Goal: Task Accomplishment & Management: Manage account settings

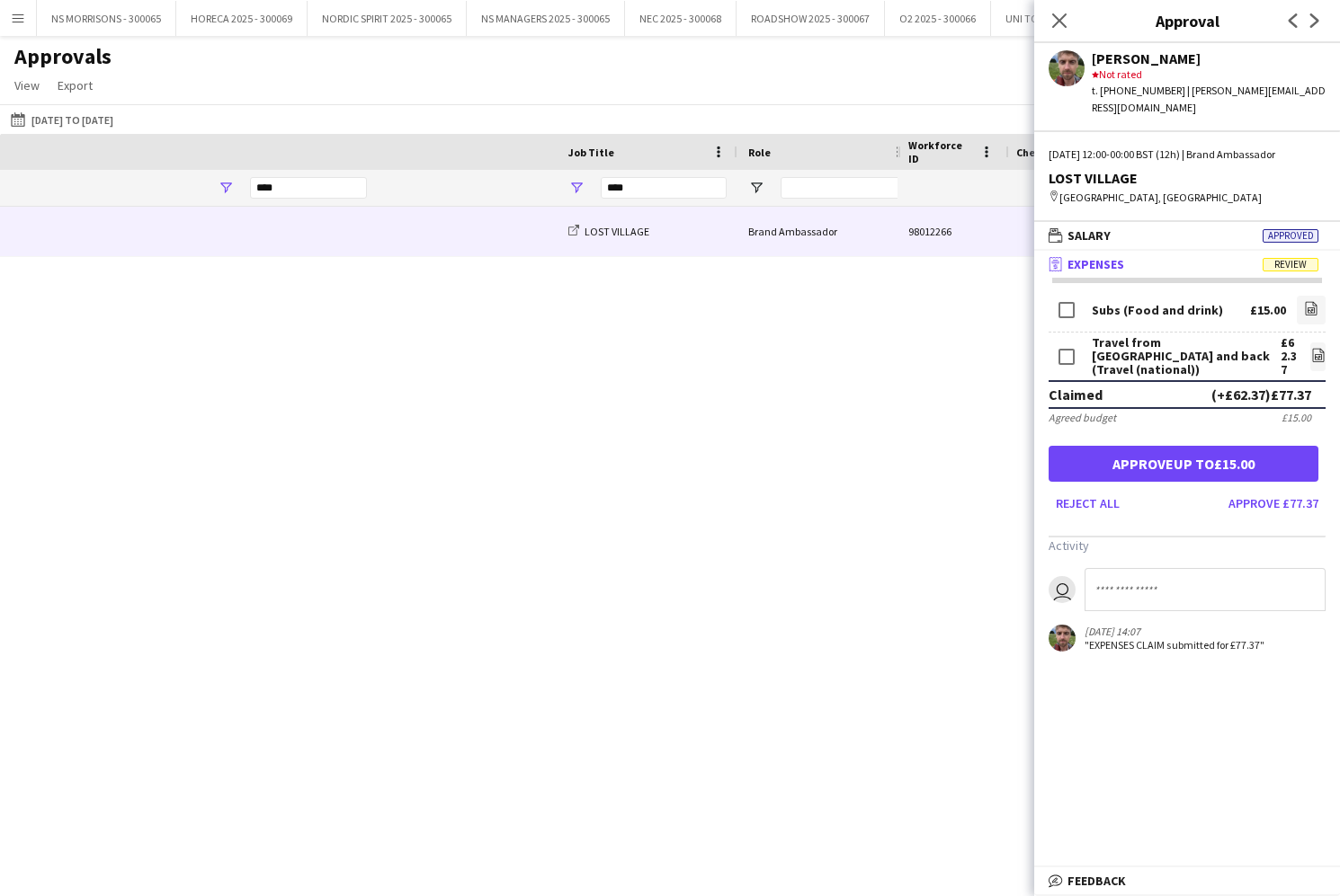
scroll to position [0, 760]
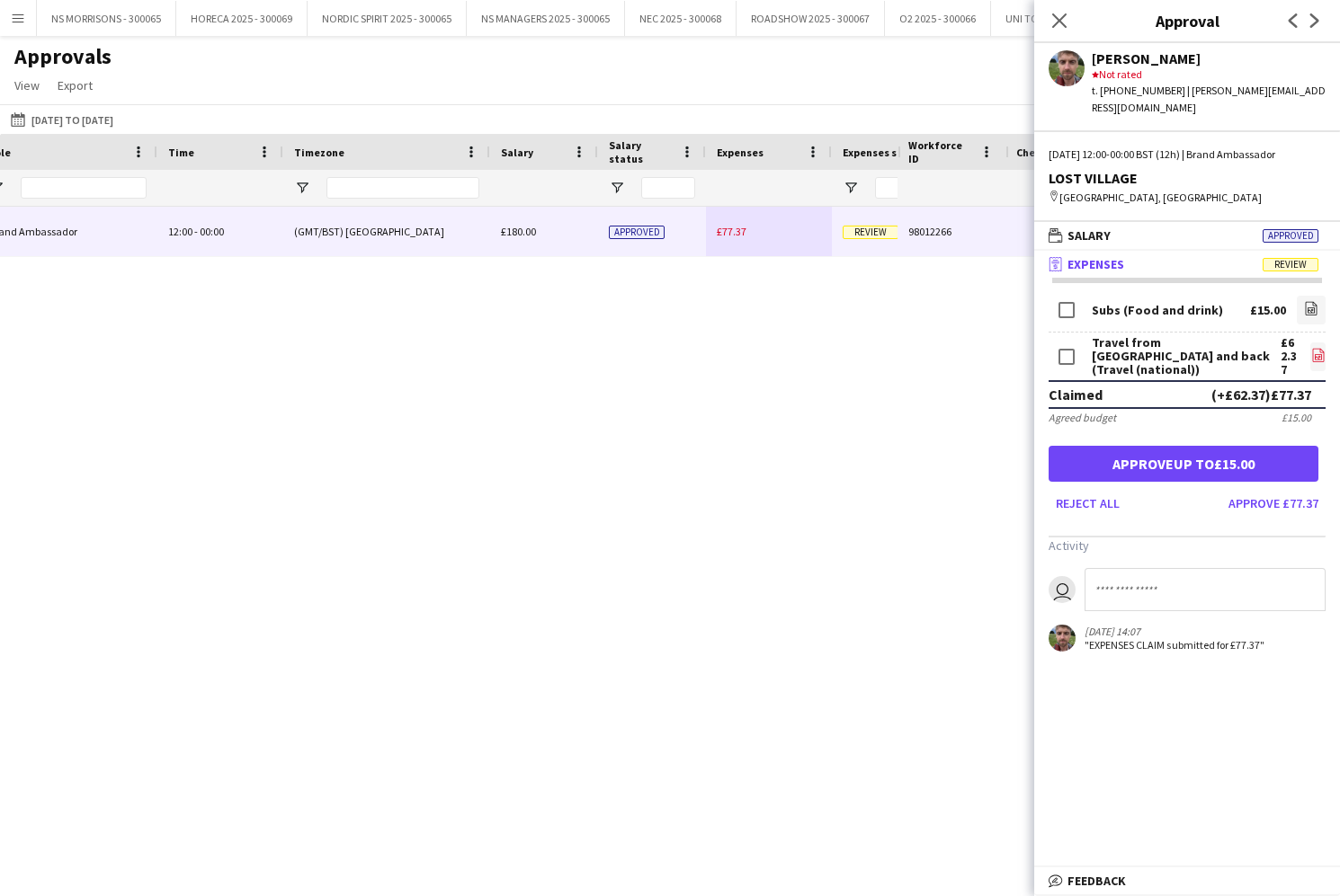
click at [1317, 347] on icon "file-image" at bounding box center [1318, 355] width 15 height 15
click at [1313, 347] on icon "file-image" at bounding box center [1318, 355] width 15 height 15
click at [1120, 568] on input at bounding box center [1205, 589] width 241 height 43
type input "**********"
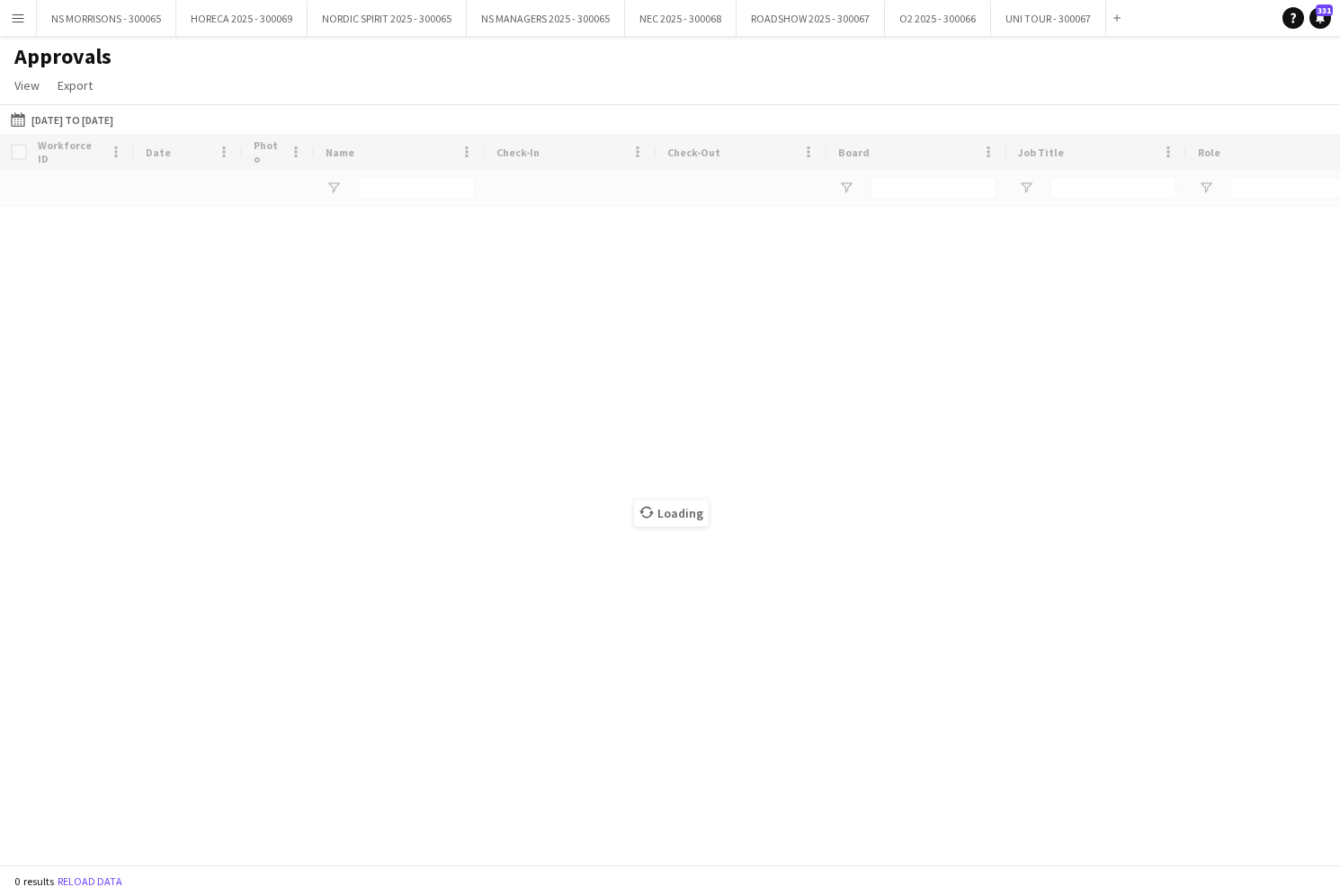
type input "****"
type input "*****"
type input "****"
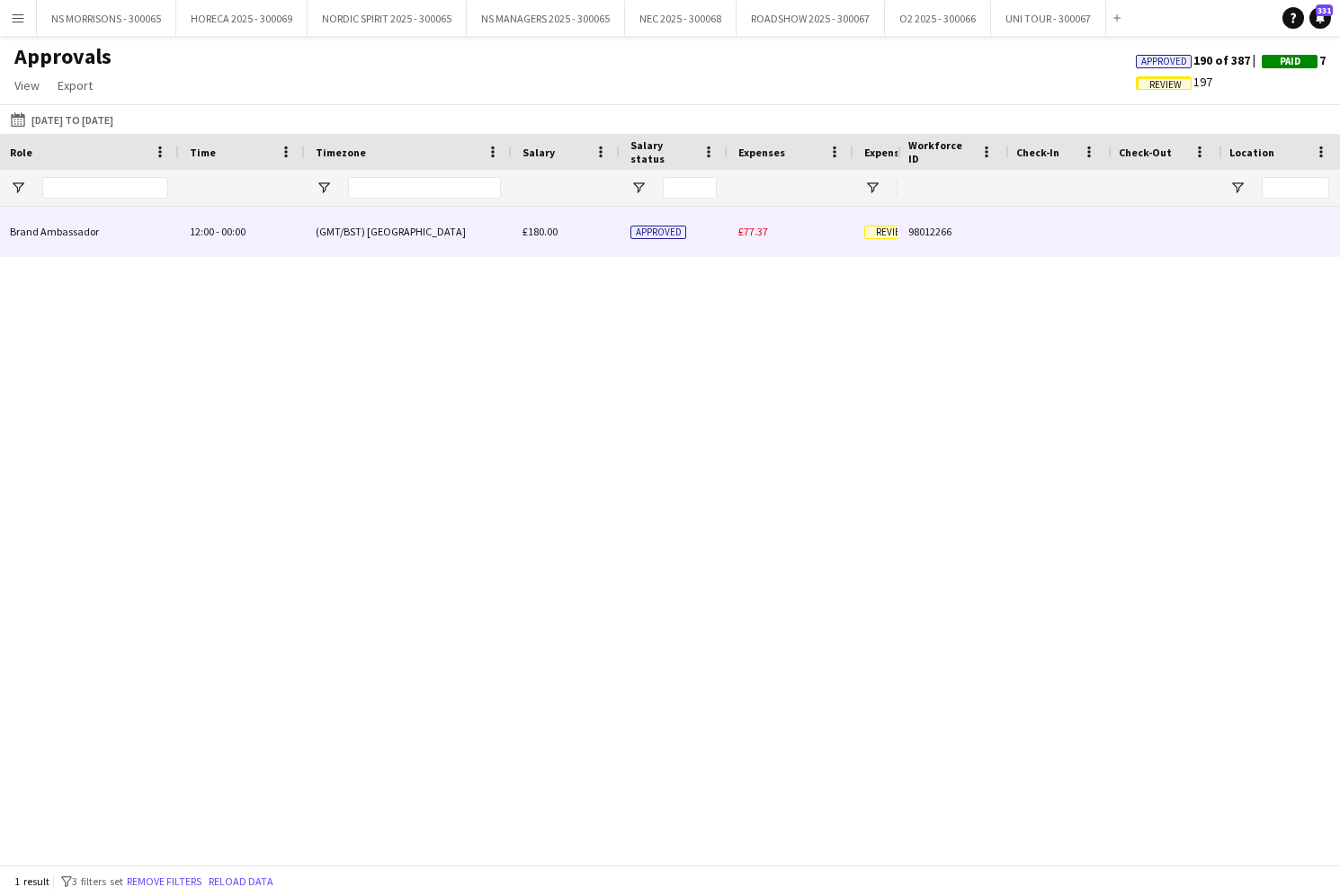
click at [751, 229] on span "£77.37" at bounding box center [753, 231] width 29 height 14
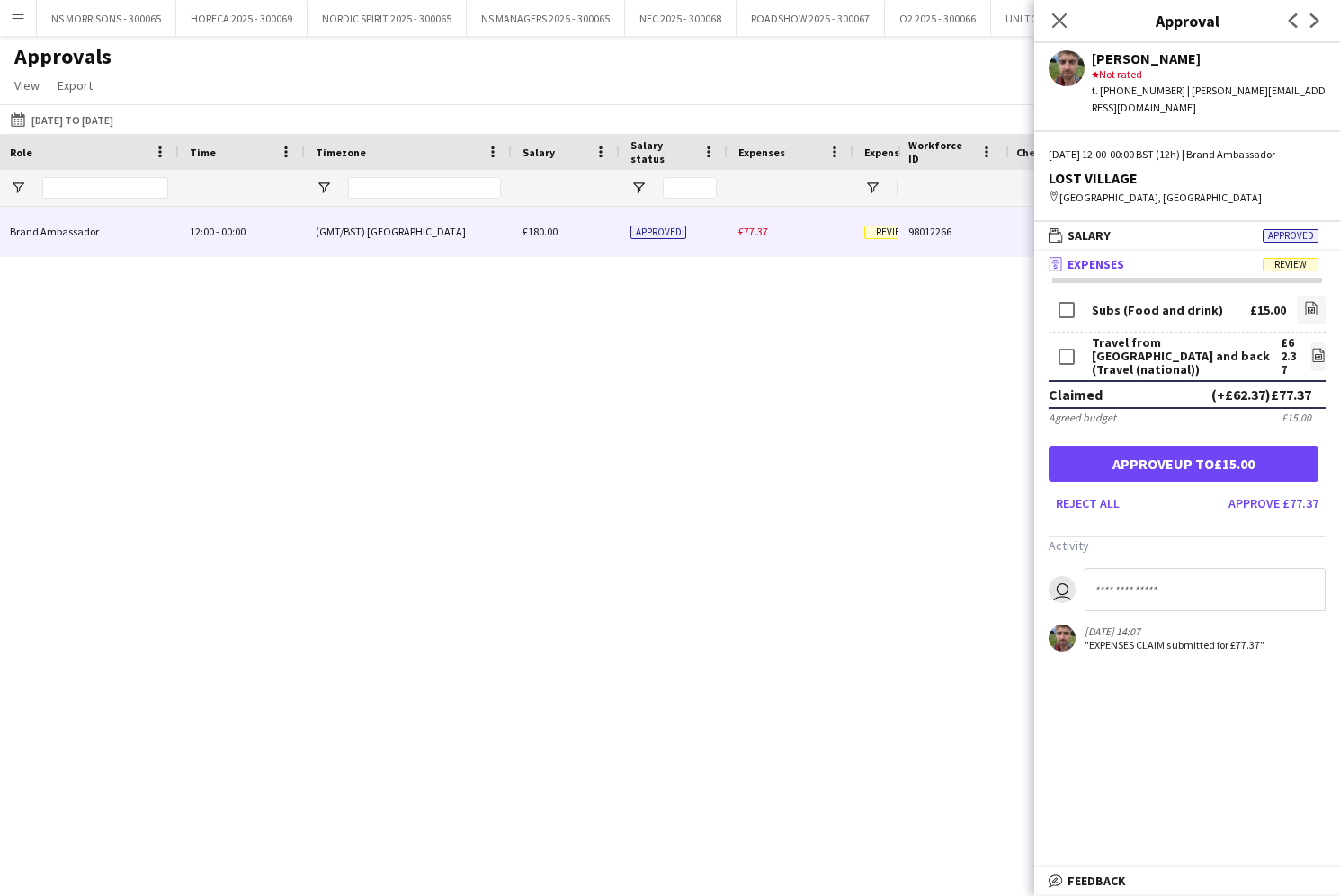
click at [1181, 572] on input at bounding box center [1205, 589] width 241 height 43
type input "**********"
click at [1055, 17] on icon at bounding box center [1058, 20] width 17 height 17
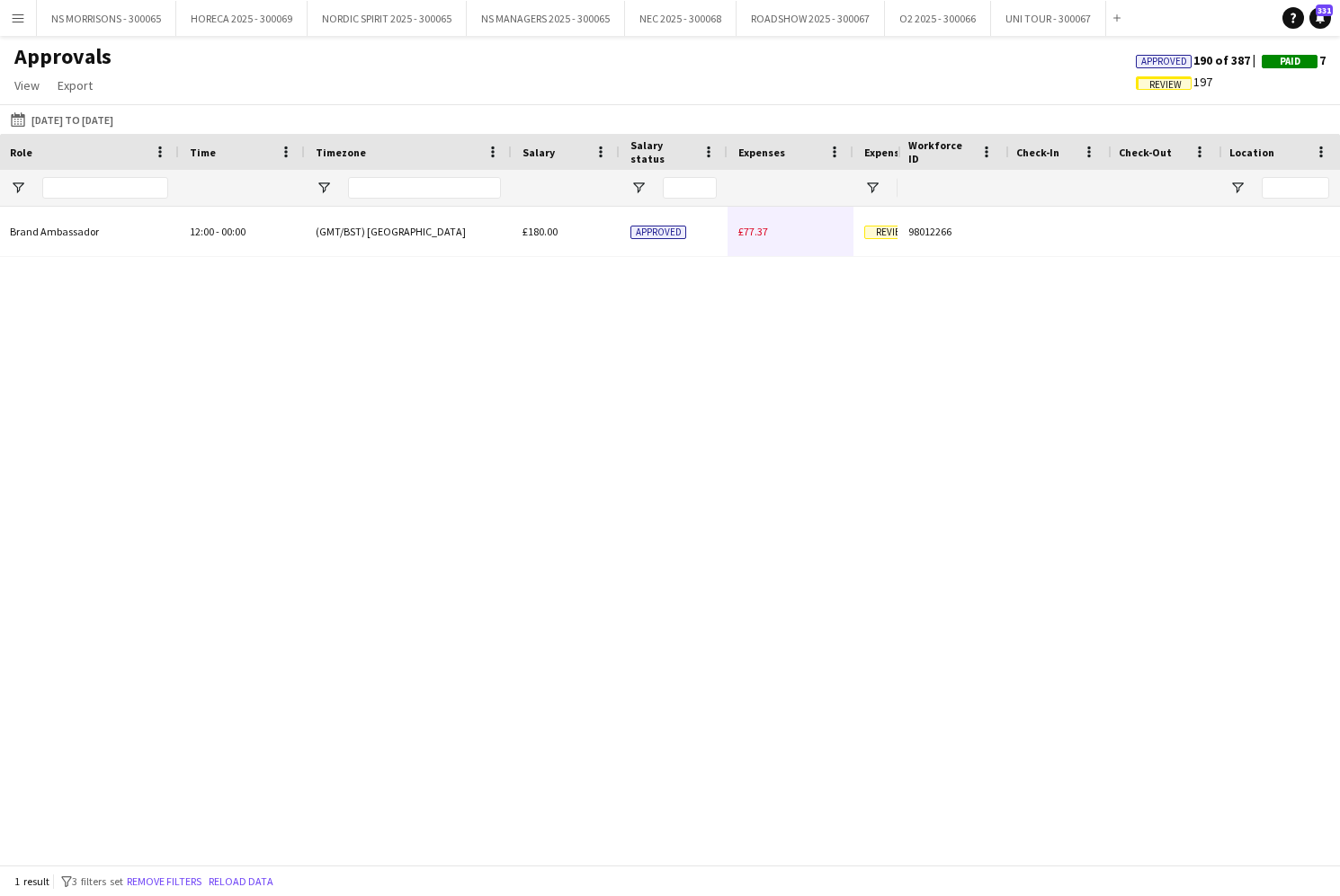
click at [20, 23] on app-icon "Menu" at bounding box center [18, 18] width 15 height 15
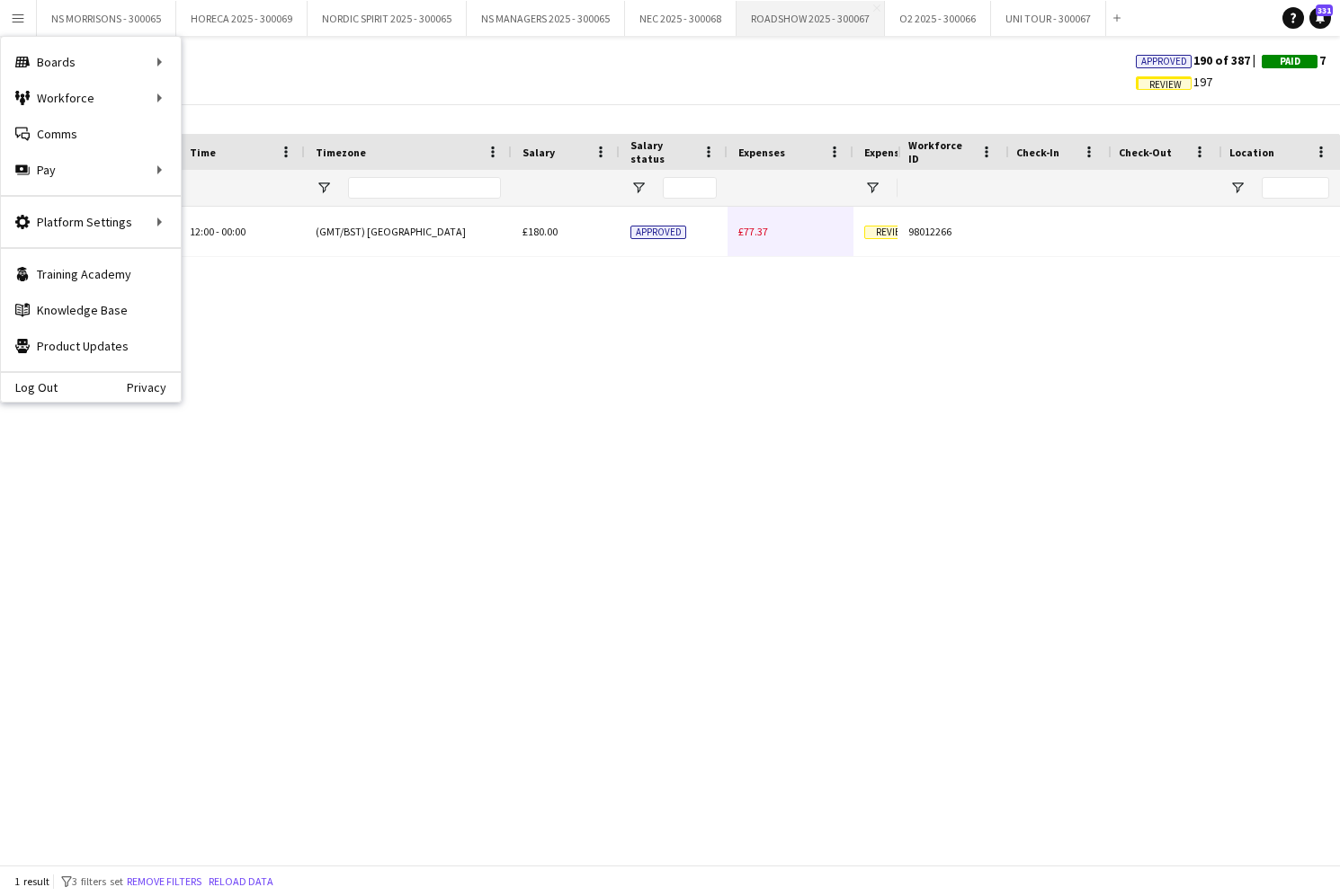
click at [815, 20] on button "ROADSHOW 2025 - 300067 Close" at bounding box center [810, 18] width 148 height 35
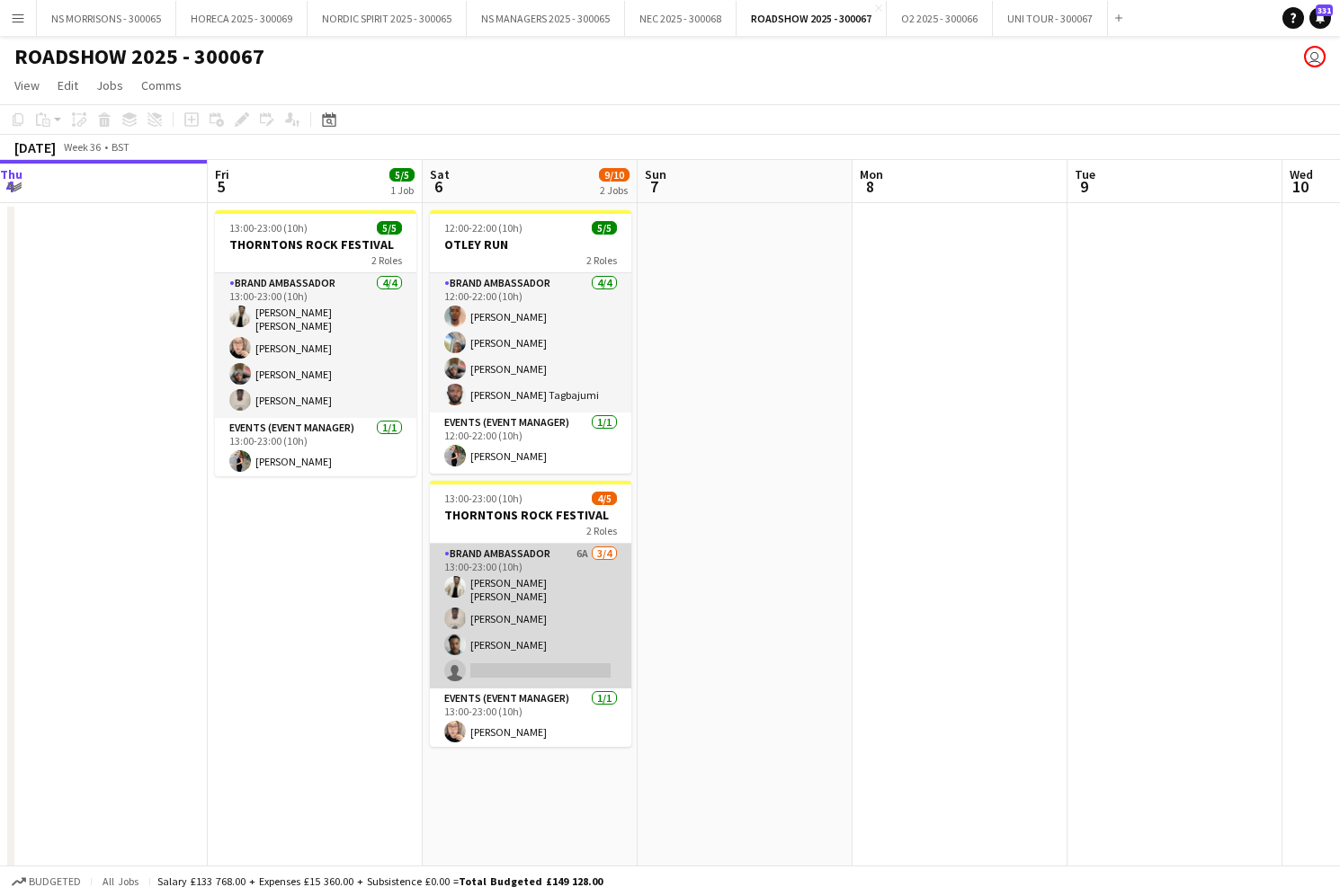
click at [583, 557] on app-card-role "Brand Ambassador 6A 3/4 13:00-23:00 (10h) ASWIN KATTIL PARAMBATH Opeyemi Ademos…" at bounding box center [531, 616] width 201 height 144
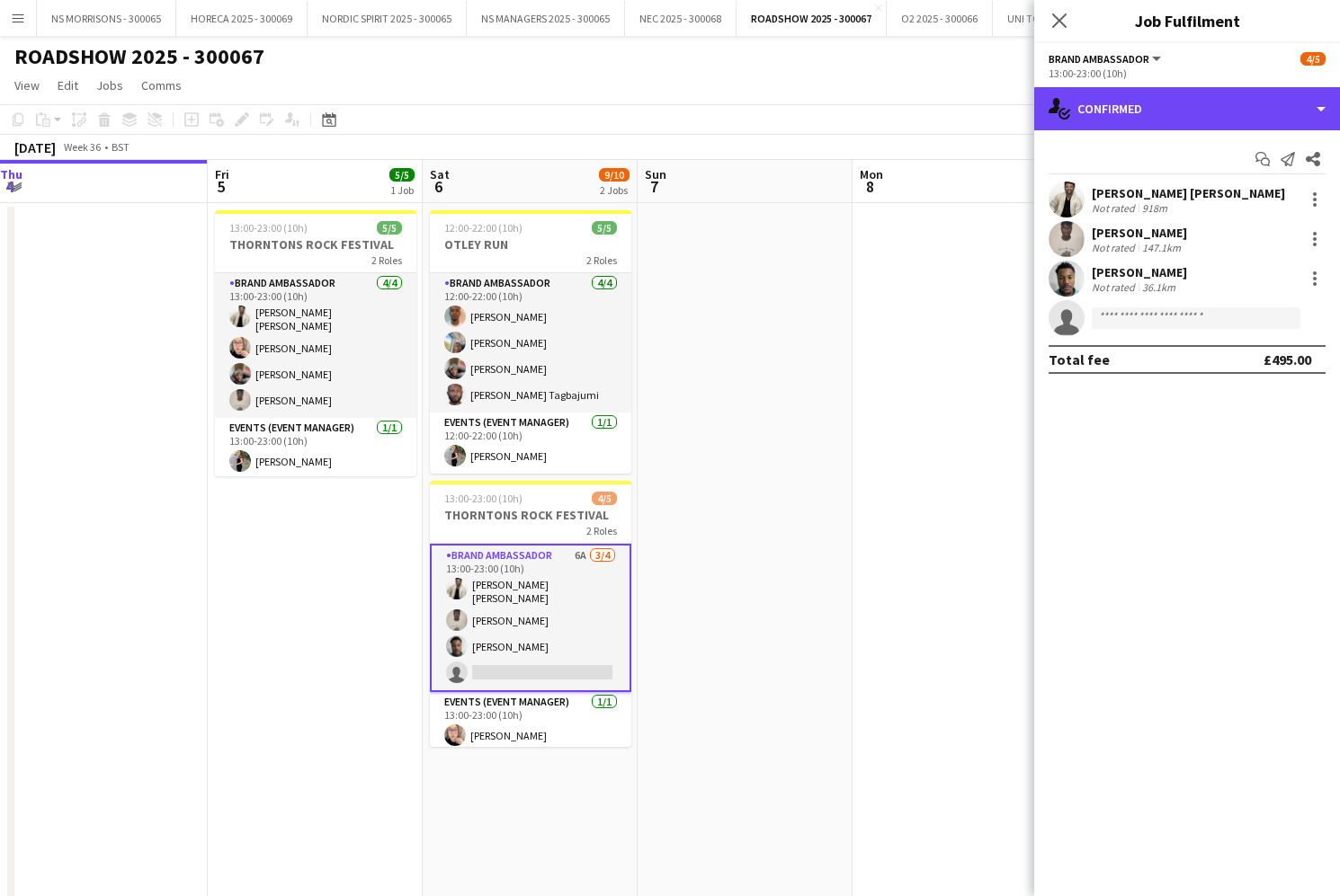
drag, startPoint x: 1184, startPoint y: 99, endPoint x: 1188, endPoint y: 137, distance: 38.2
click at [1184, 99] on div "single-neutral-actions-check-2 Confirmed" at bounding box center [1187, 108] width 306 height 43
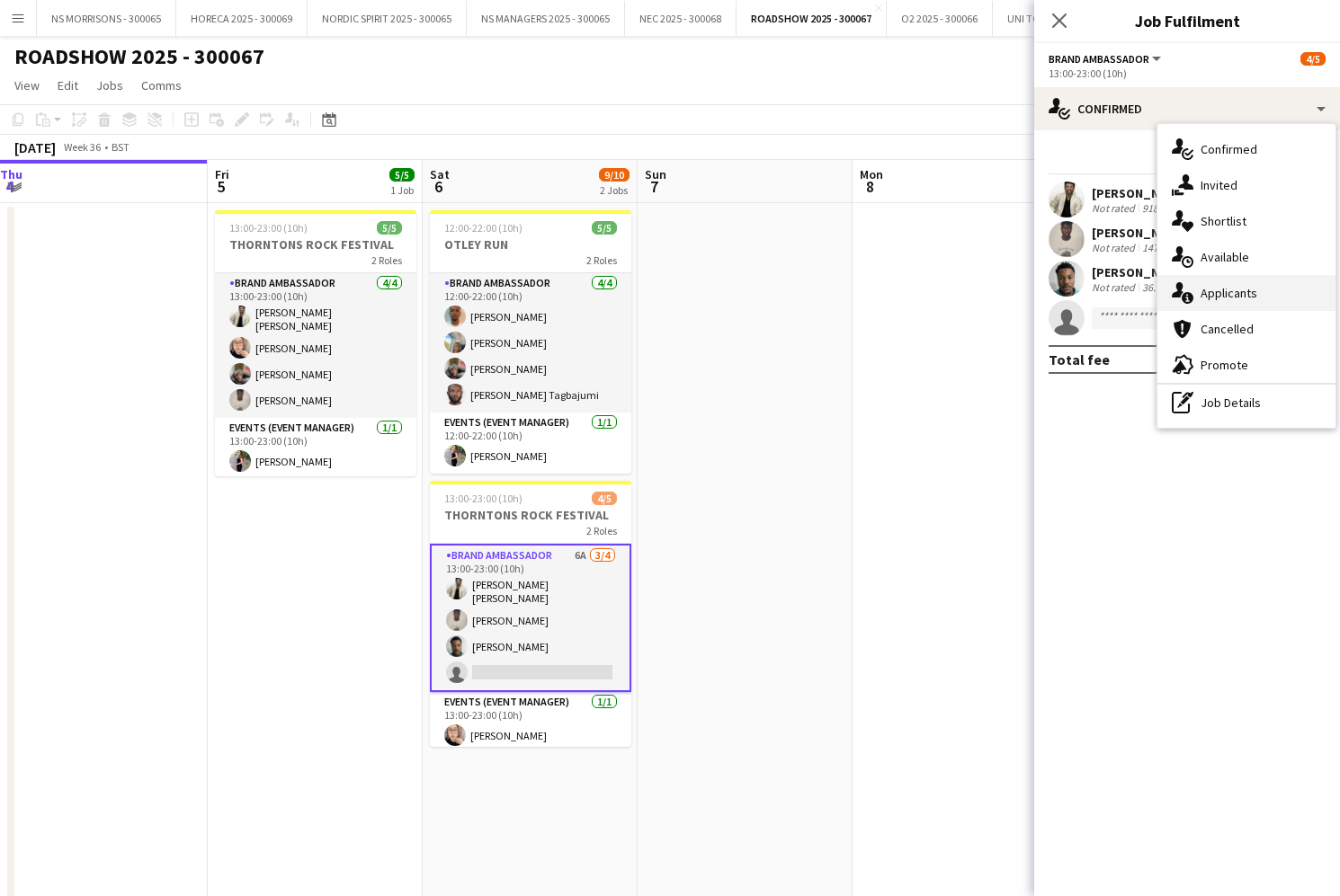
click at [1213, 296] on span "Applicants" at bounding box center [1228, 293] width 57 height 16
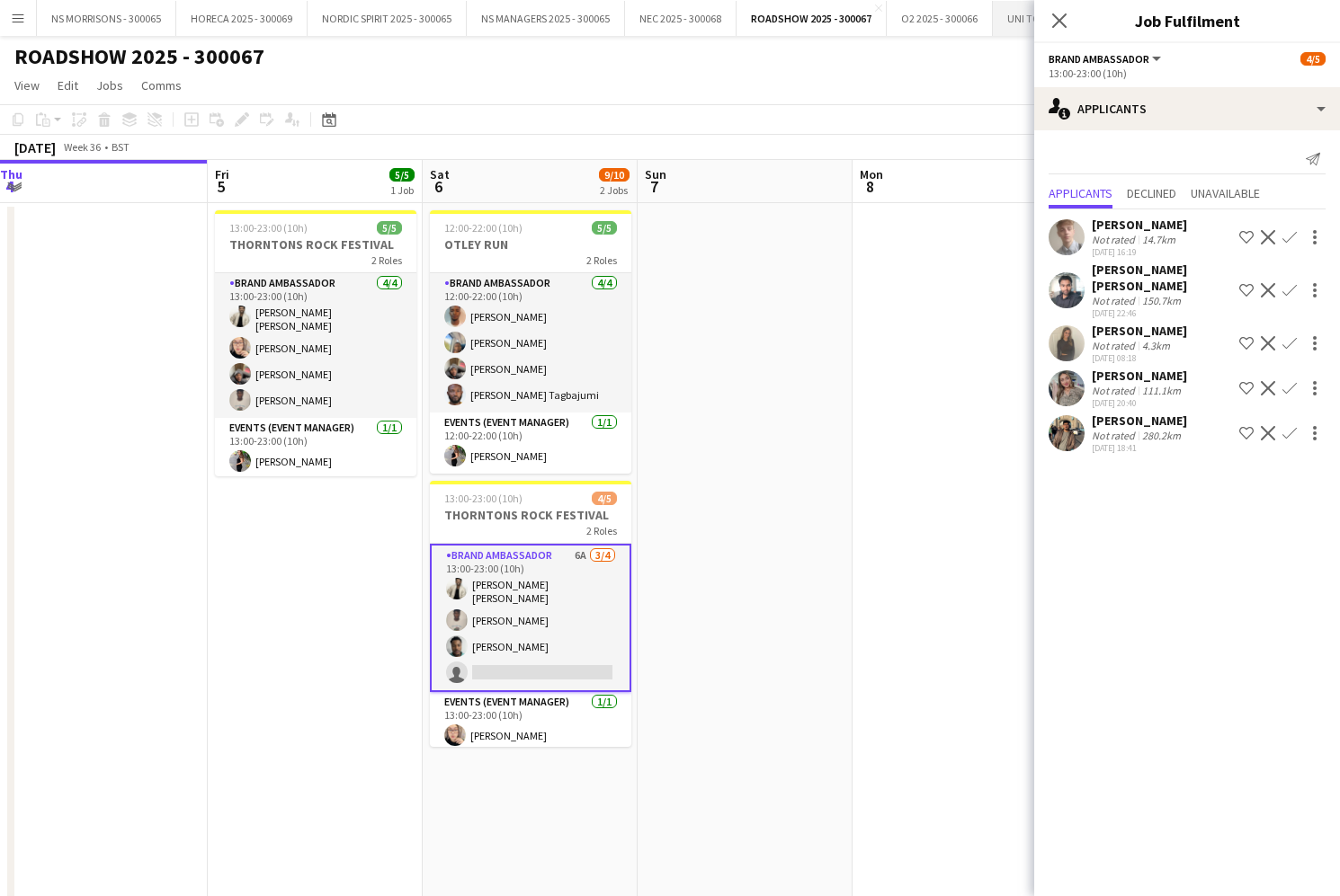
click at [1057, 12] on app-icon "Close pop-in" at bounding box center [1059, 21] width 22 height 22
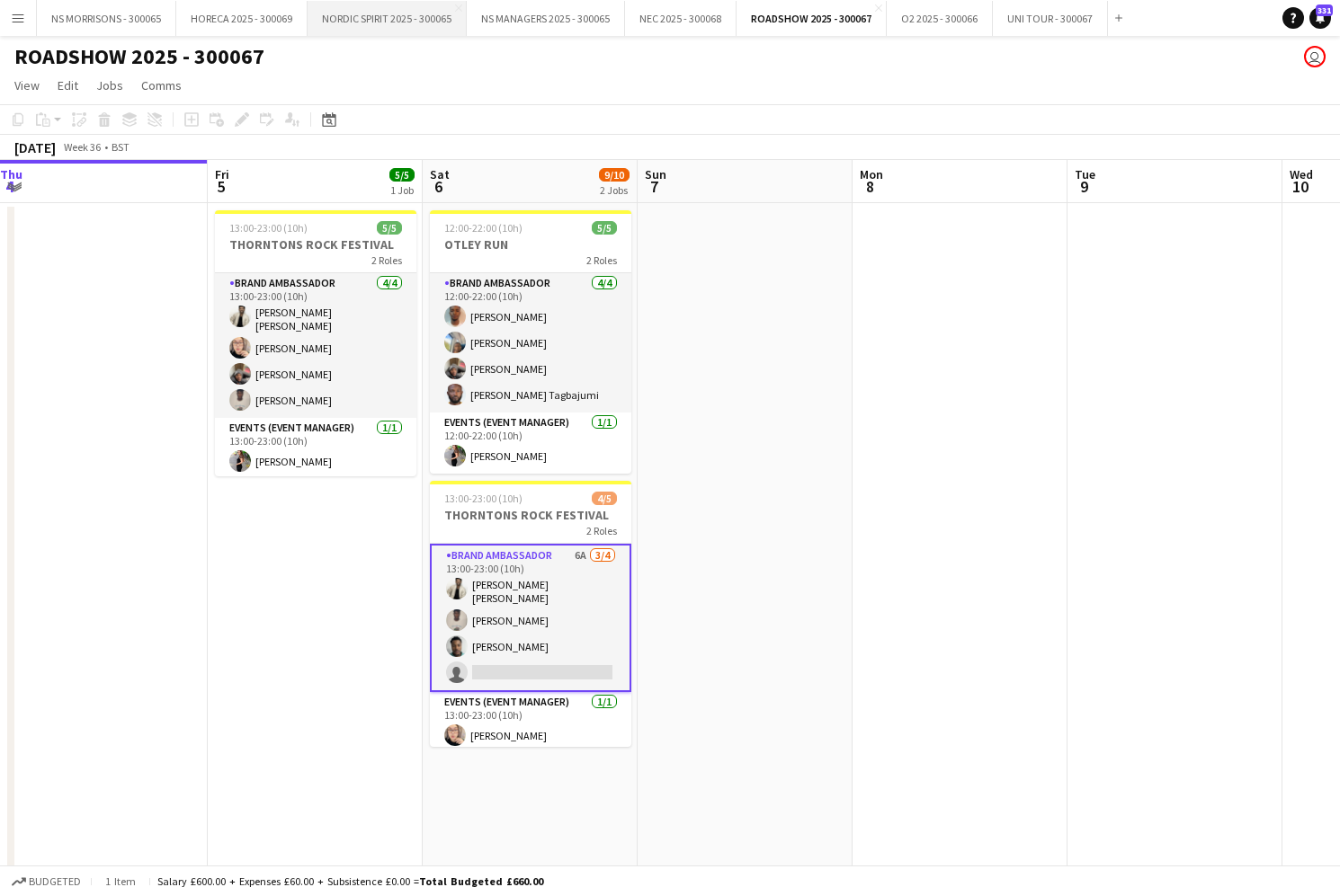
click at [341, 28] on button "NORDIC SPIRIT 2025 - 300065 Close" at bounding box center [387, 18] width 159 height 35
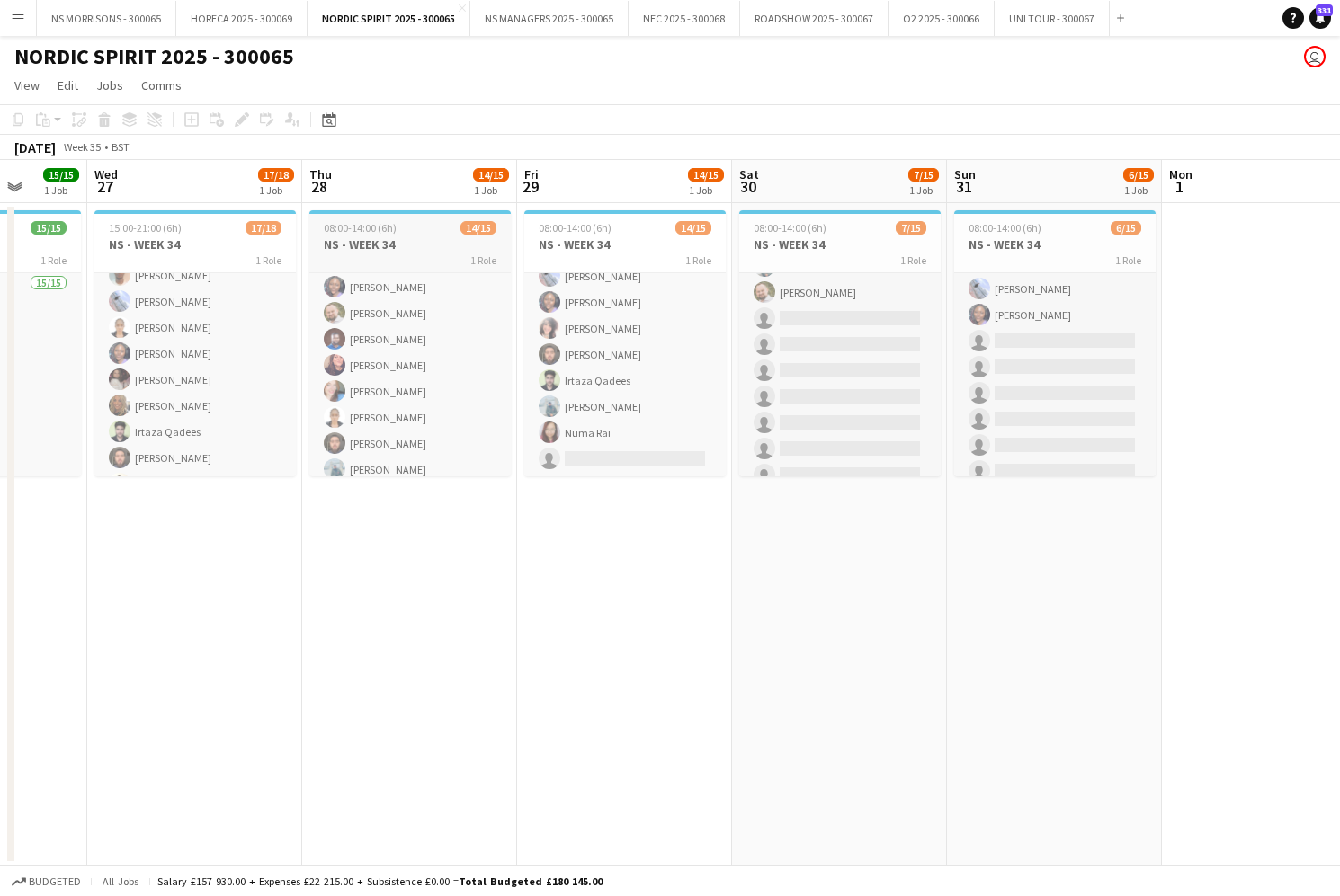
scroll to position [0, 558]
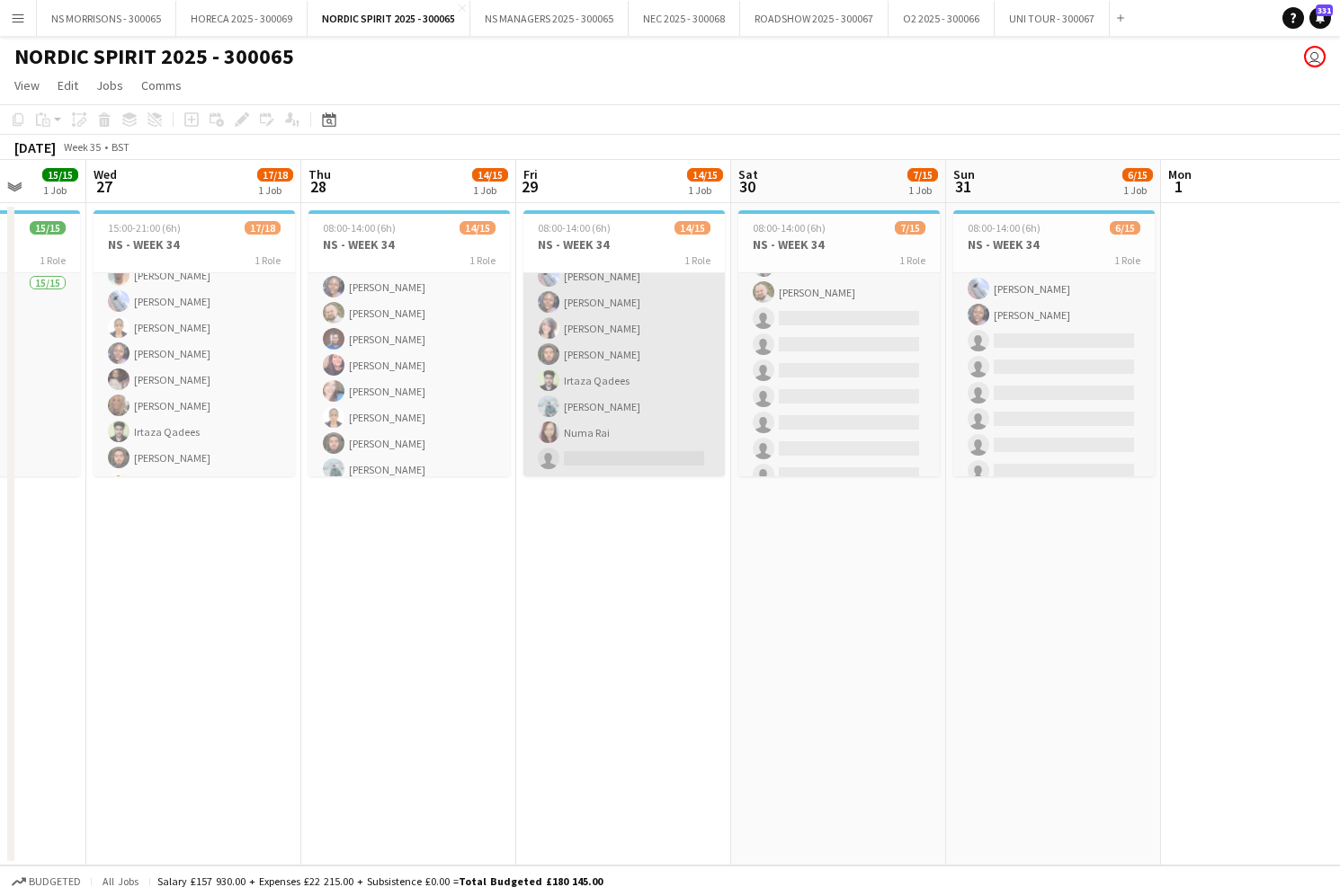
click at [593, 347] on app-card-role "Brand Ambassador 14/15 08:00-14:00 (6h) Cleo Gifford aurimas sestokas asha pind…" at bounding box center [624, 263] width 201 height 426
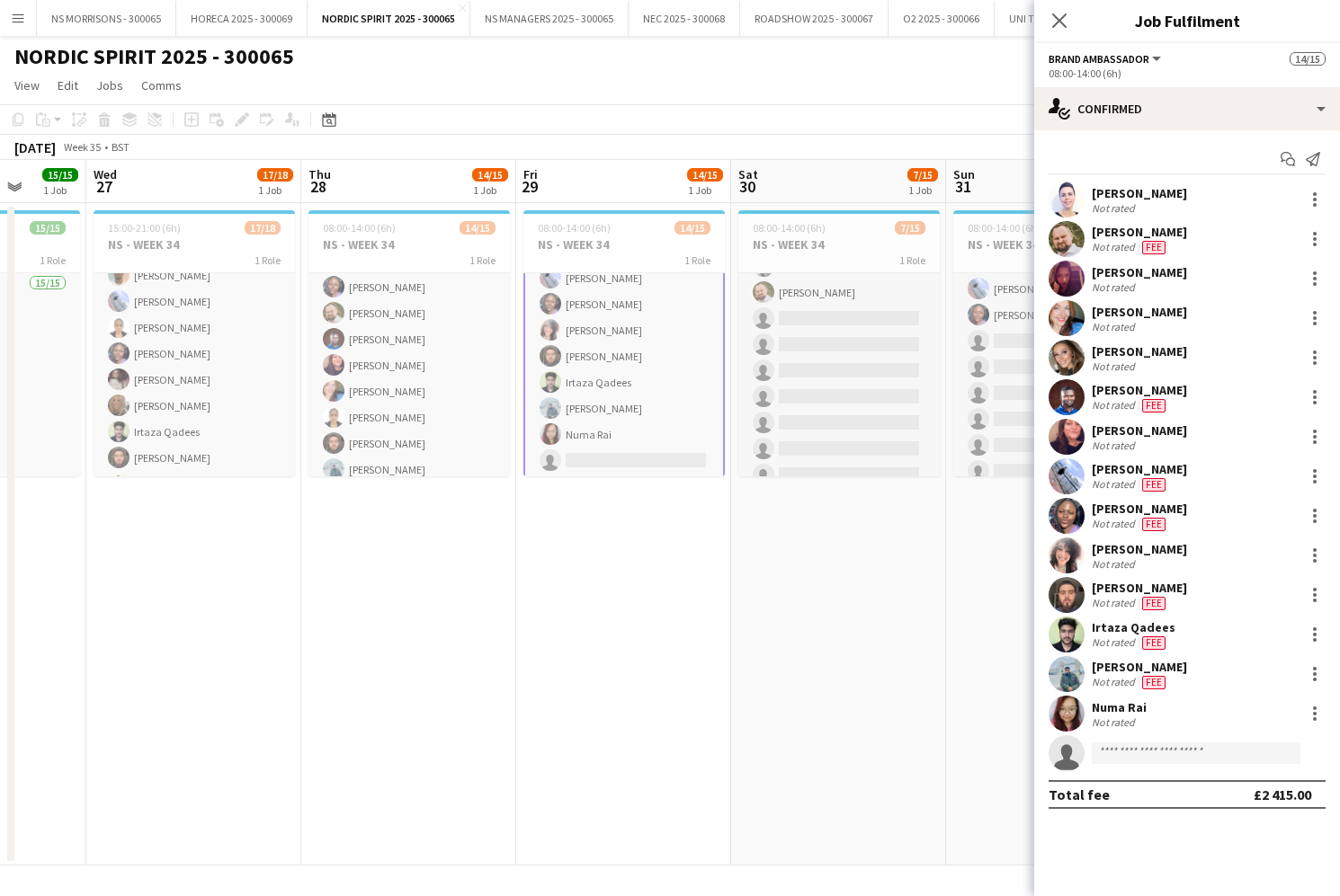
click at [852, 576] on app-date-cell "08:00-14:00 (6h) 7/15 NS - WEEK 34 1 Role Brand Ambassador 7/15 08:00-14:00 (6h…" at bounding box center [838, 534] width 215 height 663
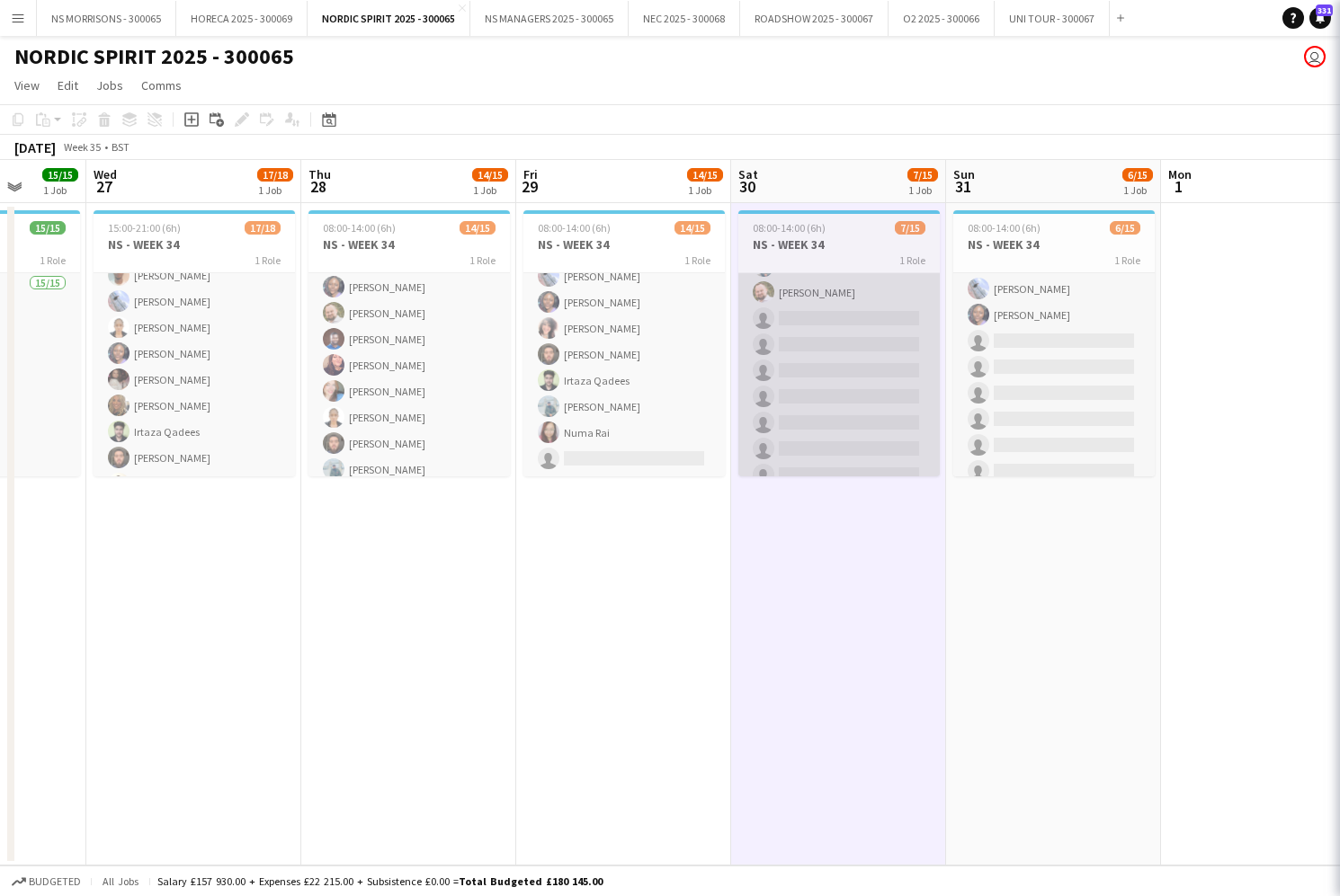
scroll to position [0, 559]
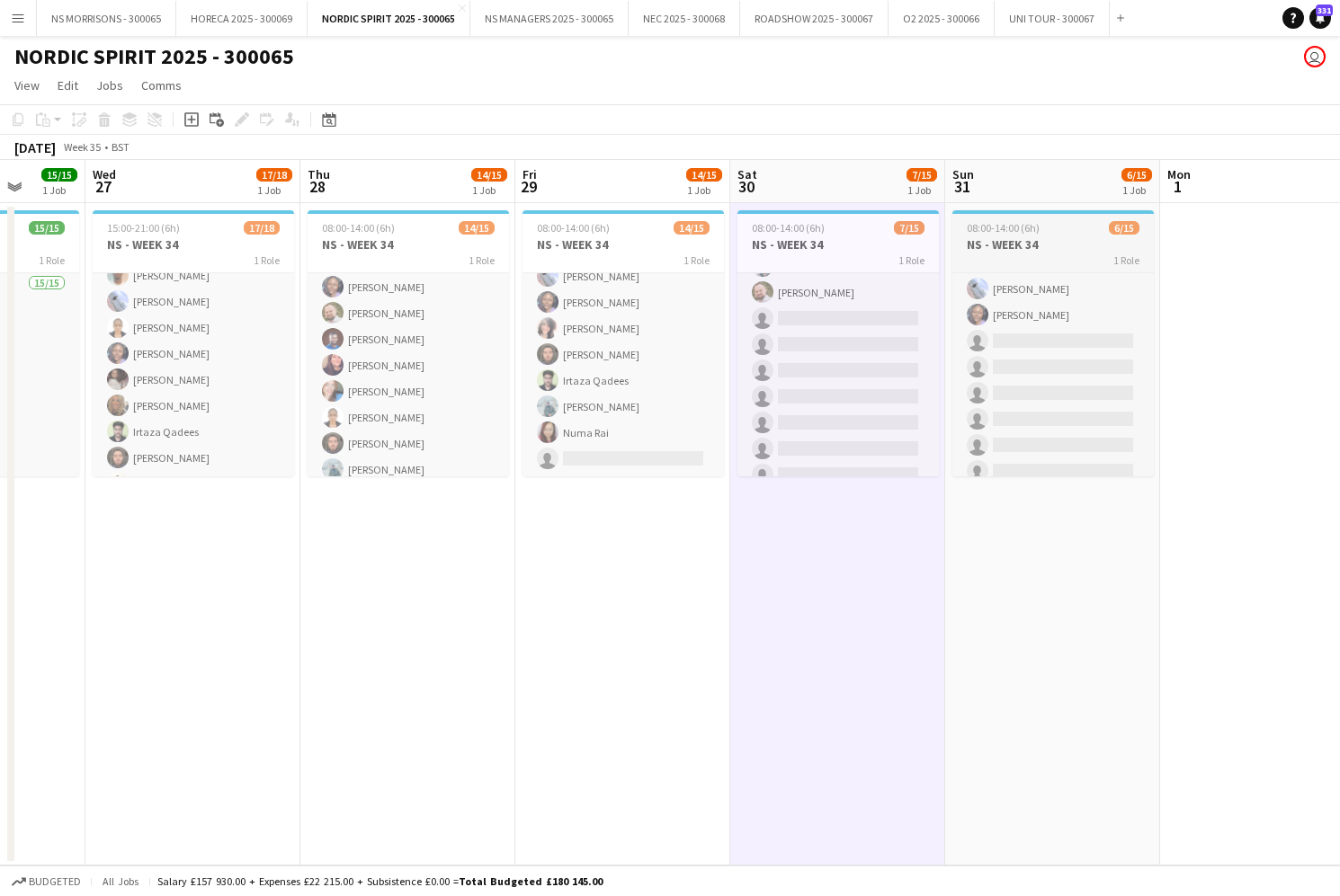
click at [1034, 235] on app-job-card "08:00-14:00 (6h) 6/15 NS - WEEK 34 1 Role Brand Ambassador 6/15 08:00-14:00 (6h…" at bounding box center [1053, 343] width 201 height 266
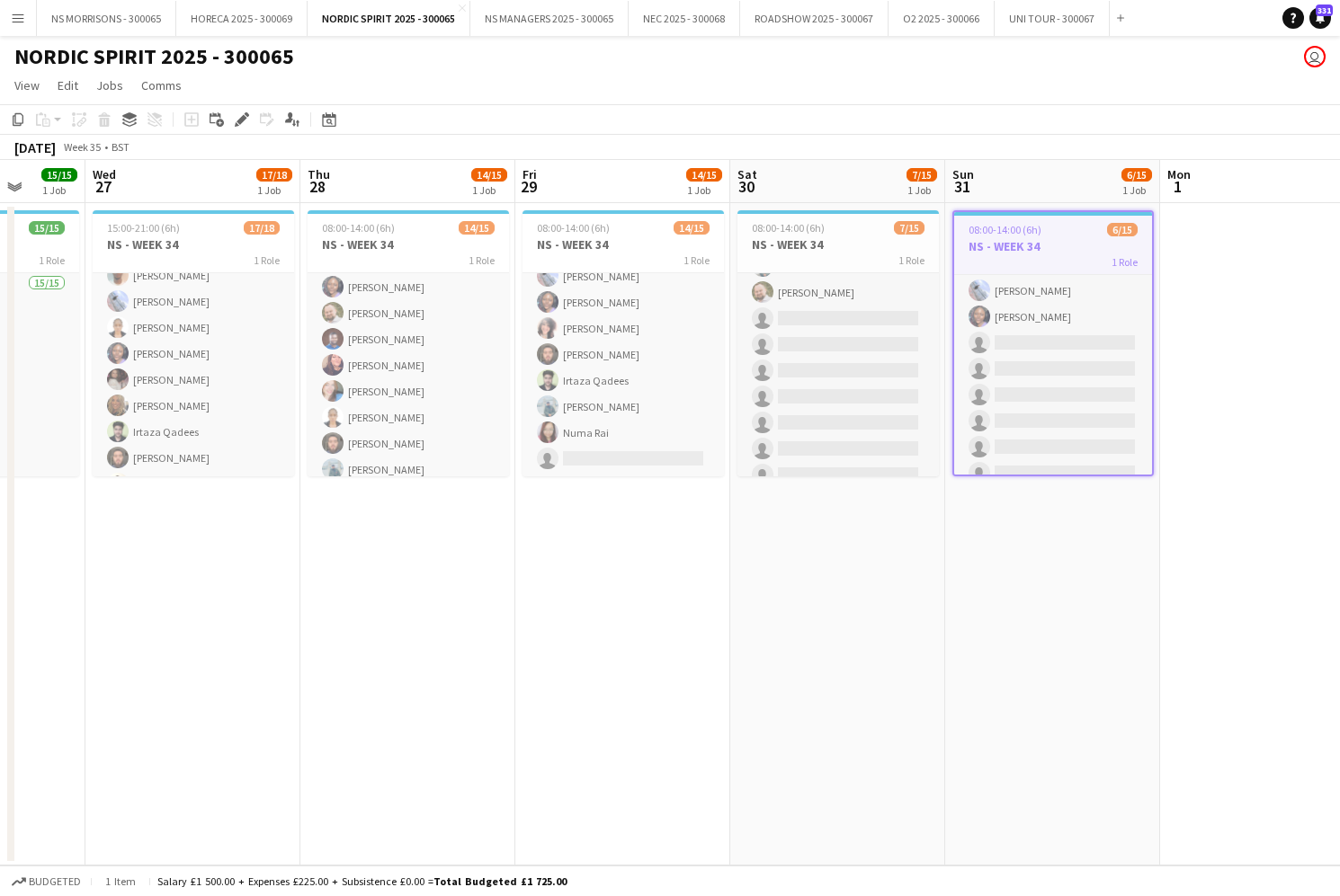
drag, startPoint x: 891, startPoint y: 237, endPoint x: 601, endPoint y: 199, distance: 292.5
click at [891, 237] on h3 "NS - WEEK 34" at bounding box center [838, 245] width 201 height 16
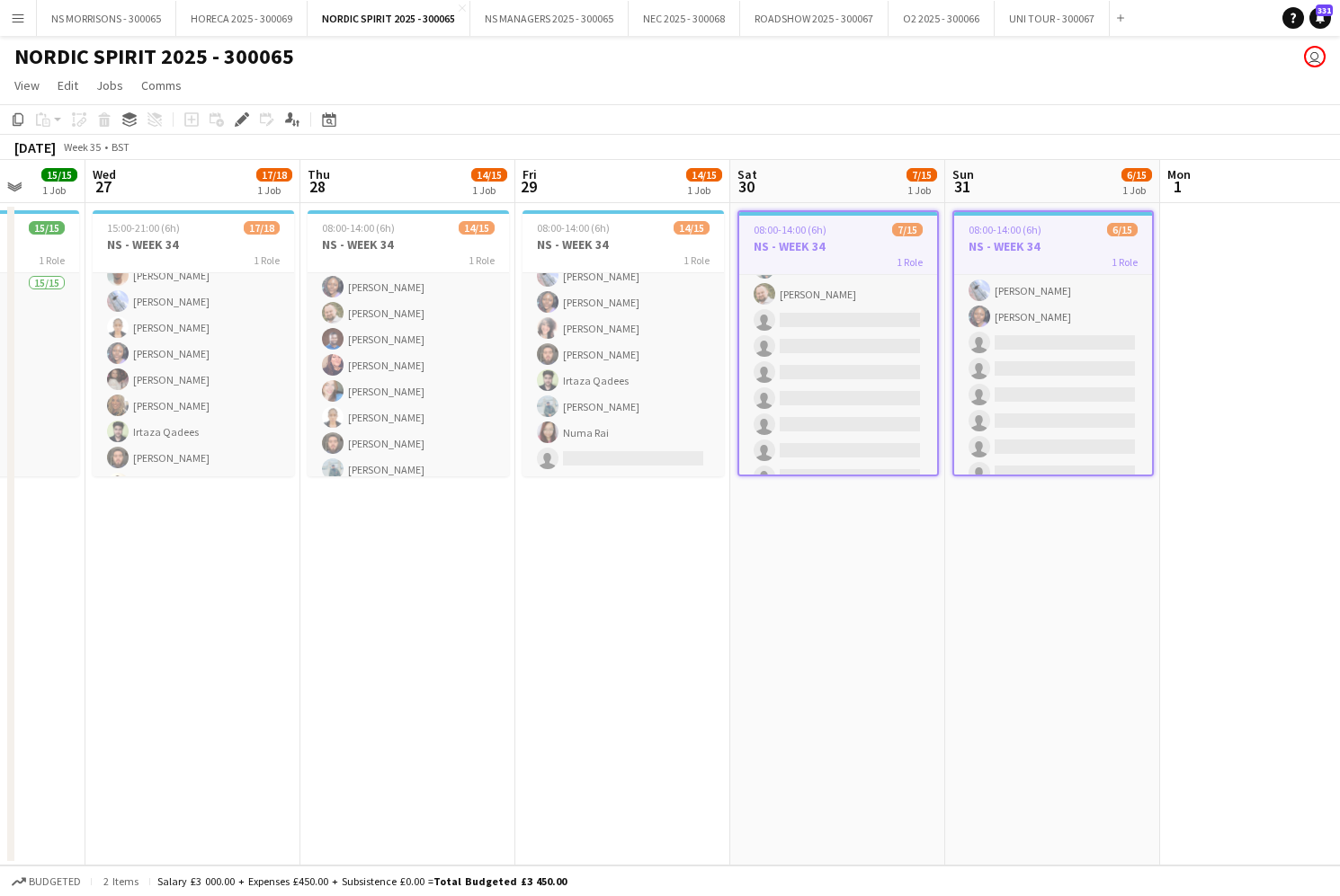
drag, startPoint x: 240, startPoint y: 121, endPoint x: 604, endPoint y: 125, distance: 364.0
click at [240, 121] on icon at bounding box center [241, 120] width 10 height 10
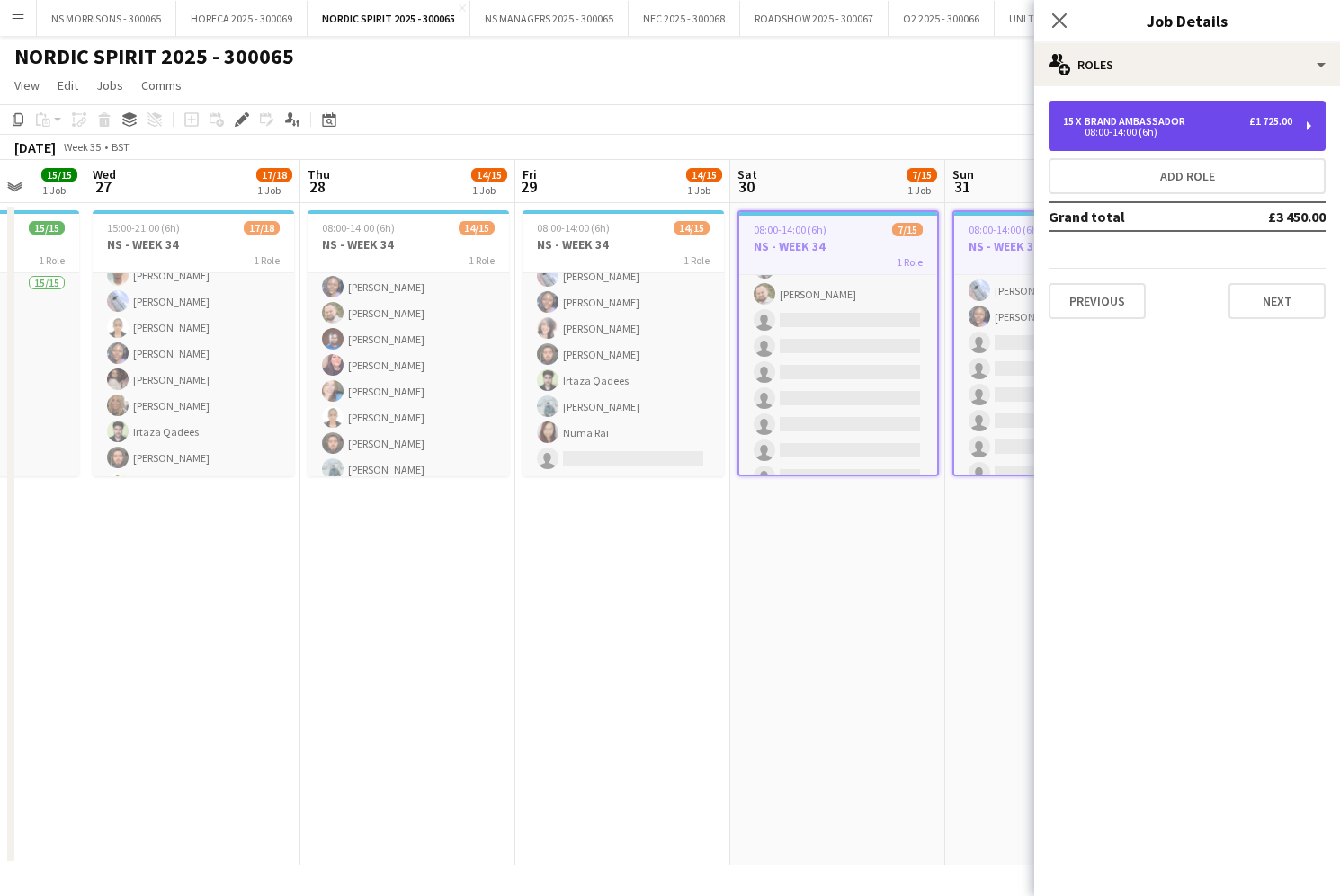
click at [1093, 131] on div "08:00-14:00 (6h)" at bounding box center [1177, 133] width 230 height 9
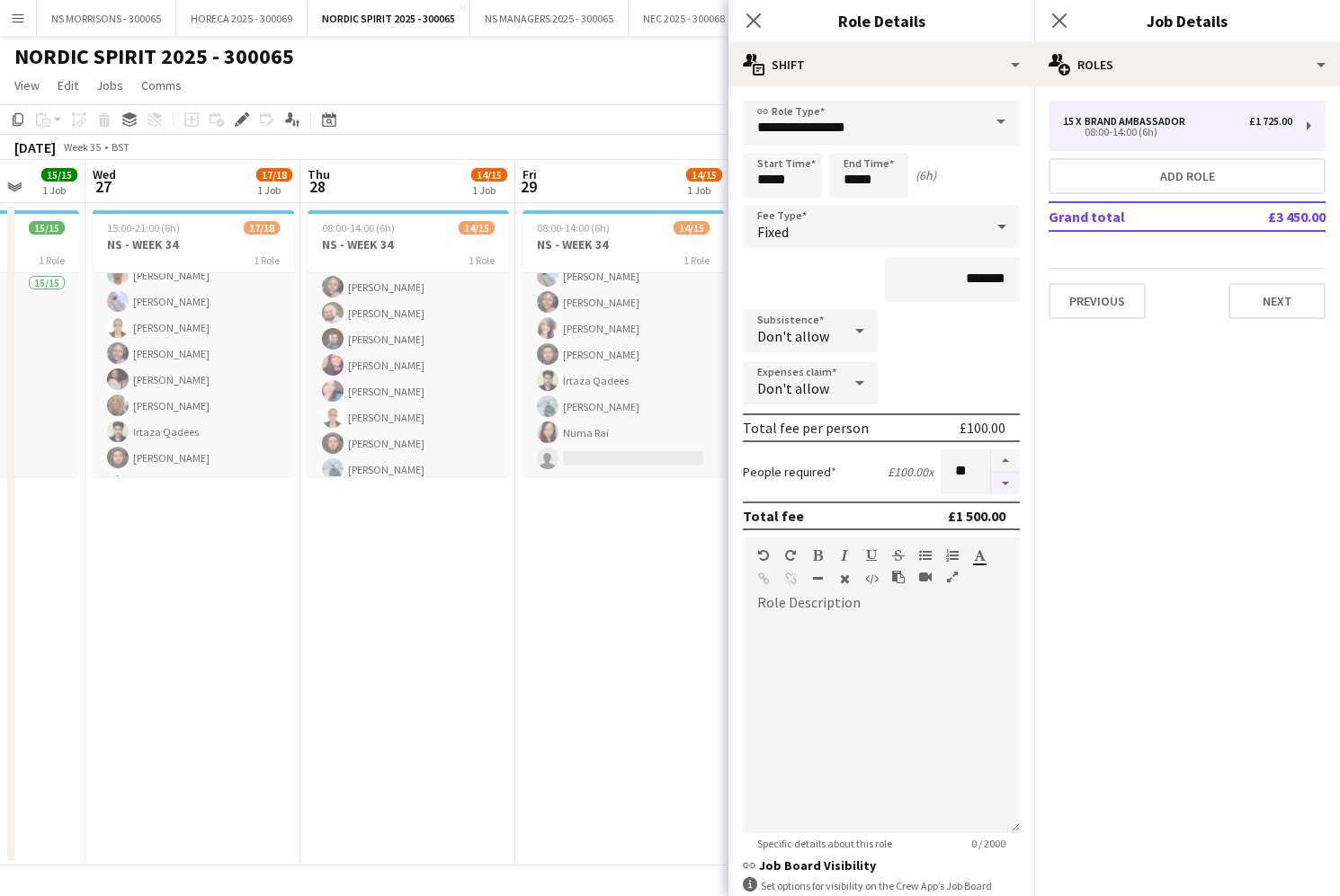
click at [1001, 486] on button "button" at bounding box center [1004, 484] width 28 height 23
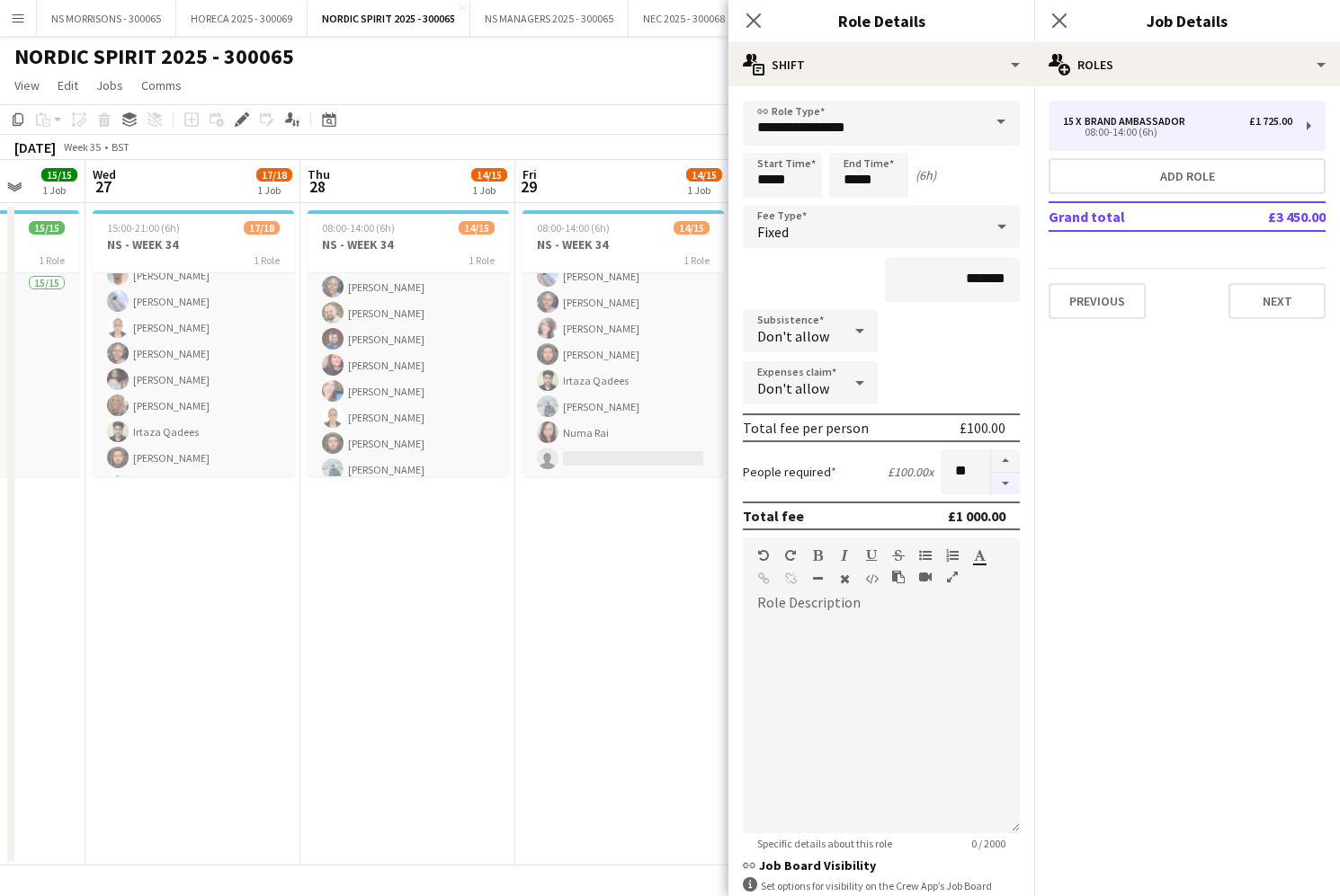
click at [1001, 486] on button "button" at bounding box center [1004, 484] width 28 height 23
type input "*"
click at [1001, 486] on div at bounding box center [1004, 472] width 29 height 45
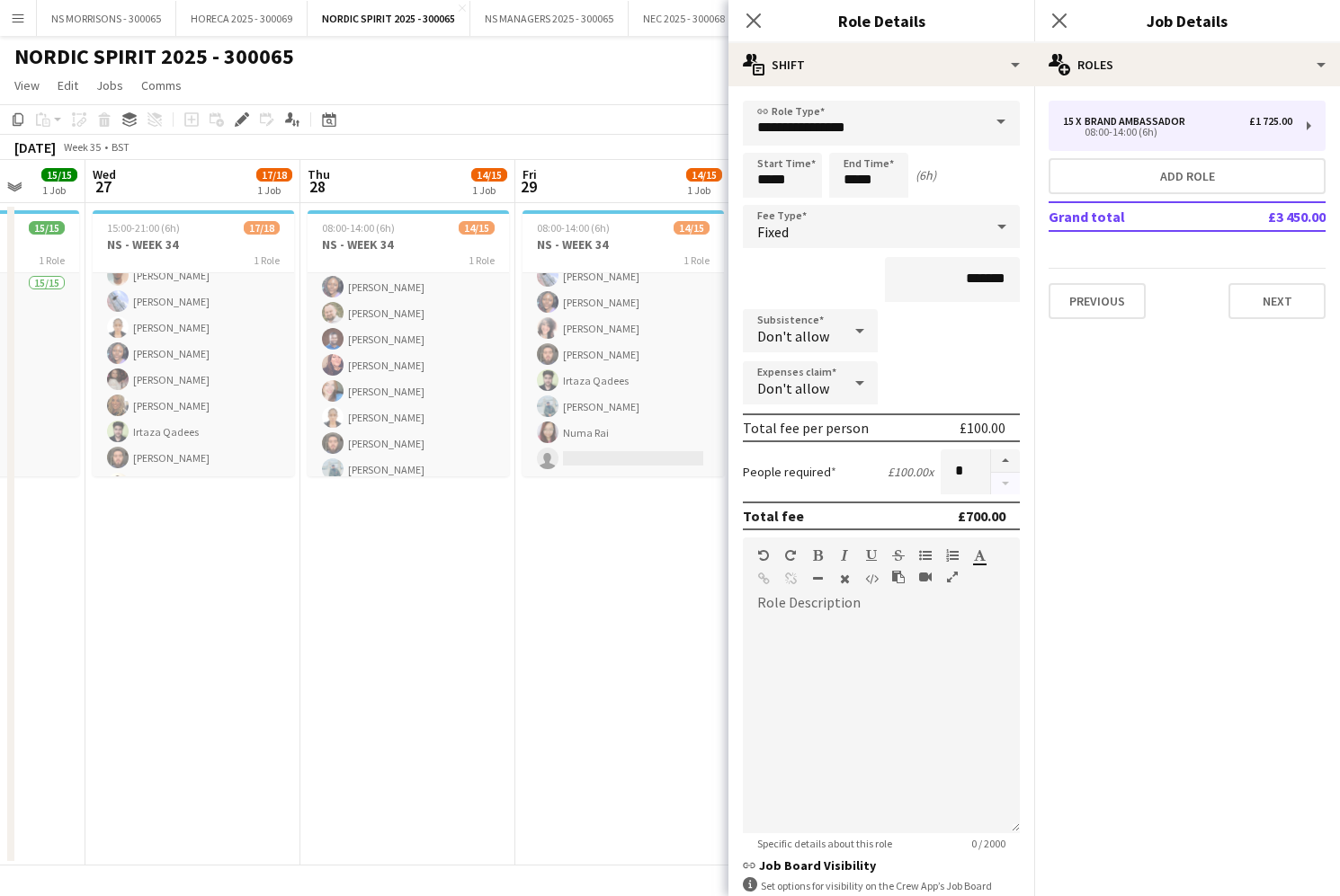
click at [1001, 486] on div at bounding box center [1004, 472] width 29 height 45
drag, startPoint x: 640, startPoint y: 521, endPoint x: 833, endPoint y: 357, distance: 253.3
click at [644, 518] on app-date-cell "08:00-14:00 (6h) 14/15 NS - WEEK 34 1 Role Brand Ambassador 14/15 08:00-14:00 (…" at bounding box center [622, 534] width 215 height 663
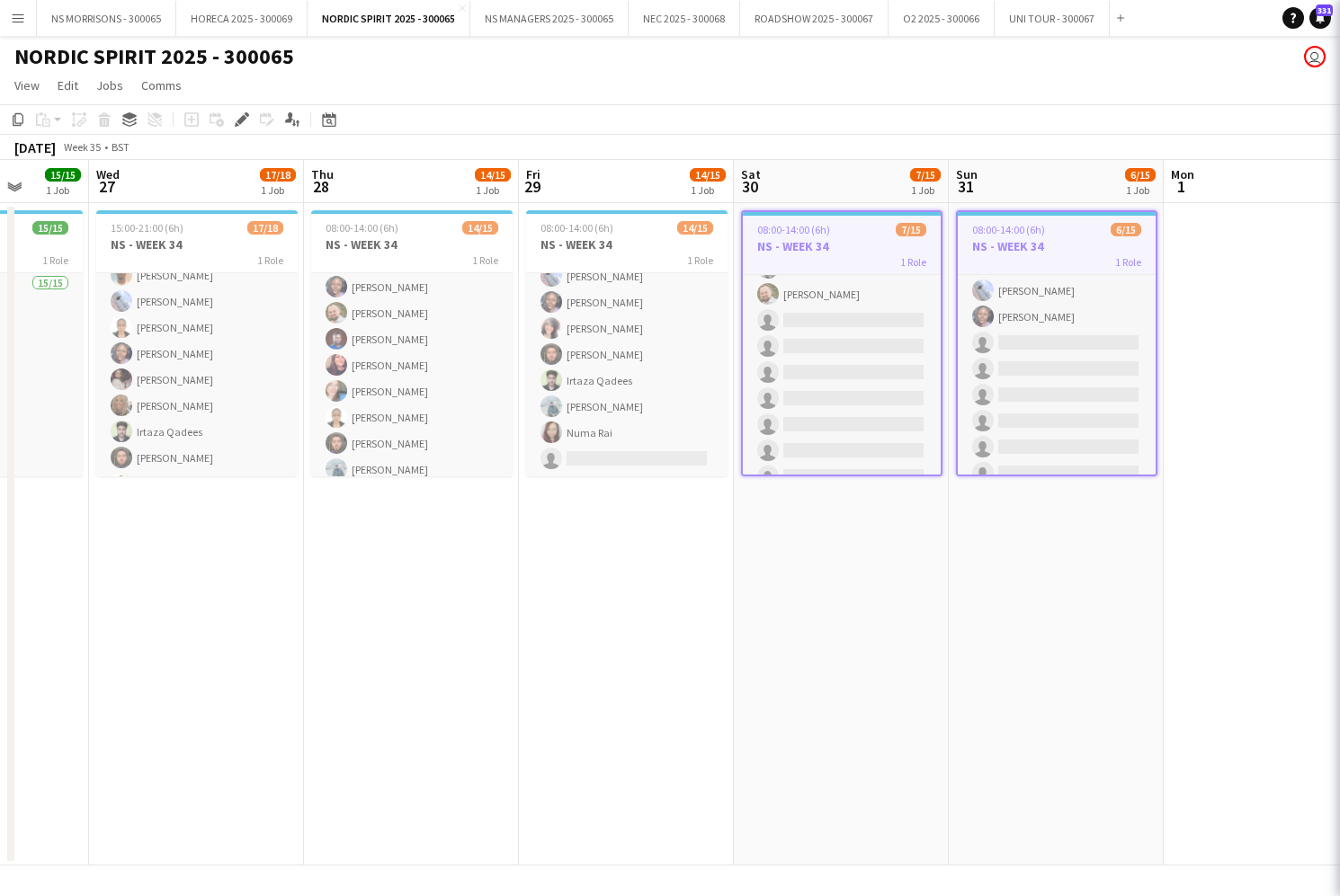
scroll to position [28, 0]
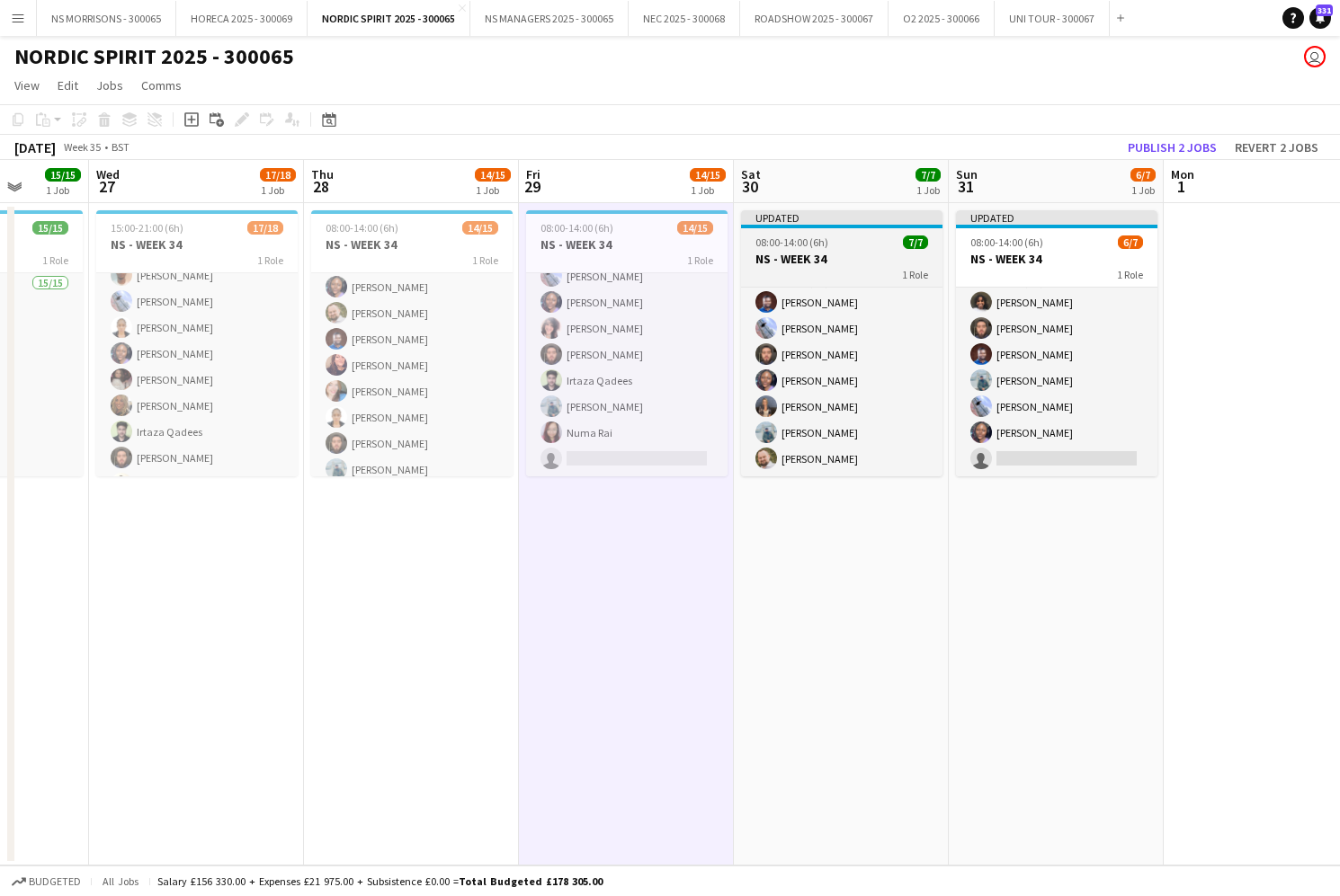
drag, startPoint x: 1016, startPoint y: 266, endPoint x: 797, endPoint y: 220, distance: 223.8
click at [1016, 266] on h3 "NS - WEEK 34" at bounding box center [1056, 259] width 201 height 16
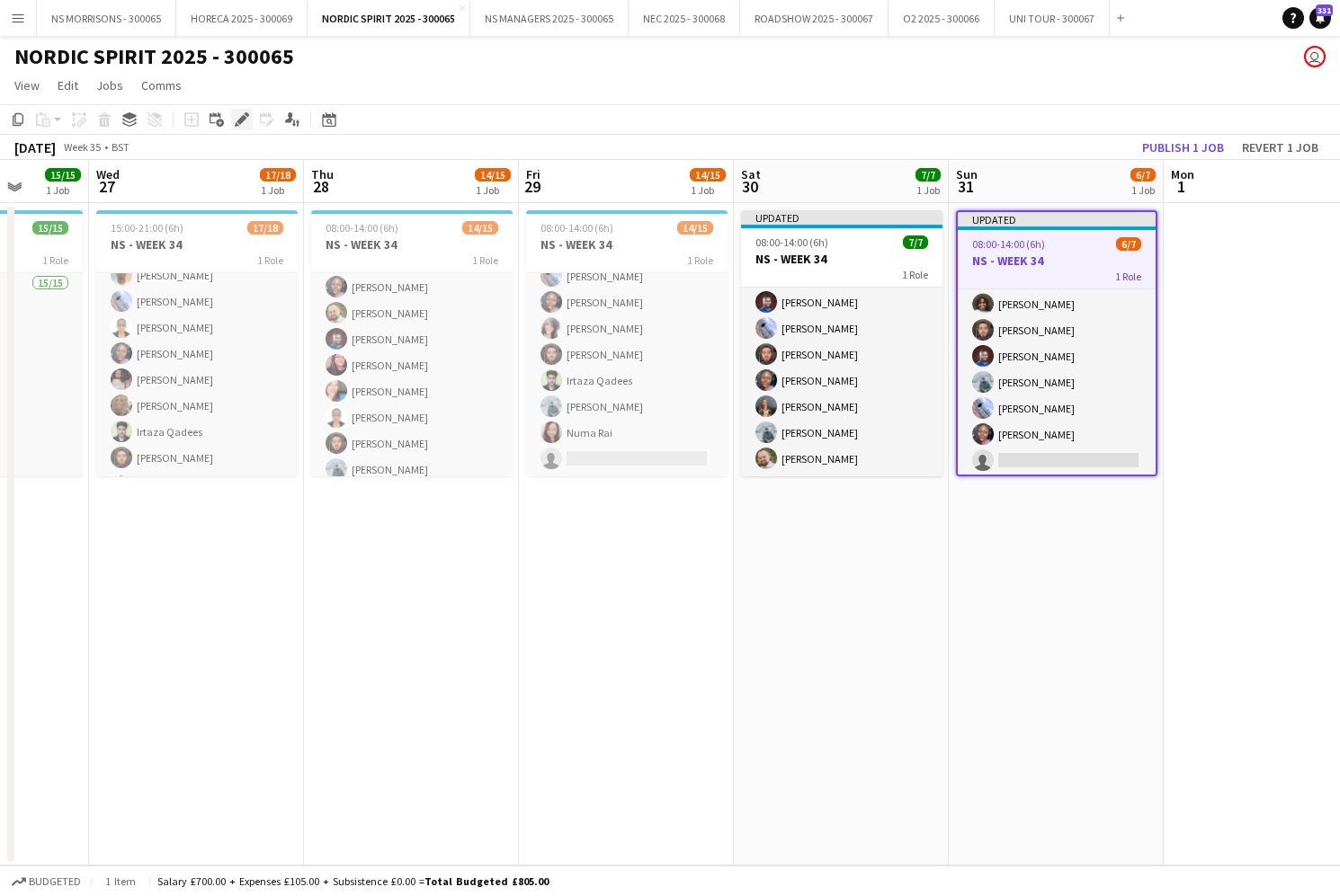
click at [239, 123] on g at bounding box center [242, 120] width 15 height 15
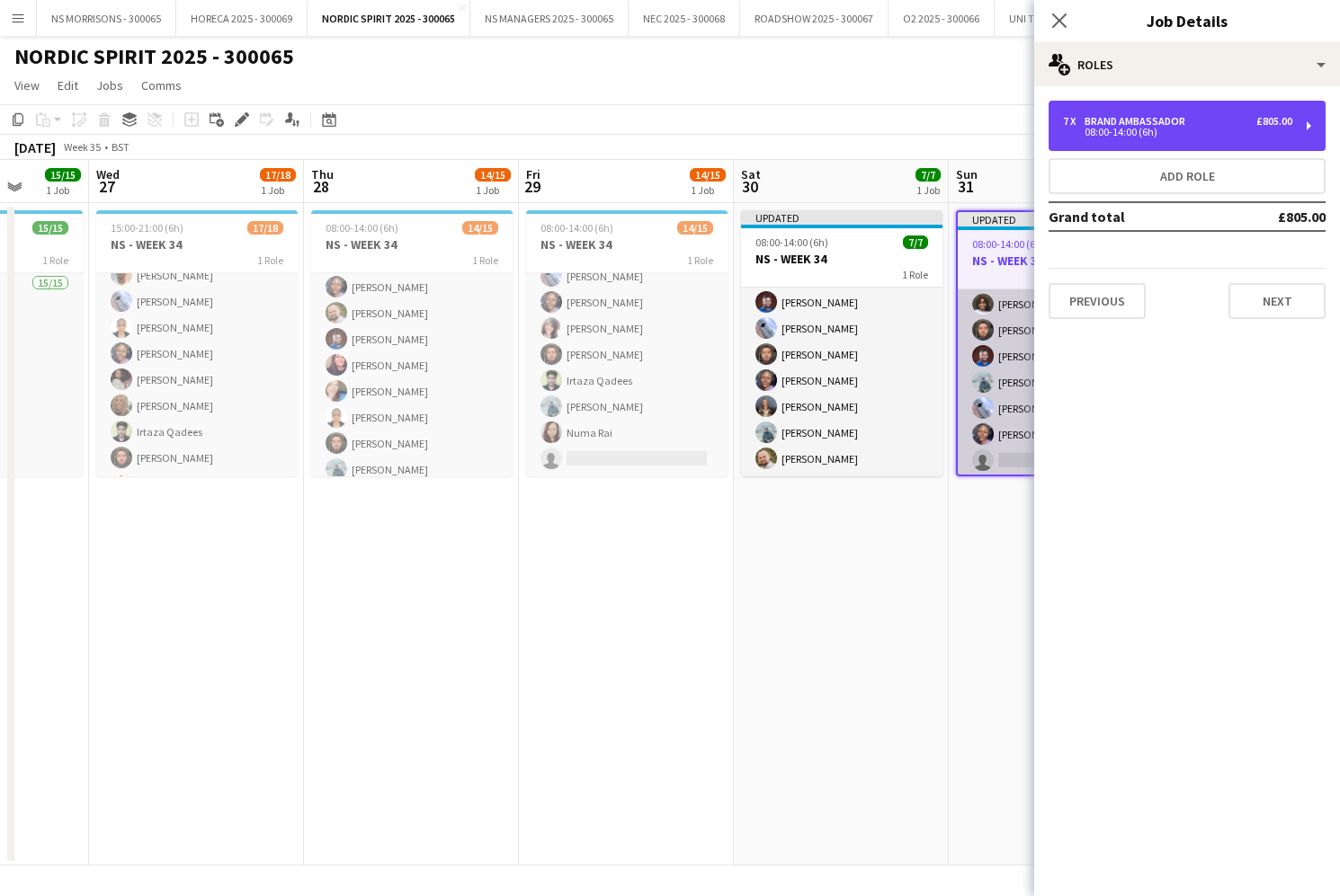
drag, startPoint x: 1078, startPoint y: 132, endPoint x: 987, endPoint y: 376, distance: 260.4
click at [1077, 134] on div "08:00-14:00 (6h)" at bounding box center [1177, 133] width 230 height 9
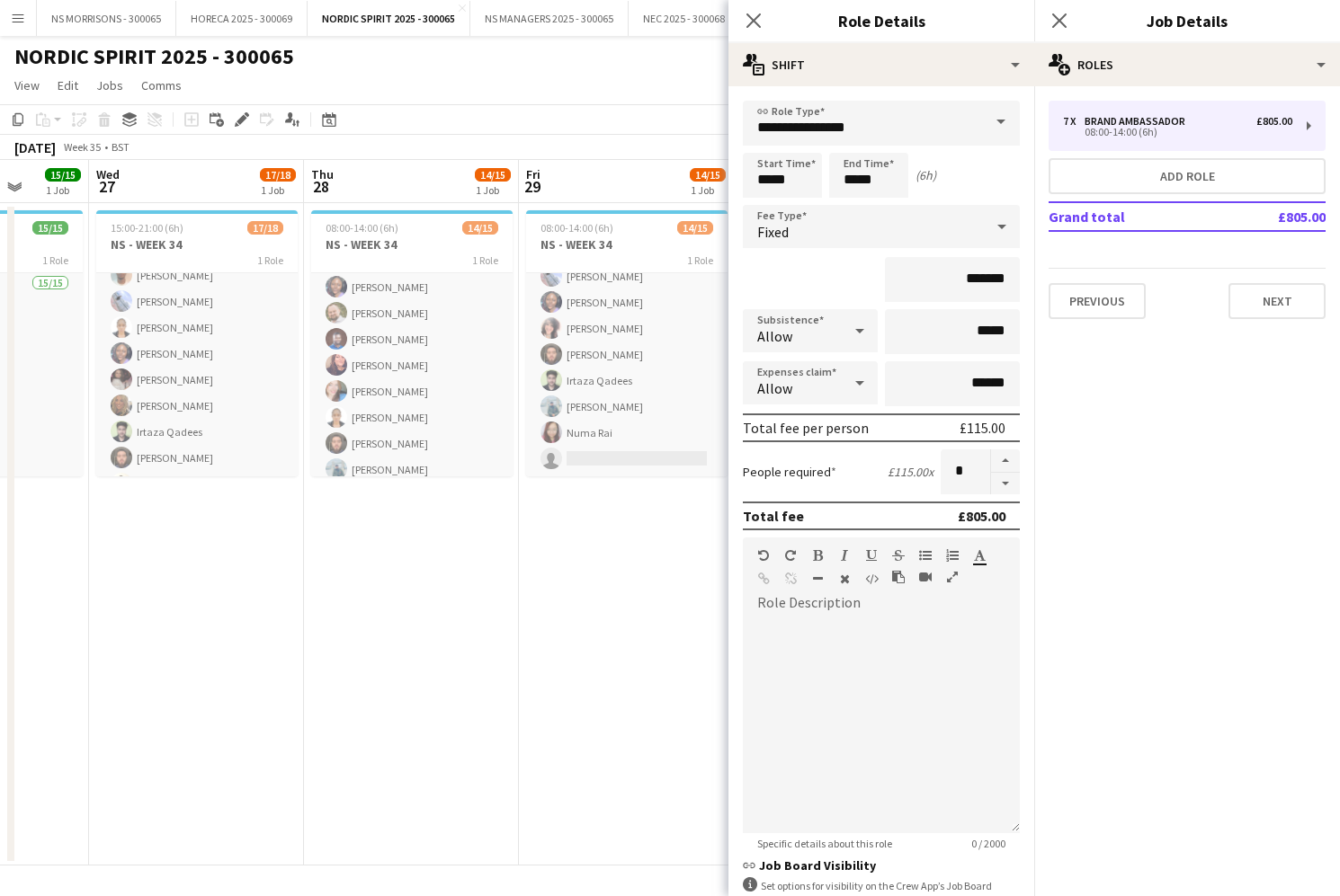
click at [1000, 488] on button "button" at bounding box center [1004, 484] width 28 height 23
type input "*"
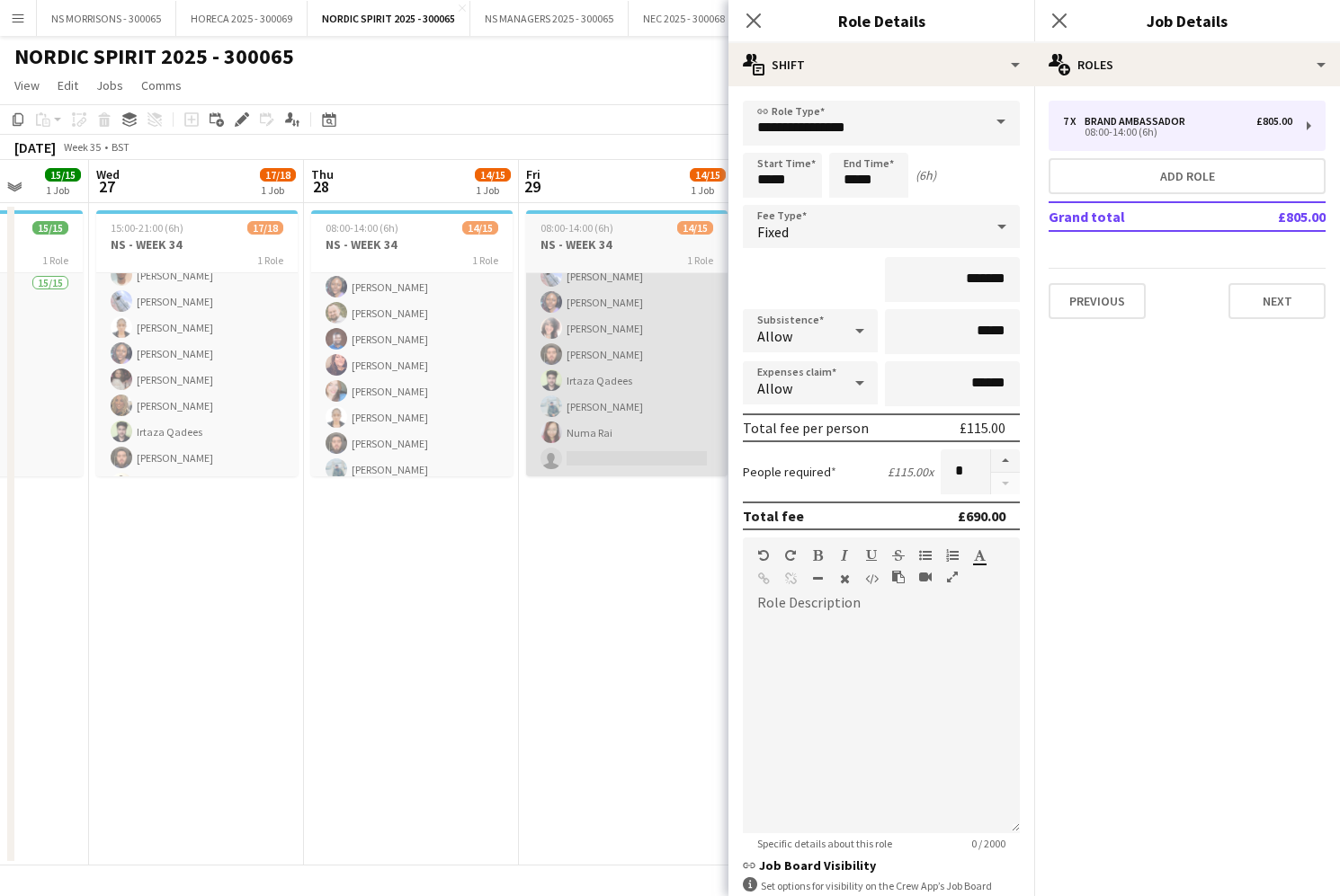
drag, startPoint x: 685, startPoint y: 517, endPoint x: 644, endPoint y: 365, distance: 157.4
click at [685, 517] on app-date-cell "08:00-14:00 (6h) 14/15 NS - WEEK 34 1 Role Brand Ambassador 14/15 08:00-14:00 (…" at bounding box center [626, 534] width 215 height 663
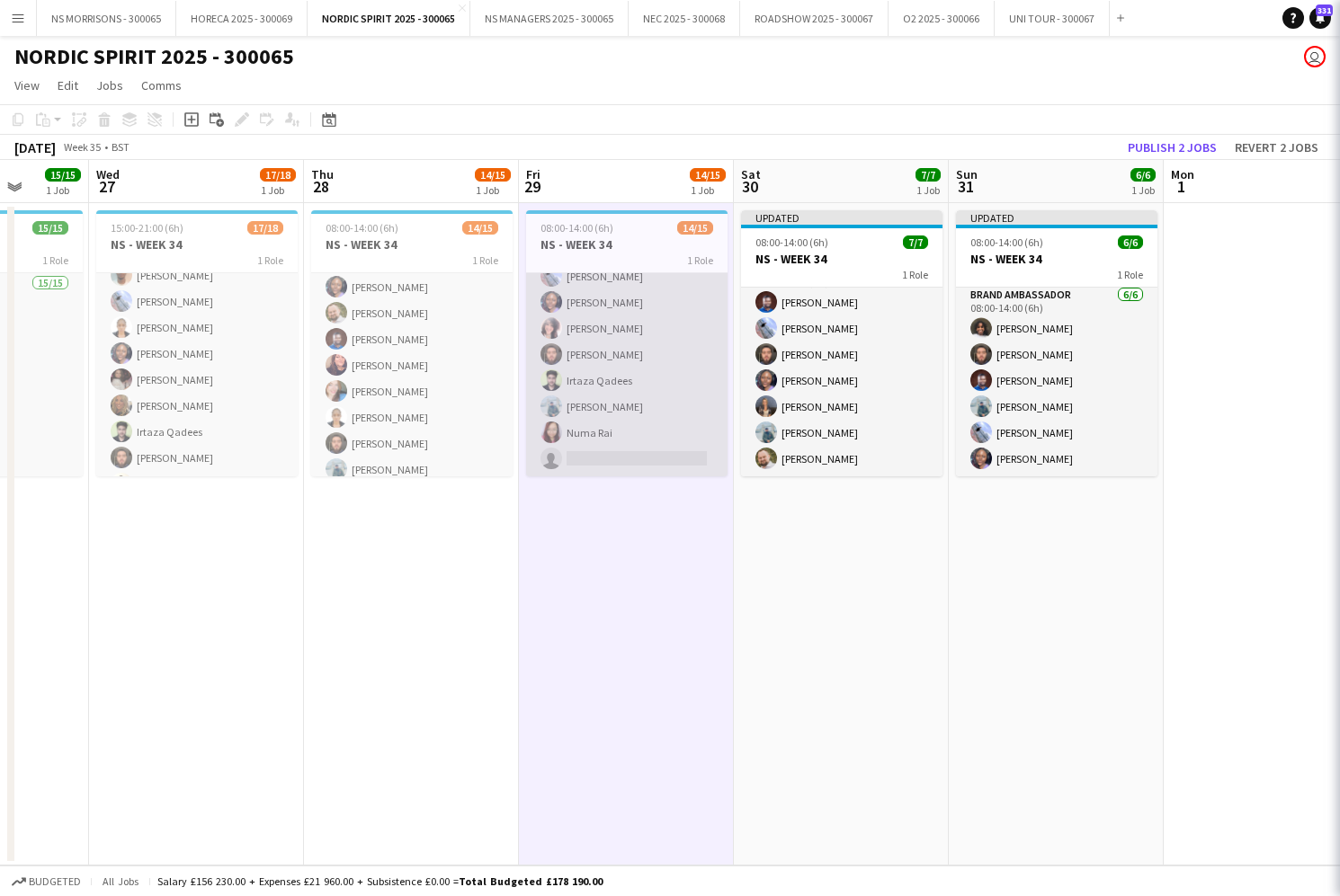
scroll to position [3, 0]
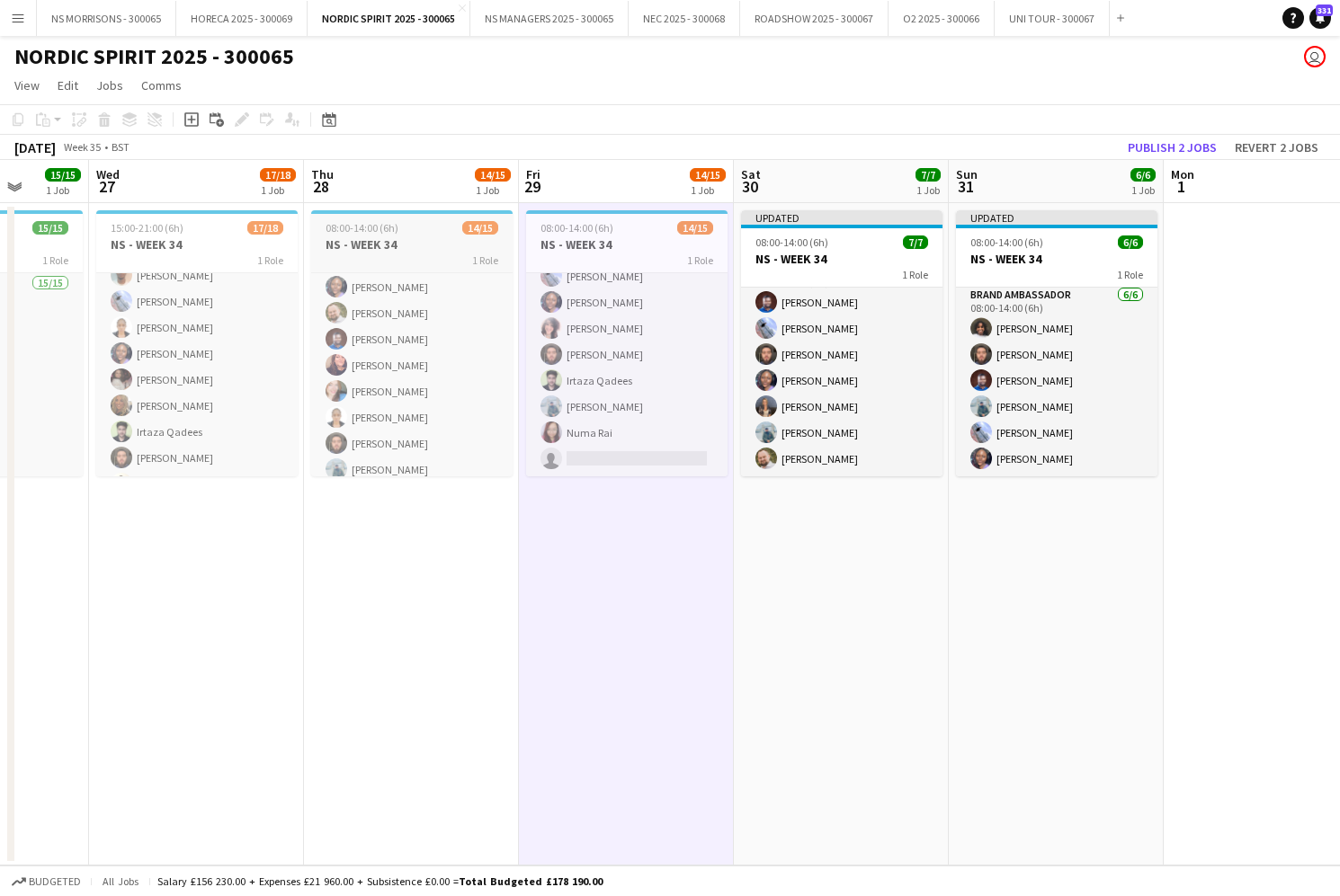
drag, startPoint x: 605, startPoint y: 253, endPoint x: 450, endPoint y: 233, distance: 156.3
click at [599, 253] on app-calendar-viewport "Sun 24 1/1 1 Job Mon 25 Tue 26 15/15 1 Job Wed 27 17/18 1 Job Thu 28 14/15 1 Jo…" at bounding box center [670, 513] width 1340 height 706
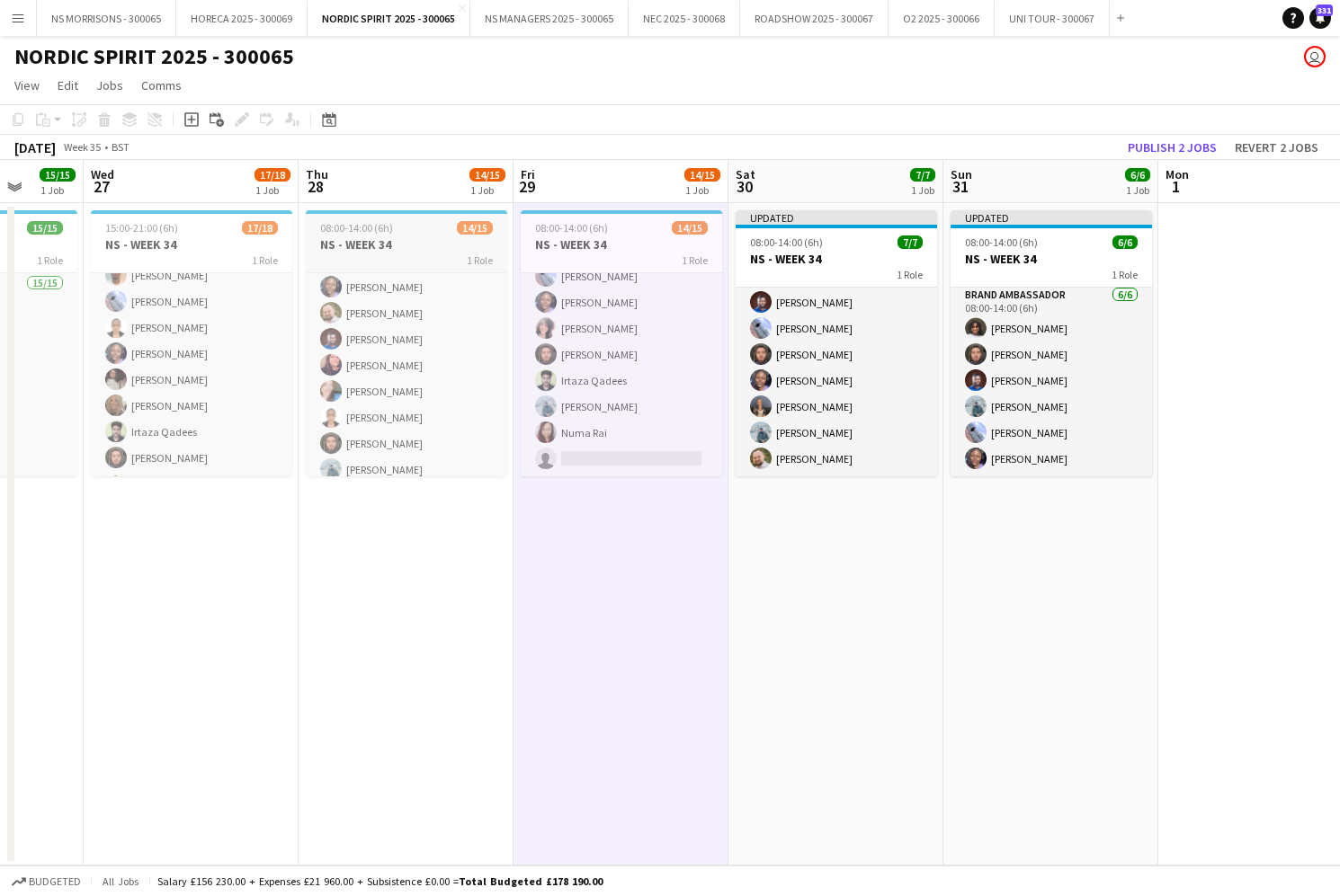
click at [428, 230] on div "08:00-14:00 (6h) 14/15" at bounding box center [406, 228] width 201 height 14
drag, startPoint x: 402, startPoint y: 242, endPoint x: 526, endPoint y: 232, distance: 124.4
click at [402, 242] on h3 "NS - WEEK 34" at bounding box center [405, 245] width 201 height 16
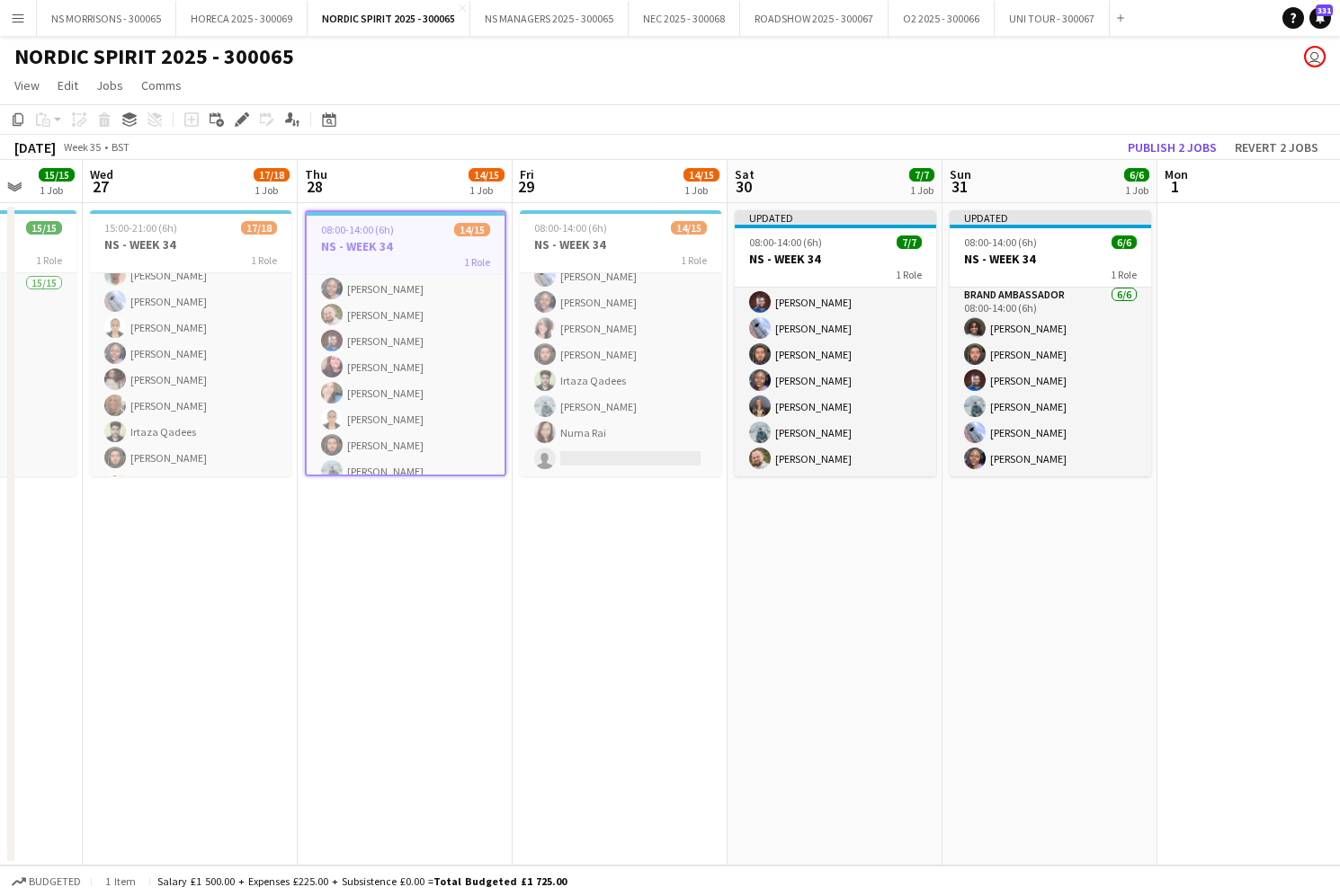
drag, startPoint x: 578, startPoint y: 229, endPoint x: 227, endPoint y: 170, distance: 355.9
click at [578, 229] on span "08:00-14:00 (6h)" at bounding box center [571, 228] width 73 height 14
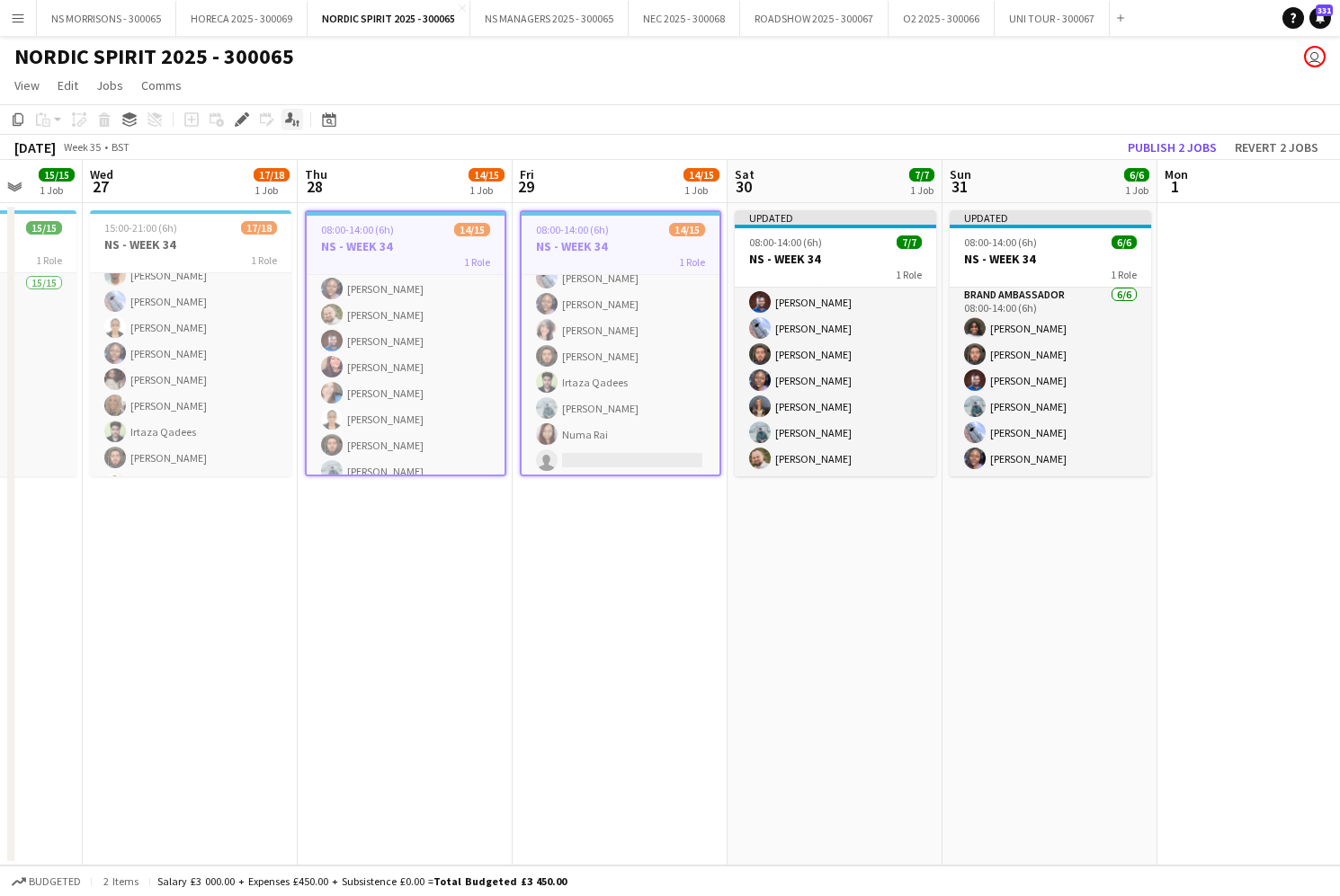
drag, startPoint x: 240, startPoint y: 128, endPoint x: 293, endPoint y: 127, distance: 53.0
click at [240, 128] on div "Edit" at bounding box center [242, 120] width 22 height 22
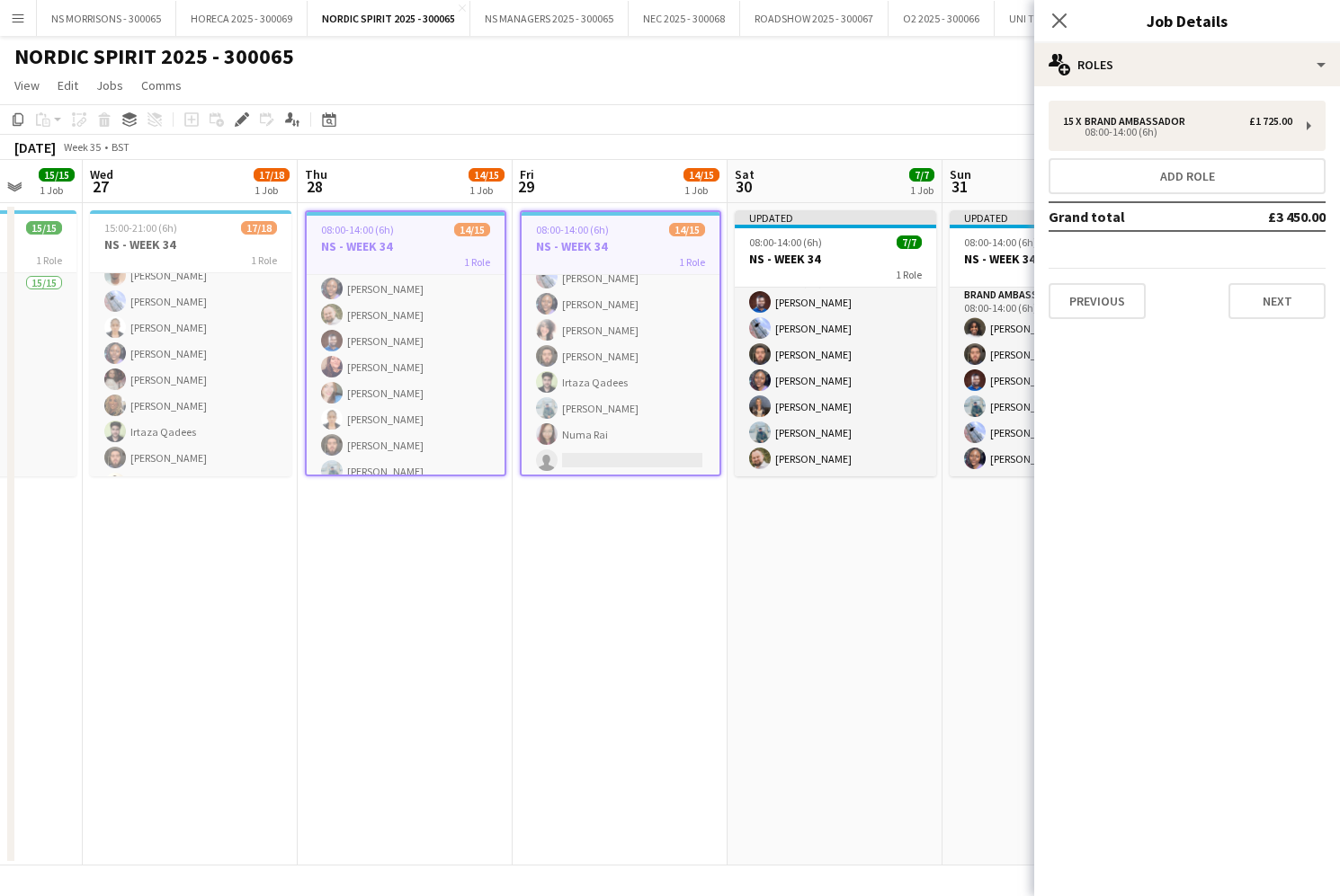
drag, startPoint x: 1226, startPoint y: 153, endPoint x: 1168, endPoint y: 209, distance: 80.6
click at [1226, 153] on div "15 x Brand Ambassador £1 725.00 08:00-14:00 (6h) Add role Grand total £3 450.00…" at bounding box center [1187, 209] width 306 height 219
click at [1147, 106] on div "15 x Brand Ambassador £1 725.00 08:00-14:00 (6h)" at bounding box center [1186, 125] width 277 height 50
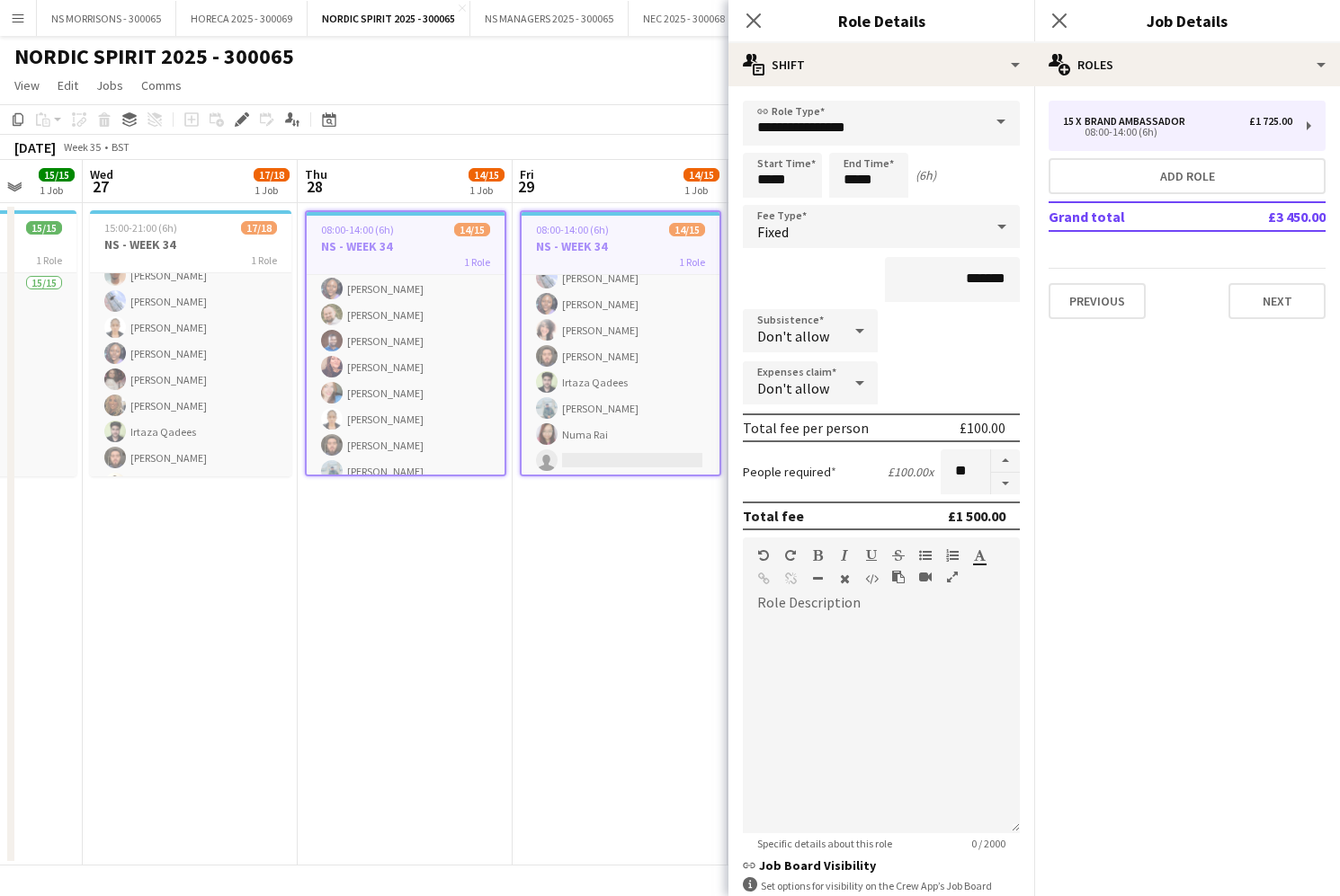
click at [1002, 493] on button "button" at bounding box center [1004, 484] width 28 height 23
type input "**"
drag, startPoint x: 728, startPoint y: 564, endPoint x: 665, endPoint y: 536, distance: 68.9
click at [722, 560] on body "Menu Boards Boards Boards All jobs Status Workforce Workforce My Workforce Recr…" at bounding box center [670, 448] width 1340 height 896
click at [426, 576] on app-date-cell "08:00-14:00 (6h) 14/15 NS - WEEK 34 1 Role Brand Ambassador 14/15 08:00-14:00 (…" at bounding box center [404, 534] width 215 height 663
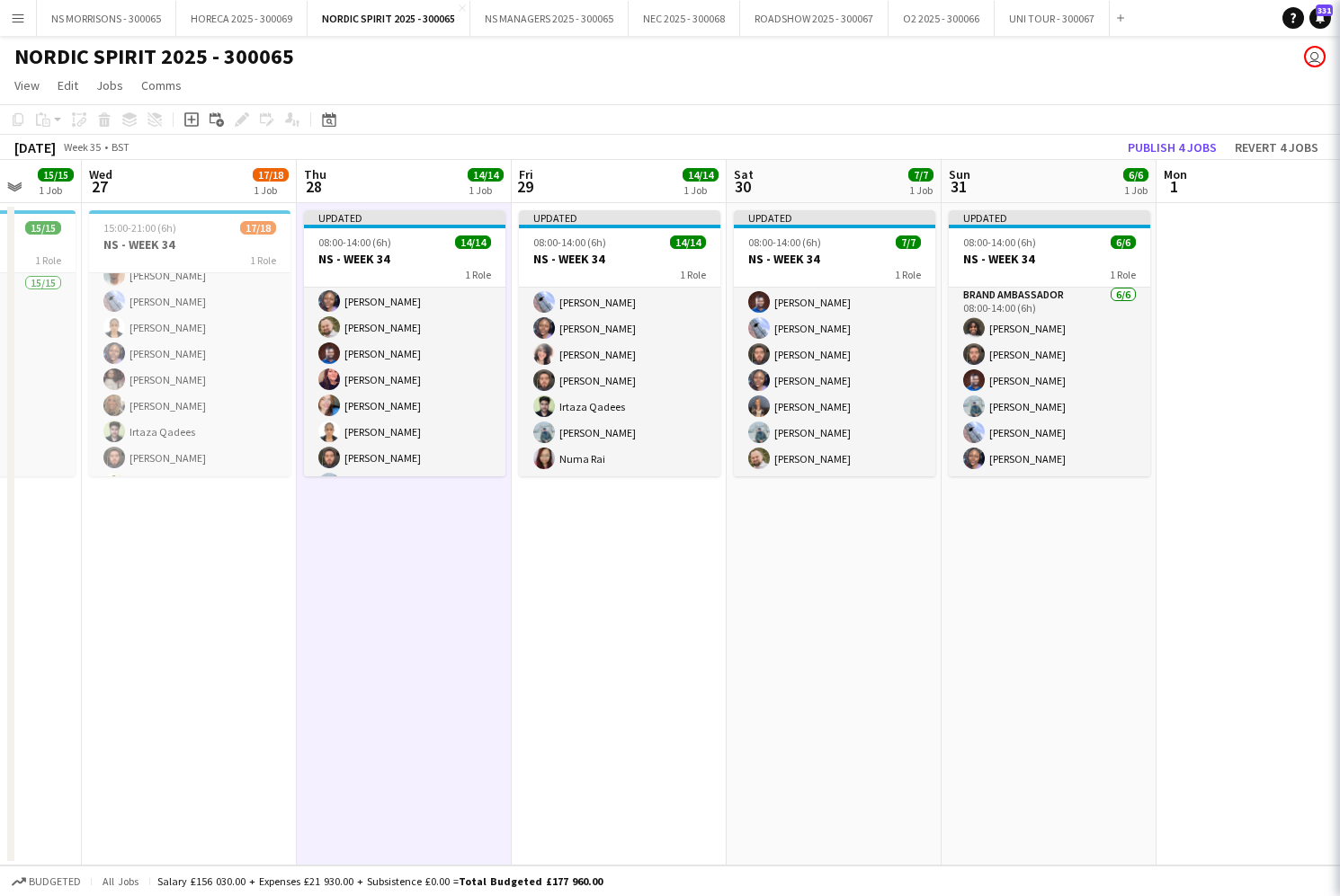
scroll to position [211, 0]
click at [219, 251] on h3 "NS - WEEK 34" at bounding box center [189, 245] width 201 height 16
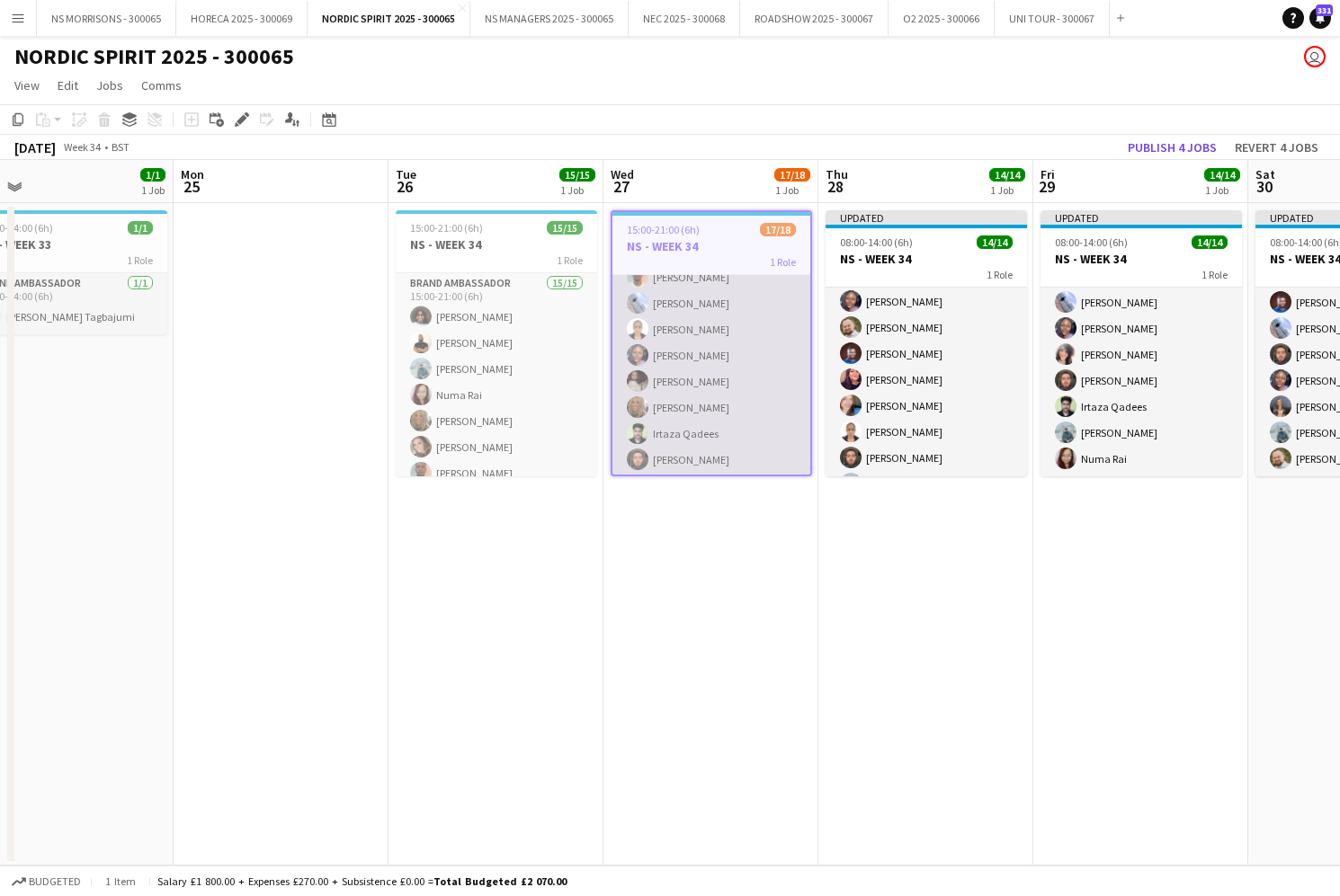
scroll to position [0, 446]
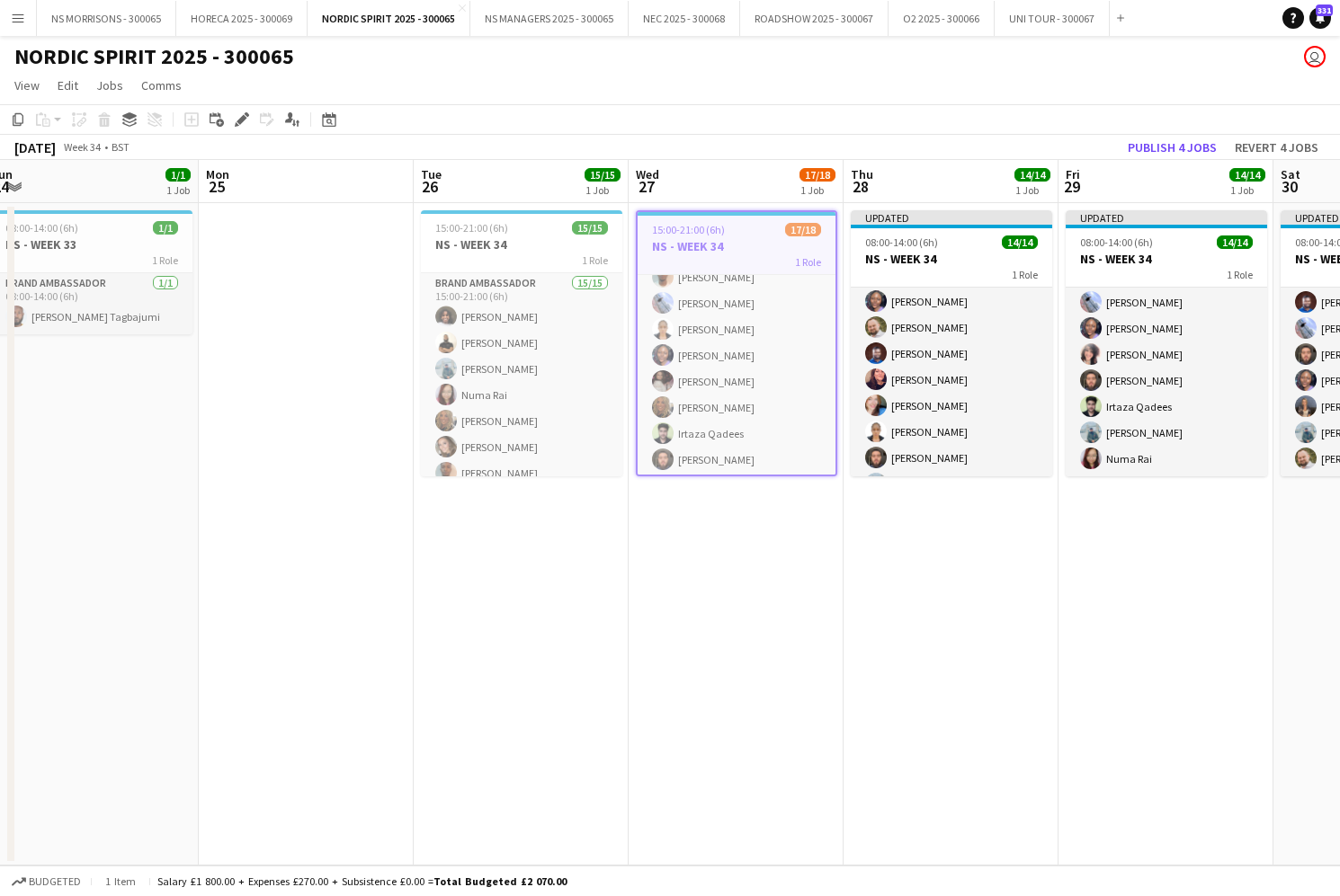
drag, startPoint x: 237, startPoint y: 125, endPoint x: 729, endPoint y: 117, distance: 492.1
click at [238, 125] on icon at bounding box center [237, 124] width 5 height 5
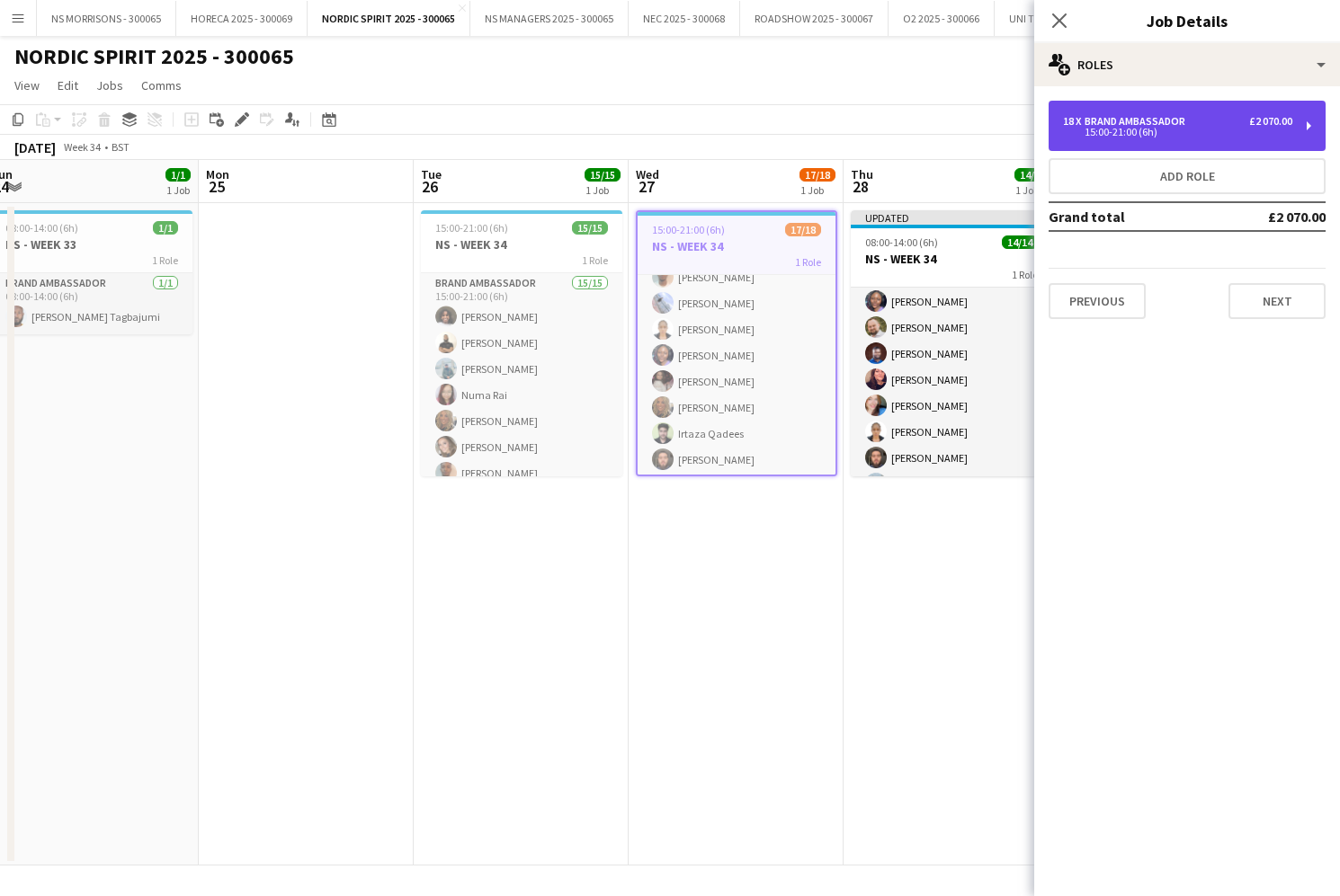
click at [1208, 133] on div "15:00-21:00 (6h)" at bounding box center [1177, 133] width 230 height 9
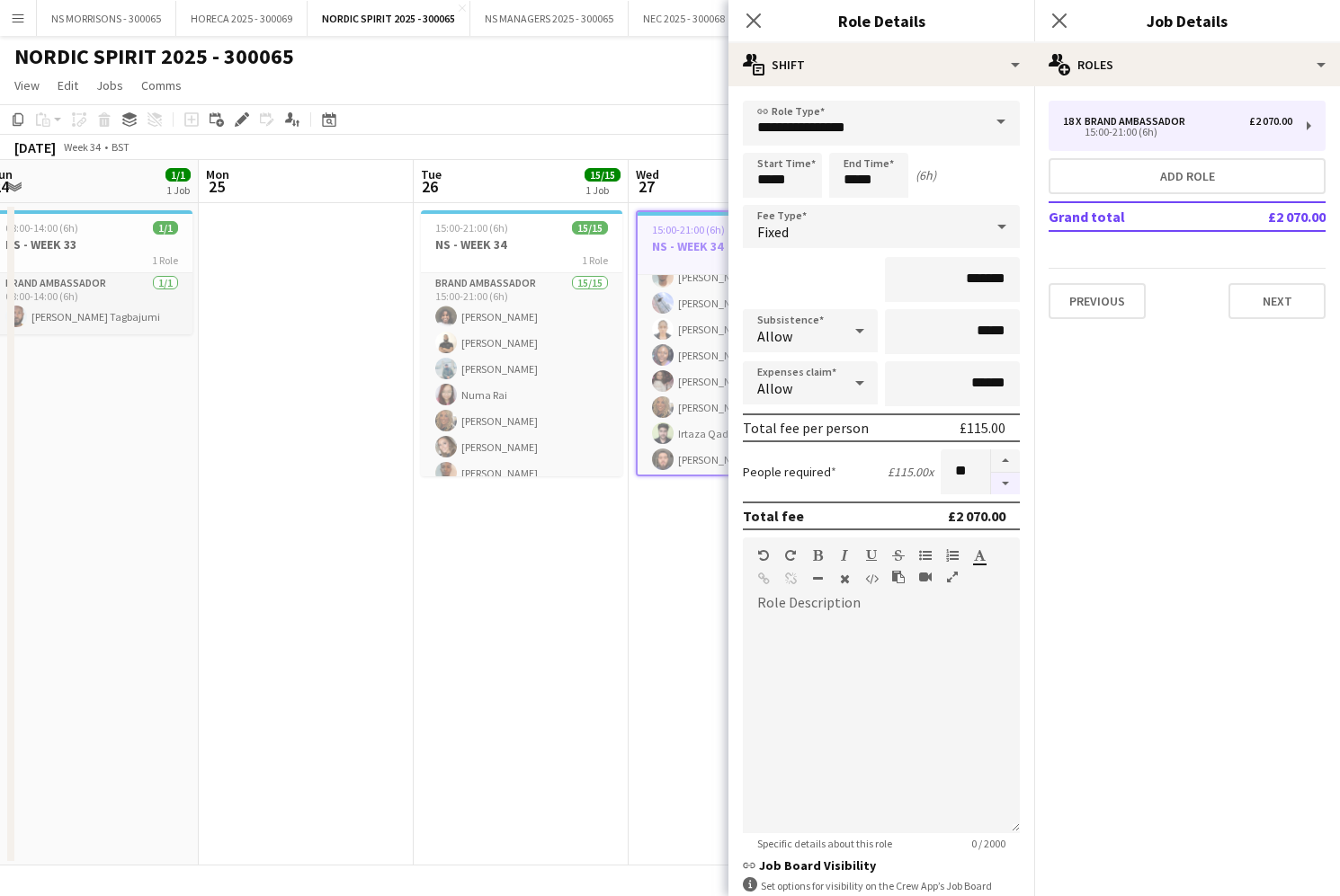
click at [1004, 494] on button "button" at bounding box center [1004, 484] width 28 height 23
type input "**"
click at [1004, 494] on div at bounding box center [1004, 472] width 29 height 45
click at [1006, 487] on div at bounding box center [1004, 472] width 29 height 45
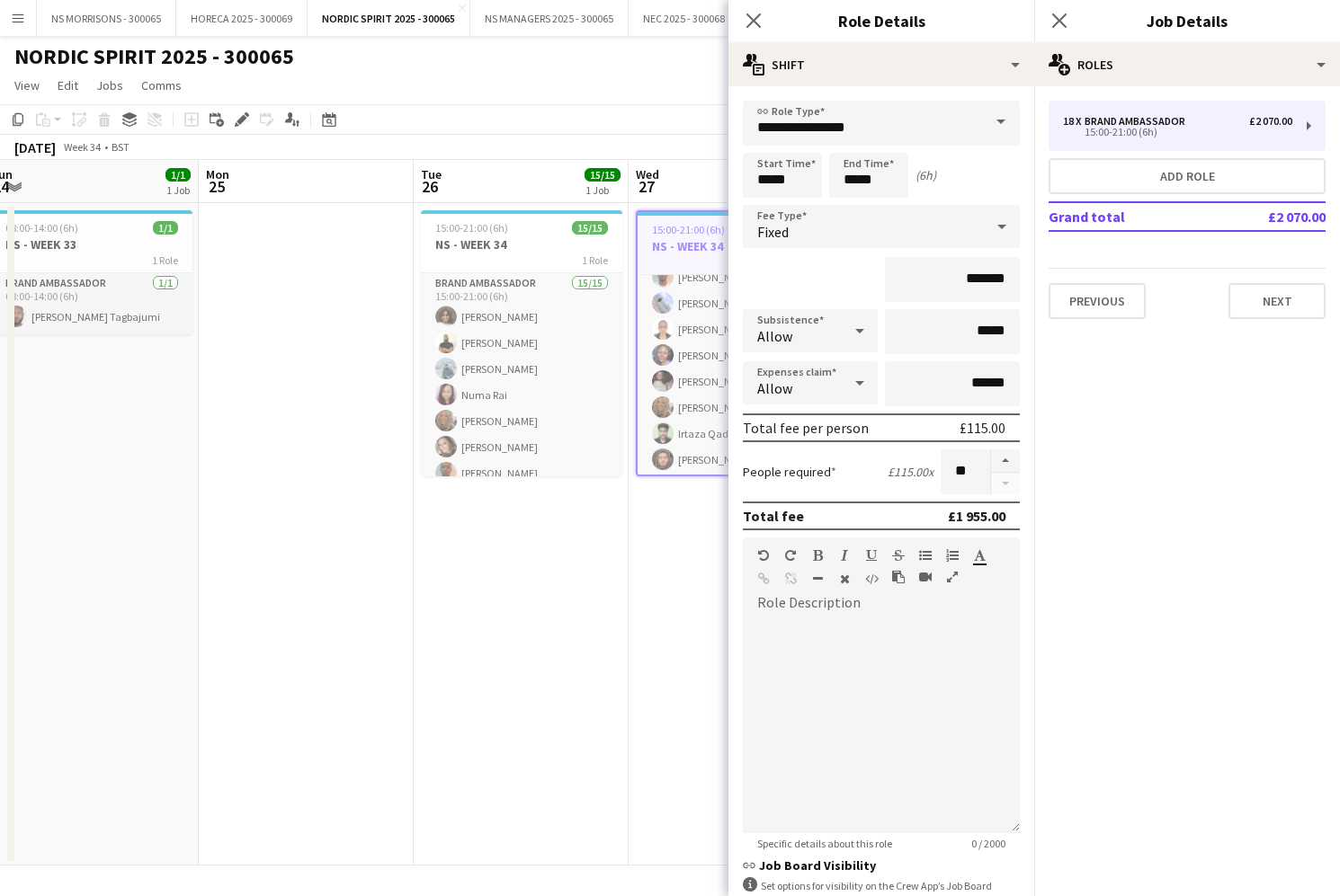
click at [547, 622] on app-date-cell "15:00-21:00 (6h) 15/15 NS - WEEK 34 1 Role Brand Ambassador 15/15 15:00-21:00 (…" at bounding box center [520, 534] width 215 height 663
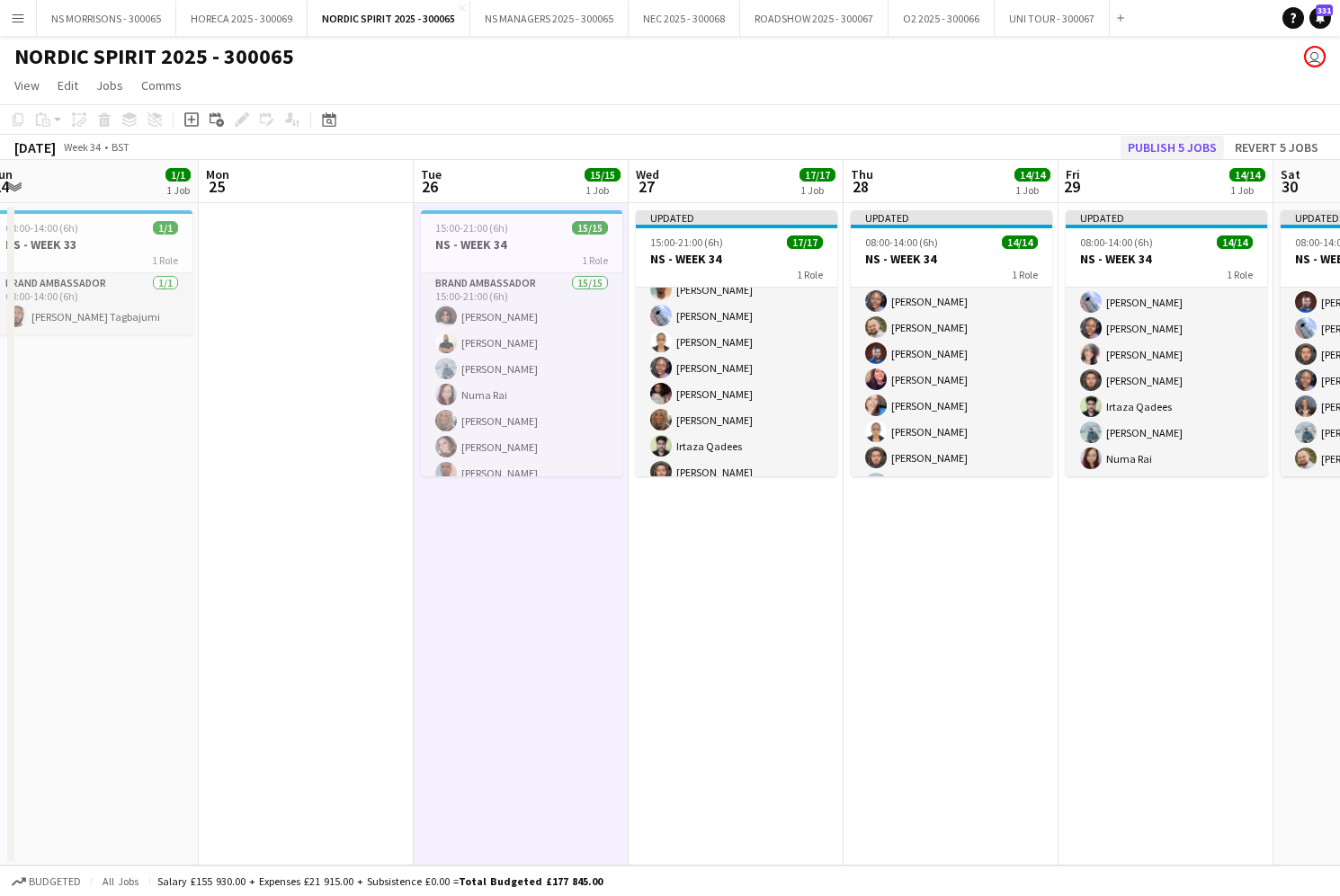
click at [1167, 145] on button "Publish 5 jobs" at bounding box center [1172, 147] width 103 height 24
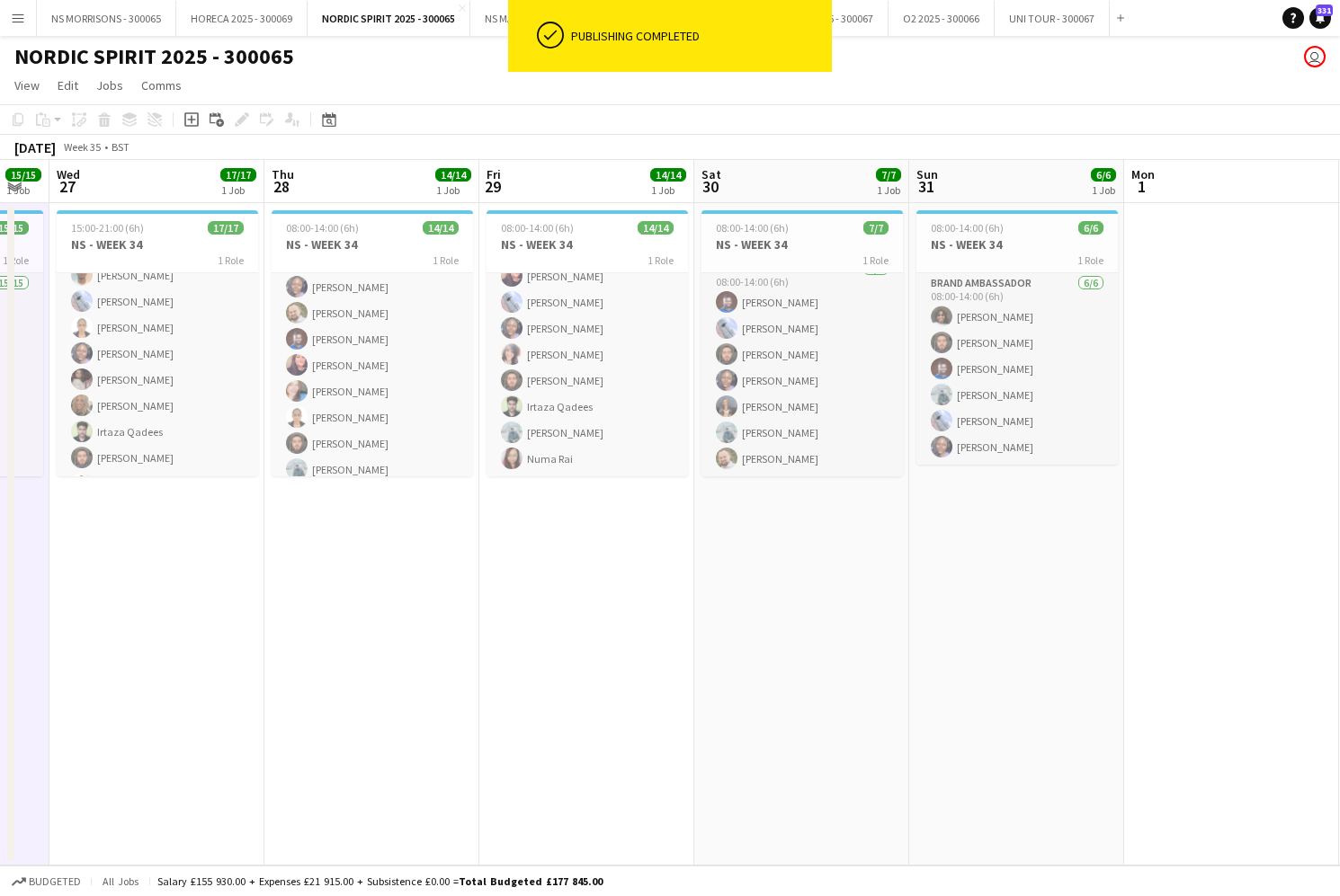
scroll to position [0, 595]
click at [72, 17] on button "NS MORRISONS - 300065 Close" at bounding box center [106, 18] width 139 height 35
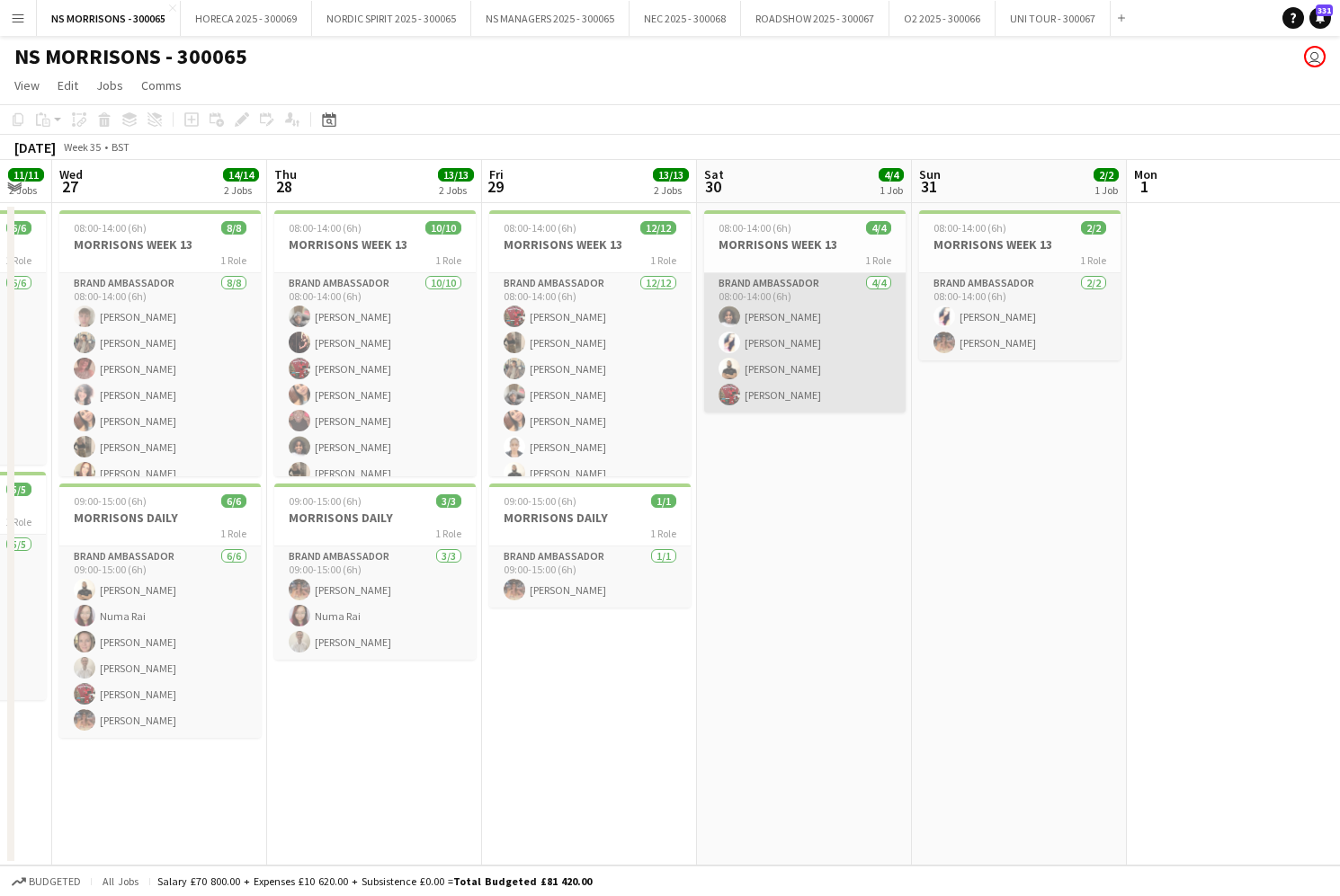
scroll to position [0, 376]
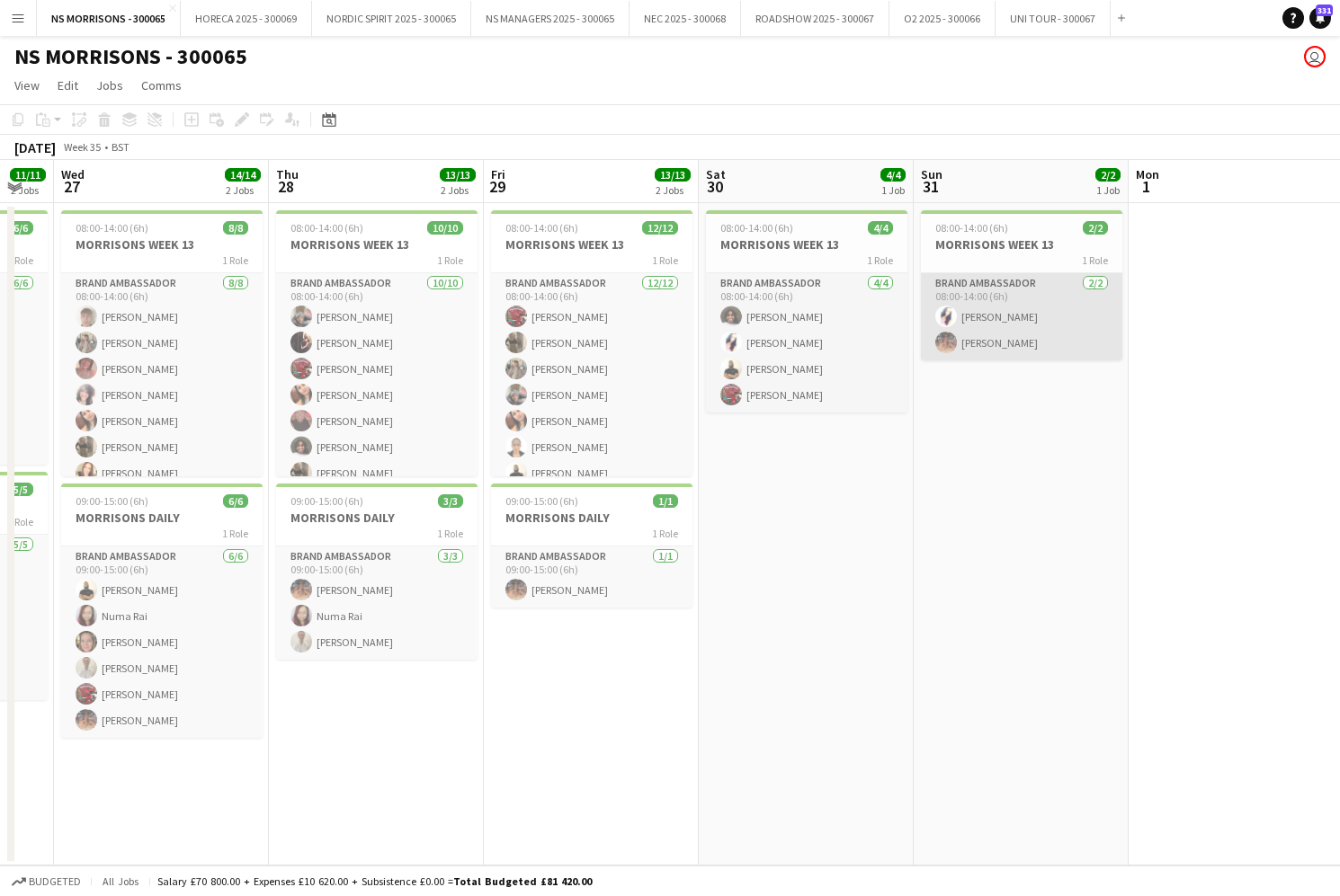
click at [993, 329] on app-card-role "Brand Ambassador 2/2 08:00-14:00 (6h) Cleo Taylor Emma Mcangus" at bounding box center [1022, 316] width 201 height 87
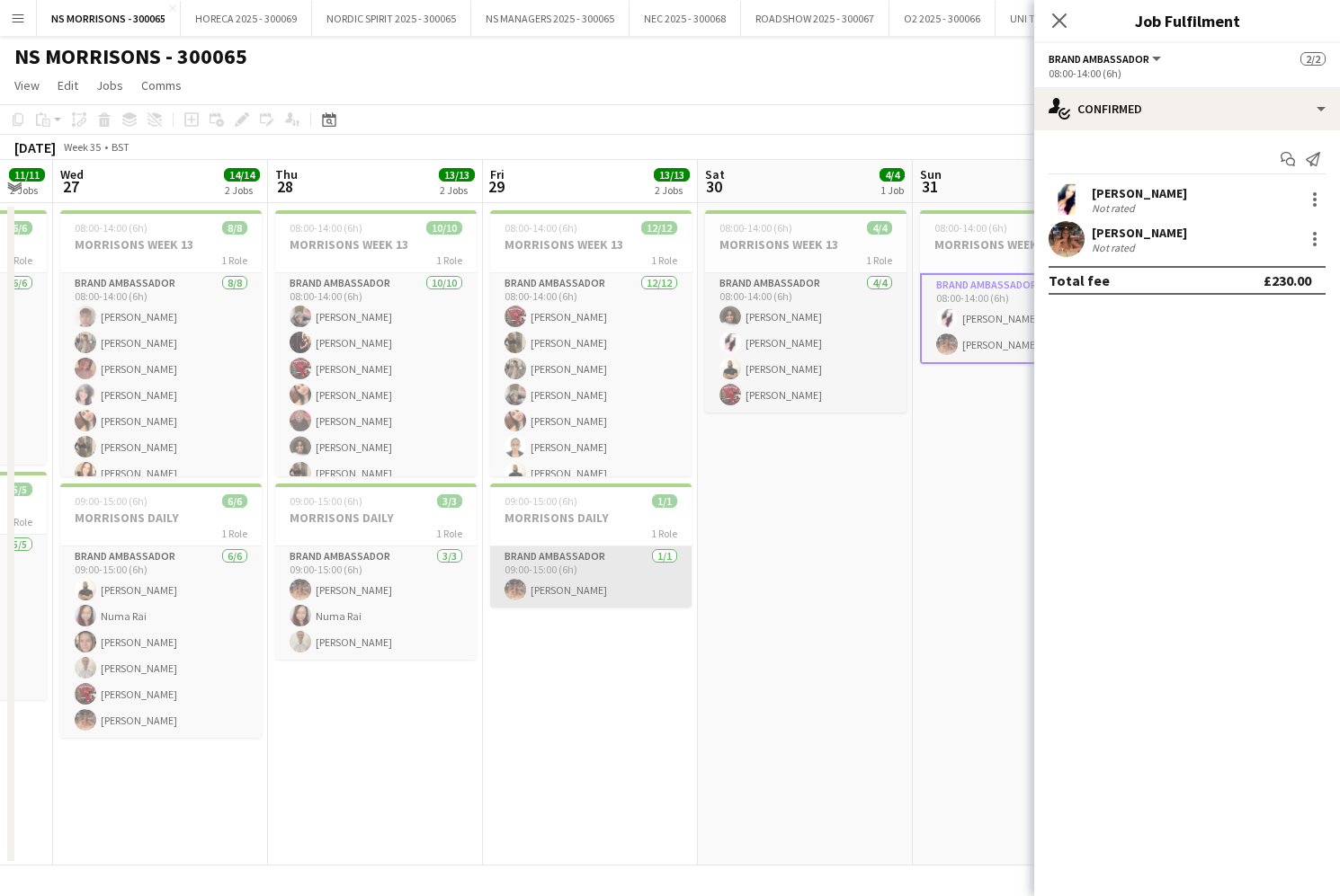
click at [603, 591] on app-card-role "Brand Ambassador 1/1 09:00-15:00 (6h) Emma Mcangus" at bounding box center [591, 577] width 201 height 61
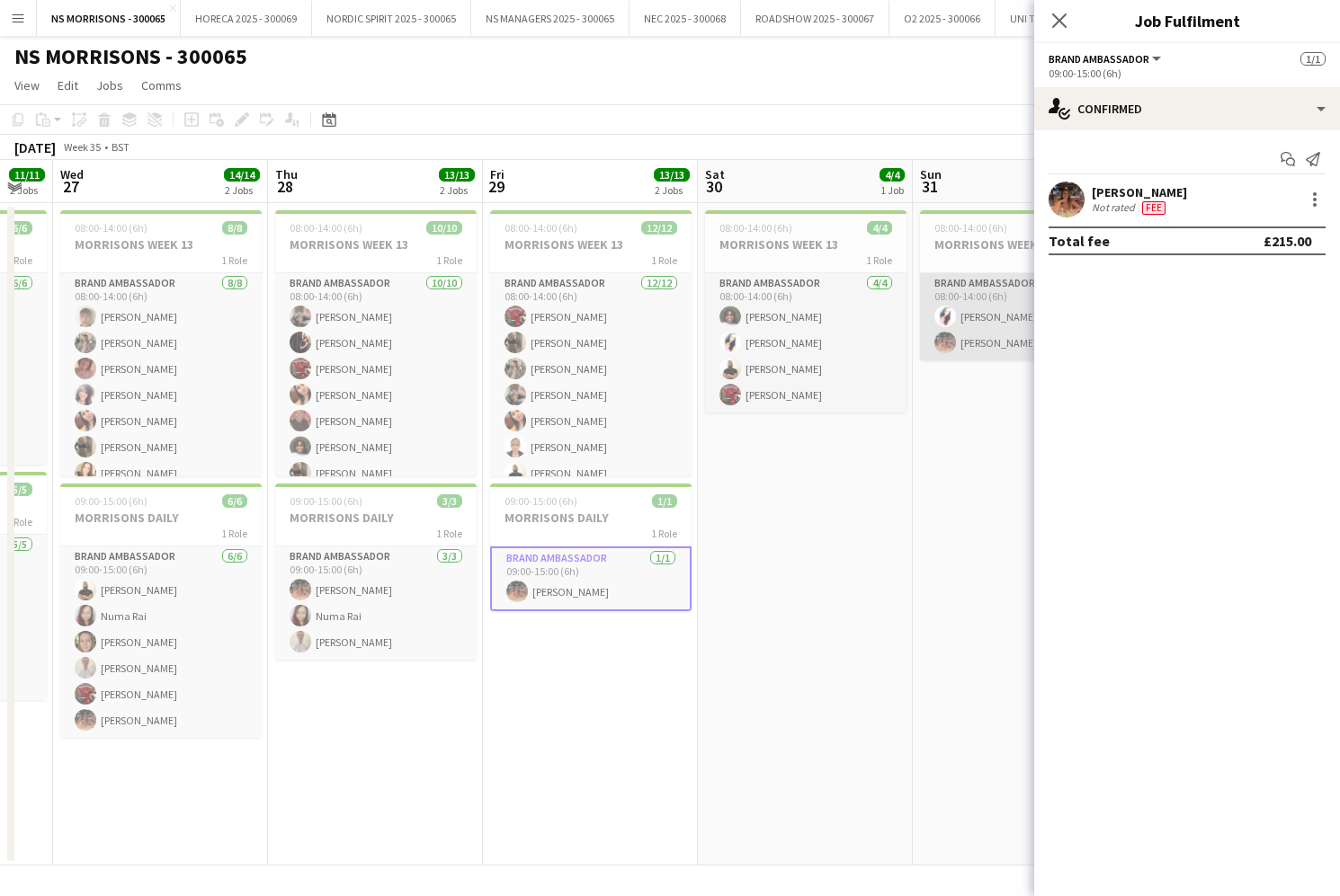
click at [1006, 330] on app-card-role "Brand Ambassador 2/2 08:00-14:00 (6h) Cleo Taylor Emma Mcangus" at bounding box center [1021, 316] width 201 height 87
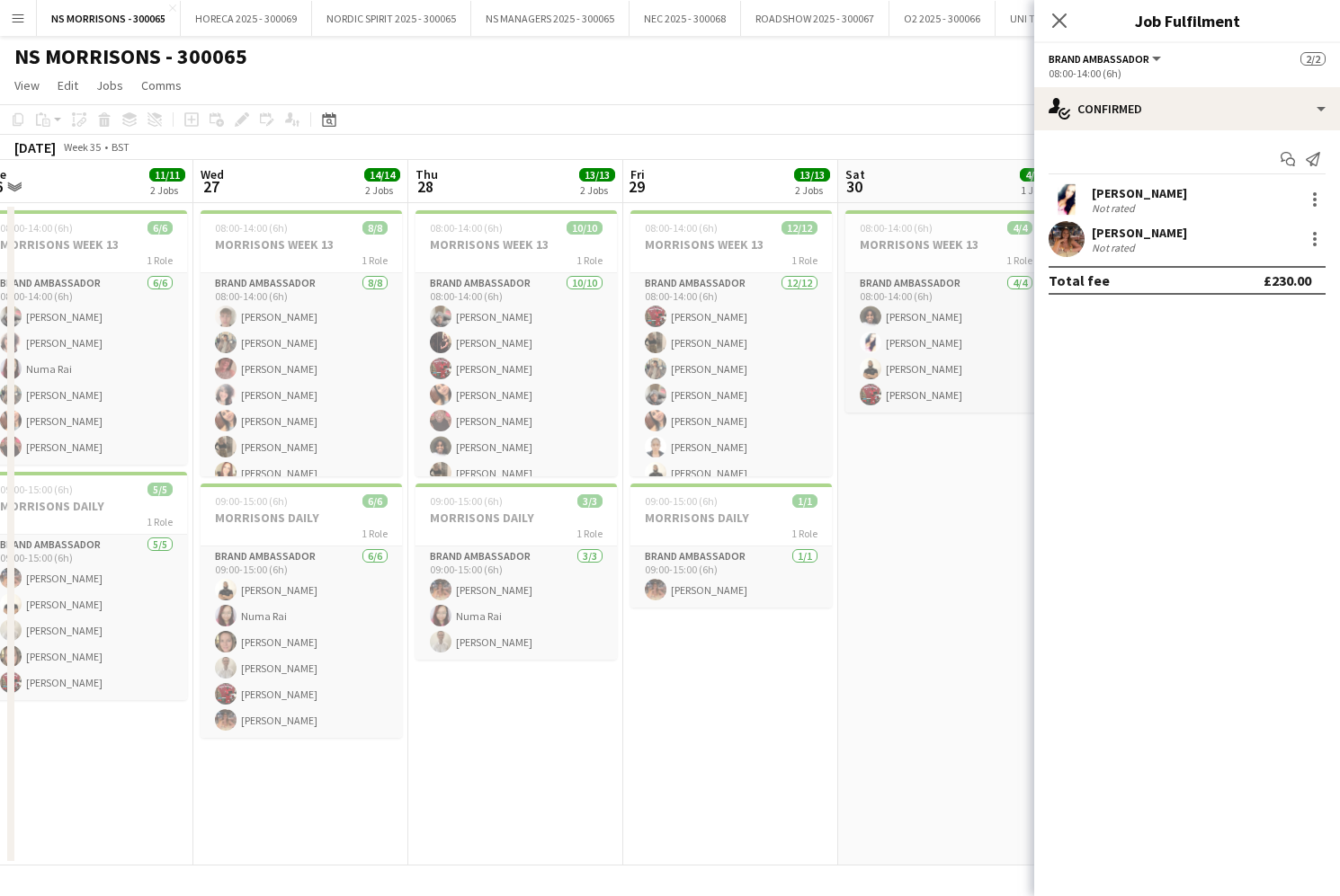
scroll to position [0, 0]
click at [729, 566] on app-card-role "Brand Ambassador 1/1 09:00-15:00 (6h) Emma Mcangus" at bounding box center [731, 577] width 201 height 61
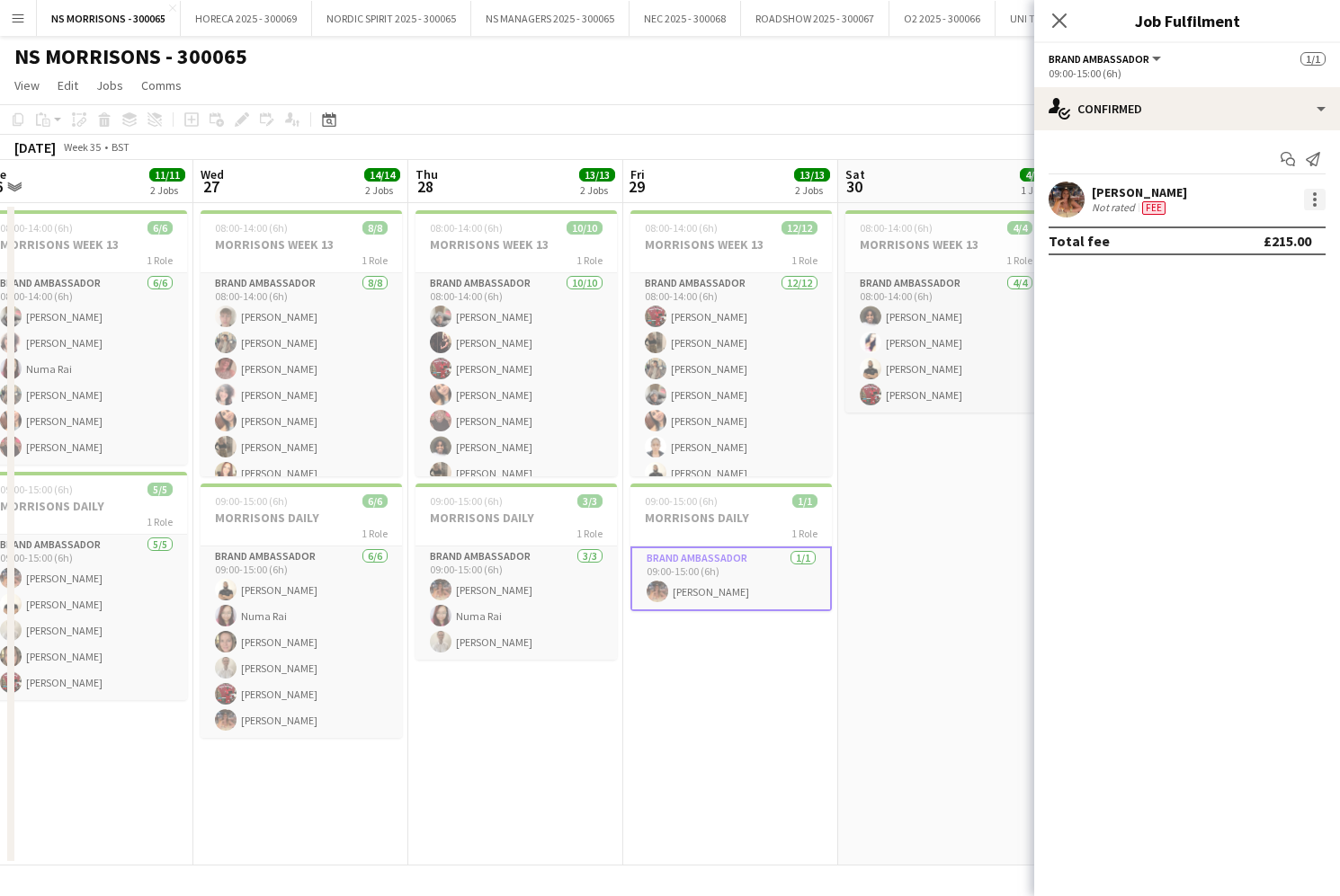
click at [1316, 197] on div at bounding box center [1314, 199] width 22 height 22
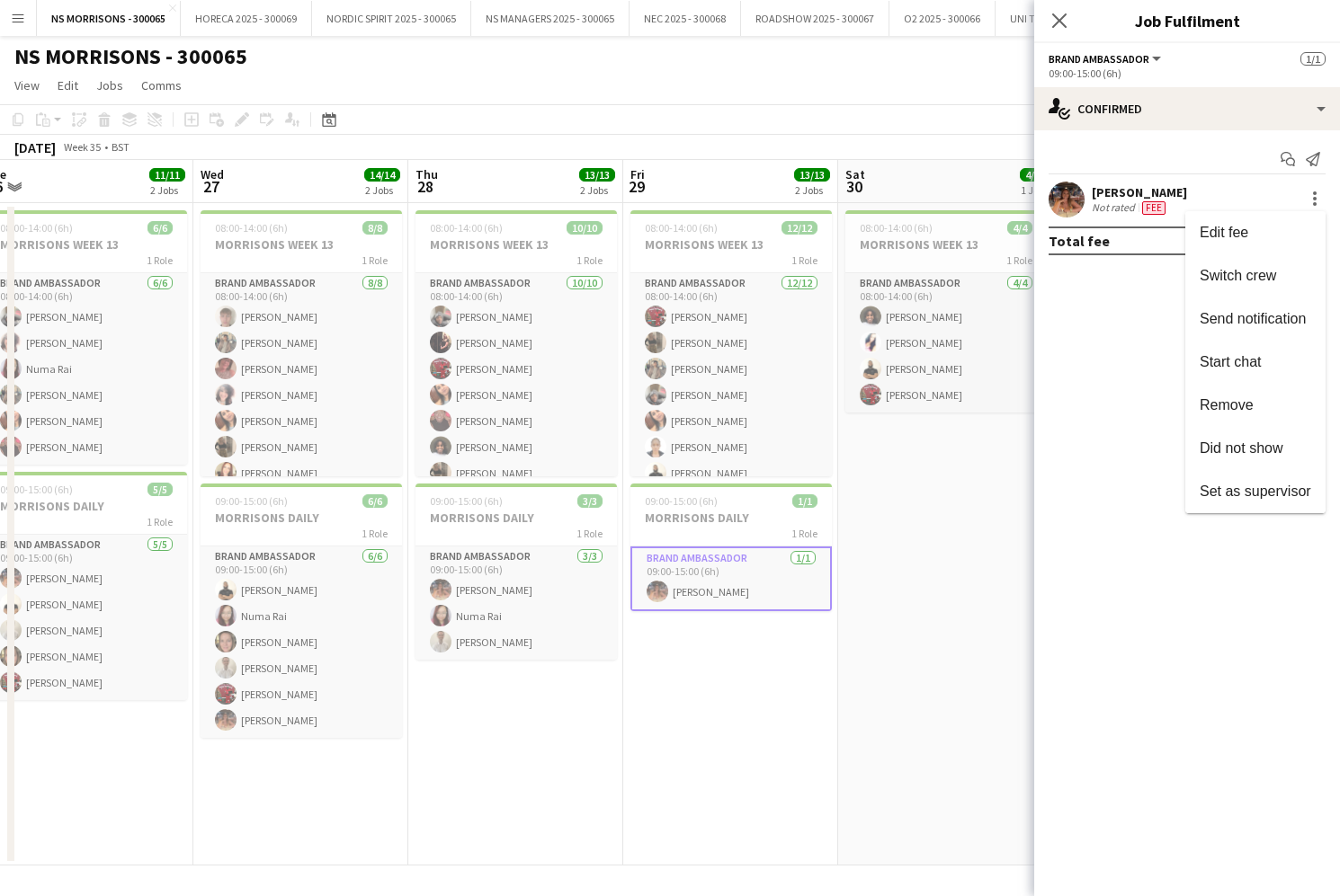
drag, startPoint x: 1278, startPoint y: 226, endPoint x: 1280, endPoint y: 284, distance: 58.0
click at [1278, 226] on span "Edit fee" at bounding box center [1255, 233] width 112 height 16
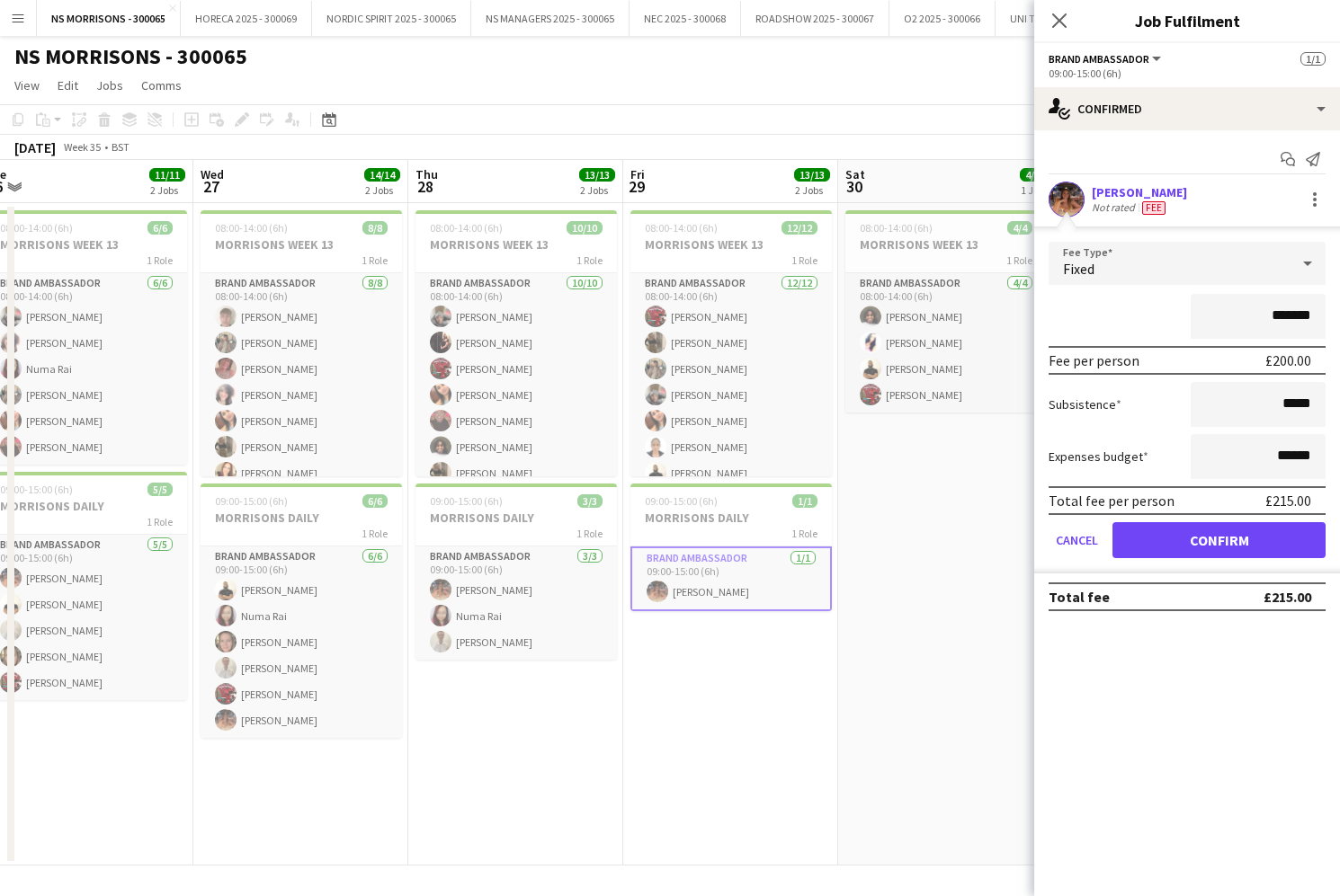
click at [1275, 317] on input "*******" at bounding box center [1258, 315] width 134 height 45
type input "*******"
drag, startPoint x: 1195, startPoint y: 547, endPoint x: 929, endPoint y: 492, distance: 271.6
click at [1195, 547] on button "Confirm" at bounding box center [1218, 539] width 213 height 36
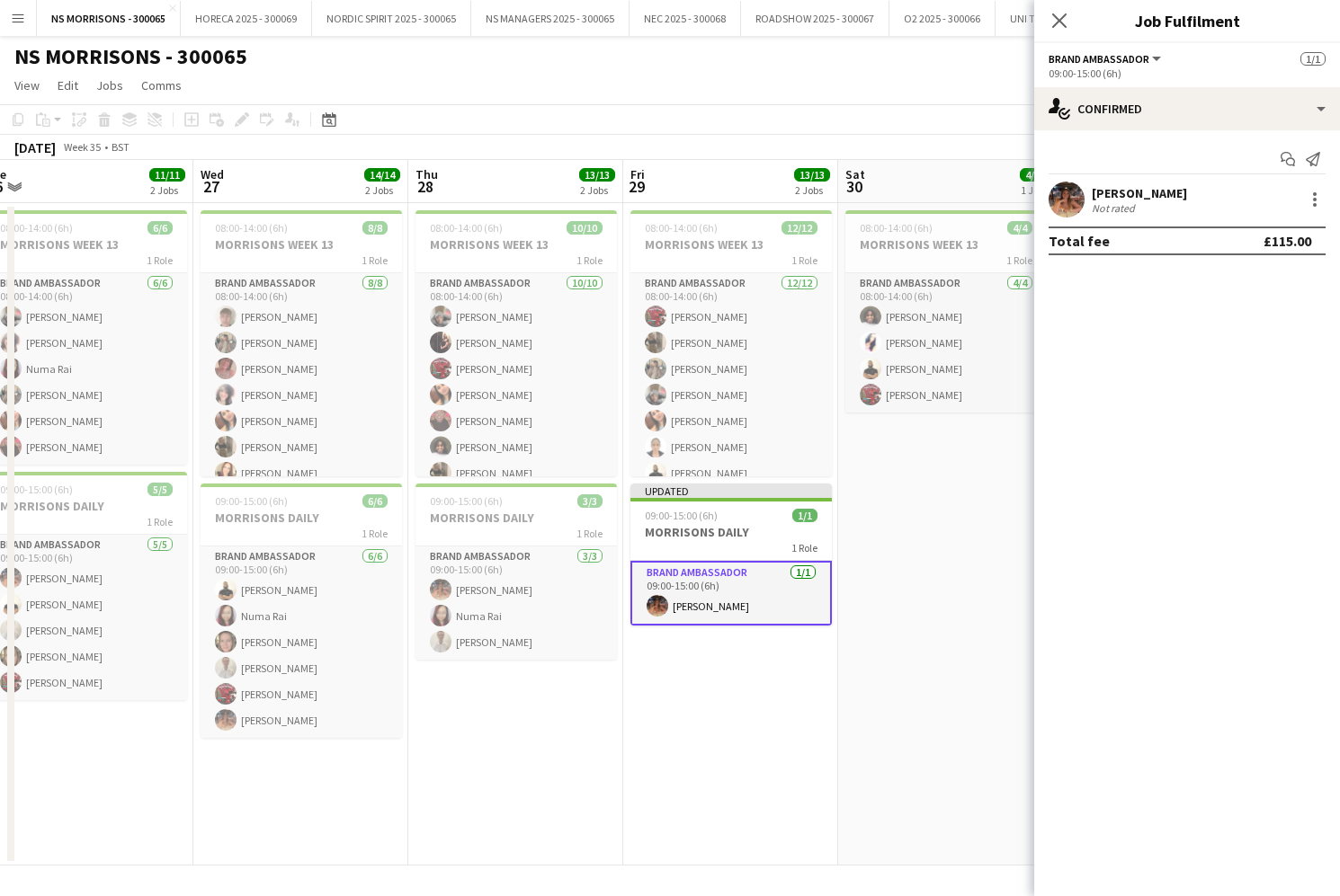
click at [882, 475] on app-date-cell "08:00-14:00 (6h) 4/4 MORRISONS WEEK 13 1 Role Brand Ambassador 4/4 08:00-14:00 …" at bounding box center [945, 534] width 215 height 663
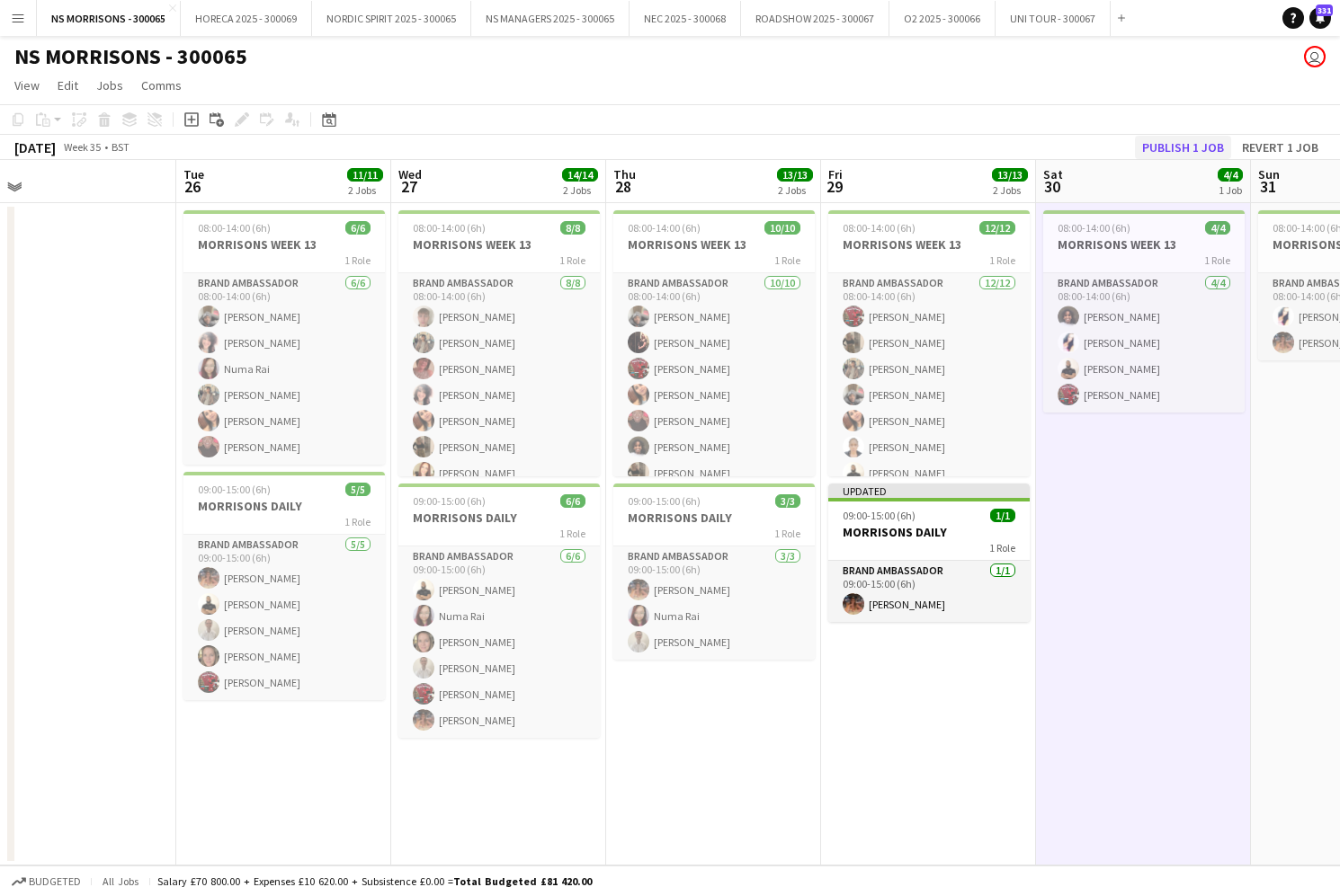
scroll to position [0, 452]
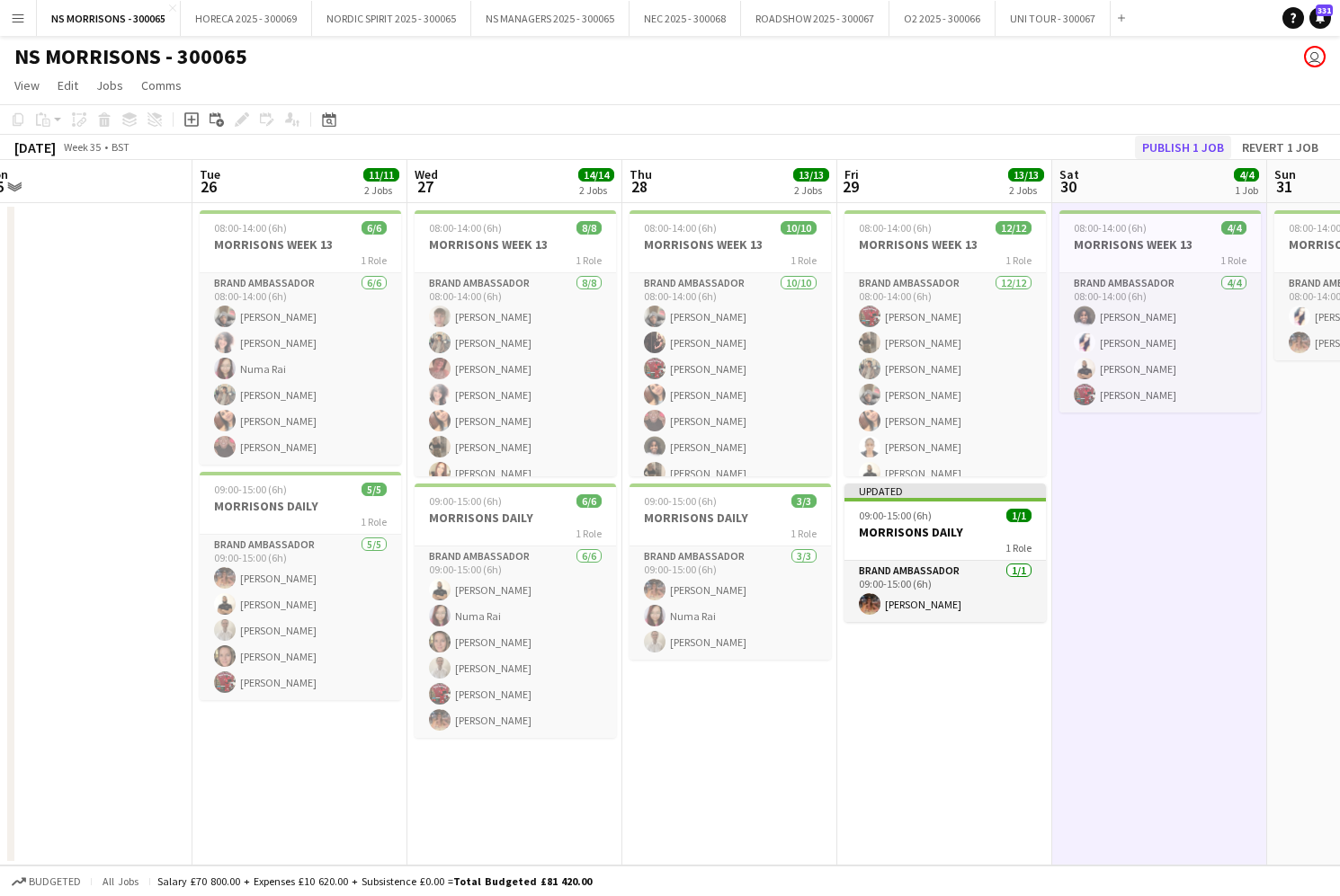
click at [1206, 141] on button "Publish 1 job" at bounding box center [1183, 147] width 96 height 24
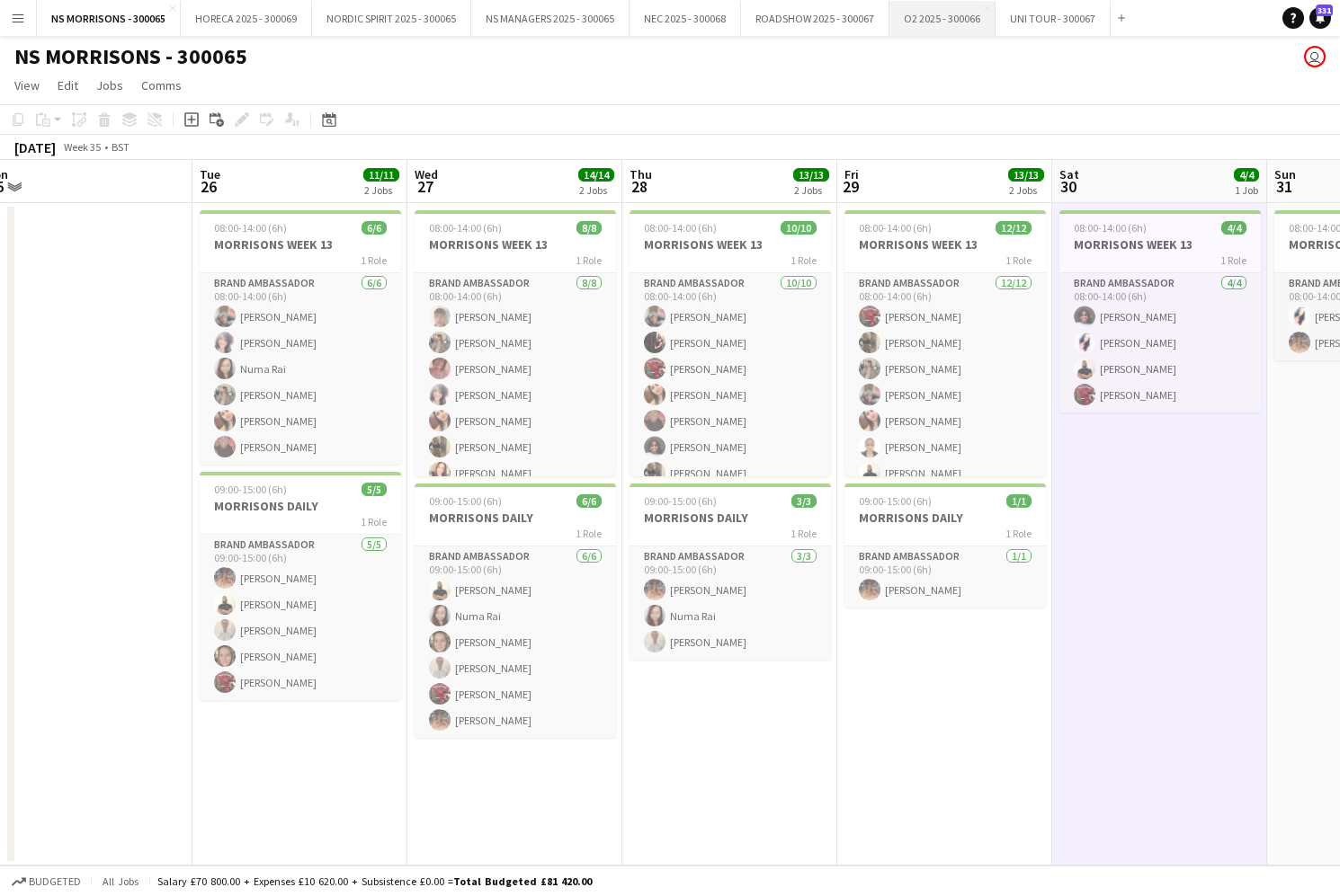
click at [920, 16] on button "O2 2025 - 300066 Close" at bounding box center [942, 18] width 106 height 35
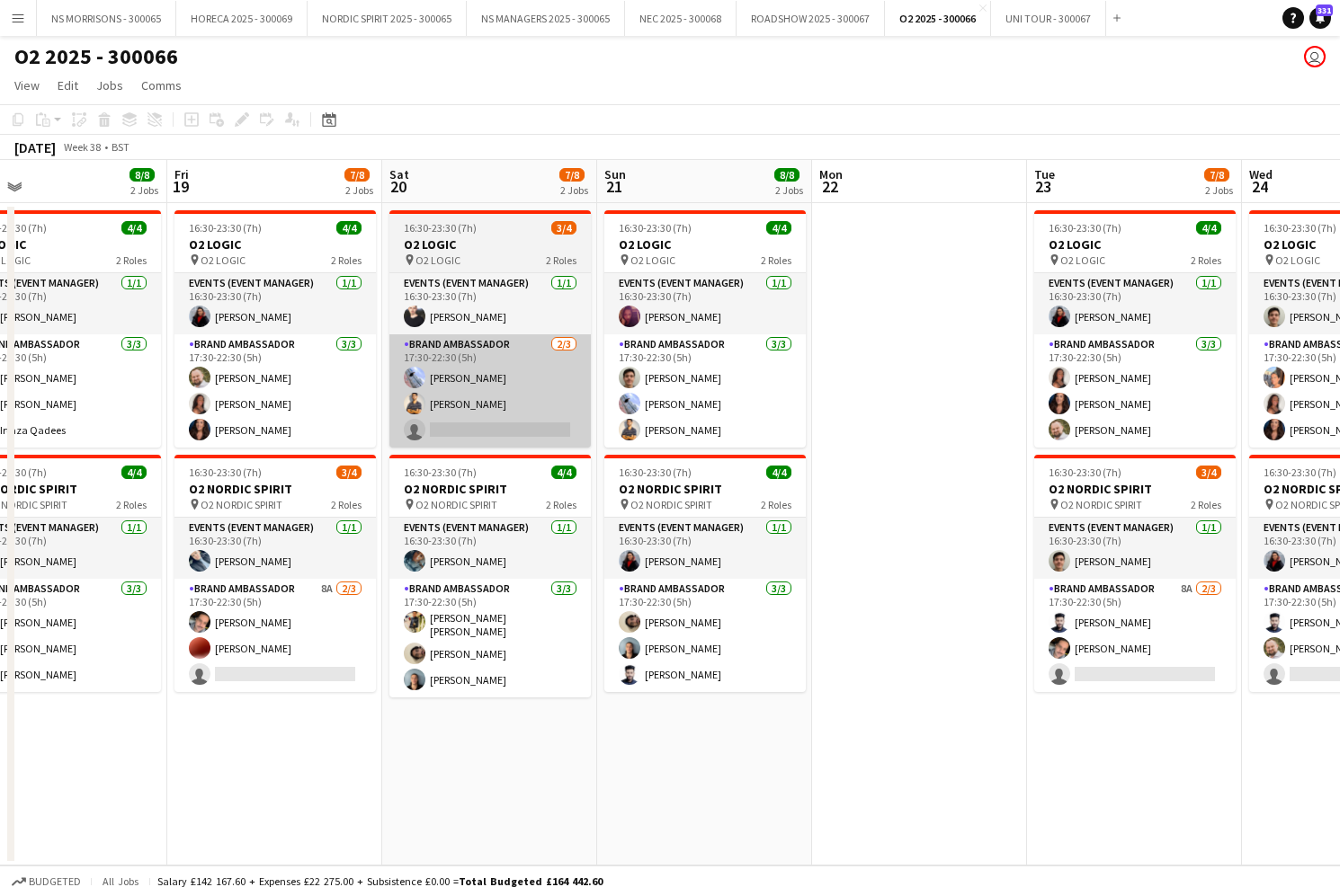
scroll to position [0, 475]
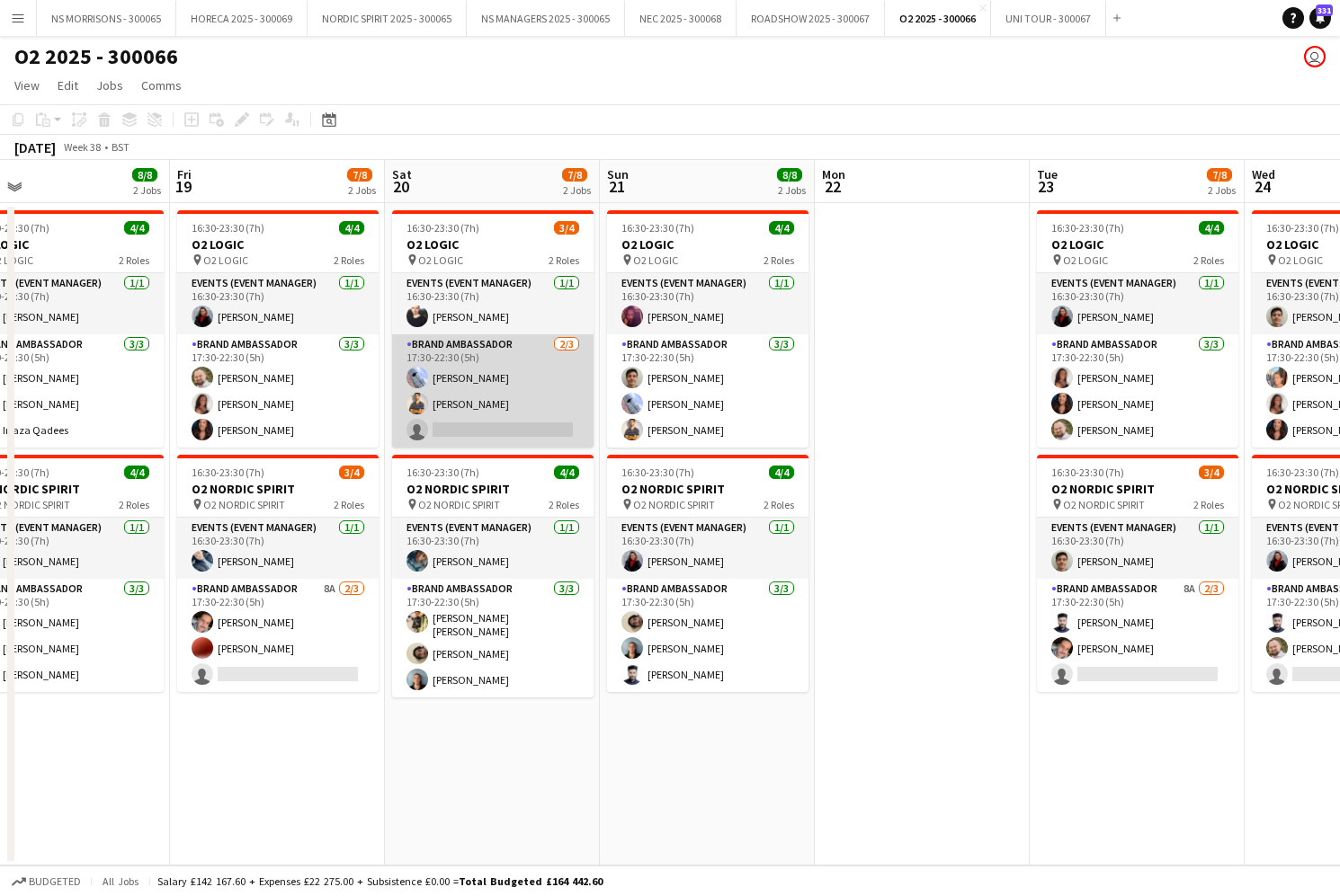
click at [474, 416] on app-card-role "Brand Ambassador 2/3 17:30-22:30 (5h) Kyle Eveling Muhammad Gouhar Habib single…" at bounding box center [493, 391] width 201 height 113
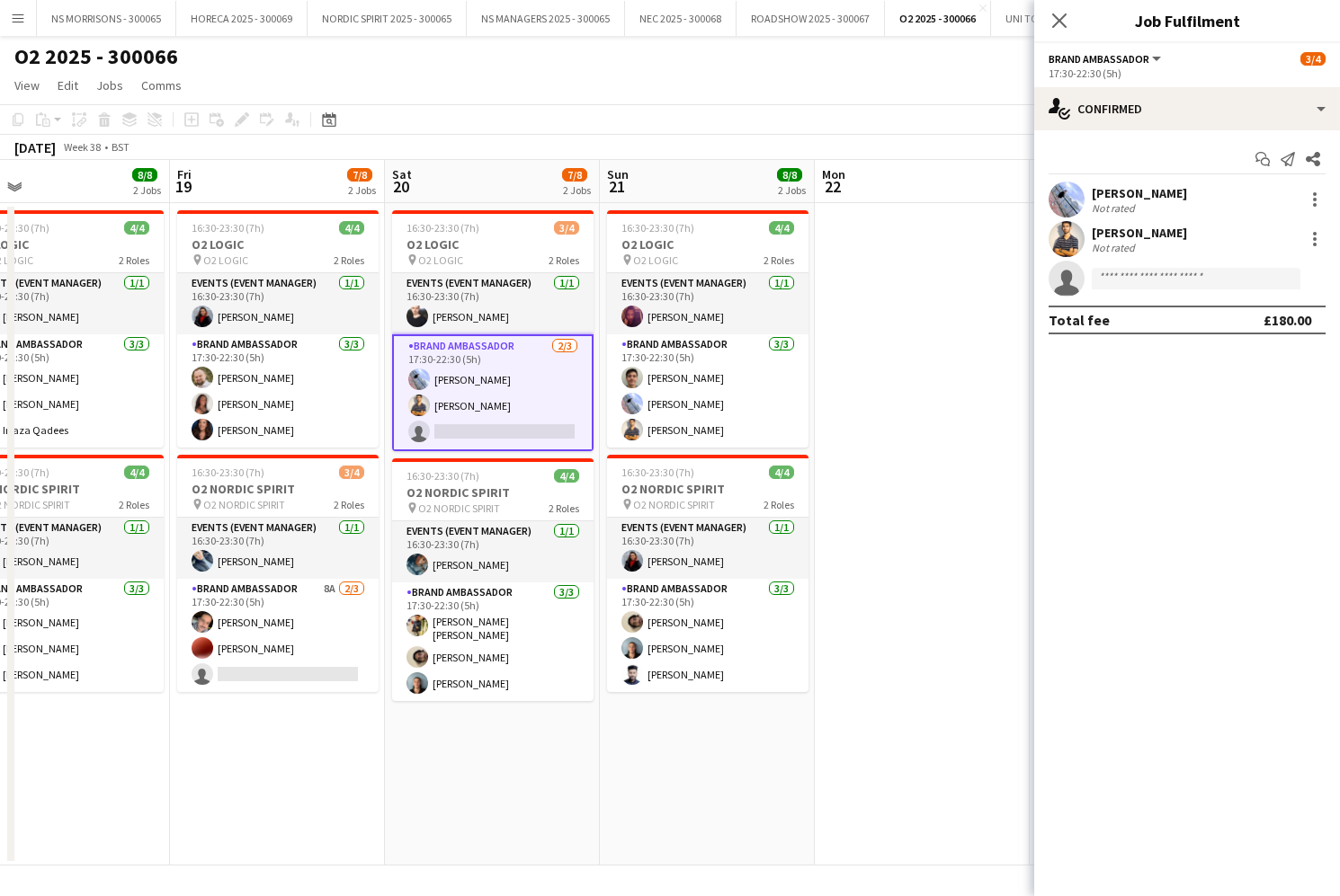
scroll to position [0, 476]
click at [1150, 281] on input at bounding box center [1195, 279] width 209 height 22
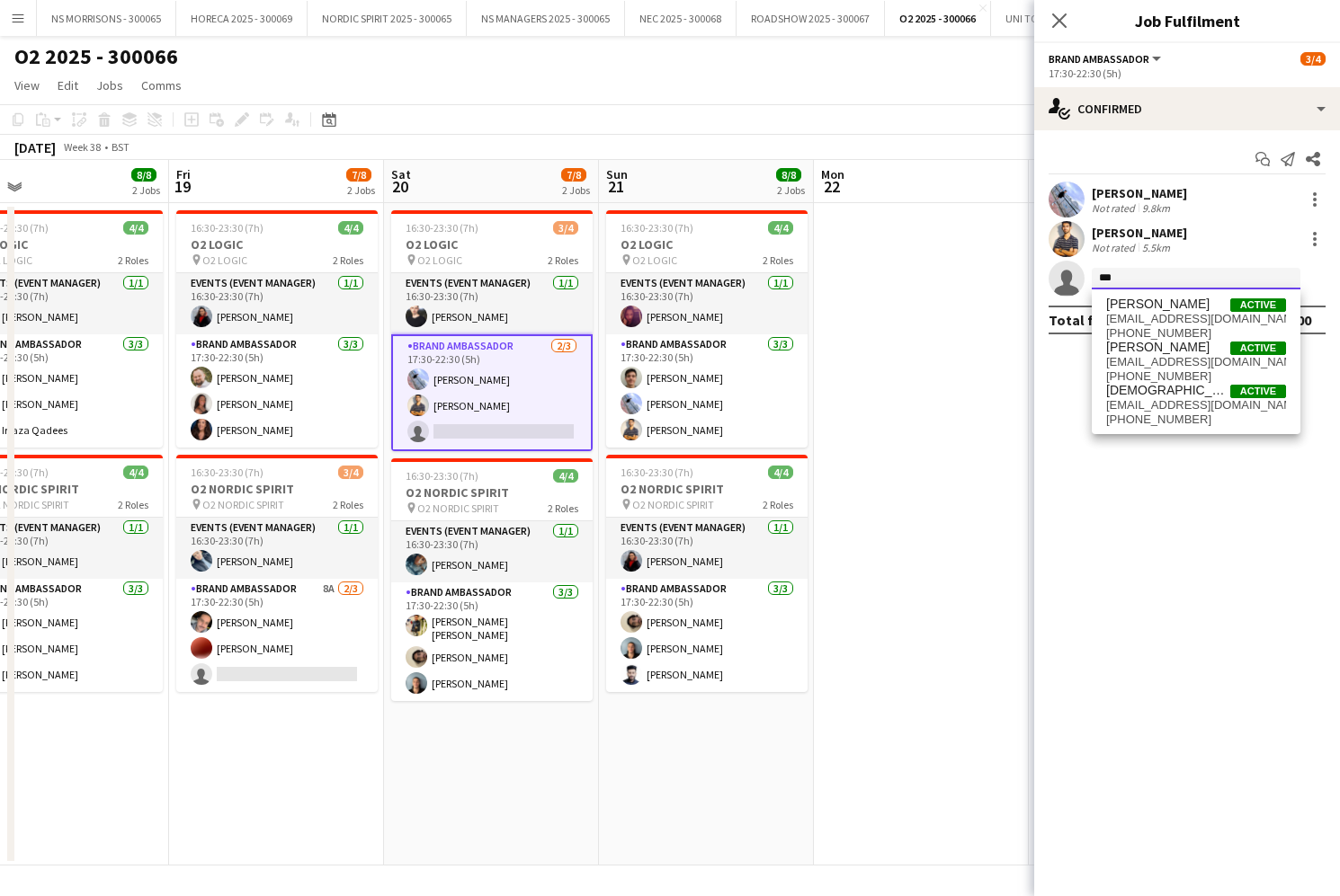
type input "***"
drag, startPoint x: 1150, startPoint y: 281, endPoint x: 1164, endPoint y: 373, distance: 93.1
click at [1164, 373] on span "+447490246814" at bounding box center [1195, 377] width 180 height 15
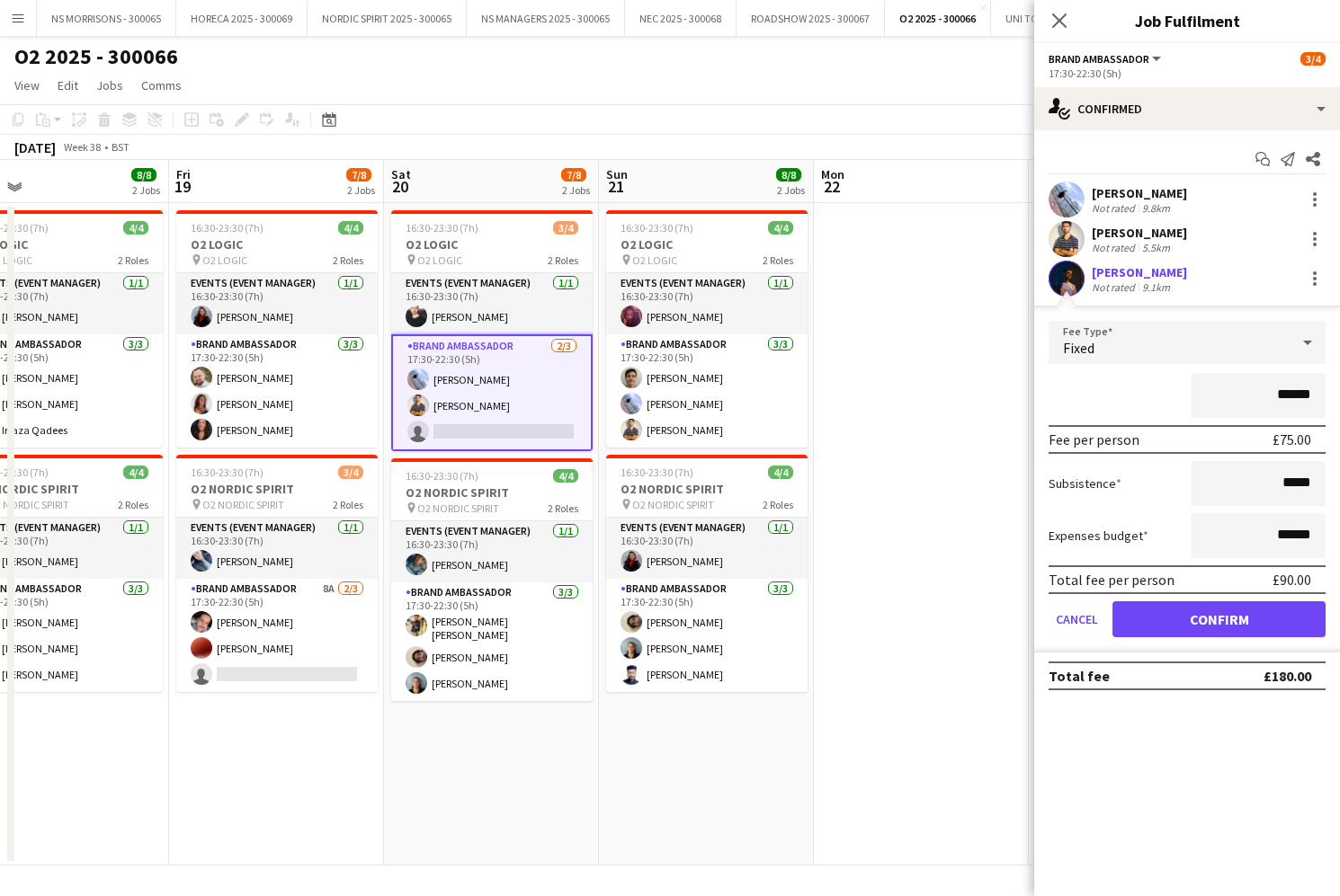
click at [1148, 628] on button "Confirm" at bounding box center [1218, 619] width 213 height 36
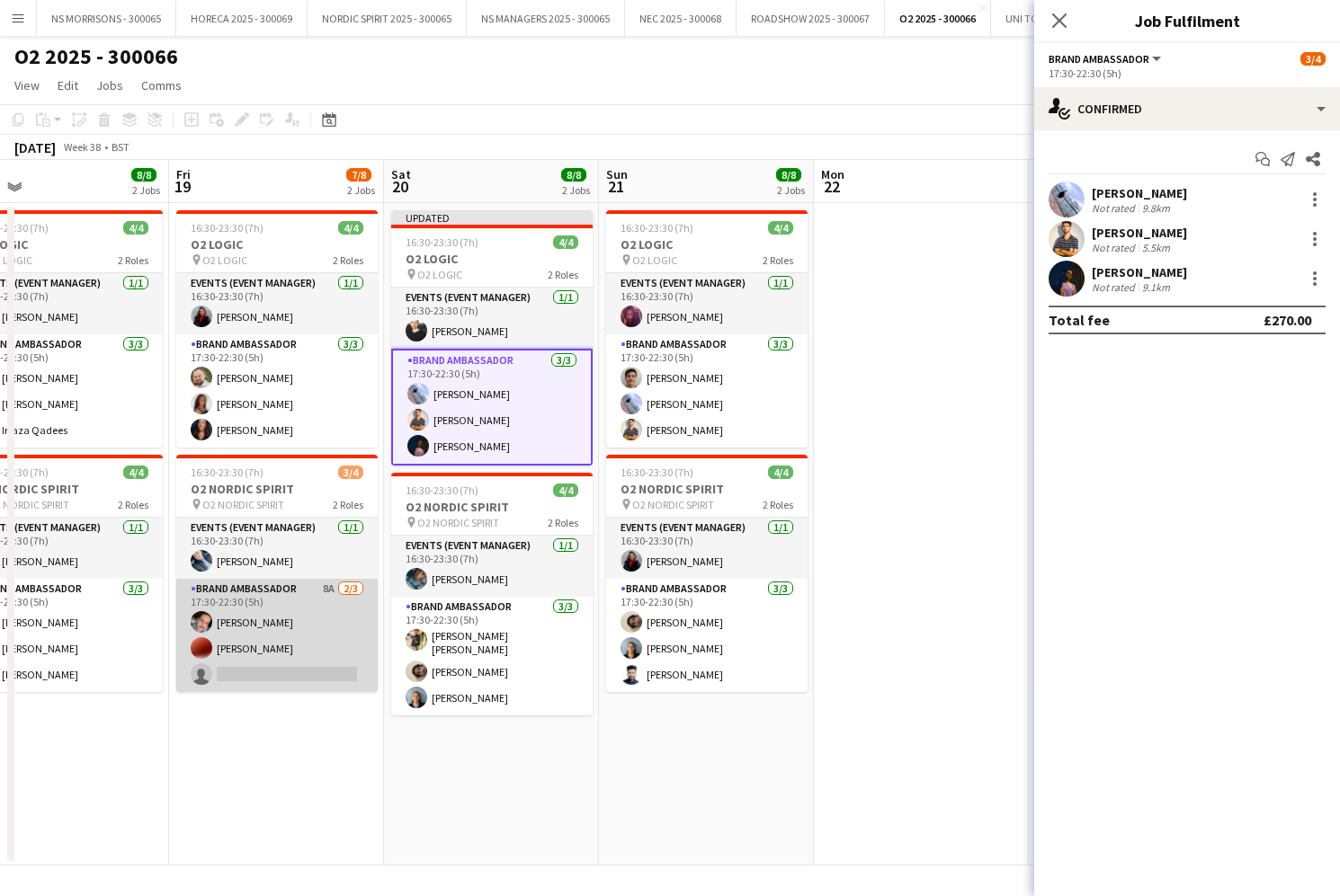
click at [329, 676] on app-card-role "Brand Ambassador 8A 2/3 17:30-22:30 (5h) Ronnie ABRAHAM Corey Elliott single-ne…" at bounding box center [277, 635] width 201 height 113
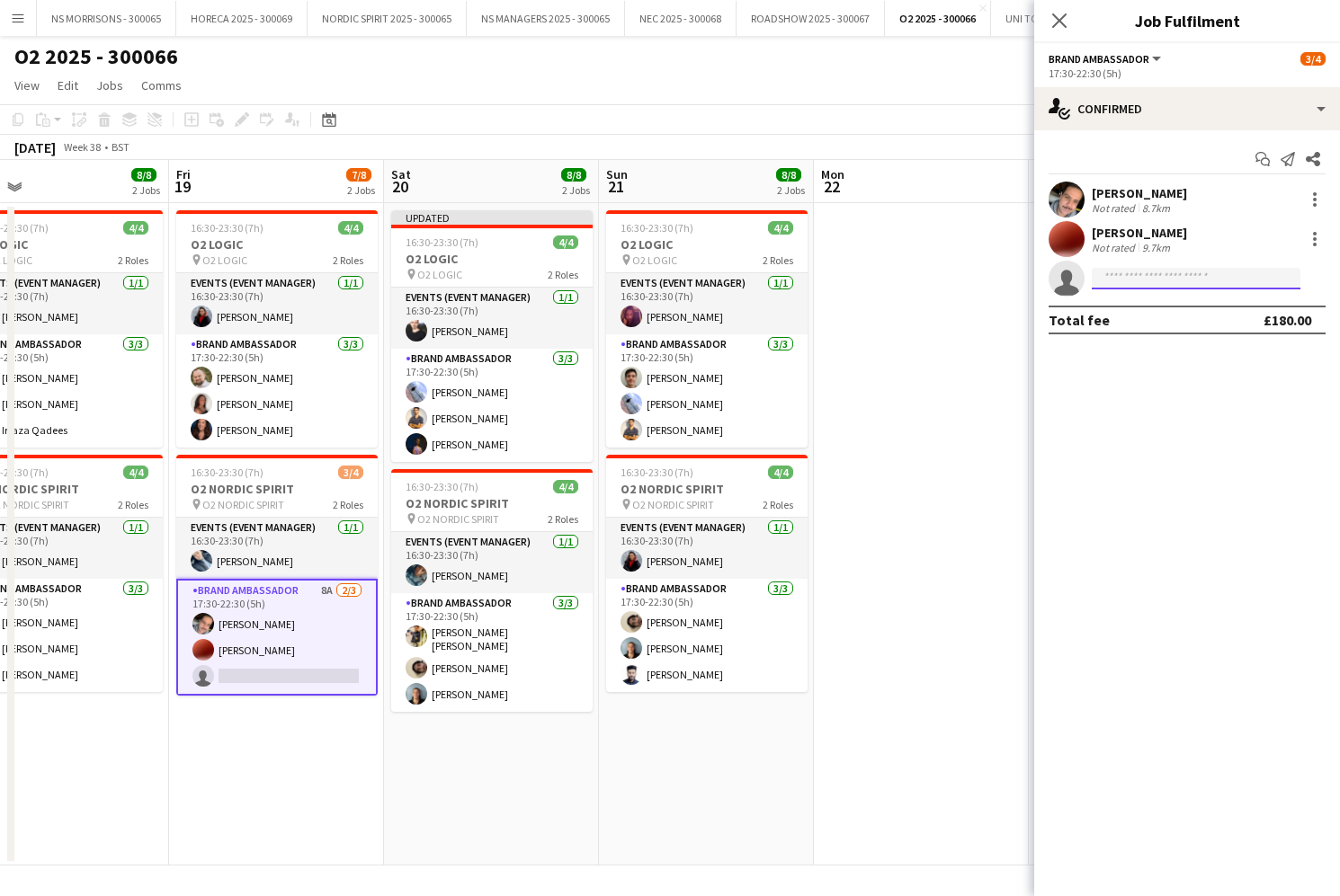
click at [1164, 277] on input at bounding box center [1195, 279] width 209 height 22
type input "****"
drag, startPoint x: 1163, startPoint y: 277, endPoint x: 1183, endPoint y: 307, distance: 36.1
click at [1183, 307] on span "Seyi Paul Active" at bounding box center [1195, 304] width 180 height 16
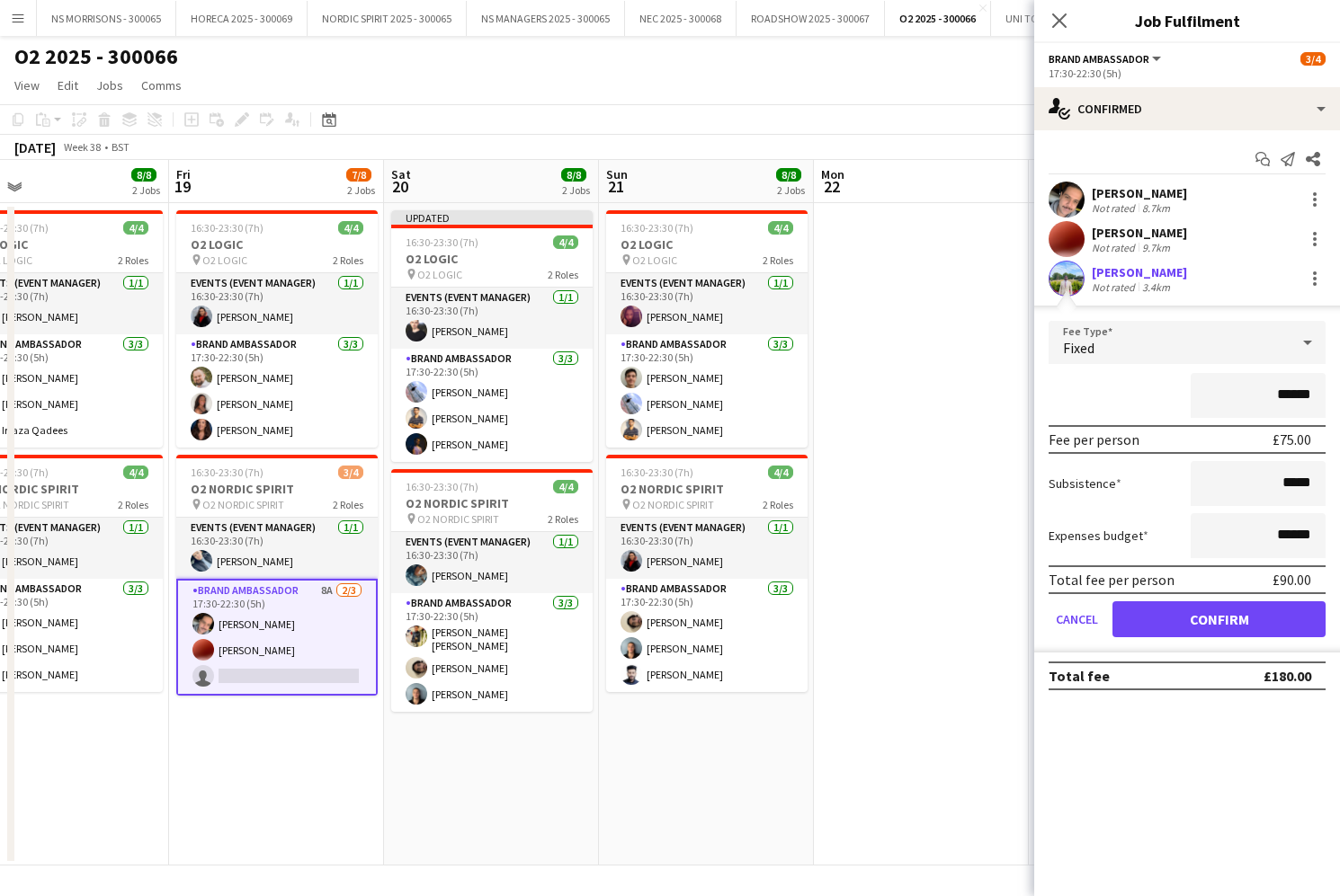
click at [1158, 633] on button "Confirm" at bounding box center [1218, 619] width 213 height 36
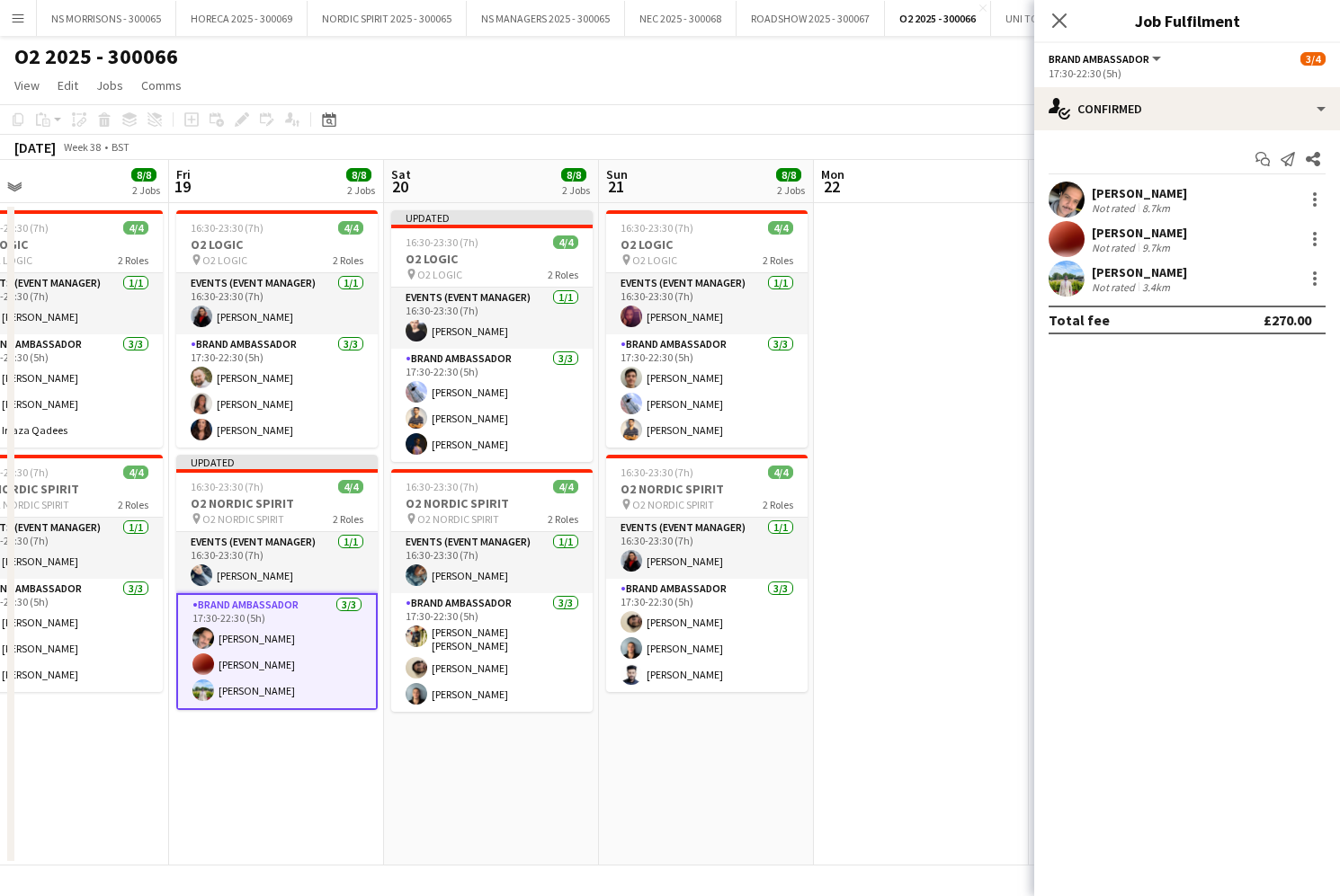
click at [915, 558] on app-date-cell at bounding box center [921, 534] width 215 height 663
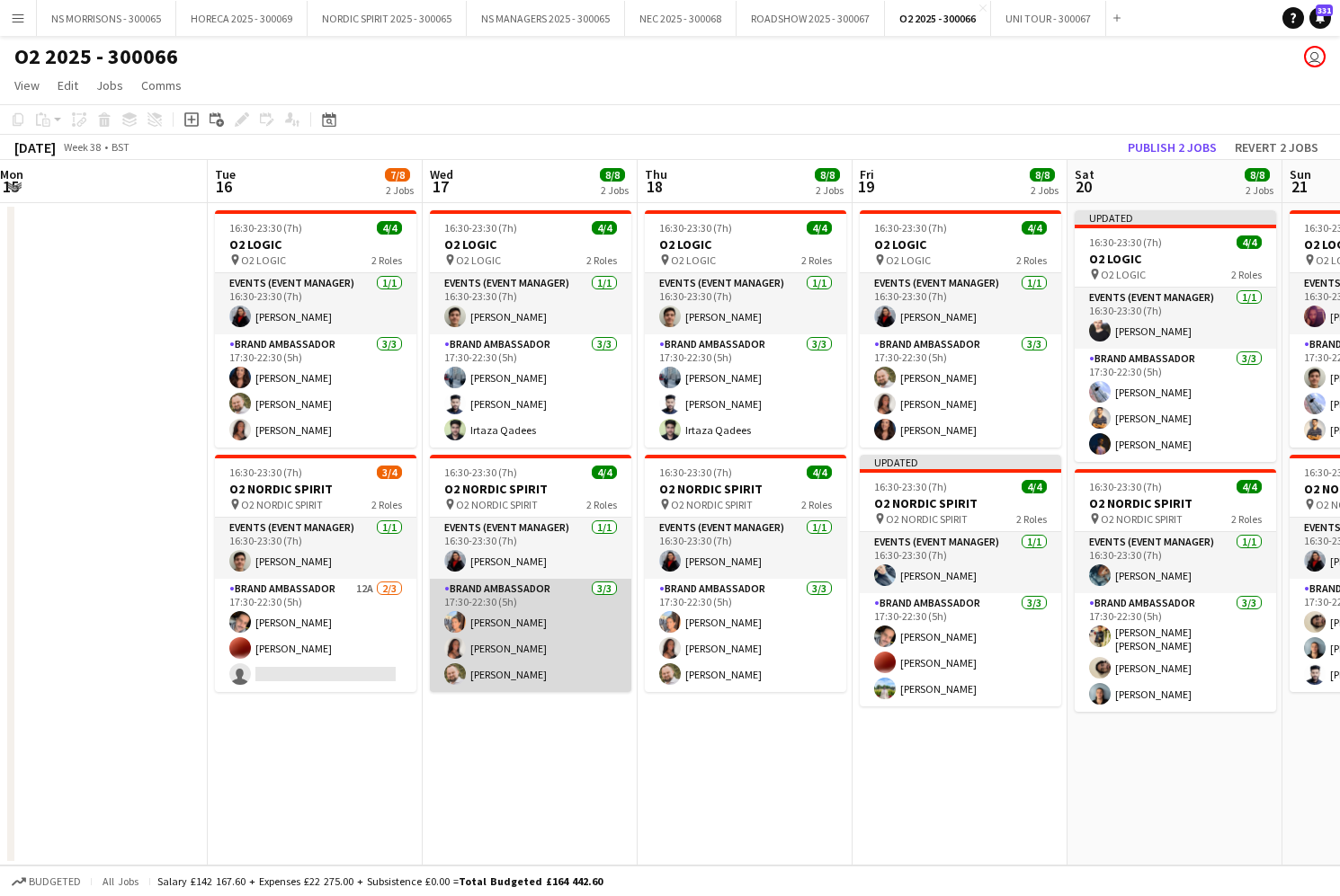
scroll to position [0, 436]
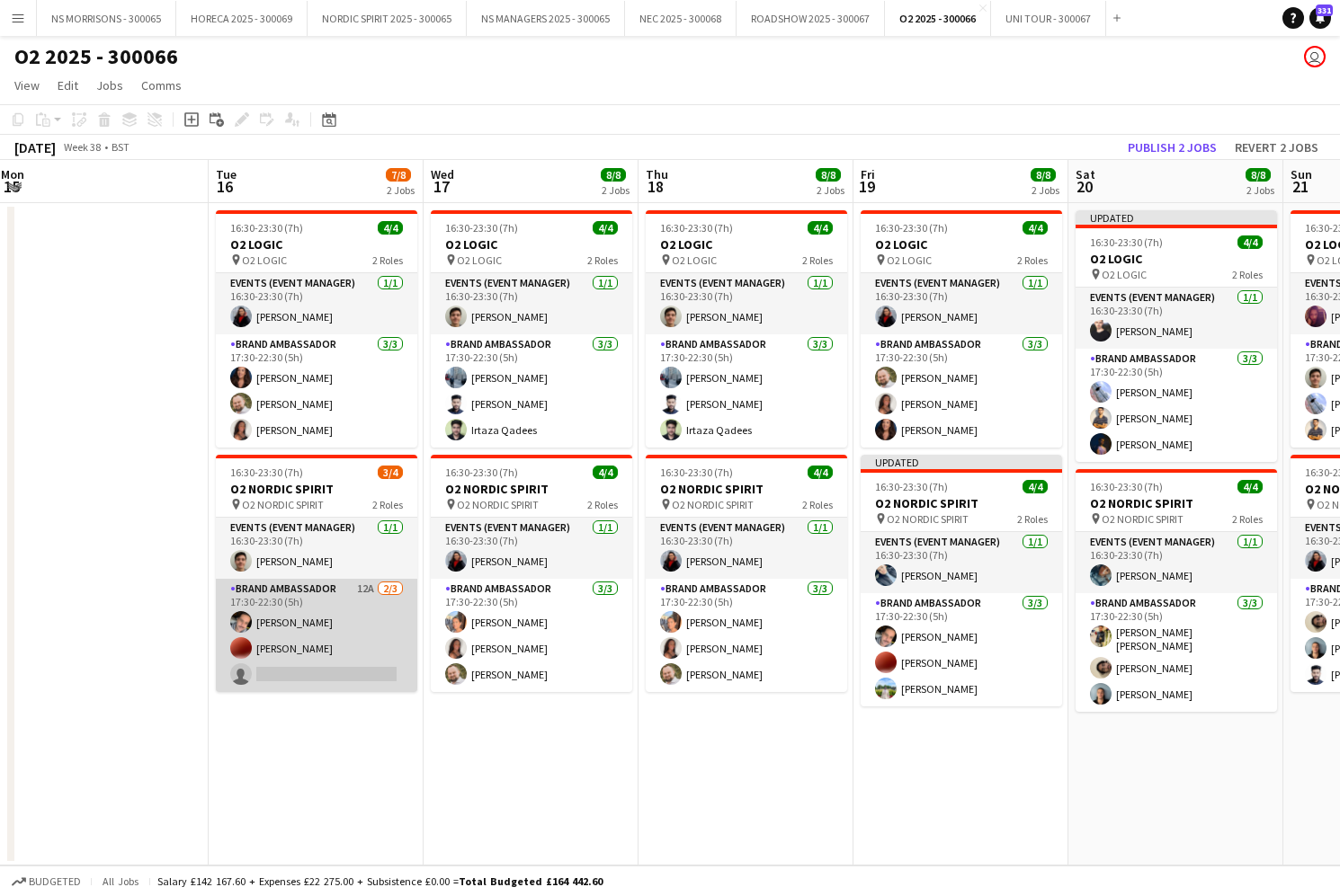
click at [306, 656] on app-card-role "Brand Ambassador 12A 2/3 17:30-22:30 (5h) Ronnie ABRAHAM Corey Elliott single-n…" at bounding box center [316, 635] width 201 height 113
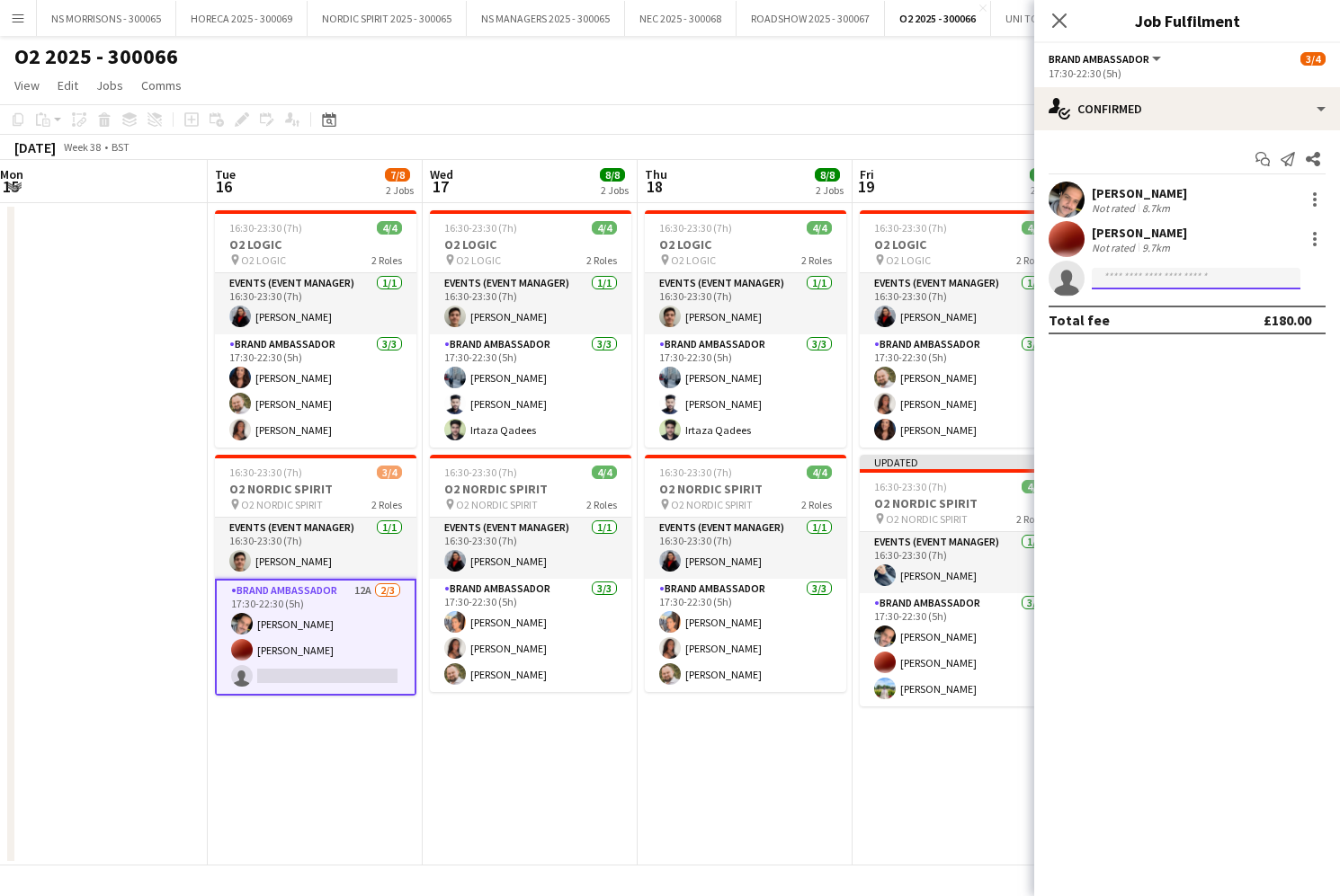
click at [1148, 283] on input at bounding box center [1195, 279] width 209 height 22
type input "****"
drag, startPoint x: 1148, startPoint y: 283, endPoint x: 1152, endPoint y: 311, distance: 28.3
click at [1152, 311] on span "Seyi Paul" at bounding box center [1157, 304] width 103 height 16
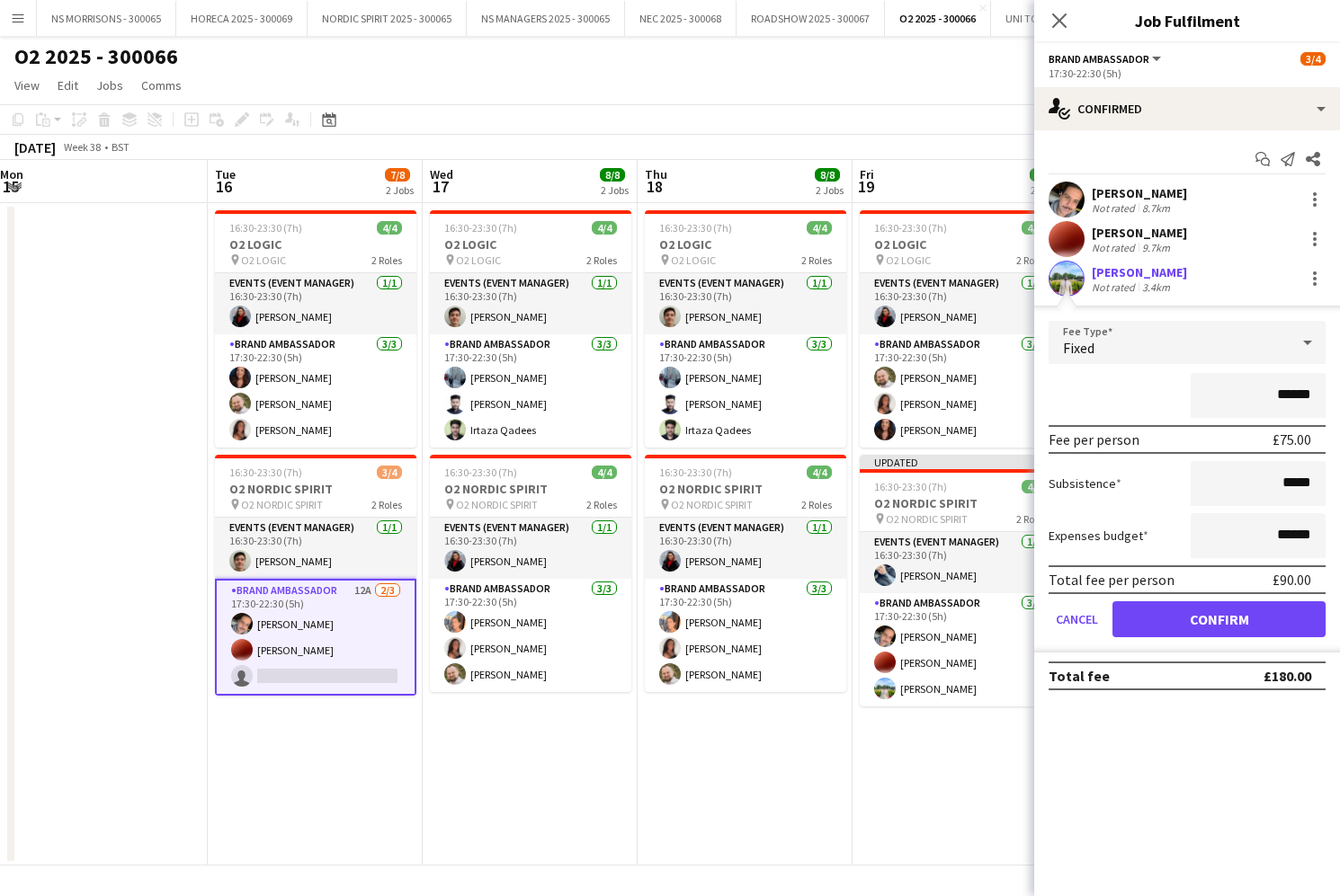
click at [1177, 614] on button "Confirm" at bounding box center [1218, 619] width 213 height 36
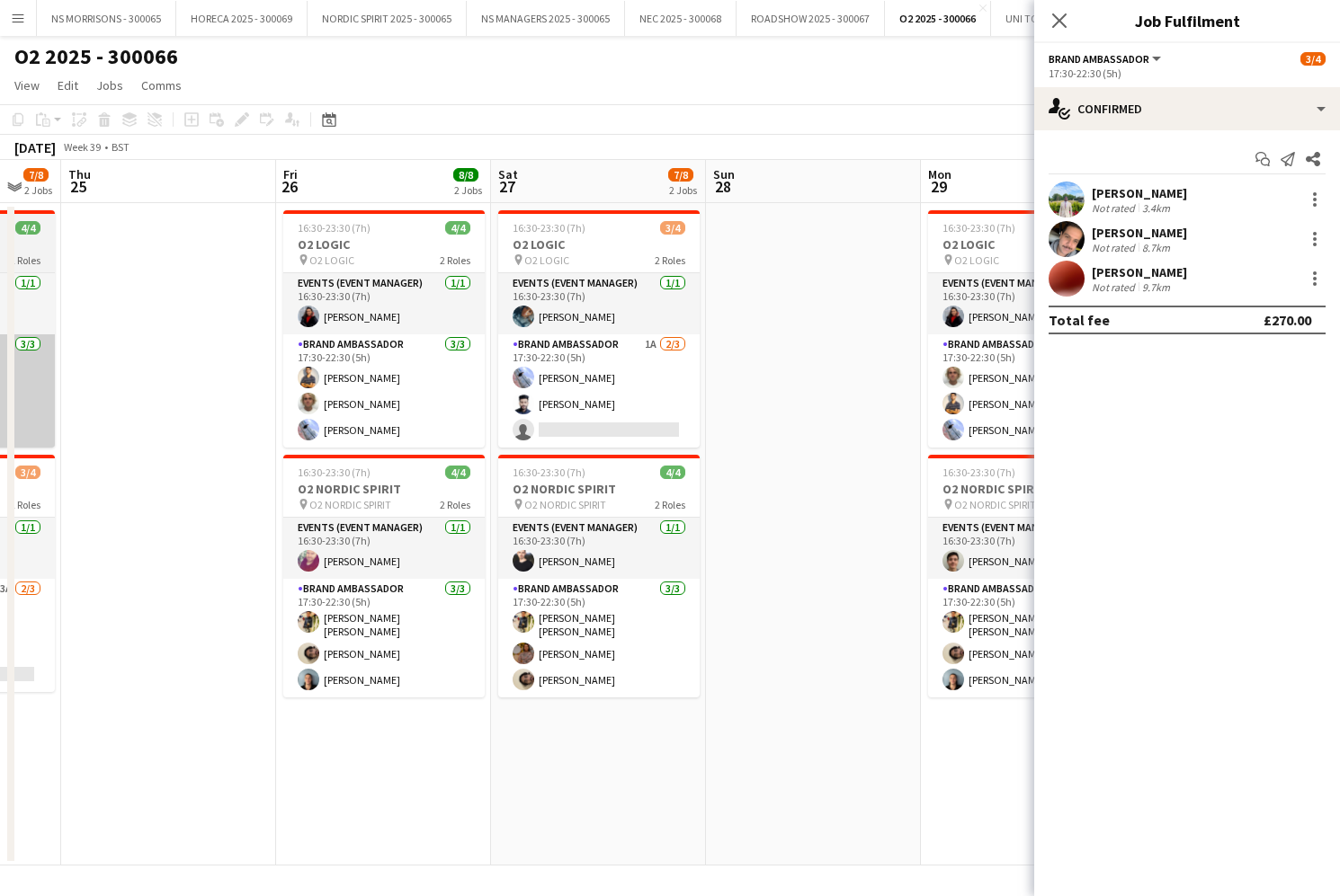
scroll to position [0, 799]
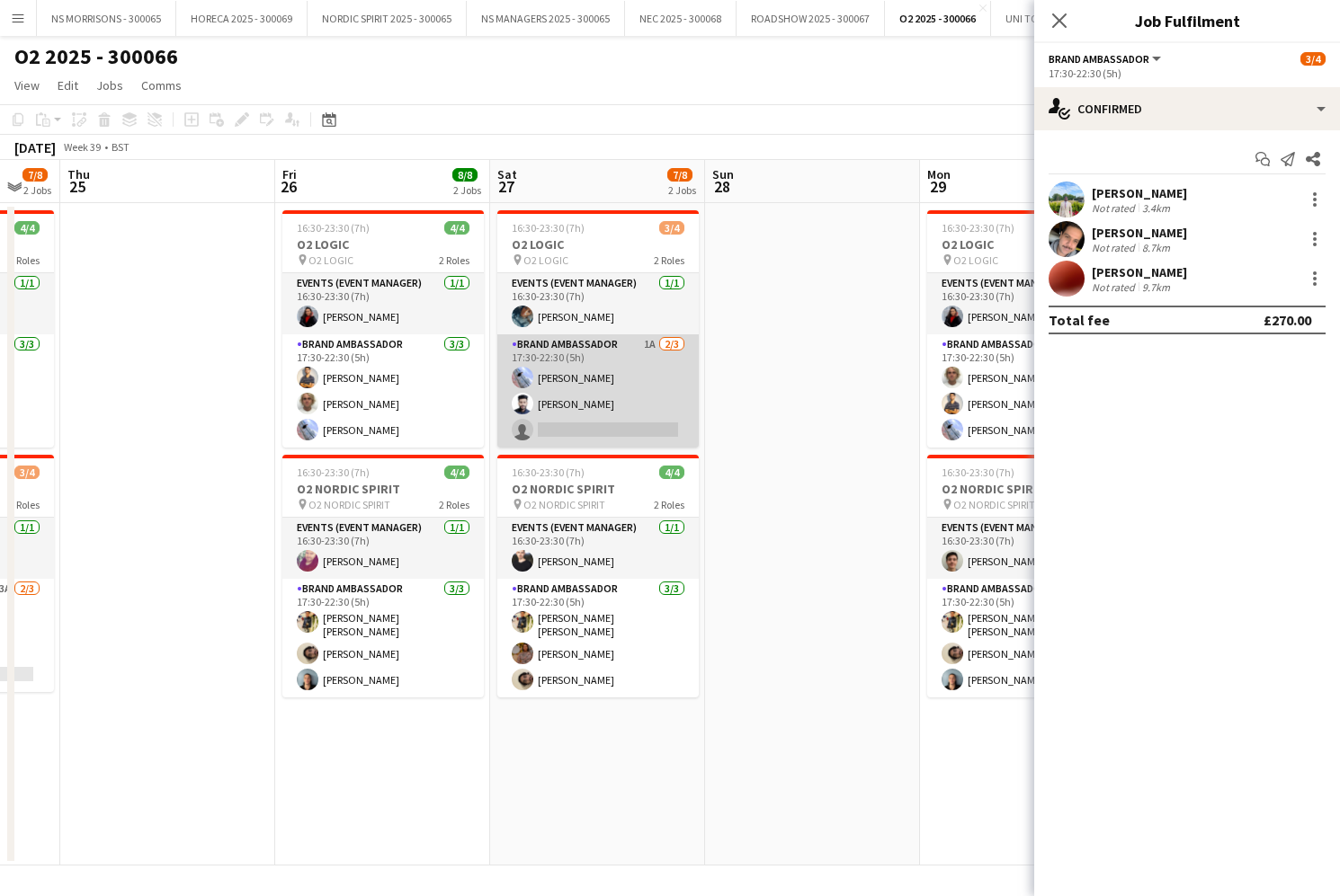
click at [582, 432] on app-card-role "Brand Ambassador 1A 2/3 17:30-22:30 (5h) Kyle Eveling Rashad Arukattil single-n…" at bounding box center [598, 391] width 201 height 113
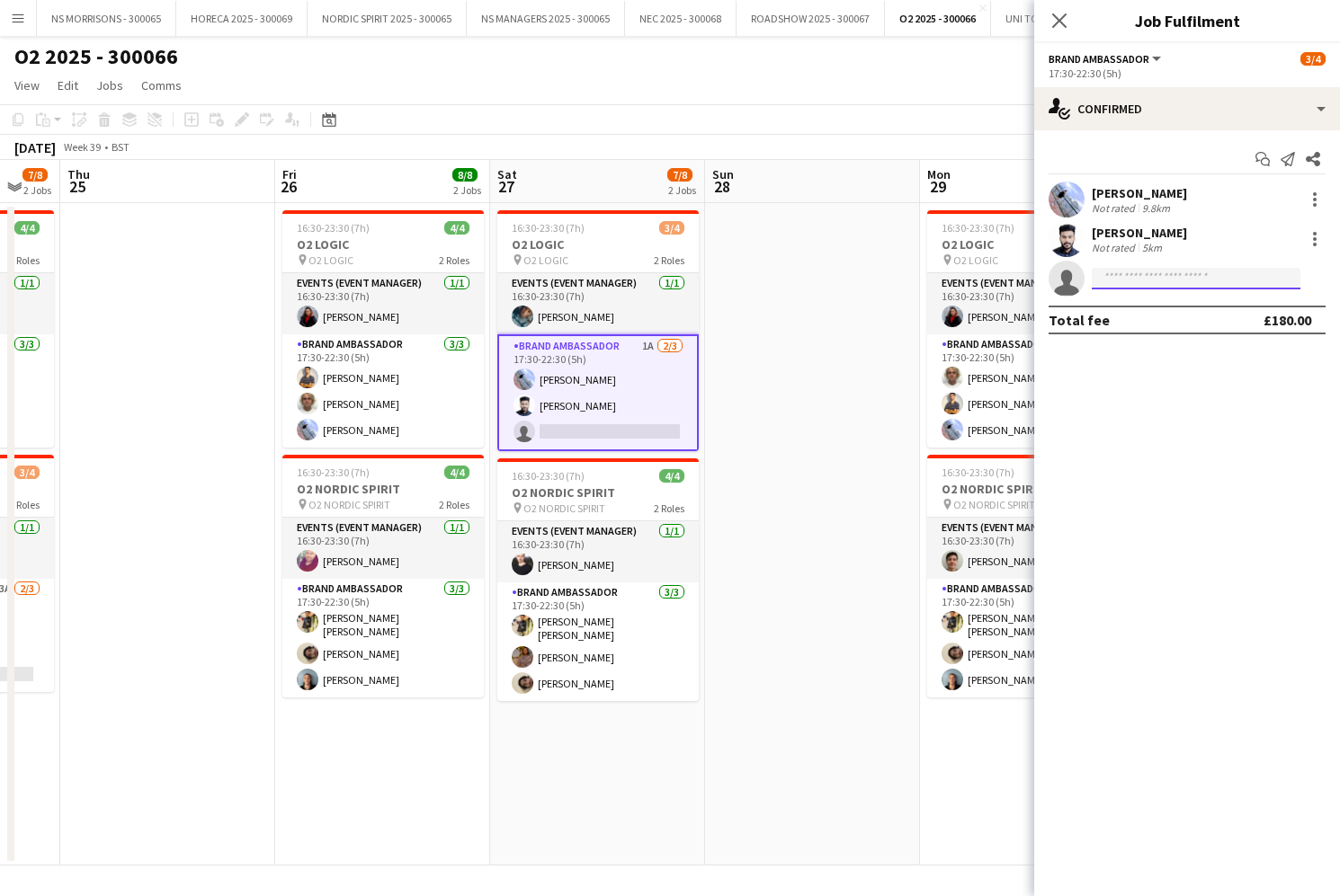
click at [1157, 277] on input at bounding box center [1195, 279] width 209 height 22
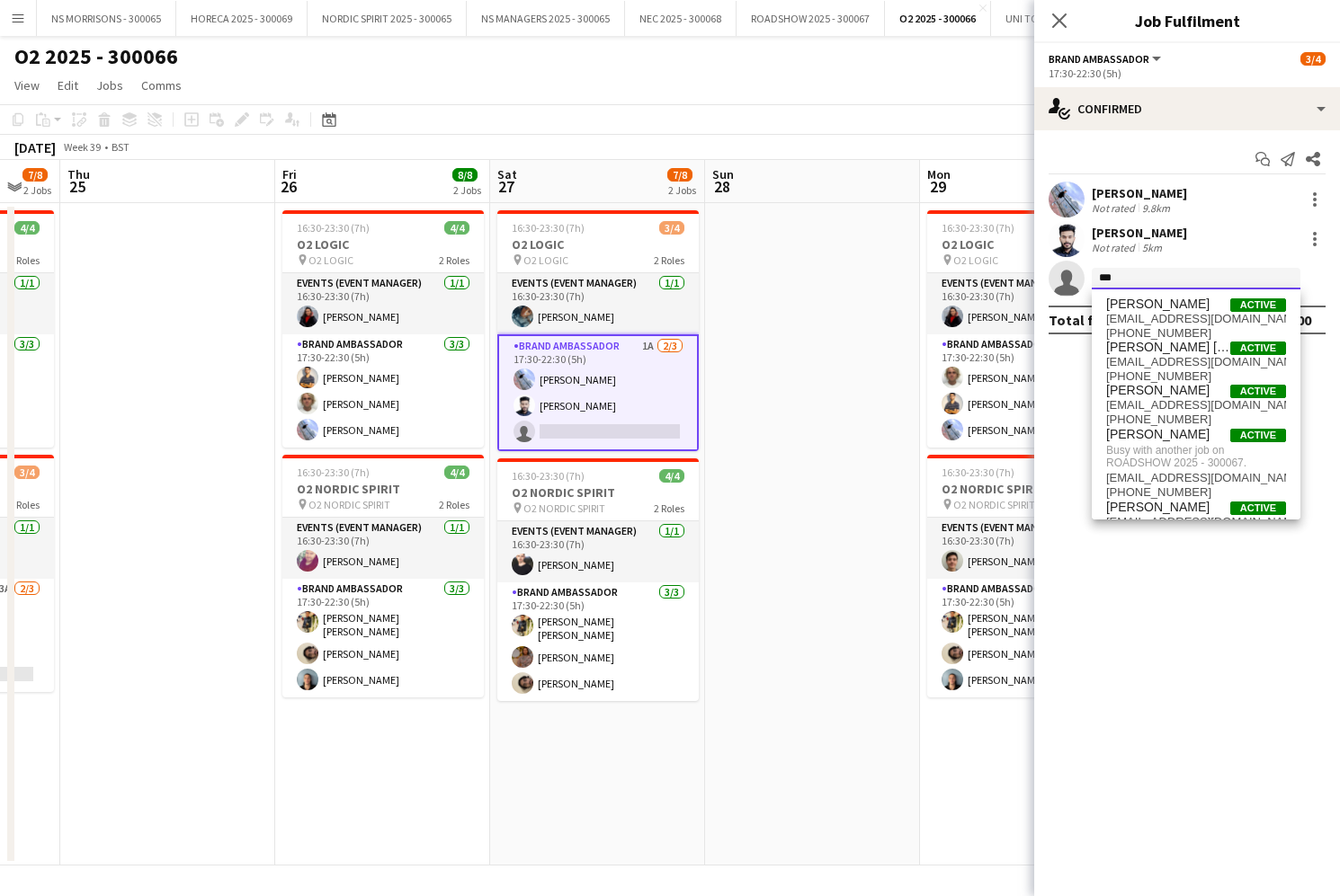
type input "***"
click at [836, 294] on app-date-cell at bounding box center [812, 534] width 215 height 663
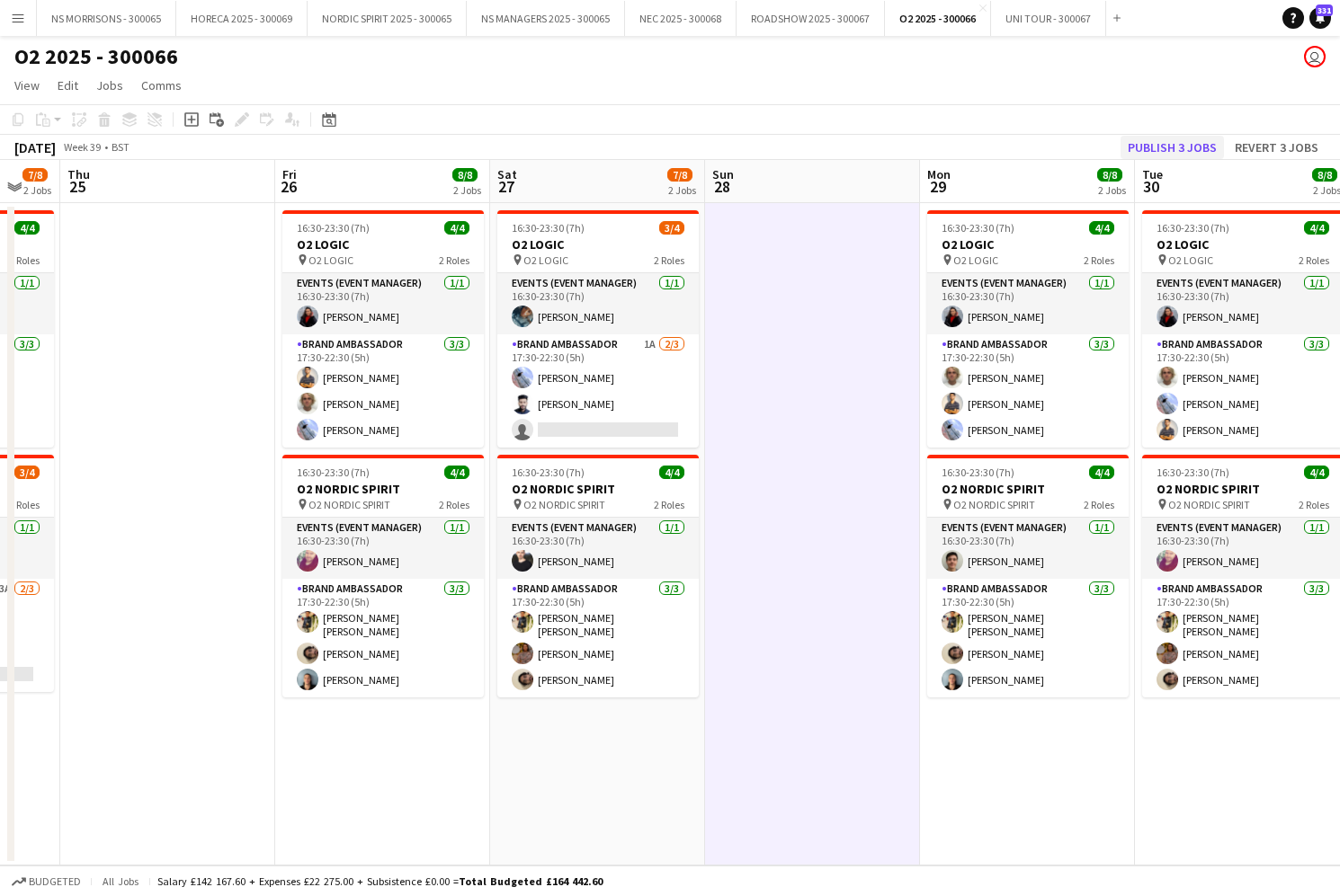
click at [1194, 143] on button "Publish 3 jobs" at bounding box center [1172, 147] width 103 height 24
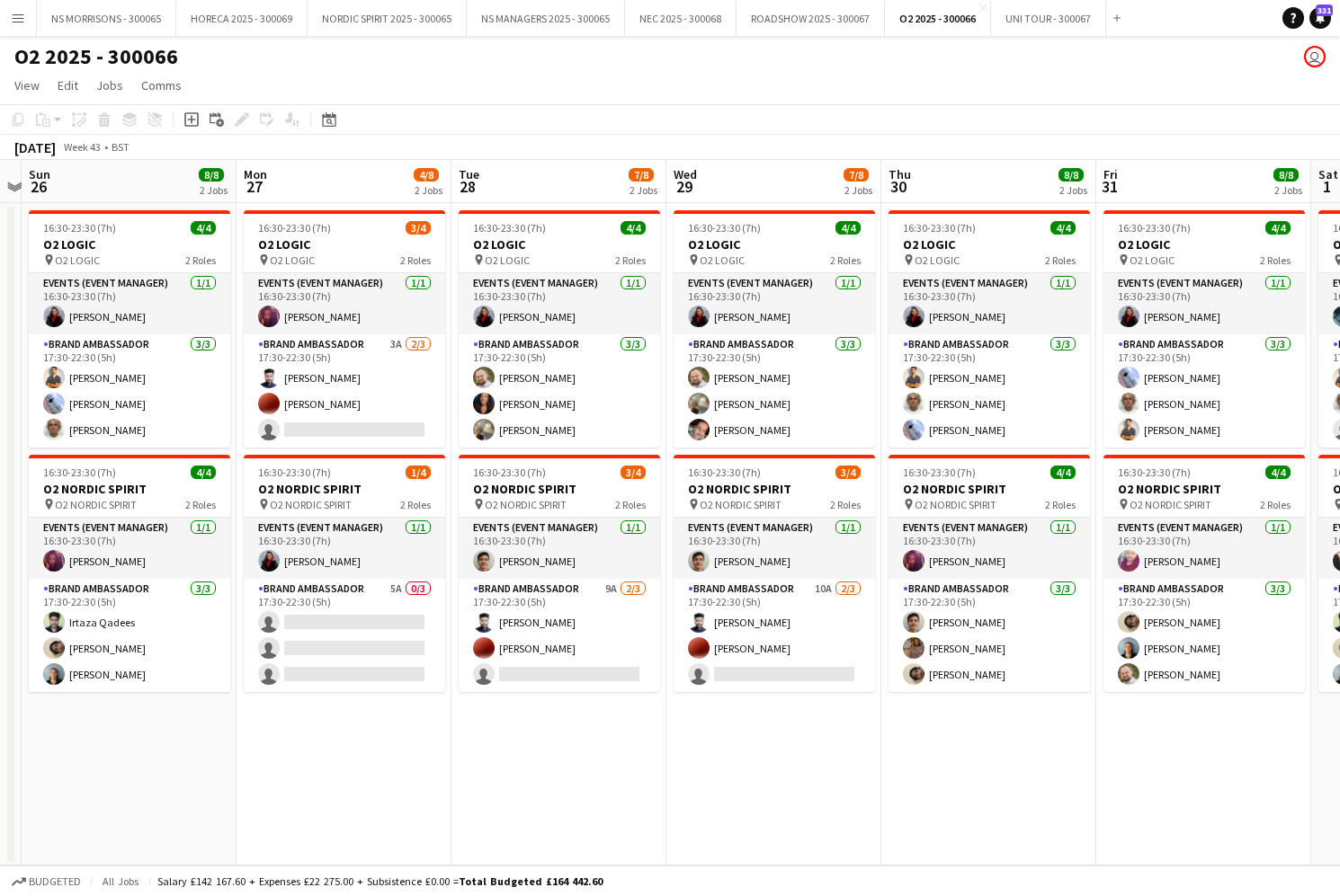
scroll to position [0, 857]
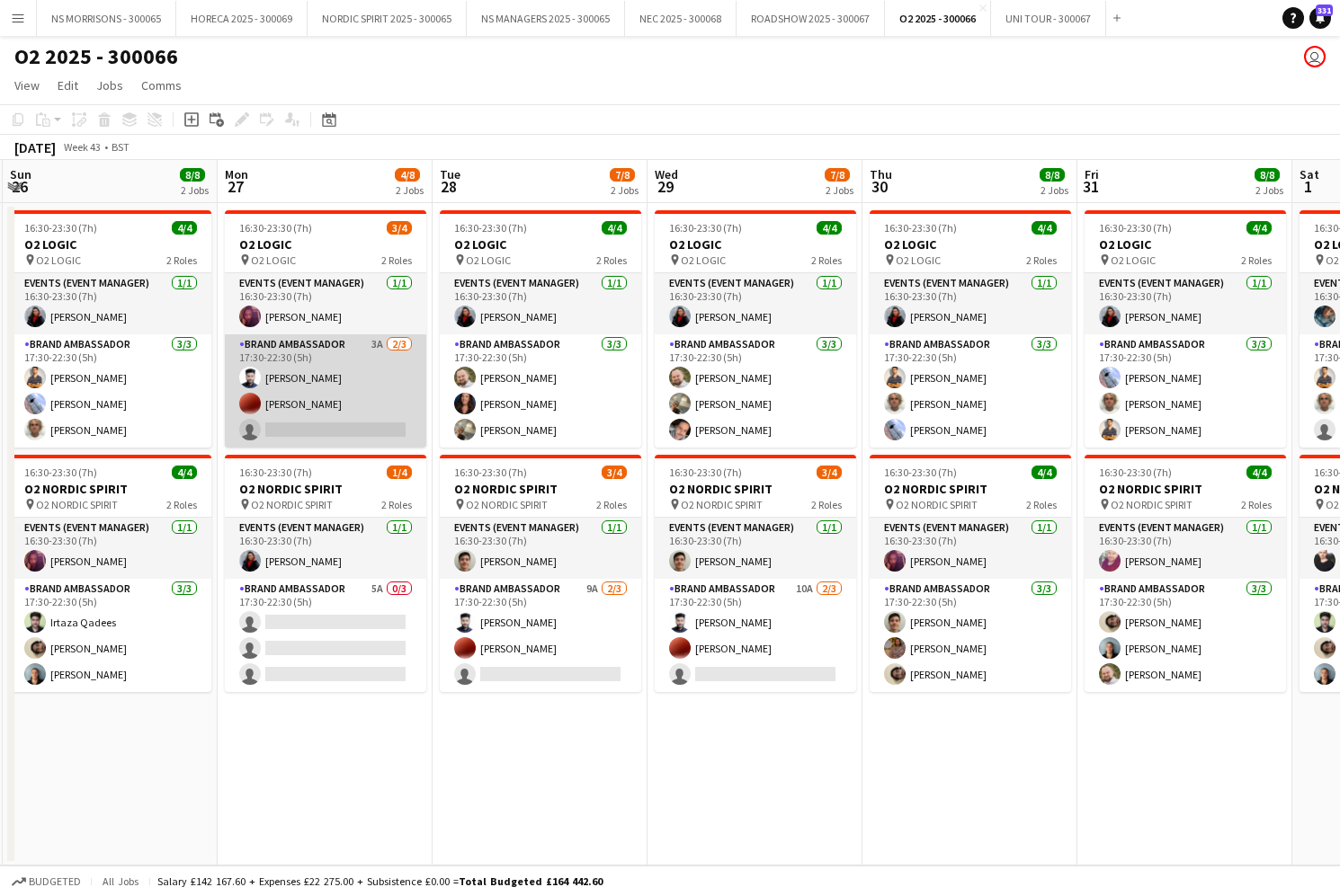
click at [341, 431] on app-card-role "Brand Ambassador 3A 2/3 17:30-22:30 (5h) Rashad Arukattil Corey Elliott single-…" at bounding box center [326, 391] width 201 height 113
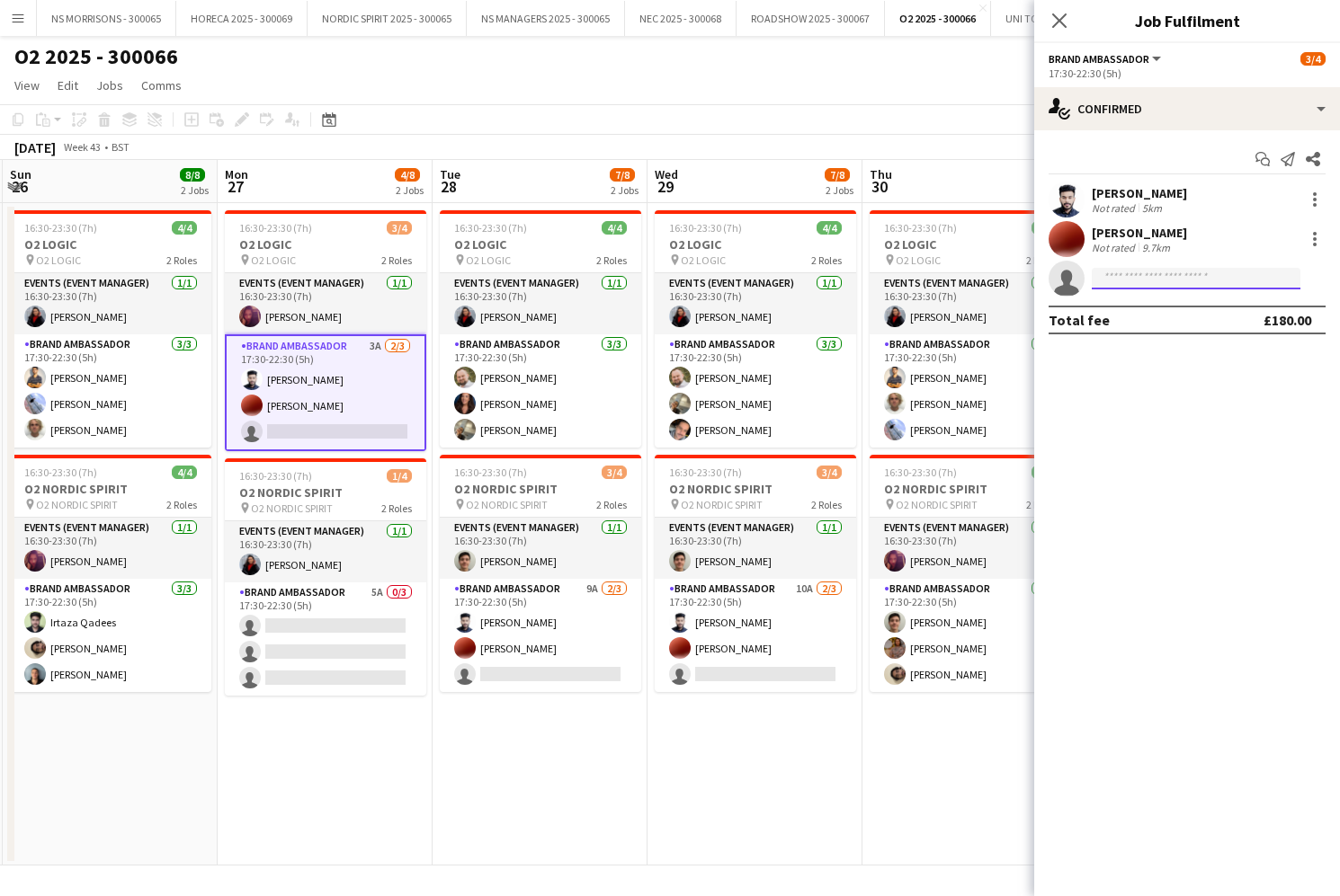
click at [1170, 278] on input at bounding box center [1195, 279] width 209 height 22
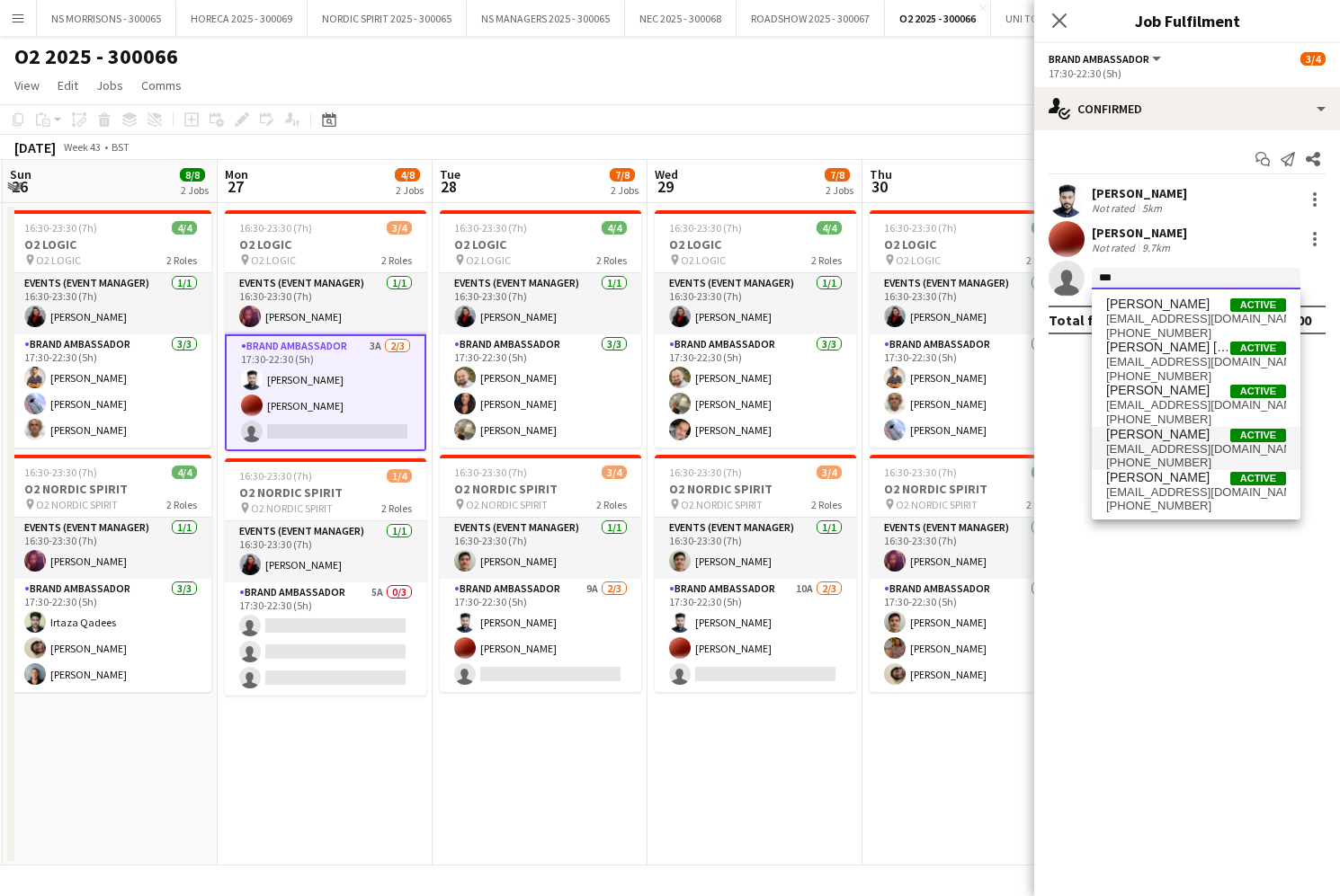
type input "***"
click at [1165, 445] on span "gouhar.staffing@gmail.com" at bounding box center [1195, 450] width 180 height 15
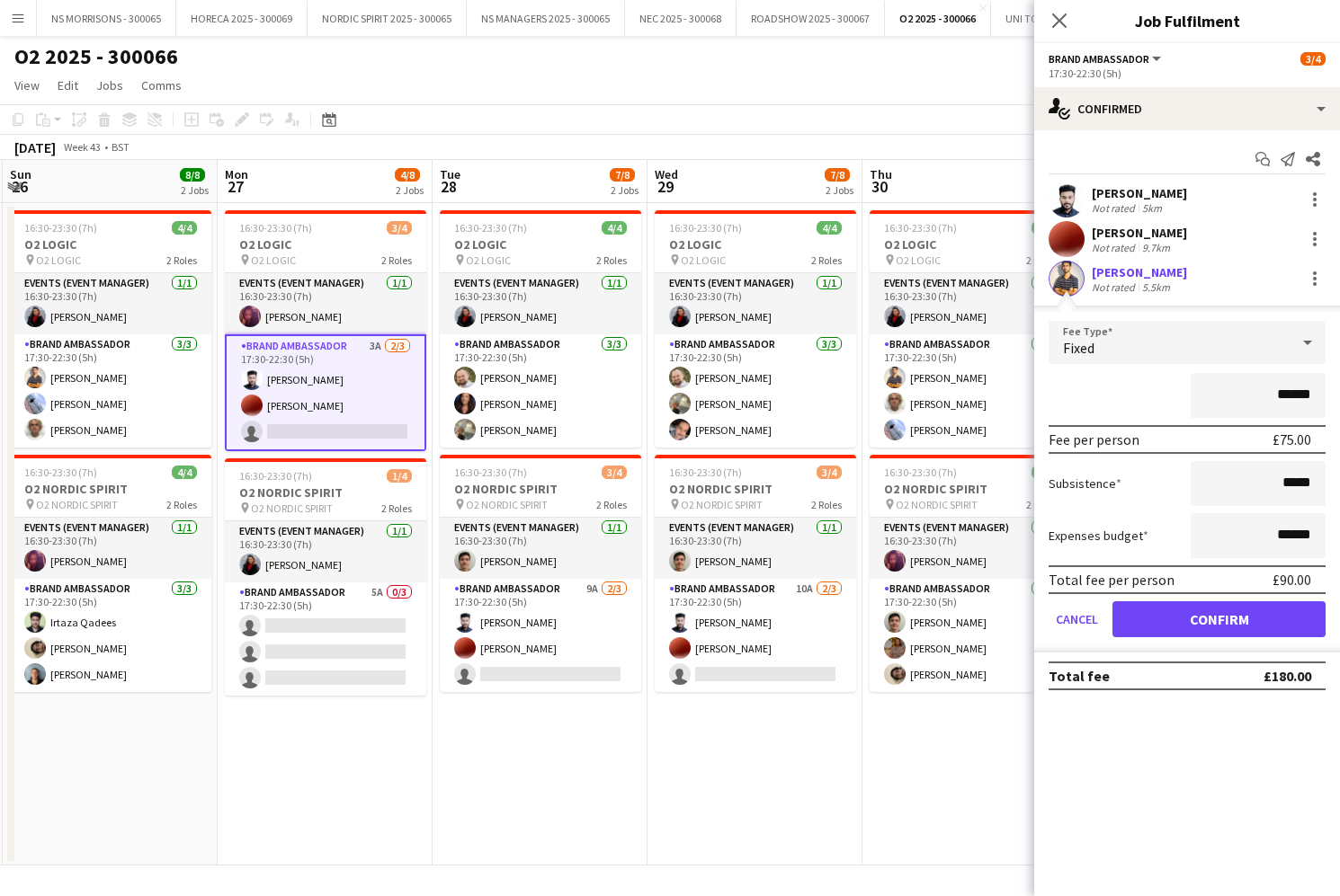
click at [1156, 615] on button "Confirm" at bounding box center [1218, 619] width 213 height 36
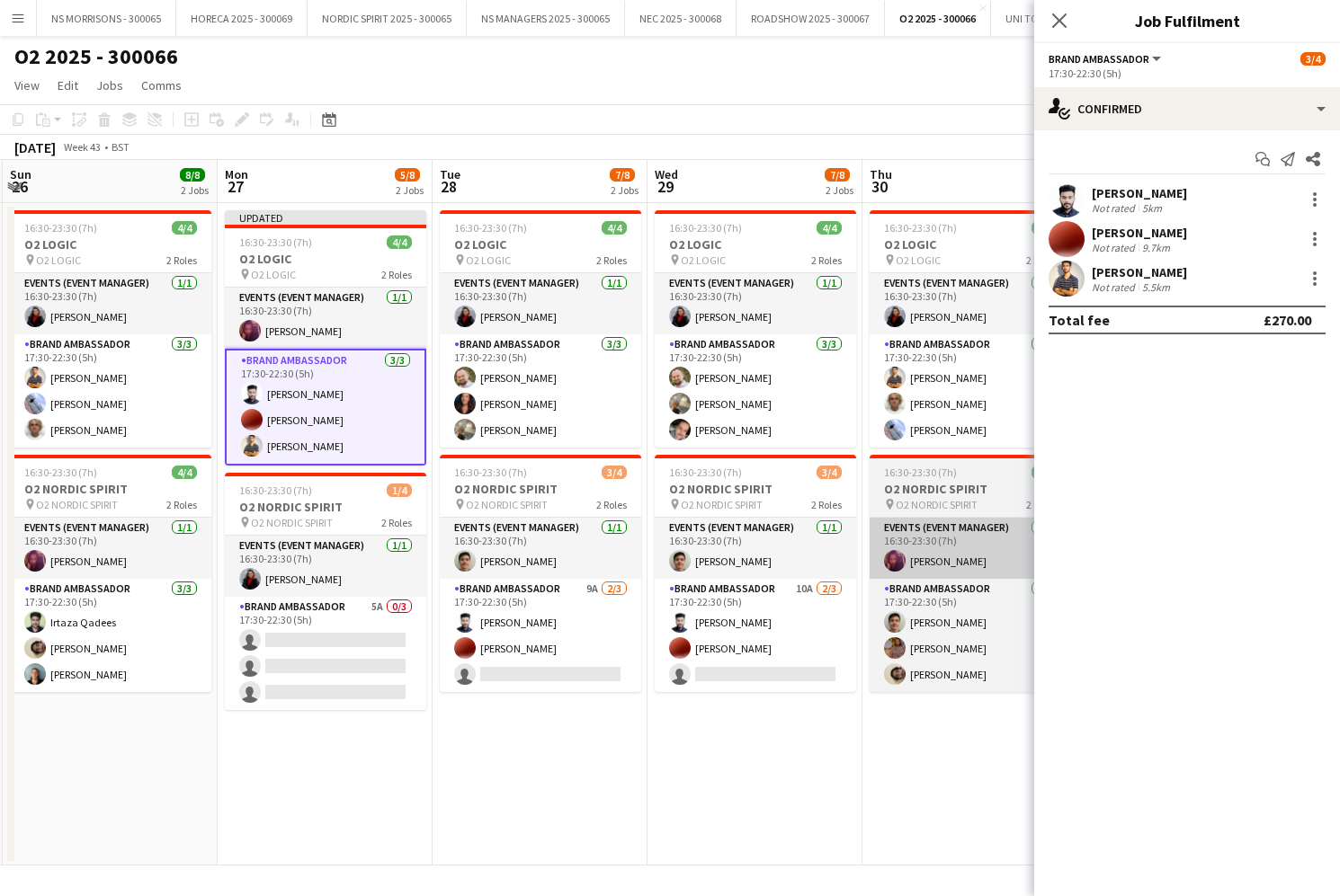
drag, startPoint x: 531, startPoint y: 769, endPoint x: 907, endPoint y: 527, distance: 447.1
click at [532, 768] on app-date-cell "16:30-23:30 (7h) 4/4 O2 LOGIC pin O2 LOGIC 2 Roles Events (Event Manager) 1/1 1…" at bounding box center [540, 534] width 215 height 663
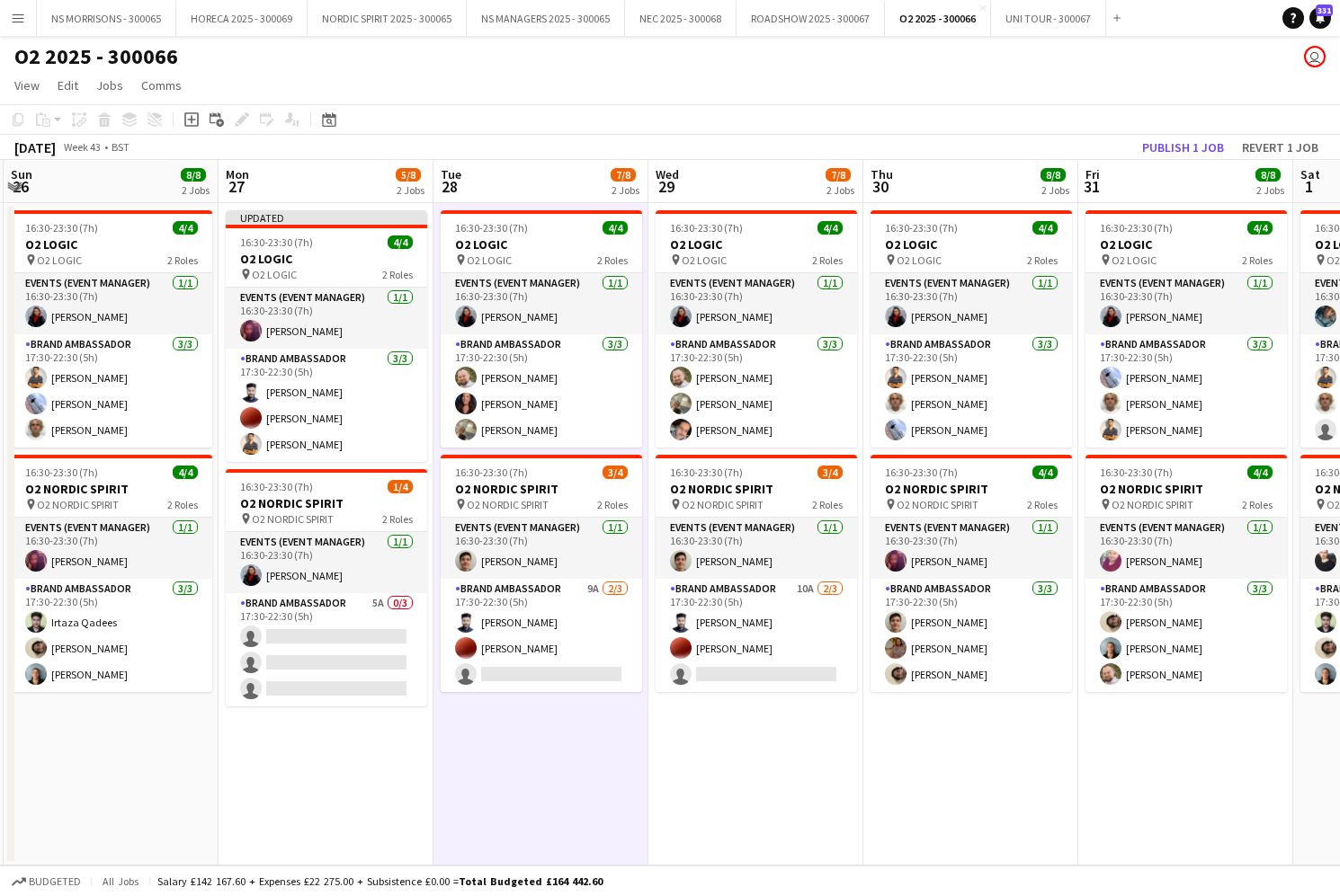
click at [1177, 150] on button "Publish 1 job" at bounding box center [1183, 147] width 96 height 24
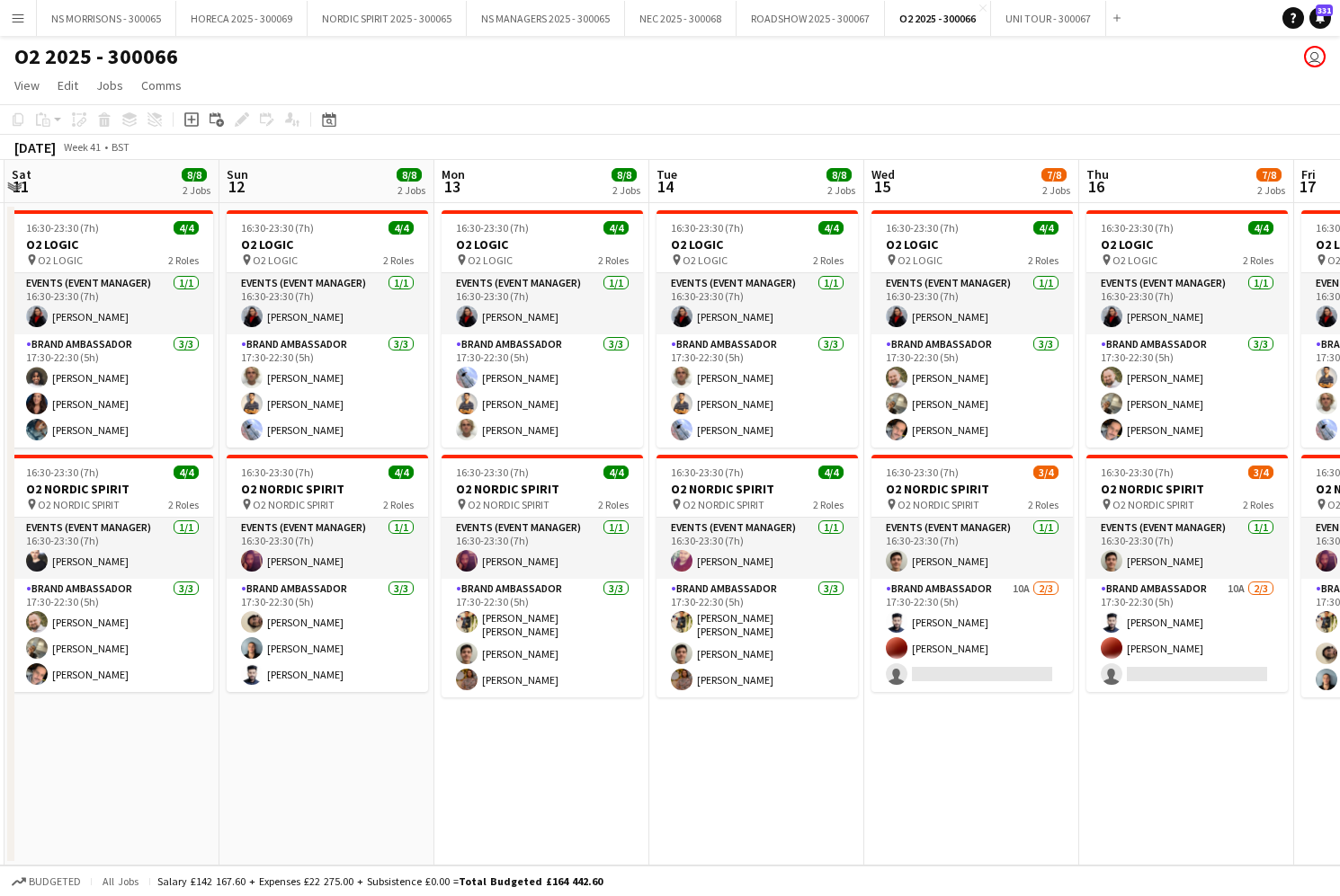
scroll to position [0, 0]
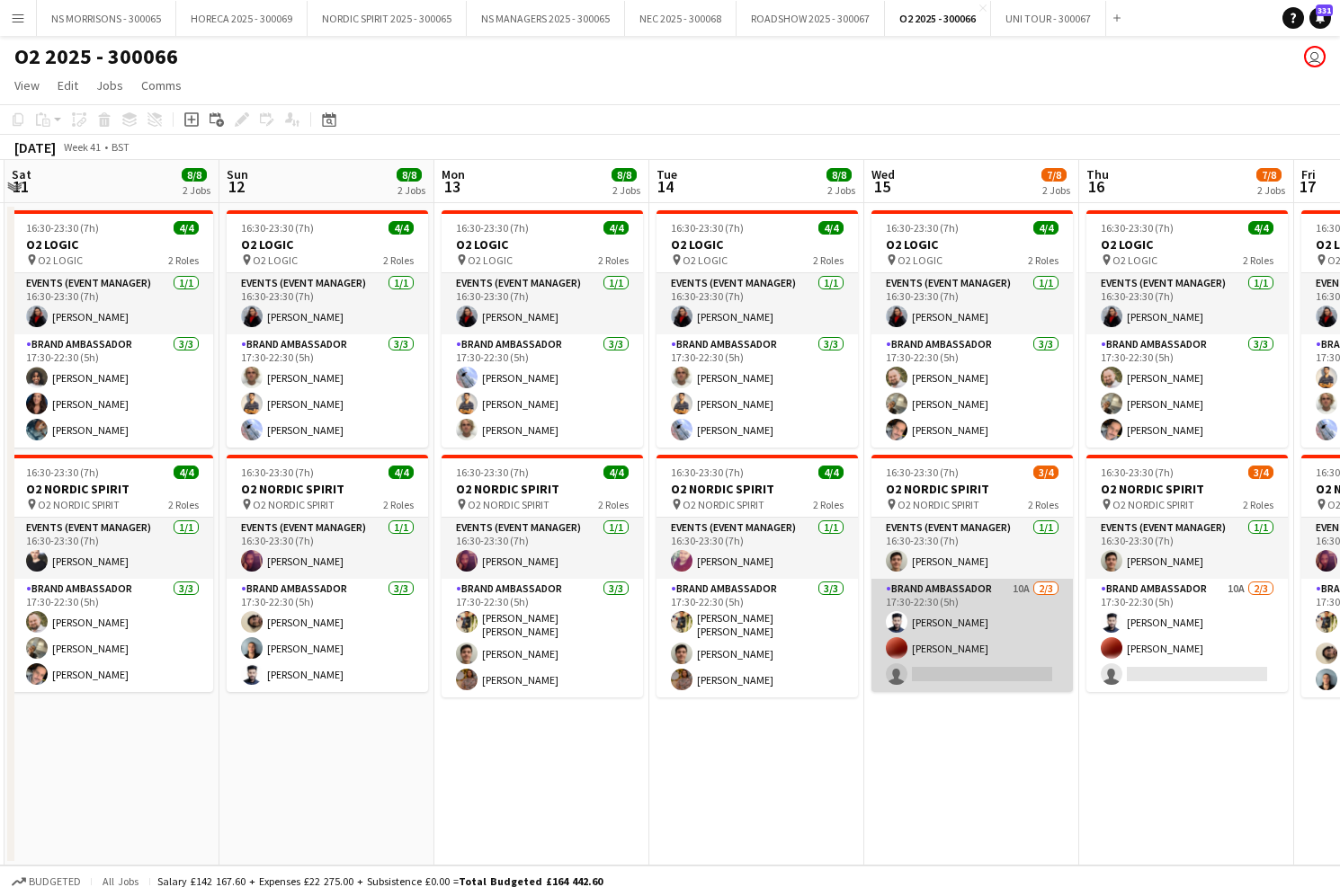
click at [1013, 665] on app-card-role "Brand Ambassador 10A 2/3 17:30-22:30 (5h) Rashad Arukattil Corey Elliott single…" at bounding box center [972, 635] width 201 height 113
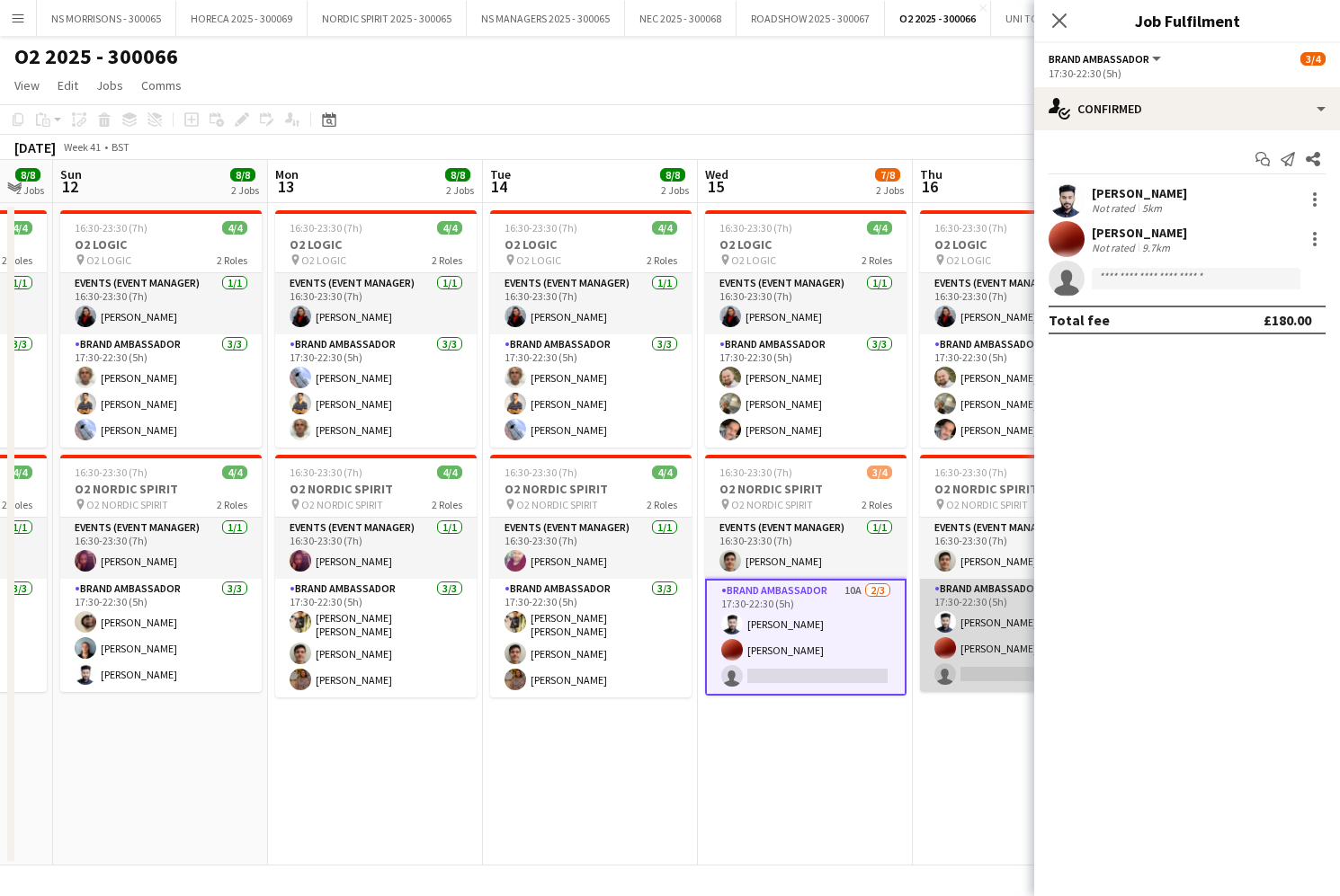
click at [925, 661] on app-card-role "Brand Ambassador 10A 2/3 17:30-22:30 (5h) Rashad Arukattil Corey Elliott single…" at bounding box center [1021, 635] width 201 height 113
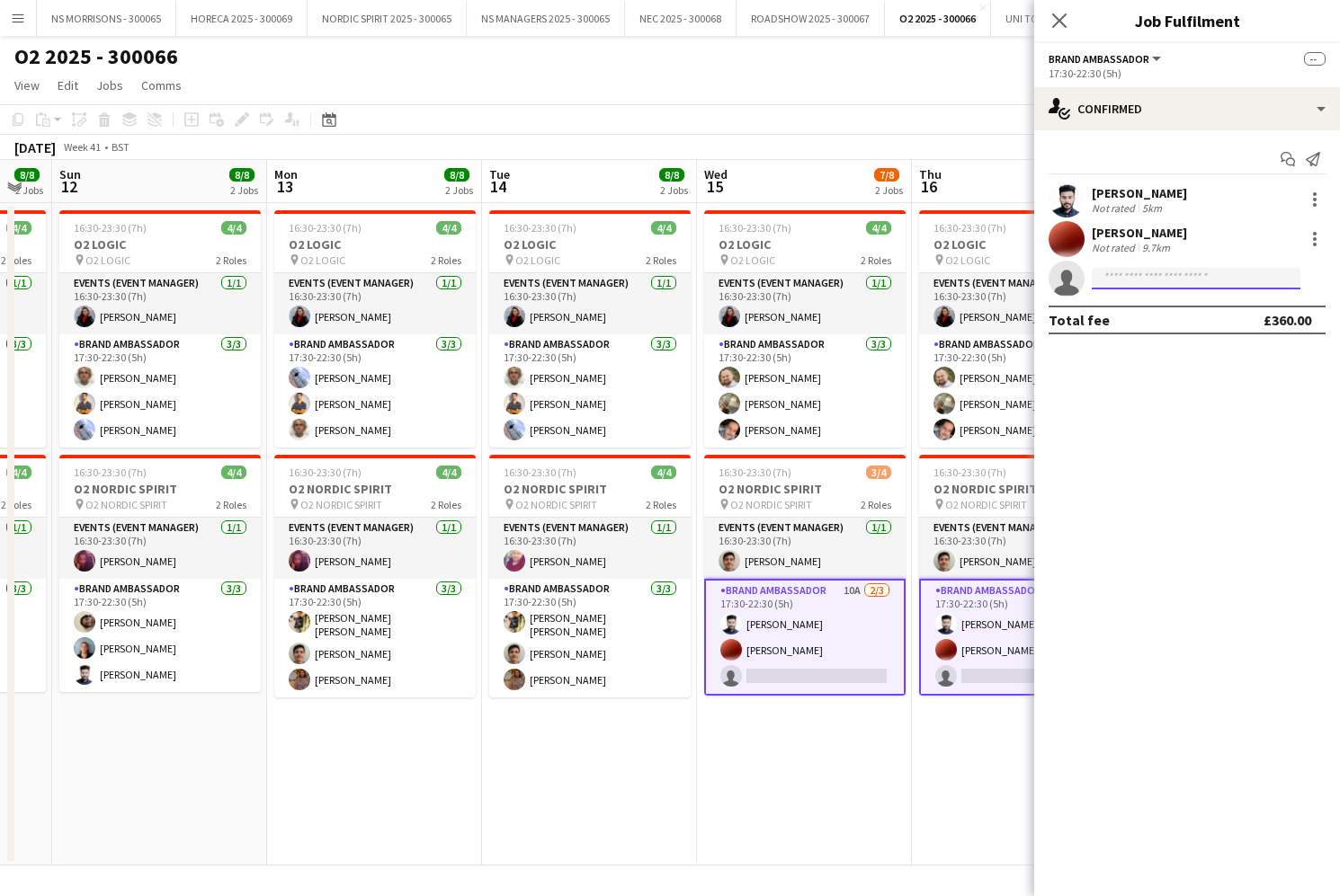
click at [1150, 285] on input at bounding box center [1195, 279] width 209 height 22
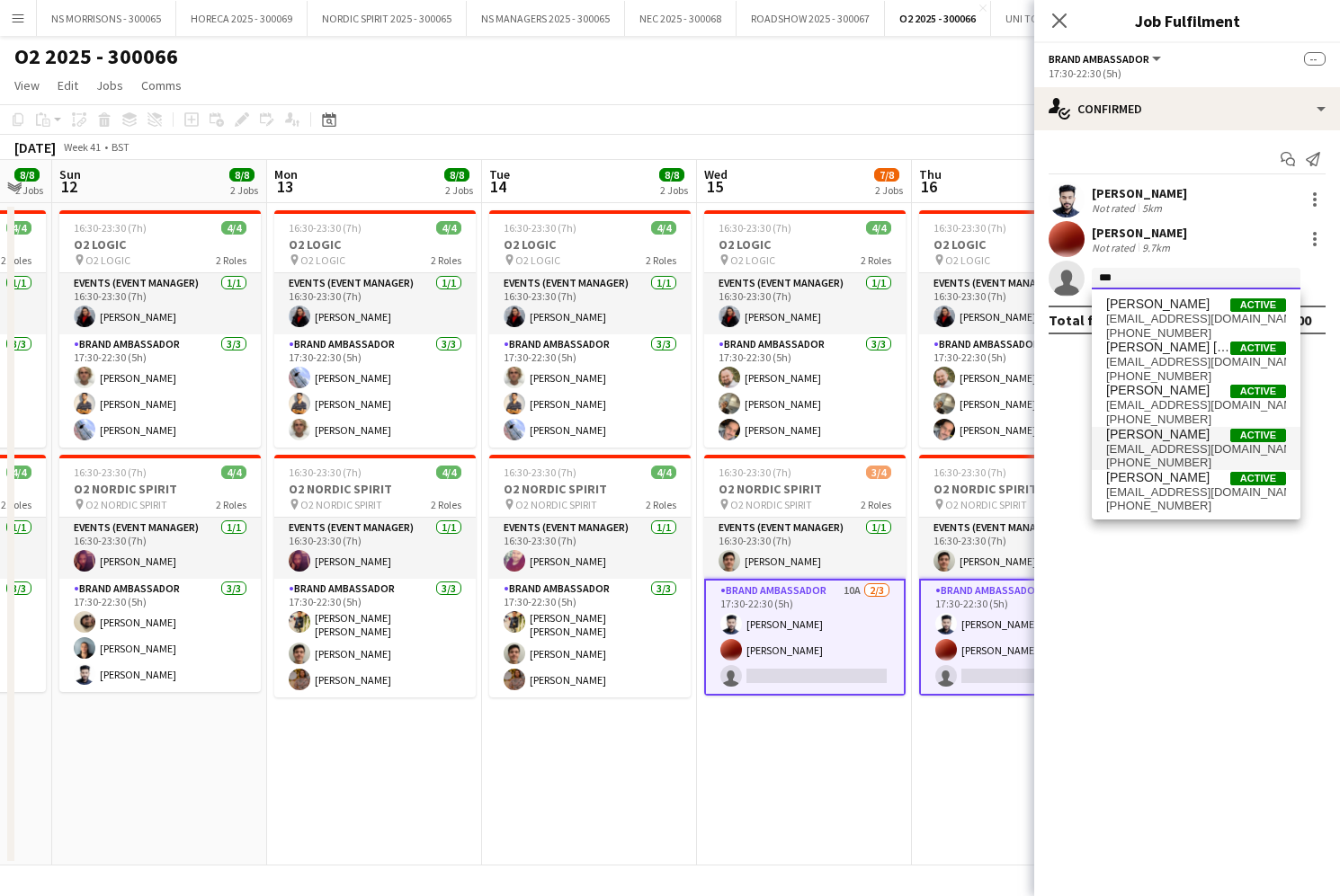
type input "***"
click at [1164, 441] on span "Muhammad Gouhar Habib" at bounding box center [1157, 434] width 103 height 16
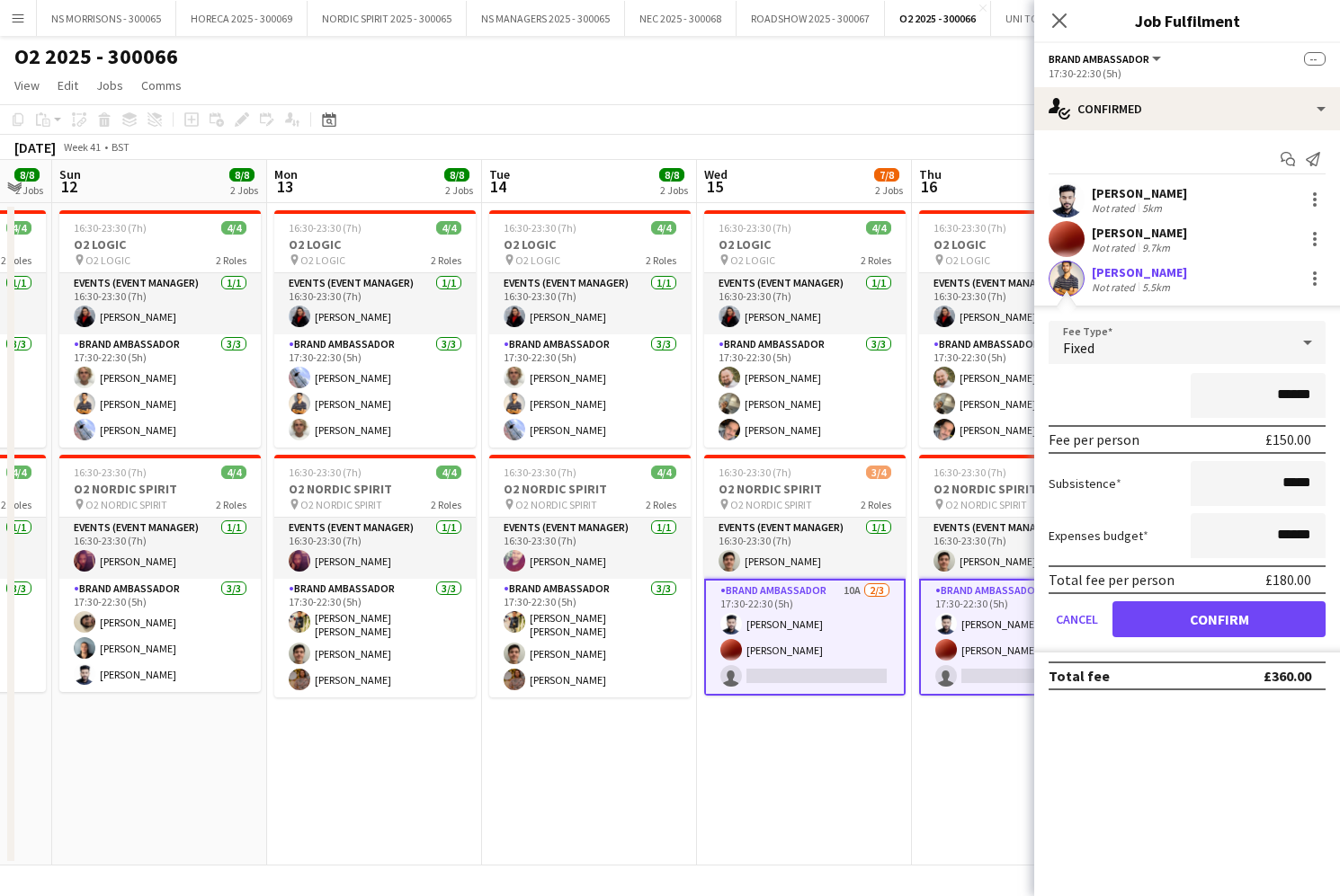
click at [1155, 625] on button "Confirm" at bounding box center [1218, 619] width 213 height 36
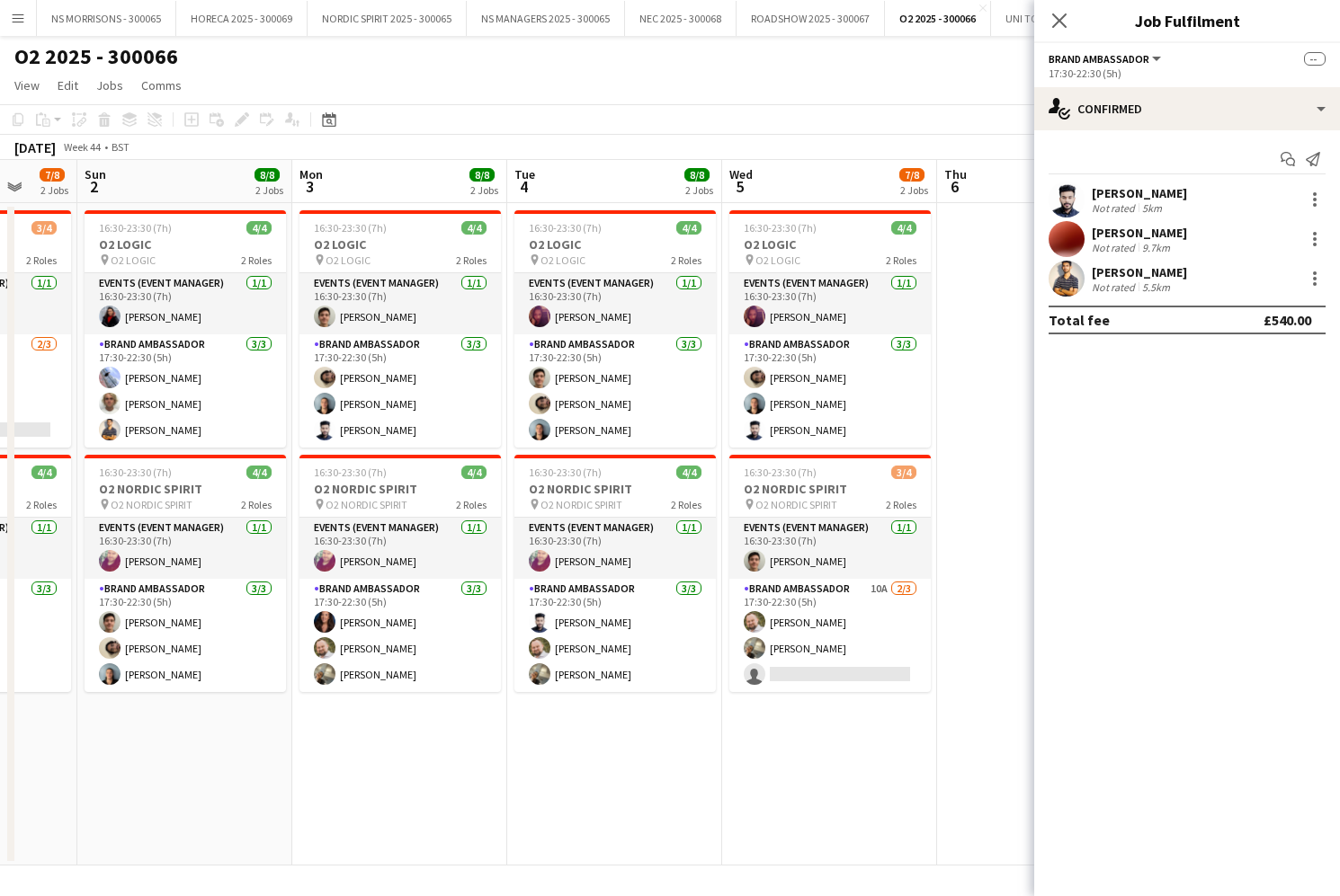
scroll to position [0, 557]
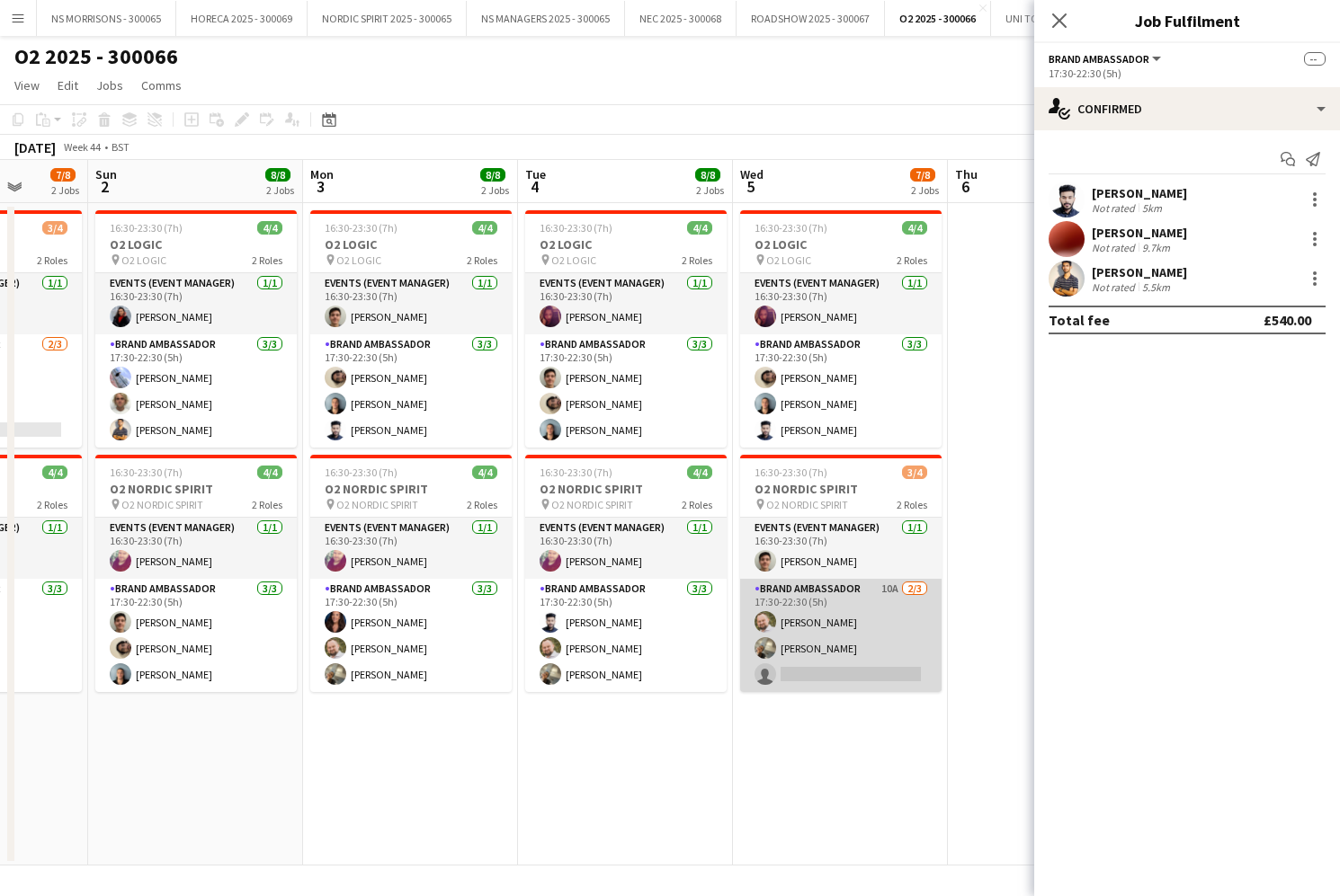
click at [816, 669] on app-card-role "Brand Ambassador 10A 2/3 17:30-22:30 (5h) aurimas sestokas Aneri Patel single-n…" at bounding box center [841, 635] width 201 height 113
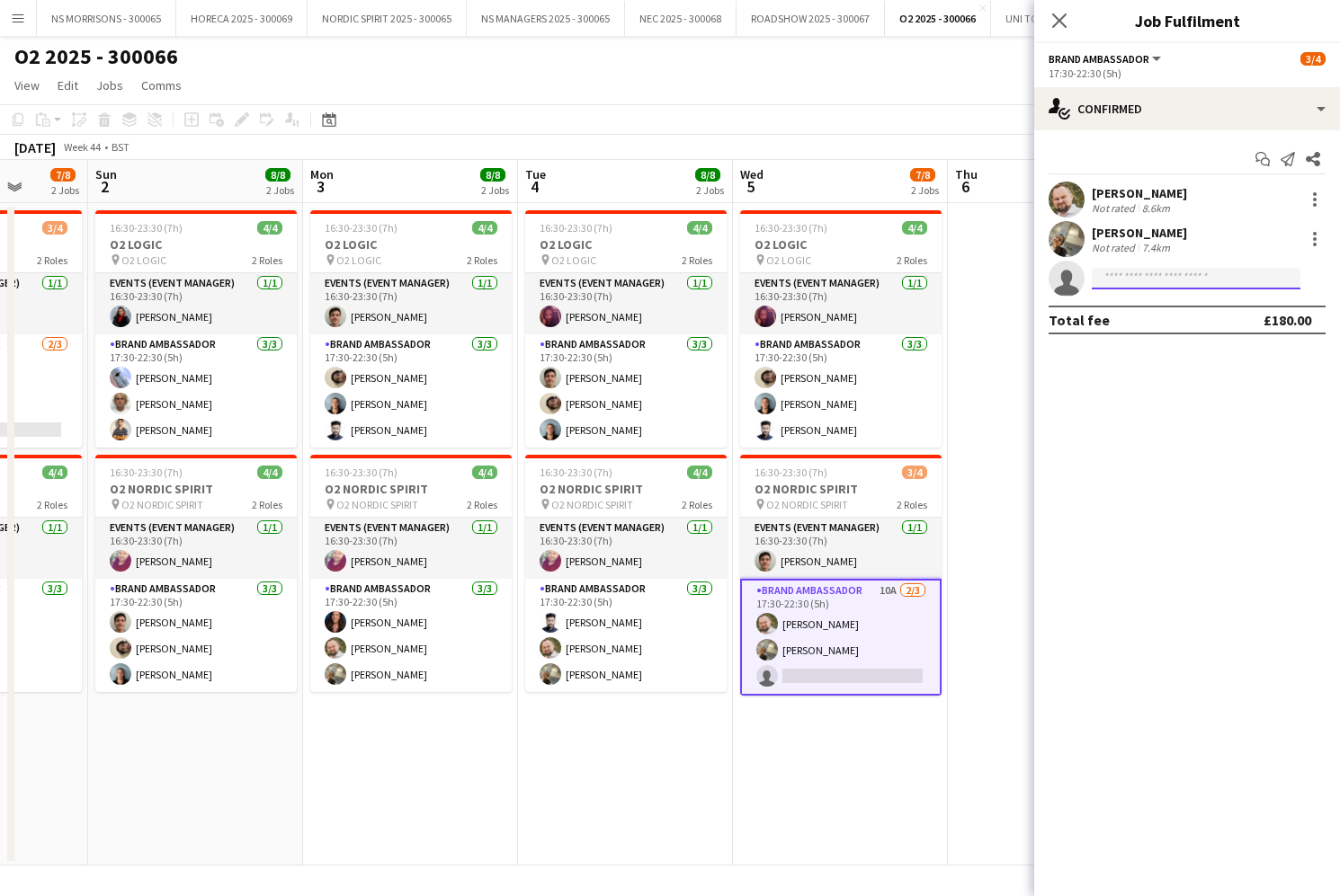
click at [1099, 283] on input at bounding box center [1195, 279] width 209 height 22
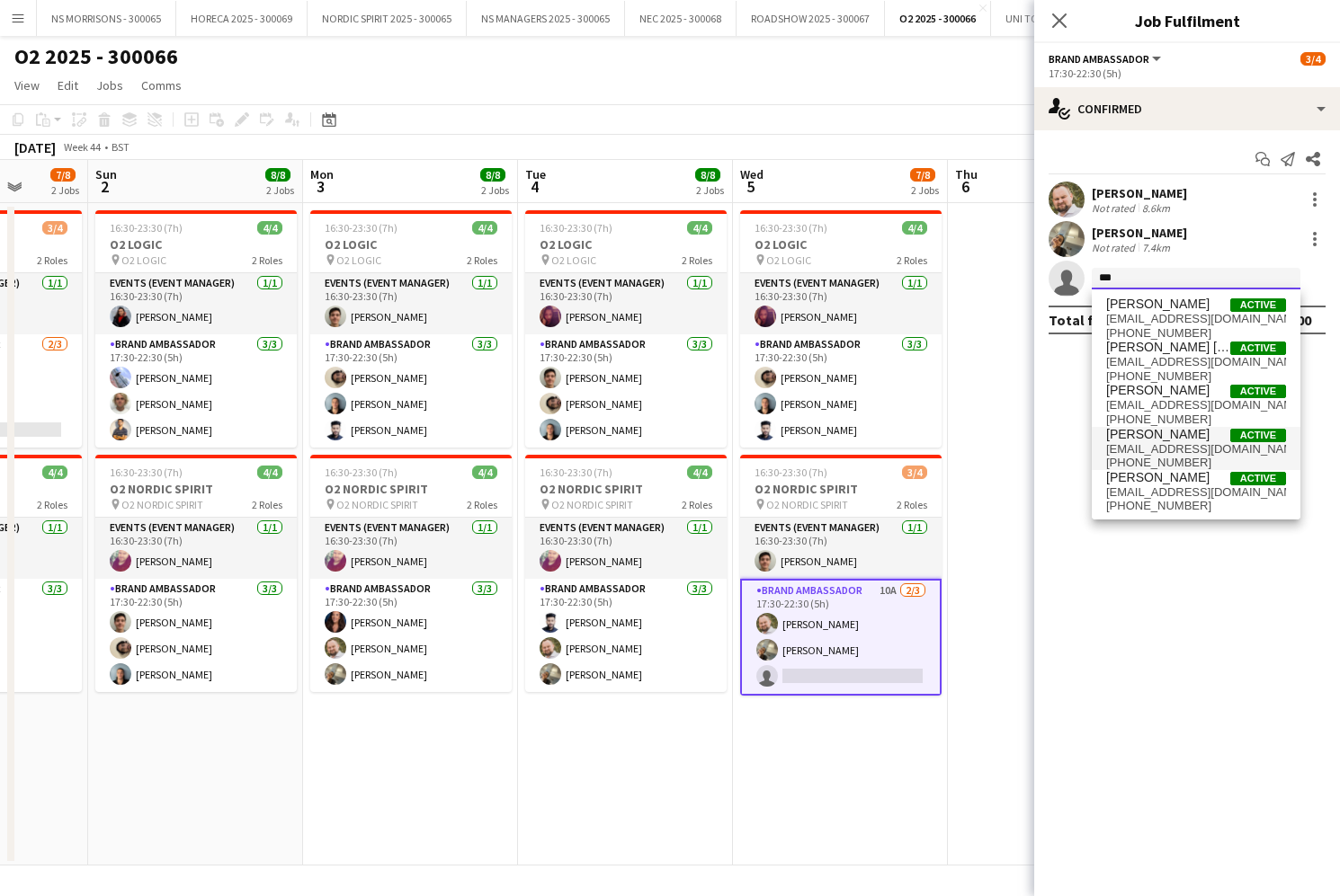
type input "***"
click at [1169, 444] on span "gouhar.staffing@gmail.com" at bounding box center [1195, 450] width 180 height 15
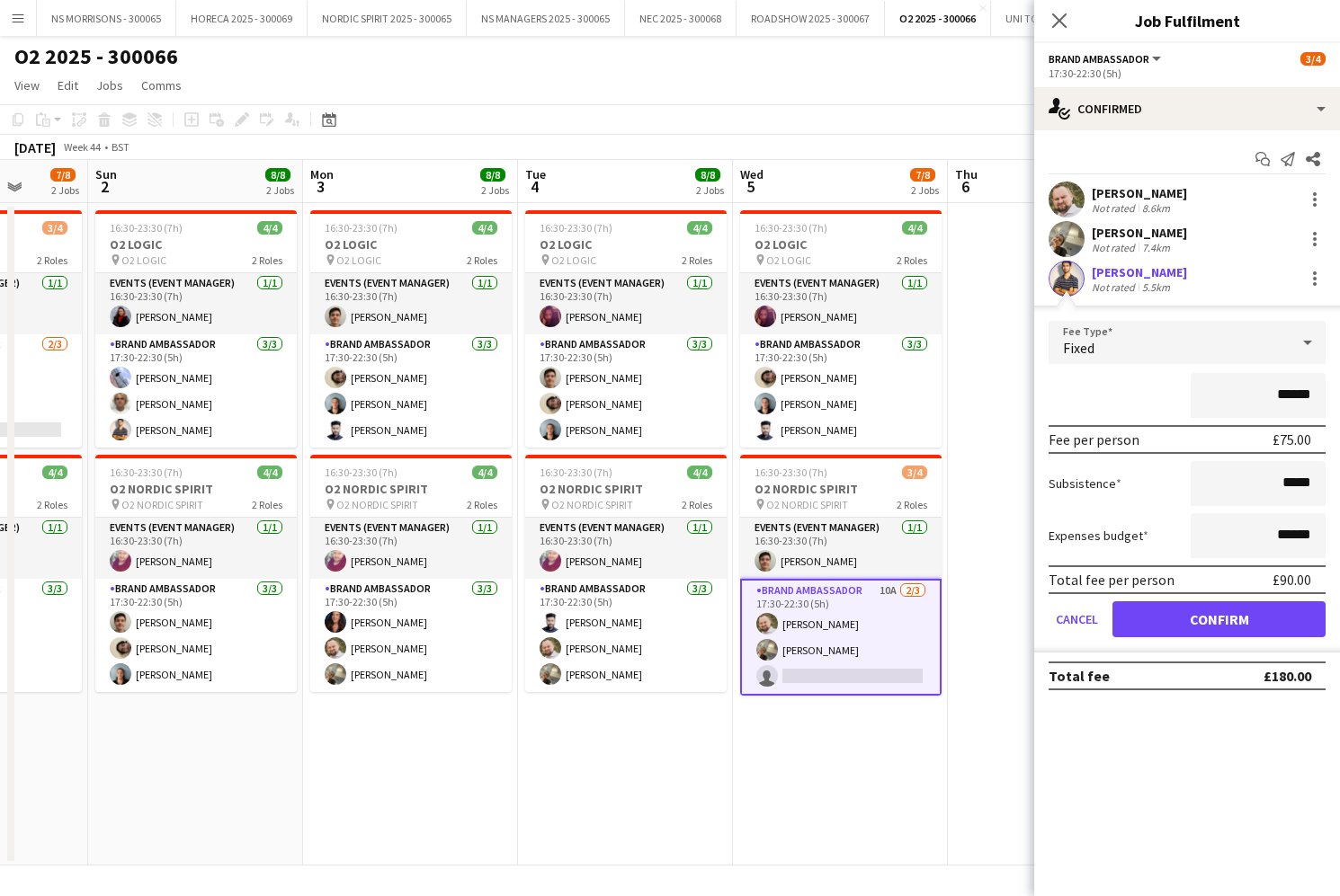
scroll to position [0, 0]
click at [1147, 615] on button "Confirm" at bounding box center [1218, 619] width 213 height 36
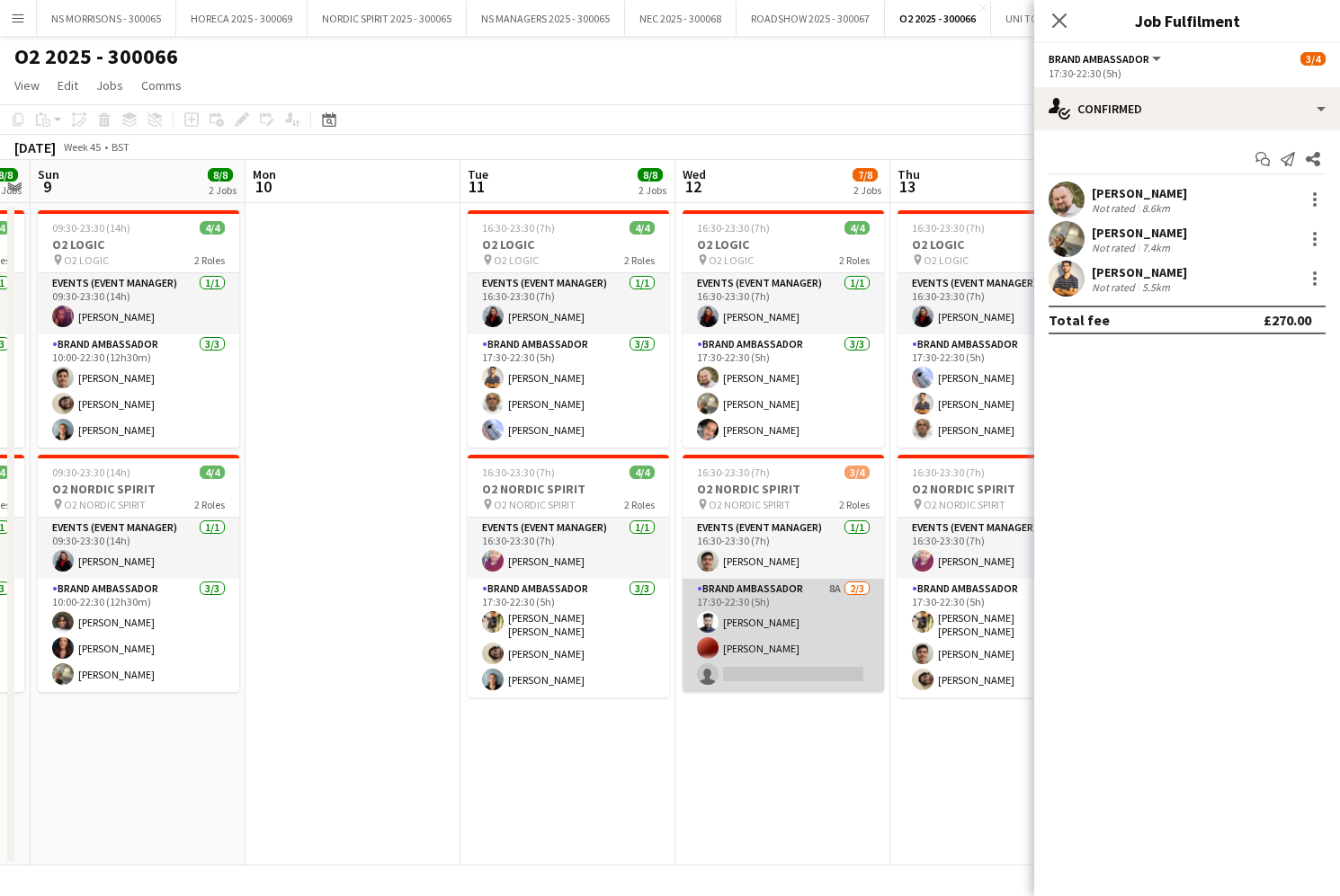
click at [802, 668] on app-card-role "Brand Ambassador 8A 2/3 17:30-22:30 (5h) Rashad Arukattil Corey Elliott single-…" at bounding box center [783, 635] width 201 height 113
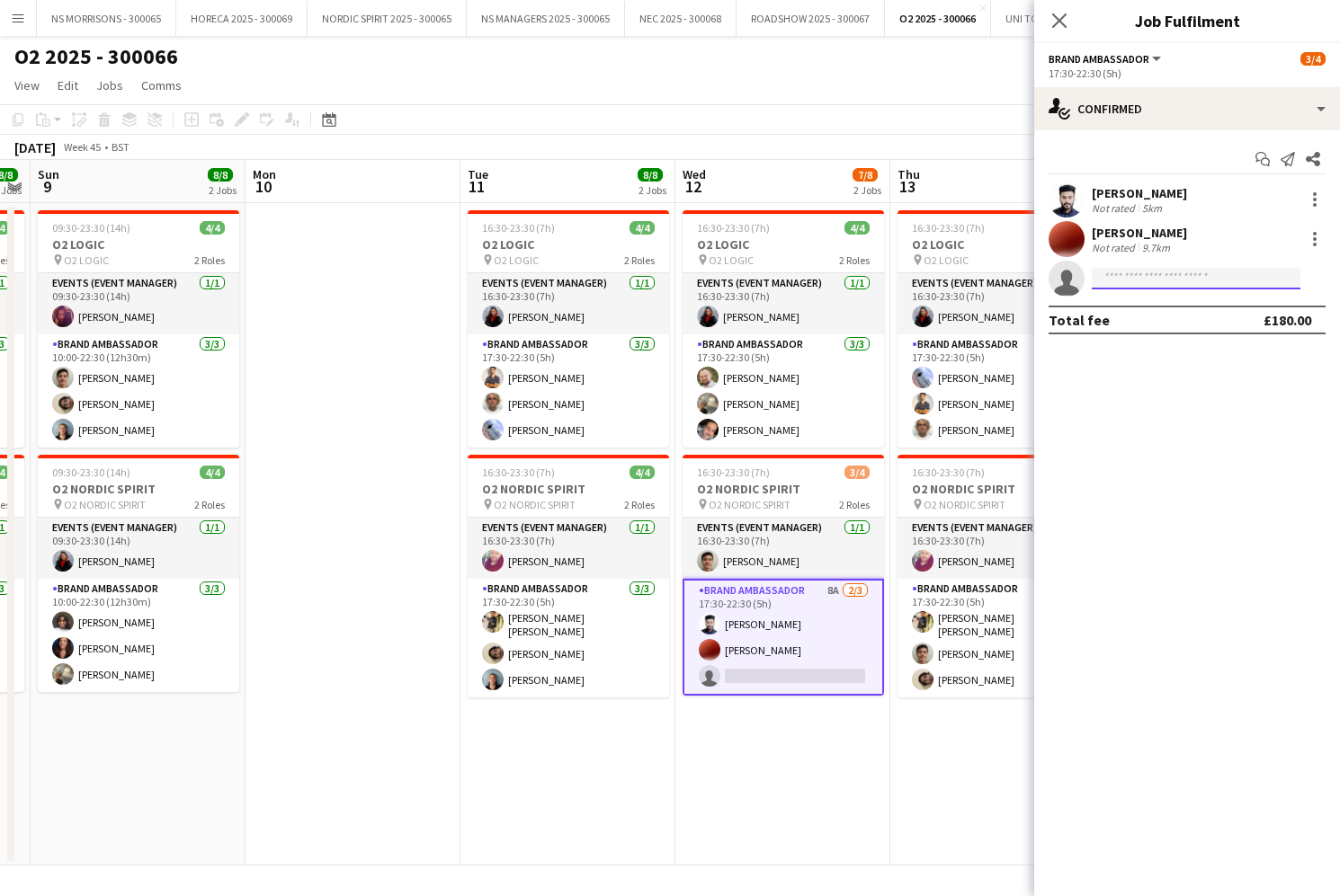
click at [1113, 283] on input at bounding box center [1195, 279] width 209 height 22
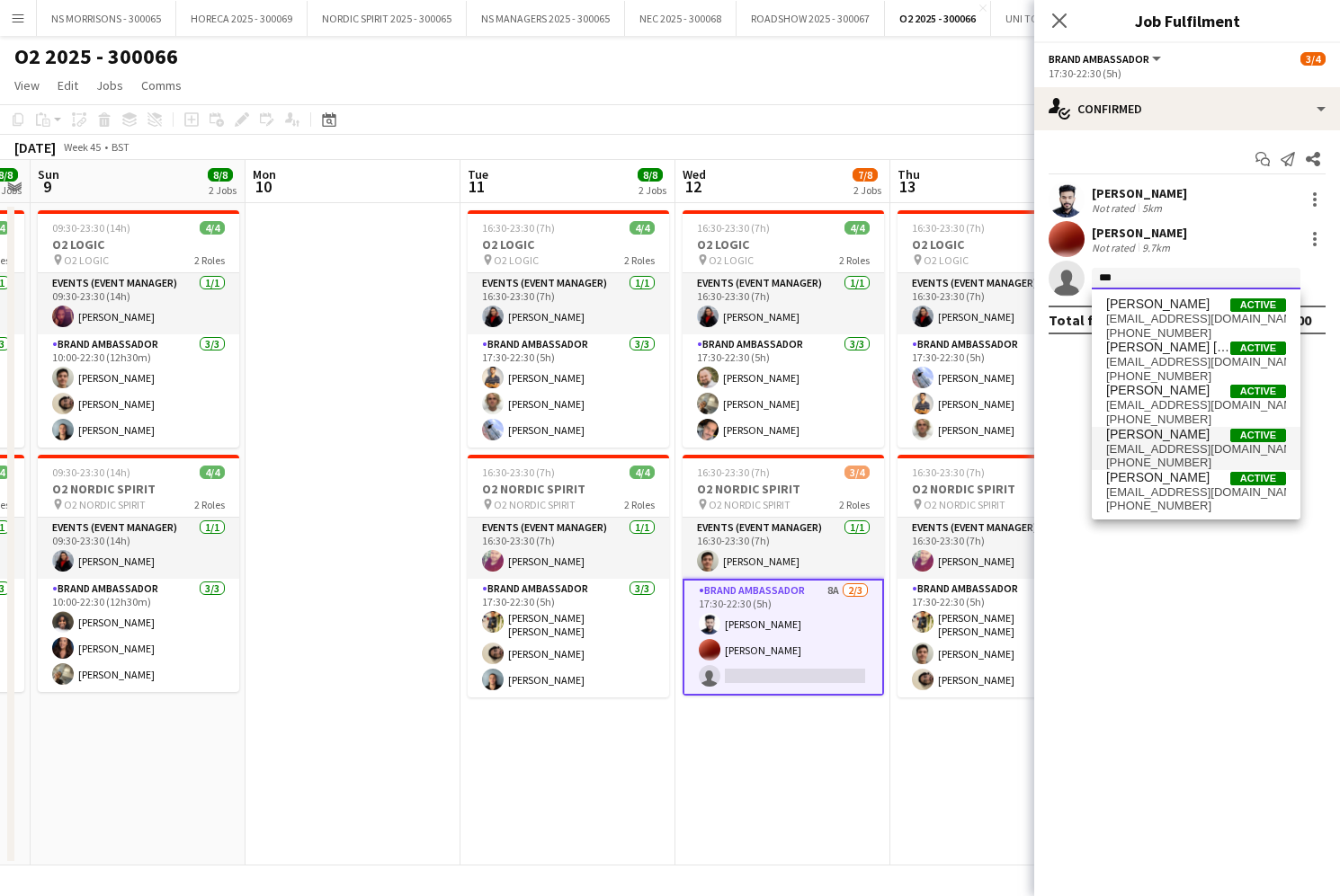
type input "***"
click at [1151, 452] on span "gouhar.staffing@gmail.com" at bounding box center [1195, 450] width 180 height 15
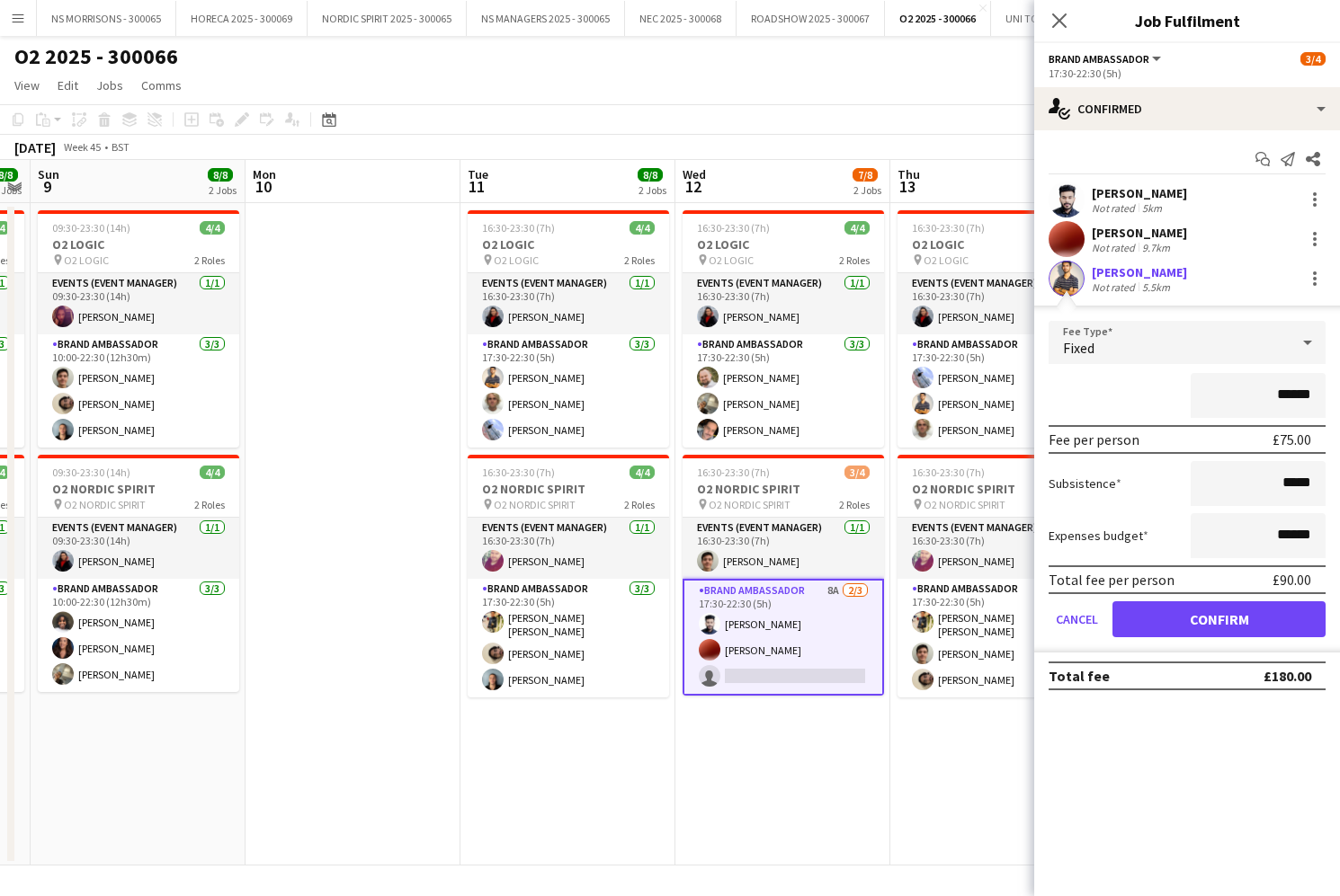
click at [1142, 617] on button "Confirm" at bounding box center [1218, 619] width 213 height 36
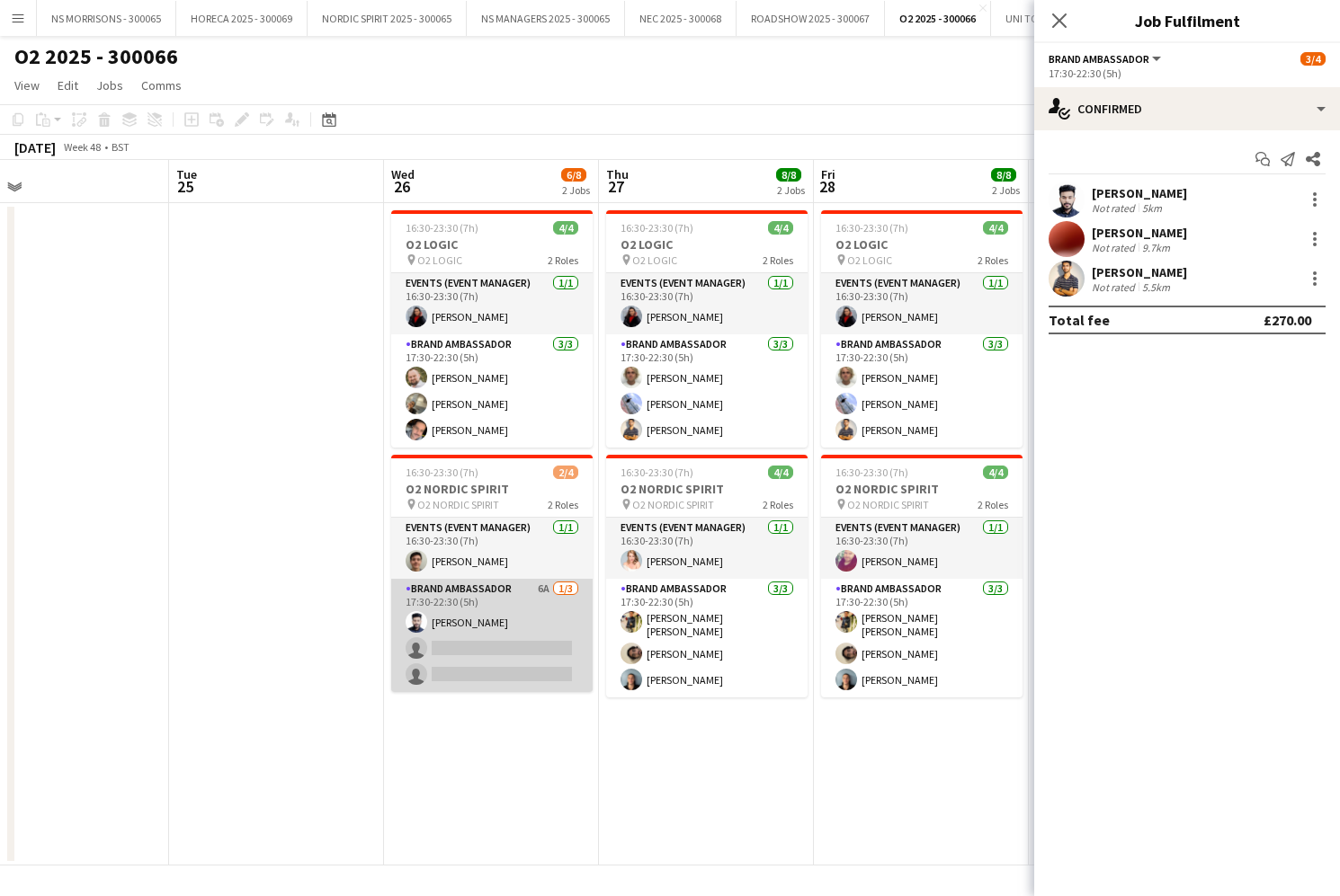
click at [466, 656] on app-card-role "Brand Ambassador 6A 1/3 17:30-22:30 (5h) Rashad Arukattil single-neutral-action…" at bounding box center [492, 635] width 201 height 113
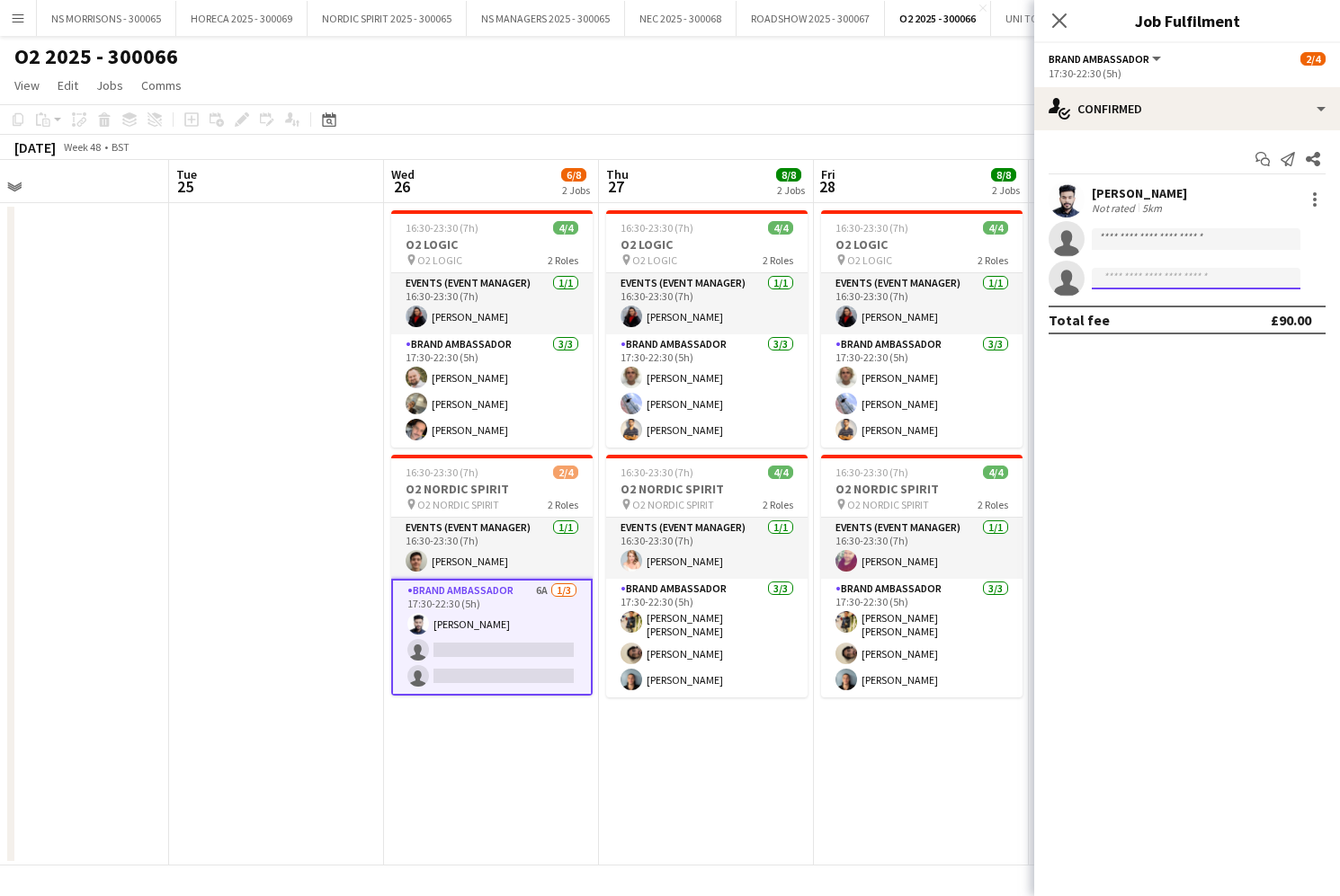
click at [1225, 282] on input at bounding box center [1195, 279] width 209 height 22
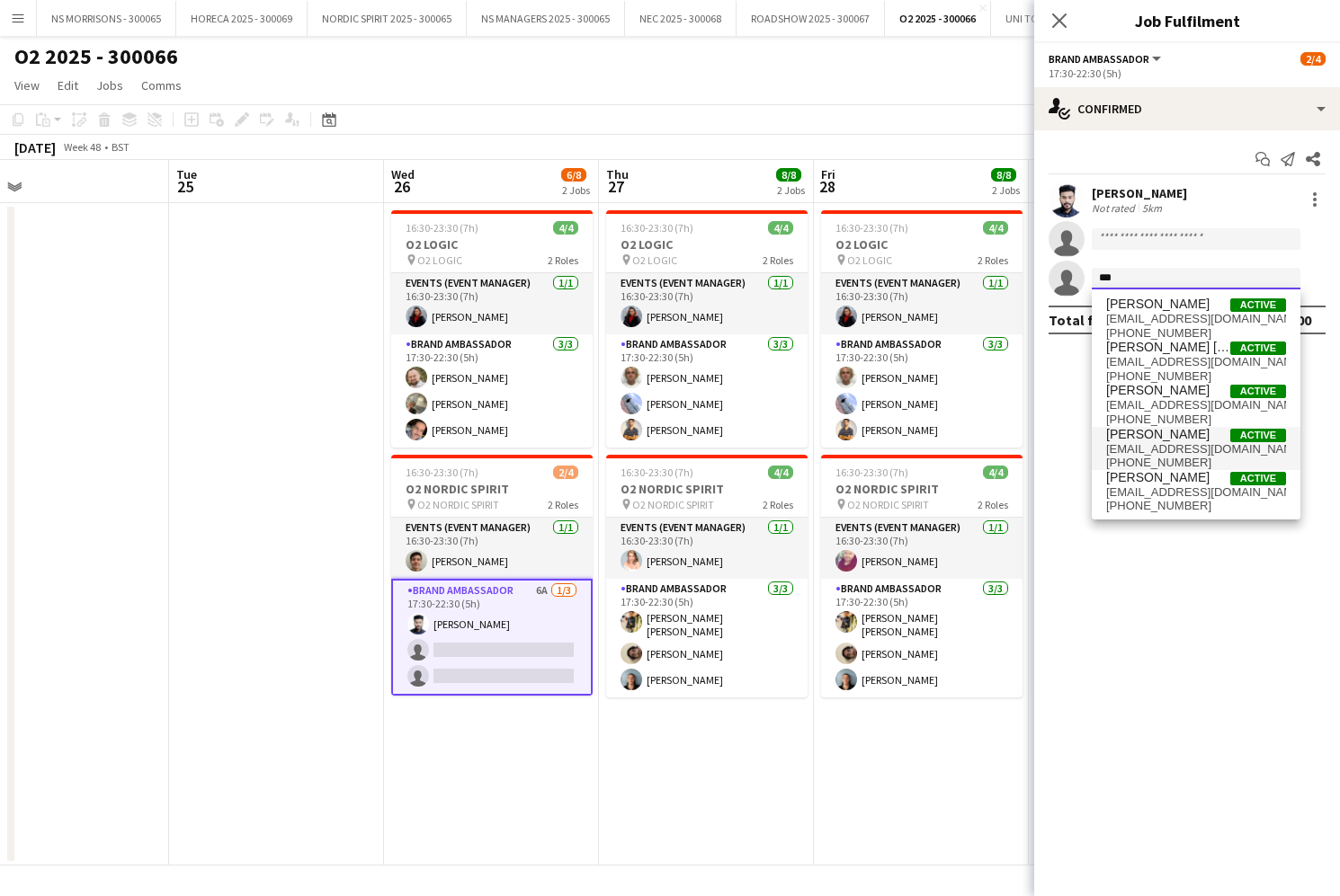
type input "***"
click at [1184, 455] on span "+447448042164" at bounding box center [1195, 463] width 180 height 15
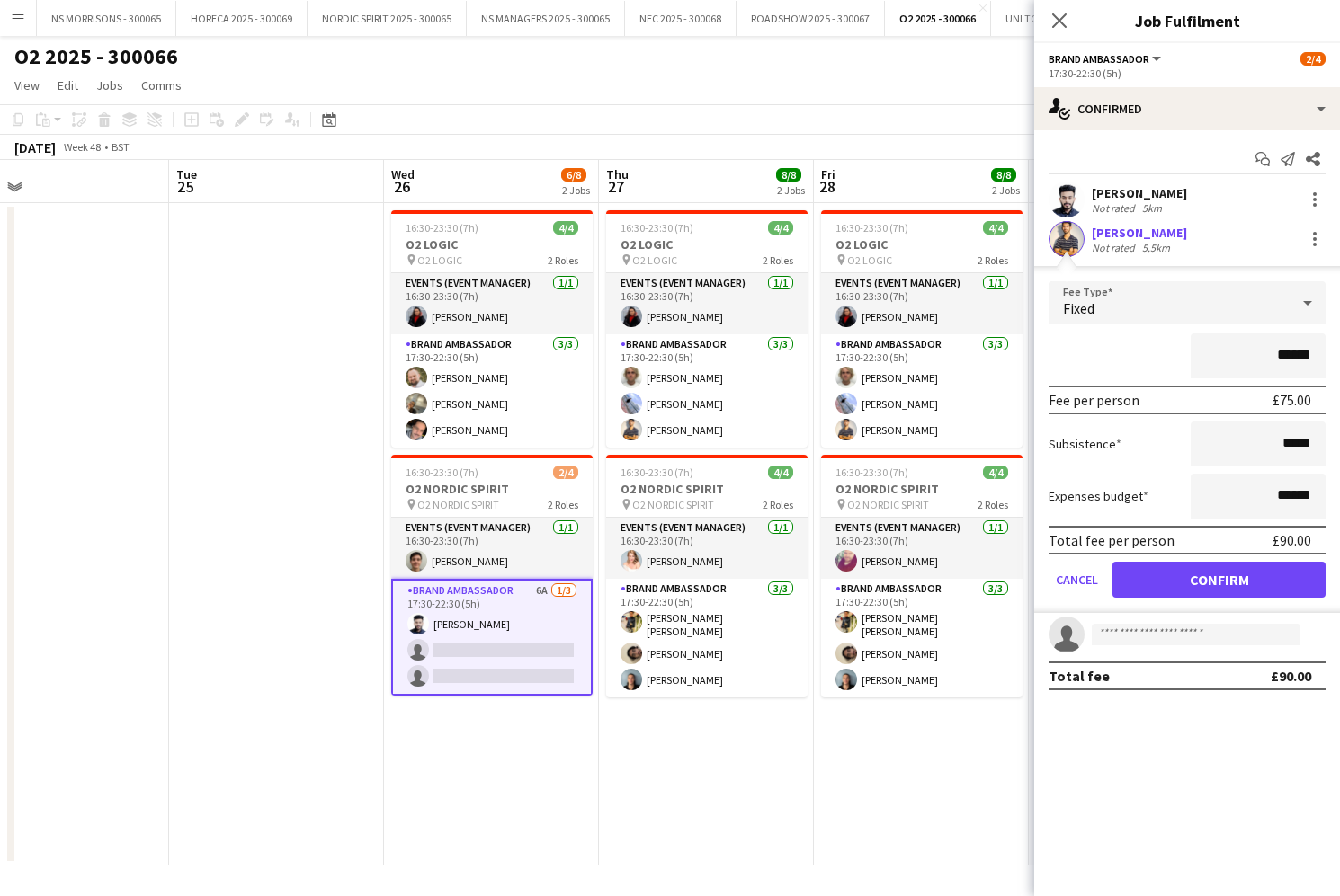
click at [1163, 563] on button "Confirm" at bounding box center [1218, 579] width 213 height 36
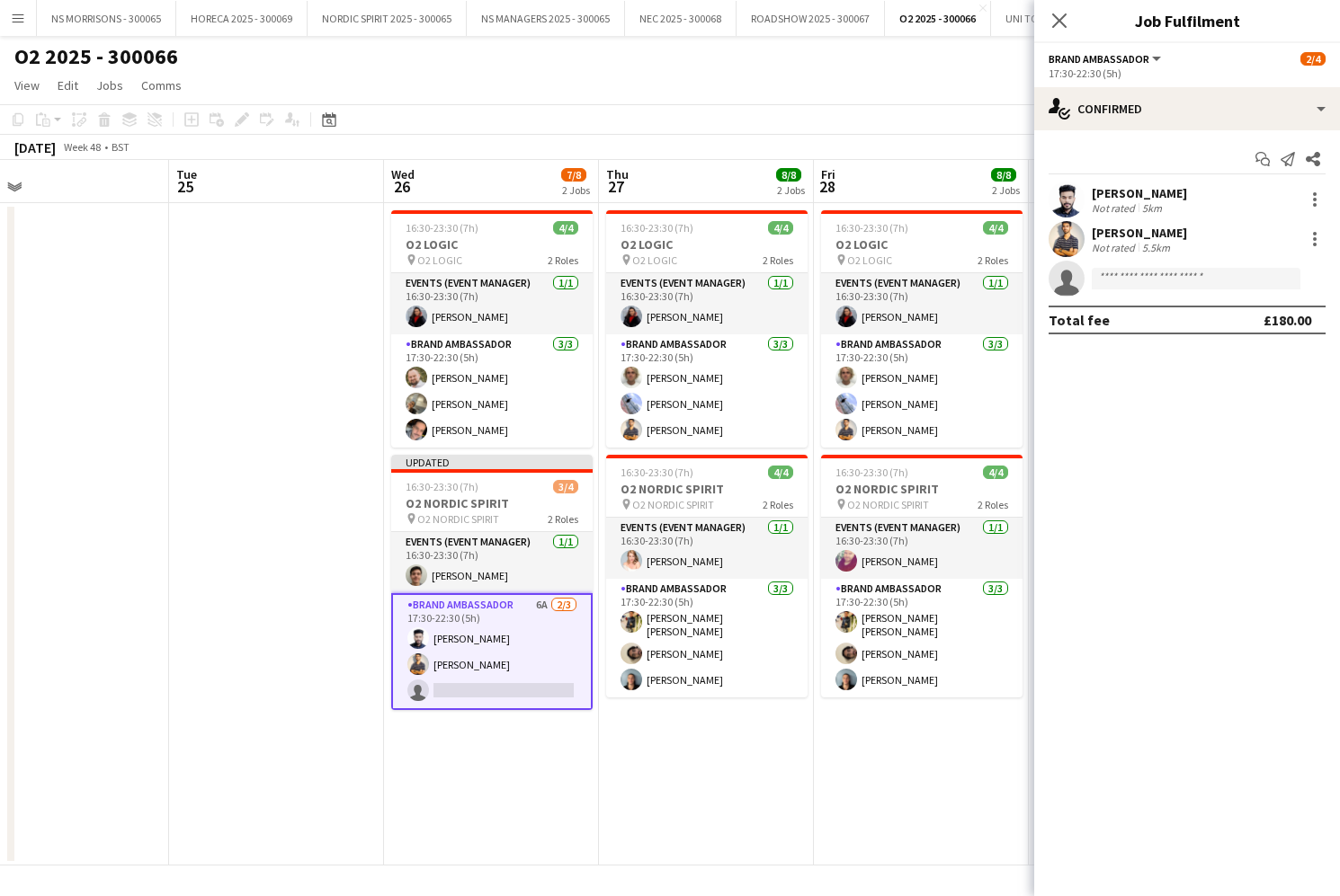
click at [194, 427] on app-date-cell at bounding box center [276, 534] width 215 height 663
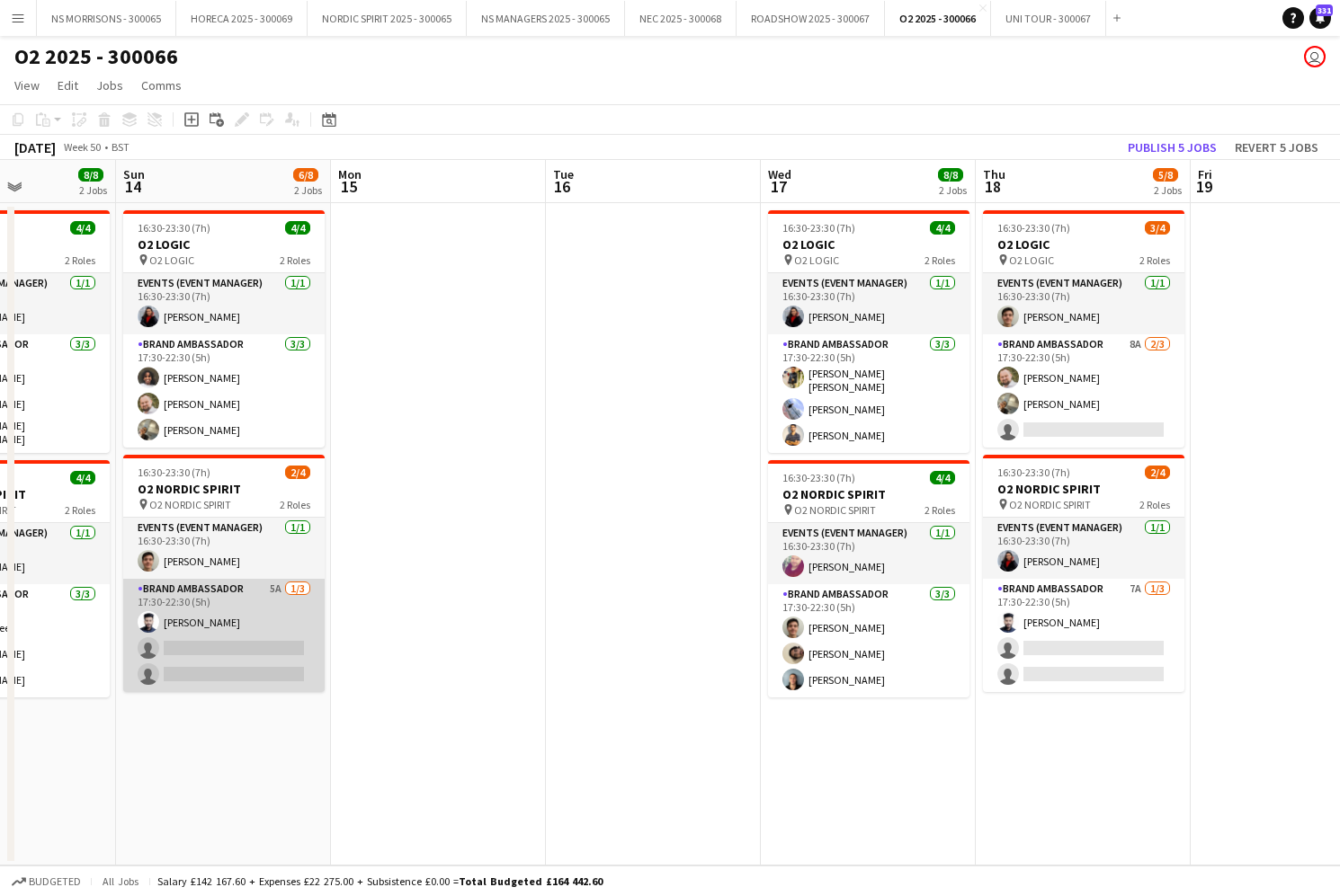
click at [226, 645] on app-card-role "Brand Ambassador 5A 1/3 17:30-22:30 (5h) Rashad Arukattil single-neutral-action…" at bounding box center [224, 635] width 201 height 113
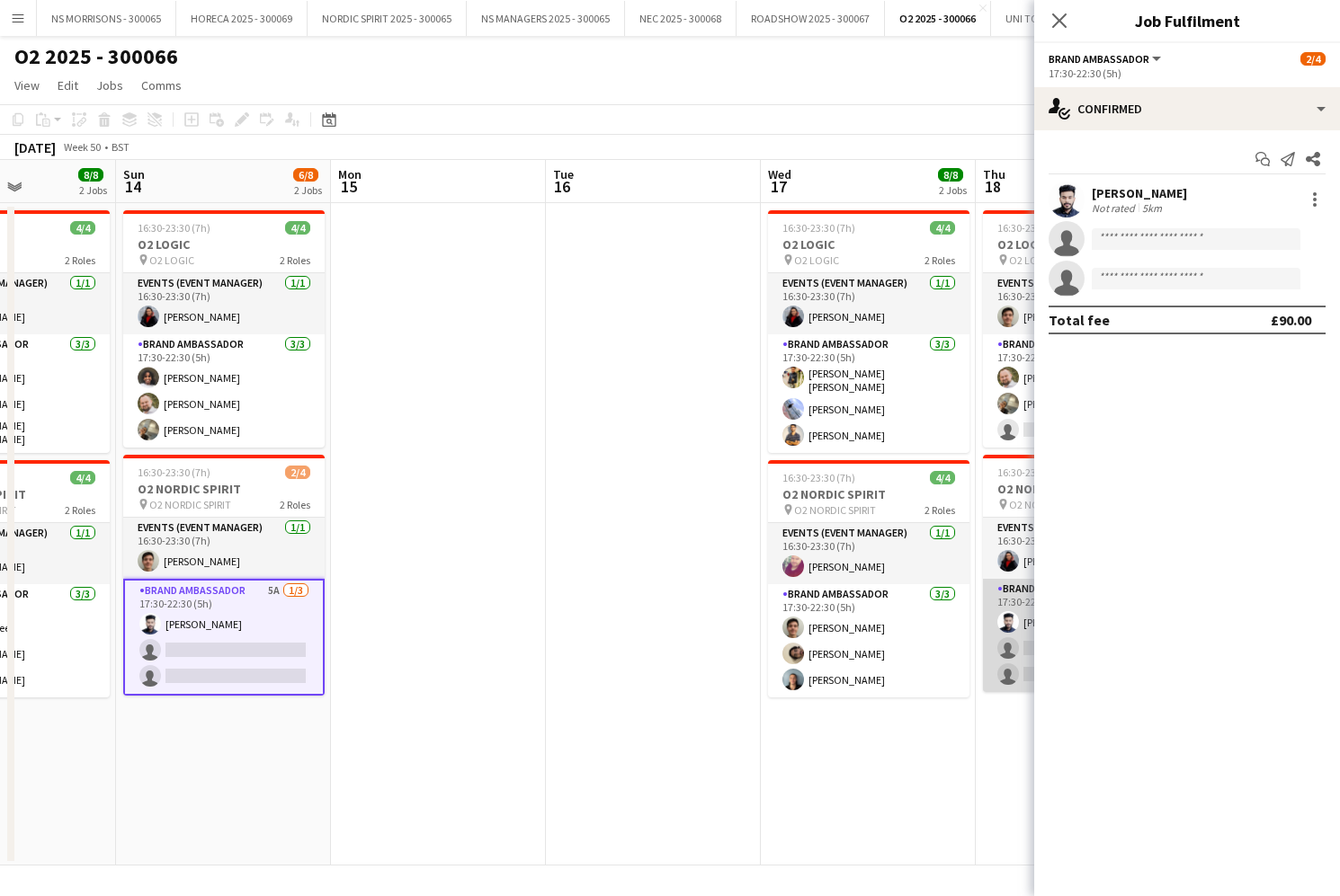
click at [1011, 629] on app-user-avatar at bounding box center [1008, 623] width 22 height 22
click at [1158, 276] on input at bounding box center [1195, 279] width 209 height 22
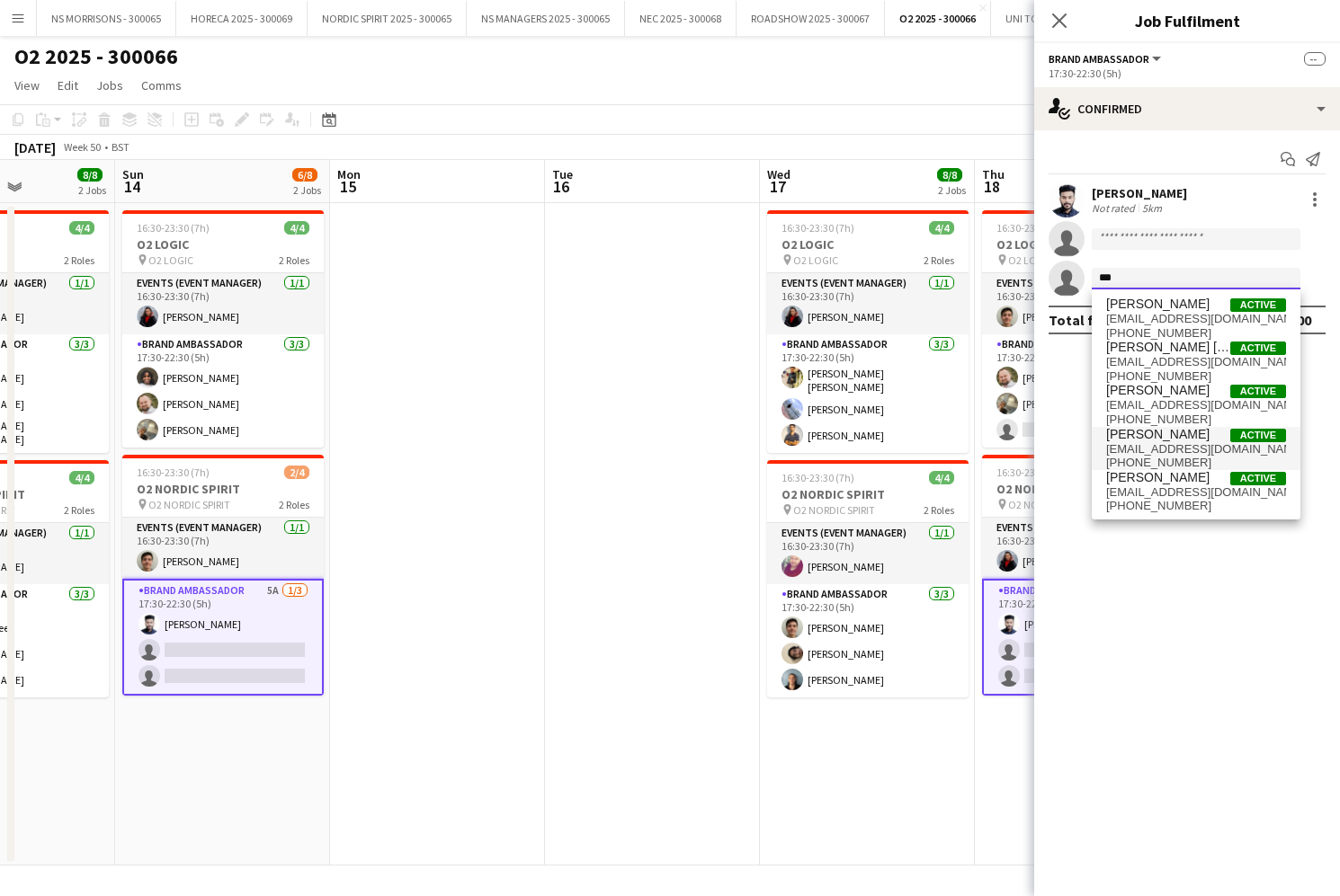
type input "***"
click at [1156, 462] on span "+447448042164" at bounding box center [1195, 463] width 180 height 15
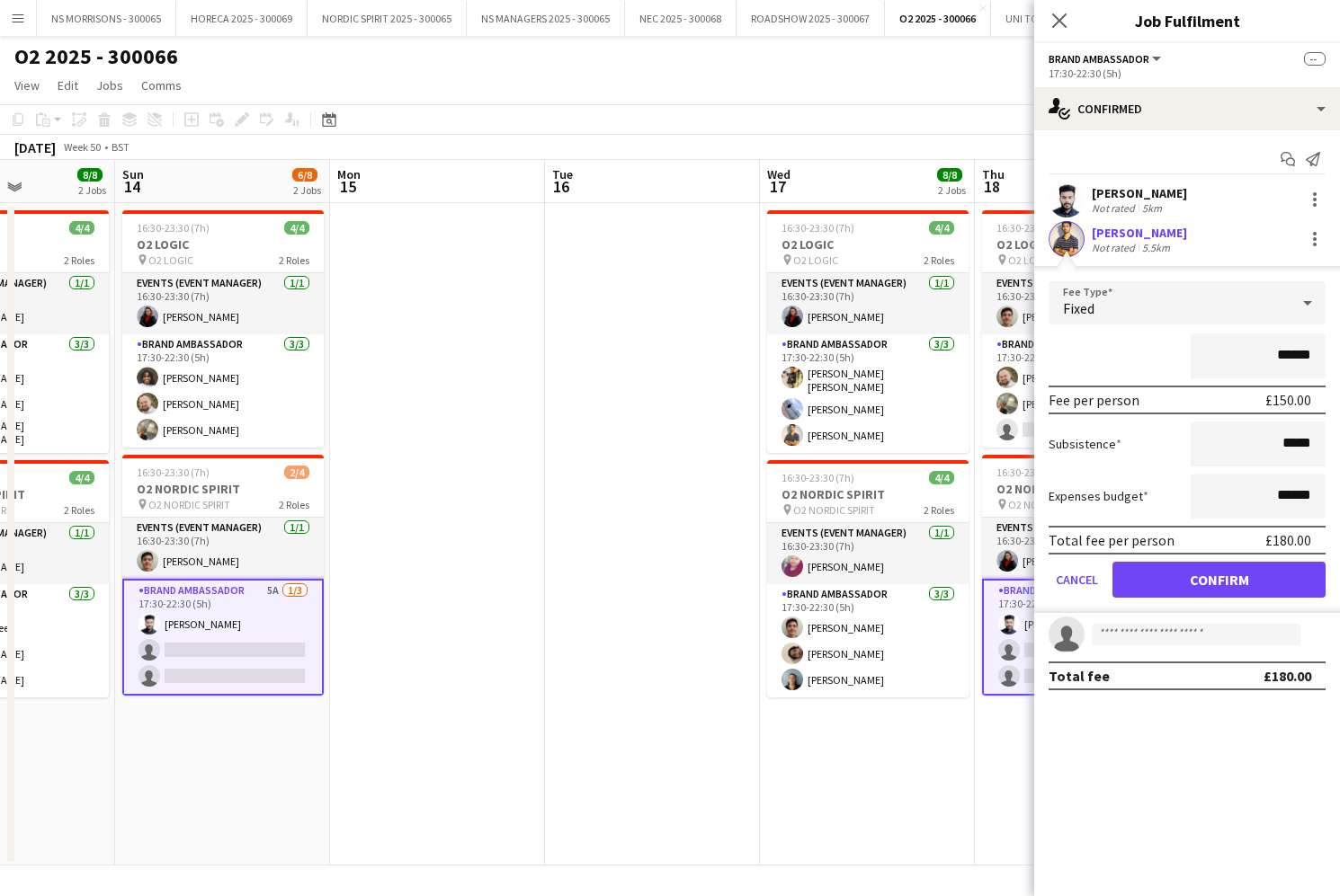
click at [1153, 566] on button "Confirm" at bounding box center [1218, 579] width 213 height 36
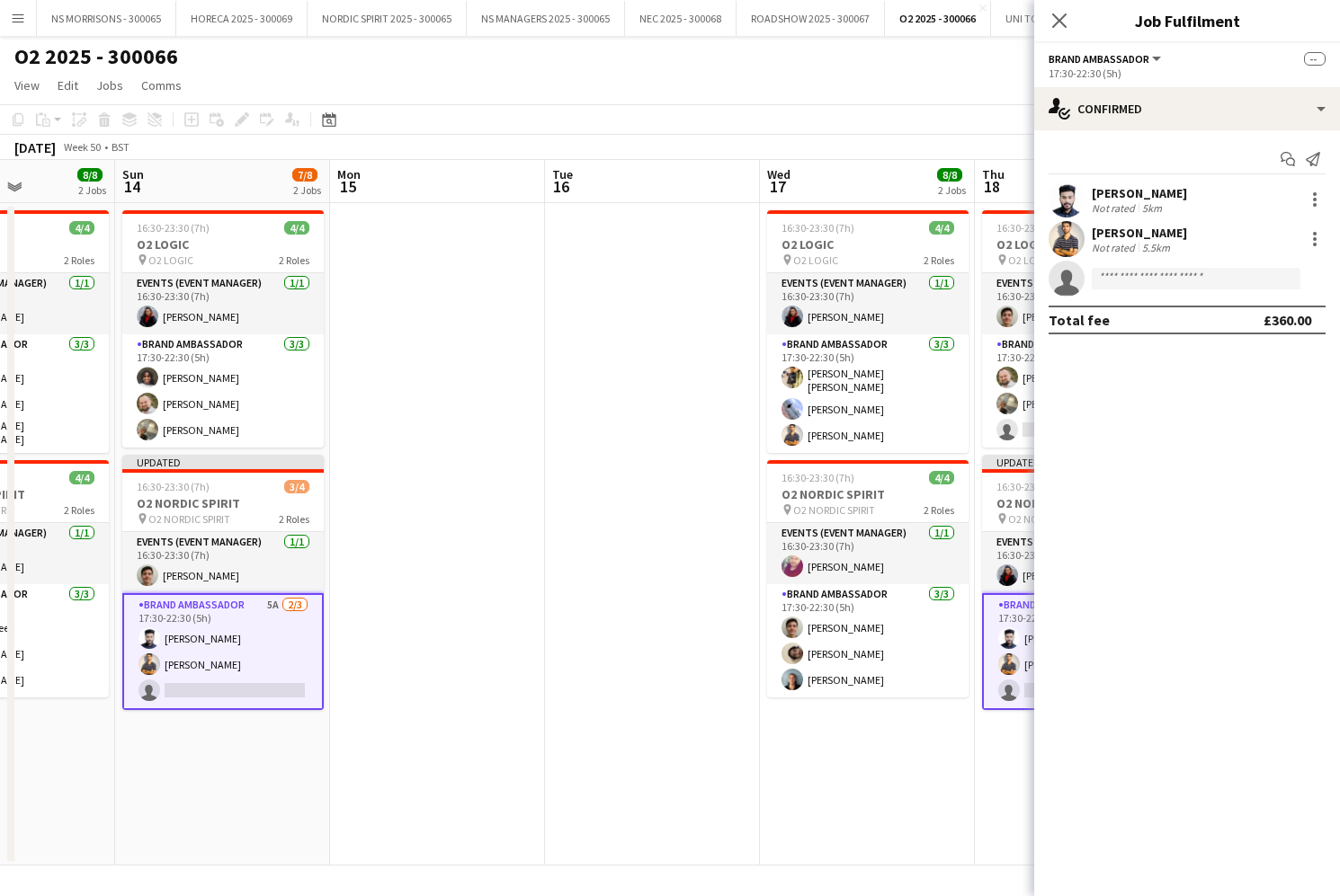
click at [445, 472] on app-date-cell at bounding box center [437, 534] width 215 height 663
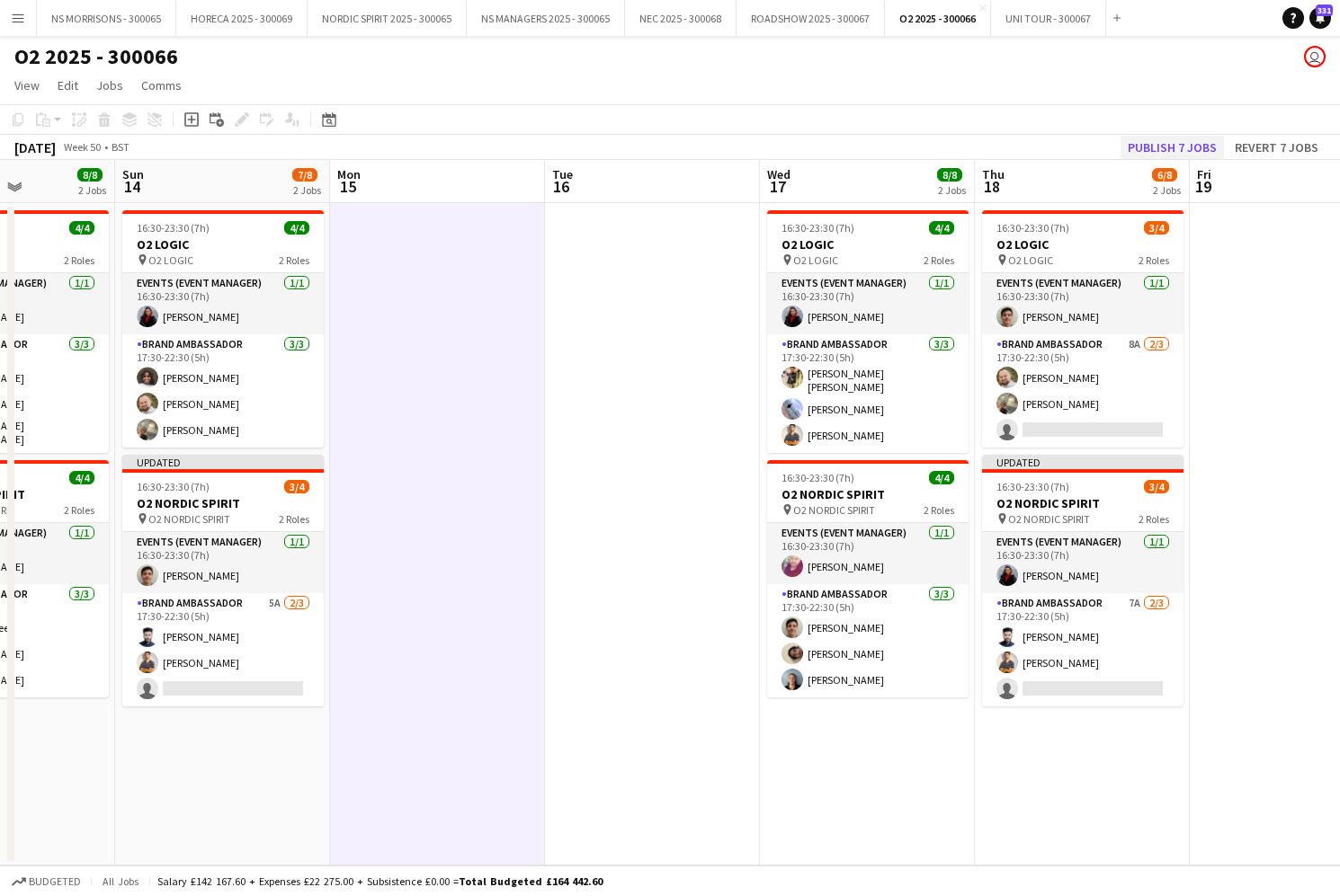
click at [1159, 145] on button "Publish 7 jobs" at bounding box center [1172, 147] width 103 height 24
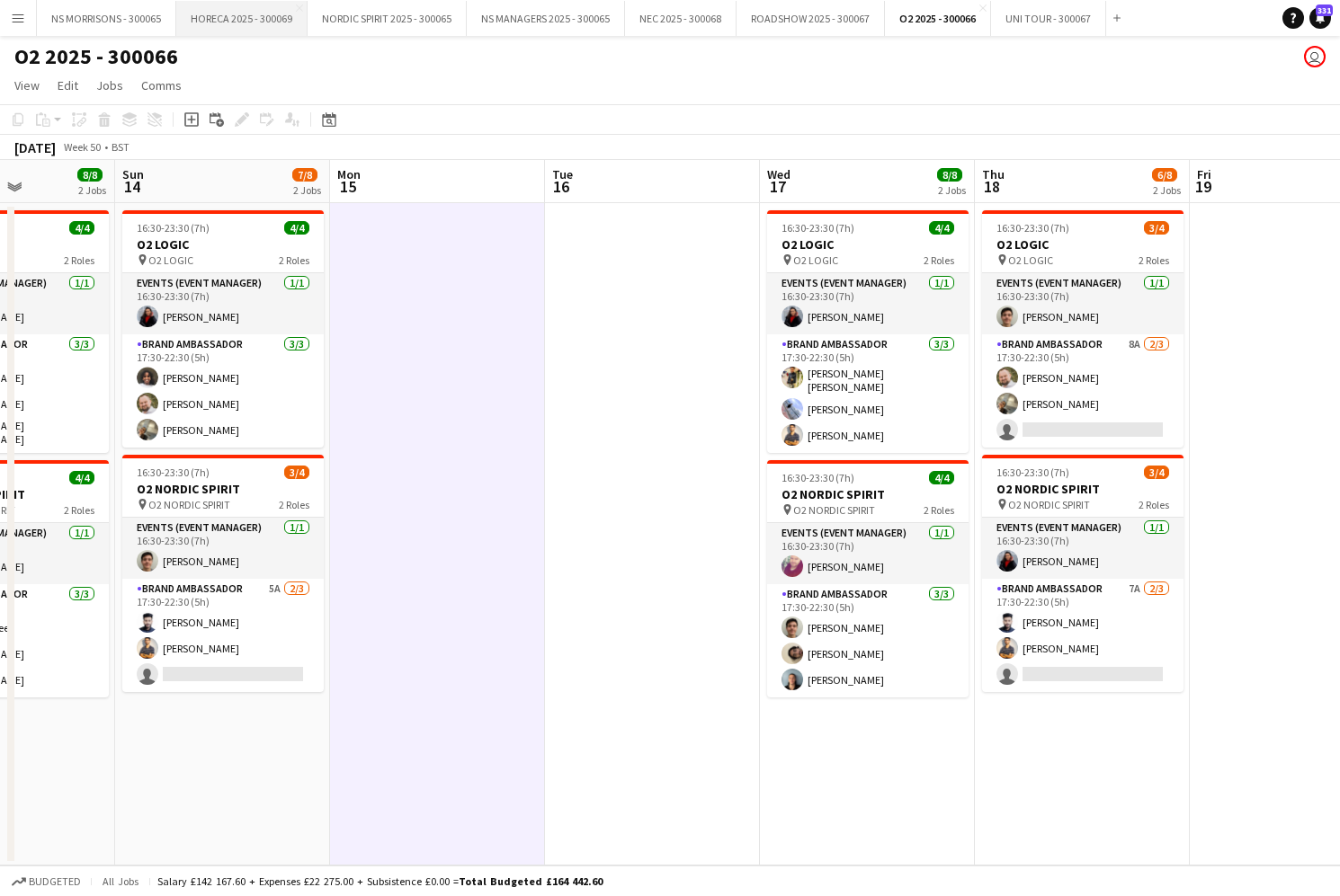
click at [234, 27] on button "HORECA 2025 - 300069 Close" at bounding box center [242, 18] width 132 height 35
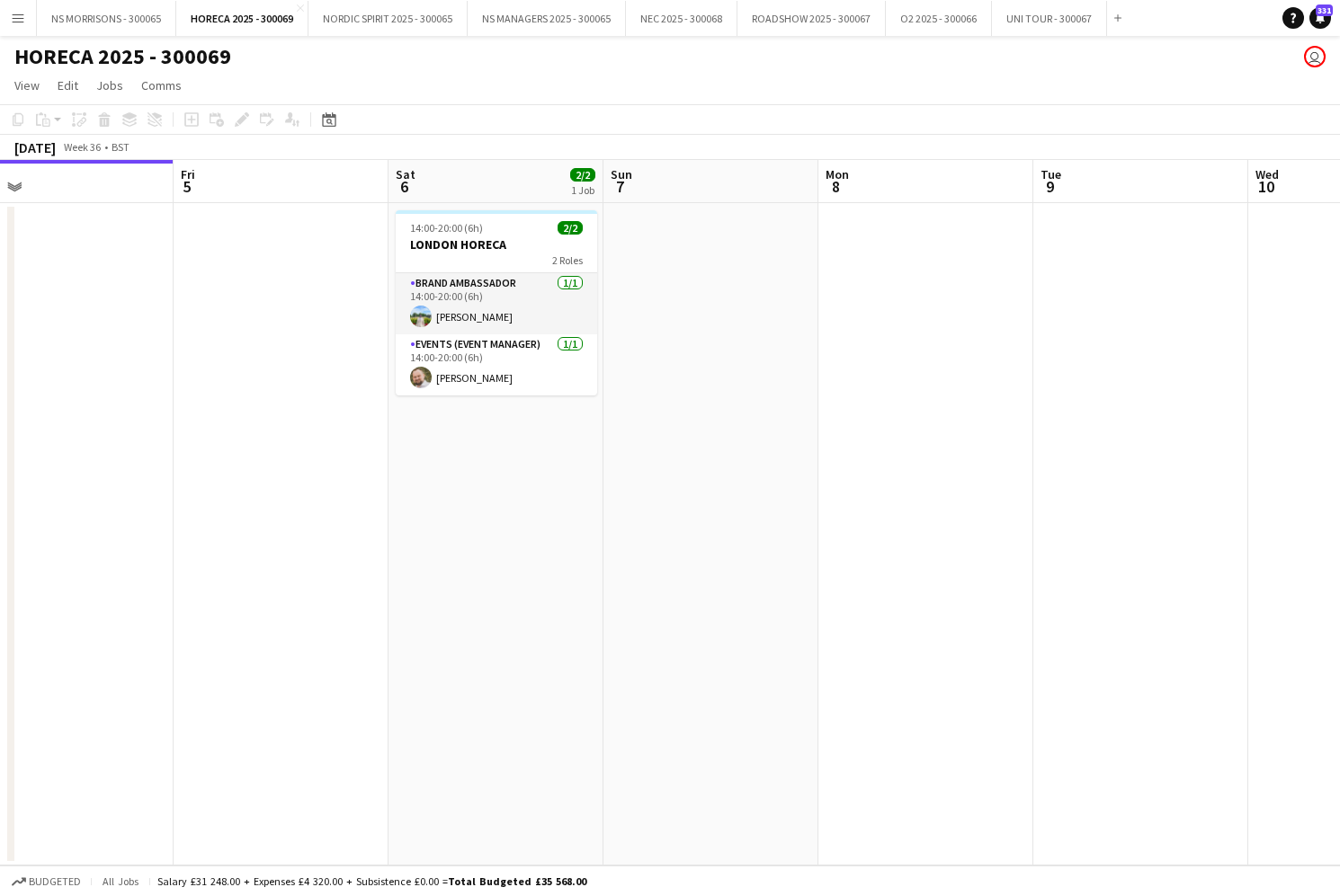
scroll to position [0, 685]
click at [478, 289] on app-card-role "Brand Ambassador 1/1 14:00-20:00 (6h) Seyi Paul" at bounding box center [498, 304] width 201 height 61
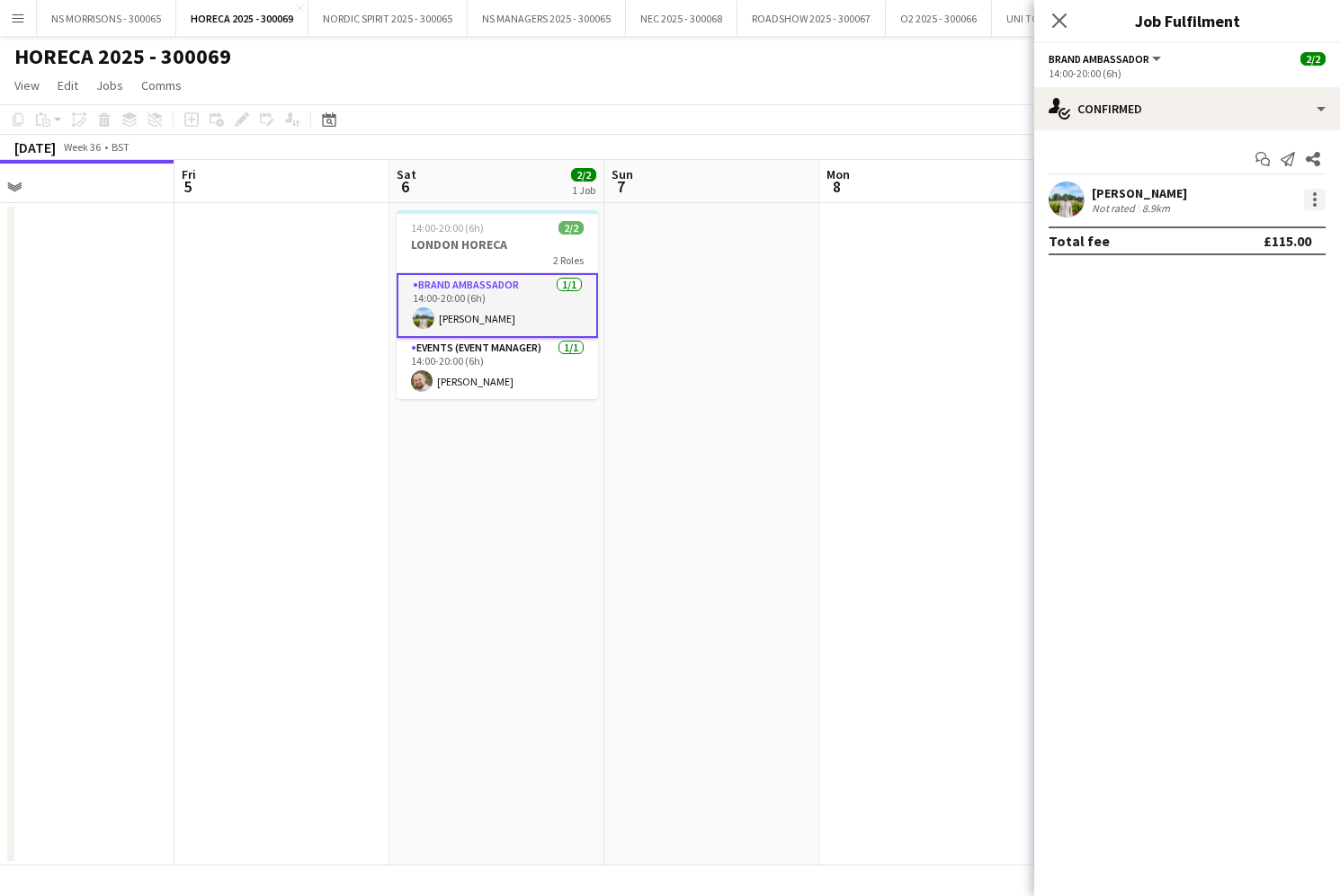
click at [1318, 199] on div at bounding box center [1314, 199] width 22 height 22
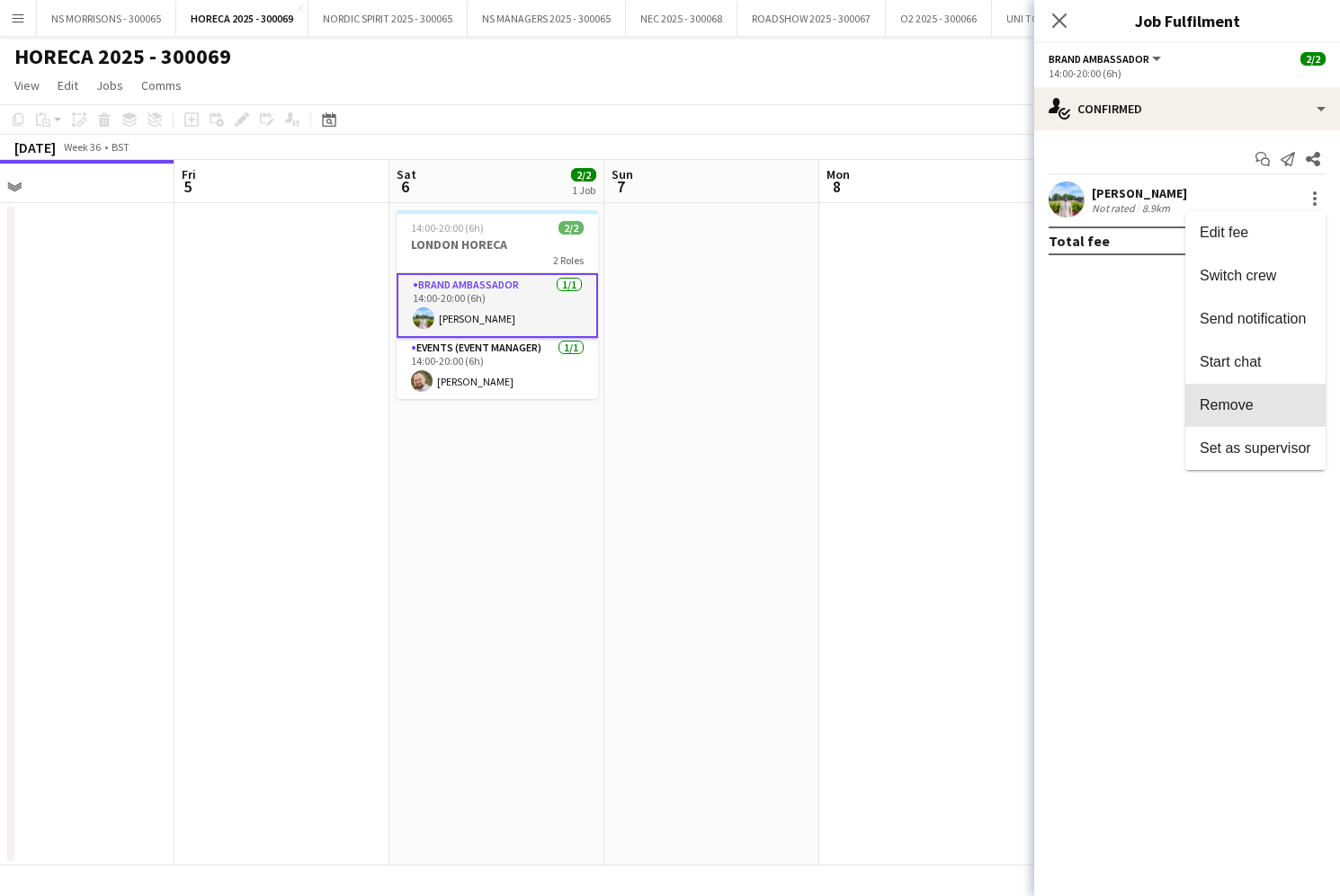
drag, startPoint x: 1273, startPoint y: 399, endPoint x: 1185, endPoint y: 286, distance: 143.2
click at [1272, 399] on span "Remove" at bounding box center [1255, 406] width 112 height 16
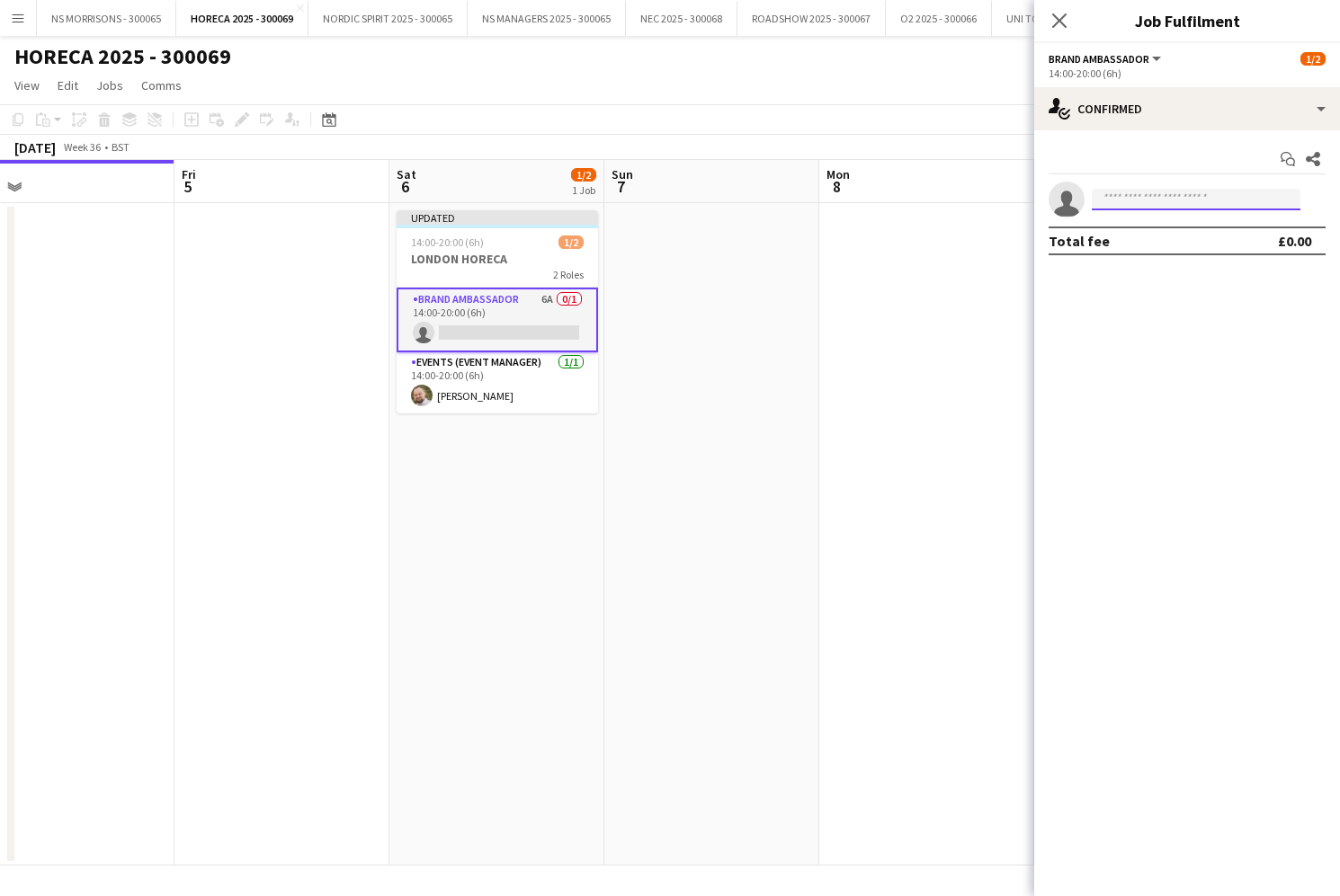
click at [1143, 202] on input at bounding box center [1195, 199] width 209 height 22
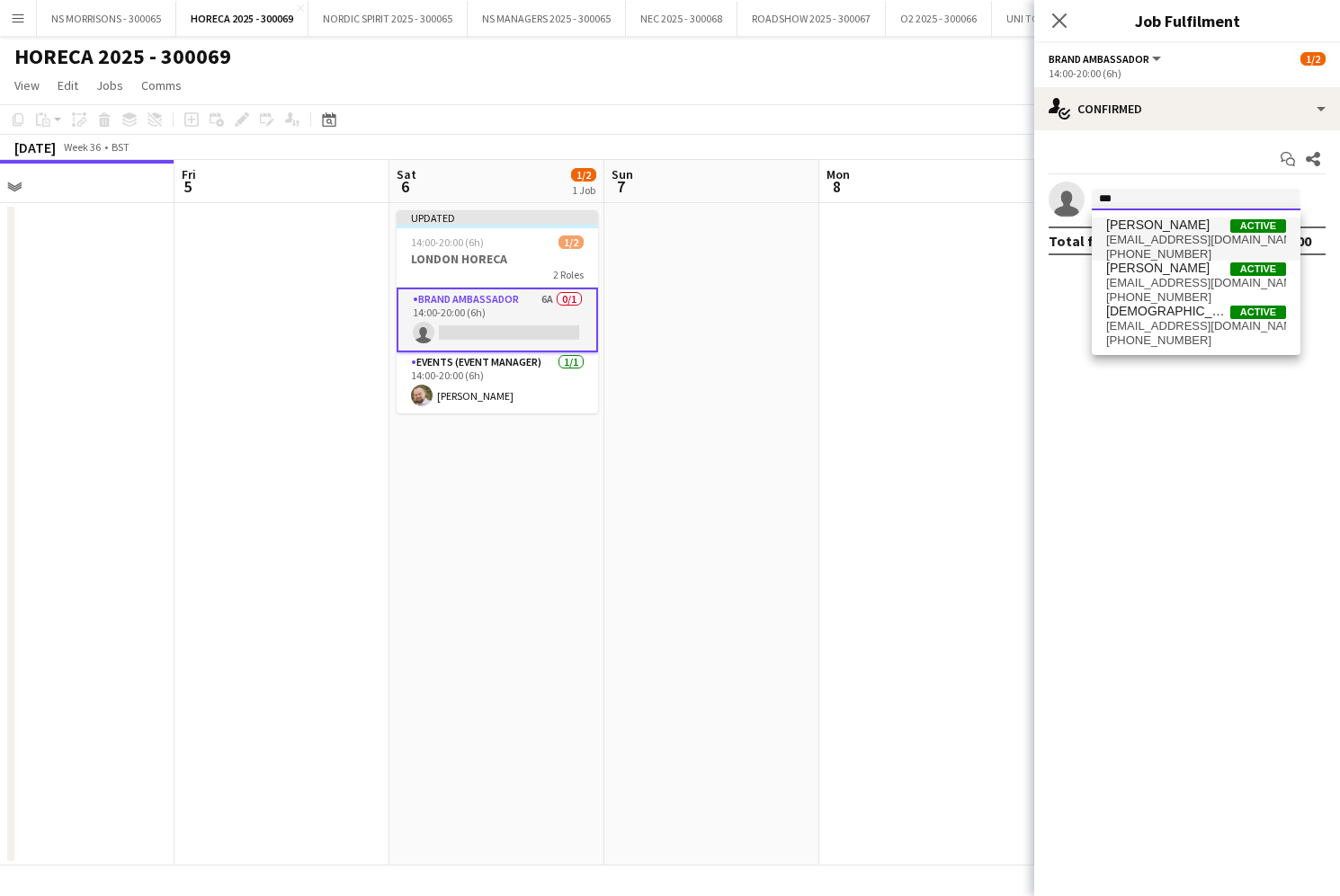
type input "***"
click at [1152, 238] on span "usmanahmadzafar1@gmail.com" at bounding box center [1195, 240] width 180 height 15
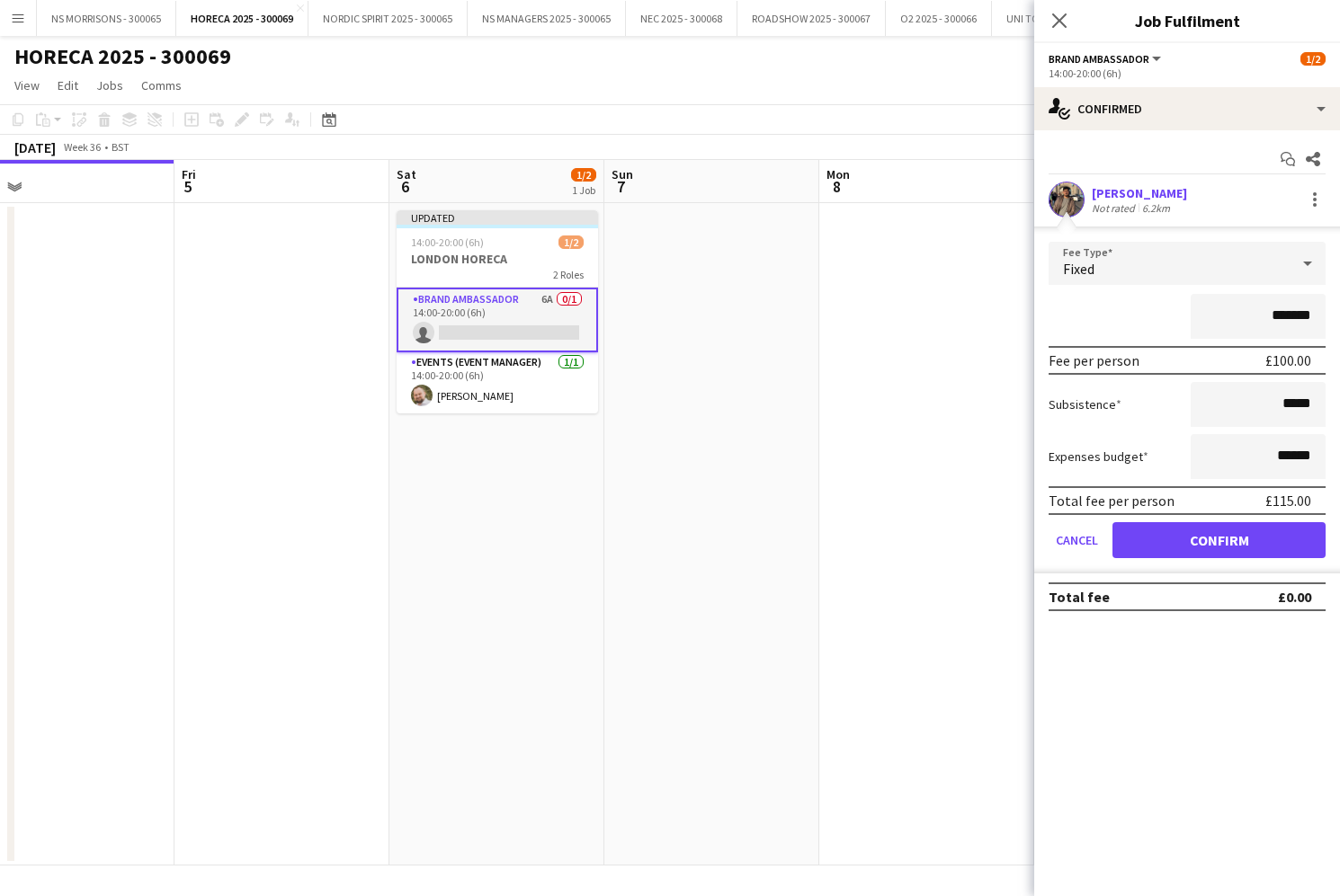
click at [1155, 552] on button "Confirm" at bounding box center [1218, 539] width 213 height 36
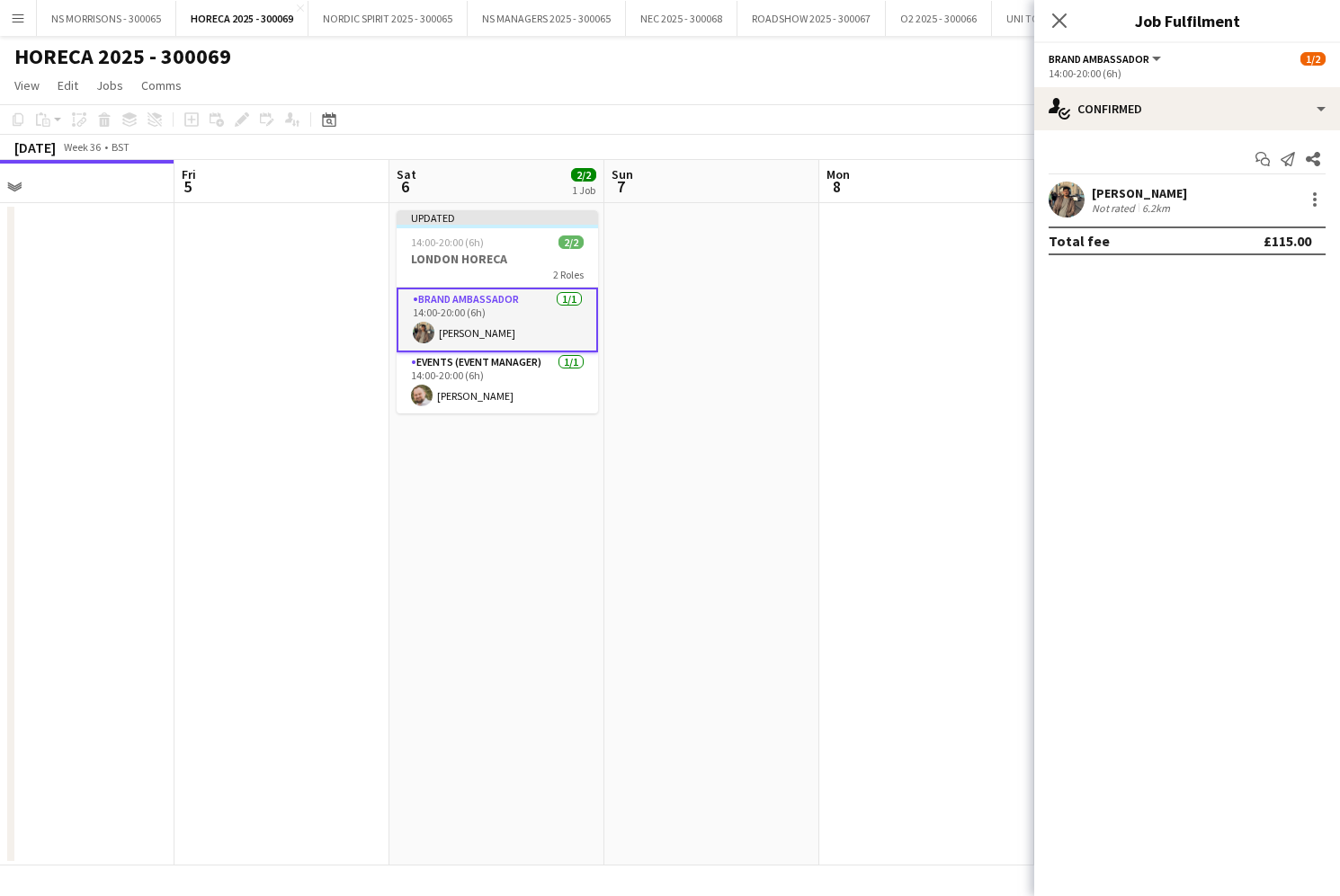
click at [887, 432] on app-date-cell at bounding box center [927, 534] width 215 height 663
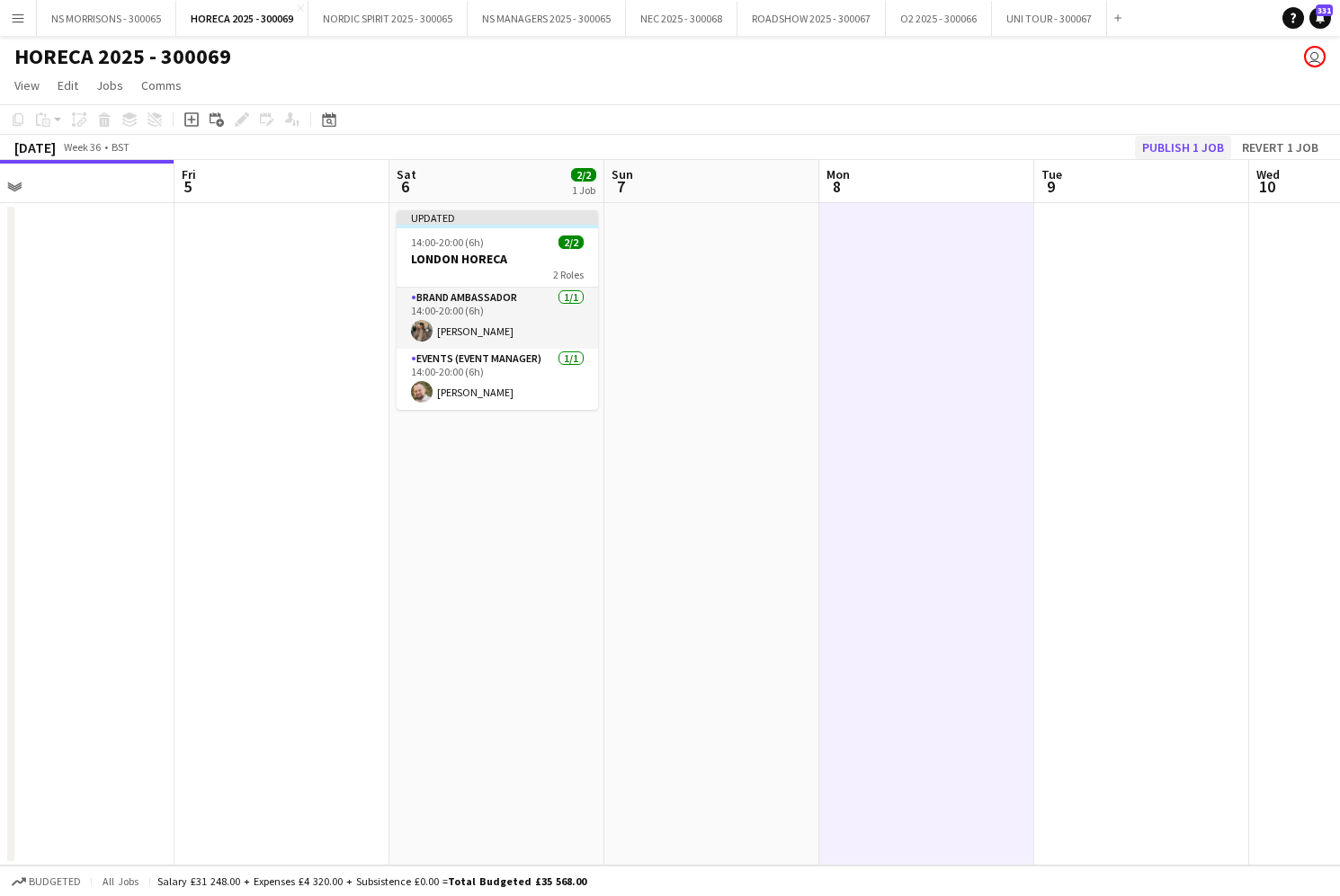
click at [1176, 146] on button "Publish 1 job" at bounding box center [1183, 147] width 96 height 24
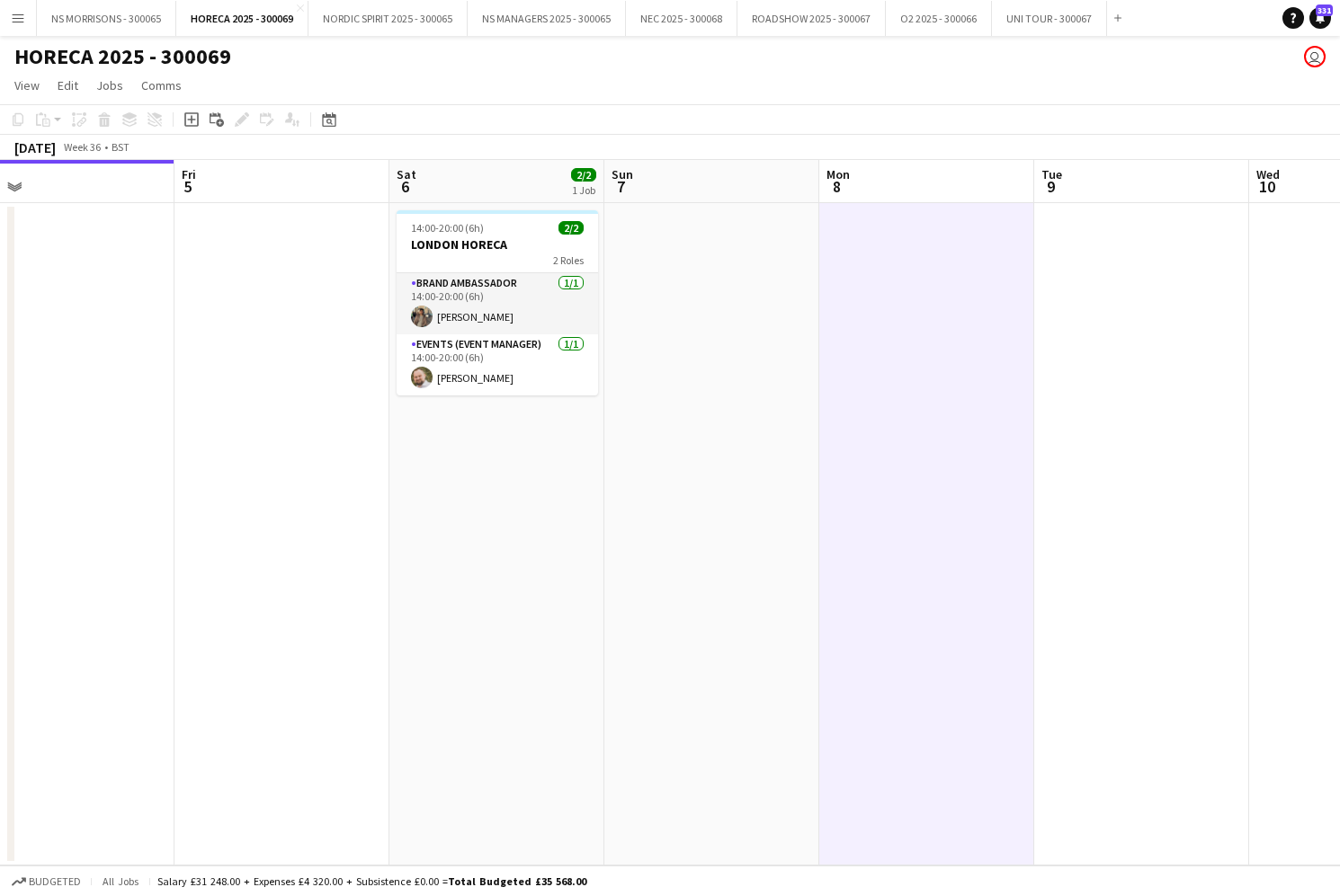
click at [16, 25] on app-icon "Menu" at bounding box center [18, 18] width 15 height 15
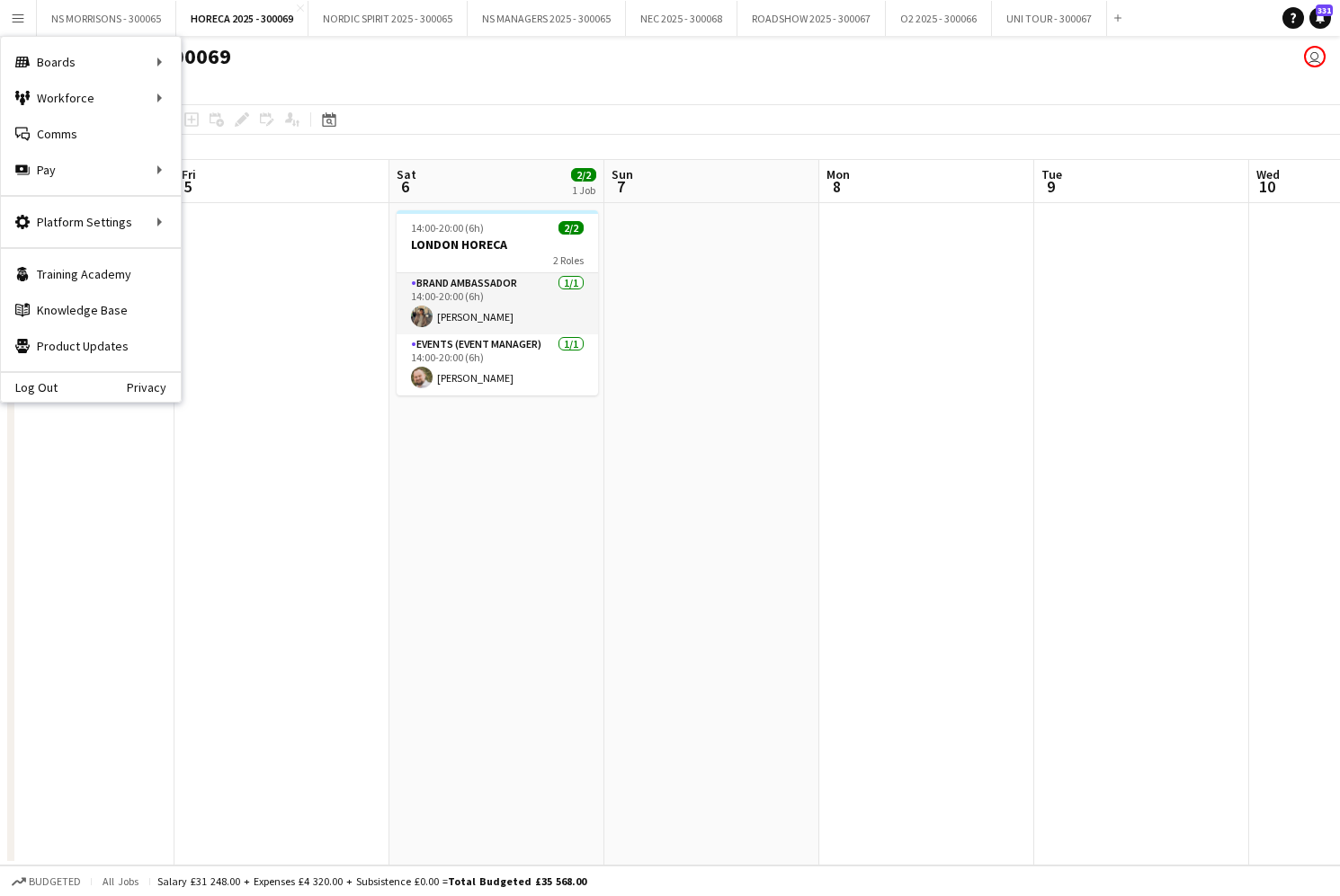
click at [595, 63] on div "HORECA 2025 - 300069 user" at bounding box center [670, 52] width 1340 height 34
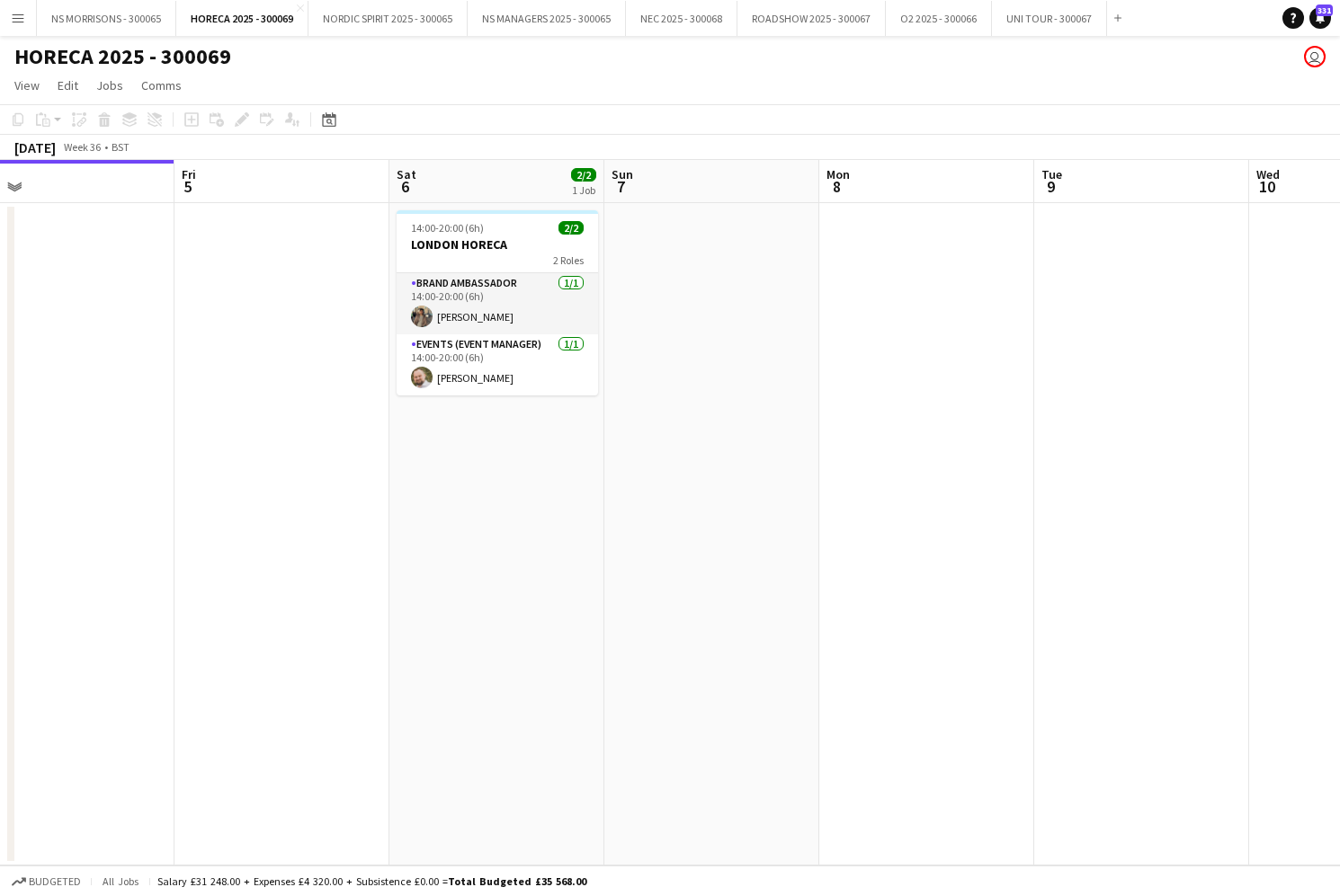
click at [22, 20] on app-icon "Menu" at bounding box center [18, 18] width 15 height 15
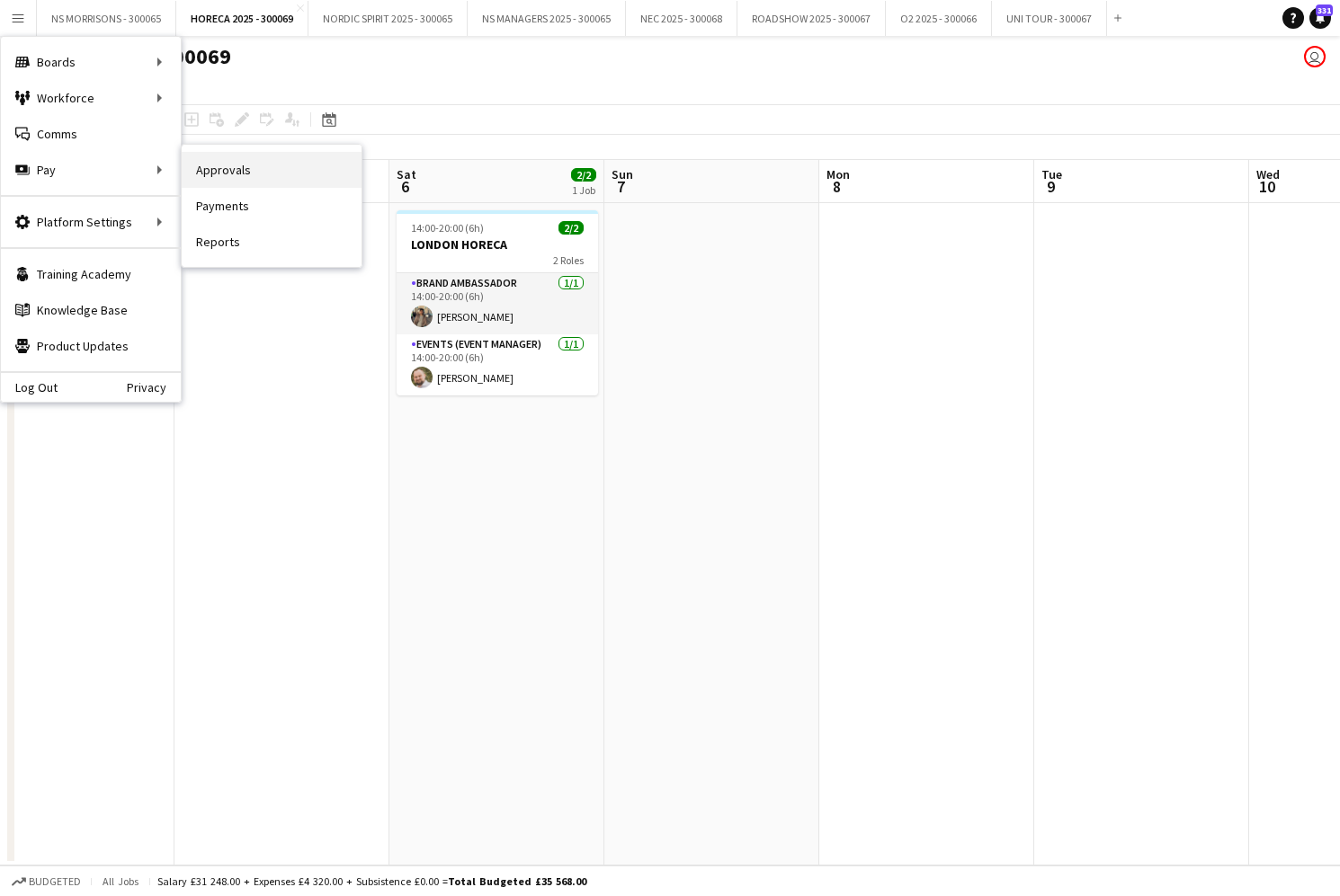
click at [261, 181] on link "Approvals" at bounding box center [272, 169] width 180 height 36
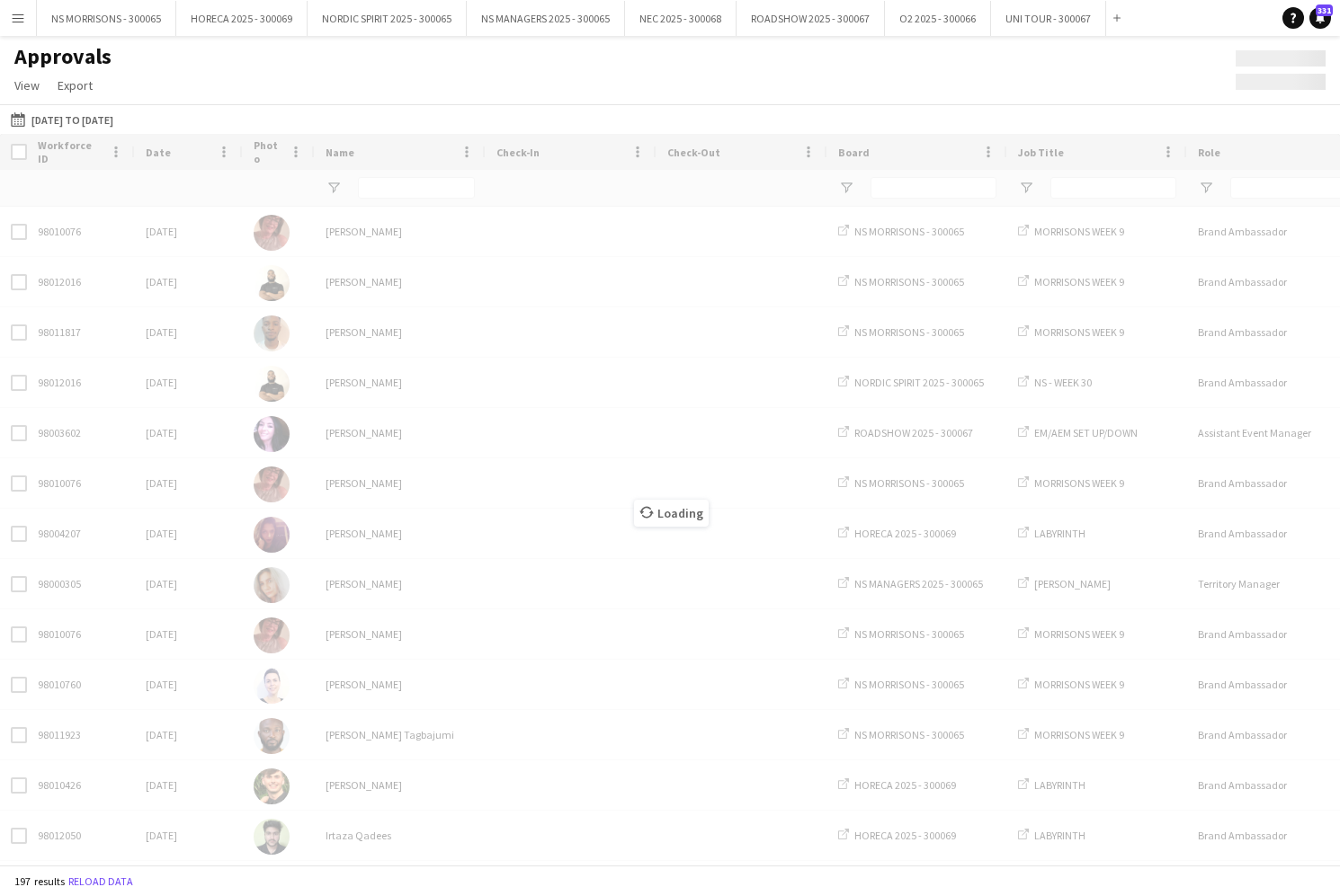
type input "****"
type input "*****"
type input "****"
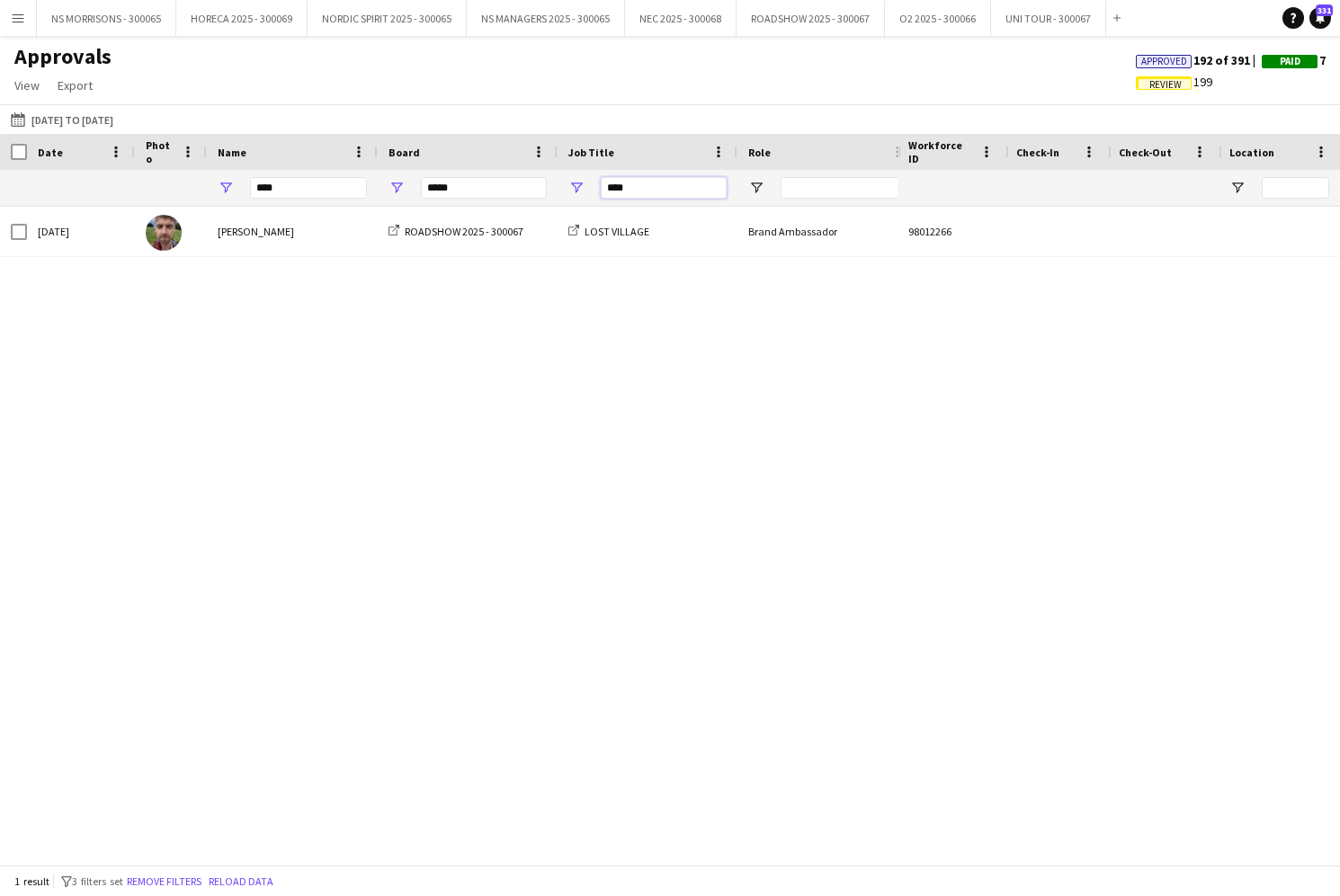
drag, startPoint x: 641, startPoint y: 193, endPoint x: 591, endPoint y: 190, distance: 50.1
drag, startPoint x: 337, startPoint y: 189, endPoint x: 230, endPoint y: 181, distance: 107.3
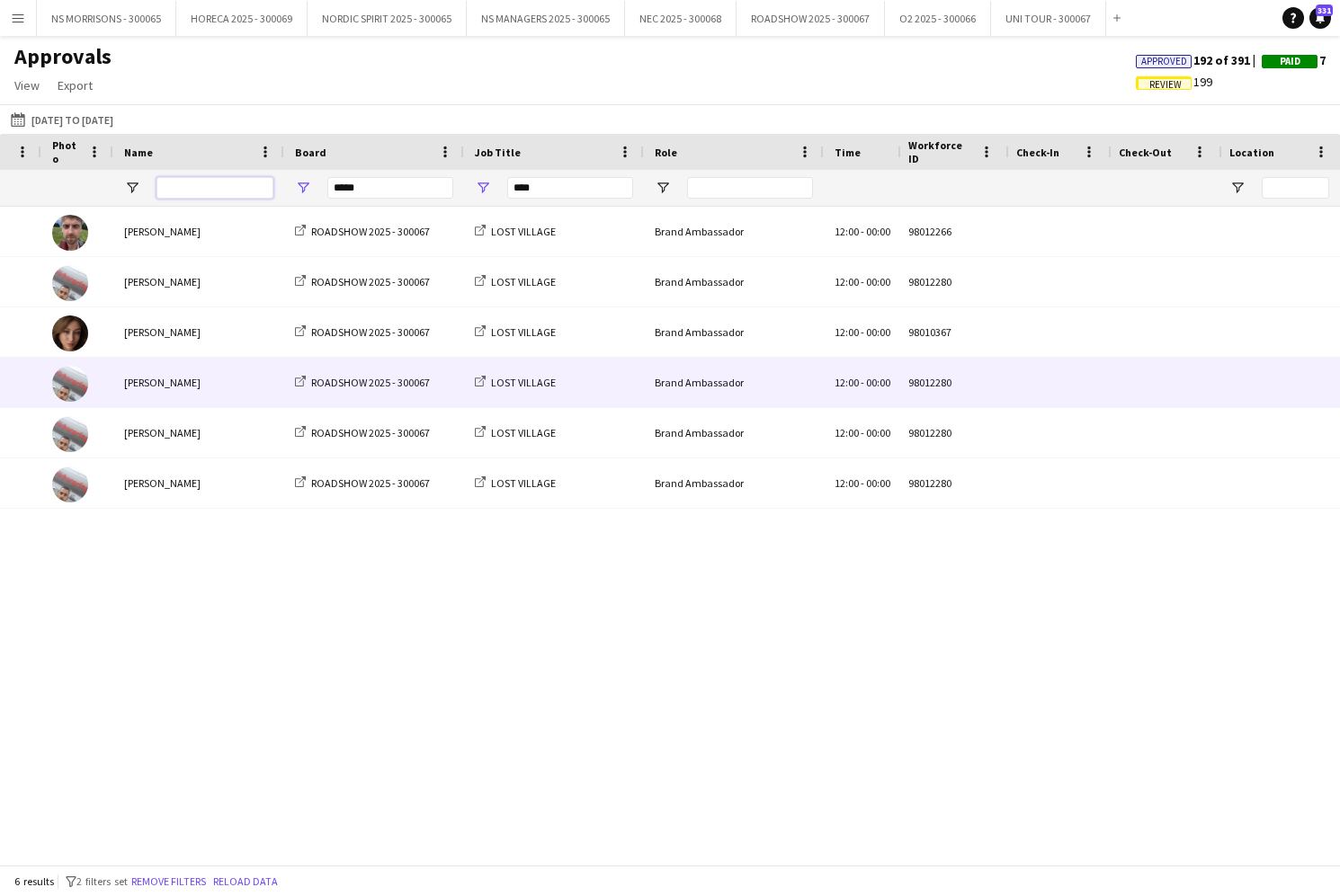
scroll to position [0, 378]
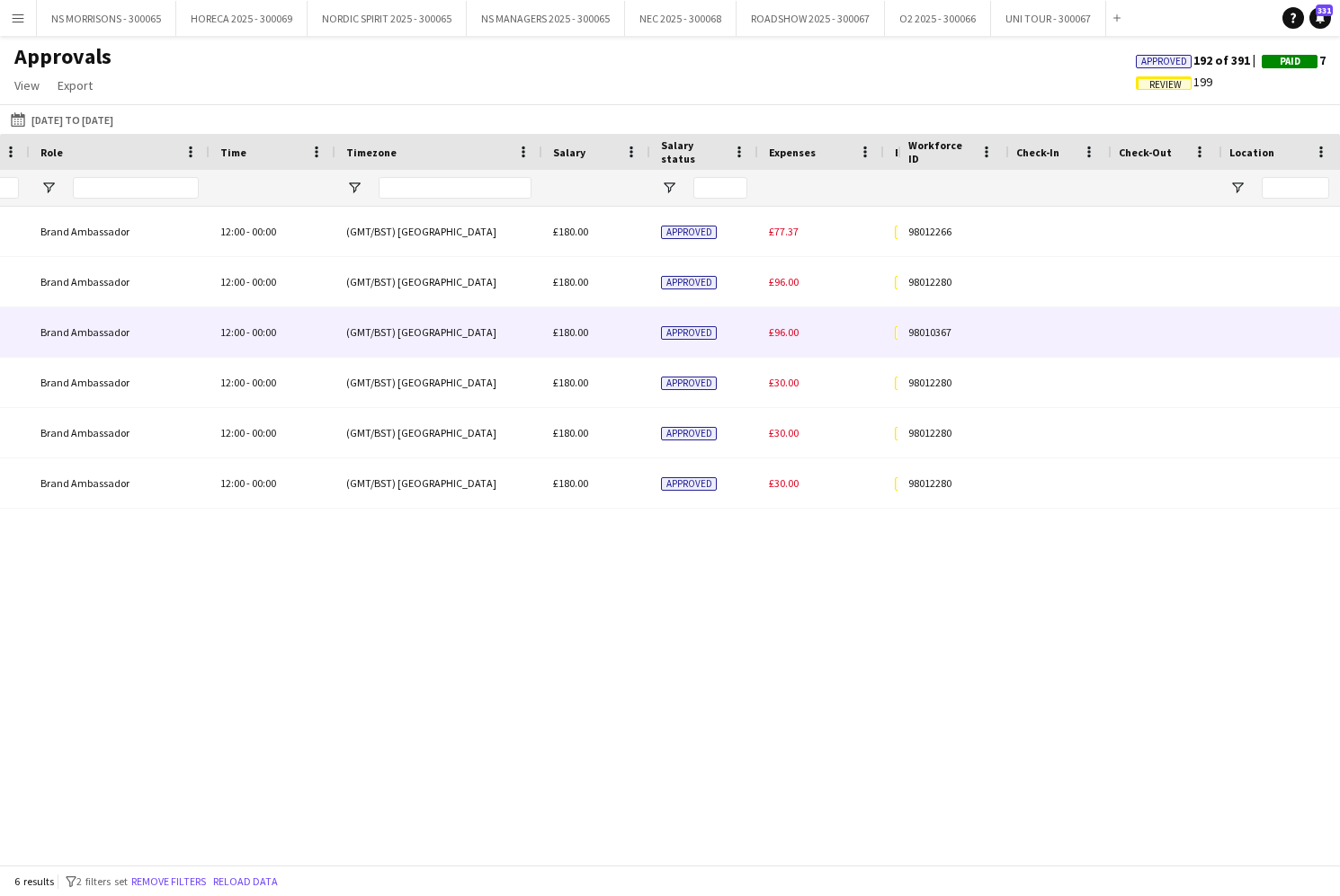
click at [766, 331] on div "£96.00" at bounding box center [821, 332] width 126 height 49
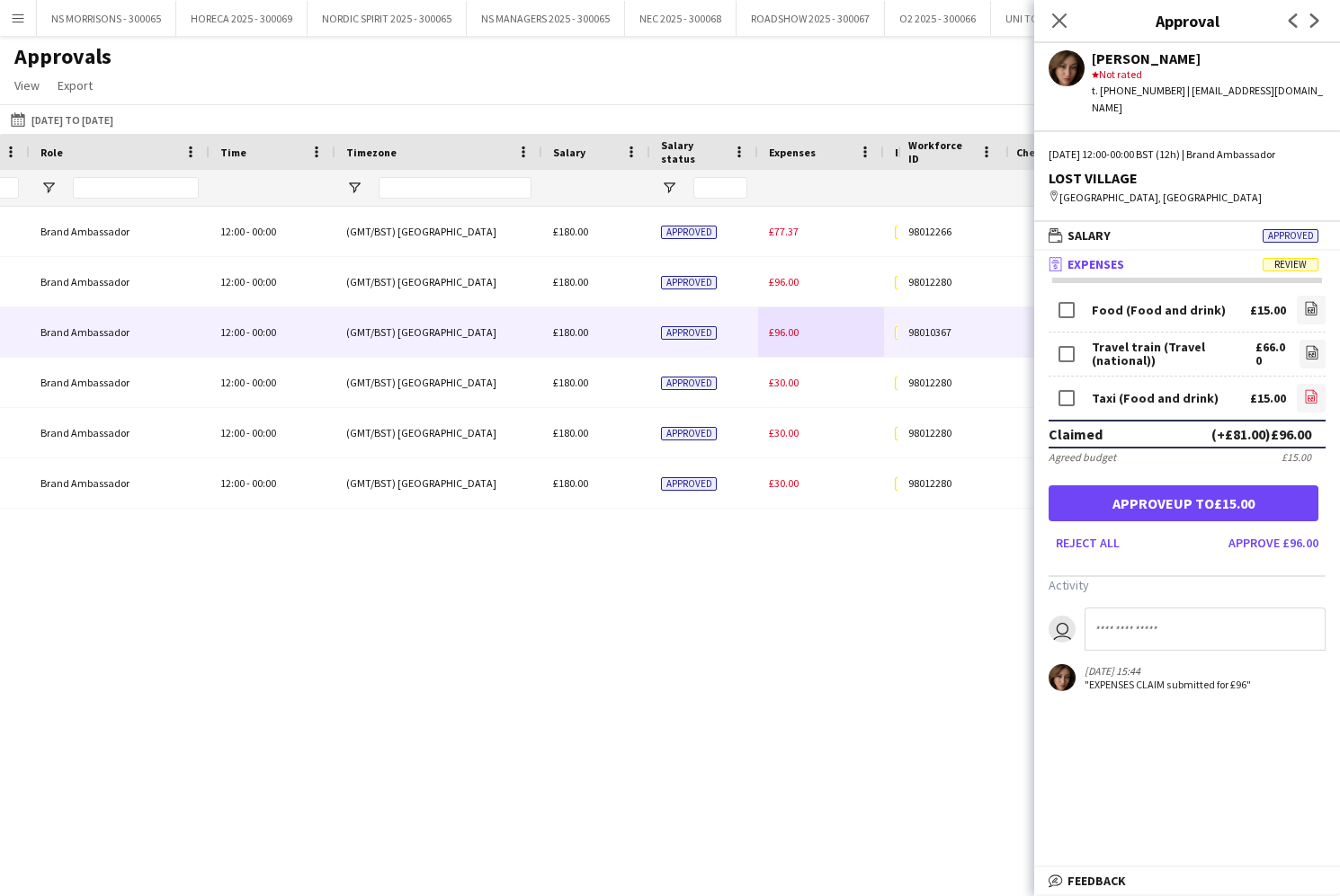
click at [1314, 397] on icon at bounding box center [1311, 400] width 7 height 5
click at [1313, 347] on icon "file-image" at bounding box center [1312, 353] width 15 height 15
click at [1054, 24] on icon "Close pop-in" at bounding box center [1058, 20] width 17 height 17
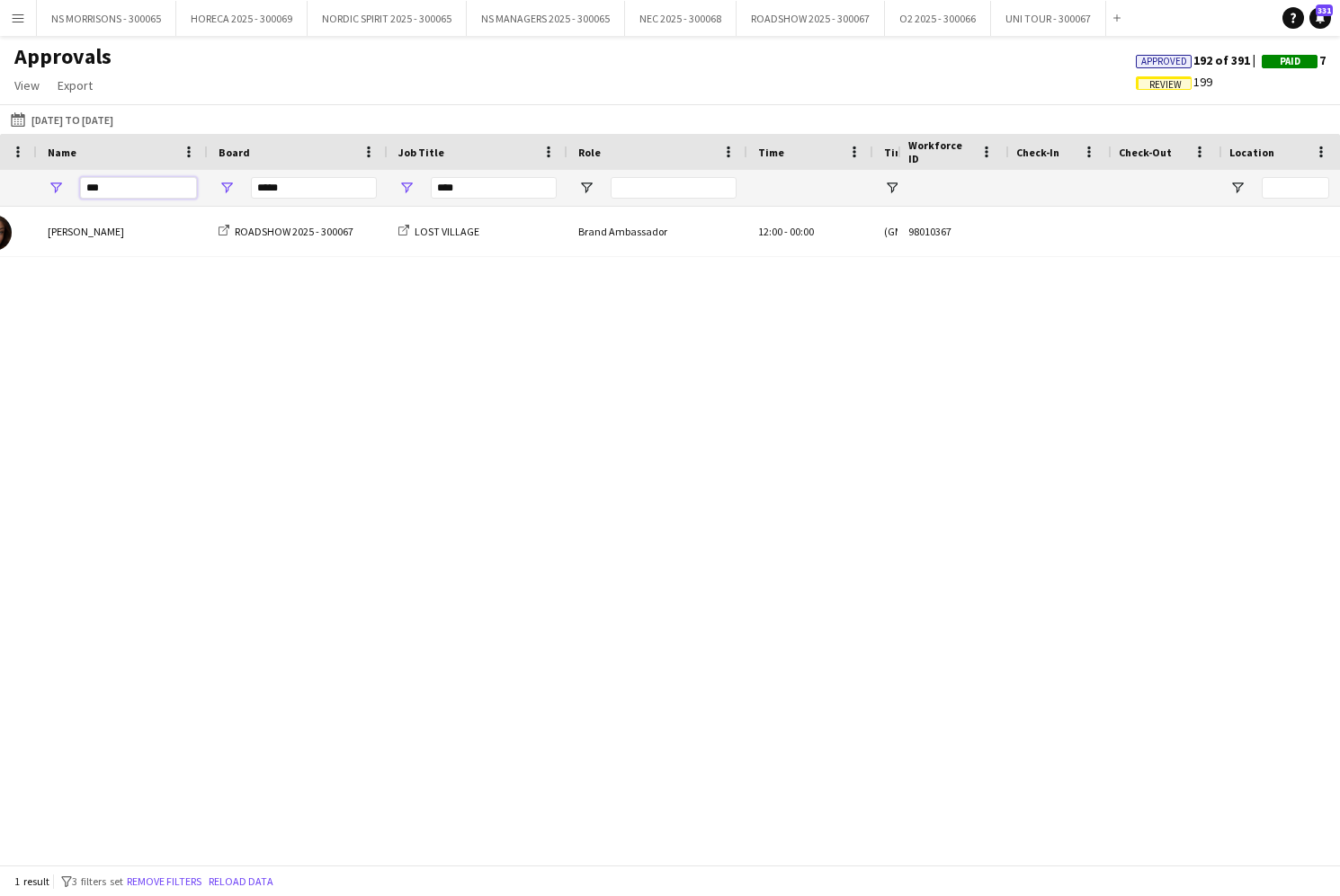
type input "***"
click at [1168, 57] on span "Approved" at bounding box center [1164, 61] width 46 height 12
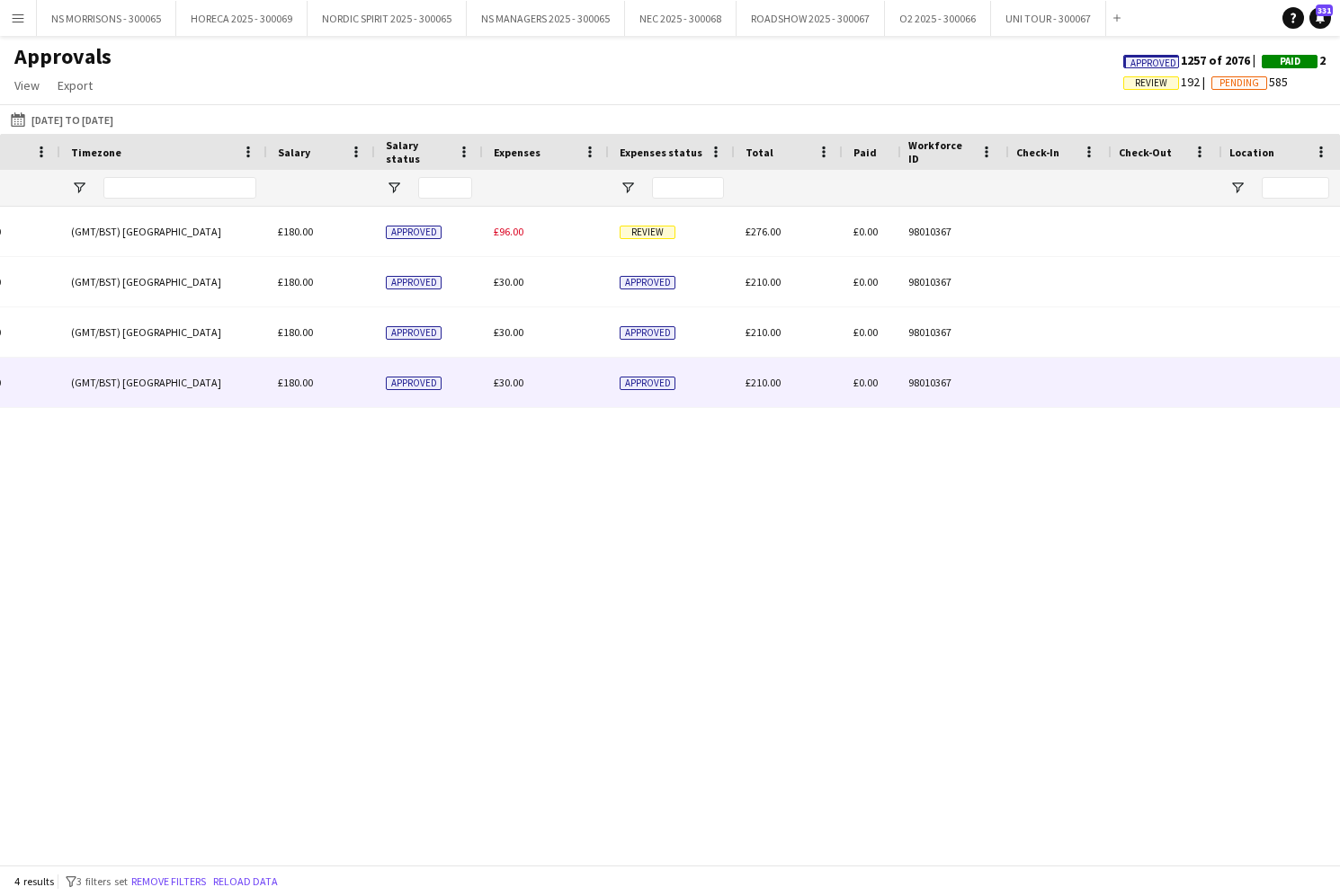
click at [512, 385] on span "£30.00" at bounding box center [509, 382] width 29 height 14
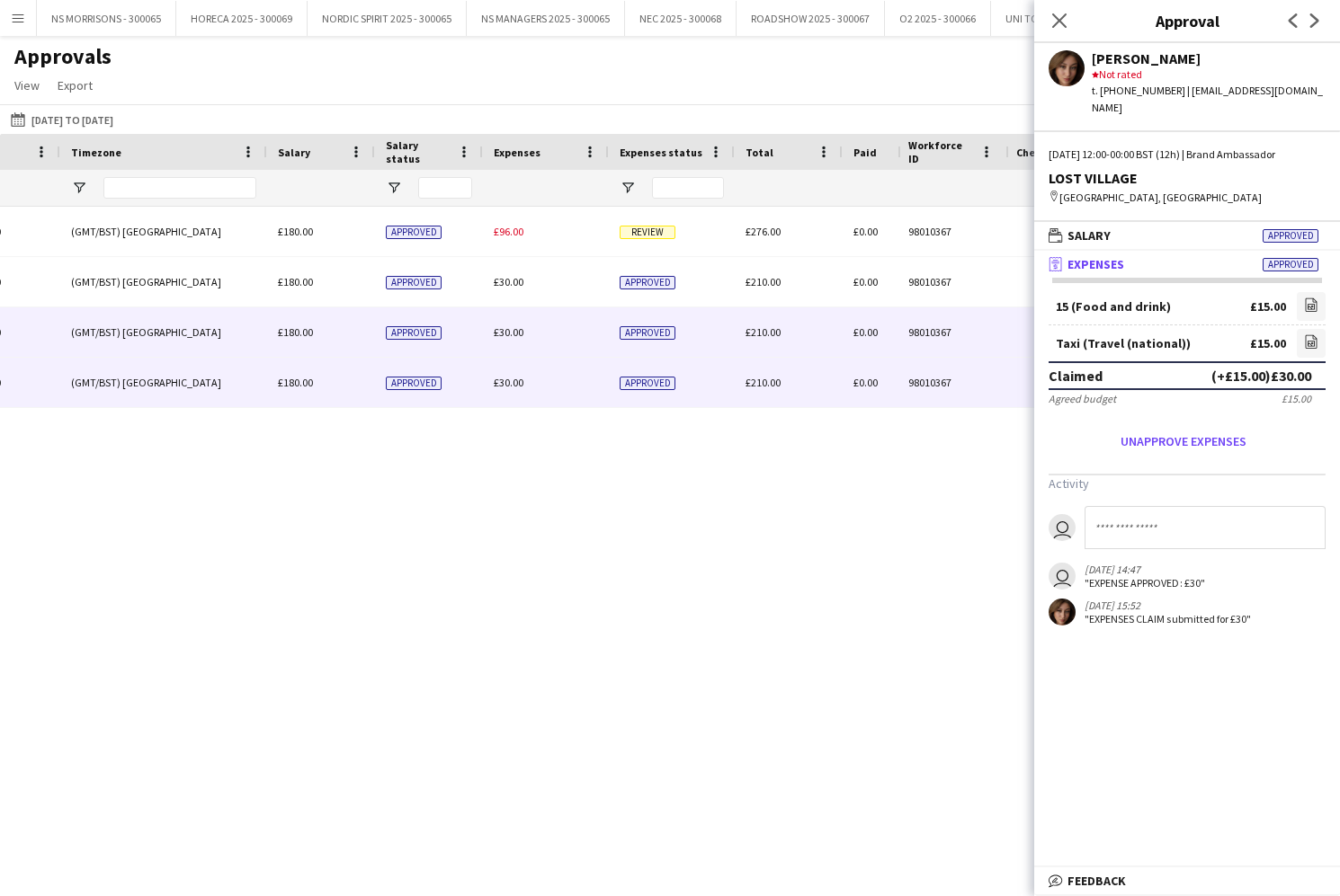
click at [516, 328] on span "£30.00" at bounding box center [509, 332] width 29 height 14
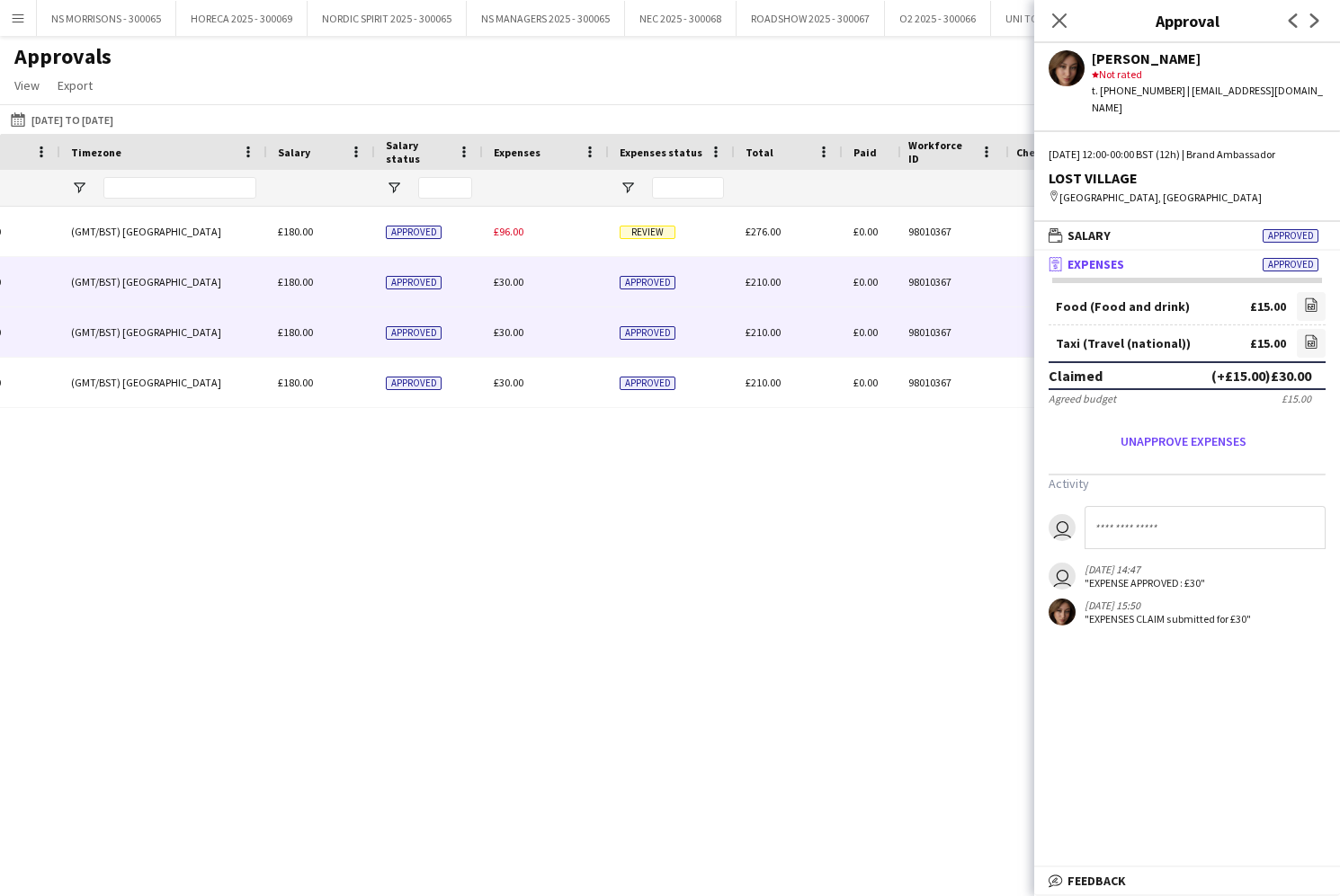
click at [505, 273] on div "£30.00" at bounding box center [546, 282] width 126 height 49
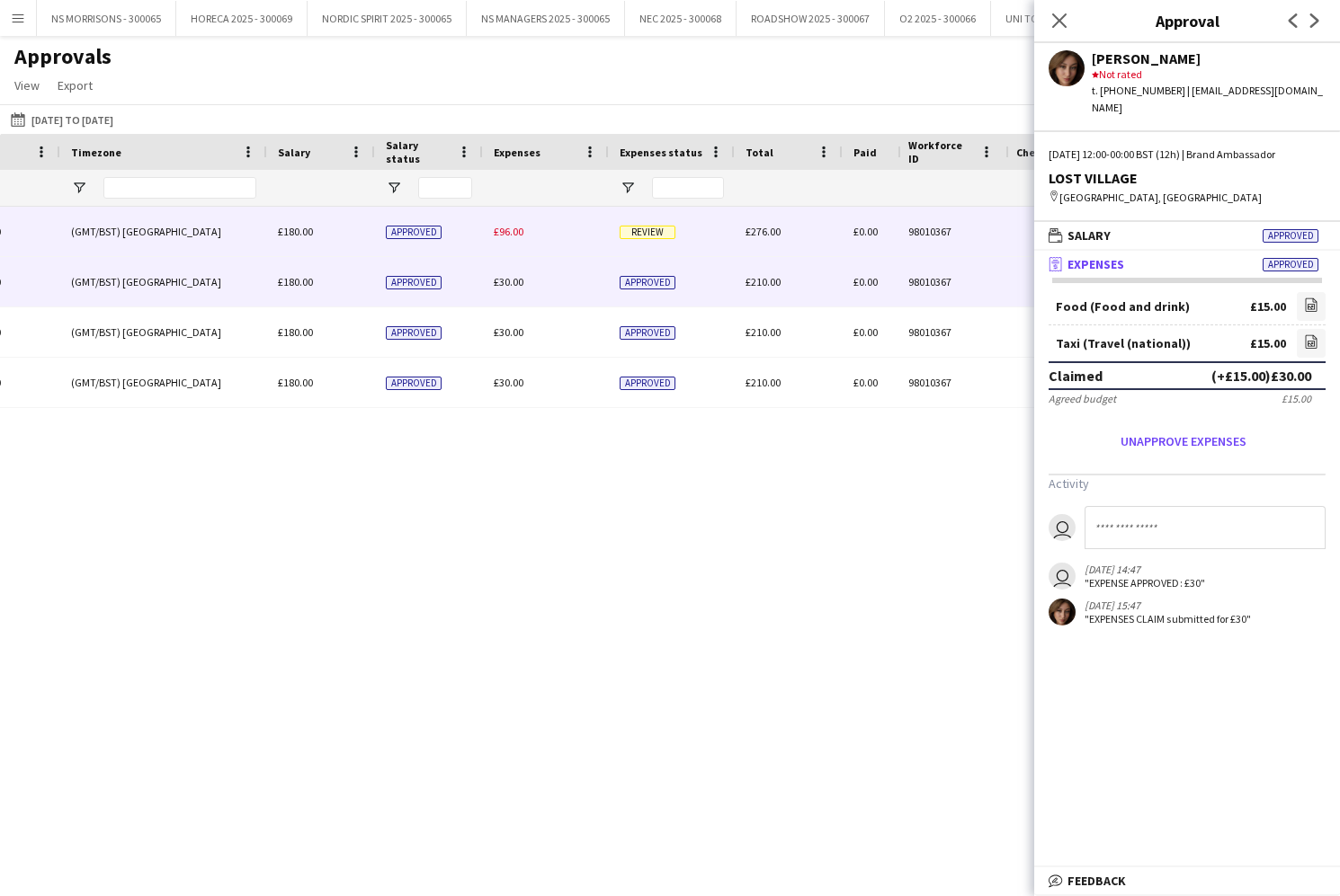
click at [512, 235] on span "£96.00" at bounding box center [509, 231] width 29 height 14
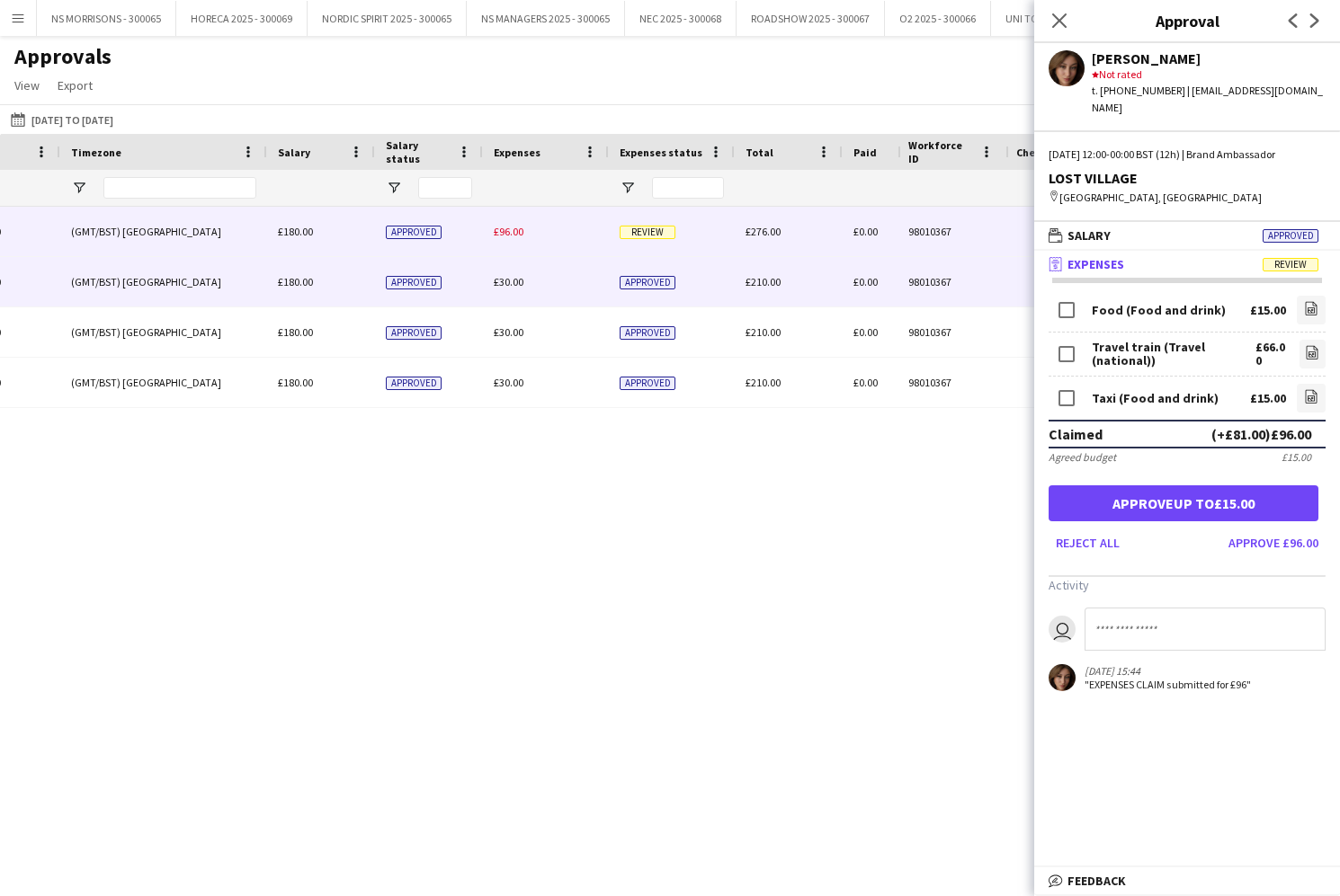
click at [512, 285] on span "£30.00" at bounding box center [509, 282] width 29 height 14
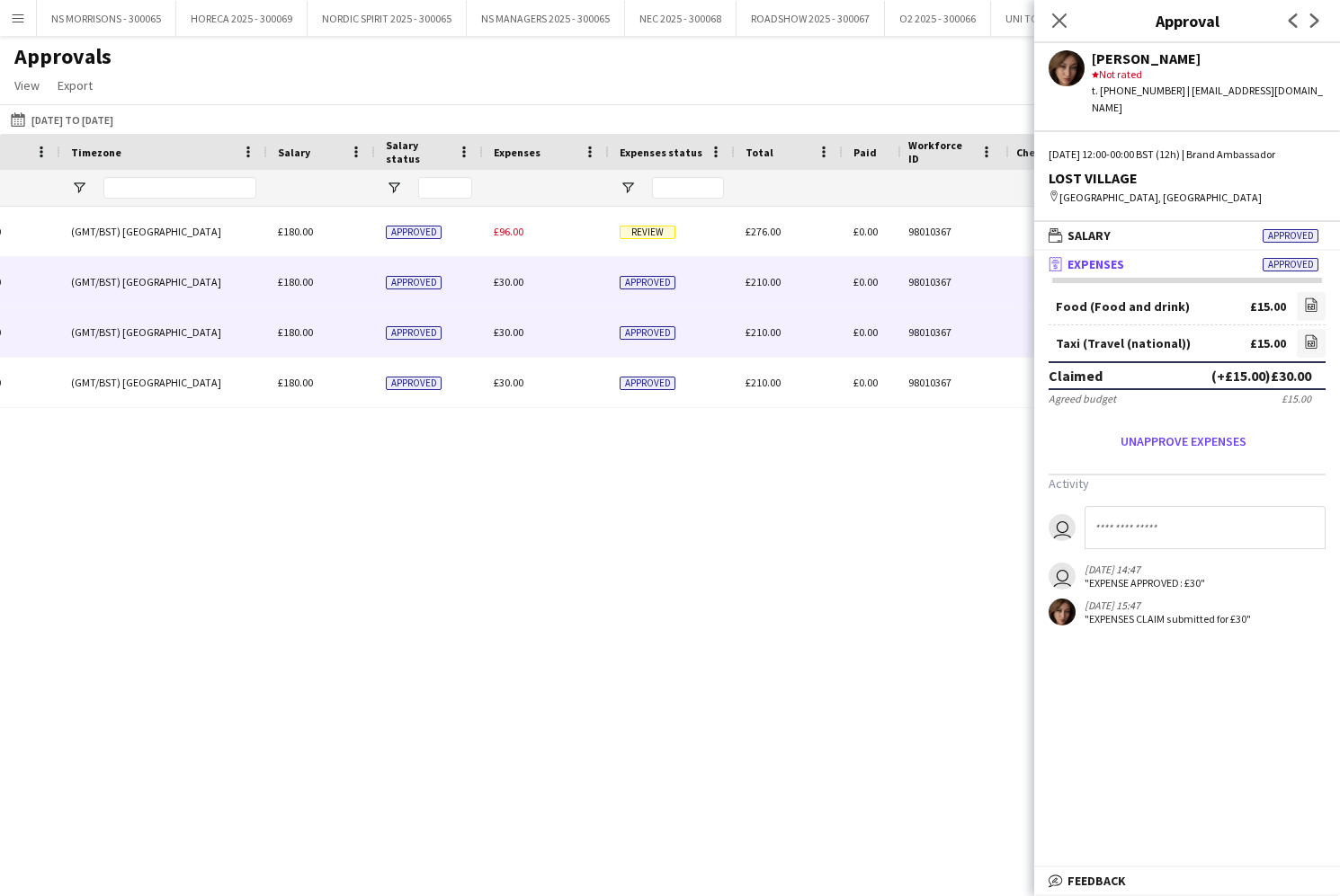
click at [511, 325] on div "£30.00" at bounding box center [546, 332] width 126 height 49
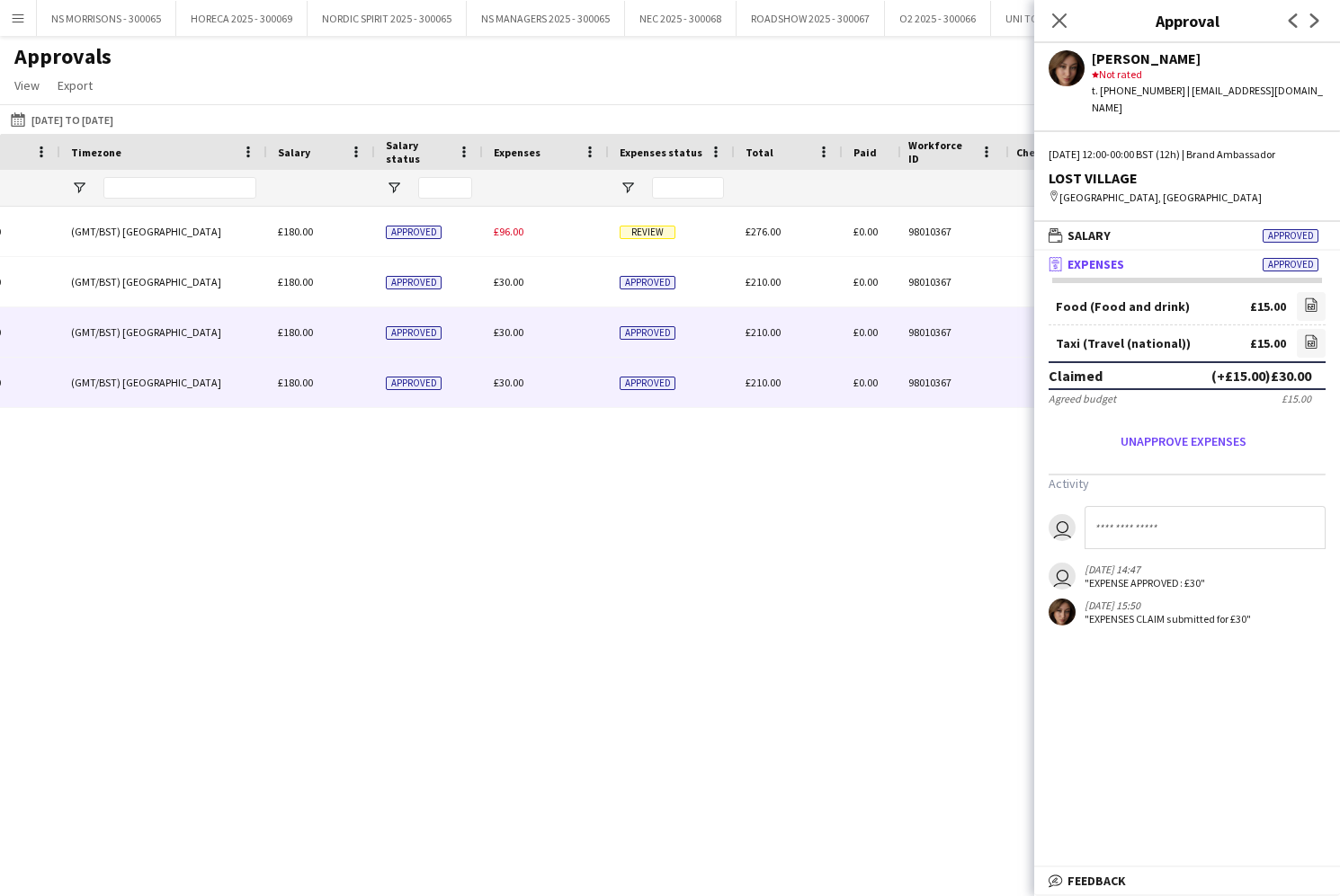
click at [508, 359] on div "£30.00" at bounding box center [546, 382] width 126 height 49
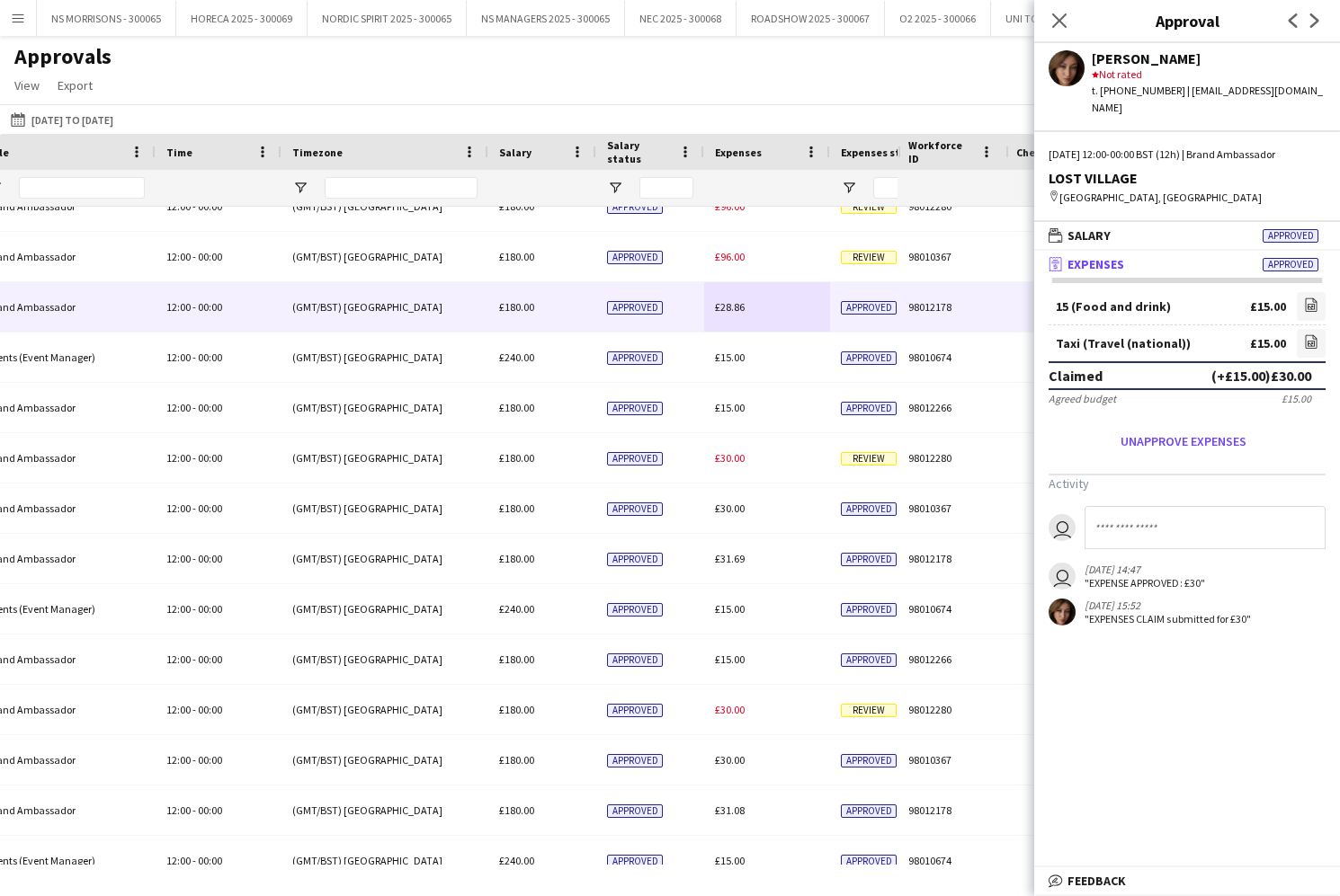
click at [743, 306] on span "£28.86" at bounding box center [730, 306] width 29 height 14
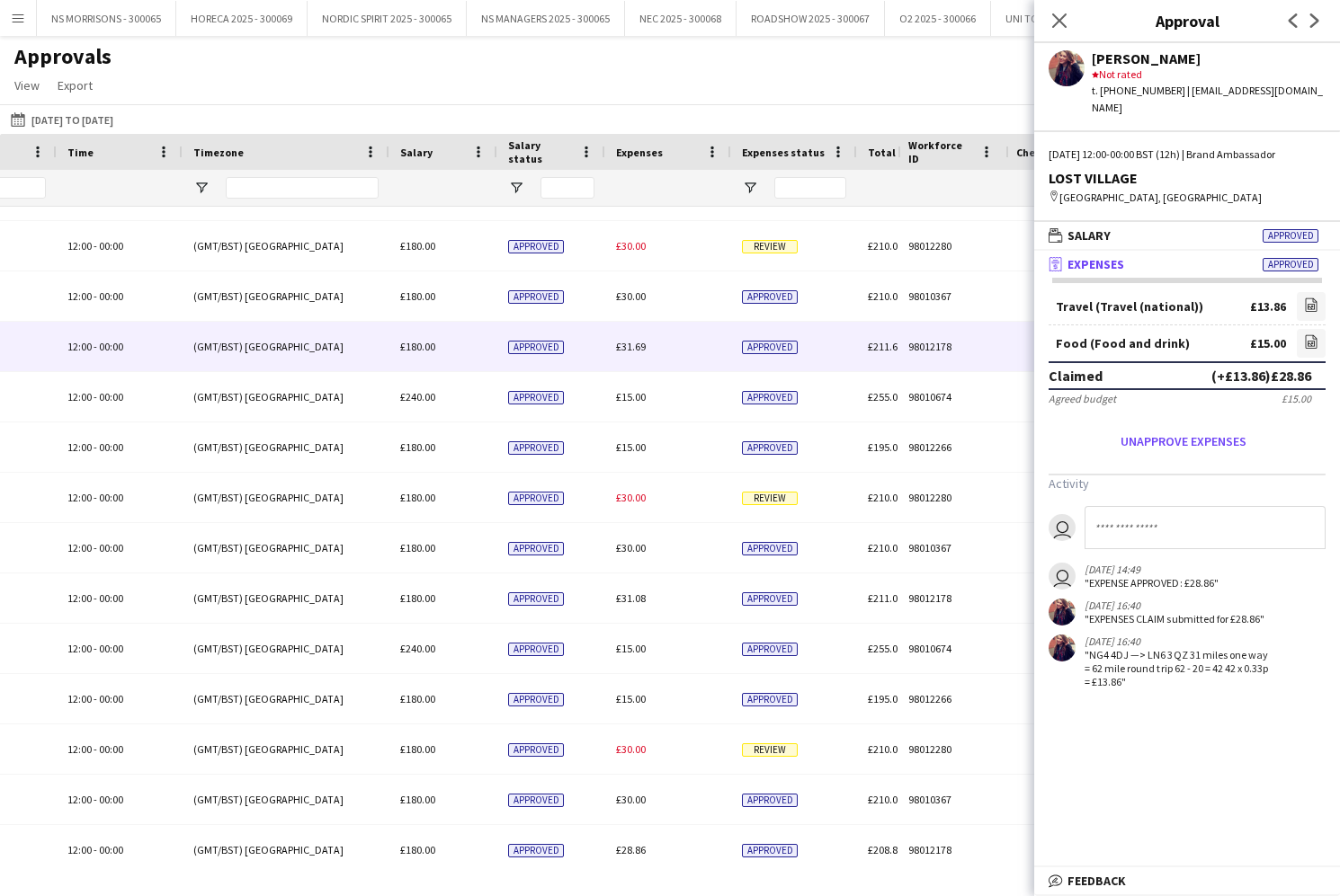
click at [621, 342] on span "£31.69" at bounding box center [630, 347] width 29 height 14
click at [1309, 335] on icon "file-image" at bounding box center [1311, 342] width 15 height 15
click at [1060, 26] on icon "Close pop-in" at bounding box center [1058, 20] width 17 height 17
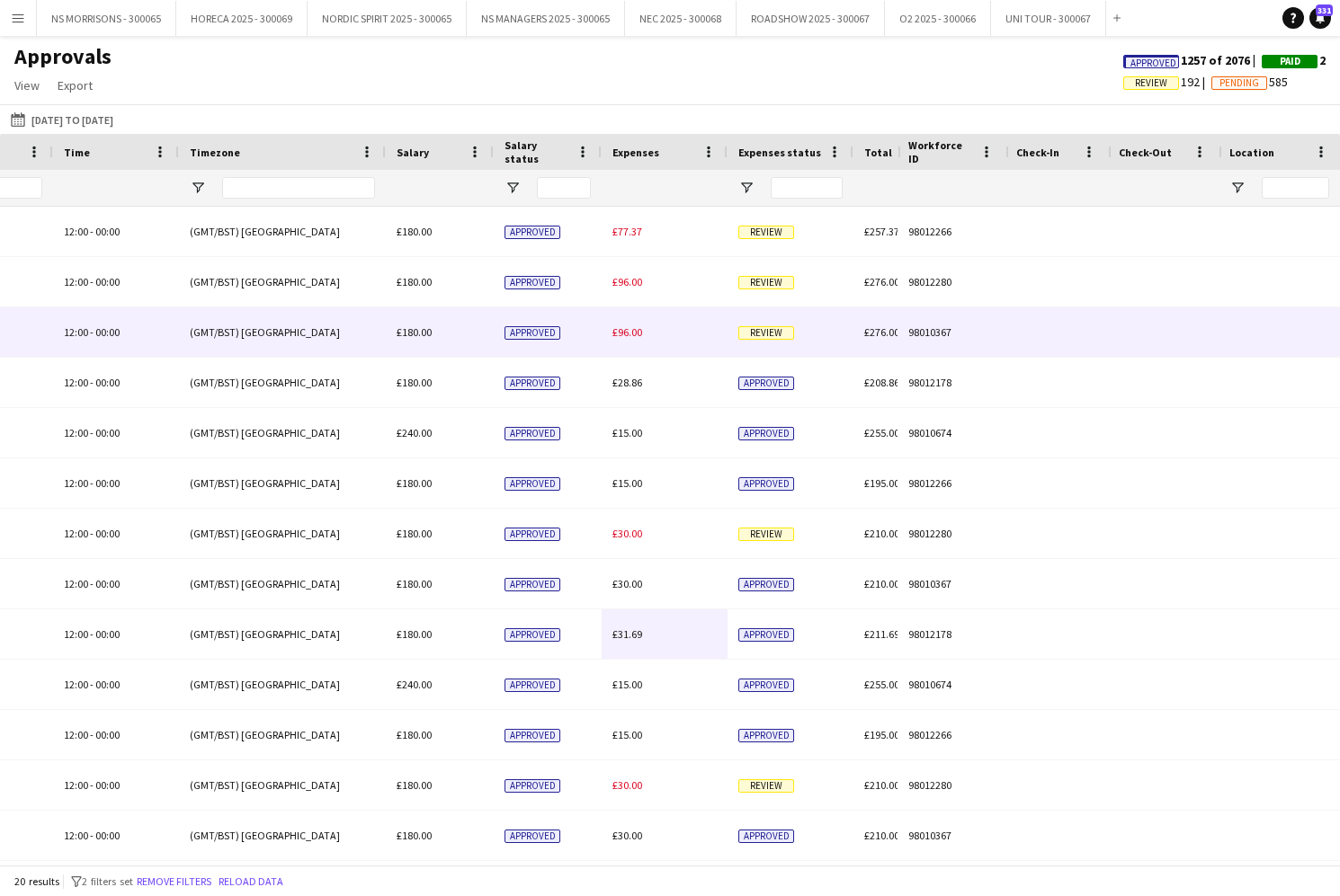
click at [612, 332] on div "£96.00" at bounding box center [665, 332] width 126 height 49
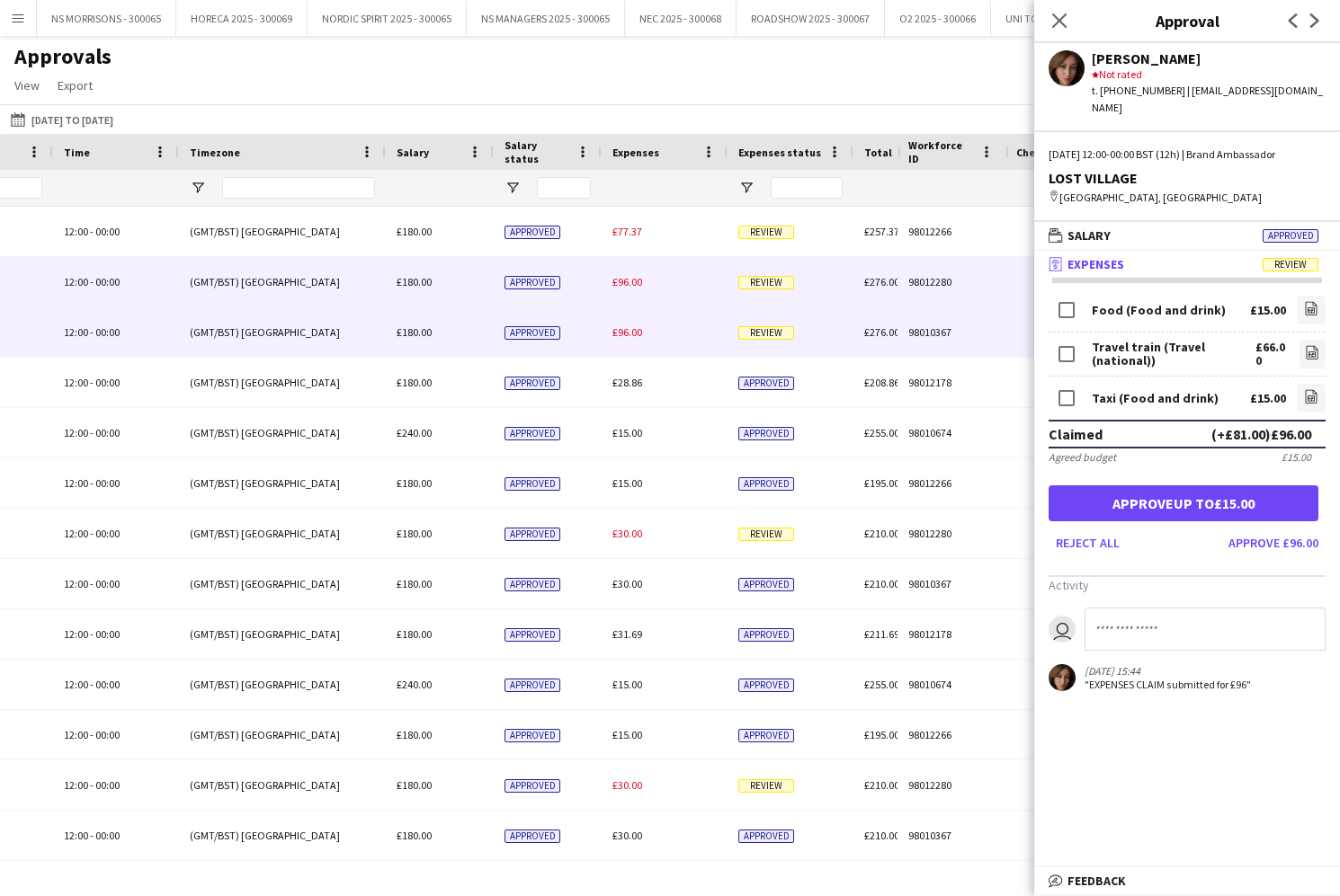
click at [643, 290] on div "£96.00" at bounding box center [665, 282] width 126 height 49
click at [630, 332] on span "£96.00" at bounding box center [627, 332] width 29 height 14
click at [630, 290] on div "£96.00" at bounding box center [665, 282] width 126 height 49
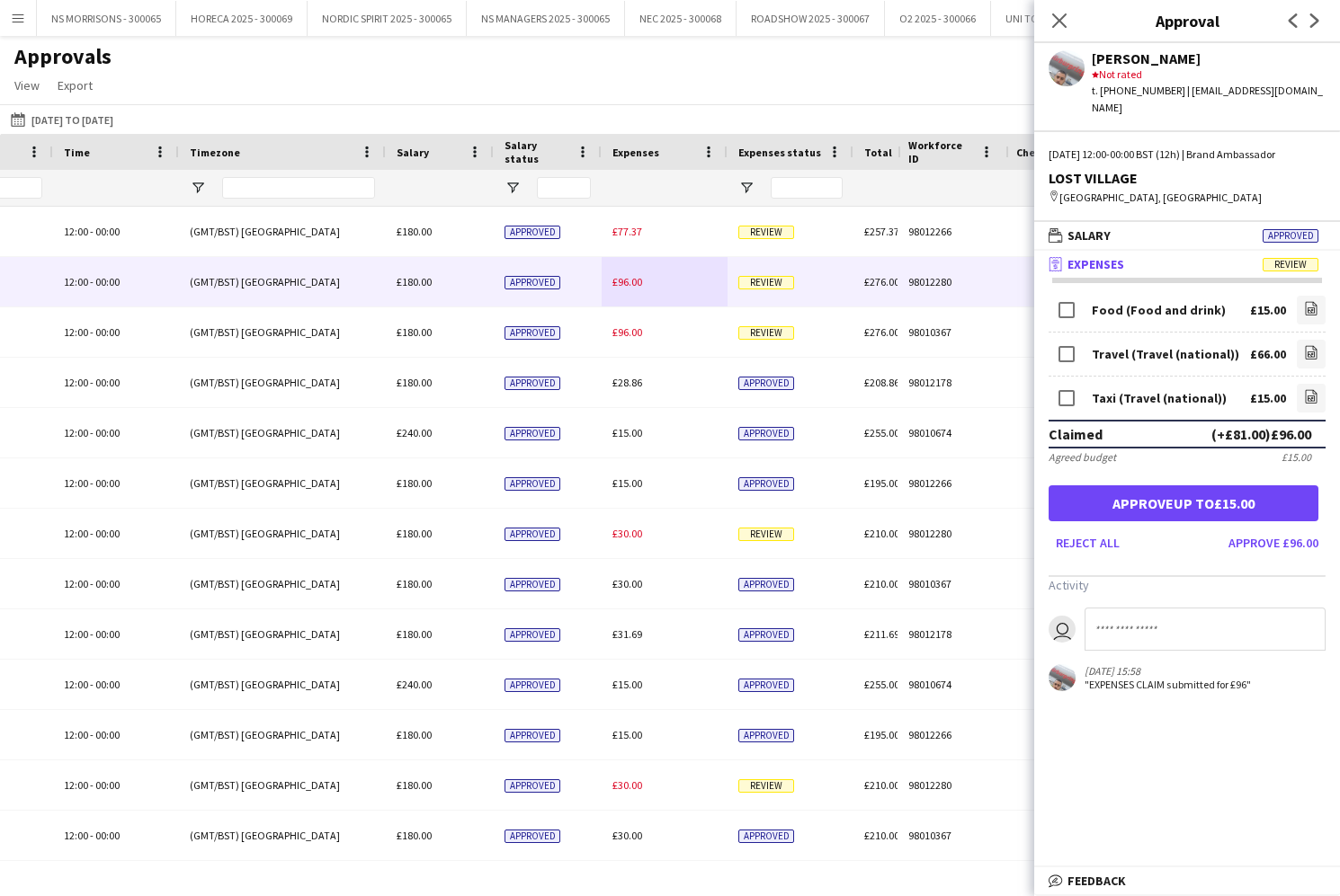
click at [1056, 69] on app-user-avatar at bounding box center [1066, 68] width 36 height 36
click at [1323, 384] on link "file-image" at bounding box center [1311, 398] width 28 height 28
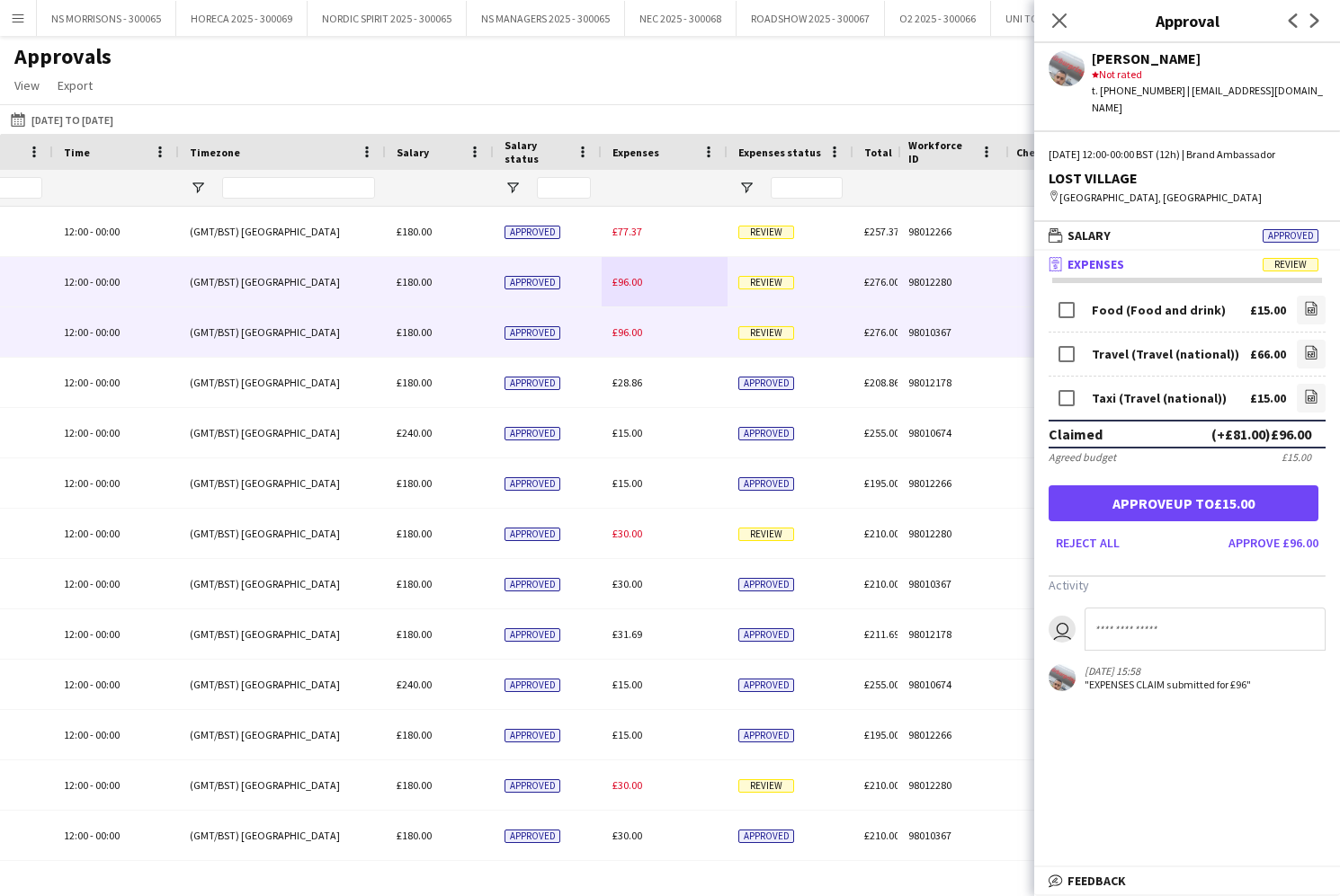
click at [627, 337] on span "£96.00" at bounding box center [627, 332] width 29 height 14
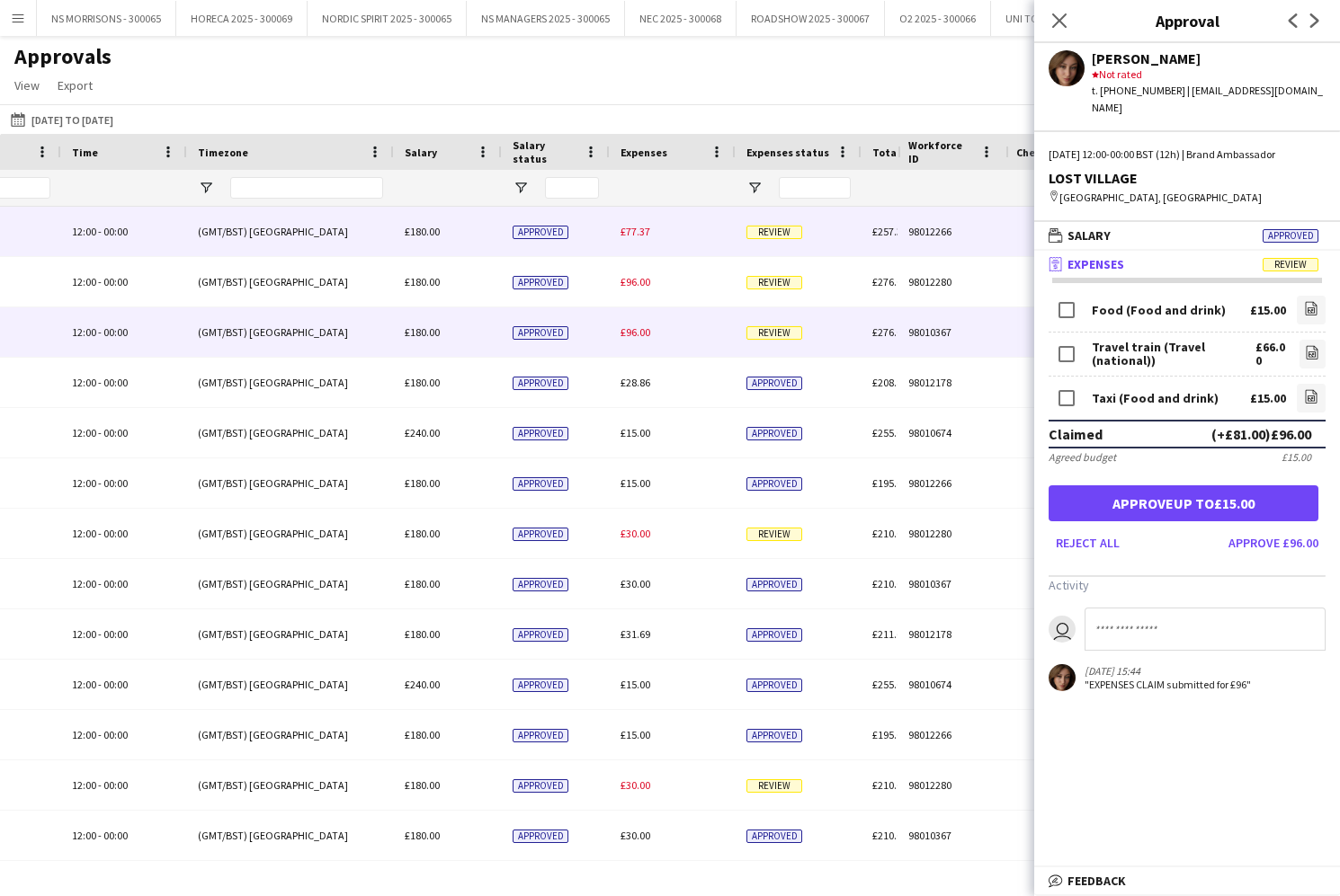
click at [651, 234] on div "£77.37" at bounding box center [673, 231] width 126 height 49
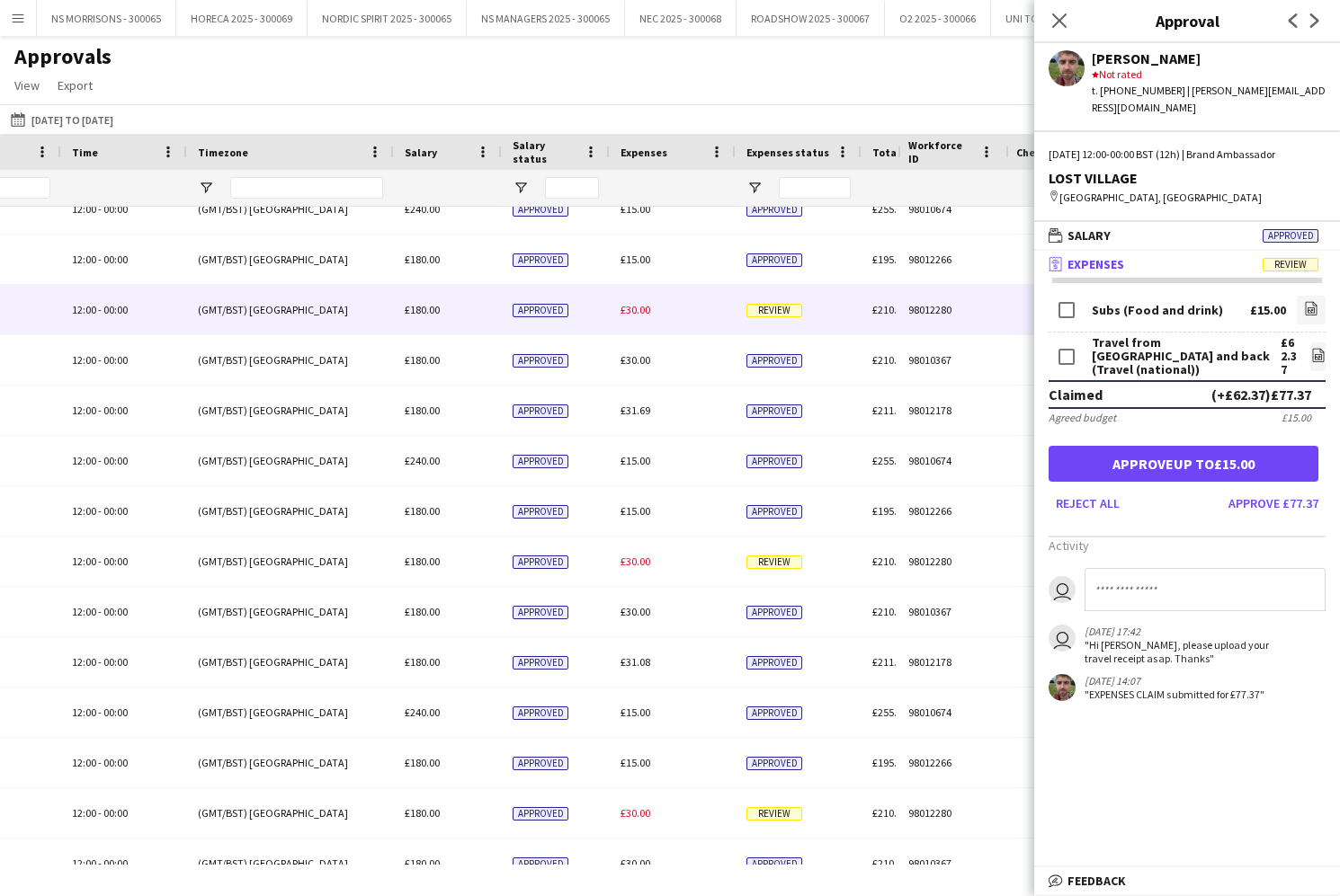
click at [644, 320] on div "£30.00" at bounding box center [673, 310] width 126 height 49
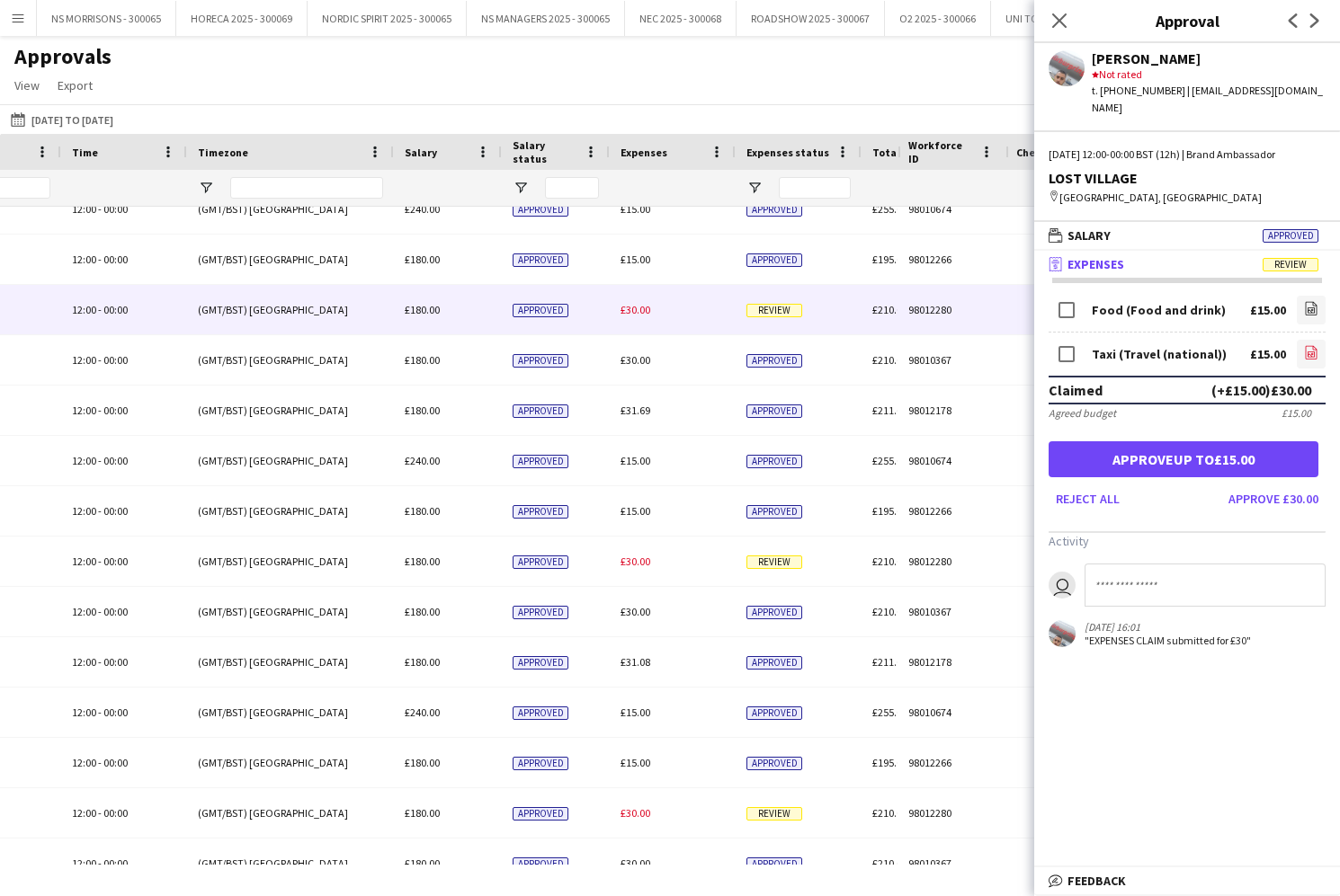
click at [1314, 346] on icon "file-image" at bounding box center [1311, 353] width 15 height 15
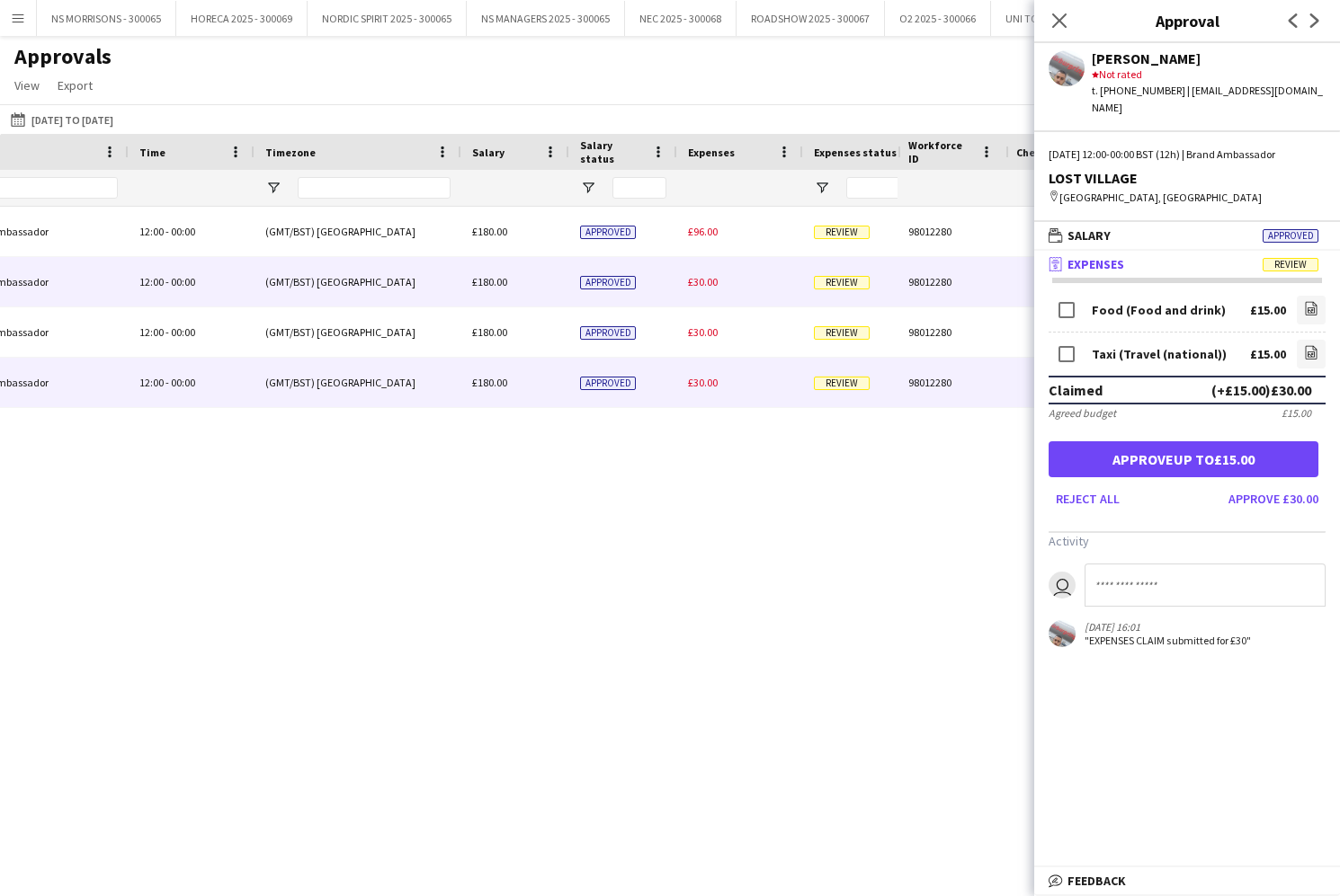
type input "***"
click at [695, 382] on span "£30.00" at bounding box center [702, 382] width 29 height 14
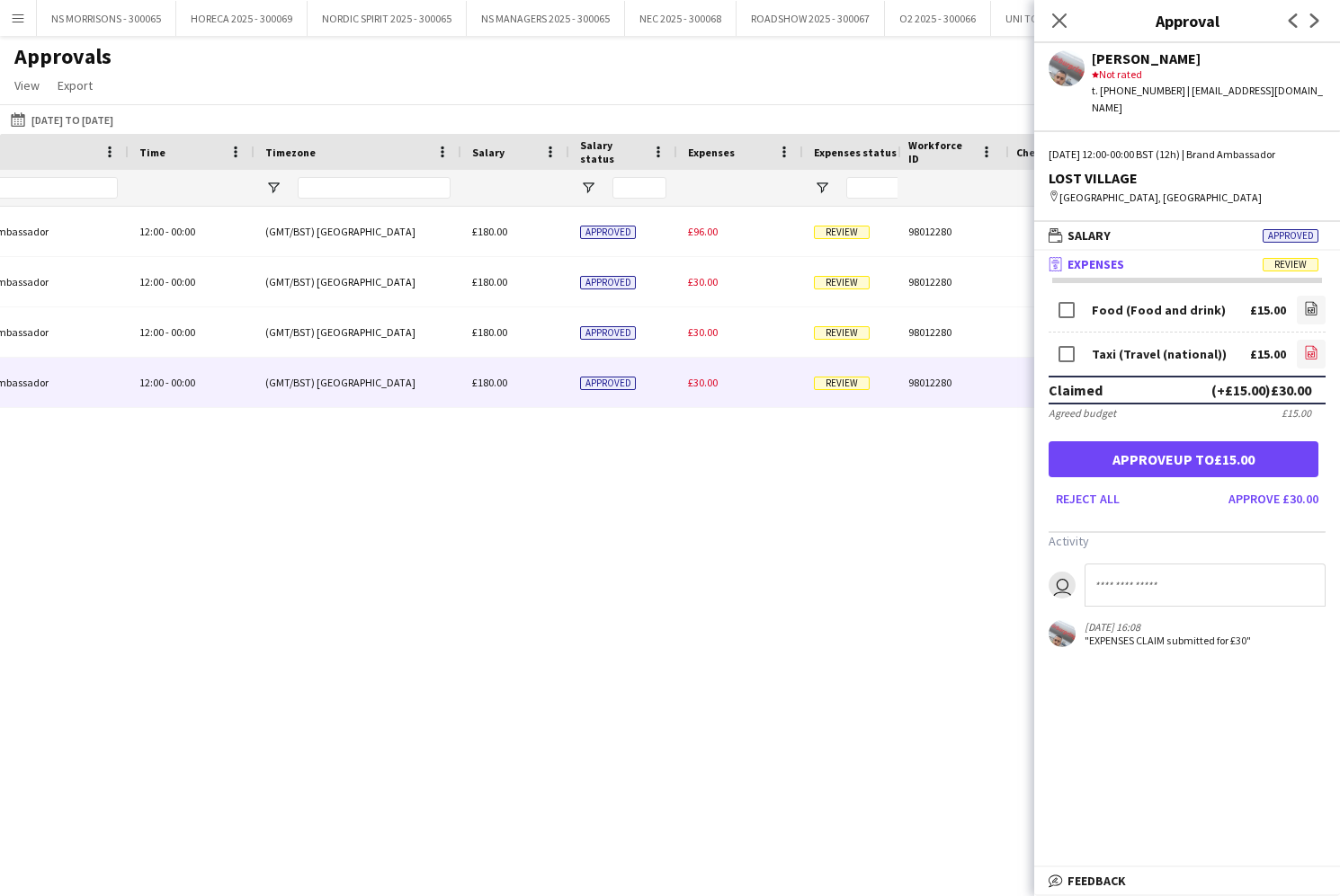
click at [1307, 346] on icon at bounding box center [1311, 352] width 12 height 14
drag, startPoint x: 1062, startPoint y: 18, endPoint x: 992, endPoint y: 47, distance: 75.8
click at [1060, 19] on icon at bounding box center [1059, 21] width 15 height 15
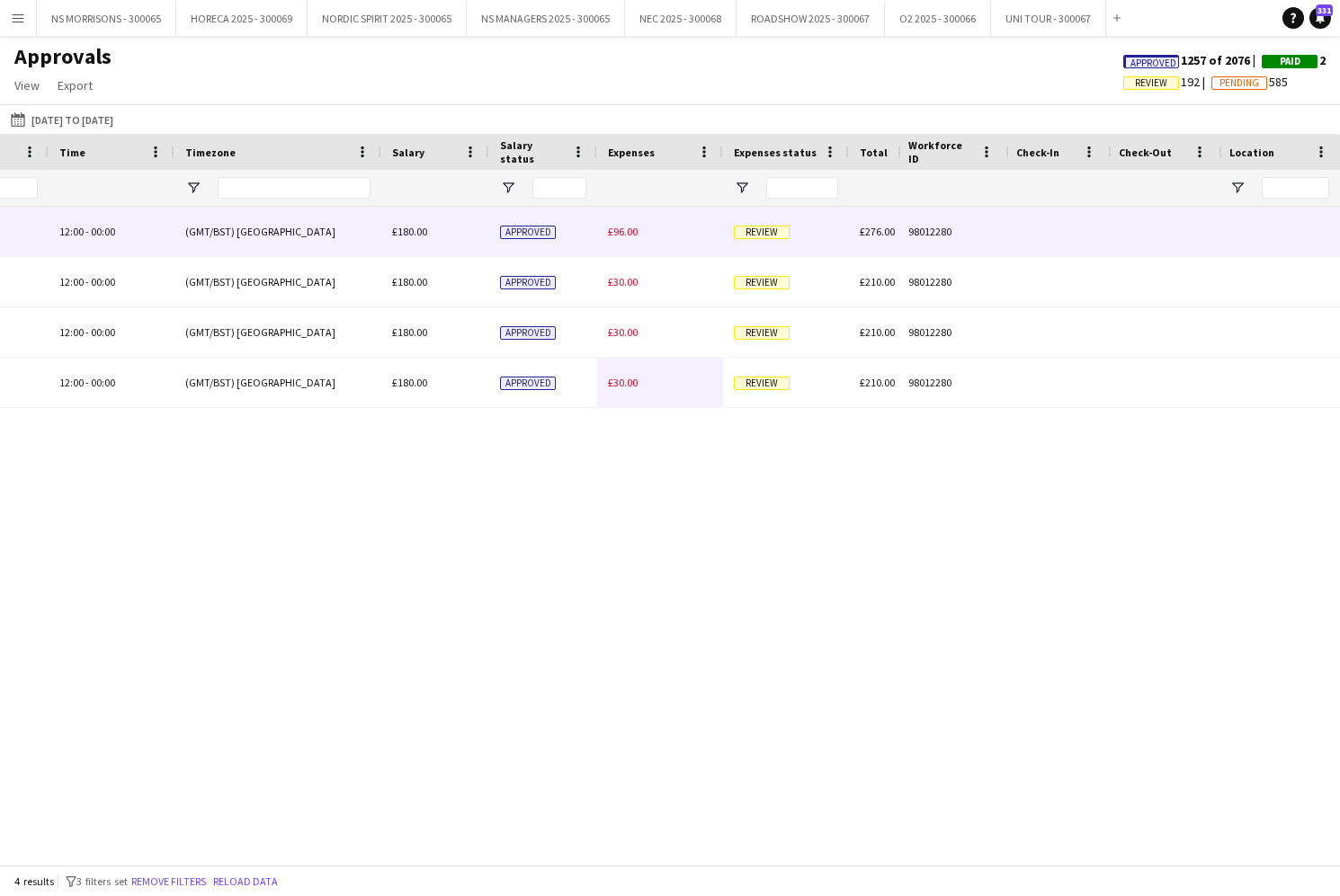
click at [633, 236] on span "£96.00" at bounding box center [623, 231] width 29 height 14
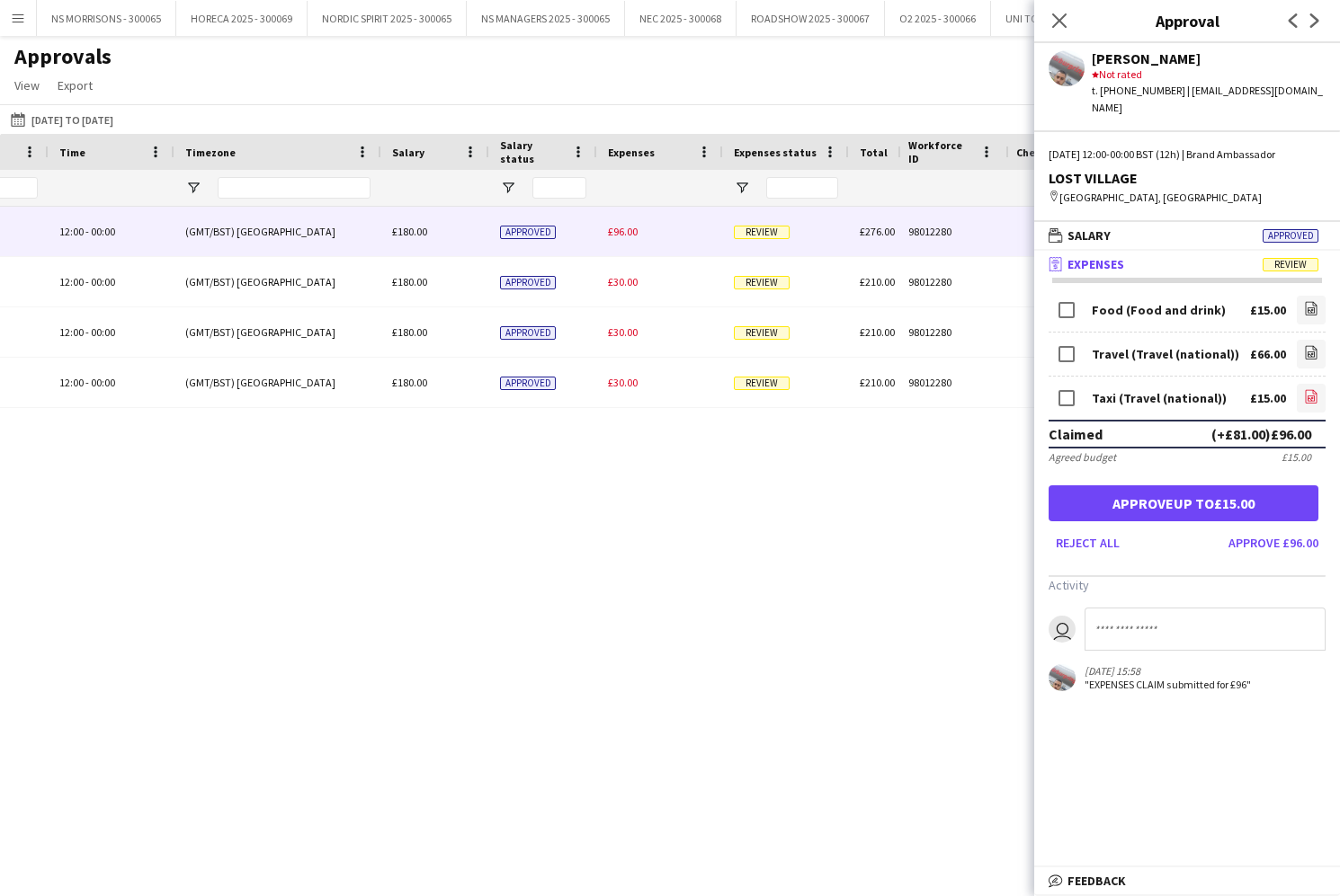
click at [1310, 389] on icon "file-image" at bounding box center [1311, 397] width 15 height 15
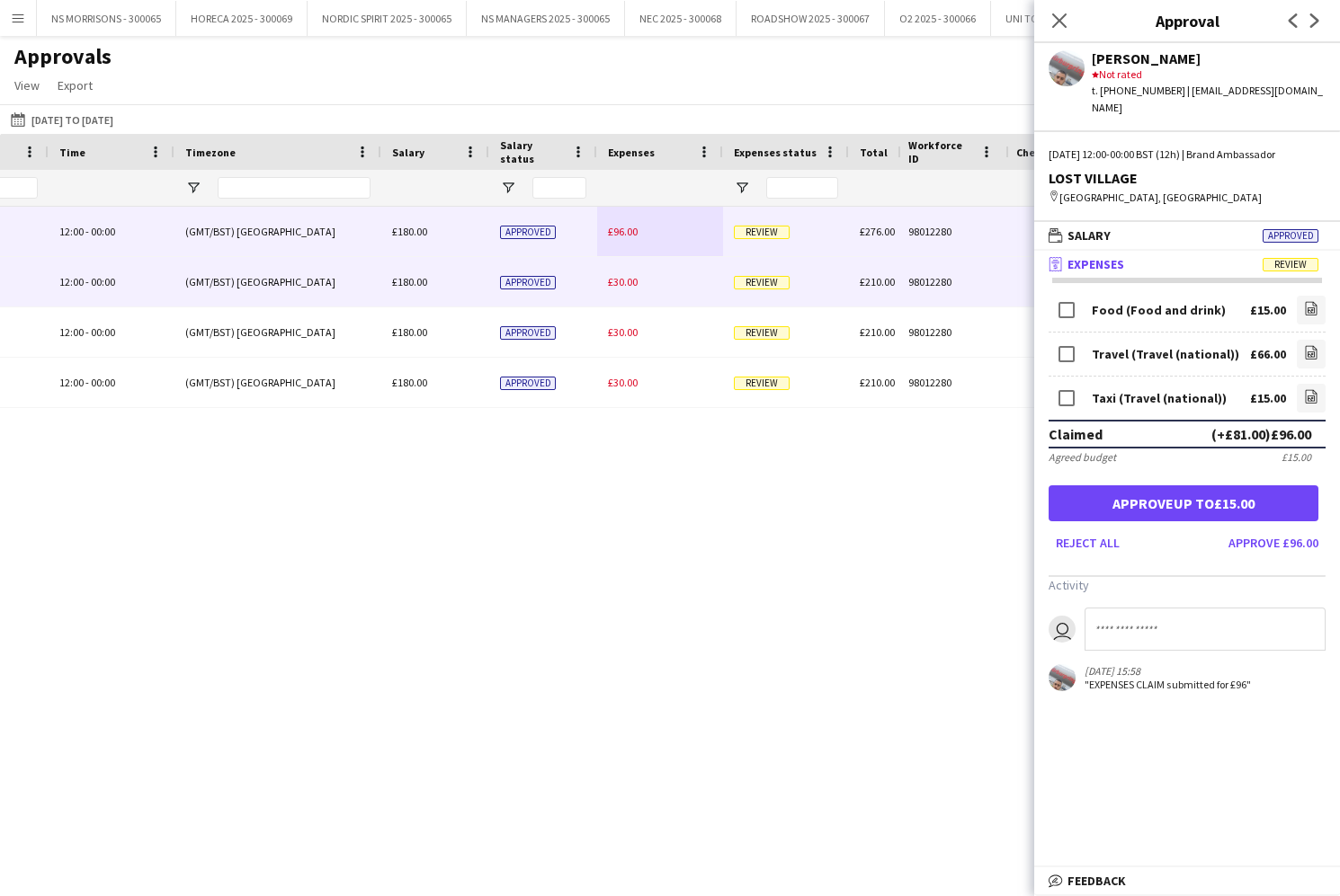
click at [627, 279] on span "£30.00" at bounding box center [623, 282] width 29 height 14
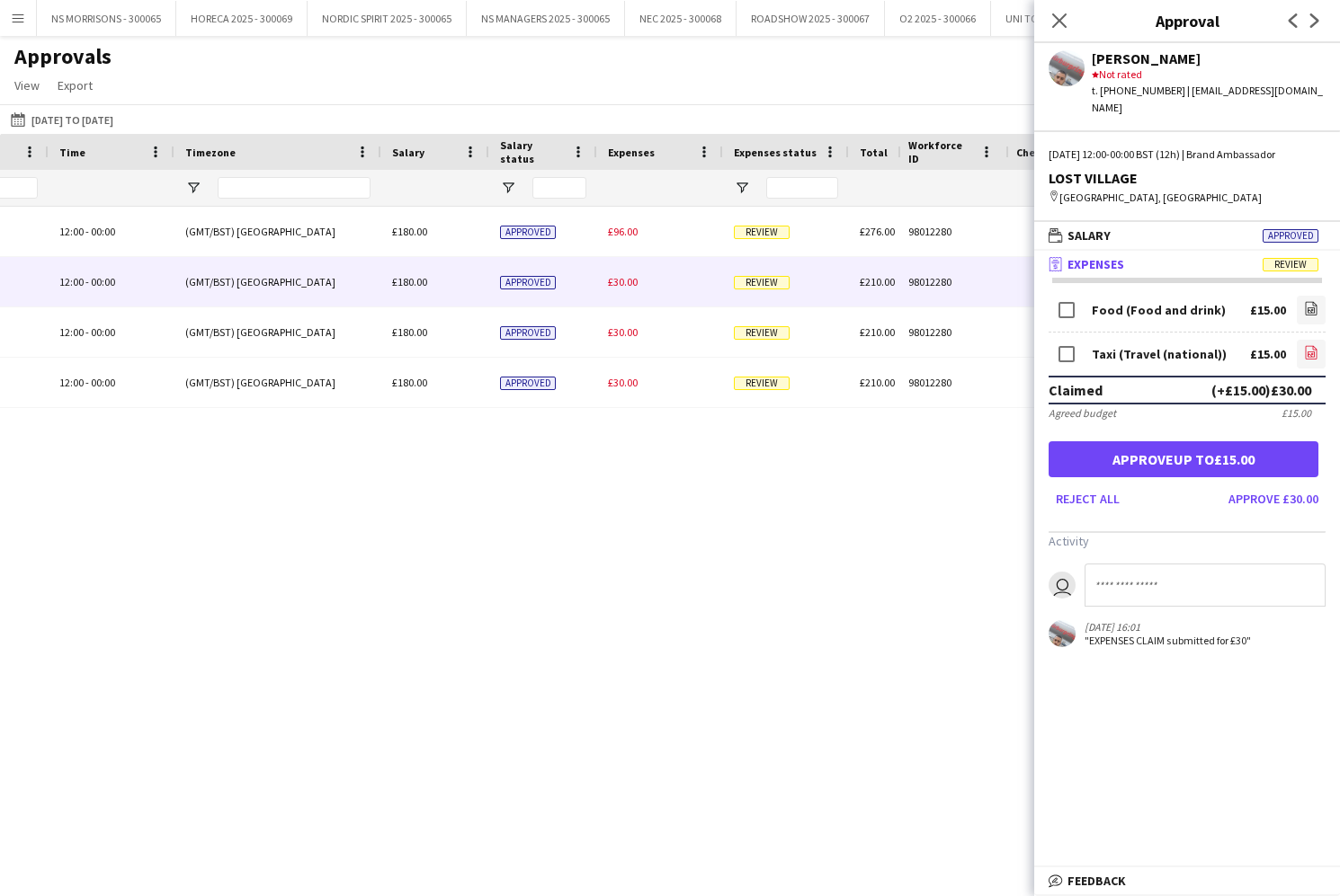
click at [1306, 346] on icon "file-image" at bounding box center [1311, 353] width 15 height 15
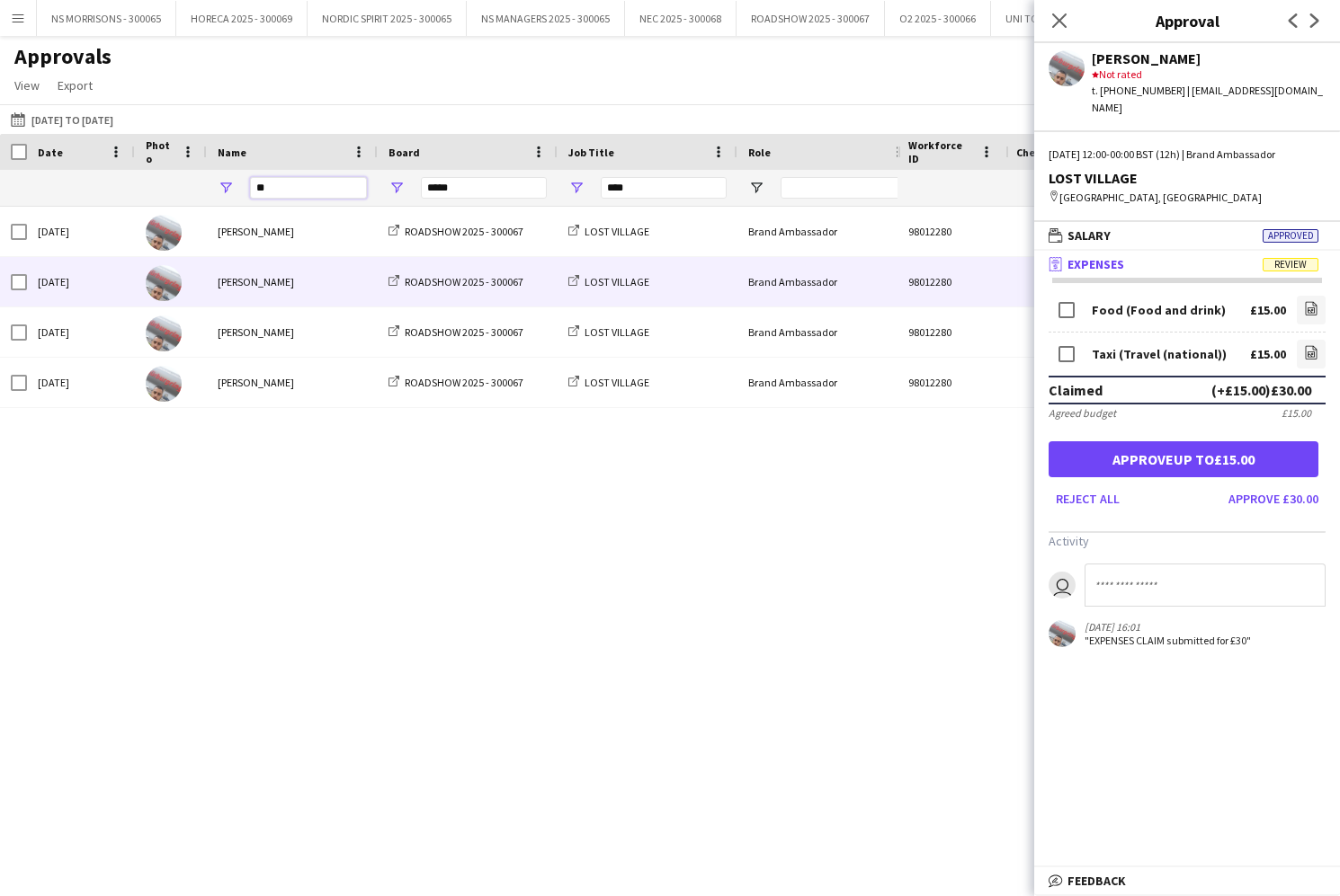
type input "*"
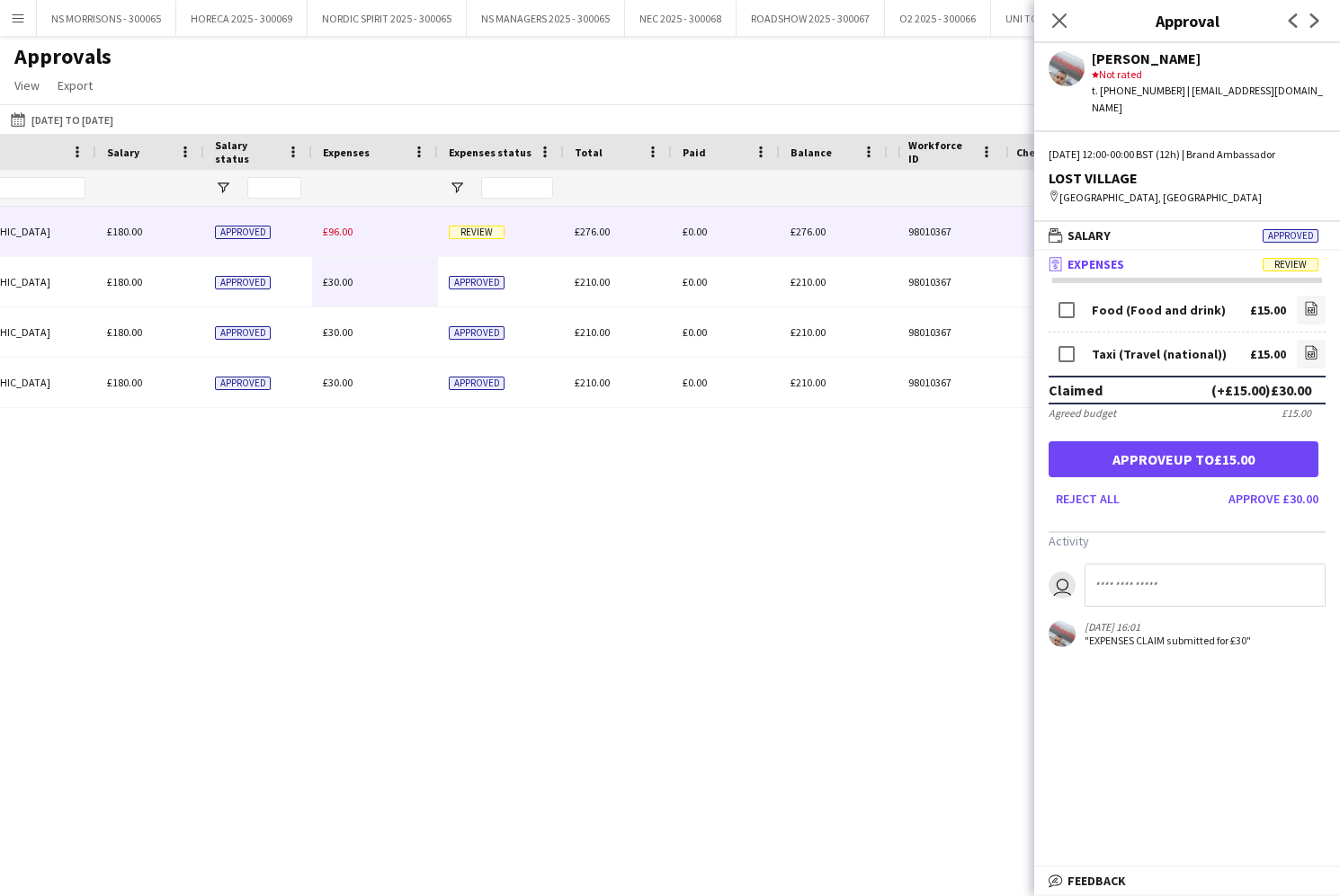
type input "***"
click at [345, 230] on span "£96.00" at bounding box center [338, 231] width 29 height 14
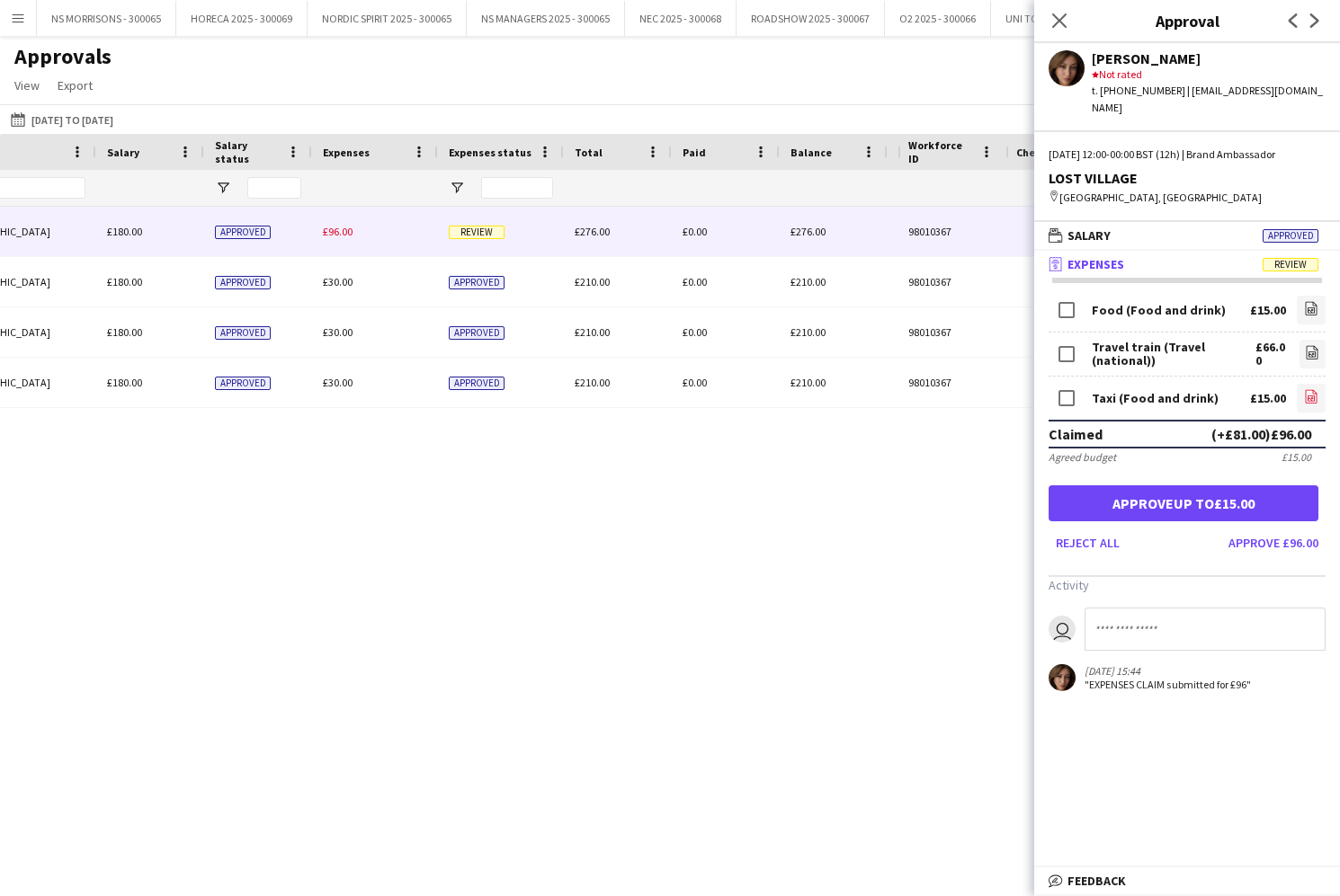
click at [1309, 393] on icon "file-image" at bounding box center [1311, 397] width 15 height 15
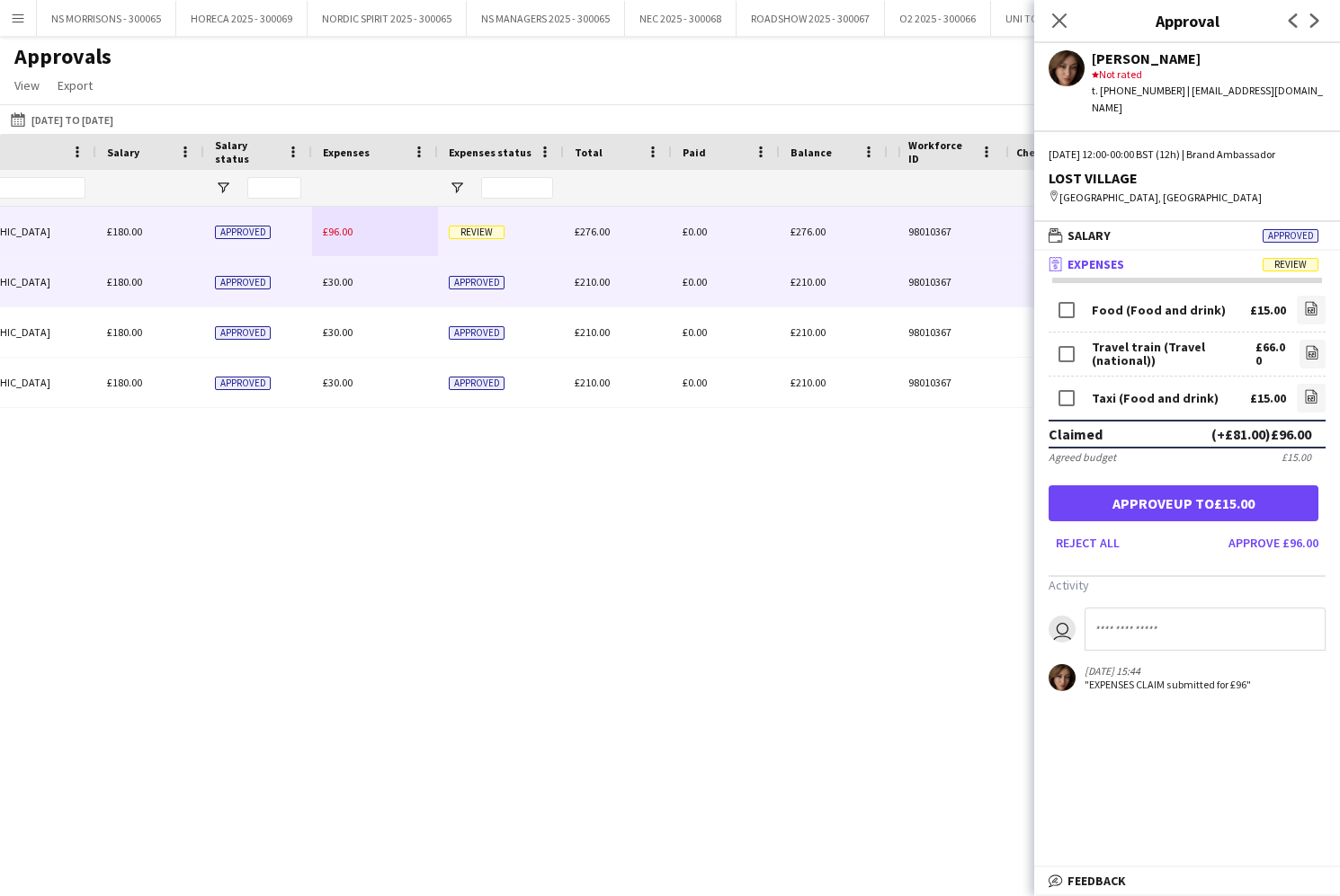
click at [346, 284] on span "£30.00" at bounding box center [338, 282] width 29 height 14
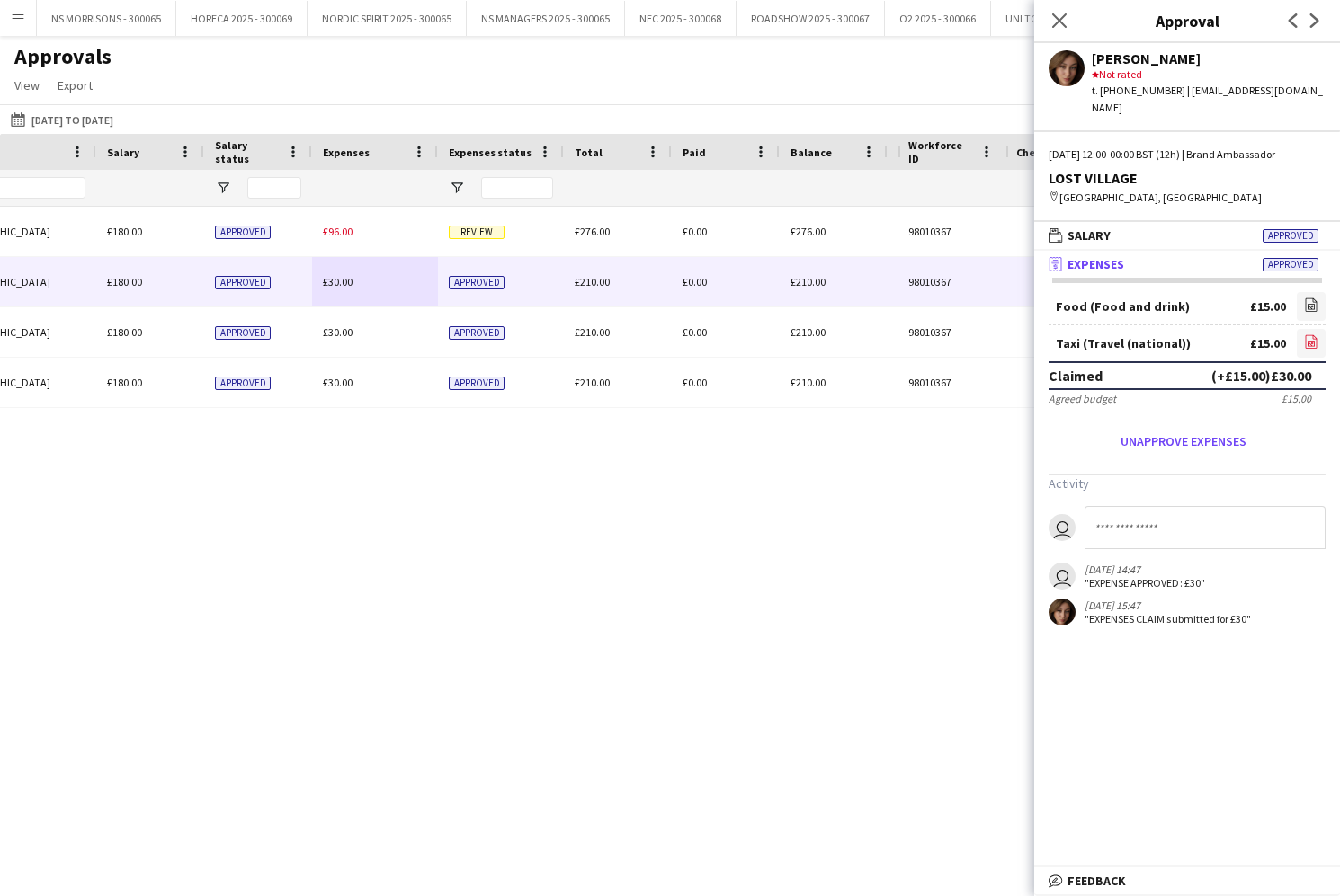
click at [1307, 342] on icon at bounding box center [1311, 345] width 7 height 5
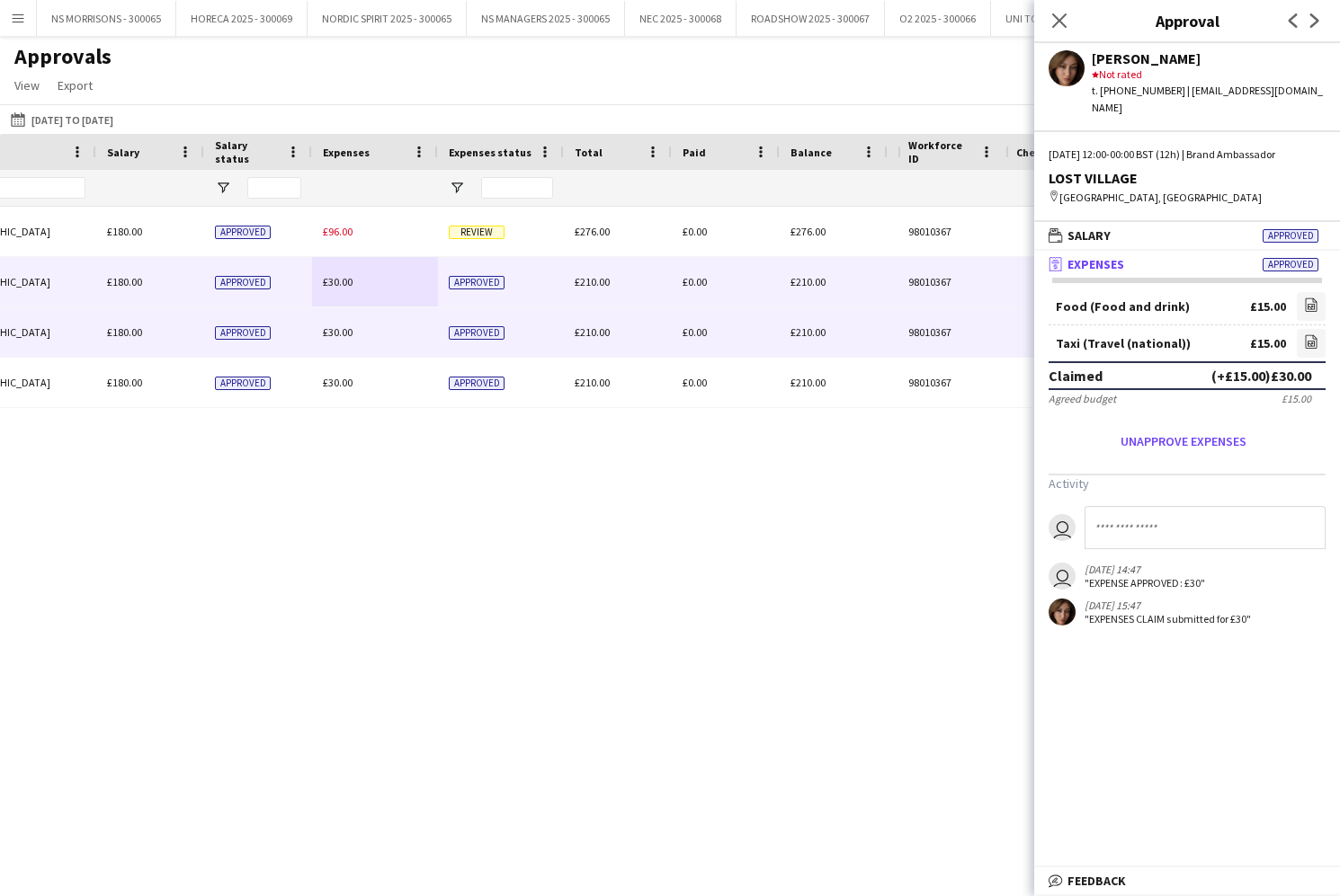
click at [345, 331] on span "£30.00" at bounding box center [338, 332] width 29 height 14
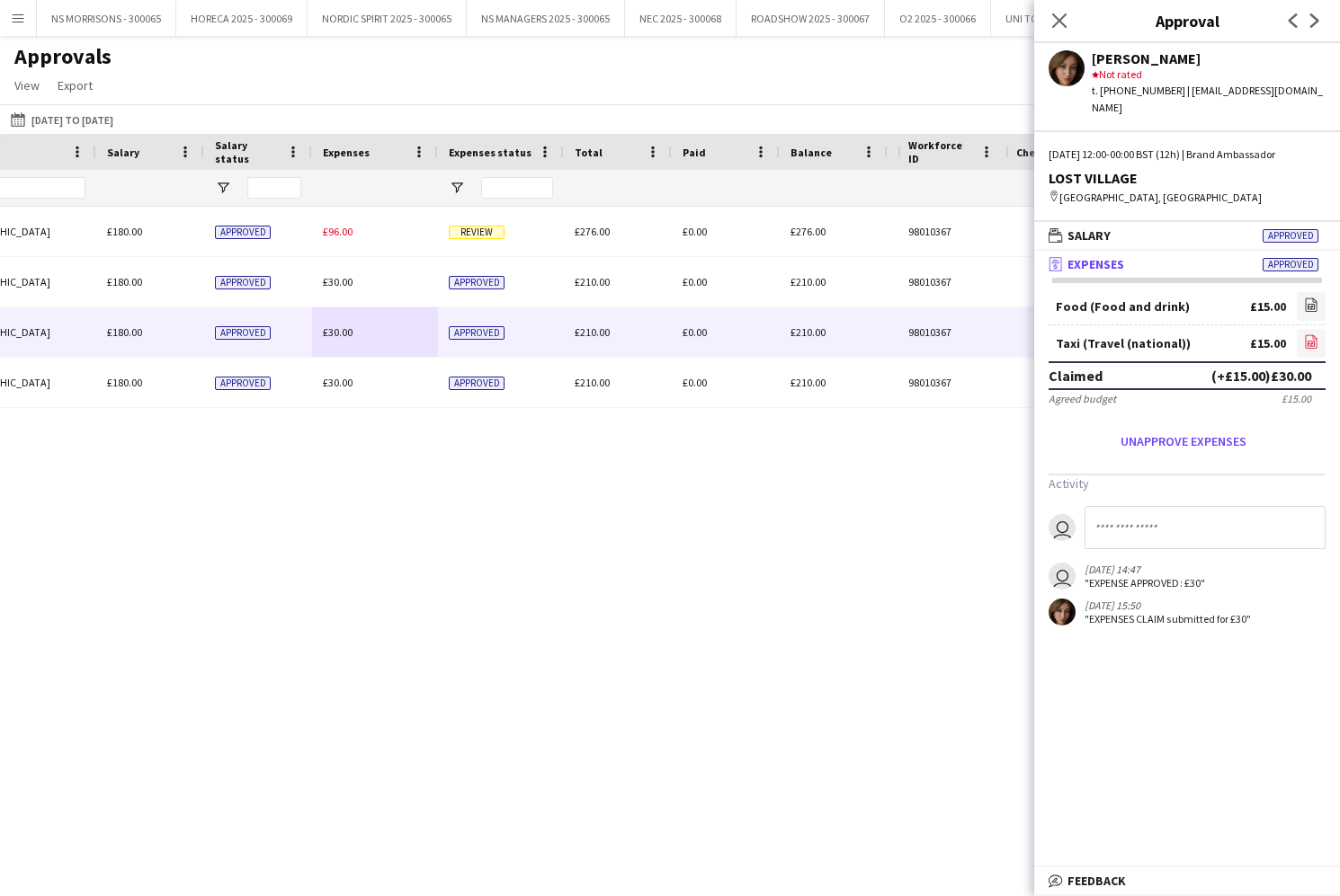
click at [1306, 345] on icon "file-image" at bounding box center [1311, 342] width 15 height 15
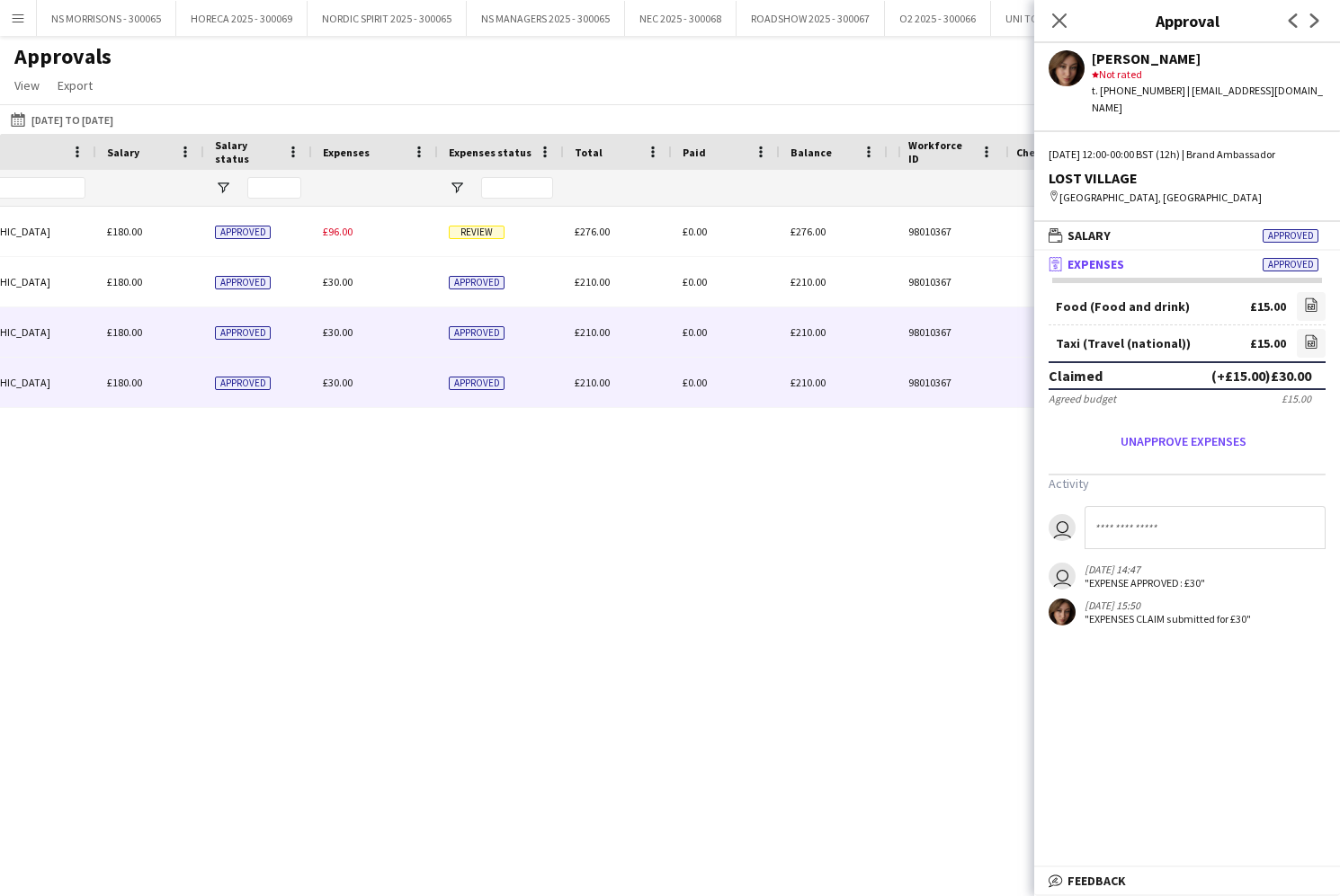
click at [336, 385] on span "£30.00" at bounding box center [338, 382] width 29 height 14
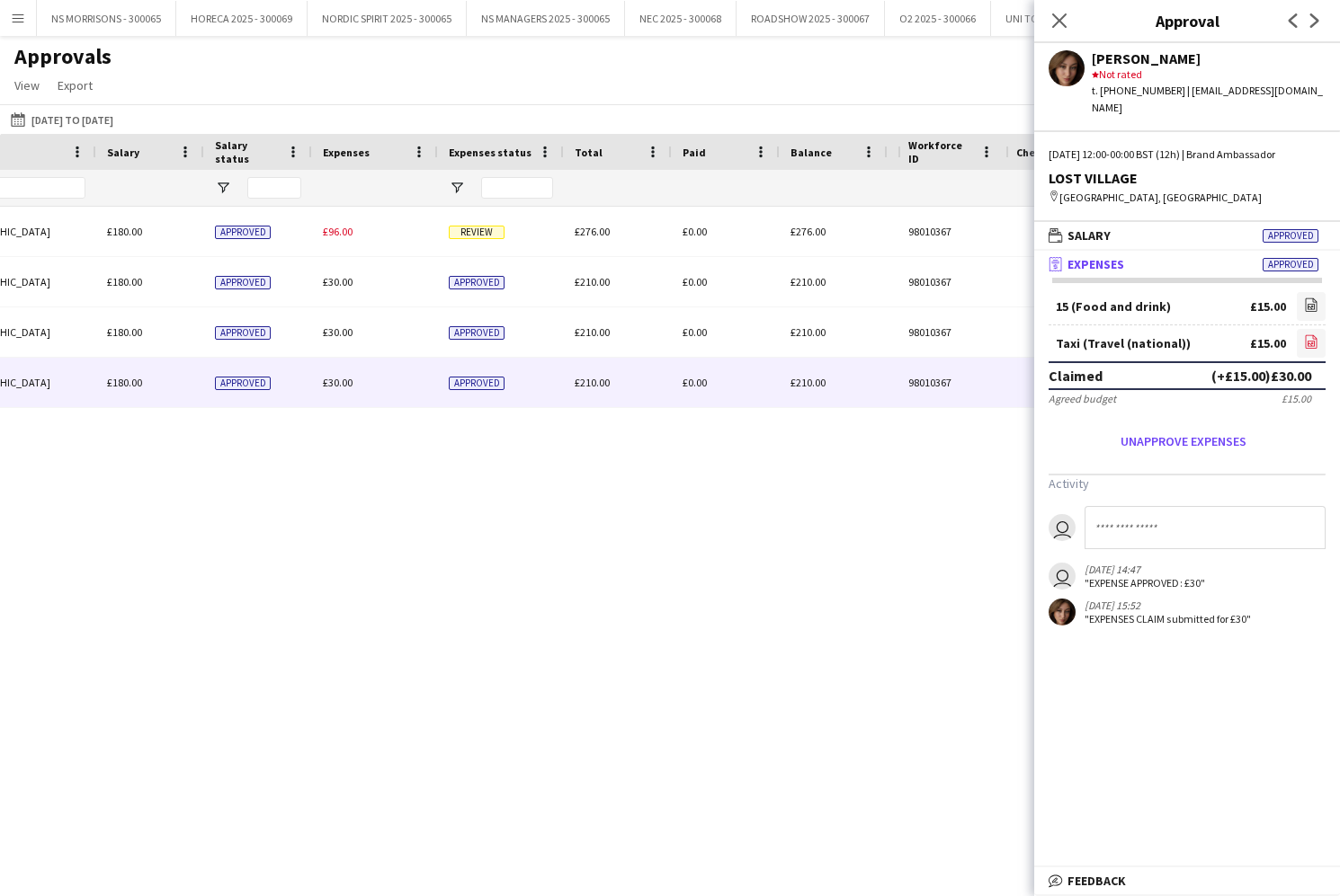
click at [1318, 336] on link "file-image" at bounding box center [1311, 343] width 28 height 28
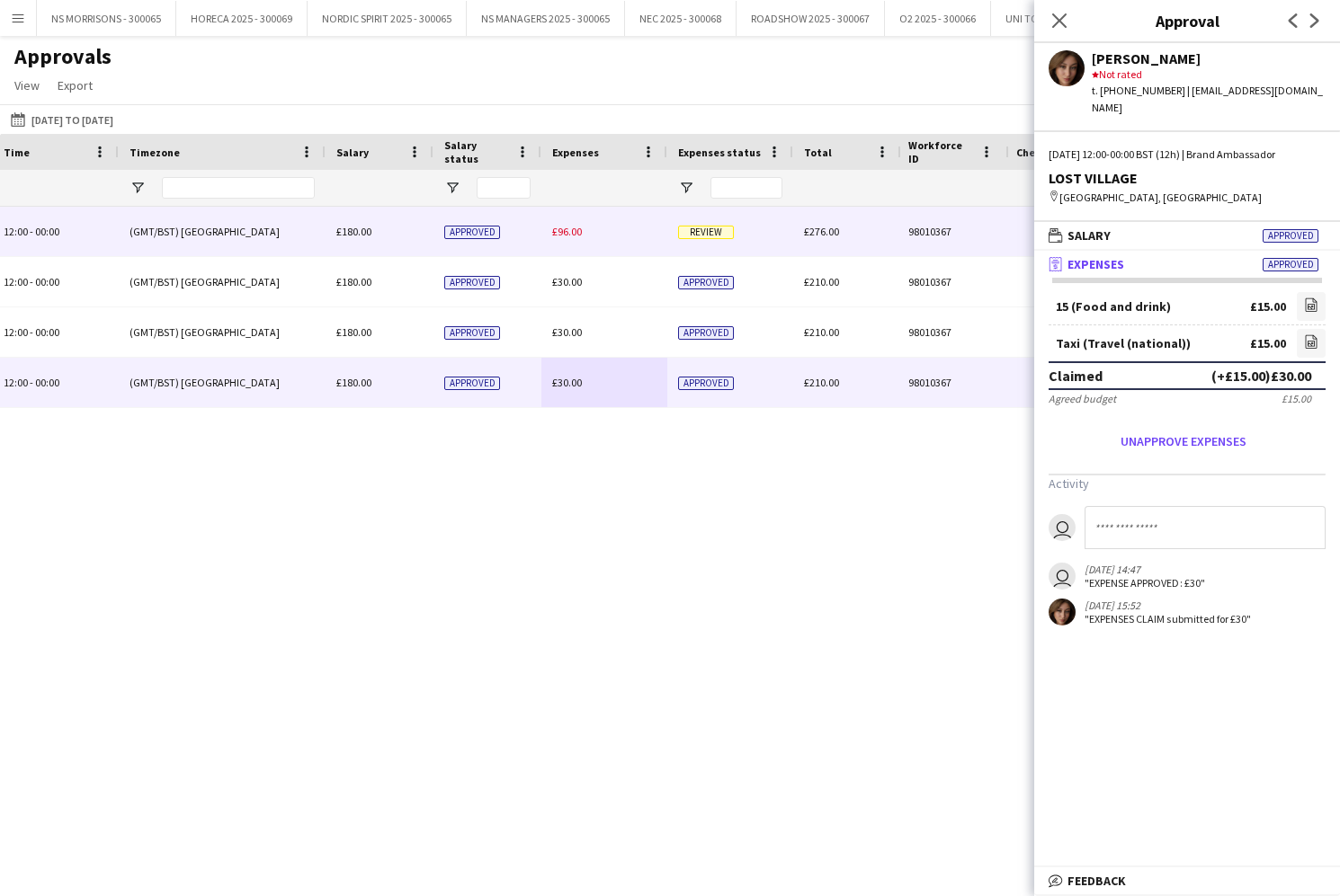
scroll to position [0, 651]
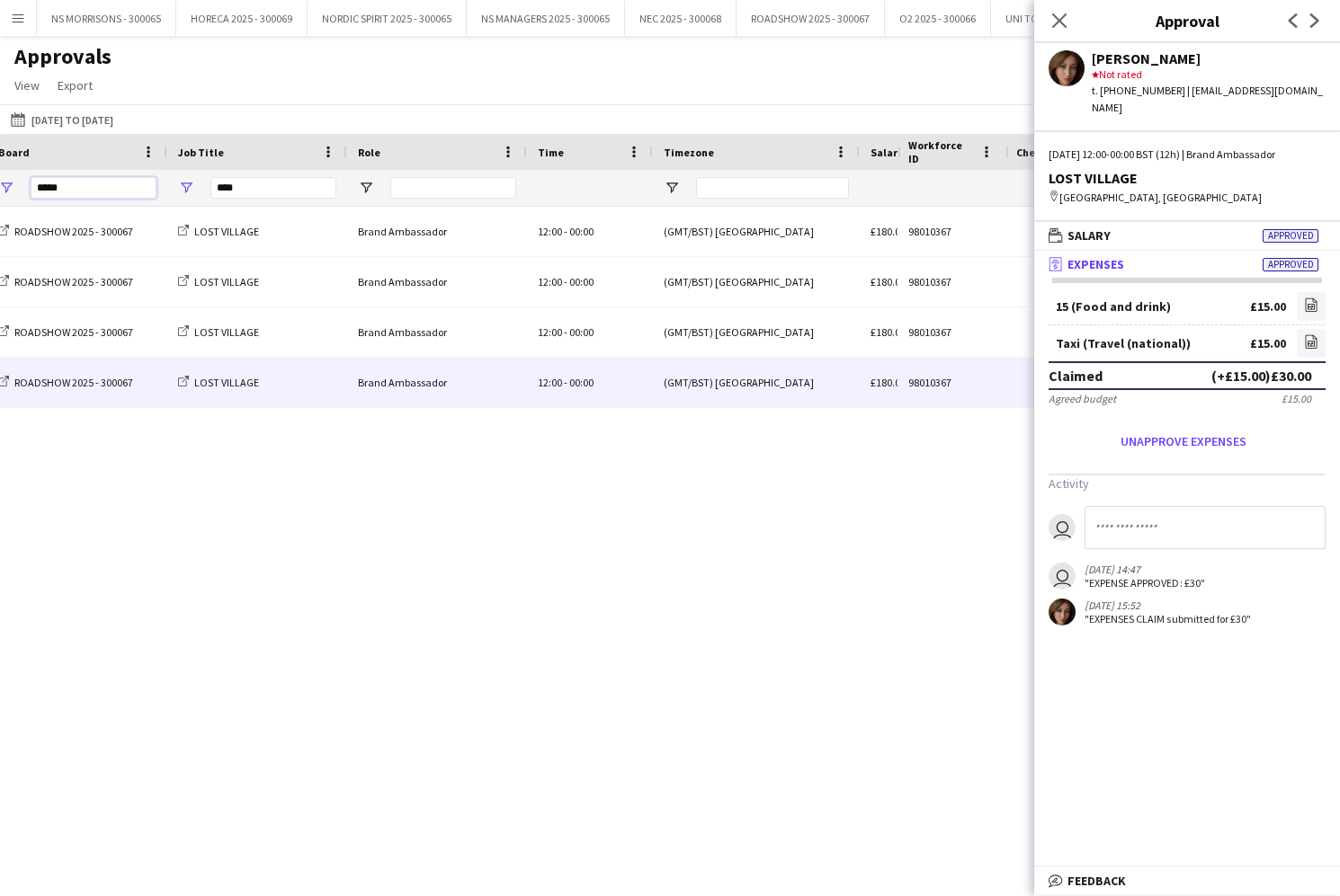
click at [125, 186] on input "*****" at bounding box center [93, 188] width 126 height 22
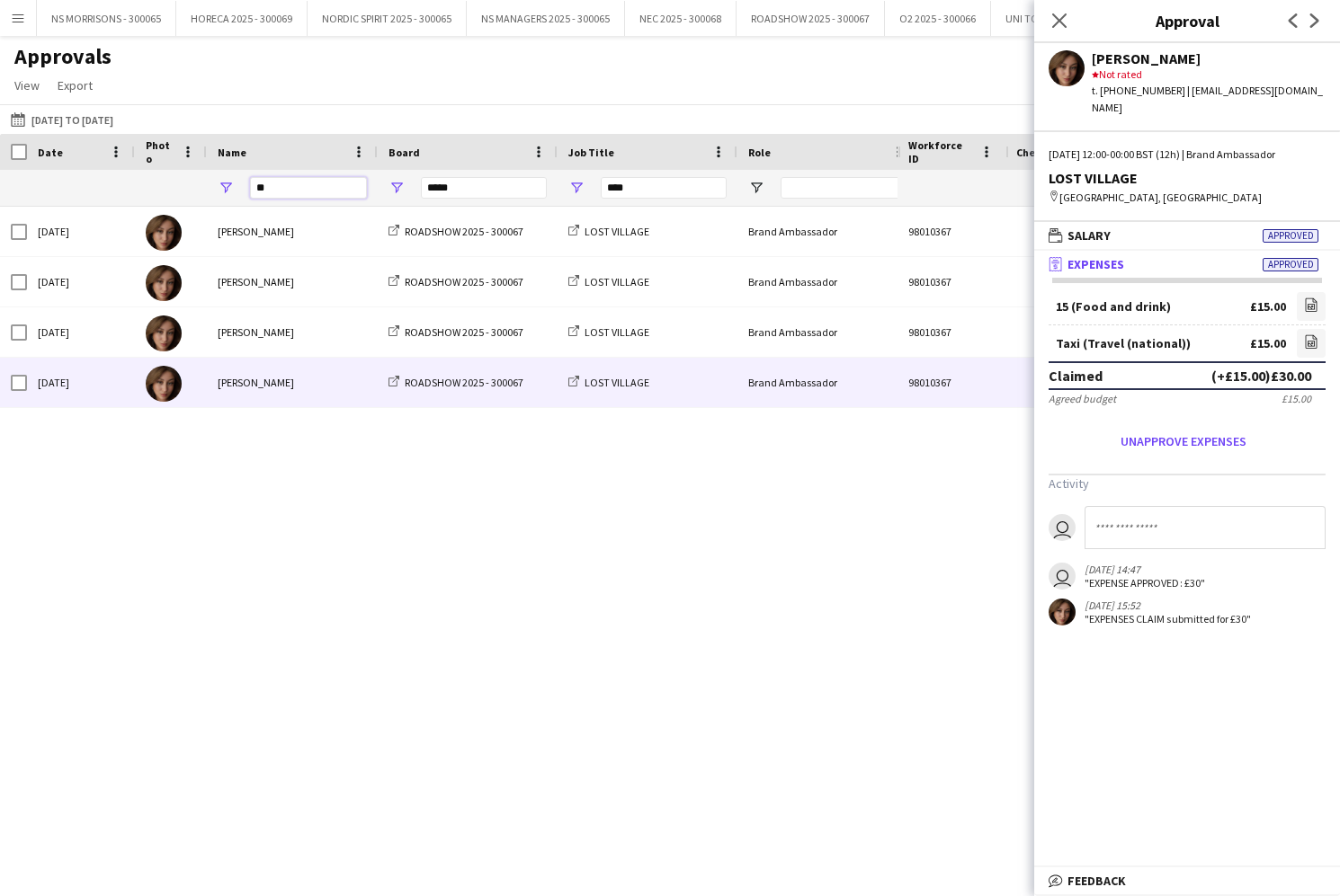
type input "*"
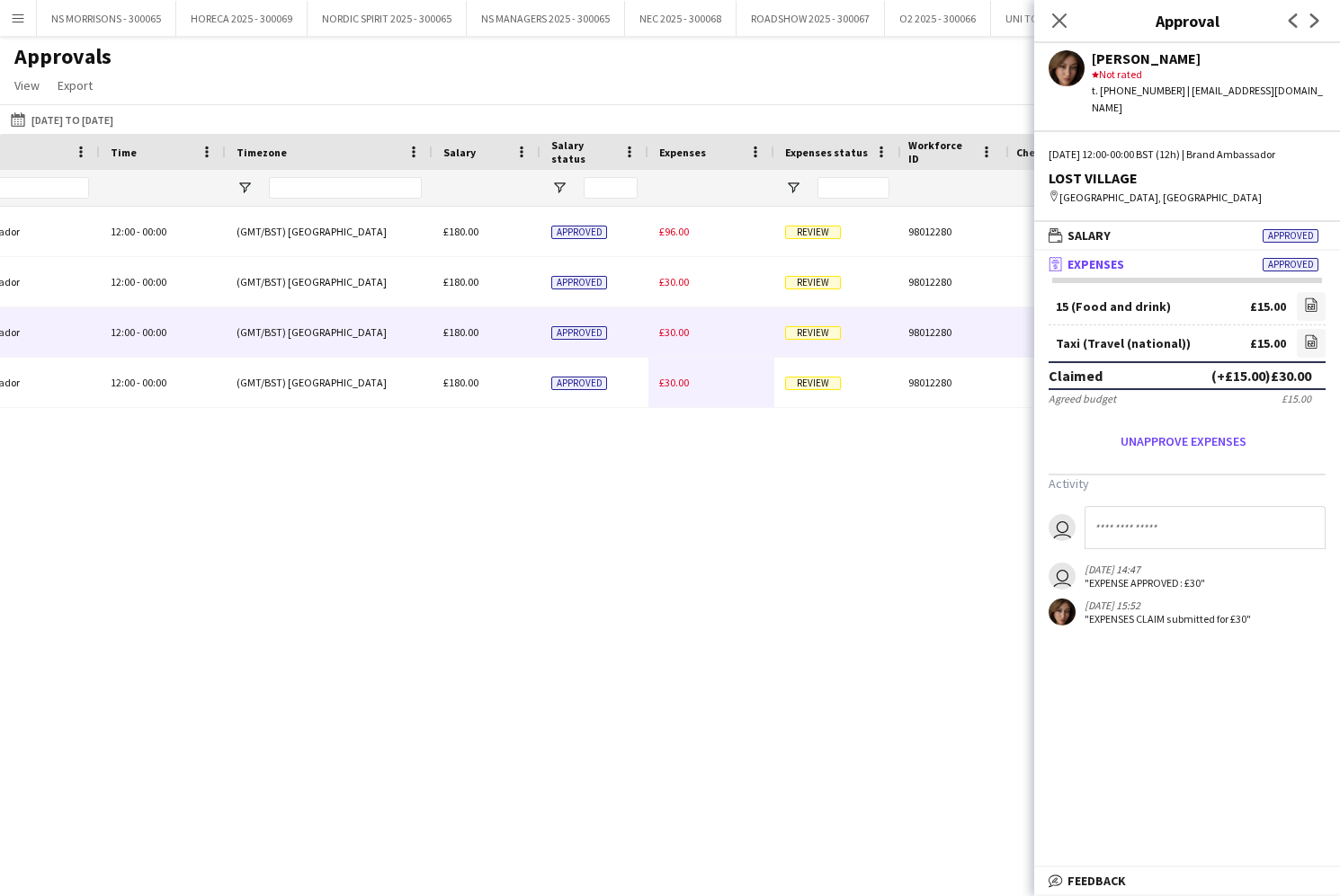
type input "***"
click at [674, 336] on span "£30.00" at bounding box center [674, 332] width 29 height 14
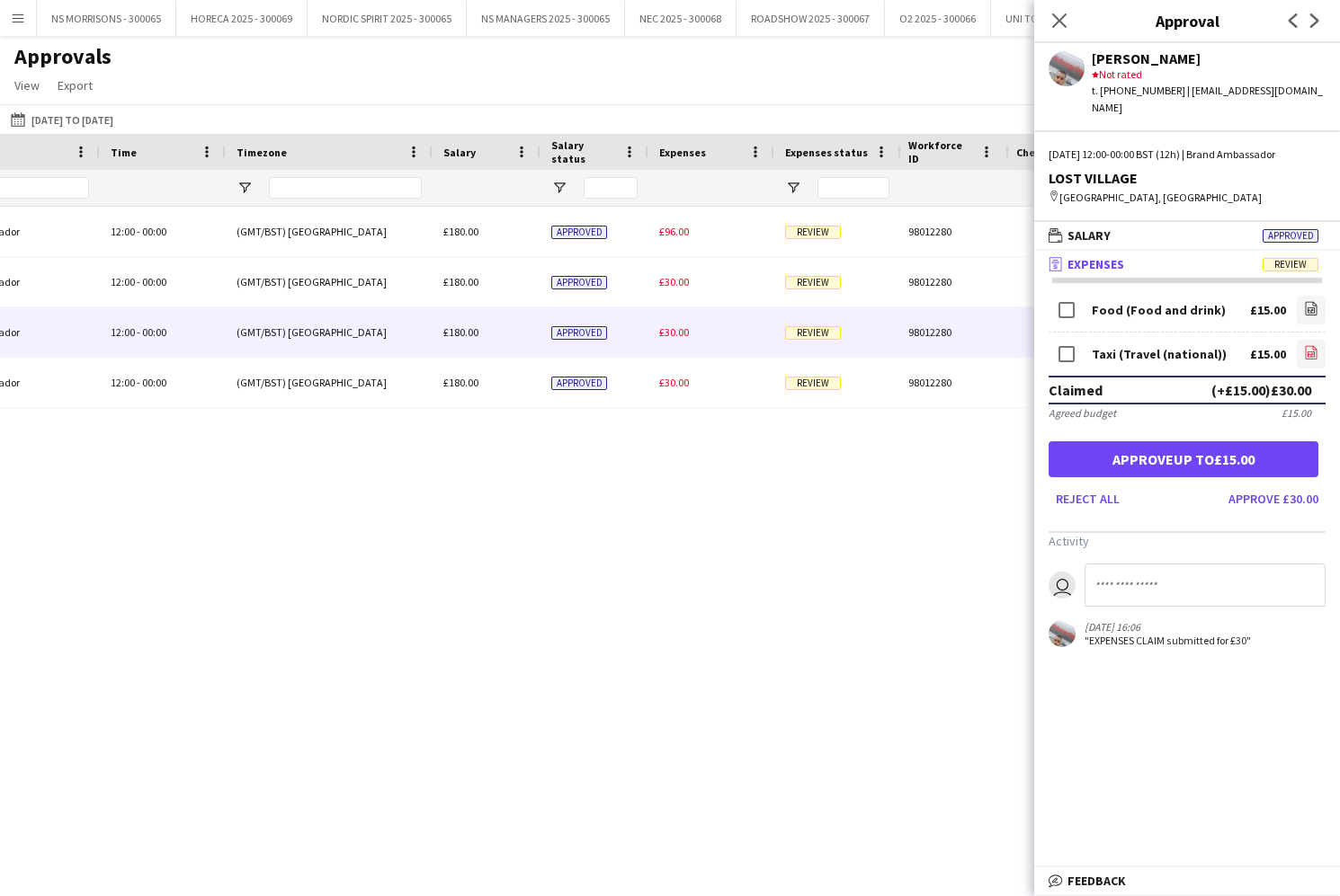
click at [1308, 346] on icon "file-image" at bounding box center [1311, 353] width 15 height 15
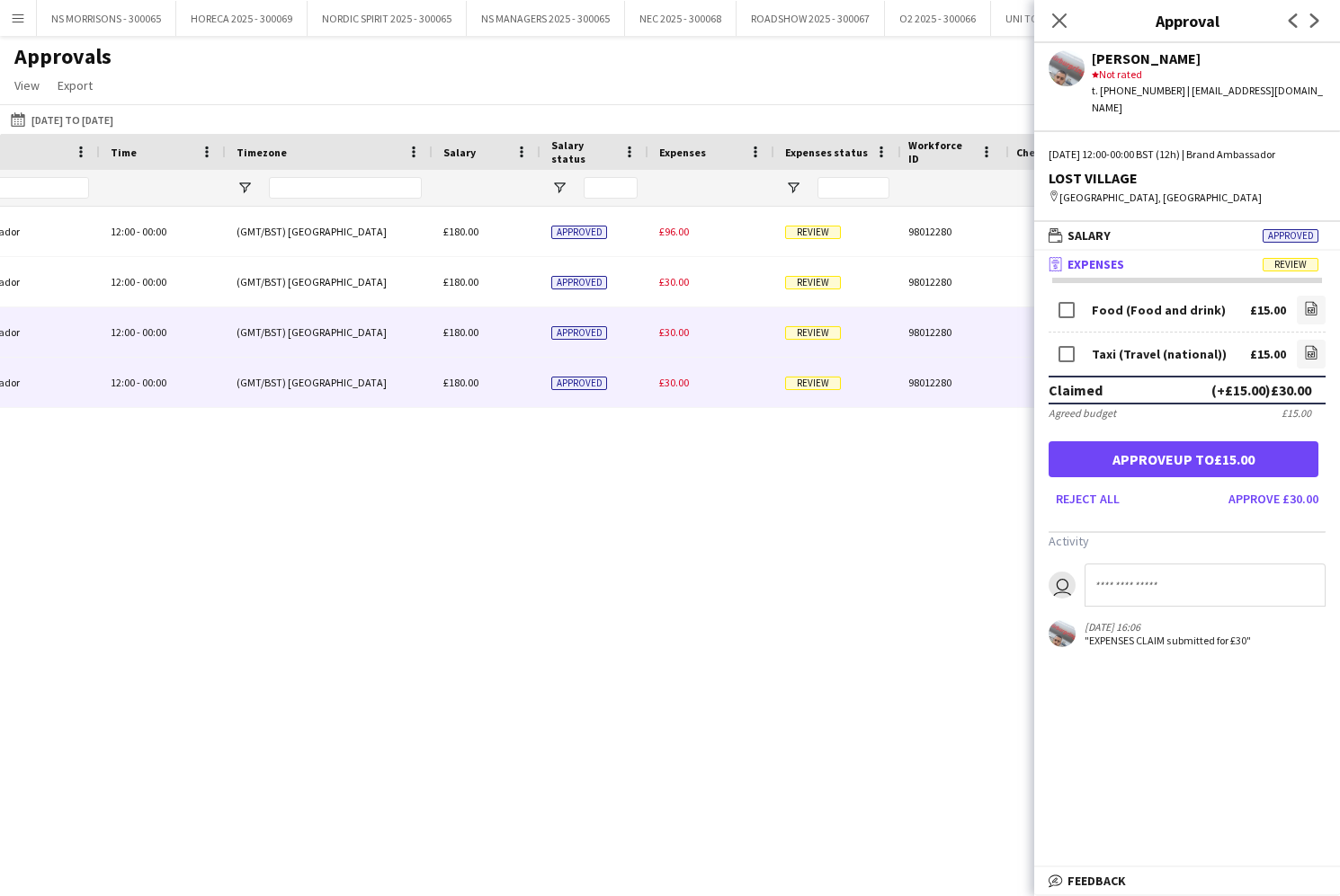
click at [670, 377] on span "£30.00" at bounding box center [674, 382] width 29 height 14
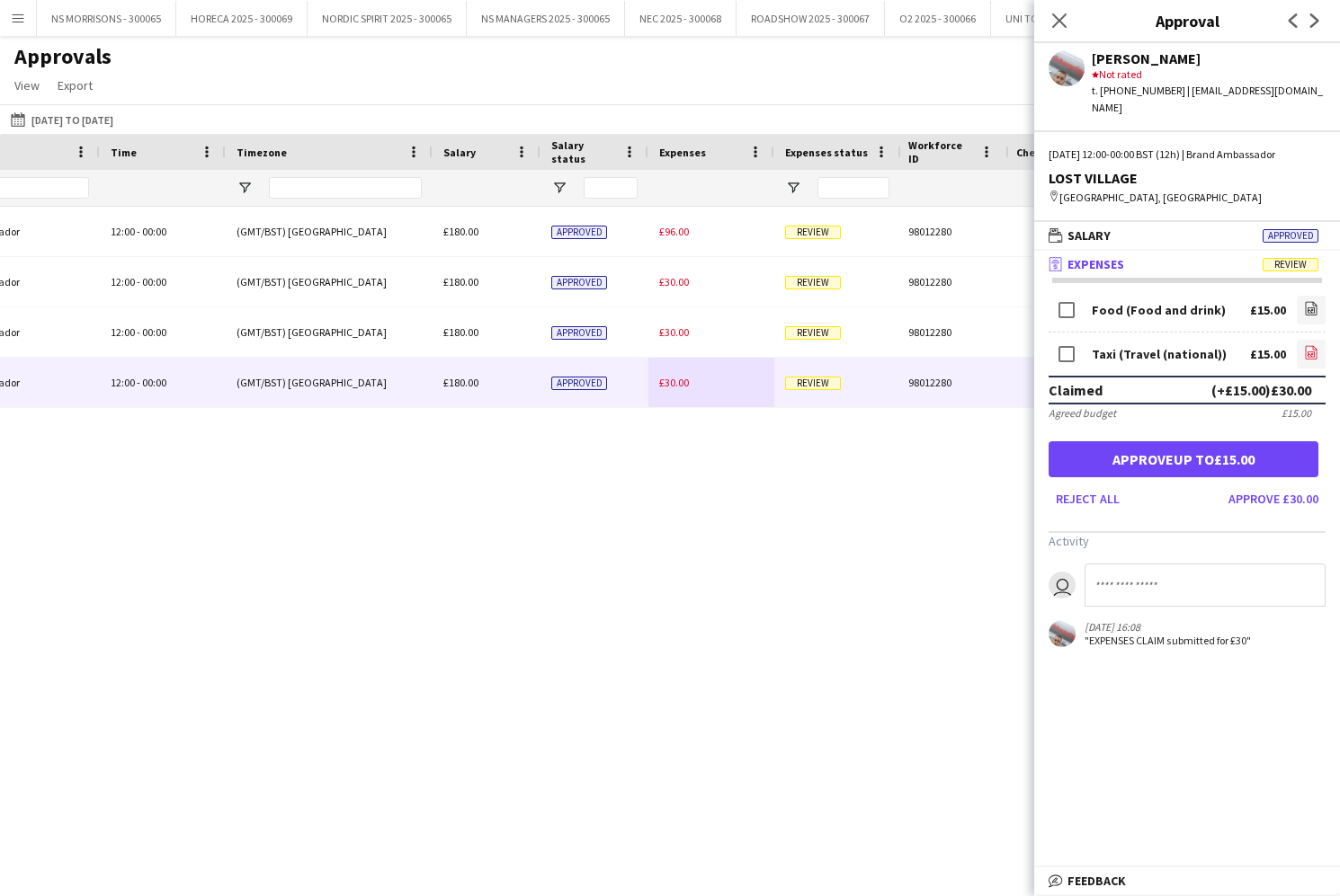
click at [1317, 346] on icon "file-image" at bounding box center [1311, 353] width 15 height 15
click at [1053, 24] on icon "Close pop-in" at bounding box center [1058, 20] width 17 height 17
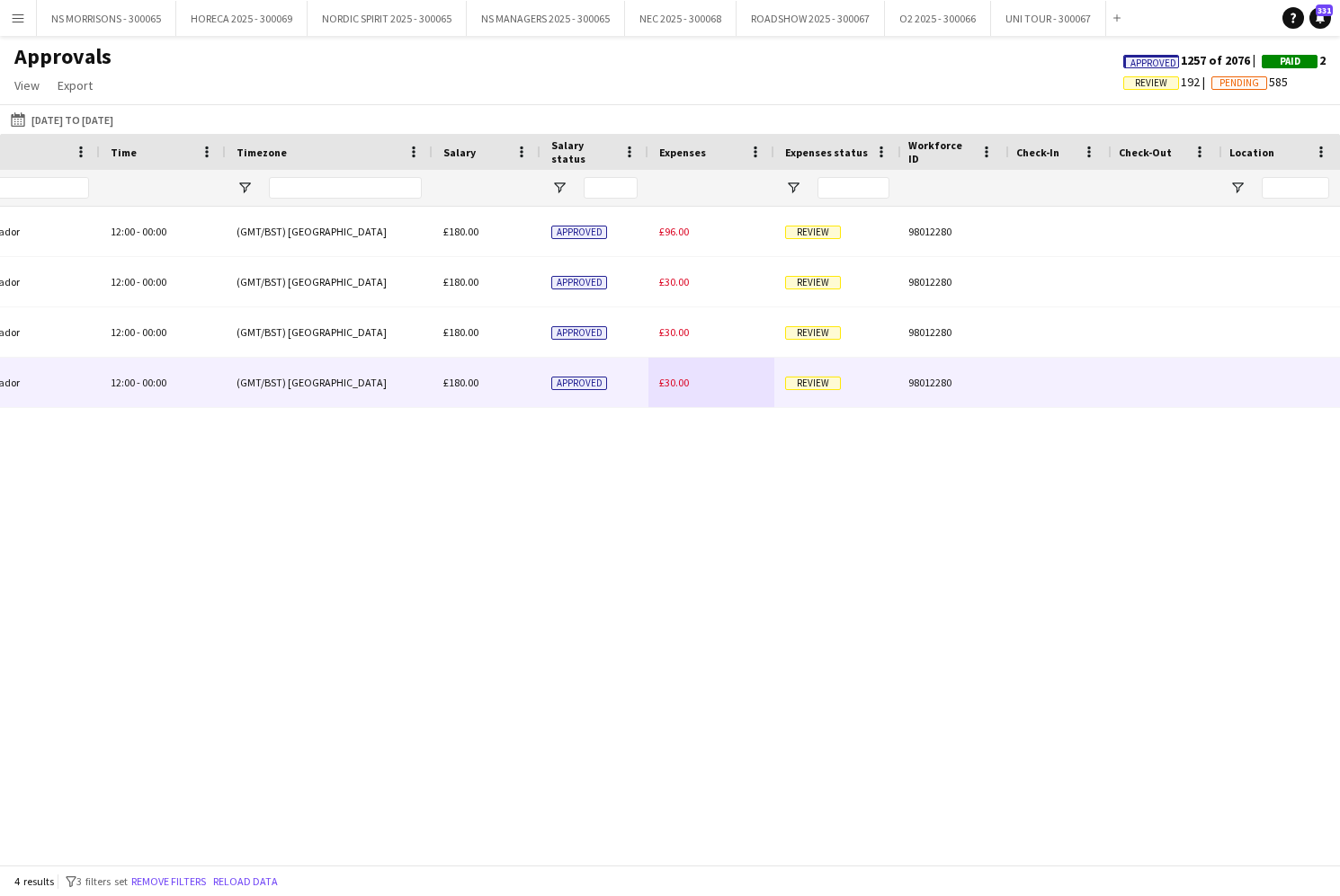
click at [673, 393] on div "£30.00" at bounding box center [712, 382] width 126 height 49
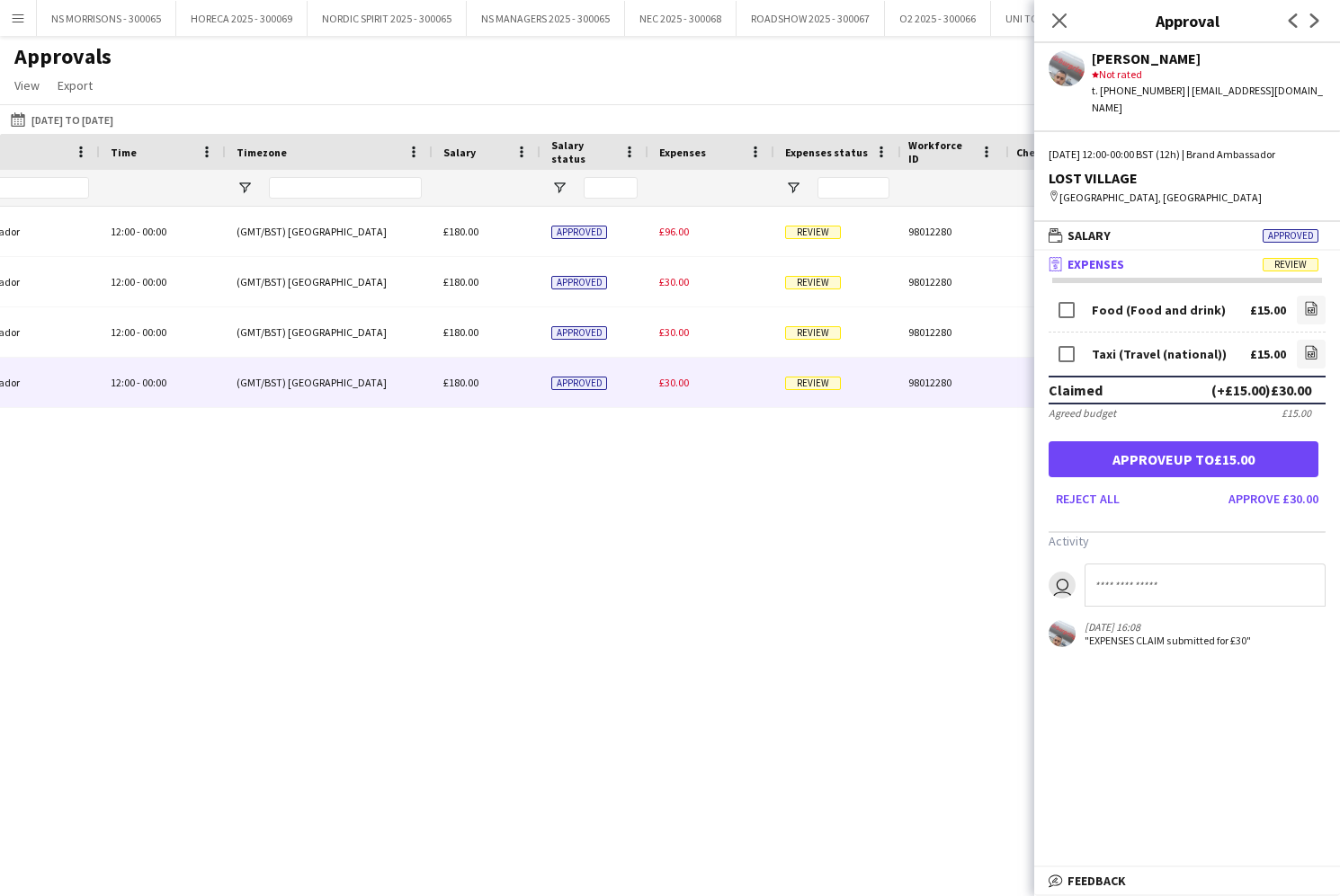
click at [1250, 488] on button "Approve £30.00" at bounding box center [1273, 498] width 104 height 28
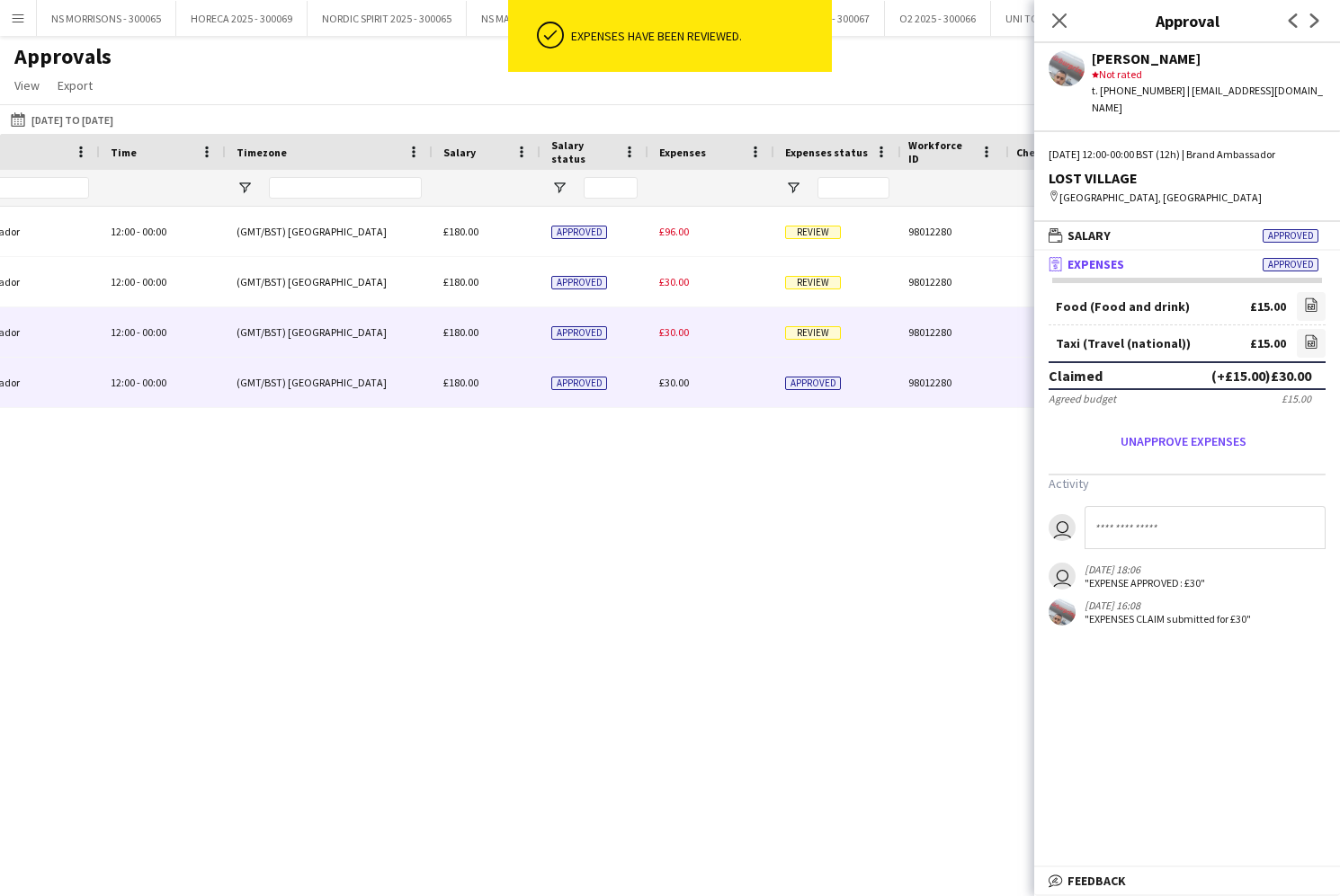
click at [669, 332] on span "£30.00" at bounding box center [674, 332] width 29 height 14
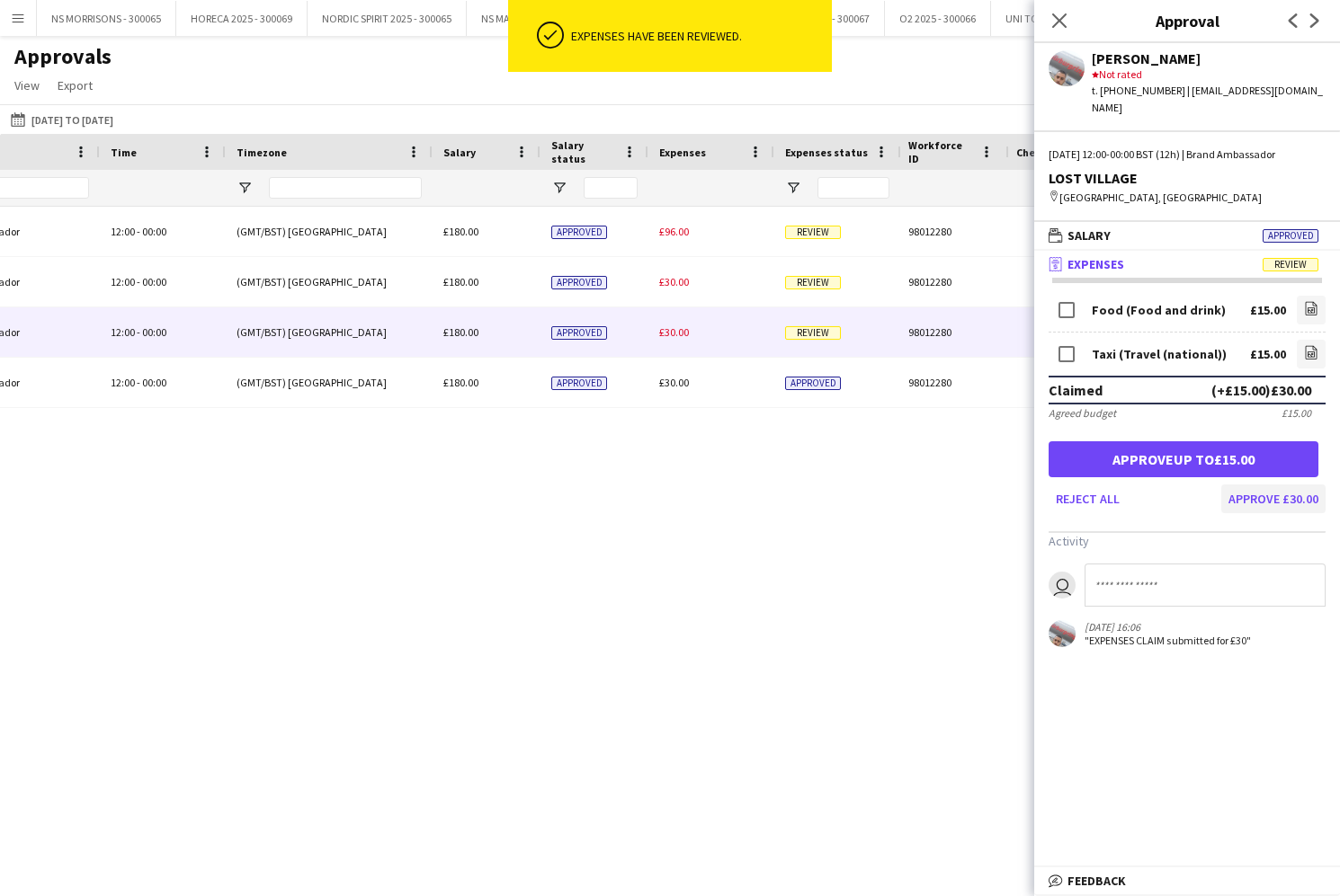
click at [1258, 485] on button "Approve £30.00" at bounding box center [1273, 498] width 104 height 28
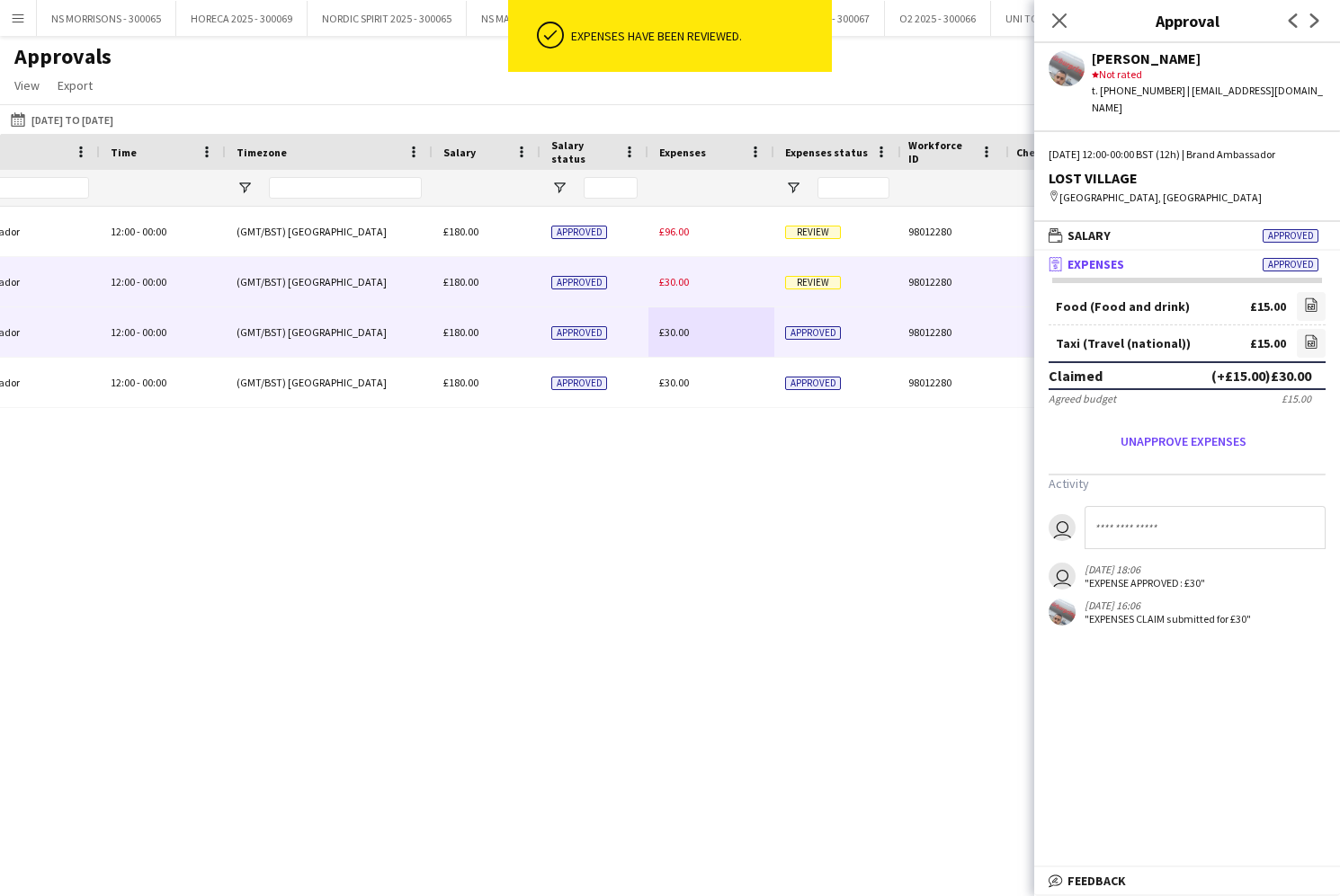
click at [688, 287] on span "£30.00" at bounding box center [674, 282] width 29 height 14
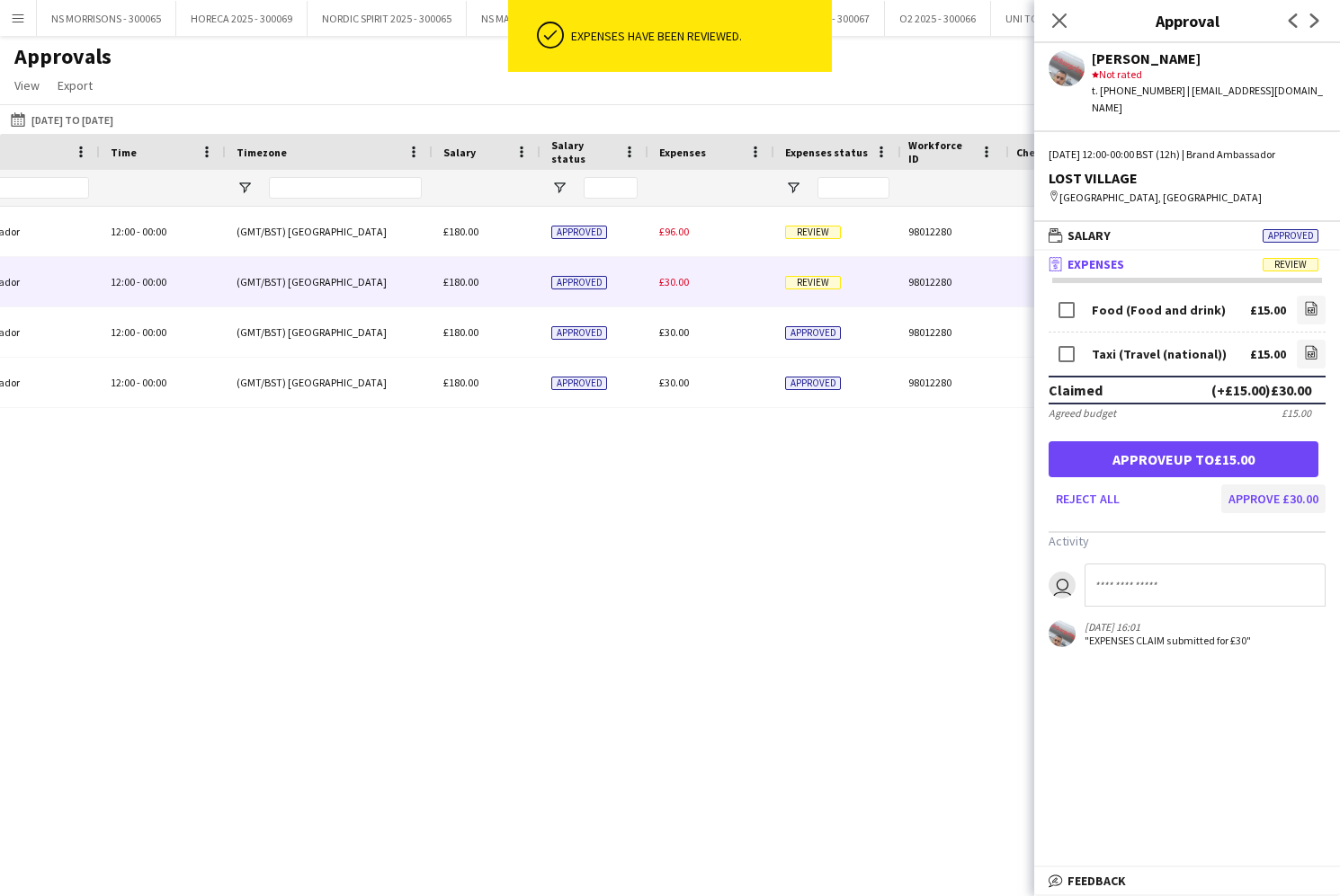
click at [1276, 485] on button "Approve £30.00" at bounding box center [1273, 498] width 104 height 28
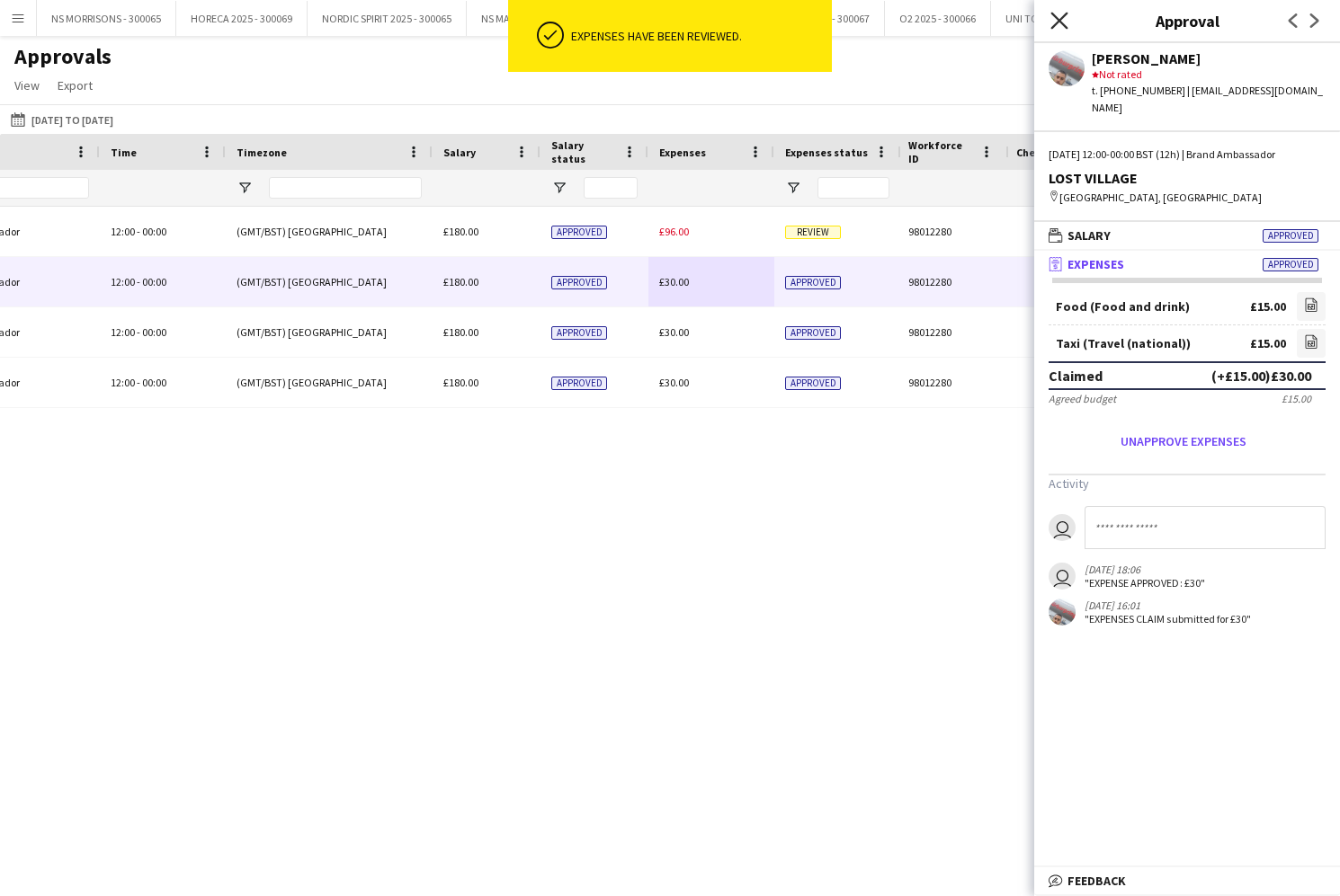
click at [1053, 14] on icon "Close pop-in" at bounding box center [1058, 20] width 17 height 17
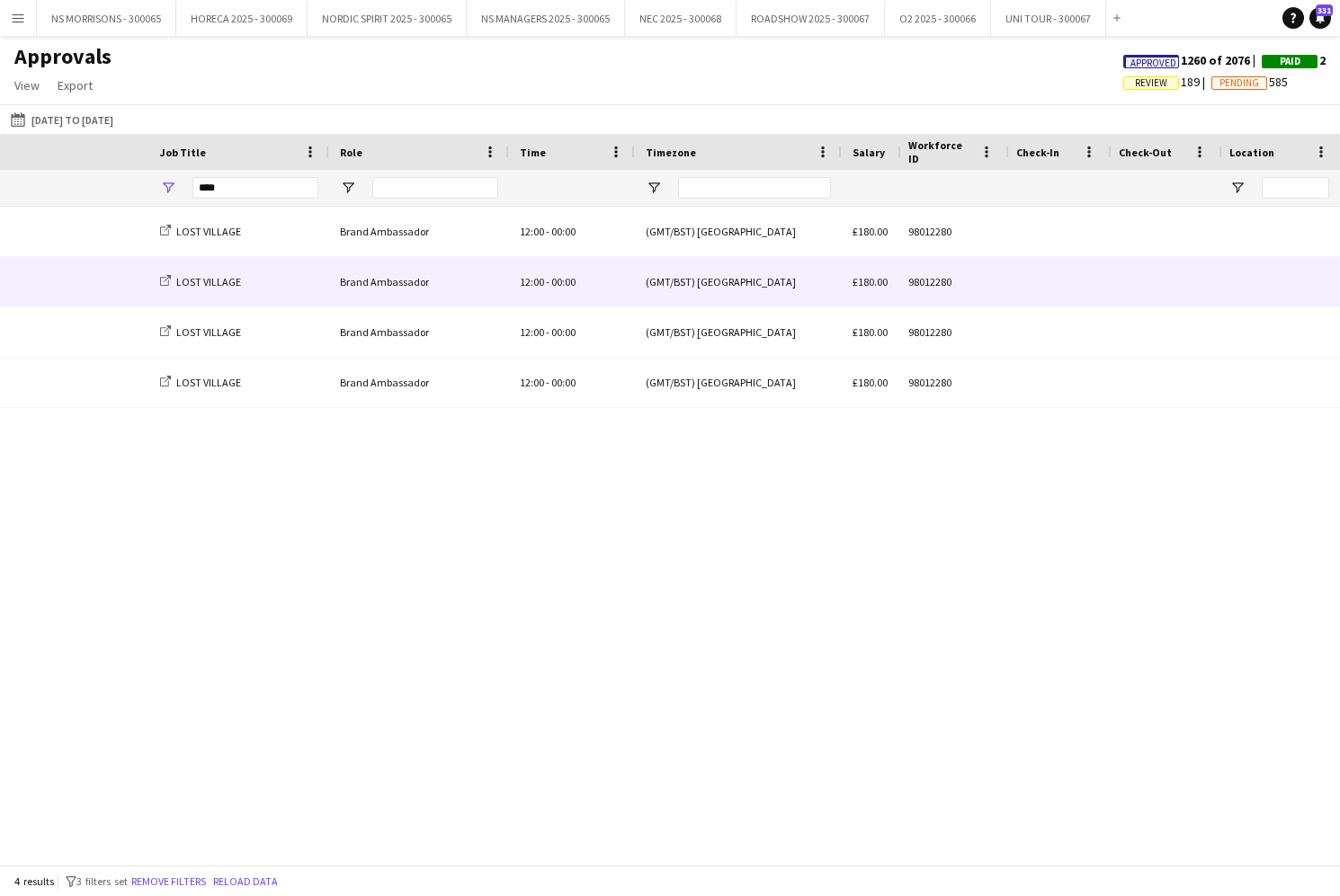
scroll to position [0, 196]
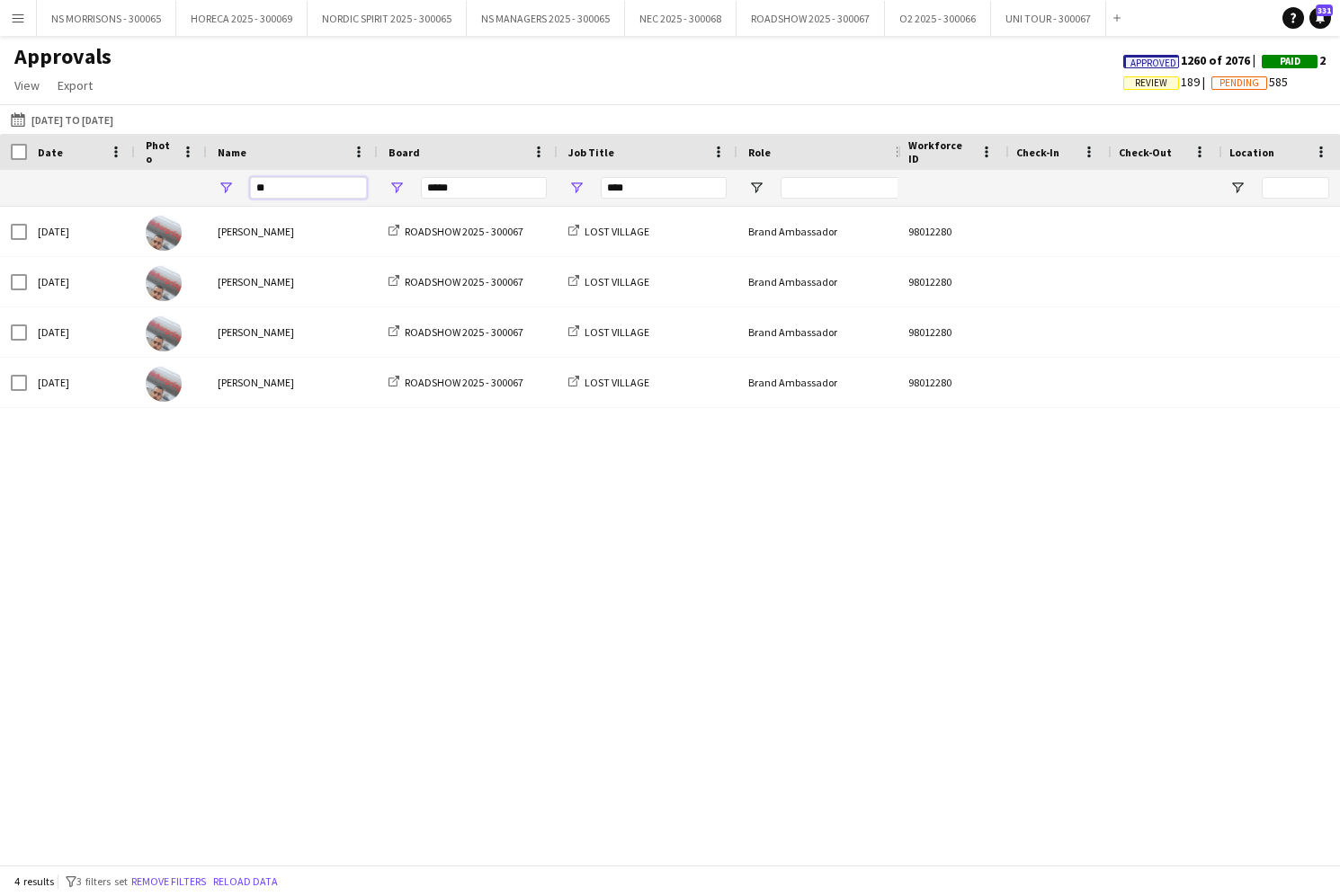
type input "*"
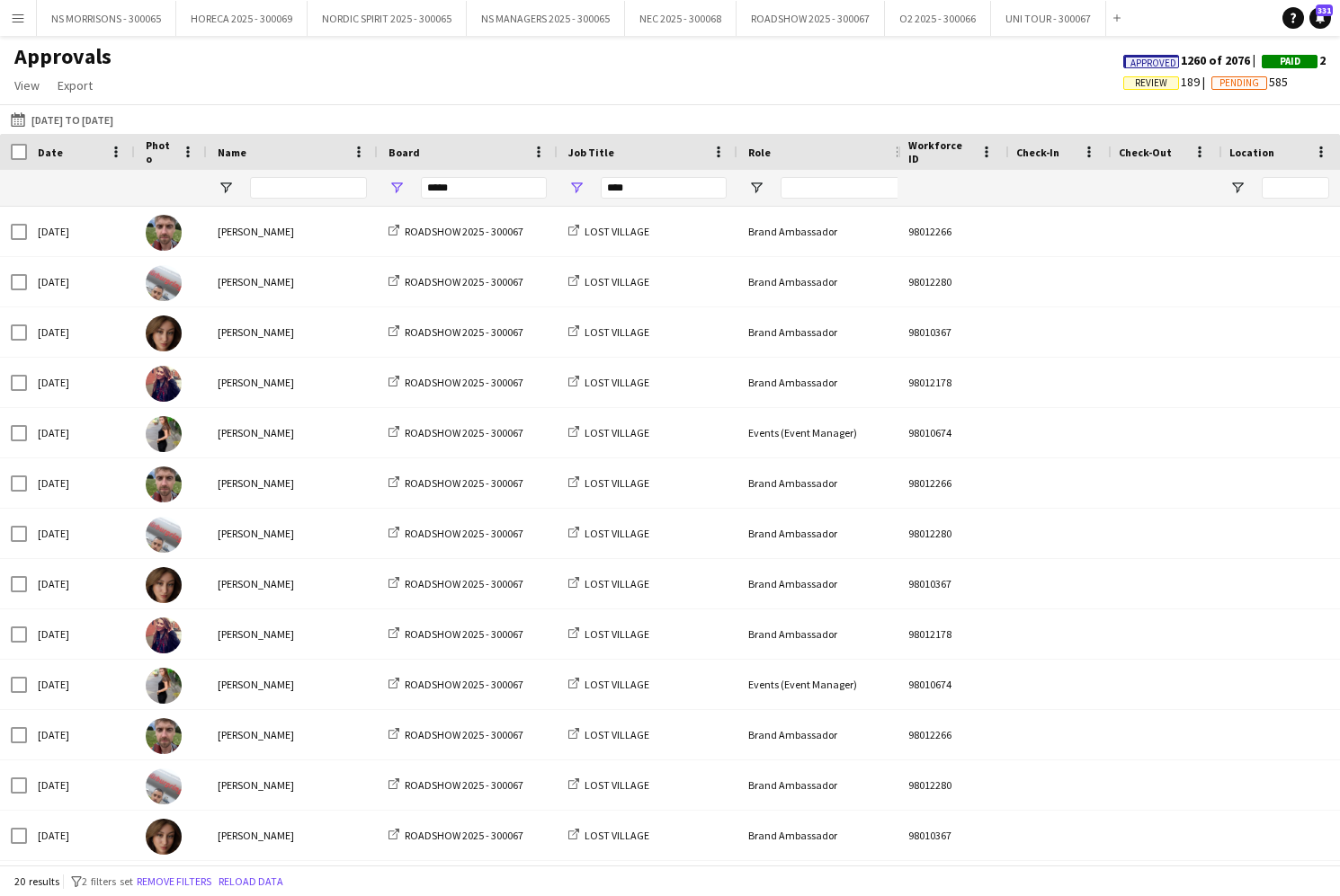
click at [1163, 86] on span "Review" at bounding box center [1151, 83] width 56 height 14
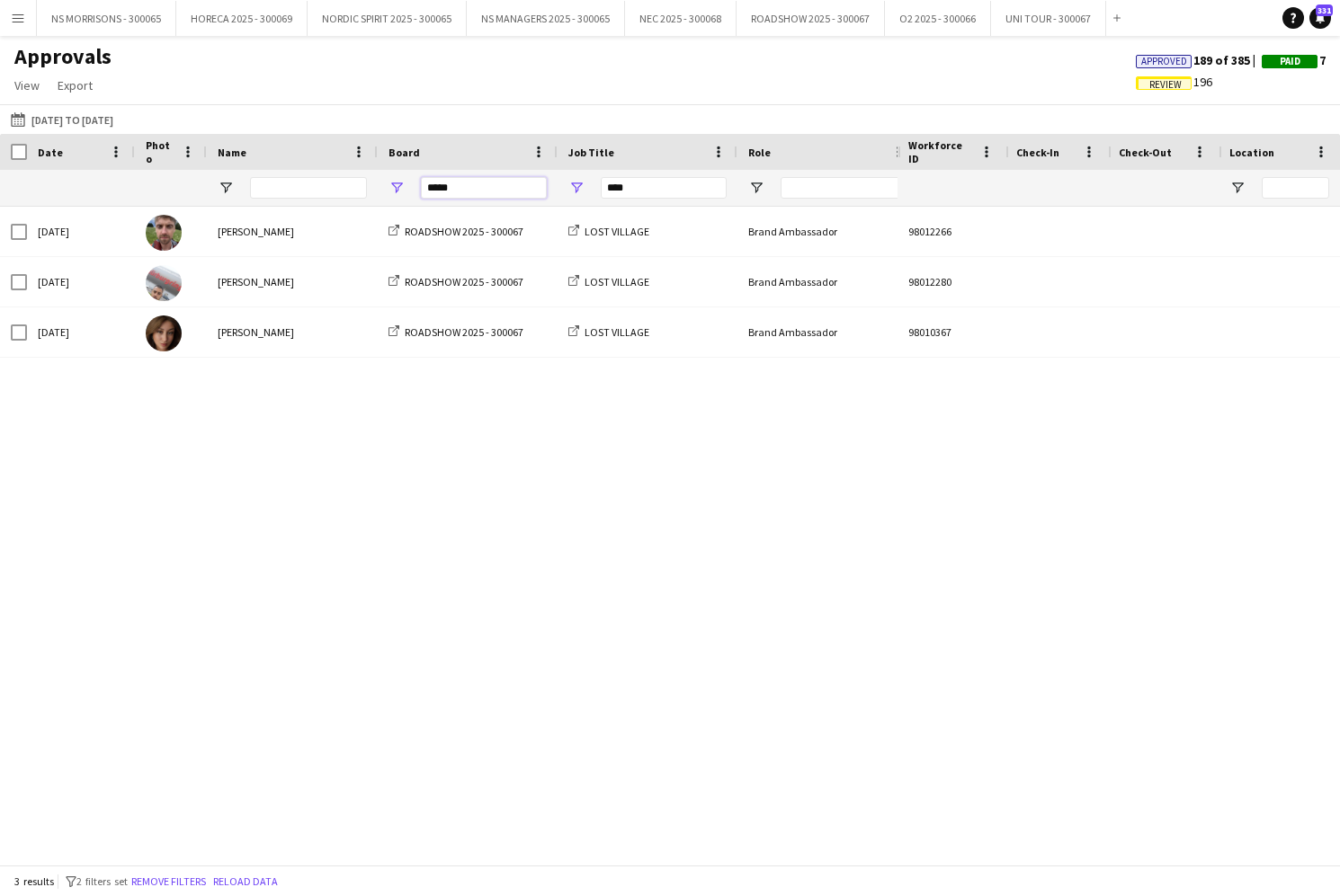
click at [515, 196] on input "*****" at bounding box center [484, 188] width 126 height 22
type input "*"
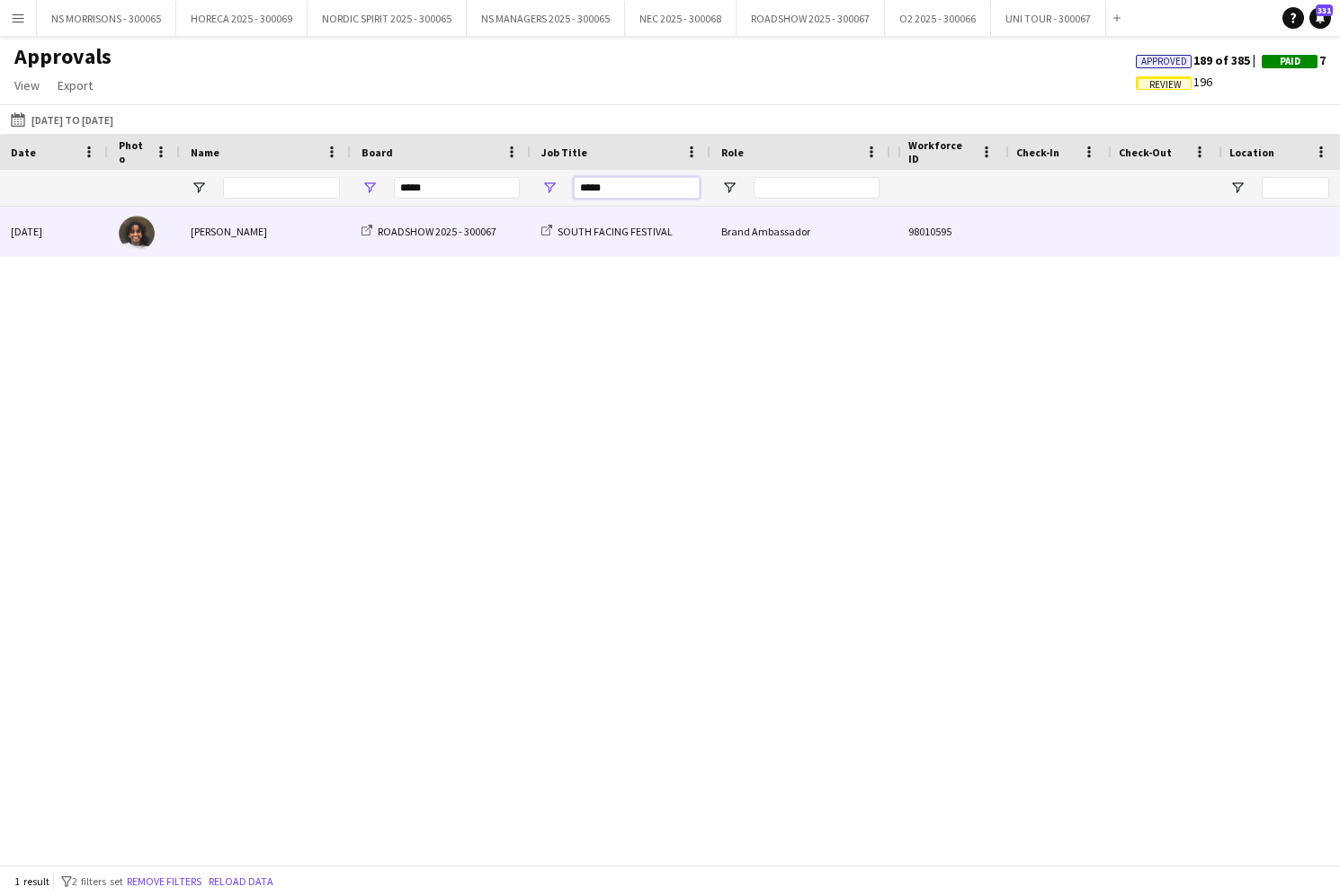
scroll to position [0, 59]
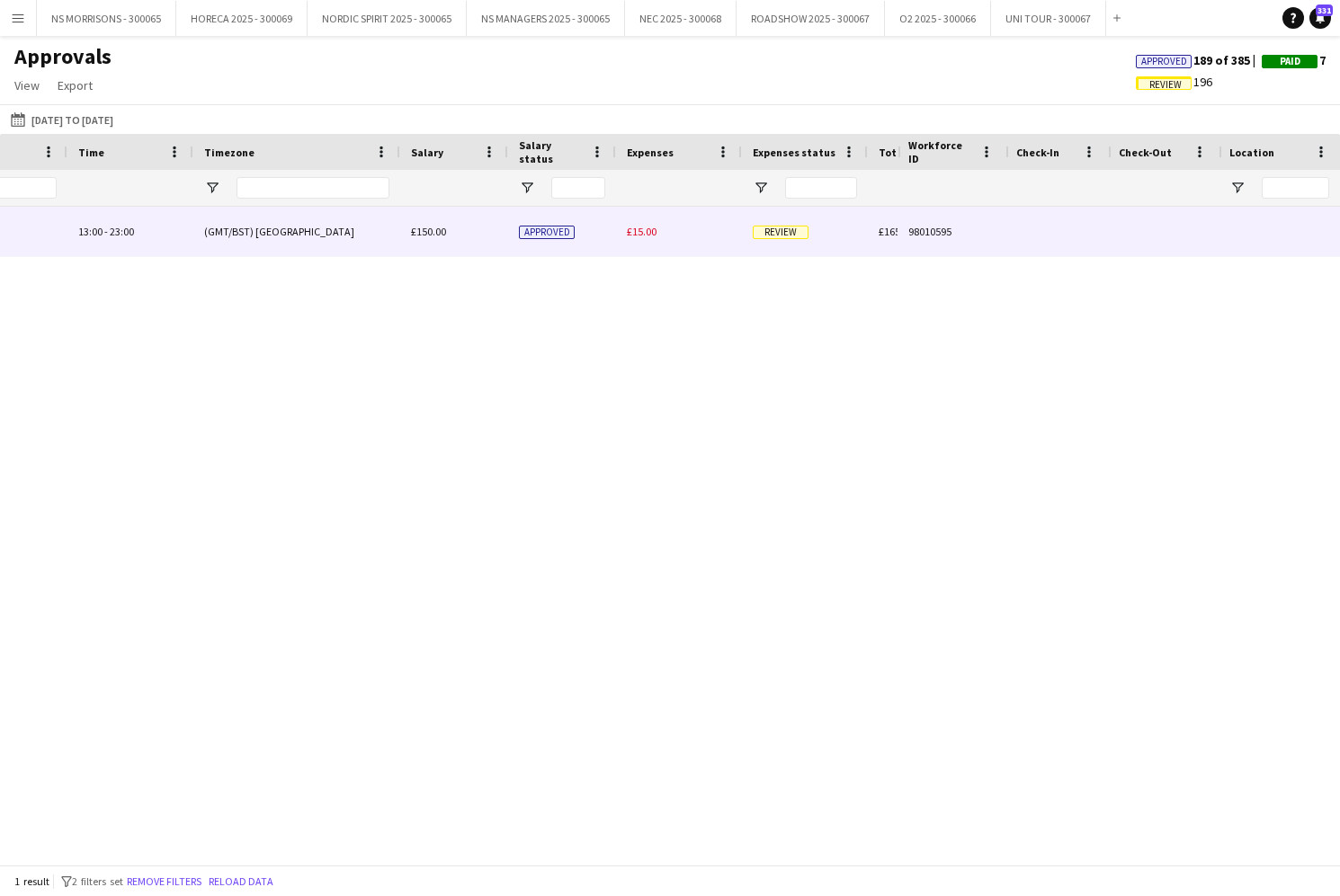
click at [631, 223] on div "£15.00" at bounding box center [679, 231] width 126 height 49
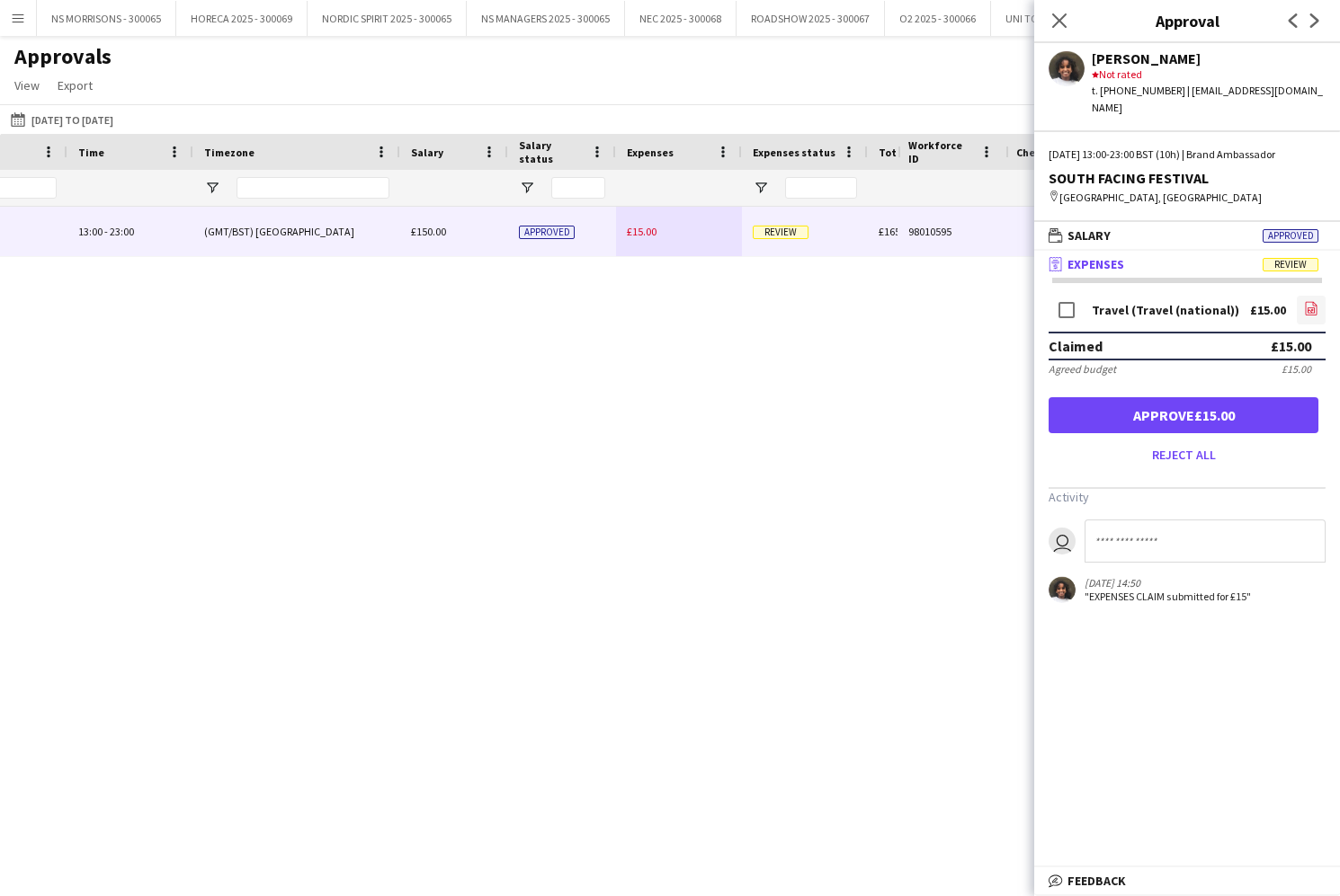
click at [1318, 295] on link "file-image" at bounding box center [1311, 309] width 28 height 28
click at [1260, 402] on button "Approve £15.00" at bounding box center [1183, 415] width 270 height 36
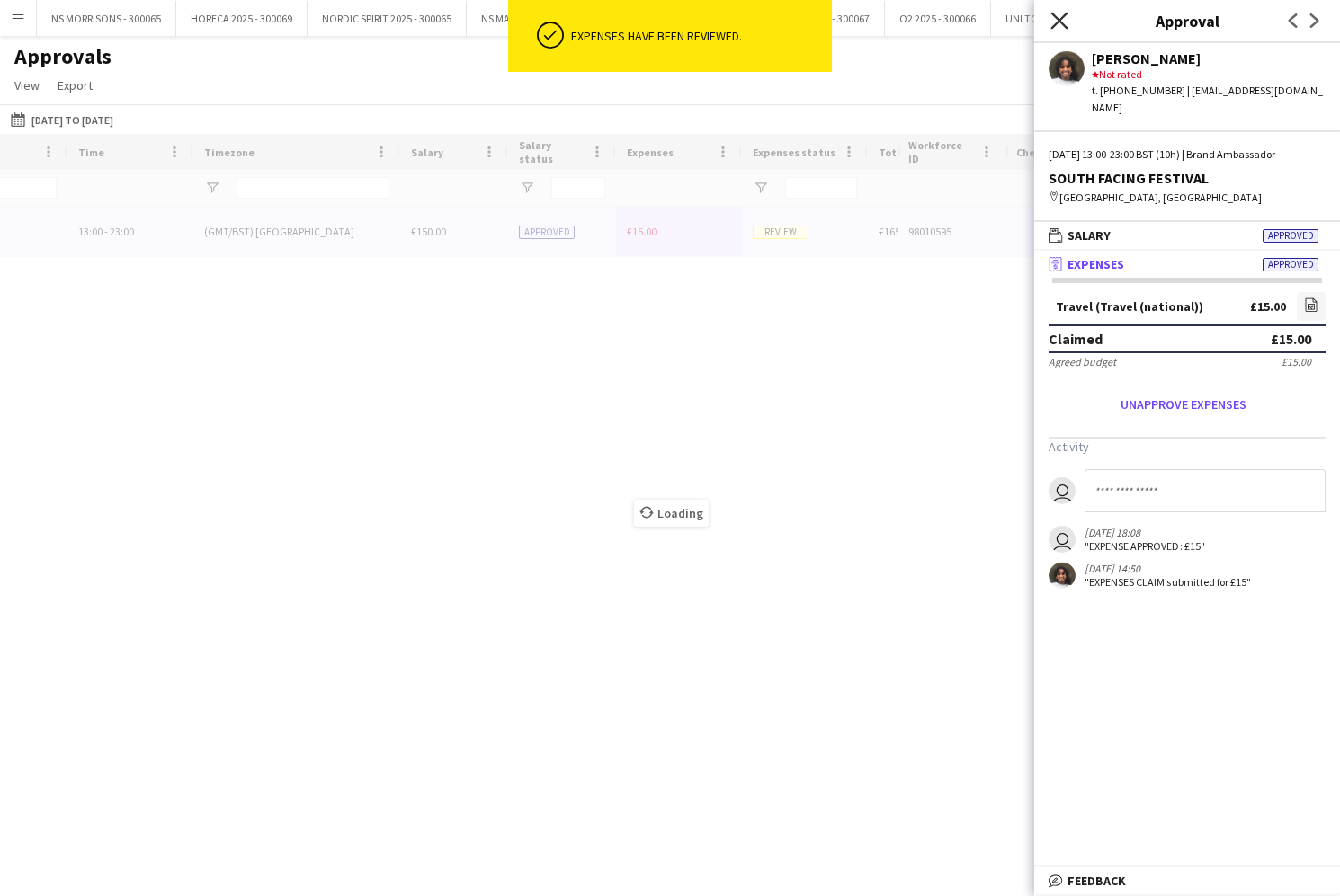
click at [1065, 23] on icon "Close pop-in" at bounding box center [1058, 20] width 17 height 17
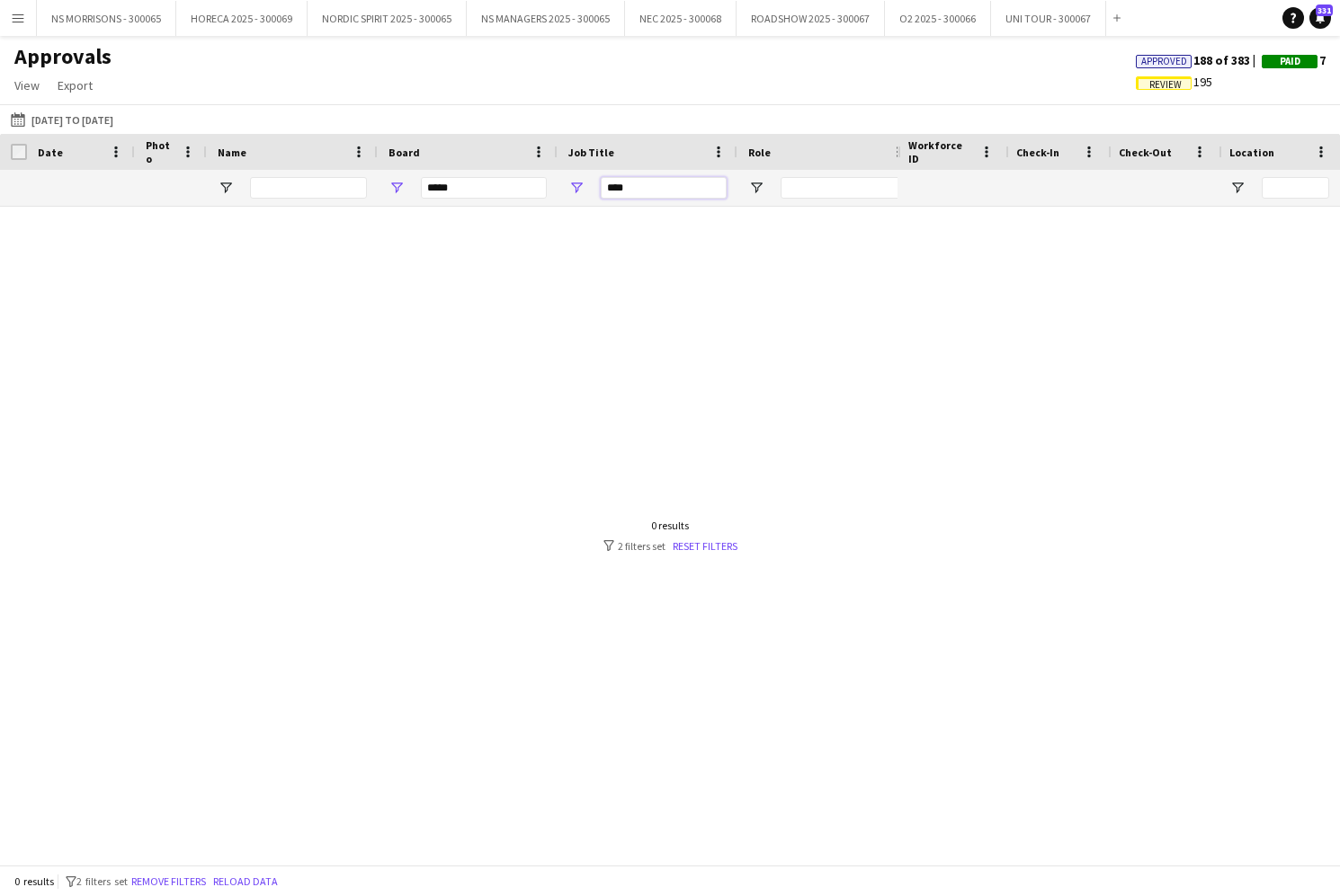
click at [670, 192] on input "****" at bounding box center [664, 188] width 126 height 22
type input "*"
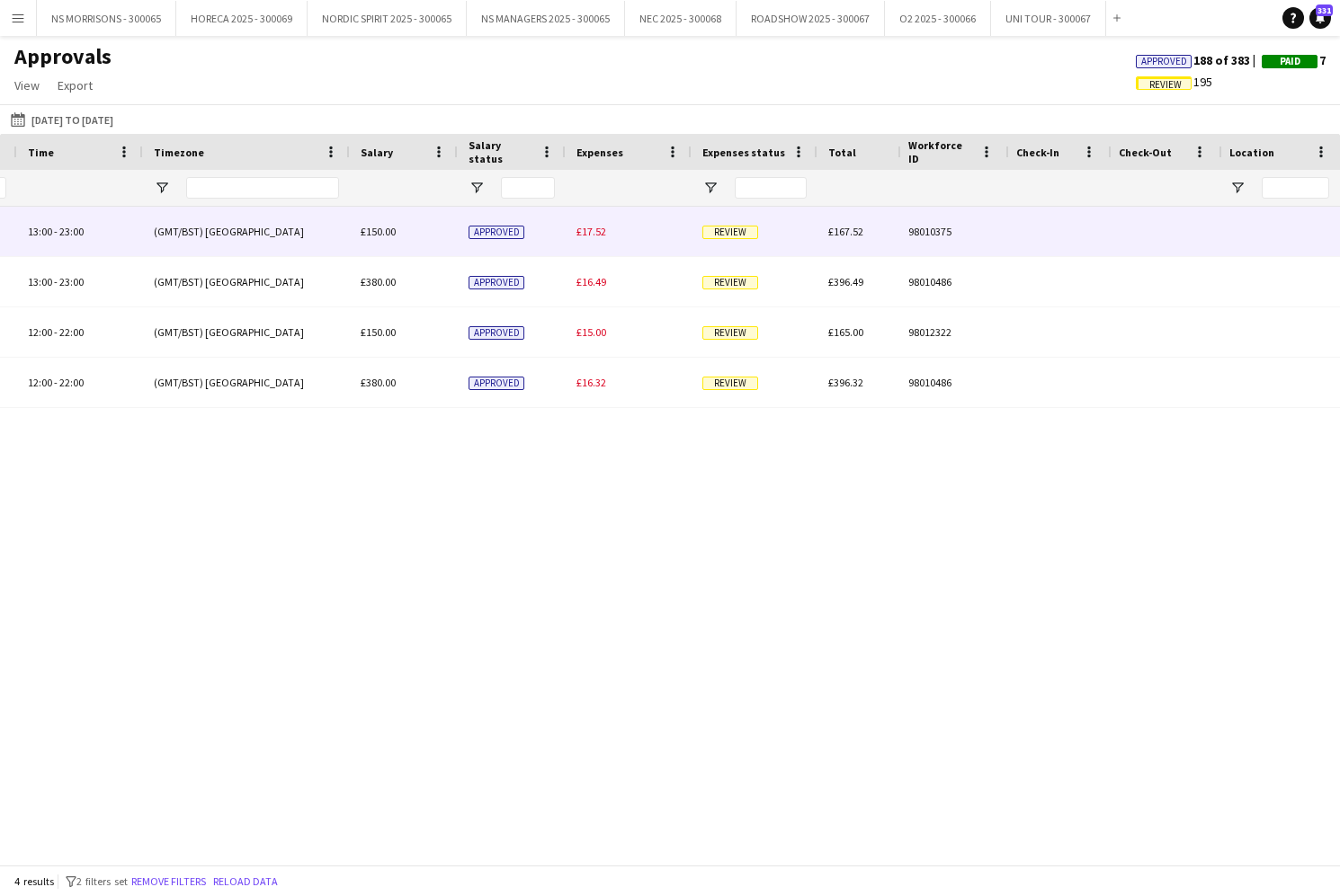
click at [578, 235] on span "£17.52" at bounding box center [591, 231] width 29 height 14
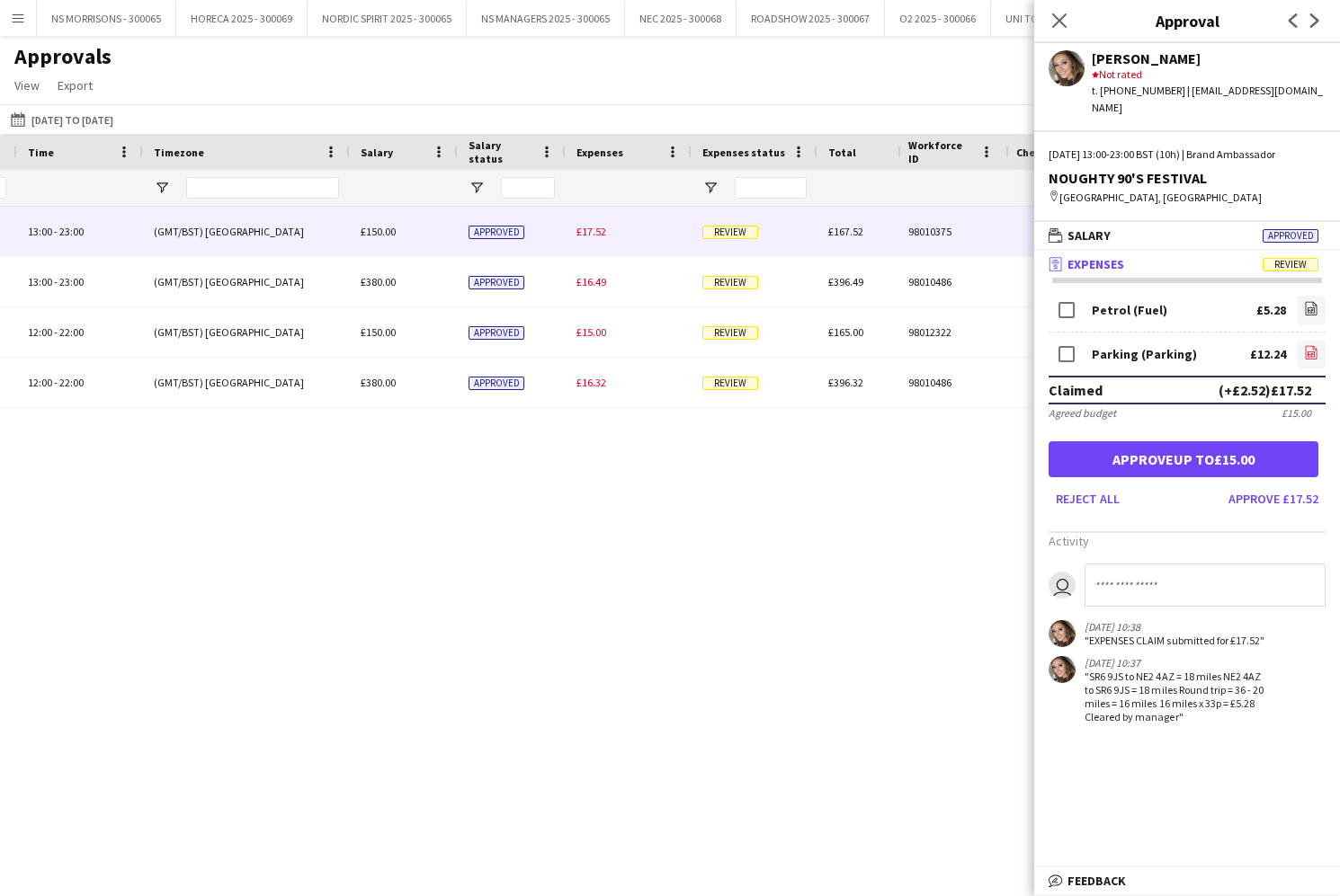
click at [1316, 346] on icon at bounding box center [1311, 352] width 12 height 14
click at [1245, 485] on button "Approve £17.52" at bounding box center [1273, 498] width 104 height 28
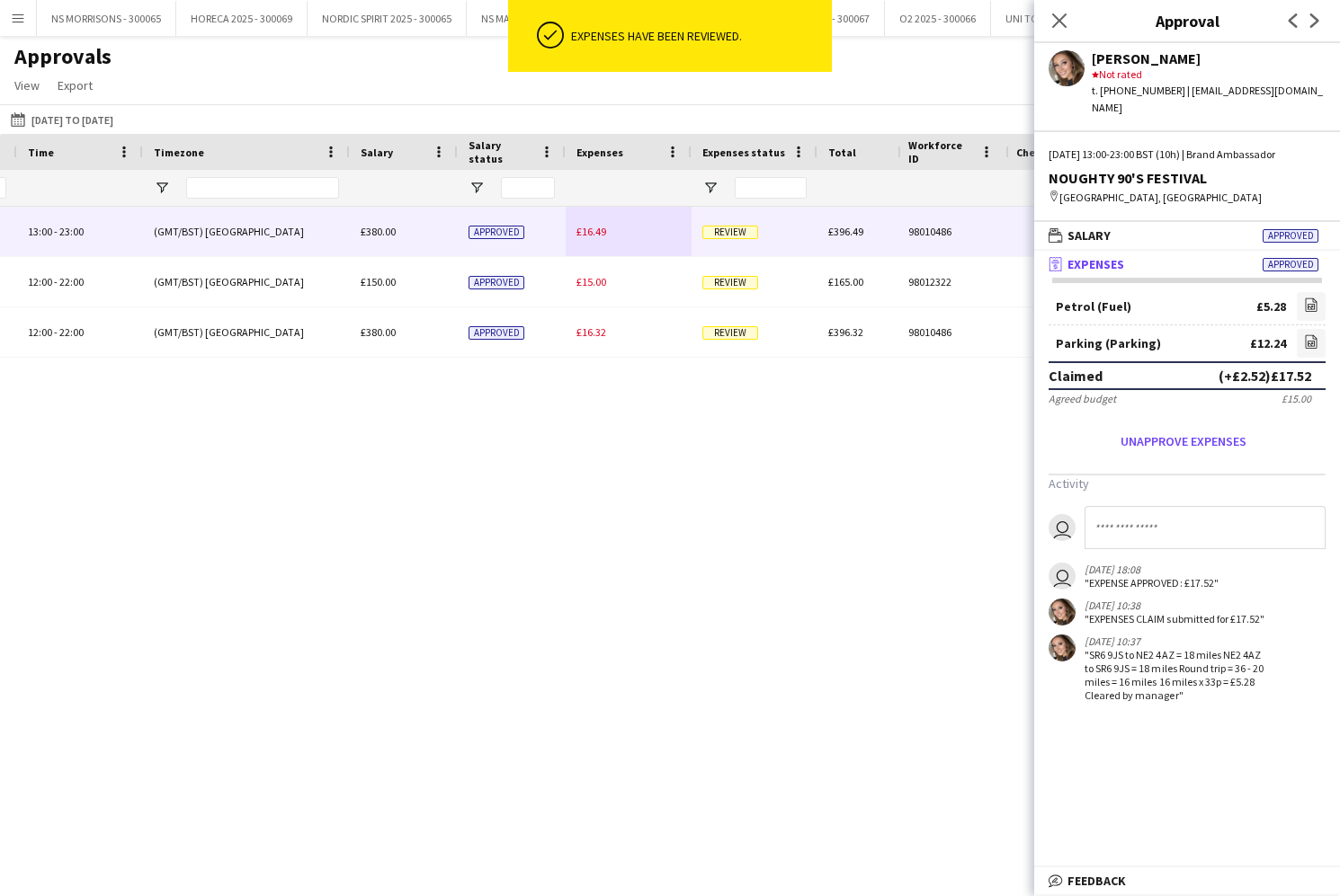
drag, startPoint x: 585, startPoint y: 237, endPoint x: 627, endPoint y: 236, distance: 42.0
click at [585, 237] on span "£16.49" at bounding box center [591, 231] width 29 height 14
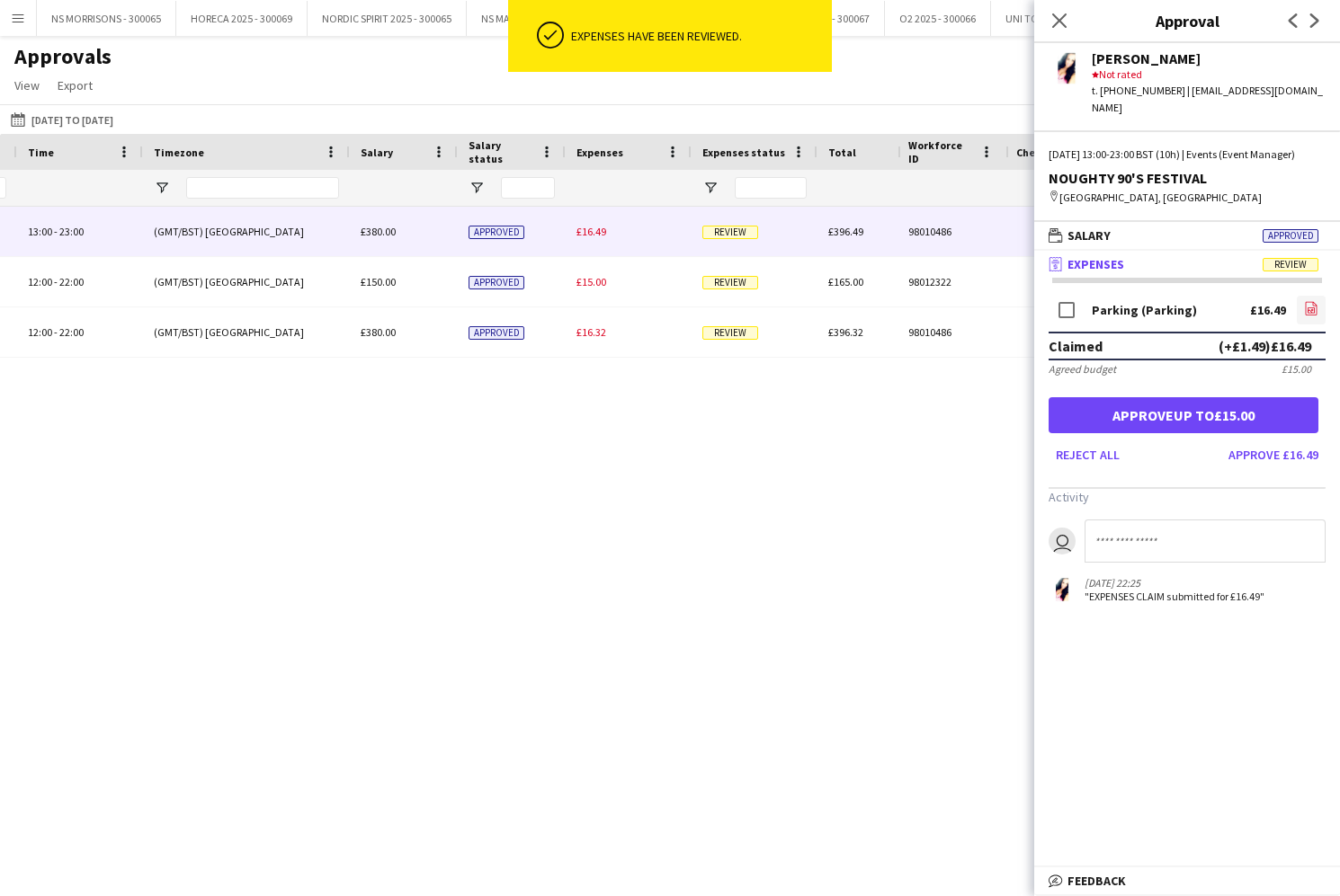
click at [1319, 308] on link "file-image" at bounding box center [1311, 309] width 28 height 28
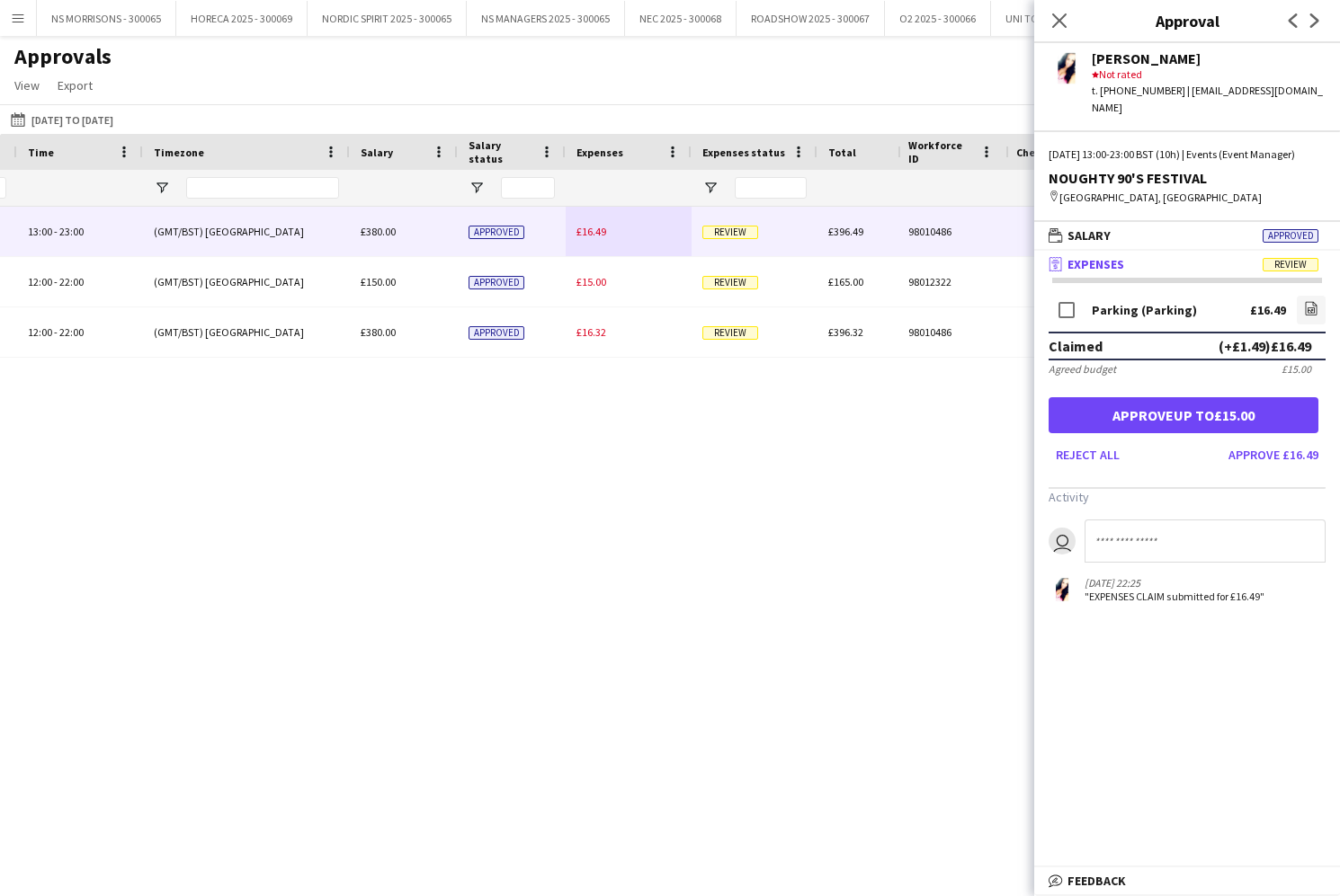
click at [1242, 453] on button "Approve £16.49" at bounding box center [1273, 454] width 104 height 28
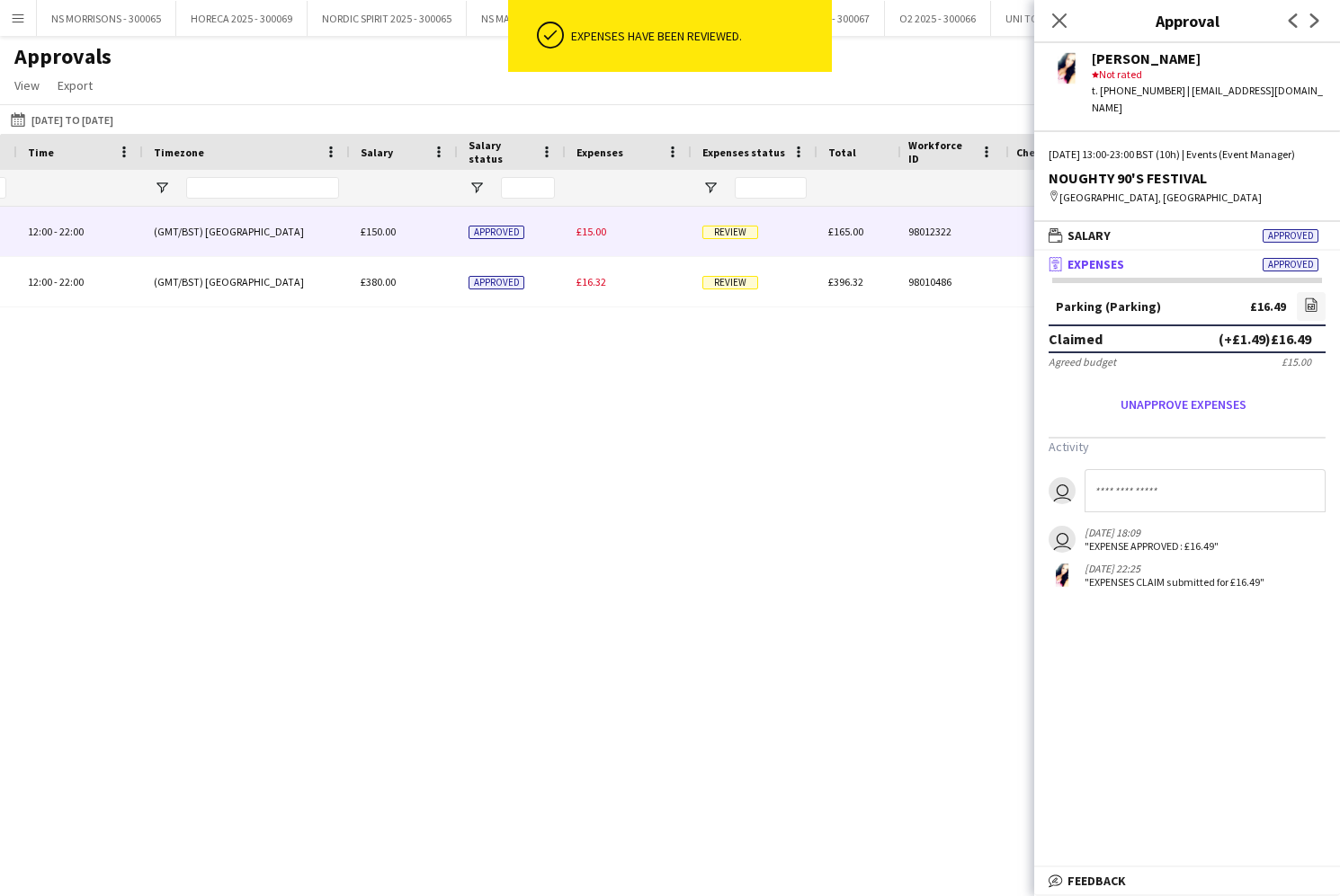
click at [596, 231] on span "£15.00" at bounding box center [591, 231] width 29 height 14
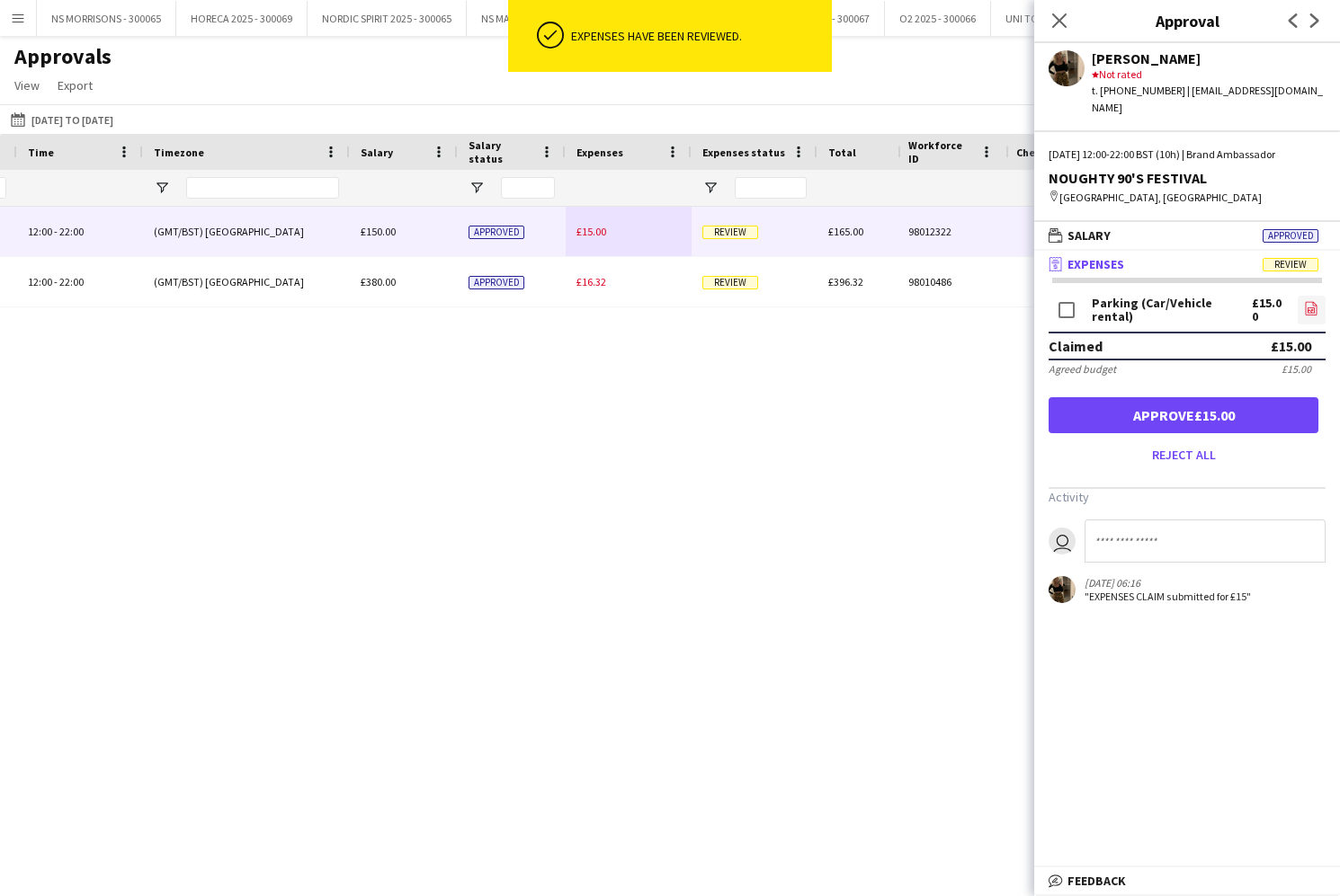
click at [1318, 297] on link "file-image" at bounding box center [1312, 309] width 27 height 28
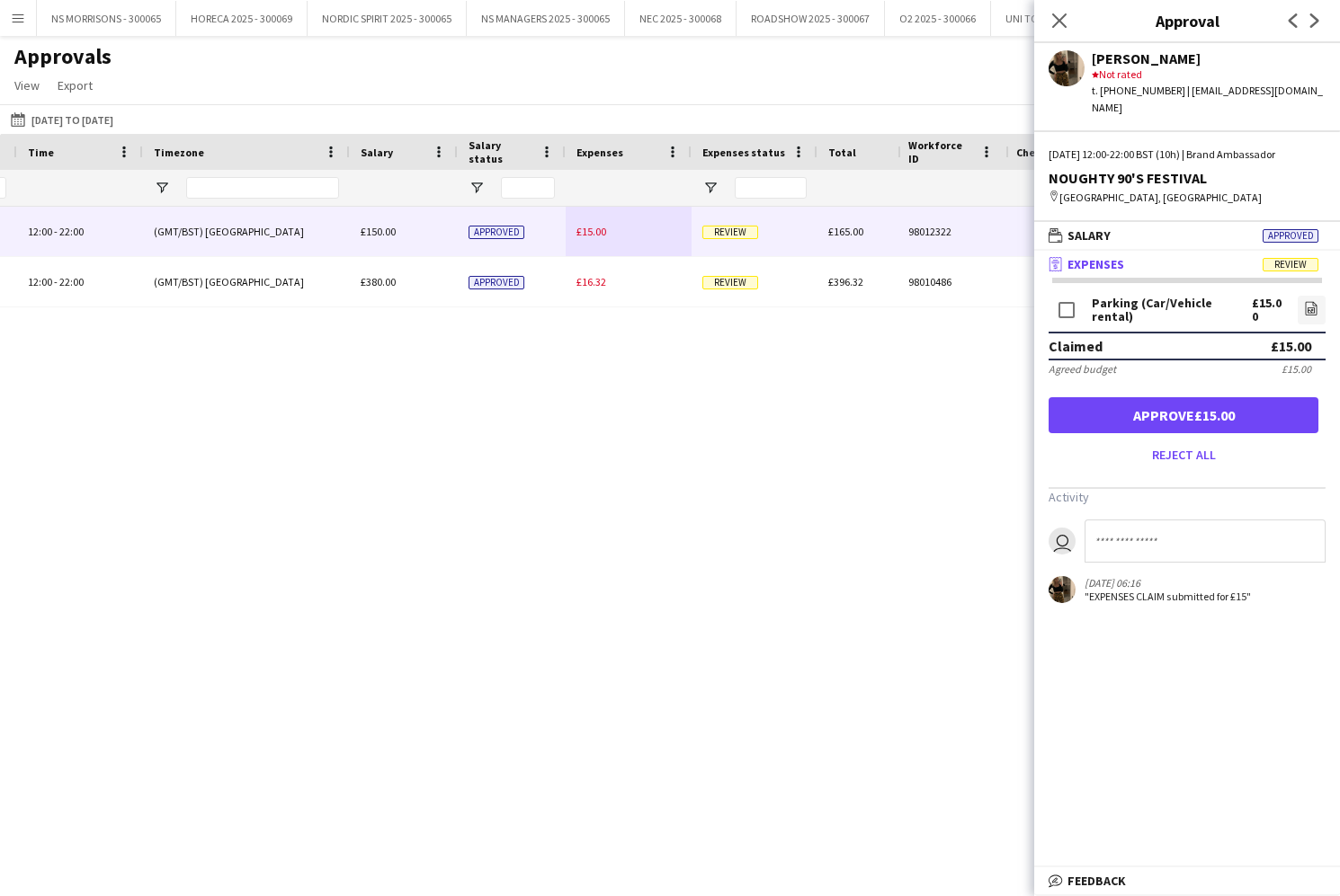
click at [1256, 398] on button "Approve £15.00" at bounding box center [1183, 415] width 270 height 36
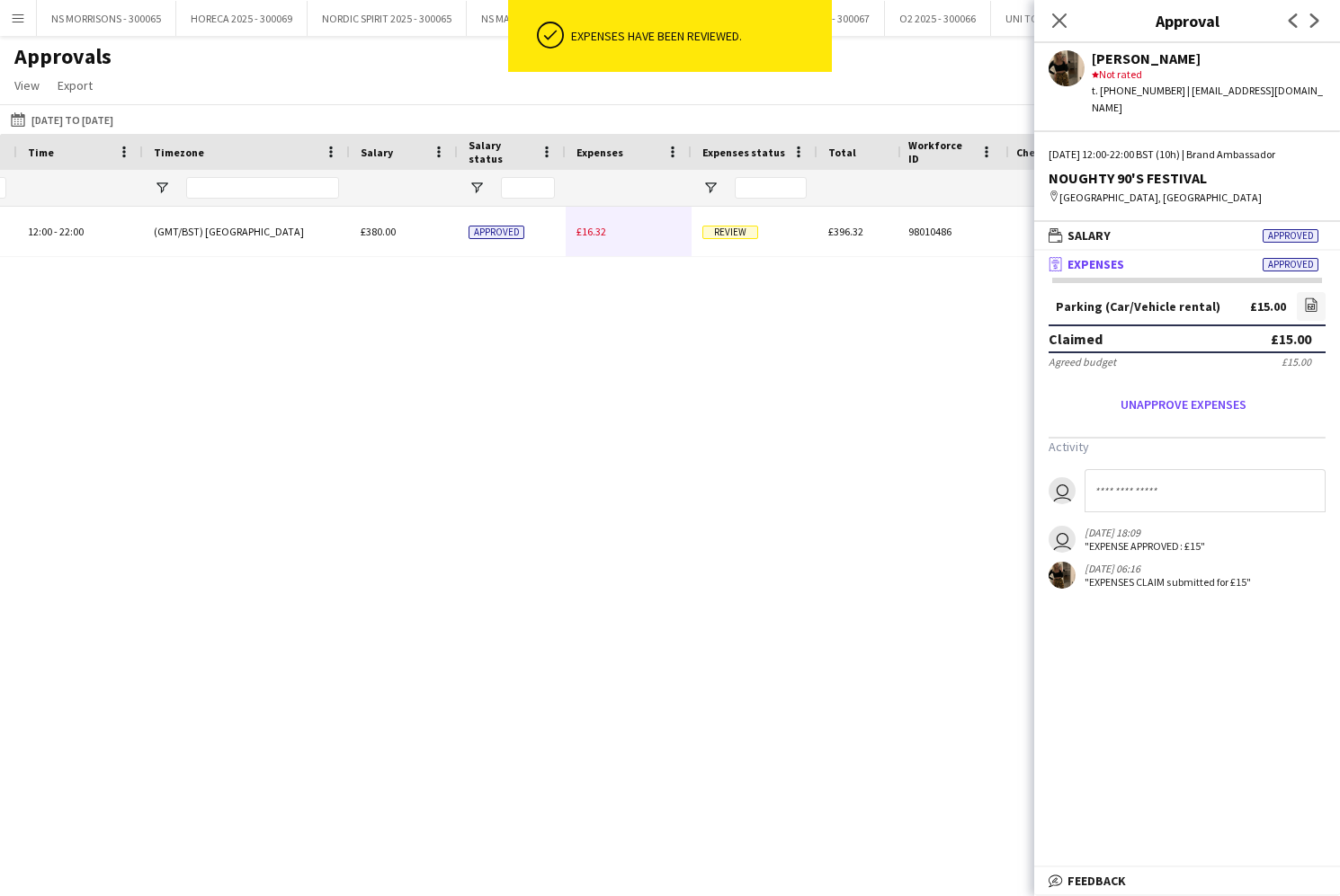
click at [605, 236] on span "£16.32" at bounding box center [591, 231] width 29 height 14
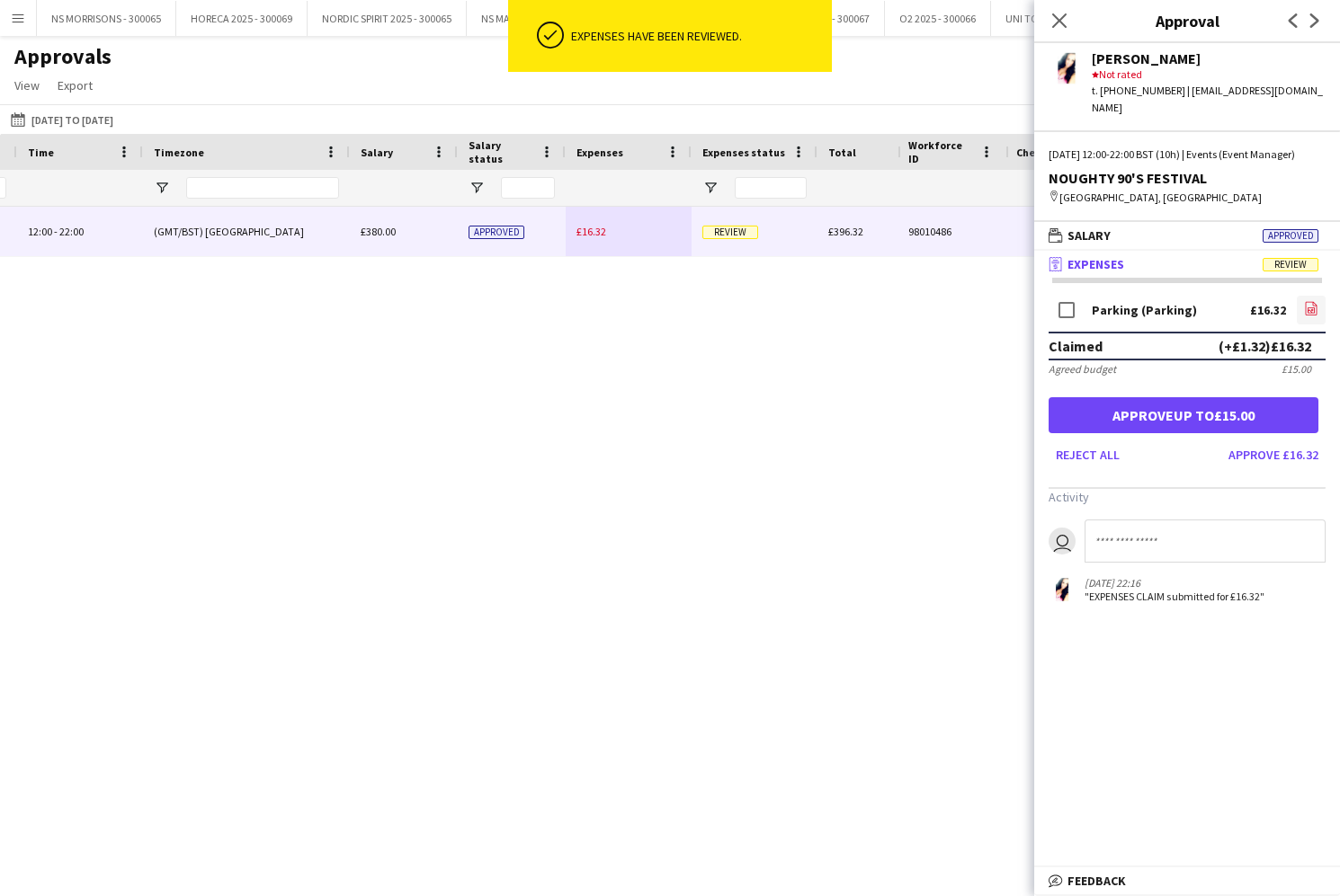
click at [1310, 303] on icon "file-image" at bounding box center [1311, 308] width 15 height 15
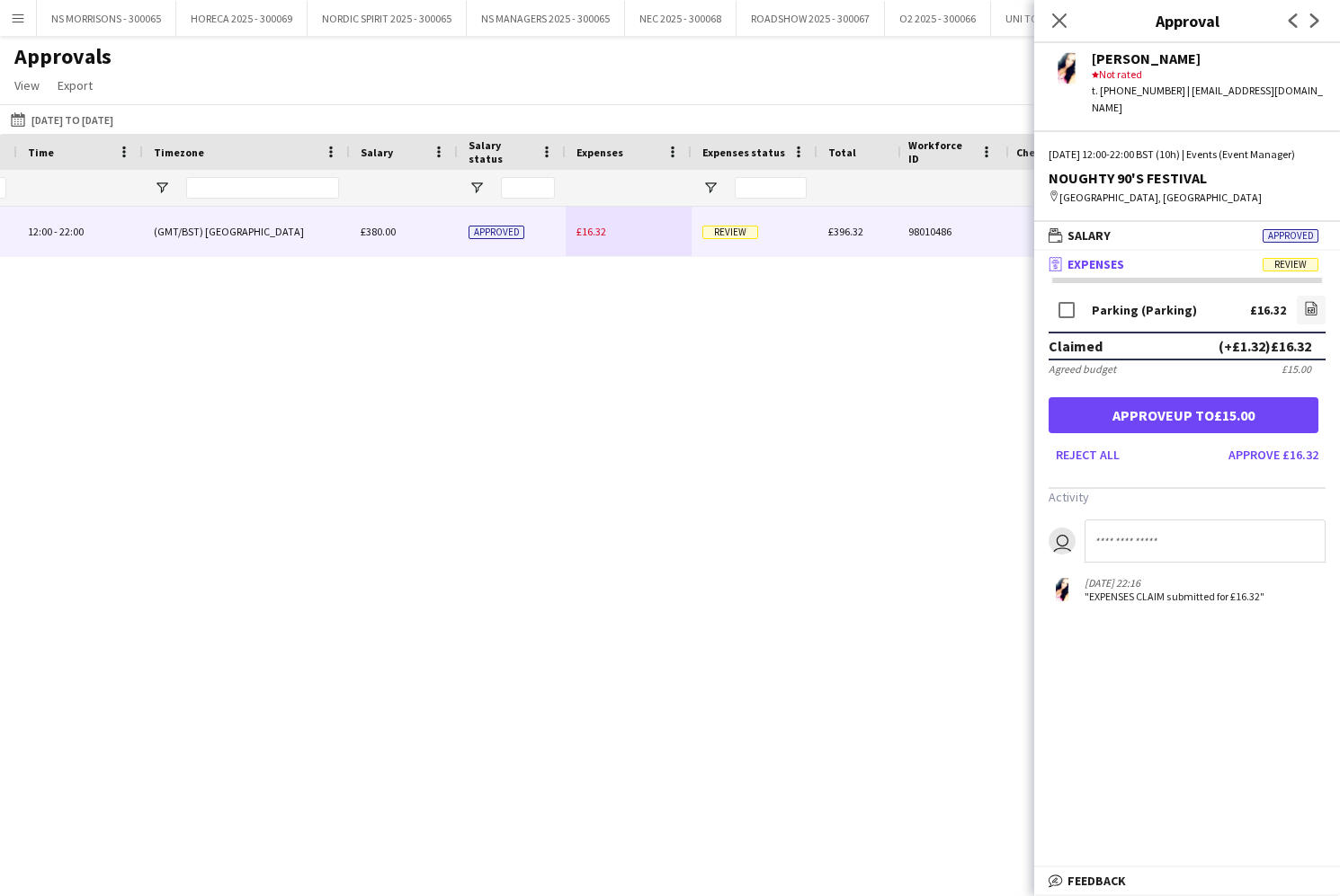
click at [1276, 454] on button "Approve £16.32" at bounding box center [1273, 454] width 104 height 28
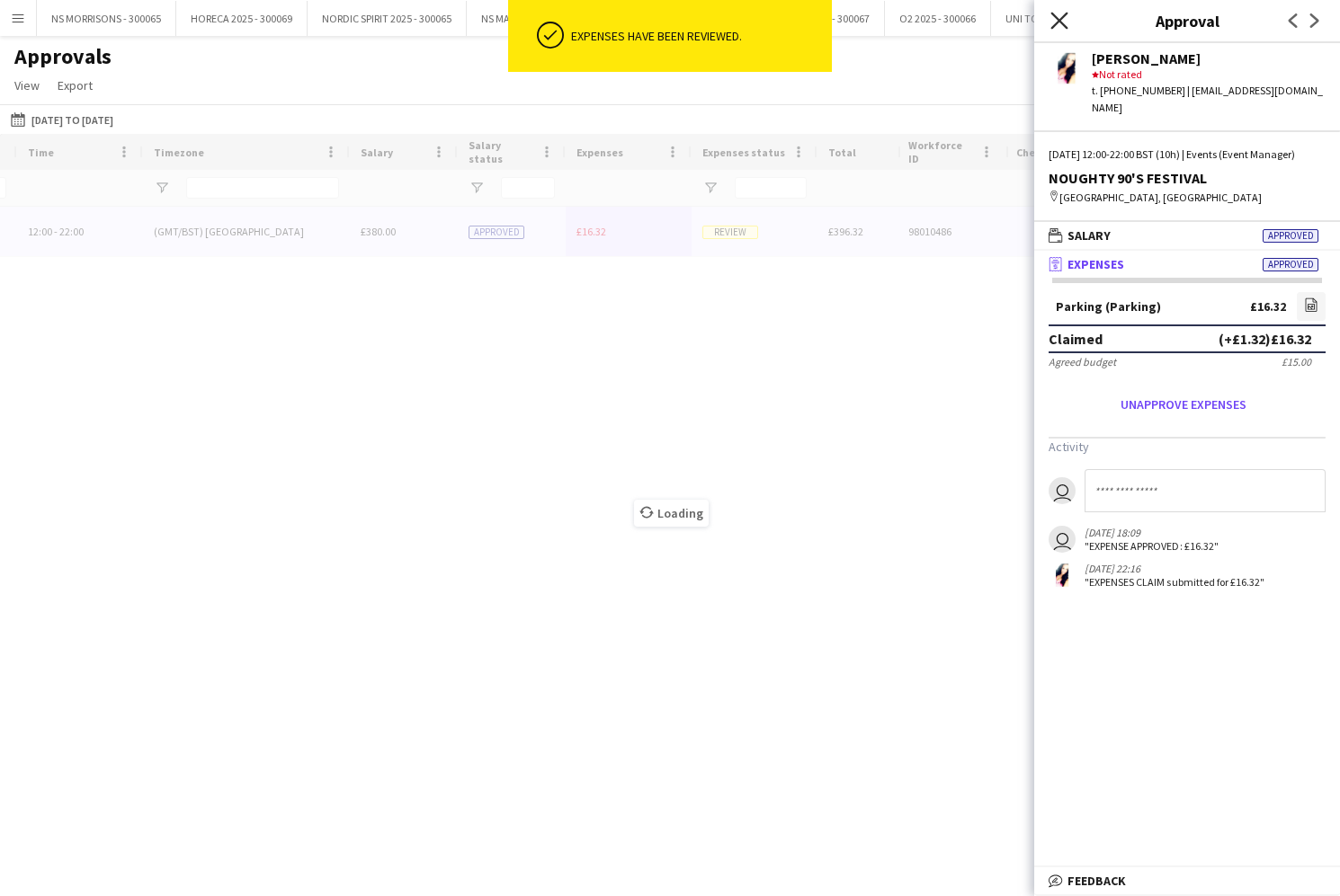
drag, startPoint x: 1060, startPoint y: 21, endPoint x: 926, endPoint y: 1, distance: 135.5
click at [1059, 21] on icon at bounding box center [1058, 20] width 17 height 17
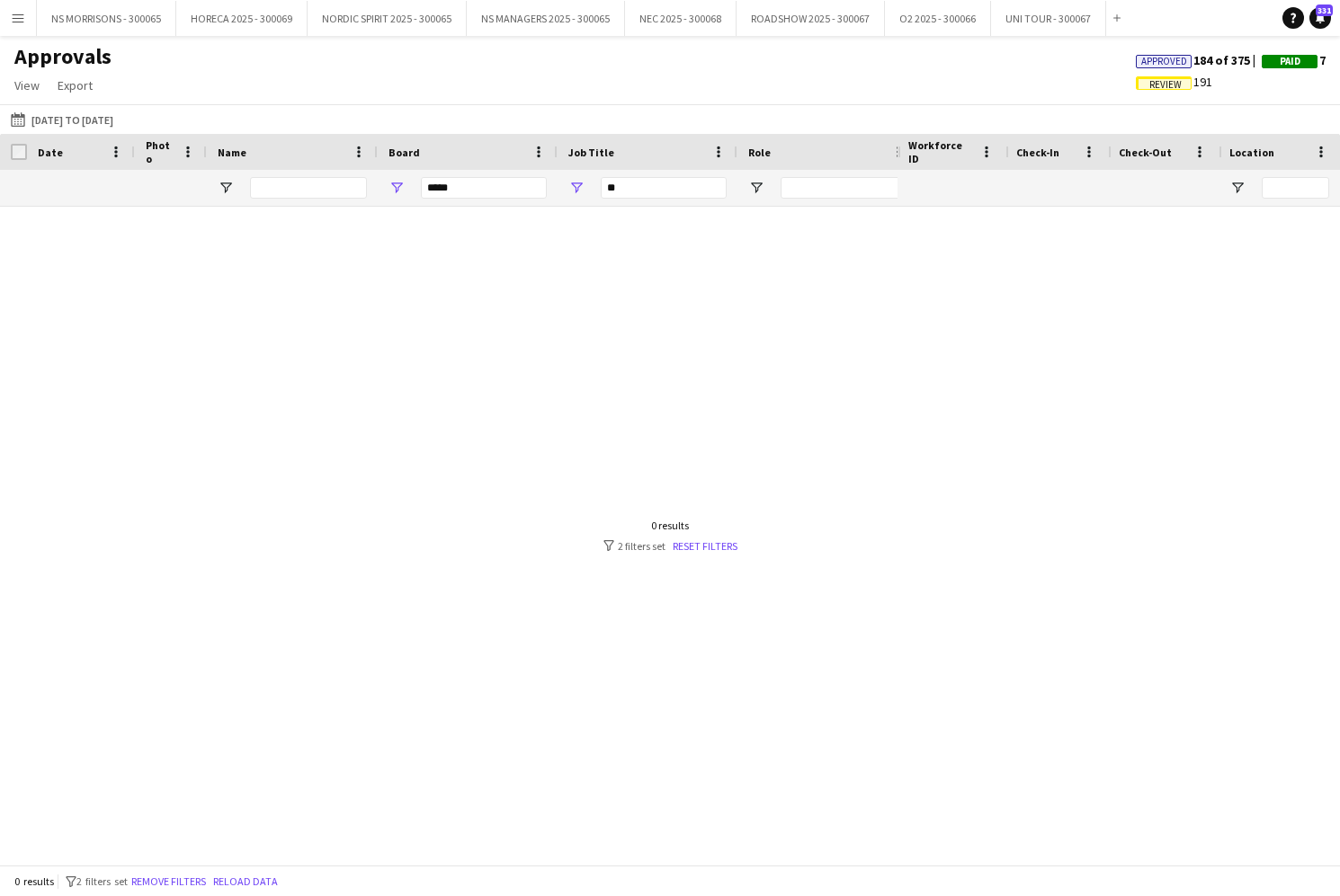
click at [691, 198] on div "**" at bounding box center [664, 187] width 126 height 36
click at [691, 191] on input "**" at bounding box center [664, 188] width 126 height 22
type input "*"
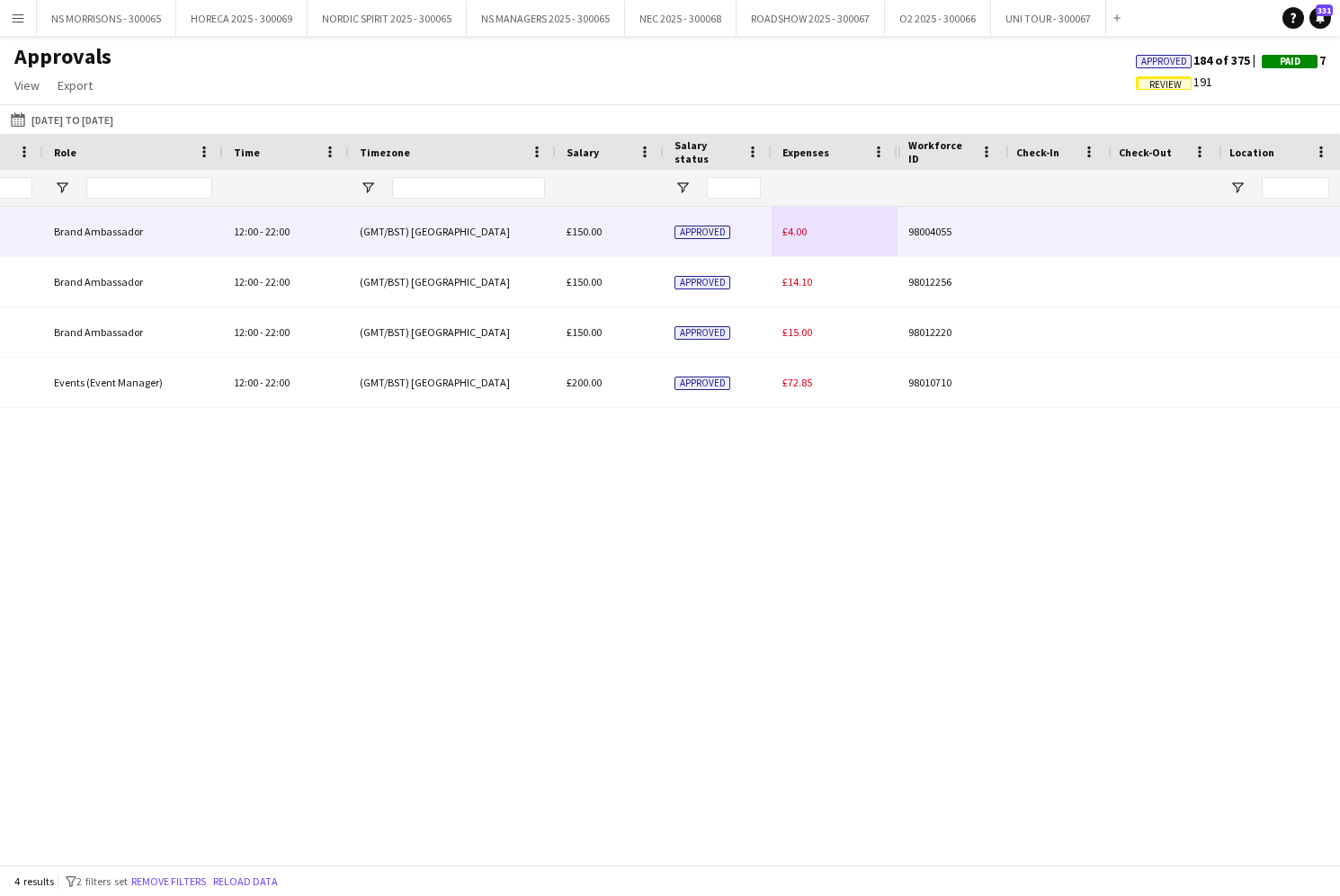
click at [802, 229] on span "£4.00" at bounding box center [794, 231] width 25 height 14
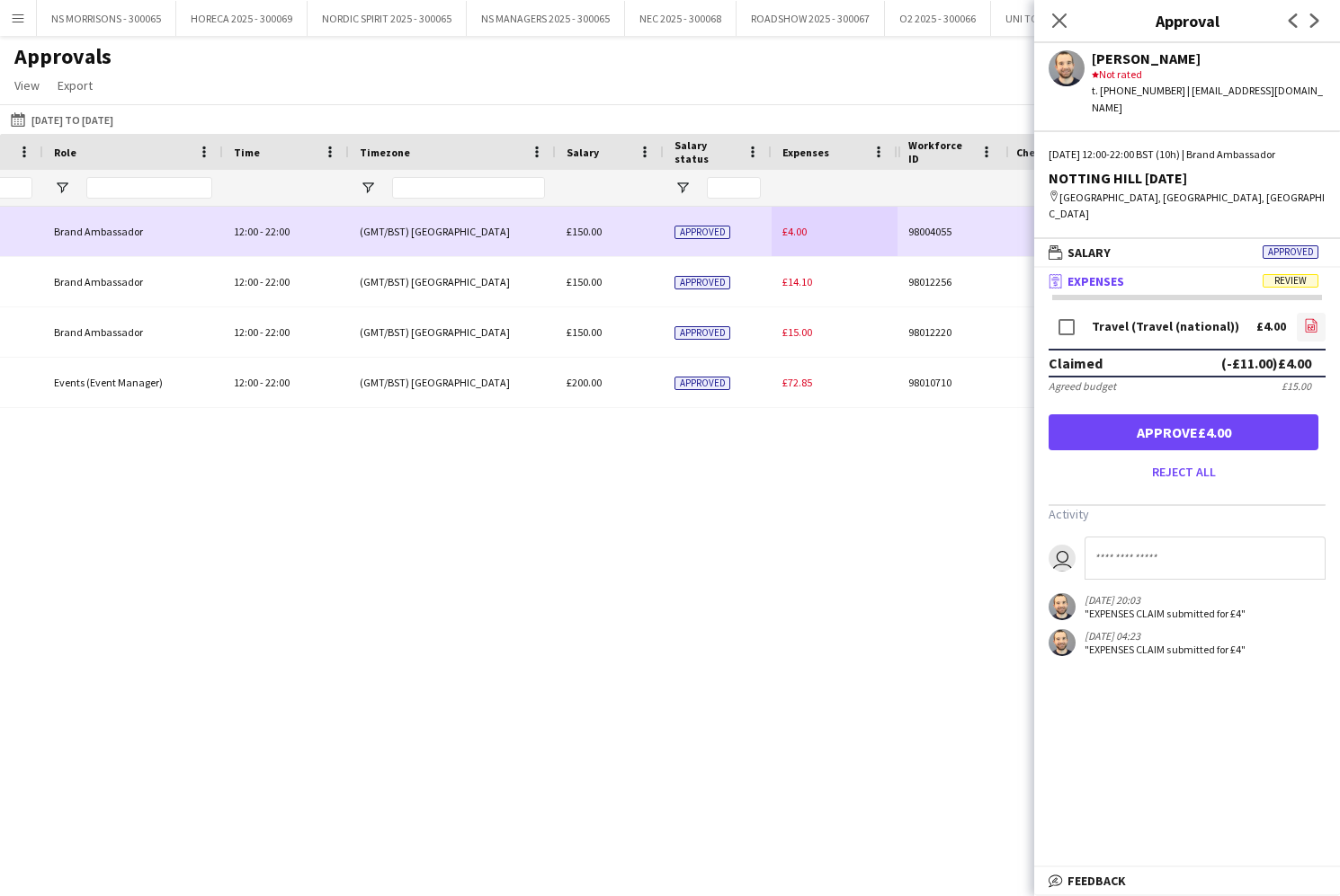
click at [1307, 325] on icon at bounding box center [1311, 327] width 7 height 5
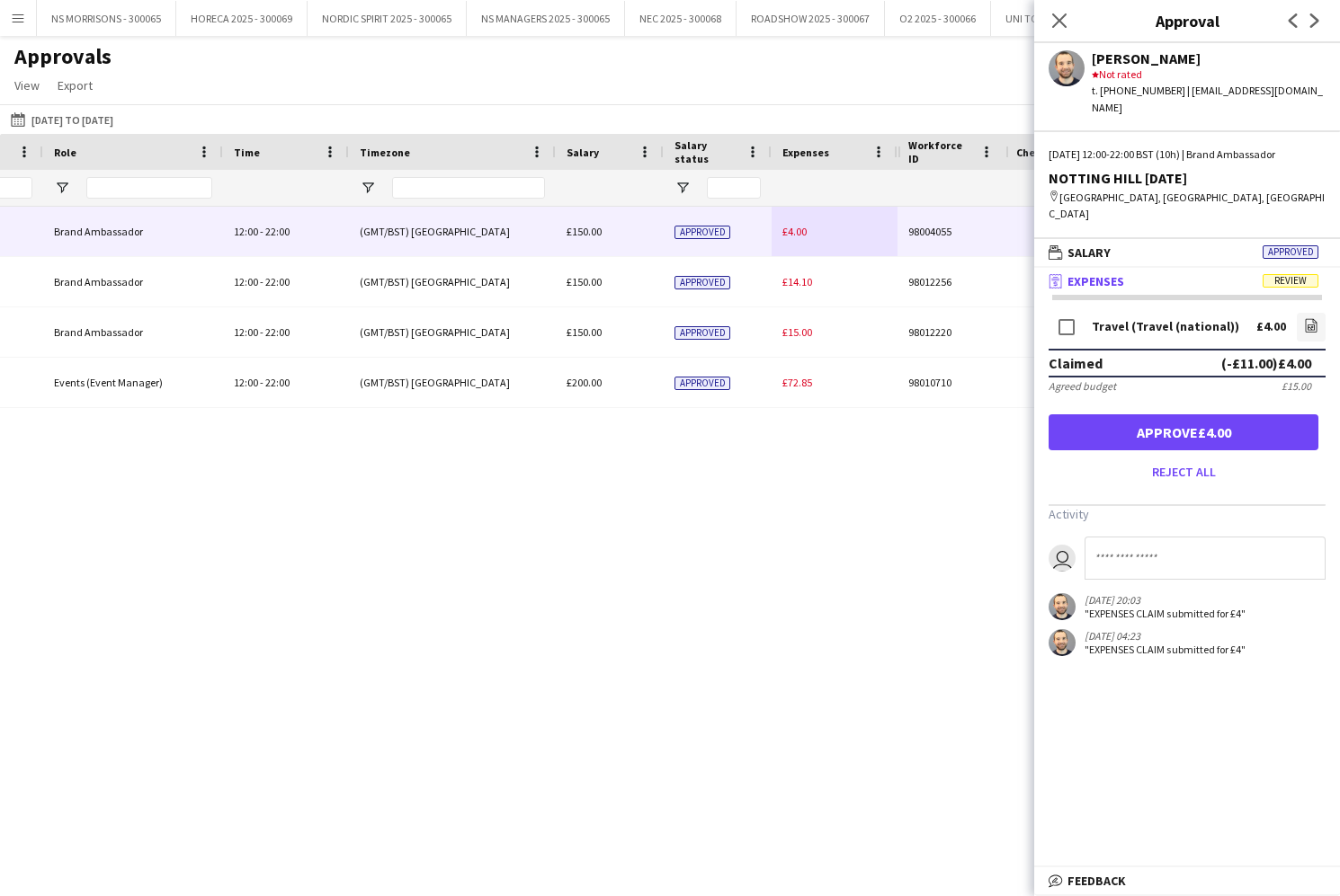
drag, startPoint x: 1077, startPoint y: 409, endPoint x: 946, endPoint y: 361, distance: 139.5
click at [1077, 414] on button "Approve £4.00" at bounding box center [1183, 432] width 270 height 36
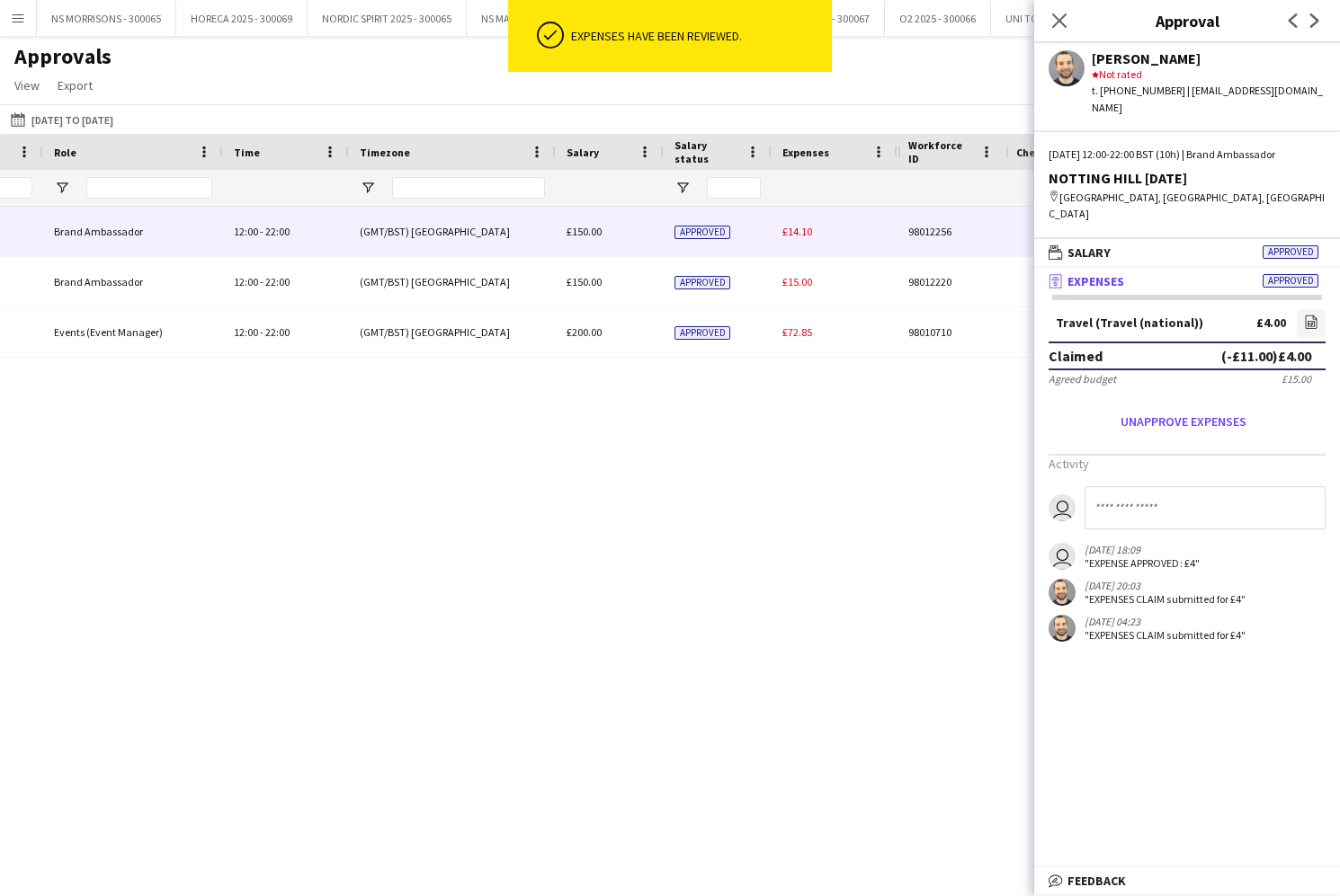
click at [793, 233] on span "£14.10" at bounding box center [797, 231] width 29 height 14
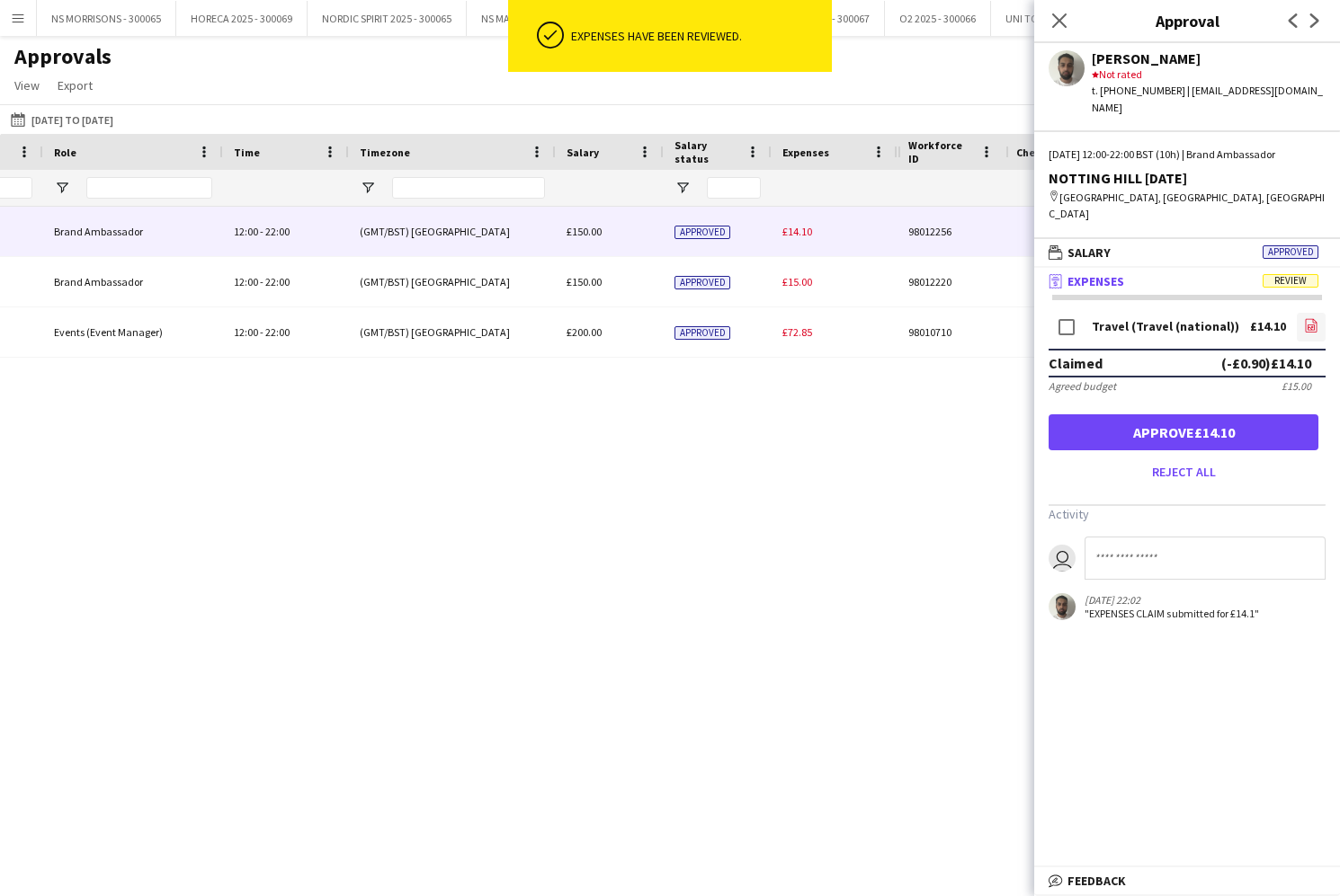
click at [1315, 318] on icon "file-image" at bounding box center [1311, 325] width 15 height 15
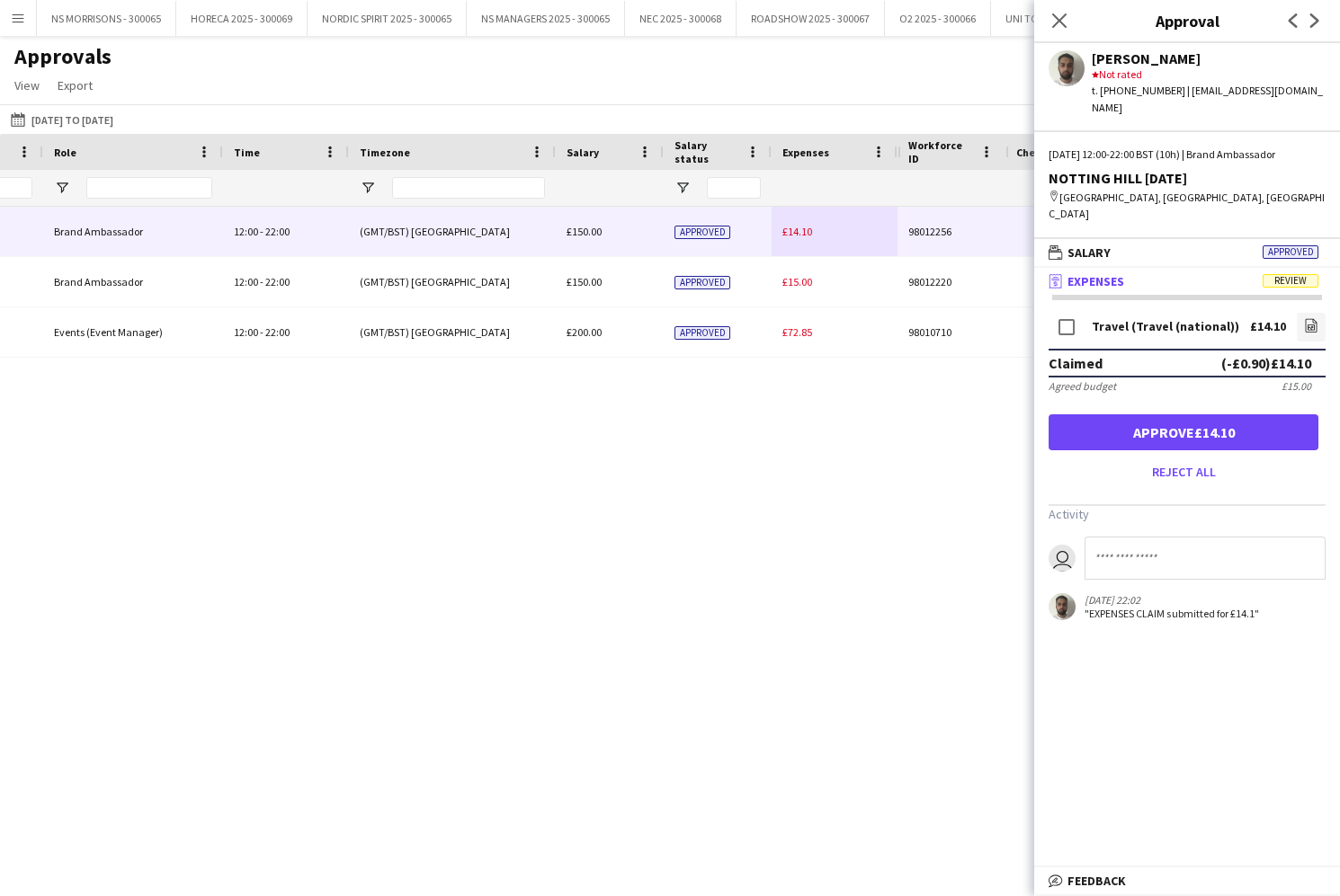
click at [1207, 422] on button "Approve £14.10" at bounding box center [1183, 432] width 270 height 36
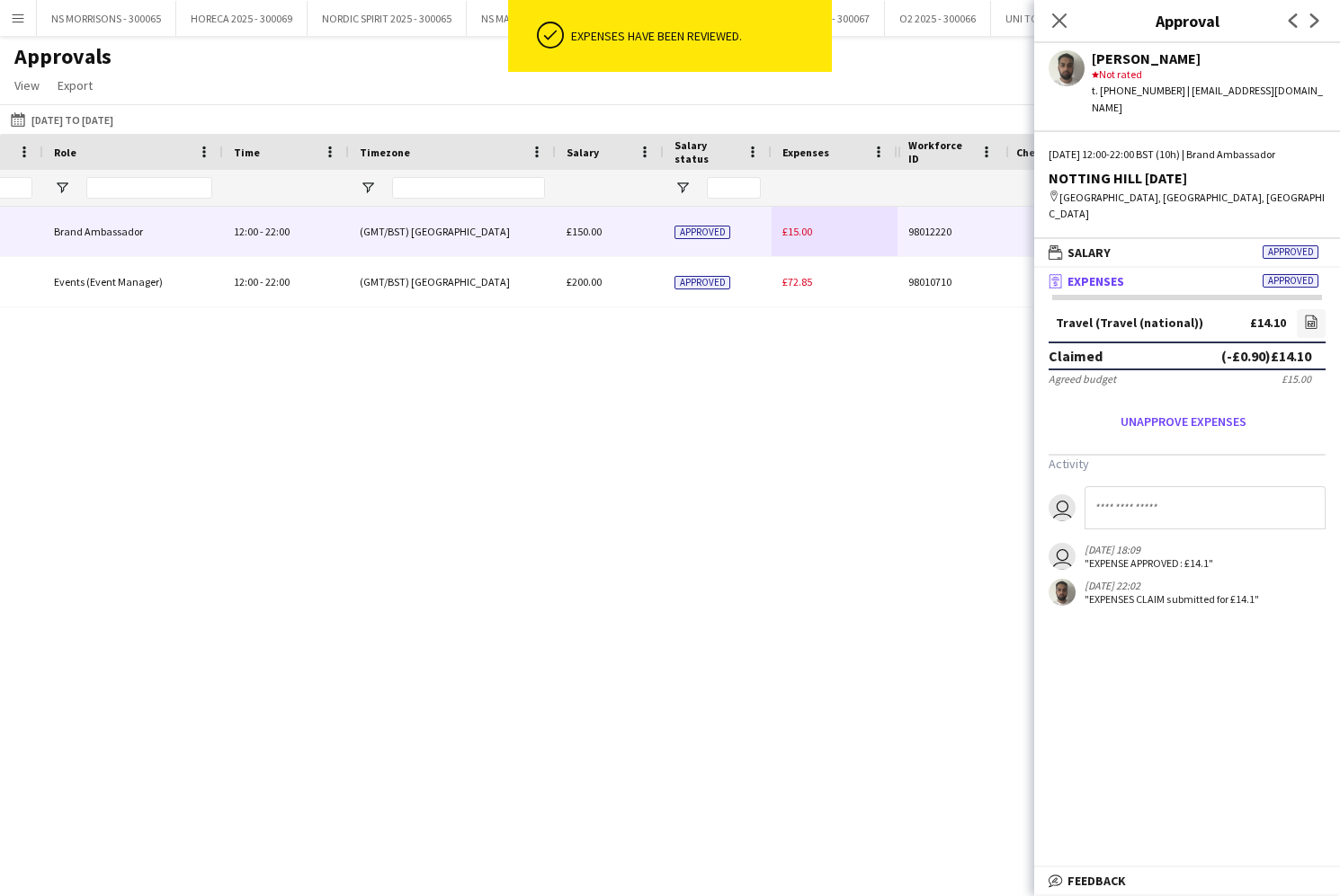
click at [809, 229] on span "£15.00" at bounding box center [797, 231] width 29 height 14
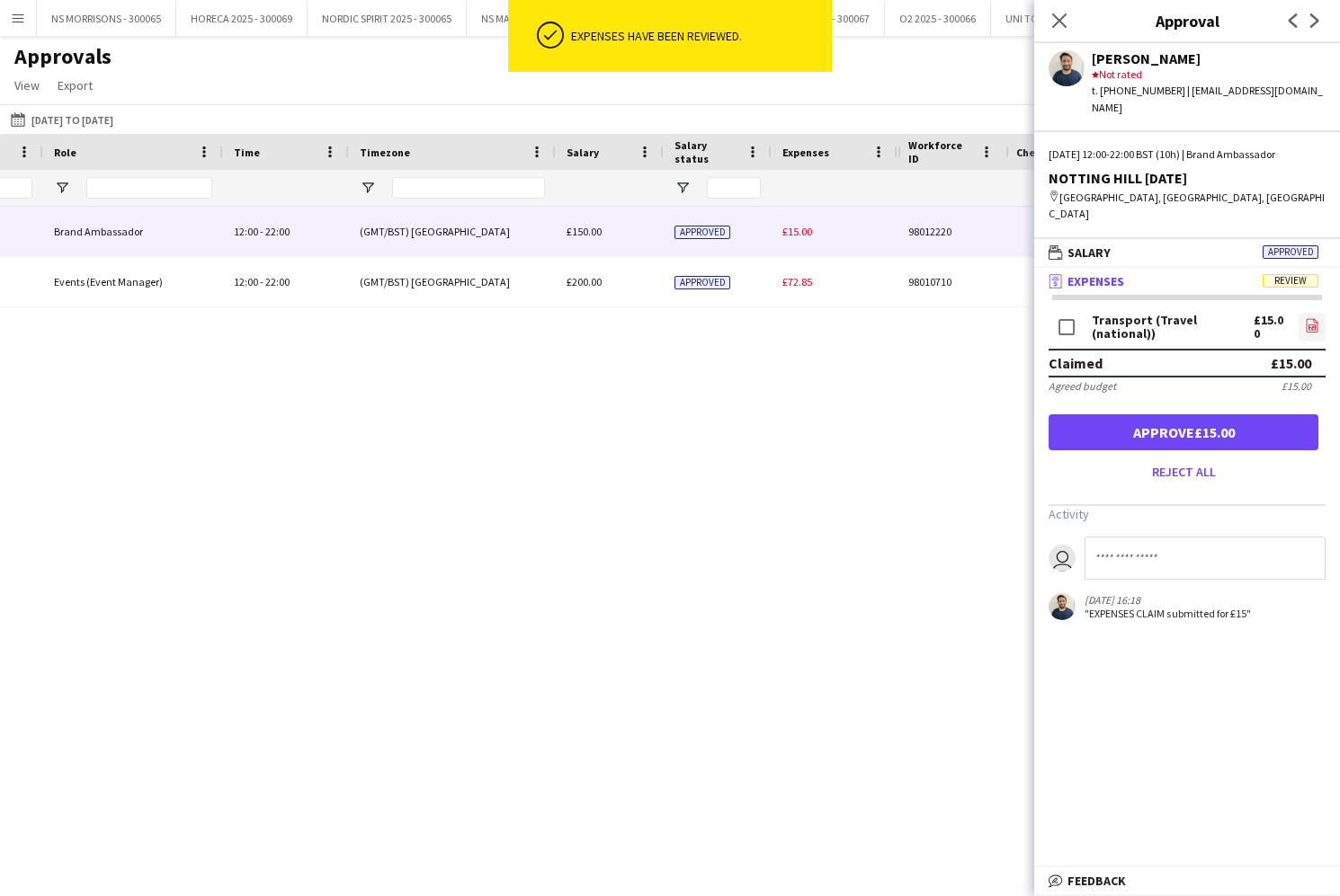
click at [1304, 318] on icon "file-image" at bounding box center [1312, 325] width 15 height 15
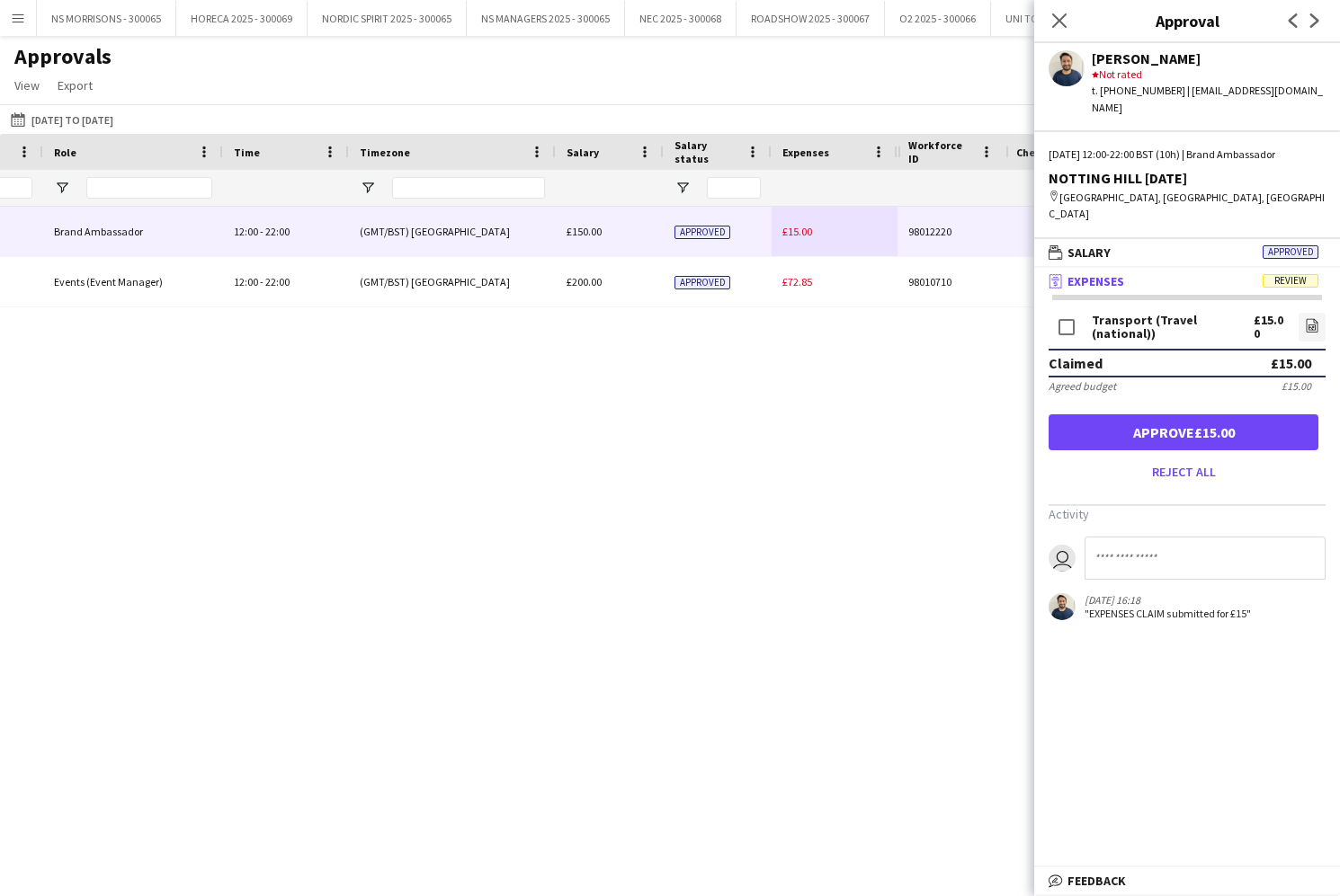
drag, startPoint x: 1229, startPoint y: 392, endPoint x: 1142, endPoint y: 346, distance: 98.4
click at [1228, 414] on button "Approve £15.00" at bounding box center [1183, 432] width 270 height 36
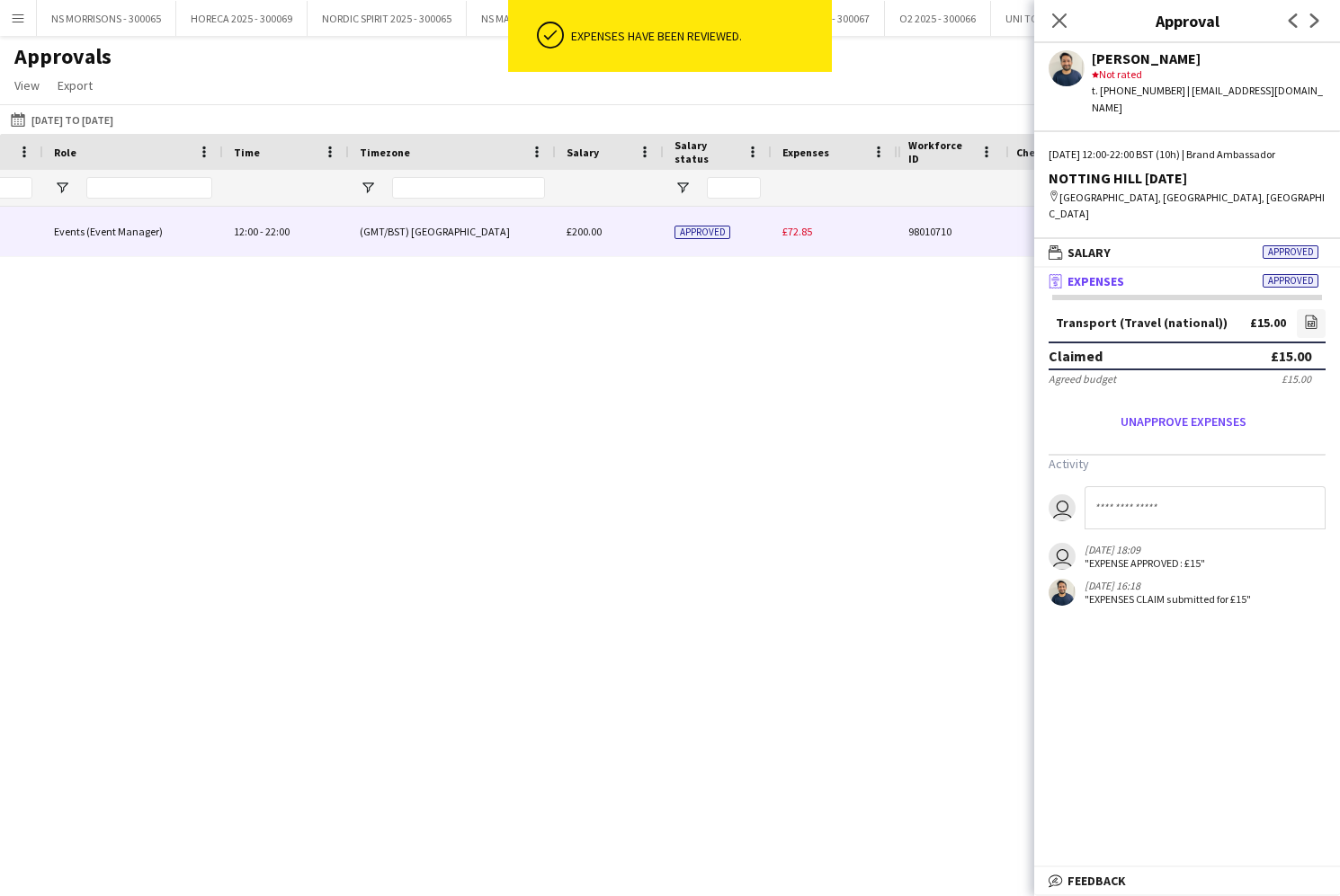
click at [805, 231] on span "£72.85" at bounding box center [797, 231] width 29 height 14
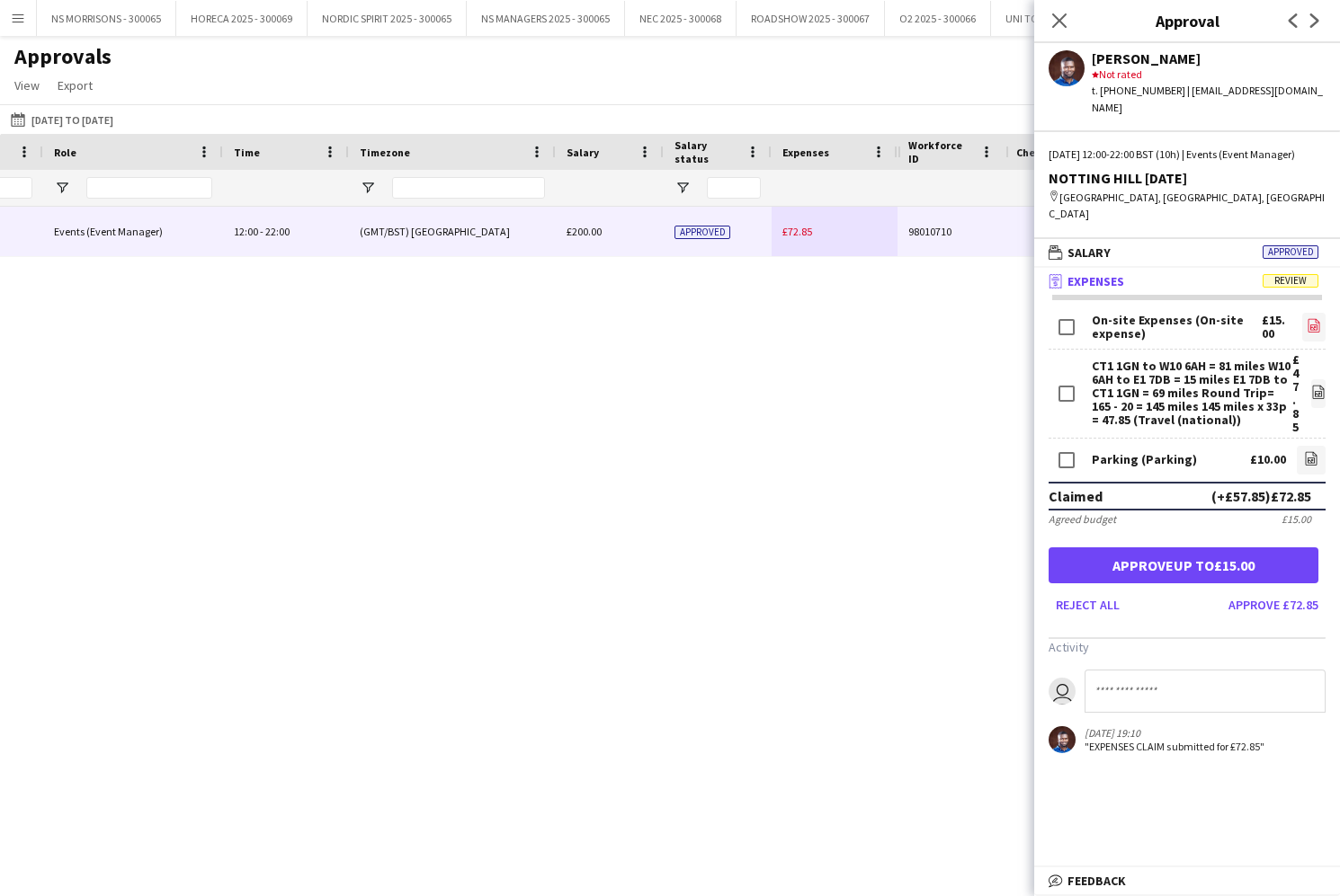
click at [1317, 318] on icon "file-image" at bounding box center [1313, 325] width 15 height 15
click at [1051, 15] on icon "Close pop-in" at bounding box center [1058, 20] width 17 height 17
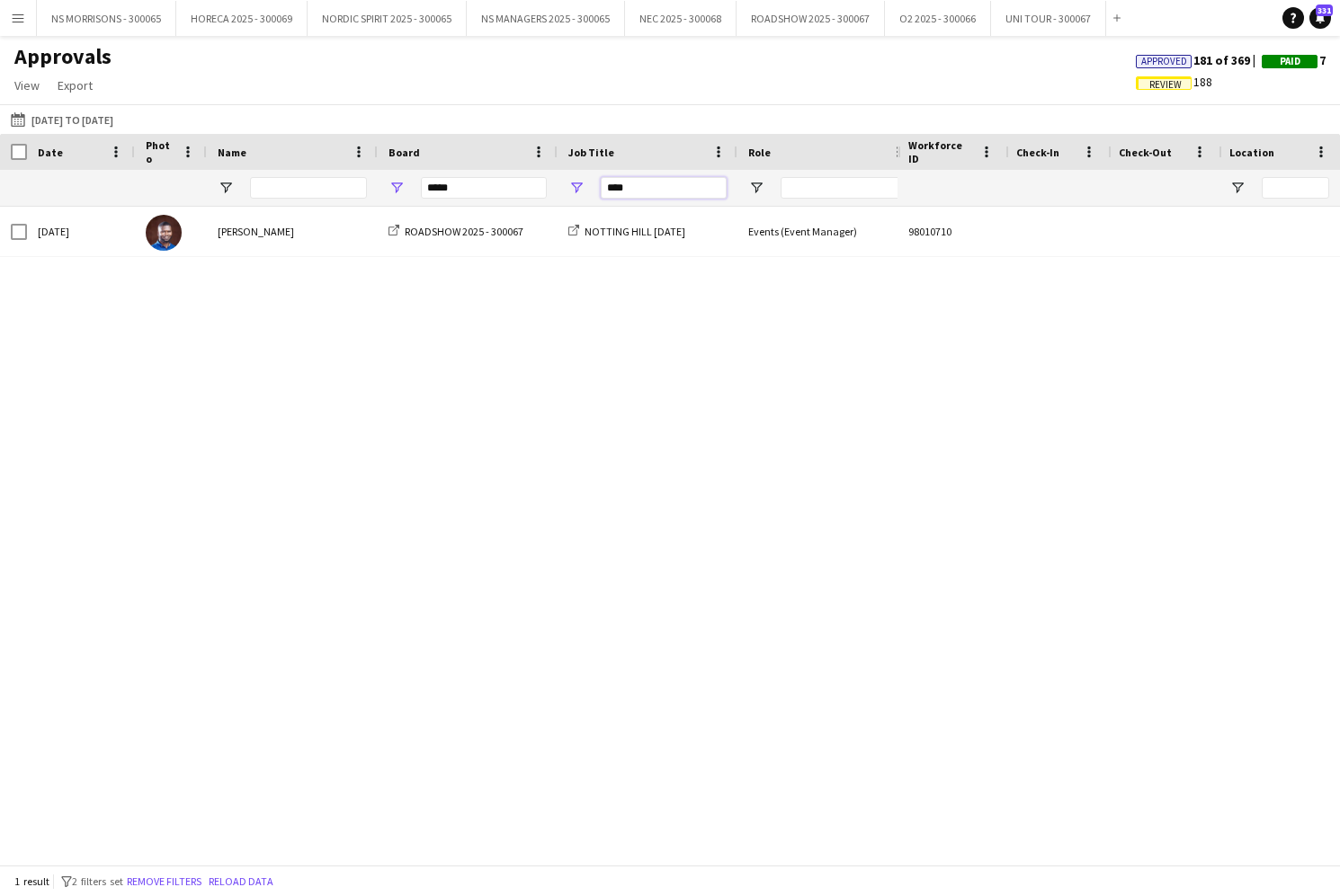
click at [638, 181] on input "****" at bounding box center [664, 188] width 126 height 22
type input "*"
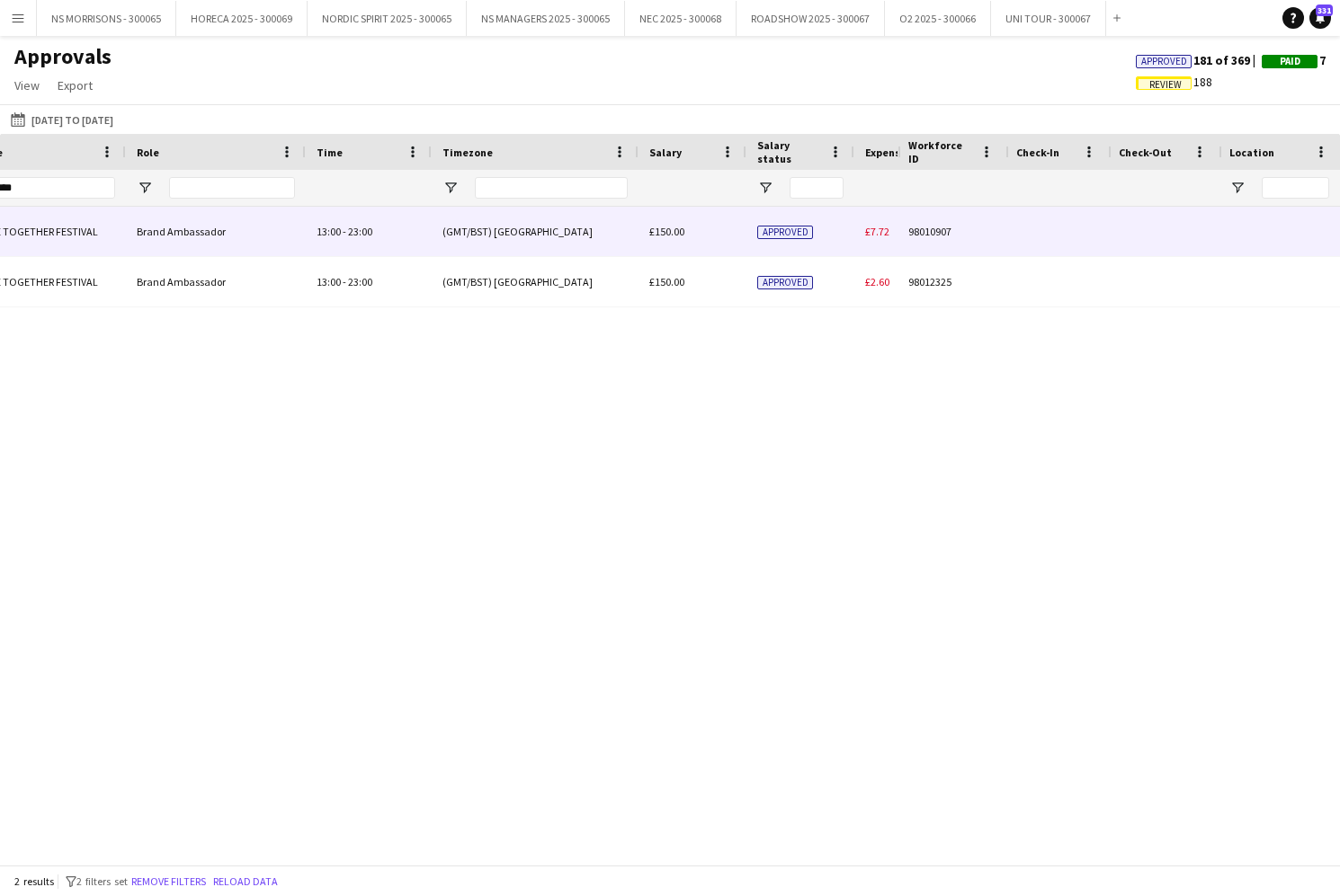
drag, startPoint x: 872, startPoint y: 236, endPoint x: 1126, endPoint y: 274, distance: 256.8
click at [872, 236] on span "£7.72" at bounding box center [877, 231] width 25 height 14
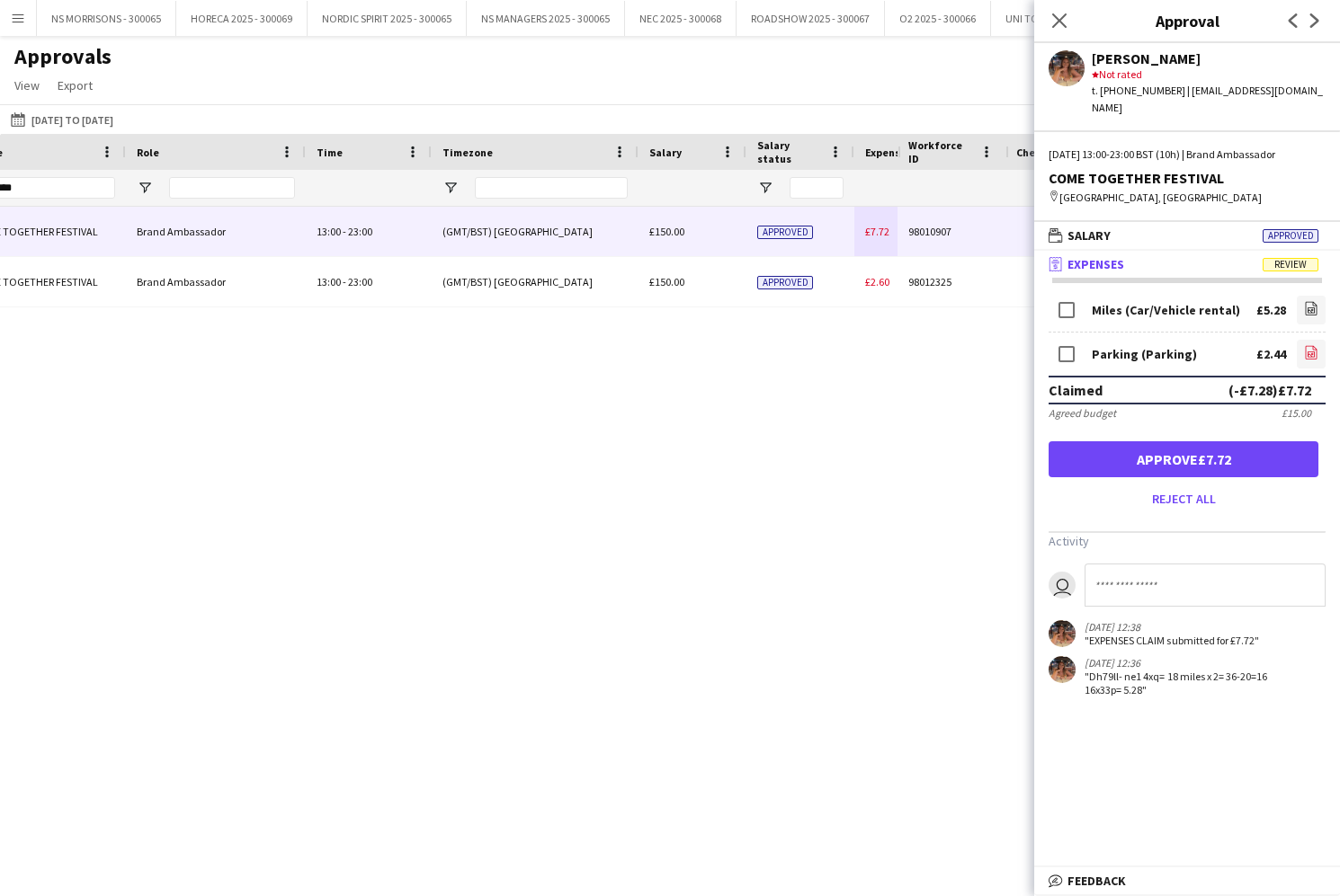
click at [1304, 346] on icon "file-image" at bounding box center [1311, 353] width 15 height 15
click at [1173, 442] on button "Approve £7.72" at bounding box center [1183, 459] width 270 height 36
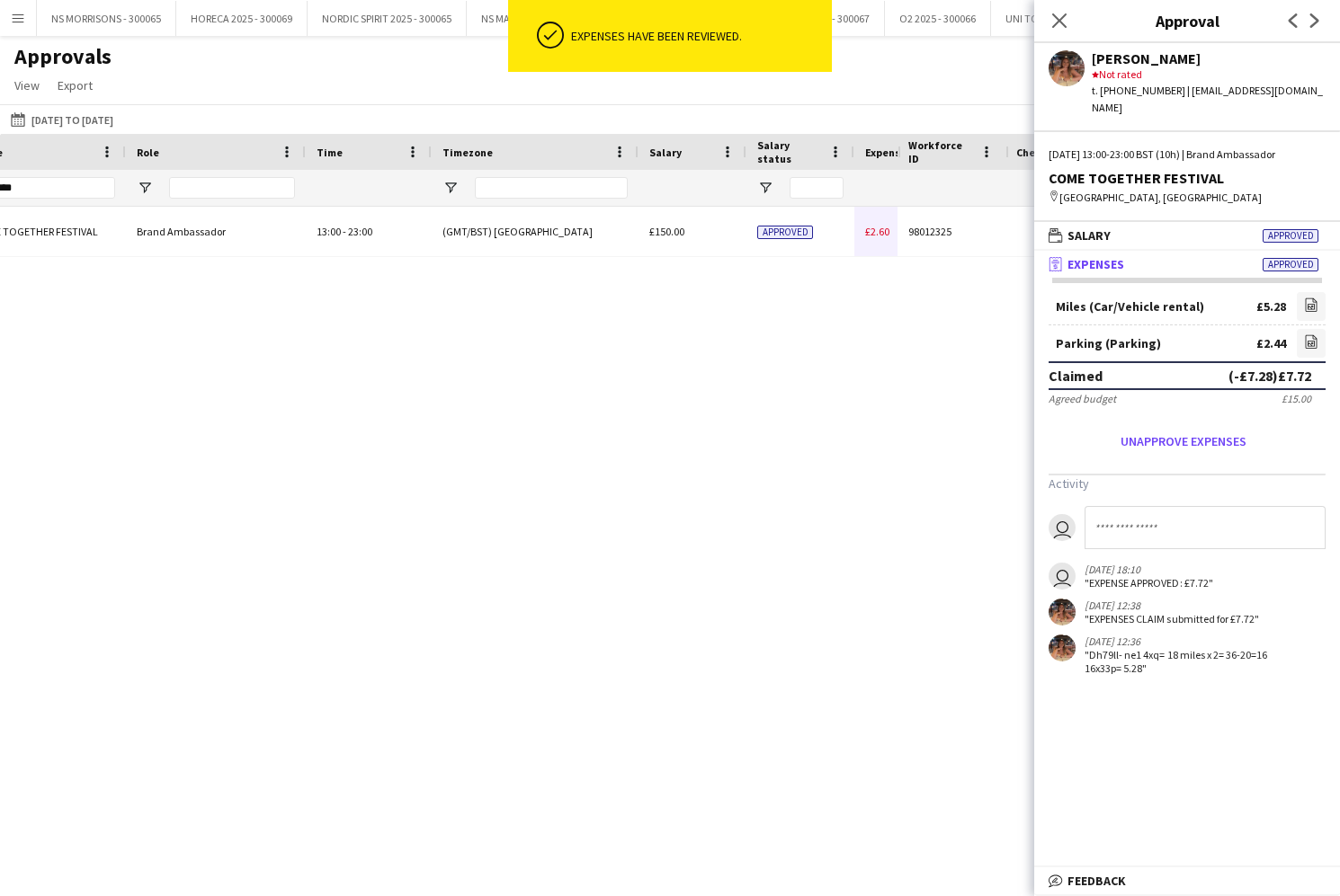
drag, startPoint x: 881, startPoint y: 237, endPoint x: 1020, endPoint y: 256, distance: 140.3
click at [881, 237] on span "£2.60" at bounding box center [877, 231] width 25 height 14
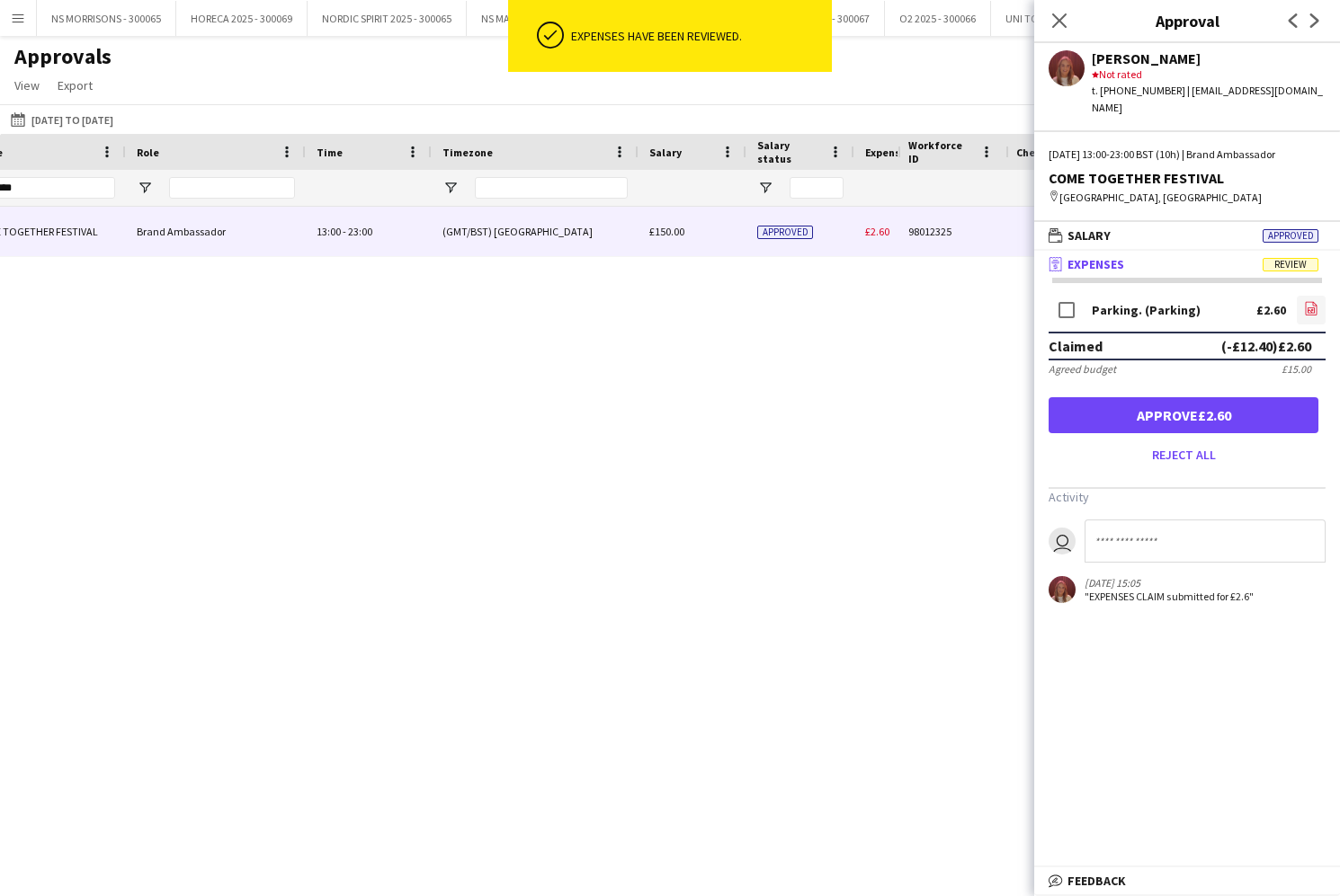
click at [1305, 302] on icon at bounding box center [1311, 308] width 12 height 14
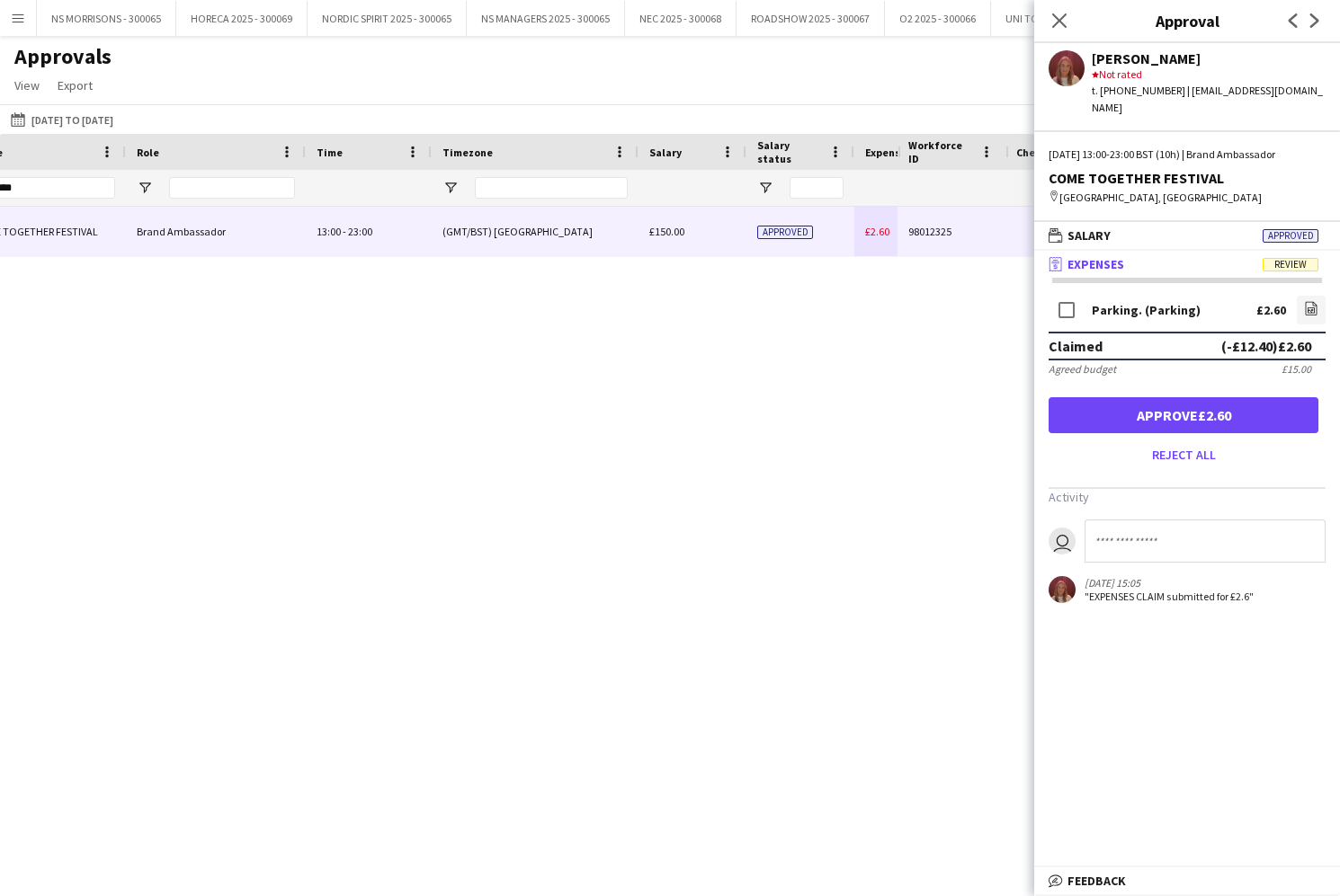
click at [1284, 401] on button "Approve £2.60" at bounding box center [1183, 415] width 270 height 36
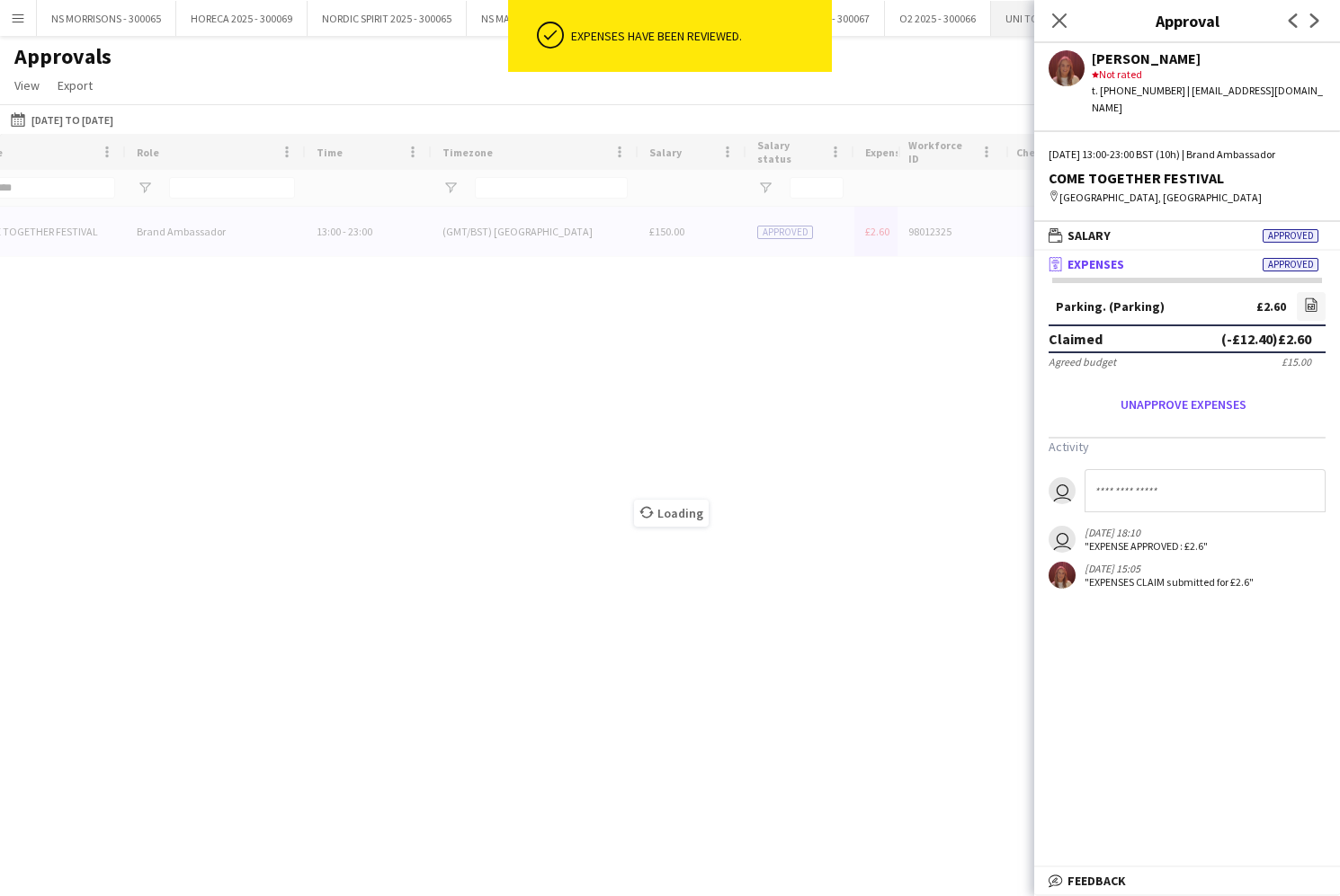
drag, startPoint x: 1058, startPoint y: 24, endPoint x: 1041, endPoint y: 32, distance: 18.8
click at [1058, 24] on icon "Close pop-in" at bounding box center [1059, 21] width 15 height 15
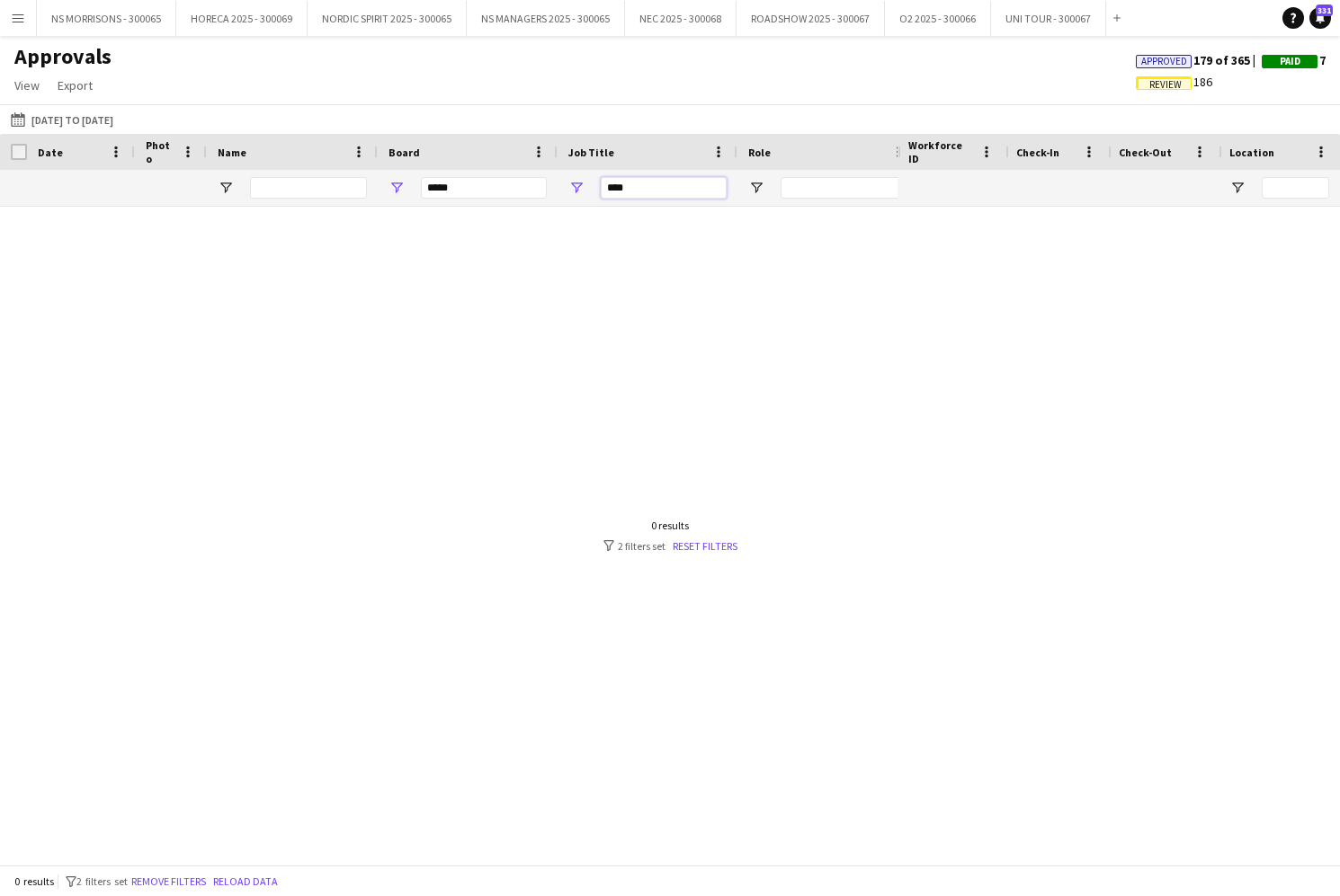
click at [672, 187] on input "****" at bounding box center [664, 188] width 126 height 22
type input "*"
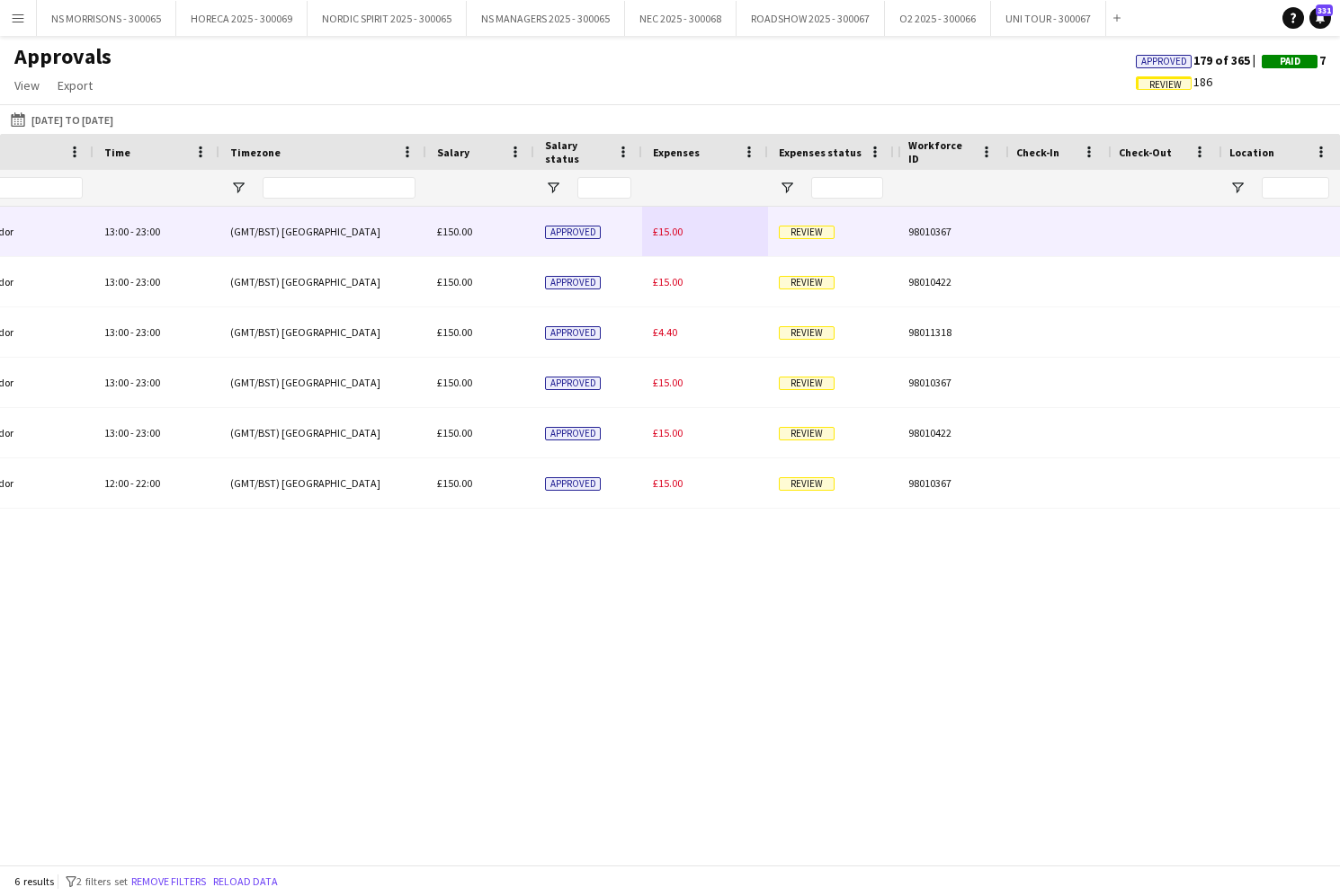
click at [676, 229] on span "£15.00" at bounding box center [668, 231] width 29 height 14
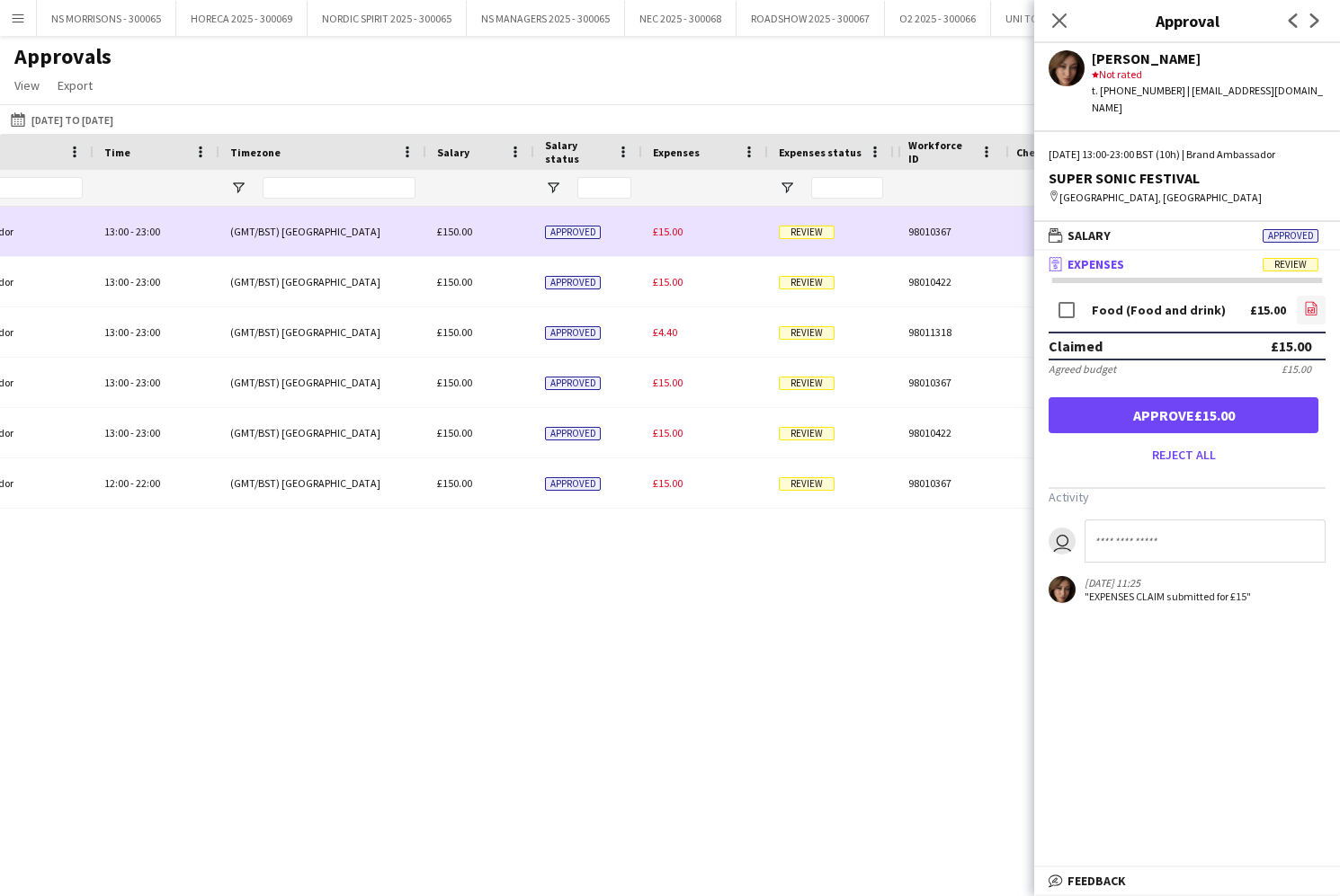
click at [1309, 304] on icon "file-image" at bounding box center [1311, 308] width 15 height 15
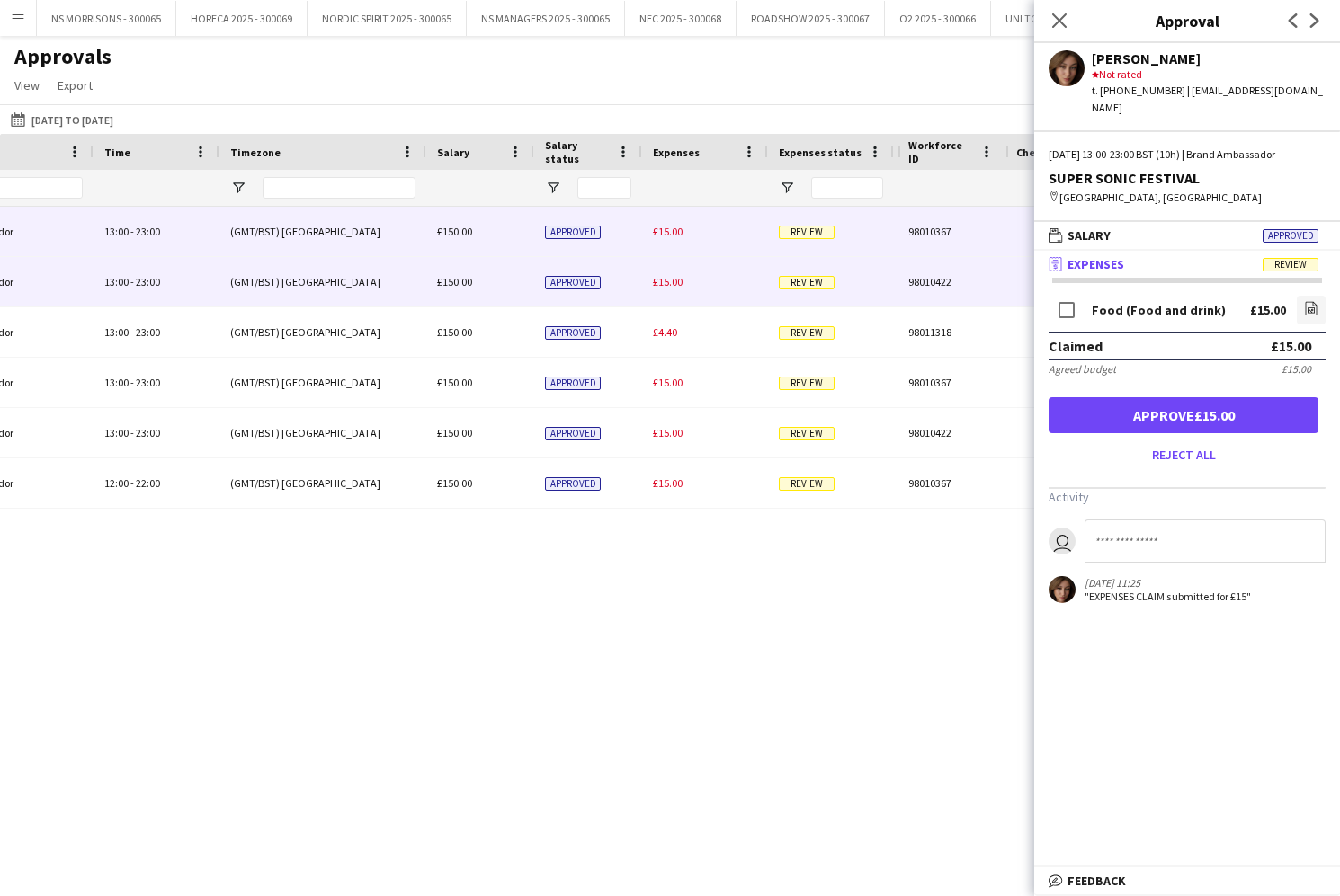
click at [682, 285] on div "£15.00" at bounding box center [705, 282] width 126 height 49
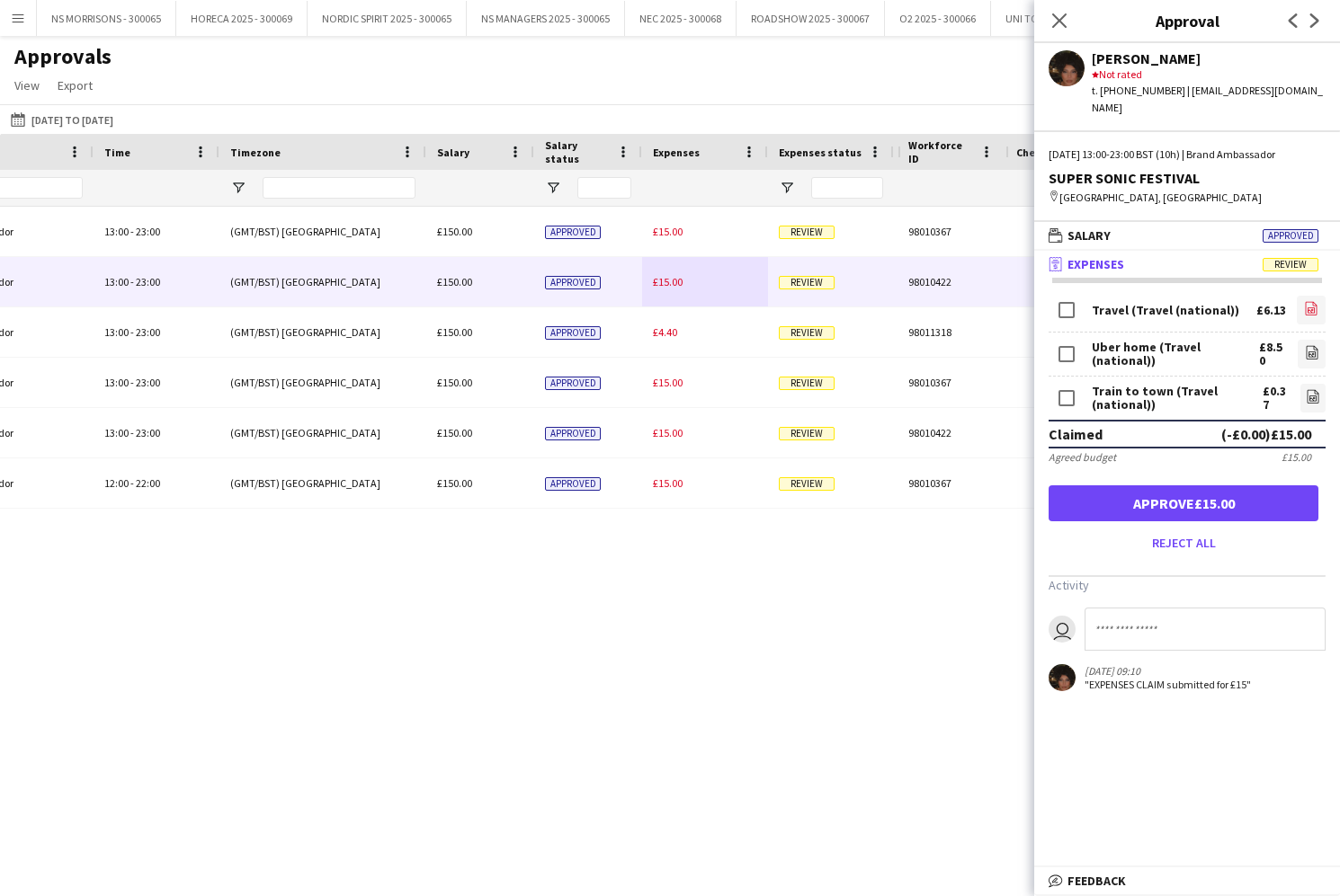
click at [1313, 301] on icon "file-image" at bounding box center [1311, 308] width 15 height 15
click at [1315, 346] on icon "file-image" at bounding box center [1312, 353] width 15 height 15
click at [1305, 389] on icon "file-image" at bounding box center [1313, 397] width 15 height 15
click at [1284, 485] on button "Approve £15.00" at bounding box center [1183, 503] width 270 height 36
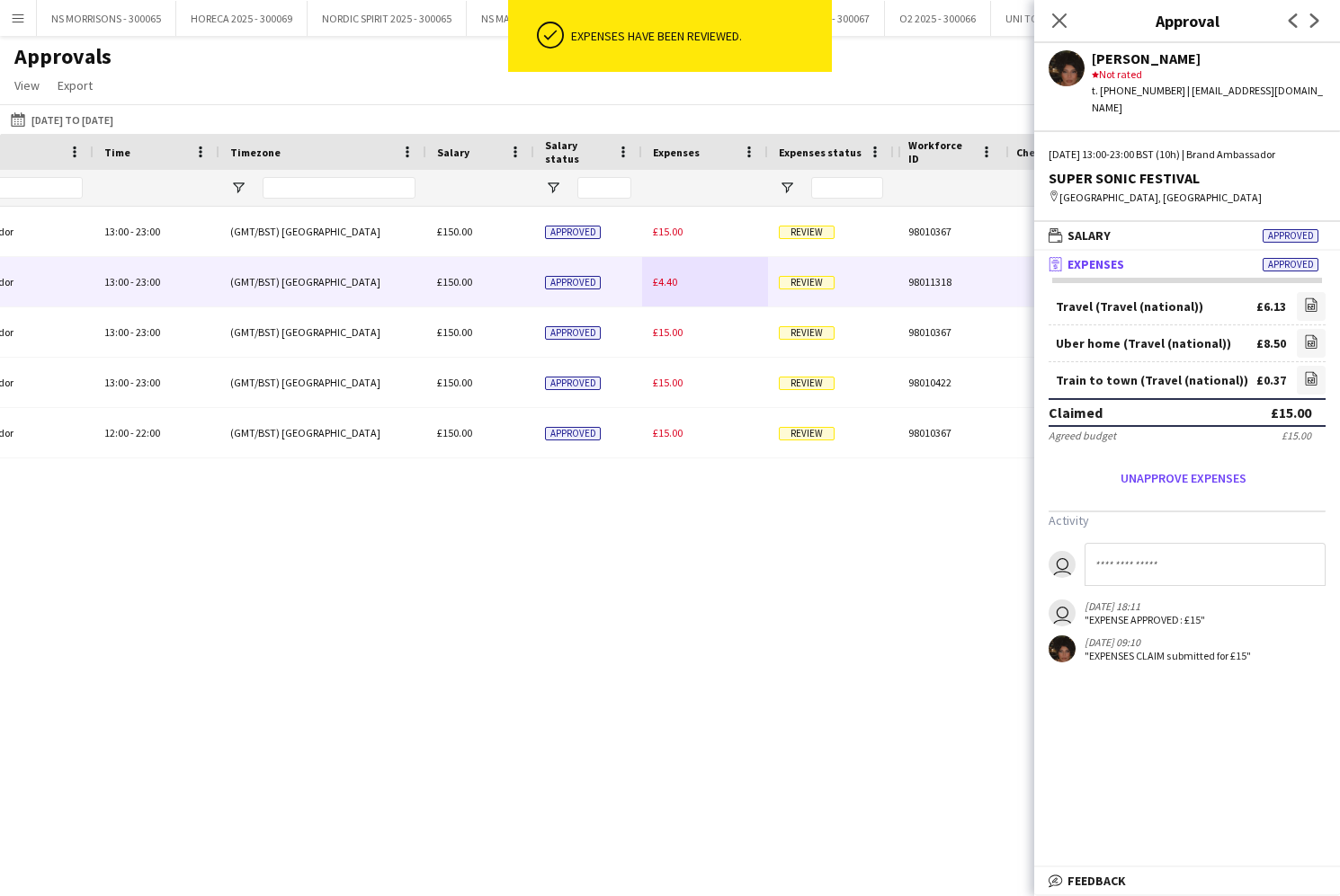
click at [666, 289] on div "£4.40" at bounding box center [705, 282] width 126 height 49
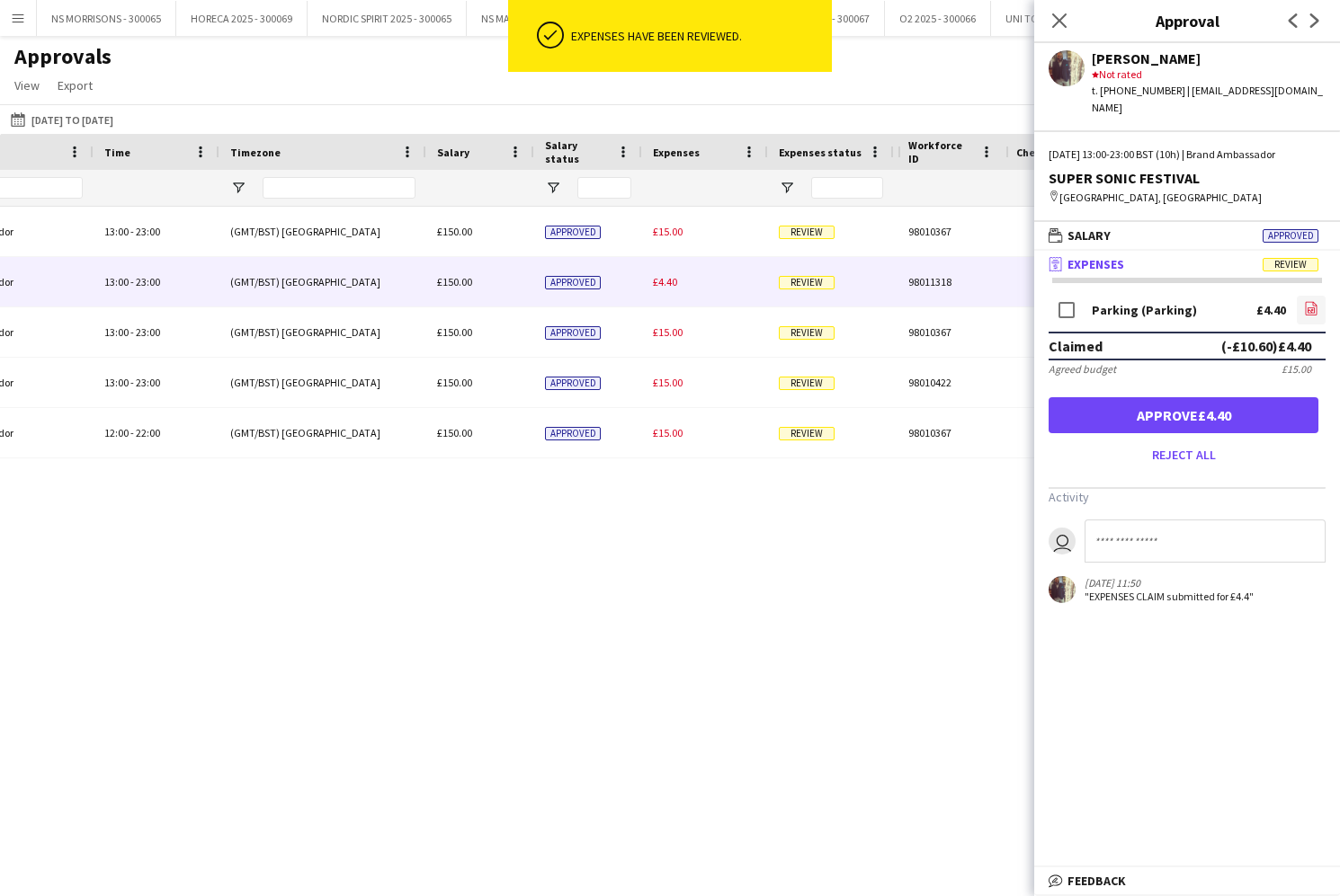
click at [1313, 301] on icon "file-image" at bounding box center [1311, 308] width 15 height 15
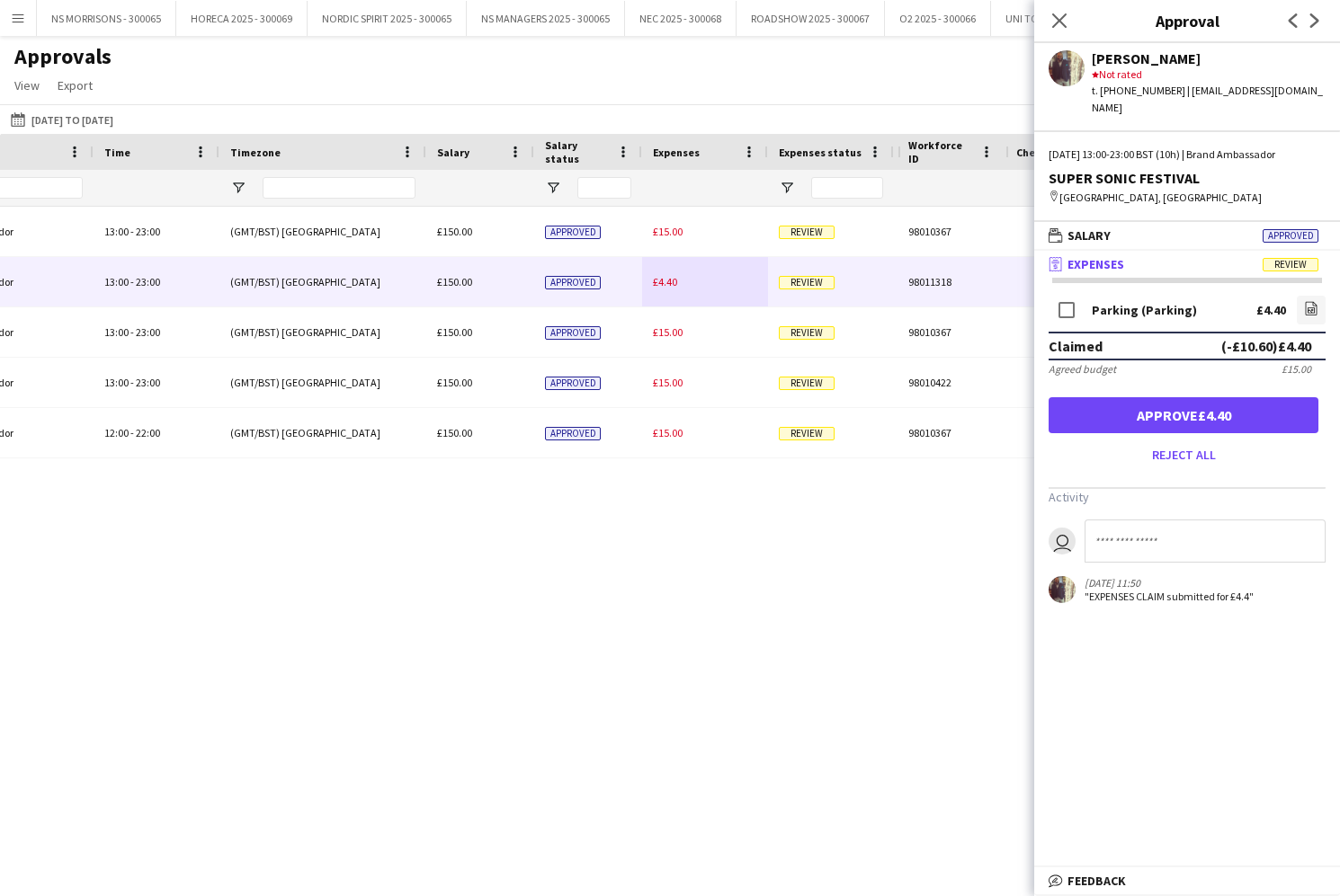
click at [1198, 400] on button "Approve £4.40" at bounding box center [1183, 415] width 270 height 36
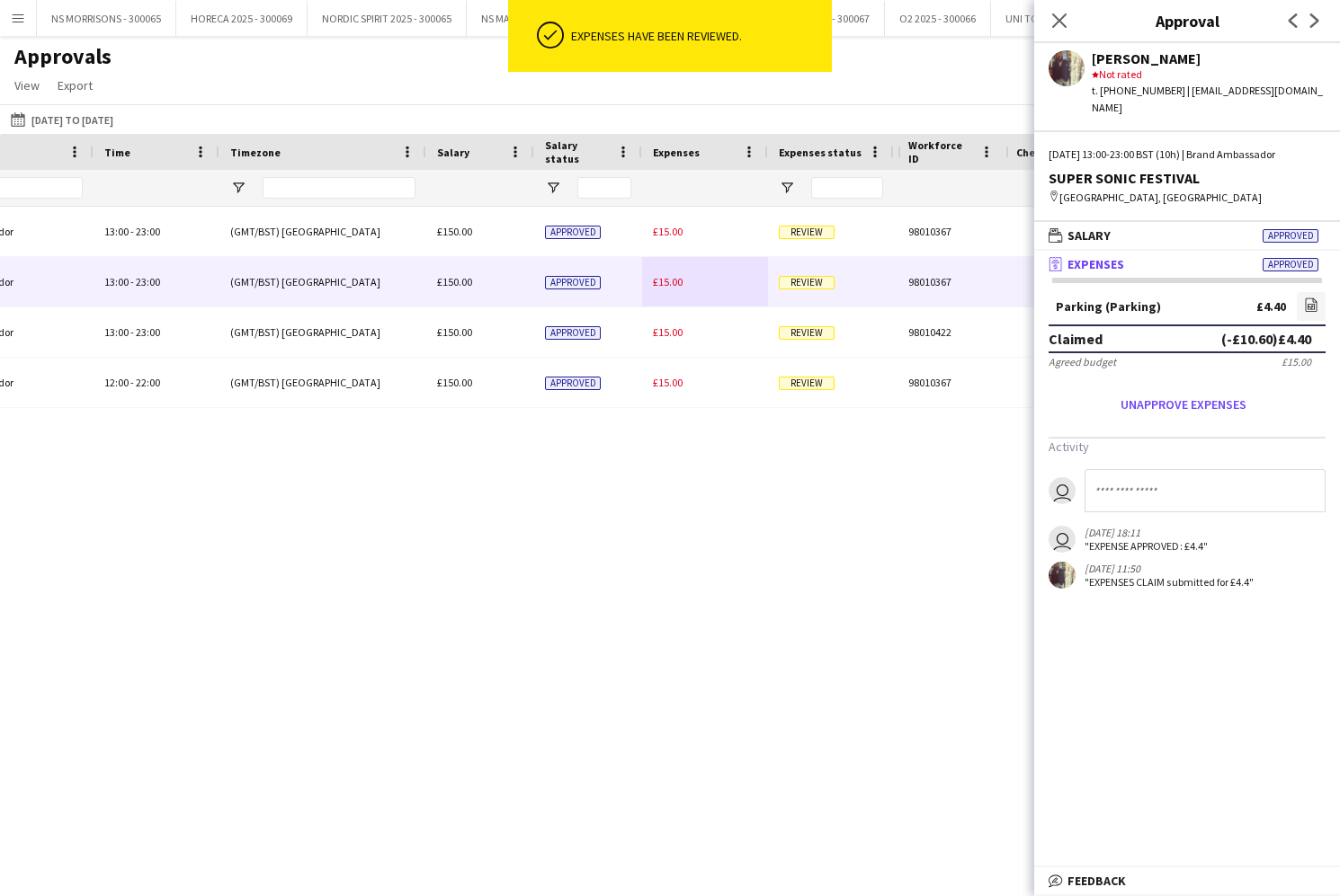
click at [671, 278] on span "£15.00" at bounding box center [668, 282] width 29 height 14
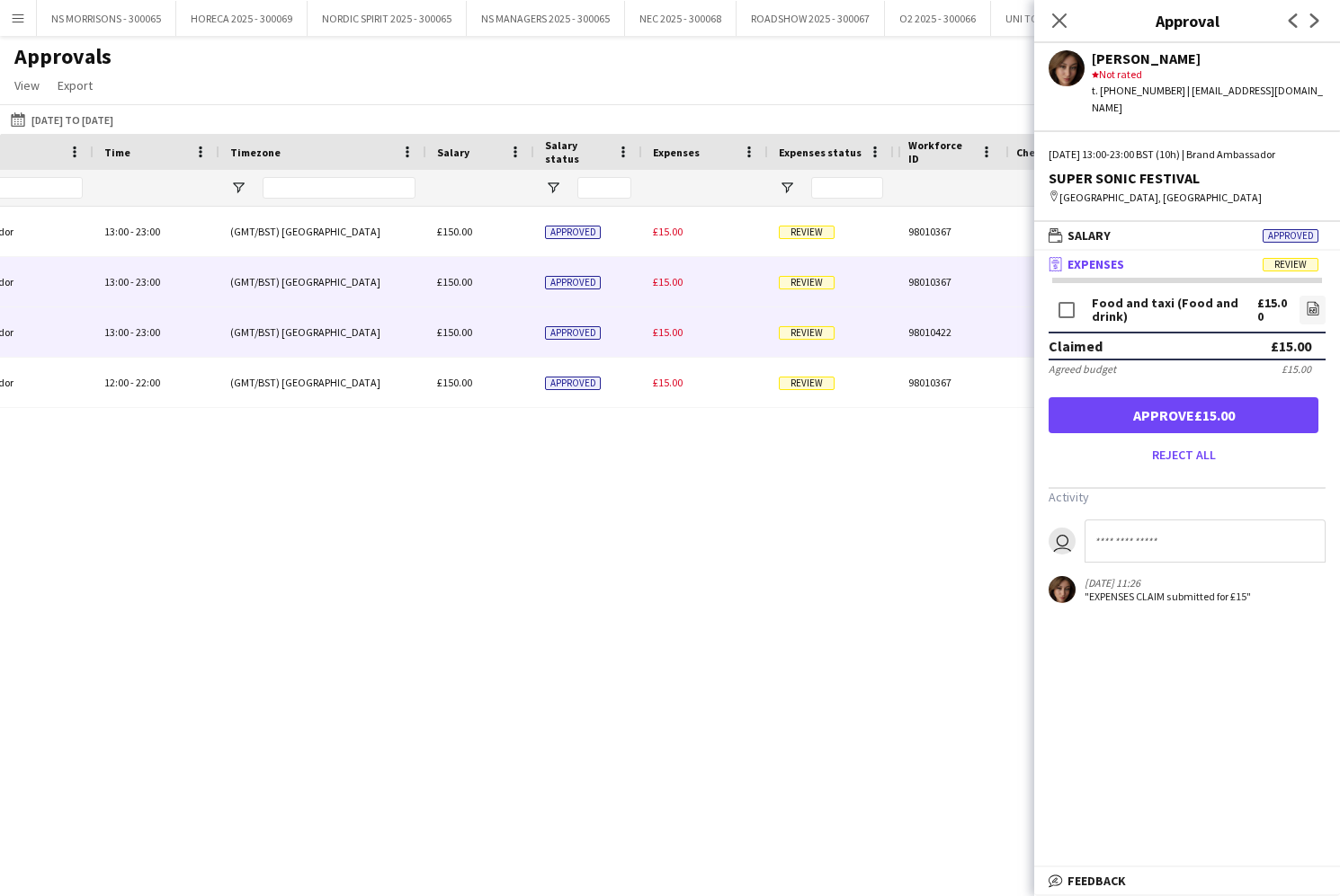
click at [676, 333] on span "£15.00" at bounding box center [668, 332] width 29 height 14
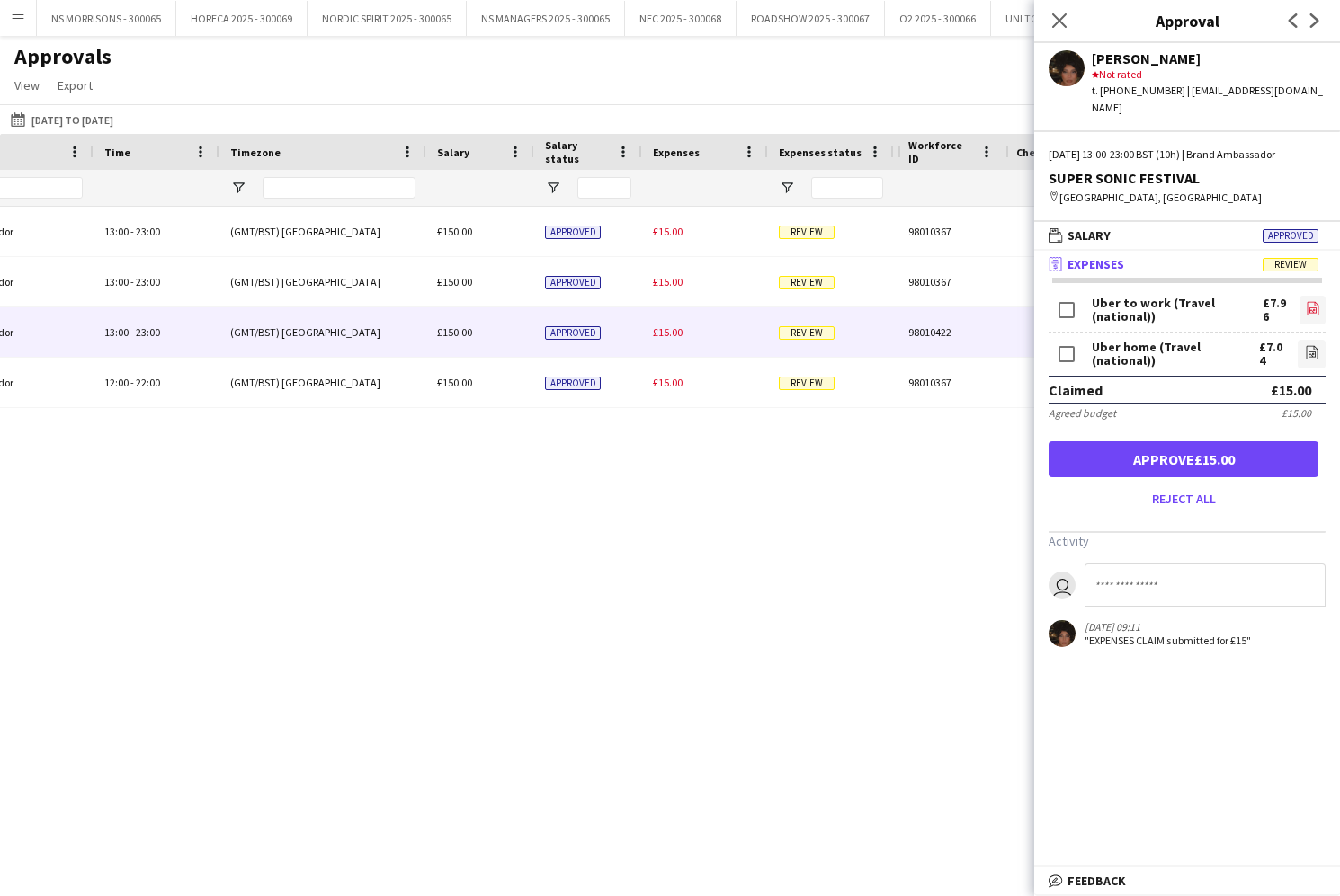
click at [1313, 301] on icon "file-image" at bounding box center [1313, 308] width 15 height 15
click at [1309, 346] on app-icon "file-image" at bounding box center [1312, 355] width 15 height 18
click at [1122, 455] on button "Approve £15.00" at bounding box center [1183, 459] width 270 height 36
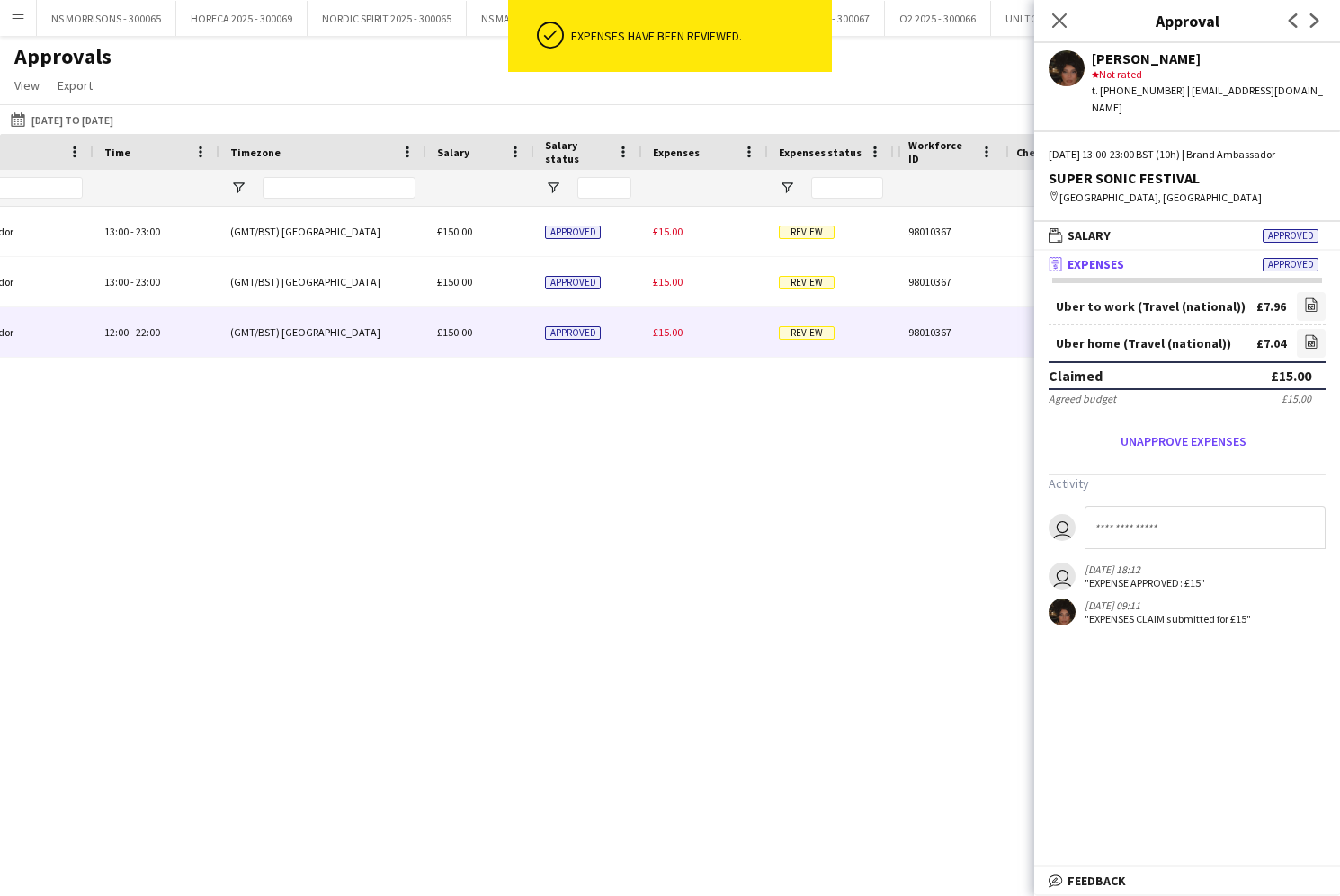
drag, startPoint x: 666, startPoint y: 340, endPoint x: 702, endPoint y: 337, distance: 36.1
click at [666, 340] on div "£15.00" at bounding box center [705, 332] width 126 height 49
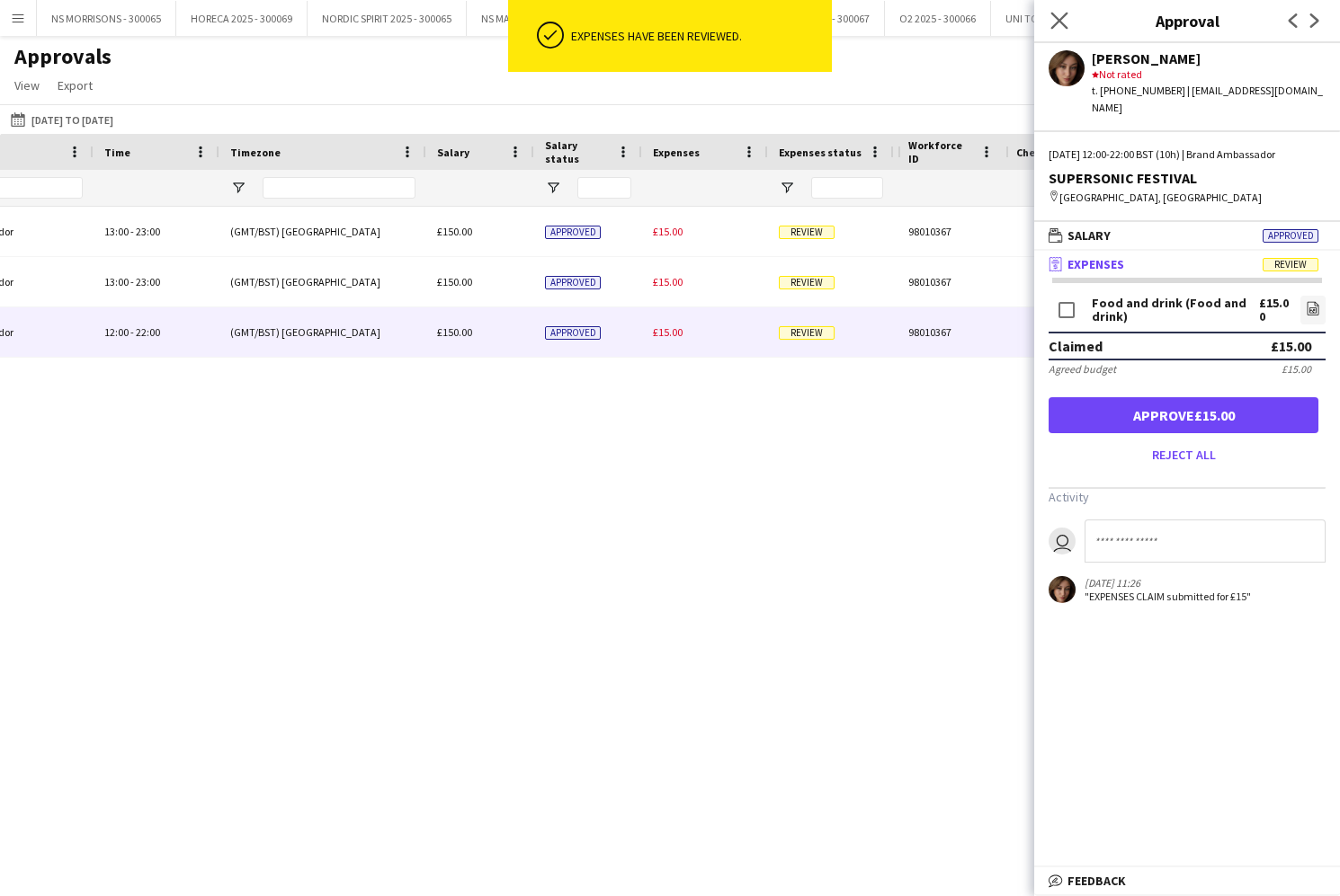
click at [1058, 16] on icon "Close pop-in" at bounding box center [1058, 20] width 17 height 17
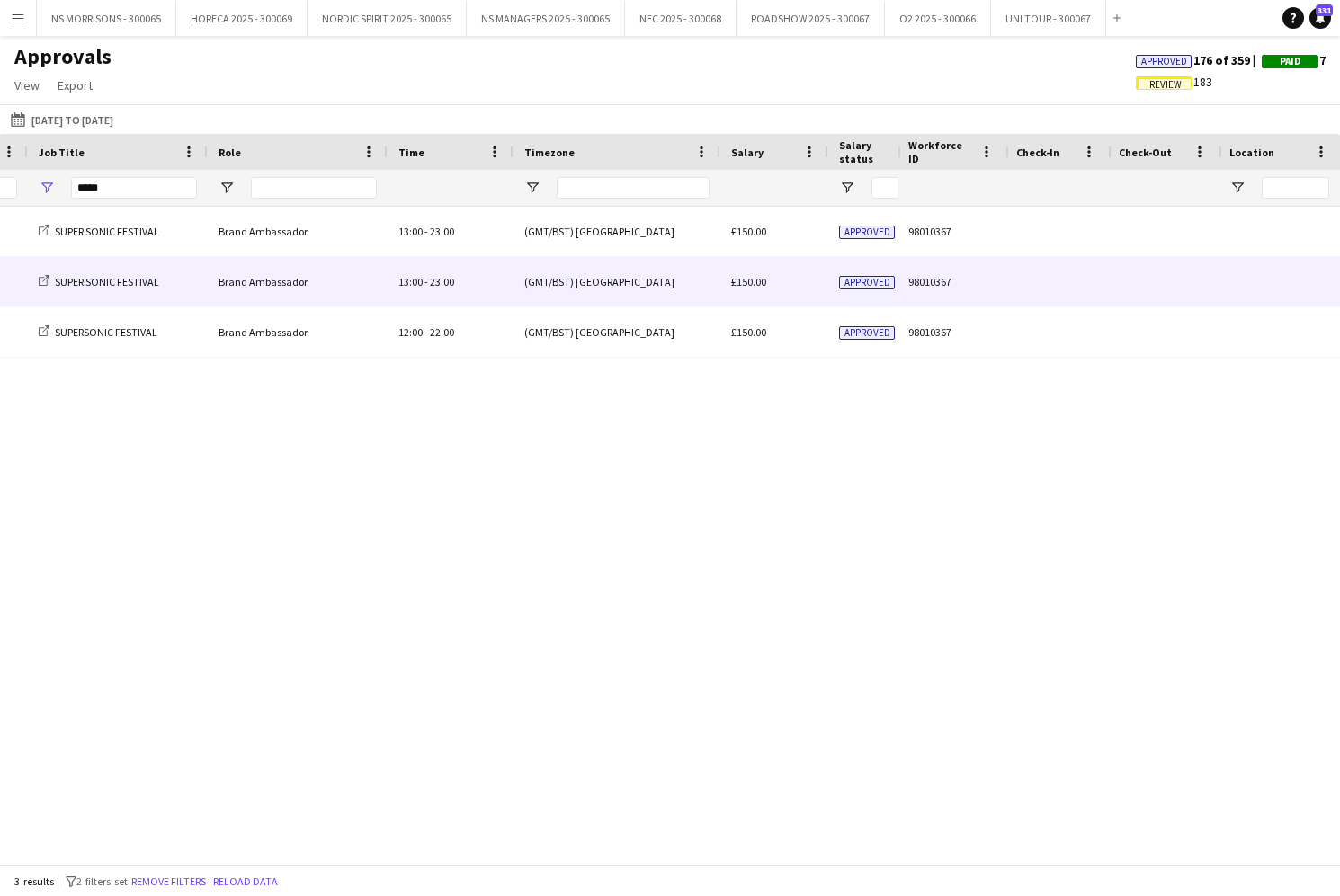
scroll to position [0, 176]
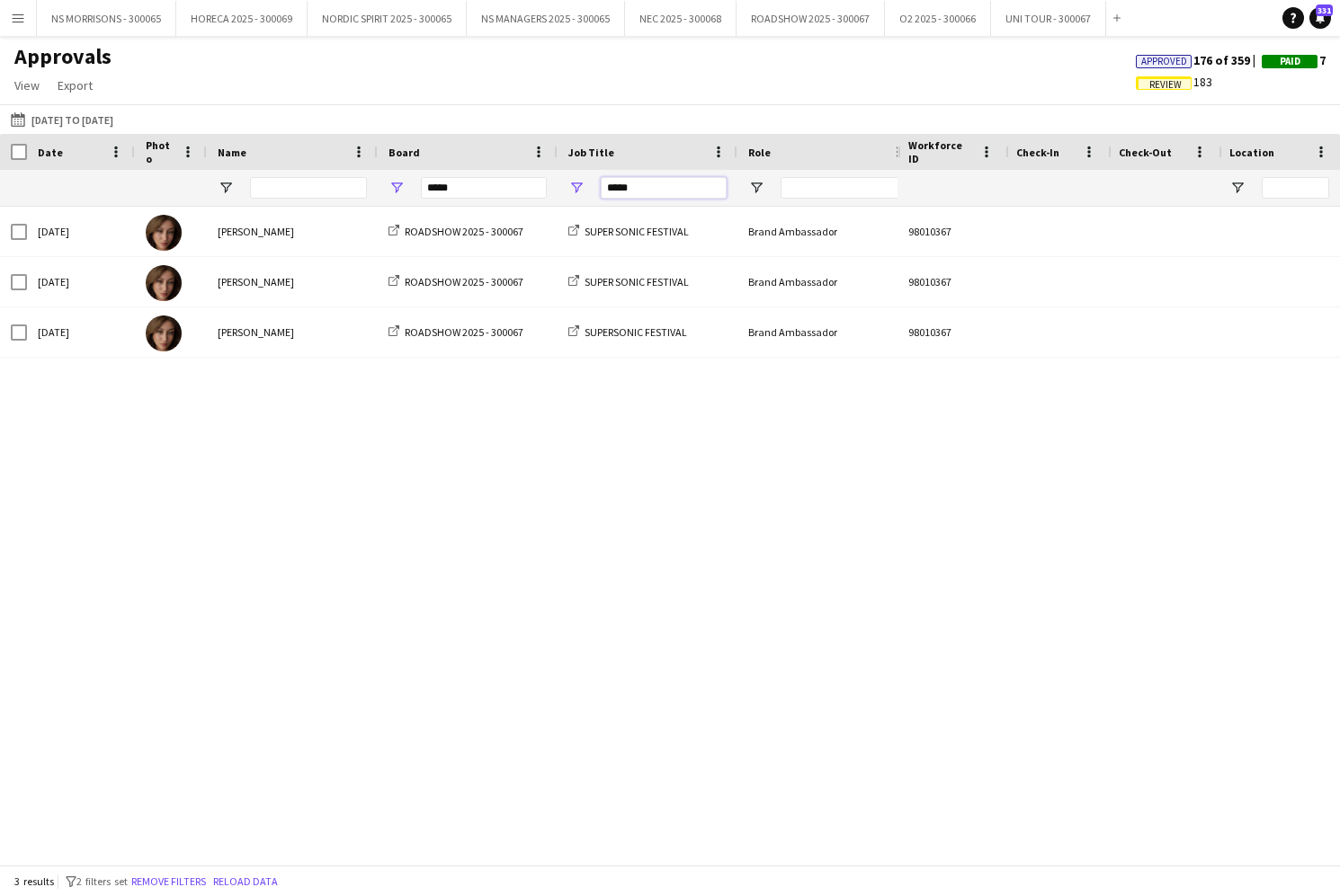
click at [649, 188] on input "*****" at bounding box center [664, 188] width 126 height 22
type input "*"
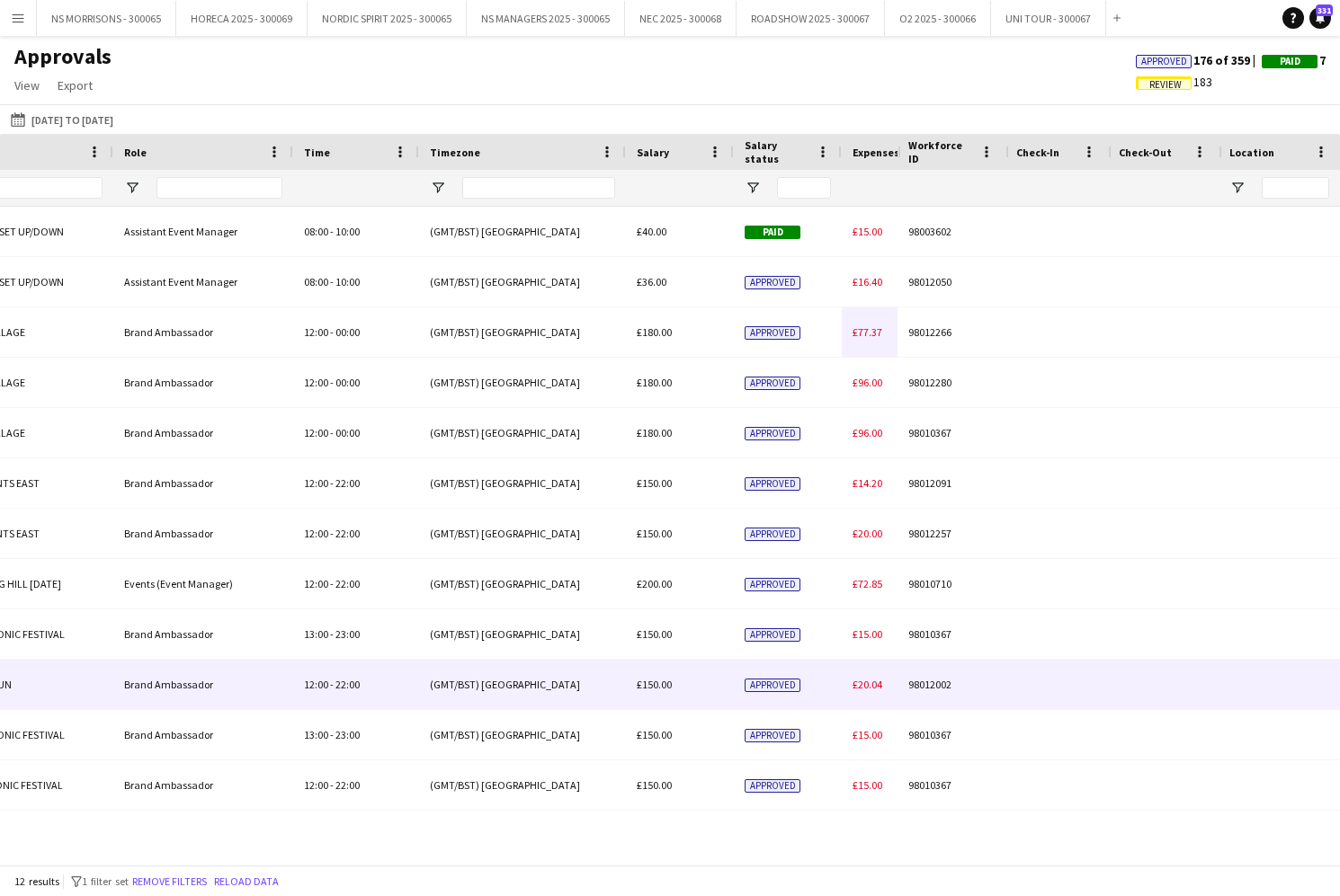
click at [866, 684] on span "£20.04" at bounding box center [867, 684] width 29 height 14
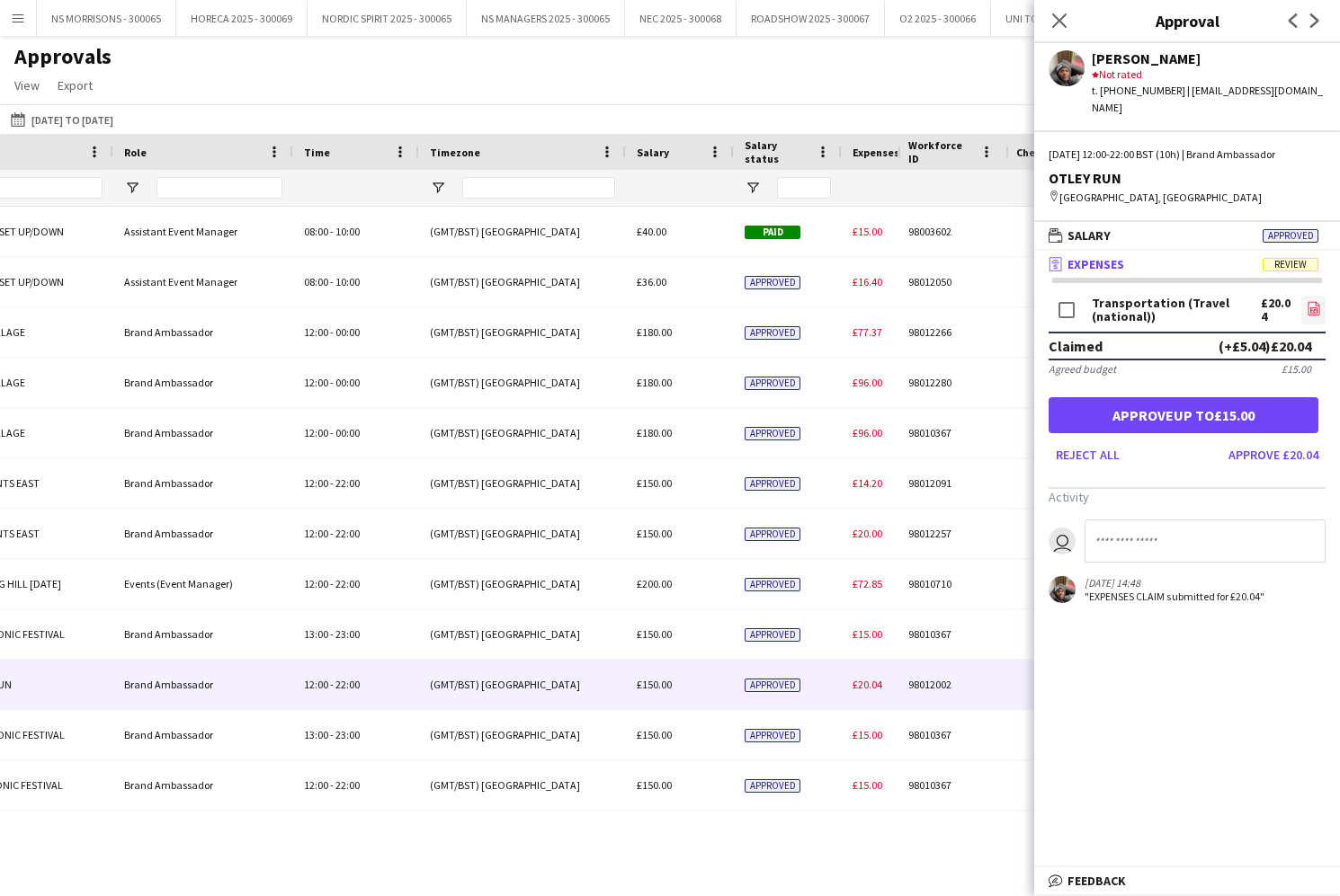
click at [1310, 301] on icon "file-image" at bounding box center [1313, 308] width 15 height 15
click at [1154, 400] on button "Approve up to £15.00" at bounding box center [1183, 415] width 270 height 36
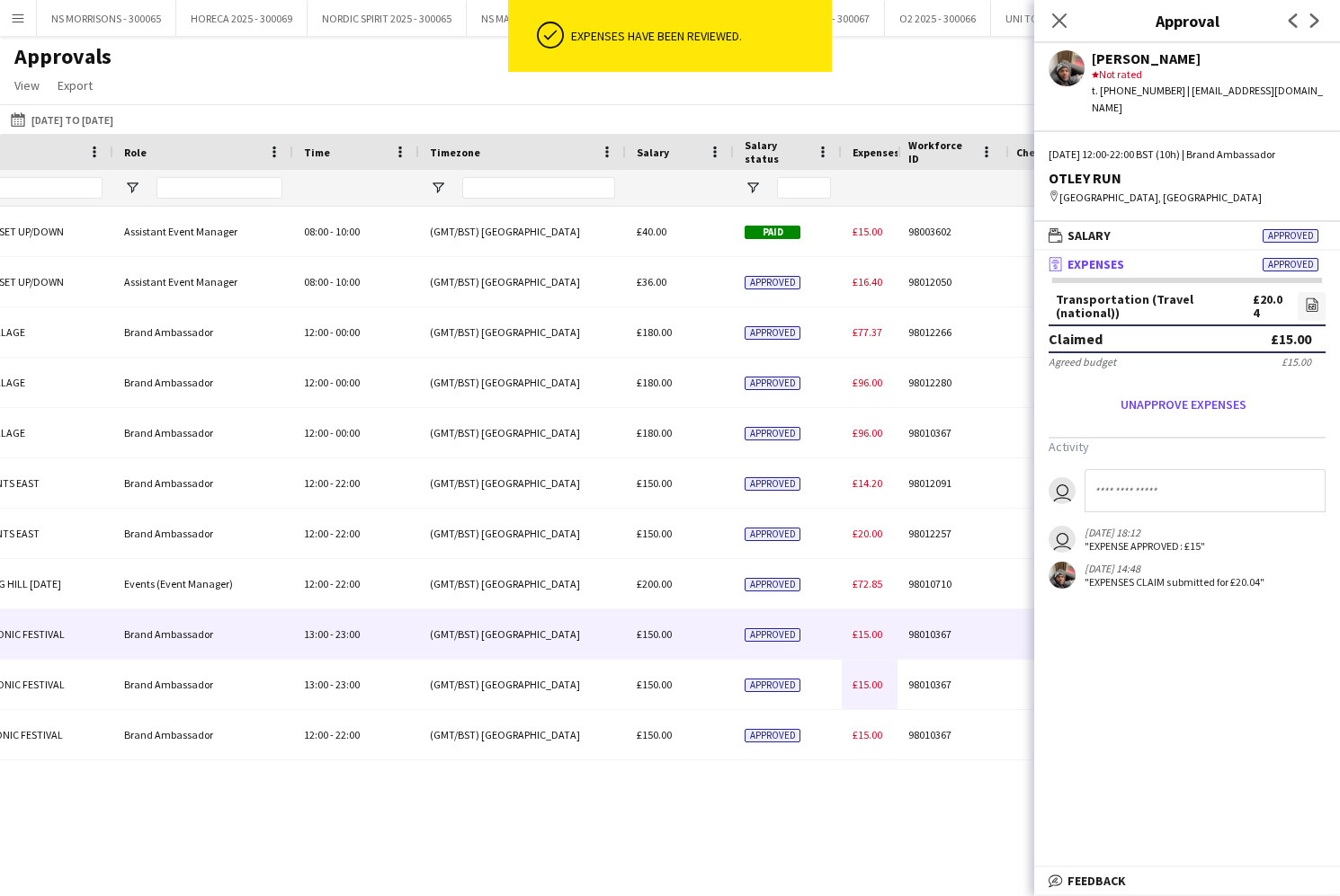
click at [870, 637] on span "£15.00" at bounding box center [867, 634] width 29 height 14
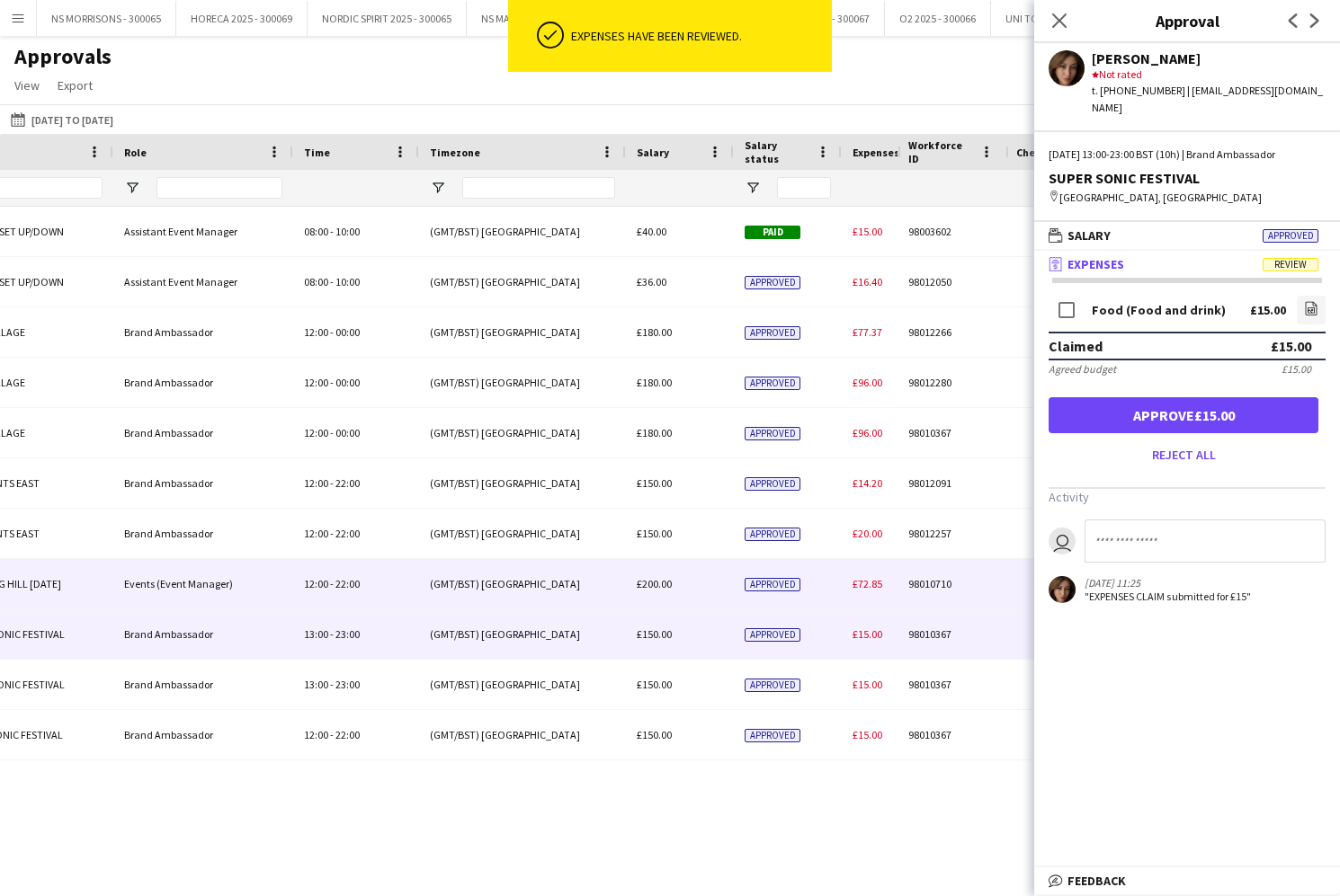
click at [872, 587] on span "£72.85" at bounding box center [867, 583] width 29 height 14
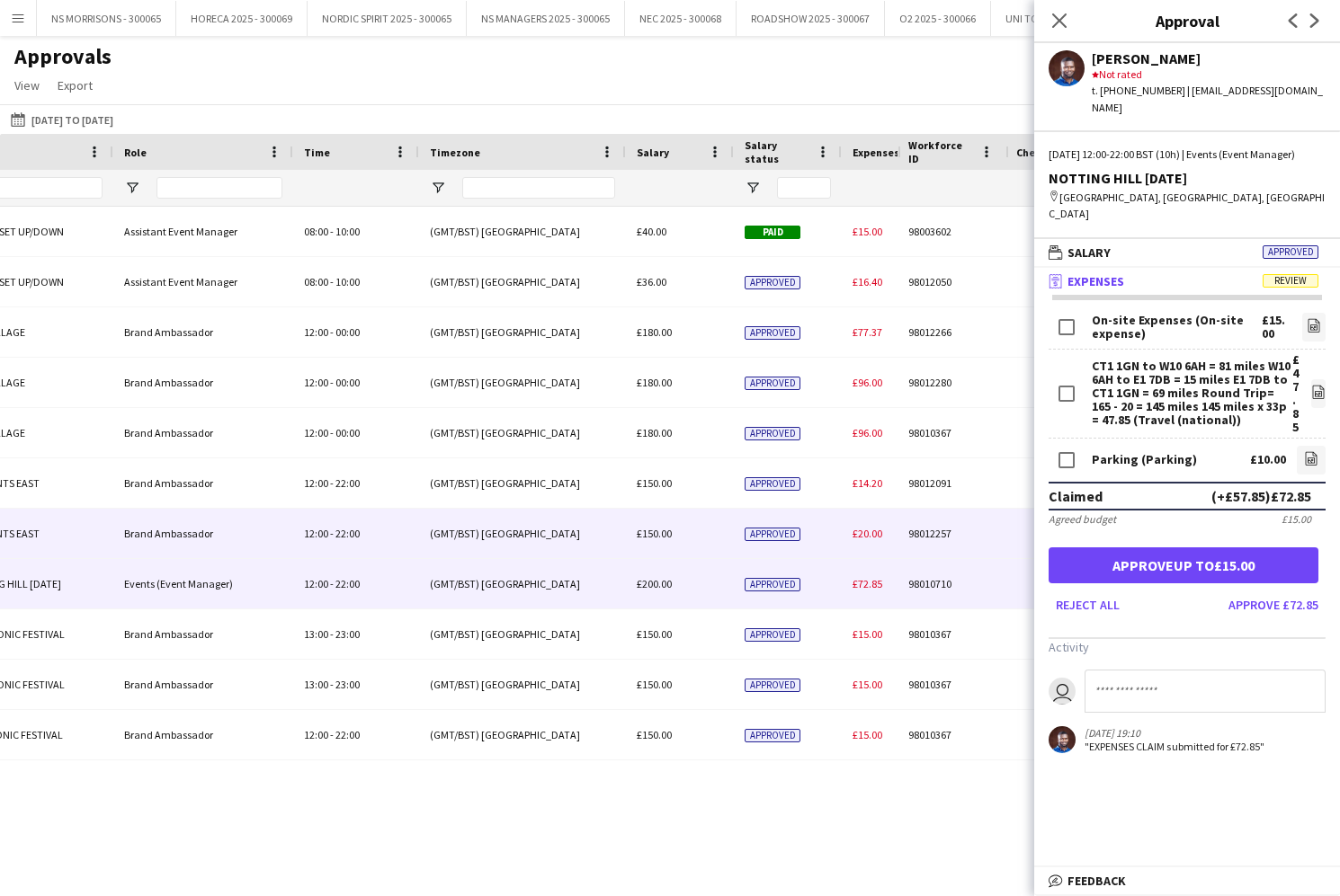
click at [873, 537] on span "£20.00" at bounding box center [867, 533] width 29 height 14
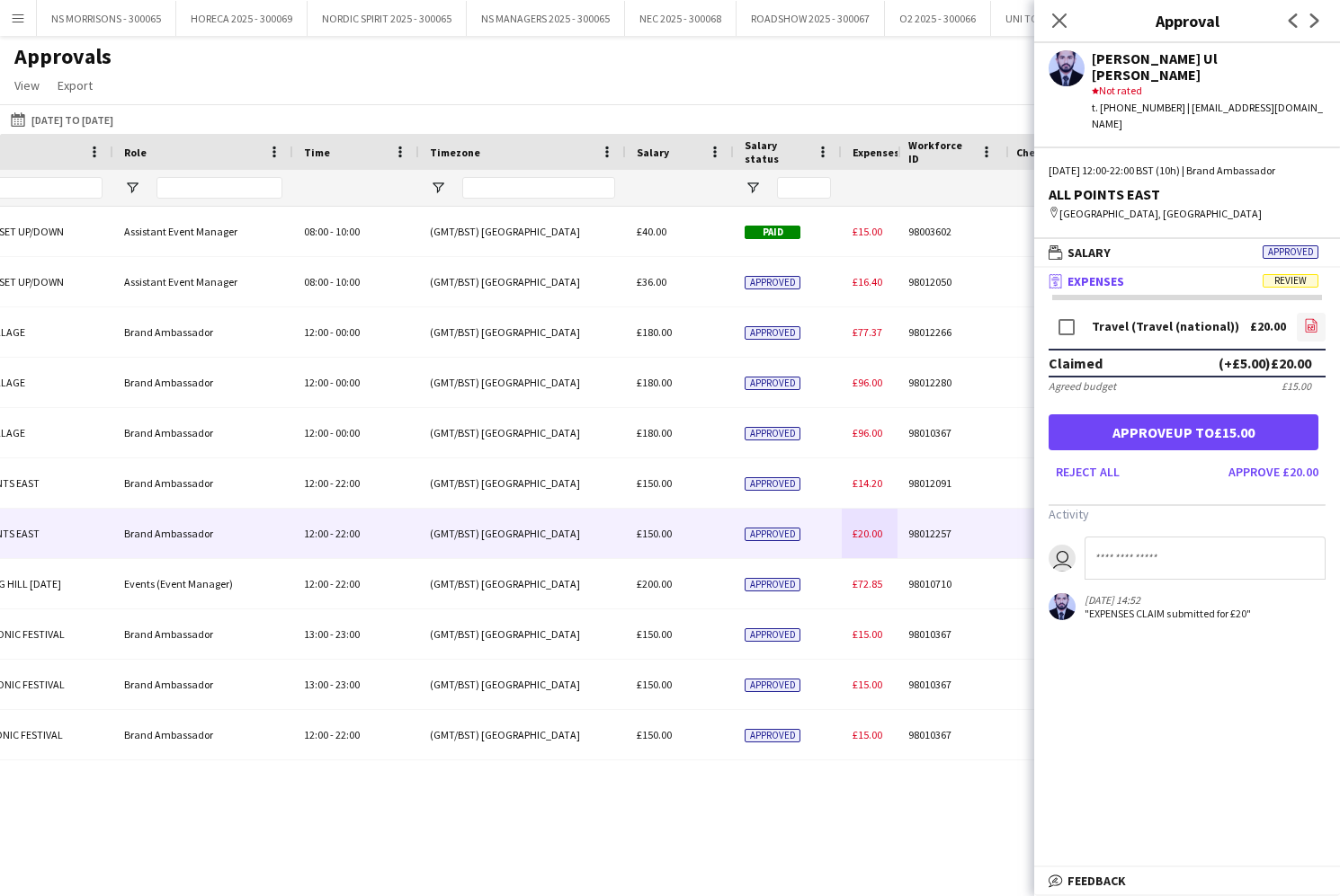
click at [1309, 318] on app-icon "file-image" at bounding box center [1311, 327] width 15 height 18
click at [1212, 414] on button "Approve up to £15.00" at bounding box center [1183, 432] width 270 height 36
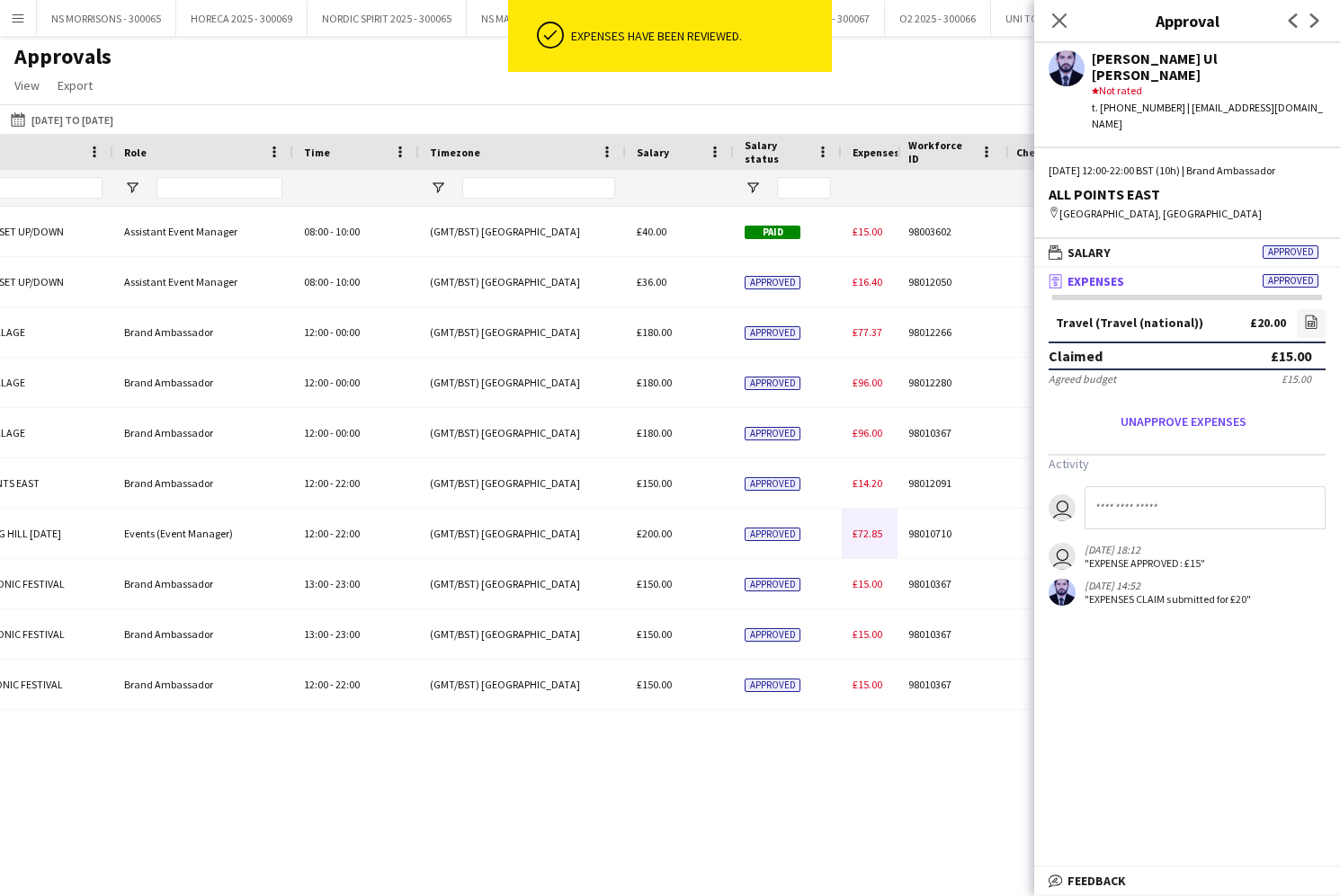
click at [875, 486] on span "£14.20" at bounding box center [867, 483] width 29 height 14
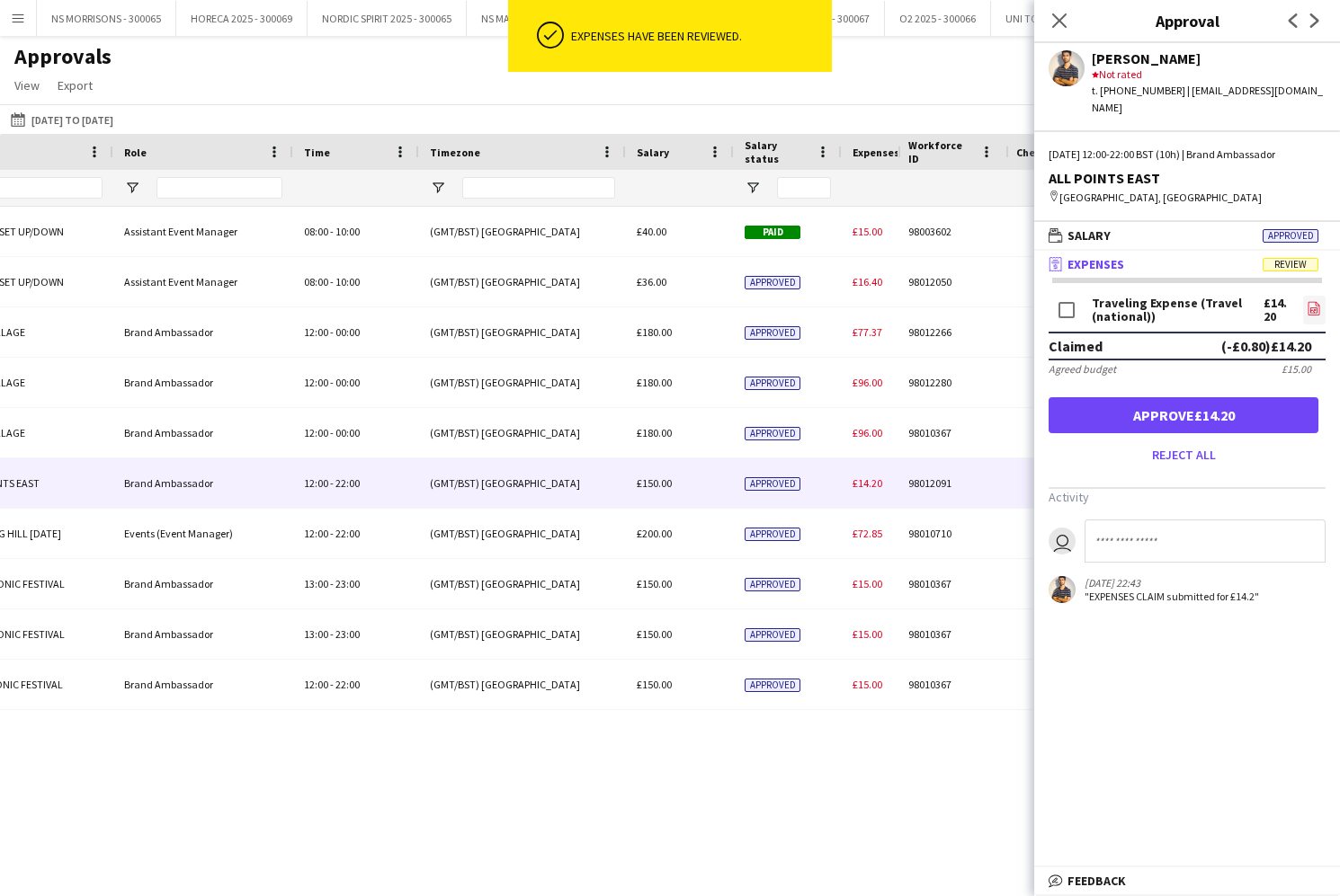
click at [1317, 301] on icon "file-image" at bounding box center [1313, 308] width 15 height 15
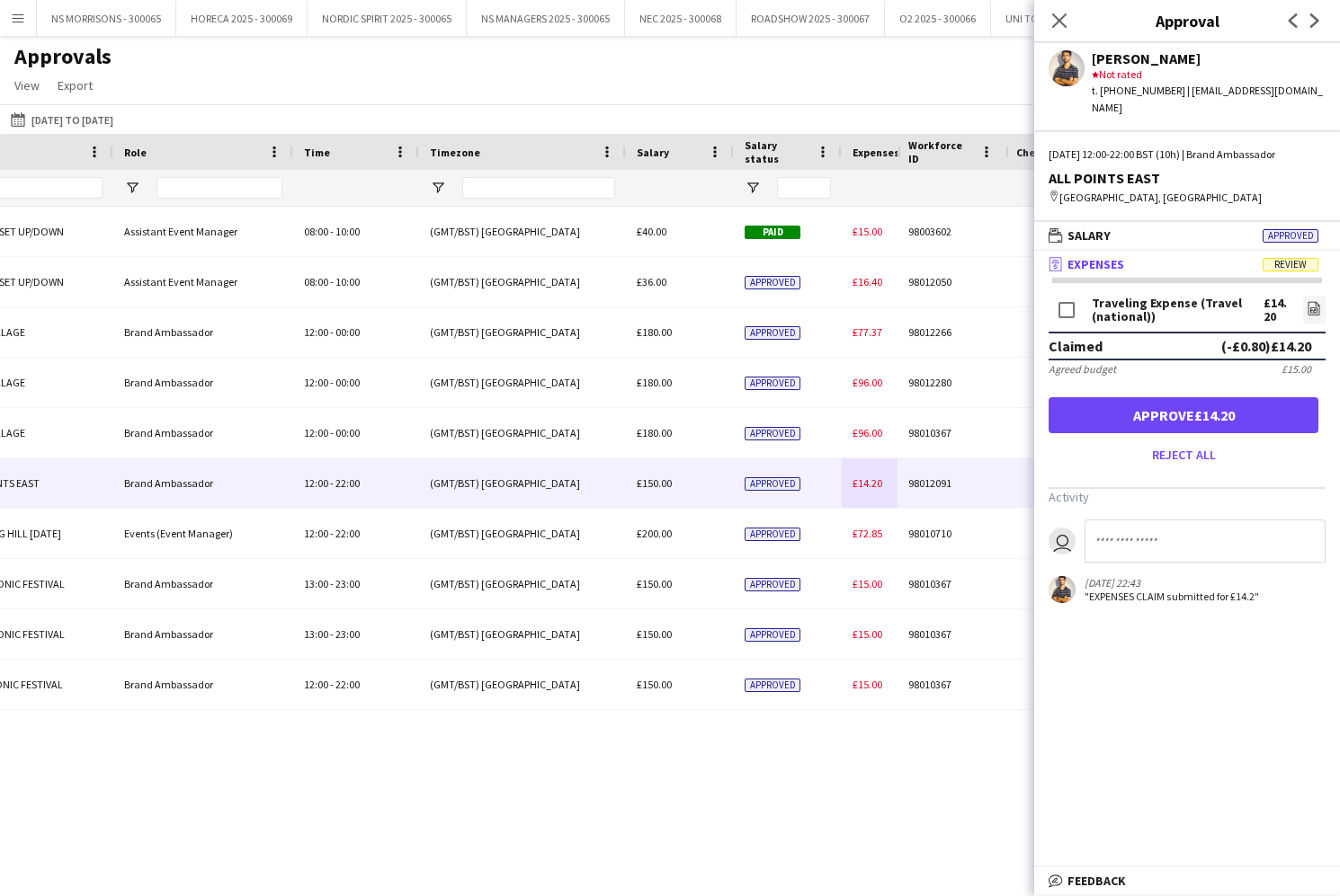
click at [1227, 398] on button "Approve £14.20" at bounding box center [1183, 415] width 270 height 36
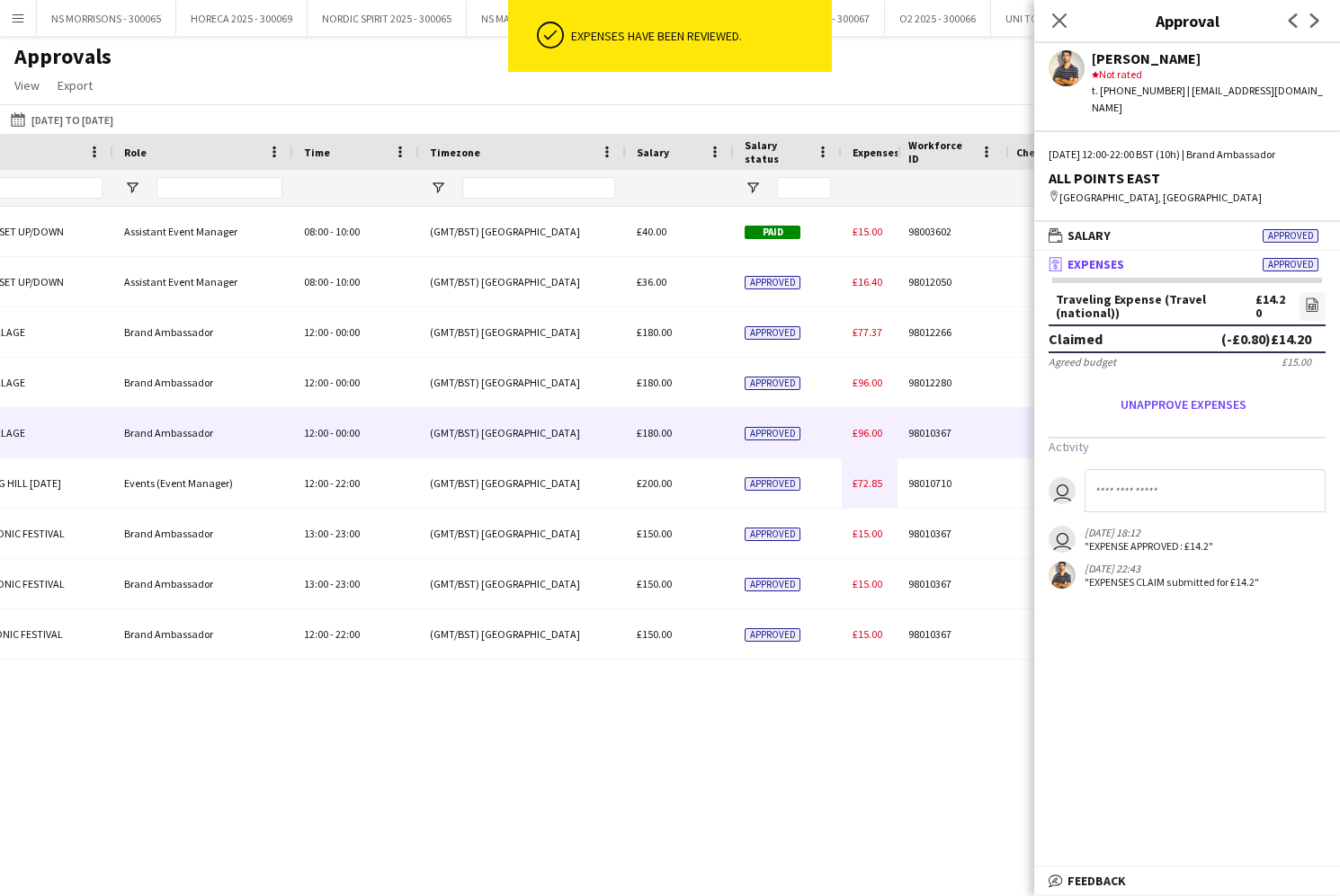
click at [870, 436] on span "£96.00" at bounding box center [867, 432] width 29 height 14
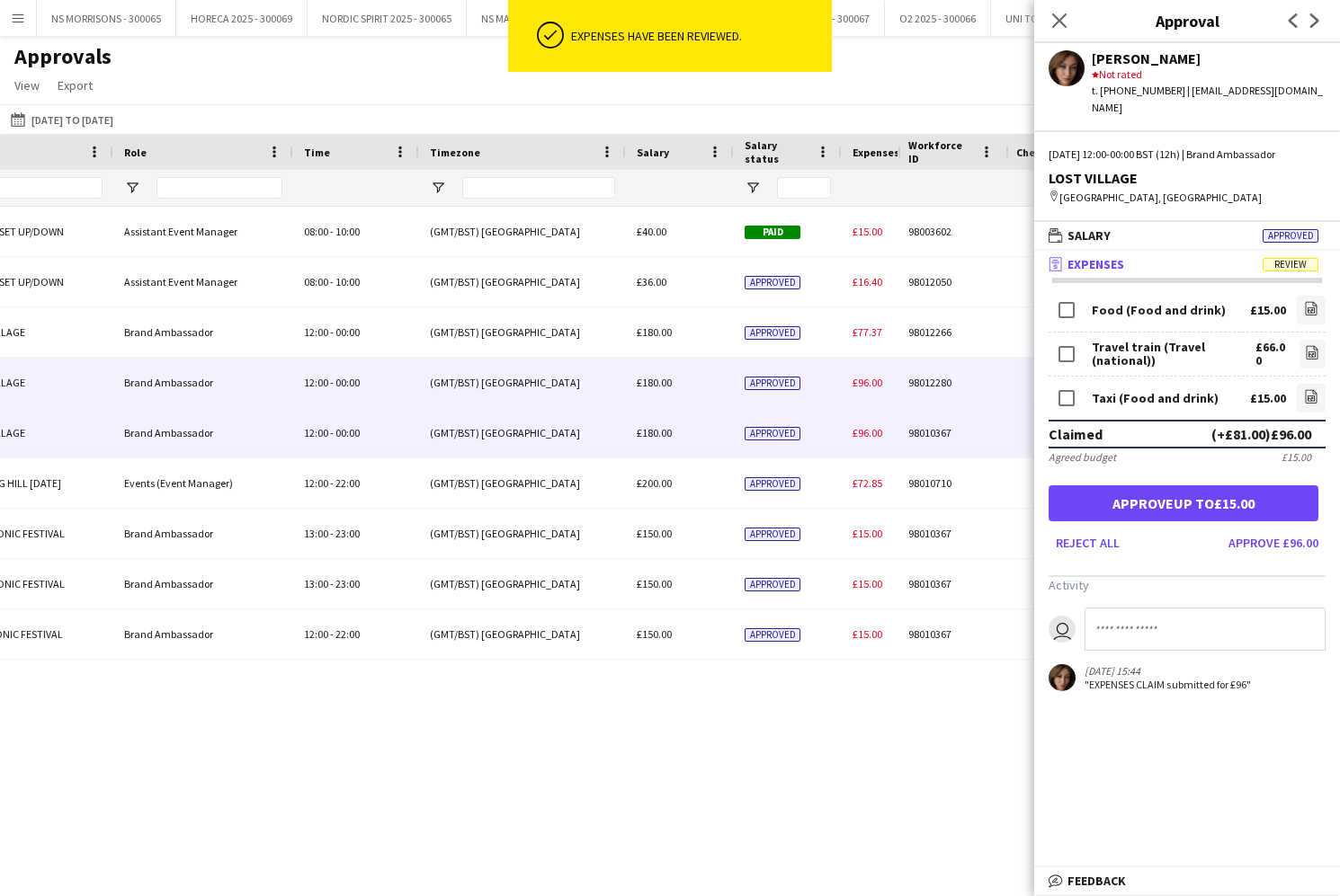
click at [871, 379] on span "£96.00" at bounding box center [867, 382] width 29 height 14
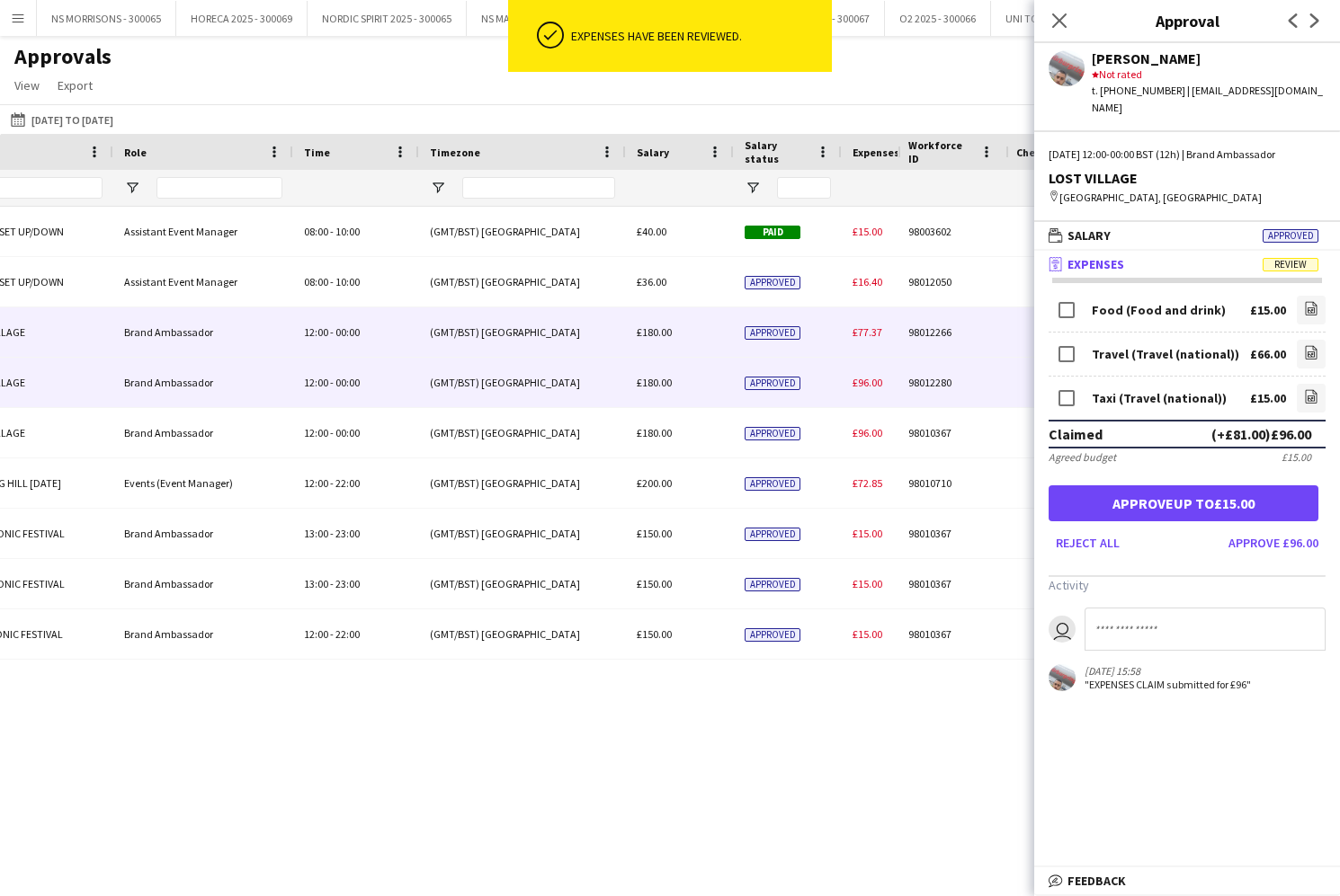
click at [864, 332] on span "£77.37" at bounding box center [867, 332] width 29 height 14
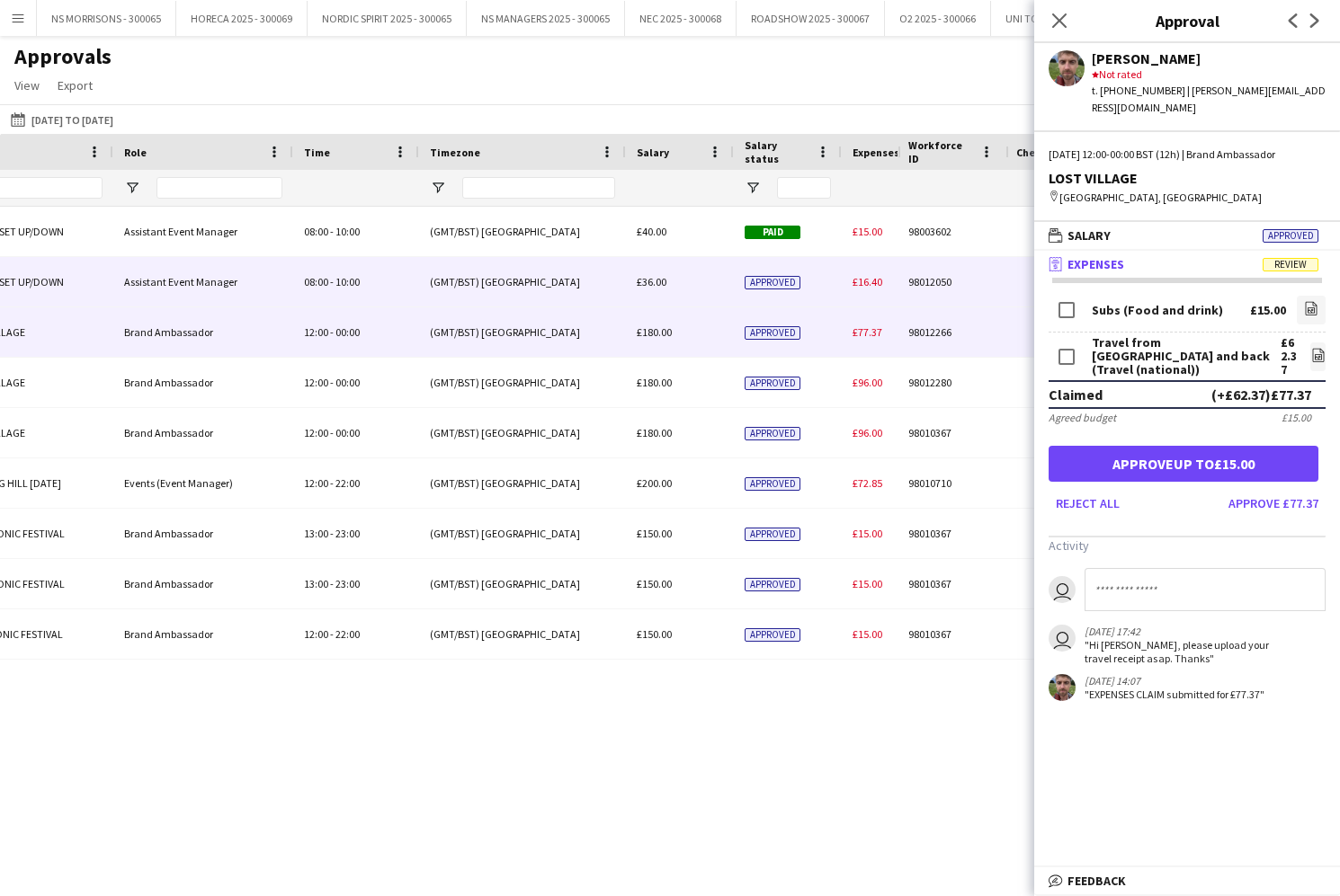
click at [865, 284] on span "£16.40" at bounding box center [867, 282] width 29 height 14
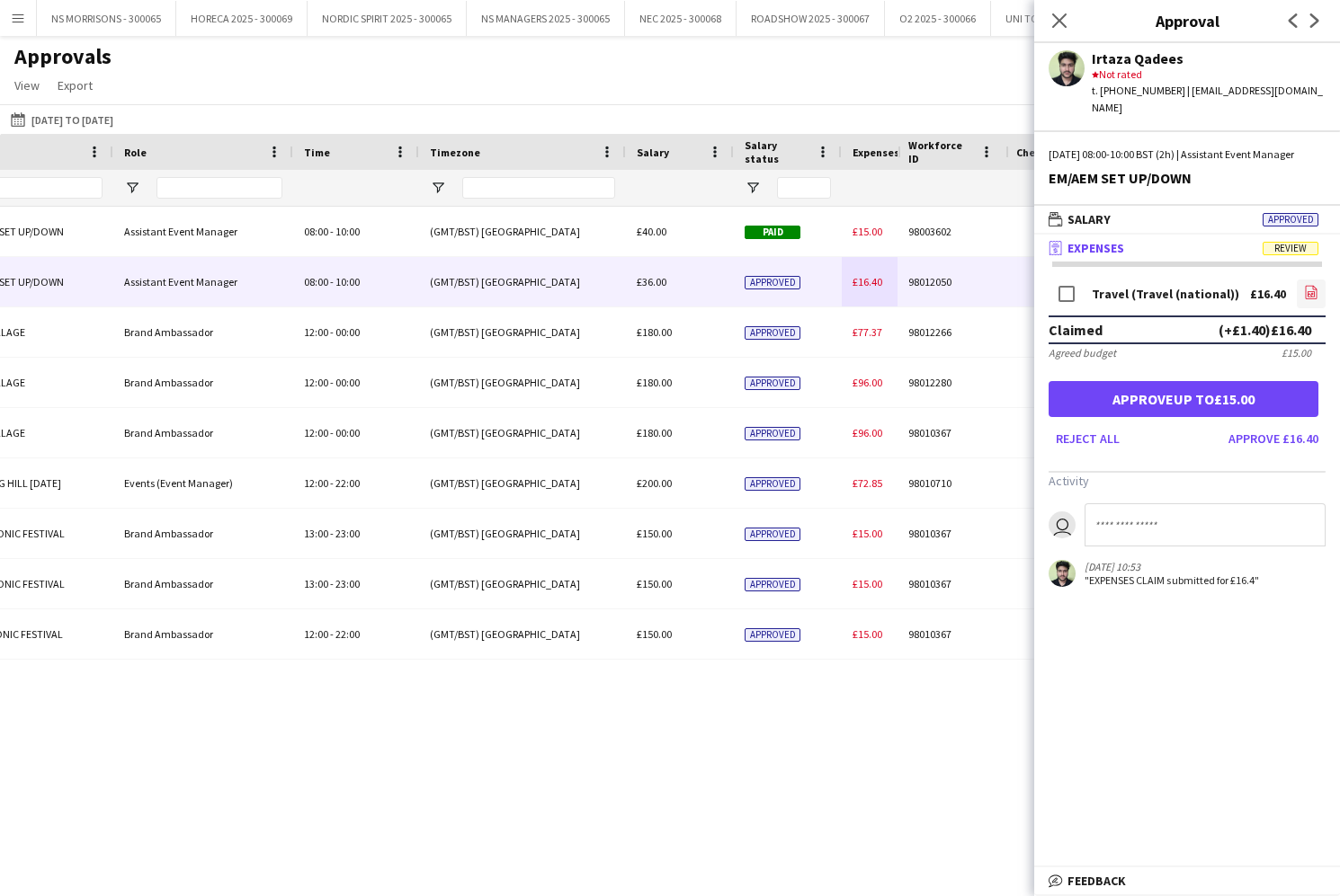
click at [1309, 294] on icon "file-image" at bounding box center [1311, 293] width 15 height 15
drag, startPoint x: 1183, startPoint y: 404, endPoint x: 1020, endPoint y: 334, distance: 177.4
click at [1183, 404] on button "Approve up to £15.00" at bounding box center [1183, 399] width 270 height 36
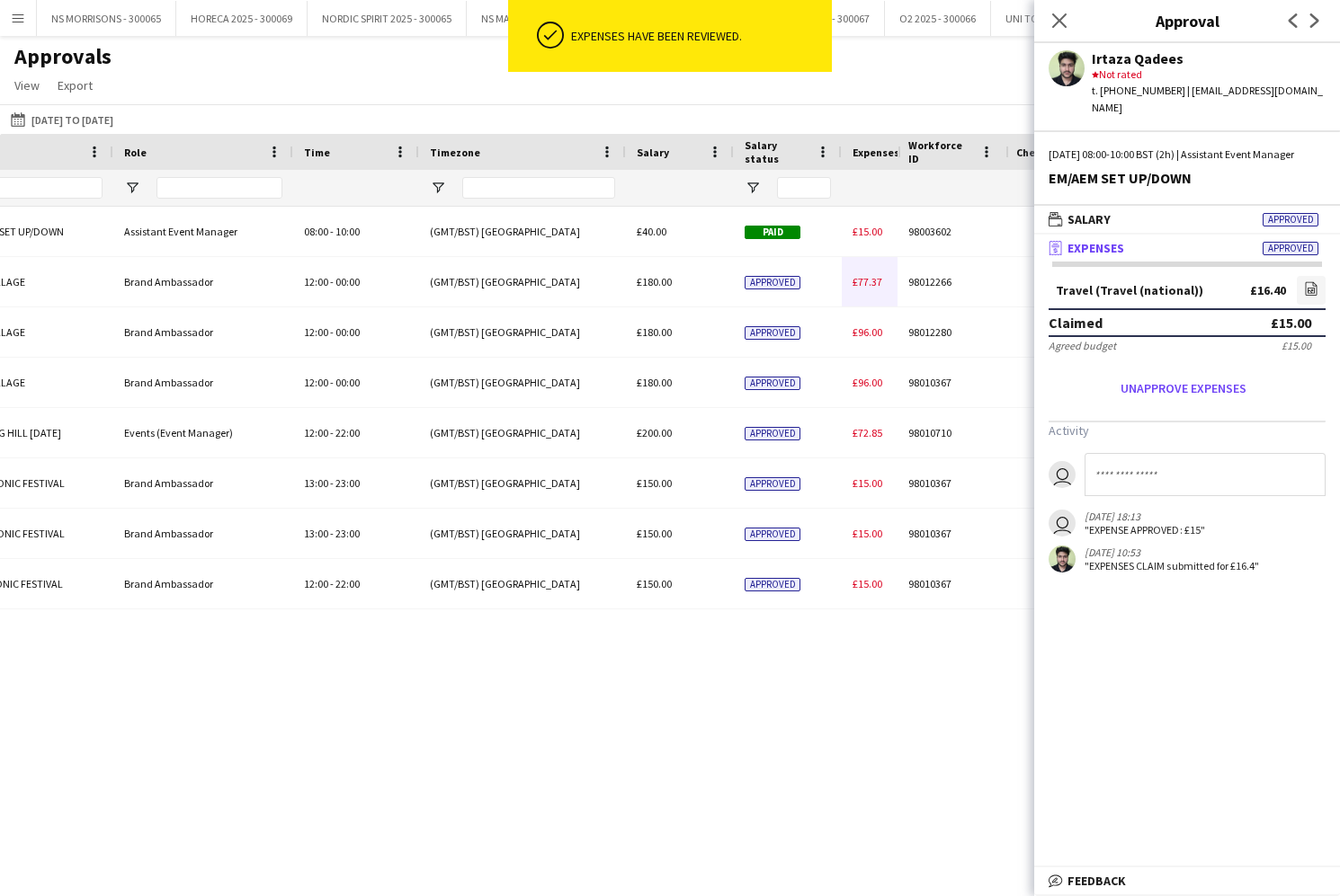
click at [863, 233] on span "£15.00" at bounding box center [867, 231] width 29 height 14
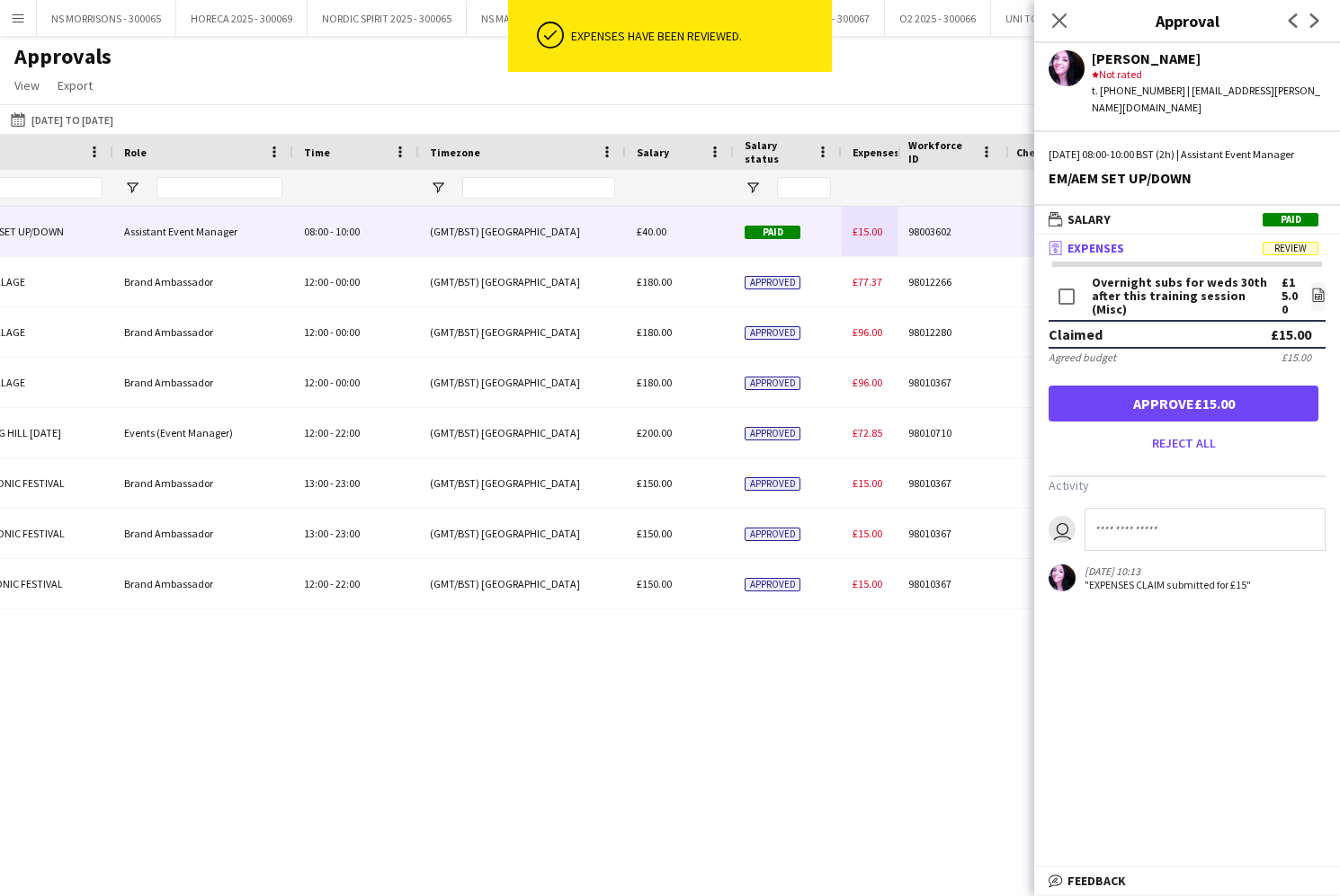
drag, startPoint x: 1233, startPoint y: 389, endPoint x: 1195, endPoint y: 349, distance: 55.2
click at [1232, 389] on button "Approve £15.00" at bounding box center [1183, 403] width 270 height 36
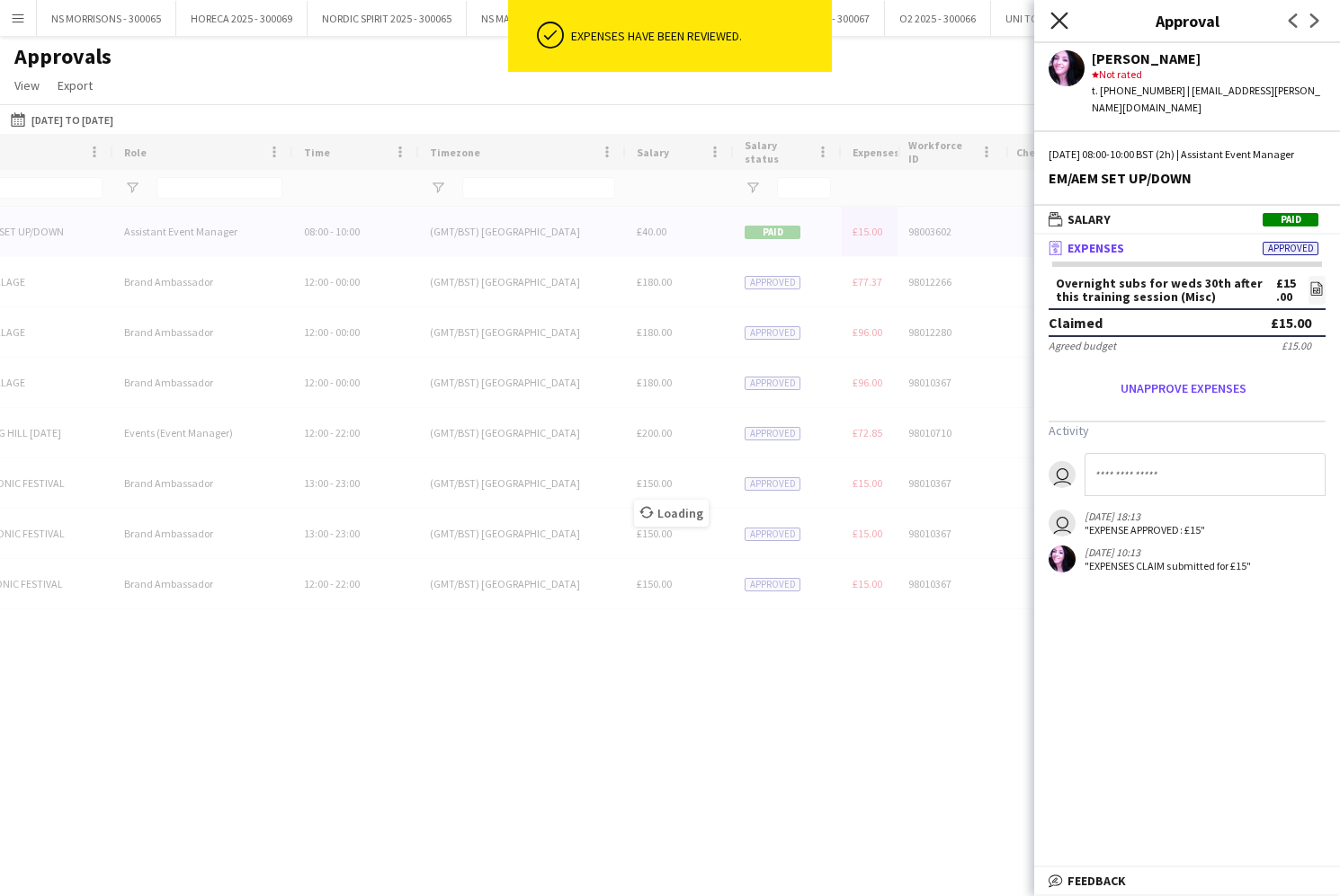
click at [1061, 21] on icon "Close pop-in" at bounding box center [1058, 20] width 17 height 17
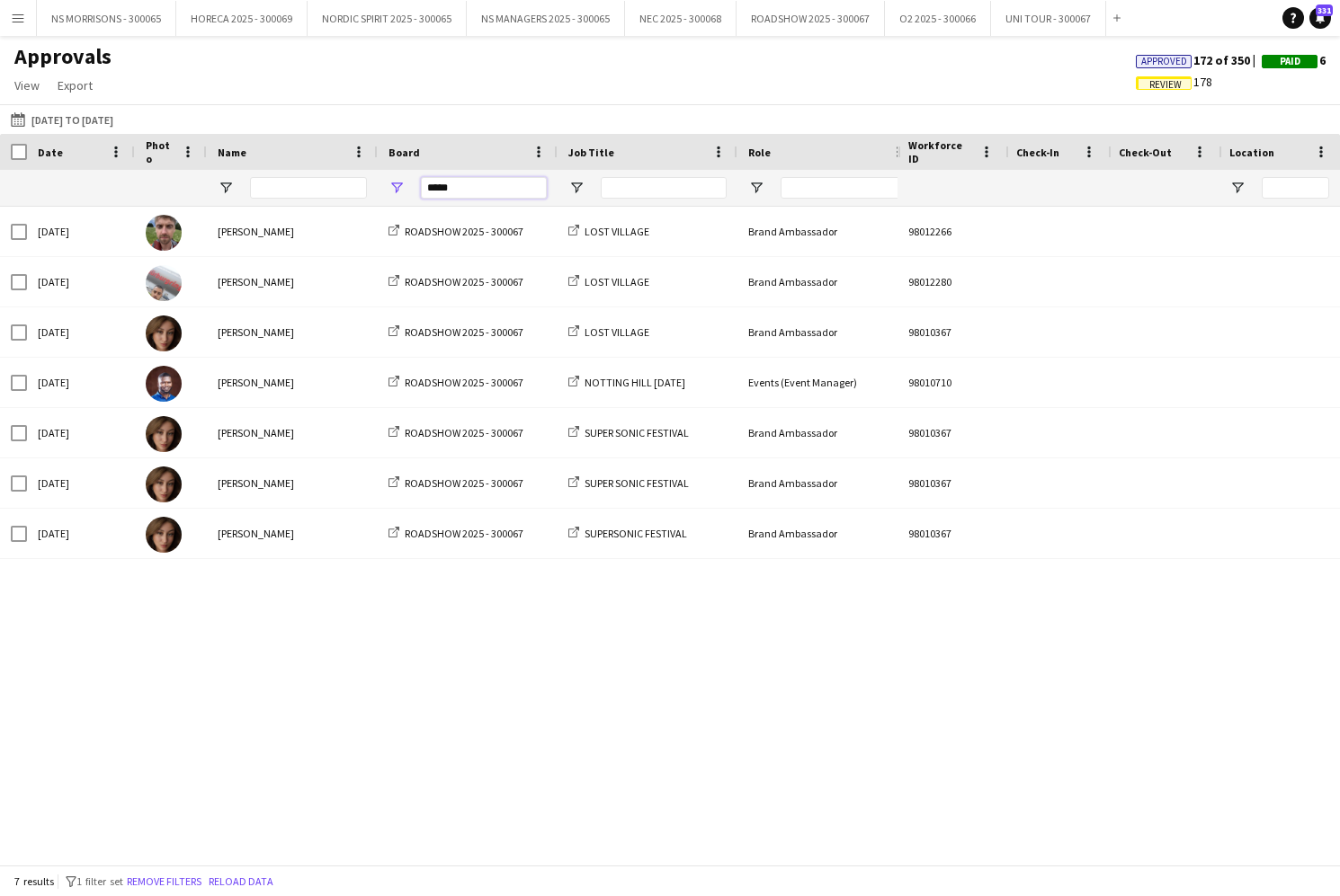
click at [470, 190] on input "*****" at bounding box center [484, 188] width 126 height 22
type input "*"
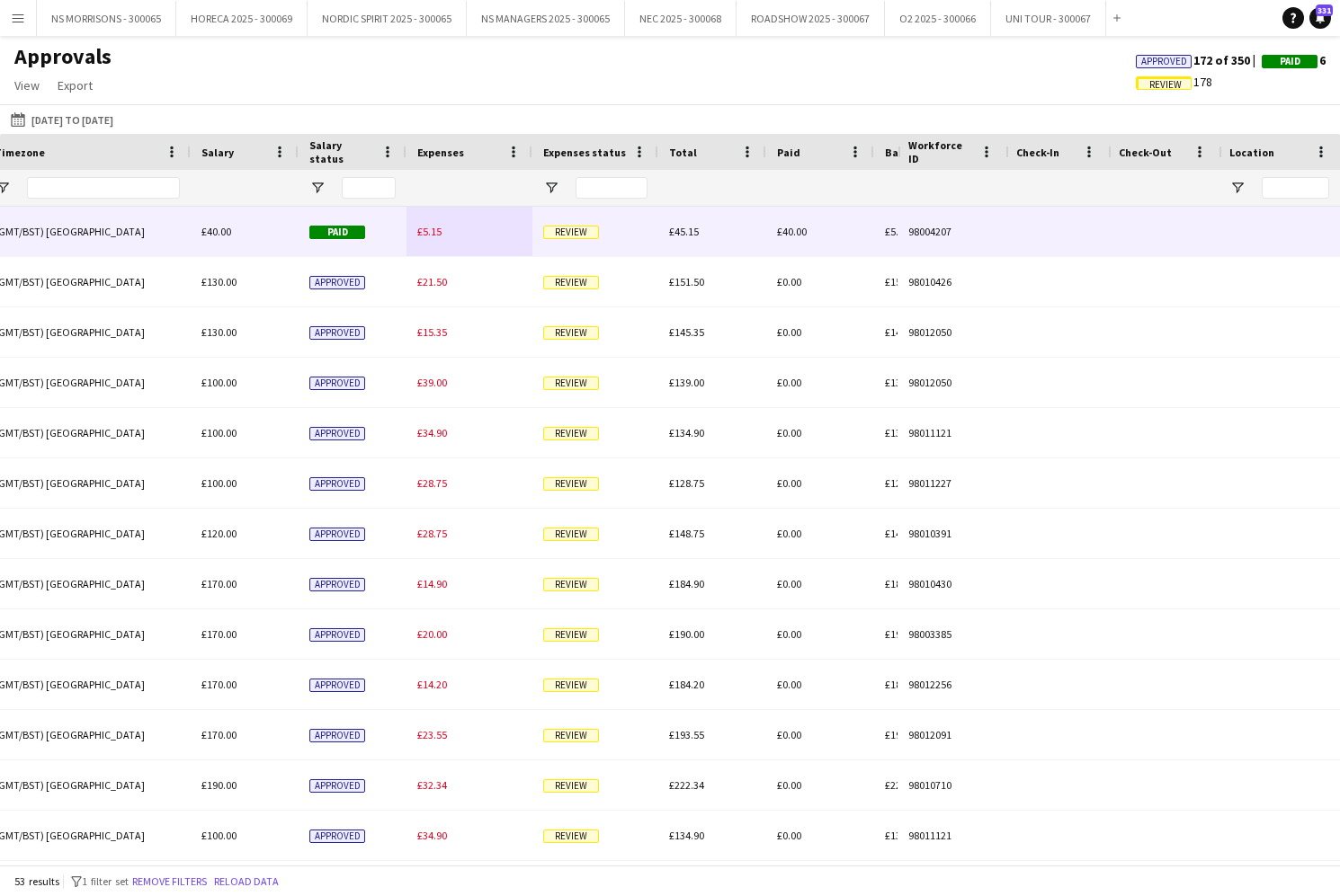
type input "******"
click at [440, 235] on span "£5.15" at bounding box center [429, 231] width 25 height 14
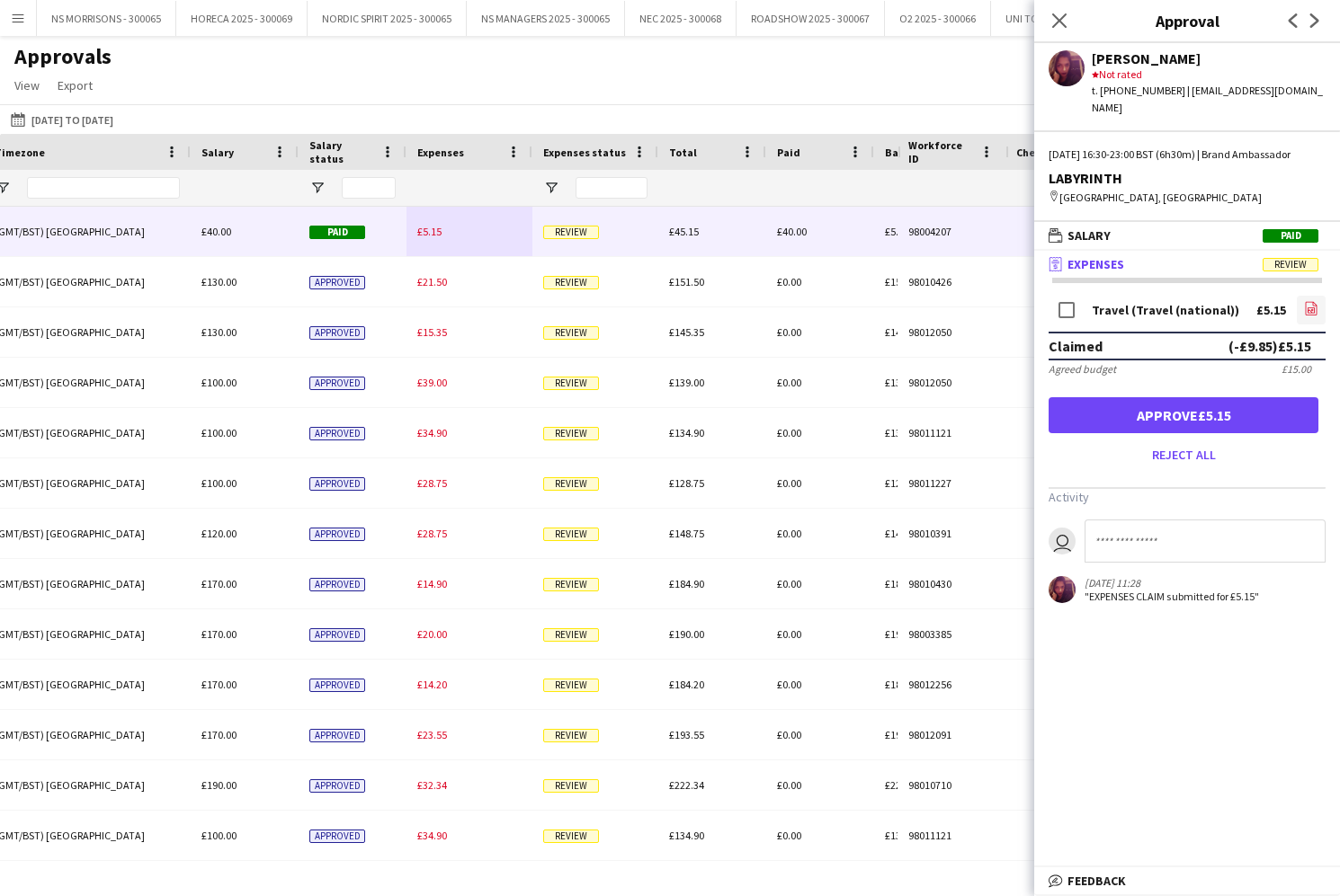
click at [1312, 310] on icon at bounding box center [1312, 310] width 2 height 2
click at [1099, 415] on button "Approve £5.15" at bounding box center [1183, 415] width 270 height 36
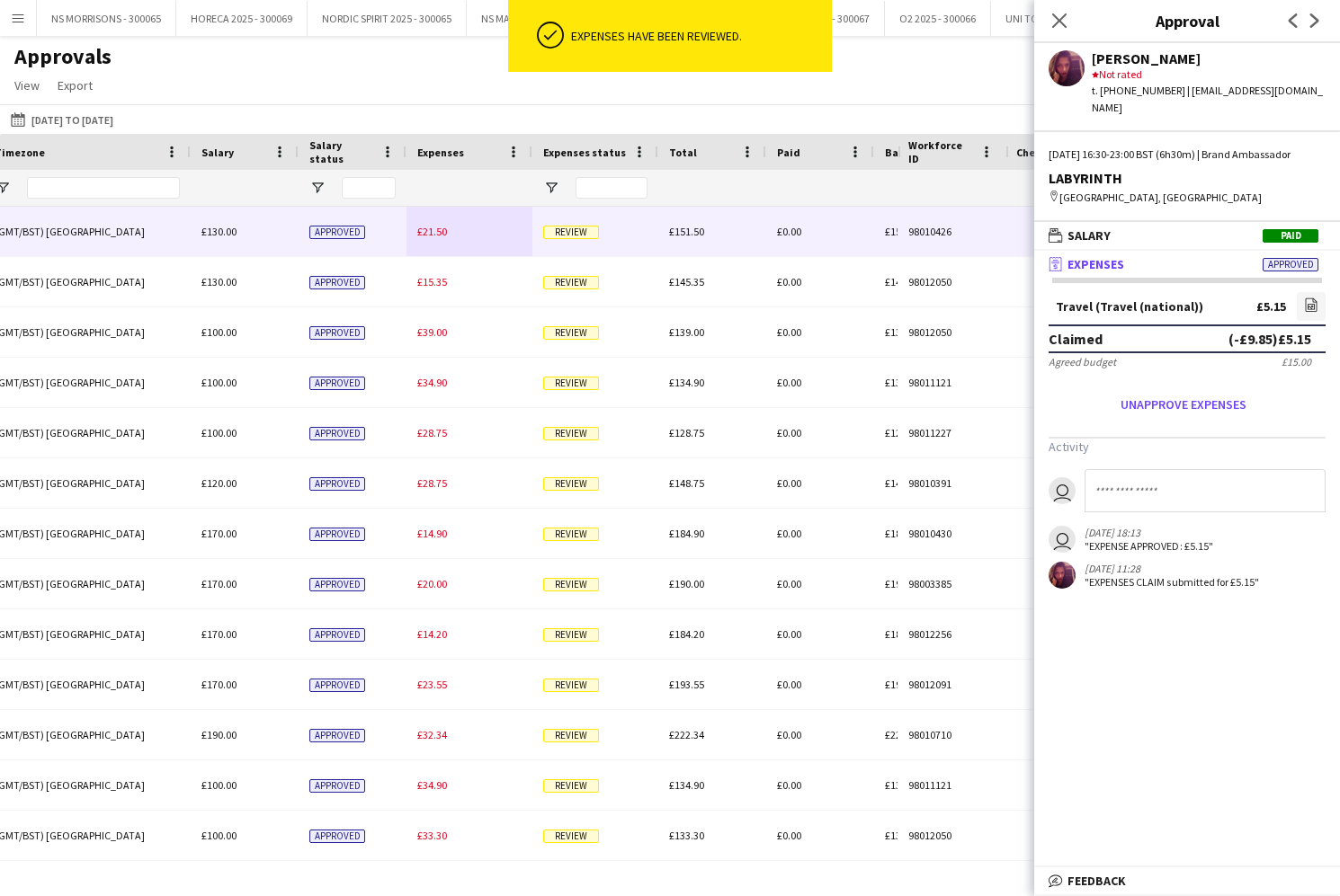
click at [438, 230] on span "£21.50" at bounding box center [432, 231] width 29 height 14
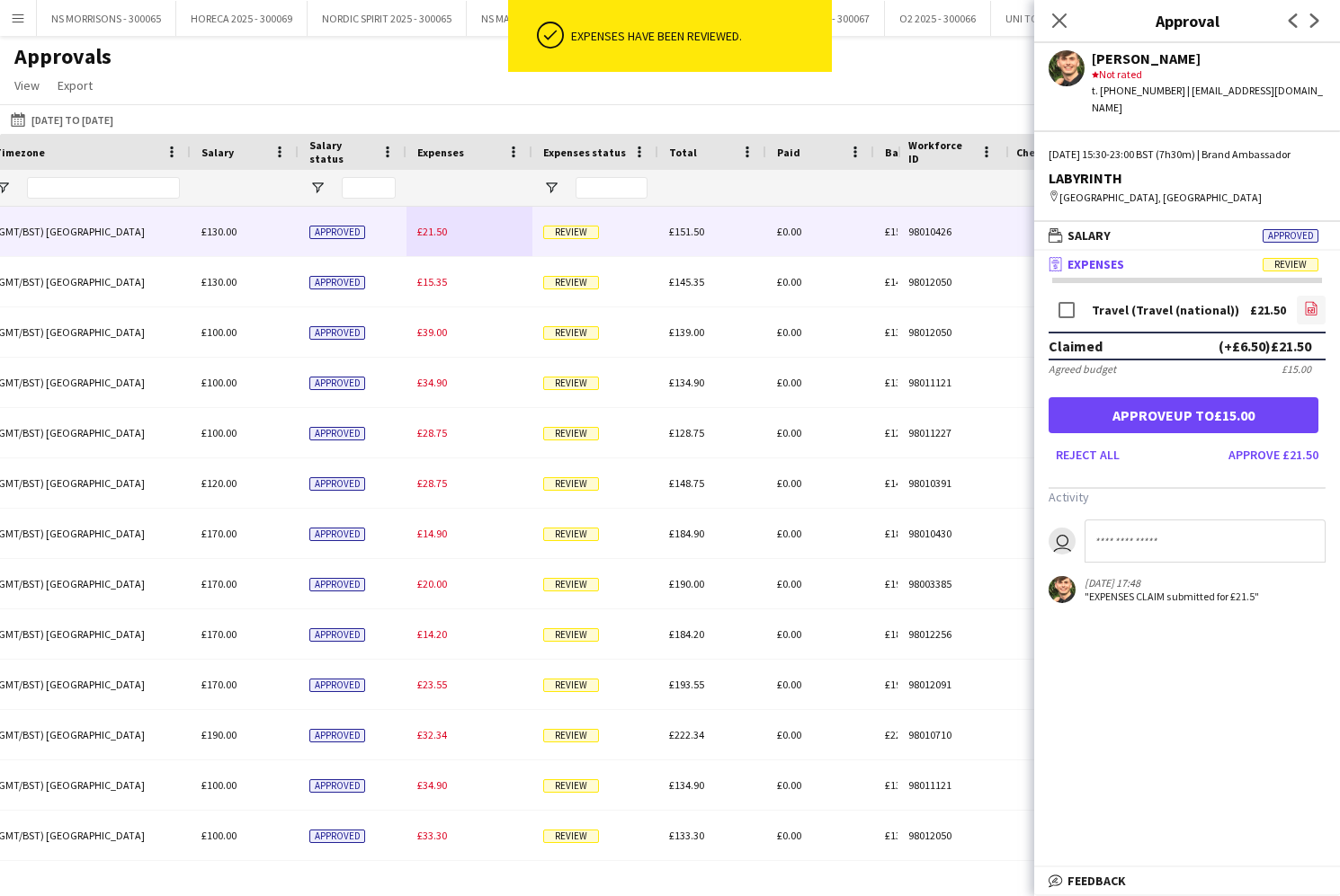
click at [1313, 301] on icon "file-image" at bounding box center [1311, 308] width 15 height 15
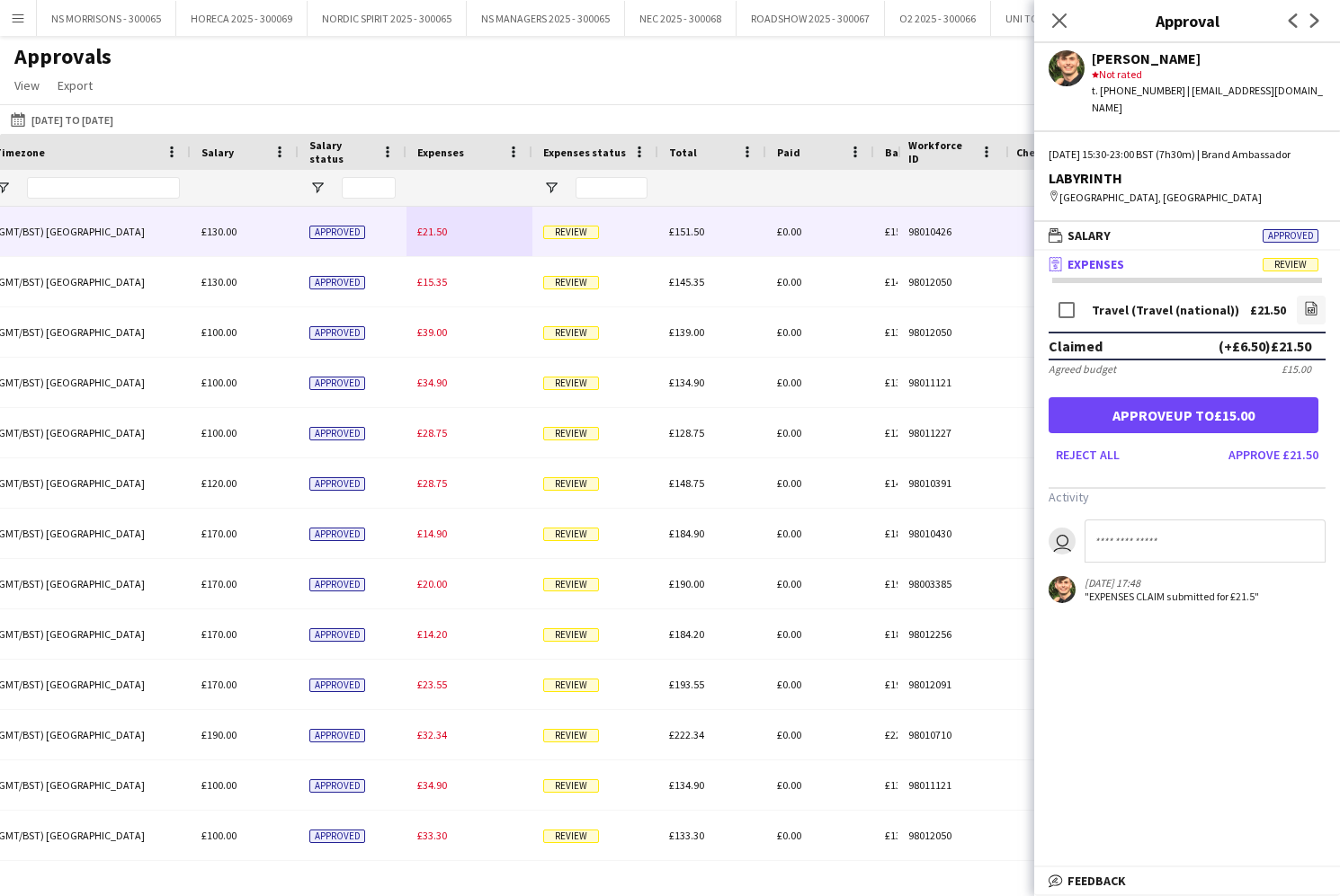
click at [1249, 398] on button "Approve up to £15.00" at bounding box center [1183, 415] width 270 height 36
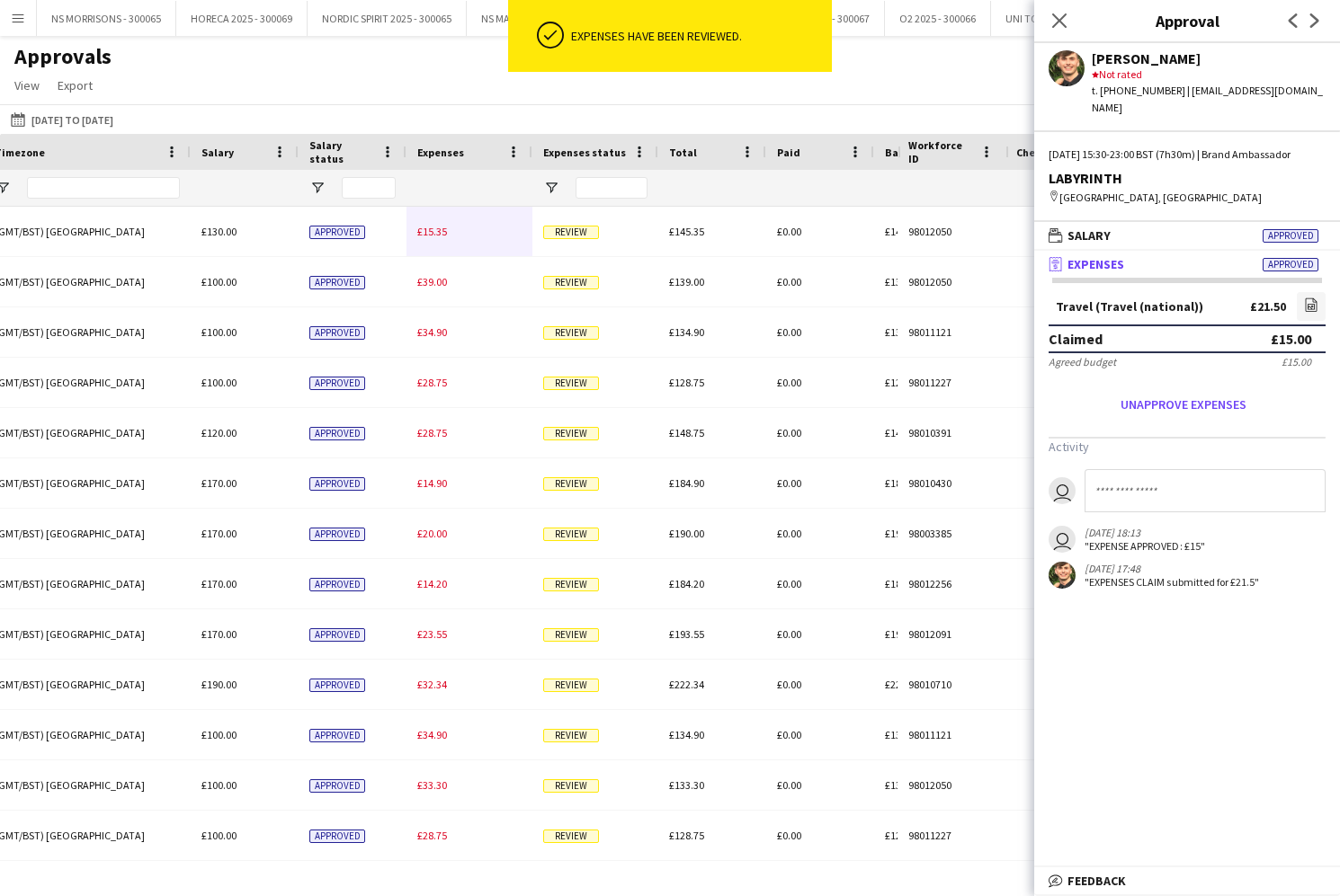
click at [445, 234] on span "£15.35" at bounding box center [432, 231] width 29 height 14
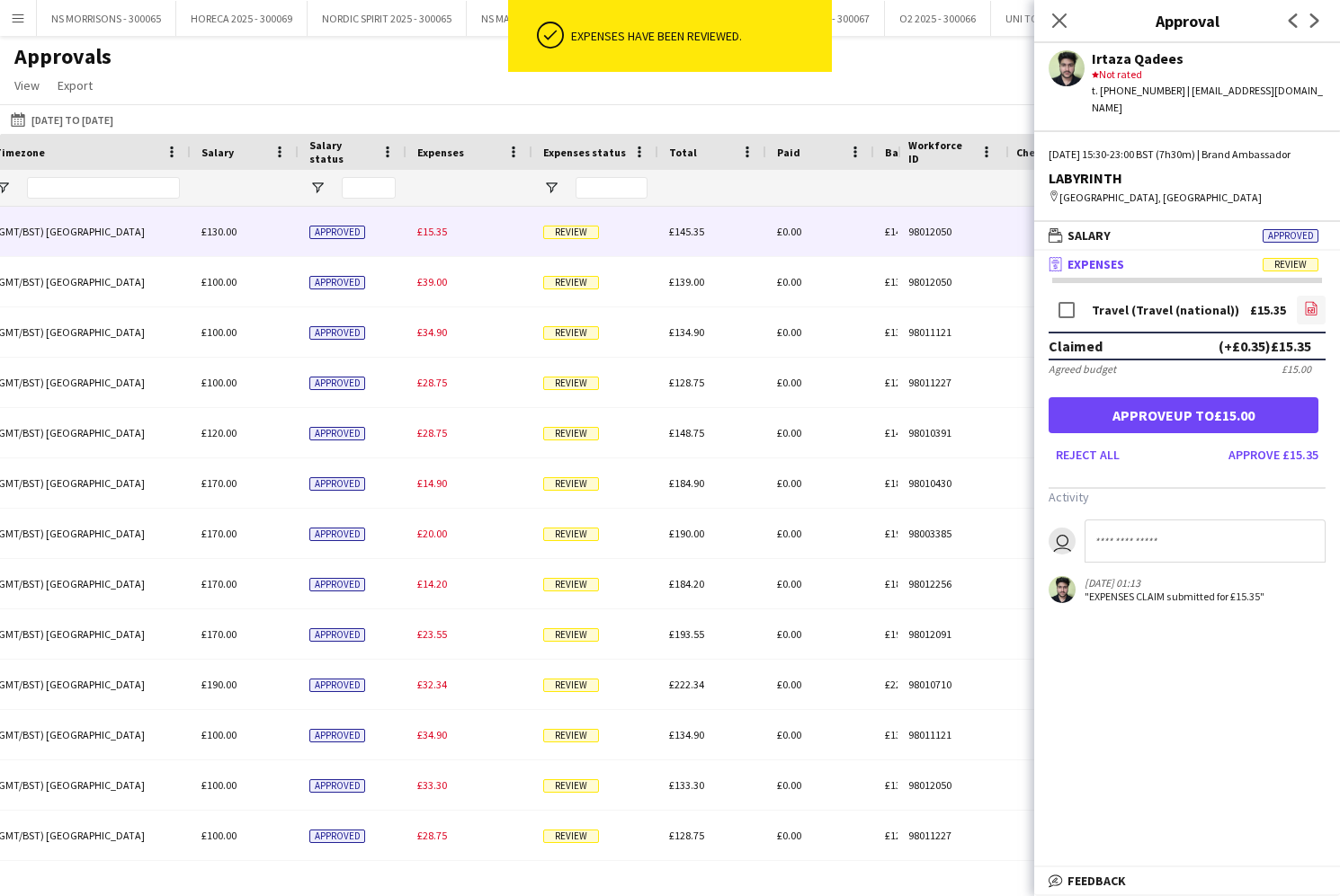
click at [1305, 302] on icon at bounding box center [1311, 308] width 12 height 14
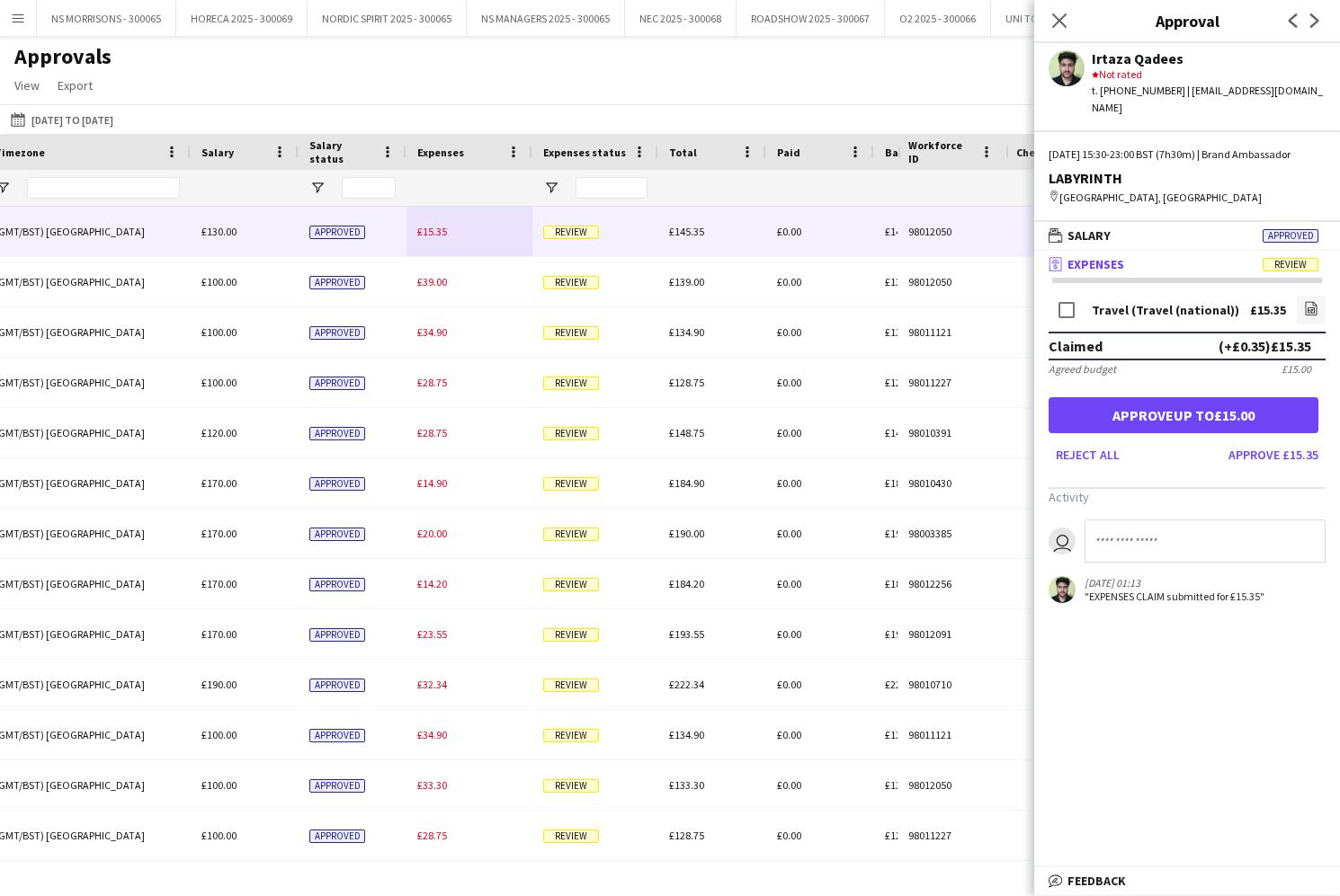
click at [1170, 398] on button "Approve up to £15.00" at bounding box center [1183, 415] width 270 height 36
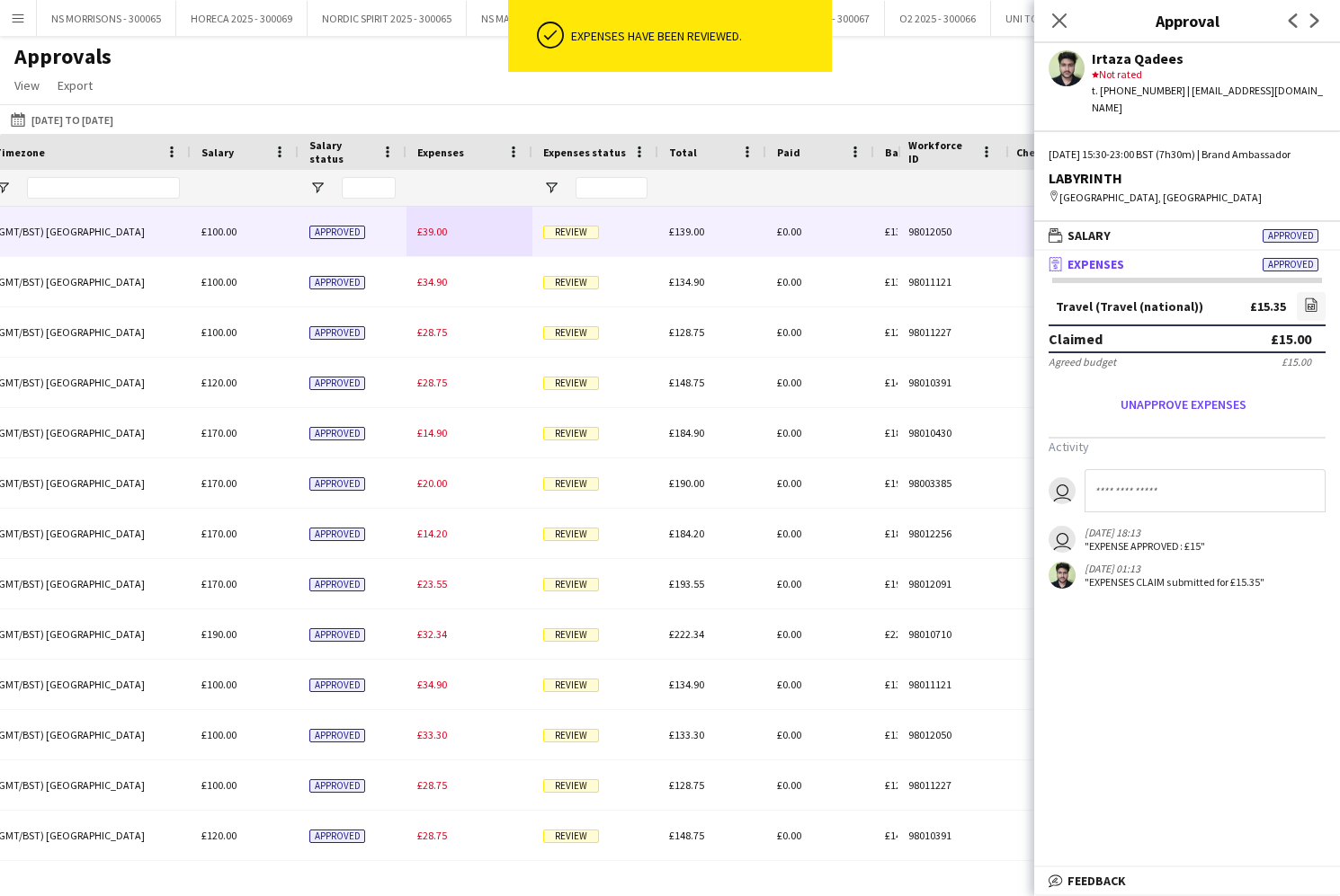
click at [448, 237] on div "£39.00" at bounding box center [469, 231] width 126 height 49
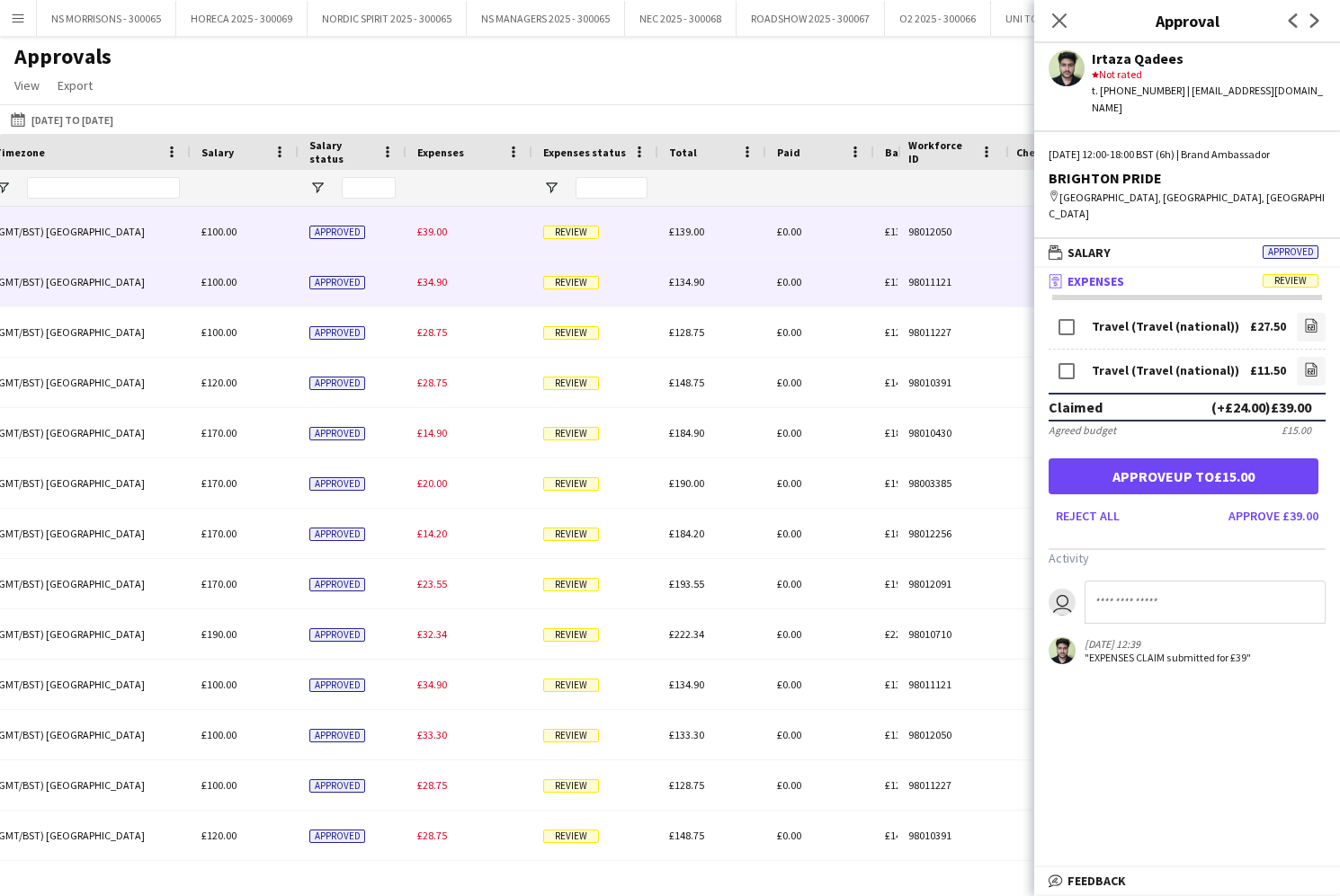
click at [437, 283] on span "£34.90" at bounding box center [432, 282] width 29 height 14
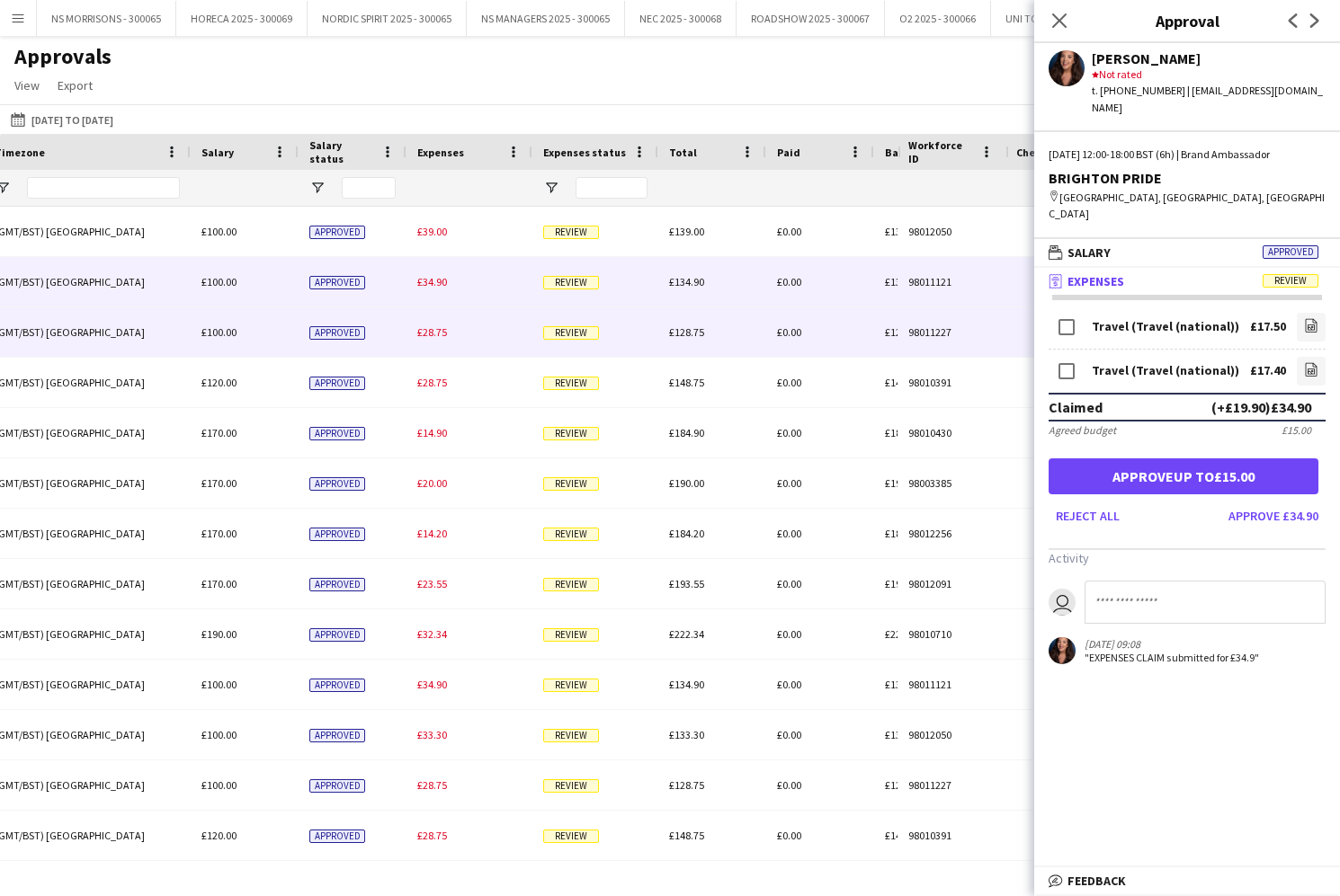
click at [433, 335] on span "£28.75" at bounding box center [432, 332] width 29 height 14
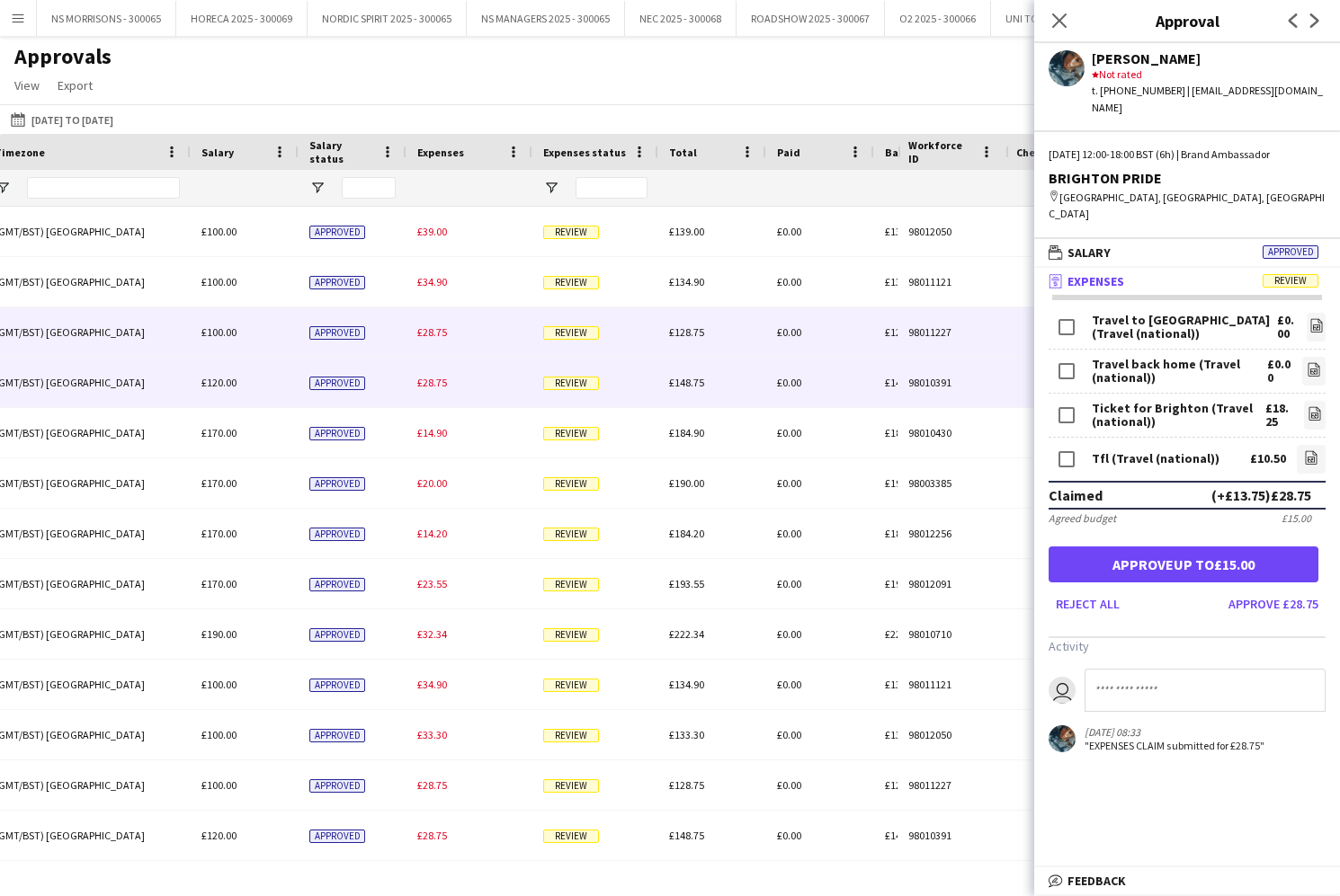
click at [430, 380] on span "£28.75" at bounding box center [432, 382] width 29 height 14
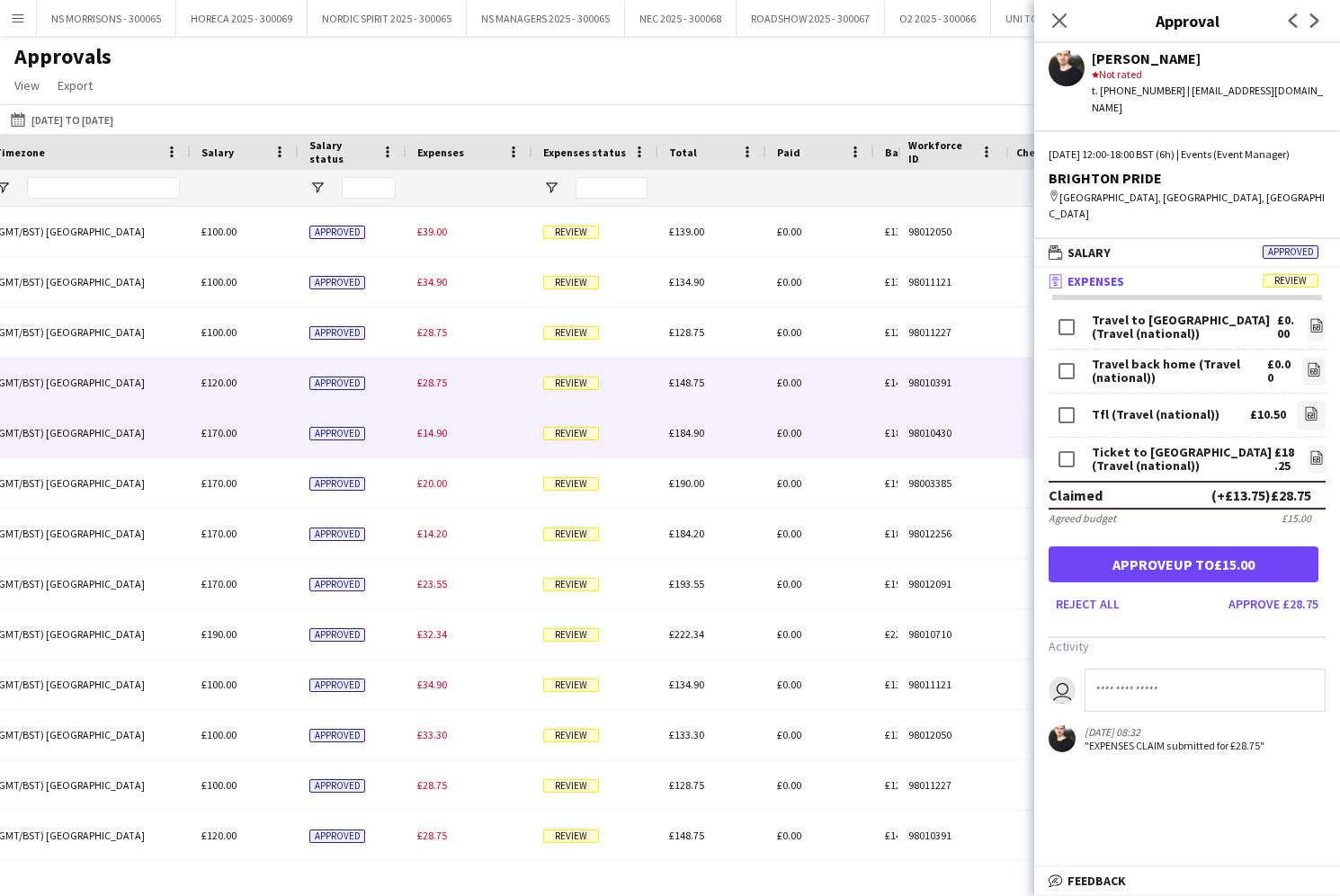
click at [444, 432] on span "£14.90" at bounding box center [432, 432] width 29 height 14
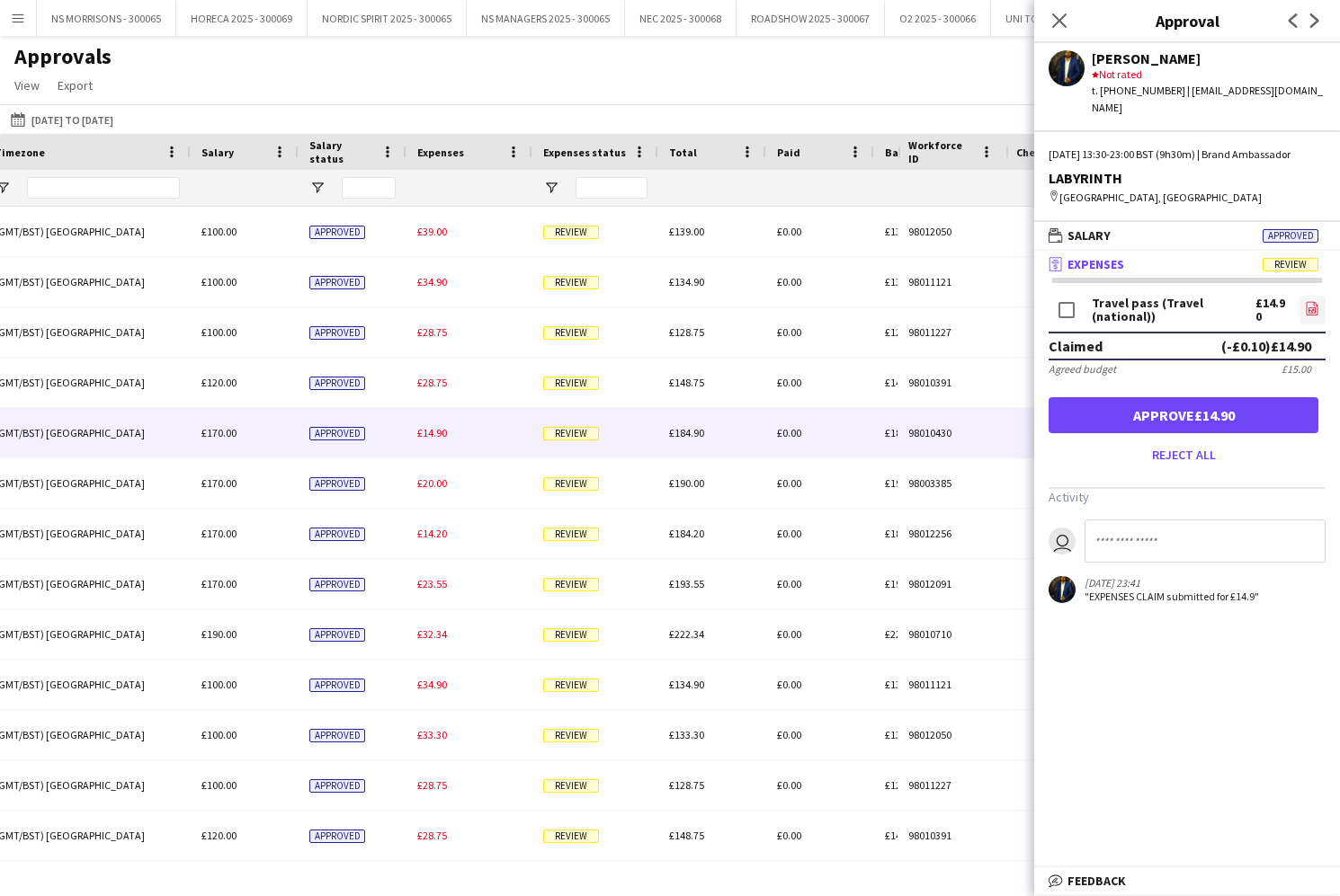
click at [1311, 306] on icon "file-image" at bounding box center [1312, 308] width 15 height 15
click at [1180, 409] on button "Approve £14.90" at bounding box center [1183, 415] width 270 height 36
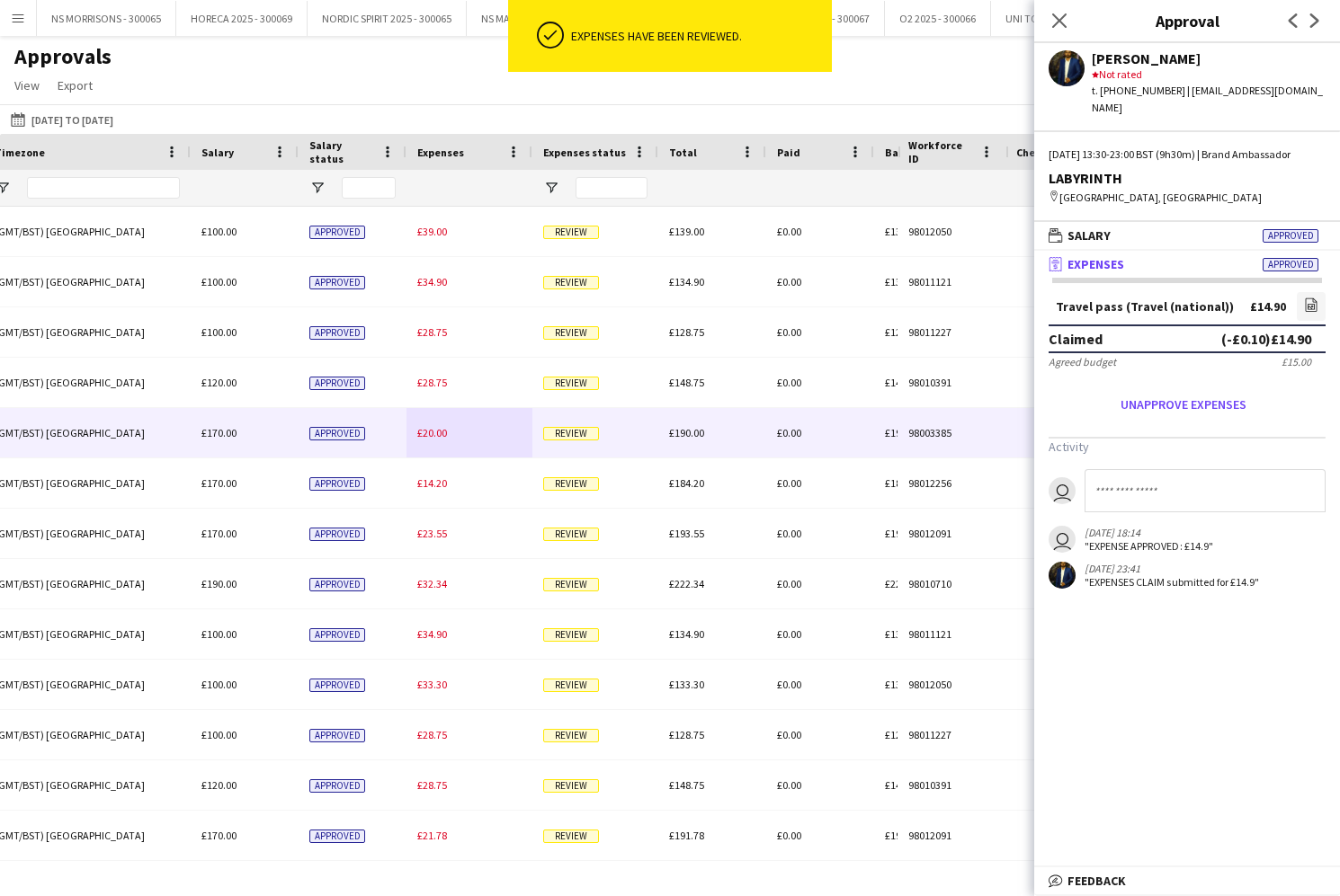
click at [437, 443] on div "£20.00" at bounding box center [469, 432] width 126 height 49
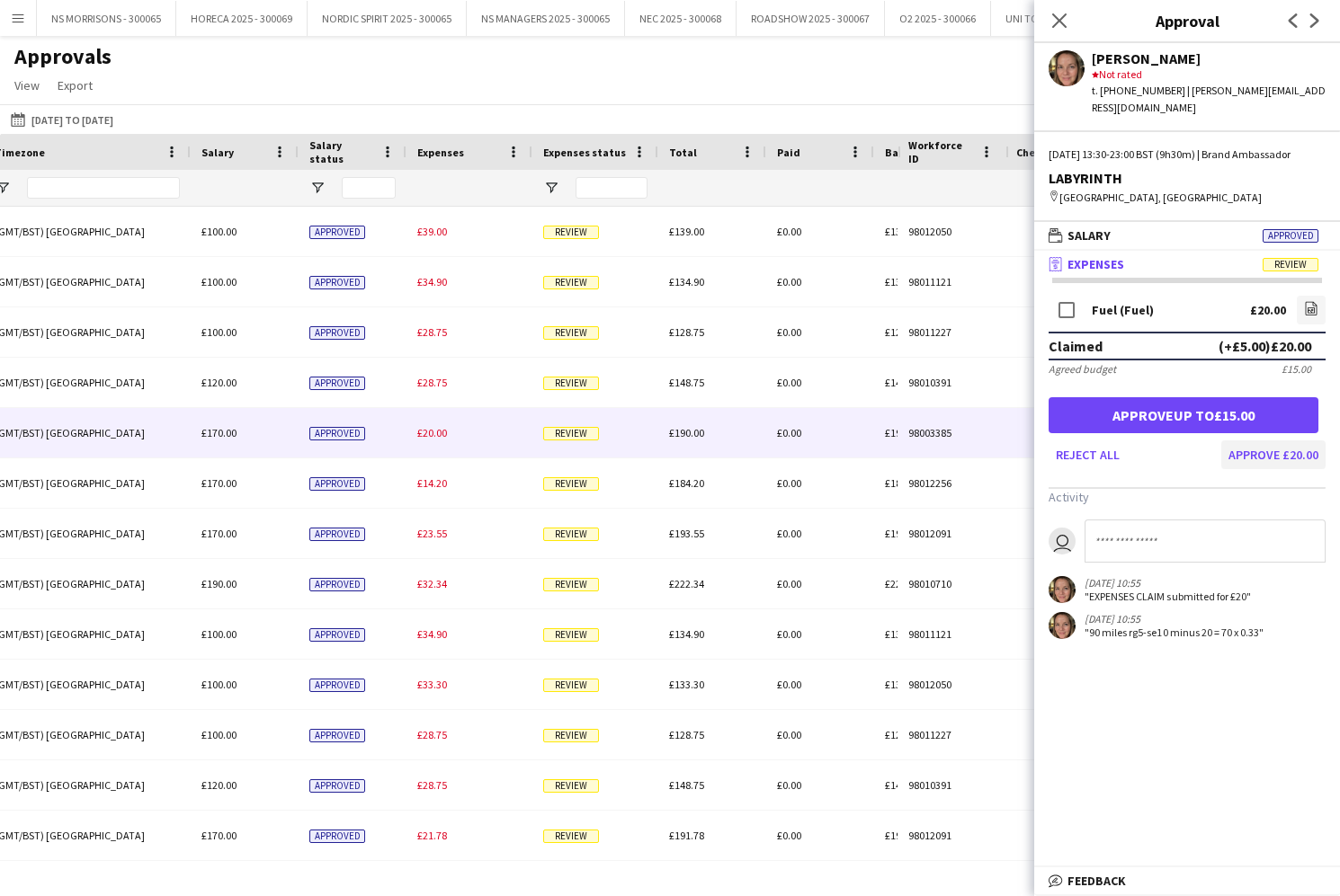
click at [1267, 452] on button "Approve £20.00" at bounding box center [1273, 454] width 104 height 28
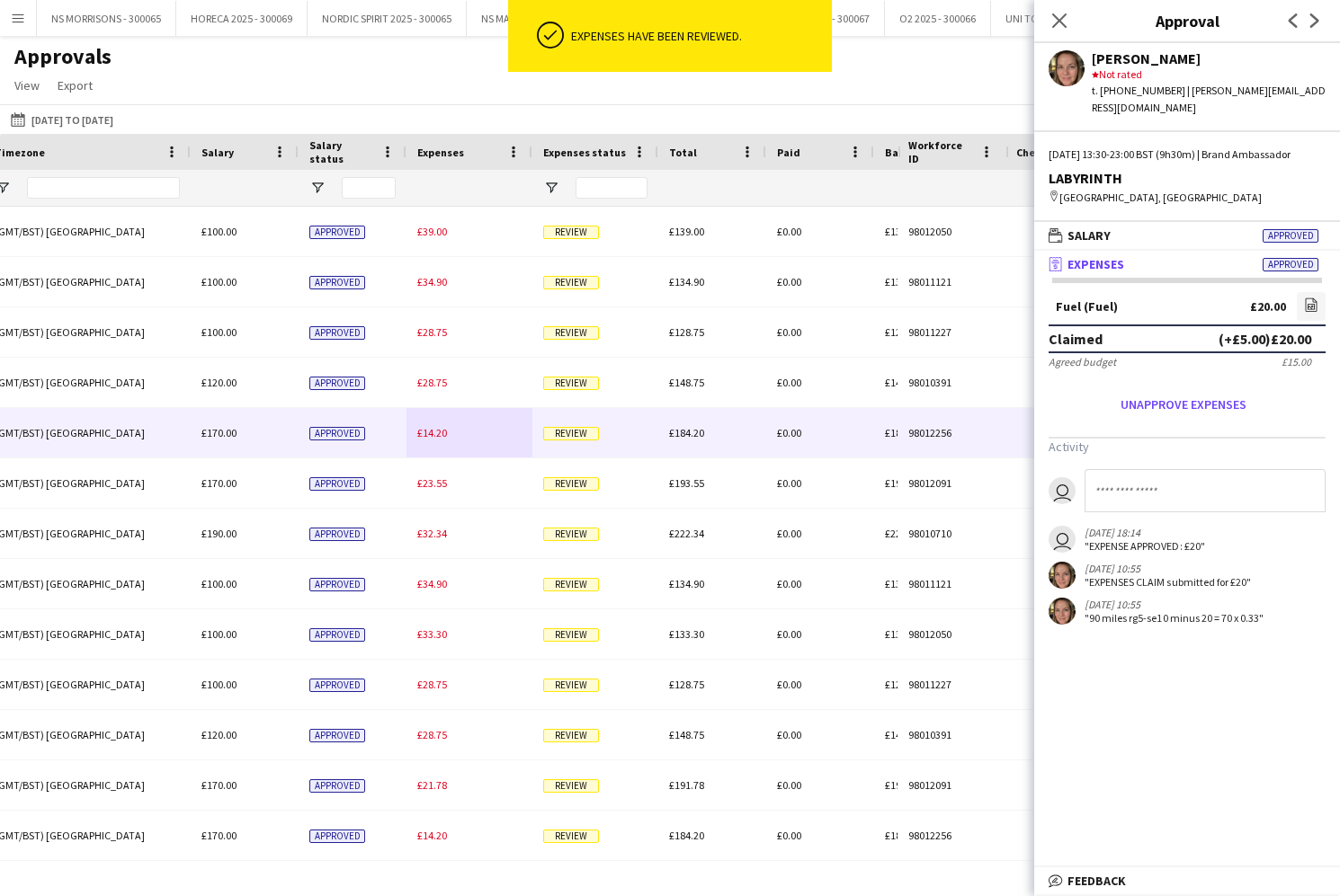
click at [444, 440] on div "£14.20" at bounding box center [469, 432] width 126 height 49
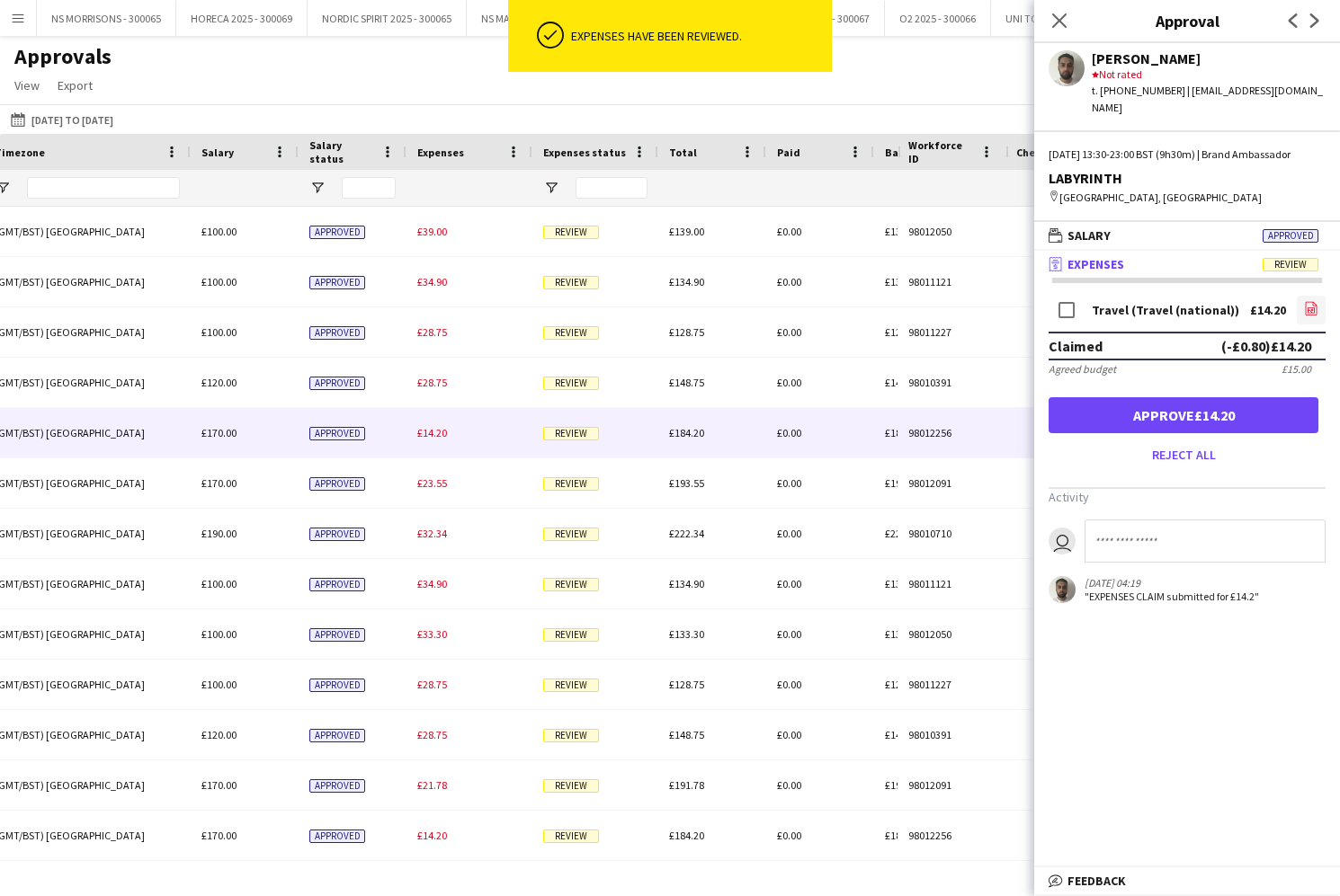
click at [1307, 314] on icon at bounding box center [1311, 311] width 7 height 5
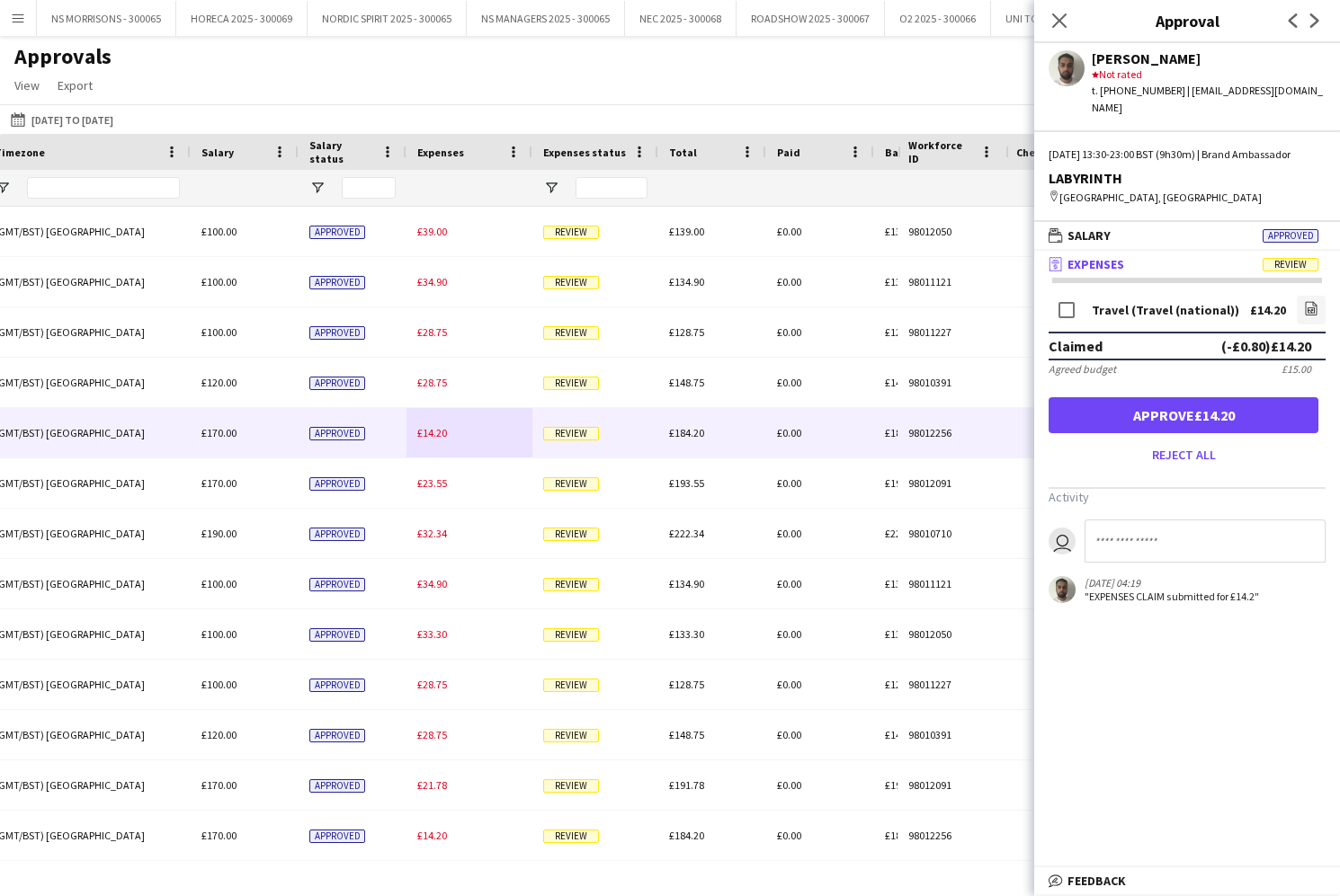
drag, startPoint x: 1142, startPoint y: 424, endPoint x: 1131, endPoint y: 421, distance: 11.4
click at [1142, 424] on button "Approve £14.20" at bounding box center [1183, 415] width 270 height 36
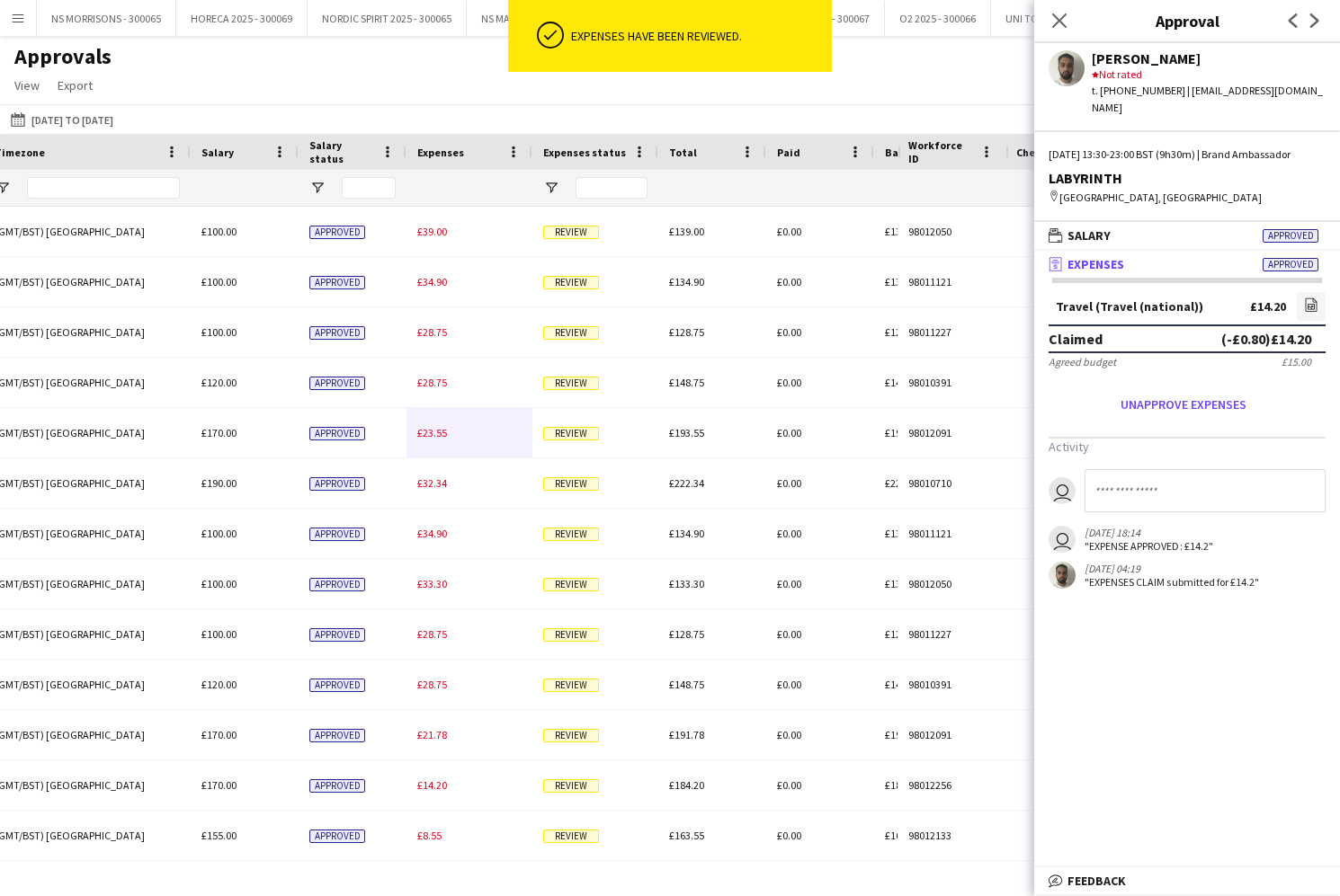
click at [449, 430] on div "£23.55" at bounding box center [469, 432] width 126 height 49
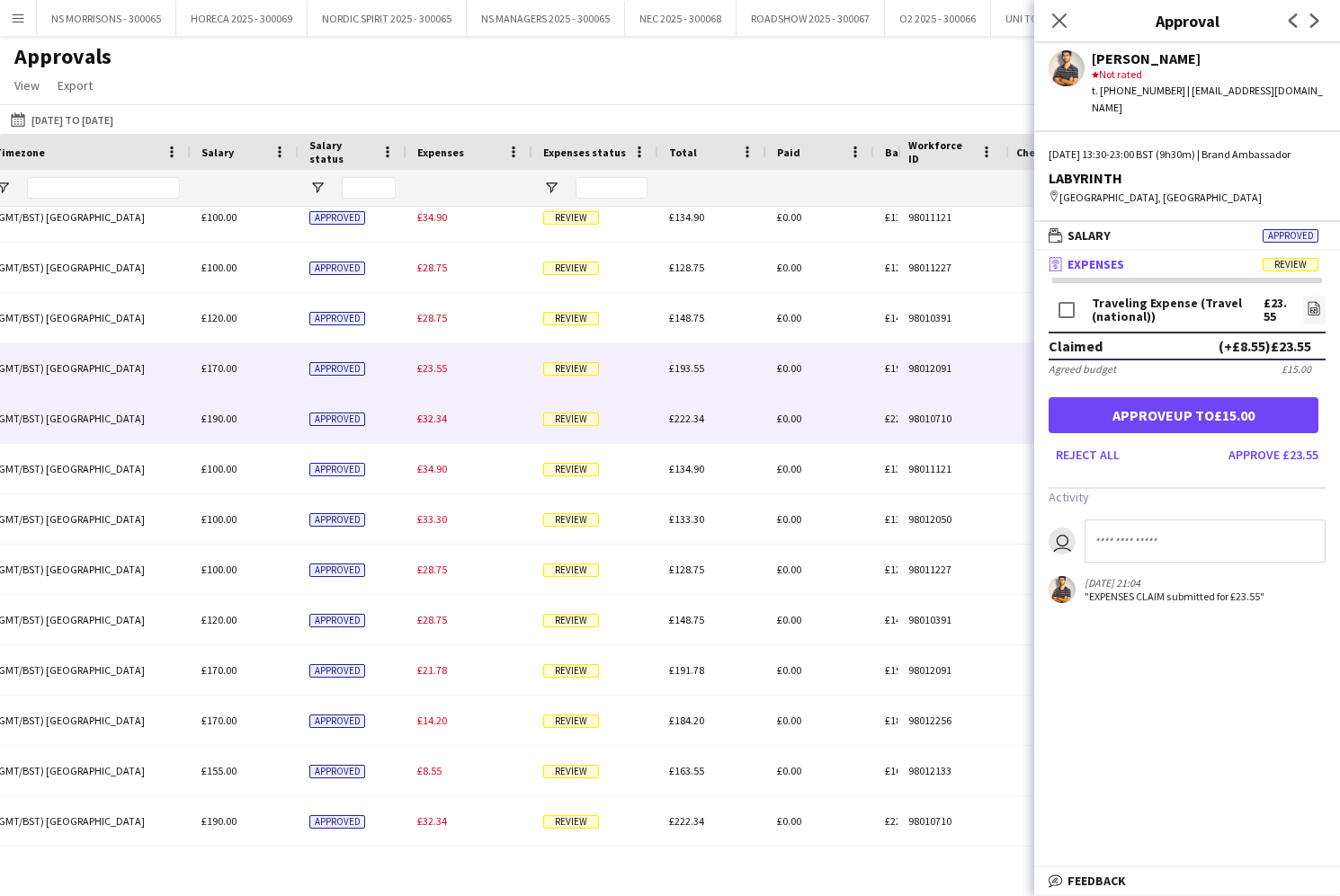
scroll to position [64, 0]
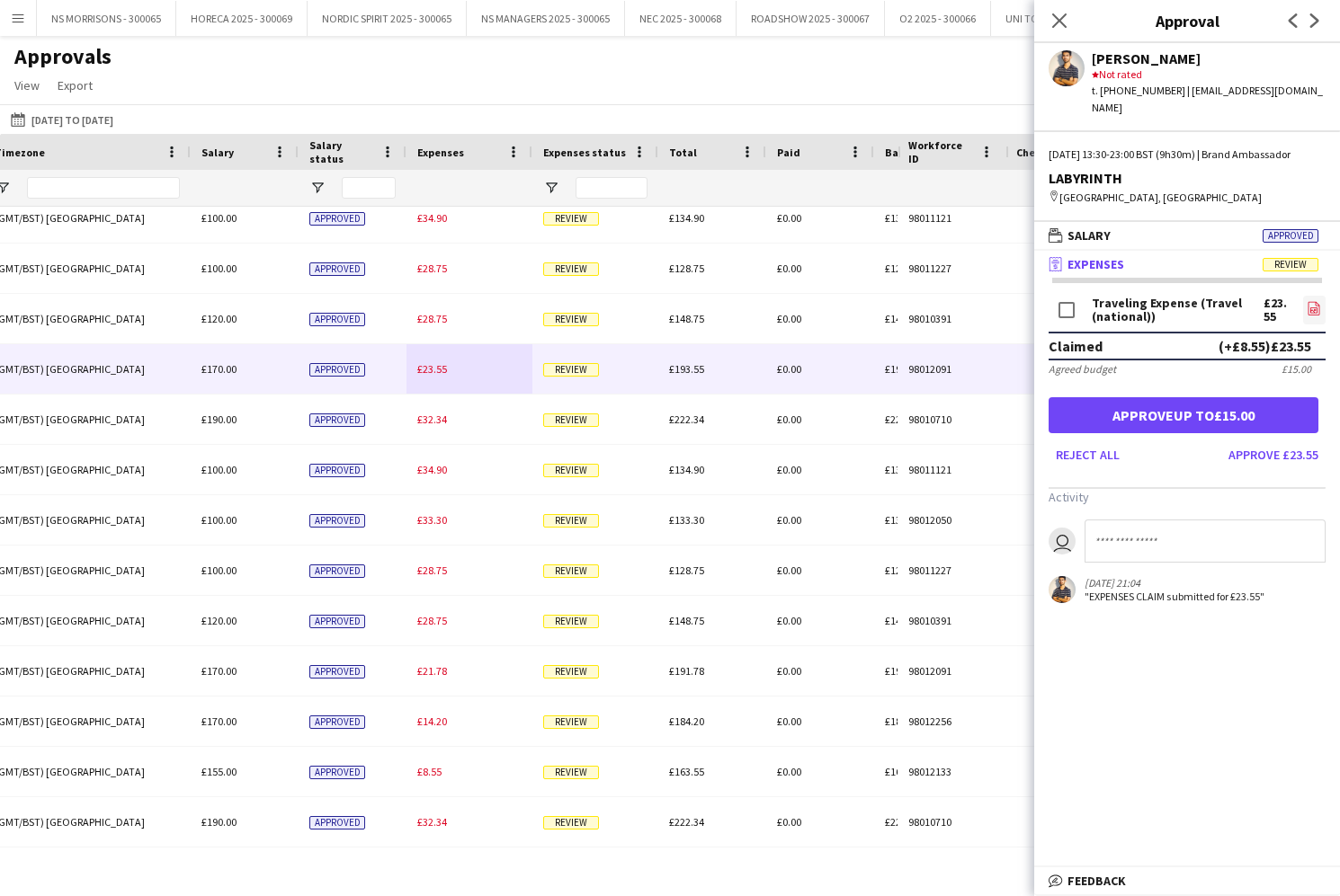
click at [1319, 306] on icon at bounding box center [1313, 308] width 12 height 14
click at [1236, 409] on button "Approve up to £15.00" at bounding box center [1183, 415] width 270 height 36
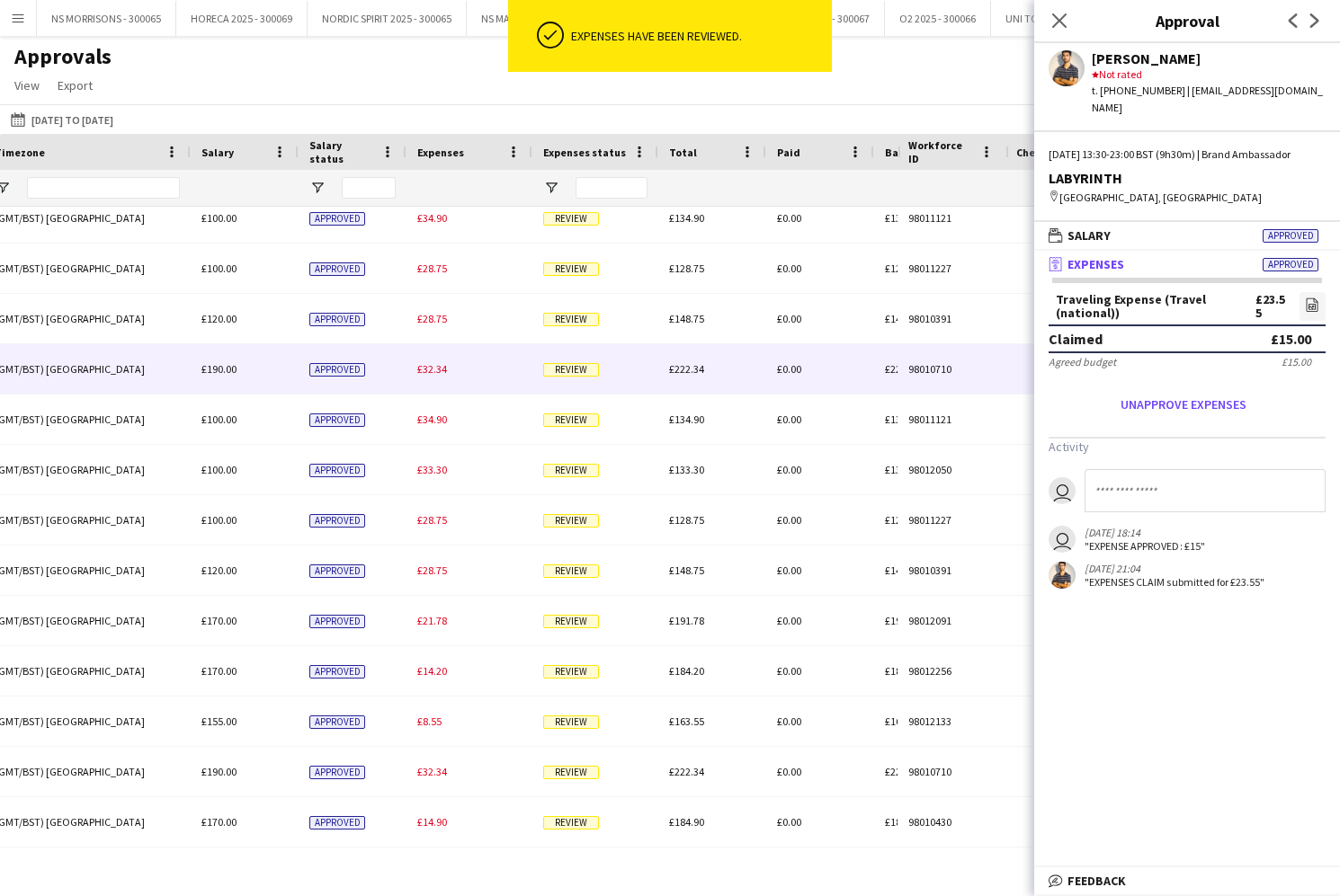
click at [444, 370] on span "£32.34" at bounding box center [432, 368] width 29 height 14
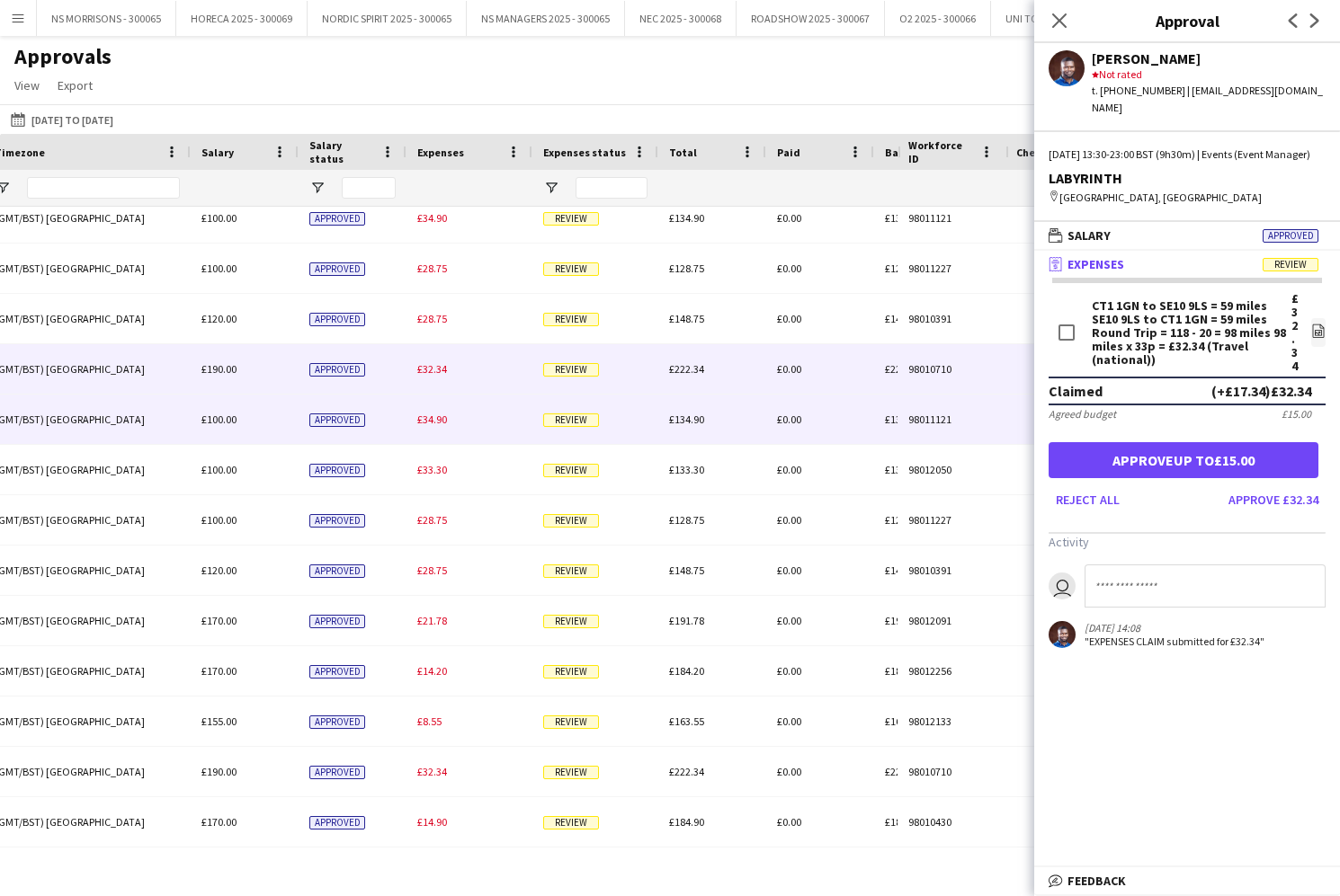
click at [429, 419] on span "£34.90" at bounding box center [432, 419] width 29 height 14
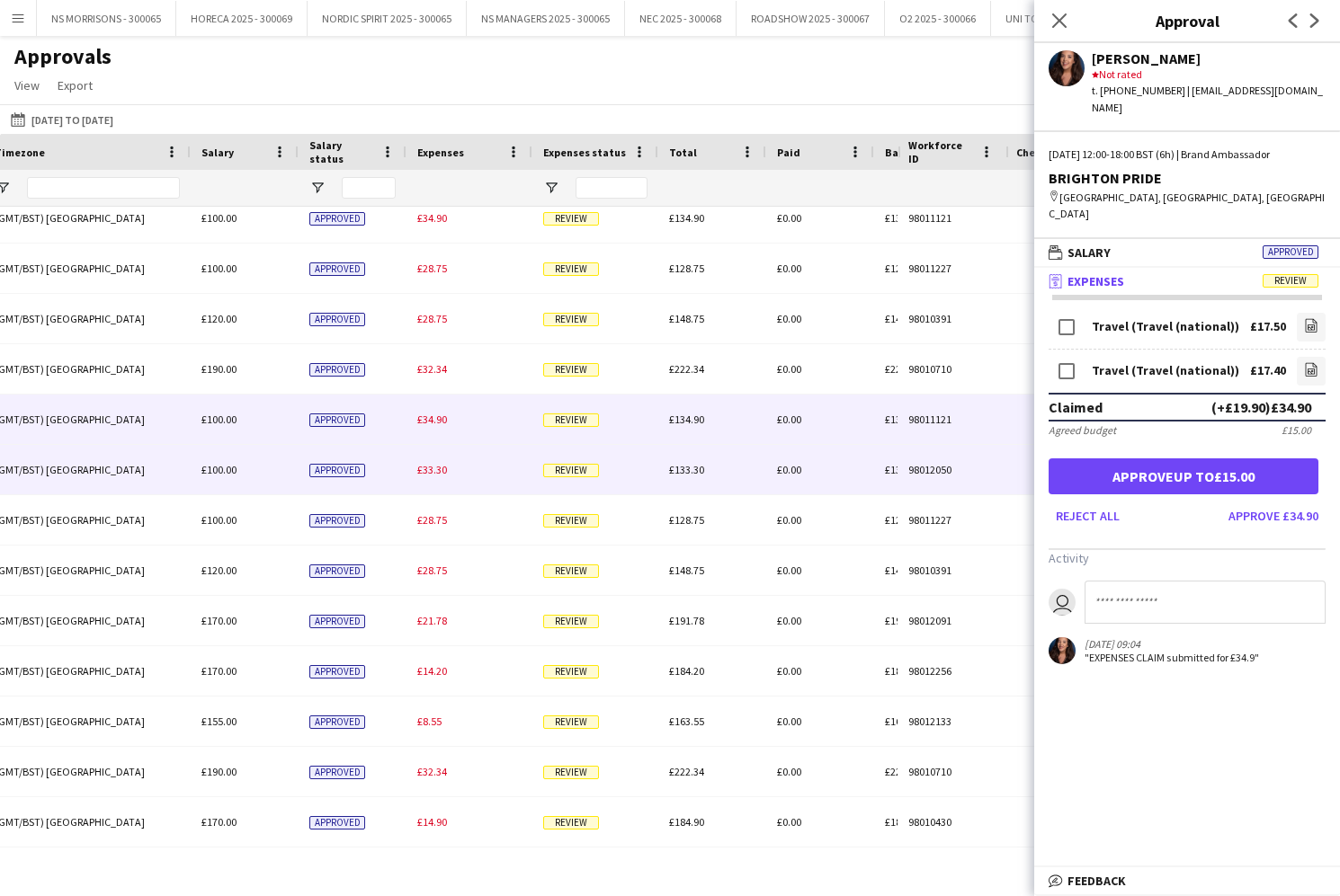
click at [429, 471] on span "£33.30" at bounding box center [432, 469] width 29 height 14
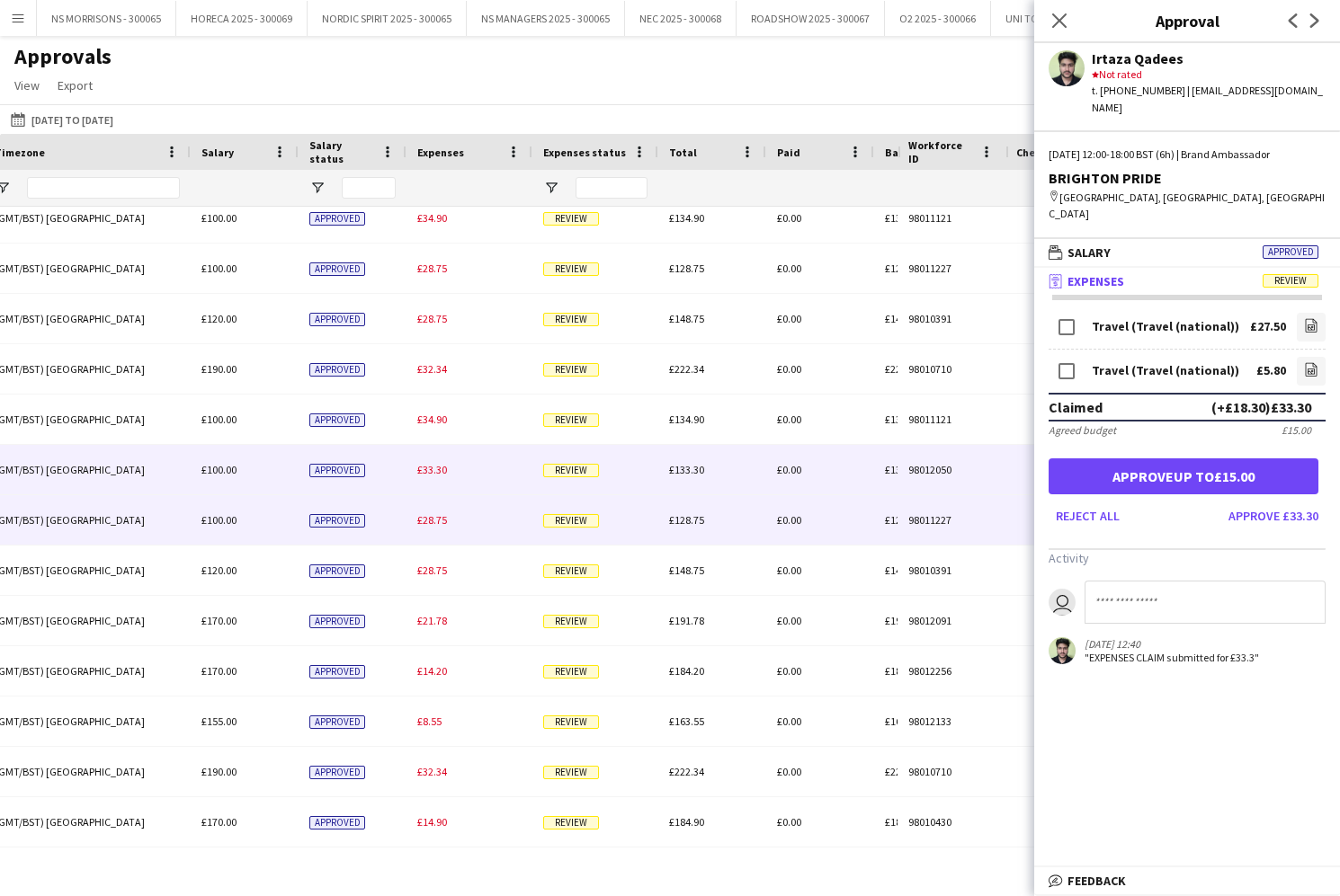
click at [431, 528] on div "£28.75" at bounding box center [469, 520] width 126 height 49
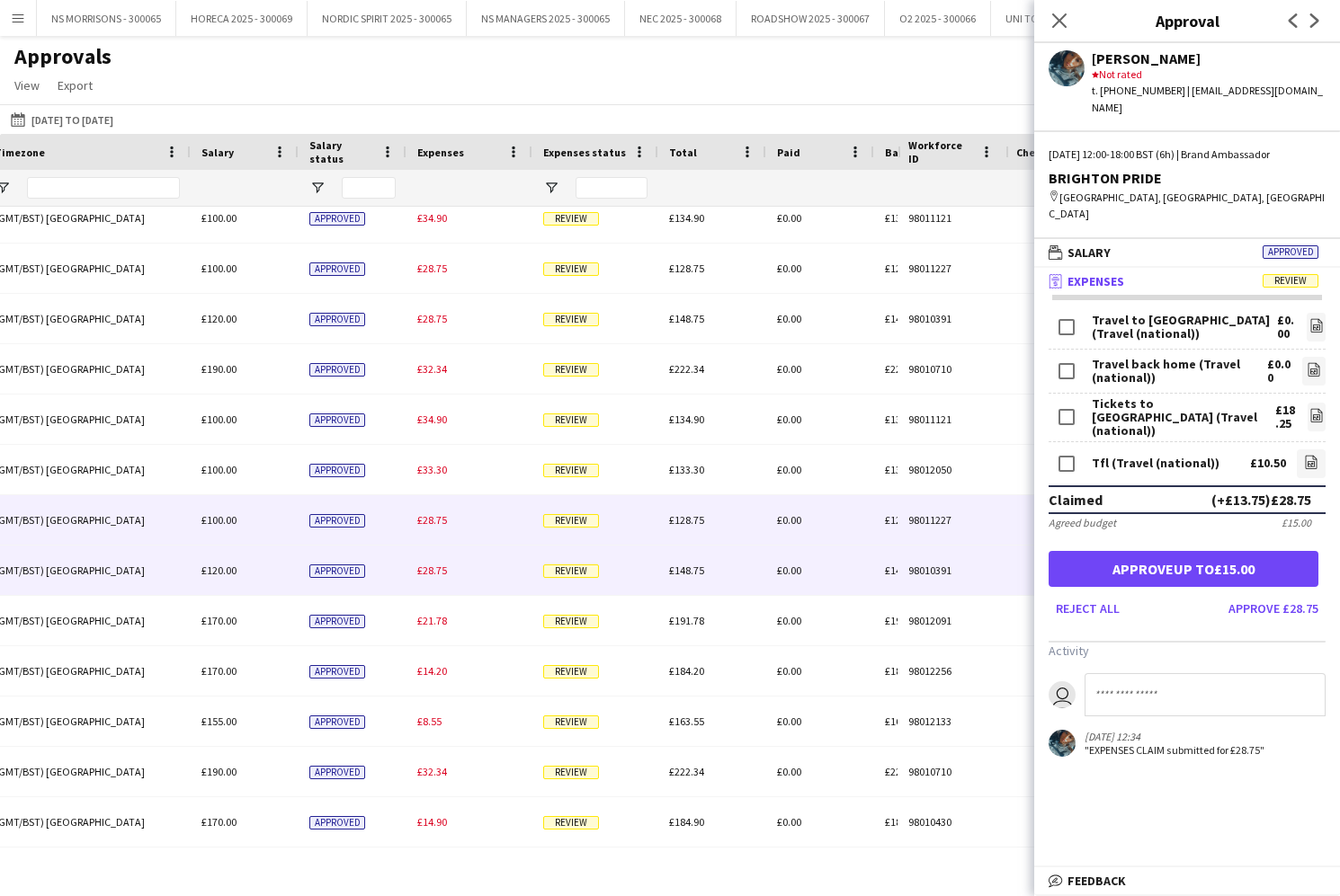
click at [434, 569] on span "£28.75" at bounding box center [432, 570] width 29 height 14
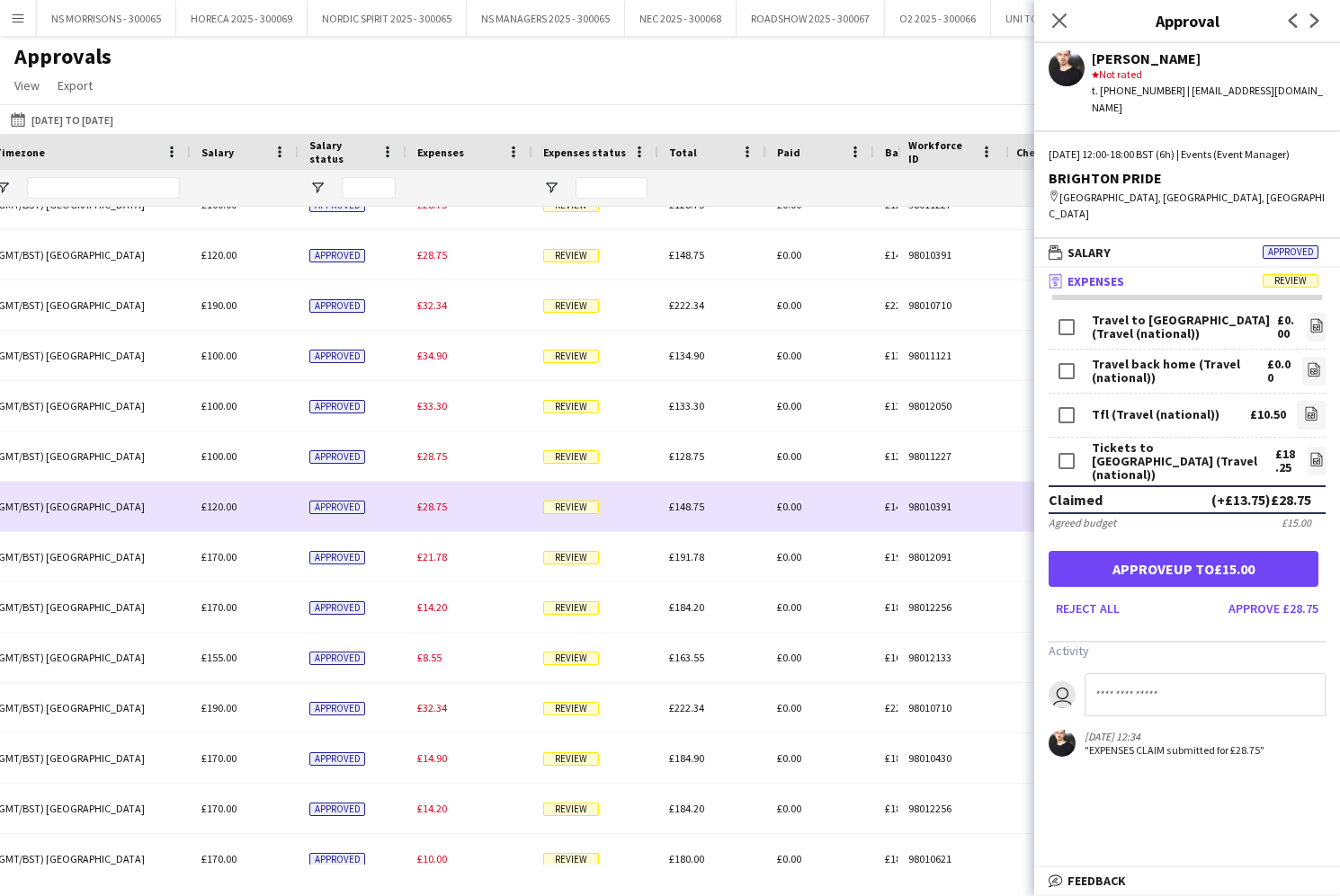
scroll to position [138, 0]
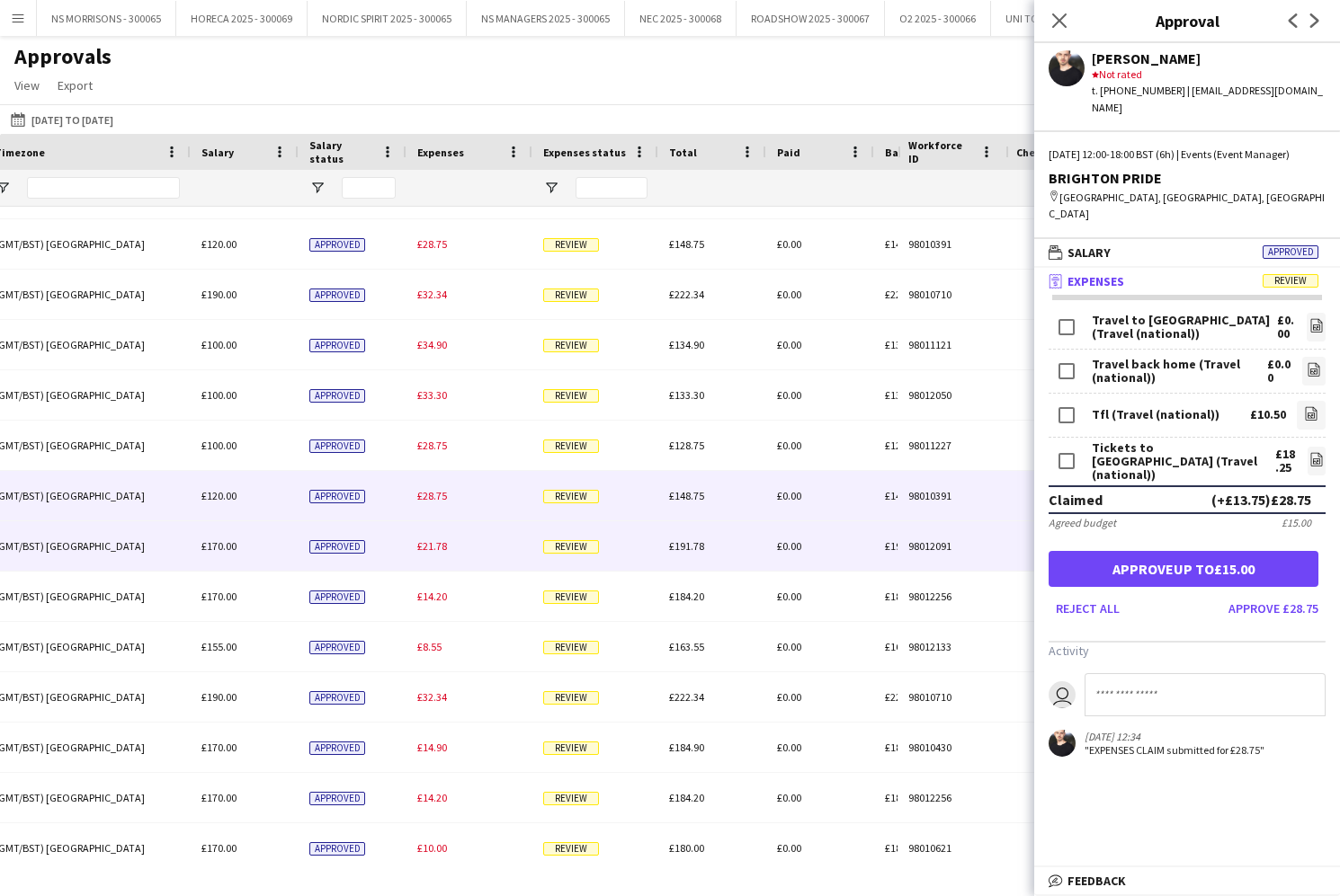
click at [436, 549] on span "£21.78" at bounding box center [432, 546] width 29 height 14
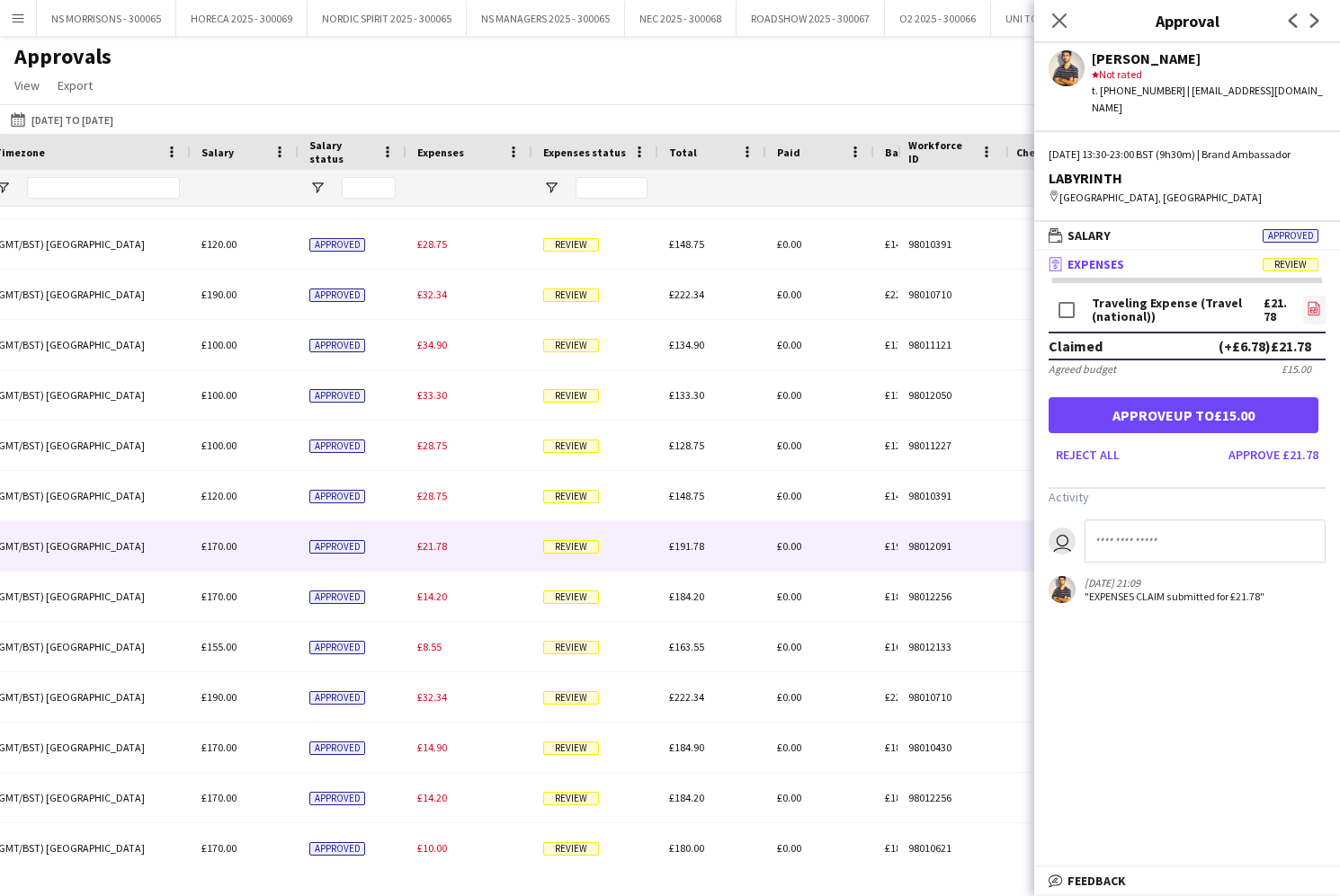
click at [1314, 309] on icon at bounding box center [1314, 310] width 2 height 2
click at [1239, 399] on button "Approve up to £15.00" at bounding box center [1183, 415] width 270 height 36
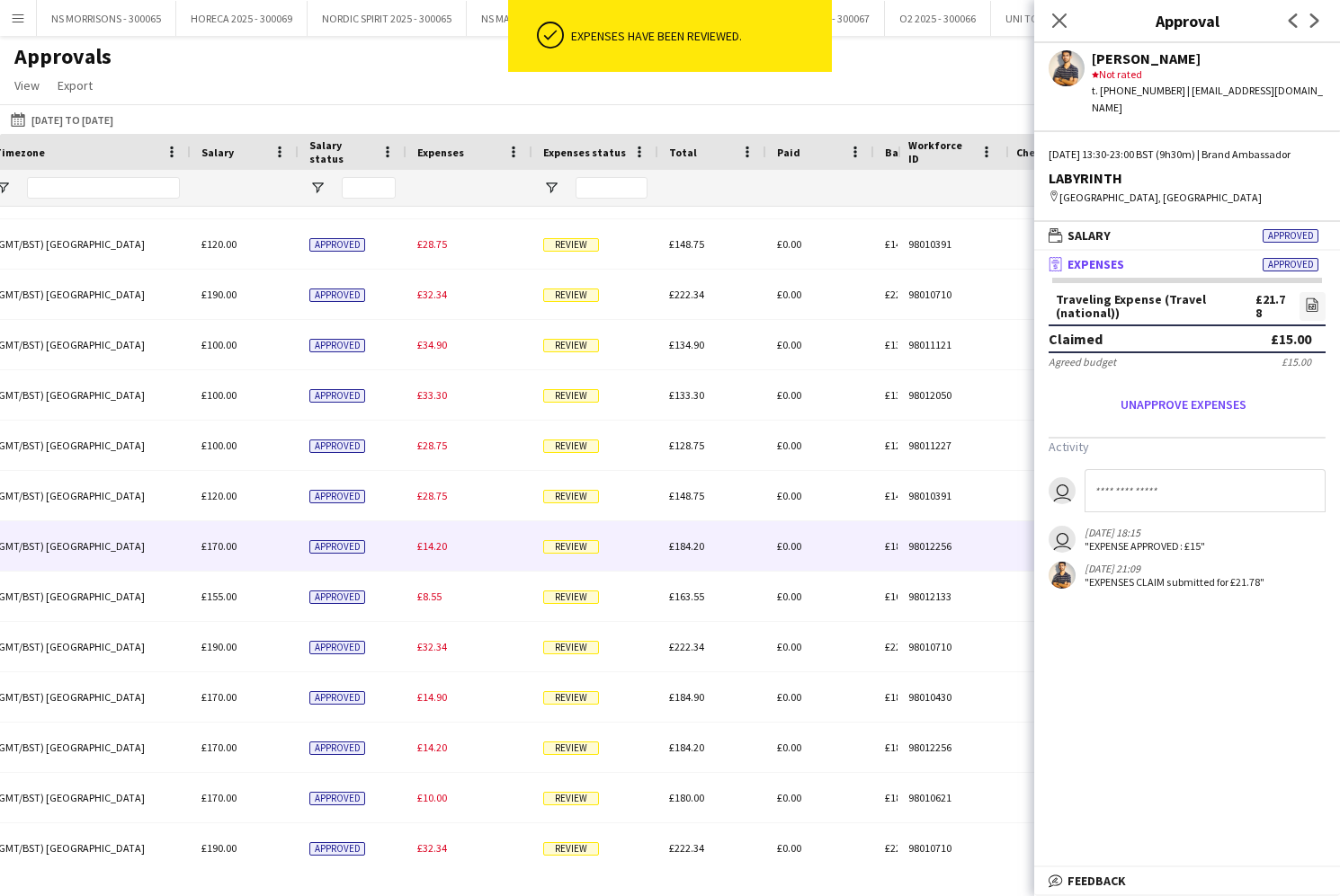
click at [442, 548] on span "£14.20" at bounding box center [432, 546] width 29 height 14
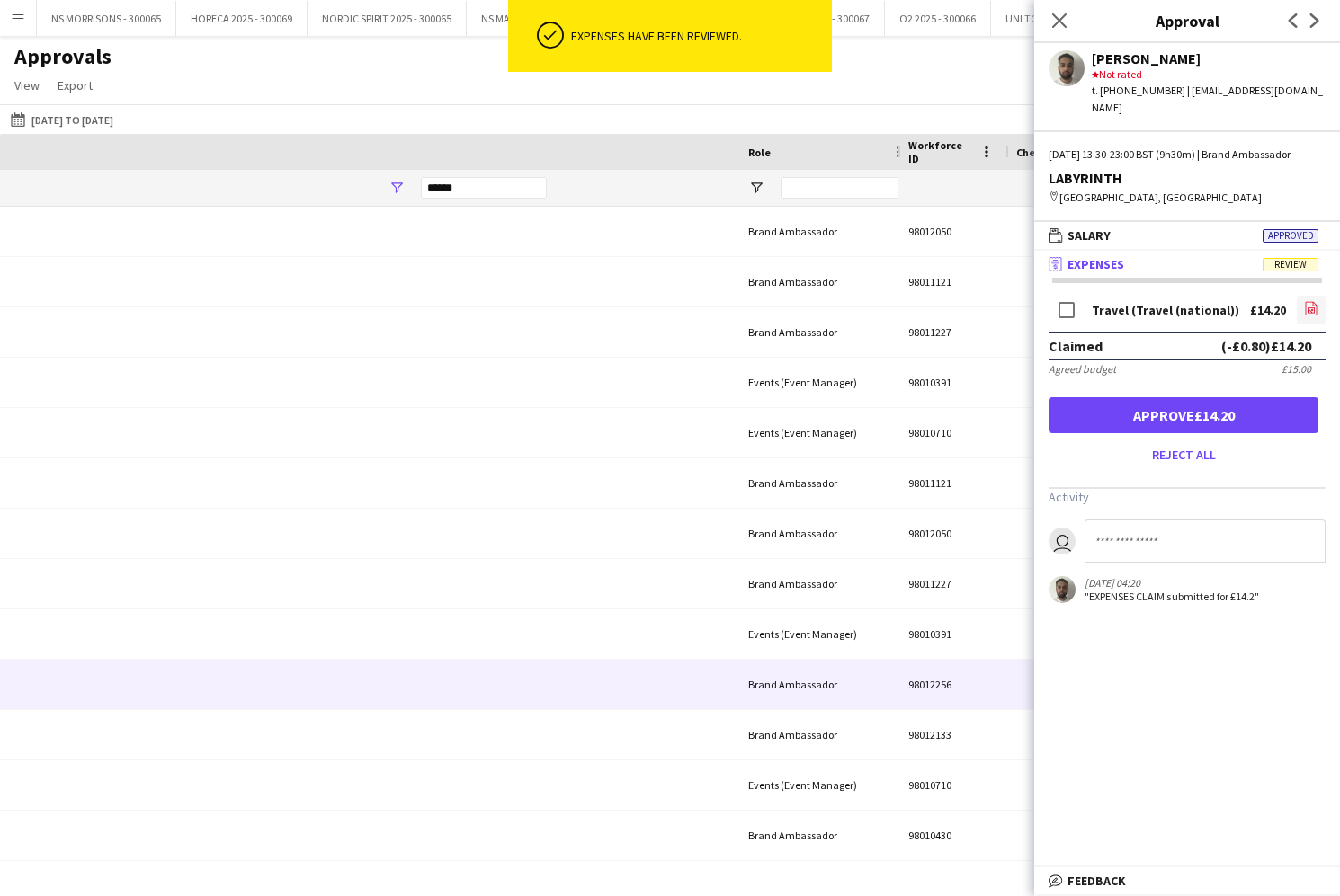
scroll to position [0, 1059]
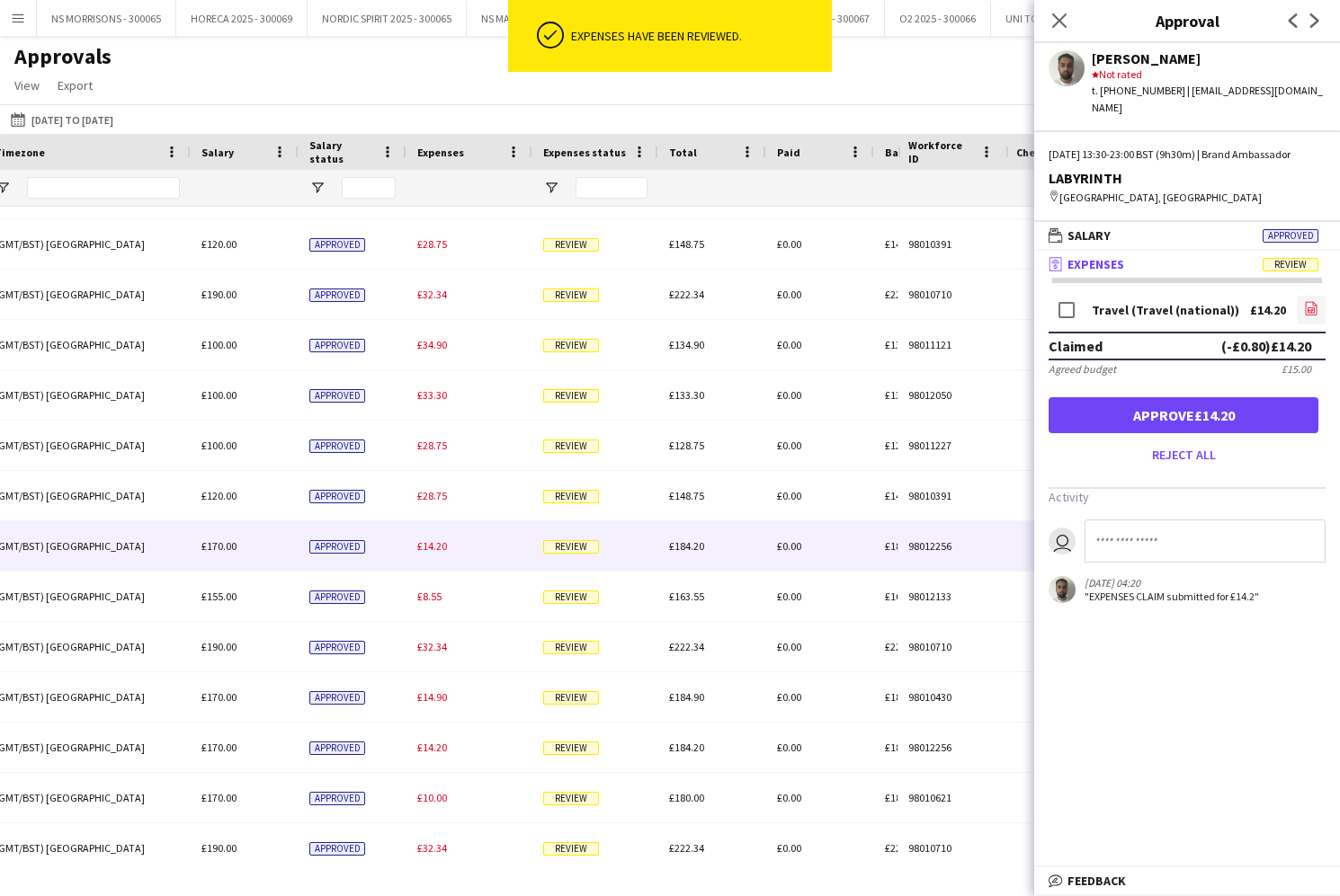
click at [1309, 305] on icon "file-image" at bounding box center [1311, 308] width 15 height 15
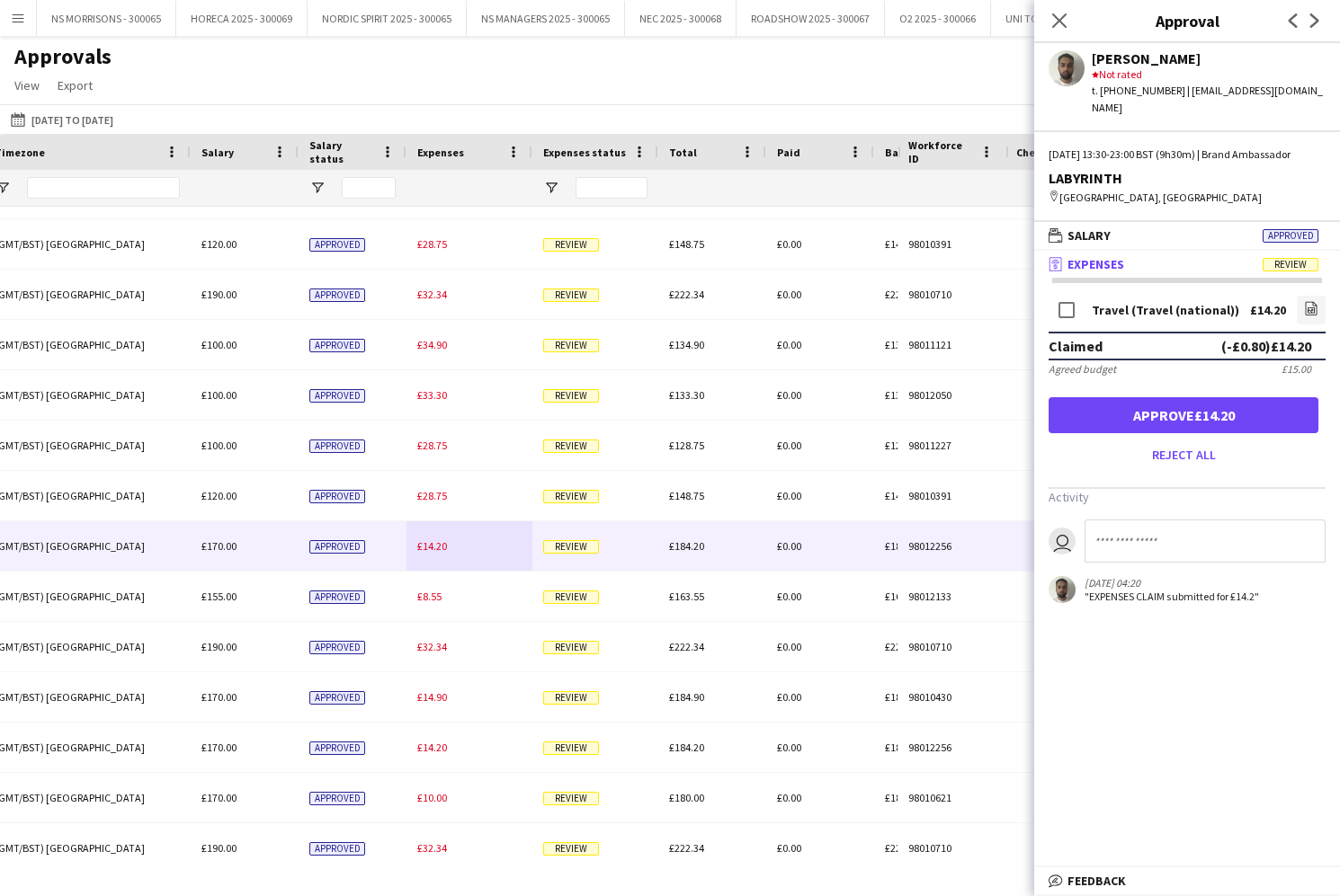
drag, startPoint x: 1199, startPoint y: 407, endPoint x: 1122, endPoint y: 428, distance: 79.8
click at [1198, 407] on button "Approve £14.20" at bounding box center [1183, 415] width 270 height 36
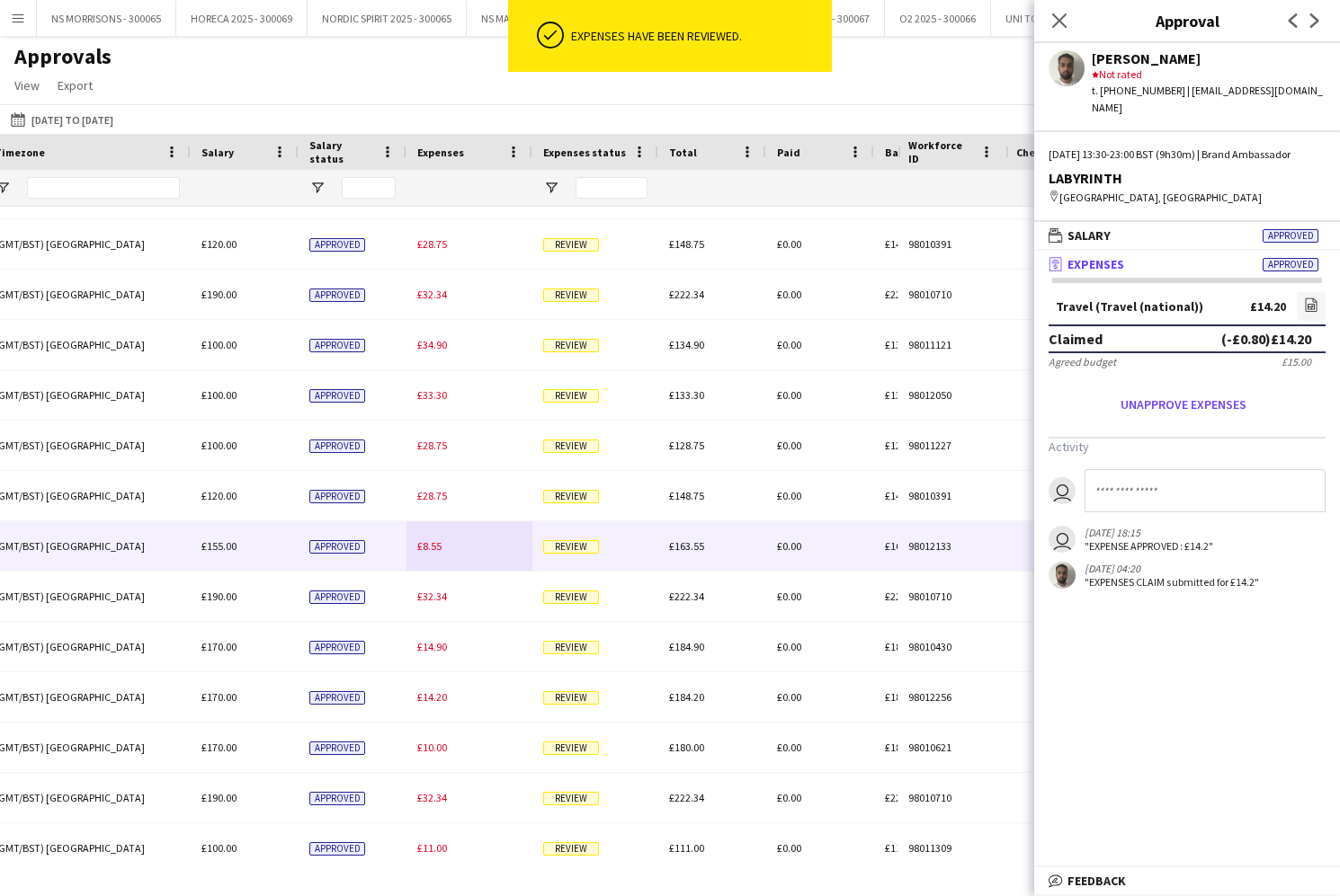
click at [443, 548] on div "£8.55" at bounding box center [469, 546] width 126 height 49
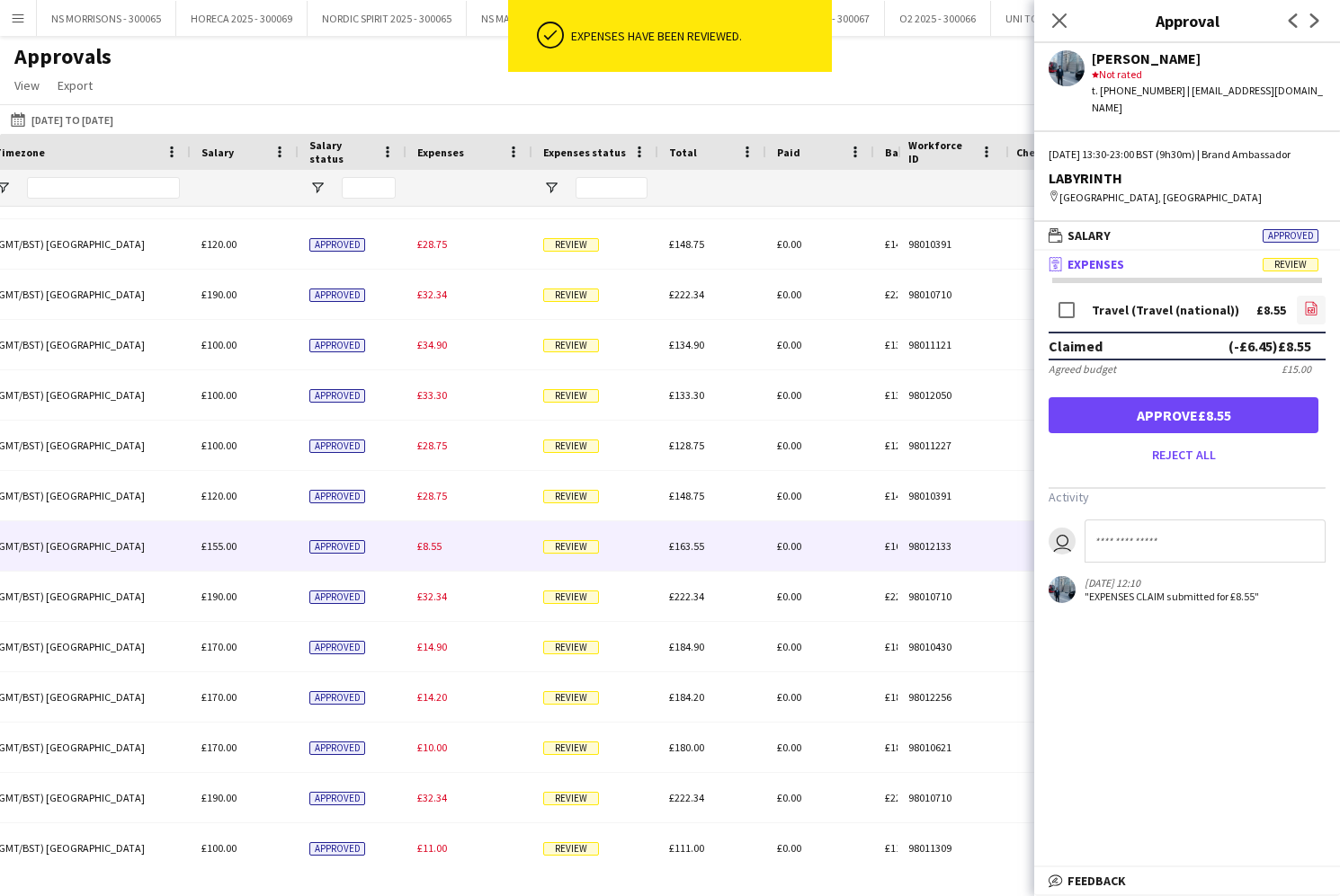
click at [1306, 301] on icon "file-image" at bounding box center [1311, 308] width 15 height 15
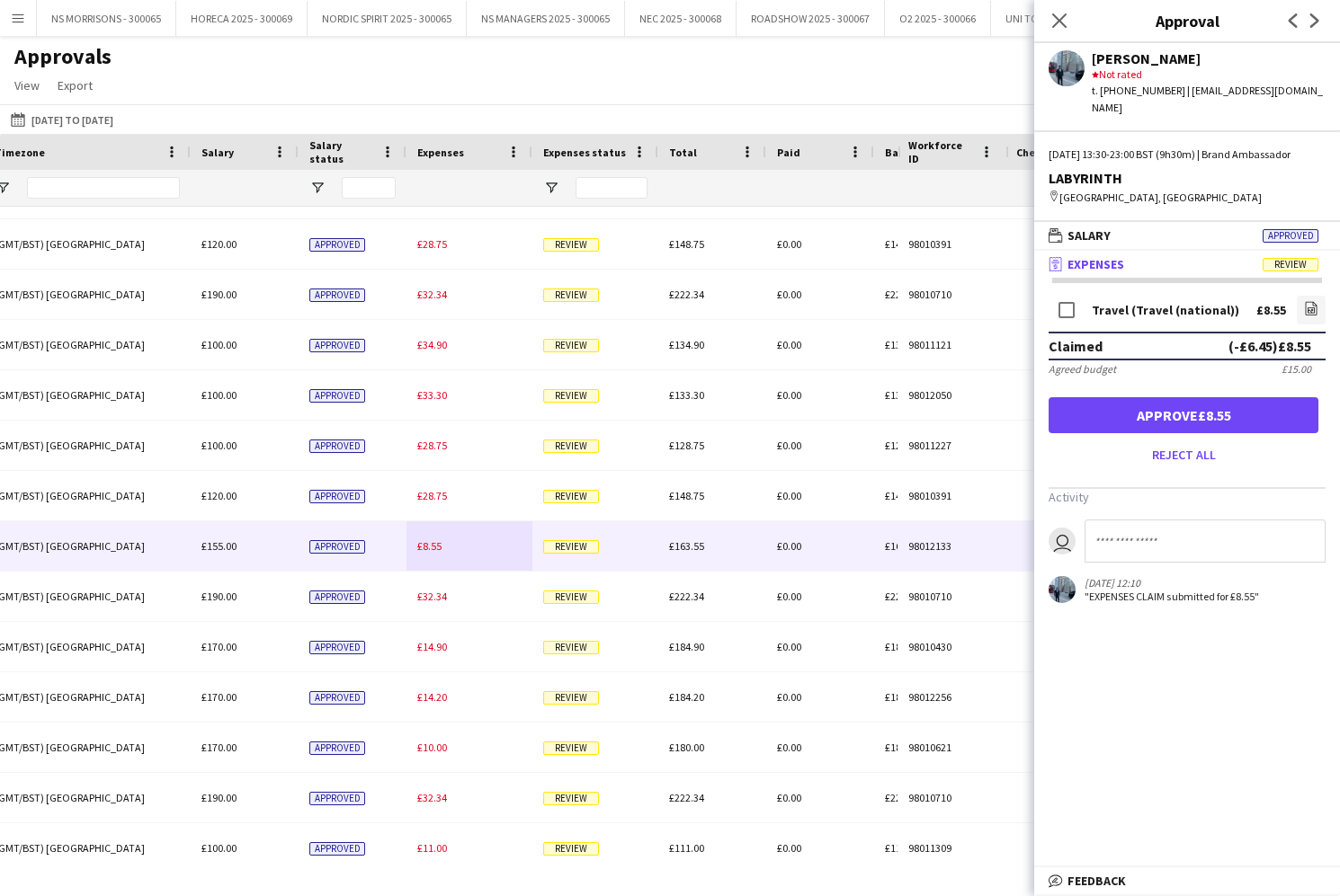
click at [1135, 398] on button "Approve £8.55" at bounding box center [1183, 415] width 270 height 36
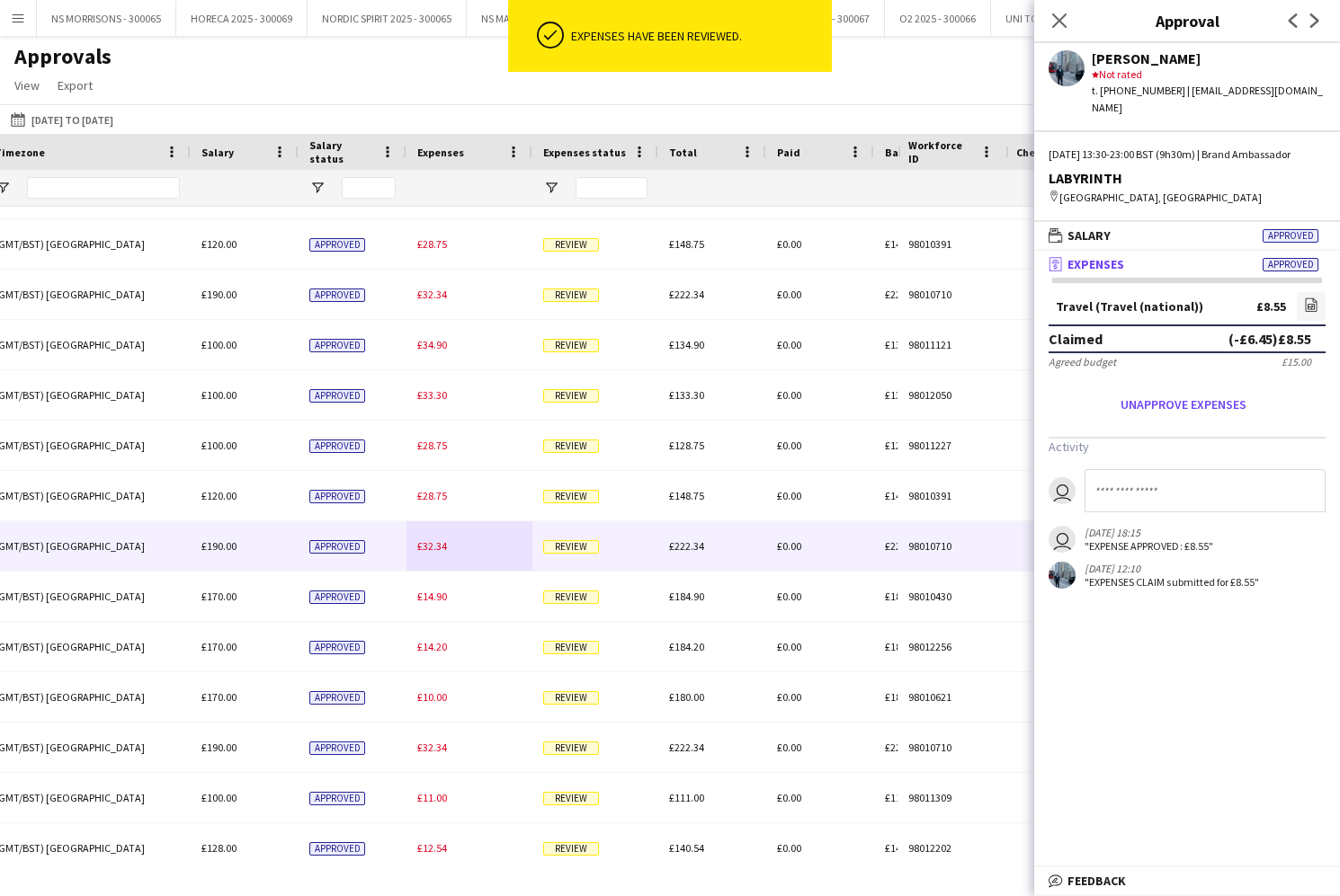
click at [434, 548] on span "£32.34" at bounding box center [432, 546] width 29 height 14
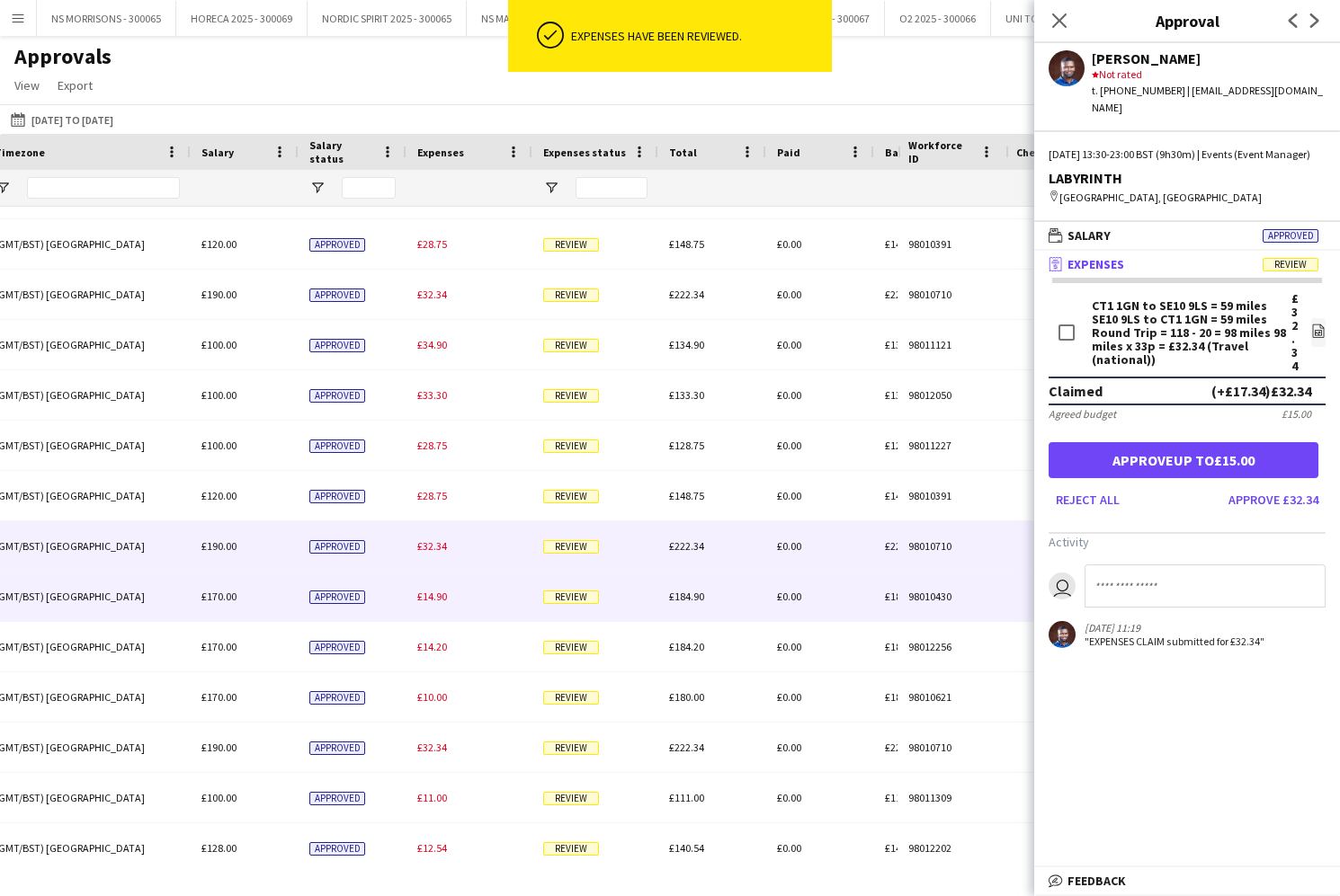
click at [432, 593] on span "£14.90" at bounding box center [432, 596] width 29 height 14
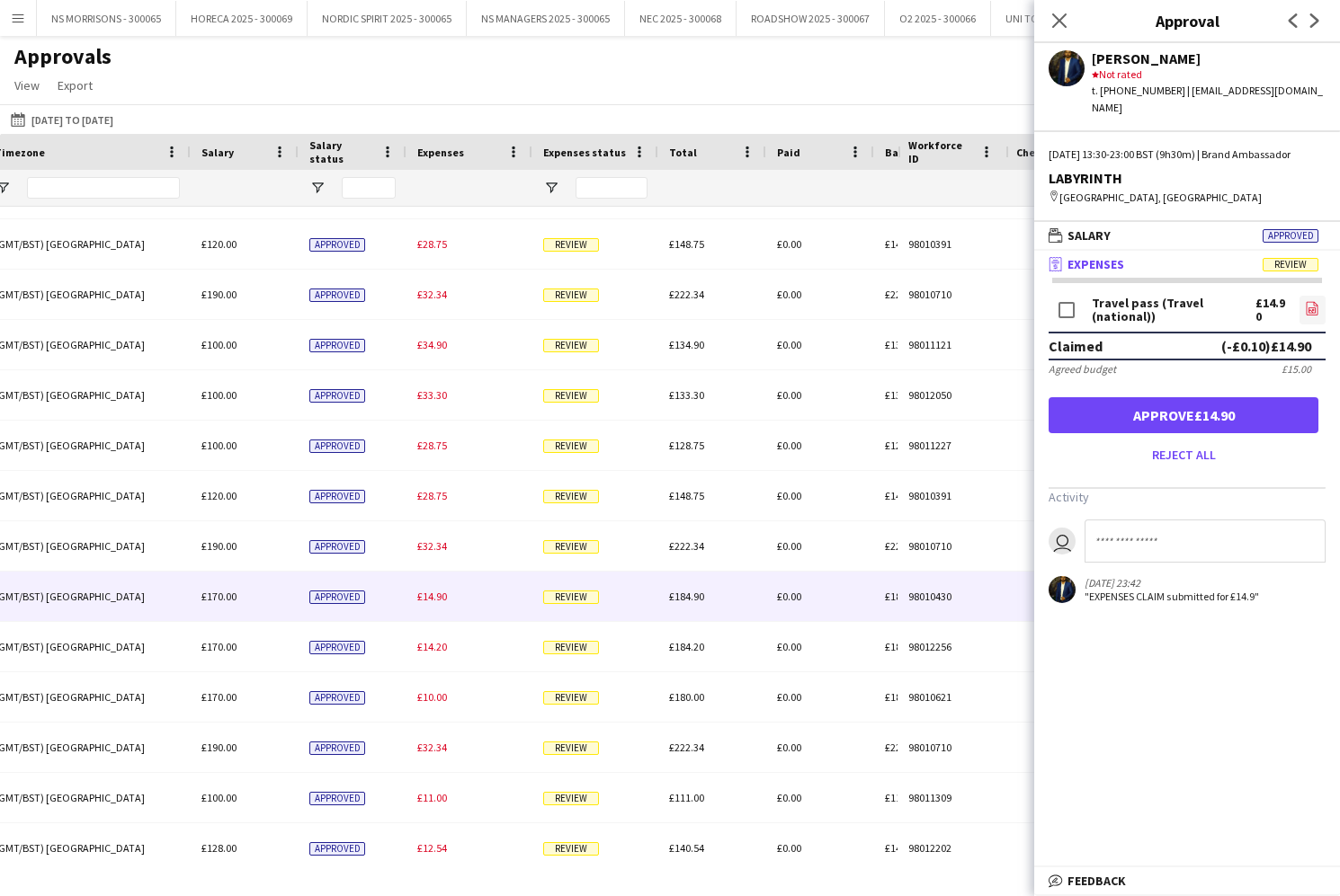
click at [1304, 309] on icon "file-image" at bounding box center [1312, 308] width 15 height 15
click at [1232, 425] on button "Approve £14.90" at bounding box center [1183, 415] width 270 height 36
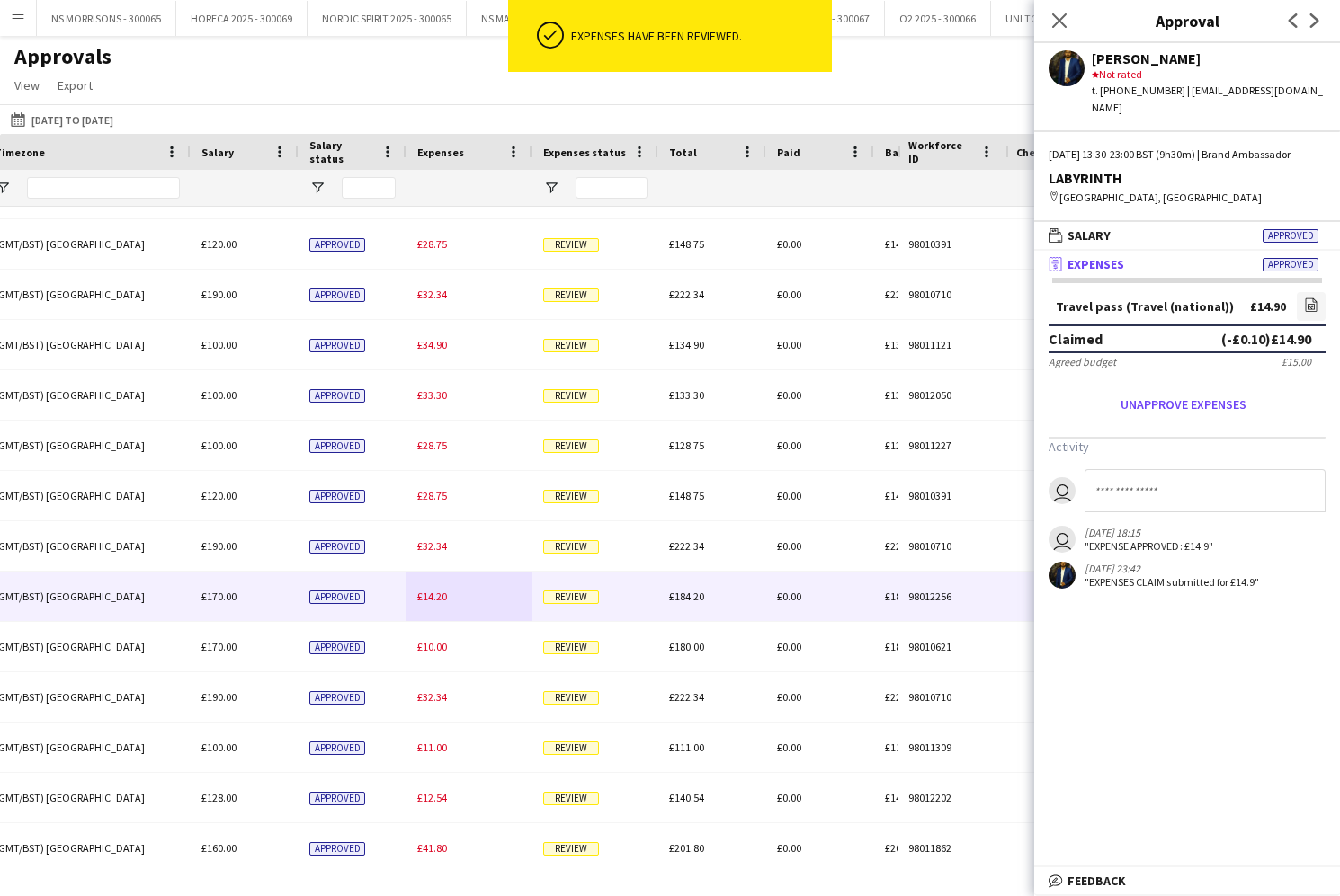
drag, startPoint x: 434, startPoint y: 598, endPoint x: 502, endPoint y: 579, distance: 70.6
click at [434, 598] on span "£14.20" at bounding box center [432, 596] width 29 height 14
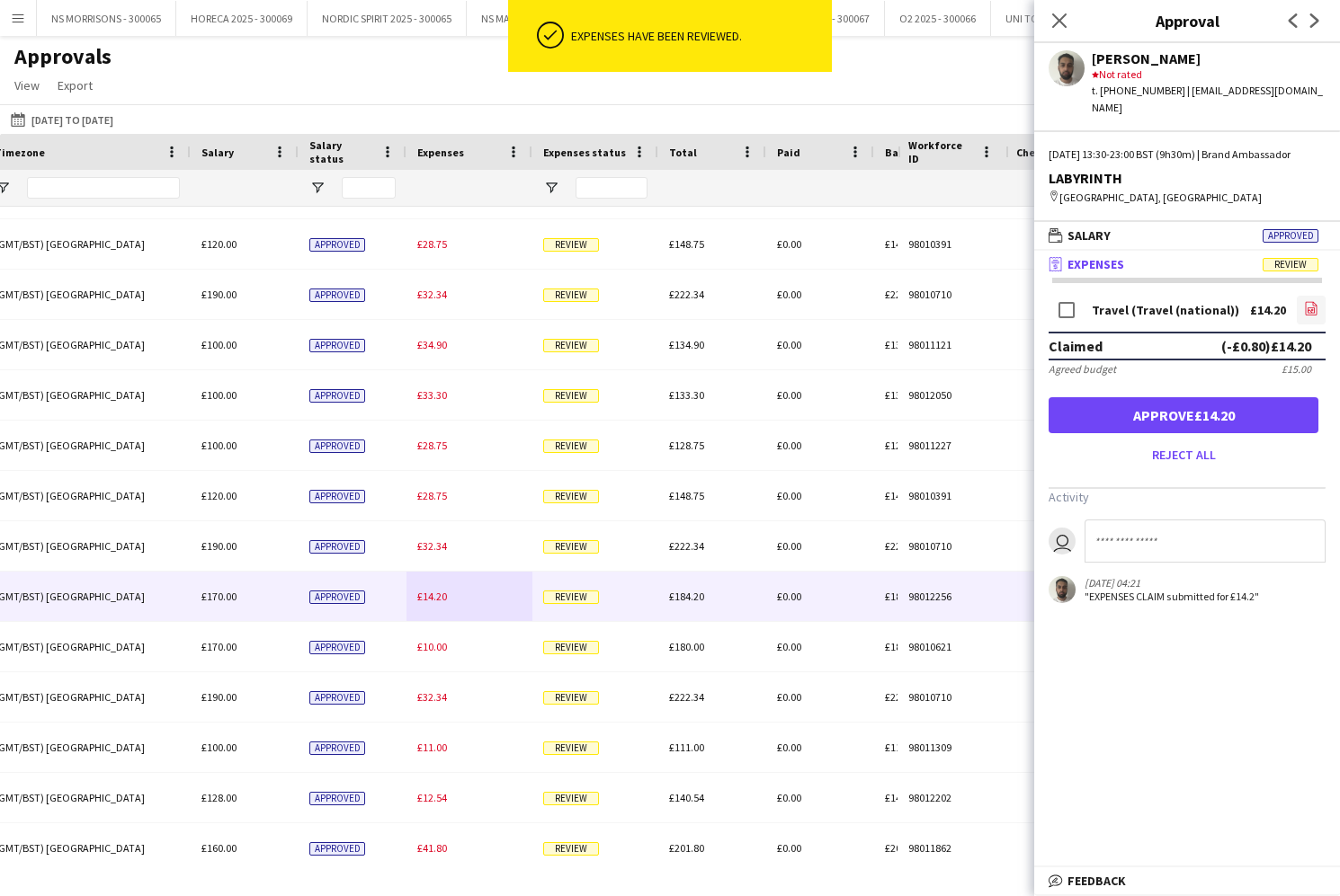
click at [1314, 315] on icon "file-image" at bounding box center [1311, 308] width 15 height 15
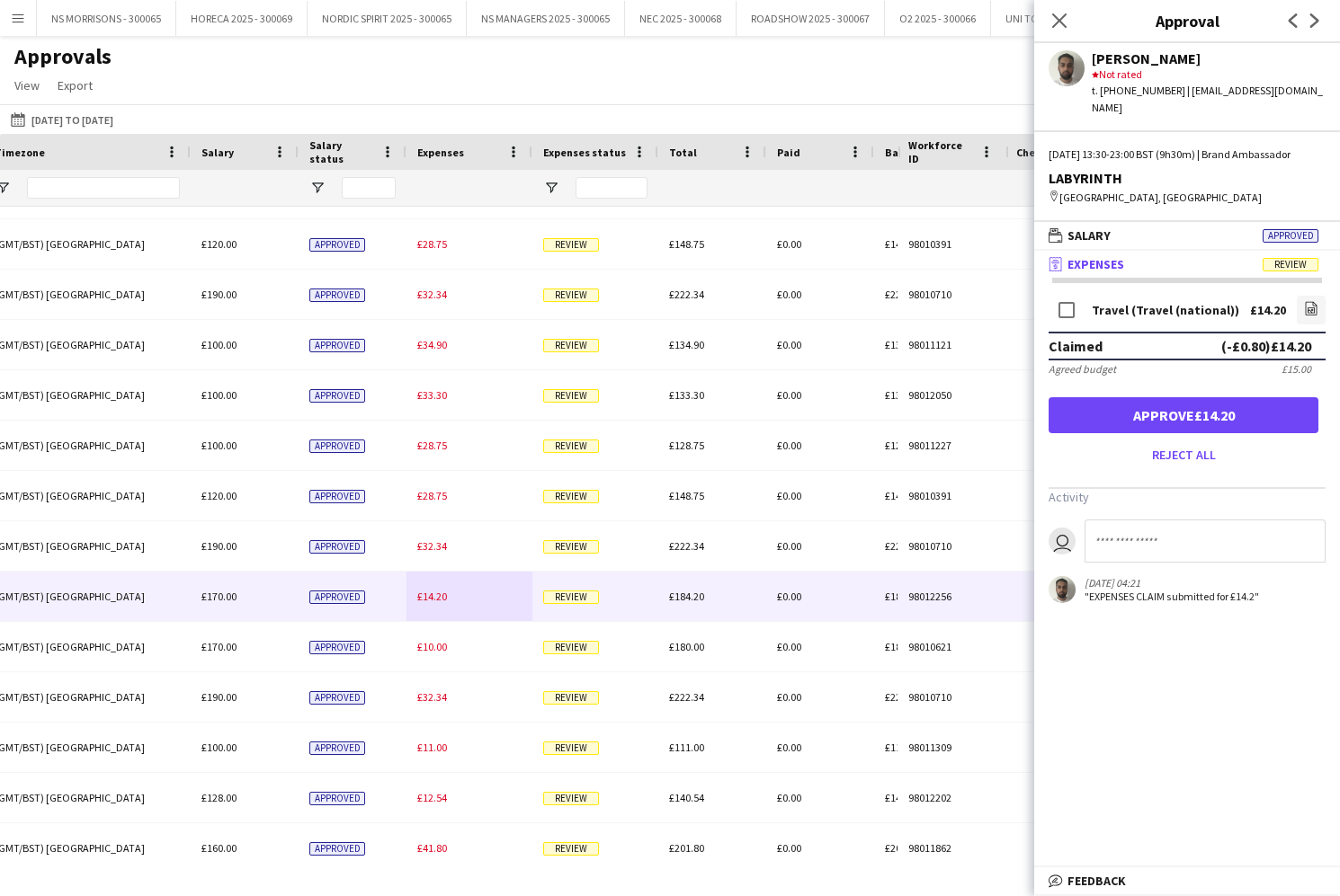
click at [1183, 430] on button "Approve £14.20" at bounding box center [1183, 415] width 270 height 36
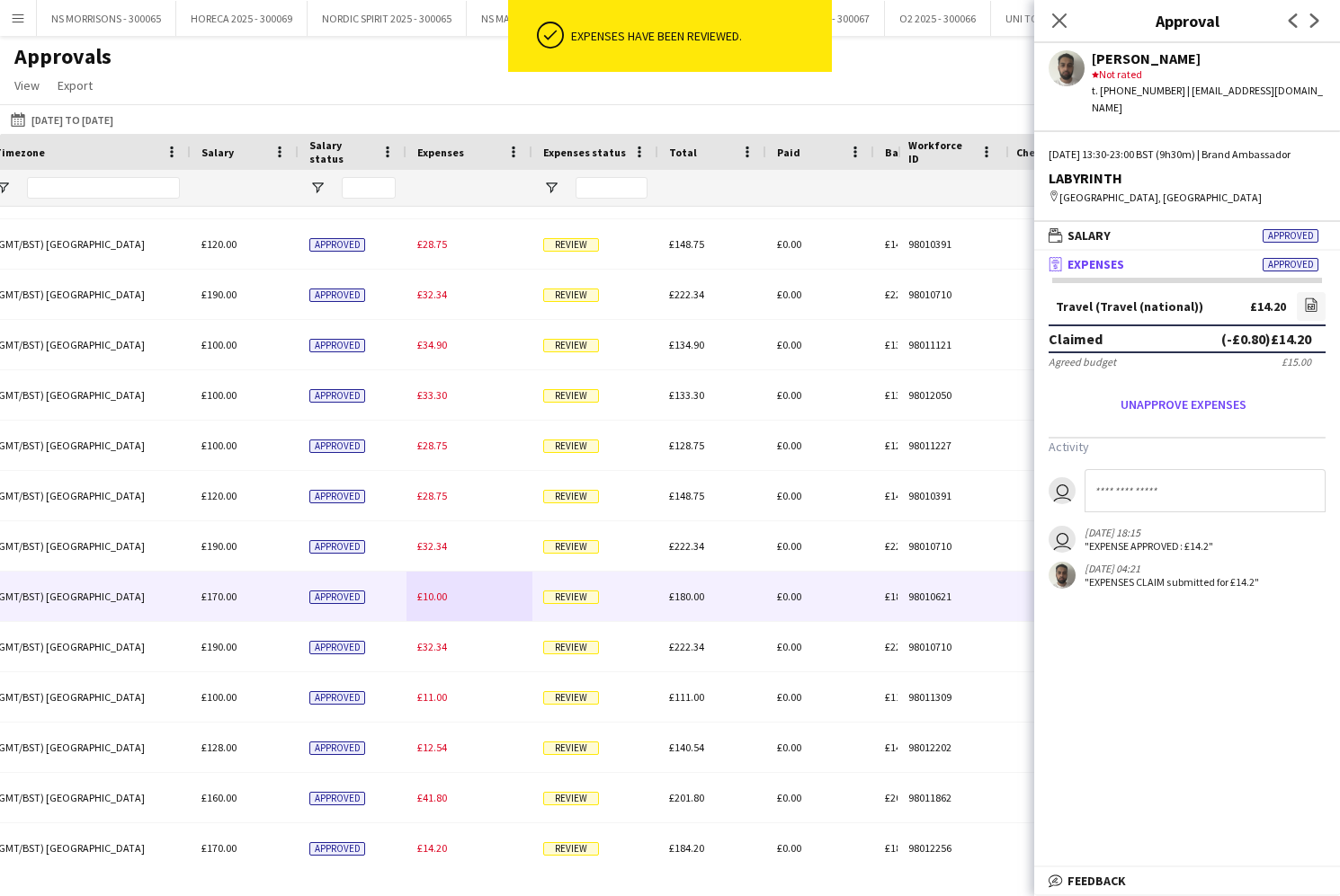
click at [434, 608] on div "£10.00" at bounding box center [469, 596] width 126 height 49
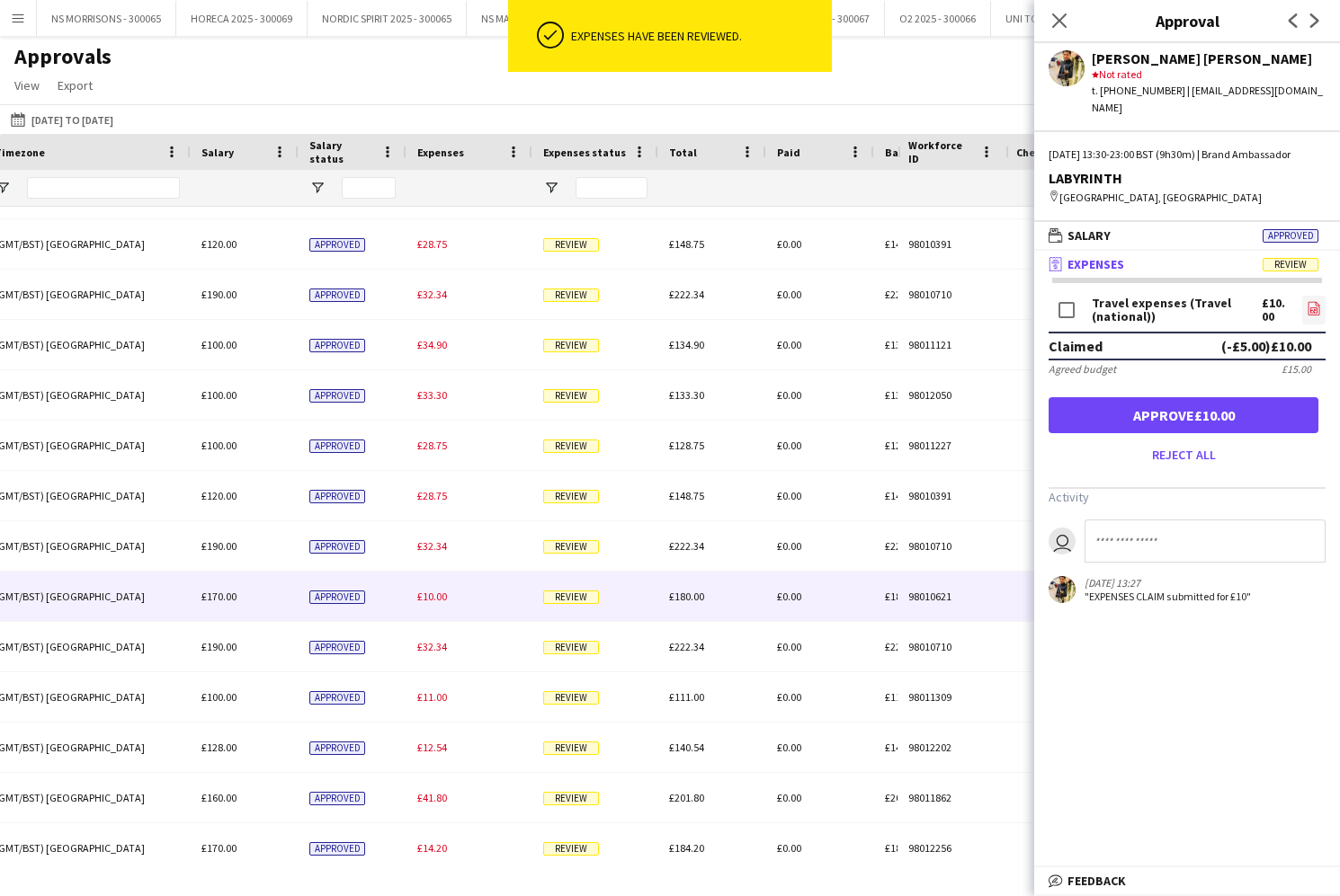
click at [1314, 310] on icon "file-image" at bounding box center [1313, 308] width 15 height 15
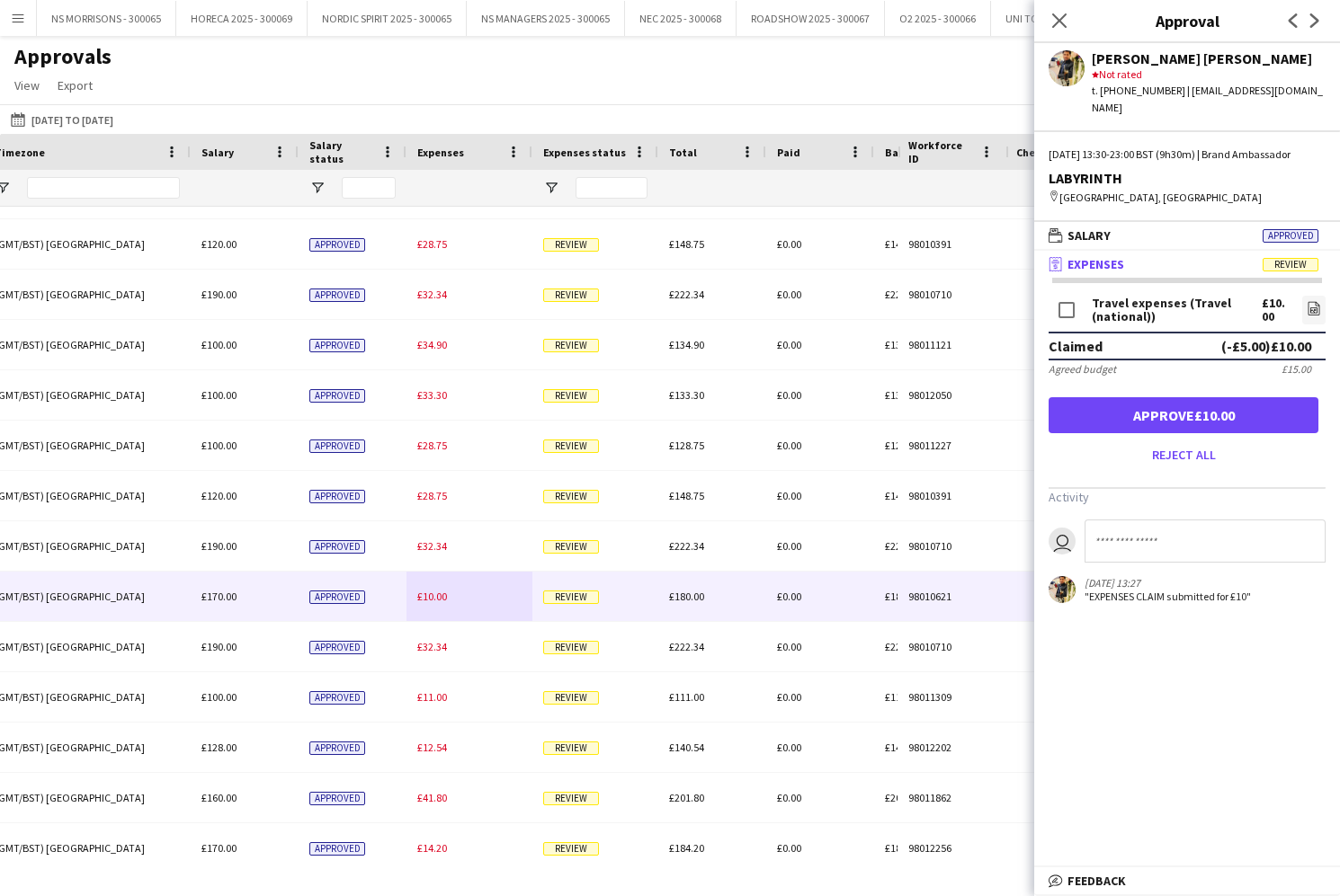
drag, startPoint x: 1119, startPoint y: 411, endPoint x: 1107, endPoint y: 412, distance: 12.0
click at [1118, 411] on button "Approve £10.00" at bounding box center [1183, 415] width 270 height 36
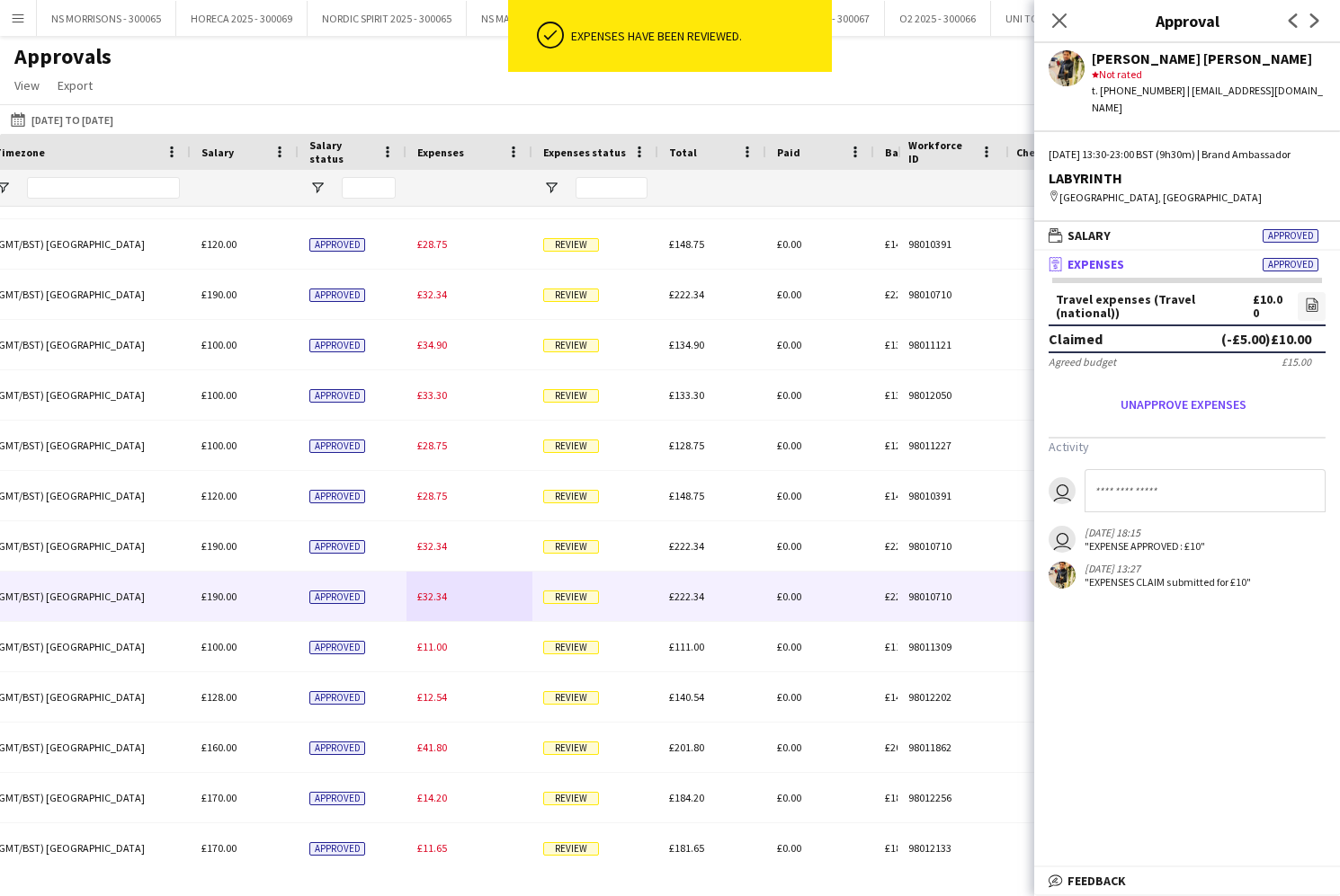
click at [444, 599] on span "£32.34" at bounding box center [432, 596] width 29 height 14
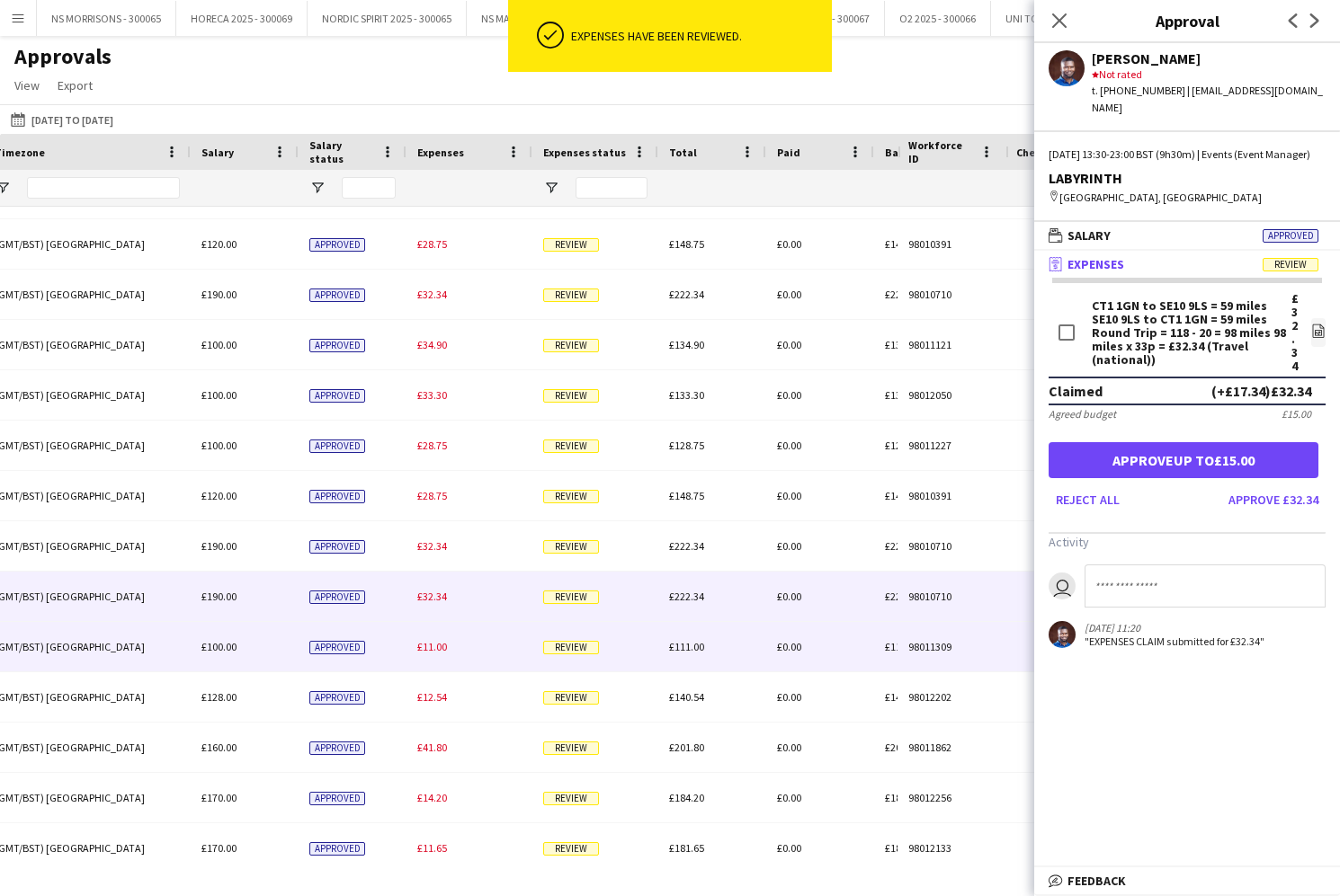
click at [439, 647] on span "£11.00" at bounding box center [432, 646] width 29 height 14
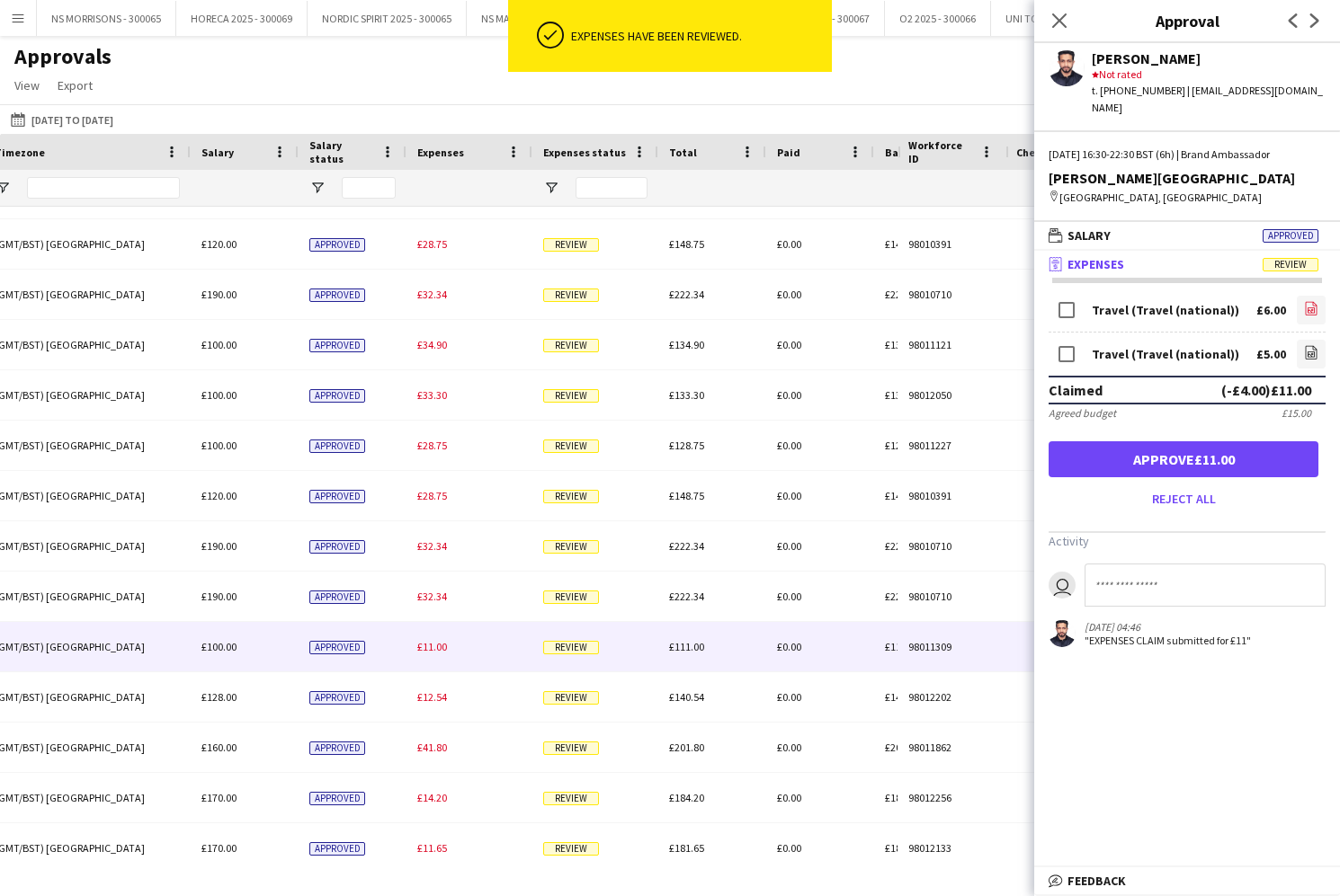
click at [1309, 301] on icon "file-image" at bounding box center [1311, 308] width 15 height 15
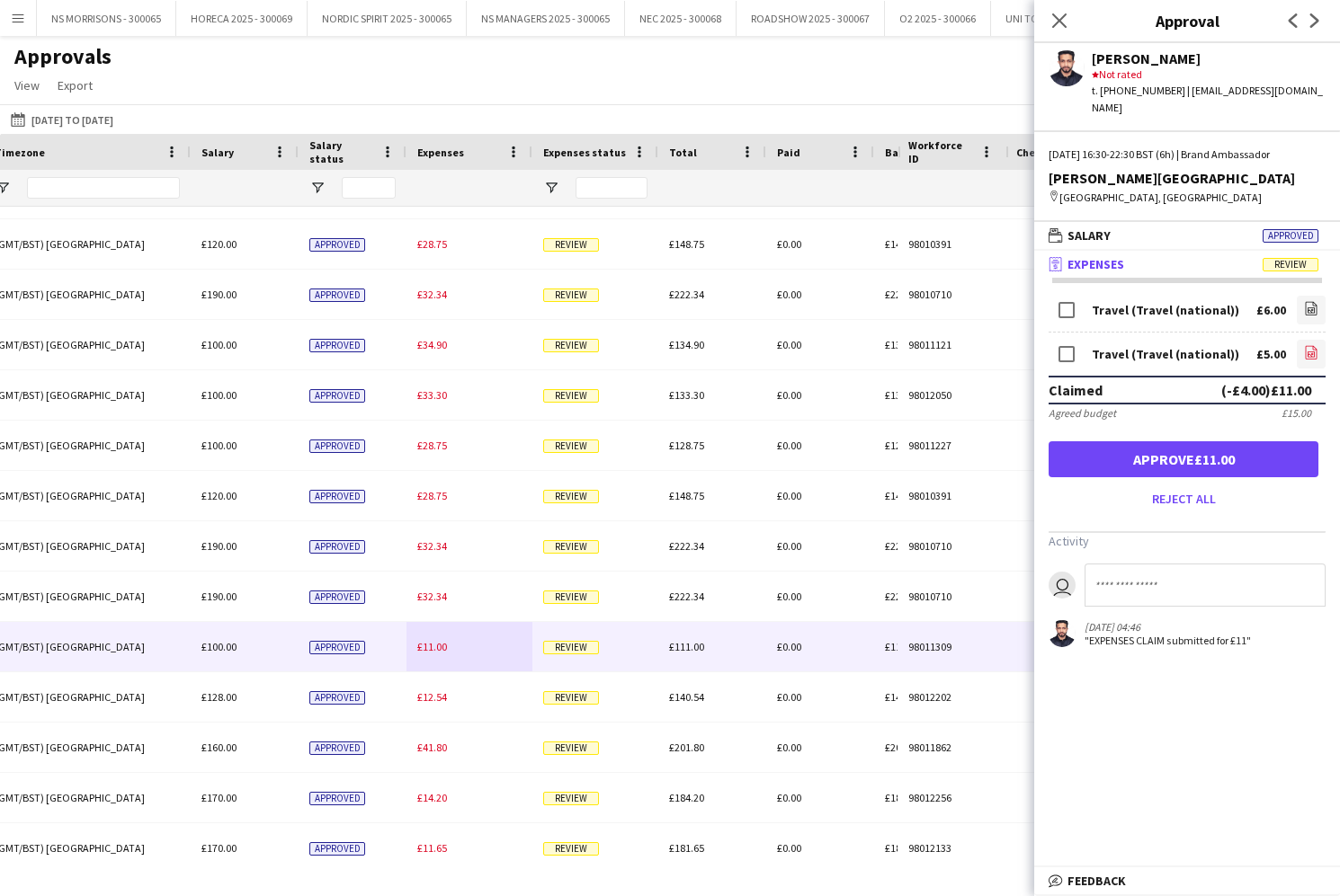
click at [1310, 346] on icon "file-image" at bounding box center [1311, 353] width 15 height 15
click at [1186, 443] on button "Approve £11.00" at bounding box center [1183, 459] width 270 height 36
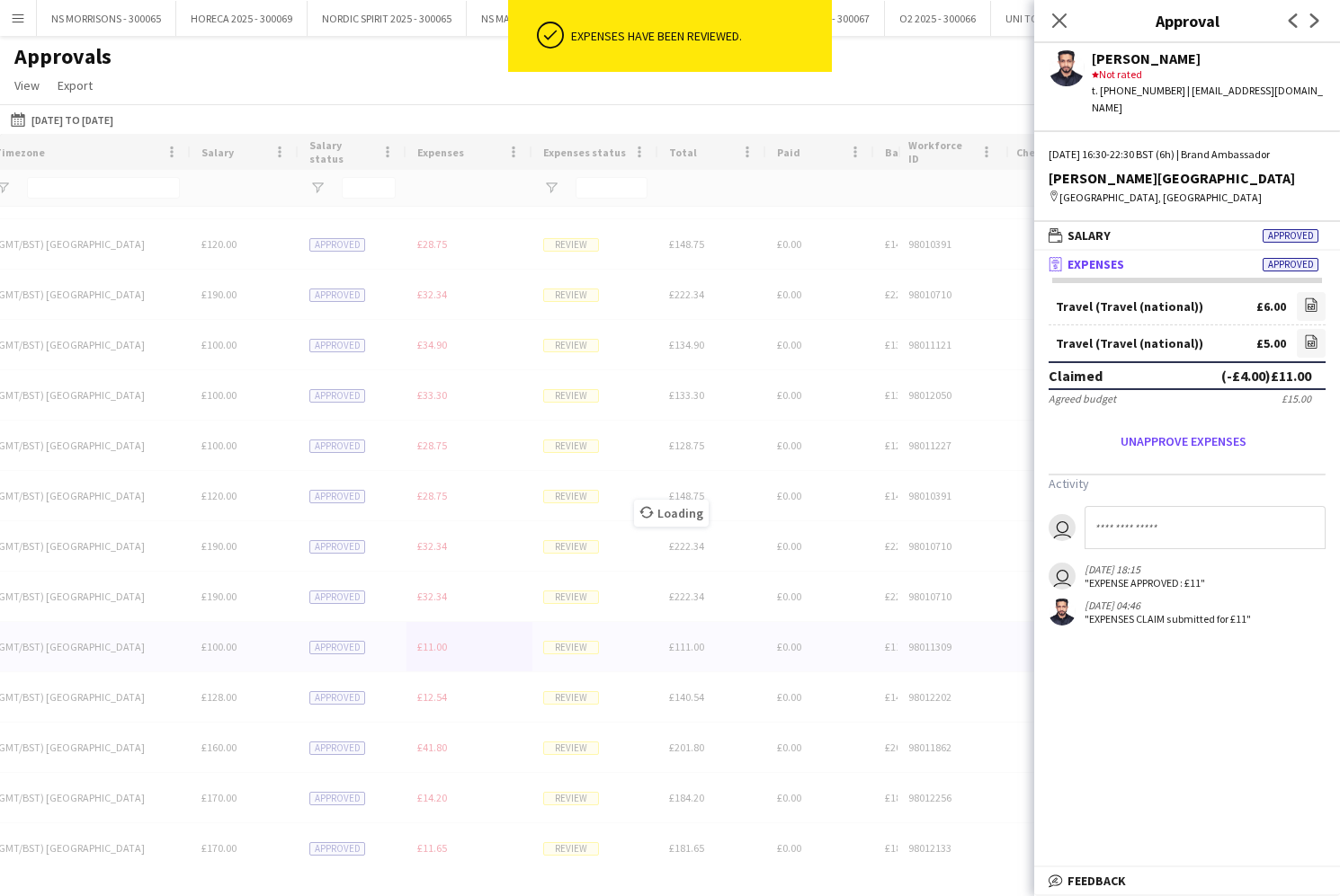
scroll to position [0, 1]
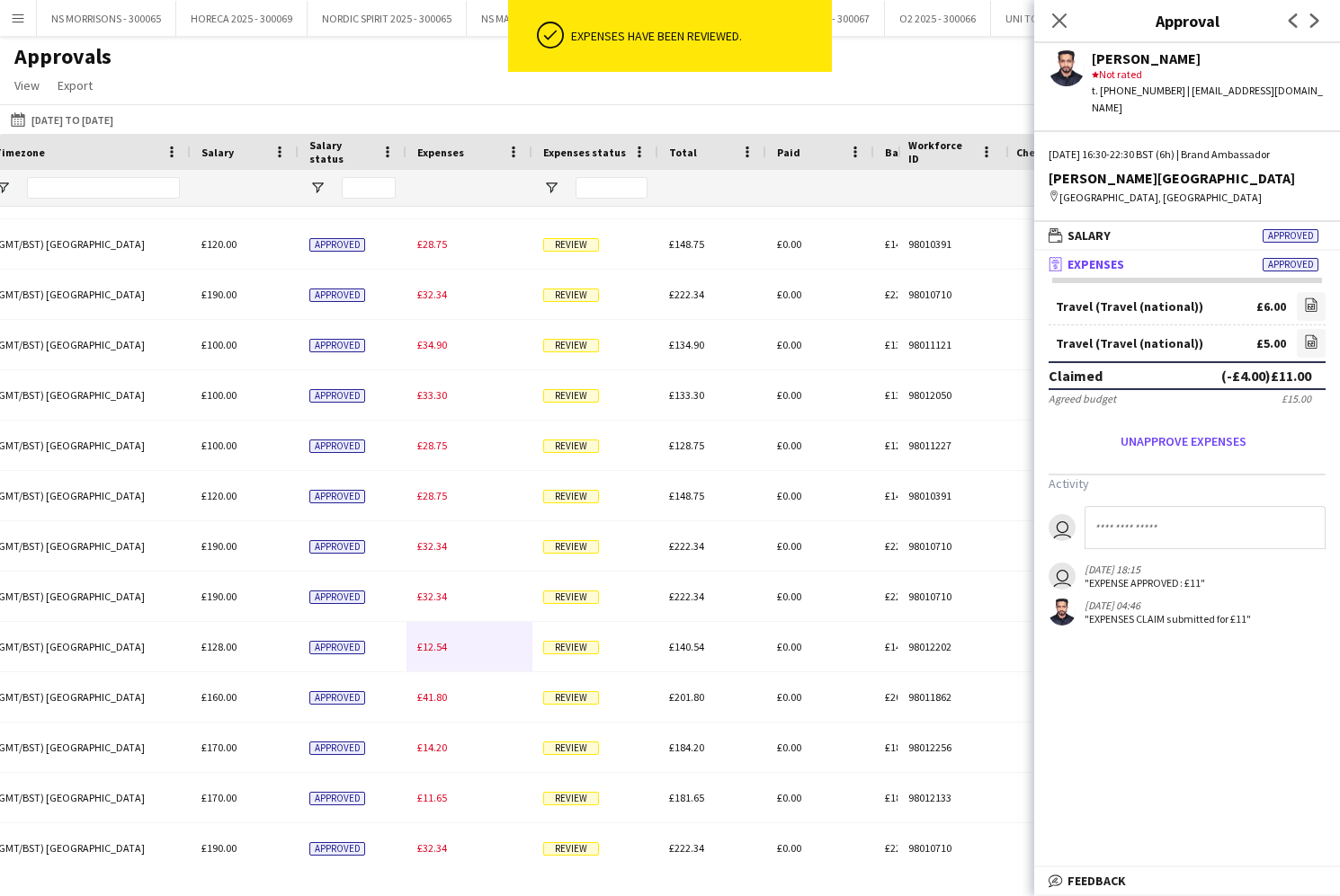
drag, startPoint x: 428, startPoint y: 649, endPoint x: 452, endPoint y: 640, distance: 25.6
click at [428, 649] on span "£12.54" at bounding box center [432, 646] width 29 height 14
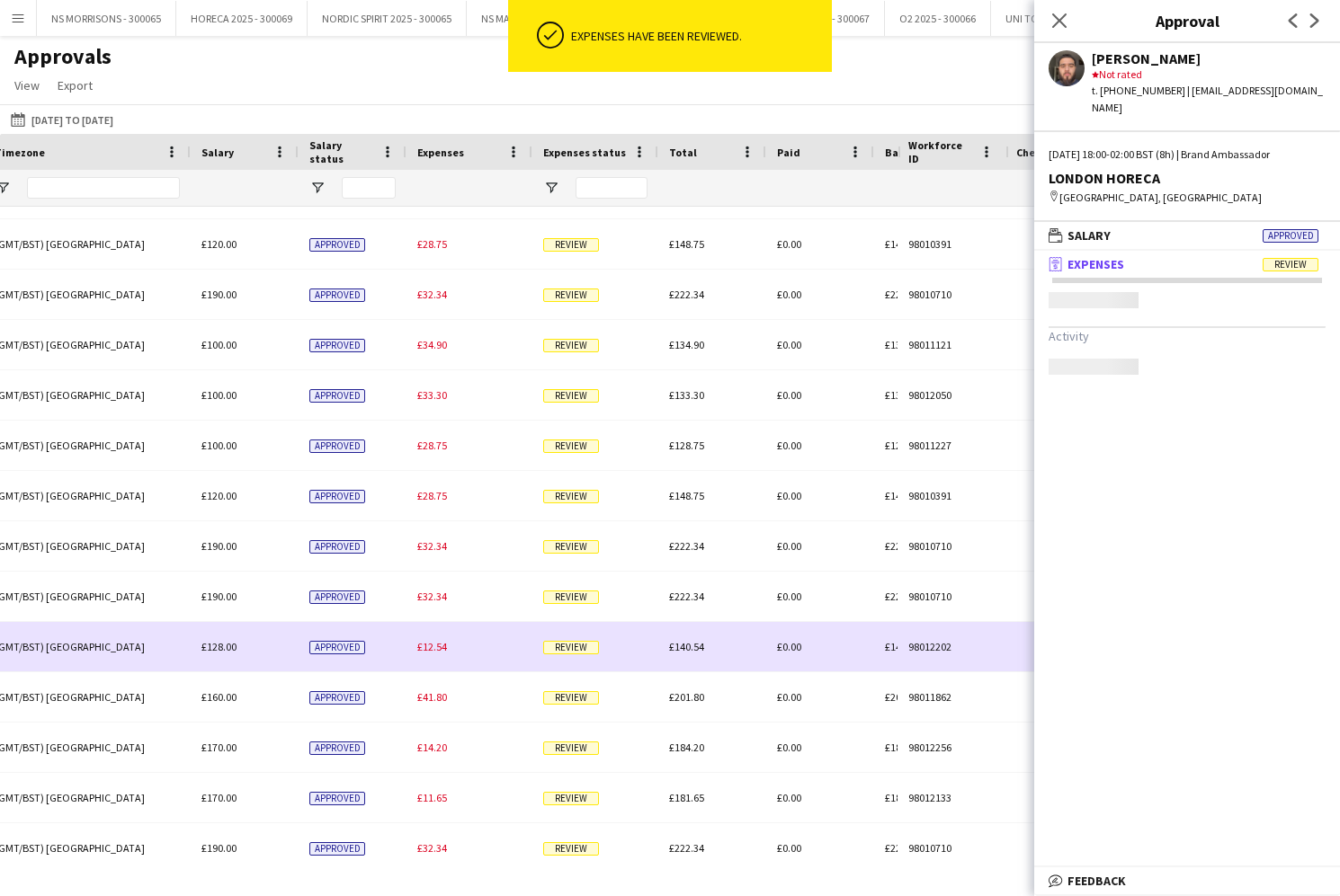
scroll to position [0, 0]
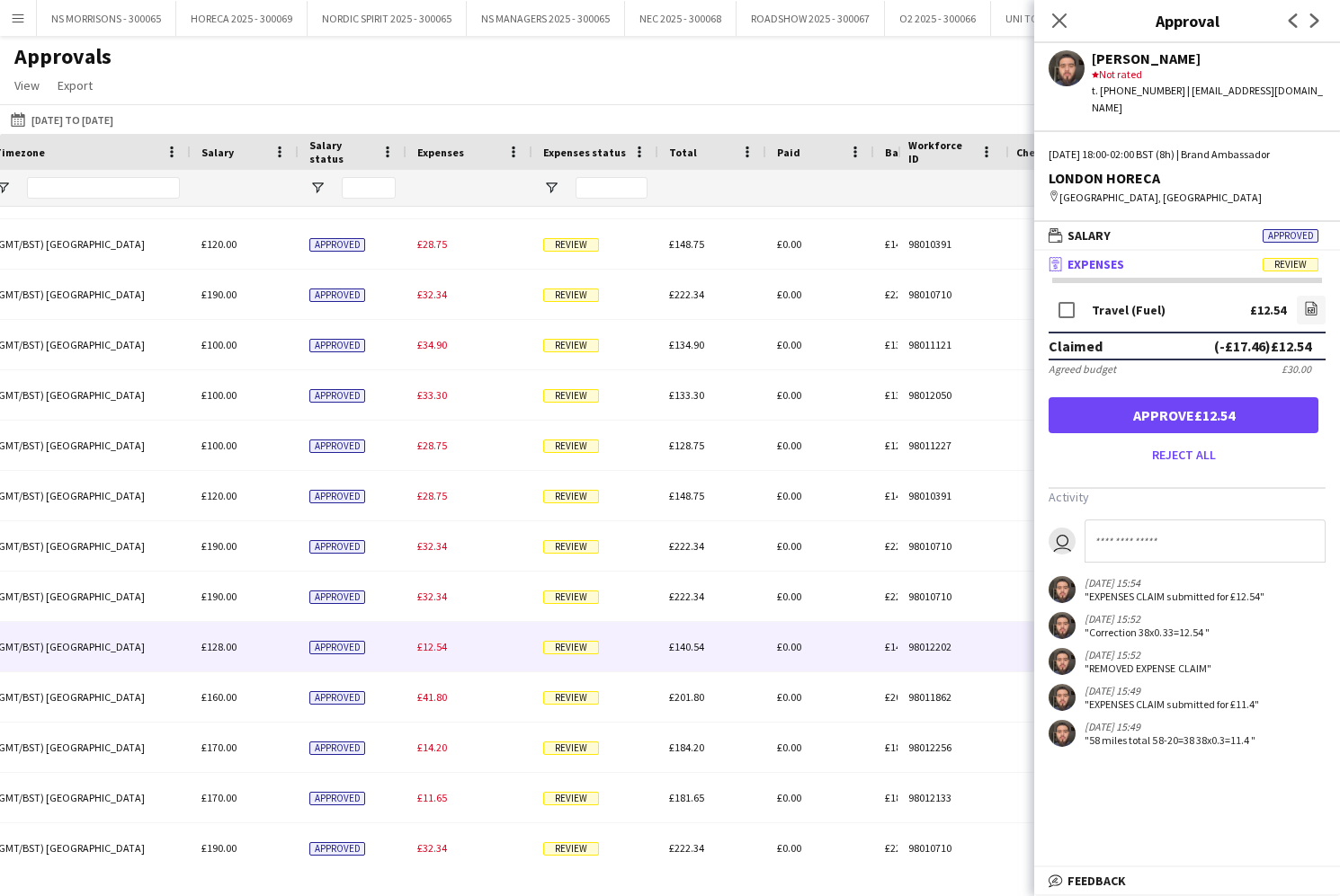
click at [1242, 402] on button "Approve £12.54" at bounding box center [1183, 415] width 270 height 36
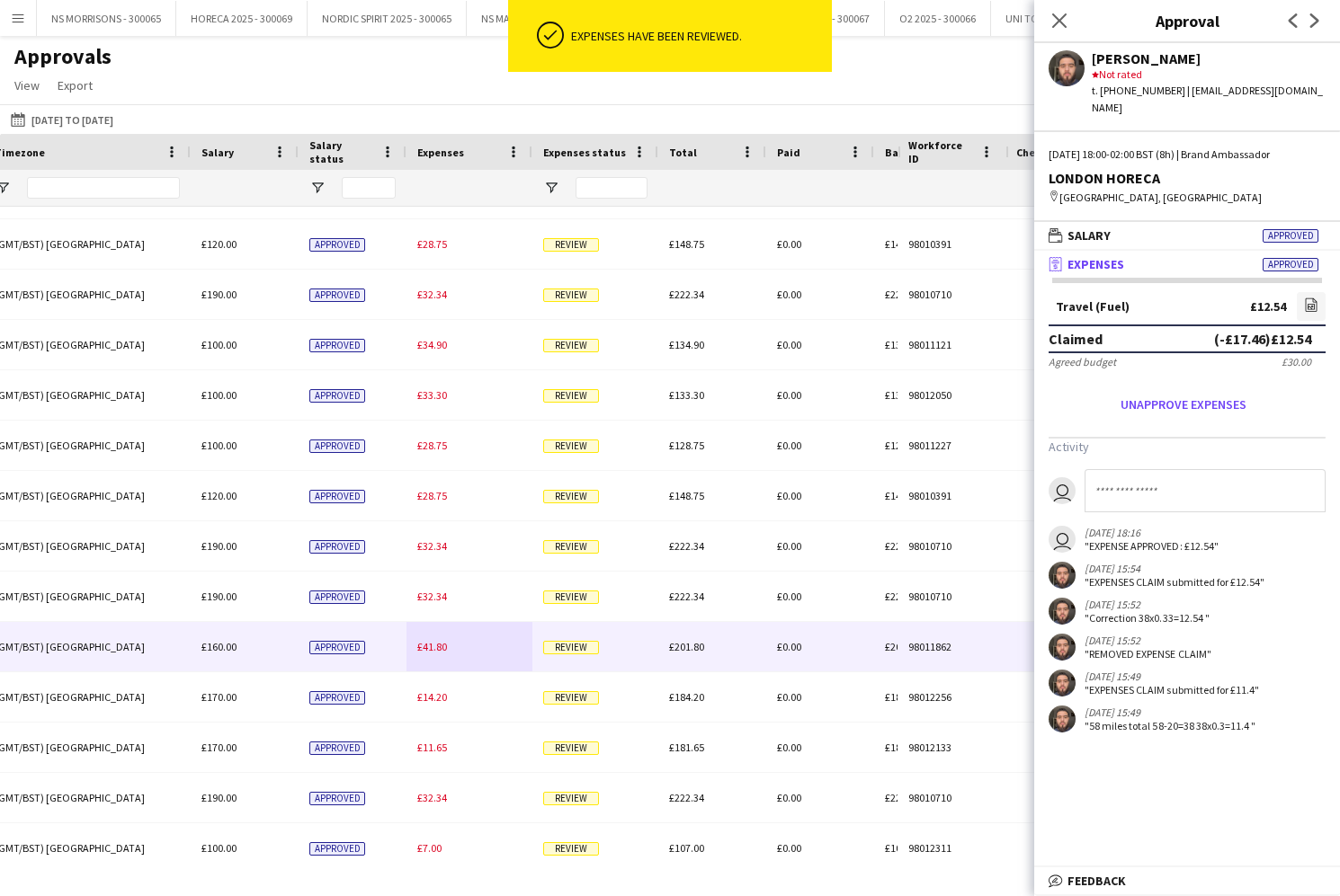
click at [438, 660] on div "£41.80" at bounding box center [469, 646] width 126 height 49
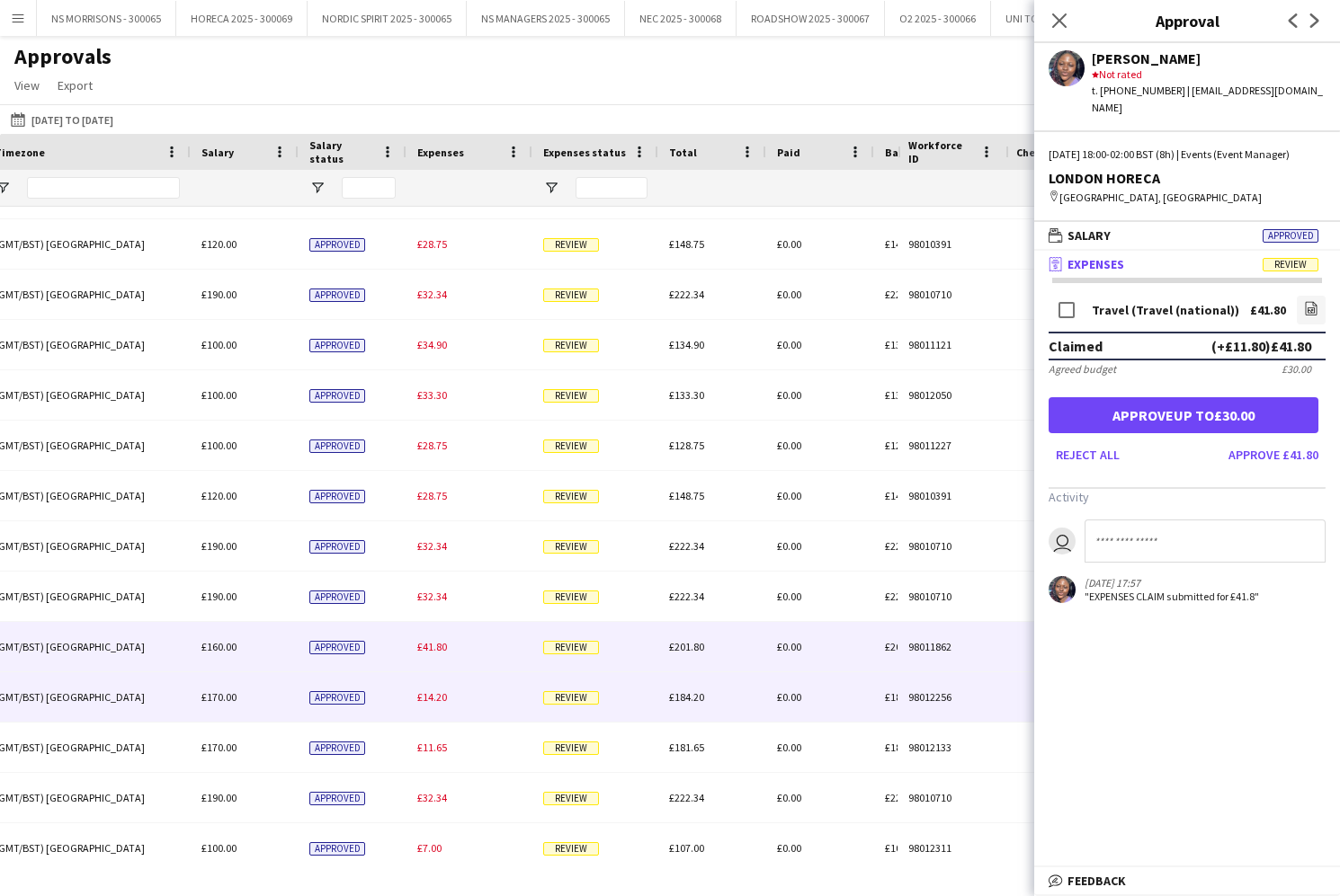
click at [425, 703] on span "£14.20" at bounding box center [432, 697] width 29 height 14
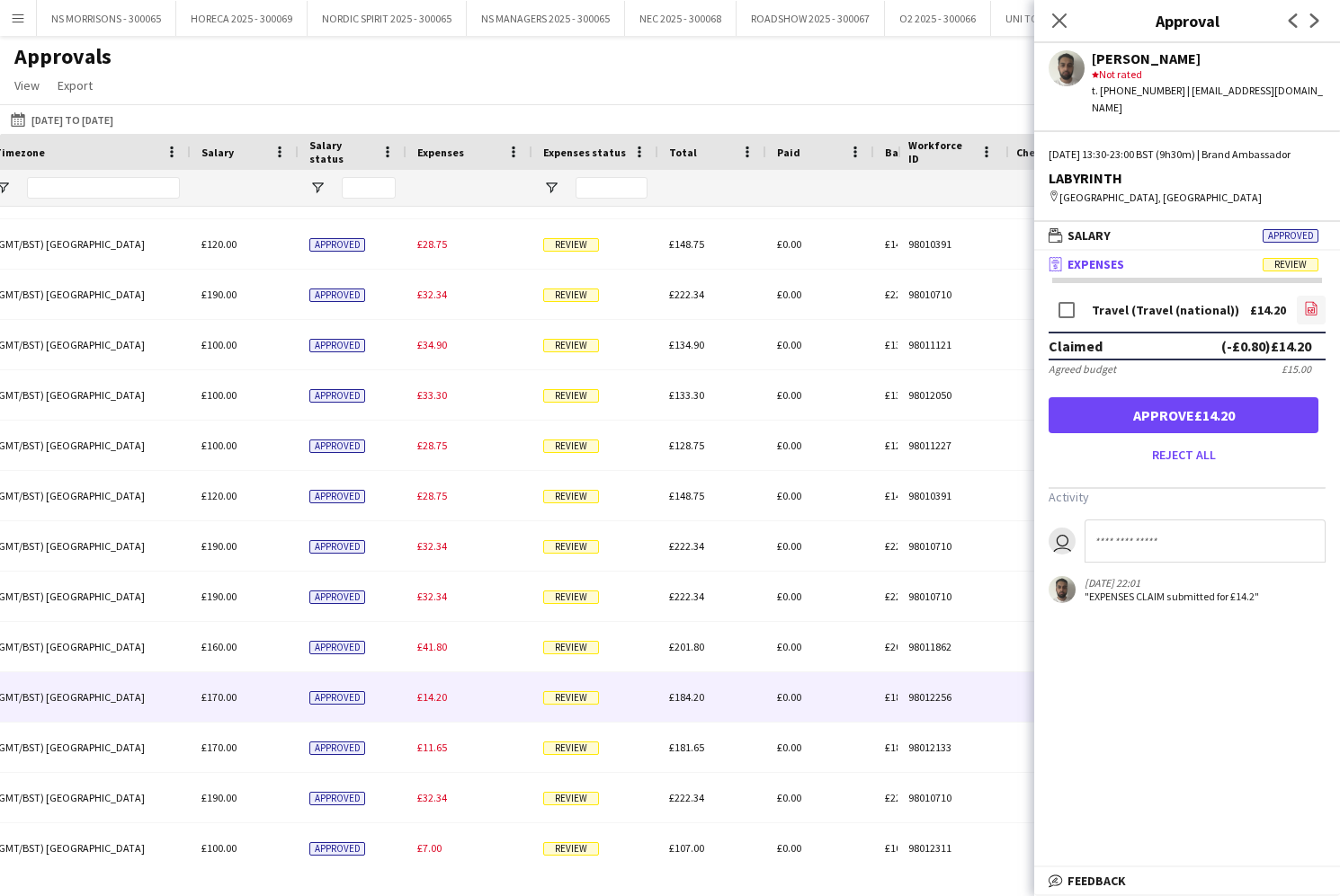
click at [1312, 311] on icon at bounding box center [1312, 310] width 2 height 2
click at [1253, 433] on button "Approve £14.20" at bounding box center [1183, 415] width 270 height 36
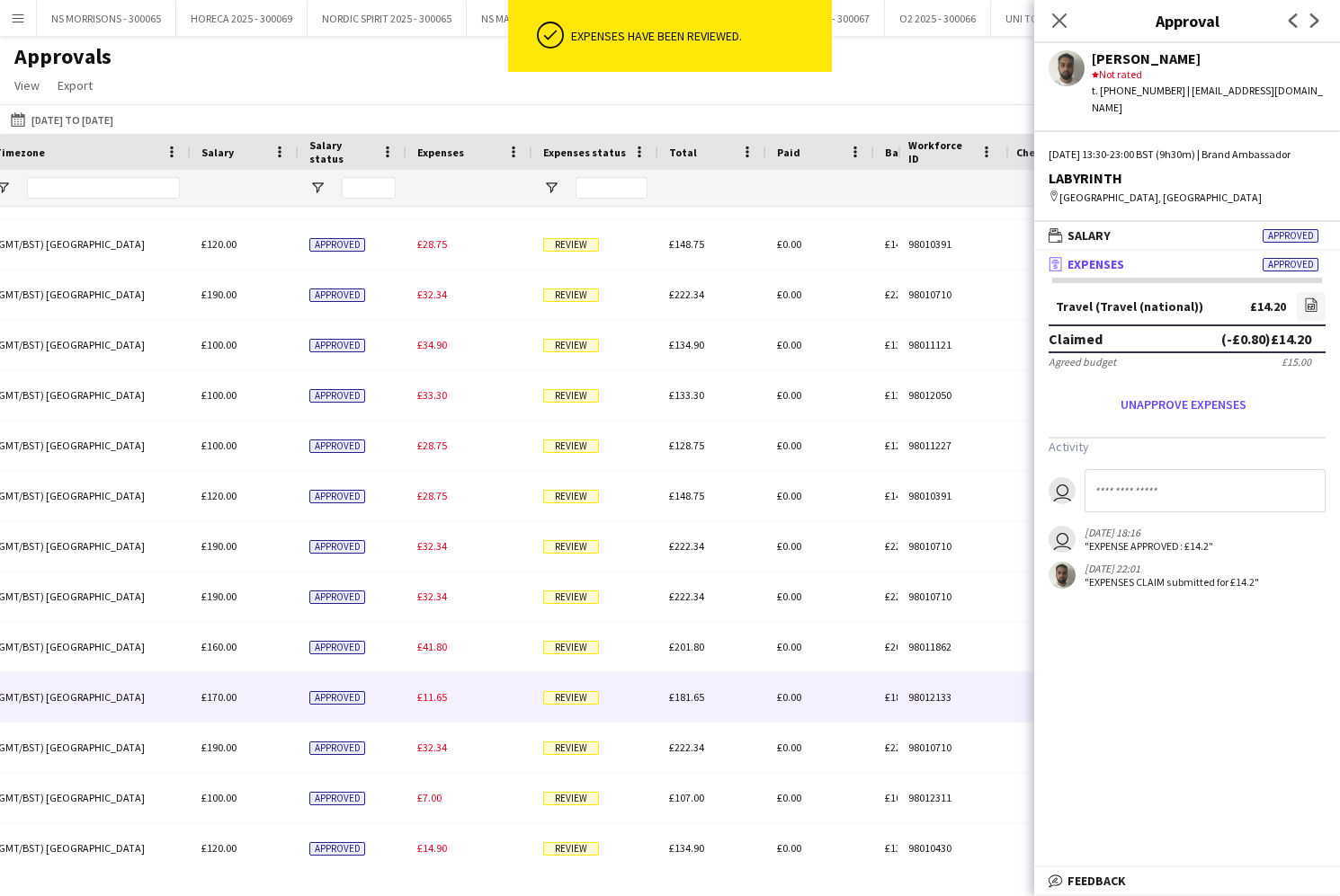
click at [434, 707] on div "£11.65" at bounding box center [469, 697] width 126 height 49
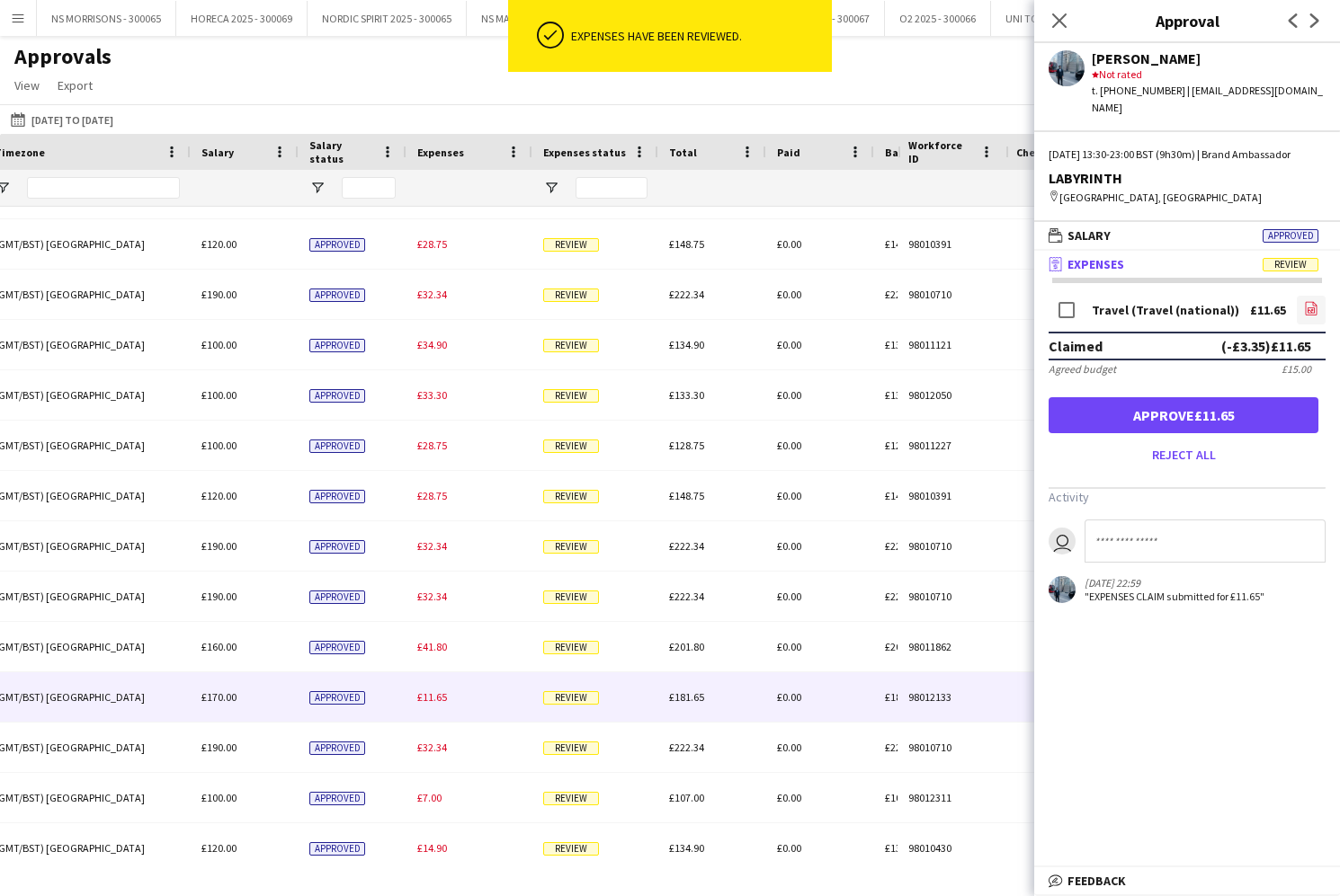
click at [1307, 306] on icon "file-image" at bounding box center [1311, 308] width 15 height 15
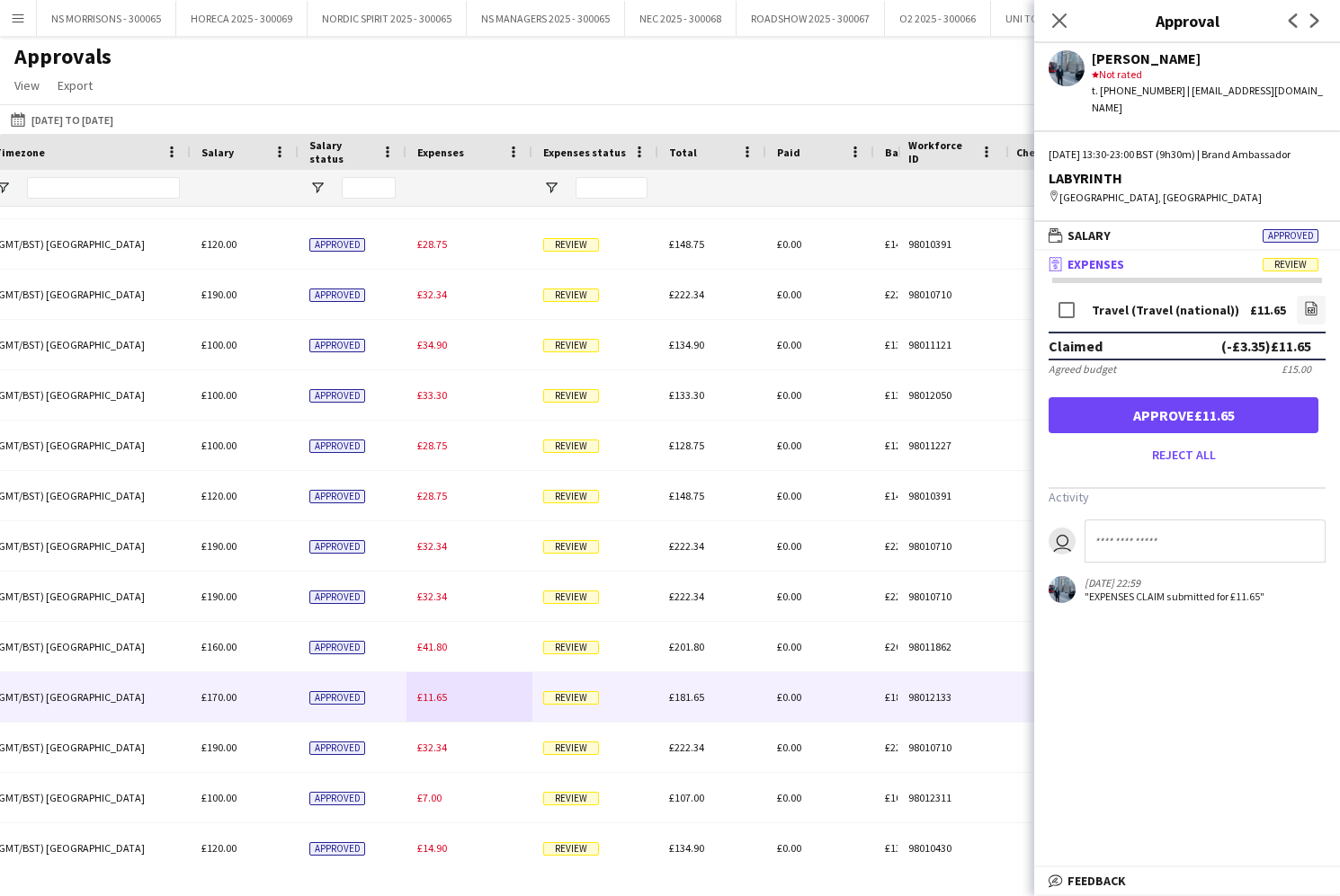
click at [1176, 417] on button "Approve £11.65" at bounding box center [1183, 415] width 270 height 36
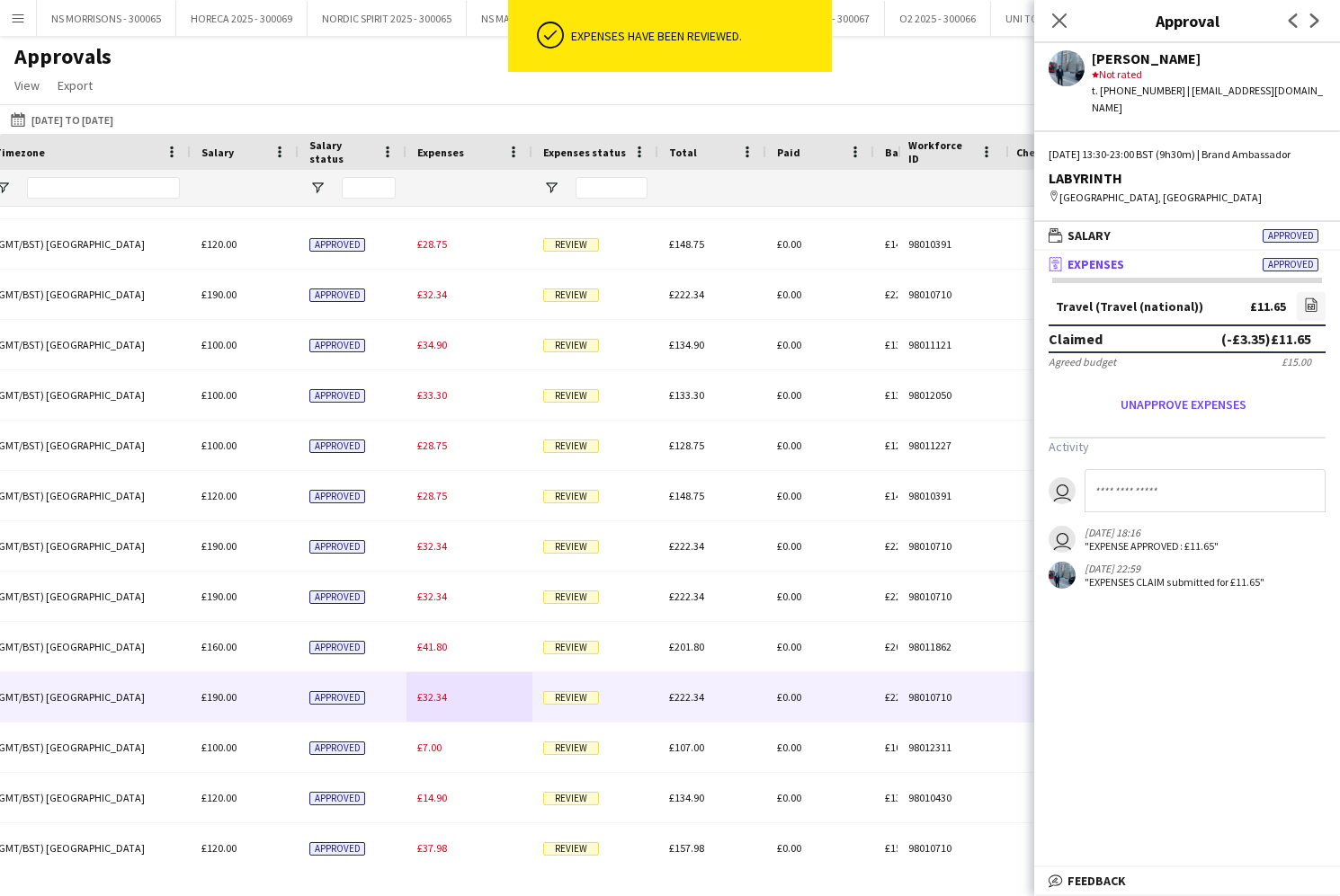
click at [436, 704] on div "£32.34" at bounding box center [469, 697] width 126 height 49
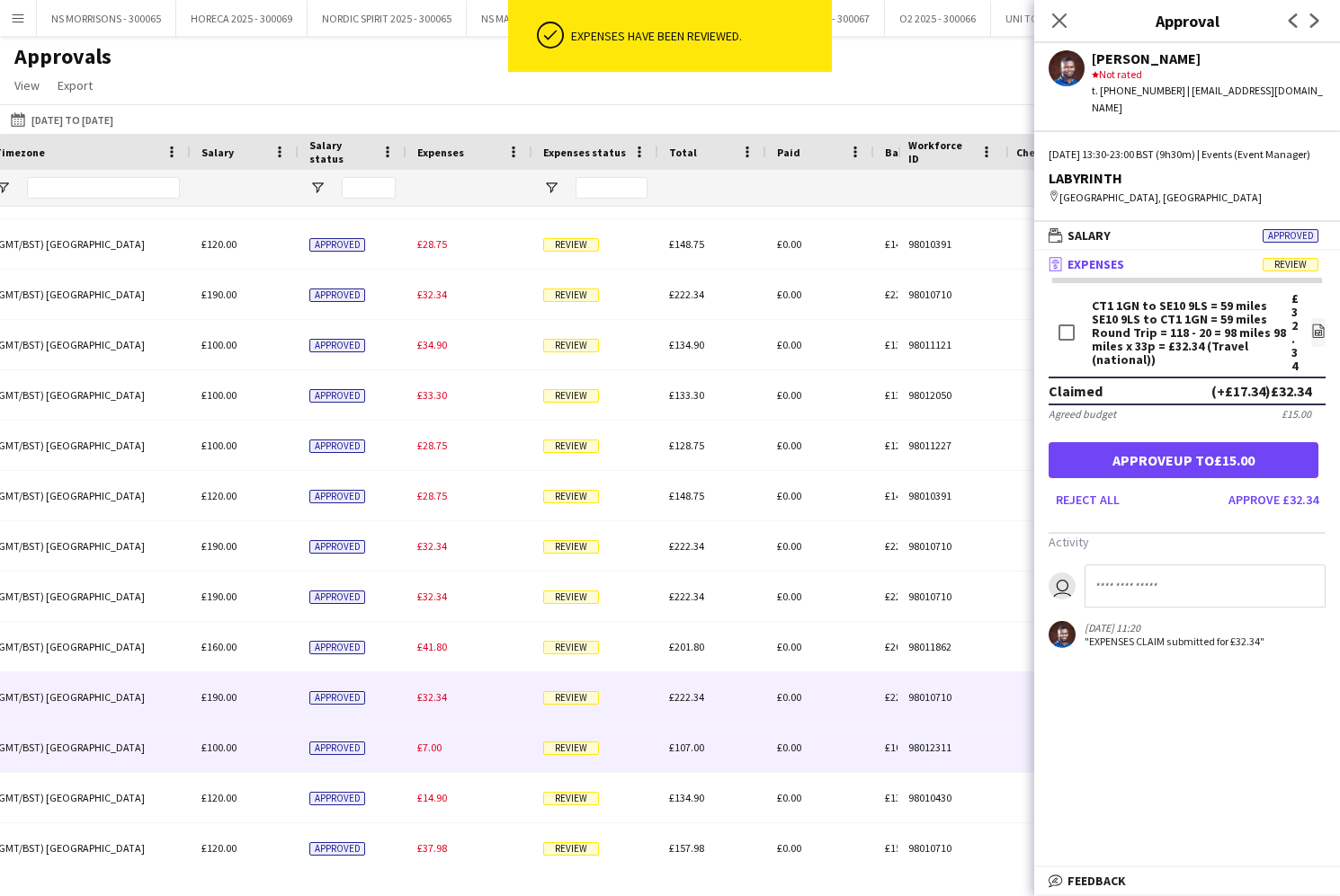
click at [434, 745] on span "£7.00" at bounding box center [429, 747] width 25 height 14
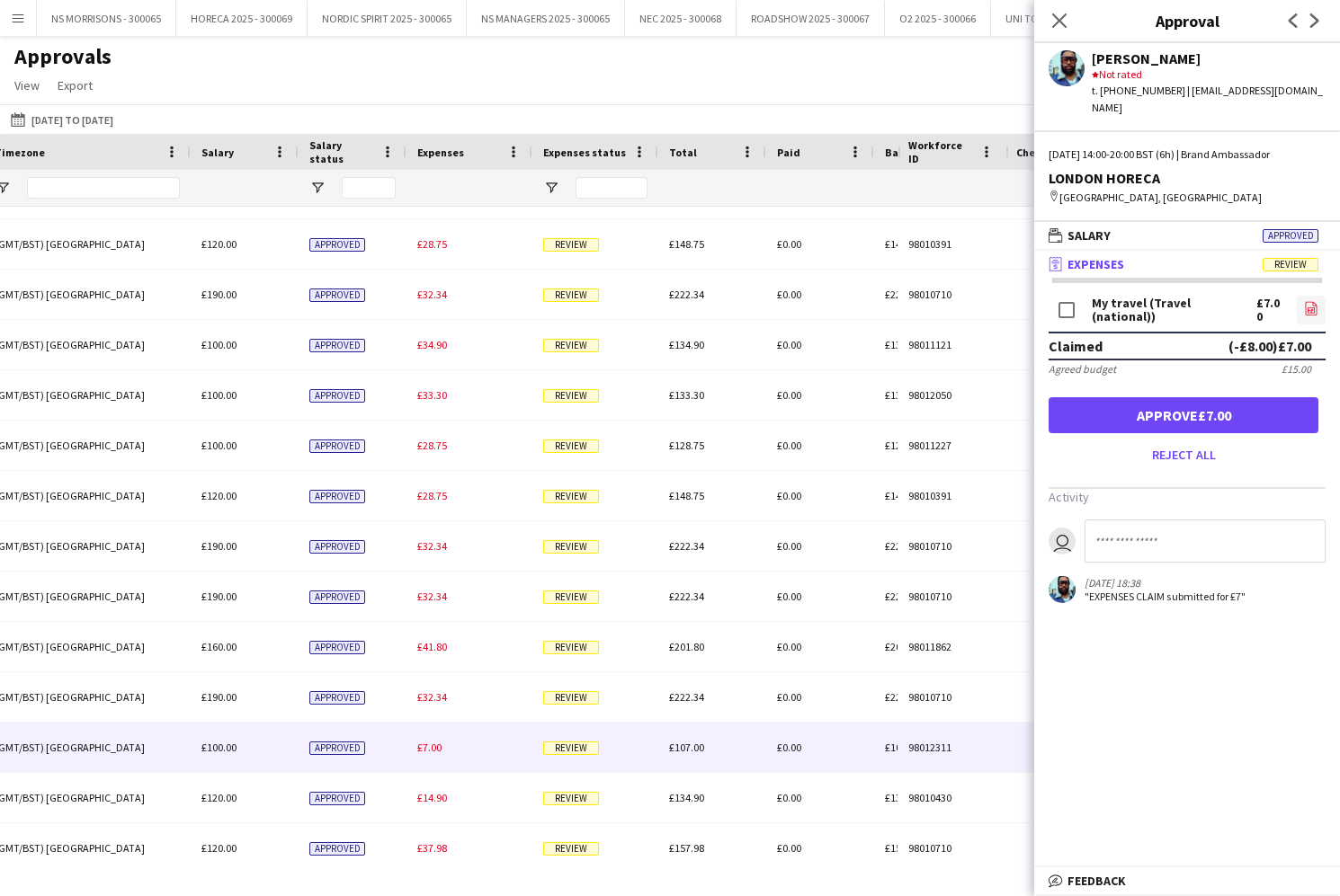
click at [1315, 301] on icon "file-image" at bounding box center [1311, 308] width 15 height 15
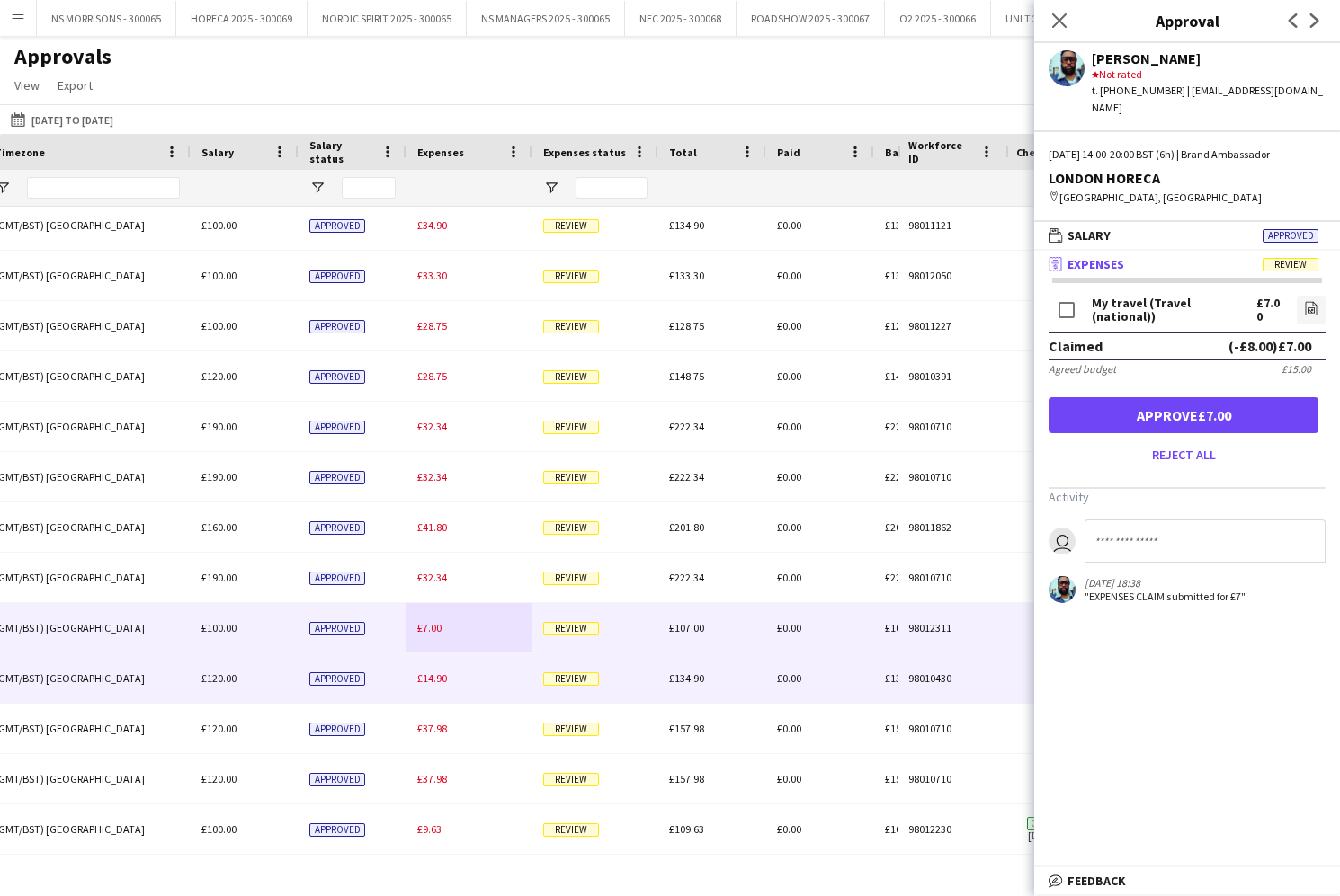
scroll to position [268, 0]
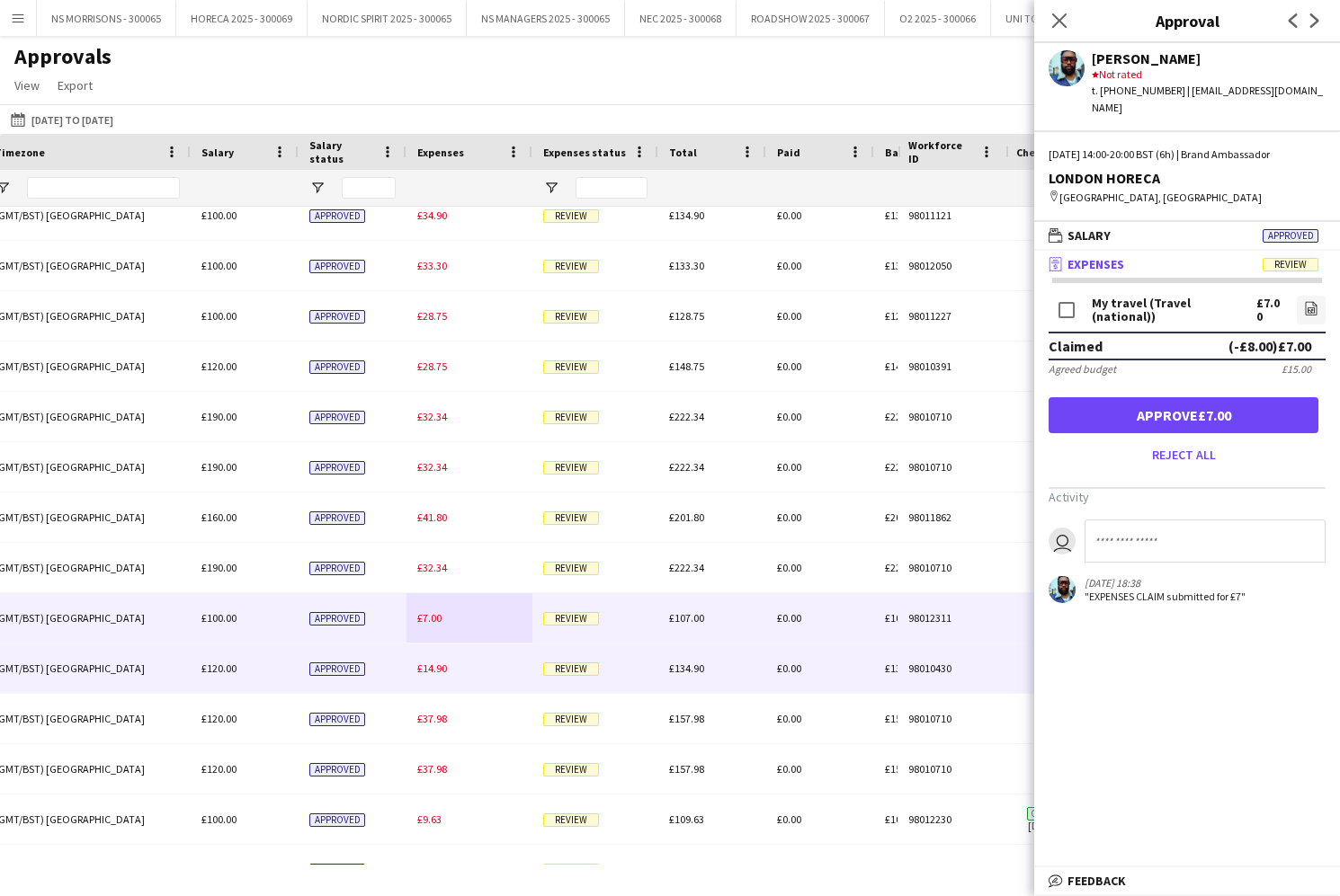
click at [434, 668] on span "£14.90" at bounding box center [432, 668] width 29 height 14
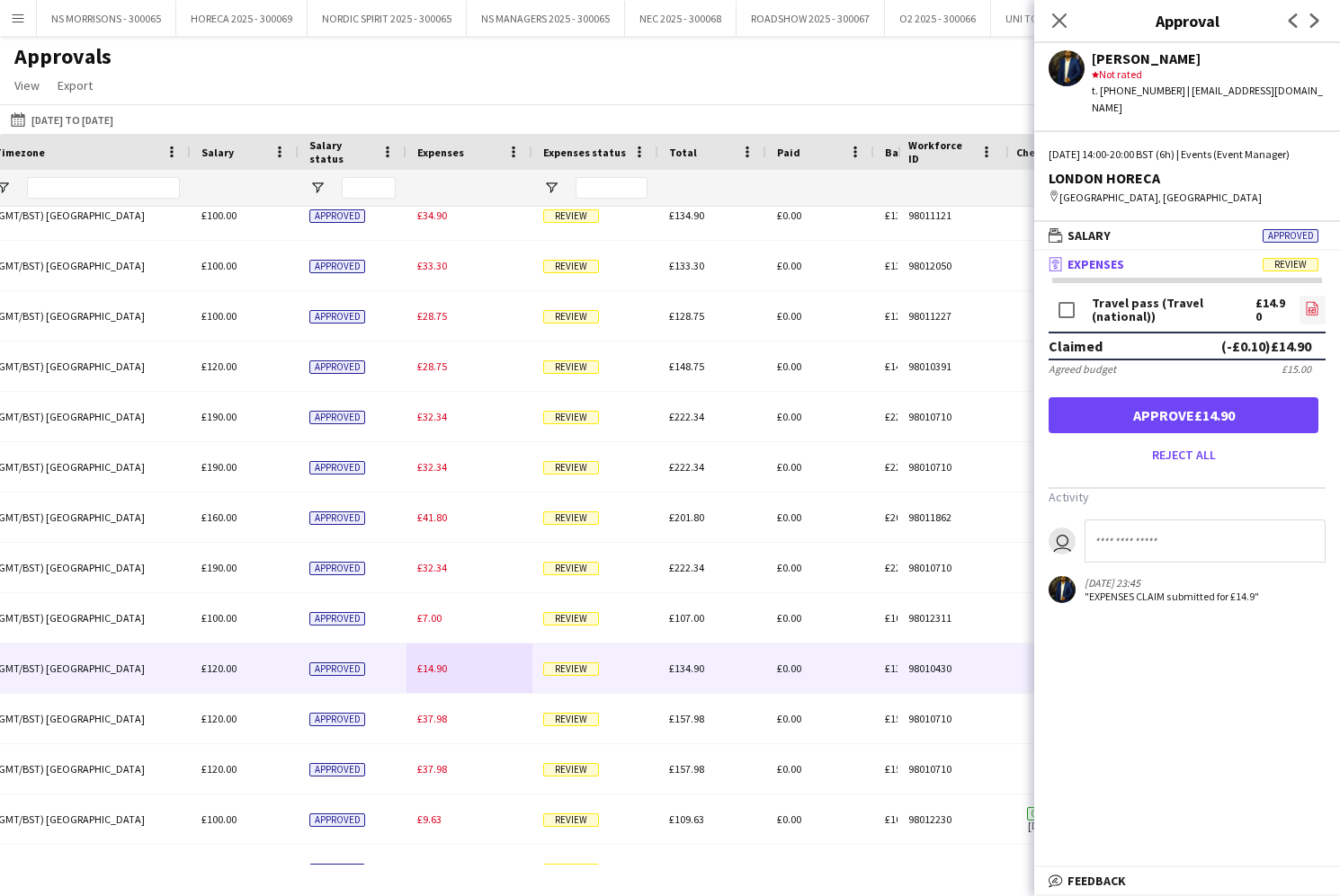
click at [1309, 302] on icon "file-image" at bounding box center [1312, 308] width 15 height 15
click at [1261, 415] on button "Approve £14.90" at bounding box center [1183, 415] width 270 height 36
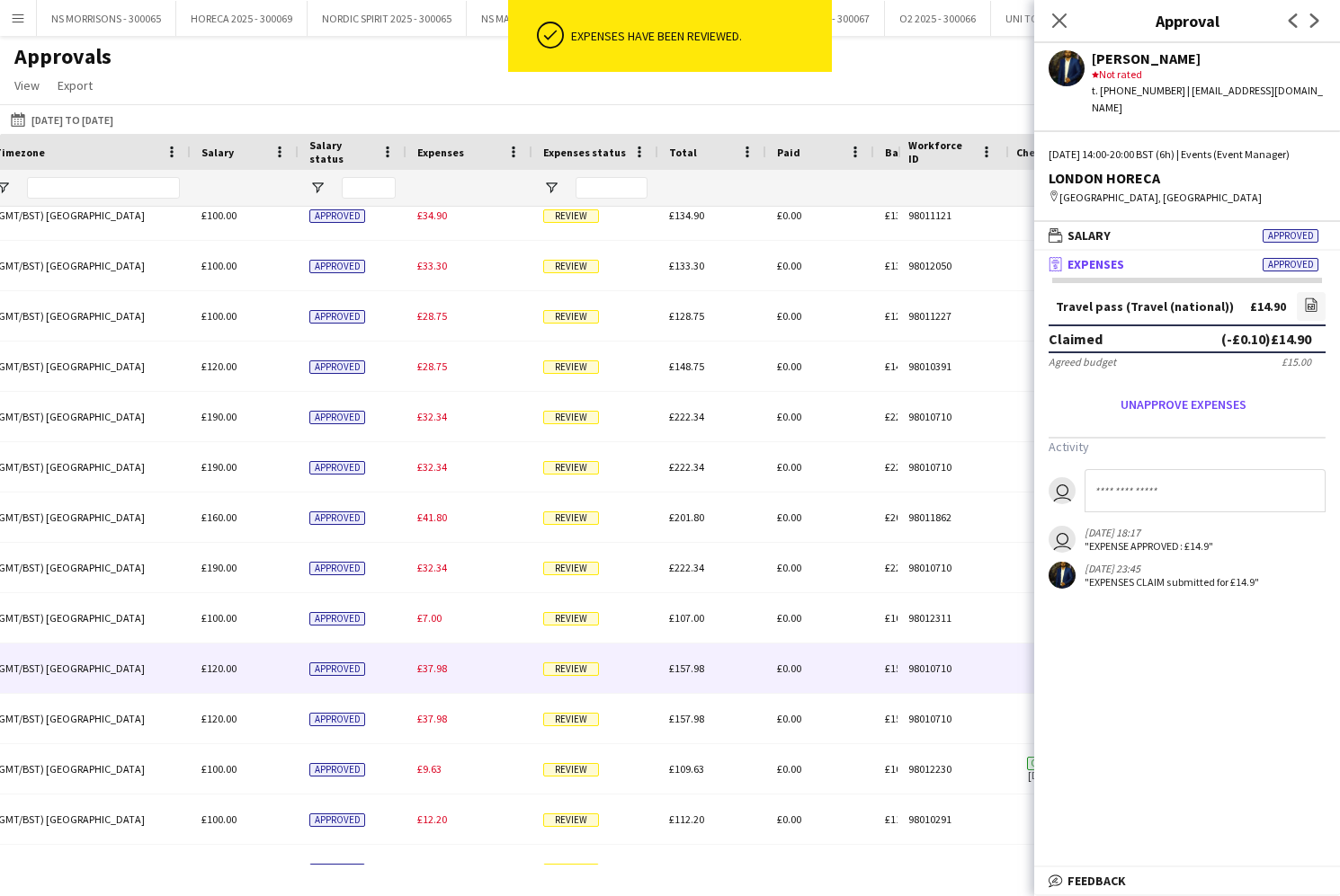
click at [434, 674] on span "£37.98" at bounding box center [432, 668] width 29 height 14
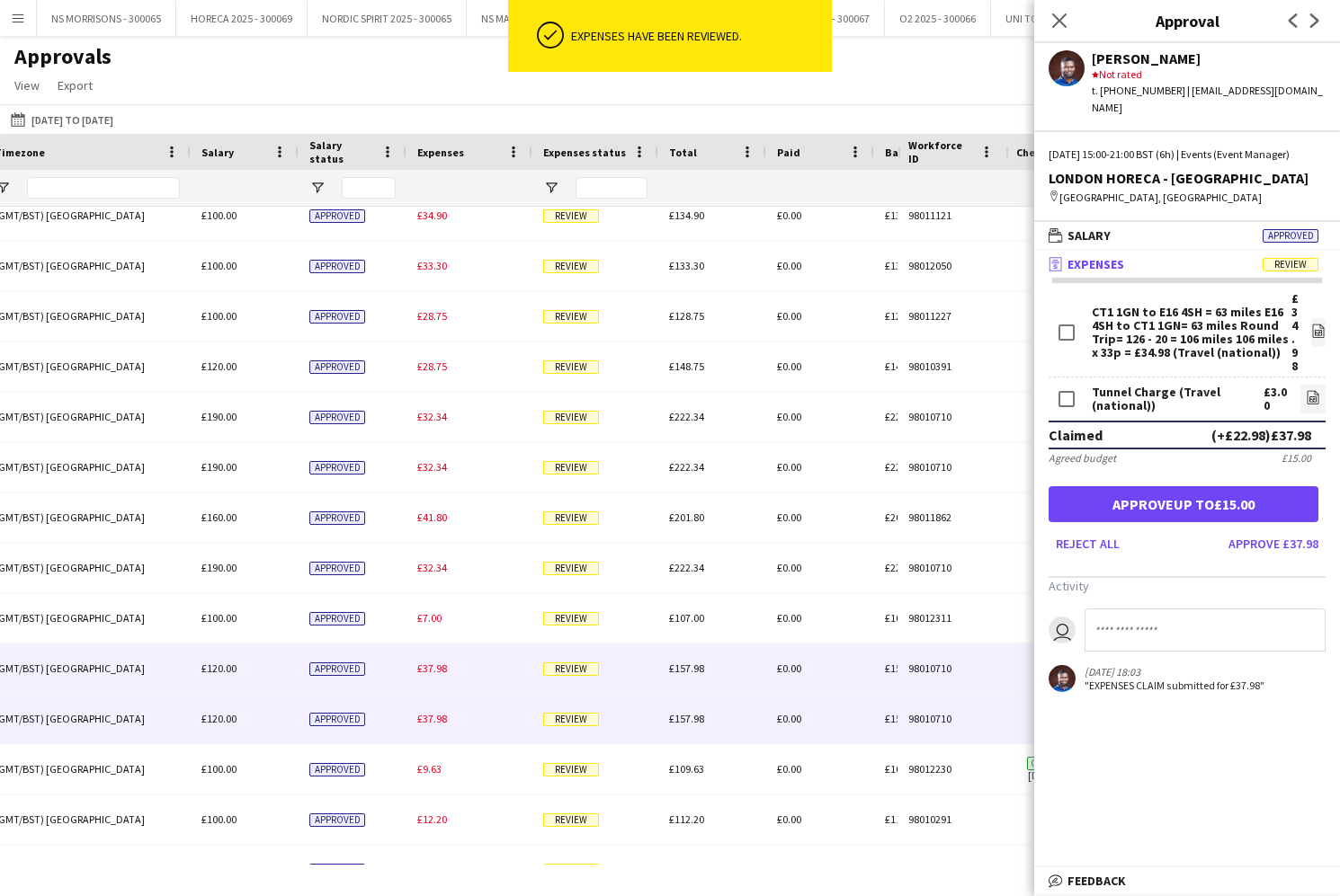
click at [434, 718] on span "£37.98" at bounding box center [432, 719] width 29 height 14
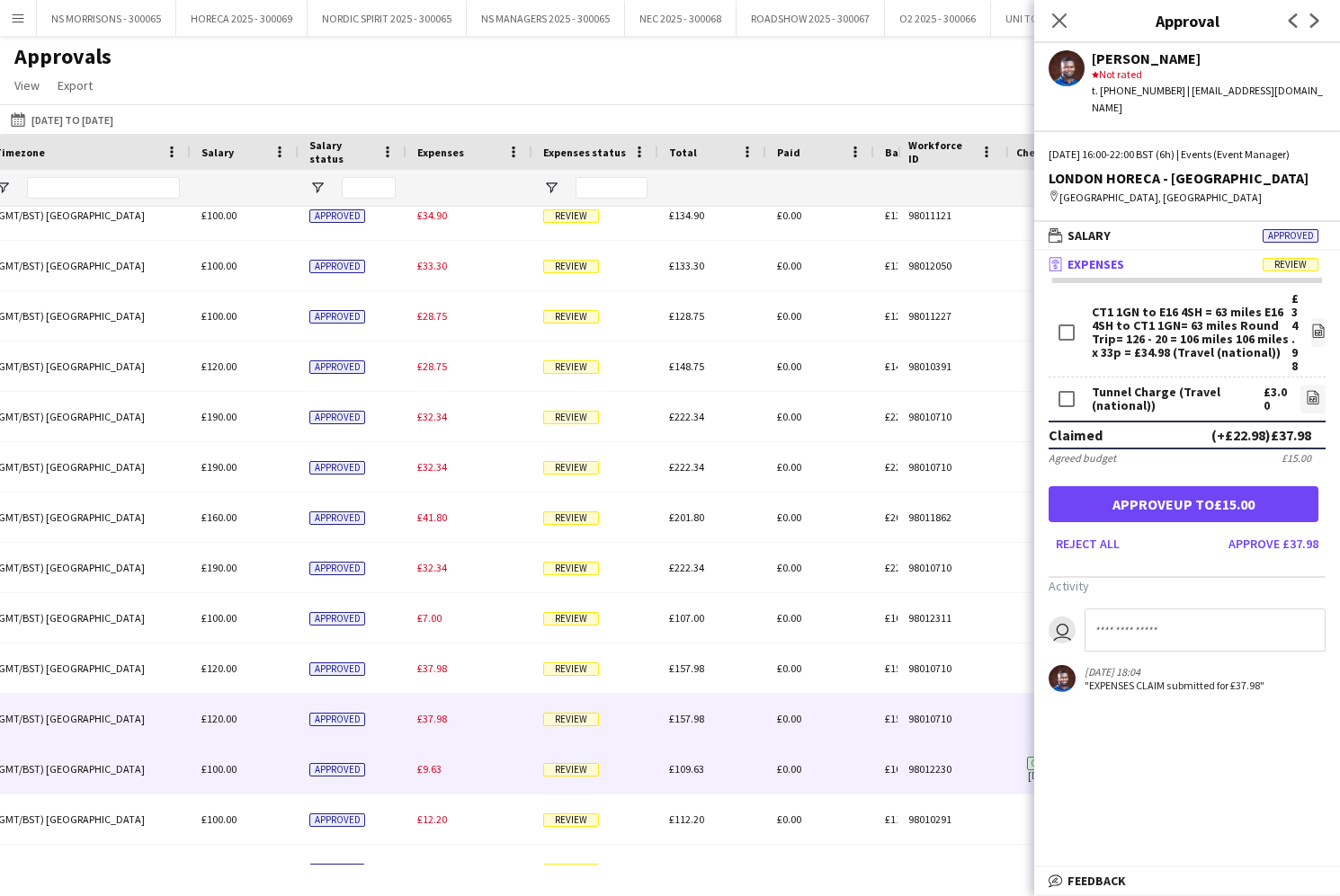
click at [439, 771] on span "£9.63" at bounding box center [429, 769] width 25 height 14
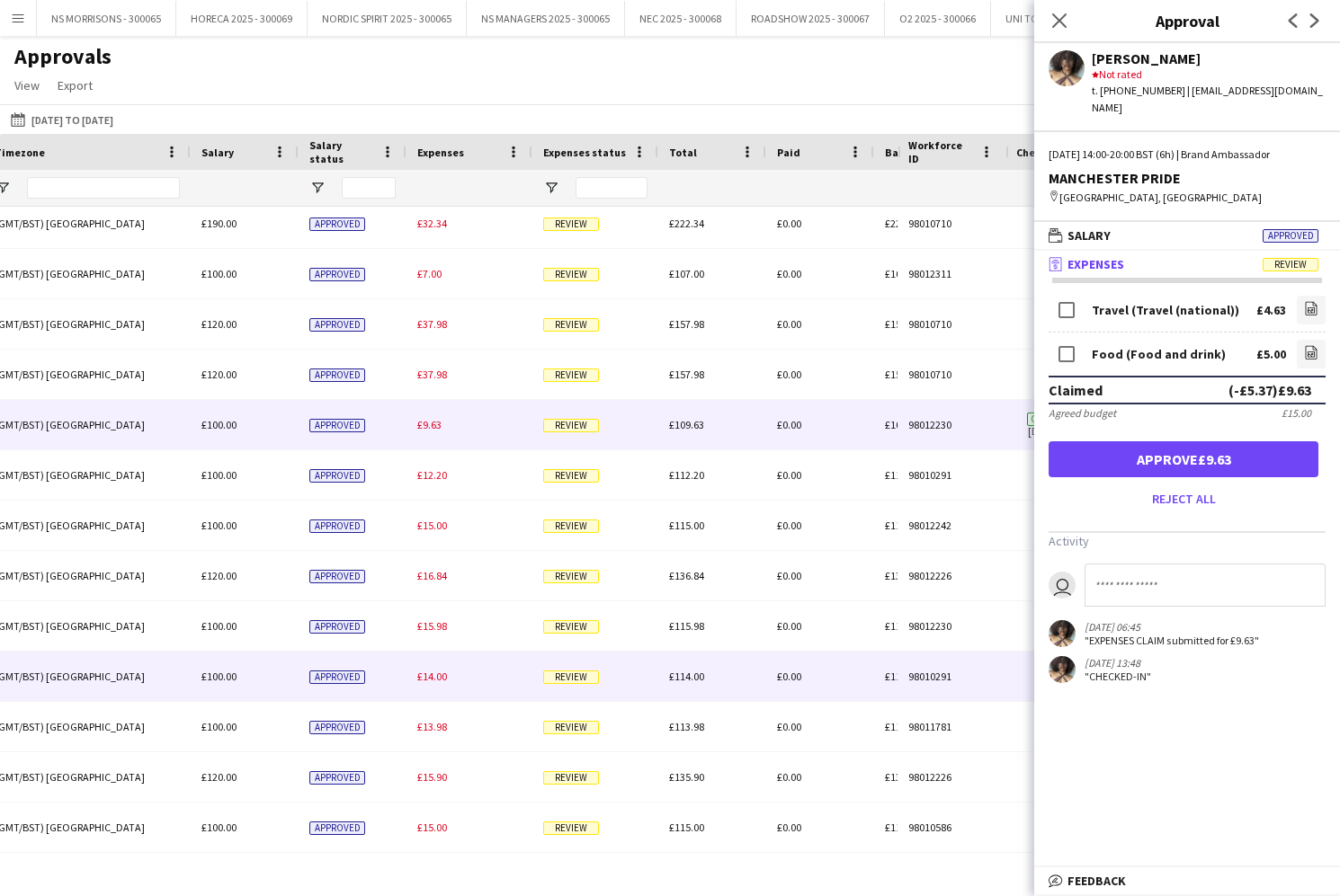
scroll to position [613, 0]
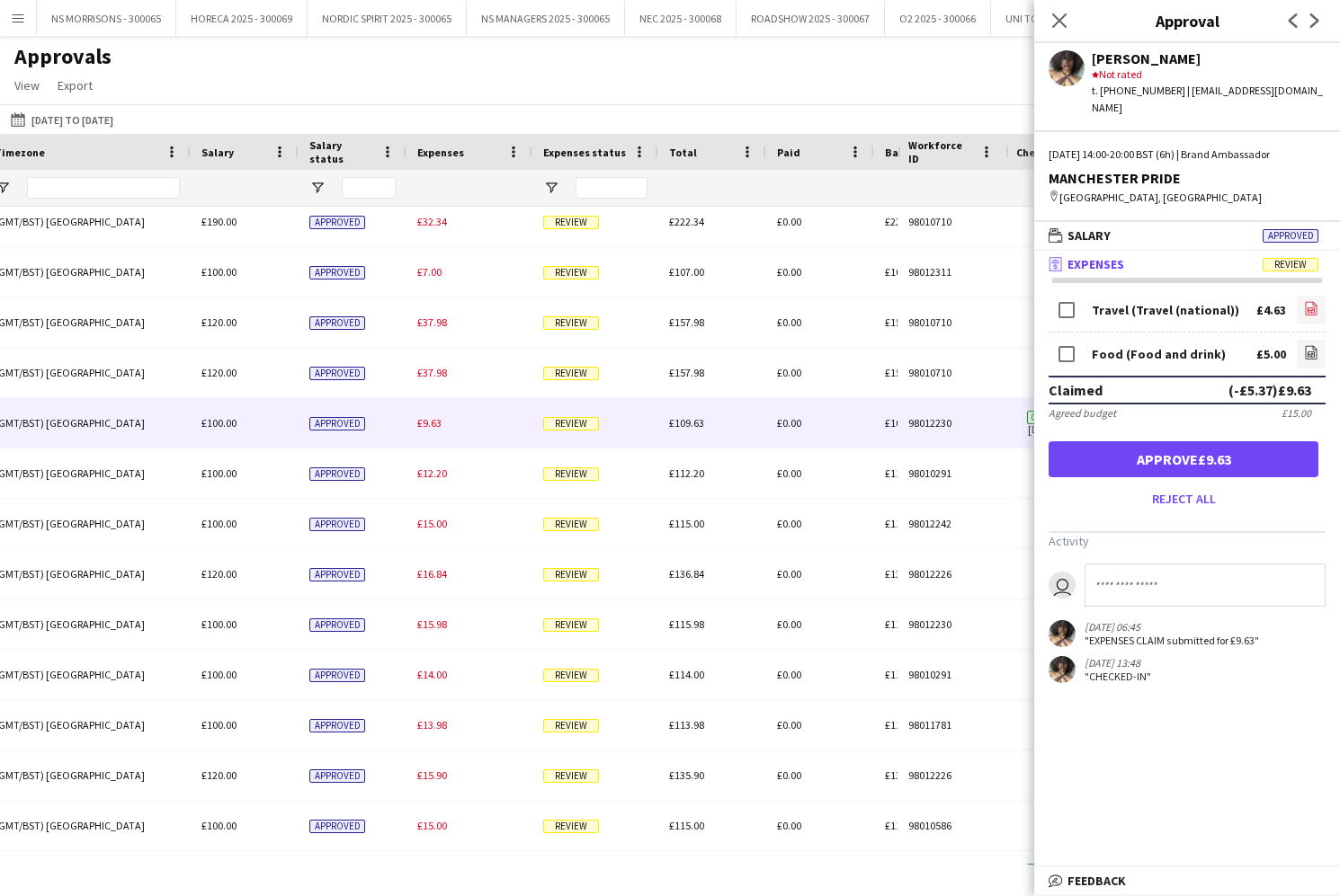
click at [1305, 302] on icon at bounding box center [1311, 308] width 12 height 14
click at [1305, 346] on icon at bounding box center [1311, 352] width 12 height 14
click at [1156, 442] on button "Approve £4.63" at bounding box center [1183, 459] width 270 height 36
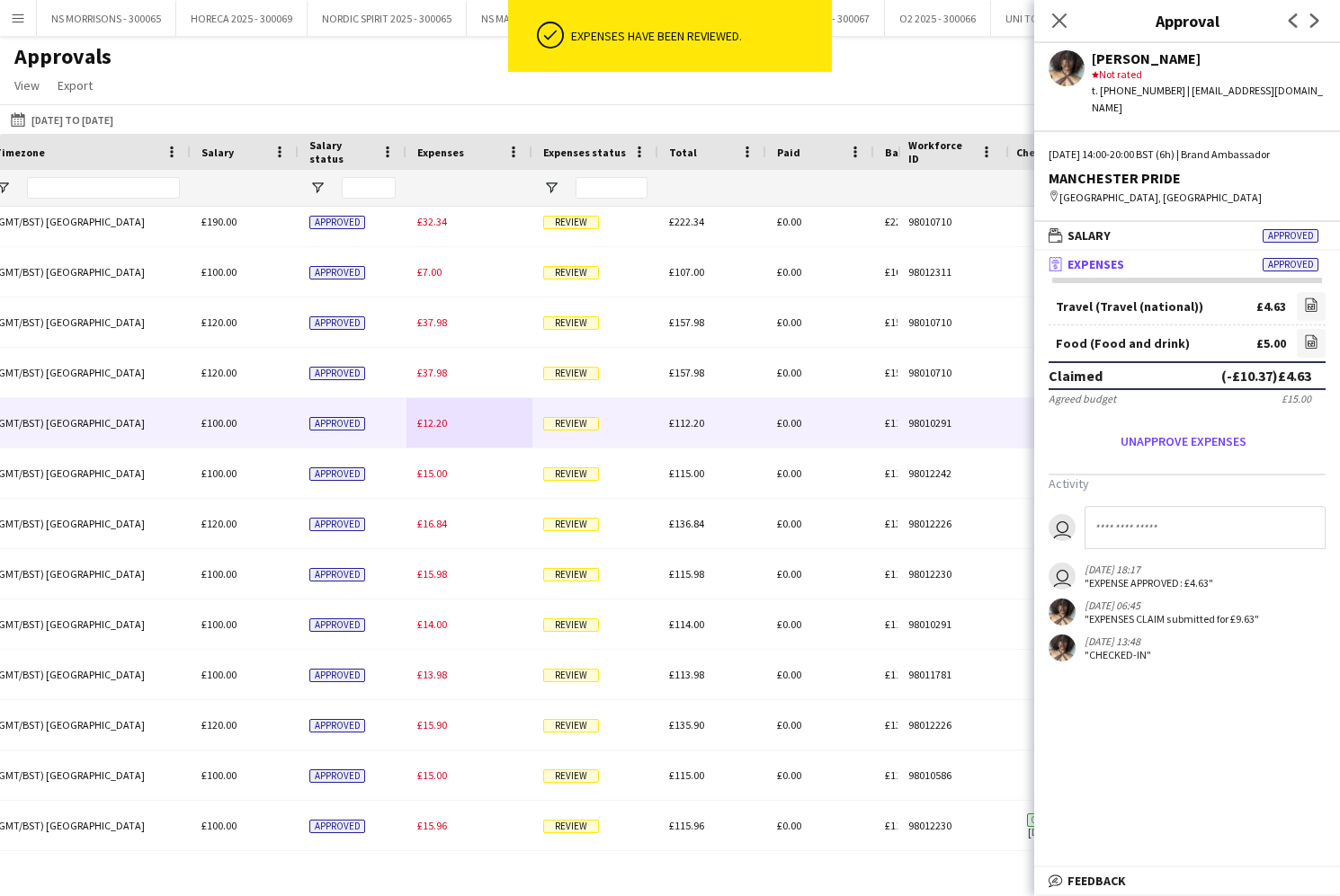
click at [430, 430] on div "£12.20" at bounding box center [469, 423] width 126 height 49
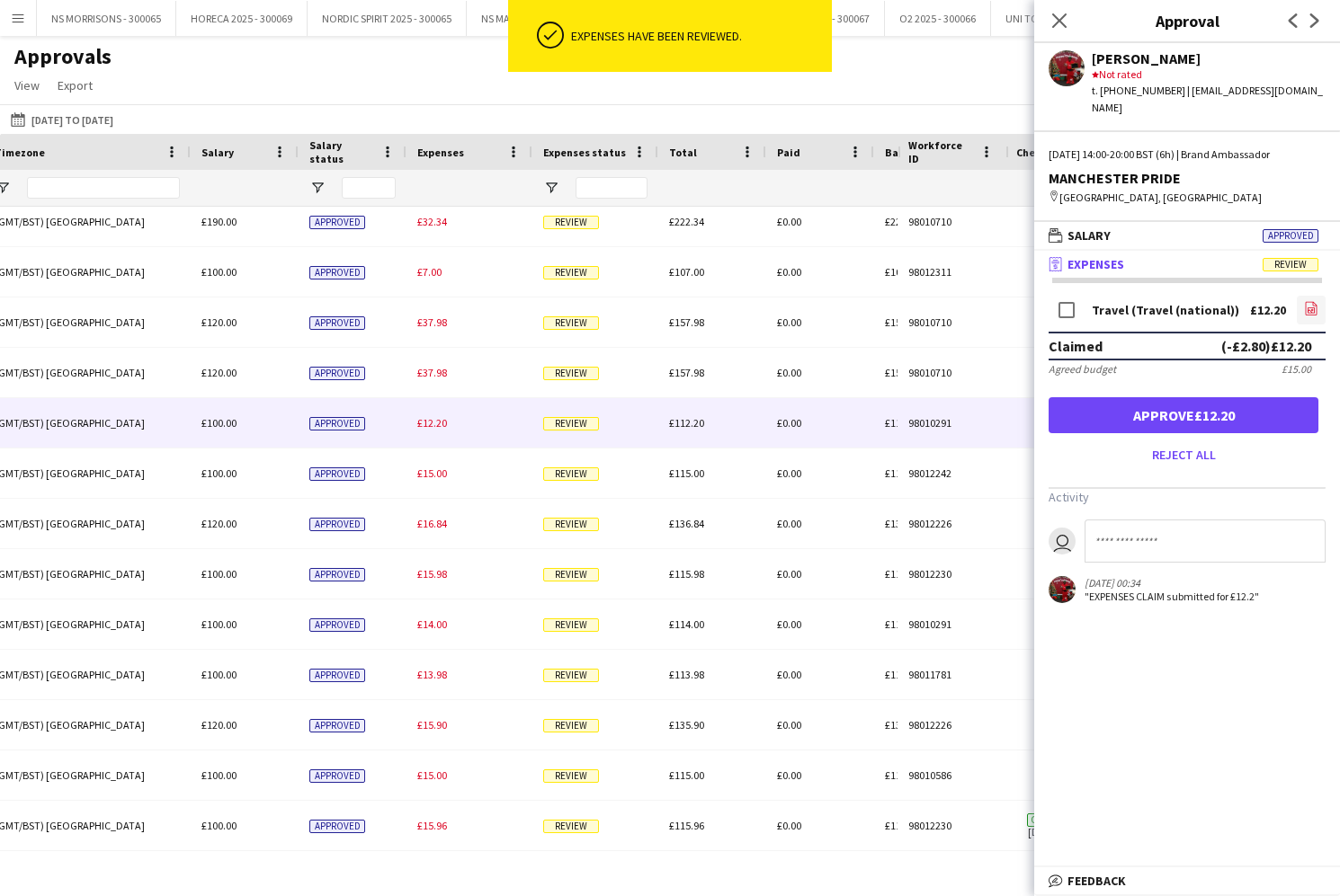
click at [1307, 308] on icon at bounding box center [1311, 311] width 7 height 5
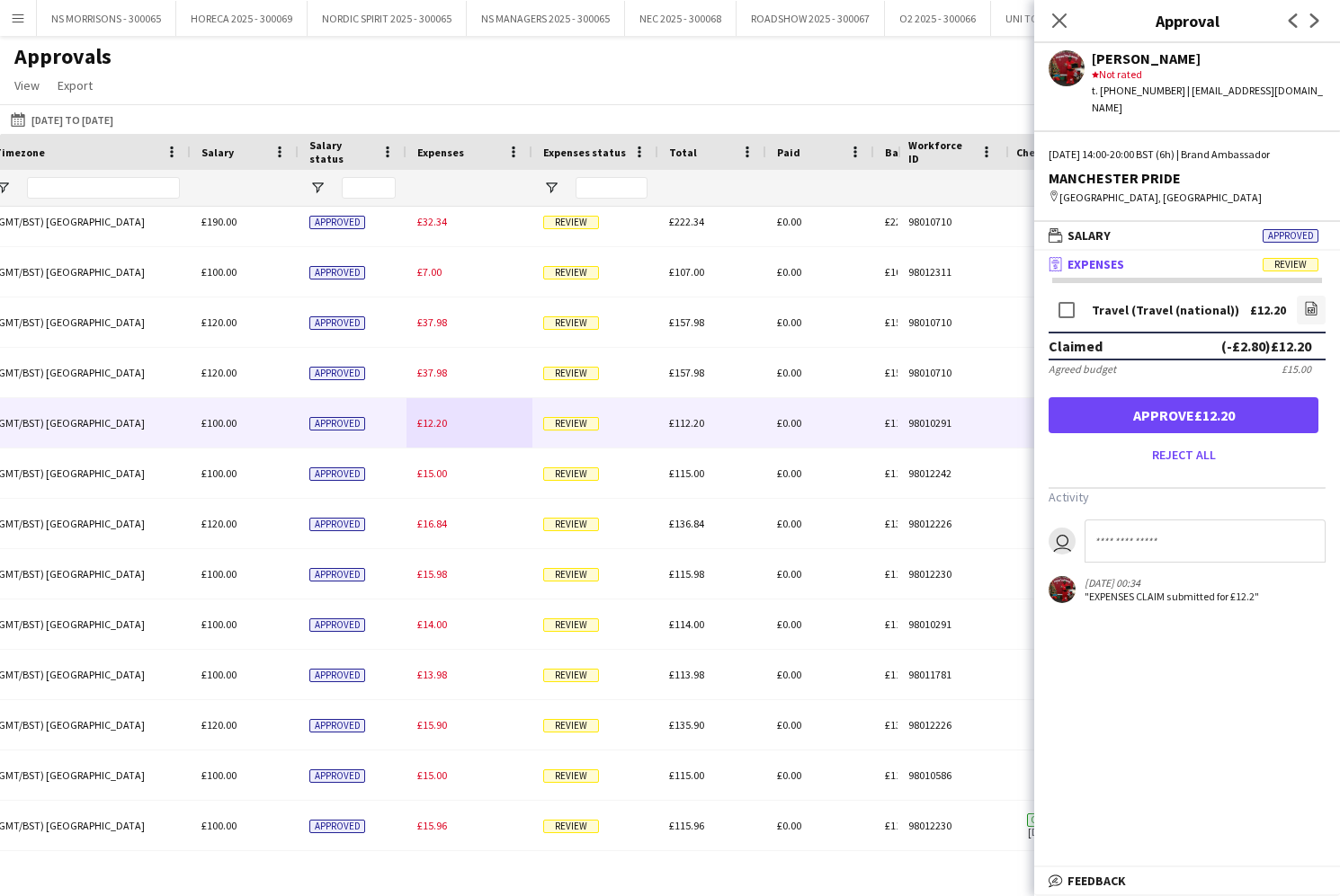
click at [1122, 400] on button "Approve £12.20" at bounding box center [1183, 415] width 270 height 36
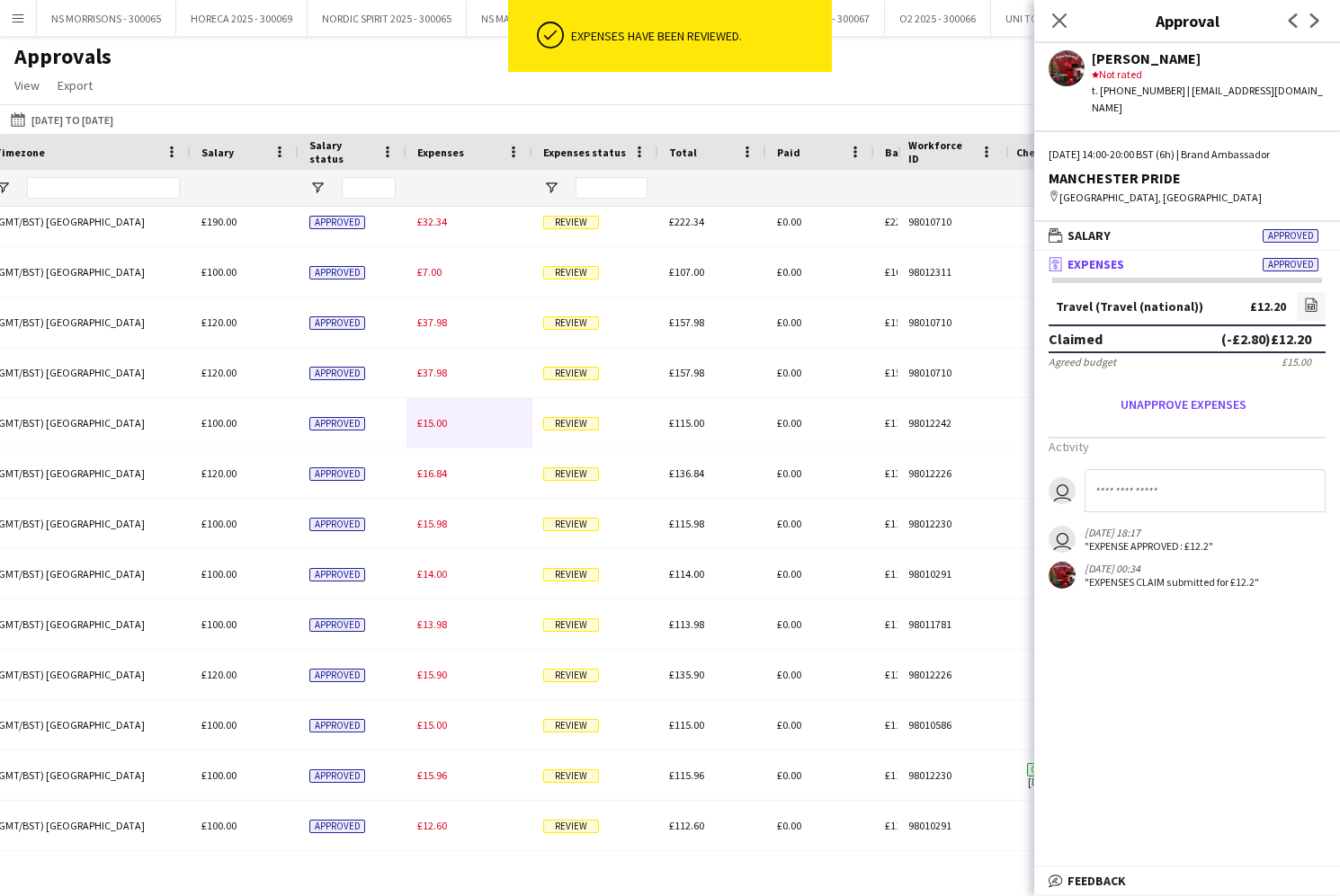
click at [438, 428] on span "£15.00" at bounding box center [432, 422] width 29 height 14
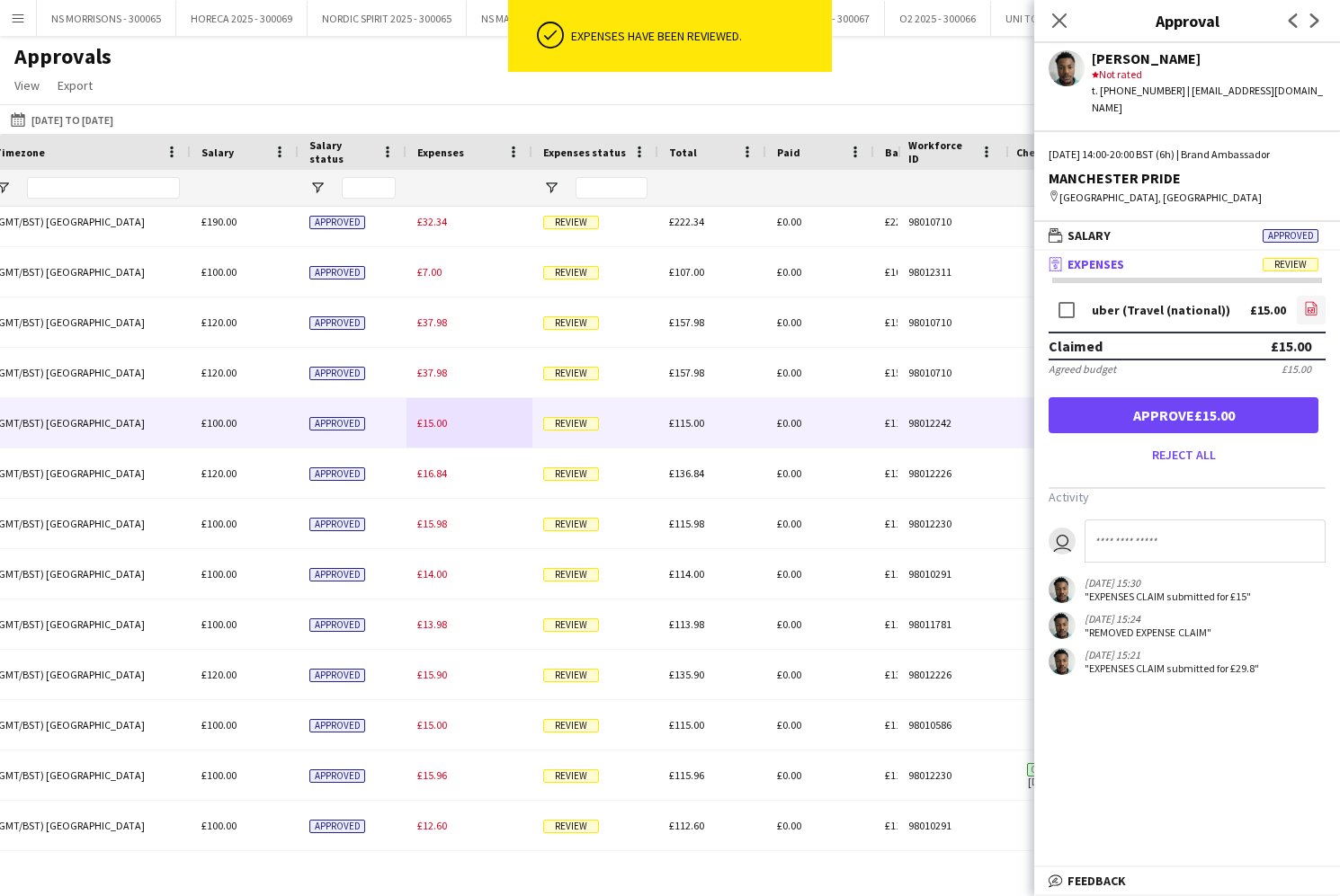
click at [1316, 302] on icon at bounding box center [1311, 308] width 12 height 14
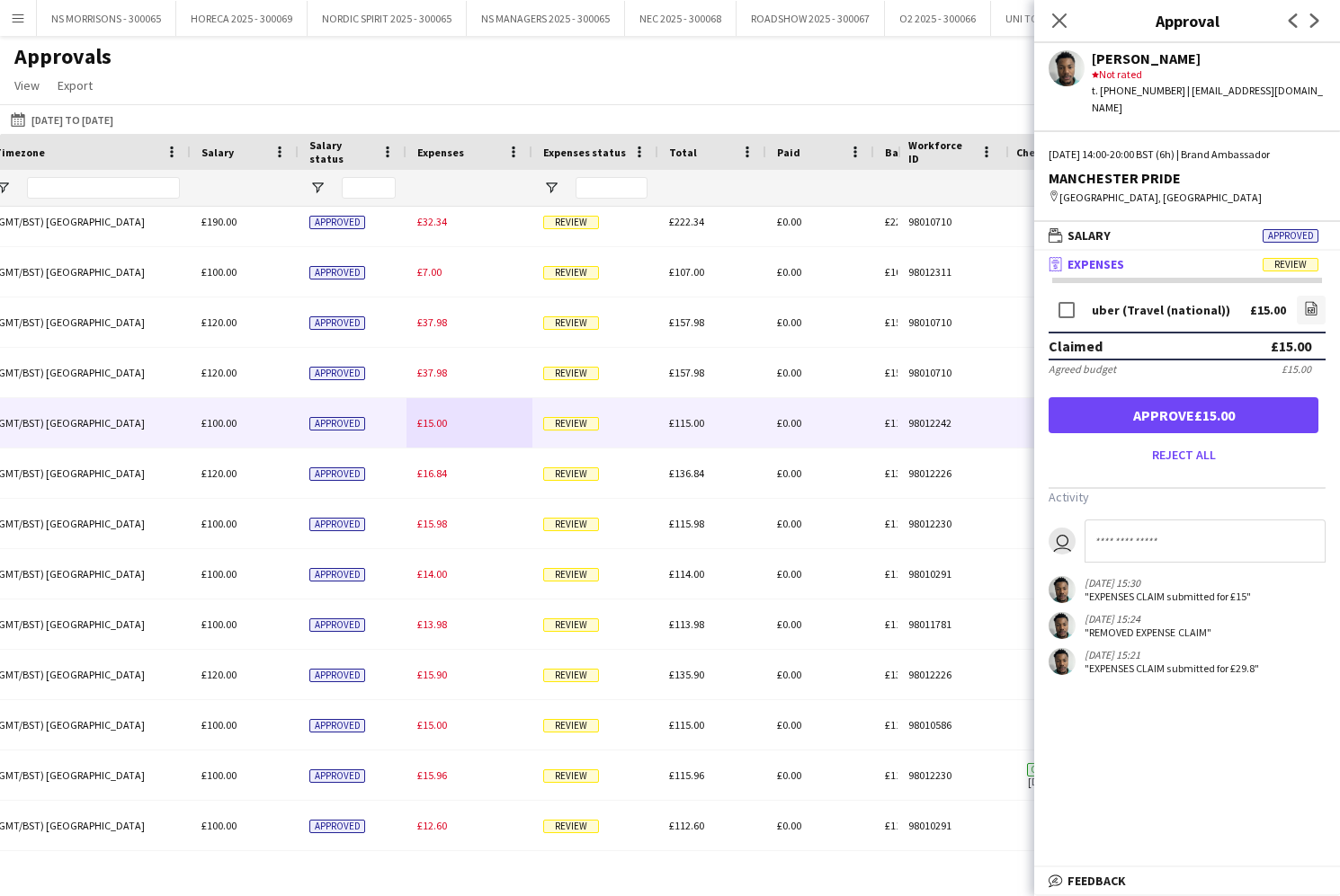
drag, startPoint x: 1179, startPoint y: 400, endPoint x: 1065, endPoint y: 352, distance: 123.7
click at [1179, 400] on button "Approve £15.00" at bounding box center [1183, 415] width 270 height 36
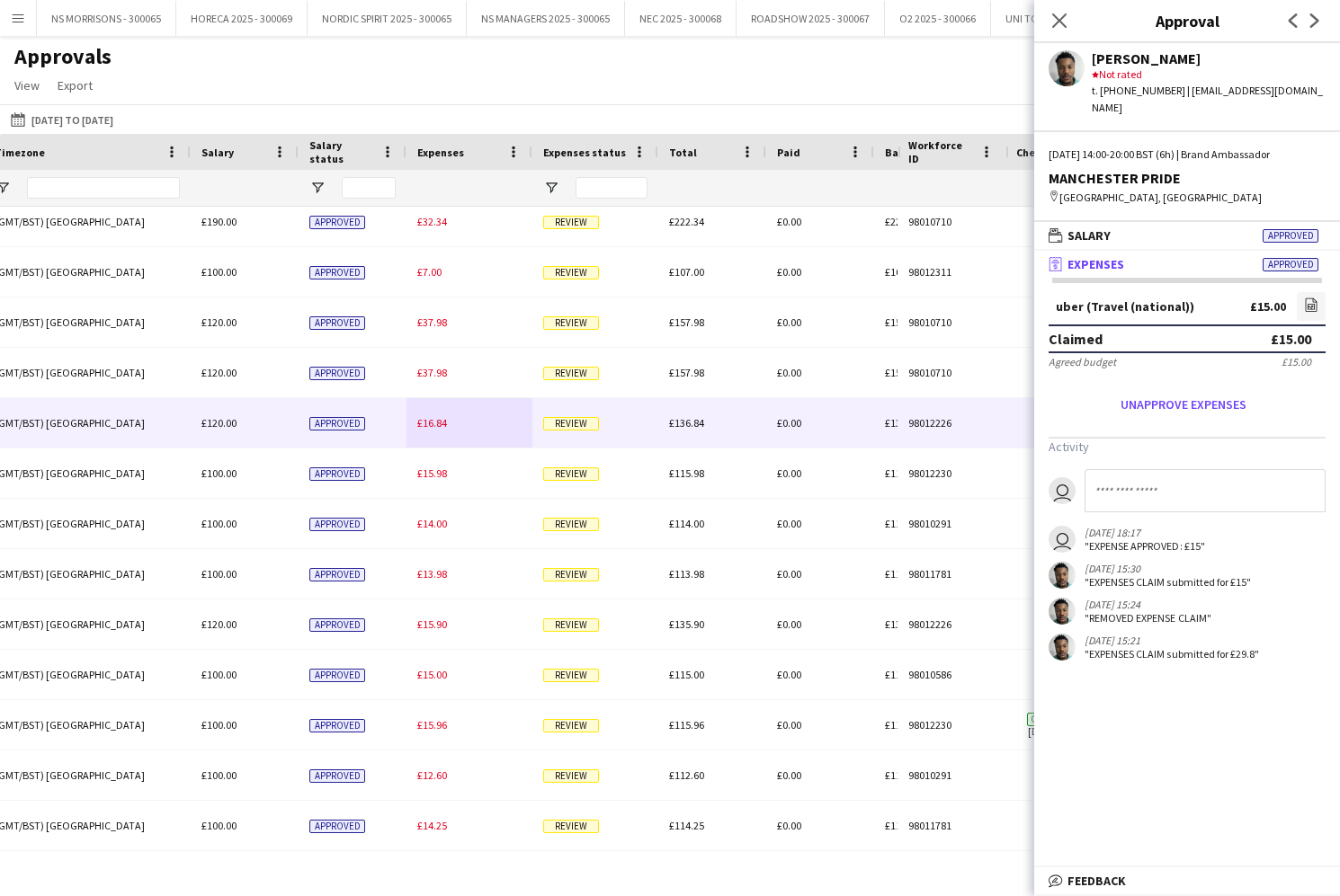
click at [430, 423] on span "£16.84" at bounding box center [432, 422] width 29 height 14
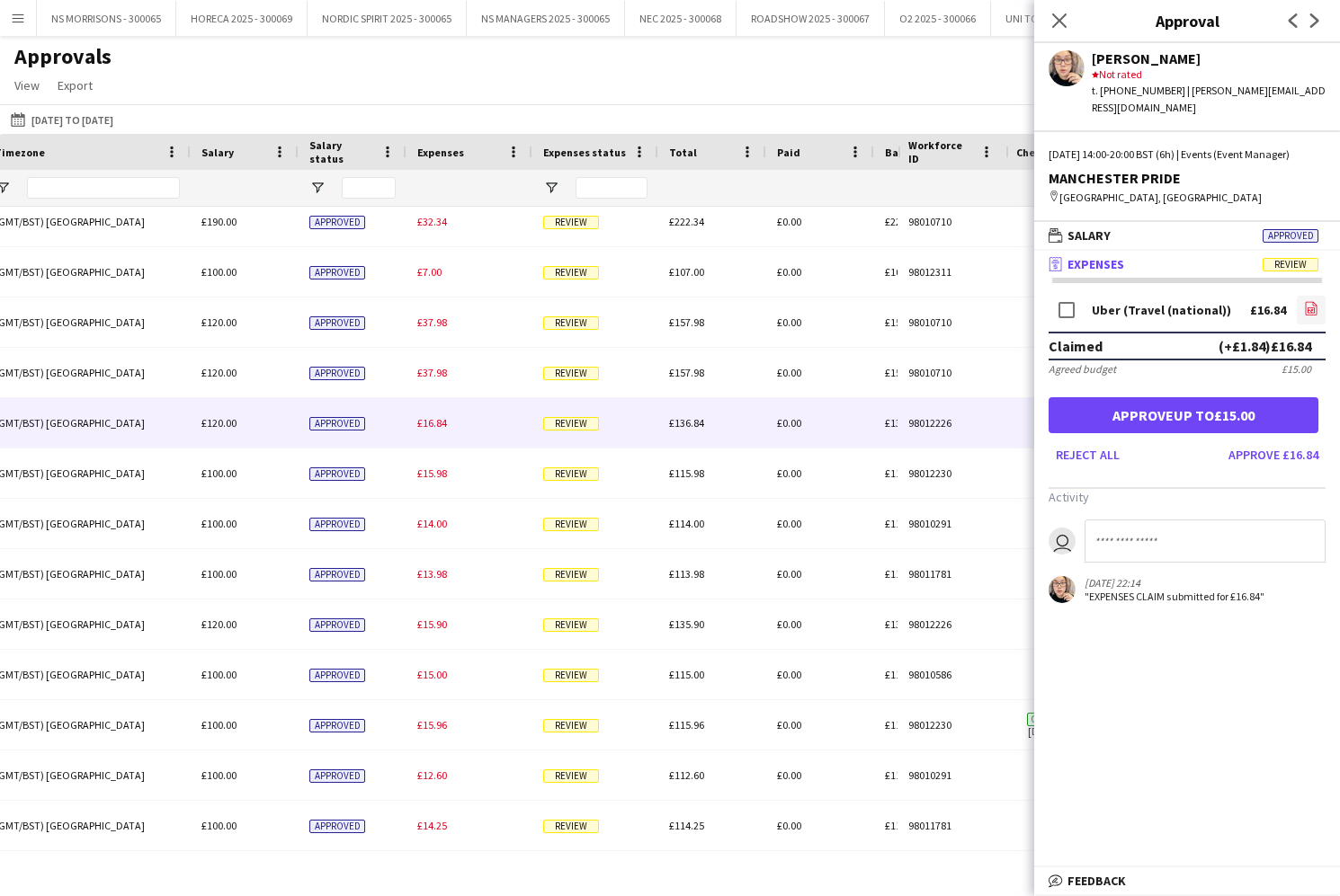
click at [1308, 309] on icon "file-image" at bounding box center [1311, 308] width 15 height 15
click at [1185, 423] on button "Approve up to £15.00" at bounding box center [1183, 415] width 270 height 36
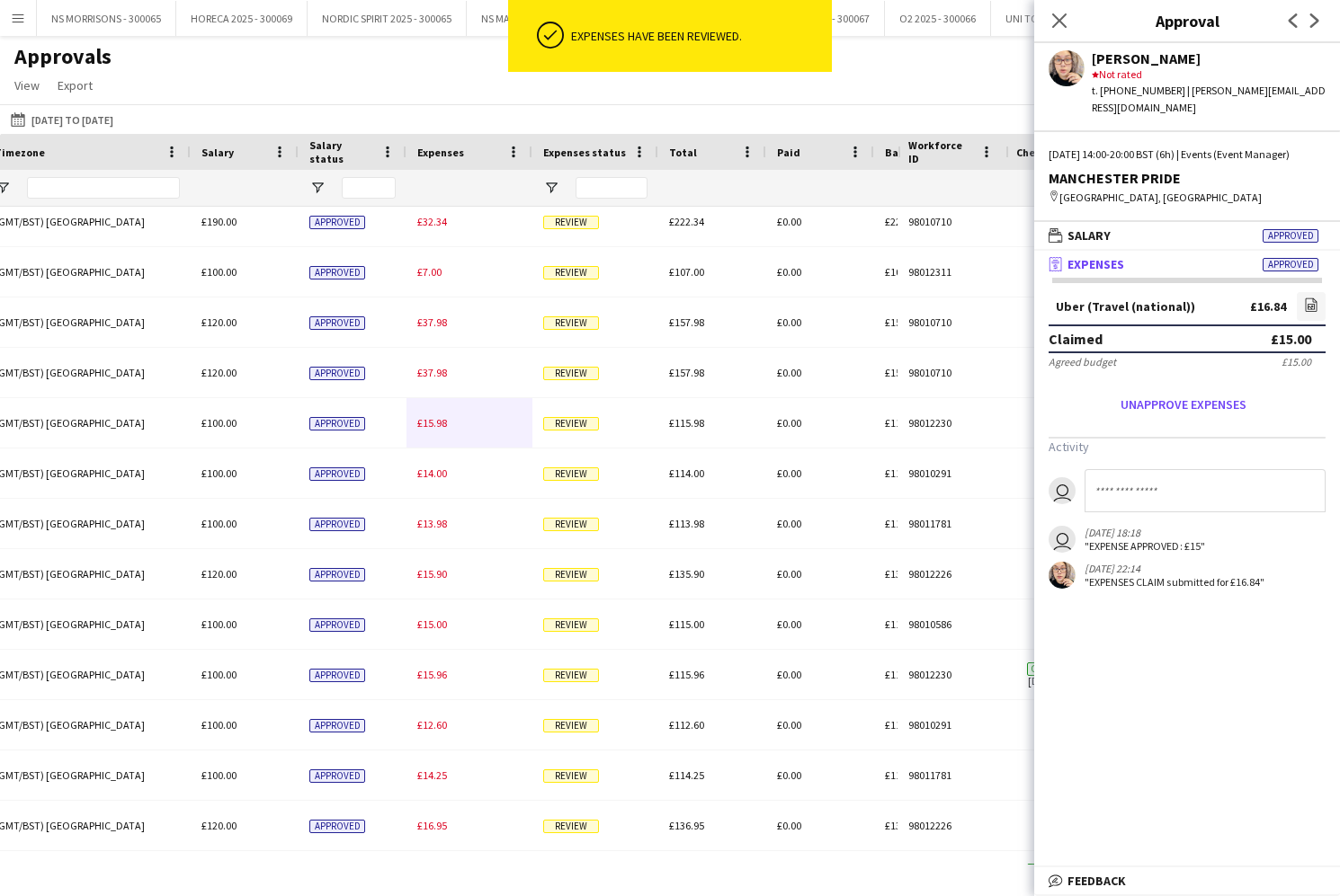
click at [431, 430] on div "£15.98" at bounding box center [469, 423] width 126 height 49
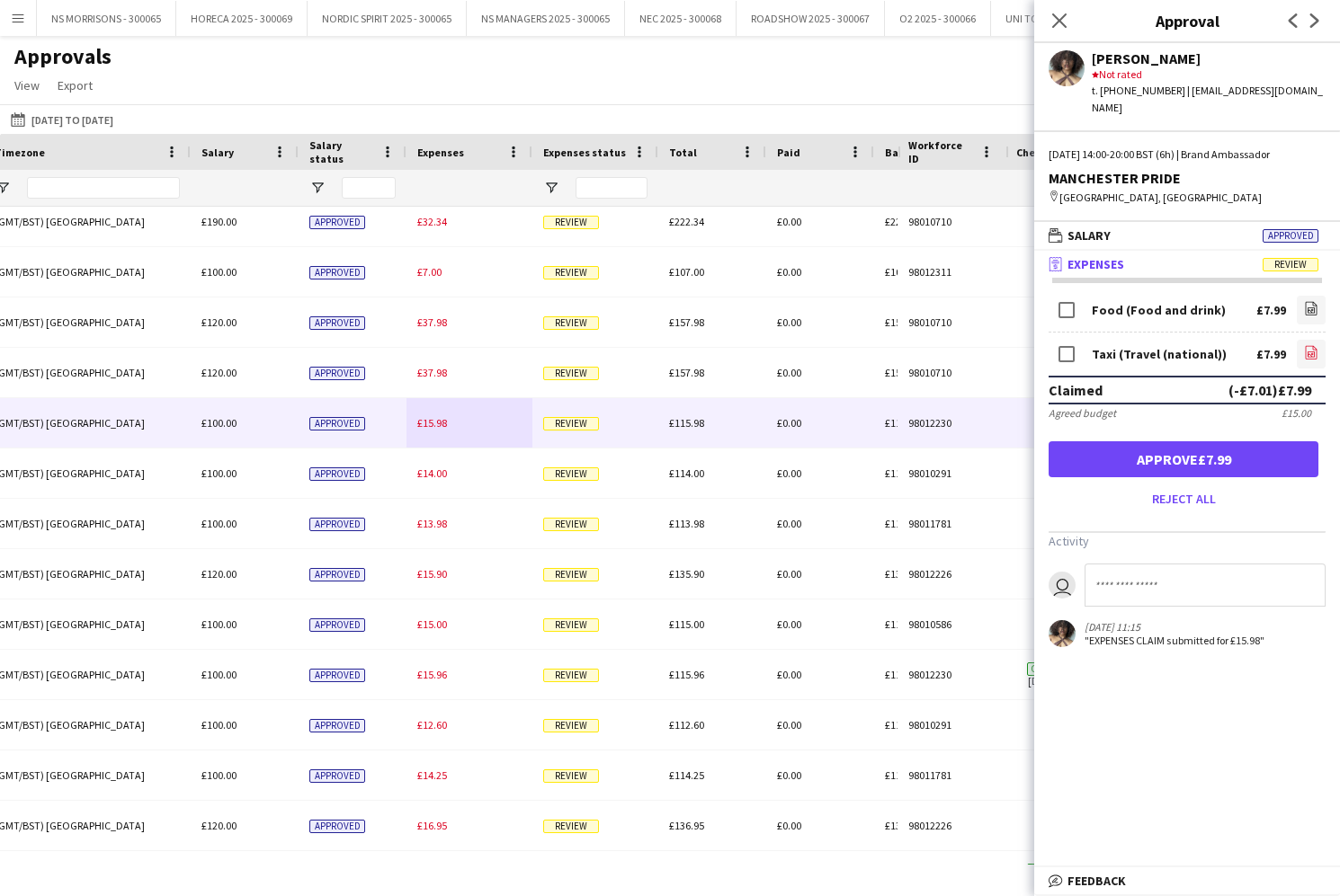
click at [1308, 346] on icon "file-image" at bounding box center [1311, 353] width 15 height 15
click at [1302, 295] on link "file-image" at bounding box center [1311, 309] width 28 height 28
click at [1157, 442] on button "Approve £7.99" at bounding box center [1183, 459] width 270 height 36
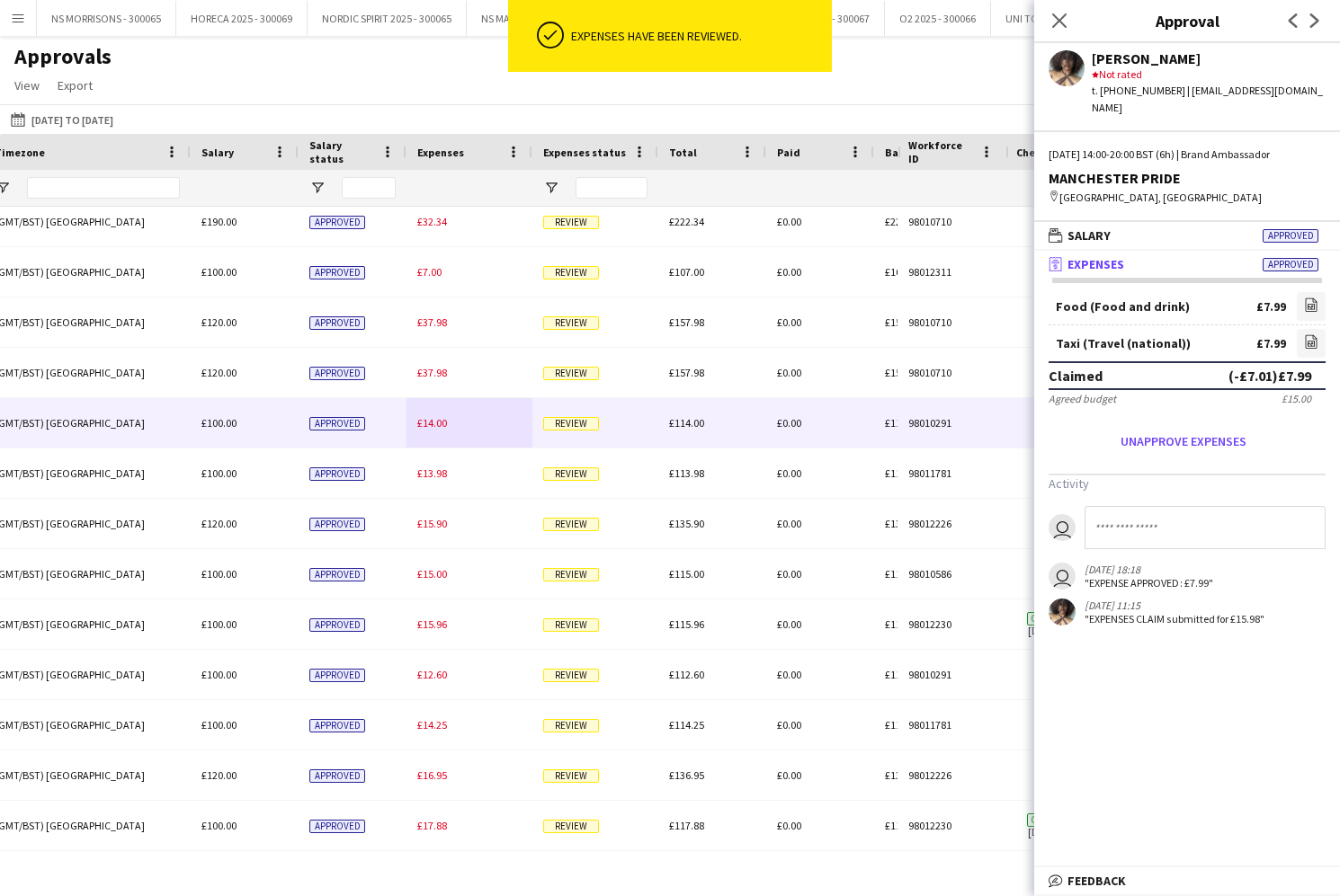
click at [440, 424] on span "£14.00" at bounding box center [432, 422] width 29 height 14
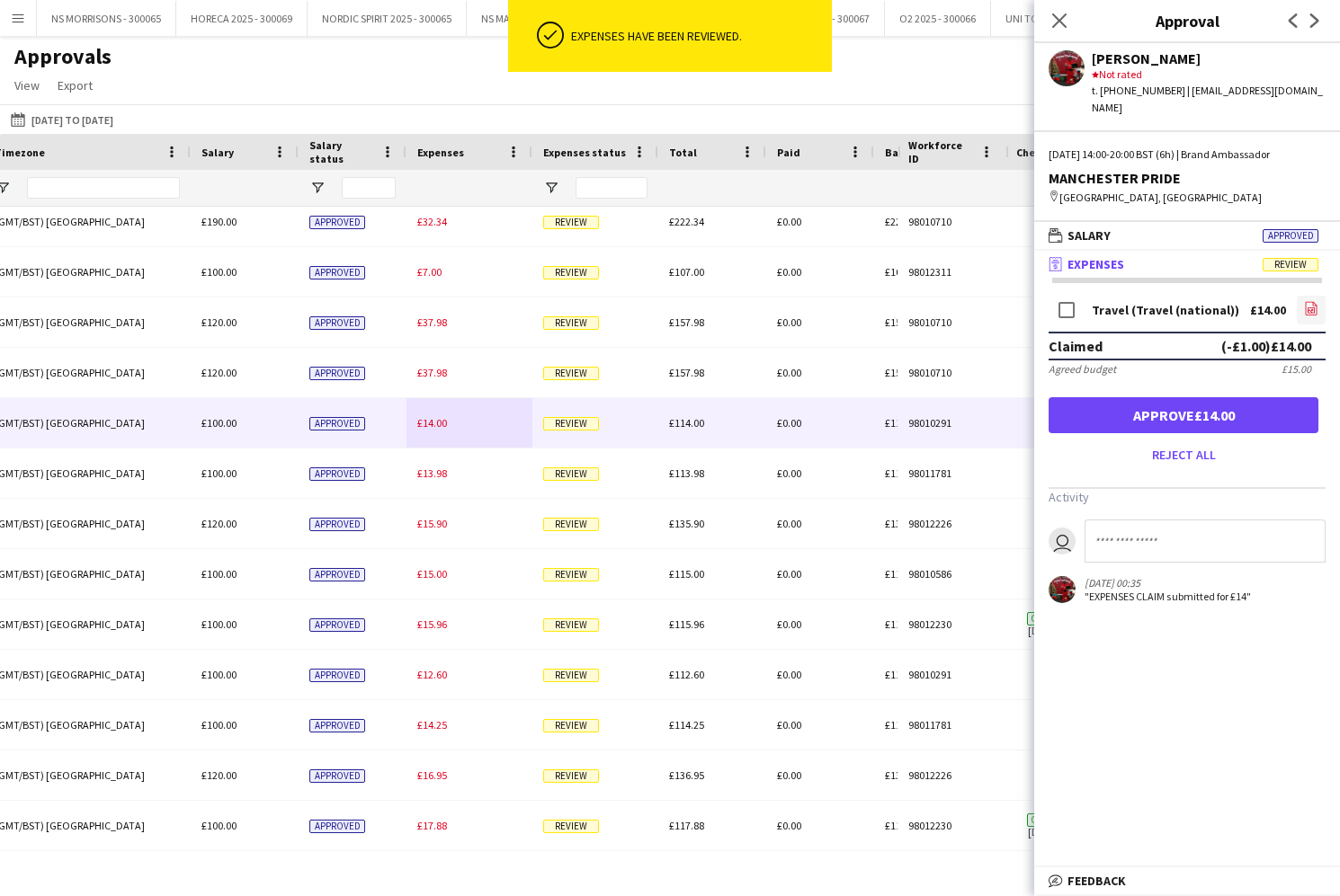
click at [1305, 302] on icon at bounding box center [1311, 308] width 12 height 14
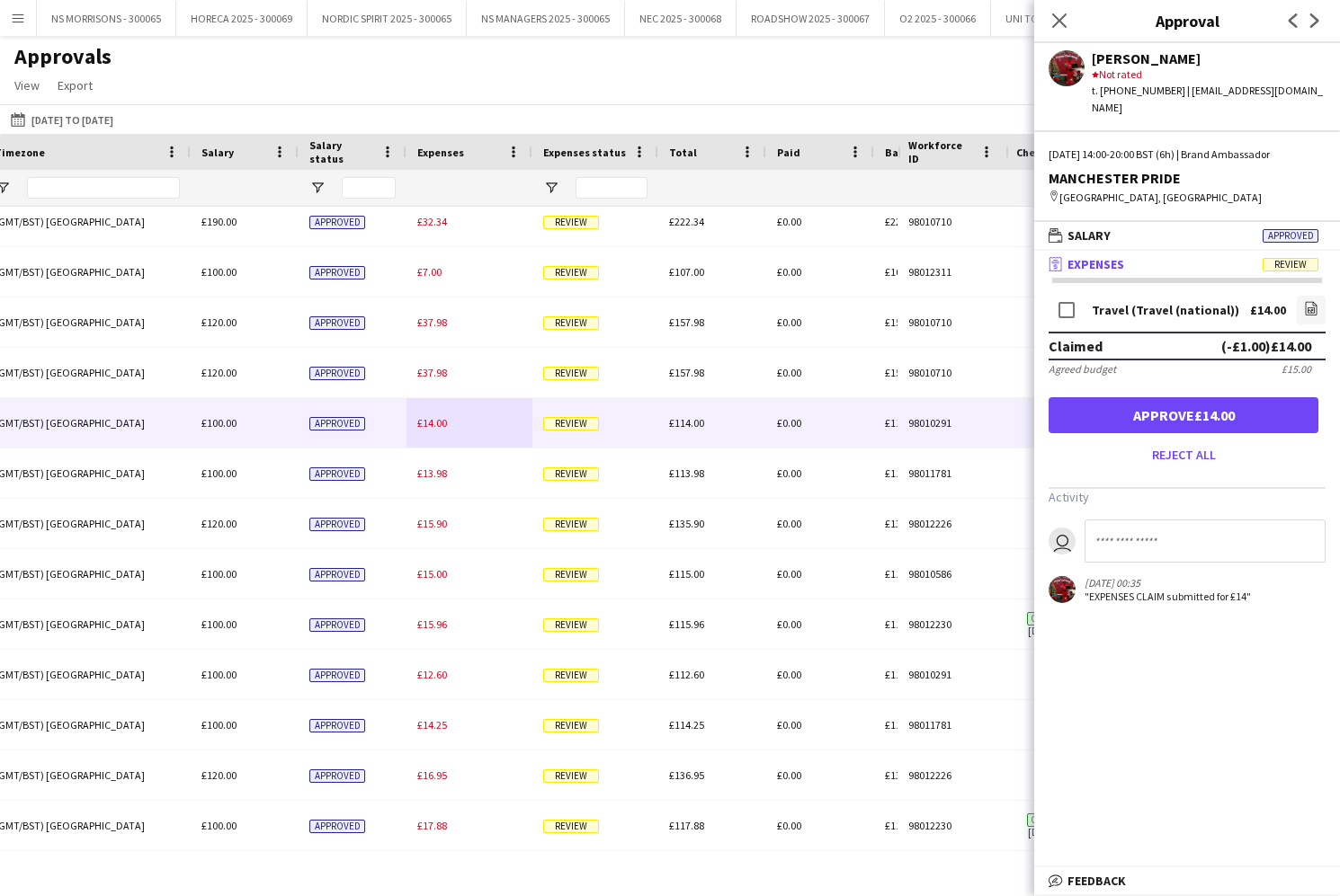
click at [1202, 401] on button "Approve £14.00" at bounding box center [1183, 415] width 270 height 36
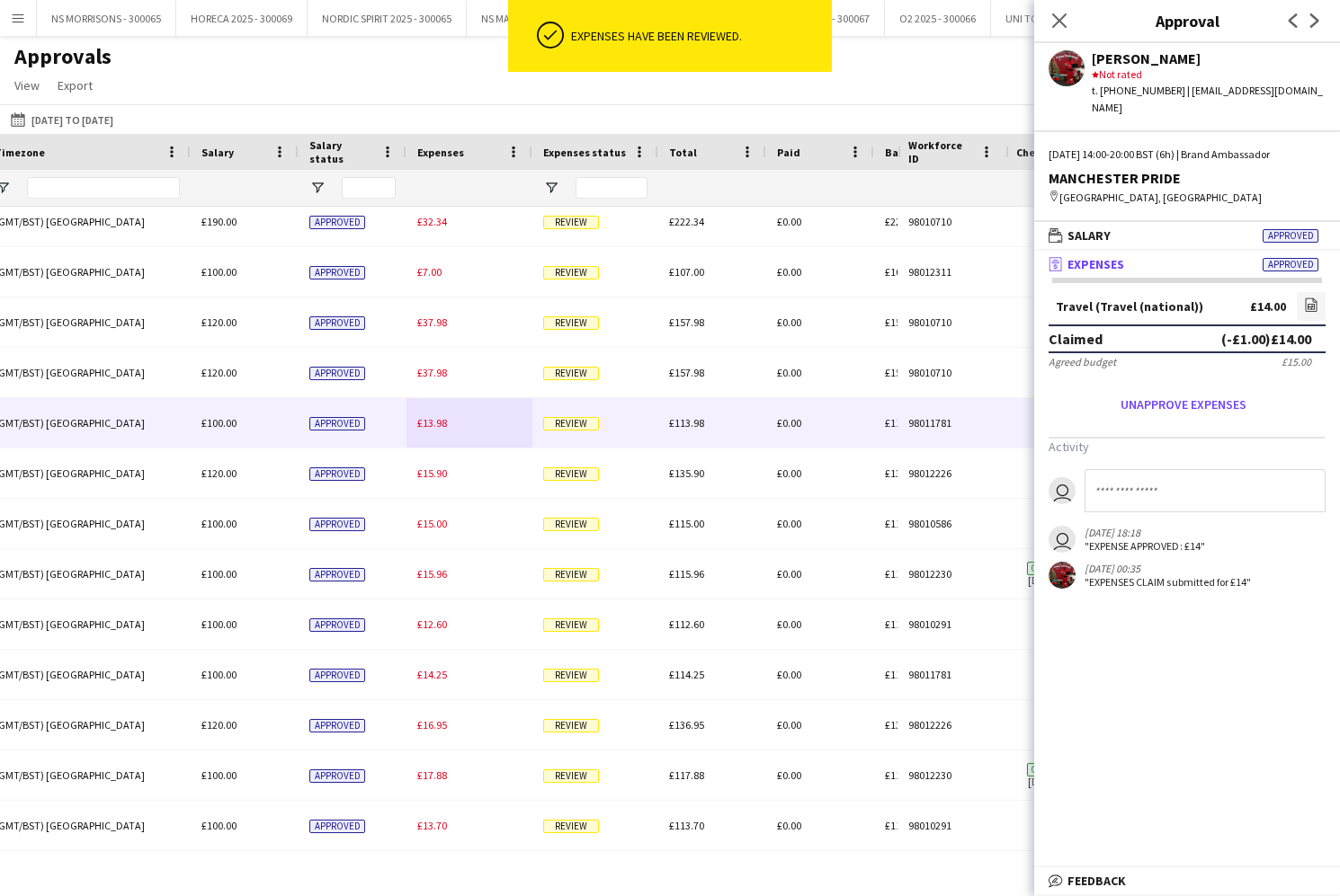
drag, startPoint x: 433, startPoint y: 429, endPoint x: 578, endPoint y: 405, distance: 147.0
click at [432, 429] on span "£13.98" at bounding box center [432, 422] width 29 height 14
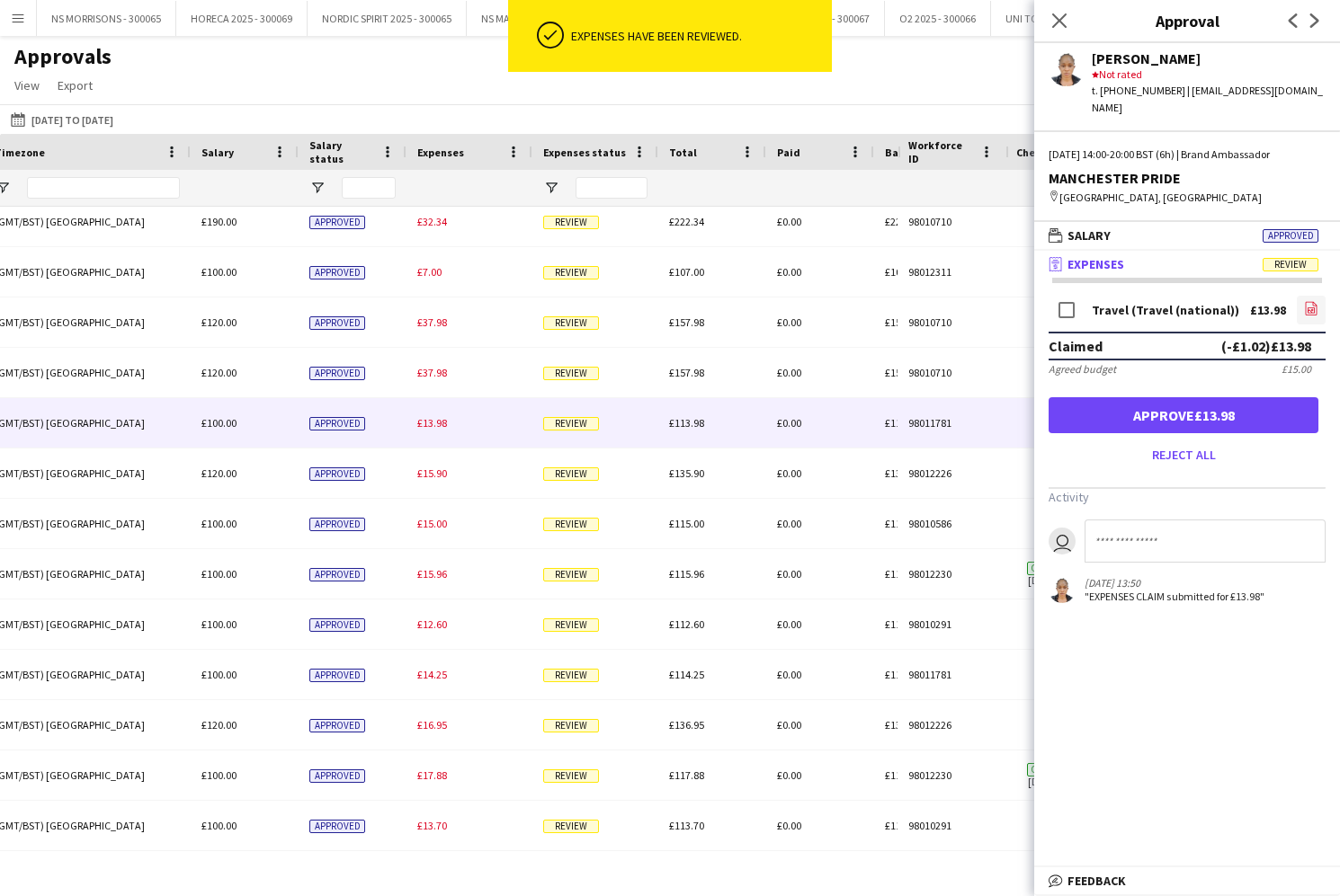
click at [1315, 301] on icon "file-image" at bounding box center [1311, 308] width 15 height 15
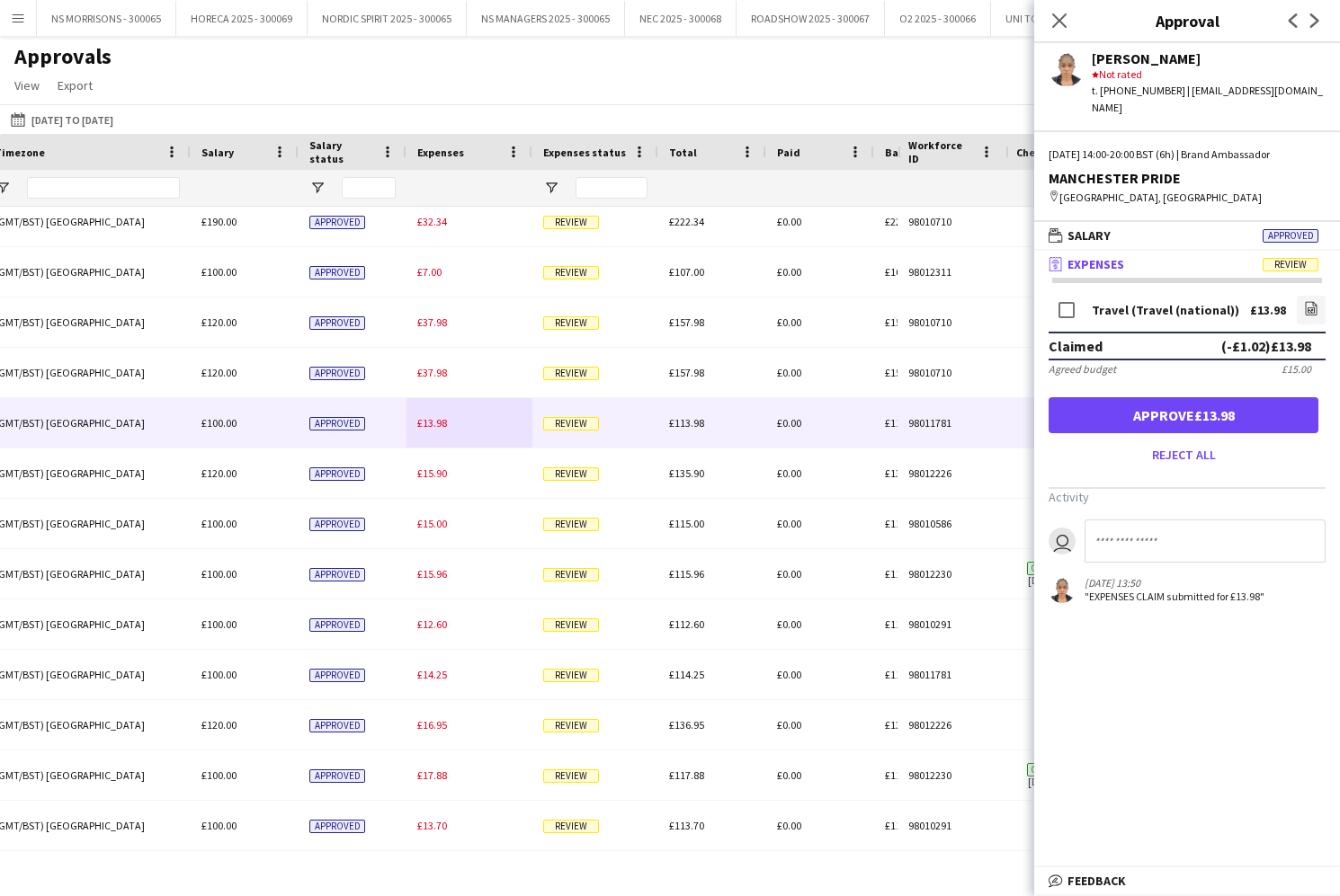
click at [1129, 398] on button "Approve £13.98" at bounding box center [1183, 415] width 270 height 36
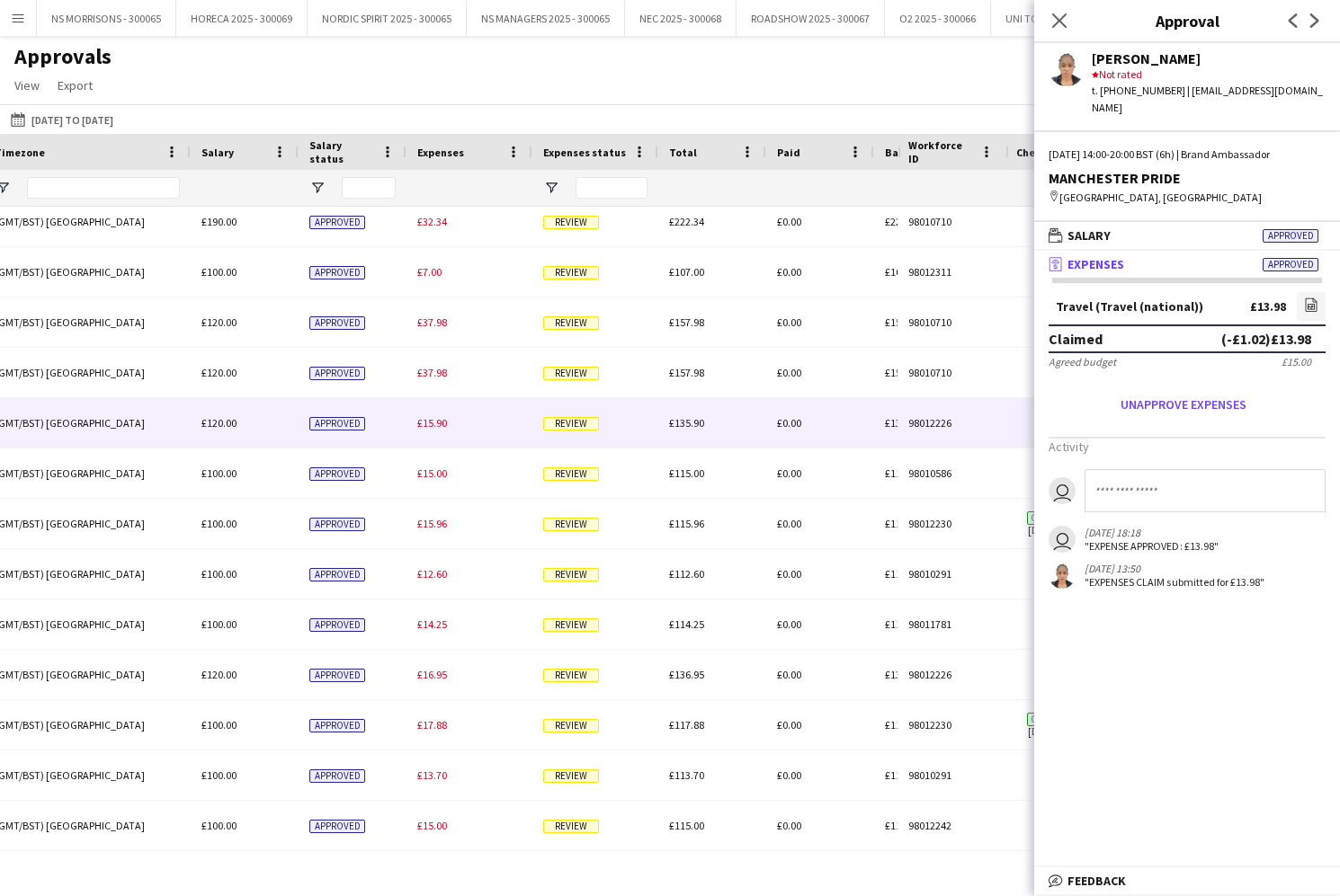
click at [436, 424] on span "£15.90" at bounding box center [432, 422] width 29 height 14
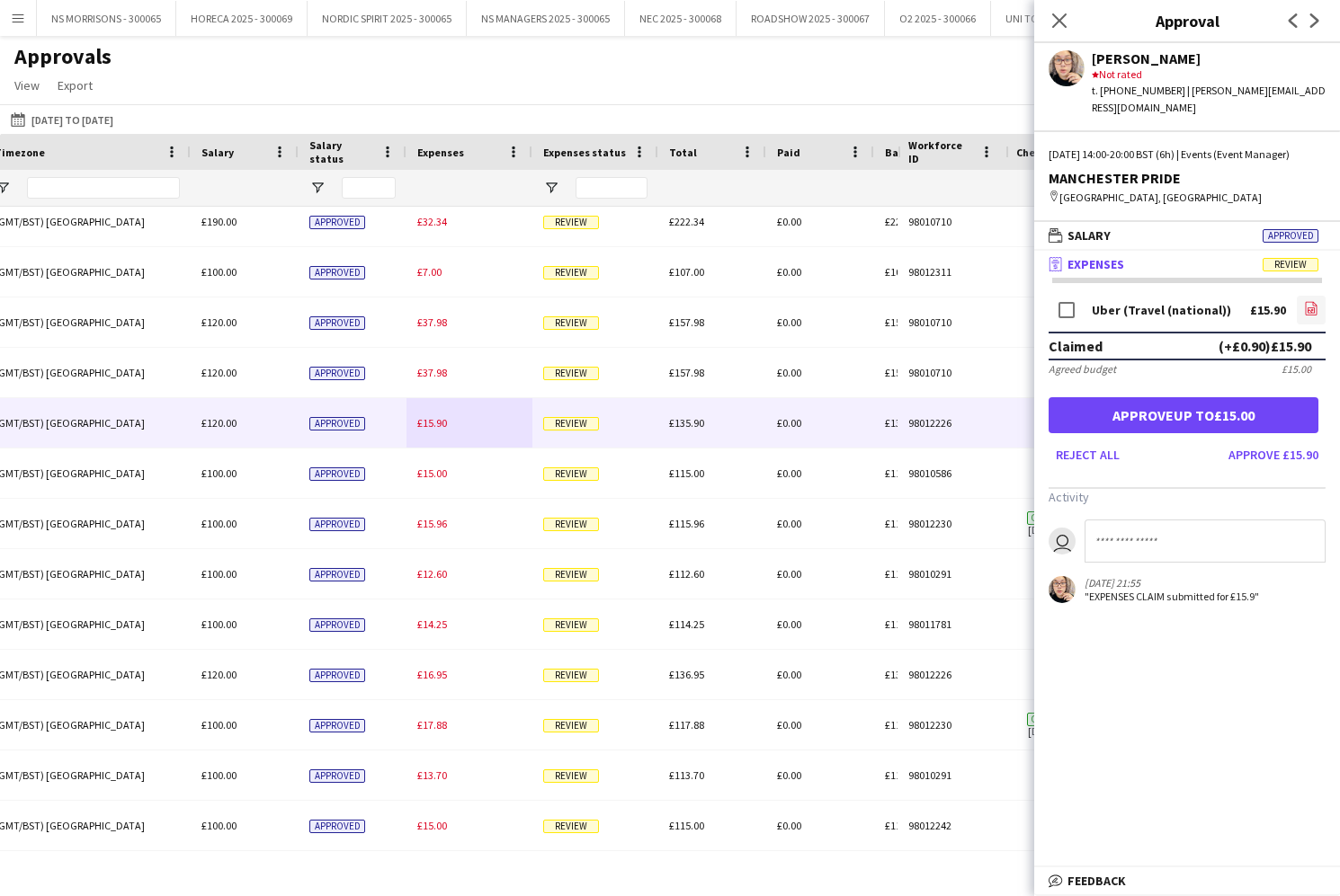
click at [1312, 307] on icon "file-image" at bounding box center [1311, 308] width 15 height 15
click at [1195, 418] on button "Approve up to £15.00" at bounding box center [1183, 415] width 270 height 36
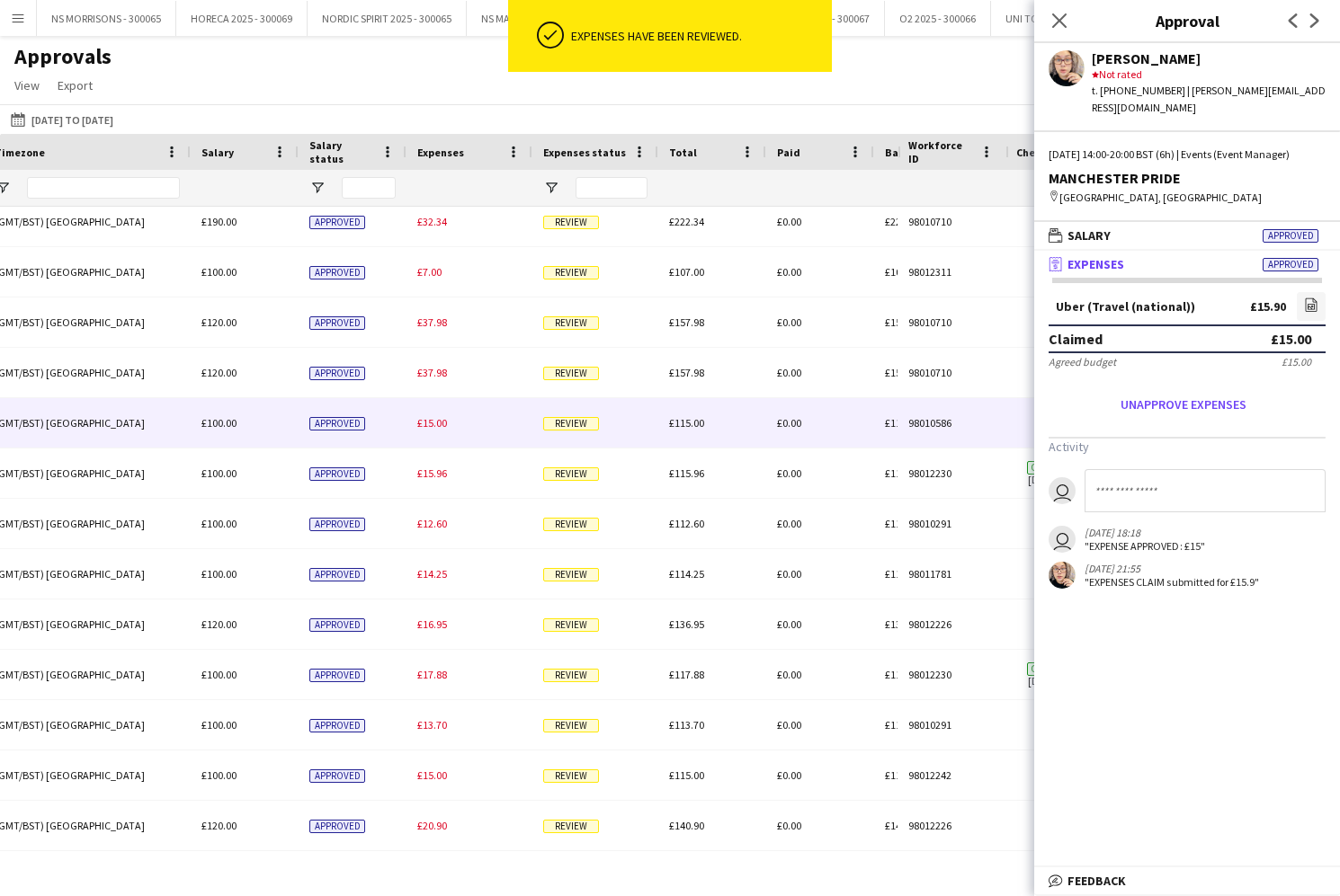
click at [434, 429] on span "£15.00" at bounding box center [432, 422] width 29 height 14
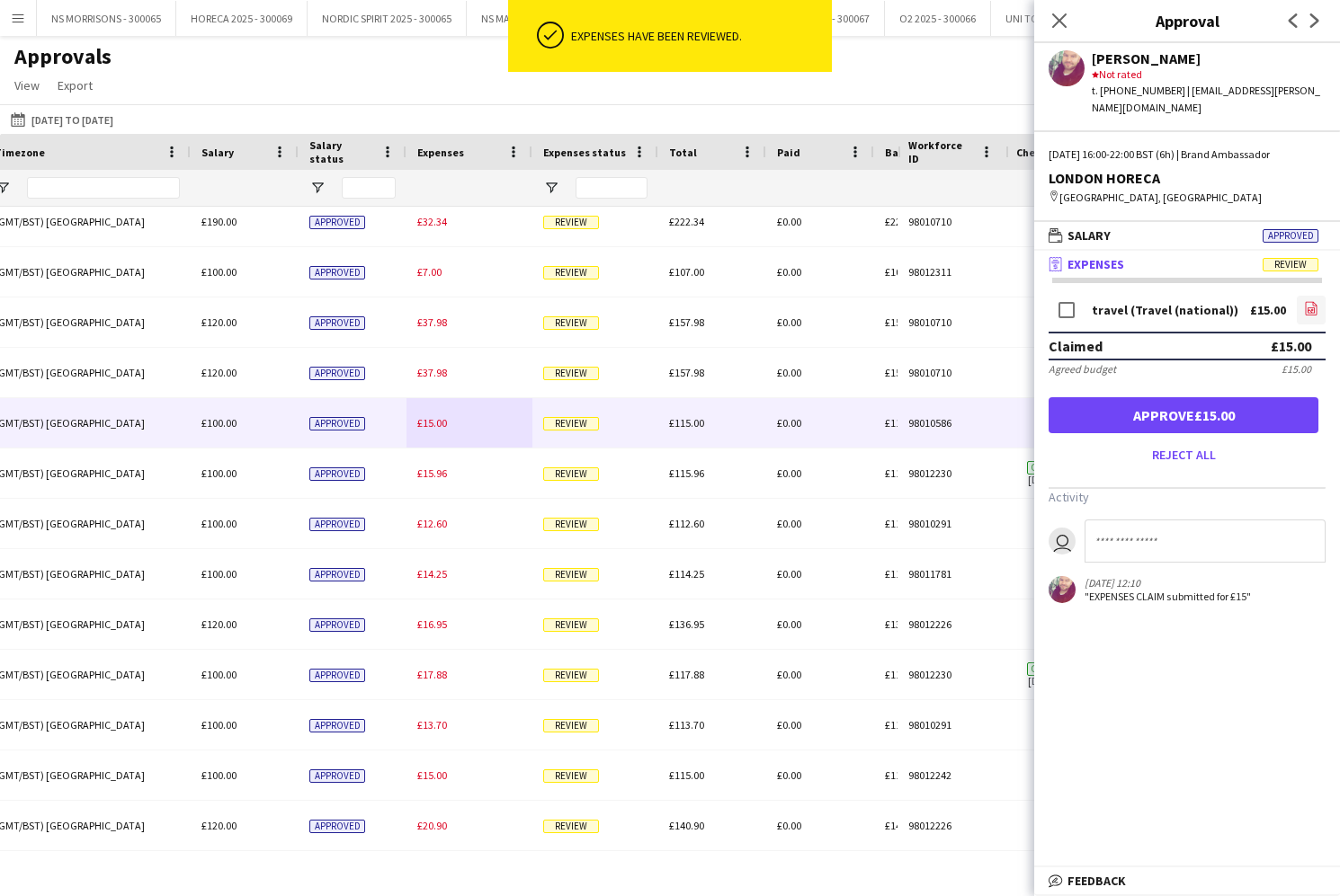
click at [1313, 301] on icon "file-image" at bounding box center [1311, 308] width 15 height 15
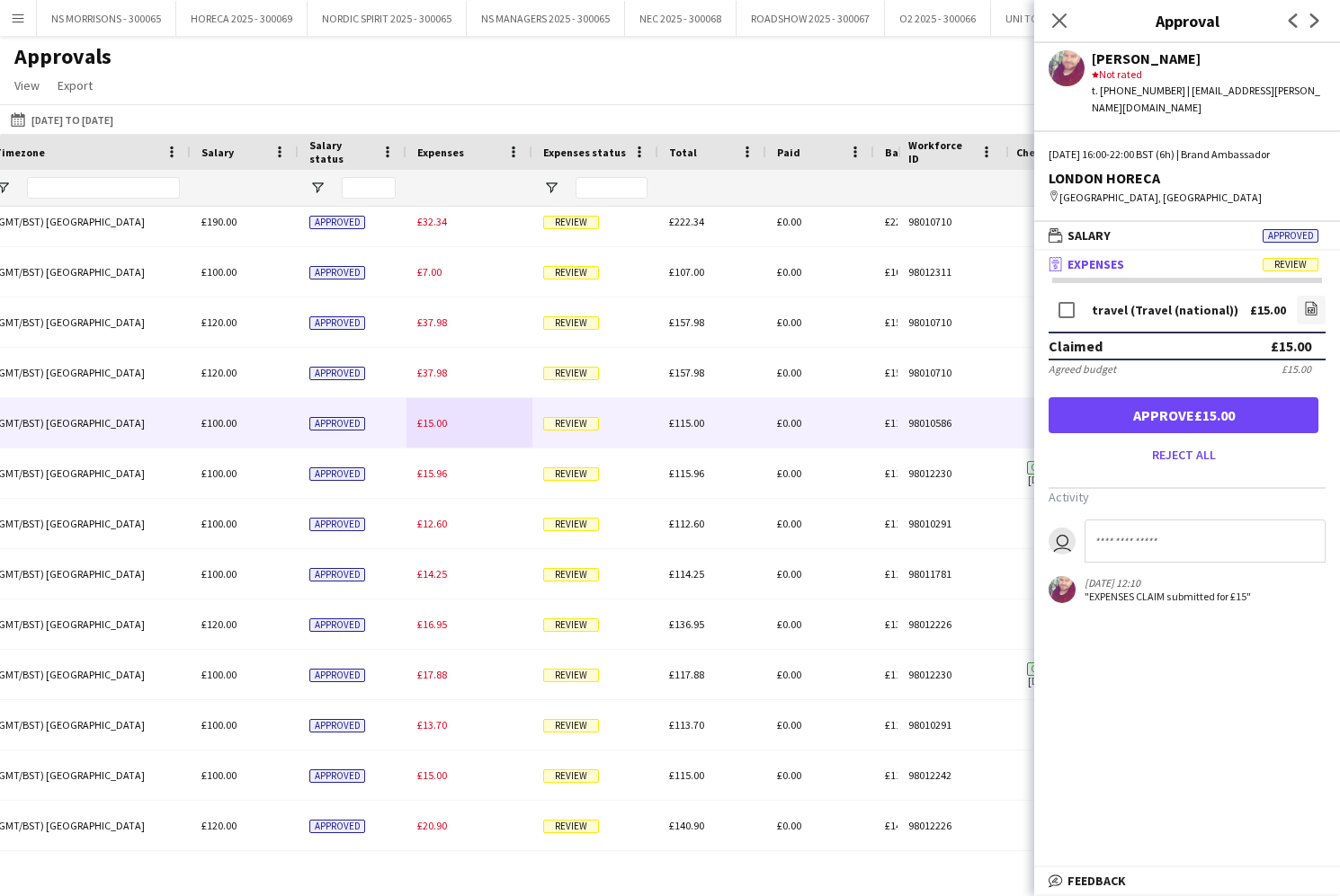
drag, startPoint x: 1230, startPoint y: 409, endPoint x: 1208, endPoint y: 407, distance: 22.1
click at [1230, 409] on button "Approve £15.00" at bounding box center [1183, 415] width 270 height 36
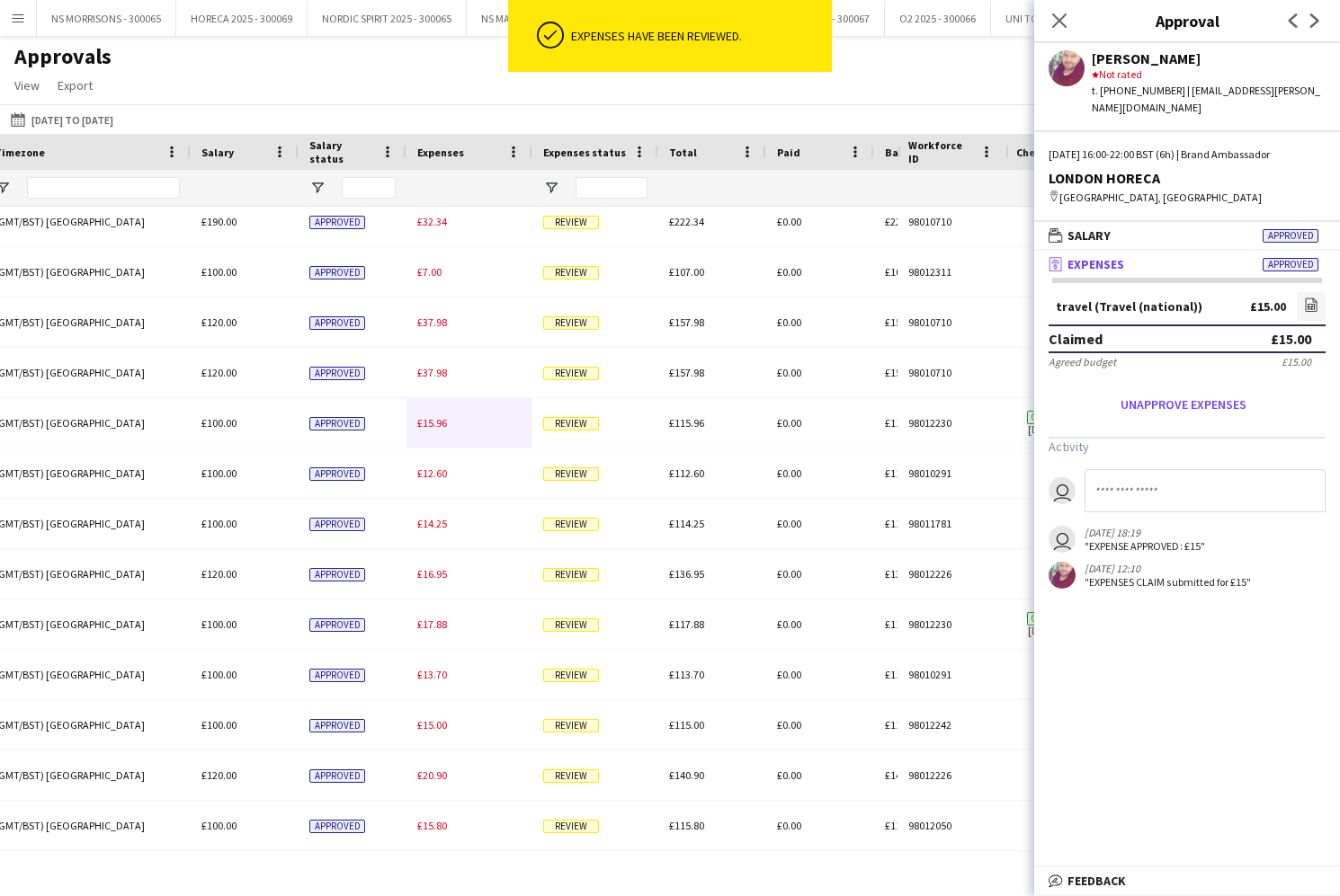
click at [438, 432] on div "£15.96" at bounding box center [469, 423] width 126 height 49
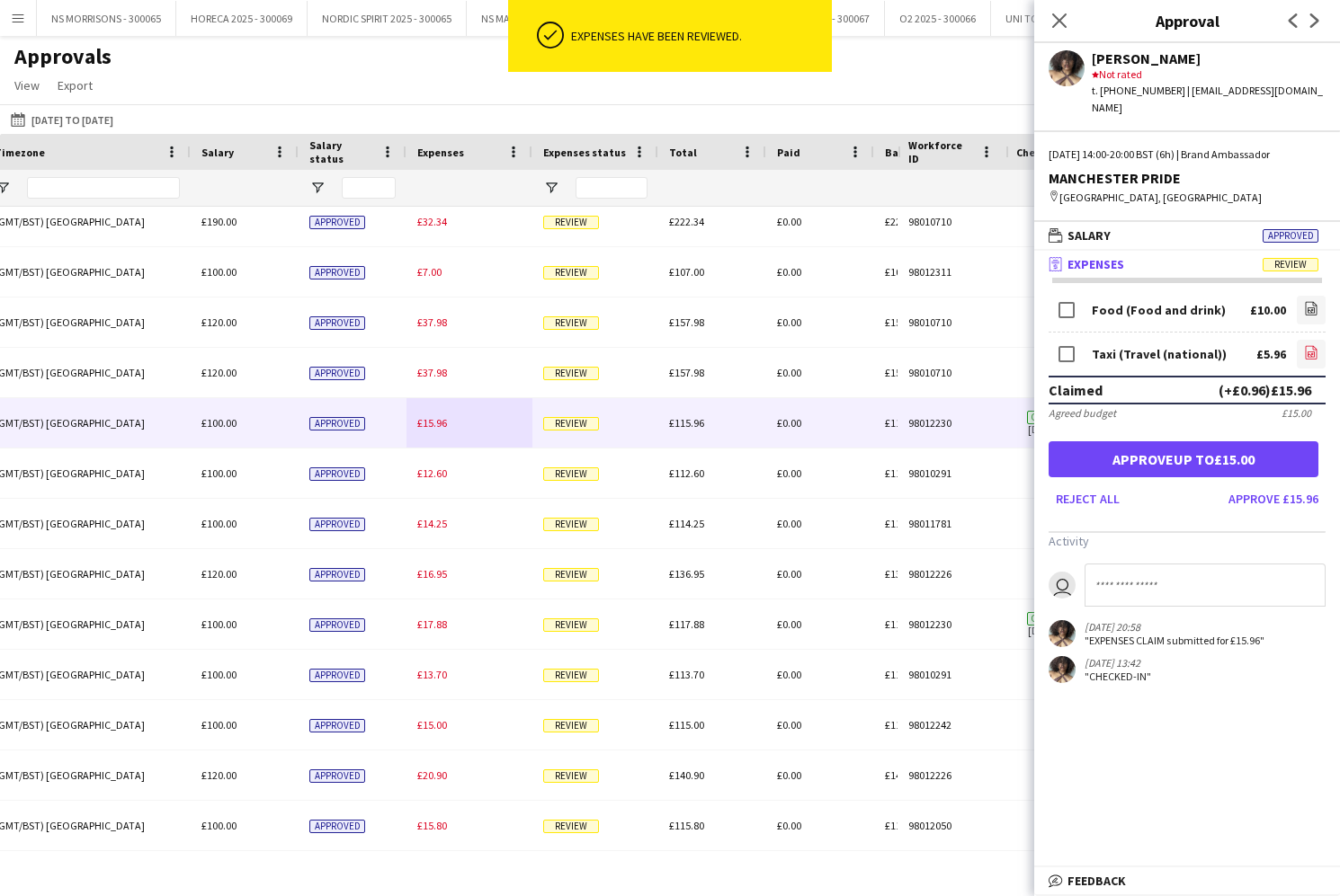
click at [1309, 352] on icon at bounding box center [1311, 355] width 7 height 5
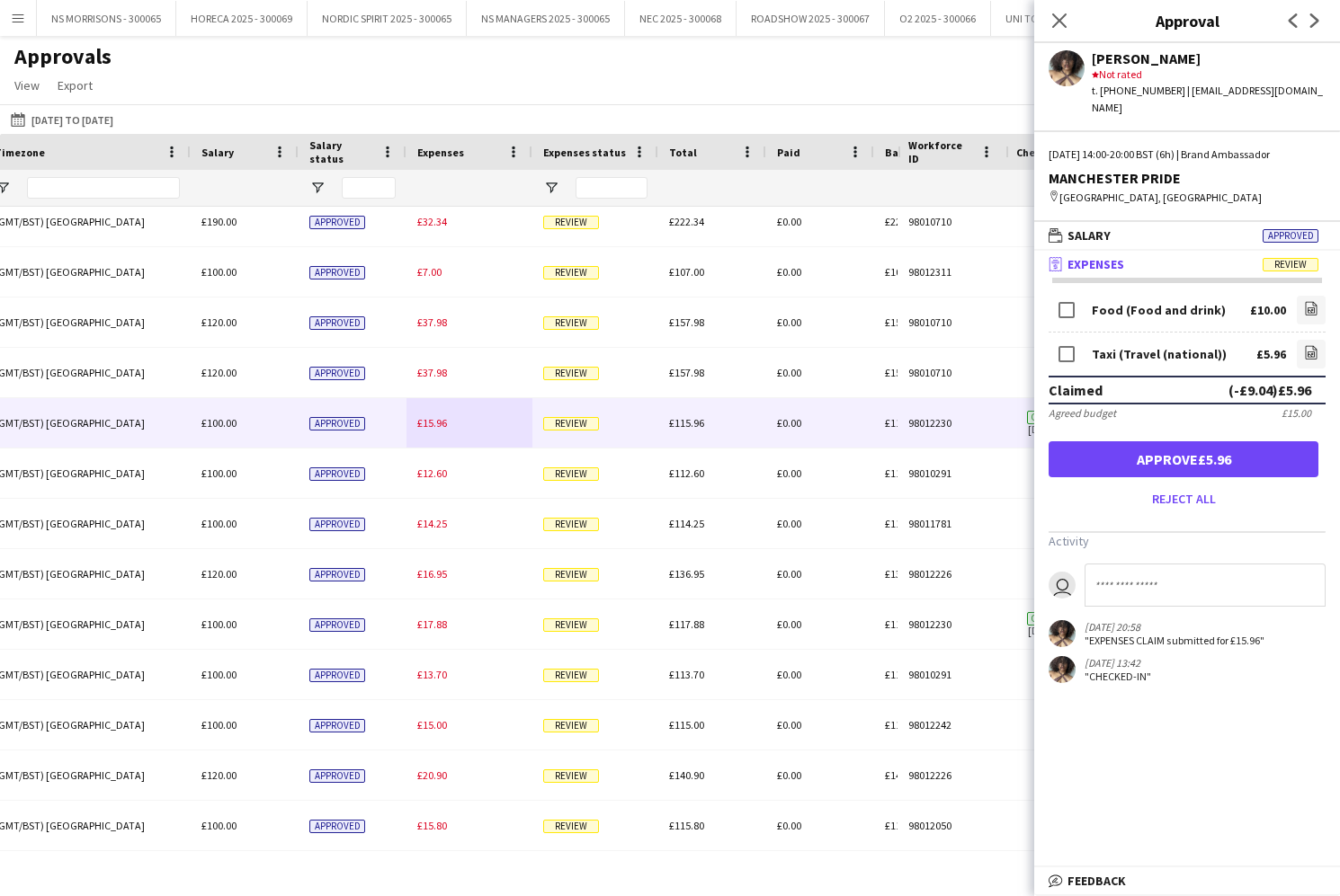
click at [1116, 442] on button "Approve £5.96" at bounding box center [1183, 459] width 270 height 36
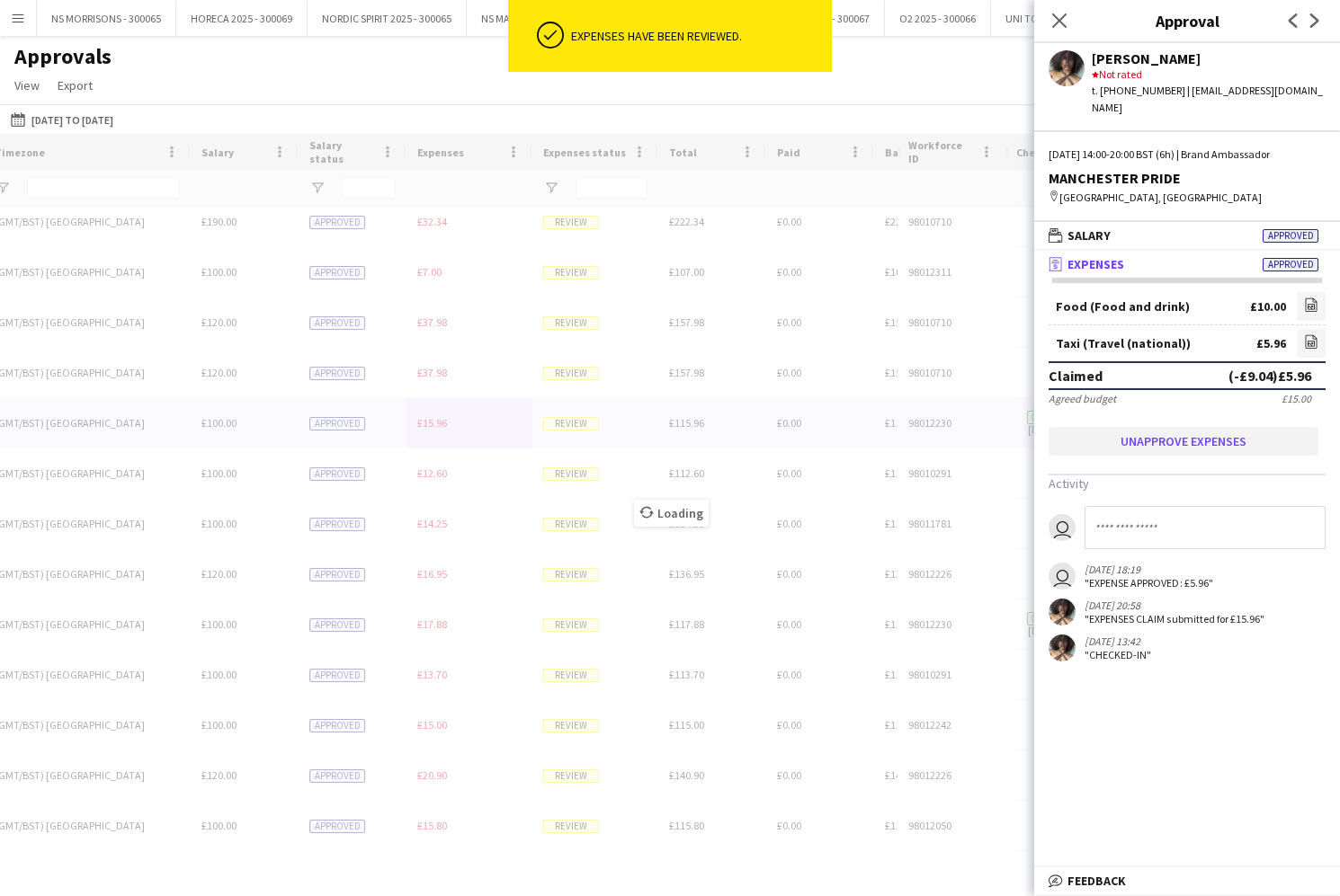
scroll to position [601, 0]
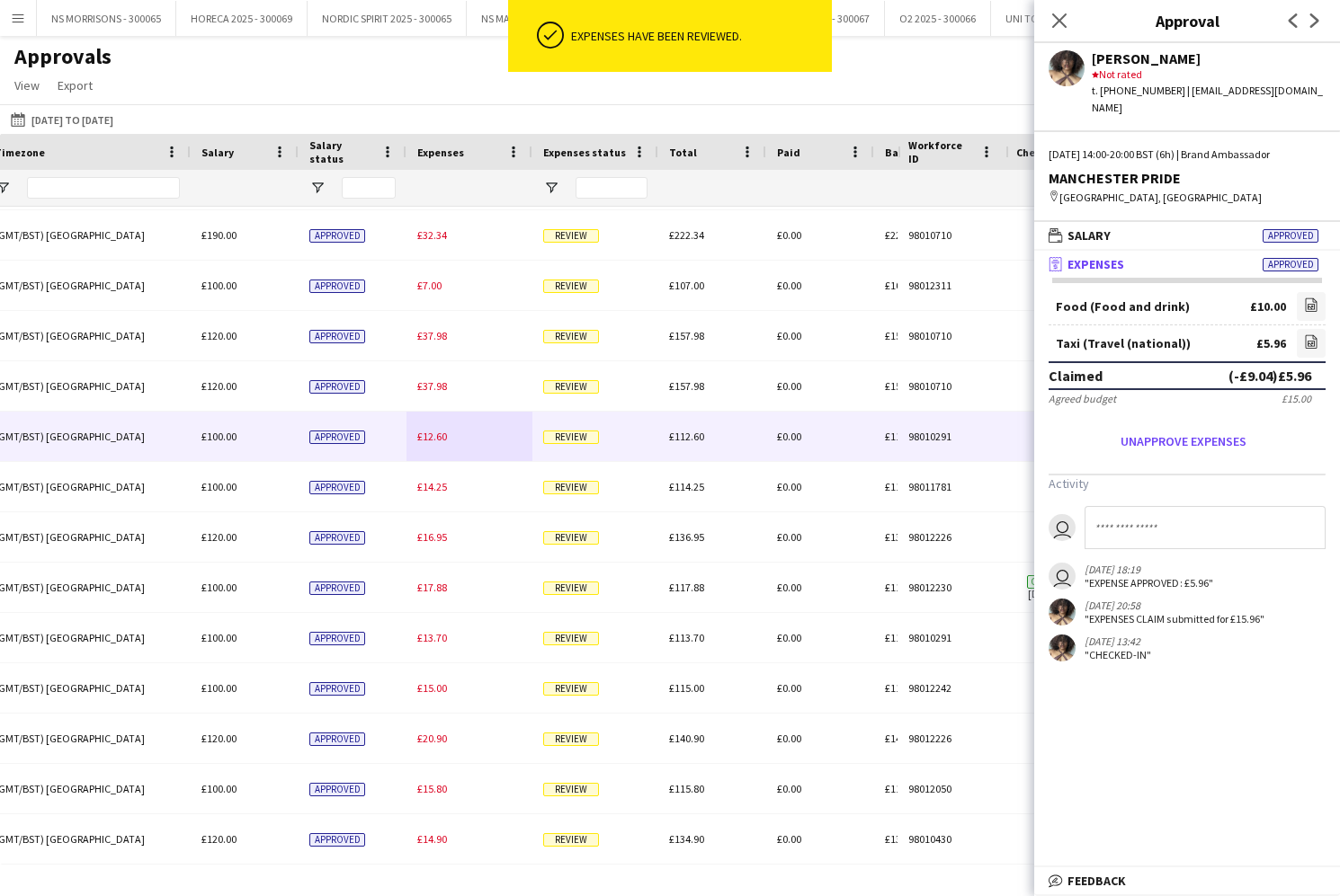
click at [449, 437] on div "£12.60" at bounding box center [469, 436] width 126 height 49
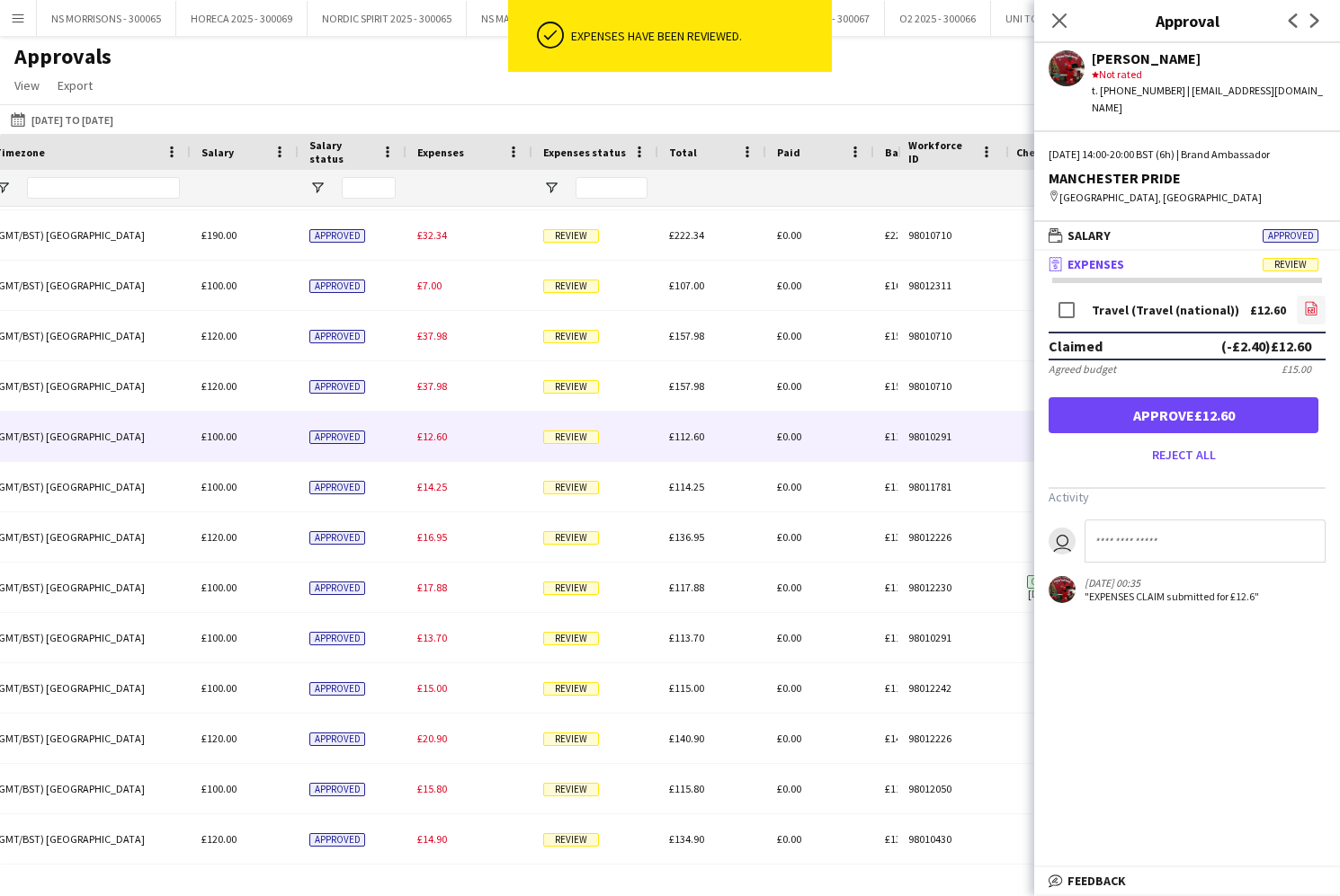
click at [1309, 301] on icon "file-image" at bounding box center [1311, 308] width 15 height 15
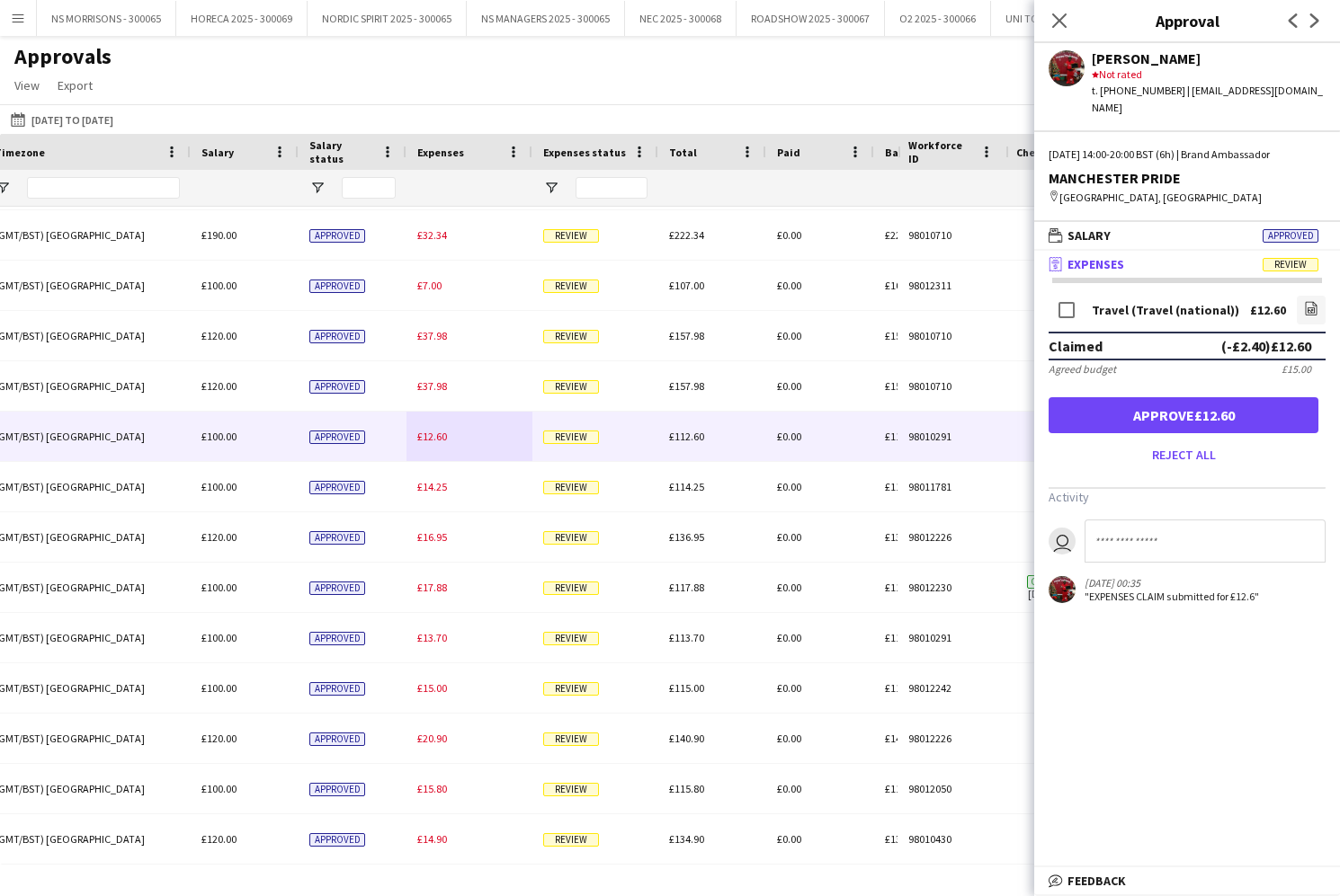
drag, startPoint x: 1217, startPoint y: 391, endPoint x: 1157, endPoint y: 409, distance: 62.6
click at [1217, 398] on button "Approve £12.60" at bounding box center [1183, 415] width 270 height 36
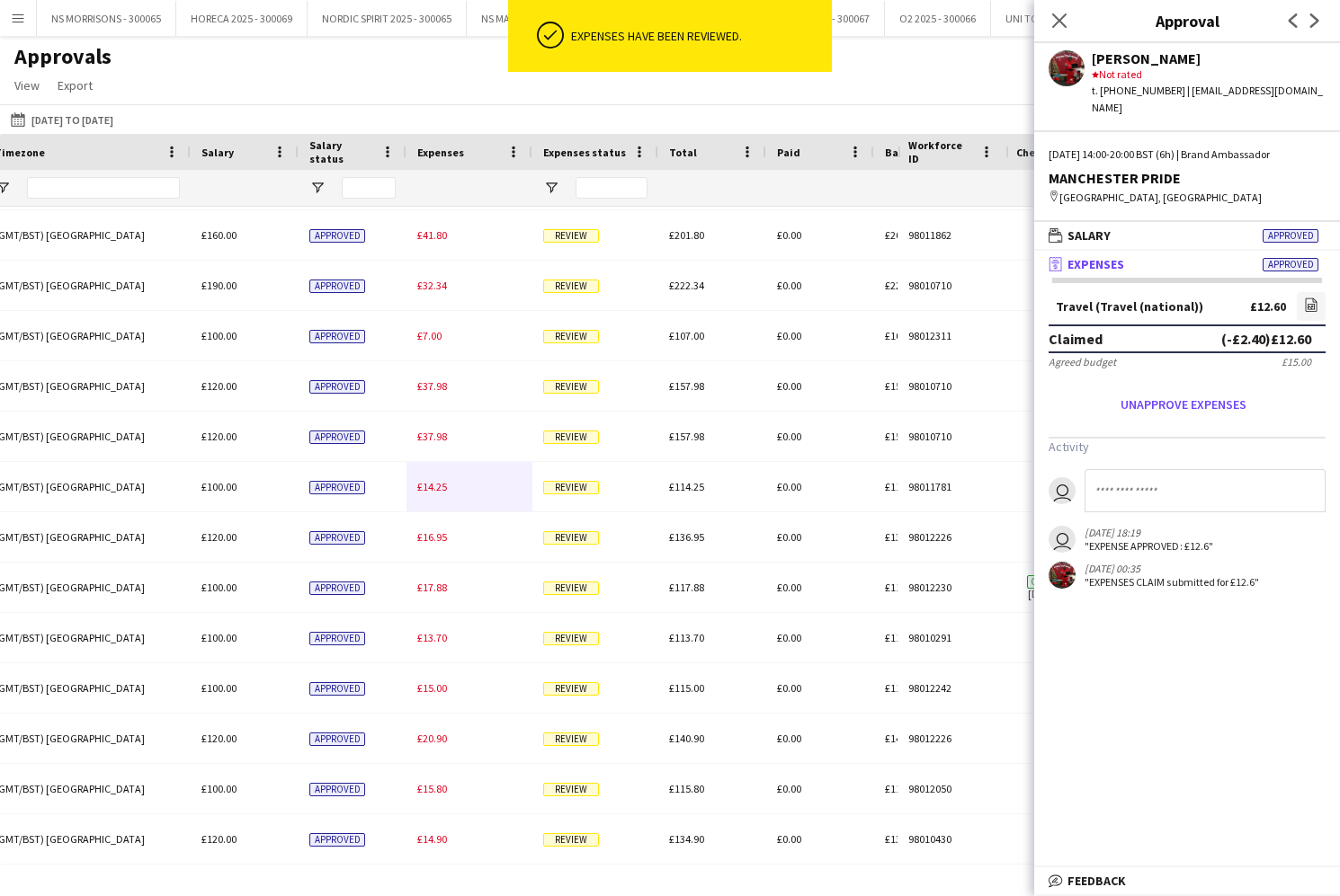
scroll to position [550, 0]
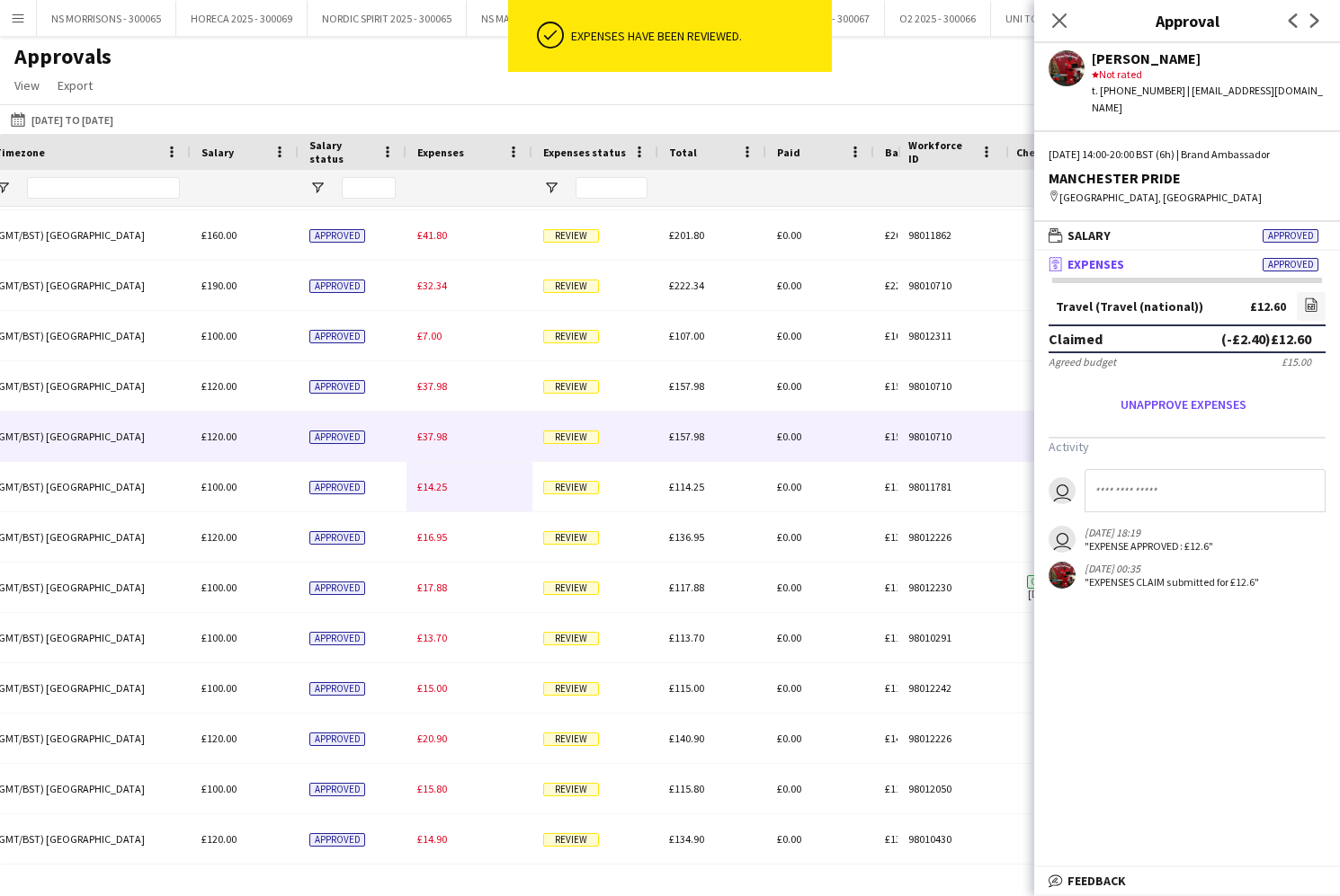
click at [440, 443] on span "£37.98" at bounding box center [432, 436] width 29 height 14
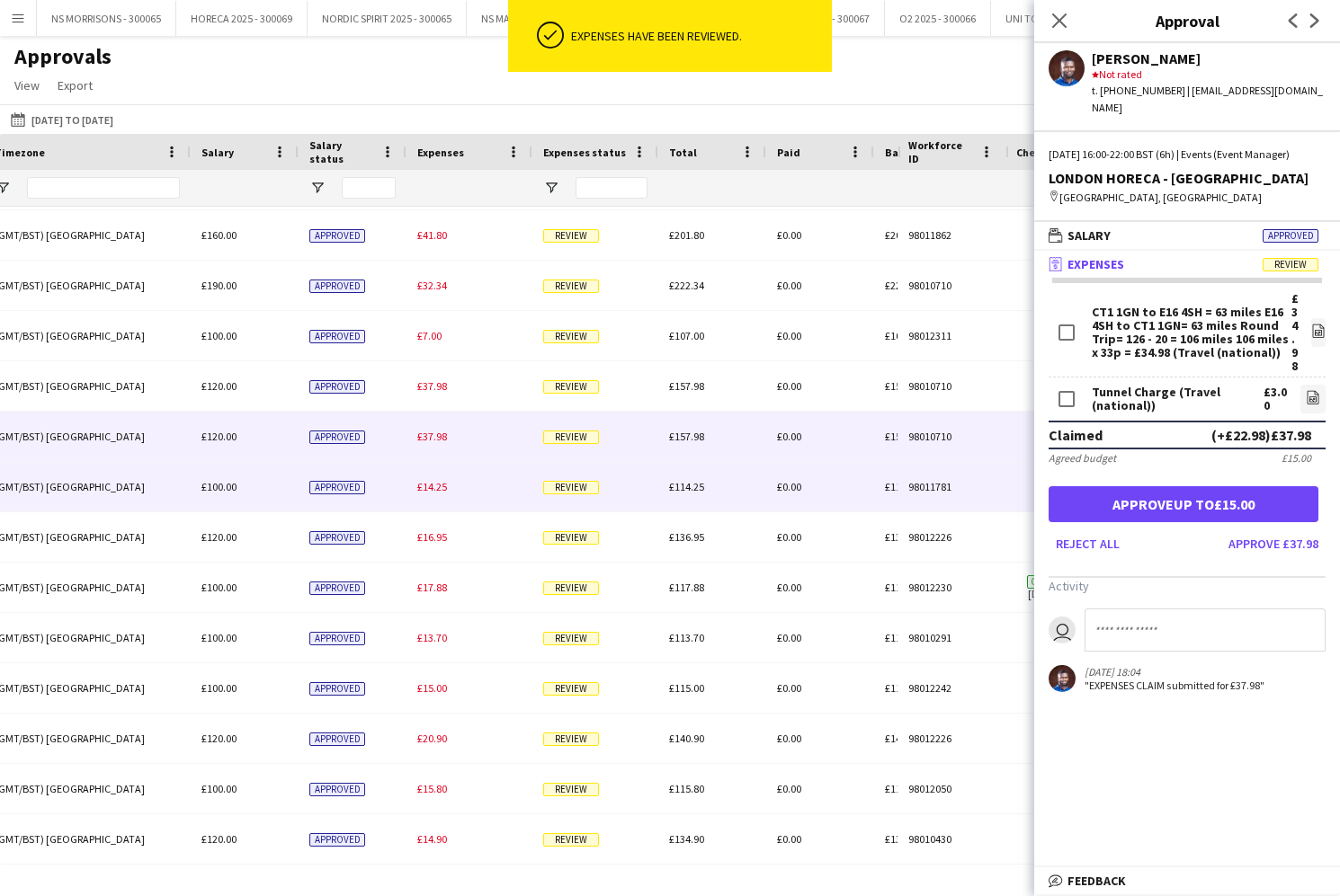
click at [439, 500] on div "£14.25" at bounding box center [469, 486] width 126 height 49
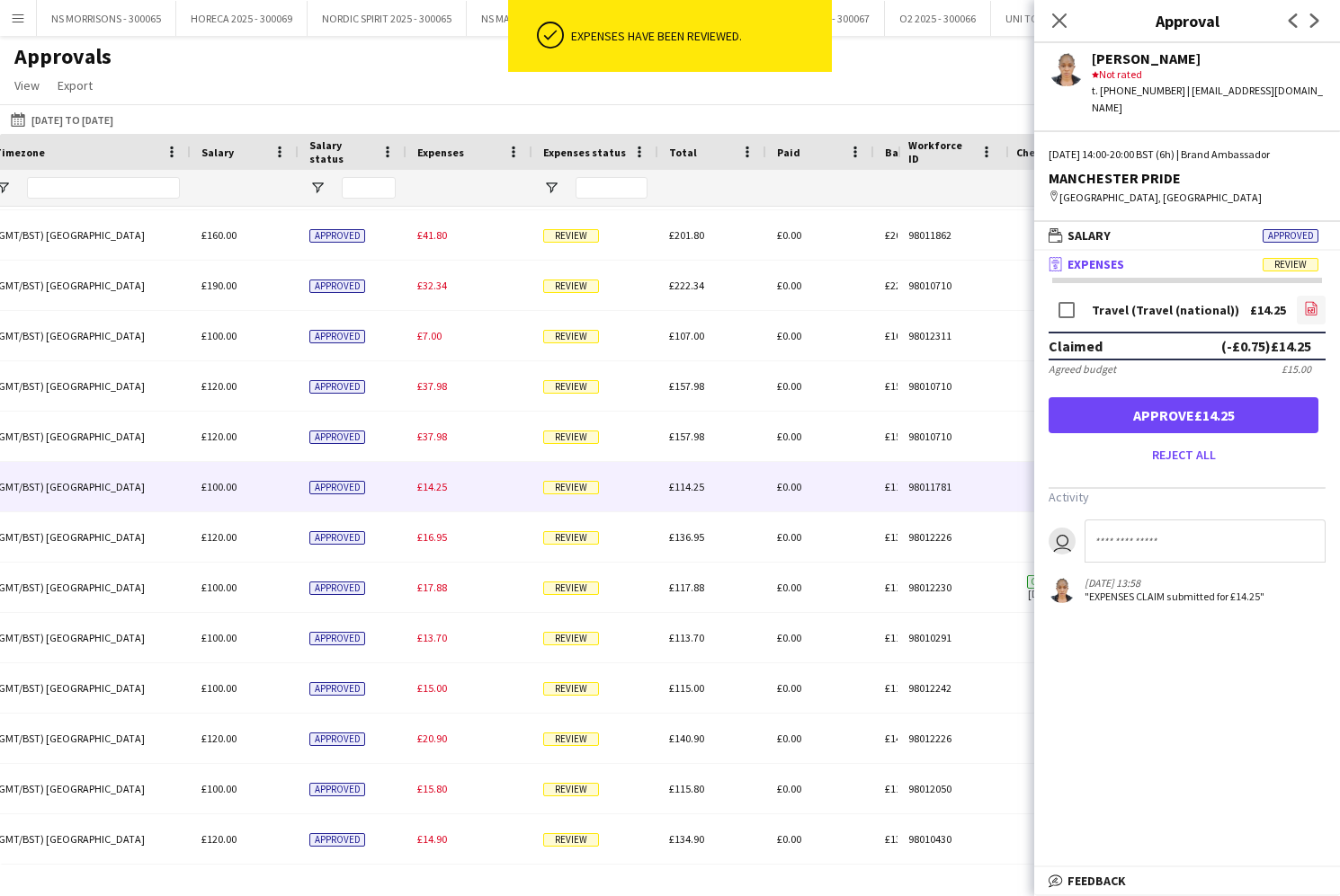
click at [1312, 309] on icon at bounding box center [1312, 310] width 2 height 2
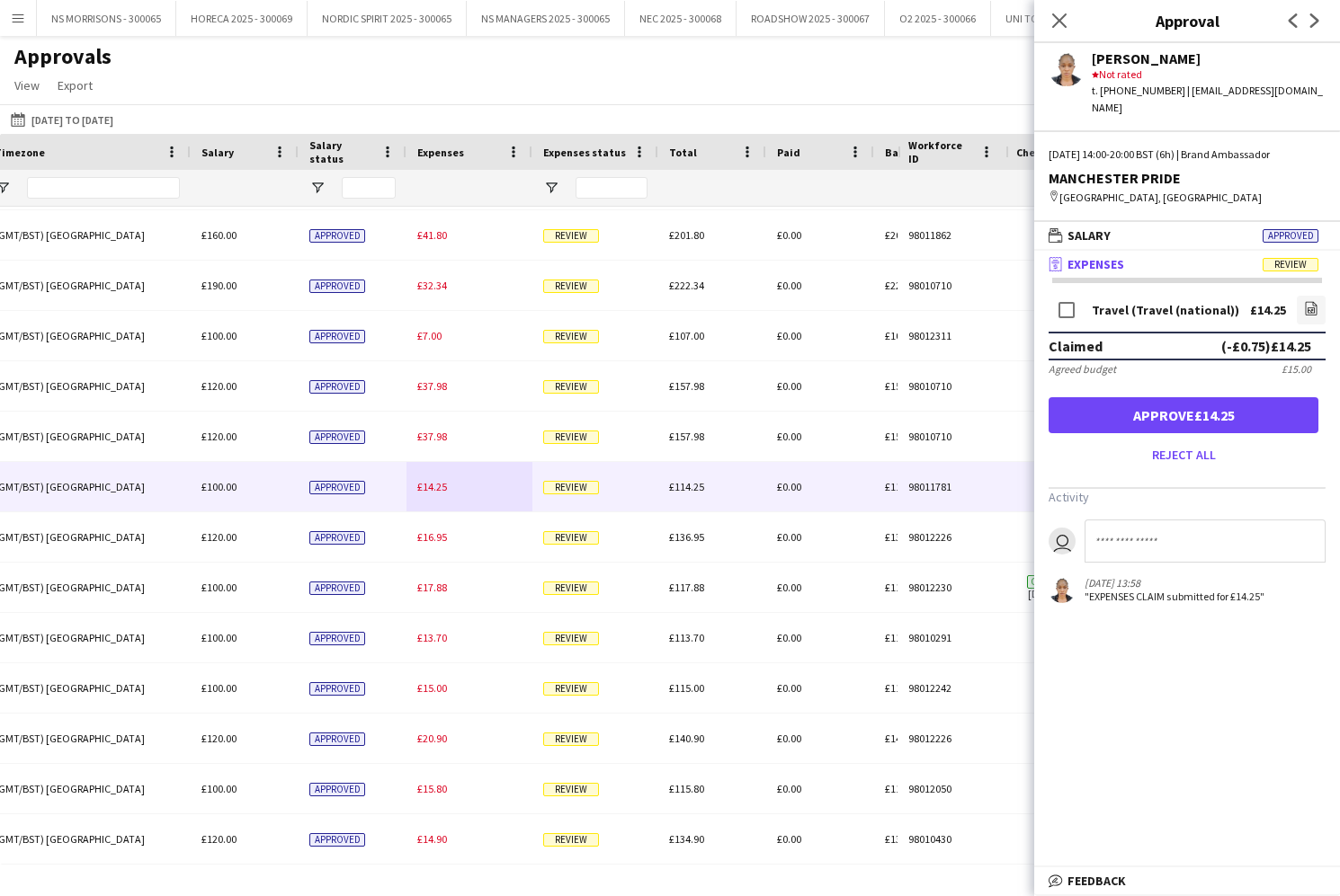
click at [1153, 403] on button "Approve £14.25" at bounding box center [1183, 415] width 270 height 36
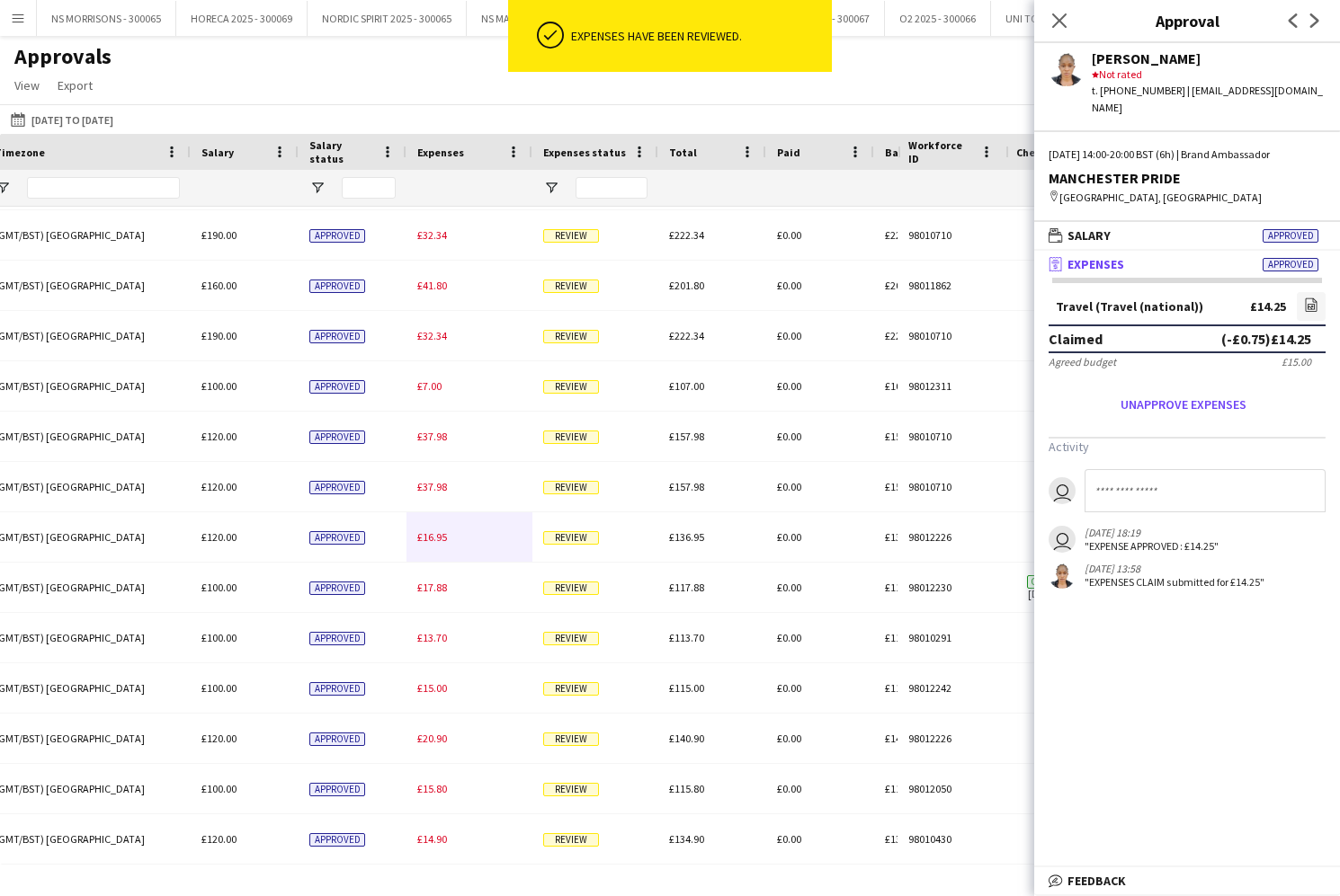
scroll to position [500, 0]
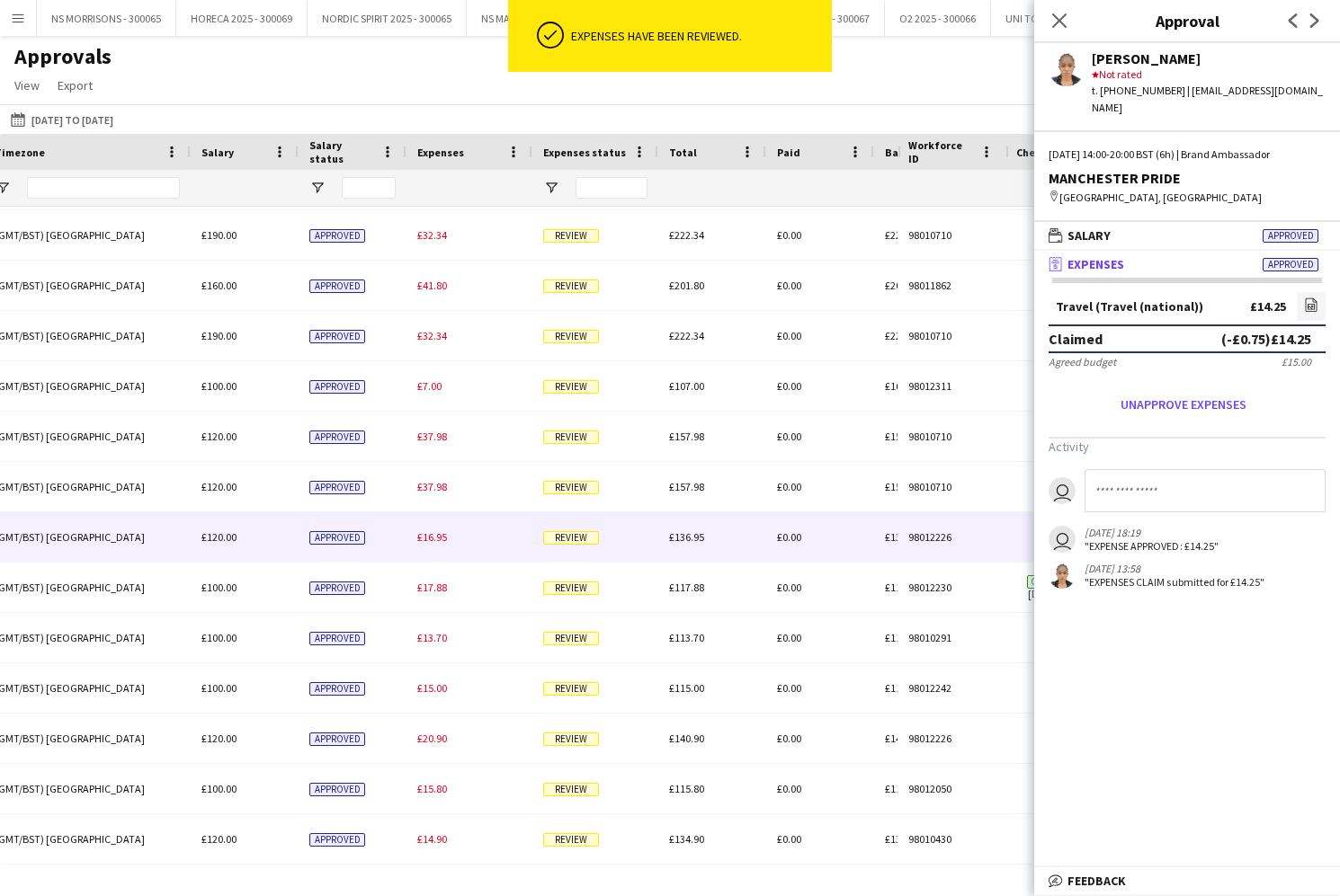
click at [431, 537] on span "£16.95" at bounding box center [432, 537] width 29 height 14
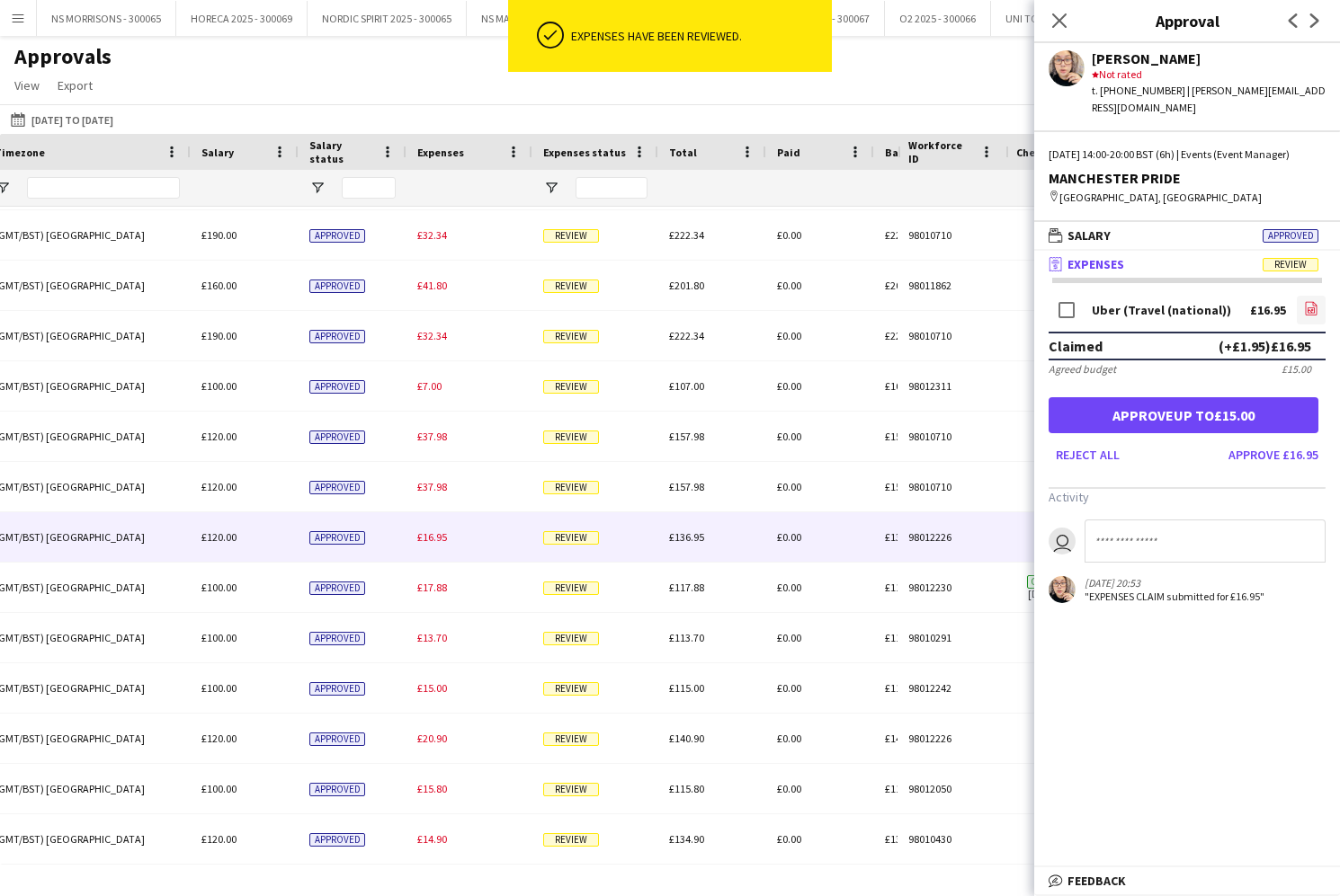
click at [1310, 307] on icon "file-image" at bounding box center [1311, 308] width 15 height 15
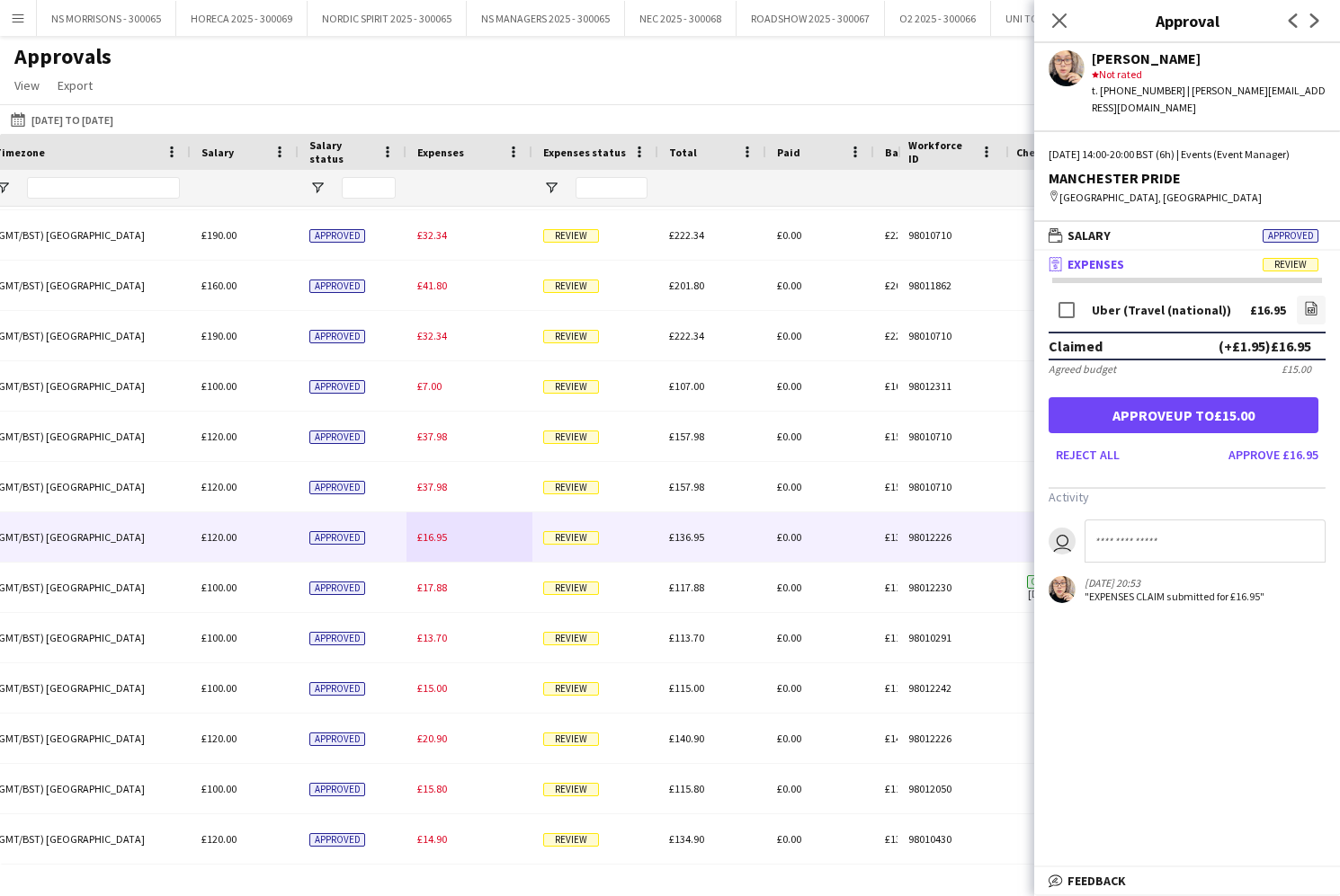
click at [1108, 410] on button "Approve up to £15.00" at bounding box center [1183, 415] width 270 height 36
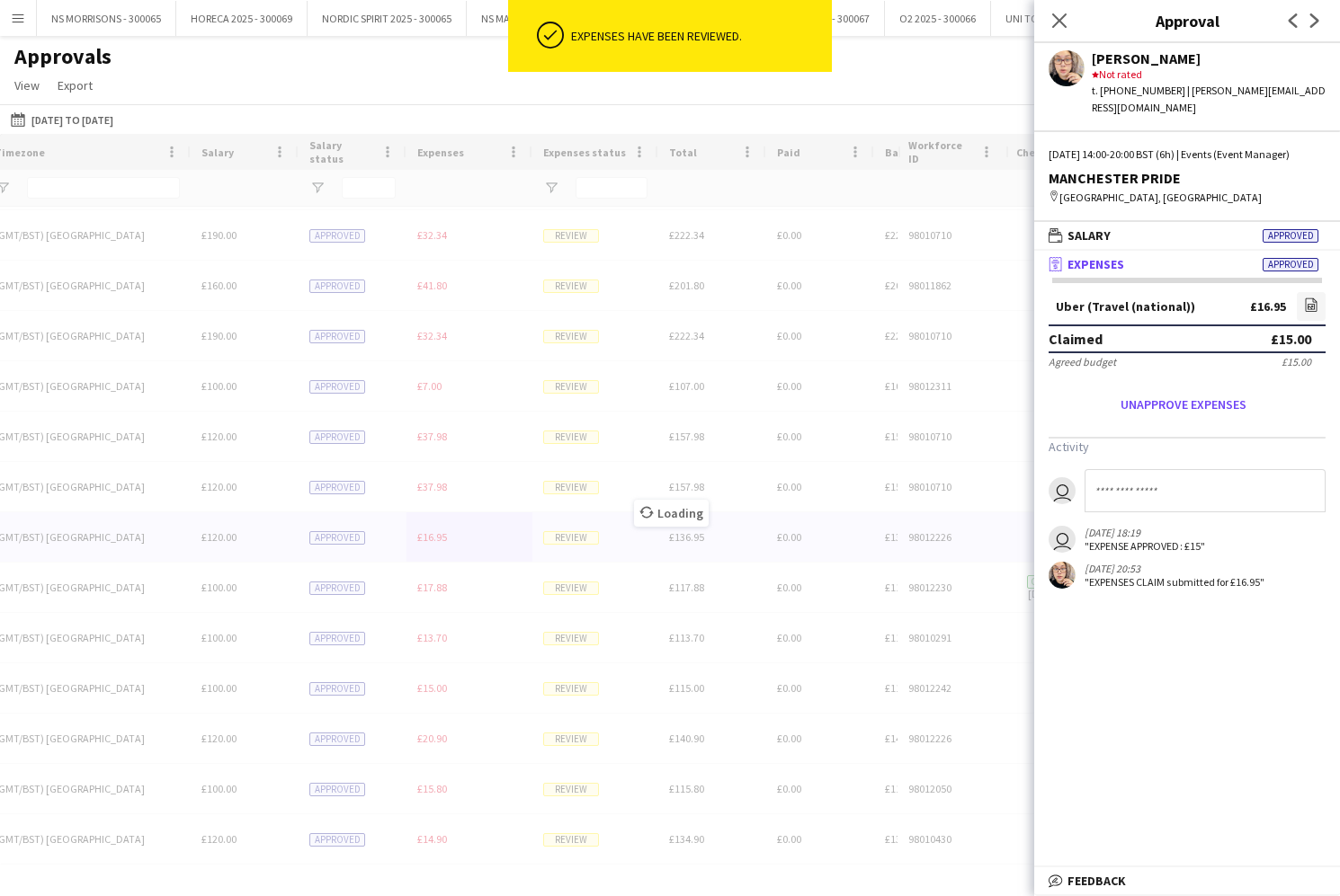
scroll to position [450, 0]
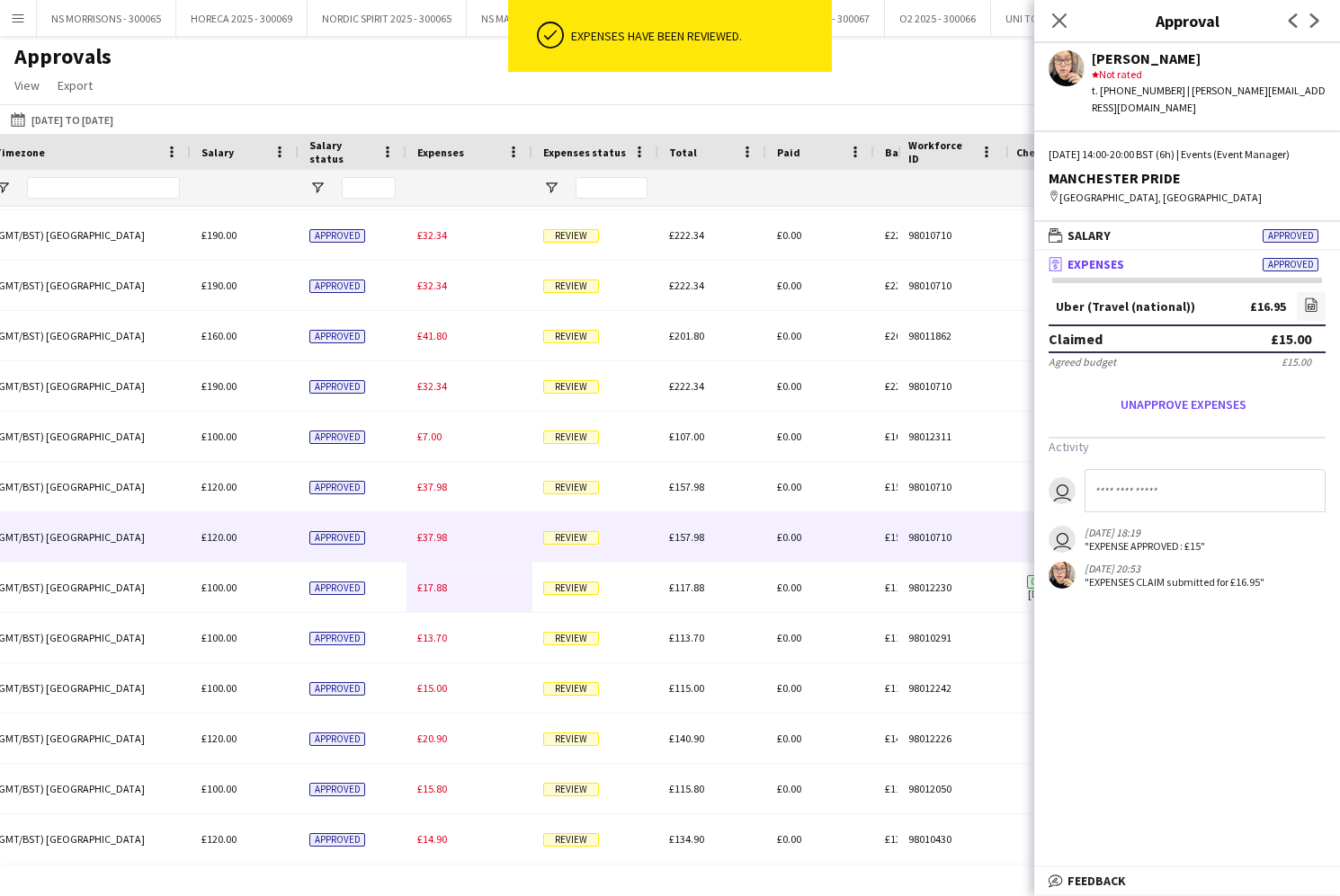
click at [435, 542] on span "£37.98" at bounding box center [432, 537] width 29 height 14
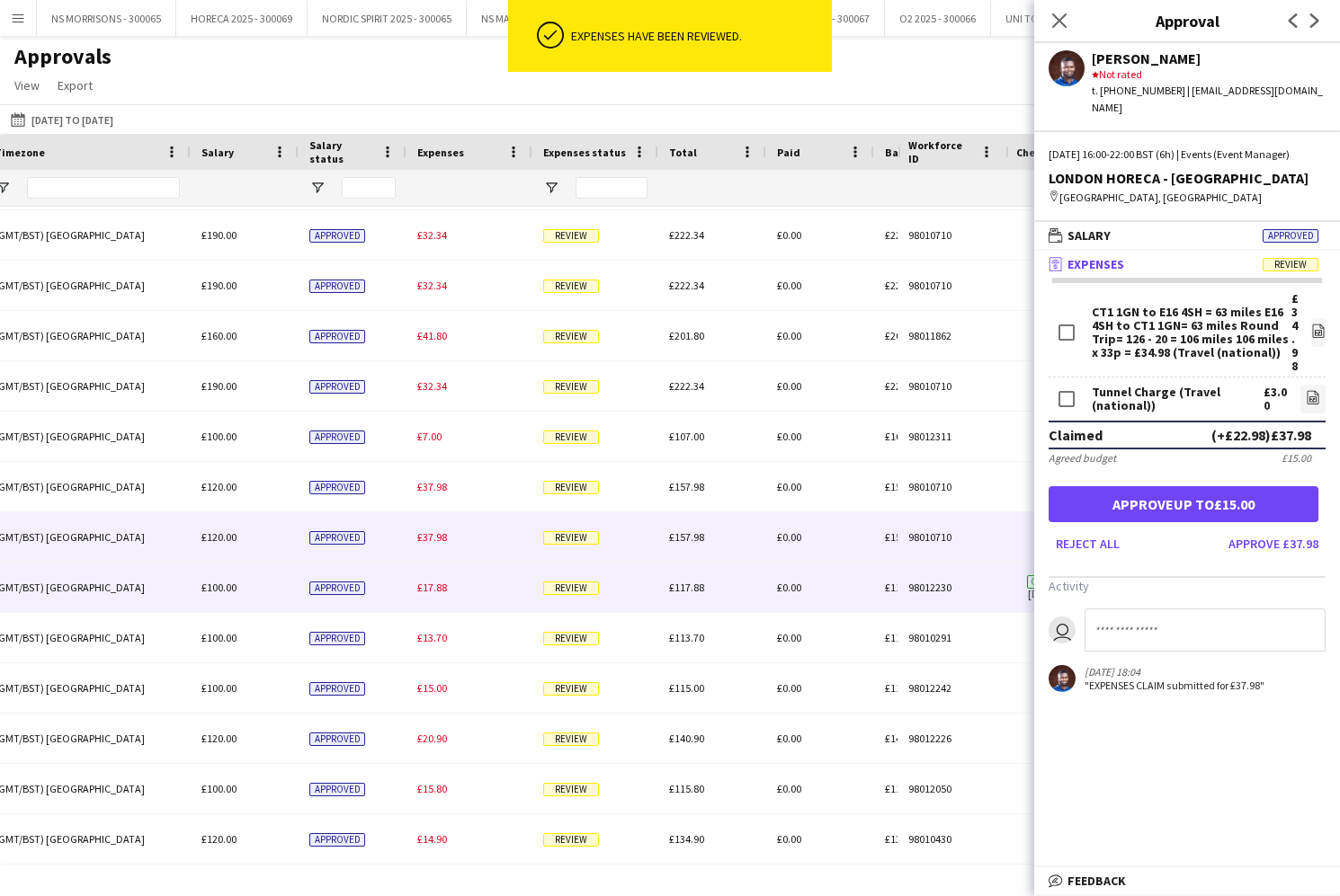
click at [440, 588] on span "£17.88" at bounding box center [432, 587] width 29 height 14
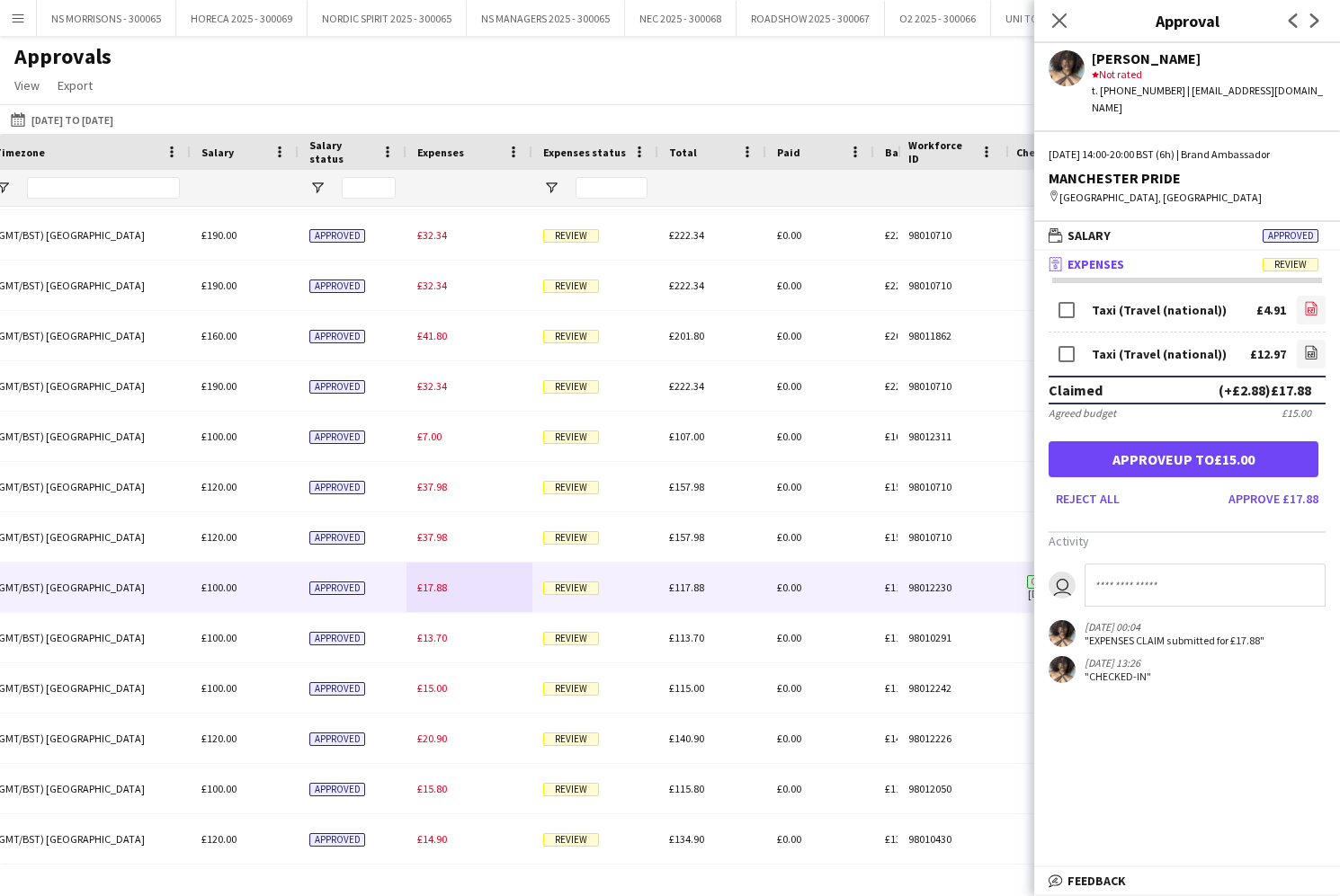
click at [1304, 301] on icon "file-image" at bounding box center [1311, 308] width 15 height 15
click at [1302, 340] on link "file-image" at bounding box center [1311, 354] width 28 height 28
click at [1150, 442] on button "Approve up to £15.00" at bounding box center [1183, 459] width 270 height 36
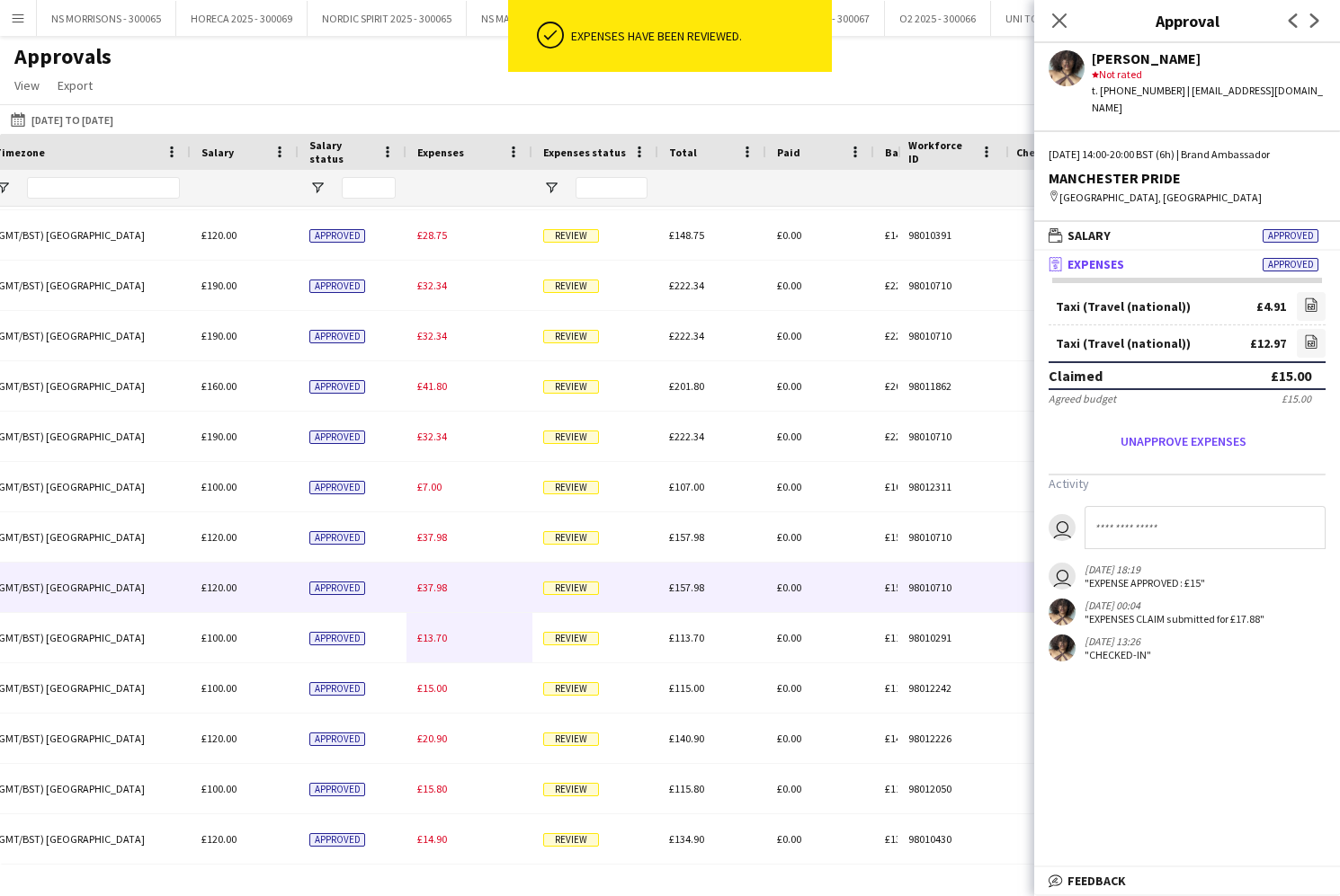
scroll to position [399, 0]
click at [434, 582] on span "£37.98" at bounding box center [432, 587] width 29 height 14
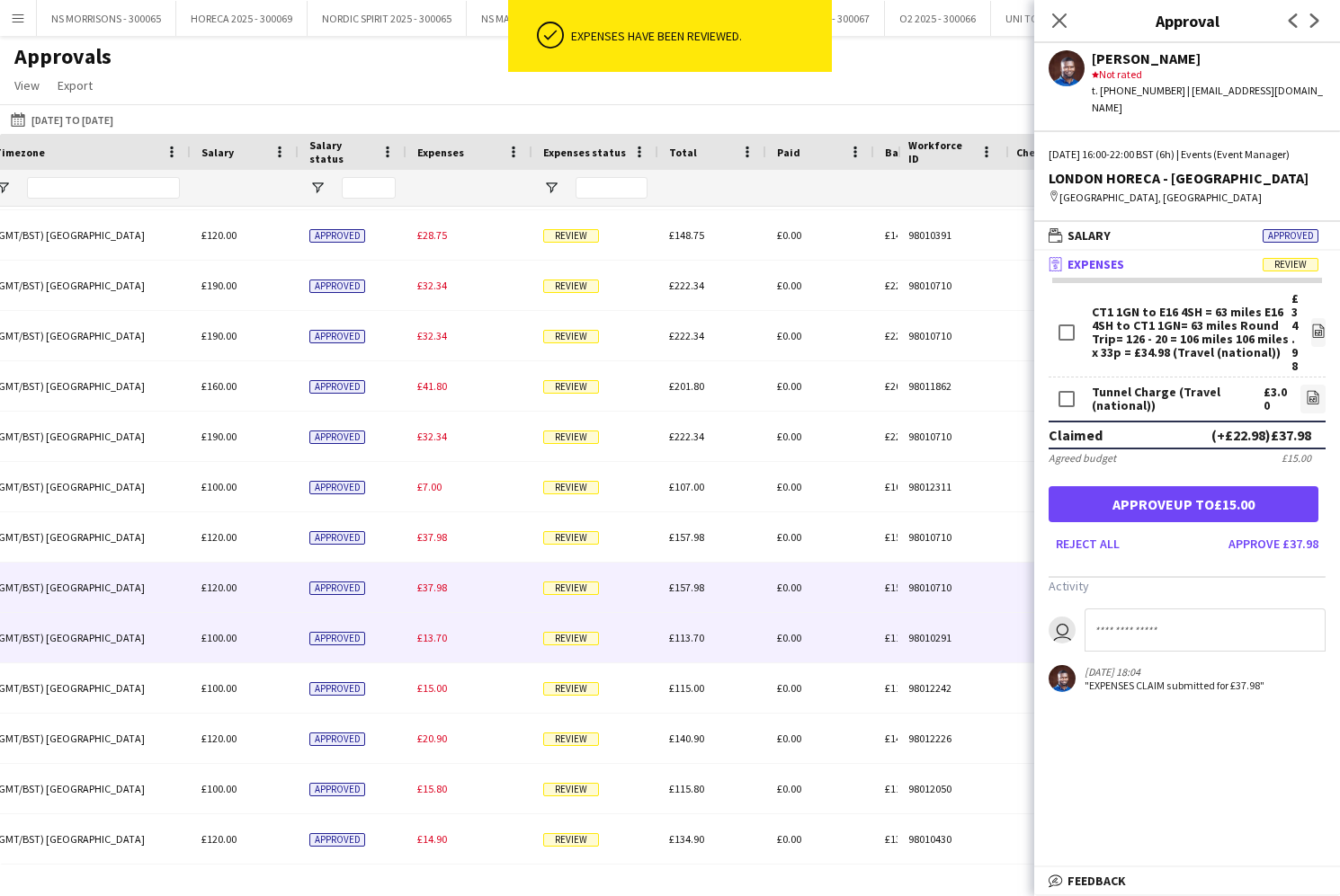
drag, startPoint x: 443, startPoint y: 638, endPoint x: 508, endPoint y: 627, distance: 65.9
click at [443, 638] on span "£13.70" at bounding box center [432, 637] width 29 height 14
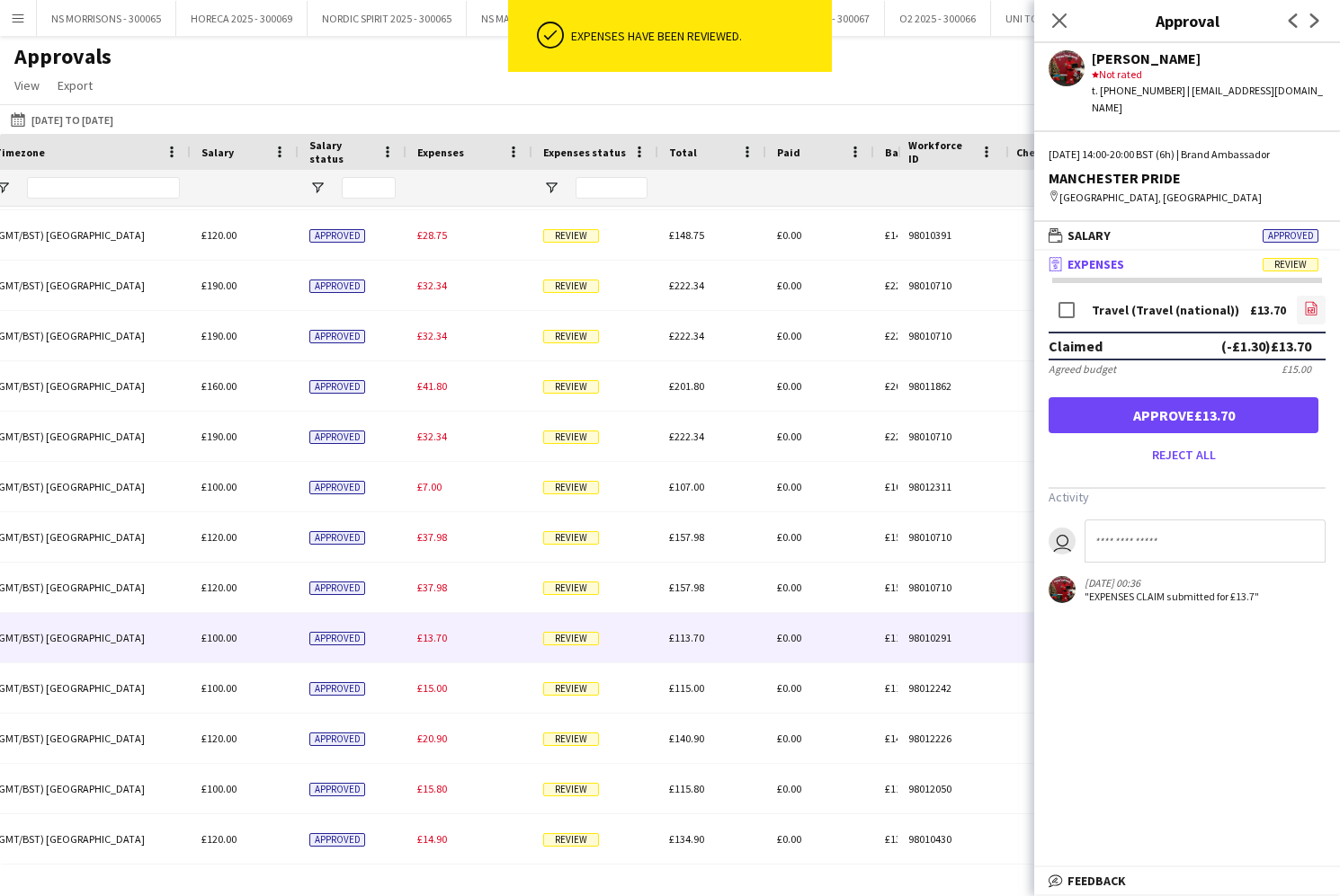
click at [1307, 308] on icon at bounding box center [1311, 311] width 7 height 5
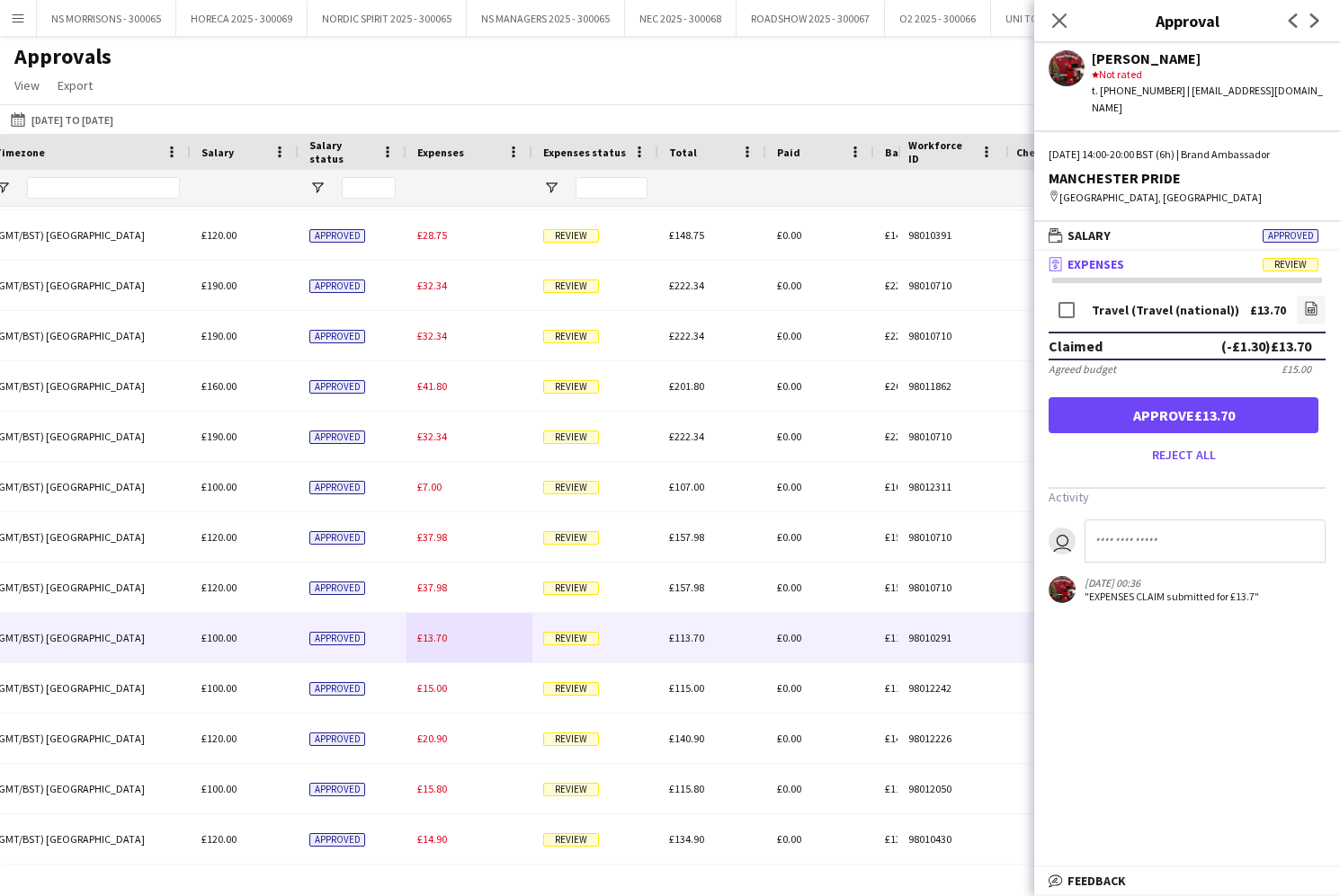
drag, startPoint x: 1189, startPoint y: 401, endPoint x: 1119, endPoint y: 435, distance: 77.8
click at [1189, 401] on button "Approve £13.70" at bounding box center [1183, 415] width 270 height 36
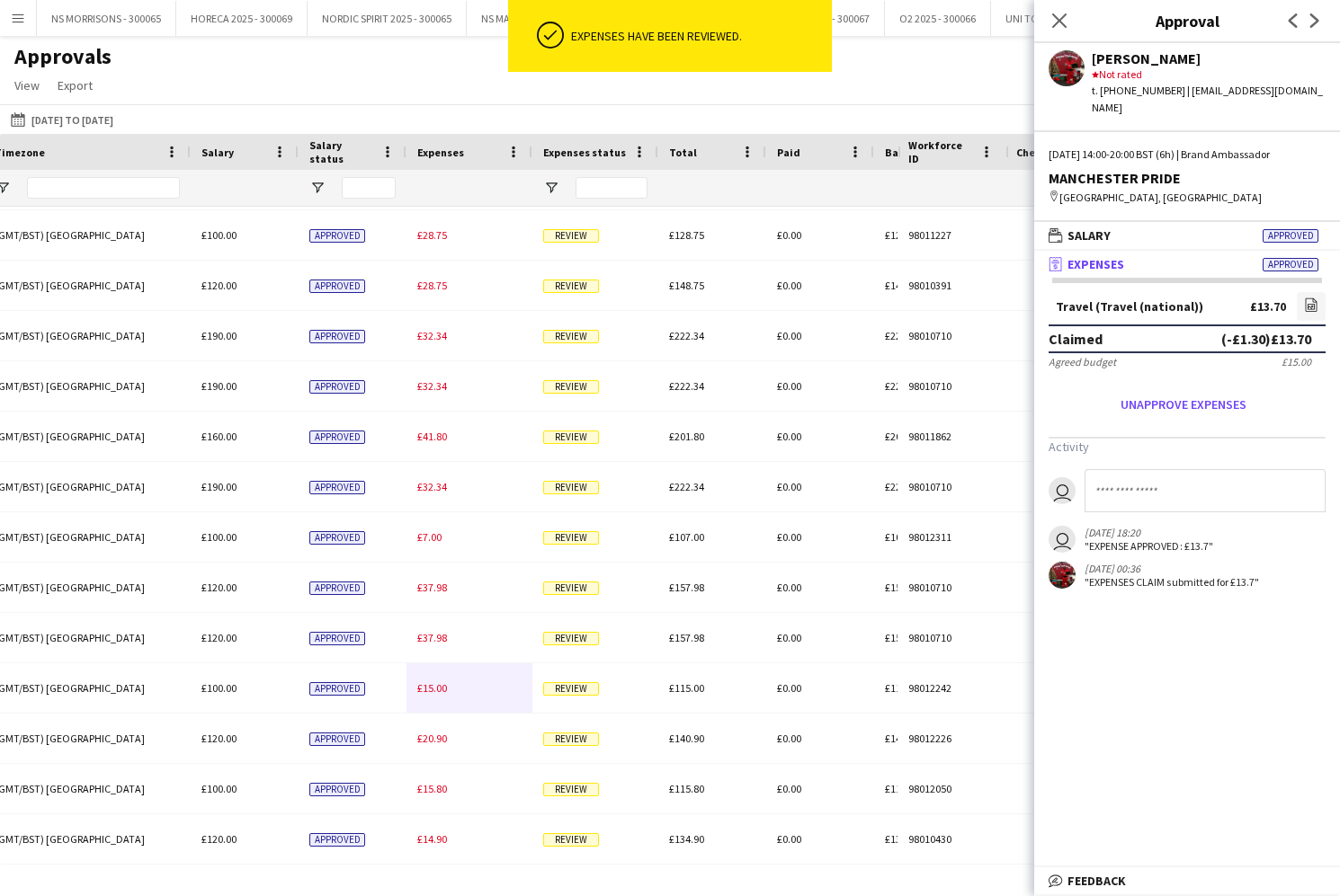
scroll to position [348, 0]
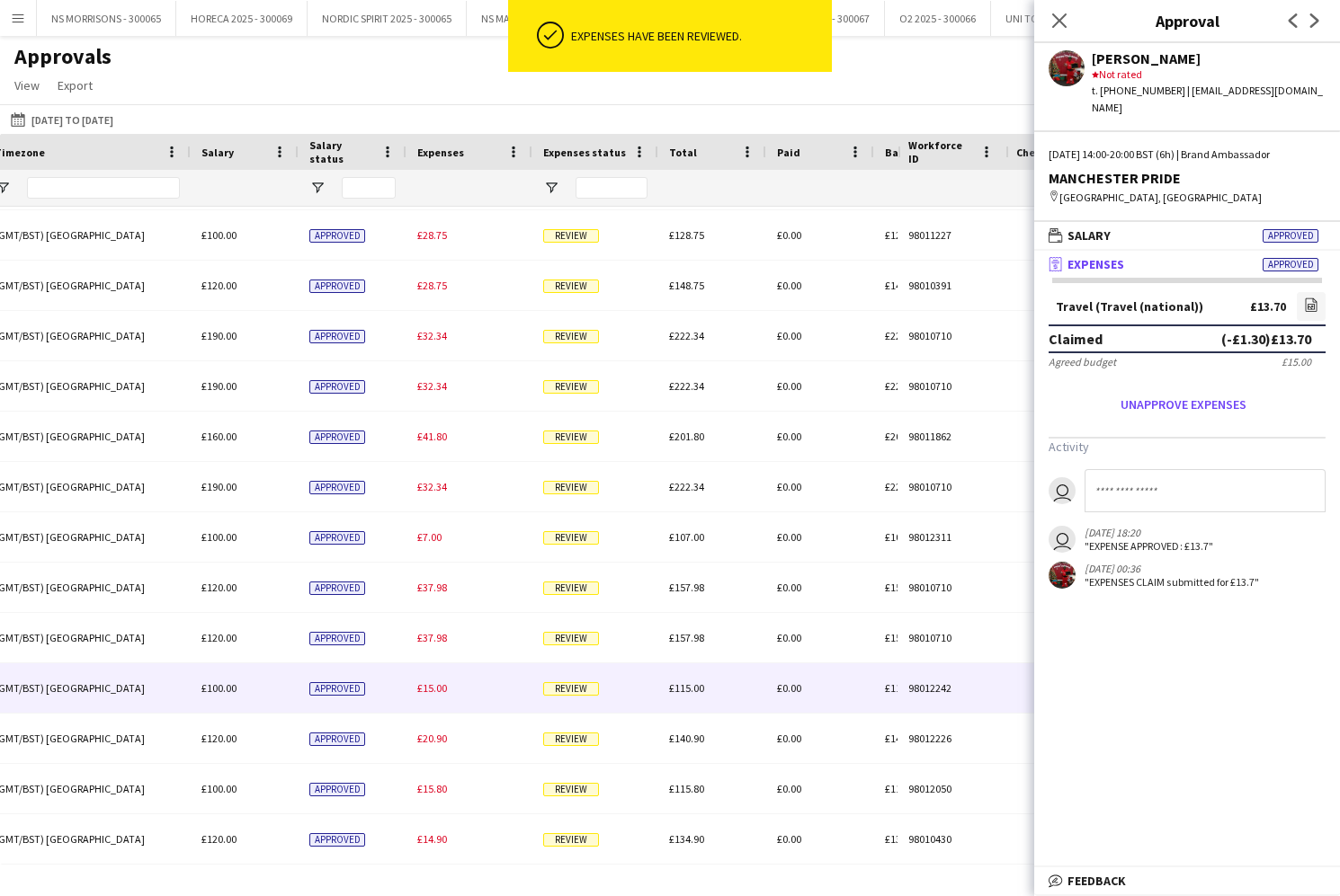
click at [432, 684] on span "£15.00" at bounding box center [432, 688] width 29 height 14
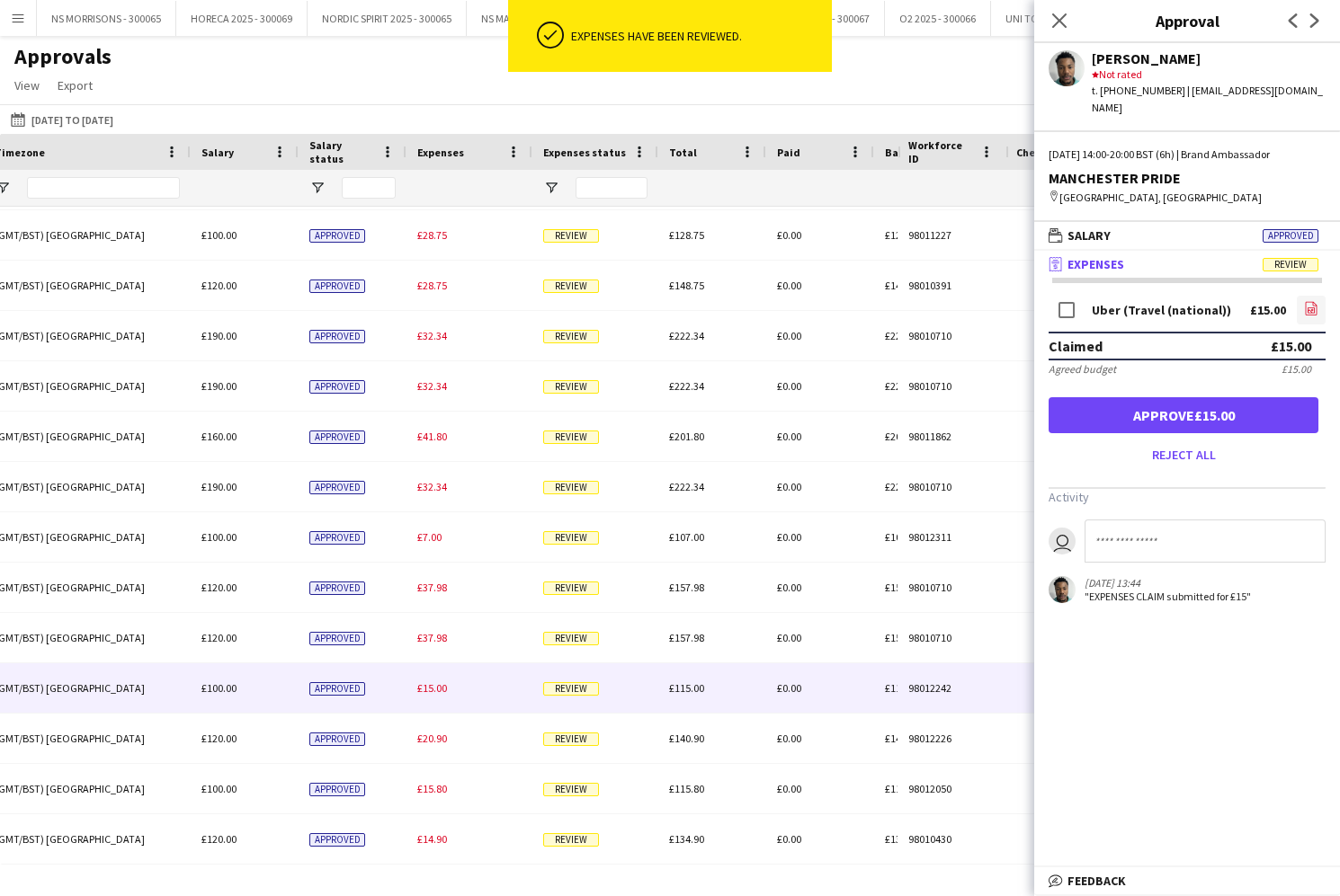
click at [1315, 301] on icon "file-image" at bounding box center [1311, 308] width 15 height 15
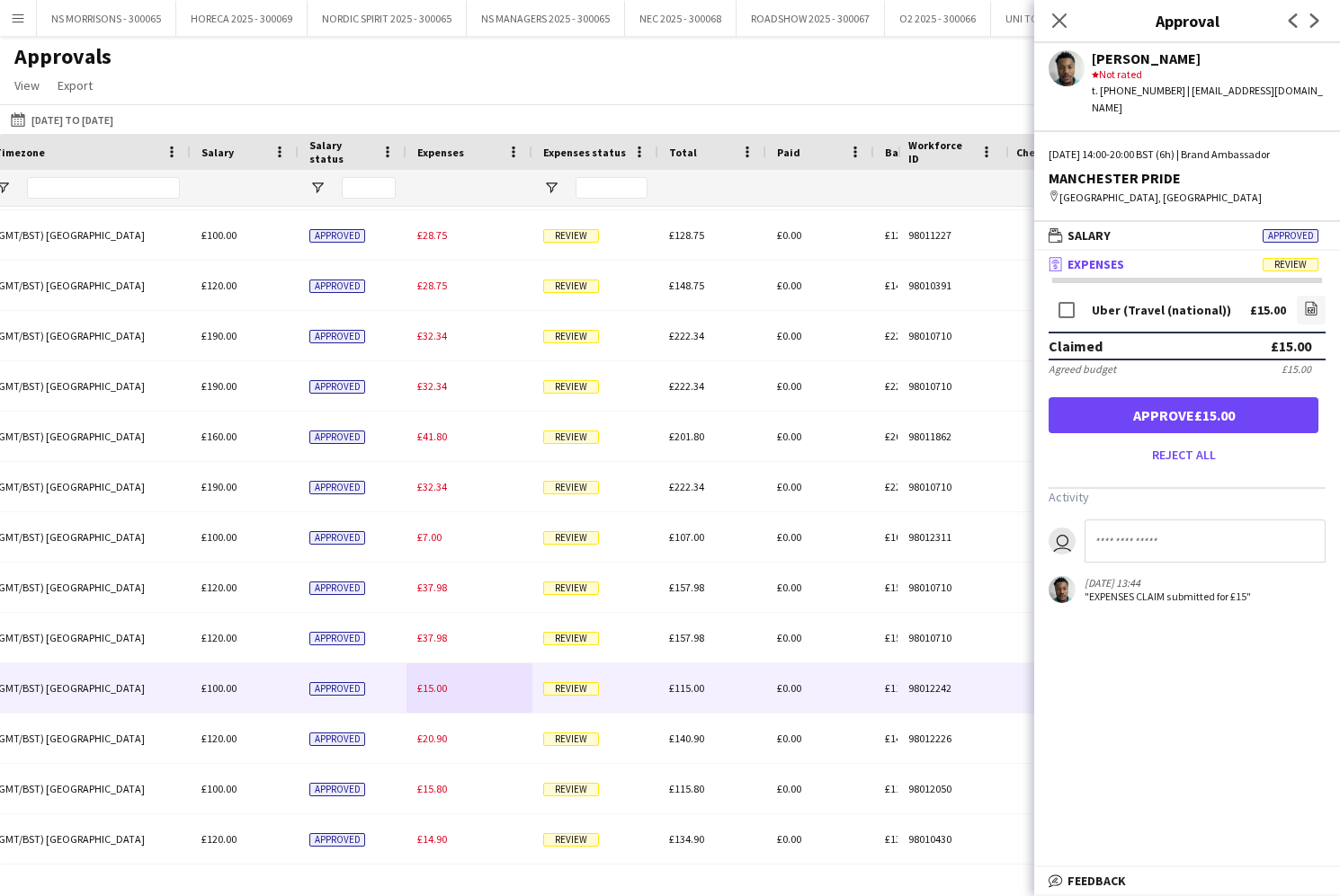
click at [1134, 400] on button "Approve £15.00" at bounding box center [1183, 415] width 270 height 36
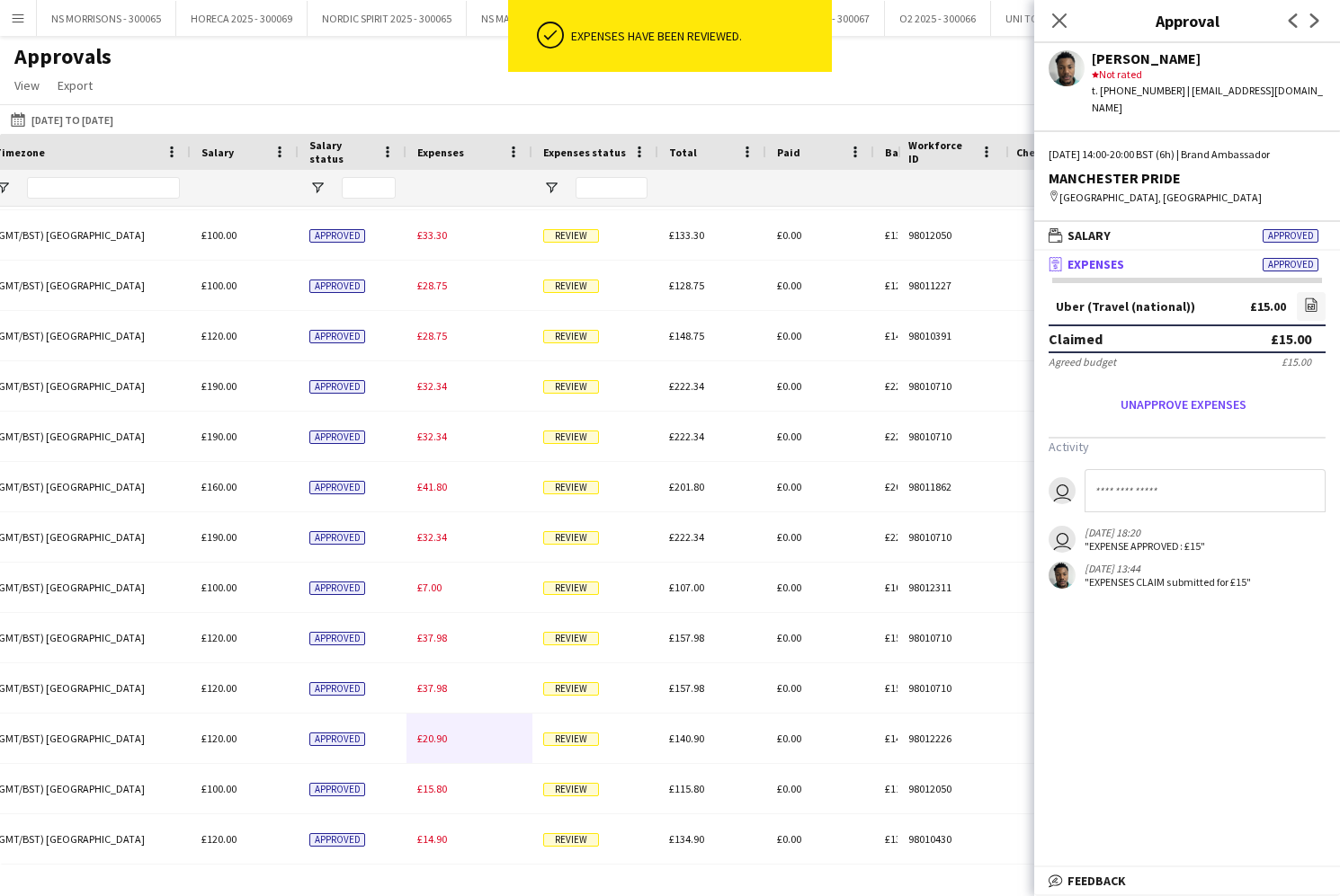
scroll to position [298, 0]
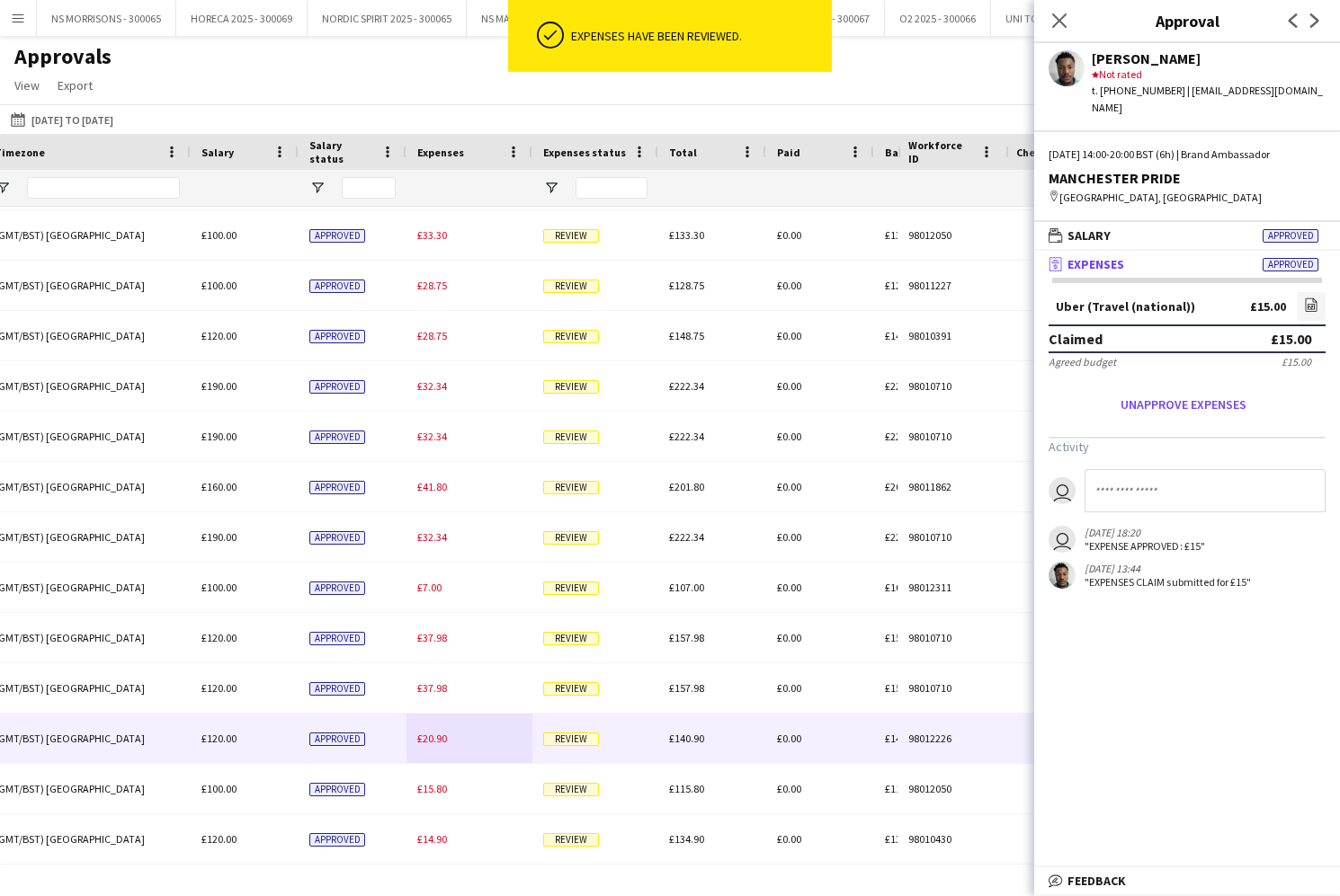
click at [436, 740] on span "£20.90" at bounding box center [432, 738] width 29 height 14
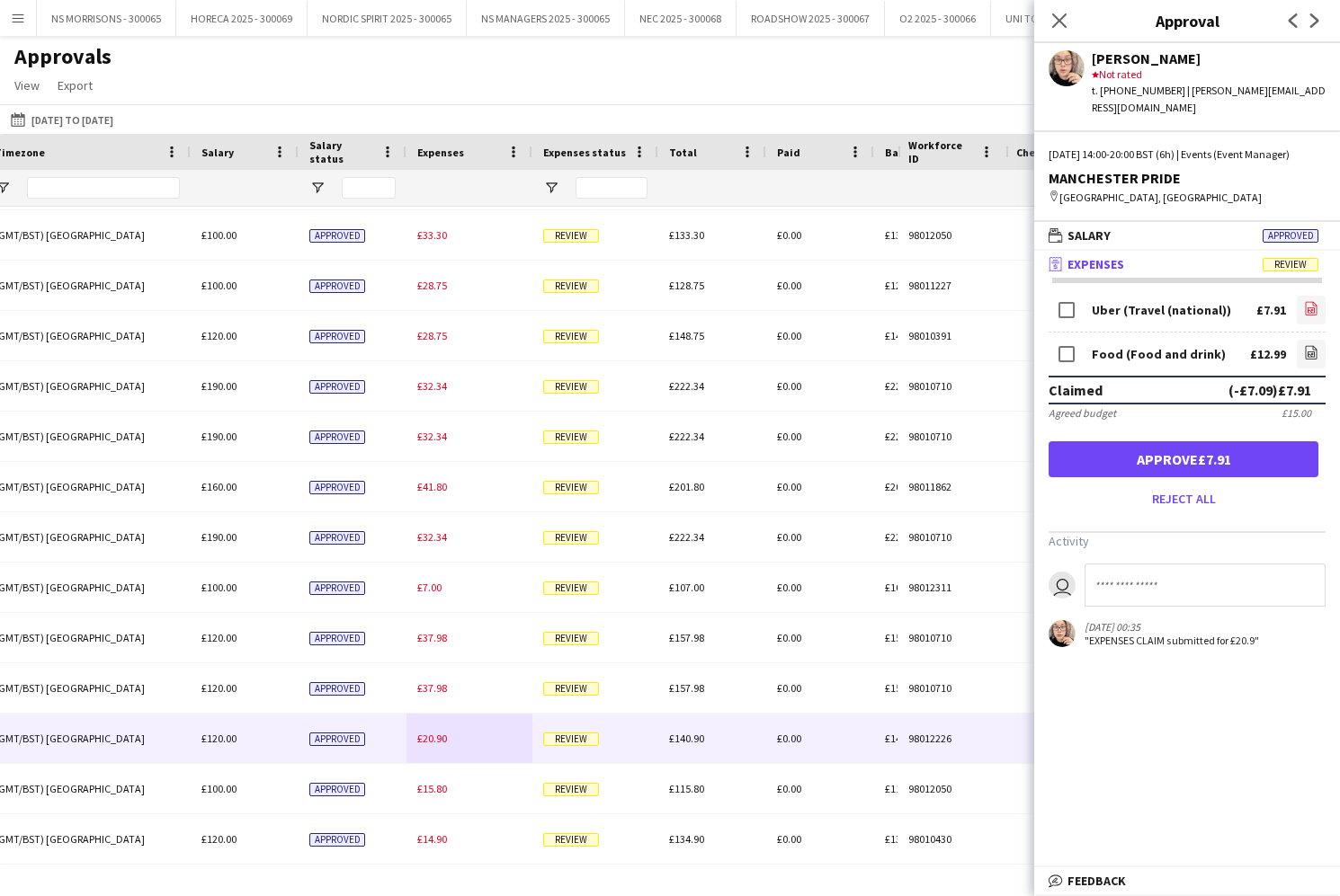
click at [1311, 314] on icon "file-image" at bounding box center [1311, 308] width 15 height 15
click at [1284, 462] on button "Approve £7.91" at bounding box center [1183, 459] width 270 height 36
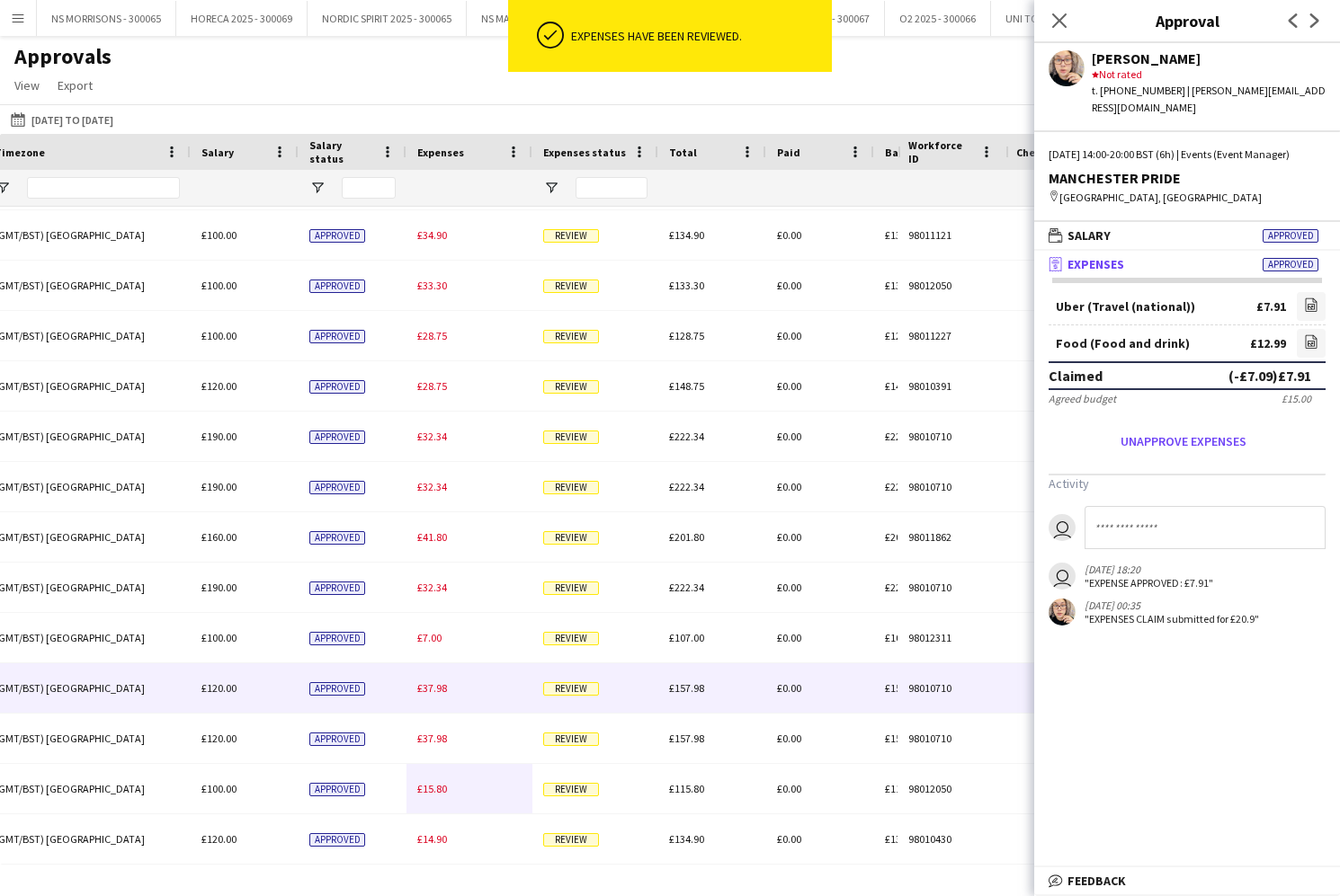
scroll to position [0, 0]
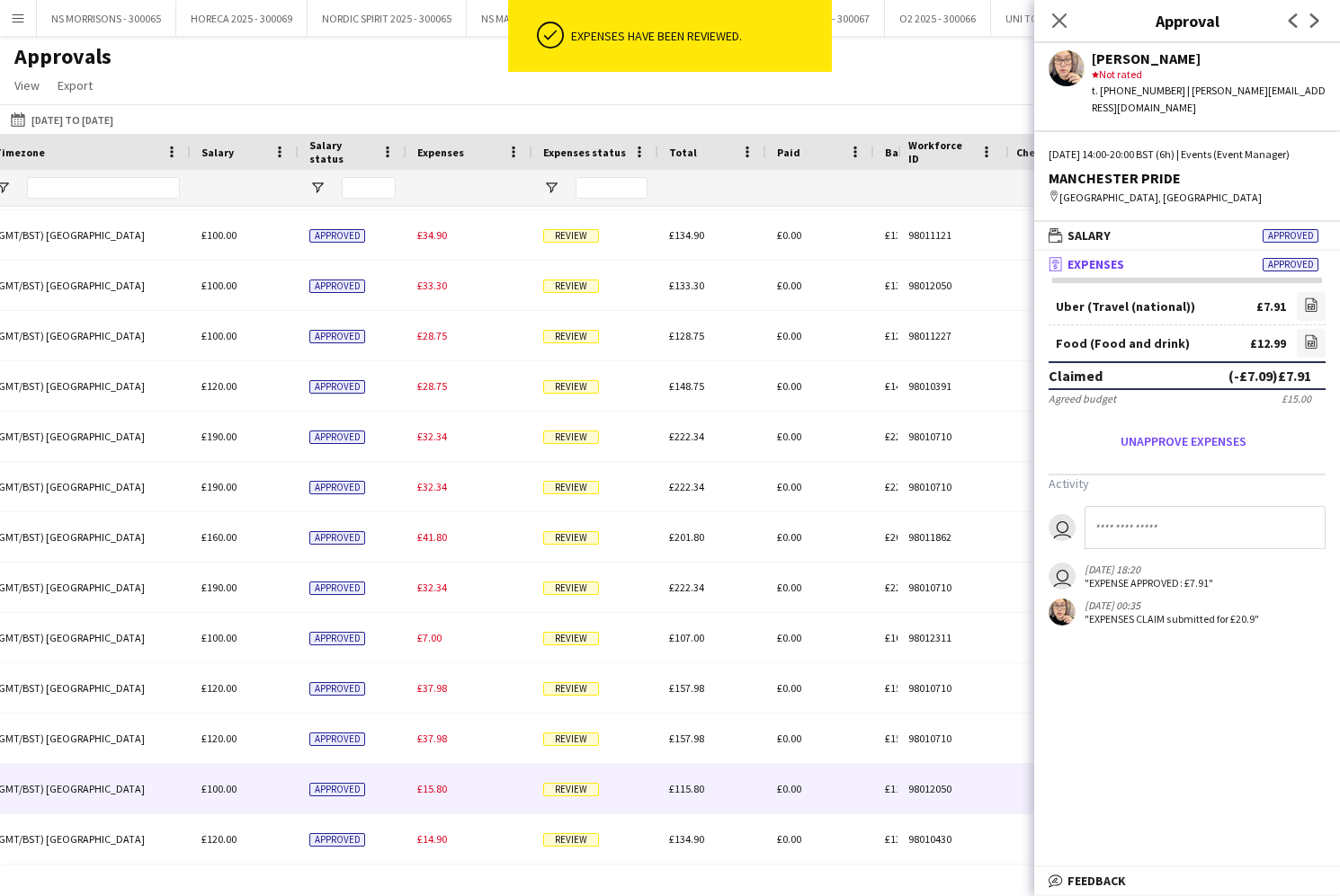
drag, startPoint x: 448, startPoint y: 788, endPoint x: 616, endPoint y: 741, distance: 174.5
click at [448, 788] on div "£15.80" at bounding box center [469, 789] width 126 height 49
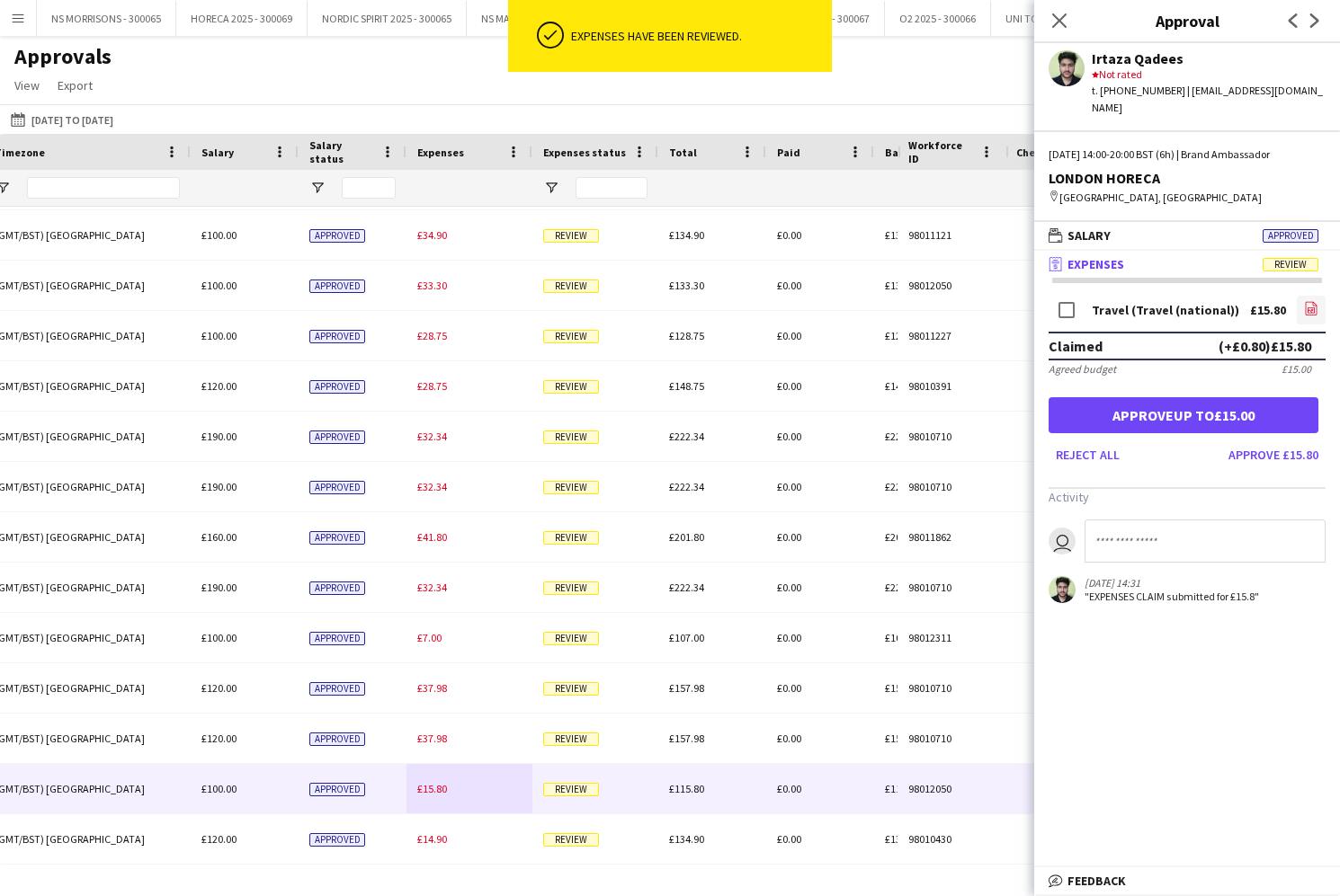
click at [1308, 301] on icon "file-image" at bounding box center [1311, 308] width 15 height 15
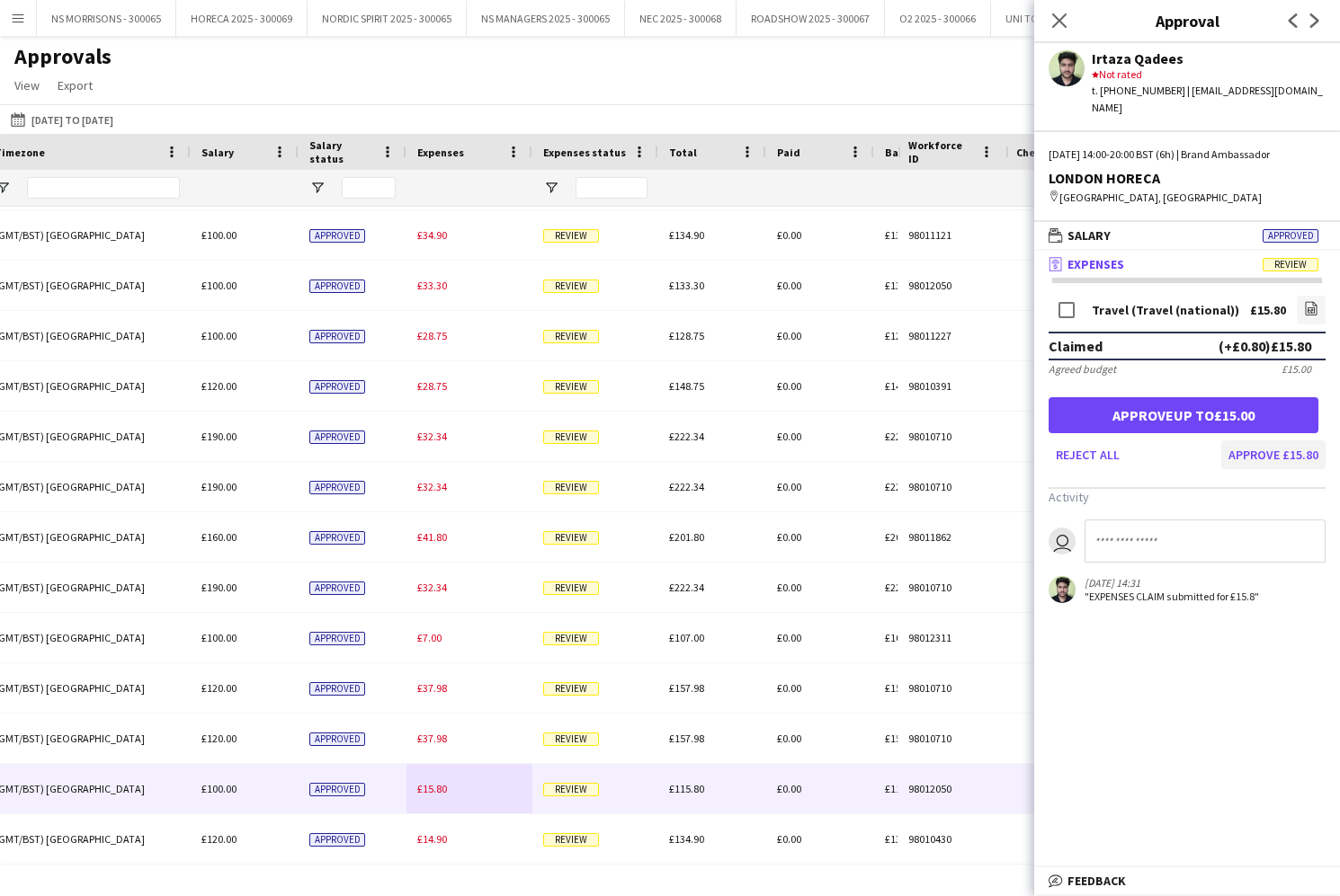
click at [1274, 443] on button "Approve £15.80" at bounding box center [1273, 454] width 104 height 28
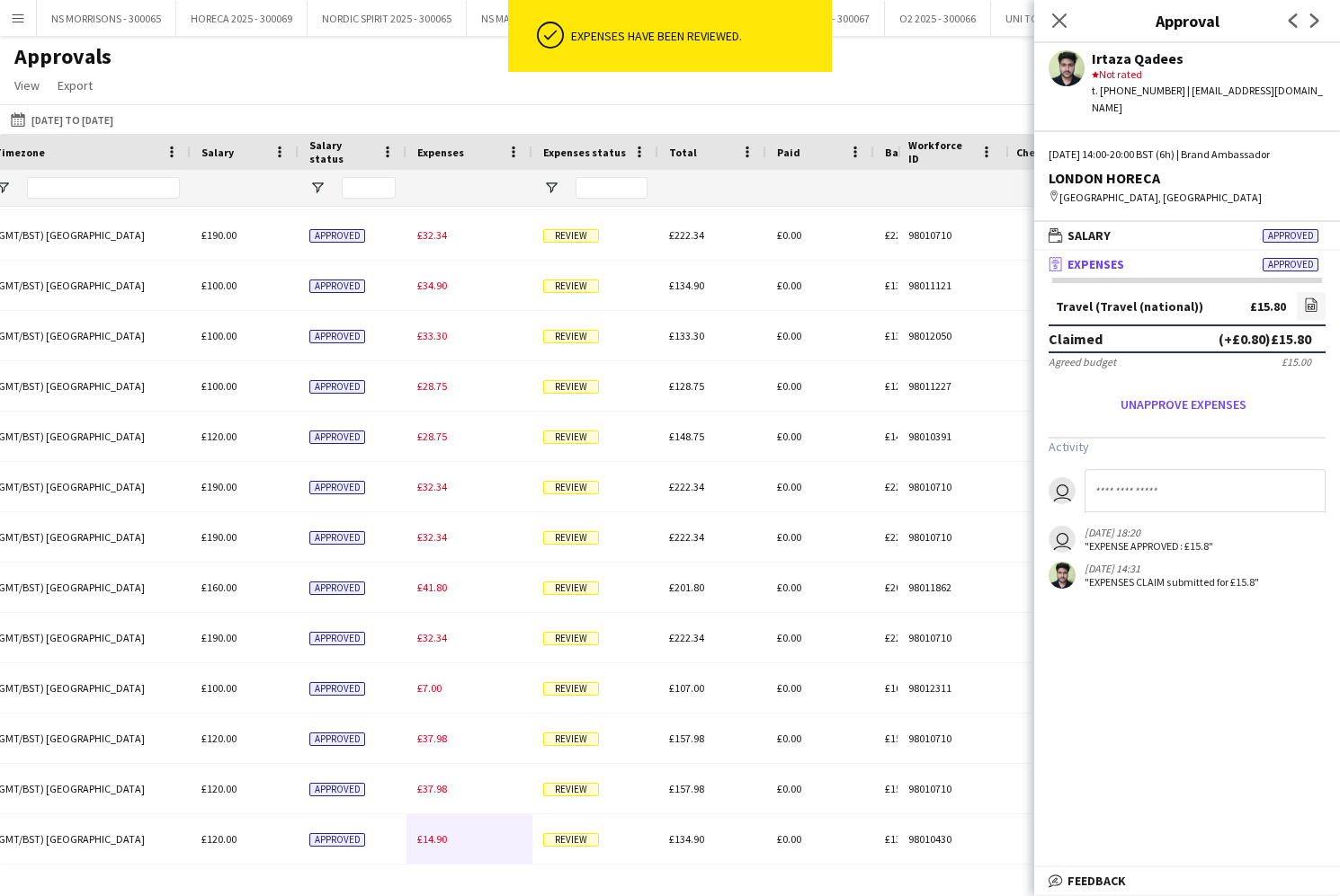
scroll to position [197, 0]
click at [1202, 390] on button "Unapprove expenses" at bounding box center [1183, 404] width 270 height 28
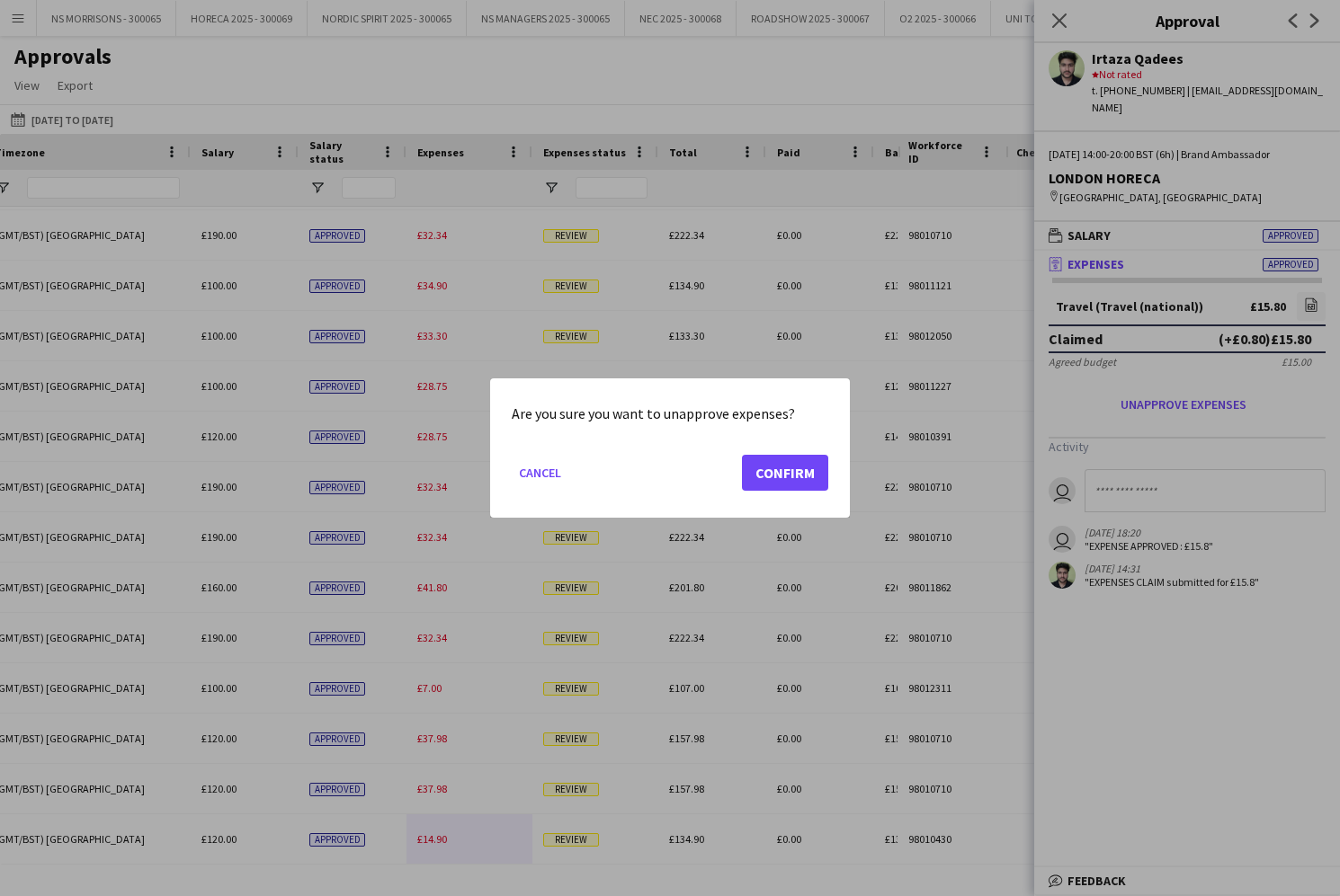
click at [765, 471] on button "Confirm" at bounding box center [785, 472] width 86 height 36
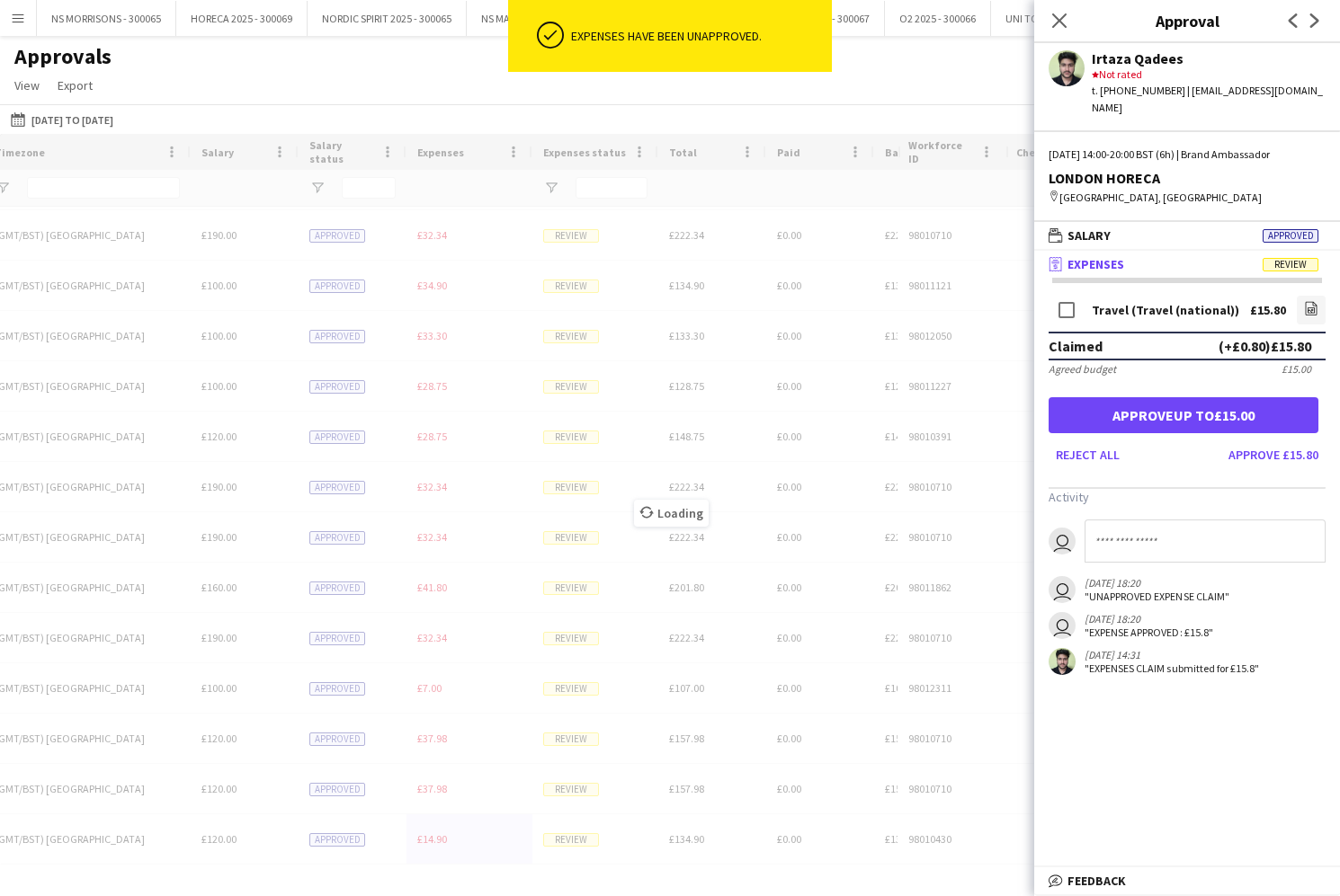
click at [1165, 400] on button "Approve up to £15.00" at bounding box center [1183, 415] width 270 height 36
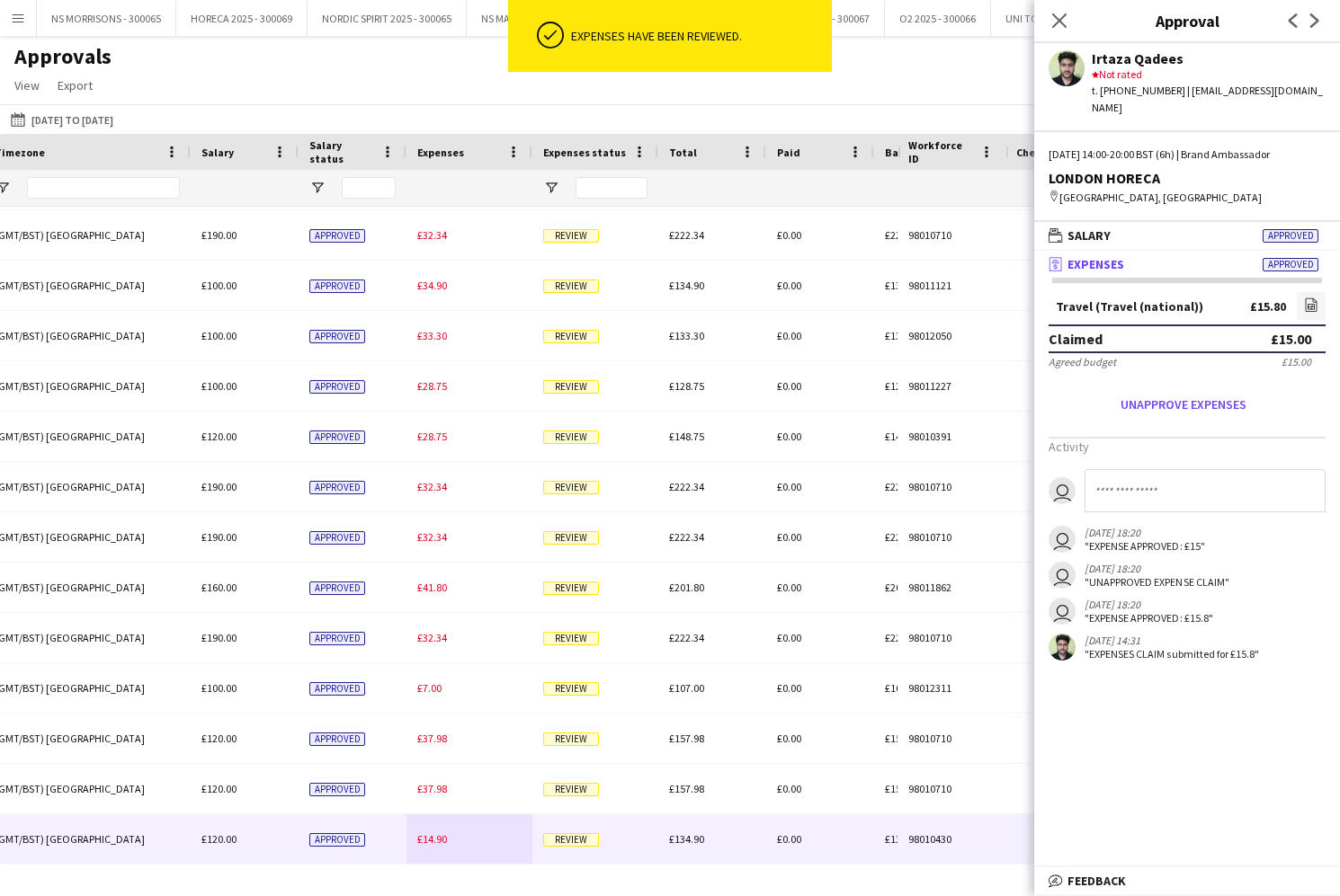
scroll to position [0, 0]
click at [437, 845] on span "£14.90" at bounding box center [432, 838] width 29 height 14
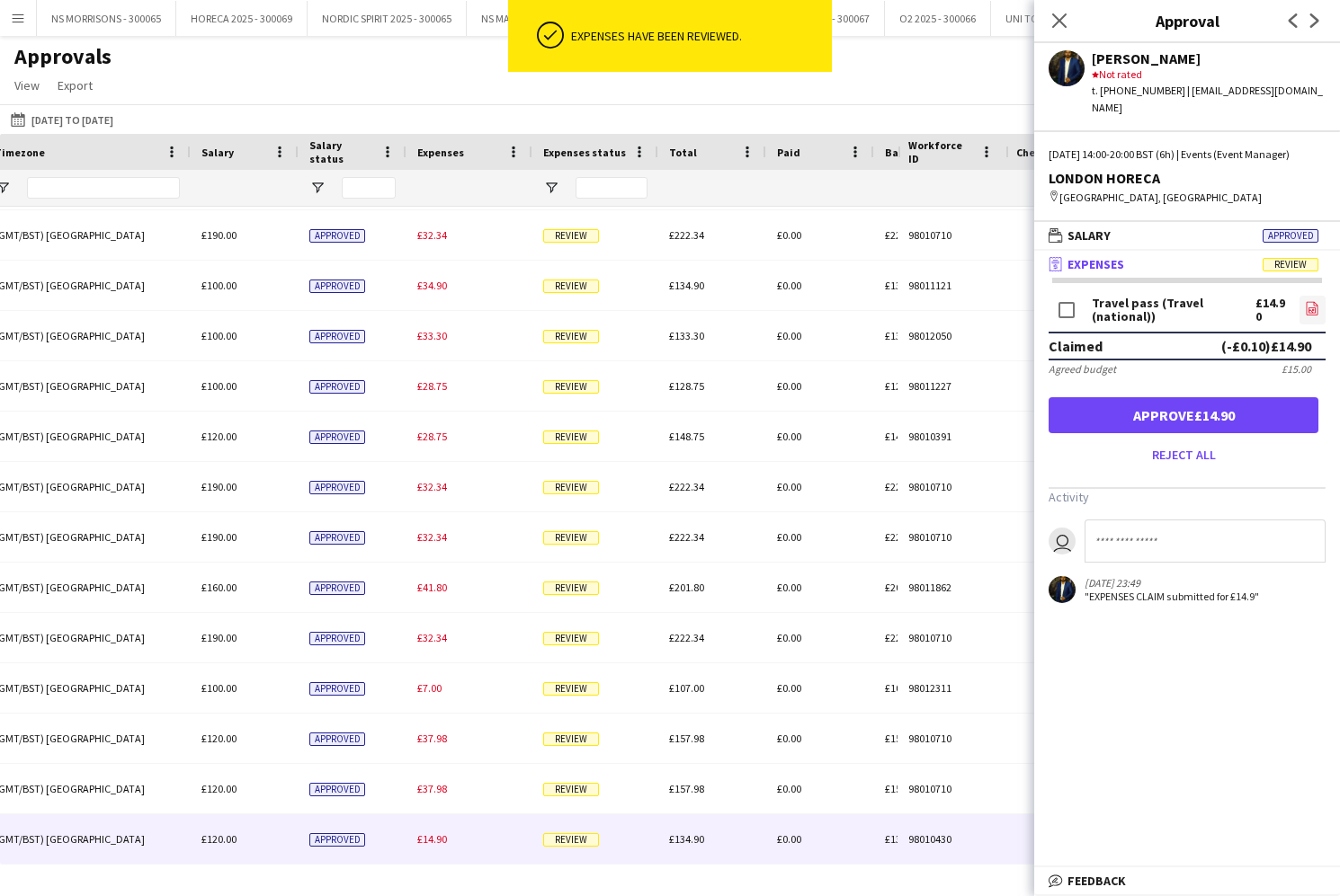
click at [1309, 307] on icon "file-image" at bounding box center [1312, 308] width 15 height 15
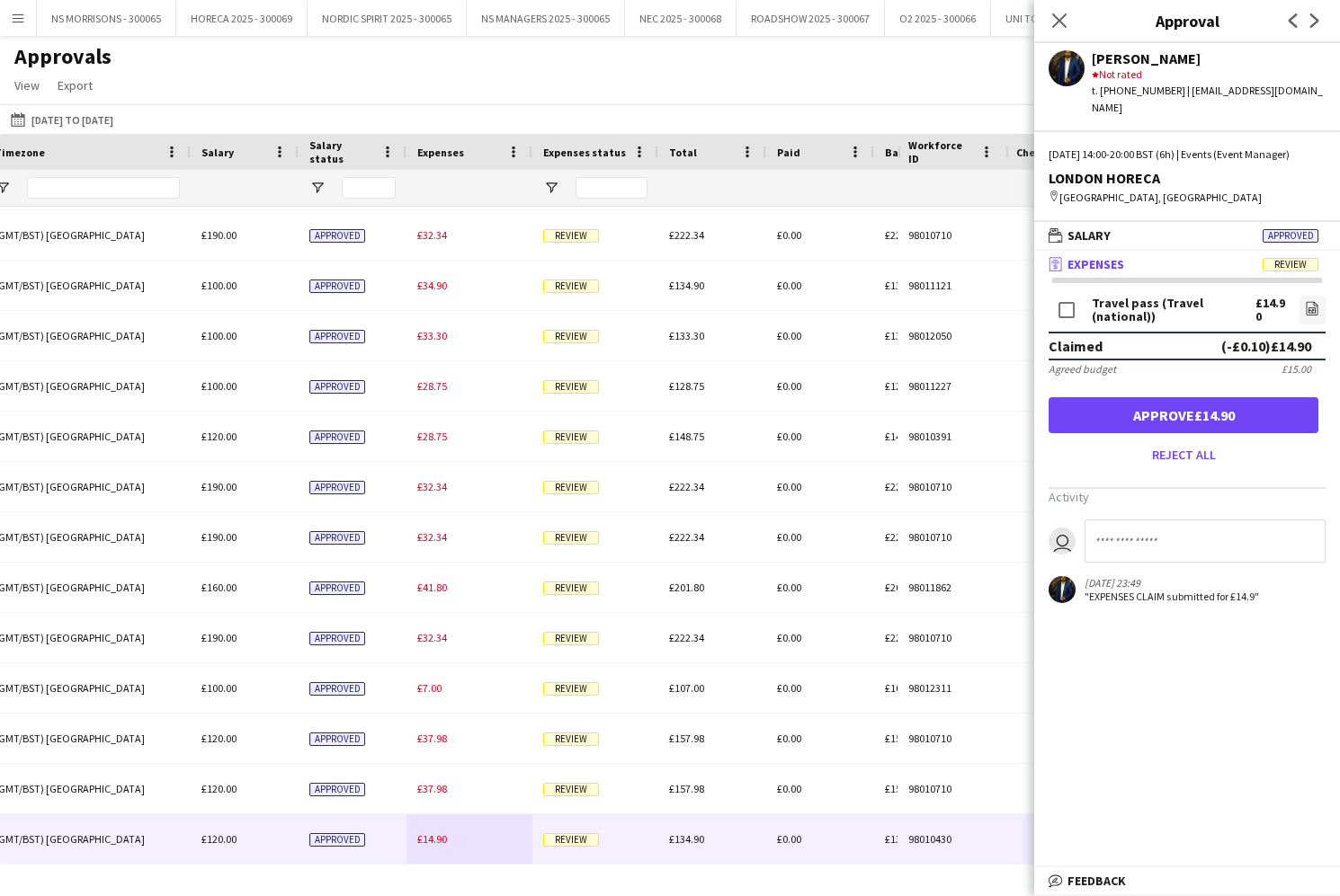
click at [1195, 427] on button "Approve £14.90" at bounding box center [1183, 415] width 270 height 36
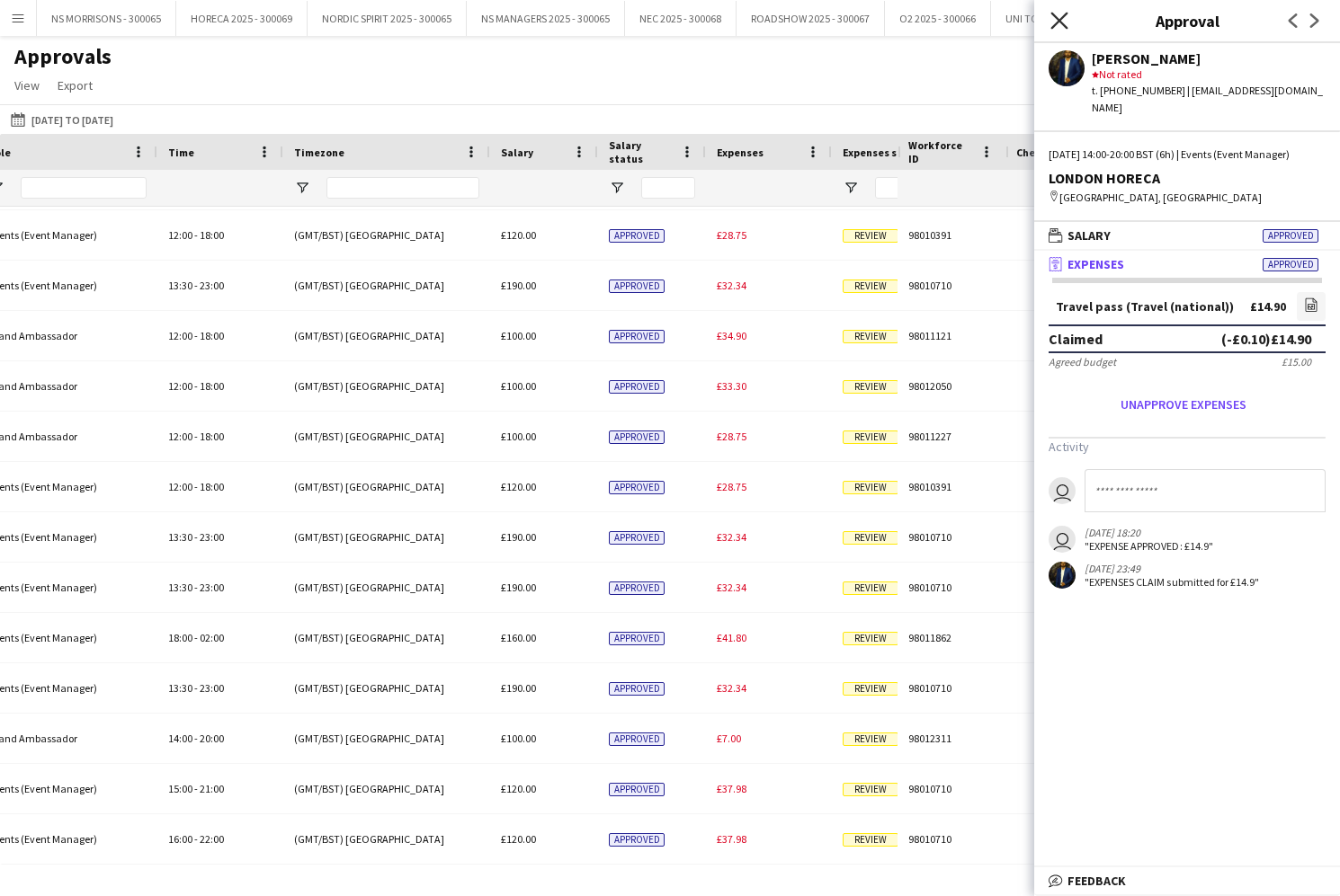
click at [1061, 23] on icon at bounding box center [1058, 20] width 17 height 17
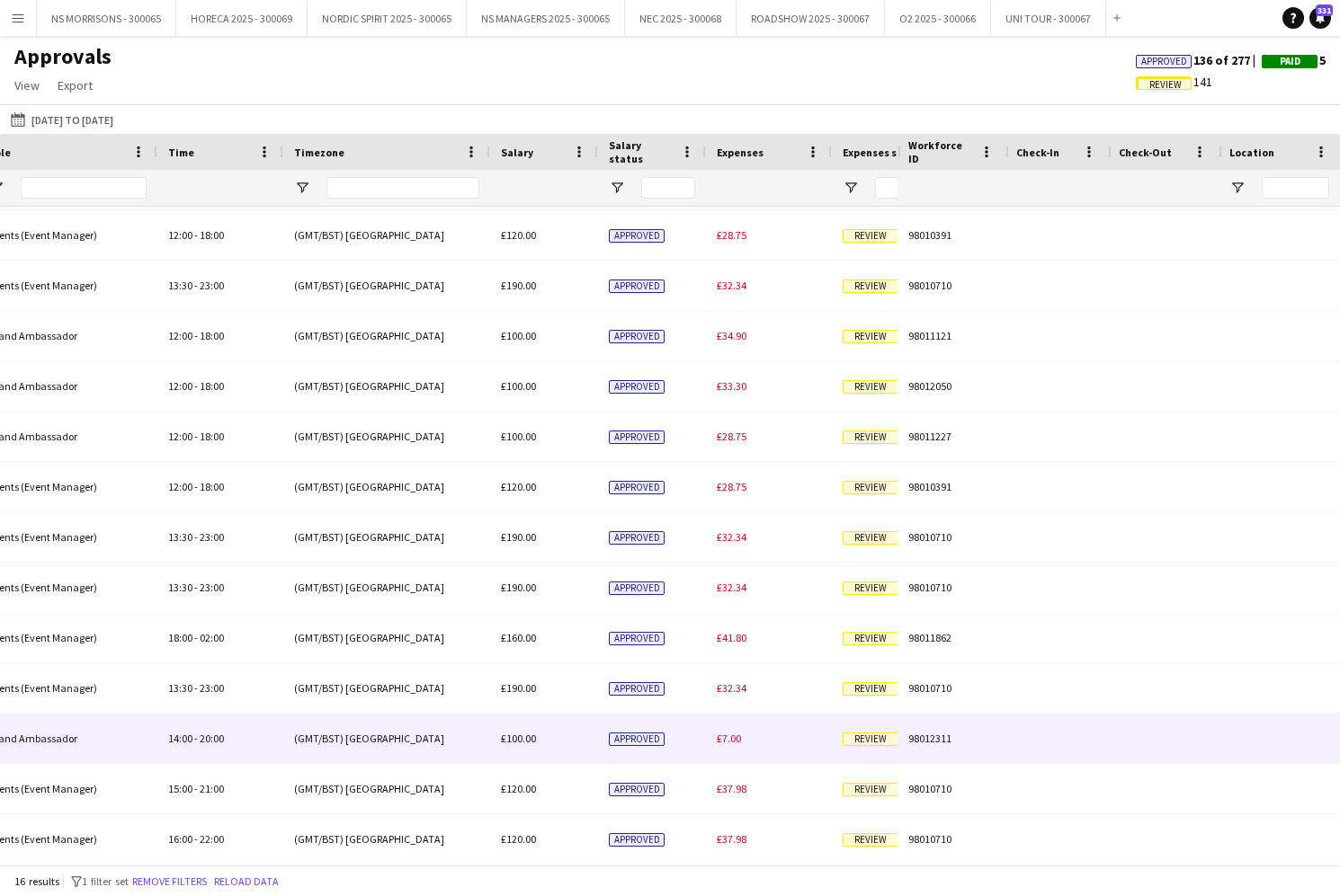
click at [726, 735] on span "£7.00" at bounding box center [729, 738] width 25 height 14
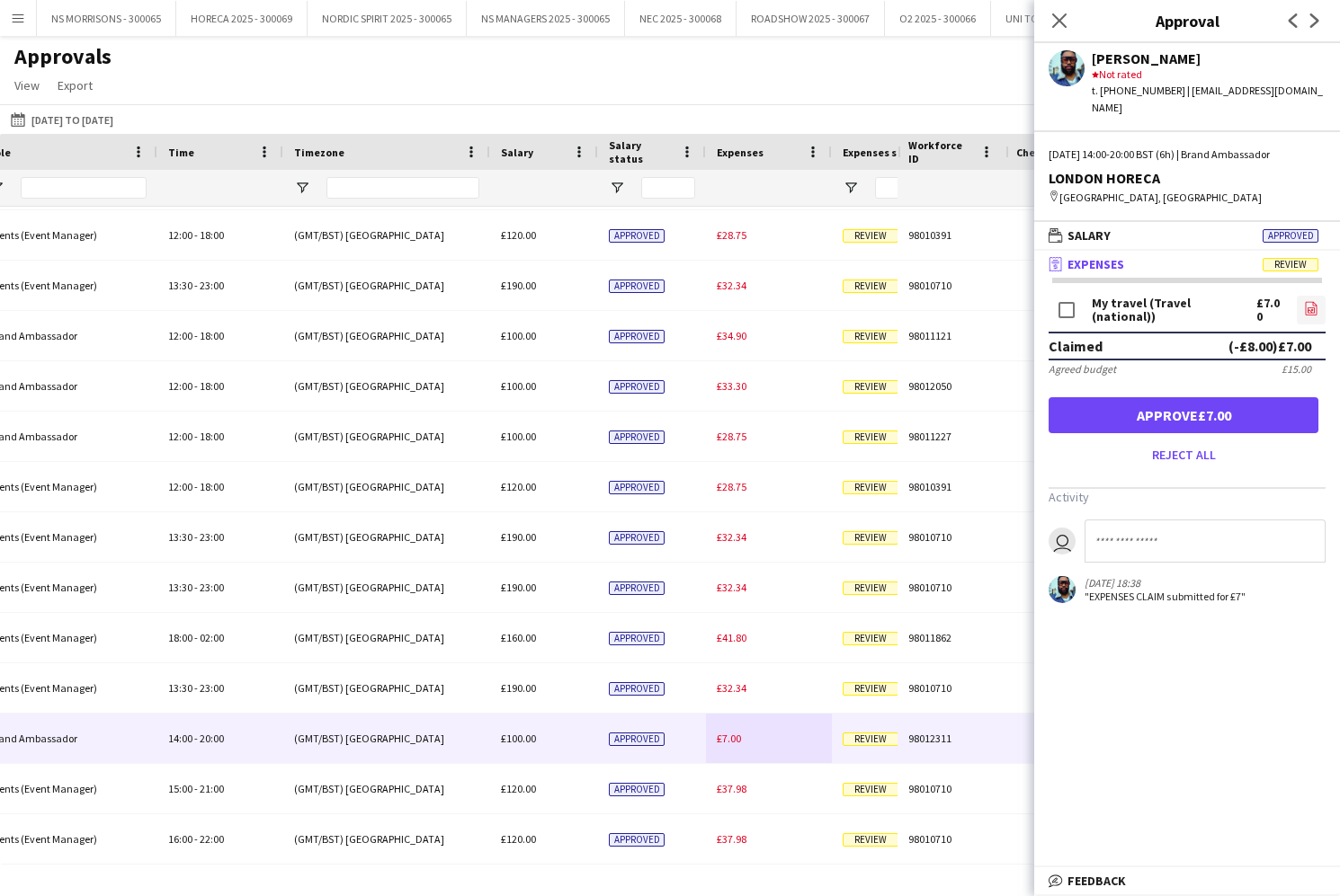
click at [1310, 301] on icon "file-image" at bounding box center [1311, 308] width 15 height 15
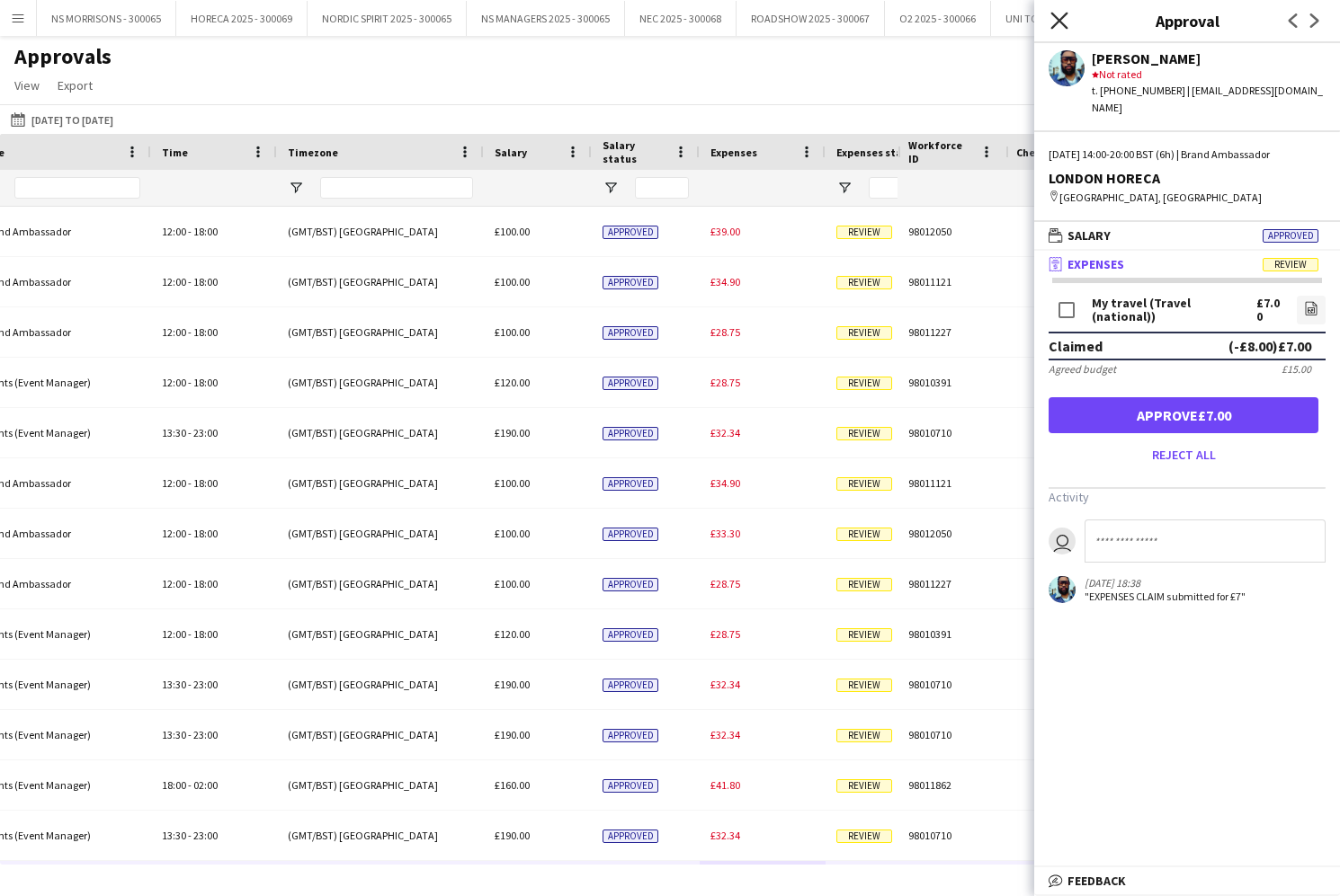
click at [1056, 17] on icon at bounding box center [1058, 20] width 17 height 17
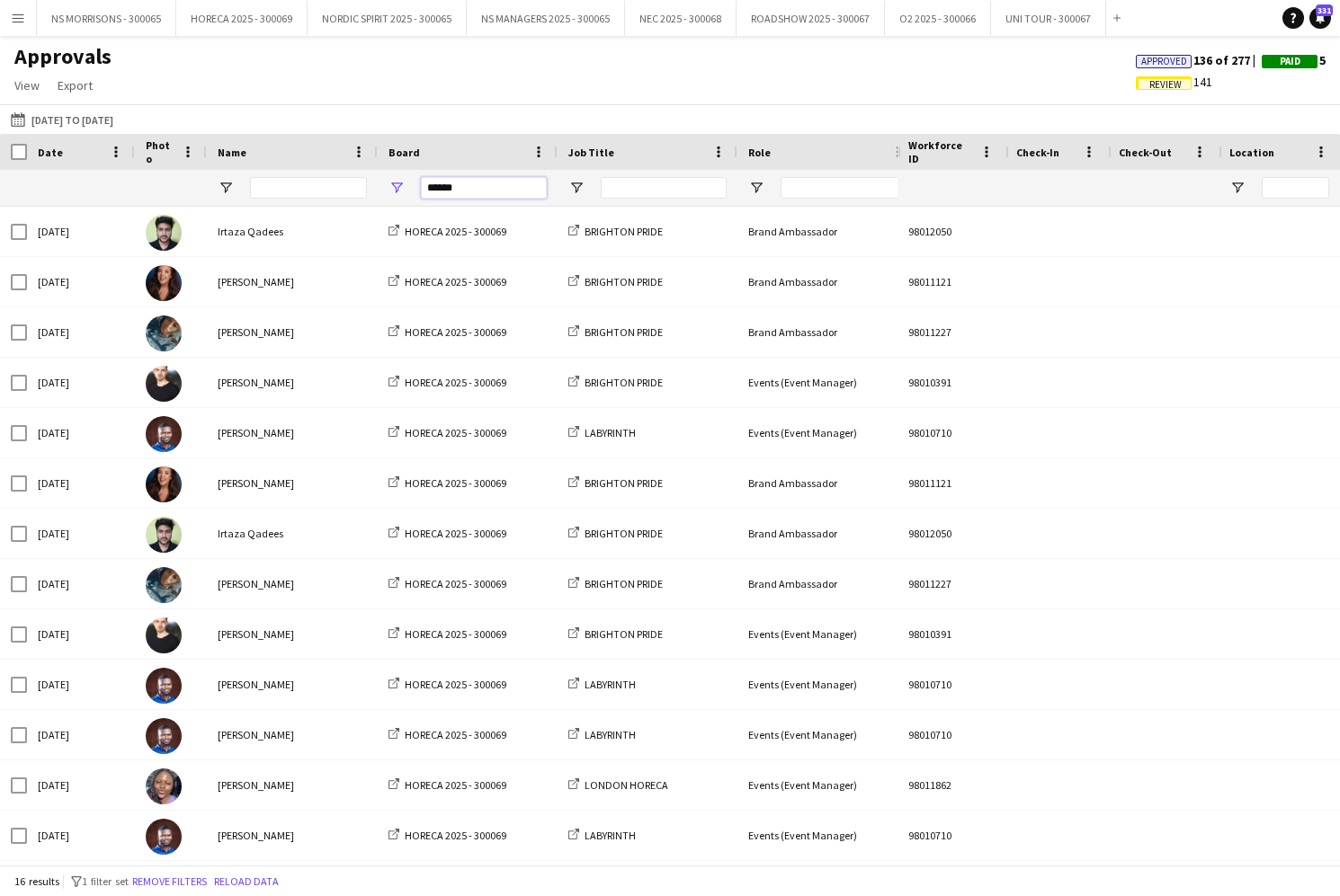
drag, startPoint x: 482, startPoint y: 189, endPoint x: 378, endPoint y: 188, distance: 104.0
click at [378, 188] on div "******" at bounding box center [467, 187] width 180 height 36
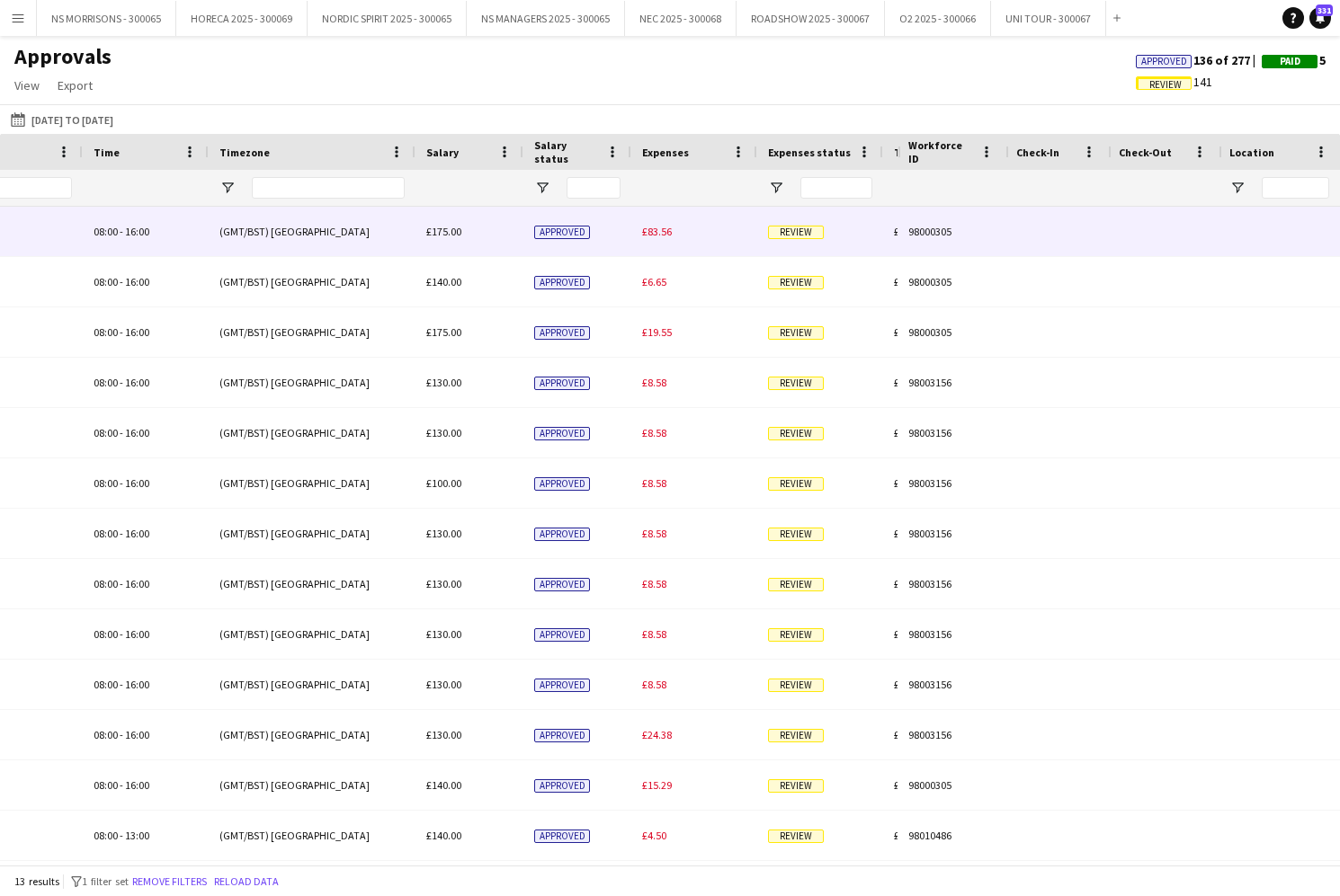
type input "****"
click at [663, 232] on span "£83.56" at bounding box center [657, 231] width 29 height 14
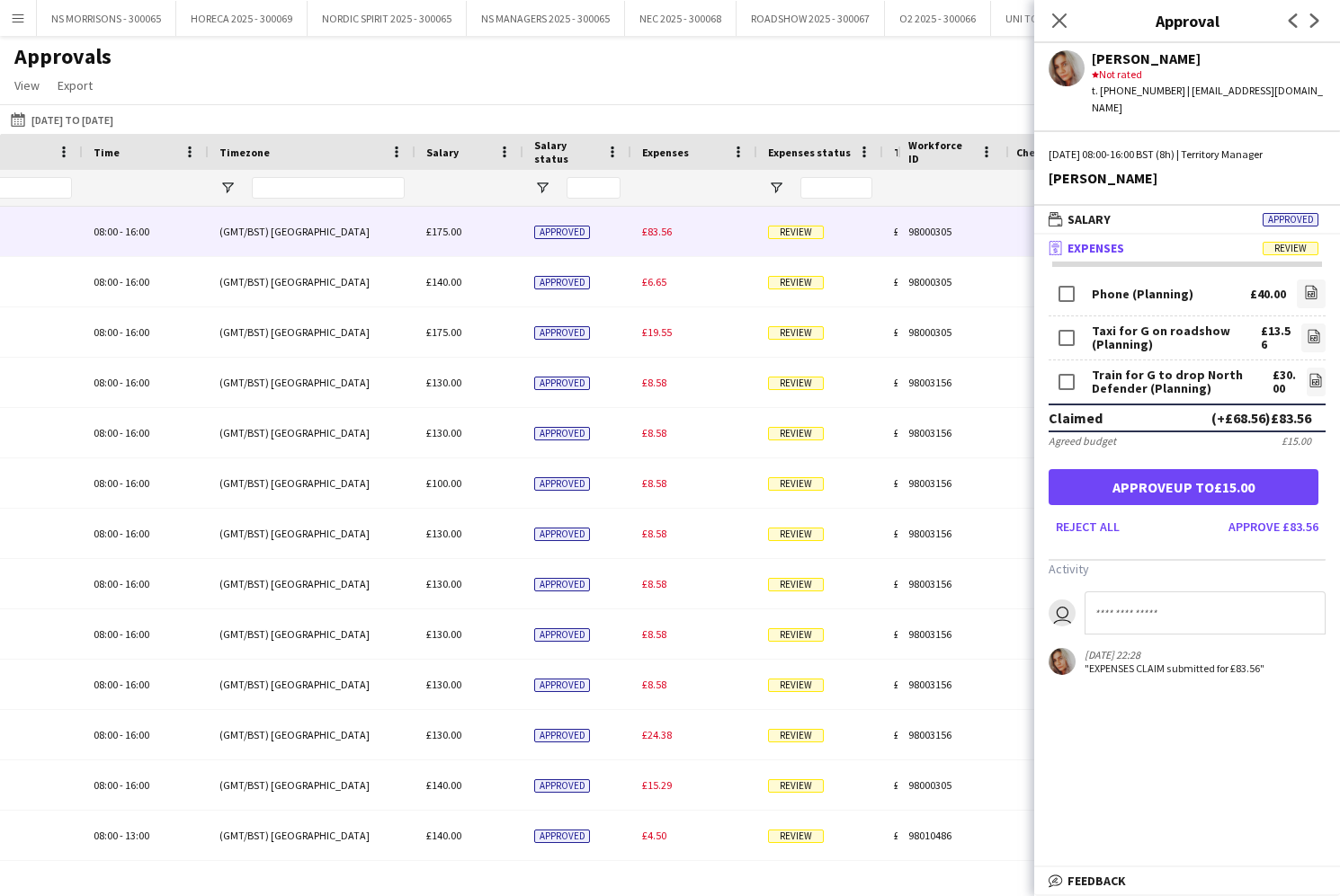
click at [1270, 512] on button "Approve £83.56" at bounding box center [1273, 526] width 104 height 28
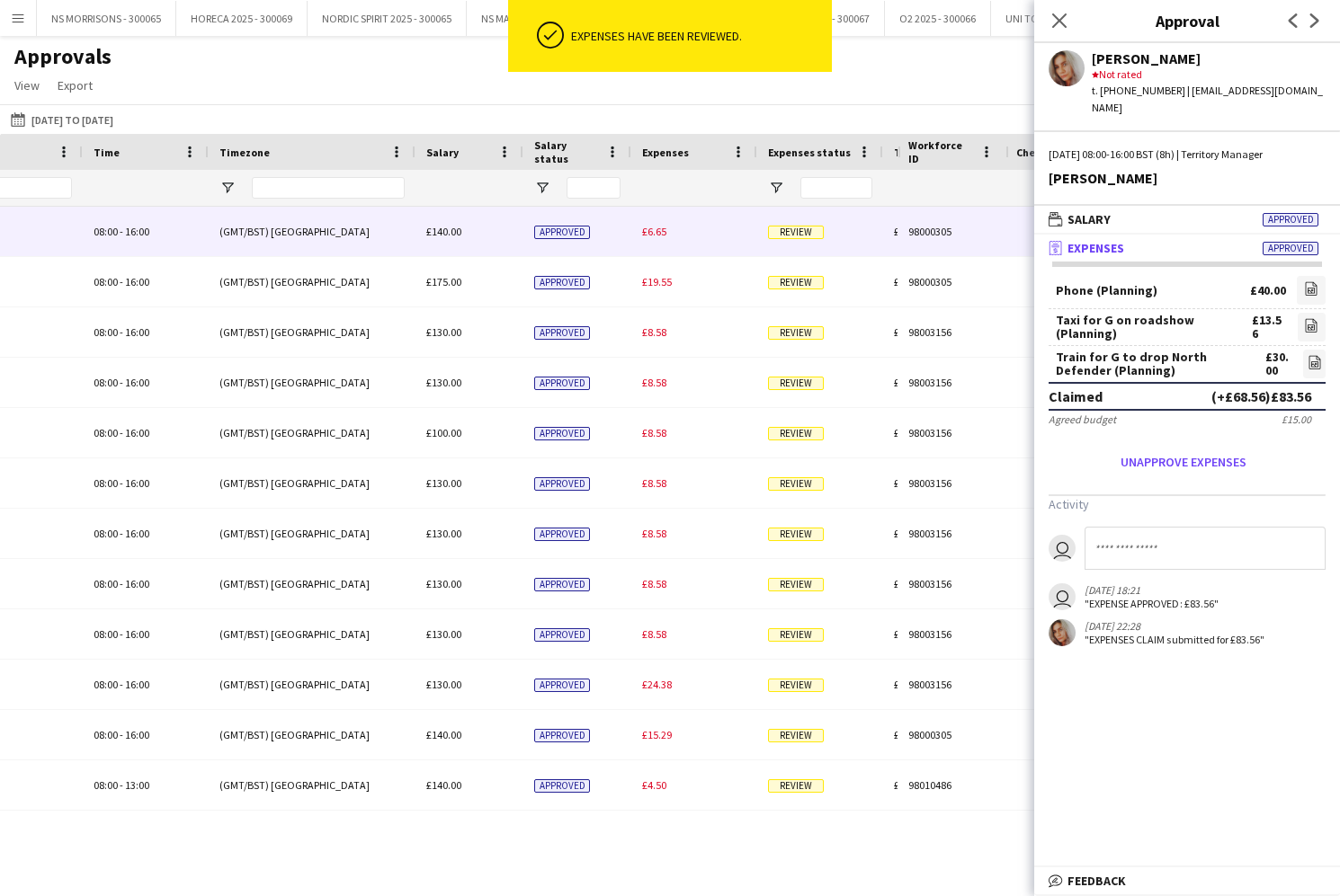
click at [664, 233] on span "£6.65" at bounding box center [654, 231] width 25 height 14
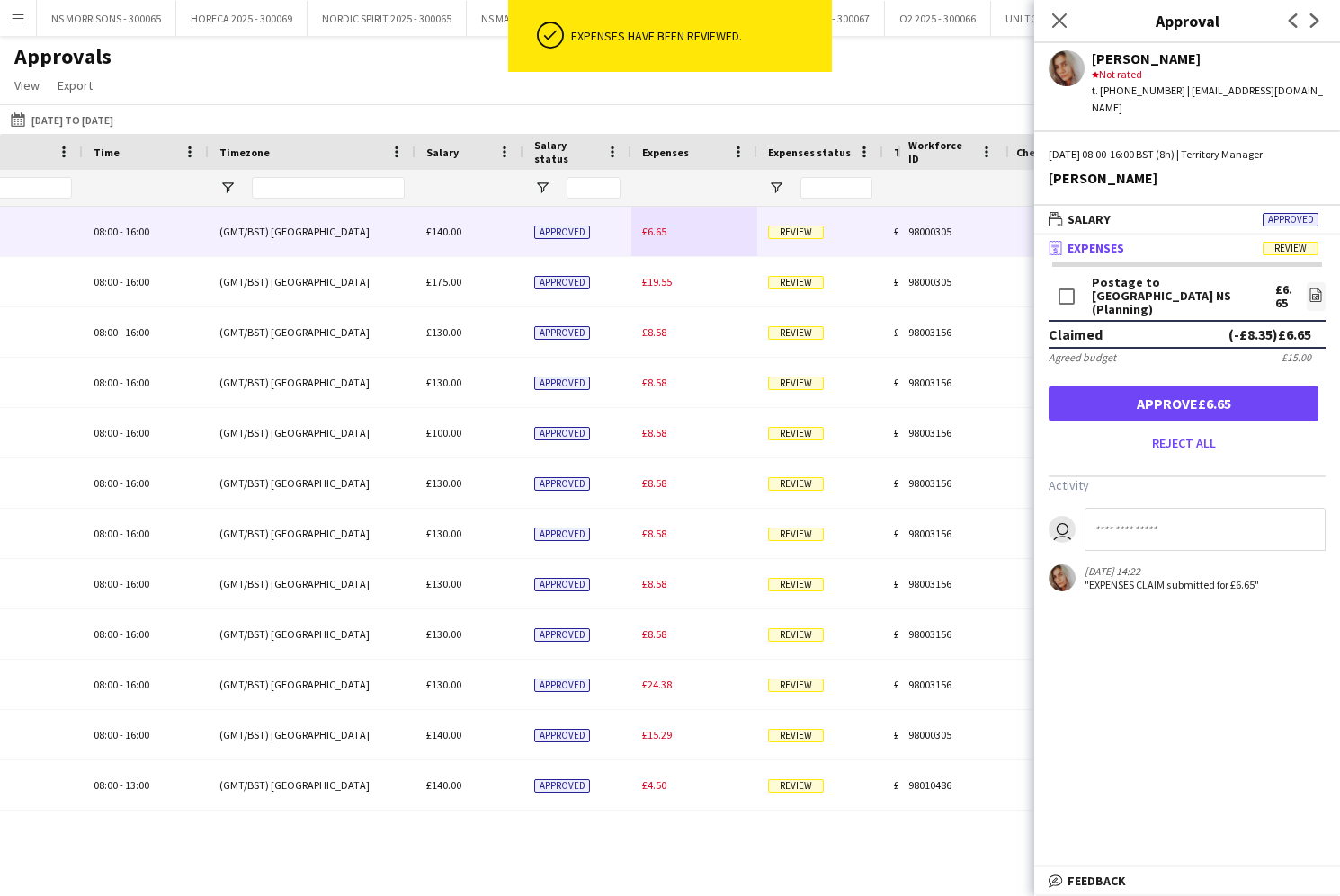
click at [1133, 386] on button "Approve £6.65" at bounding box center [1183, 403] width 270 height 36
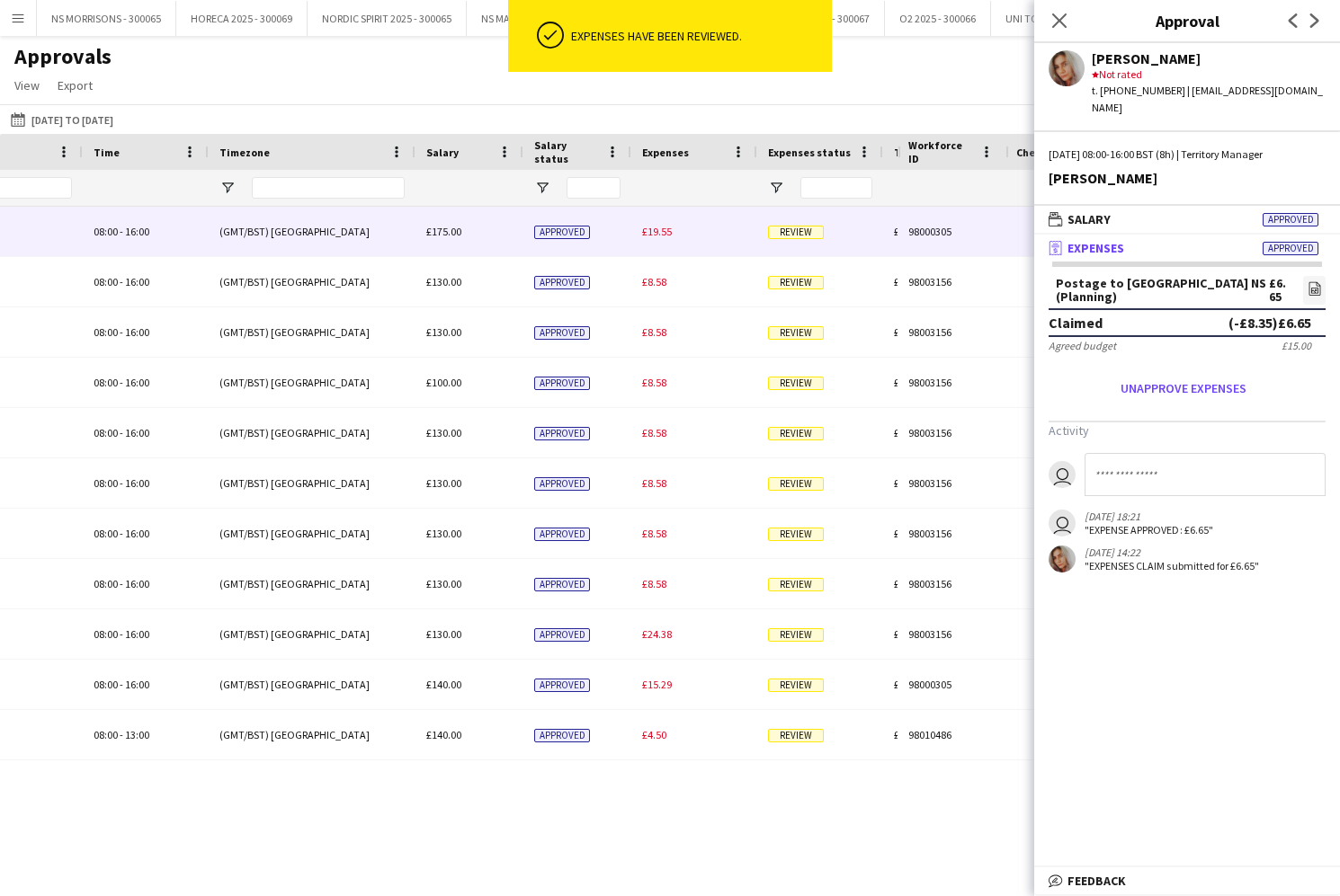
click at [658, 237] on span "£19.55" at bounding box center [657, 231] width 29 height 14
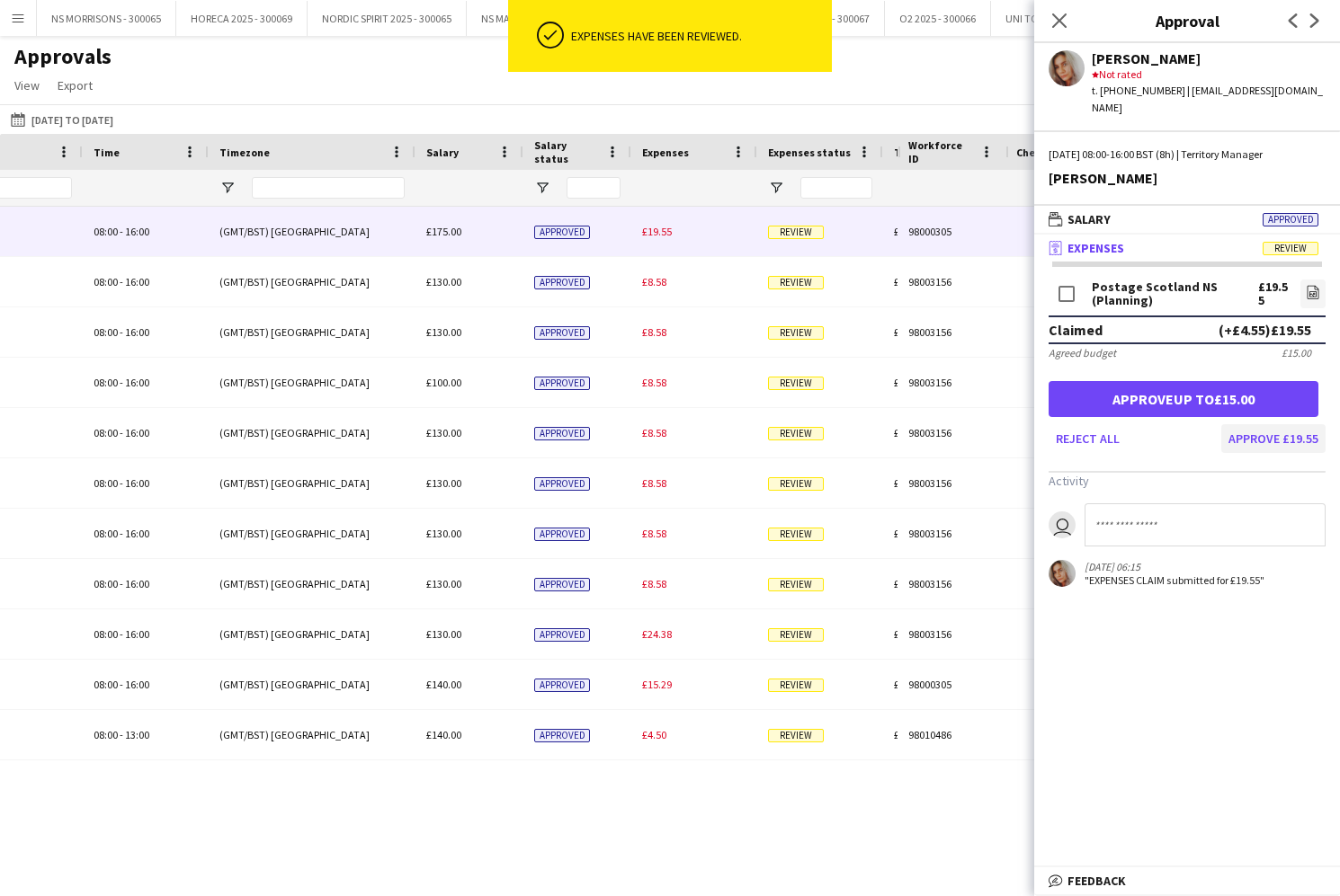
click at [1283, 427] on button "Approve £19.55" at bounding box center [1273, 438] width 104 height 28
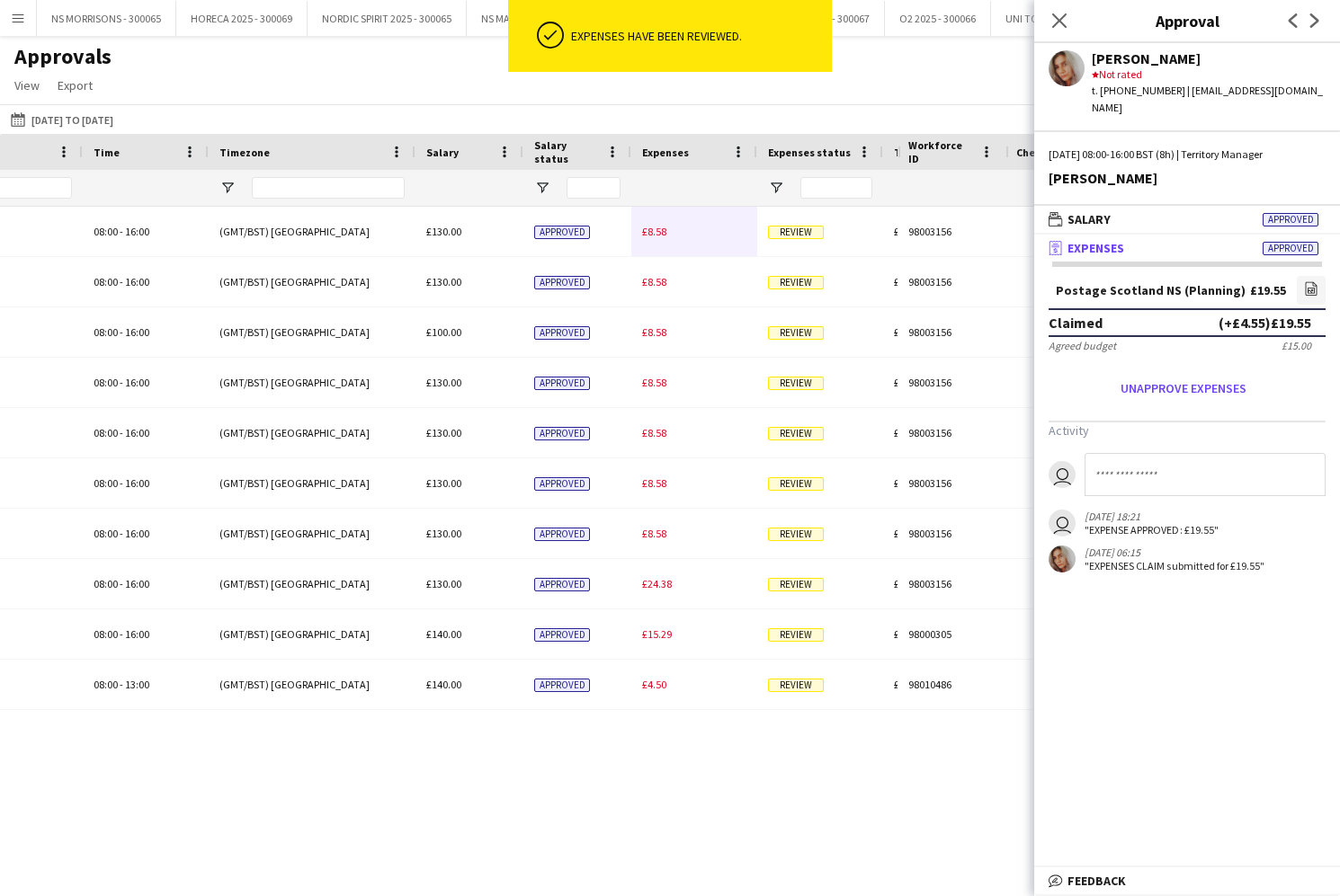
click at [649, 235] on span "£8.58" at bounding box center [654, 231] width 25 height 14
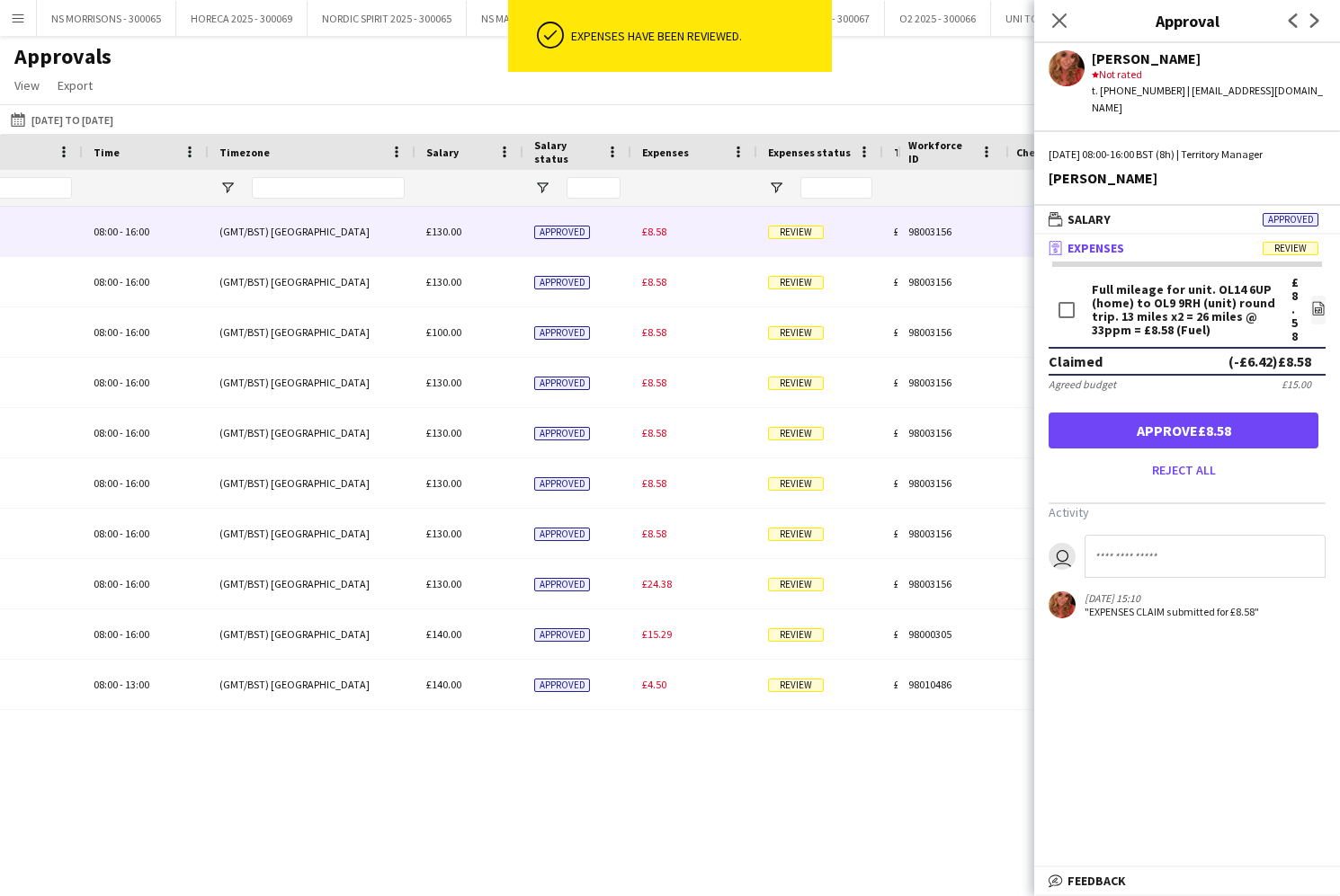
click at [1147, 417] on button "Approve £8.58" at bounding box center [1183, 430] width 270 height 36
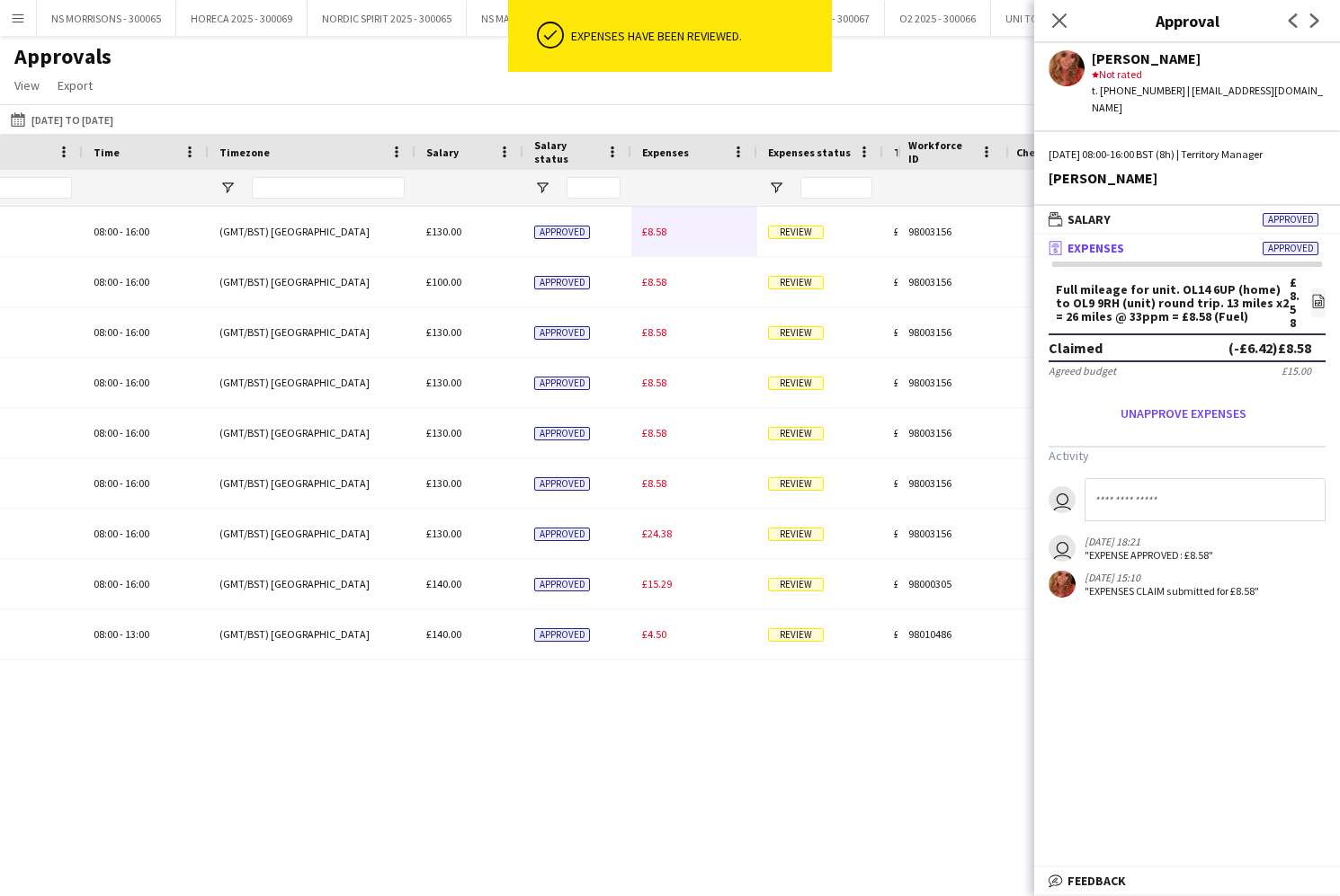
click at [655, 233] on span "£8.58" at bounding box center [654, 231] width 25 height 14
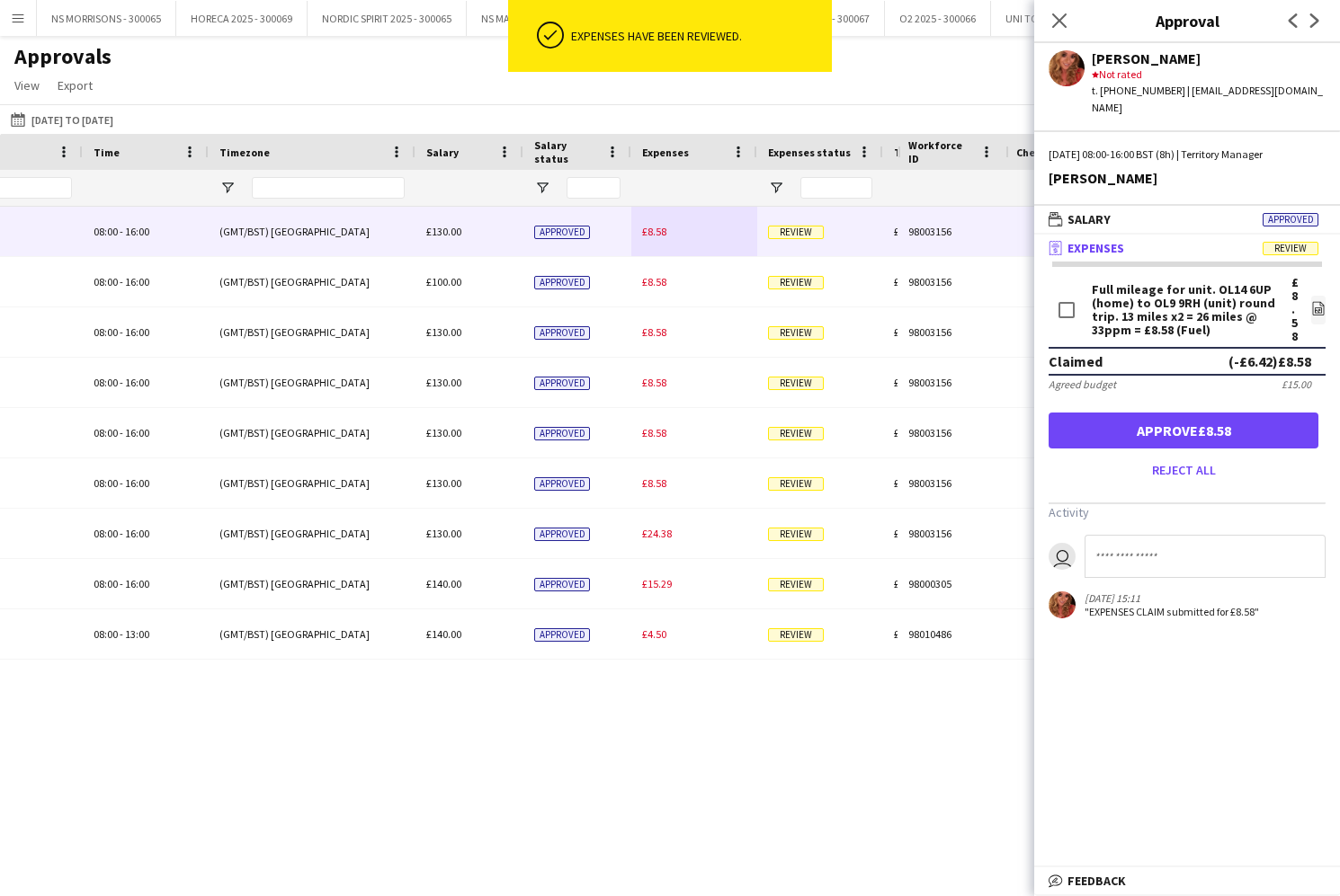
click at [1092, 420] on button "Approve £8.58" at bounding box center [1183, 430] width 270 height 36
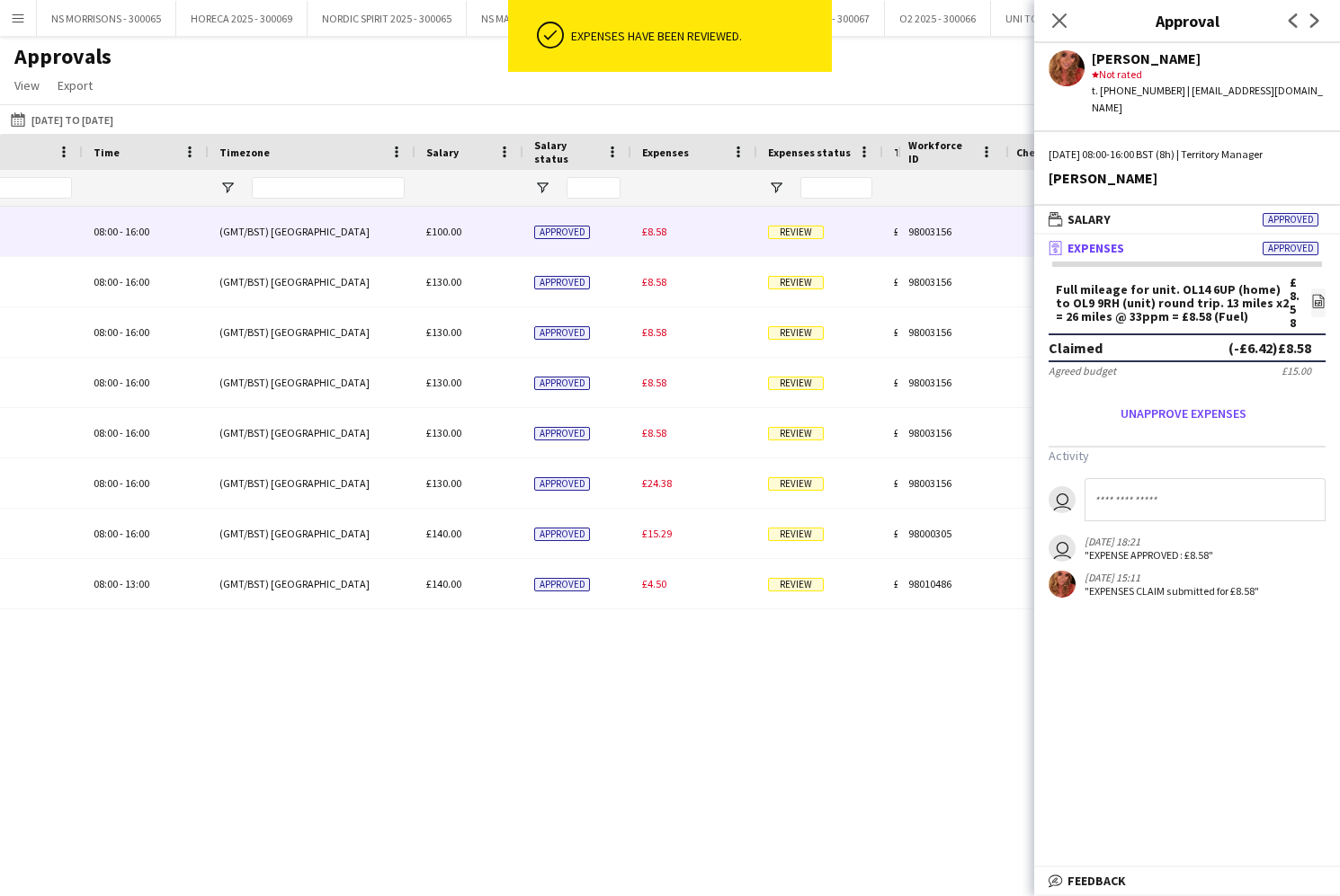
drag, startPoint x: 647, startPoint y: 235, endPoint x: 682, endPoint y: 243, distance: 35.9
click at [647, 235] on span "£8.58" at bounding box center [654, 231] width 25 height 14
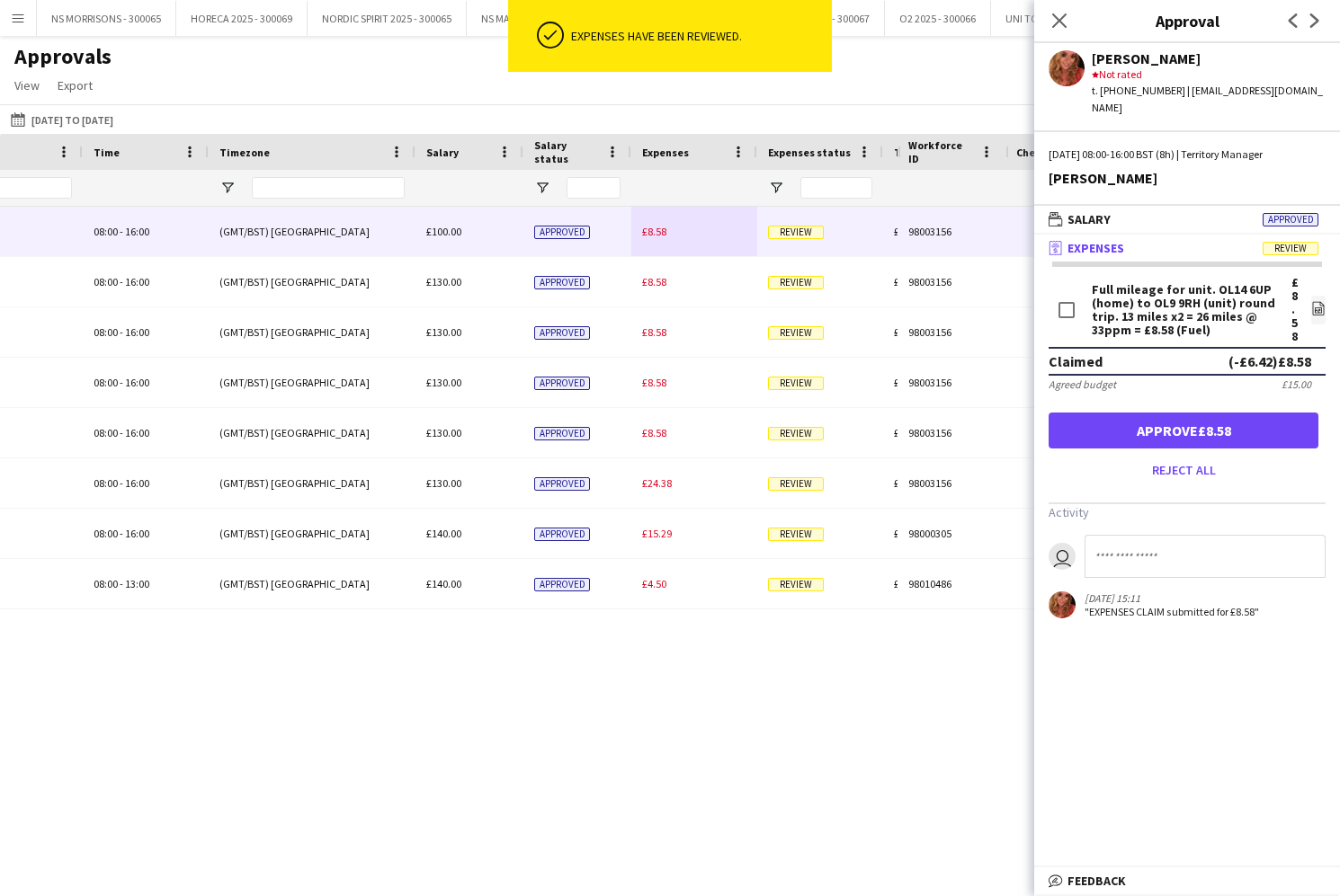
click at [1100, 424] on button "Approve £8.58" at bounding box center [1183, 430] width 270 height 36
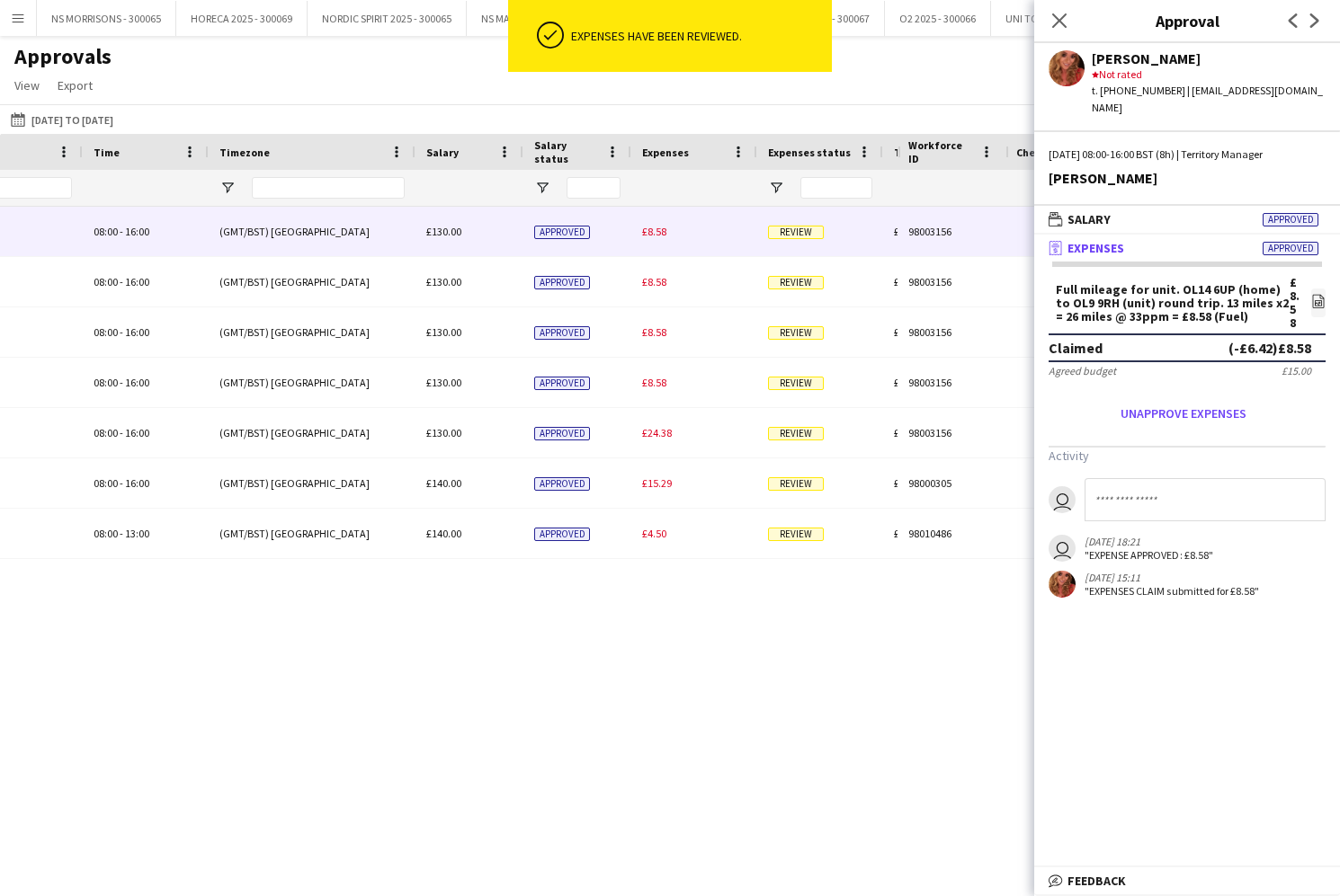
click at [669, 236] on div "£8.58" at bounding box center [694, 231] width 126 height 49
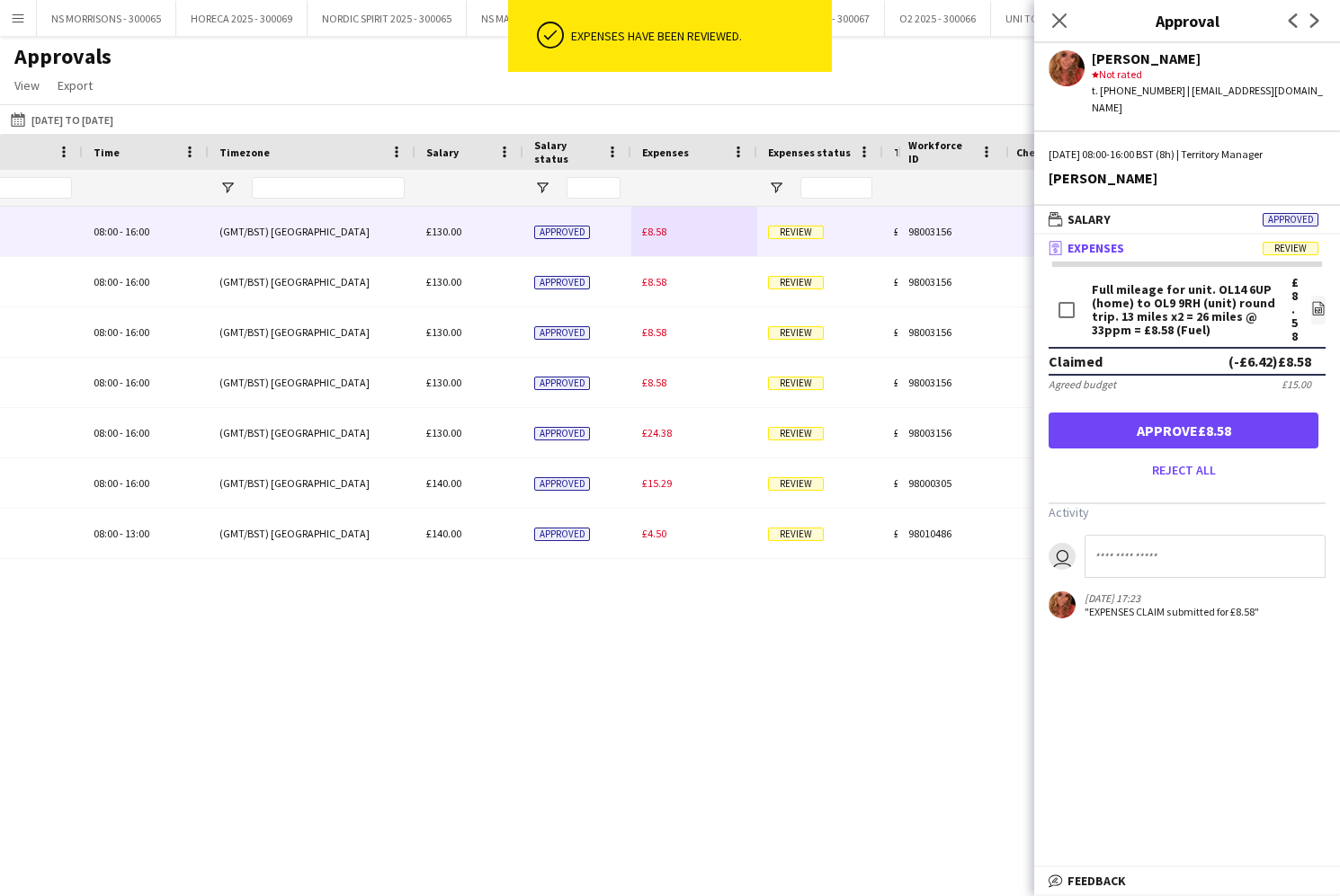
click at [1120, 412] on button "Approve £8.58" at bounding box center [1183, 430] width 270 height 36
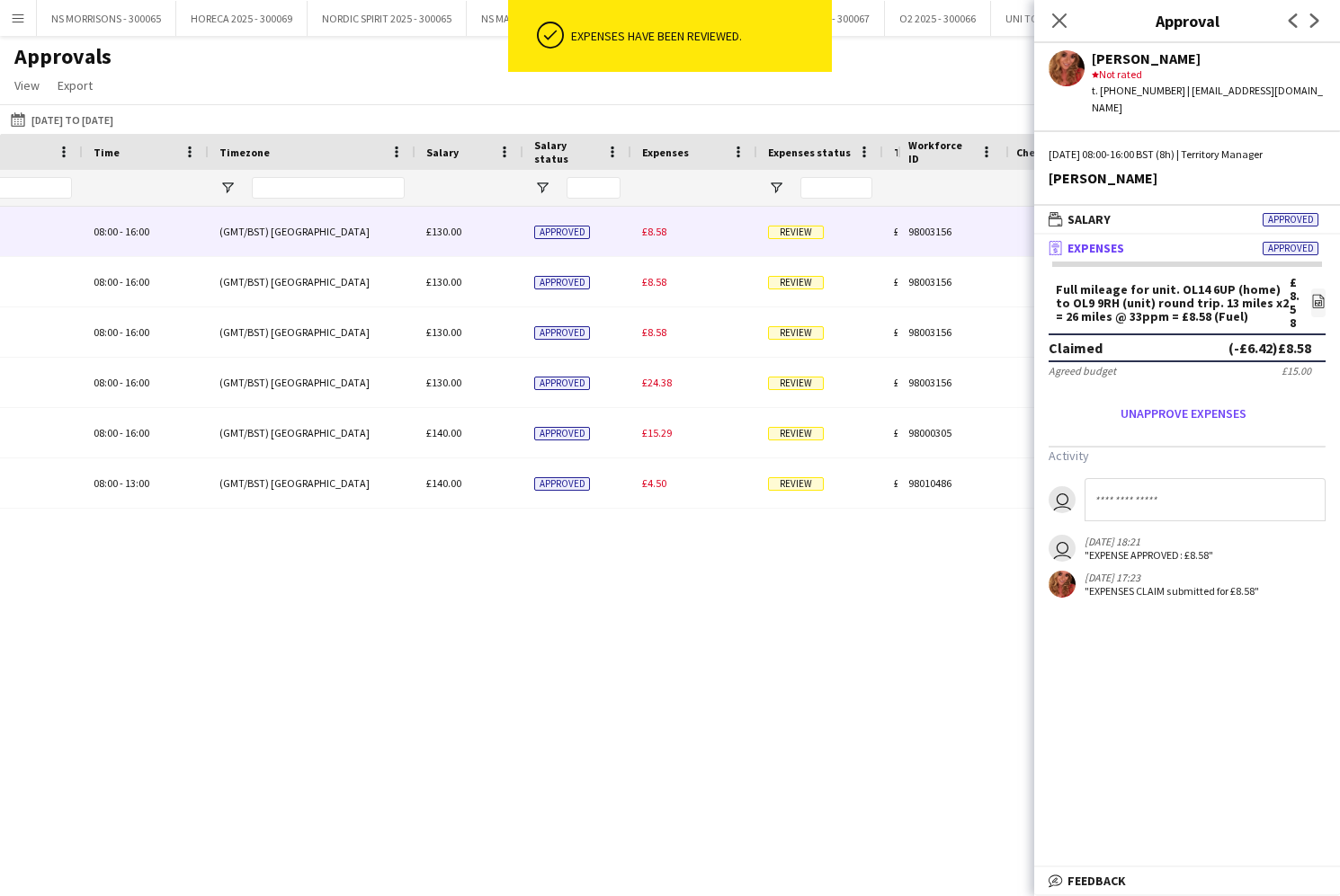
drag, startPoint x: 663, startPoint y: 240, endPoint x: 672, endPoint y: 242, distance: 9.2
click at [663, 240] on div "£8.58" at bounding box center [694, 231] width 126 height 49
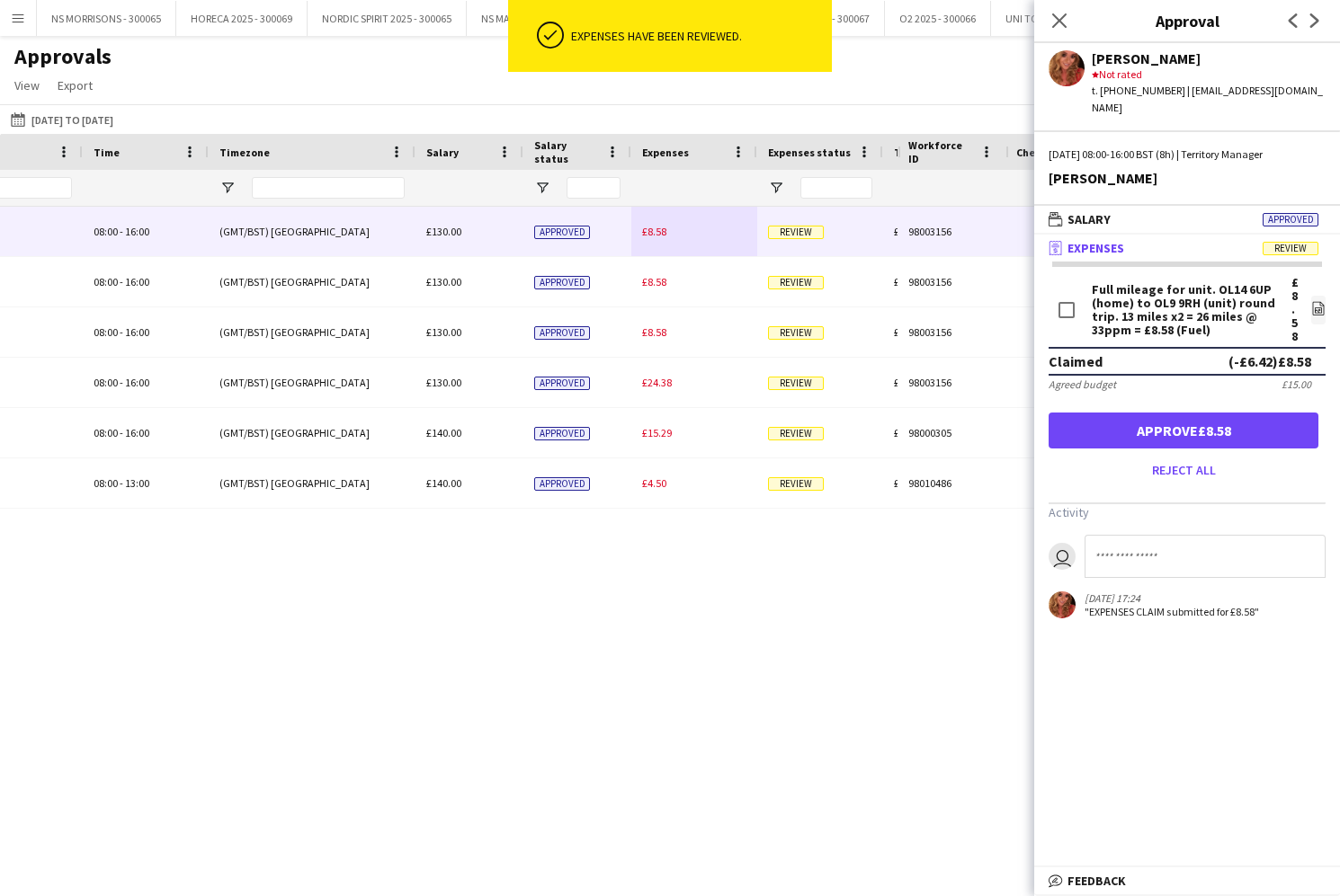
drag, startPoint x: 1155, startPoint y: 417, endPoint x: 1145, endPoint y: 411, distance: 11.7
click at [1155, 417] on button "Approve £8.58" at bounding box center [1183, 430] width 270 height 36
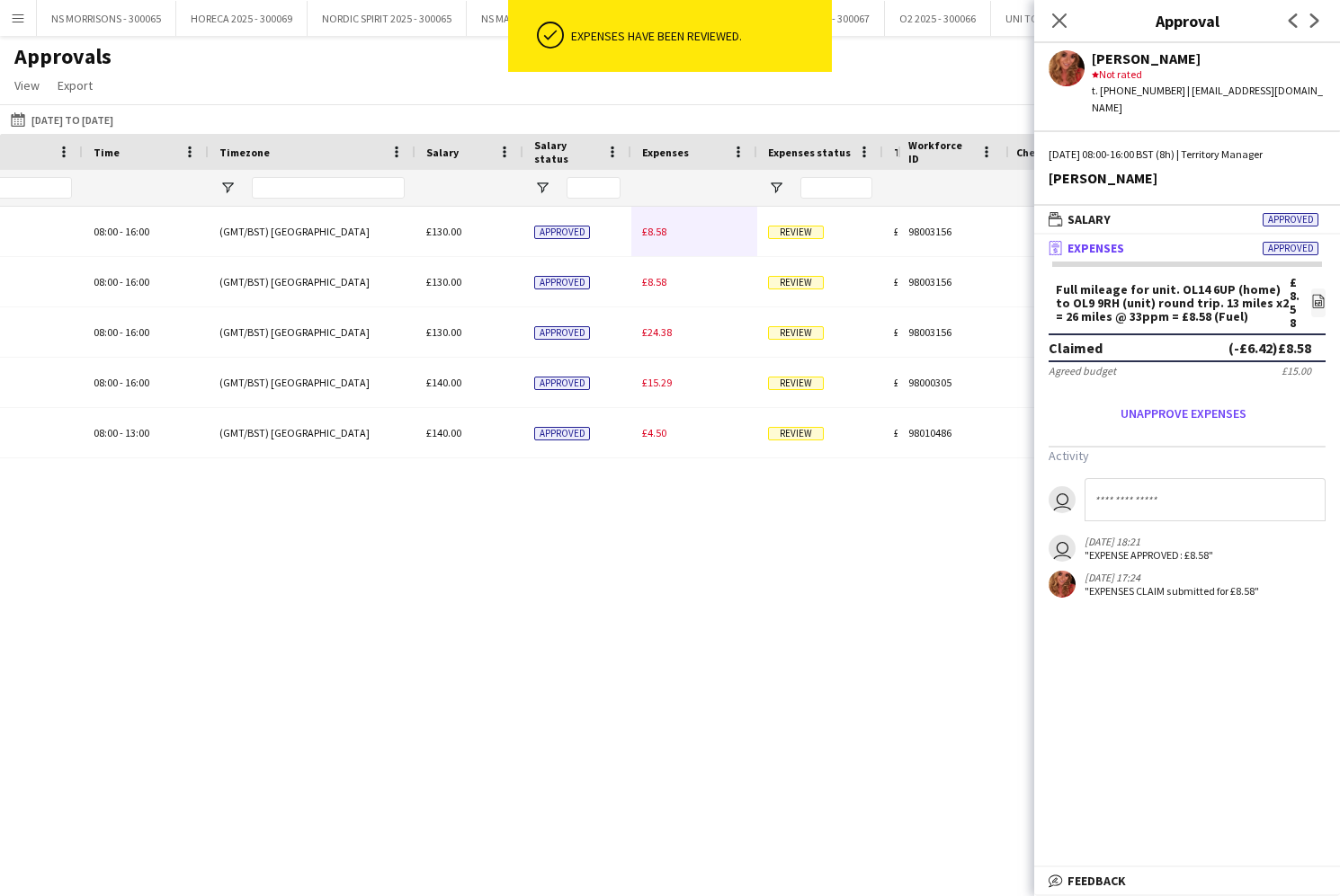
click at [652, 230] on span "£8.58" at bounding box center [654, 231] width 25 height 14
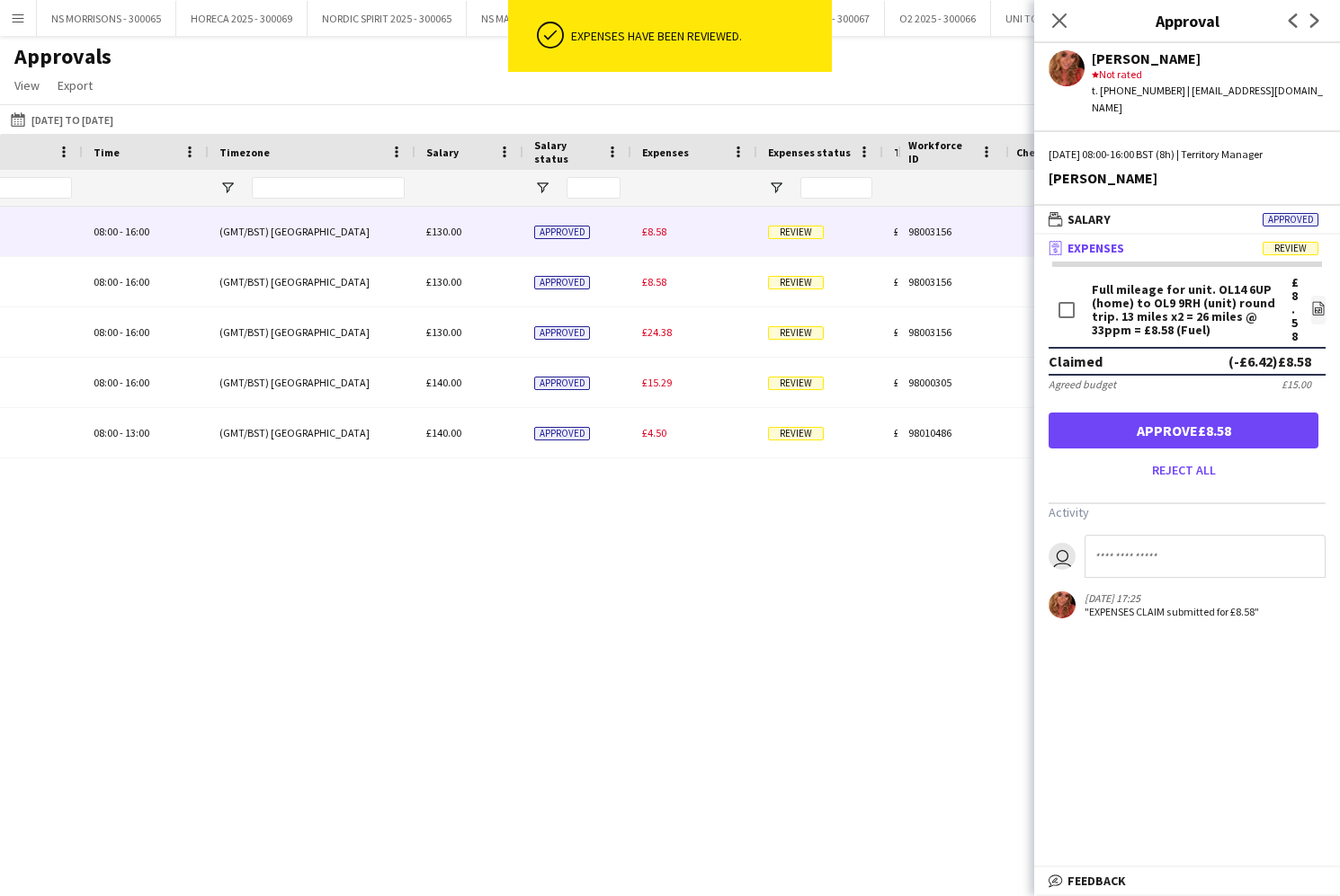
click at [1148, 421] on button "Approve £8.58" at bounding box center [1183, 430] width 270 height 36
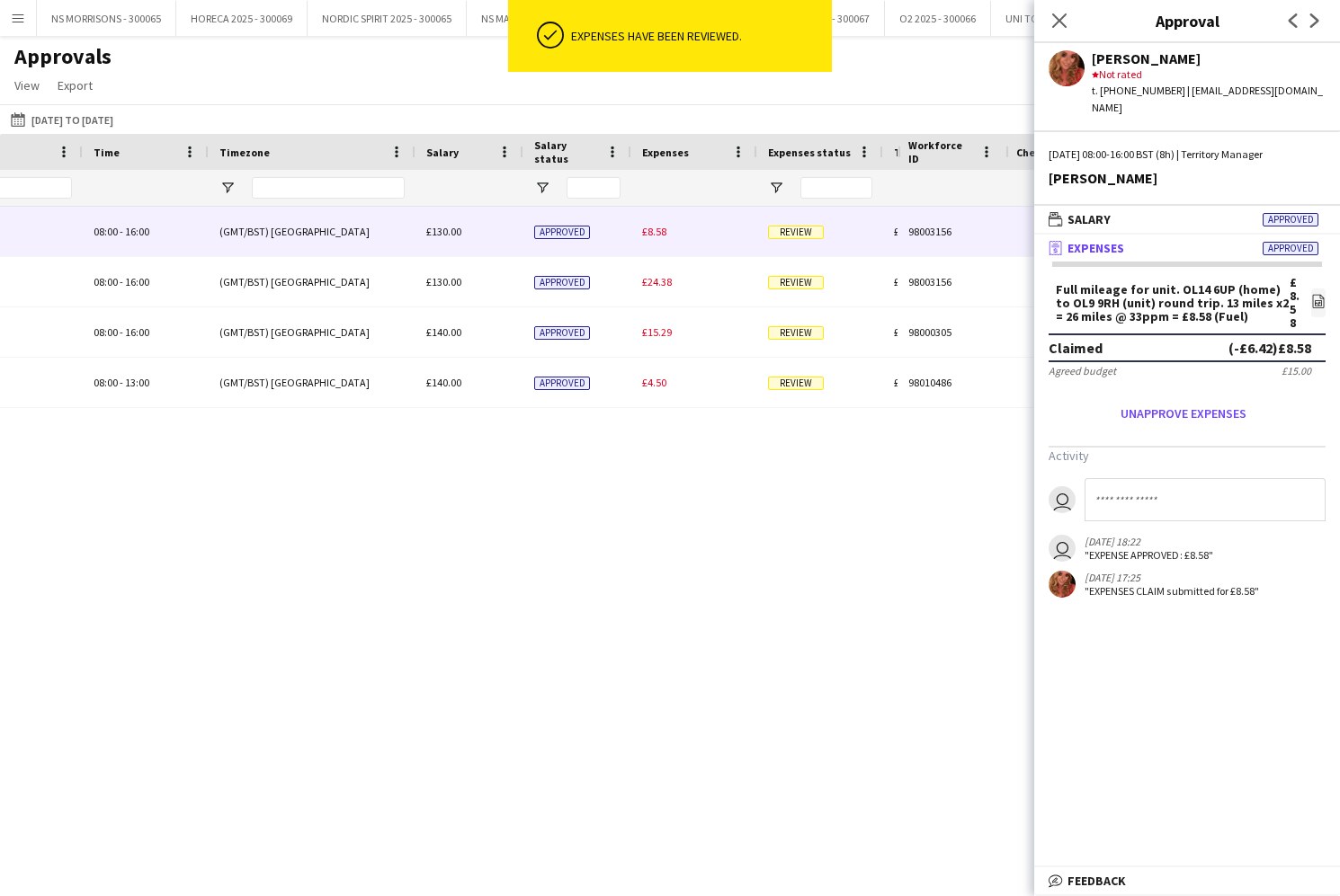
drag, startPoint x: 647, startPoint y: 233, endPoint x: 718, endPoint y: 248, distance: 72.6
click at [647, 233] on span "£8.58" at bounding box center [654, 231] width 25 height 14
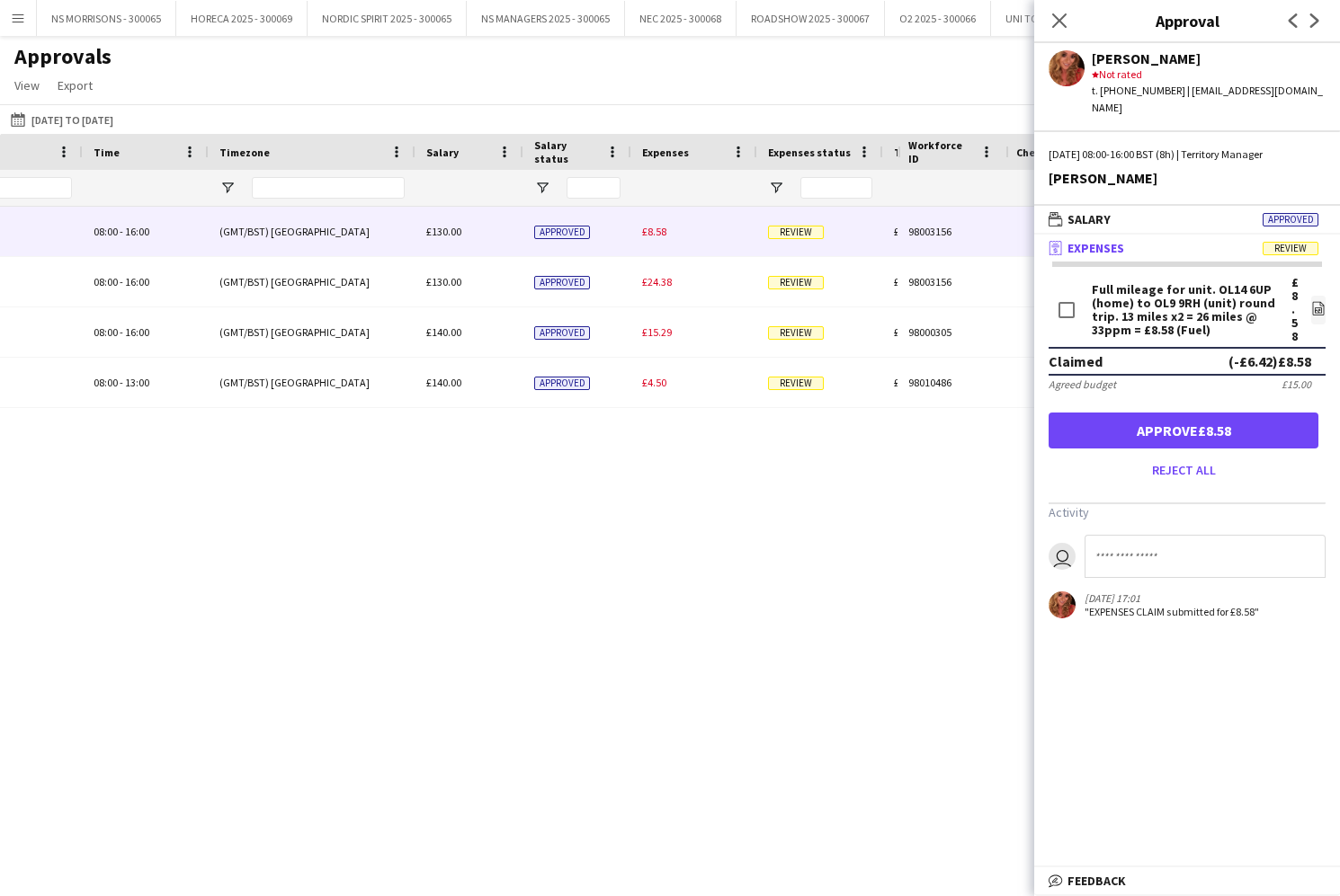
click at [1249, 417] on button "Approve £8.58" at bounding box center [1183, 430] width 270 height 36
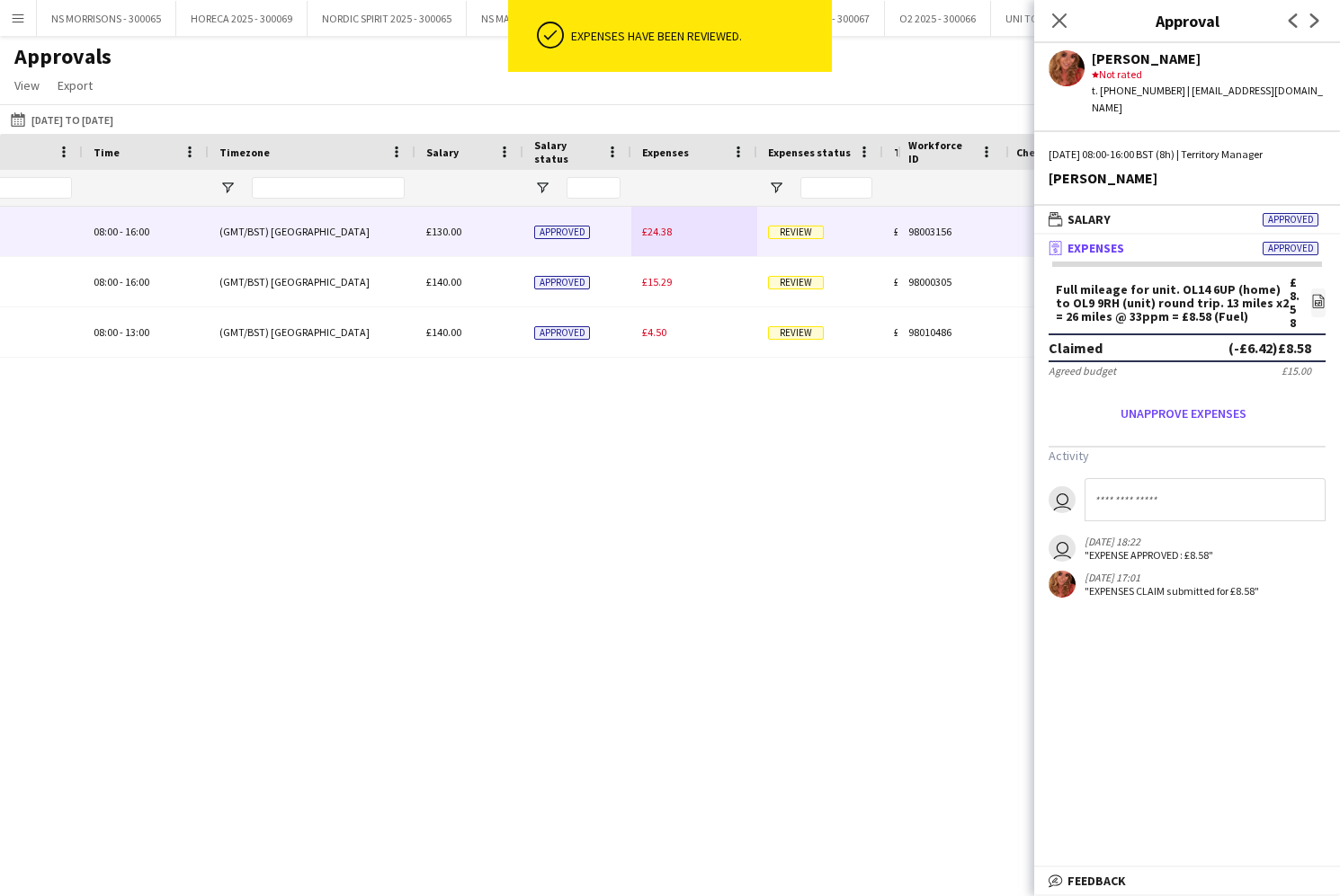
click at [654, 230] on span "£24.38" at bounding box center [657, 231] width 29 height 14
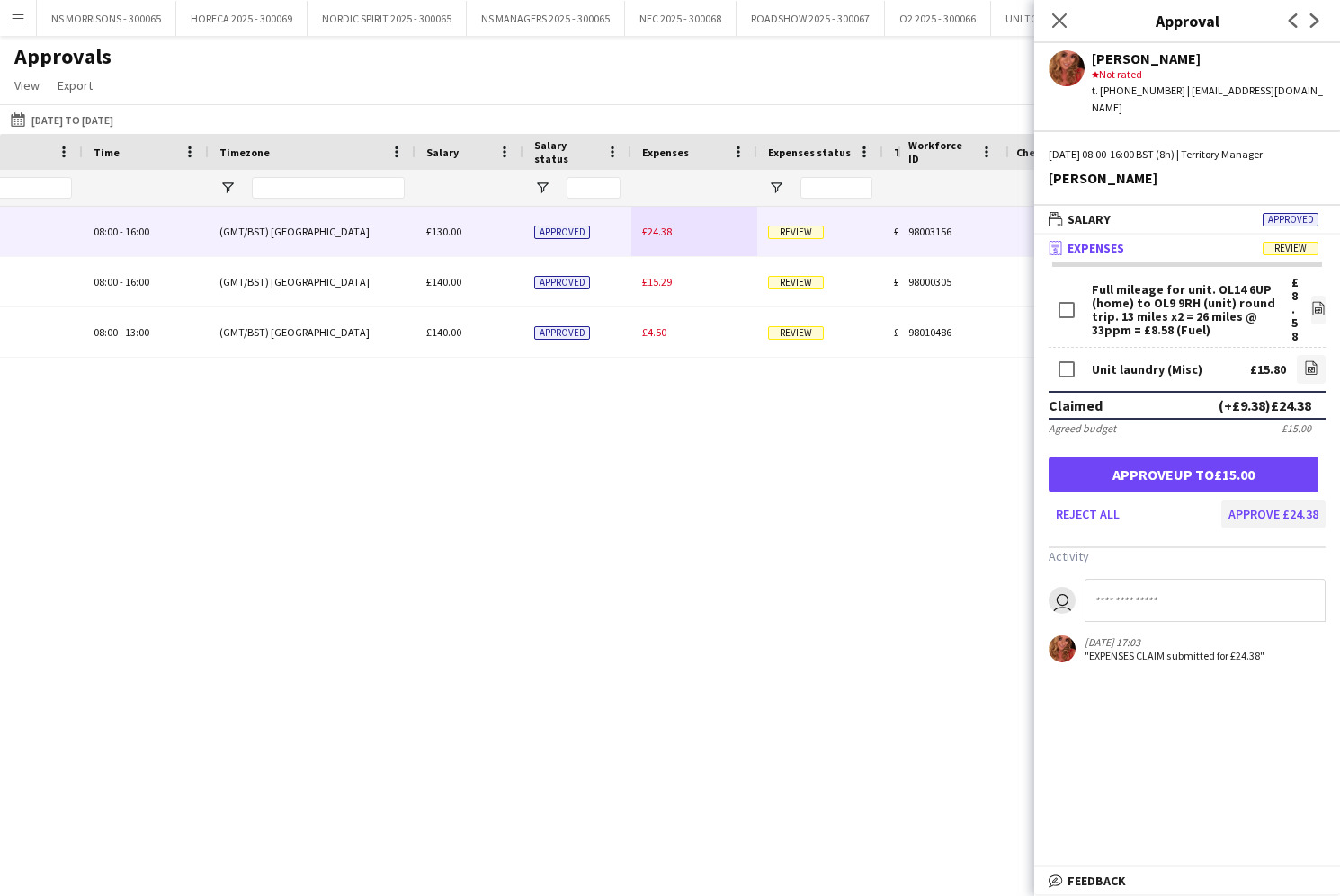
click at [1255, 500] on button "Approve £24.38" at bounding box center [1273, 514] width 104 height 28
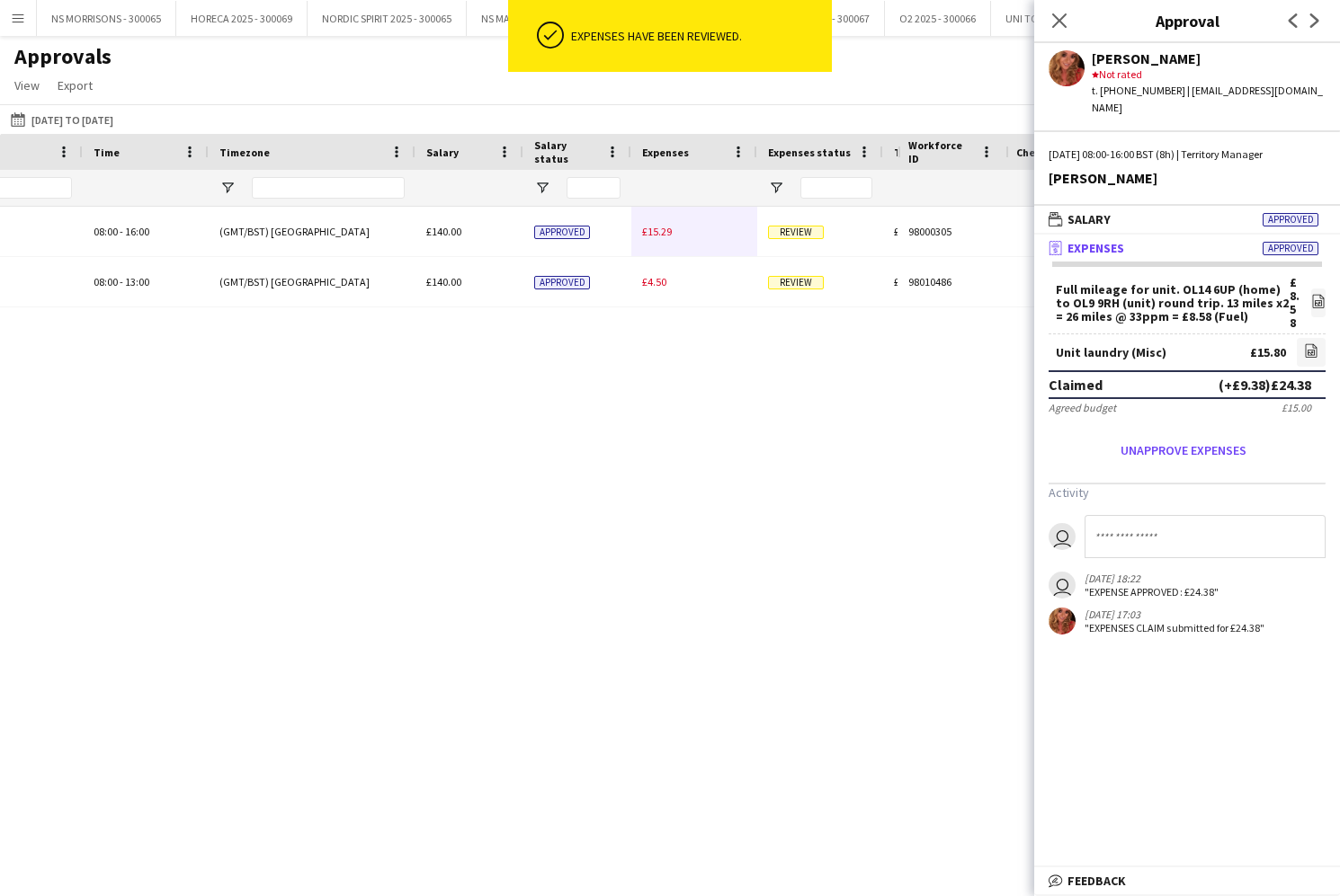
click at [650, 237] on span "£15.29" at bounding box center [657, 231] width 29 height 14
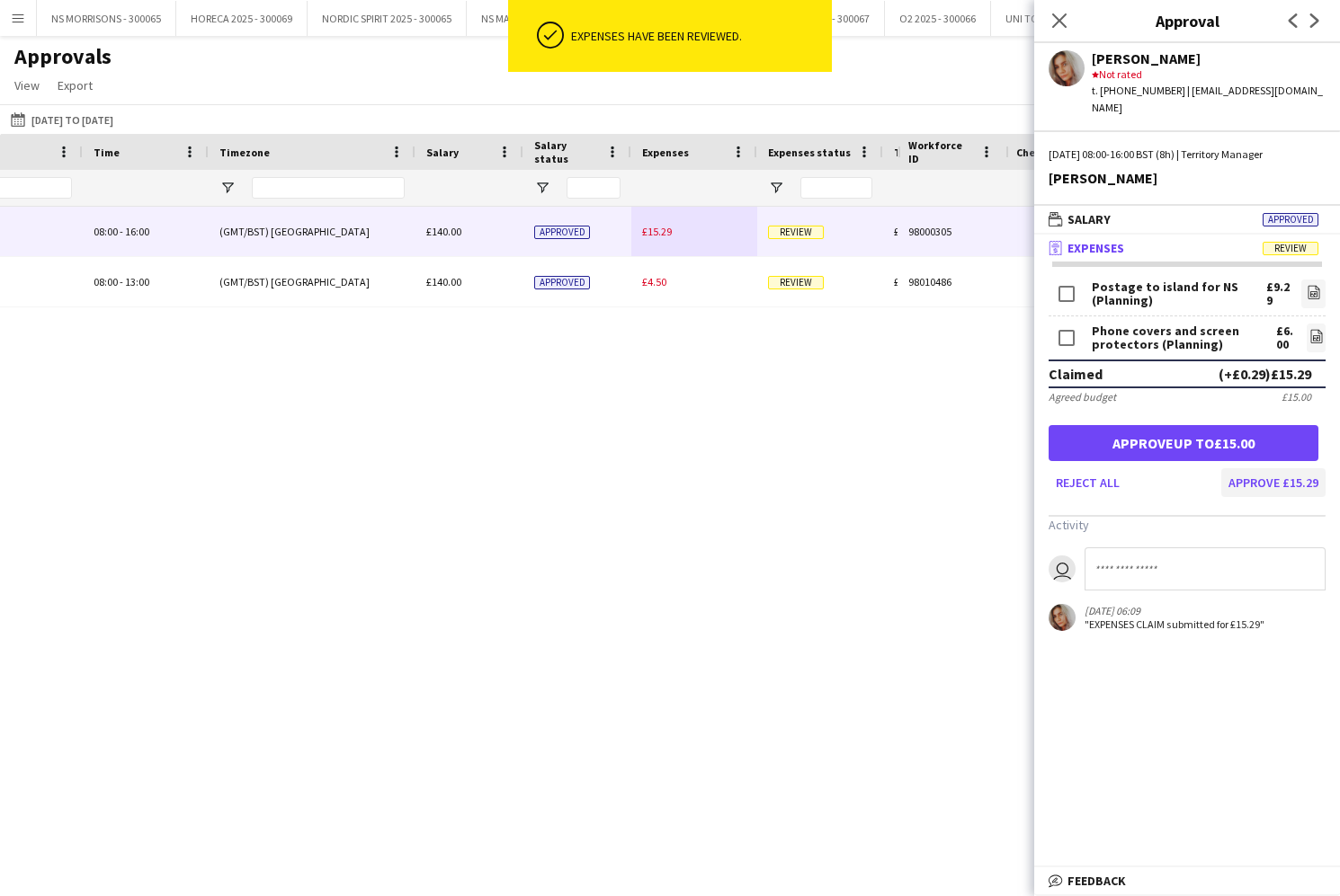
click at [1299, 475] on button "Approve £15.29" at bounding box center [1273, 482] width 104 height 28
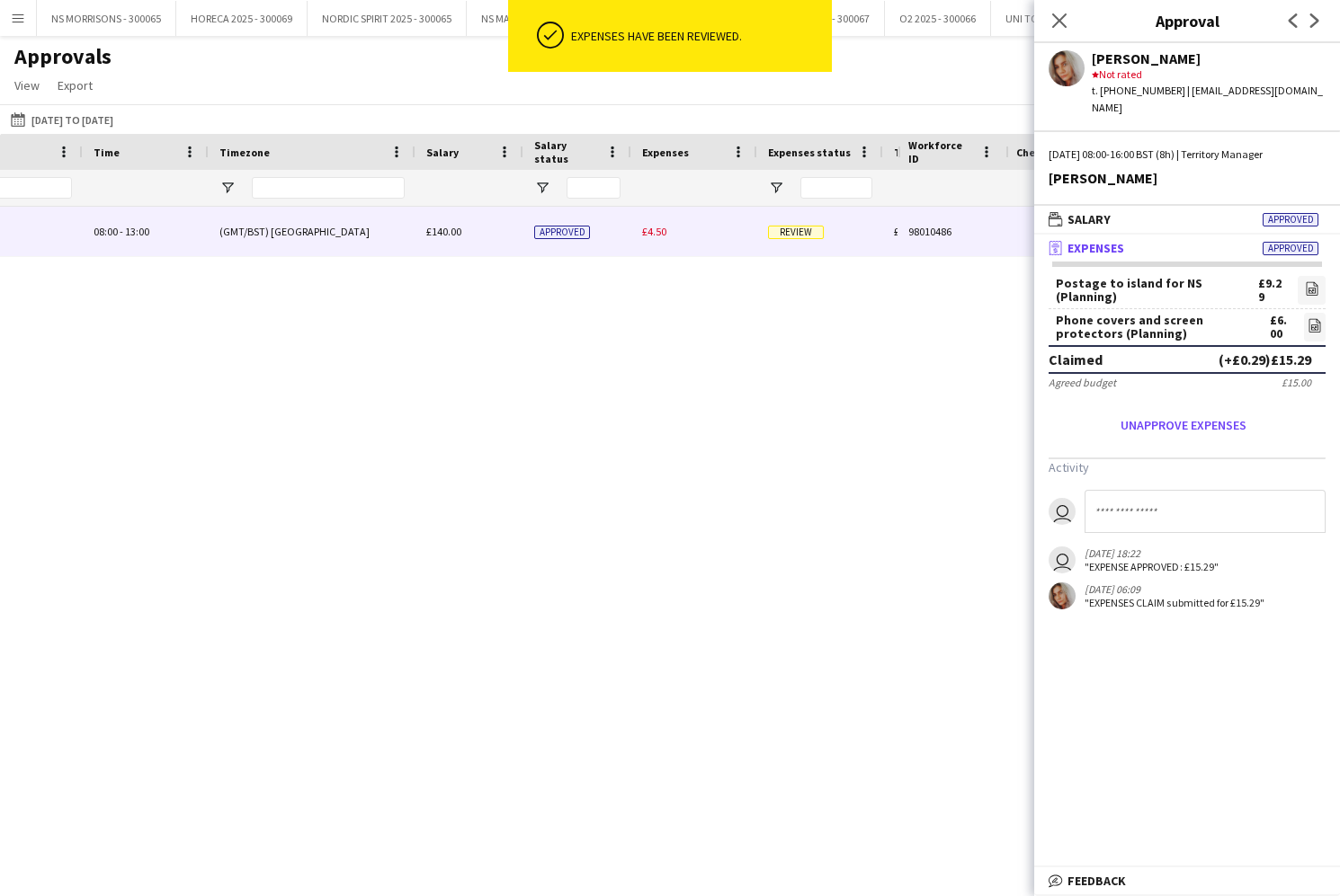
click at [652, 235] on span "£4.50" at bounding box center [654, 231] width 25 height 14
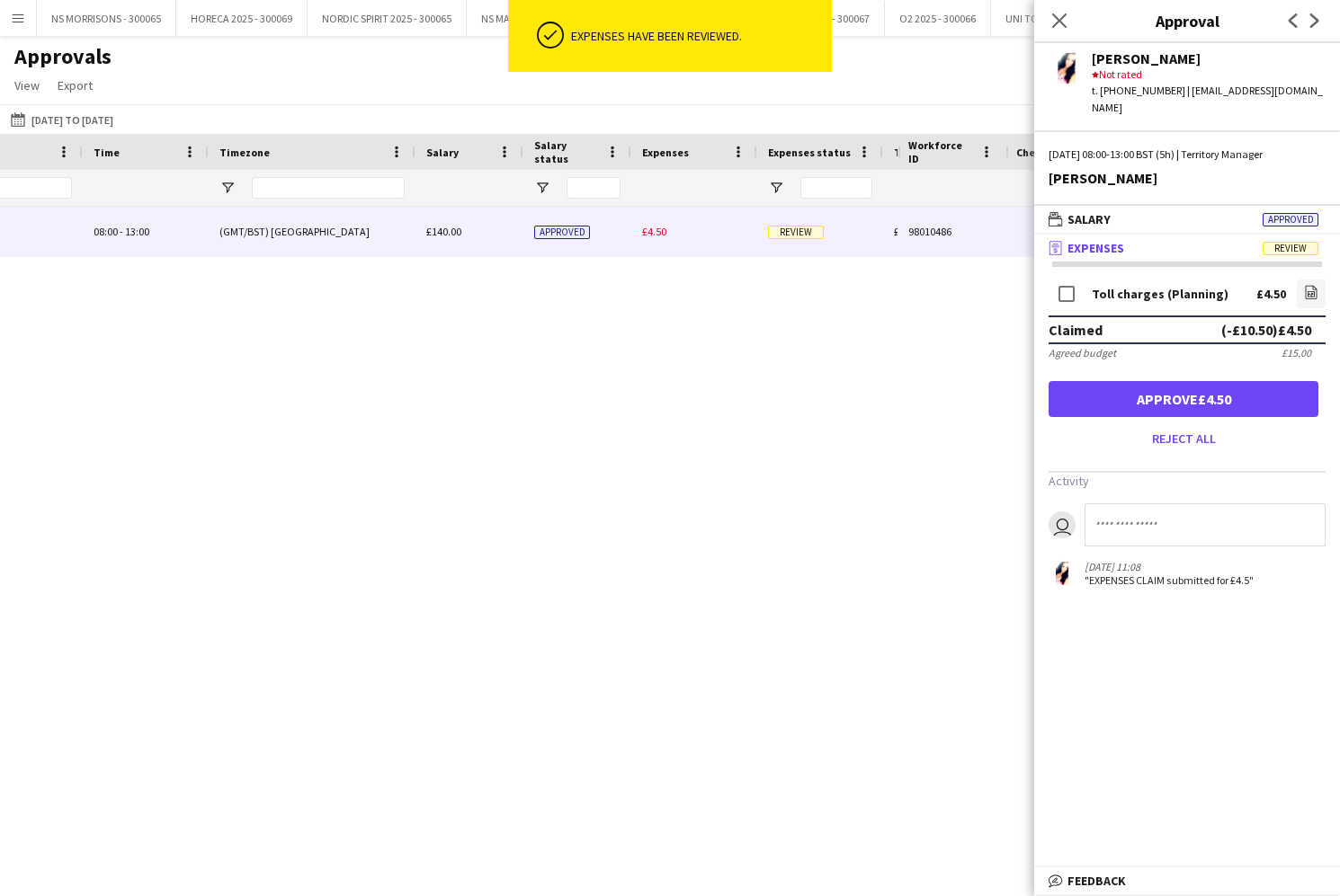
click at [1245, 391] on button "Approve £4.50" at bounding box center [1183, 399] width 270 height 36
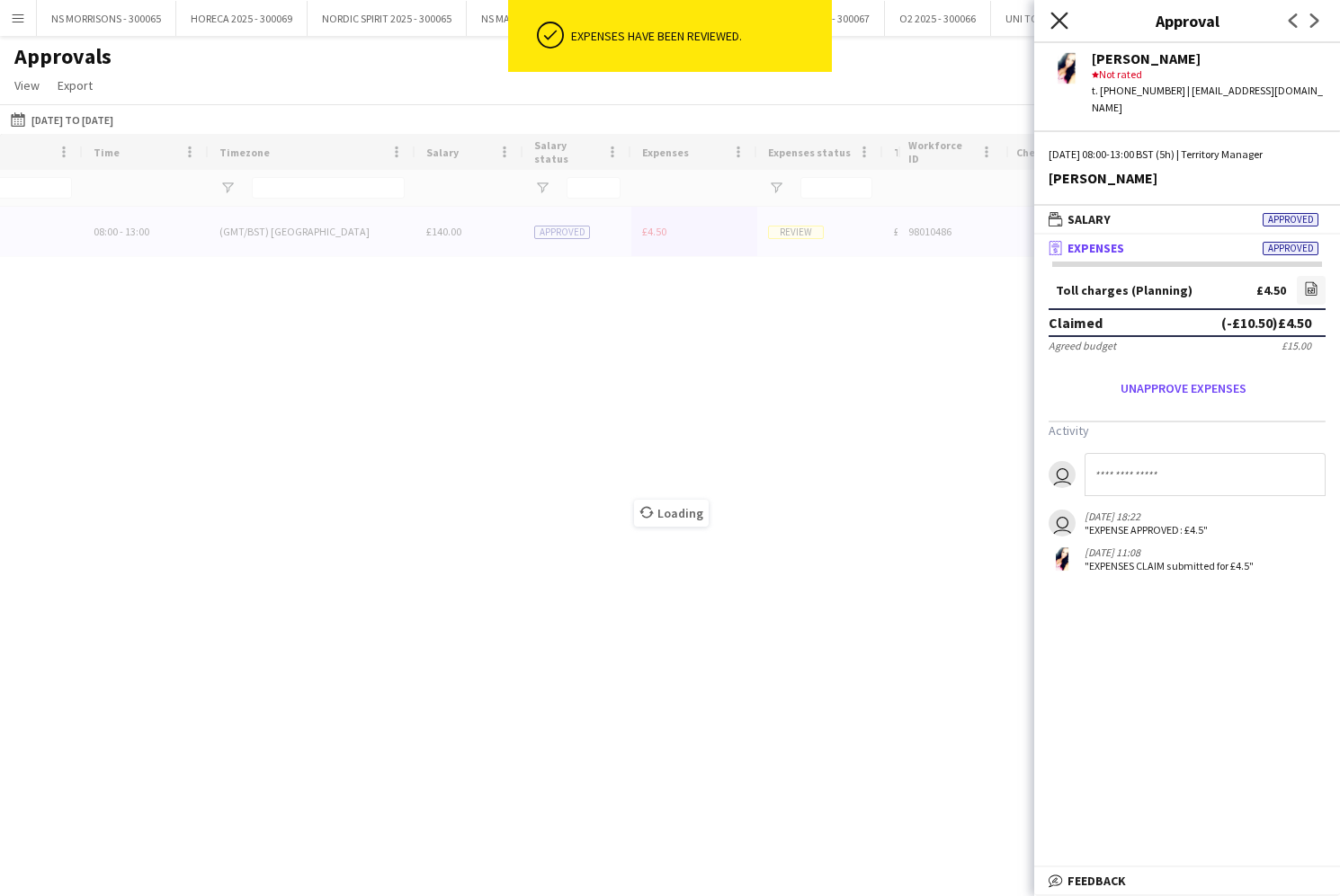
click at [1060, 17] on icon "Close pop-in" at bounding box center [1058, 20] width 17 height 17
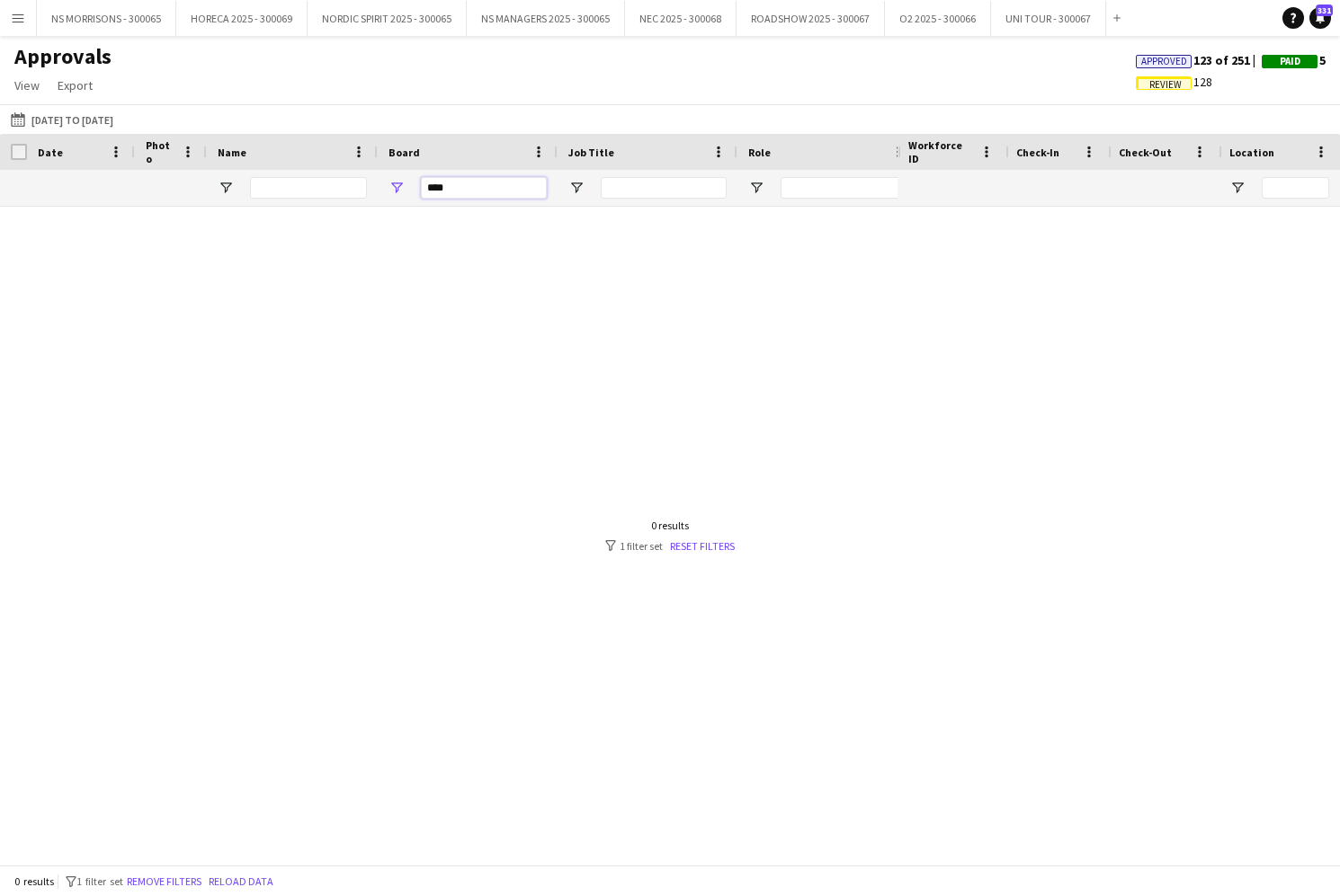
click at [466, 186] on input "****" at bounding box center [484, 188] width 126 height 22
type input "*"
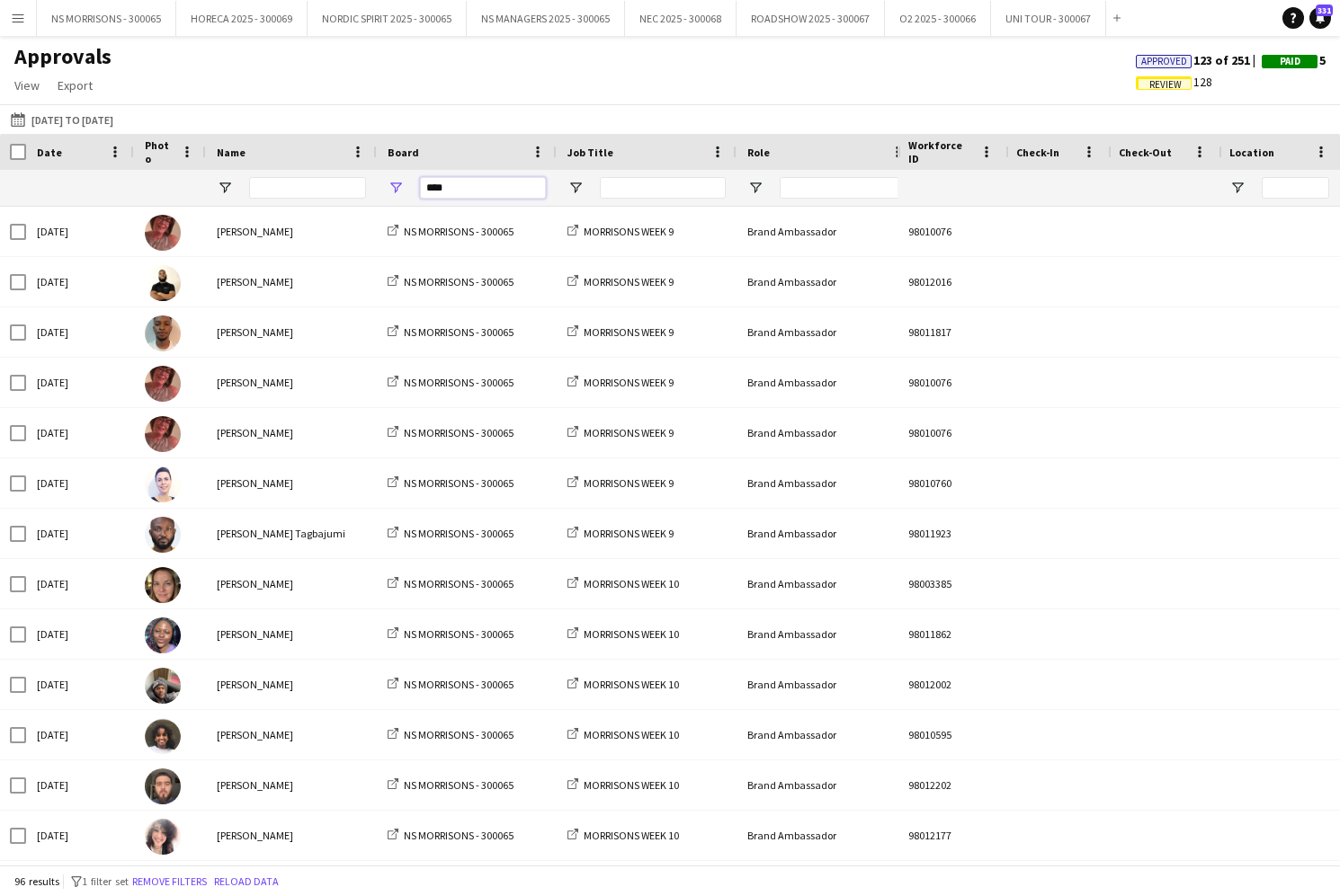
type input "****"
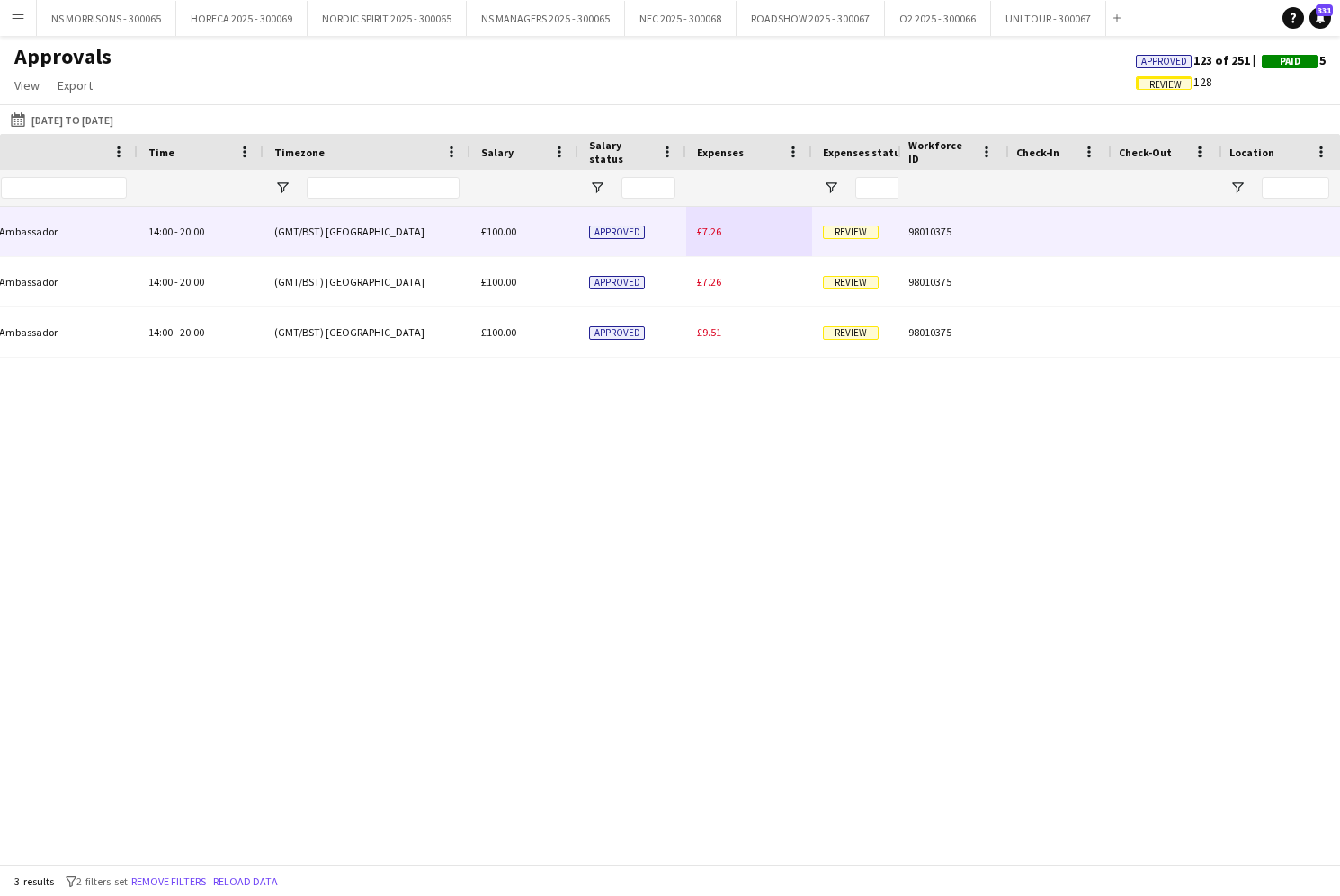
type input "****"
click at [724, 230] on div "£7.26" at bounding box center [749, 231] width 126 height 49
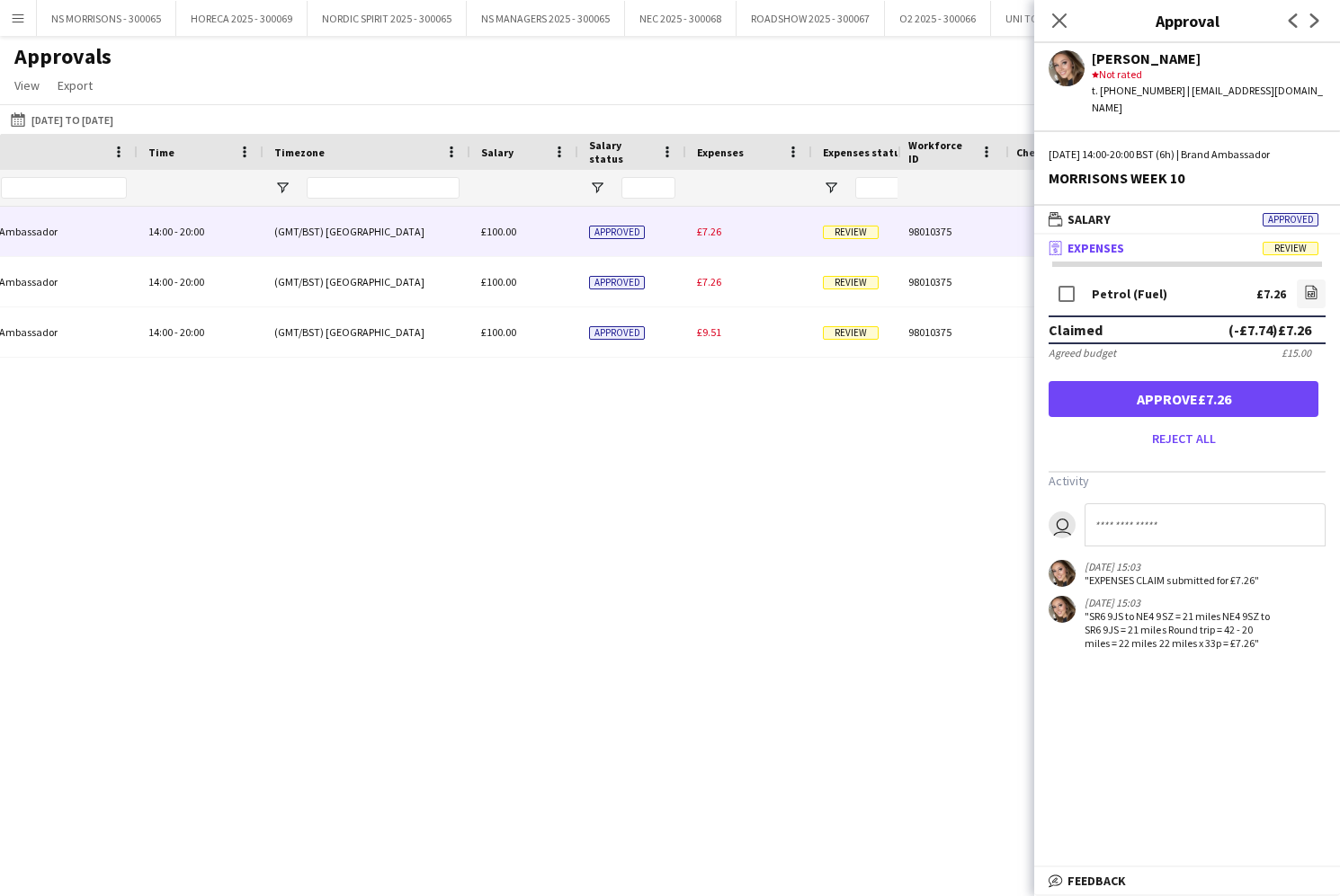
click at [1194, 382] on button "Approve £7.26" at bounding box center [1183, 399] width 270 height 36
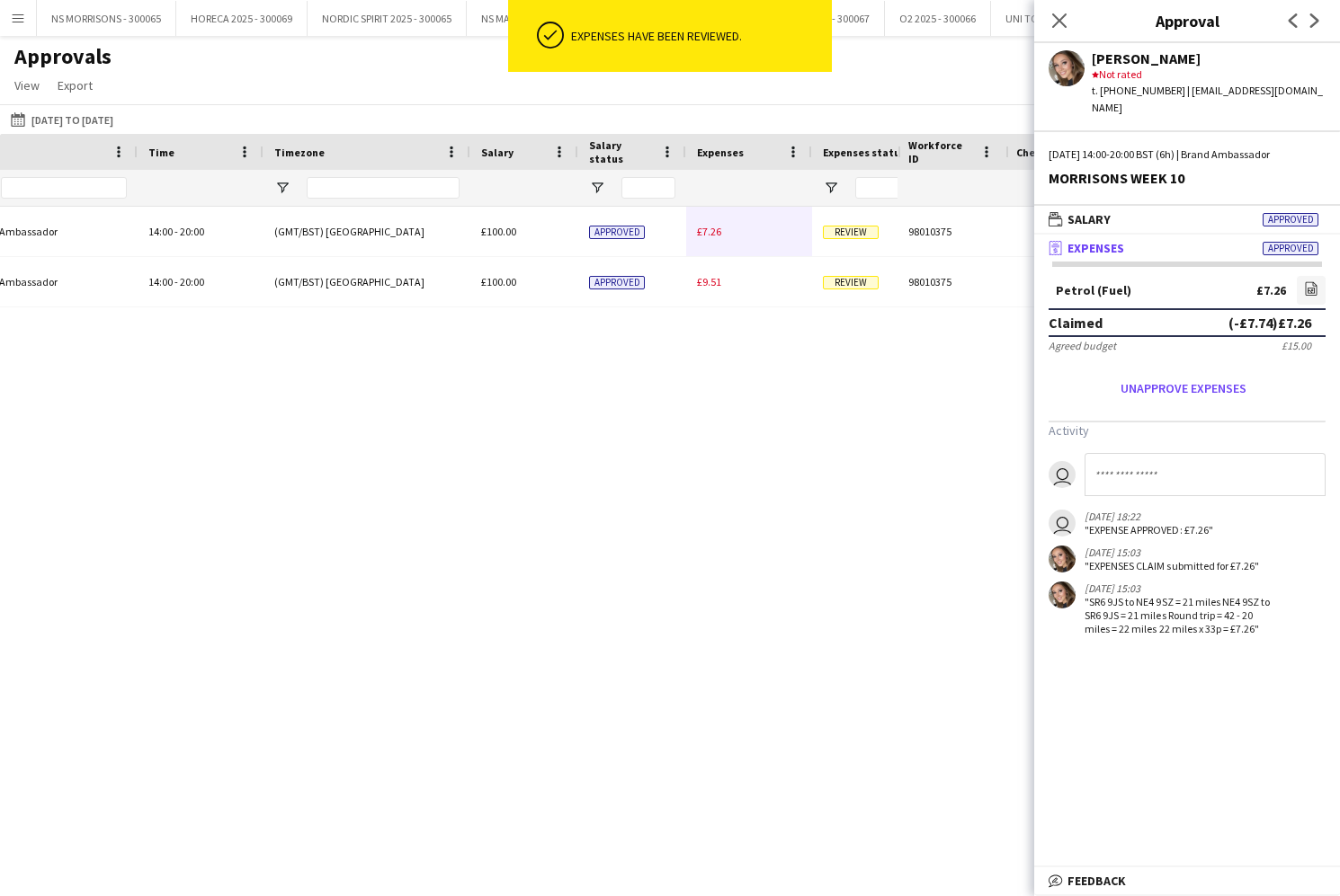
click at [716, 238] on span "£7.26" at bounding box center [709, 231] width 25 height 14
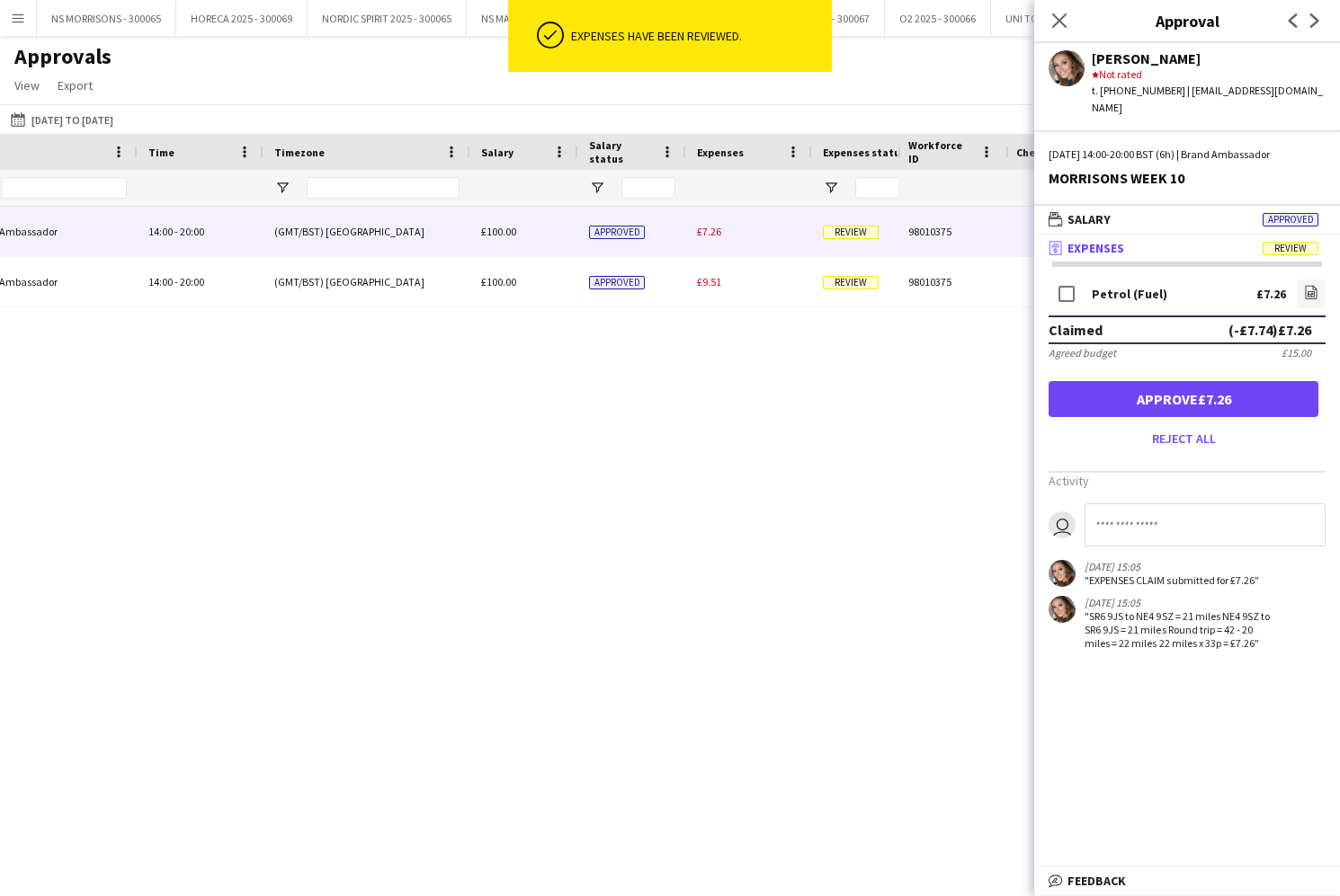
click at [1126, 381] on button "Approve £7.26" at bounding box center [1183, 399] width 270 height 36
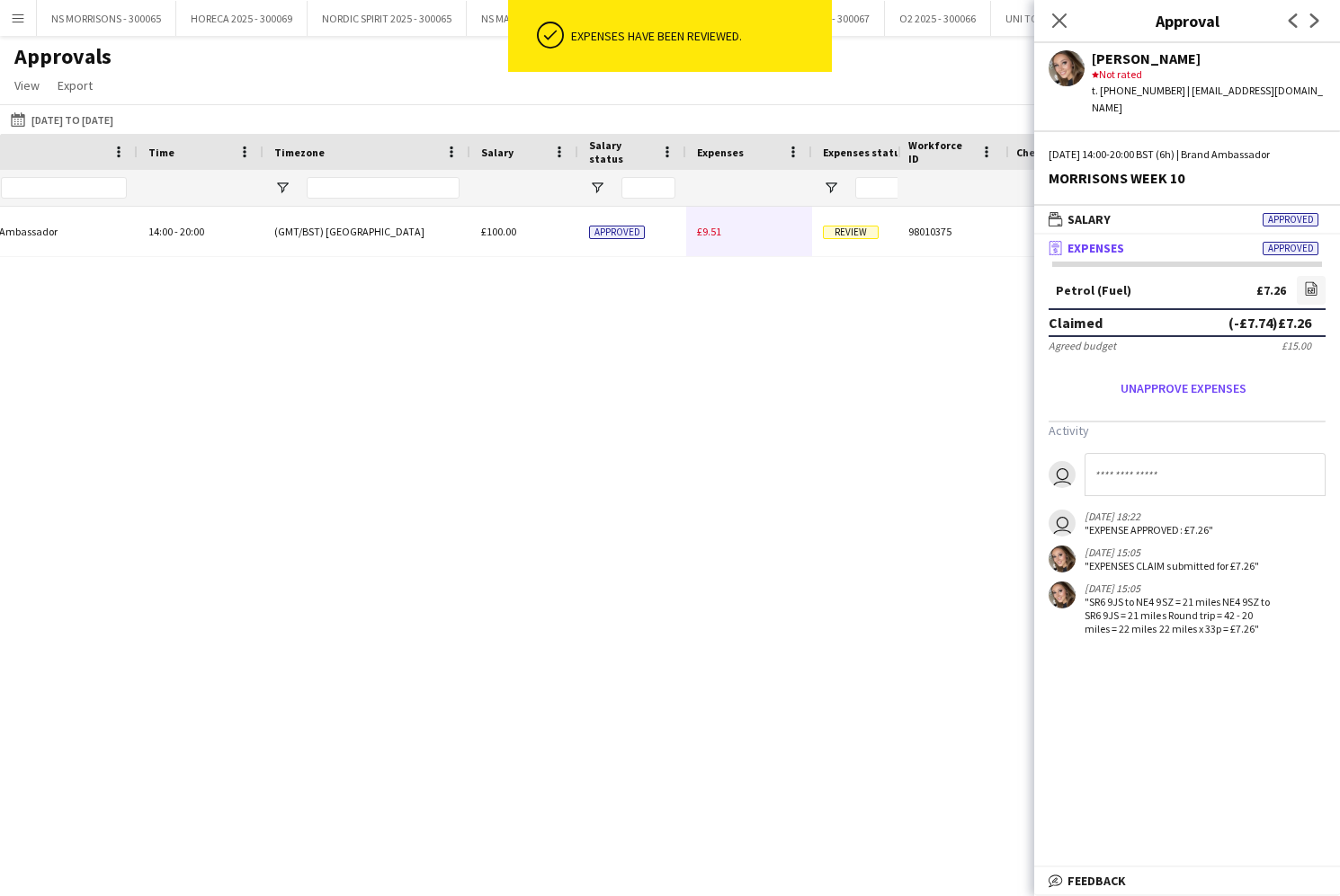
click at [708, 230] on span "£9.51" at bounding box center [709, 231] width 25 height 14
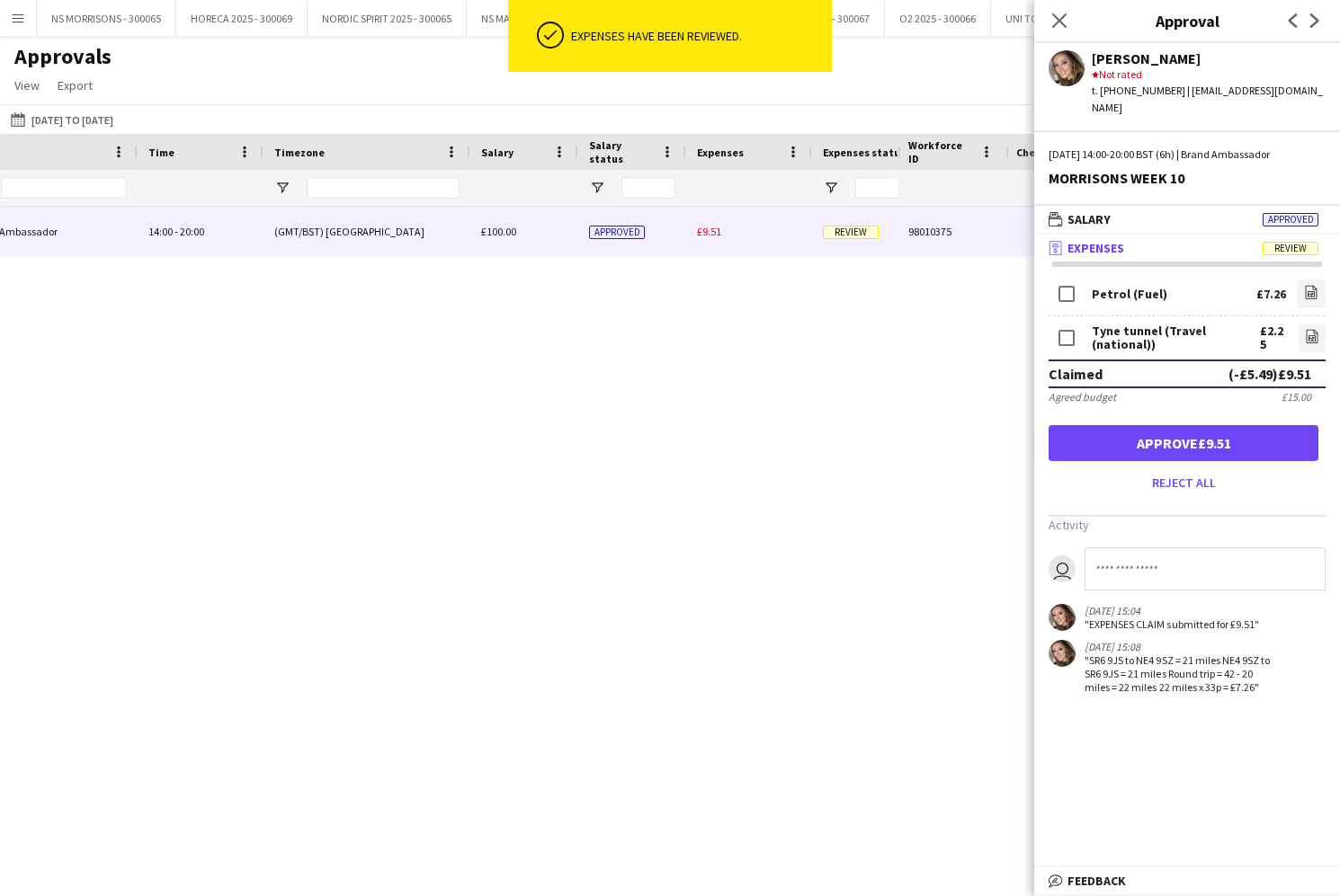
drag, startPoint x: 1060, startPoint y: 22, endPoint x: 995, endPoint y: 48, distance: 70.0
click at [1060, 22] on icon at bounding box center [1059, 21] width 15 height 15
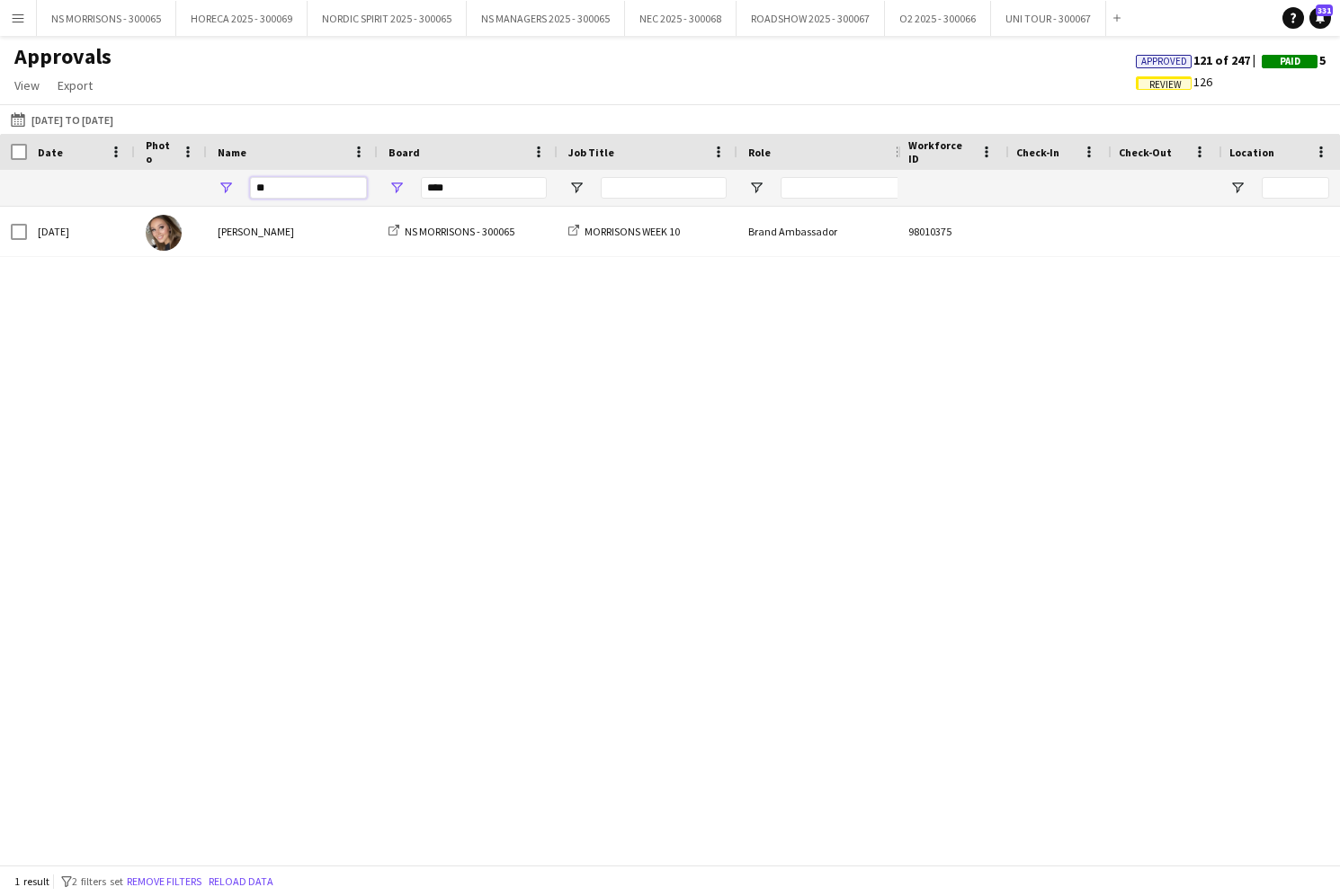
type input "*"
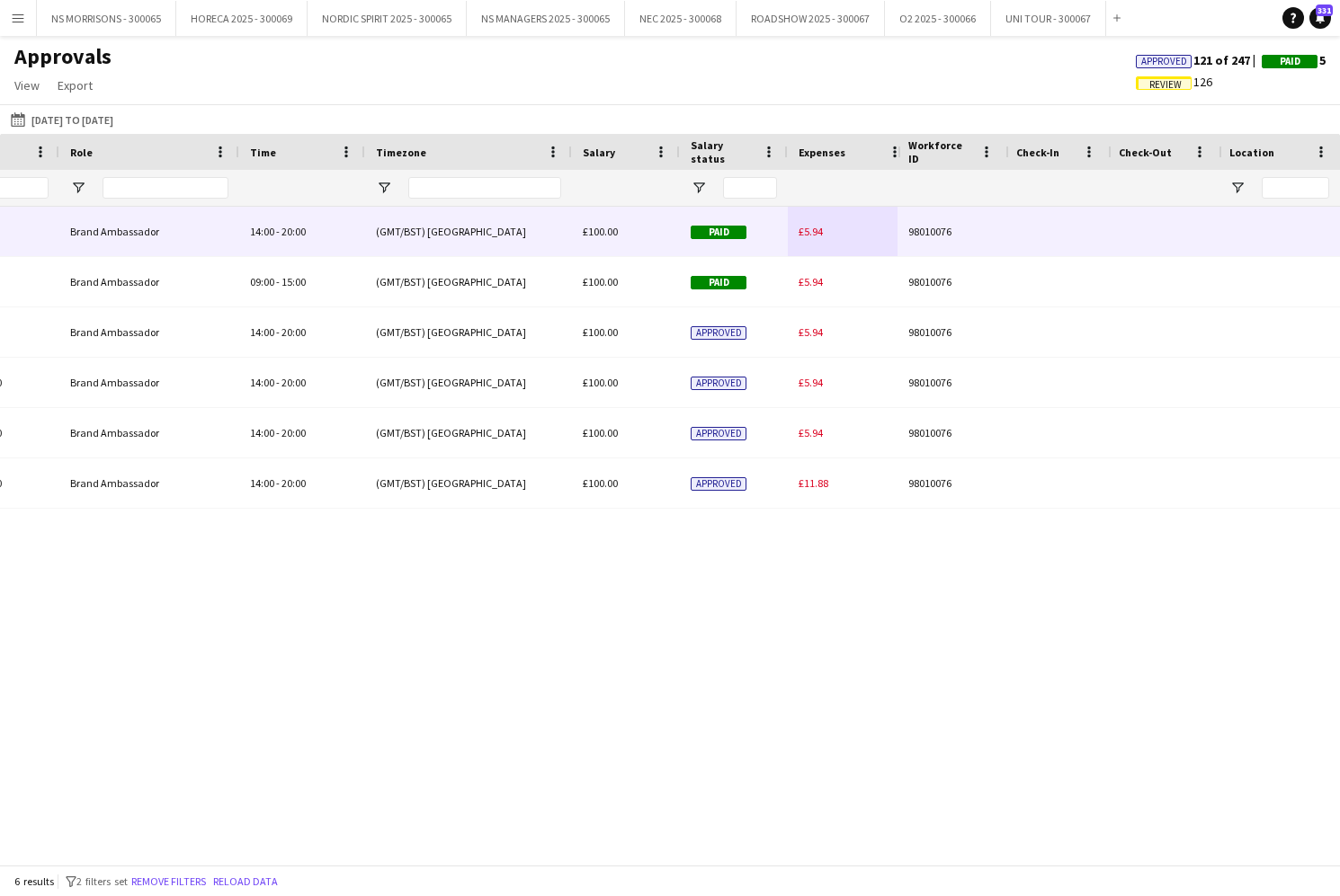
click at [822, 230] on span "£5.94" at bounding box center [810, 231] width 25 height 14
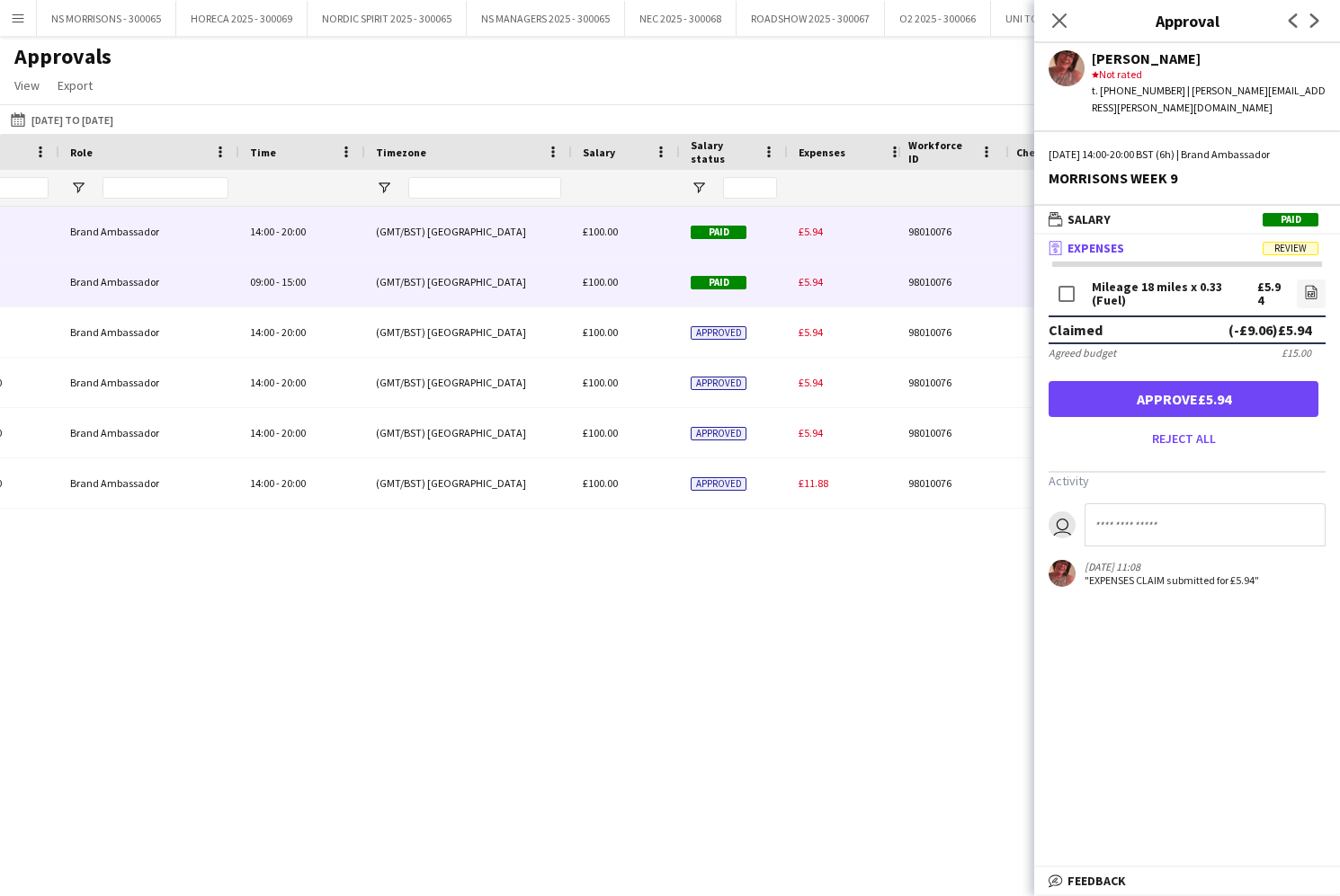
click at [826, 281] on div "£5.94" at bounding box center [851, 282] width 126 height 49
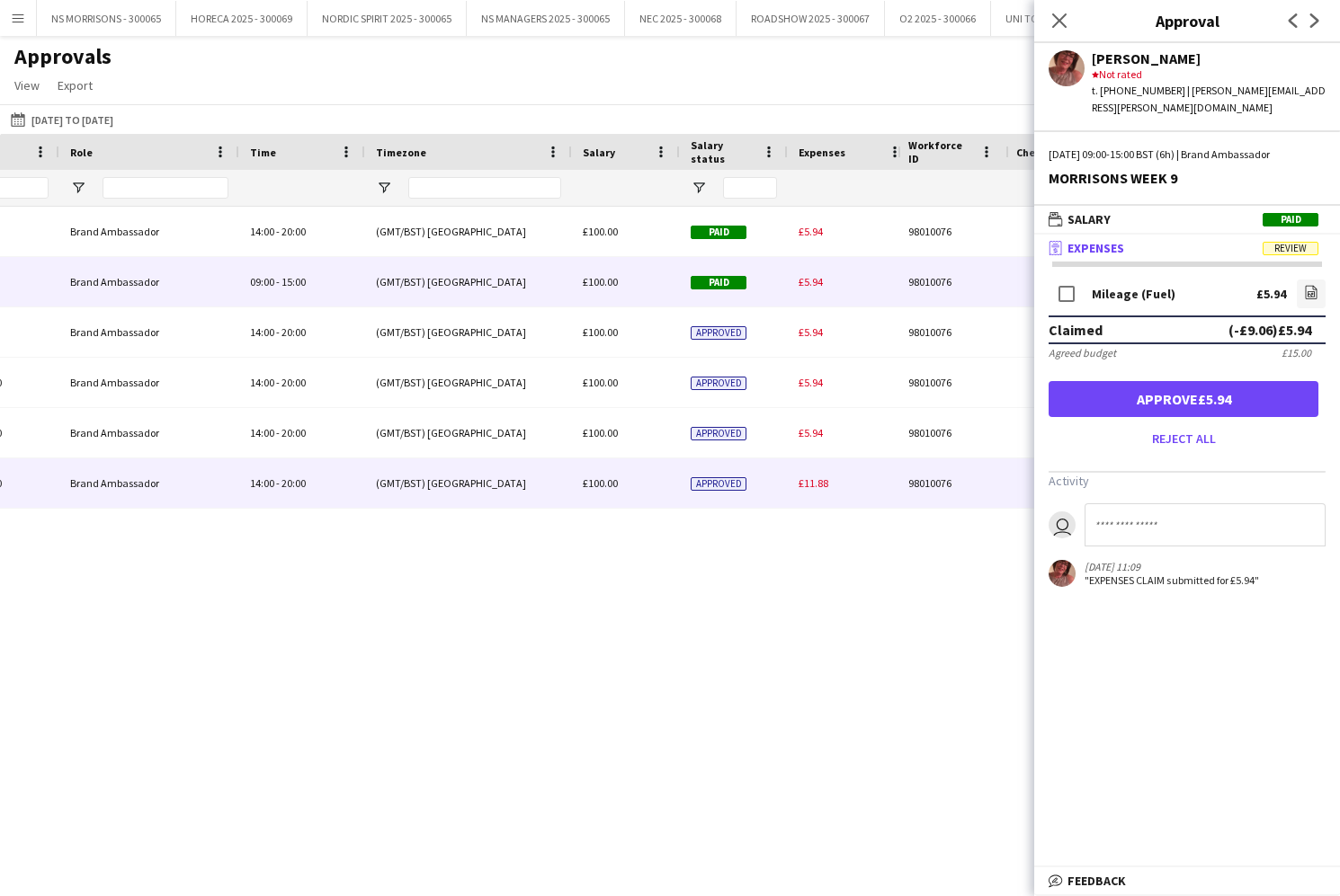
click at [815, 480] on span "£11.88" at bounding box center [813, 483] width 29 height 14
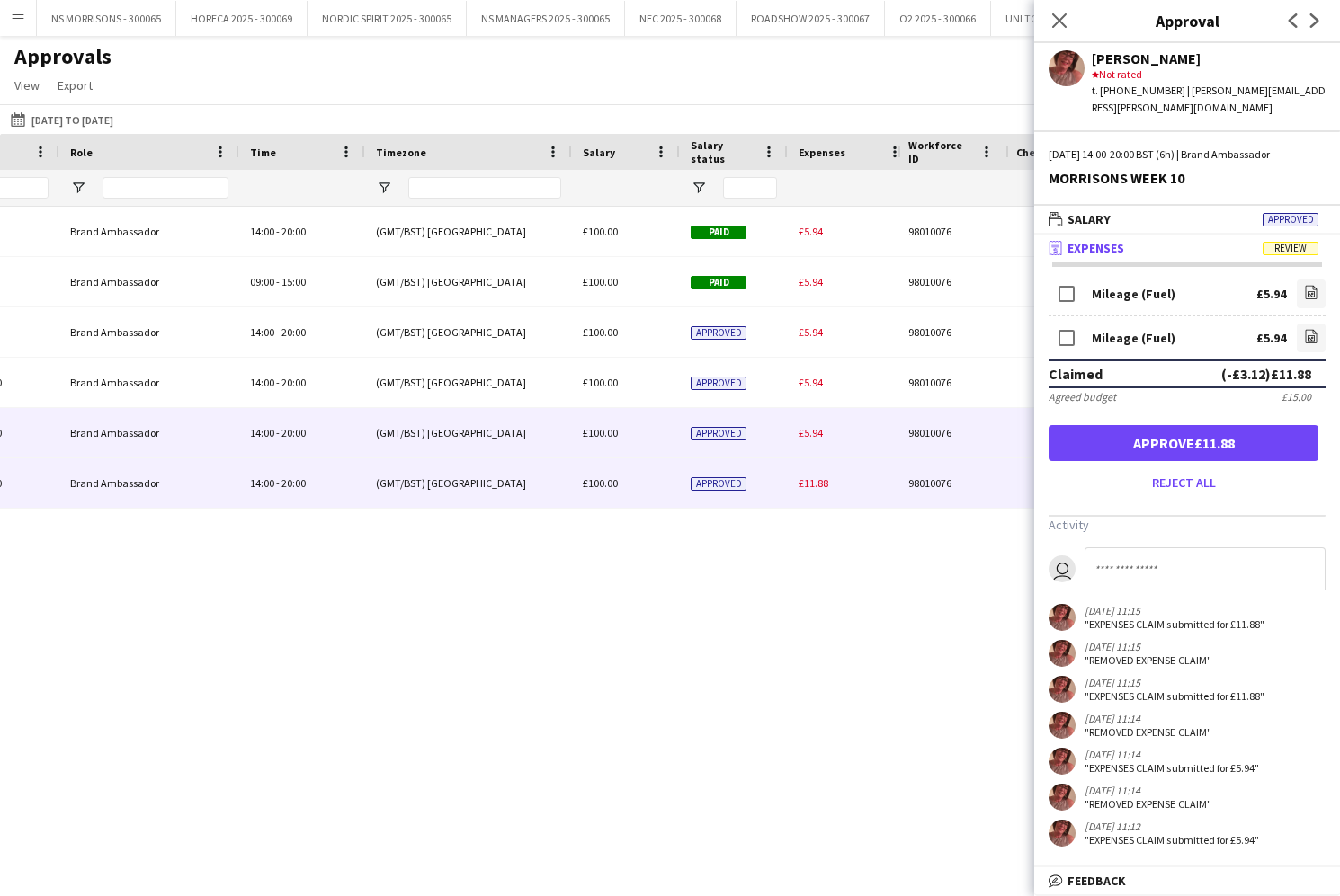
click at [814, 449] on div "£5.94" at bounding box center [851, 432] width 126 height 49
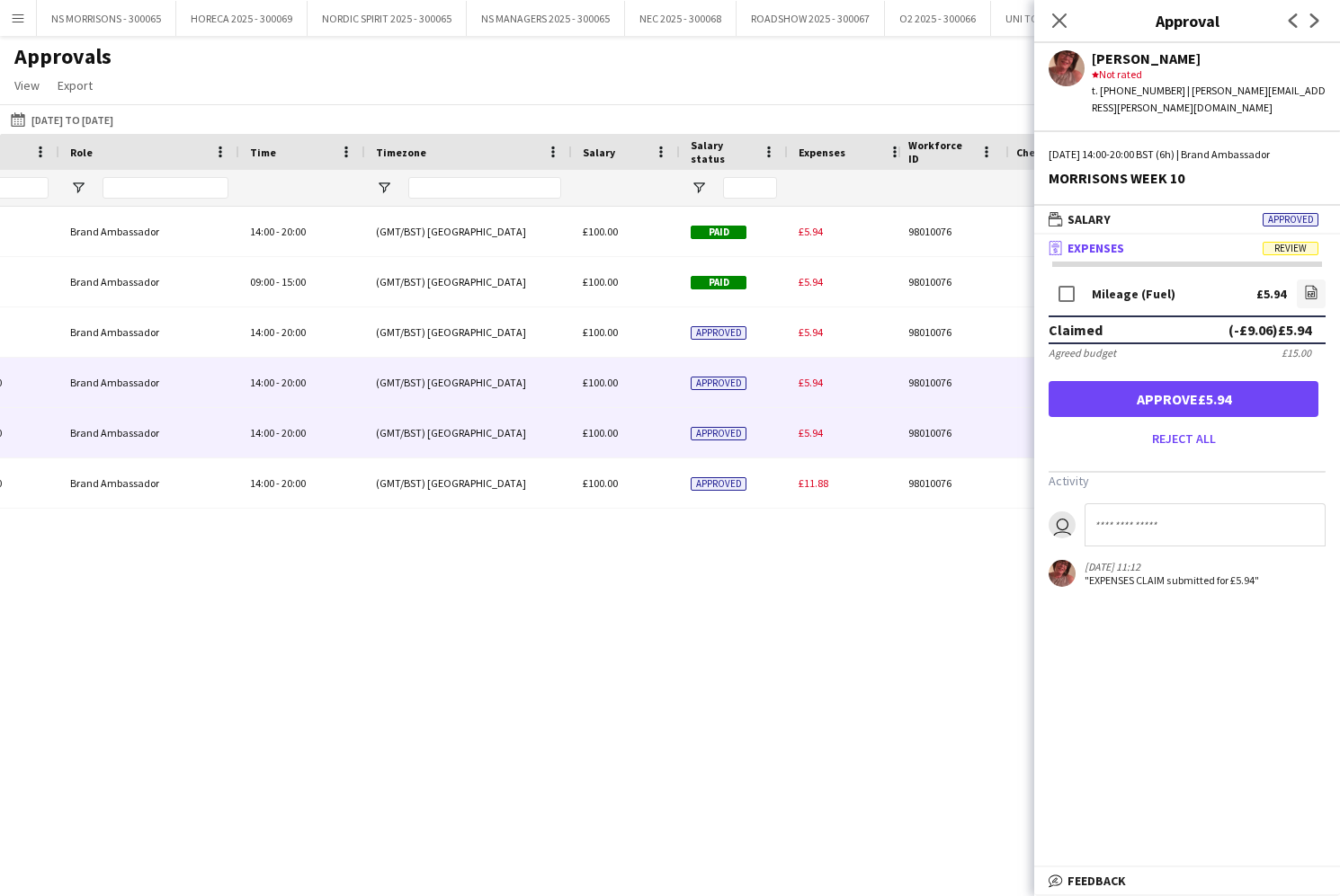
click at [818, 388] on span "£5.94" at bounding box center [810, 382] width 25 height 14
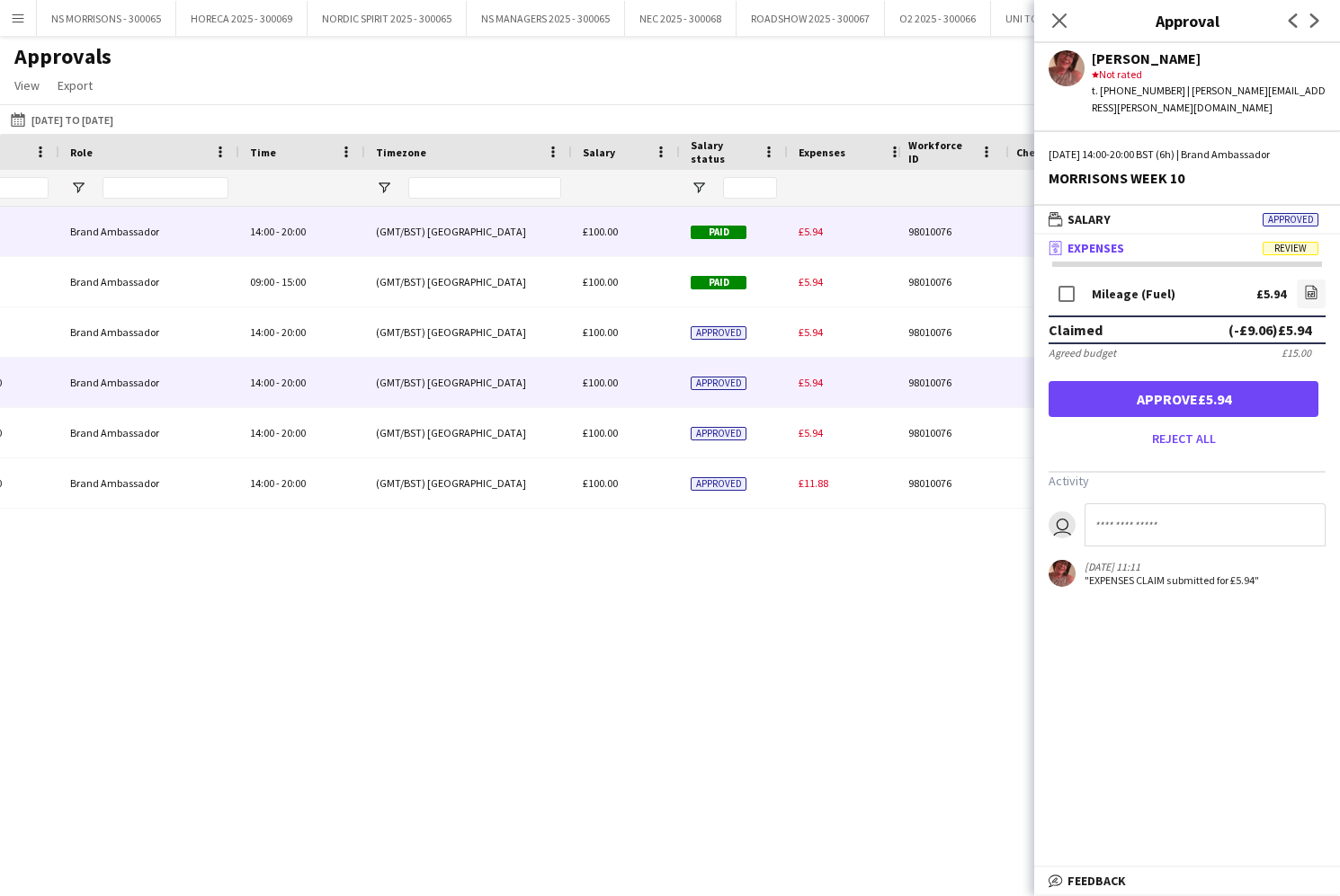
click at [815, 237] on span "£5.94" at bounding box center [810, 231] width 25 height 14
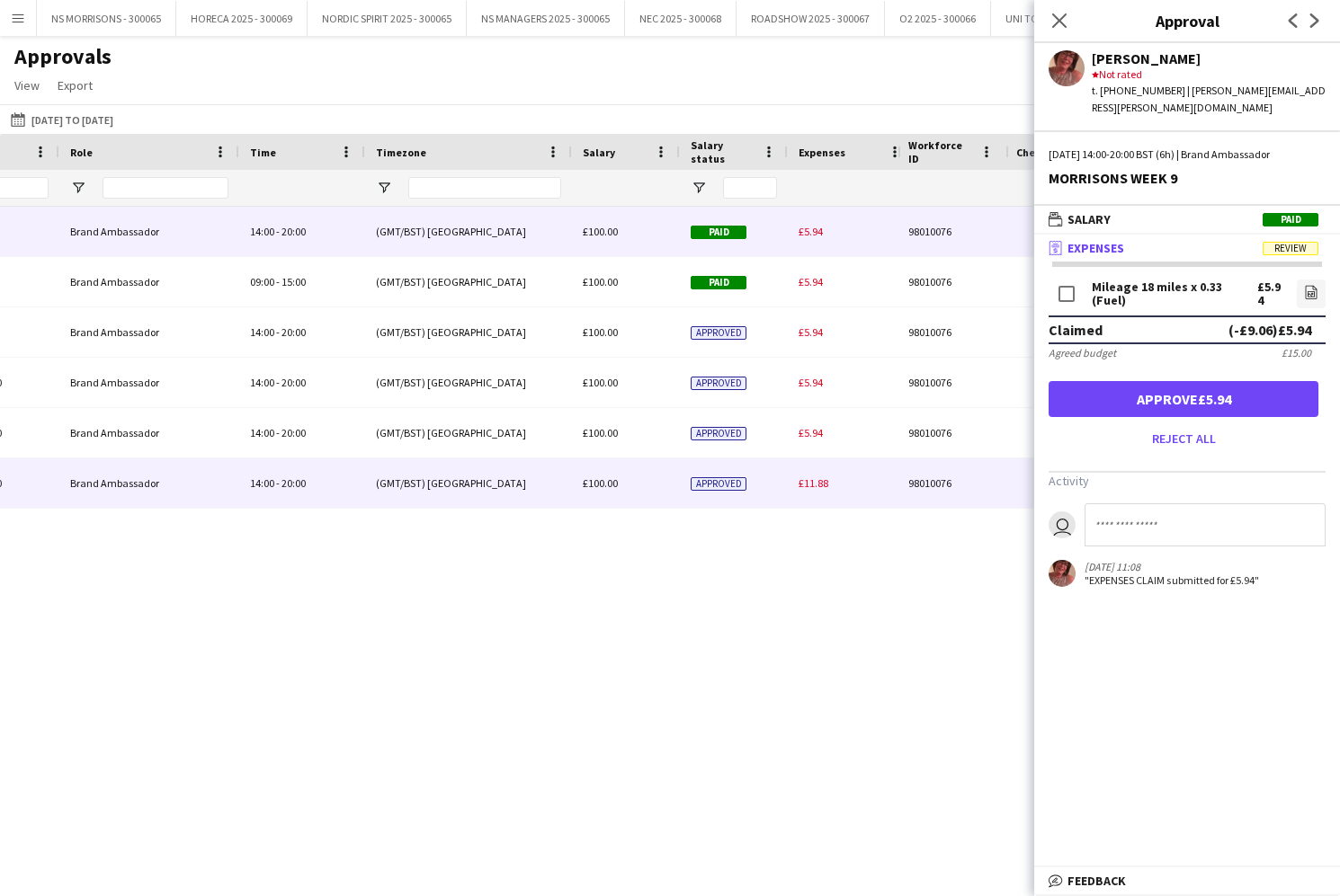
click at [804, 483] on span "£11.88" at bounding box center [813, 483] width 29 height 14
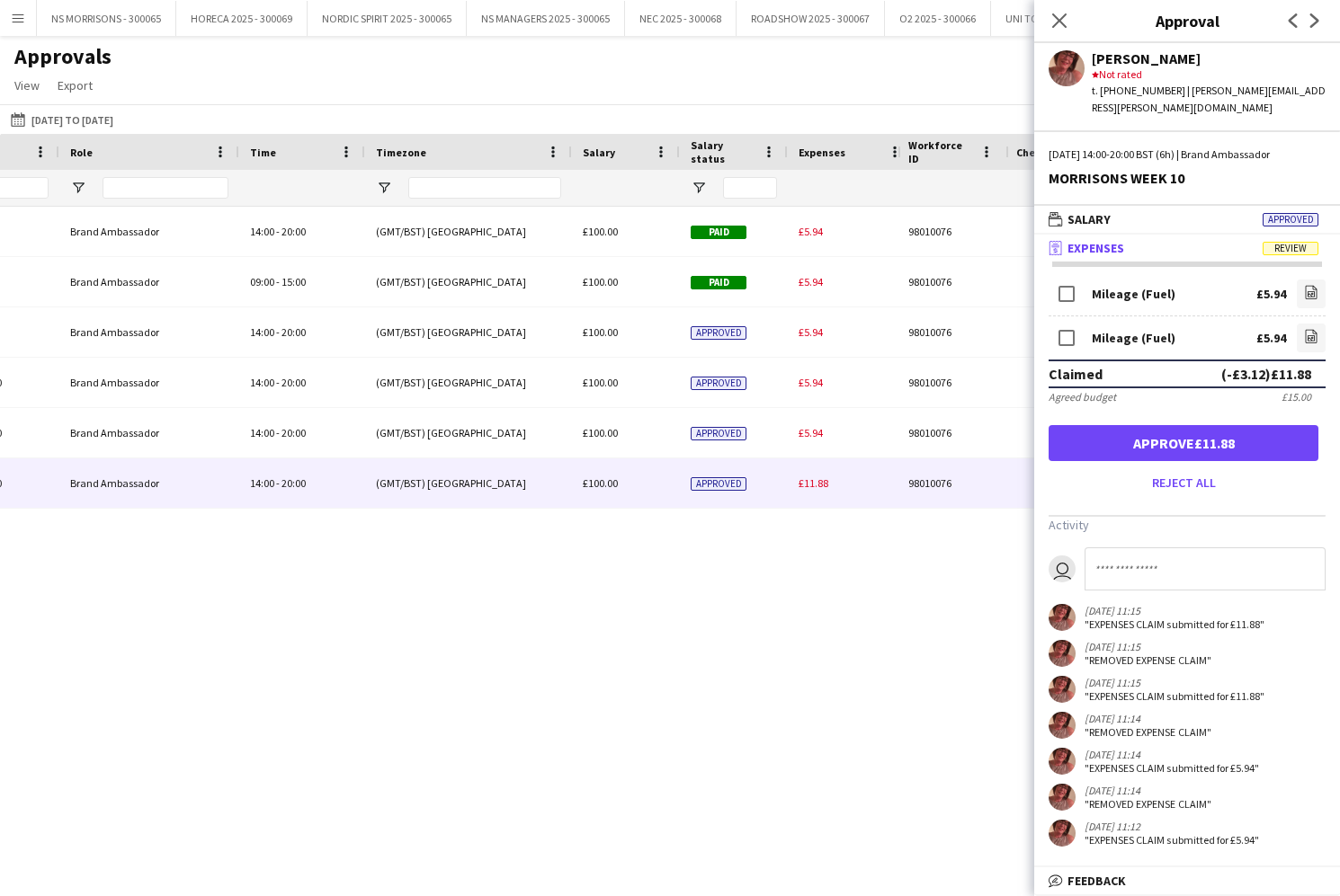
click at [1073, 68] on app-user-avatar at bounding box center [1066, 68] width 36 height 36
click at [1057, 22] on icon at bounding box center [1058, 20] width 17 height 17
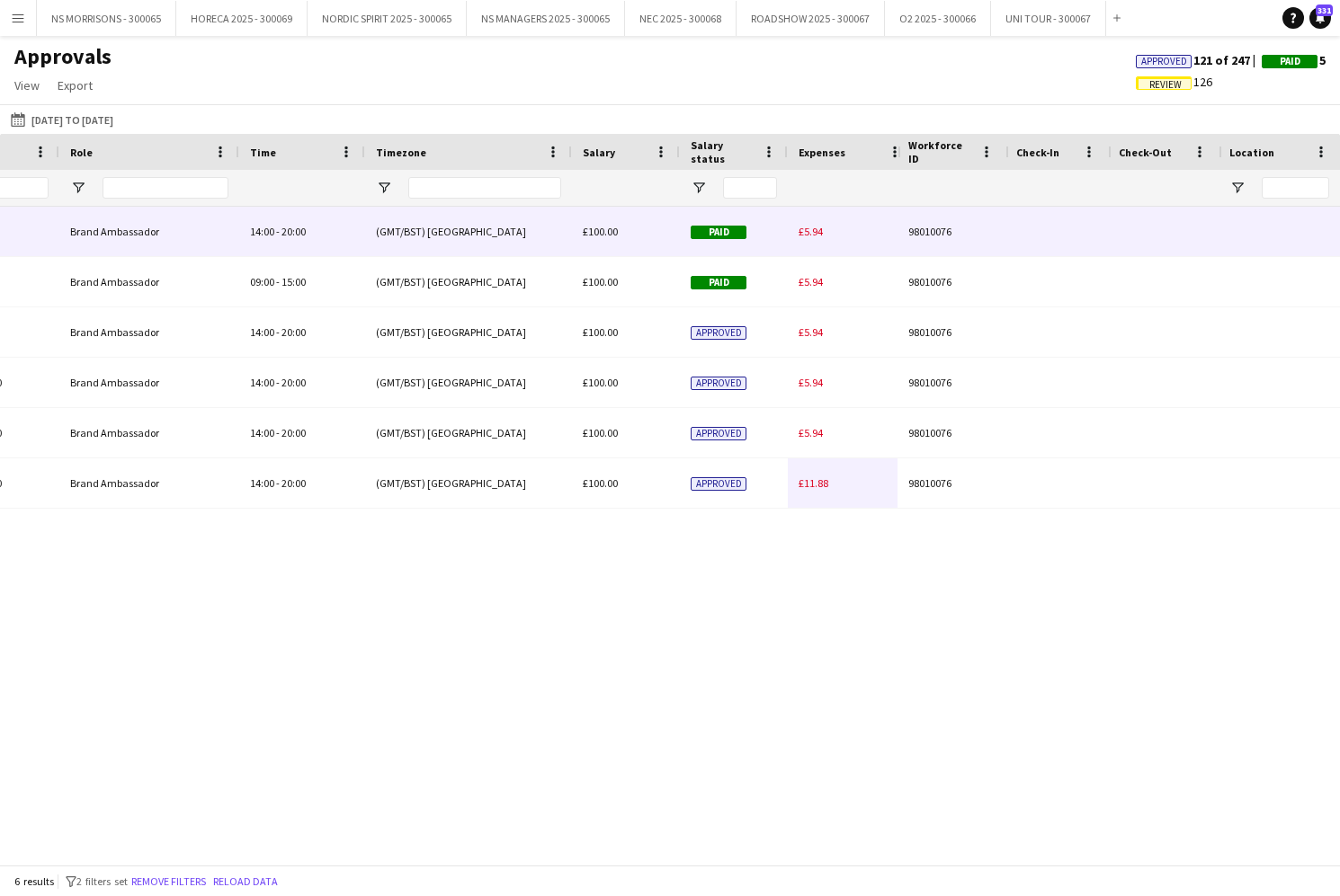
click at [820, 229] on span "£5.94" at bounding box center [810, 231] width 25 height 14
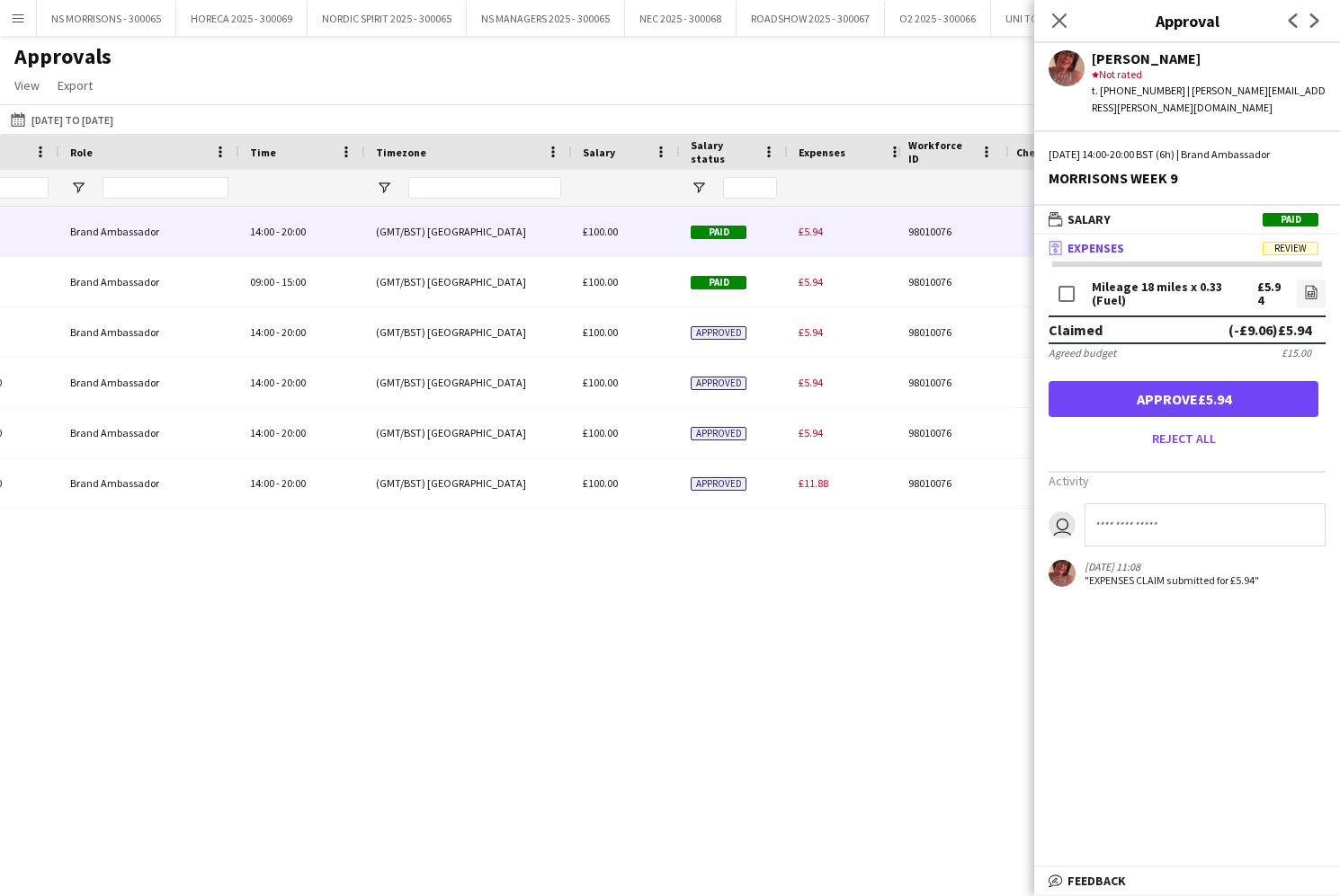
click at [1186, 382] on button "Approve £5.94" at bounding box center [1183, 399] width 270 height 36
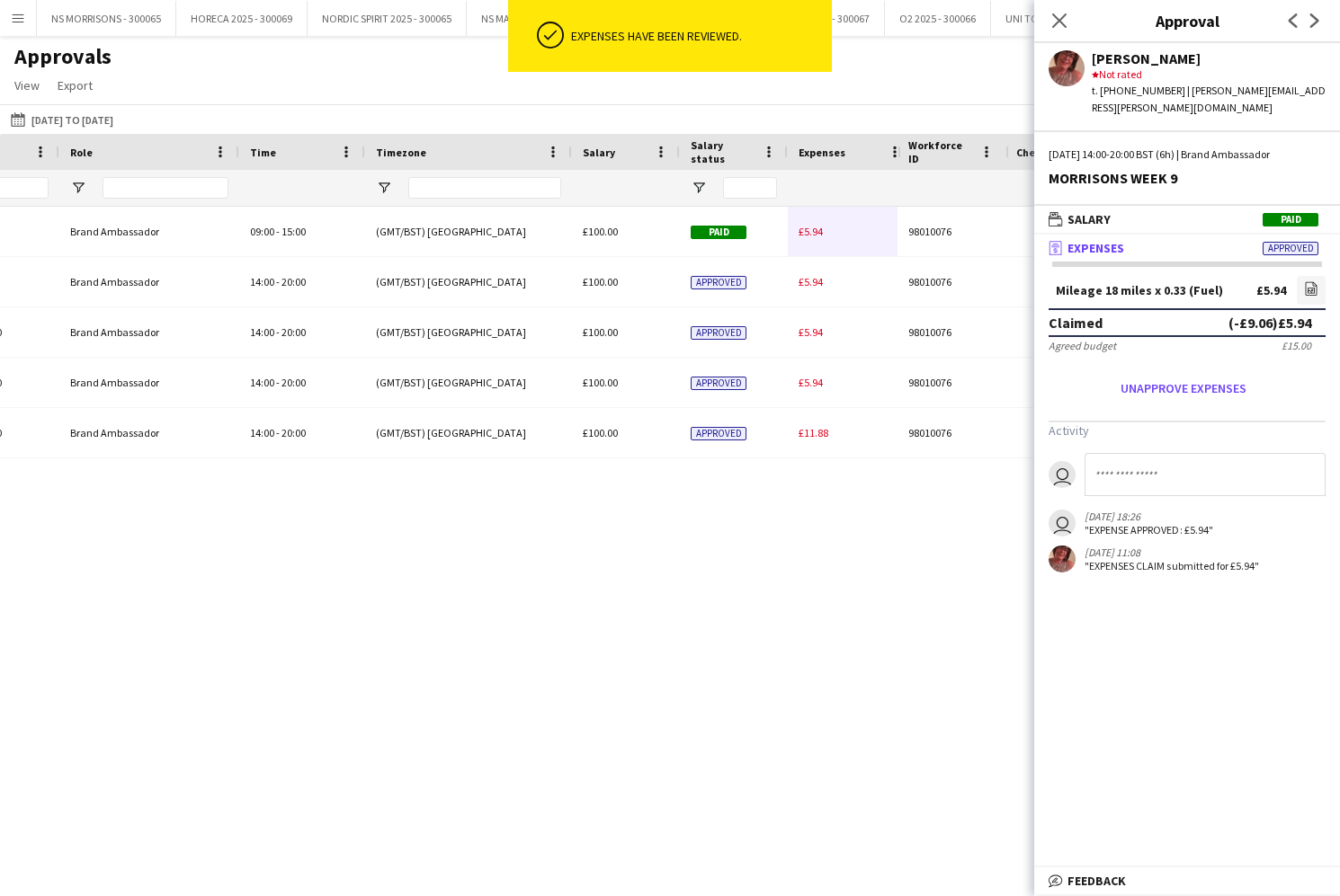
click at [807, 230] on span "£5.94" at bounding box center [810, 231] width 25 height 14
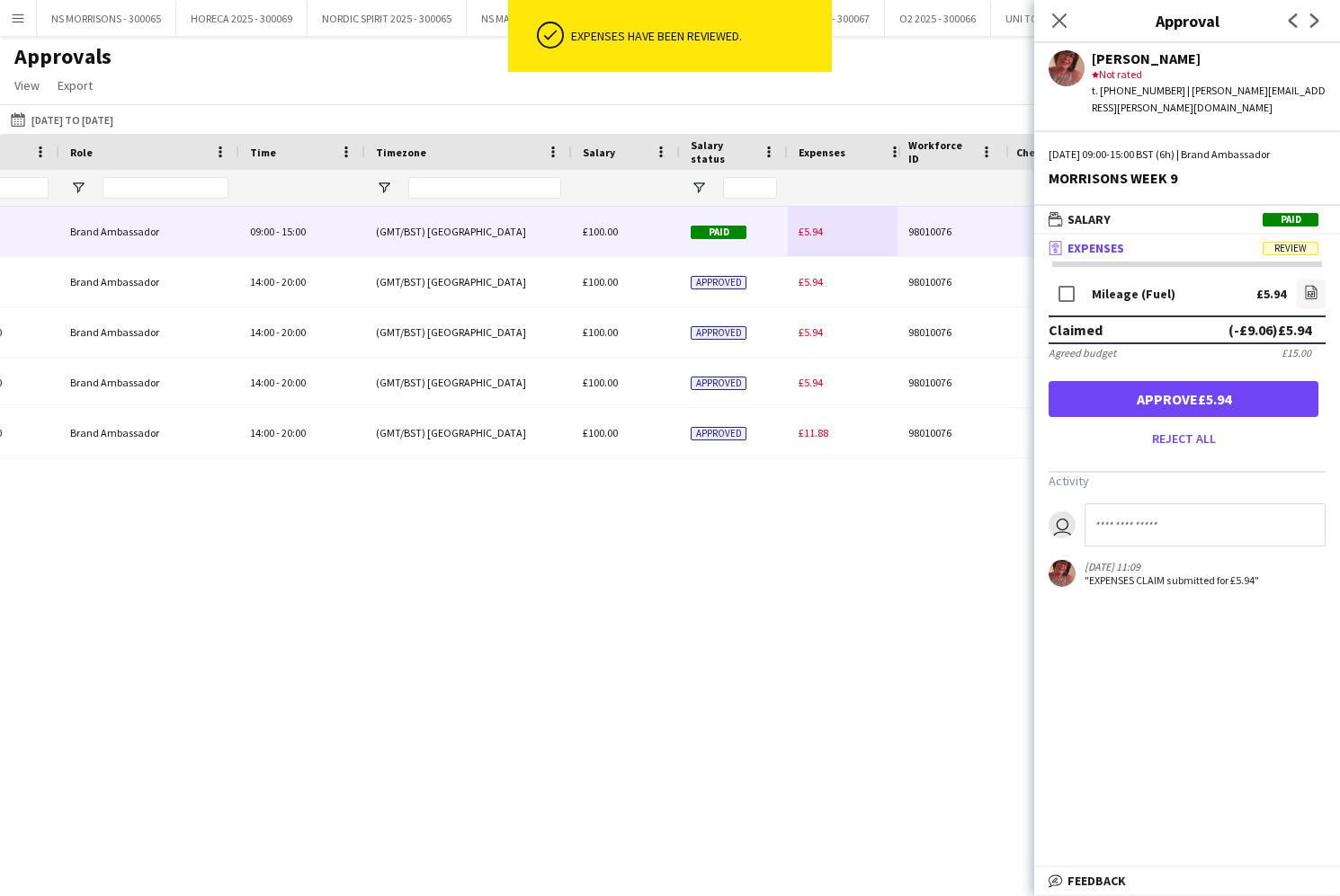
click at [1172, 400] on form "Mileage (Fuel) £5.94 file-image Claimed (-£9.06) £5.94 Agreed budget £15.00 App…" at bounding box center [1187, 365] width 306 height 177
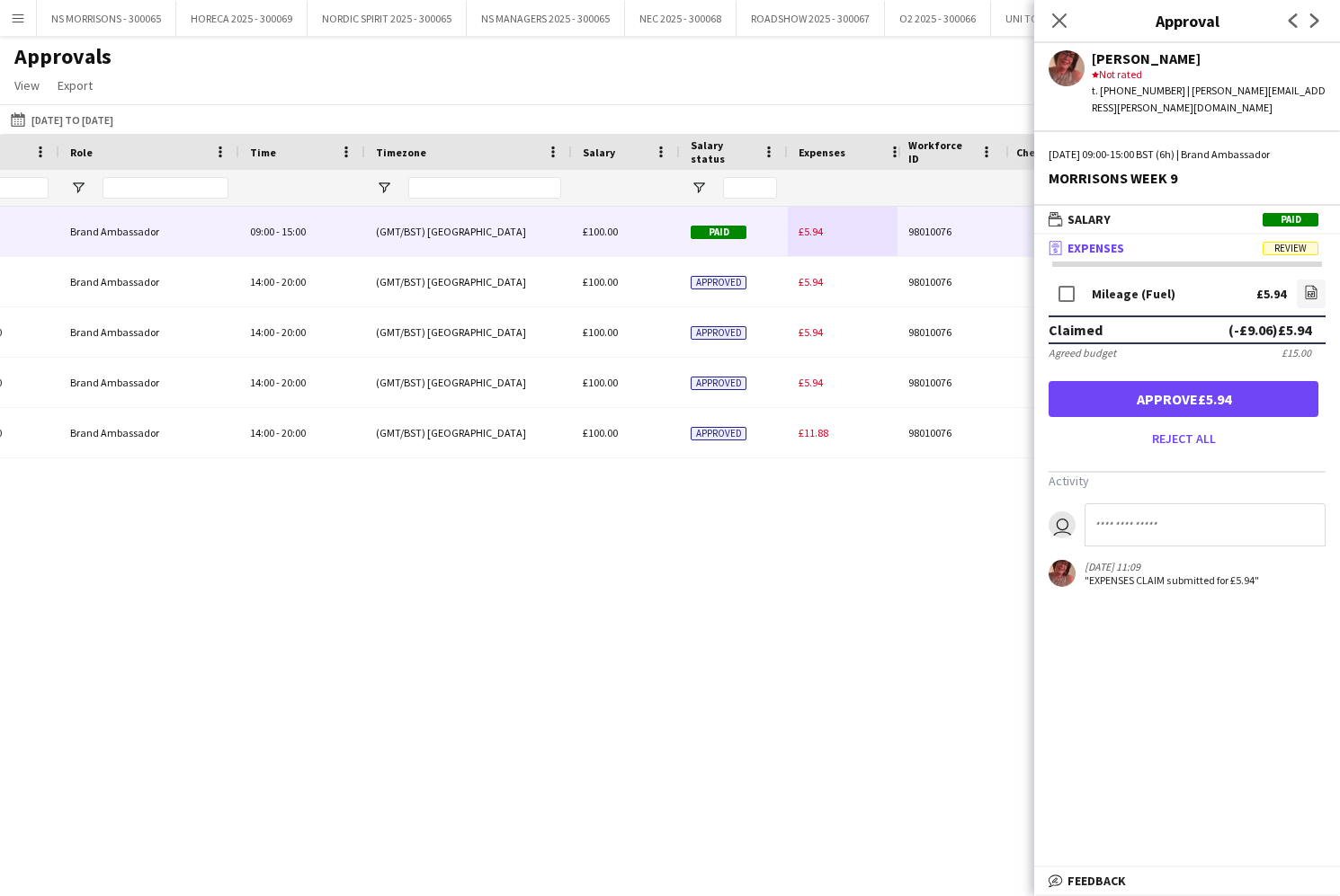
click at [1082, 381] on button "Approve £5.94" at bounding box center [1183, 399] width 270 height 36
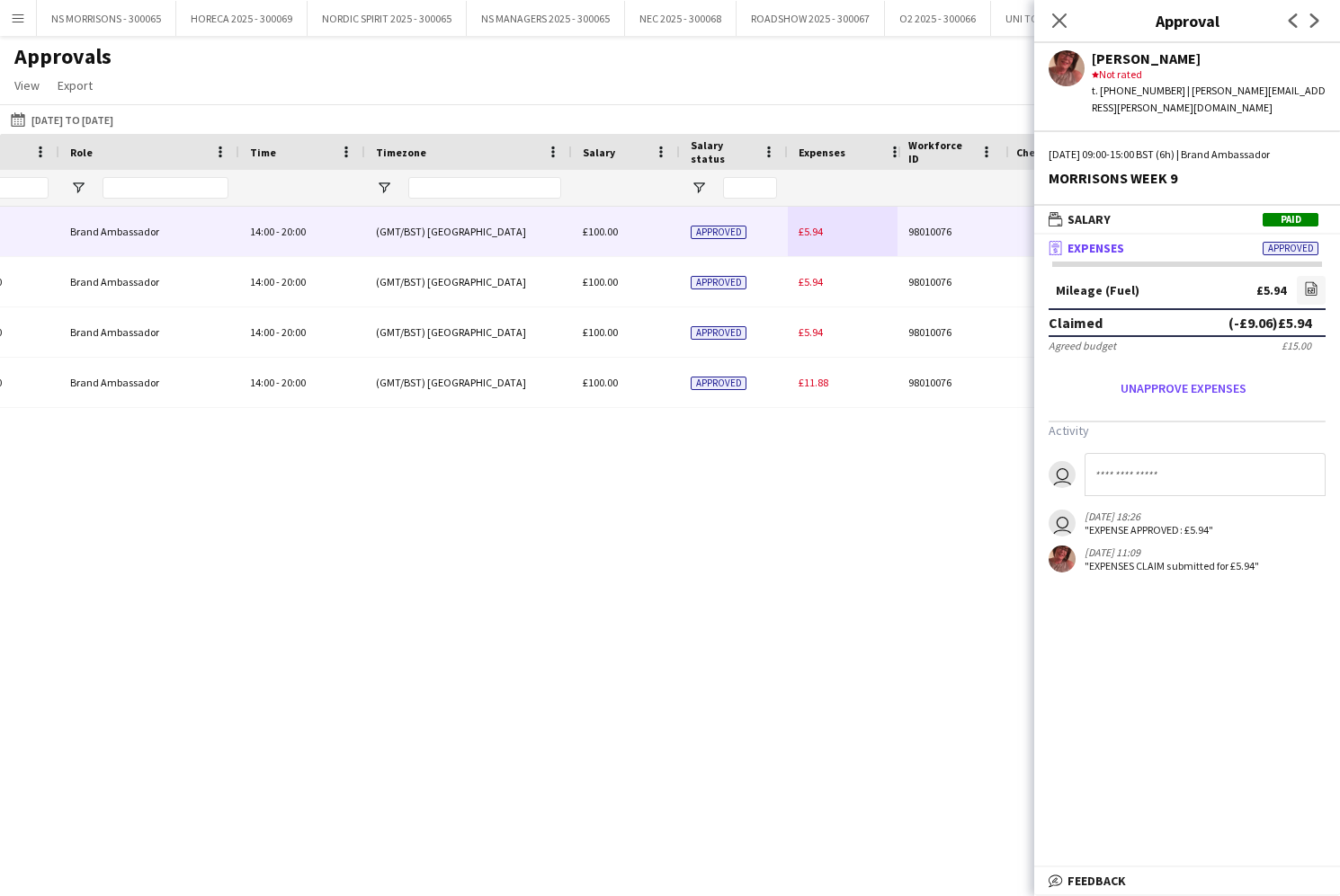
click at [819, 229] on span "£5.94" at bounding box center [810, 231] width 25 height 14
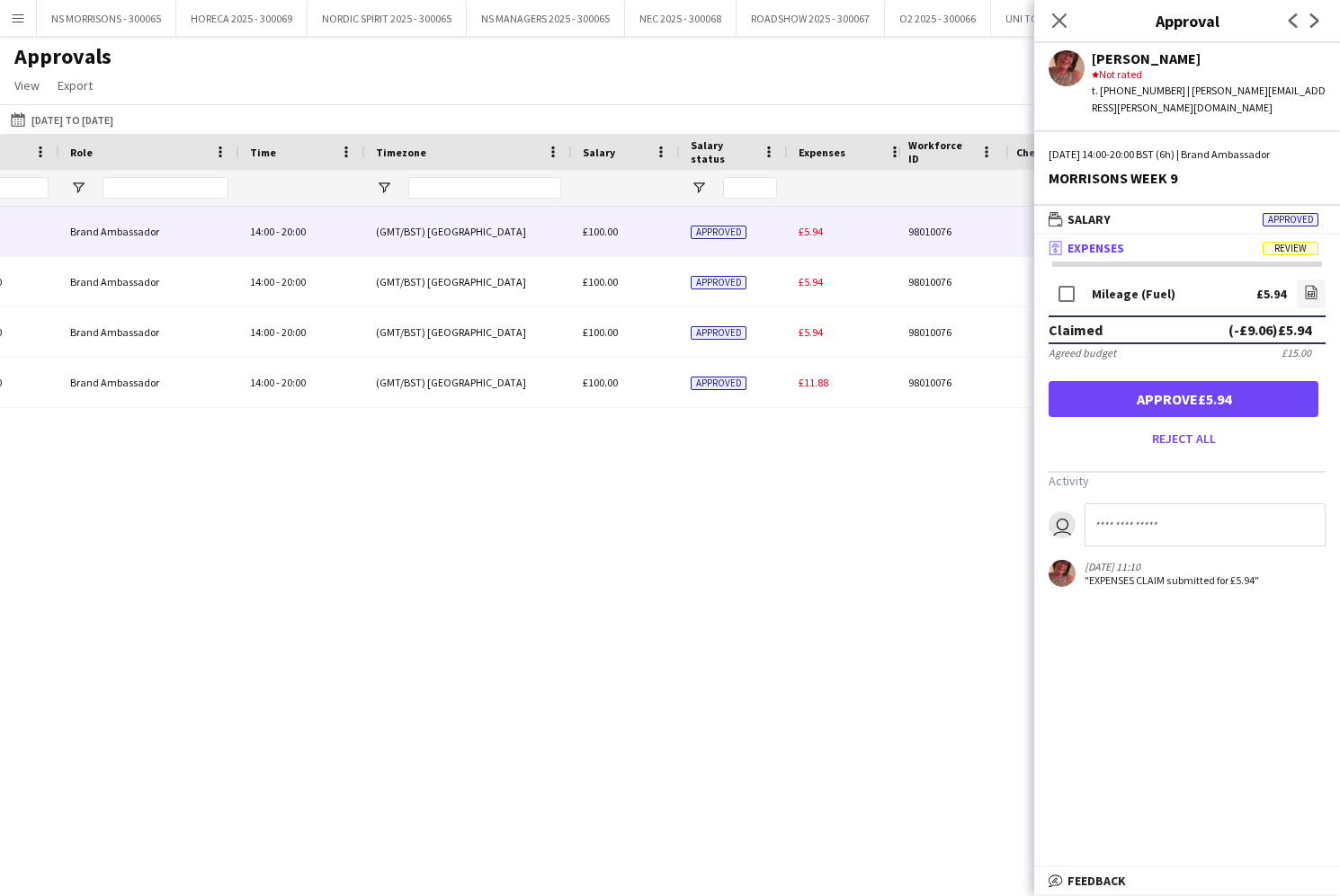
drag, startPoint x: 1173, startPoint y: 383, endPoint x: 908, endPoint y: 284, distance: 282.9
click at [1173, 383] on button "Approve £5.94" at bounding box center [1183, 399] width 270 height 36
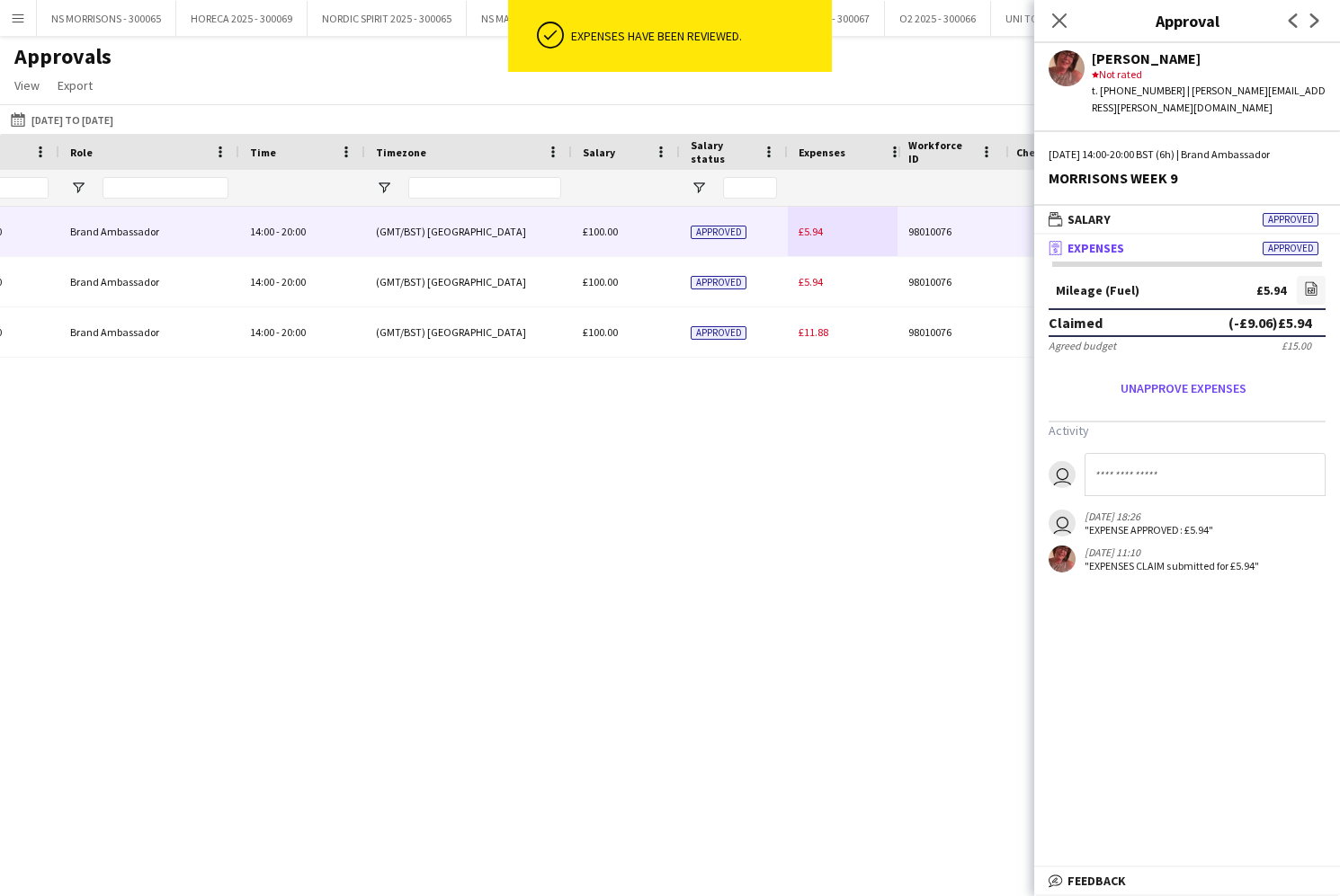
drag, startPoint x: 820, startPoint y: 236, endPoint x: 868, endPoint y: 249, distance: 49.7
click at [820, 236] on span "£5.94" at bounding box center [810, 231] width 25 height 14
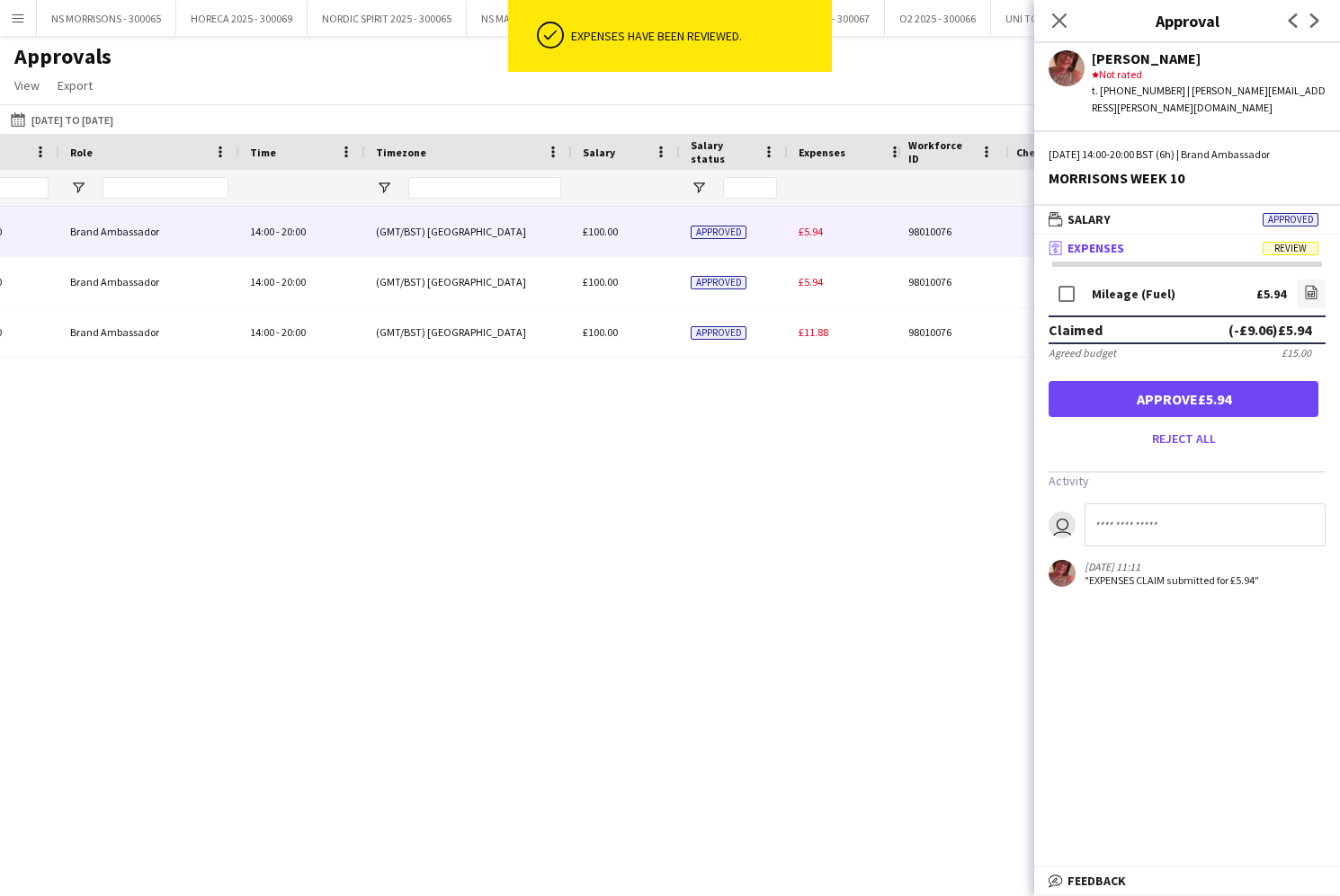
click at [1156, 398] on button "Approve £5.94" at bounding box center [1183, 399] width 270 height 36
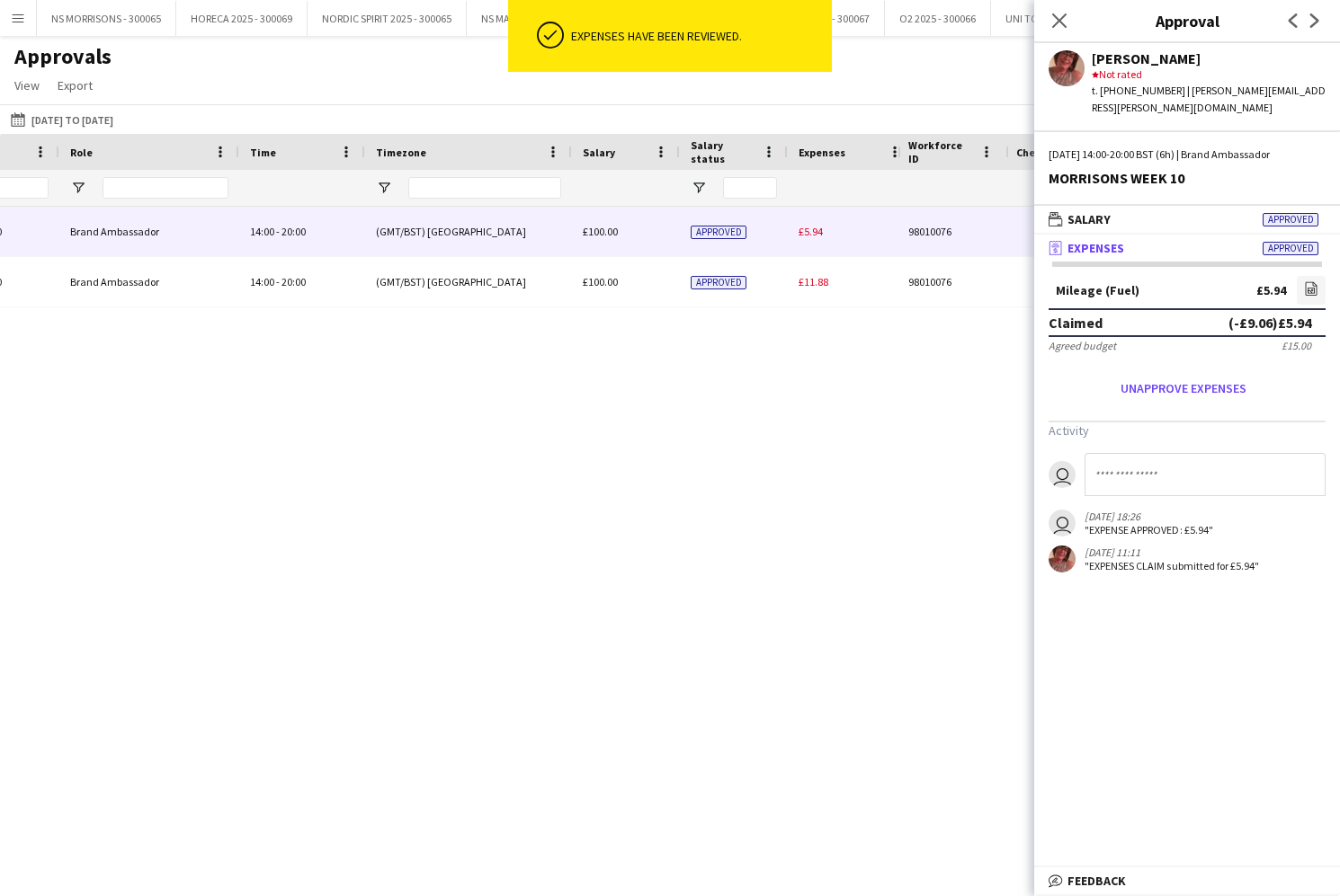
click at [816, 231] on span "£5.94" at bounding box center [810, 231] width 25 height 14
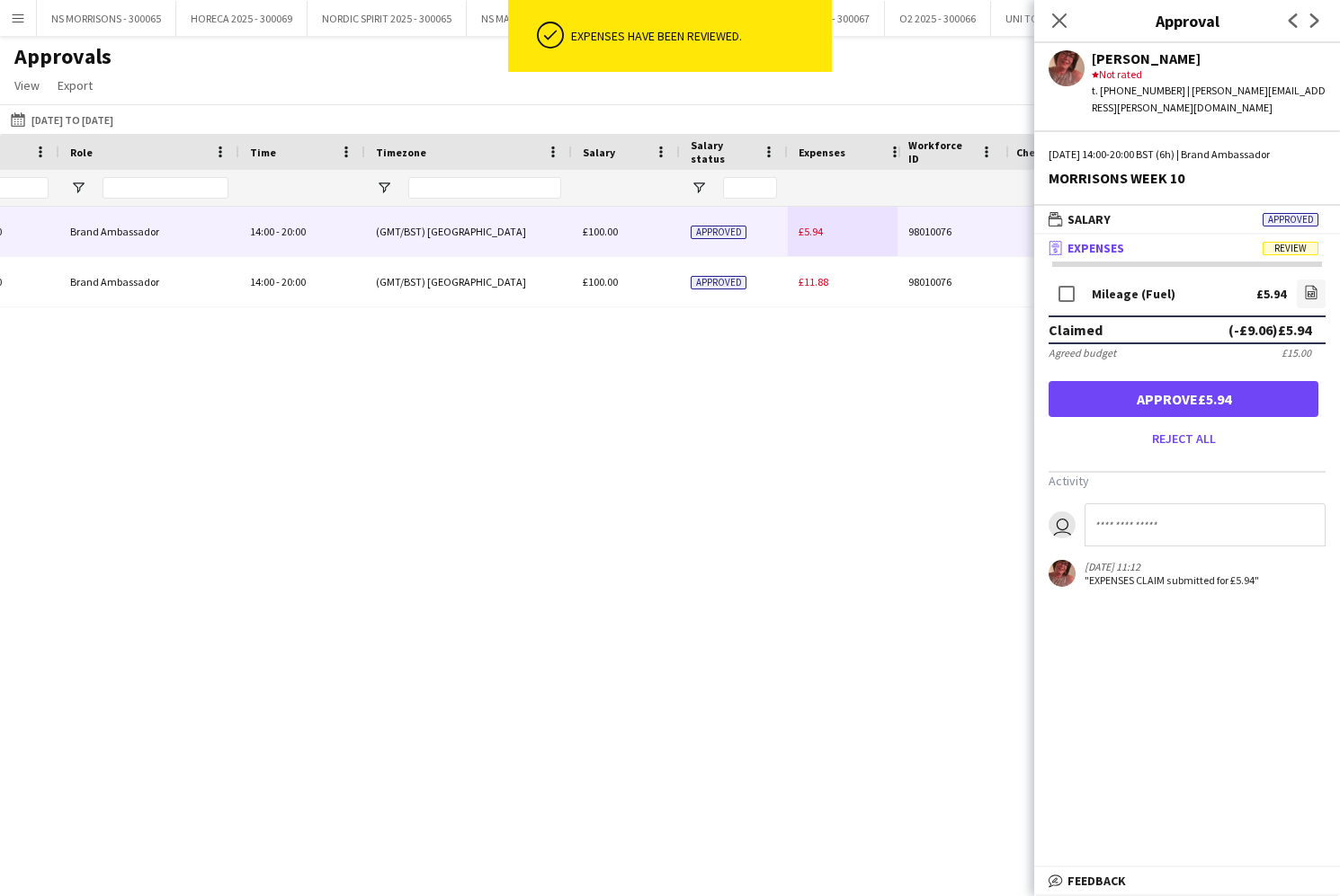
click at [1189, 381] on button "Approve £5.94" at bounding box center [1183, 399] width 270 height 36
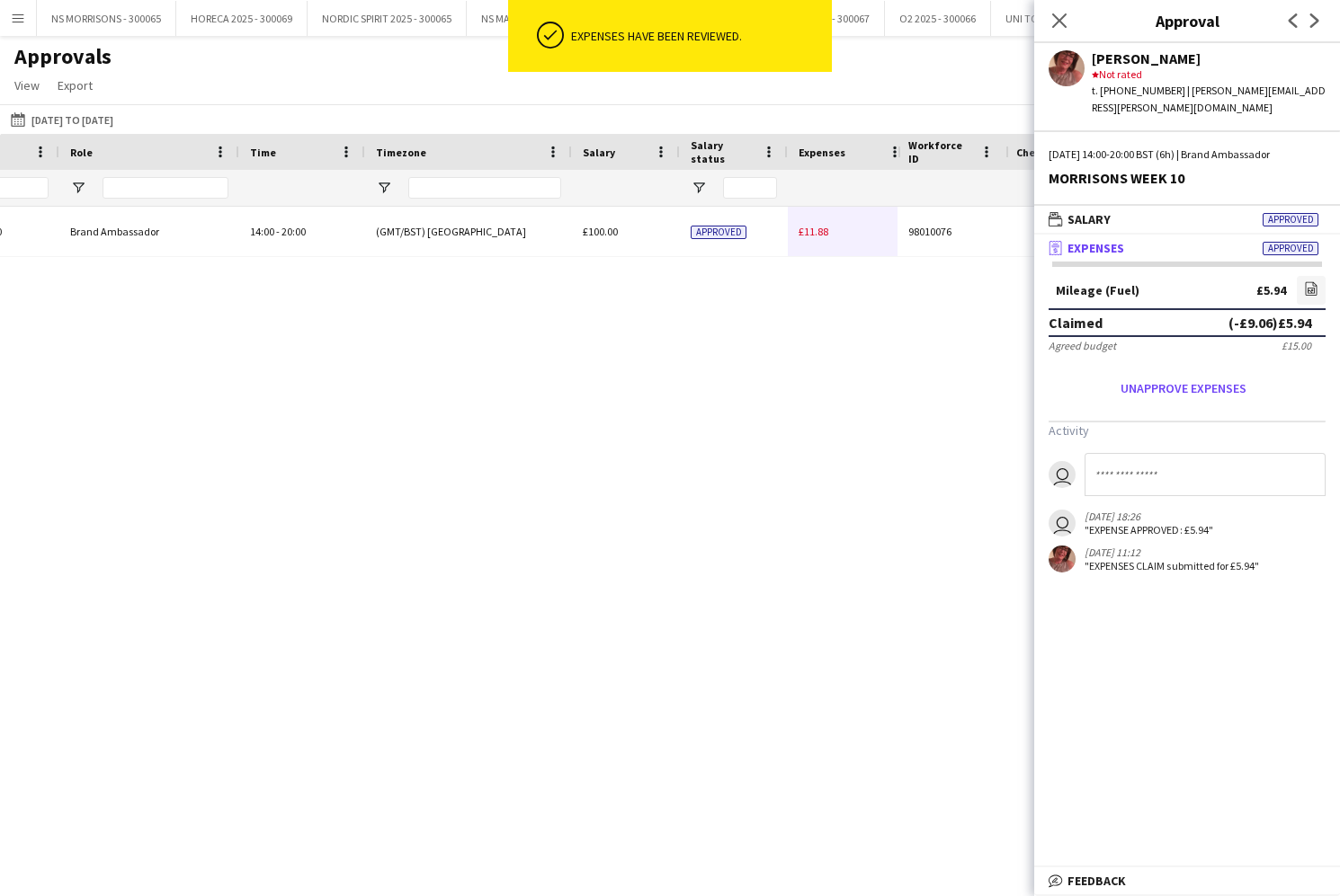
click at [804, 238] on span "£11.88" at bounding box center [813, 231] width 29 height 14
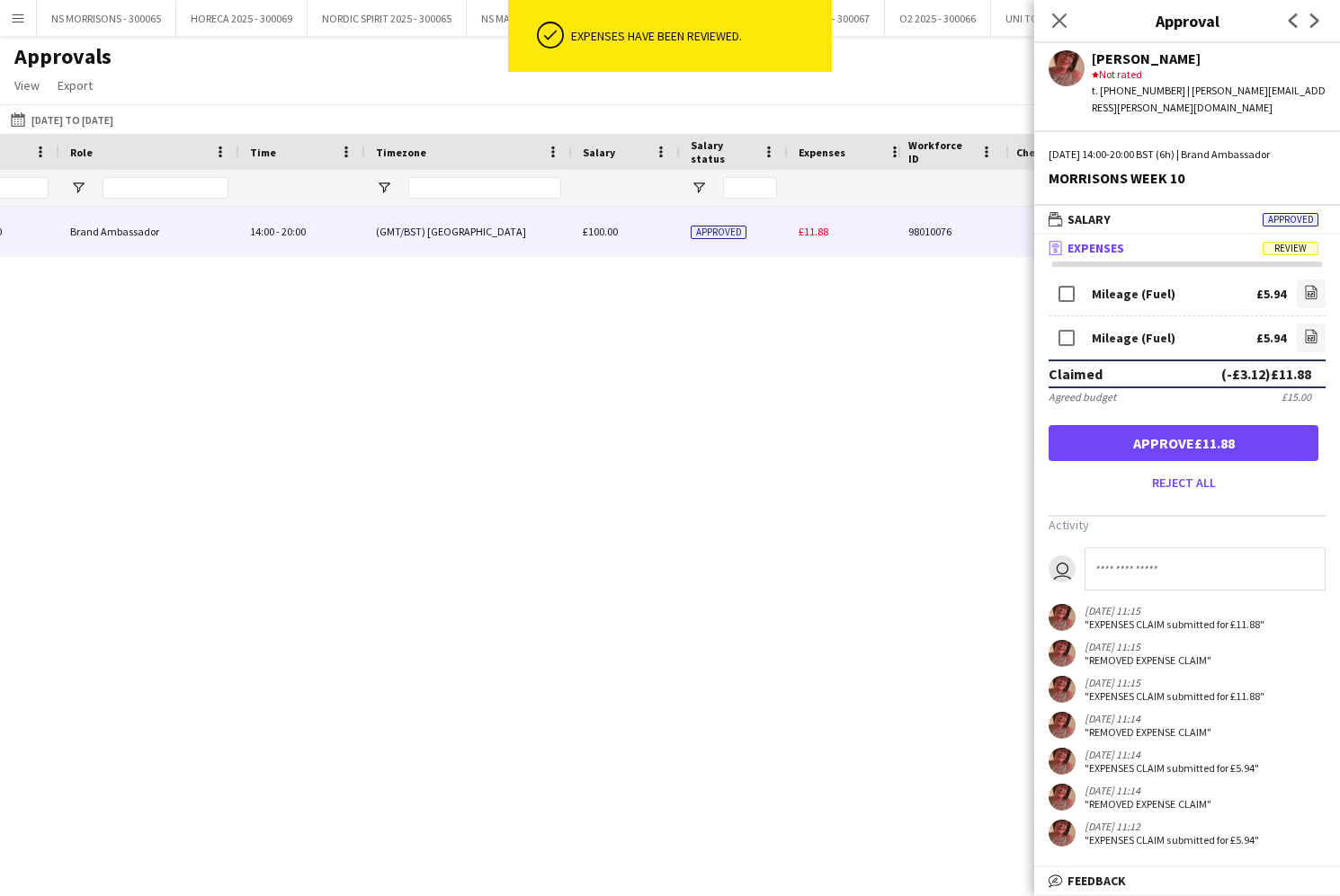
click at [1087, 277] on div "Mileage (Fuel) £5.94 file-image" at bounding box center [1186, 296] width 277 height 40
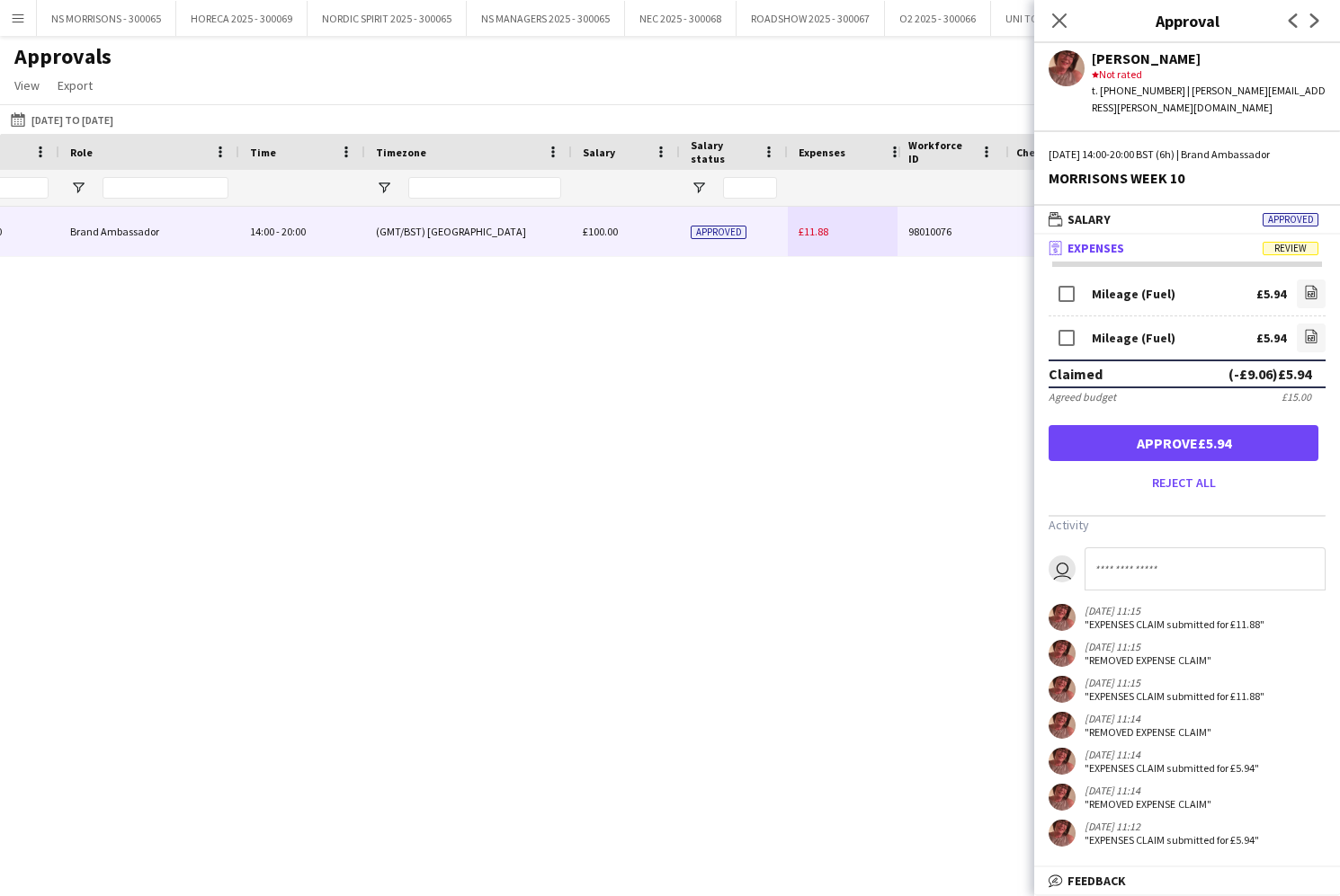
click at [1158, 441] on button "Approve £5.94" at bounding box center [1183, 443] width 270 height 36
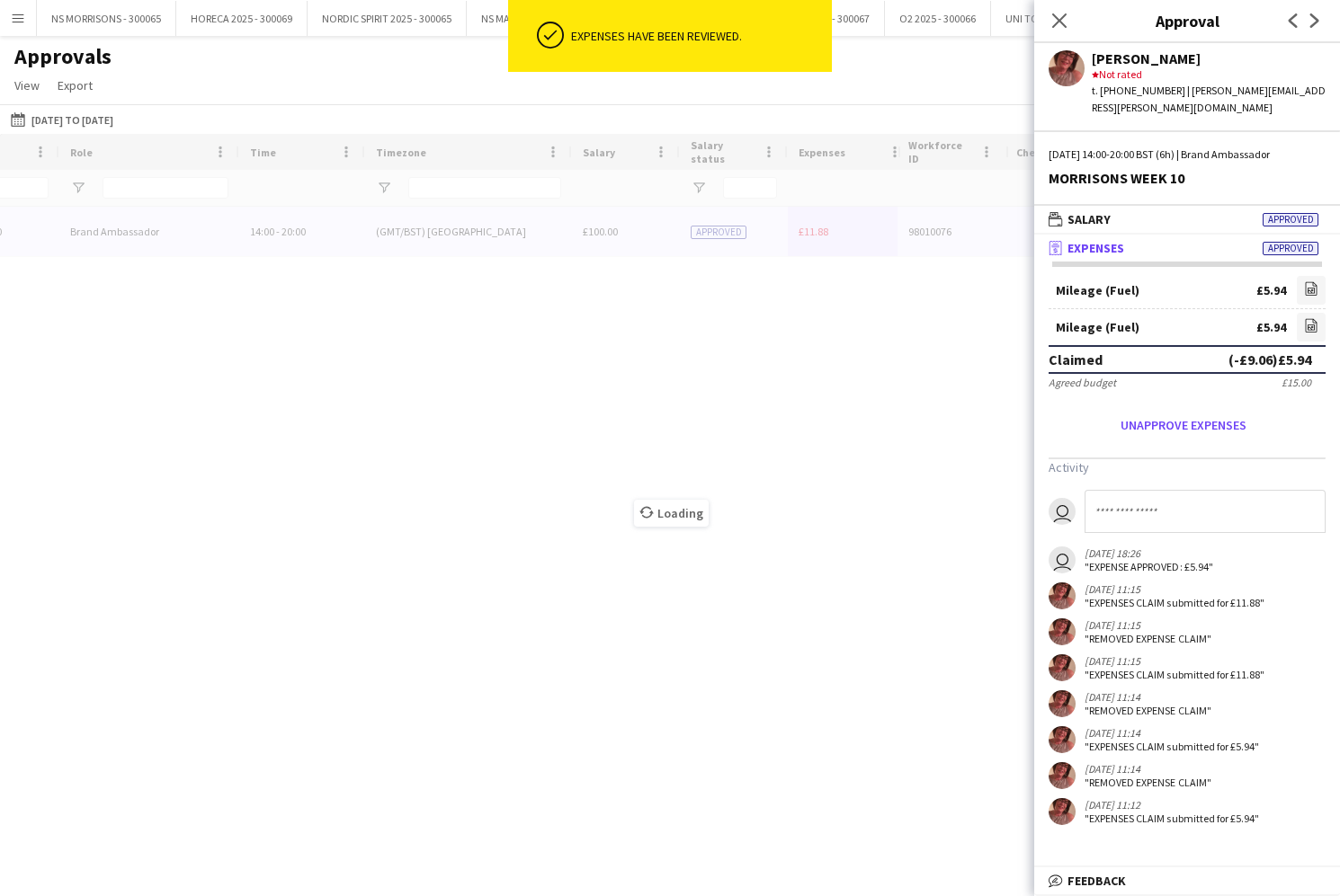
click at [1064, 31] on div "Close pop-in" at bounding box center [1059, 20] width 50 height 41
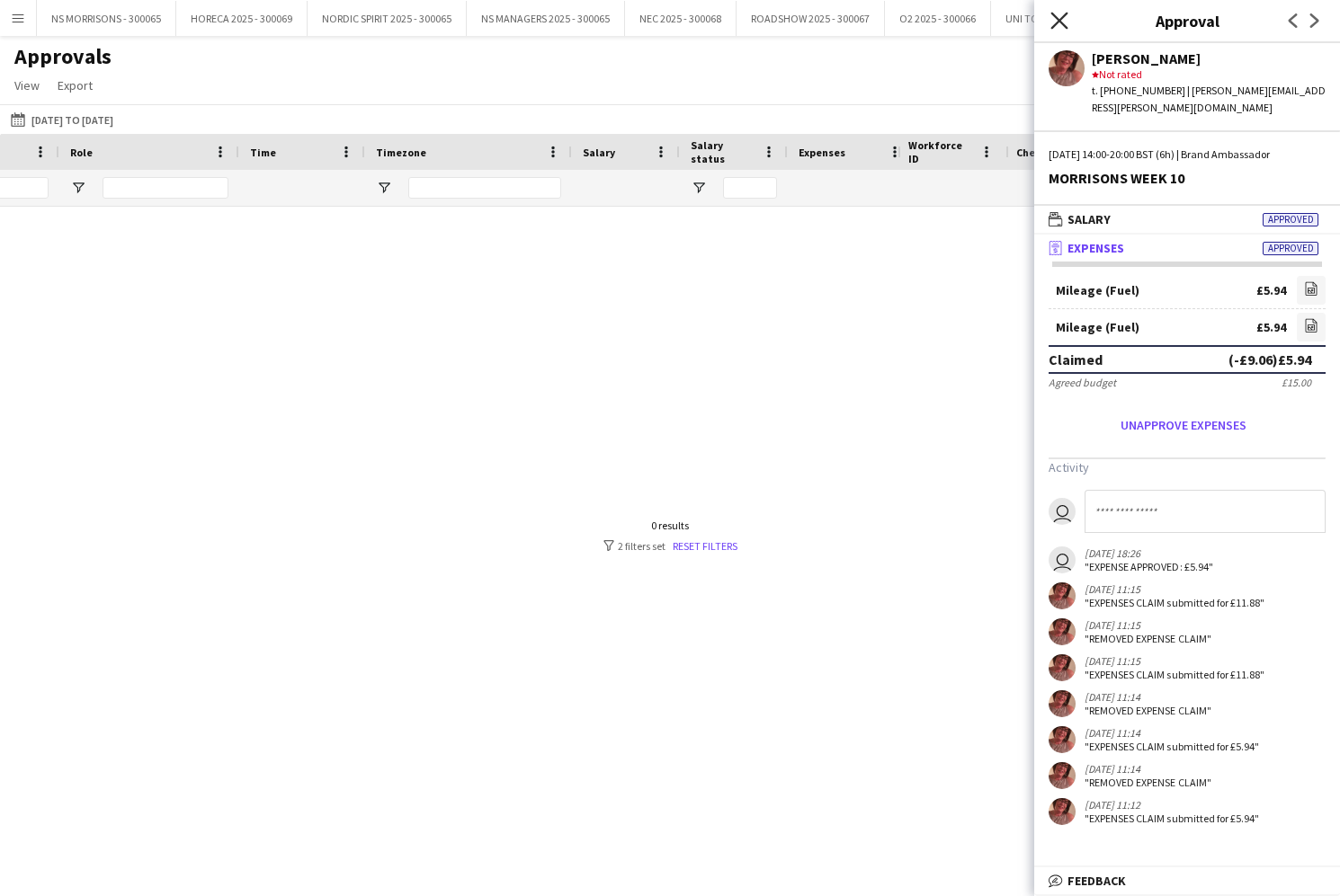
click at [1055, 27] on icon "Close pop-in" at bounding box center [1058, 20] width 17 height 17
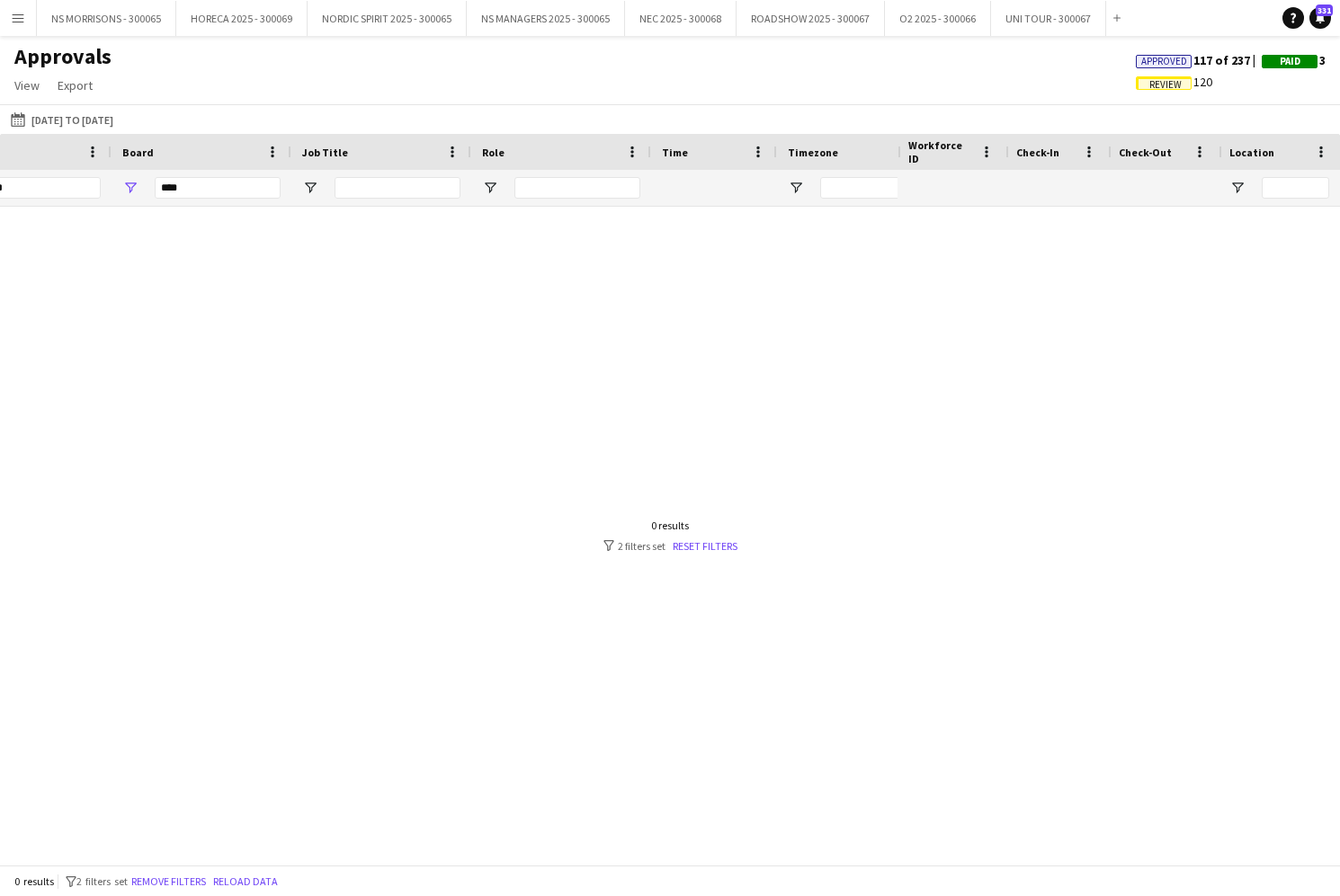
scroll to position [0, -10]
click at [333, 185] on input "***" at bounding box center [308, 188] width 117 height 22
type input "*"
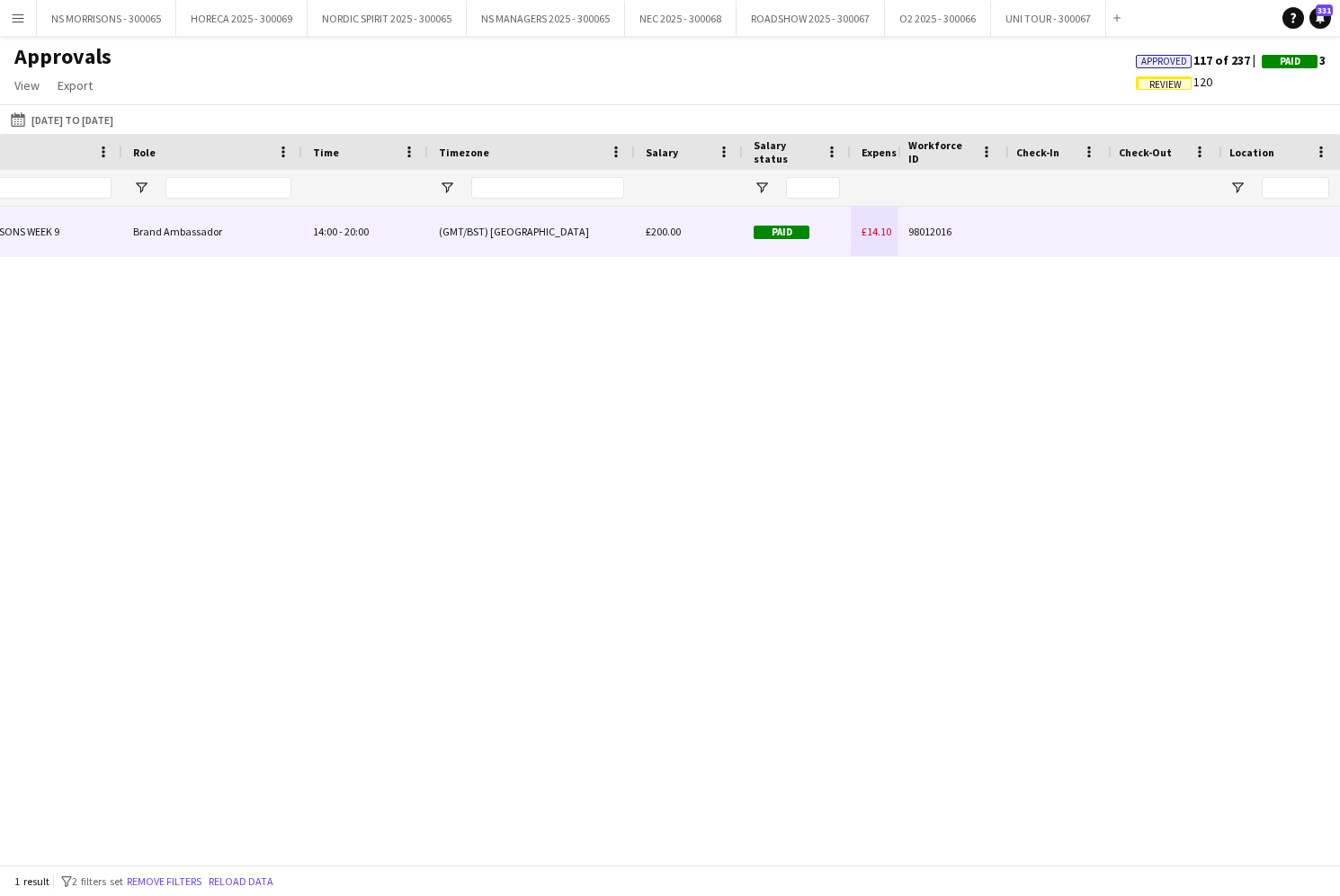
type input "***"
click at [871, 231] on span "£14.10" at bounding box center [876, 231] width 29 height 14
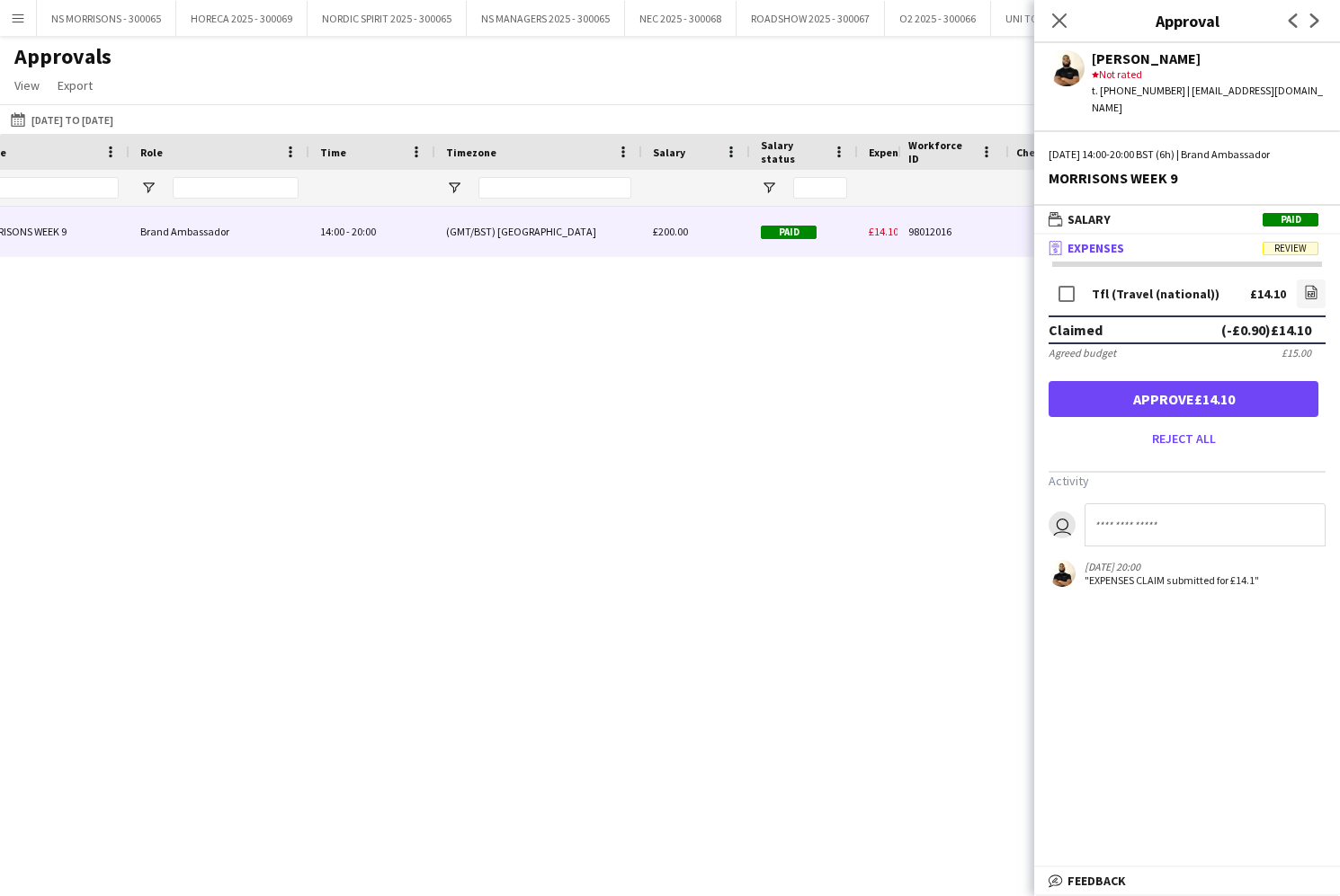
drag, startPoint x: 1058, startPoint y: 26, endPoint x: 1017, endPoint y: 44, distance: 44.8
click at [1058, 26] on icon "Close pop-in" at bounding box center [1059, 21] width 15 height 15
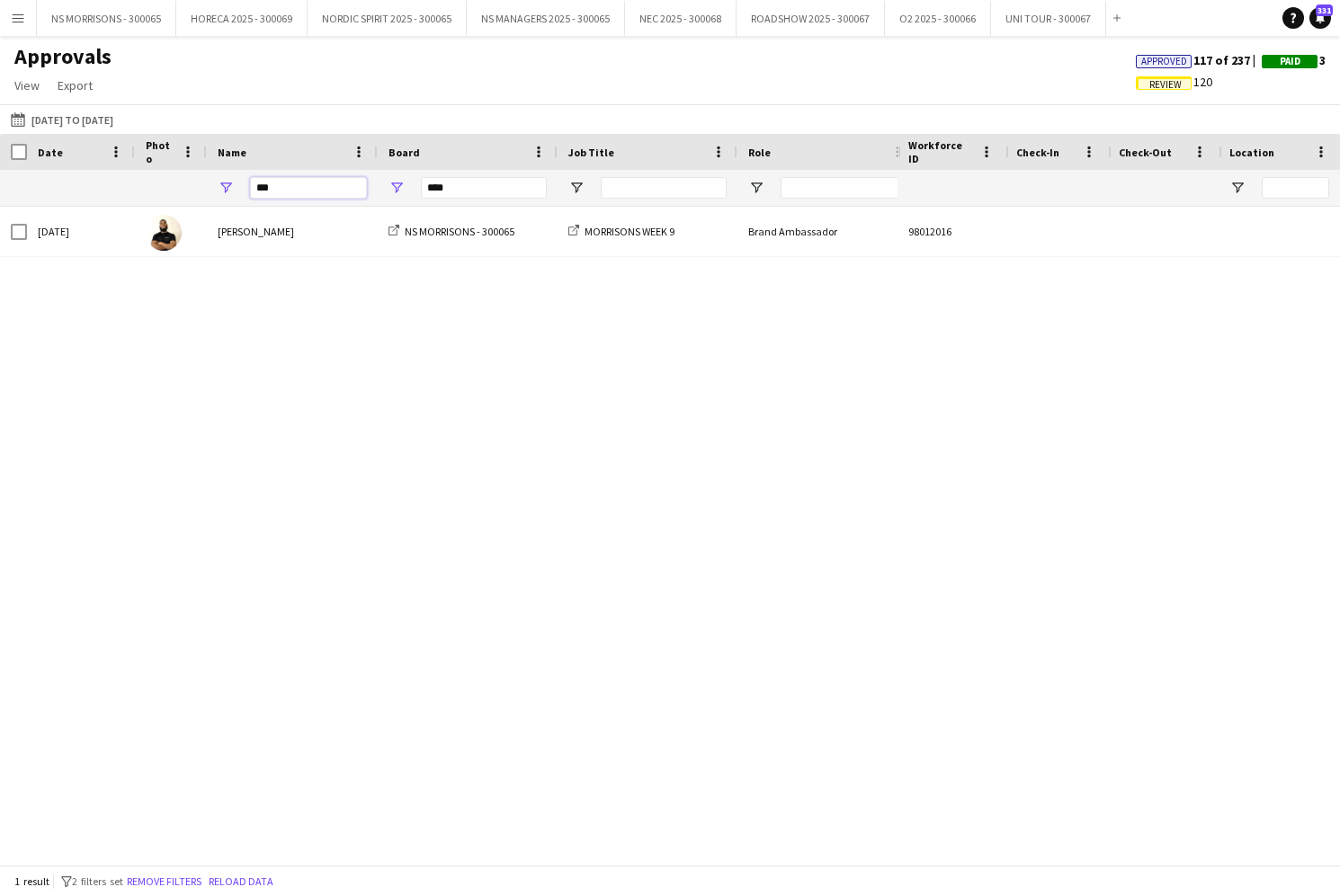
drag, startPoint x: 339, startPoint y: 191, endPoint x: 245, endPoint y: 189, distance: 94.0
click at [245, 189] on div "***" at bounding box center [292, 187] width 171 height 36
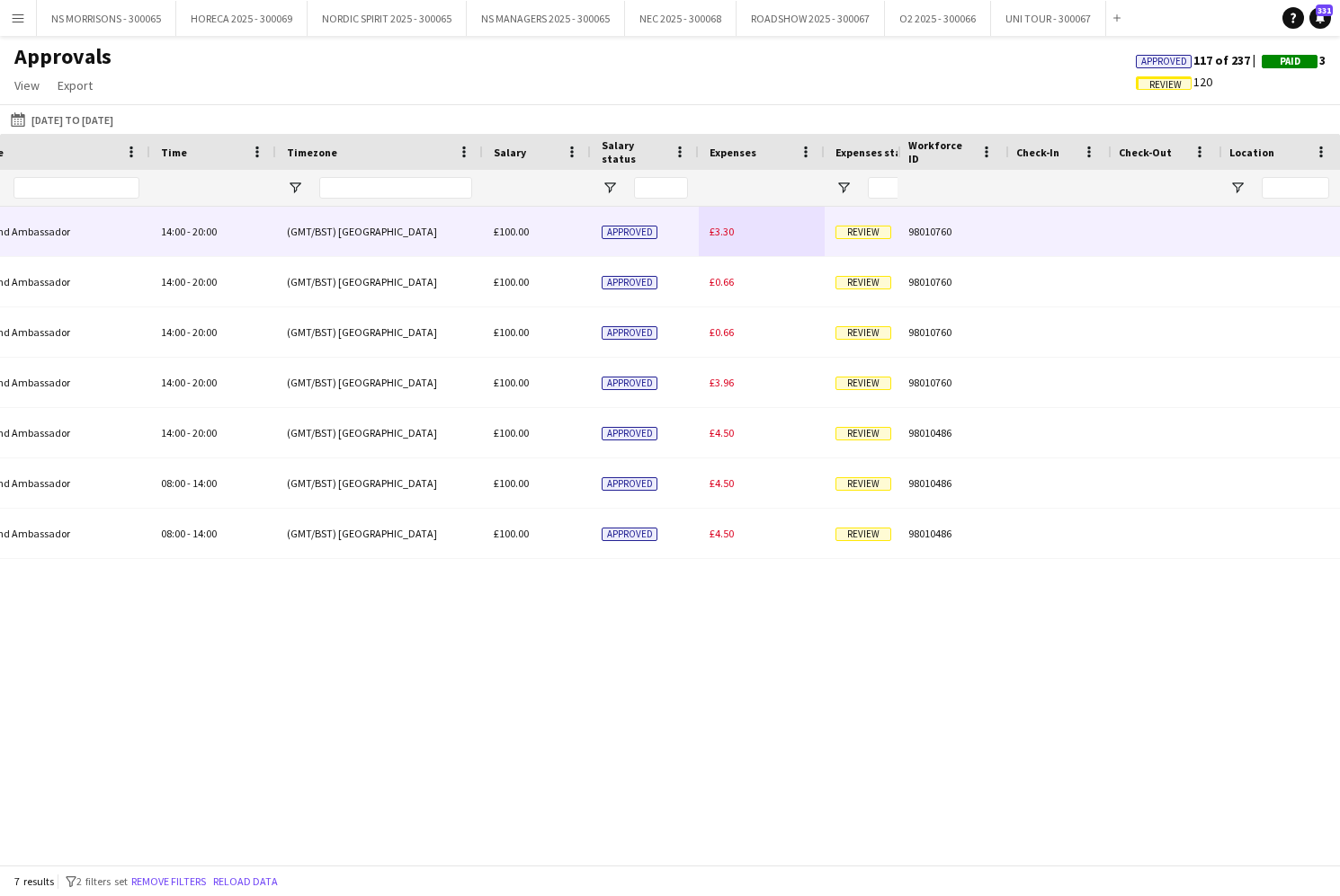
type input "***"
click at [741, 239] on div "£3.30" at bounding box center [762, 231] width 126 height 49
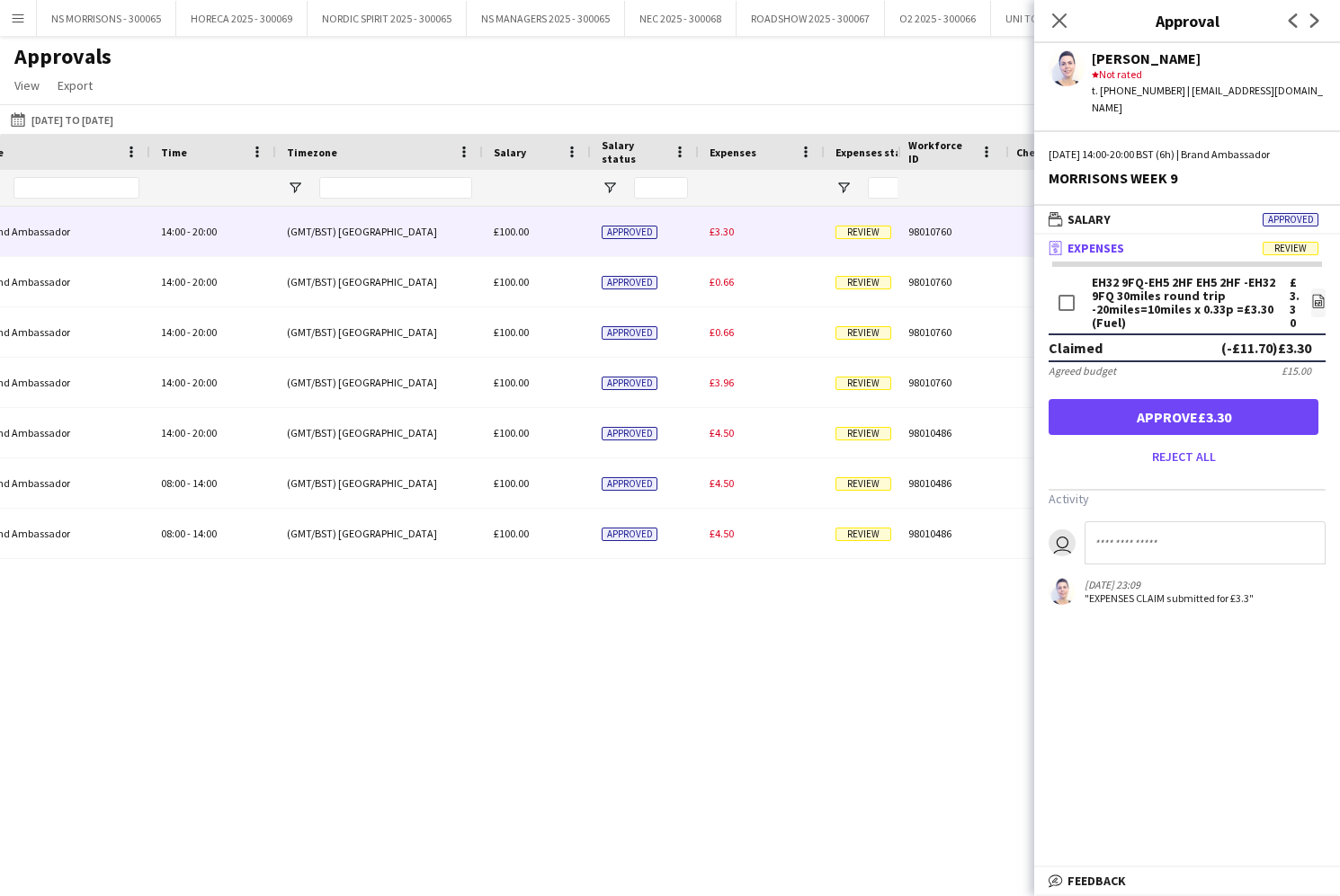
click at [1105, 399] on button "Approve £3.30" at bounding box center [1183, 416] width 270 height 36
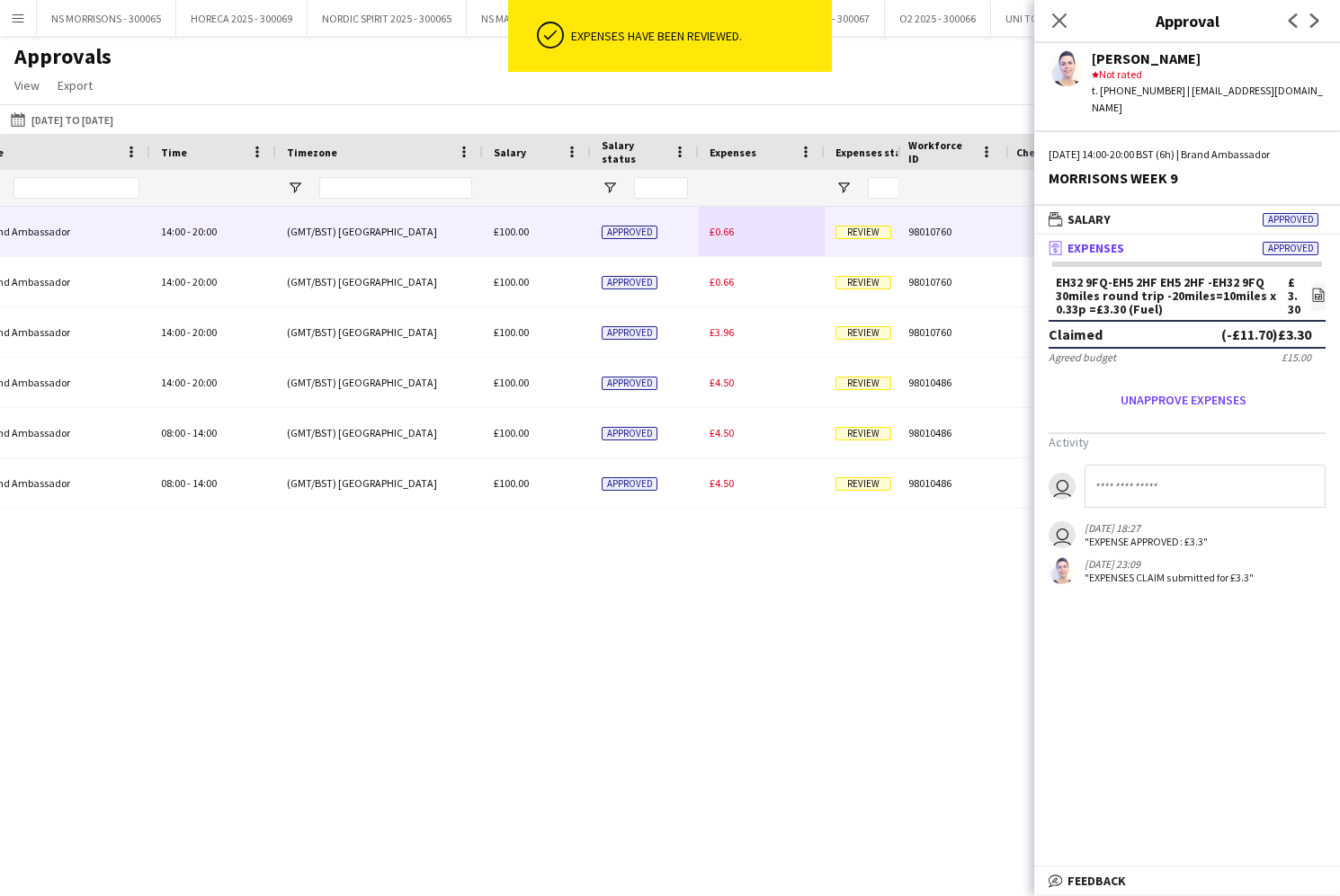
click at [734, 228] on div "£0.66" at bounding box center [762, 231] width 126 height 49
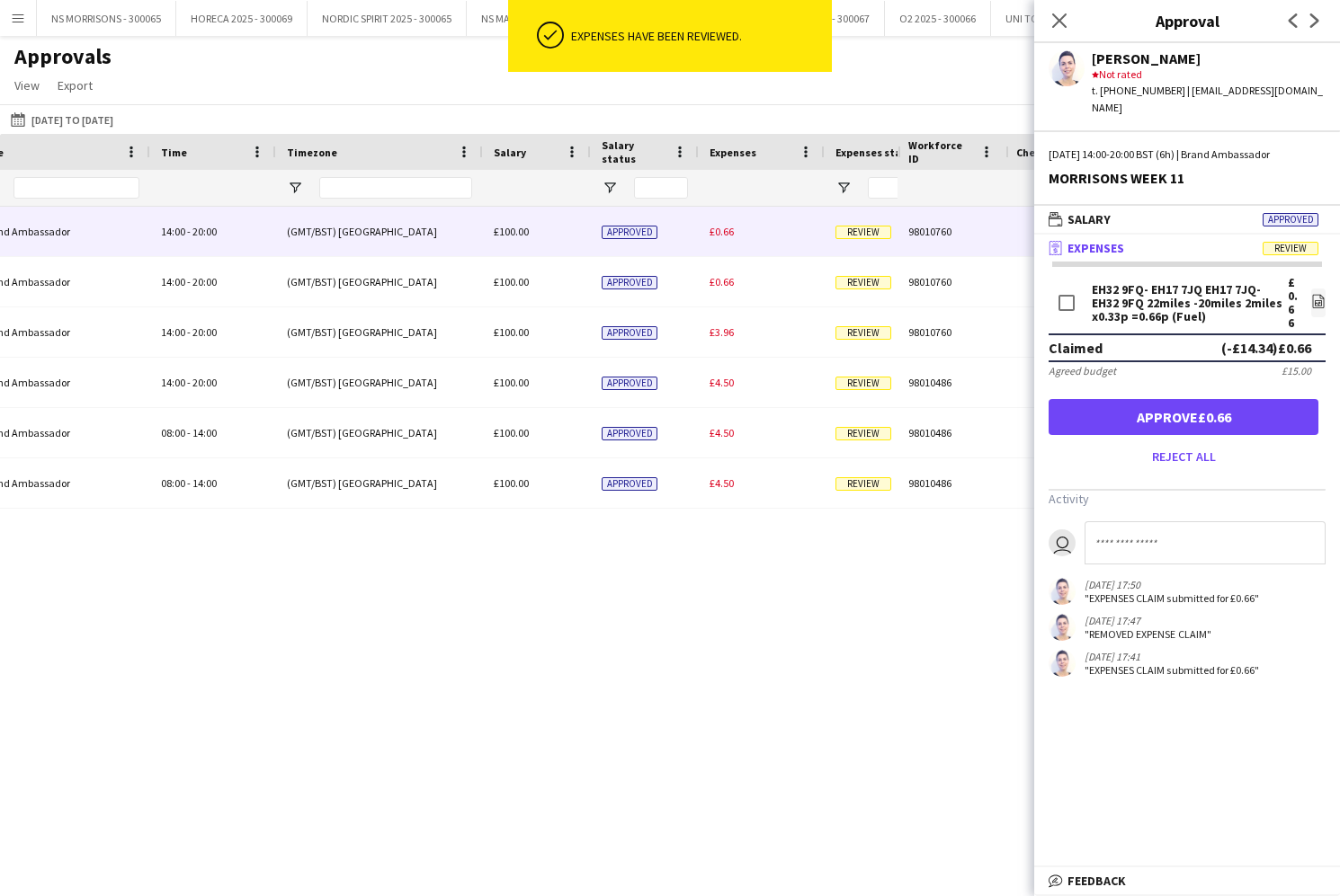
click at [1087, 399] on button "Approve £0.66" at bounding box center [1183, 416] width 270 height 36
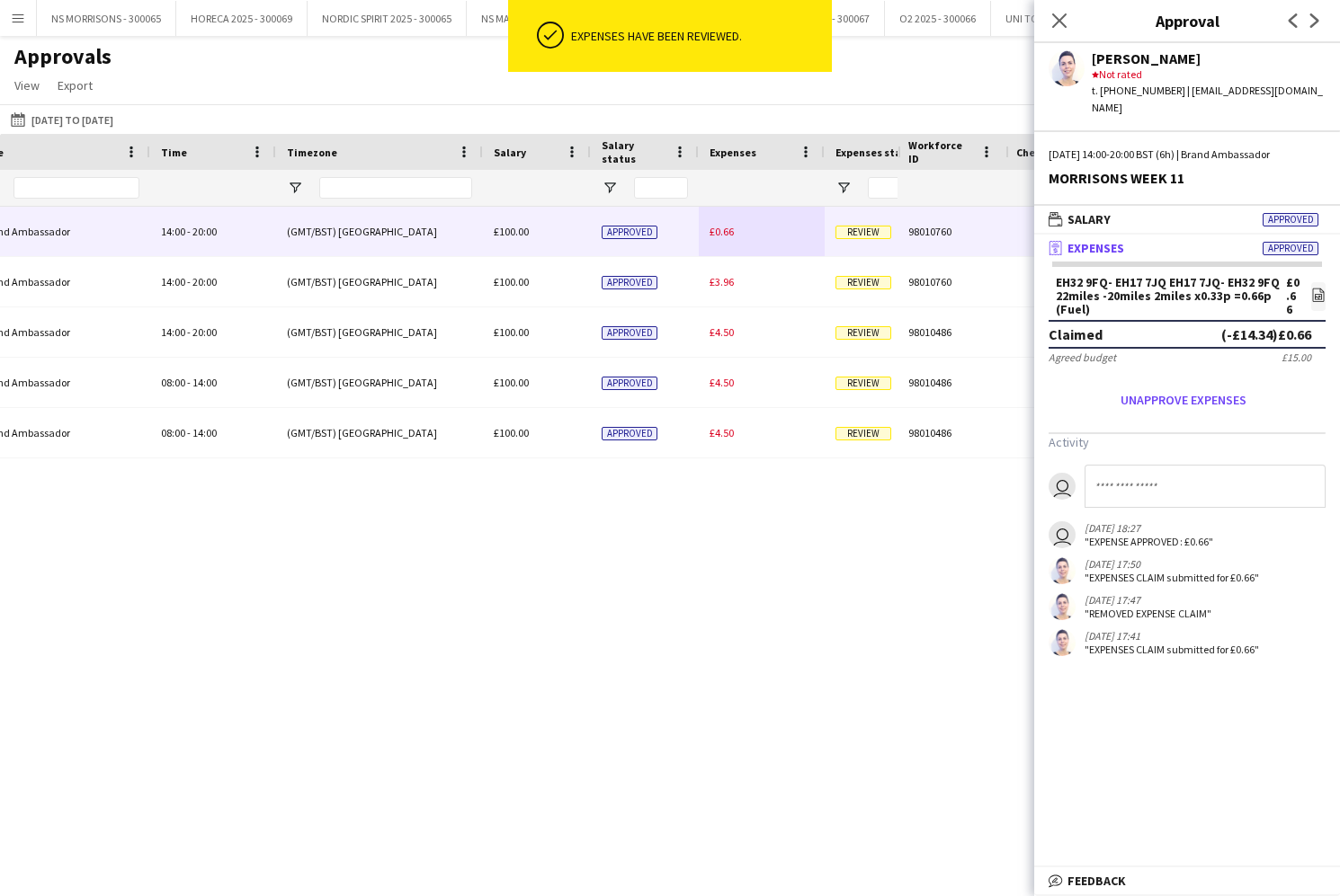
click at [728, 232] on span "£0.66" at bounding box center [722, 231] width 25 height 14
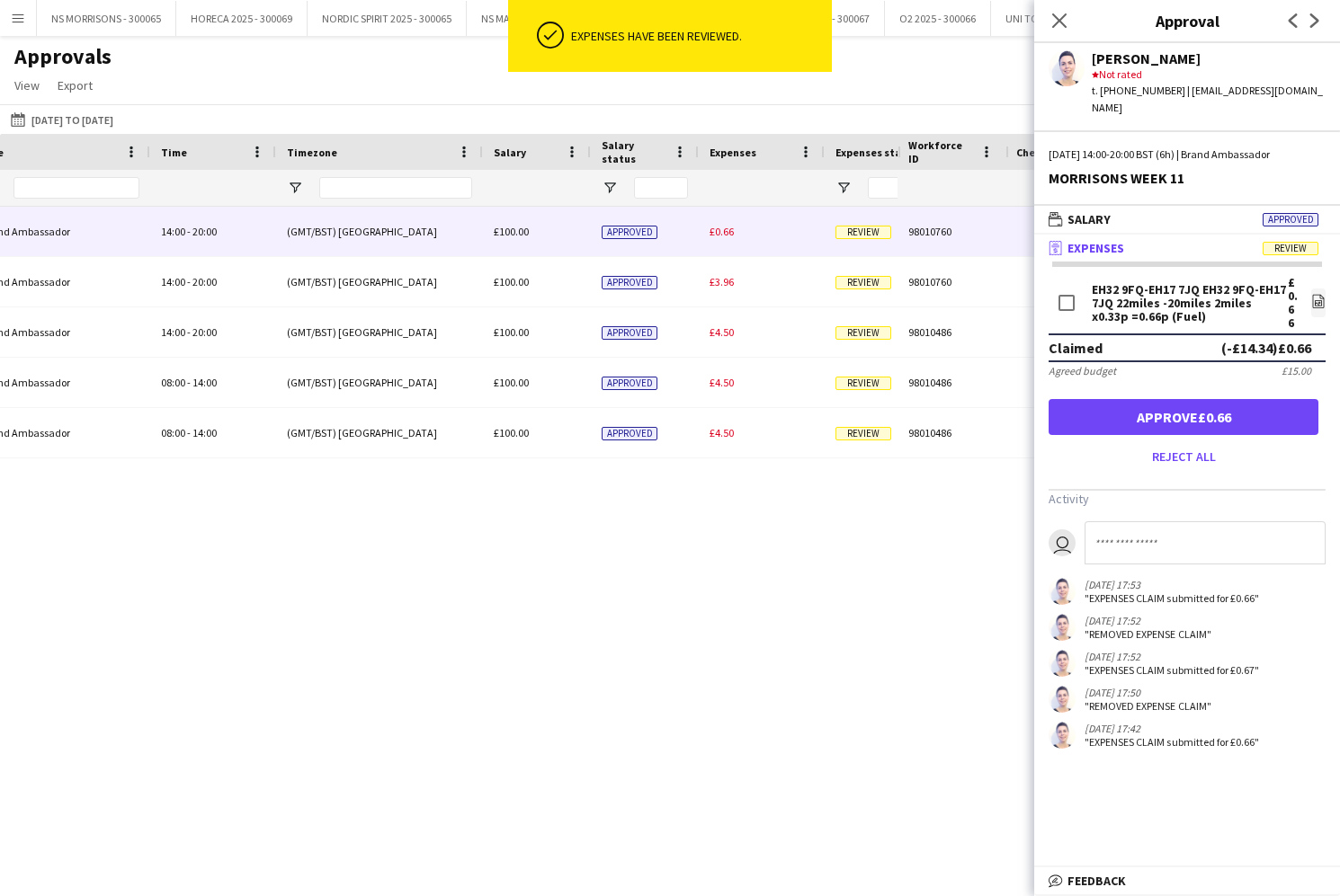
click at [1110, 399] on button "Approve £0.66" at bounding box center [1183, 416] width 270 height 36
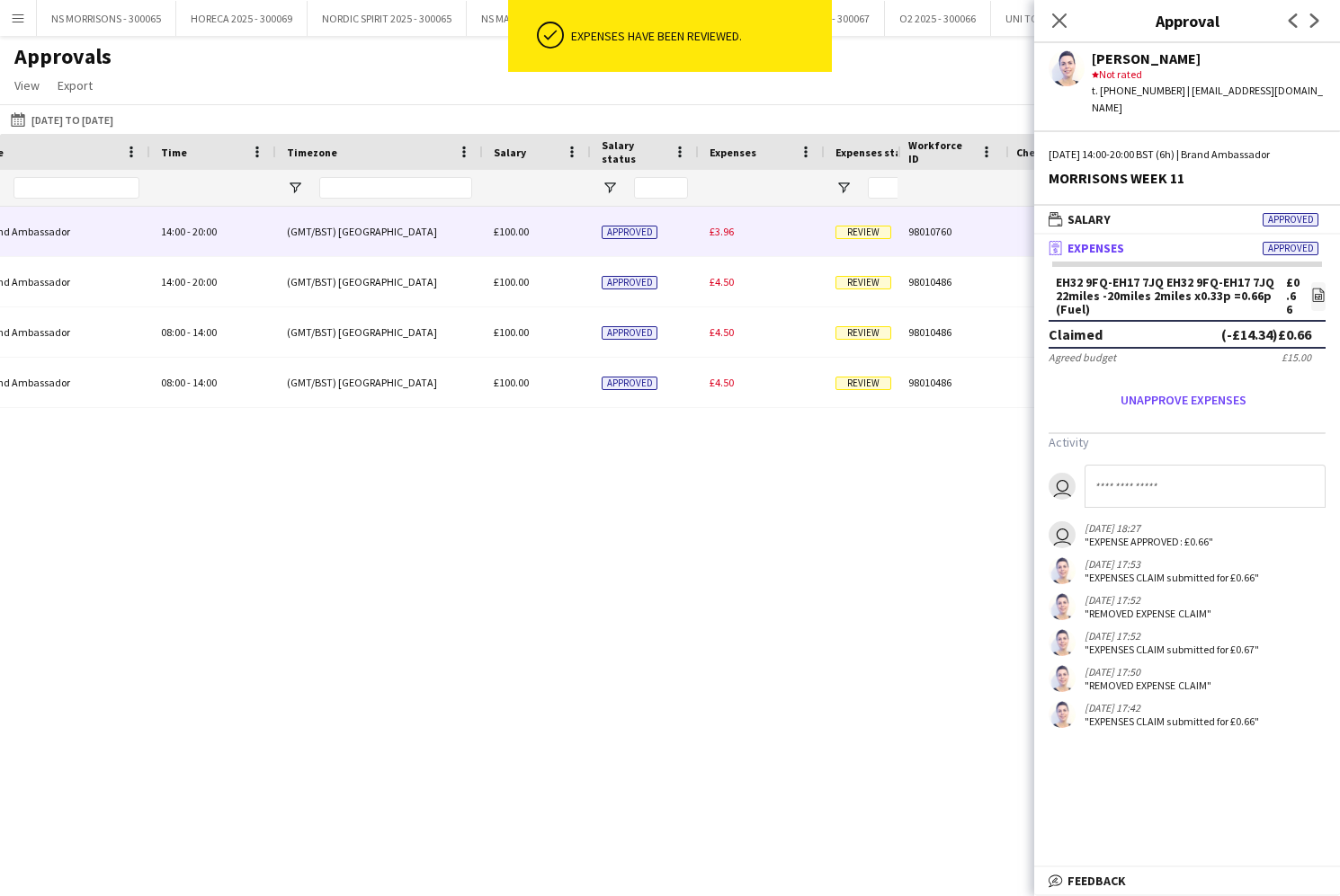
drag, startPoint x: 729, startPoint y: 234, endPoint x: 844, endPoint y: 263, distance: 118.6
click at [729, 234] on span "£3.96" at bounding box center [722, 231] width 25 height 14
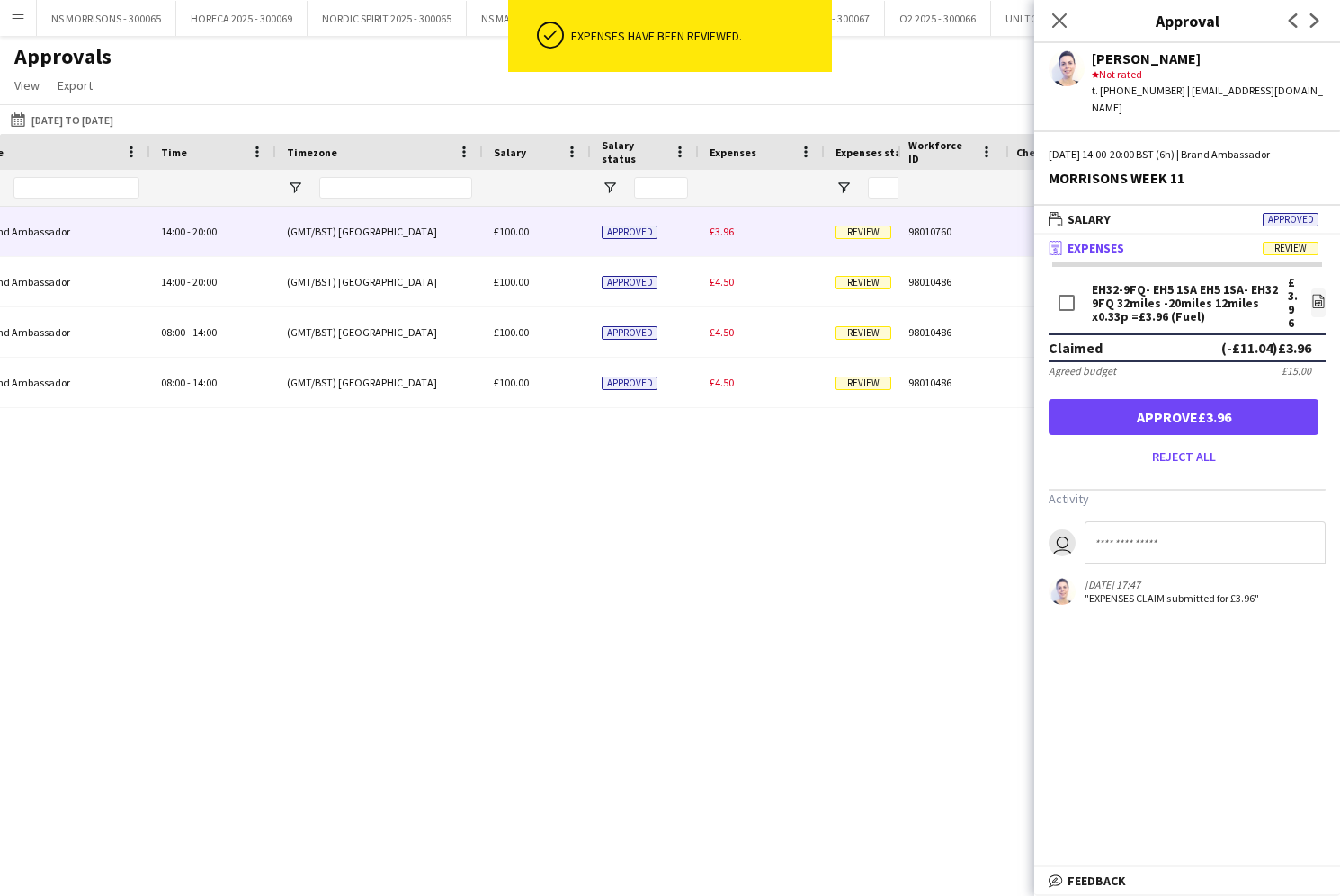
drag, startPoint x: 1244, startPoint y: 400, endPoint x: 1224, endPoint y: 396, distance: 20.4
click at [1244, 400] on button "Approve £3.96" at bounding box center [1183, 416] width 270 height 36
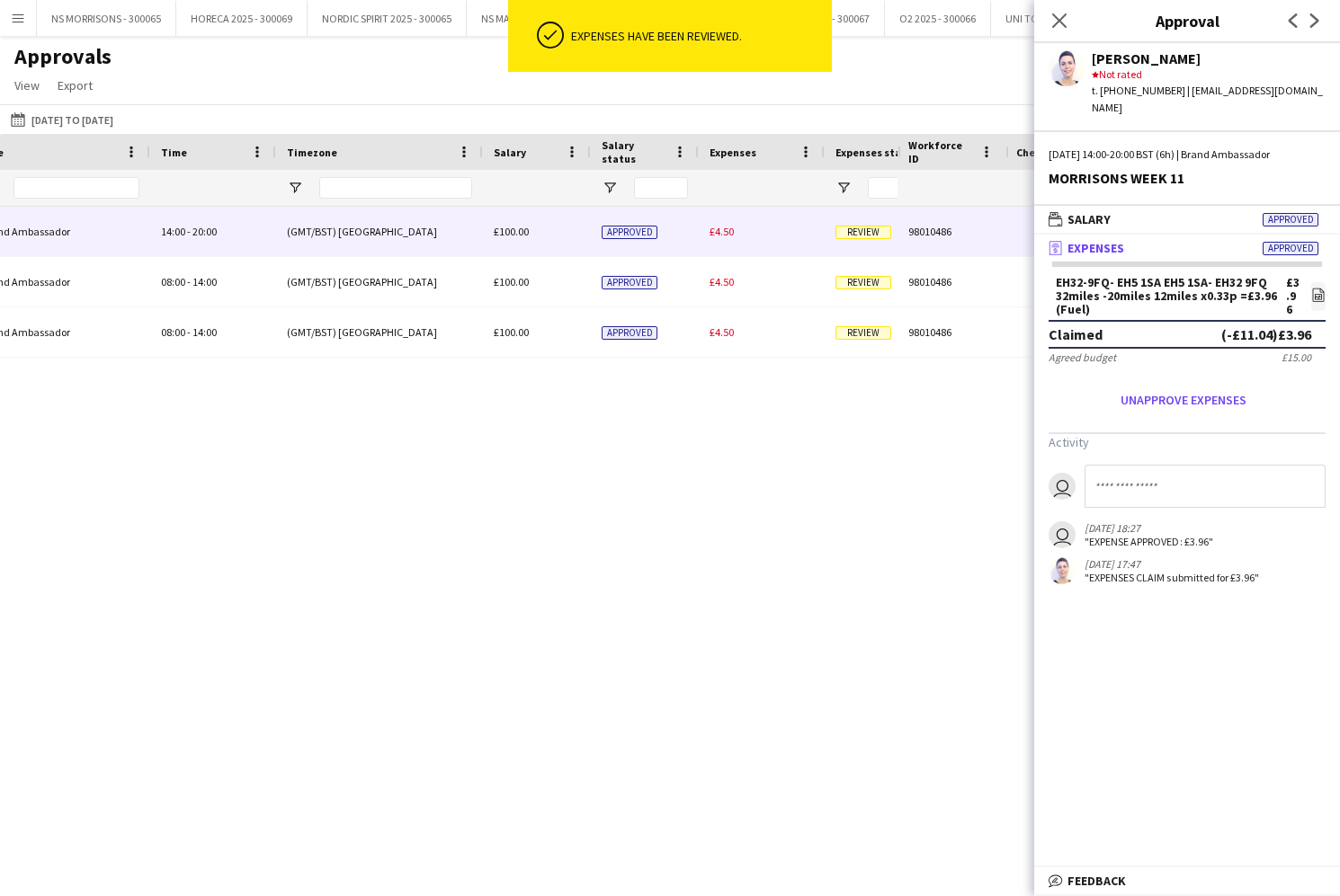
click at [721, 240] on div "£4.50" at bounding box center [762, 231] width 126 height 49
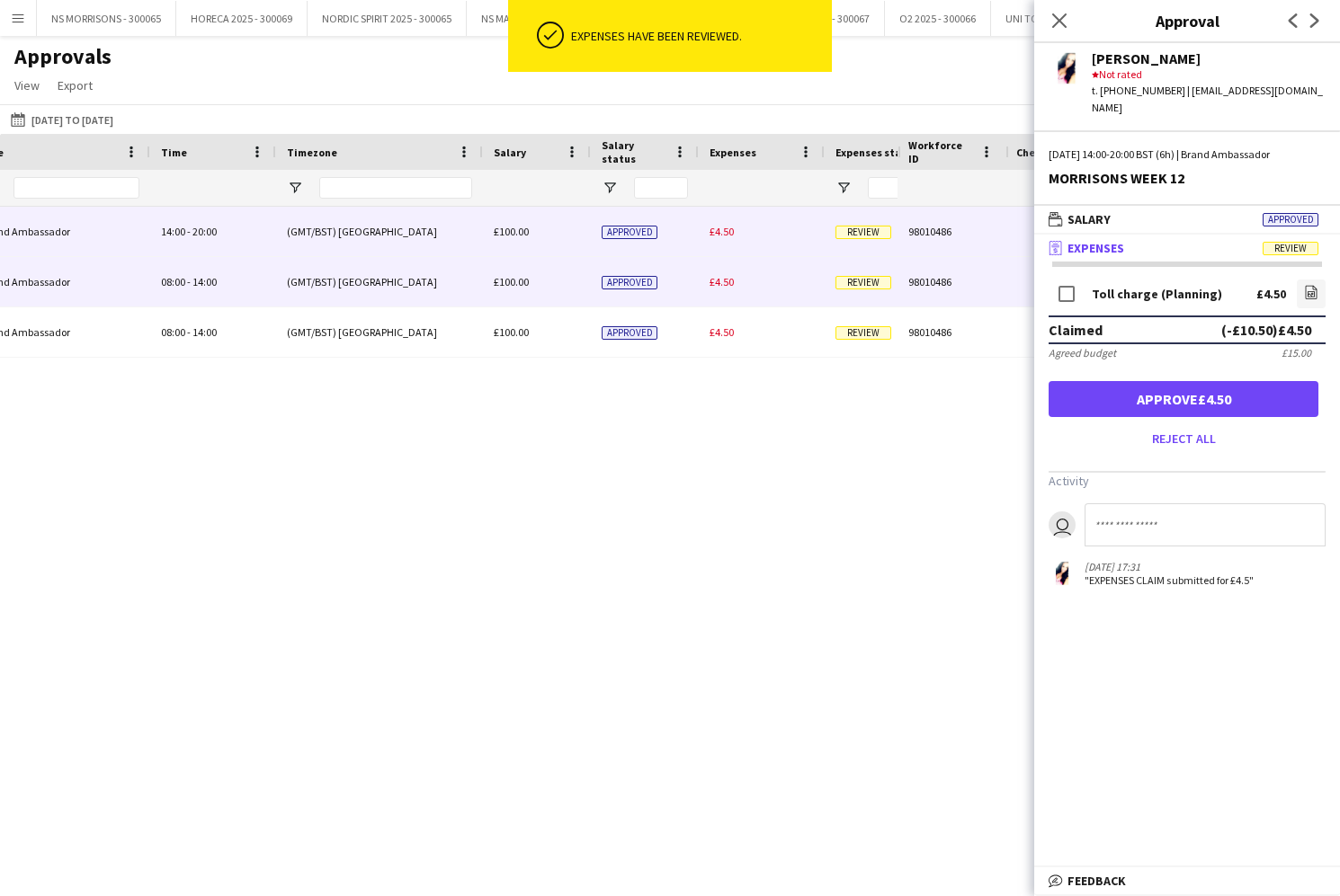
click at [721, 268] on div "£4.50" at bounding box center [762, 282] width 126 height 49
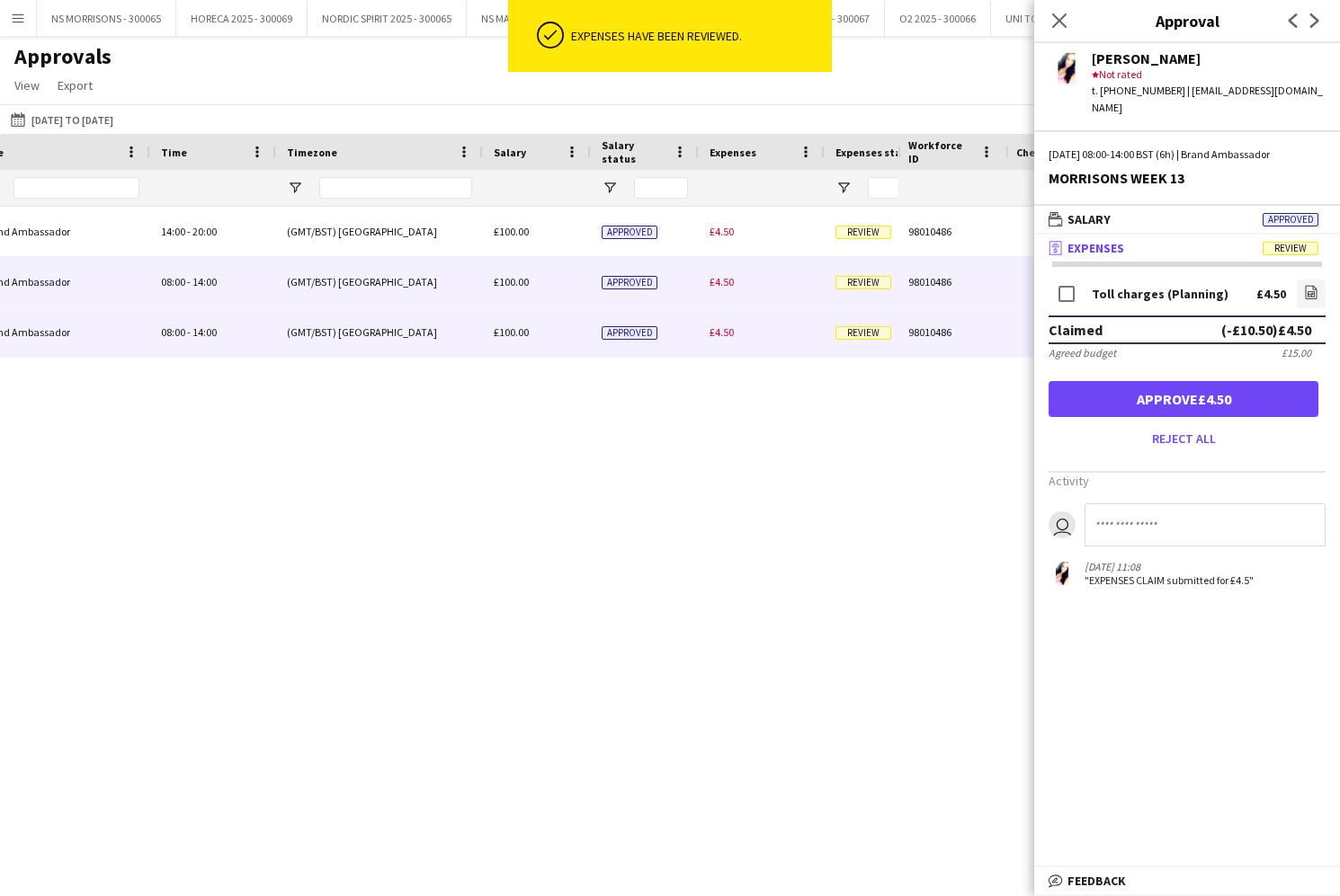
click at [726, 339] on div "£4.50" at bounding box center [762, 332] width 126 height 49
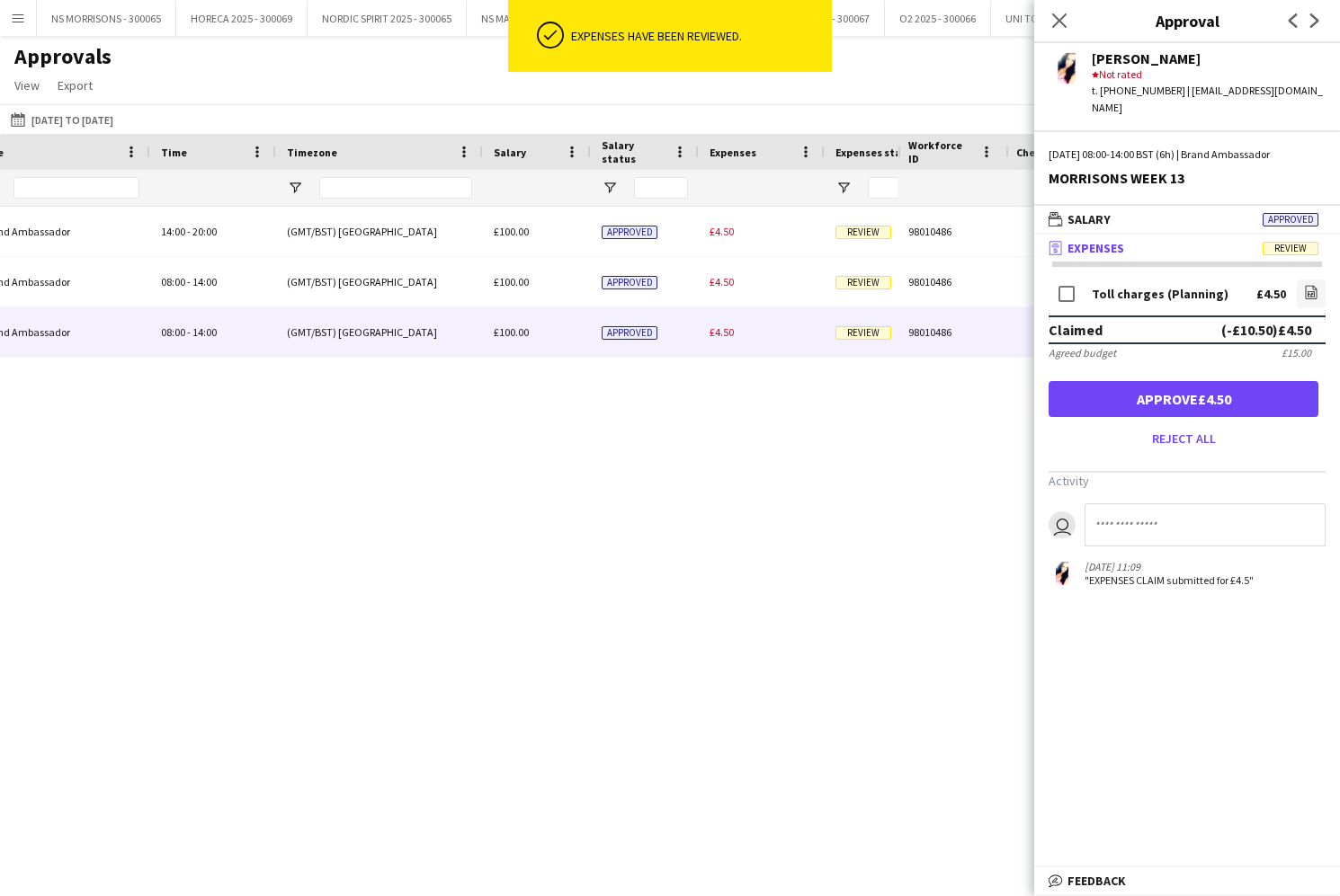
drag, startPoint x: 1066, startPoint y: 25, endPoint x: 906, endPoint y: 51, distance: 162.1
click at [1064, 26] on icon "Close pop-in" at bounding box center [1059, 21] width 15 height 15
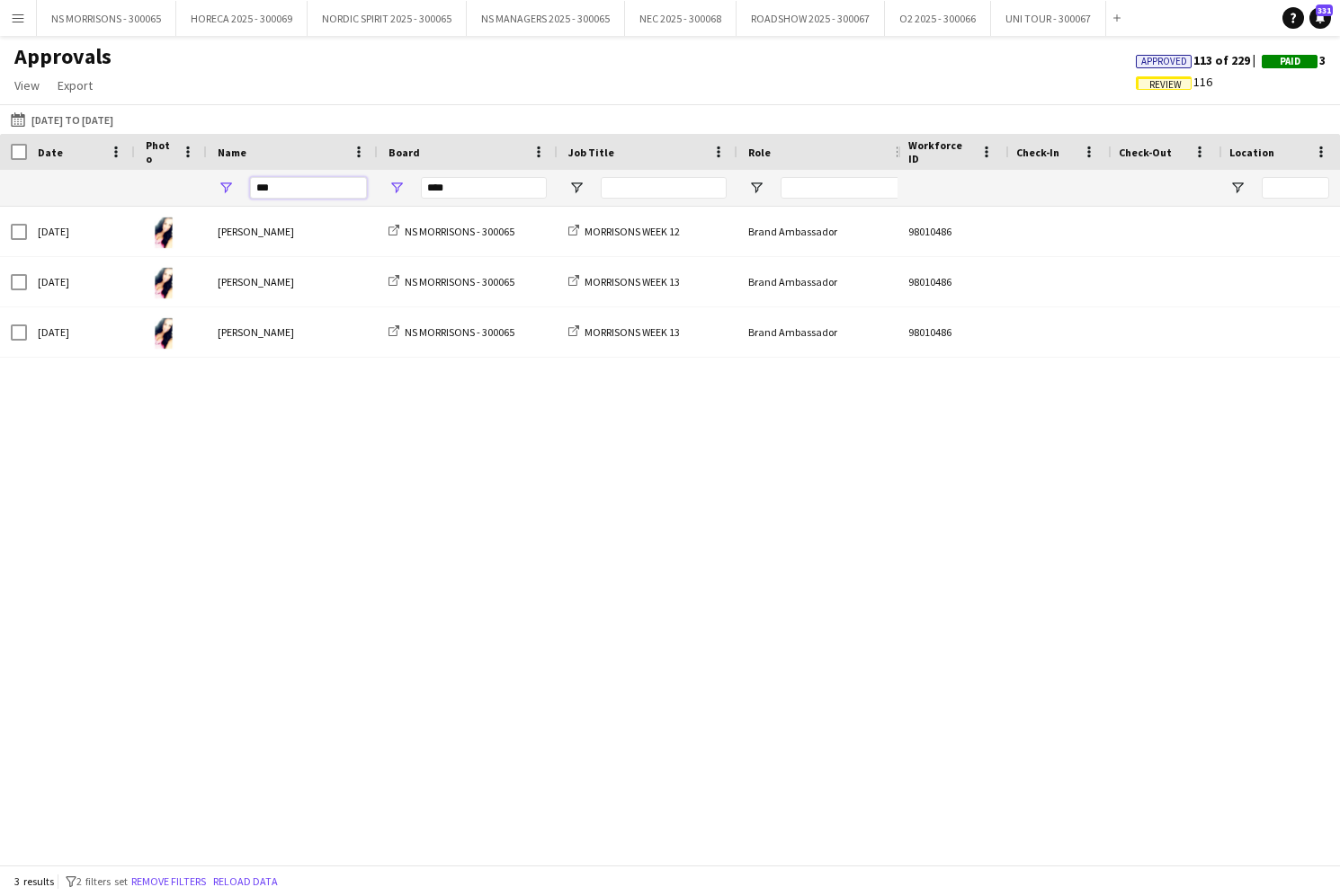
drag, startPoint x: 321, startPoint y: 195, endPoint x: 220, endPoint y: 185, distance: 101.5
click at [220, 185] on div "***" at bounding box center [292, 187] width 171 height 36
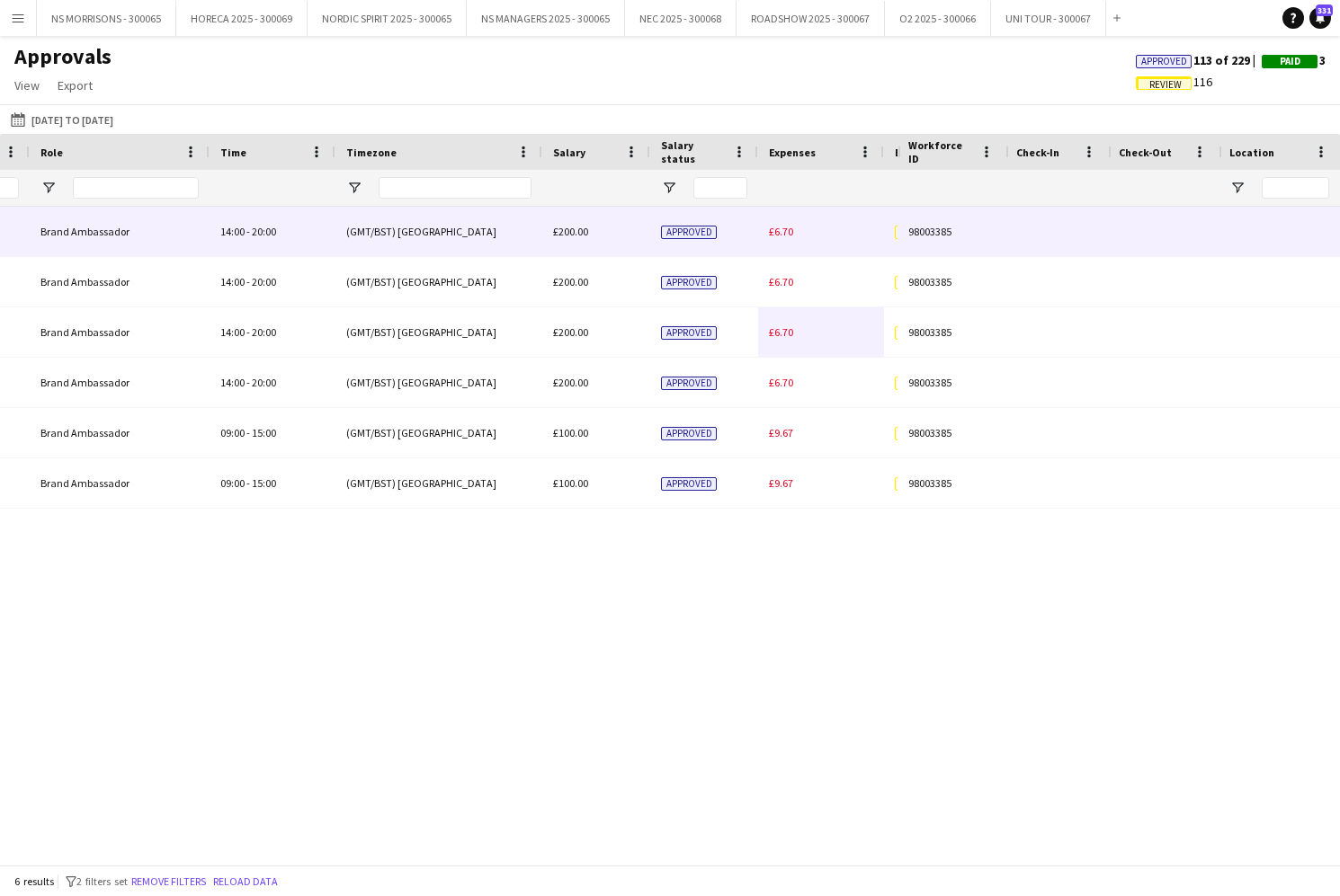
type input "***"
click at [788, 234] on span "£6.70" at bounding box center [781, 231] width 25 height 14
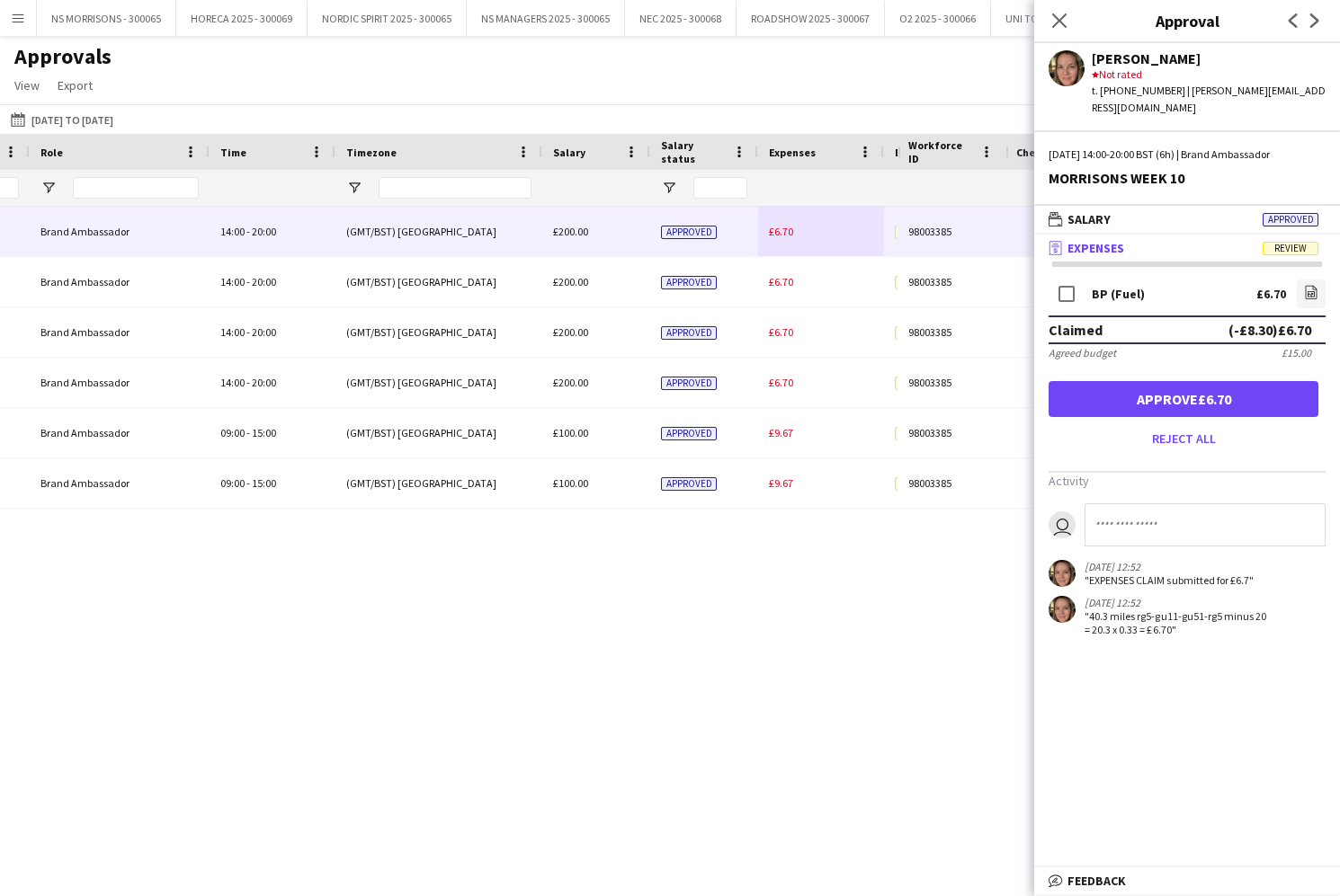
click at [1141, 384] on button "Approve £6.70" at bounding box center [1183, 399] width 270 height 36
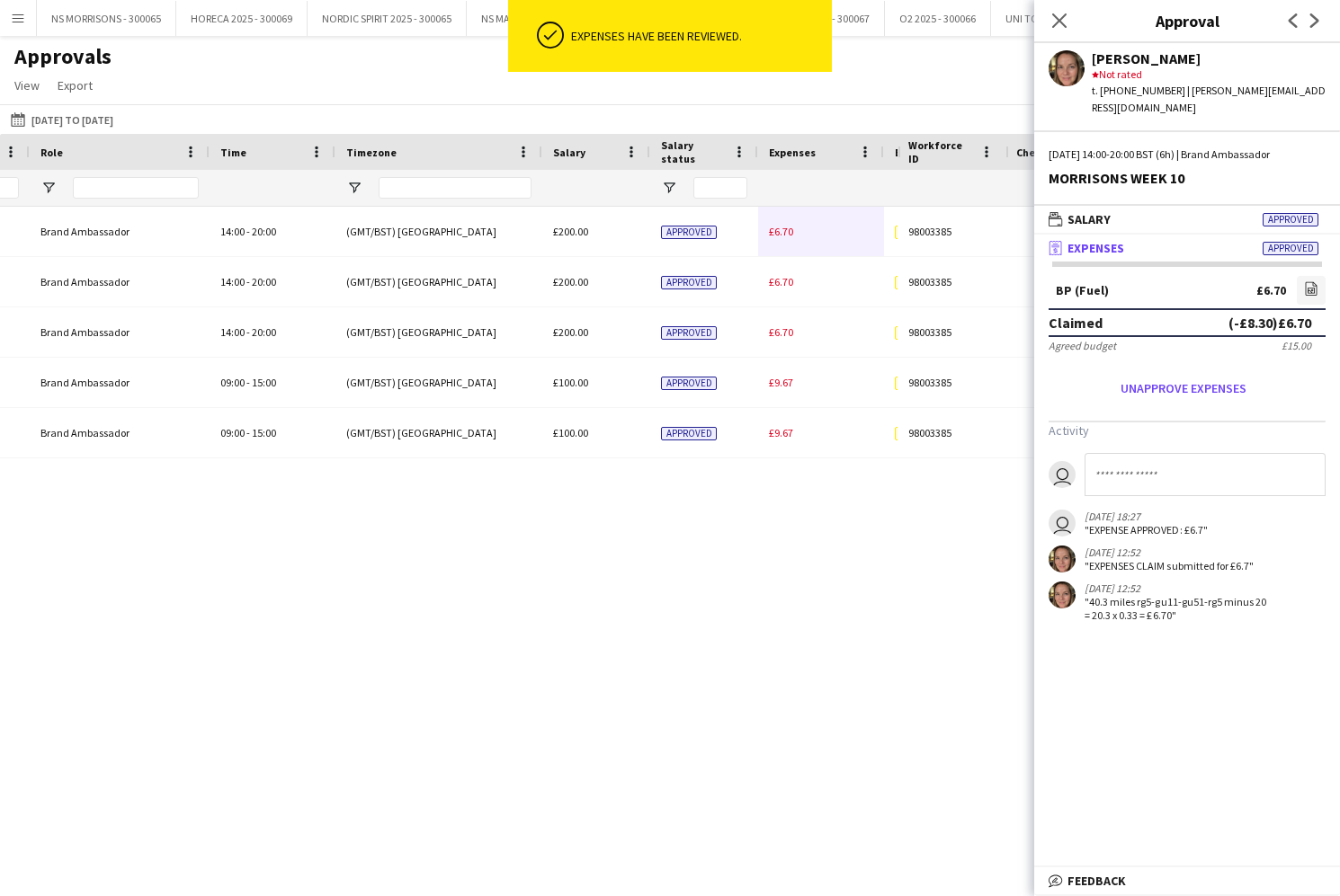
drag, startPoint x: 781, startPoint y: 237, endPoint x: 803, endPoint y: 245, distance: 23.4
click at [780, 237] on span "£6.70" at bounding box center [781, 231] width 25 height 14
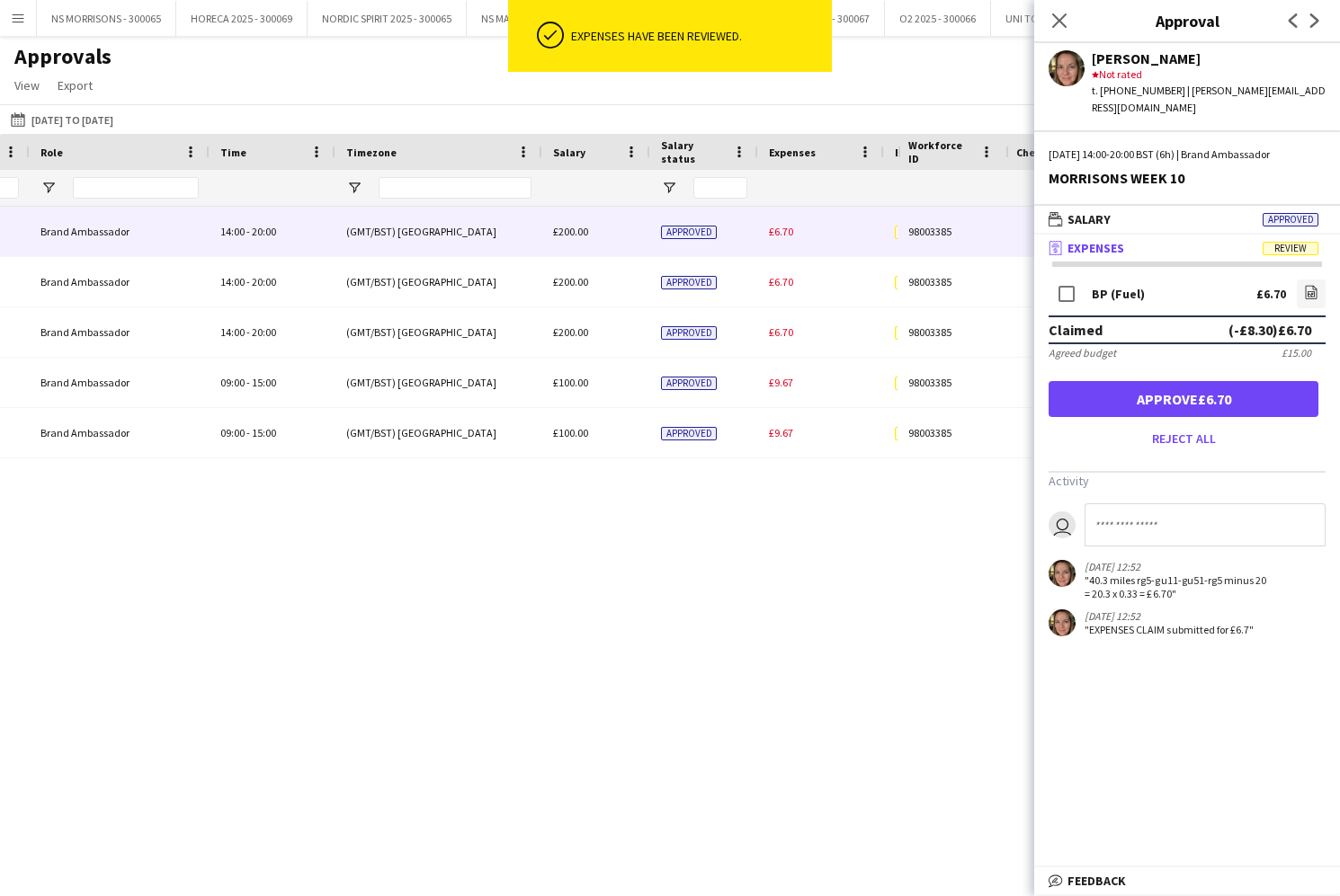
drag, startPoint x: 1096, startPoint y: 382, endPoint x: 1075, endPoint y: 375, distance: 22.1
click at [1096, 382] on button "Approve £6.70" at bounding box center [1183, 399] width 270 height 36
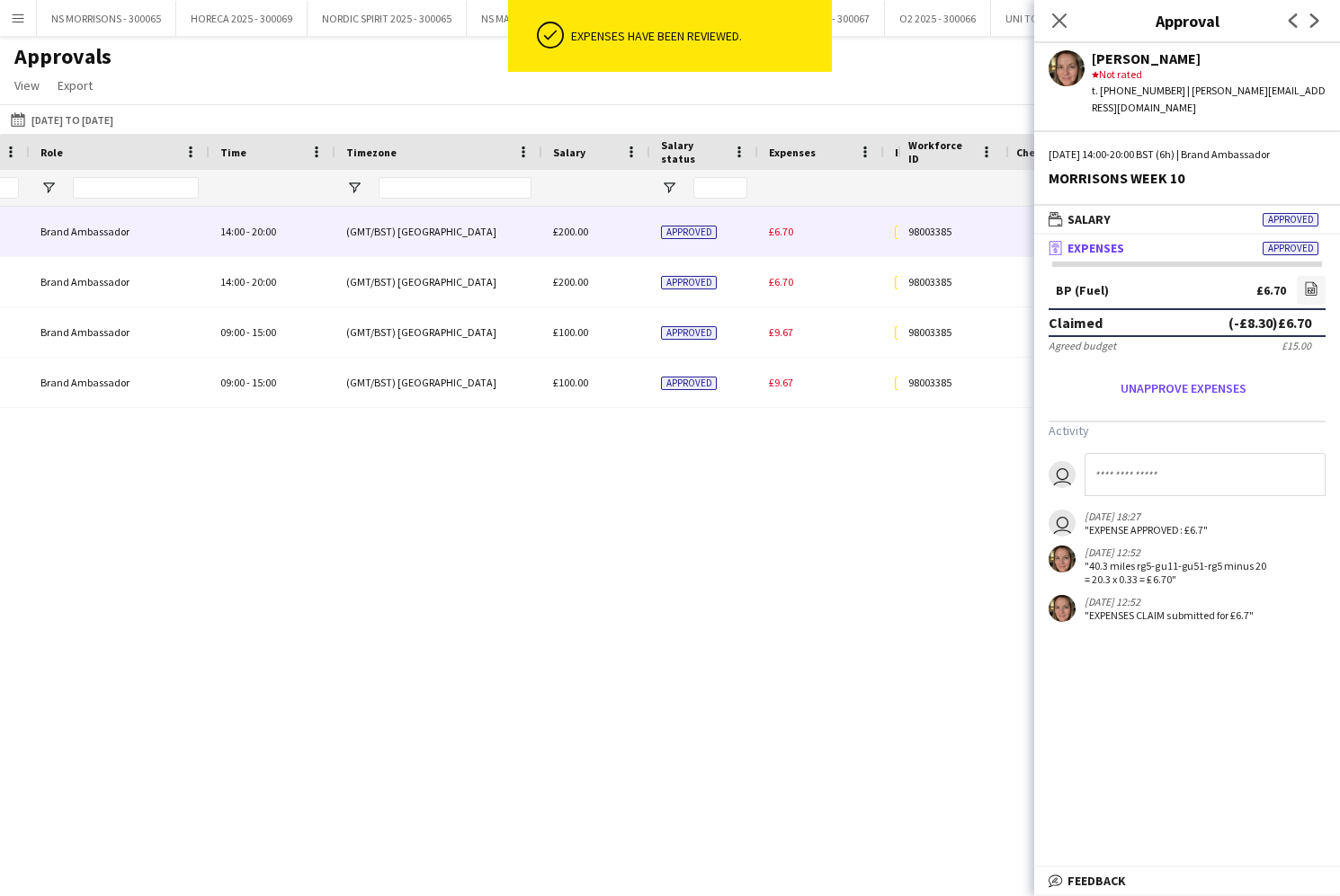
click at [768, 233] on div "£6.70" at bounding box center [821, 231] width 126 height 49
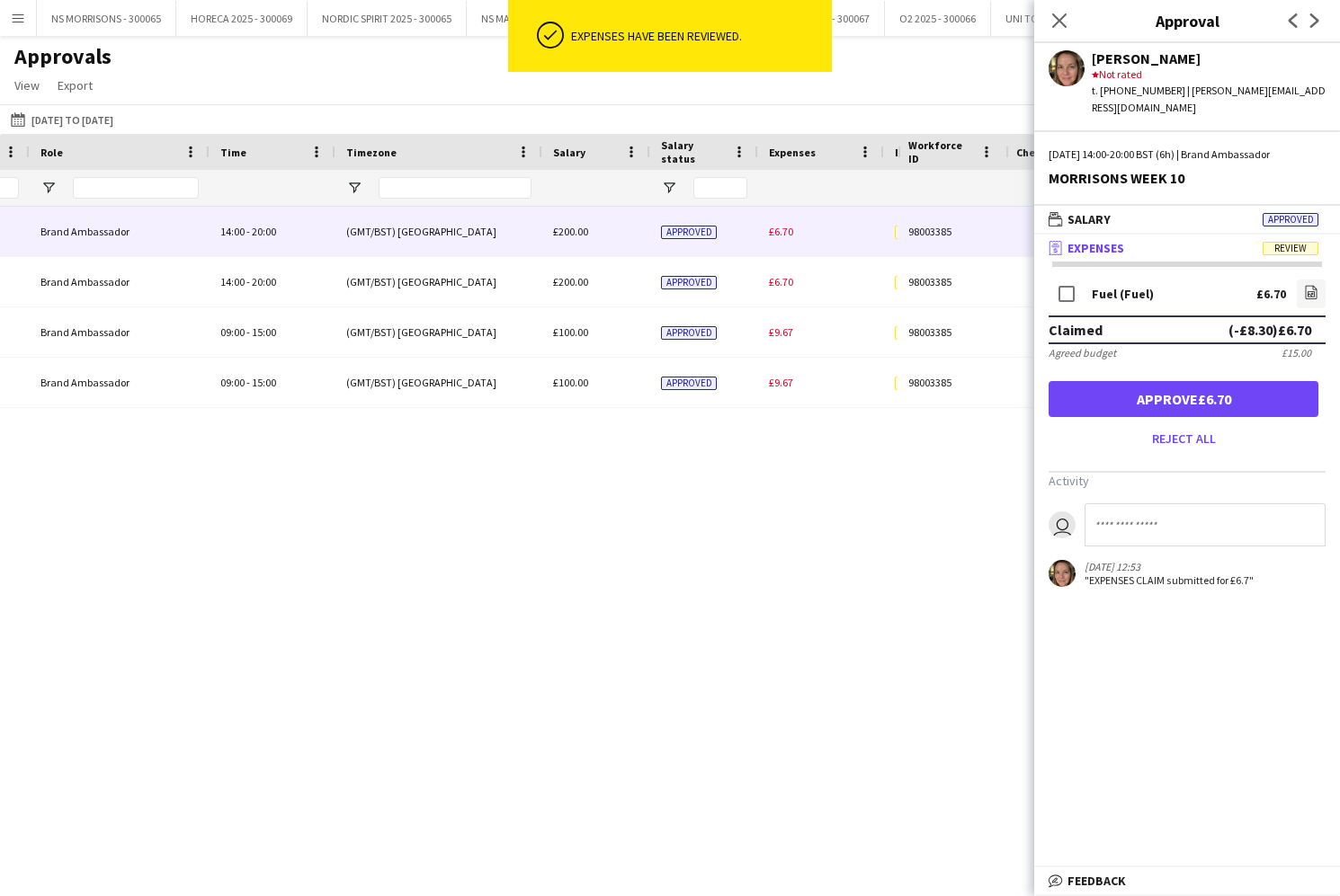
click at [1173, 394] on button "Approve £6.70" at bounding box center [1183, 399] width 270 height 36
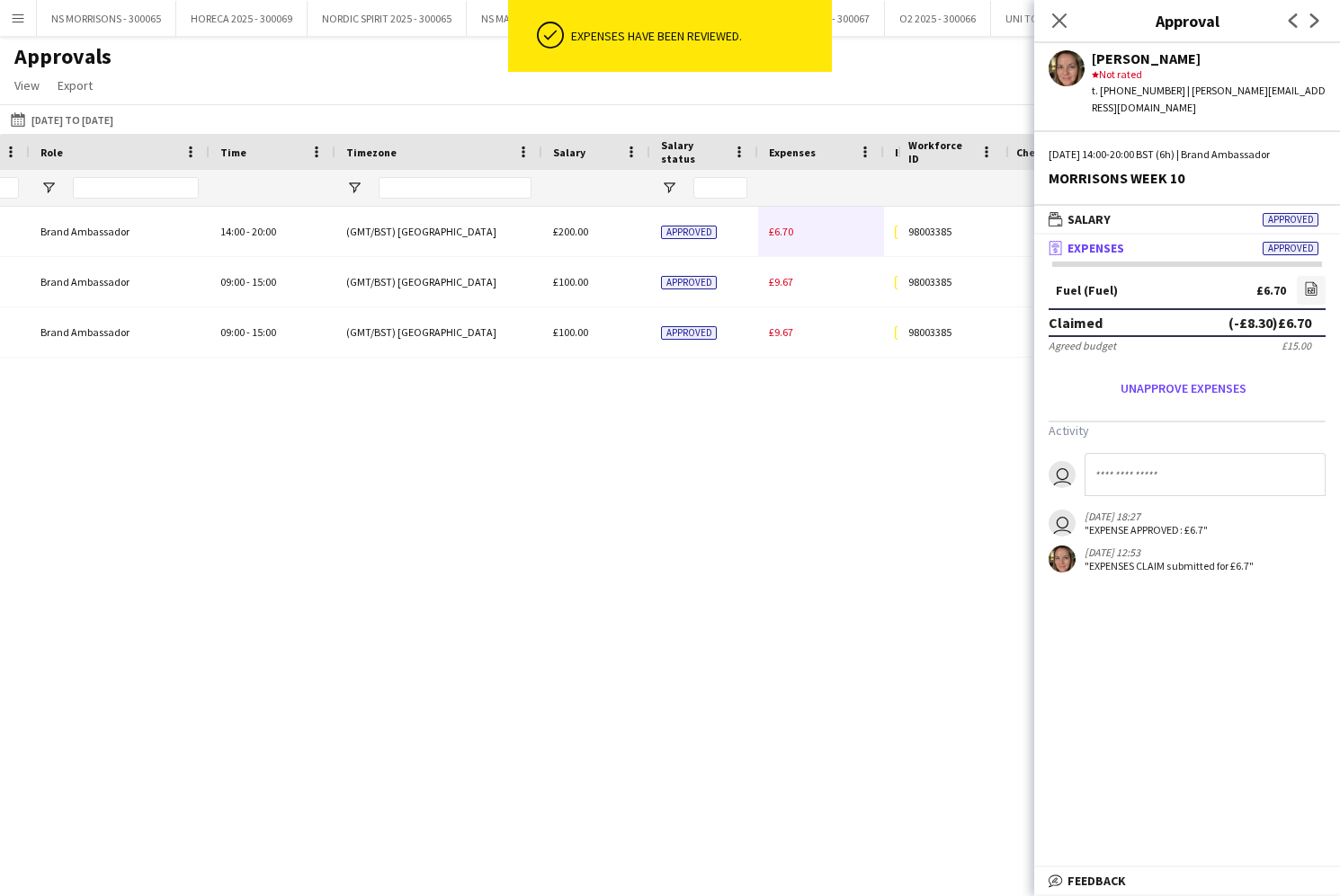
drag, startPoint x: 786, startPoint y: 235, endPoint x: 820, endPoint y: 240, distance: 34.4
click at [786, 235] on span "£6.70" at bounding box center [781, 231] width 25 height 14
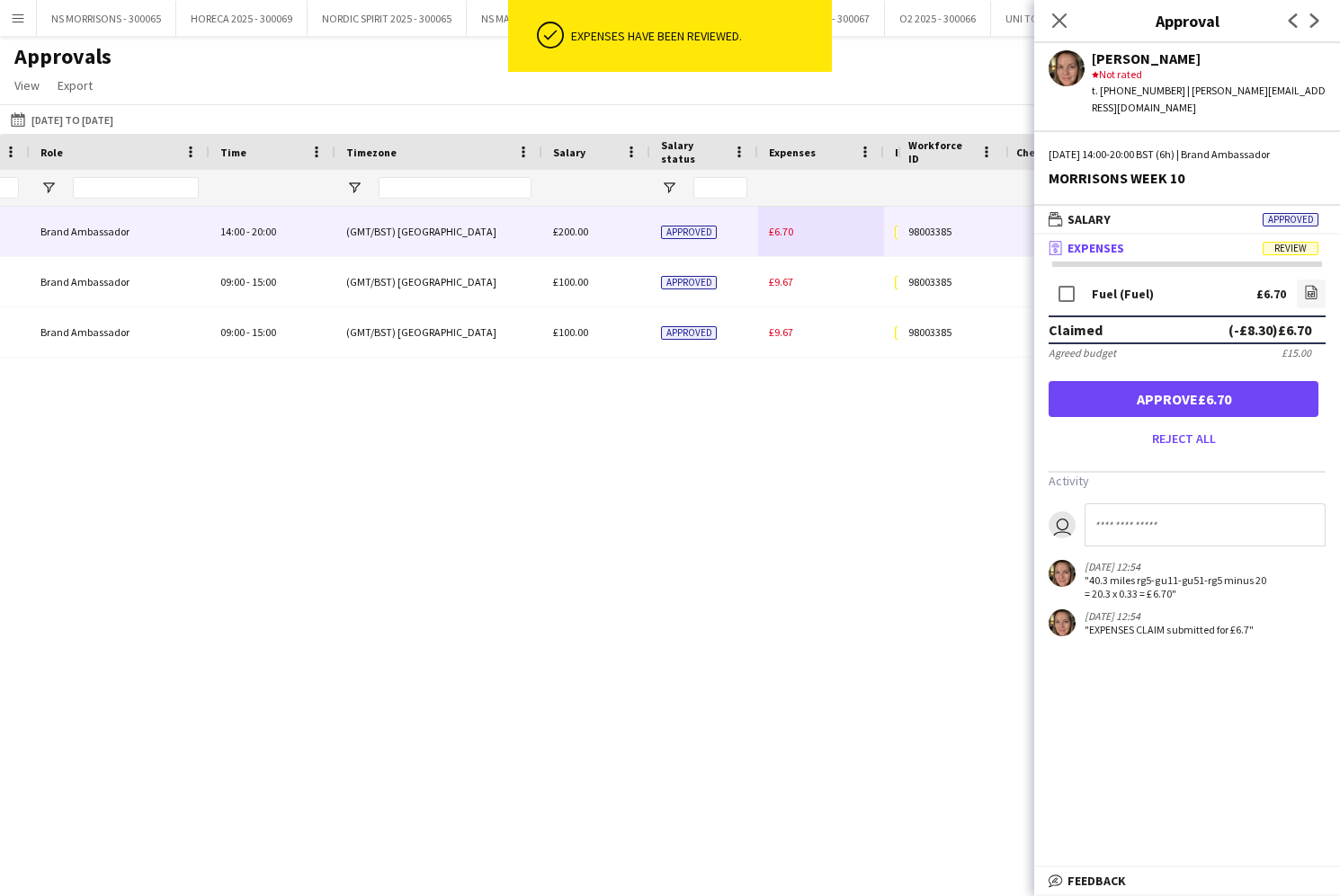
click at [1134, 392] on button "Approve £6.70" at bounding box center [1183, 399] width 270 height 36
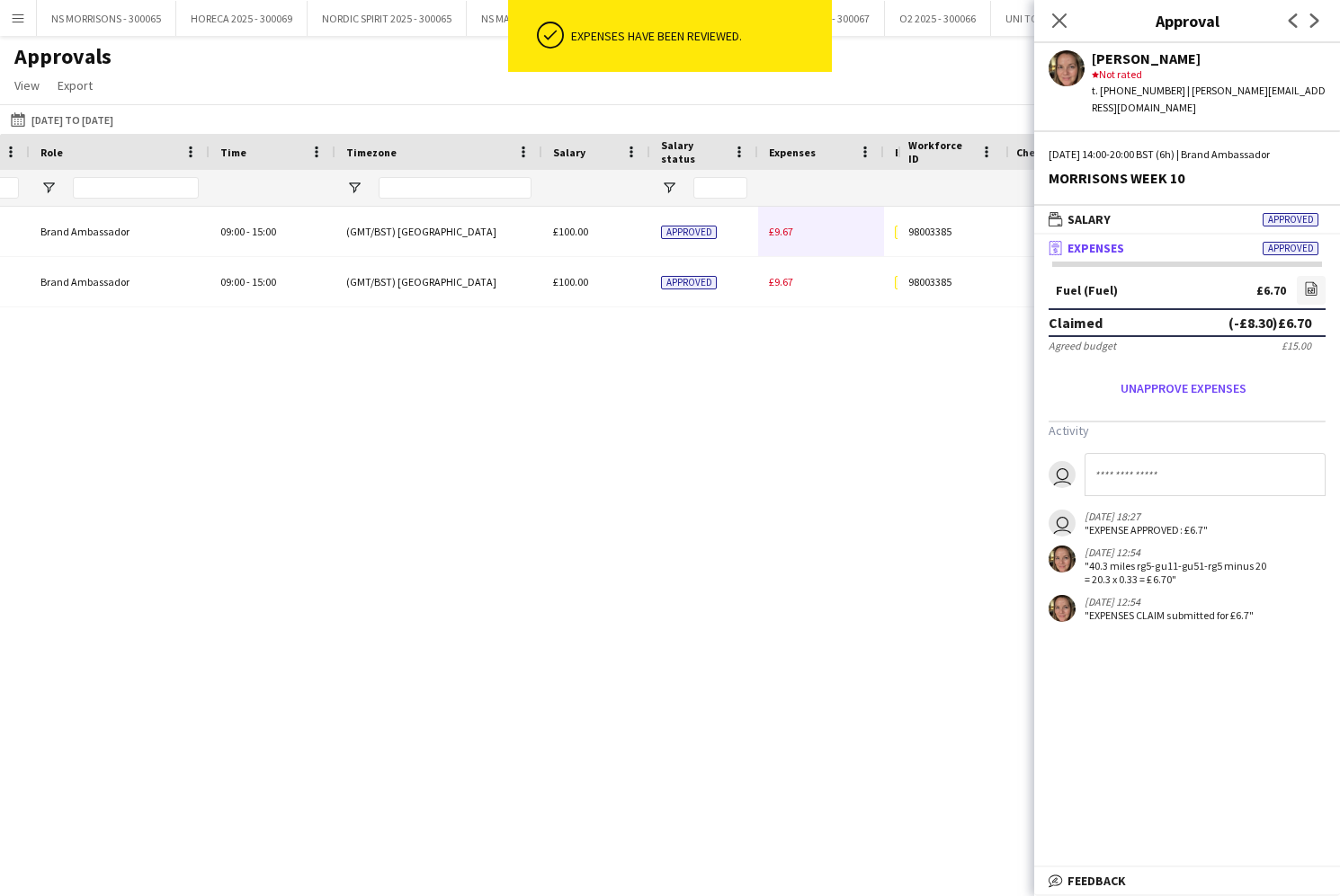
click at [785, 233] on span "£9.67" at bounding box center [781, 231] width 25 height 14
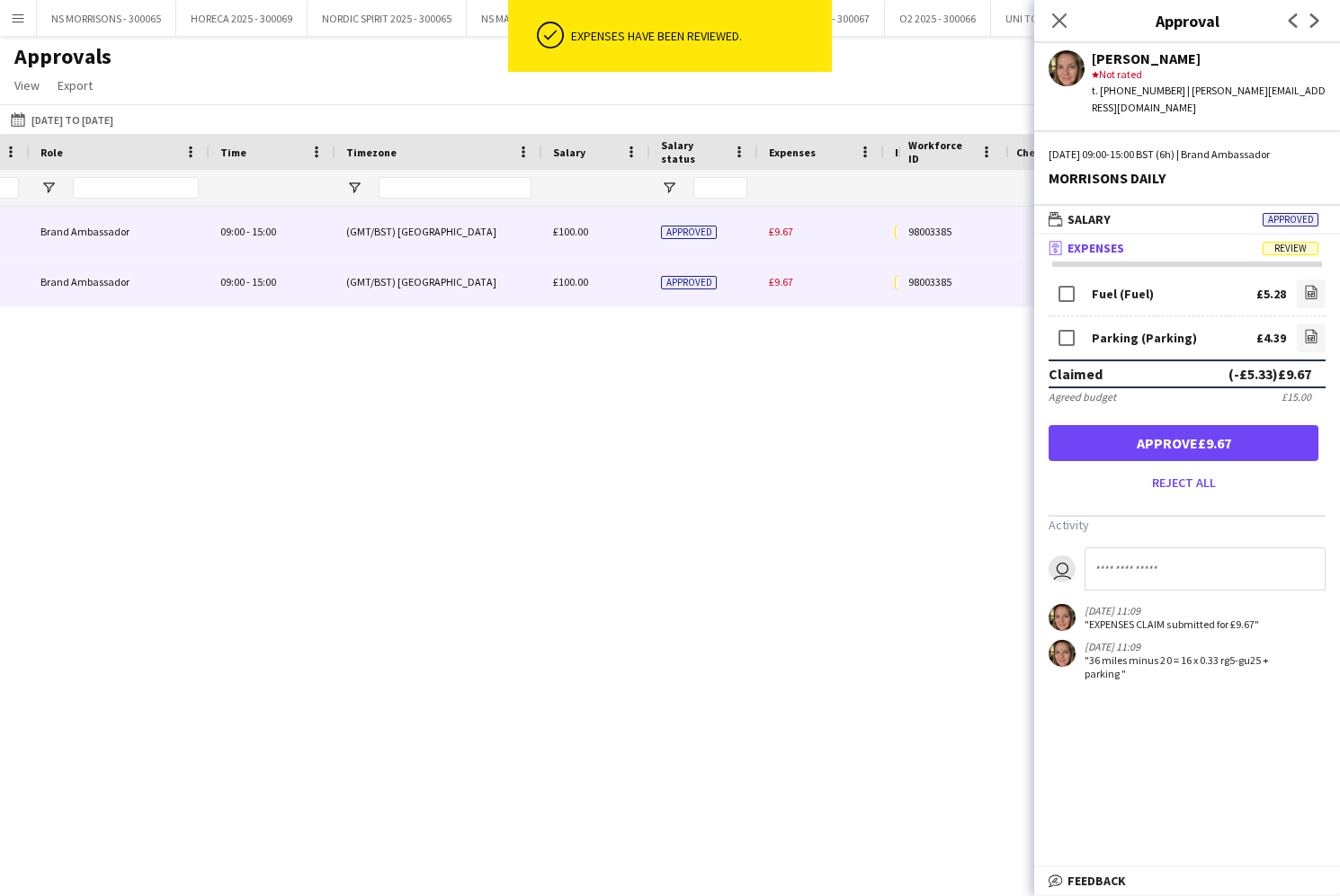
click at [779, 284] on span "£9.67" at bounding box center [781, 282] width 25 height 14
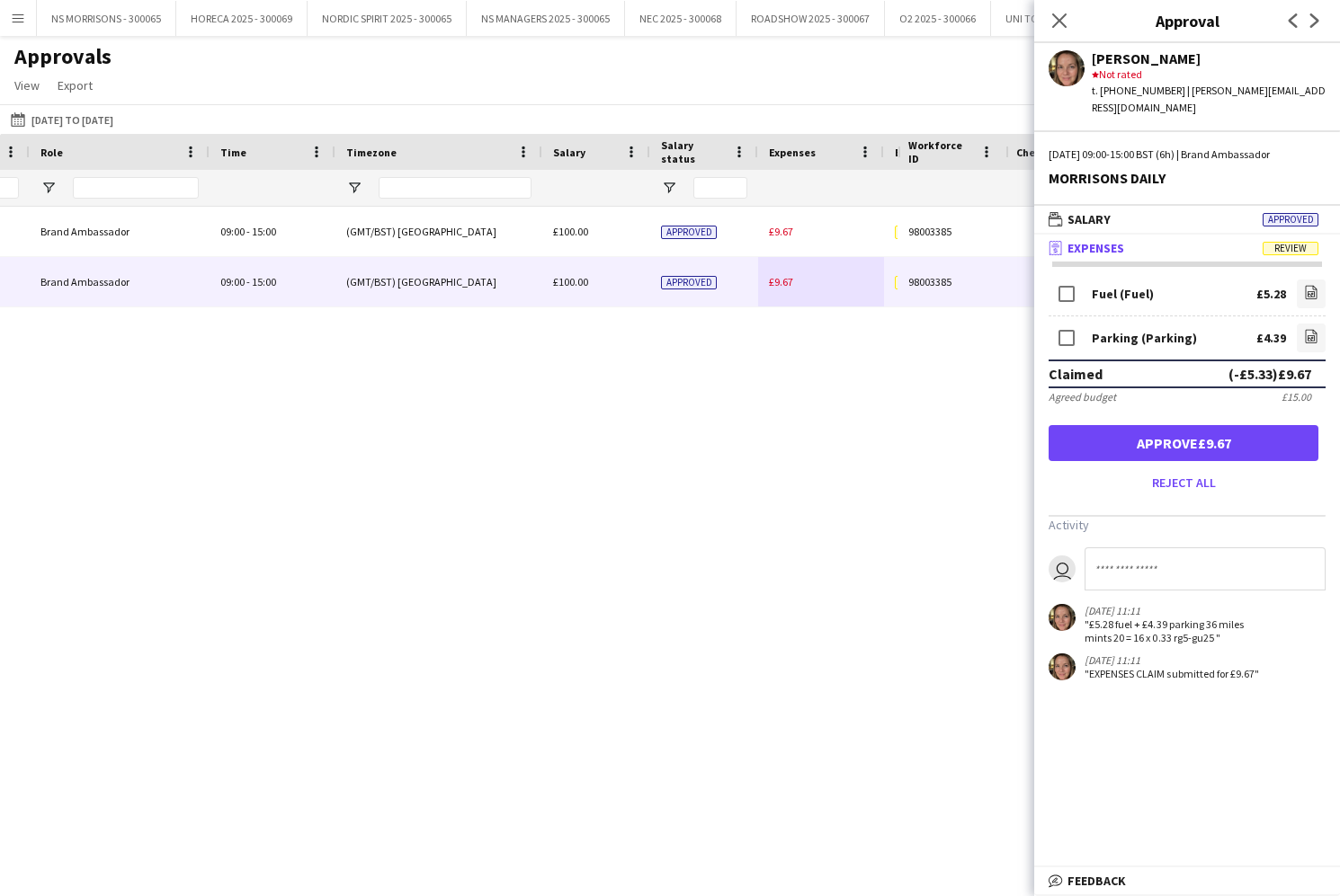
drag, startPoint x: 1051, startPoint y: 19, endPoint x: 936, endPoint y: 43, distance: 117.5
click at [1045, 20] on div "Close pop-in" at bounding box center [1059, 20] width 50 height 41
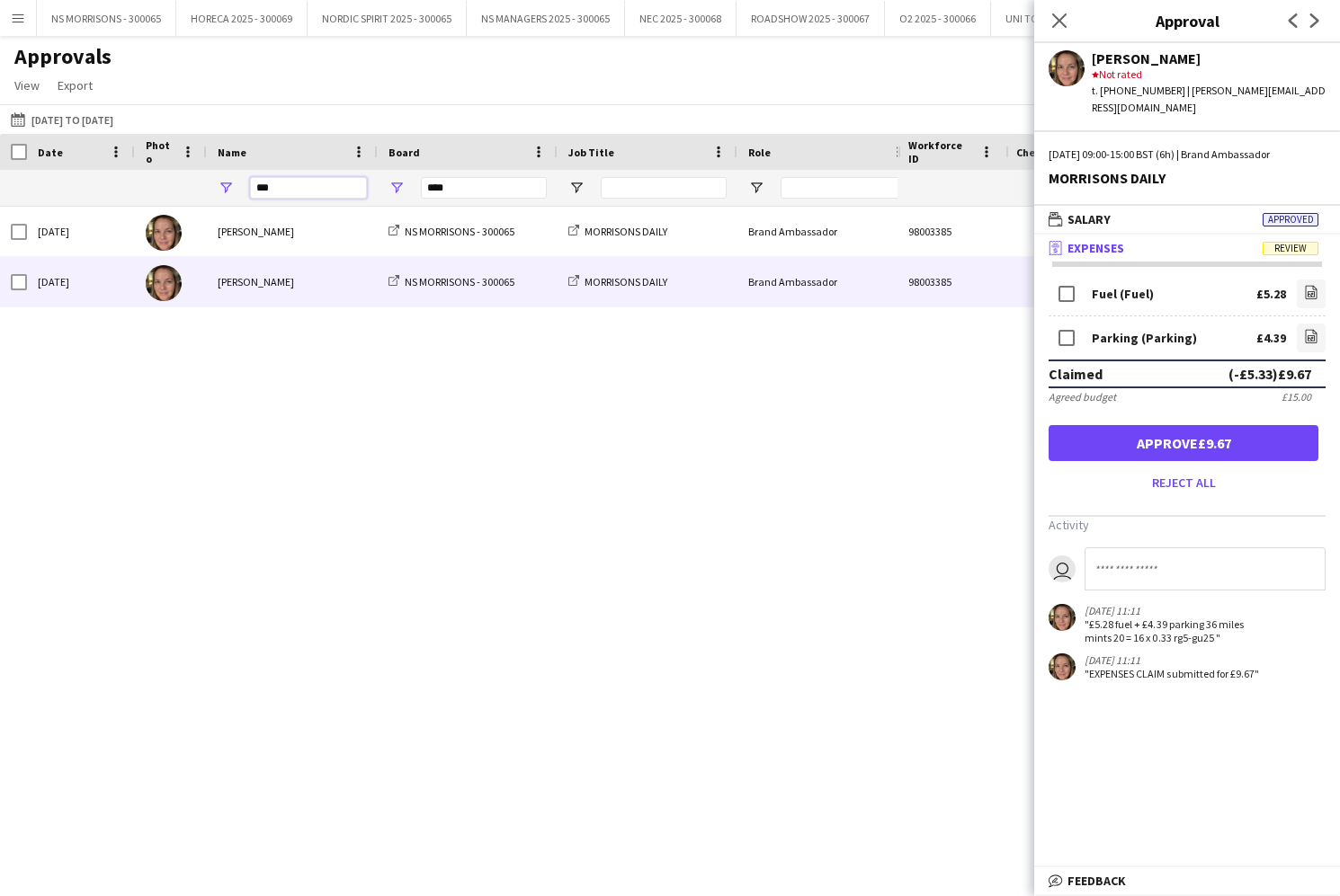
click at [318, 193] on input "***" at bounding box center [308, 188] width 117 height 22
type input "*"
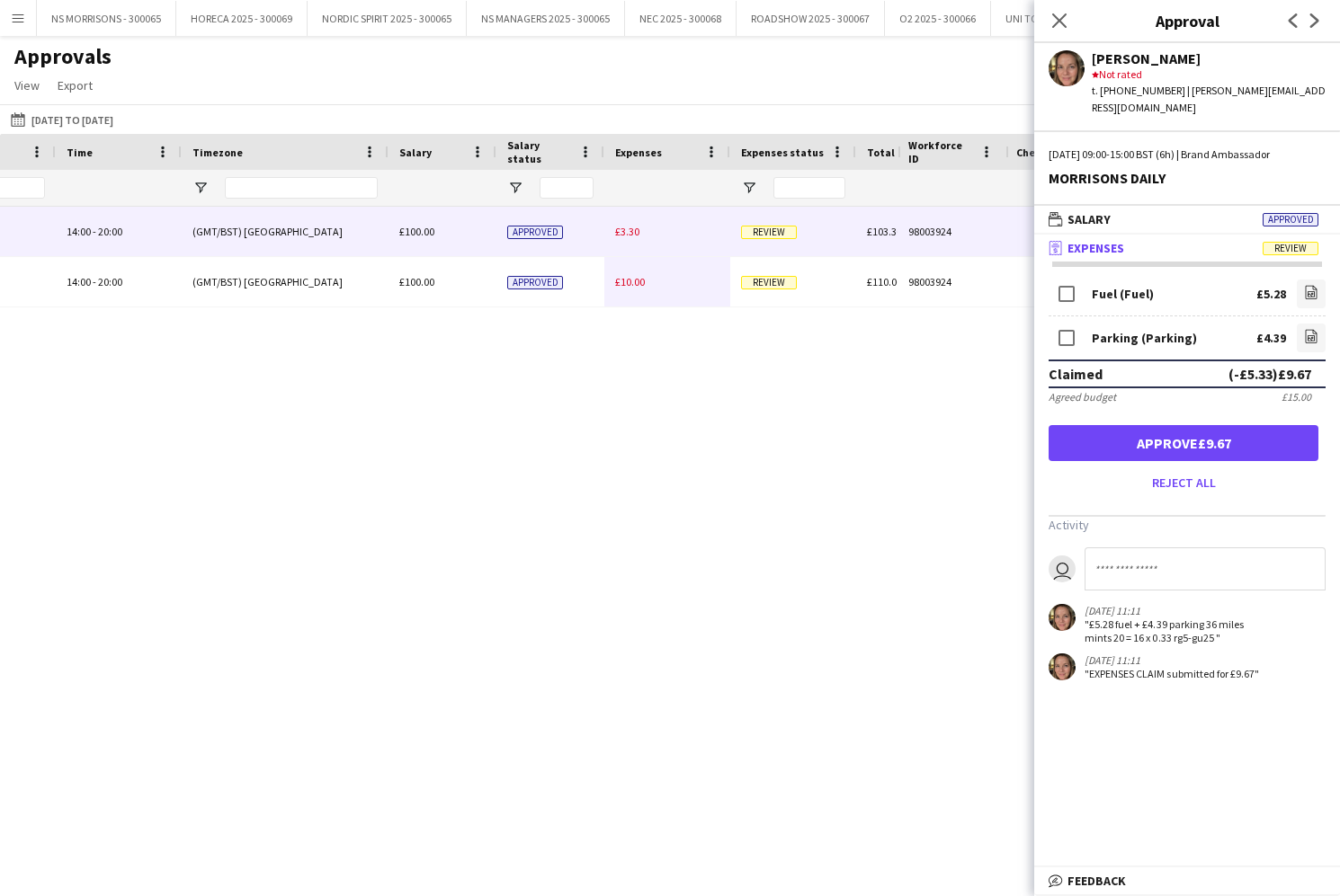
type input "****"
click at [639, 236] on div "£3.30" at bounding box center [668, 231] width 126 height 49
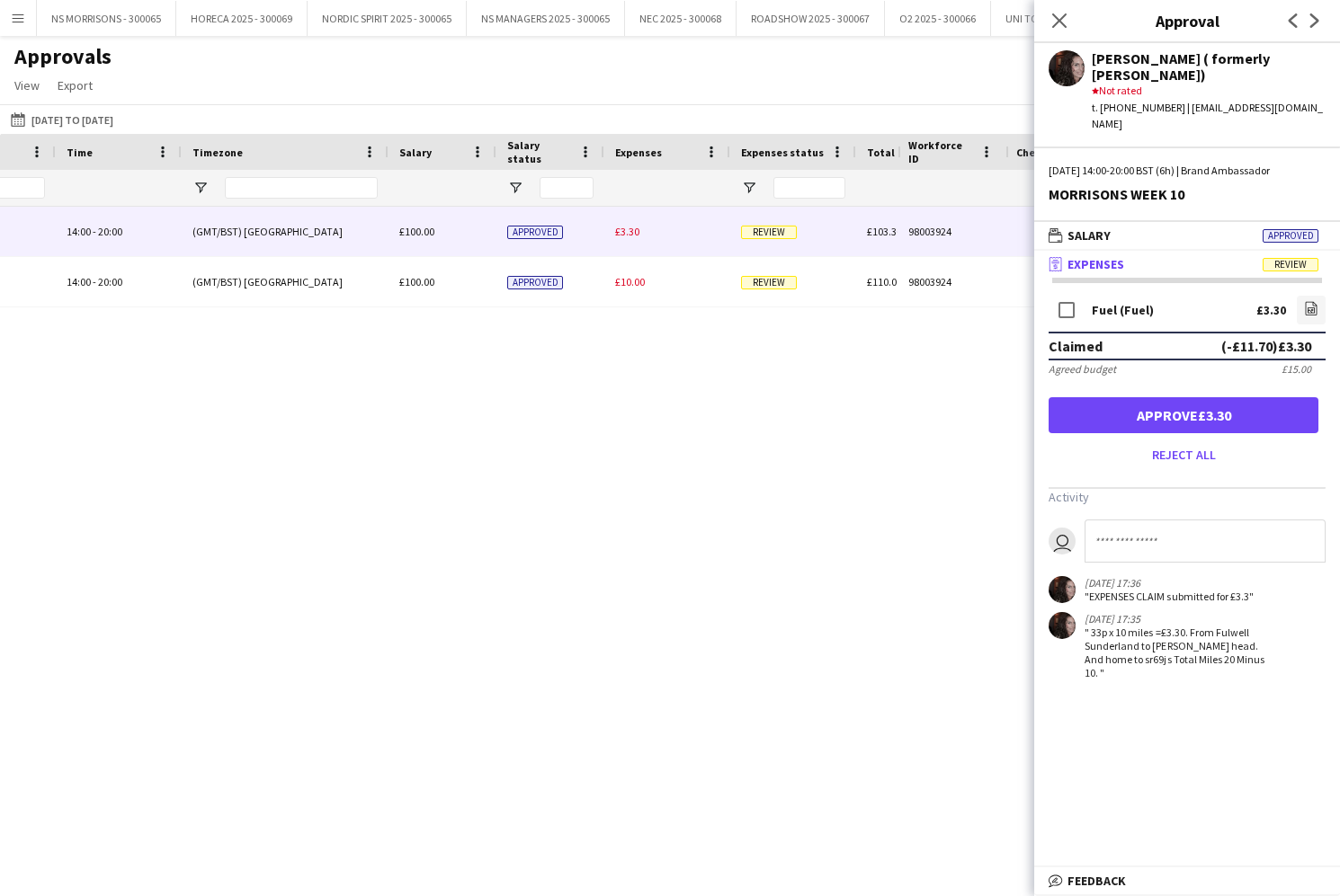
click at [1217, 398] on button "Approve £3.30" at bounding box center [1183, 415] width 270 height 36
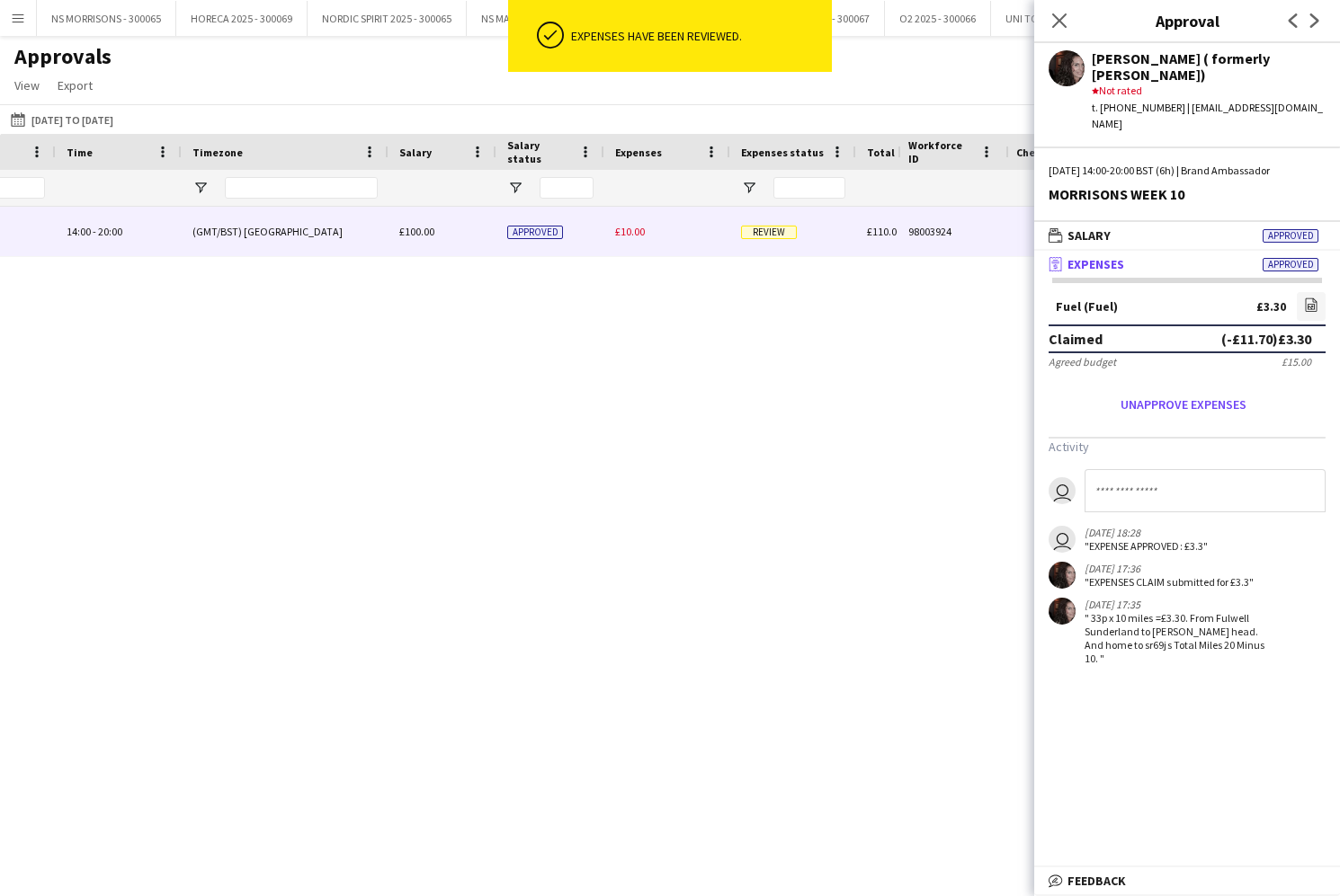
click at [634, 232] on span "£10.00" at bounding box center [629, 231] width 29 height 14
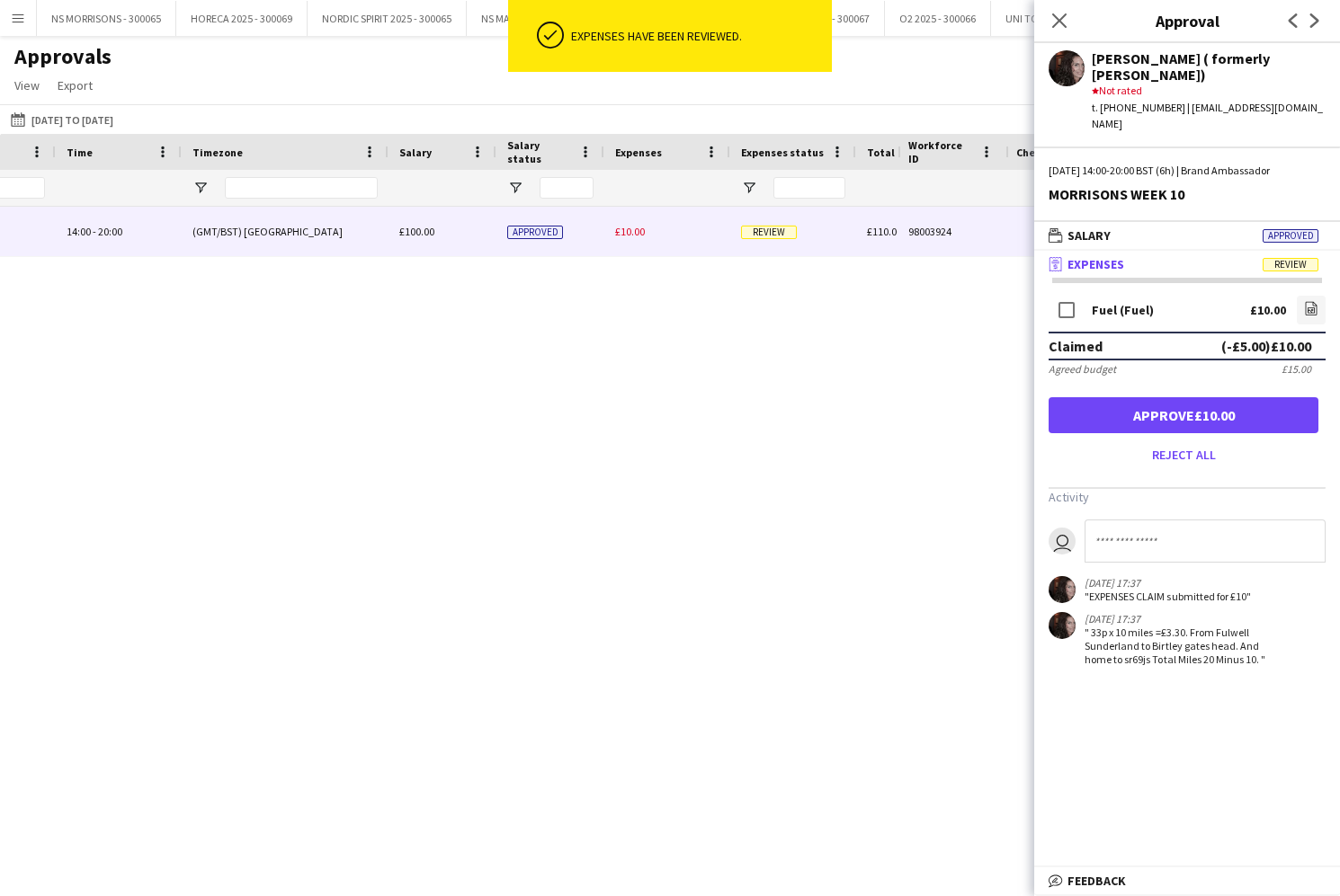
click at [1263, 399] on button "Approve £10.00" at bounding box center [1183, 415] width 270 height 36
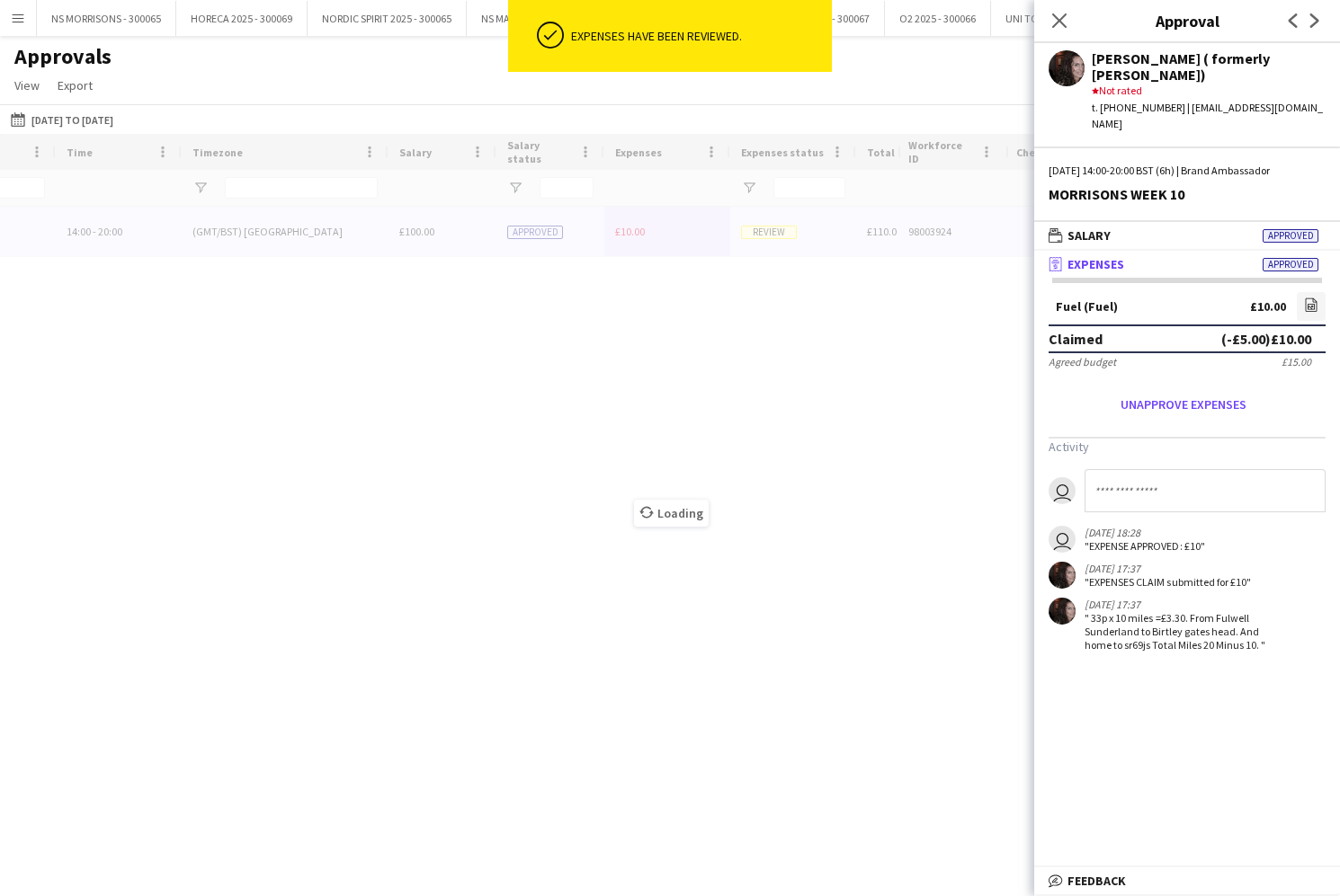
drag, startPoint x: 1057, startPoint y: 23, endPoint x: 1002, endPoint y: 49, distance: 60.8
click at [1056, 23] on icon at bounding box center [1059, 21] width 15 height 15
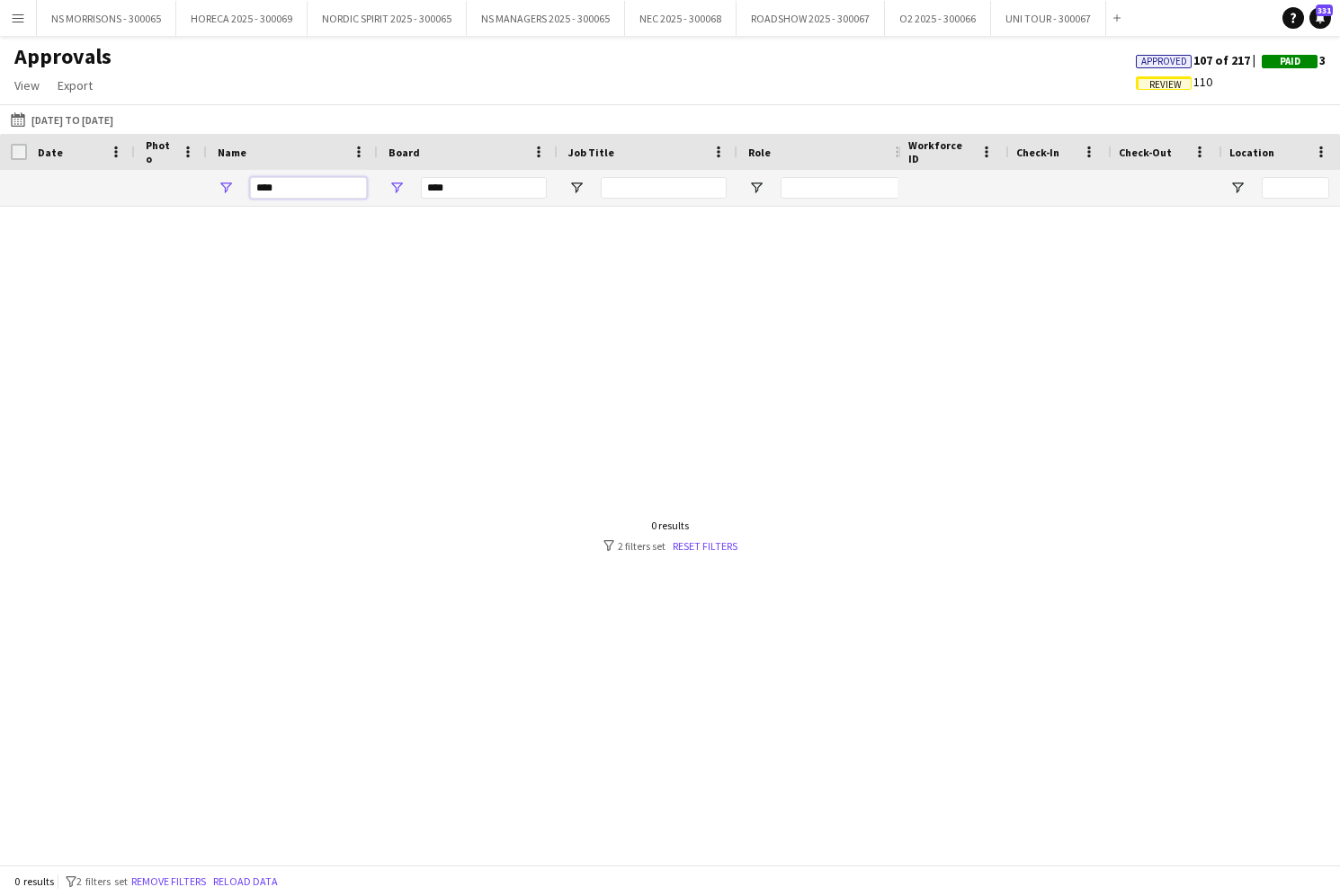
drag, startPoint x: 293, startPoint y: 187, endPoint x: 241, endPoint y: 188, distance: 52.0
click at [241, 188] on div "****" at bounding box center [292, 187] width 171 height 36
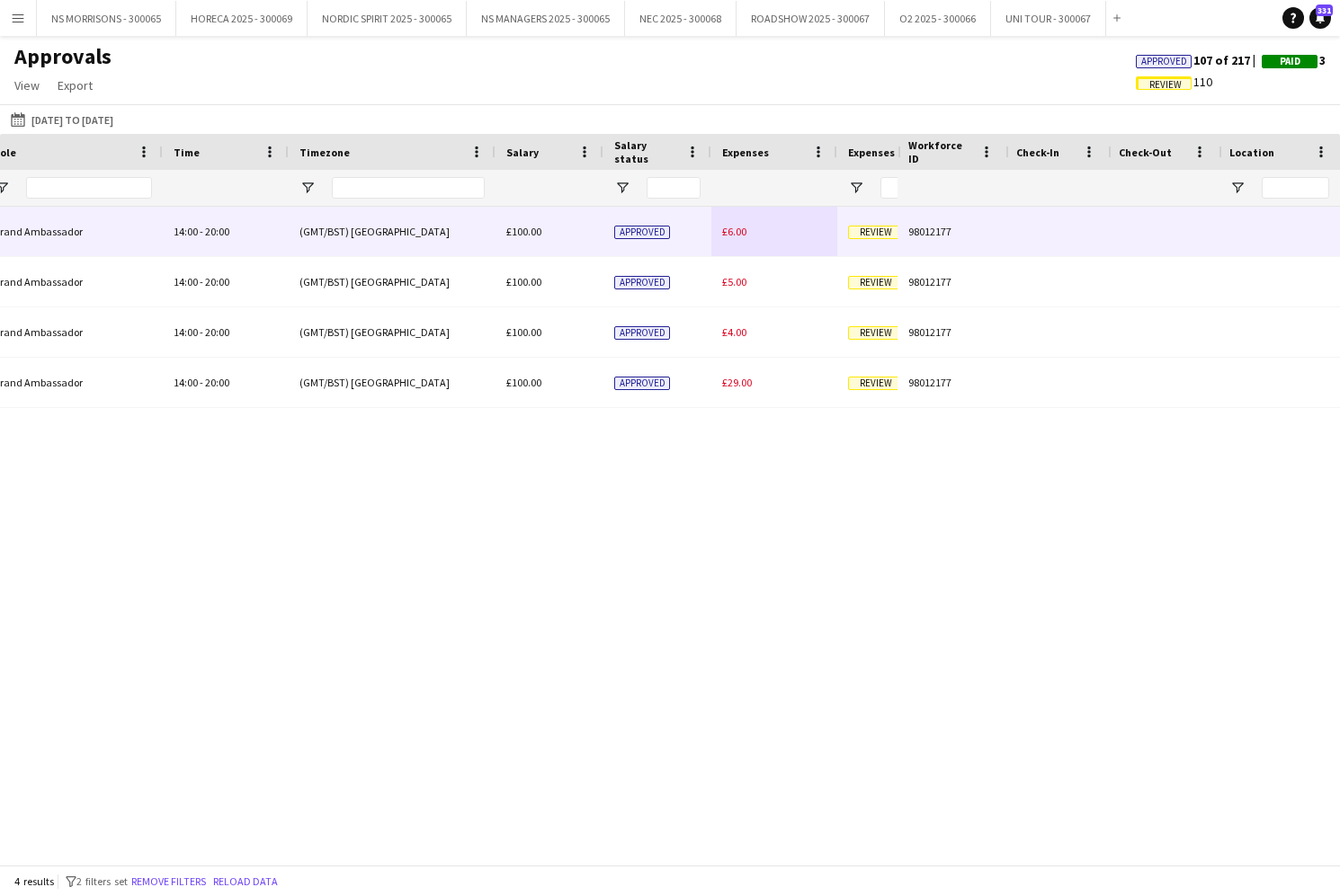
type input "***"
click at [724, 234] on span "£6.00" at bounding box center [734, 231] width 25 height 14
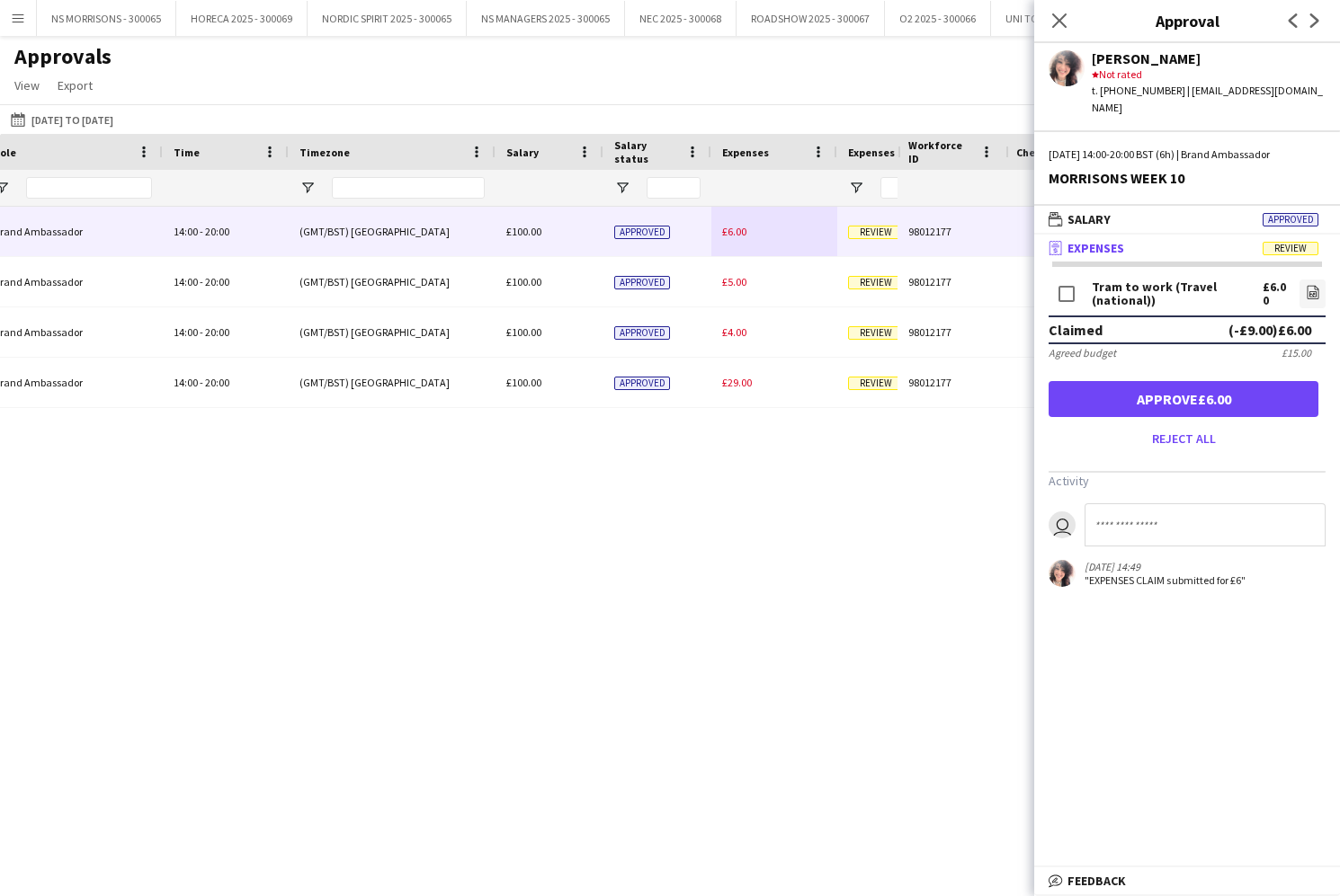
drag, startPoint x: 1061, startPoint y: 18, endPoint x: 979, endPoint y: 60, distance: 92.1
click at [1059, 20] on icon at bounding box center [1059, 21] width 15 height 15
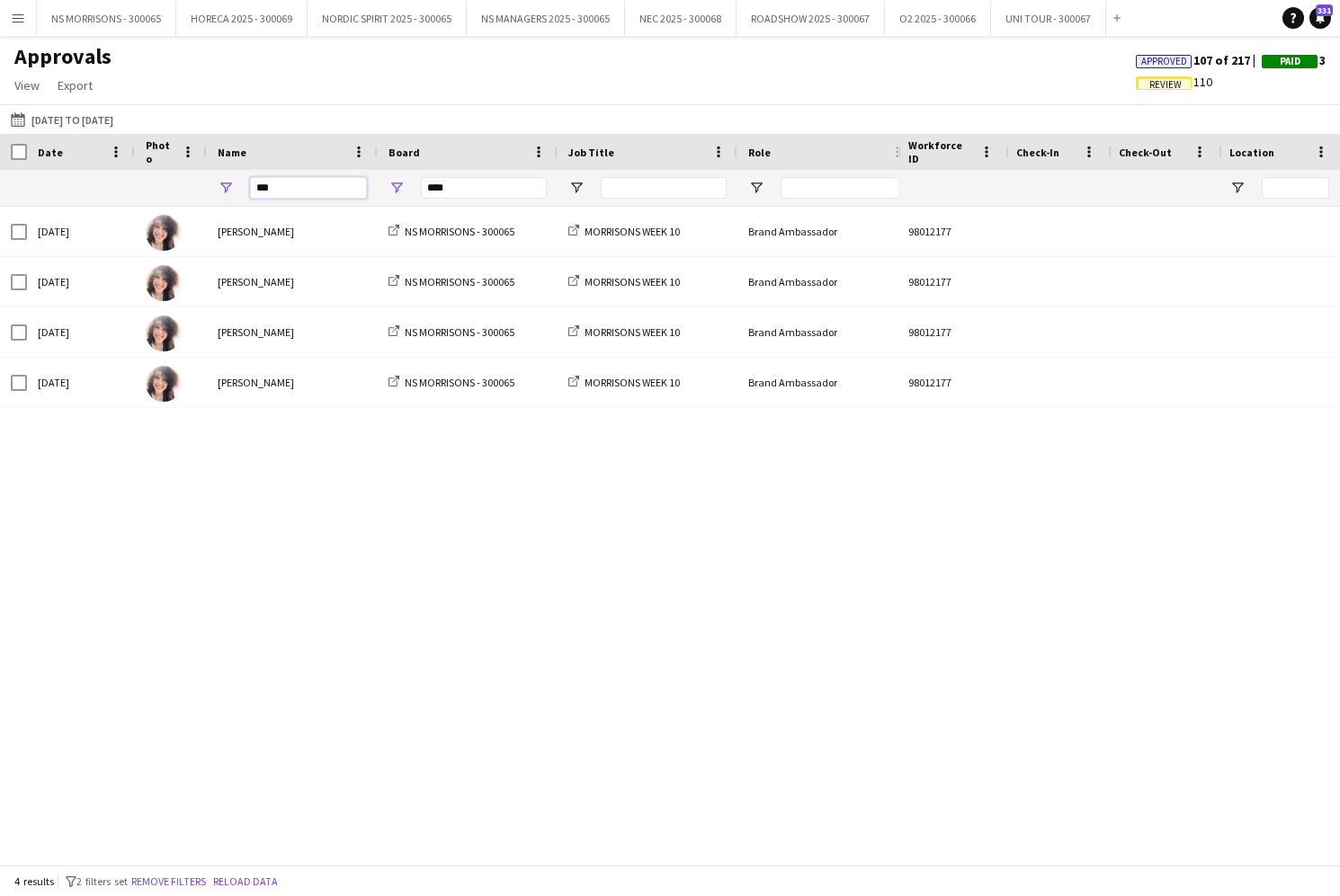
drag, startPoint x: 328, startPoint y: 190, endPoint x: 252, endPoint y: 188, distance: 76.0
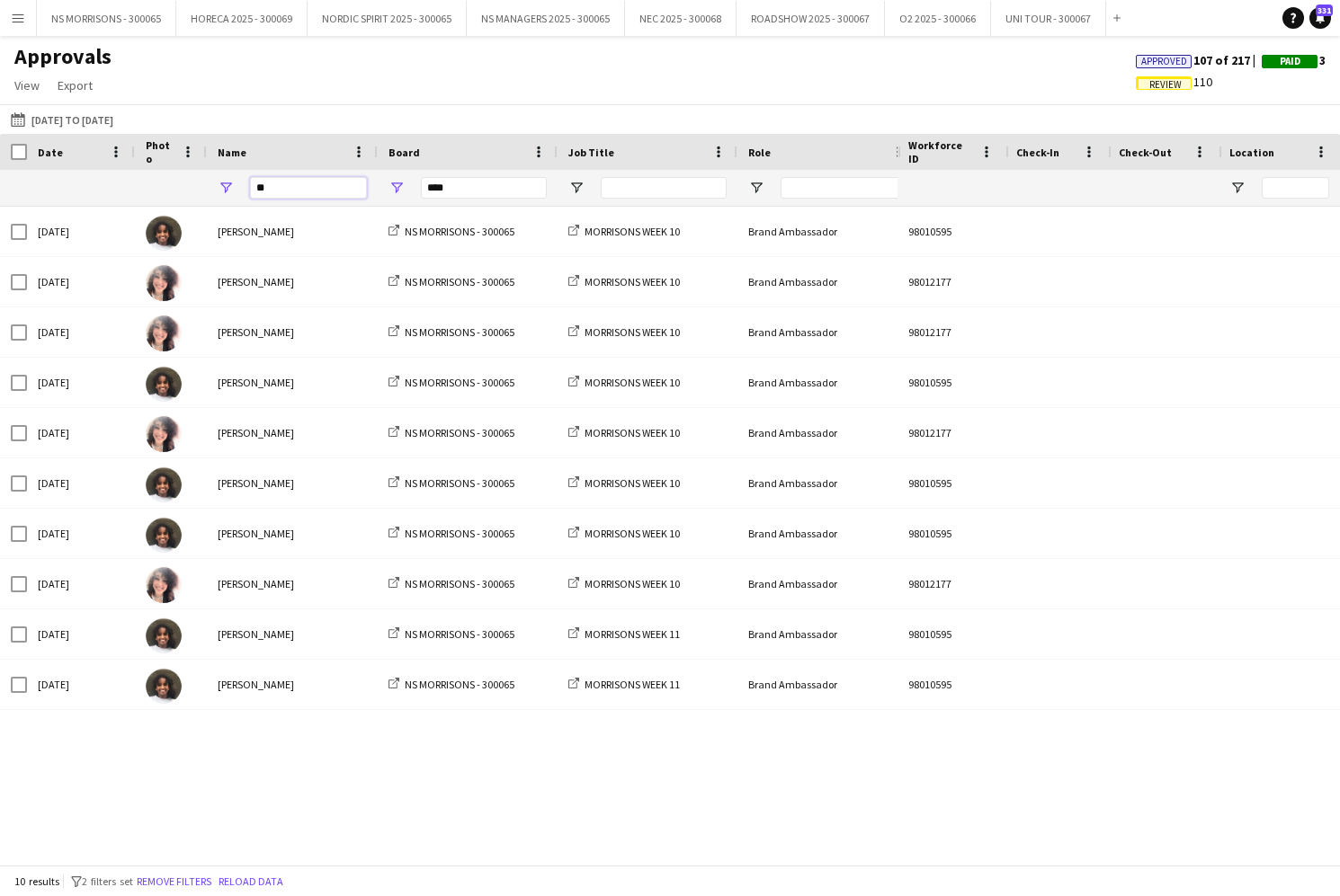
click at [293, 196] on input "**" at bounding box center [308, 188] width 117 height 22
type input "*"
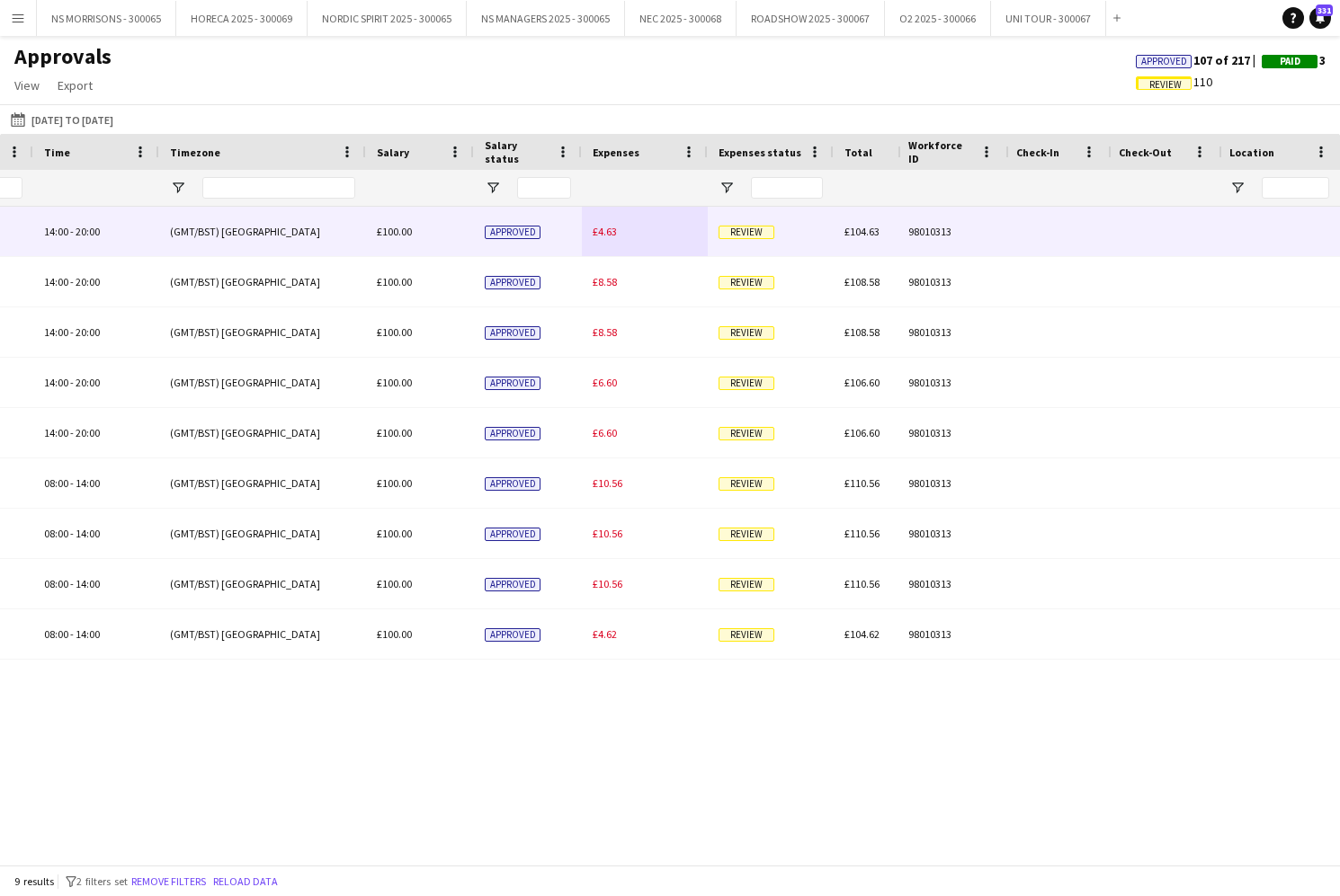
type input "****"
click at [616, 237] on div "£4.63" at bounding box center [645, 231] width 126 height 49
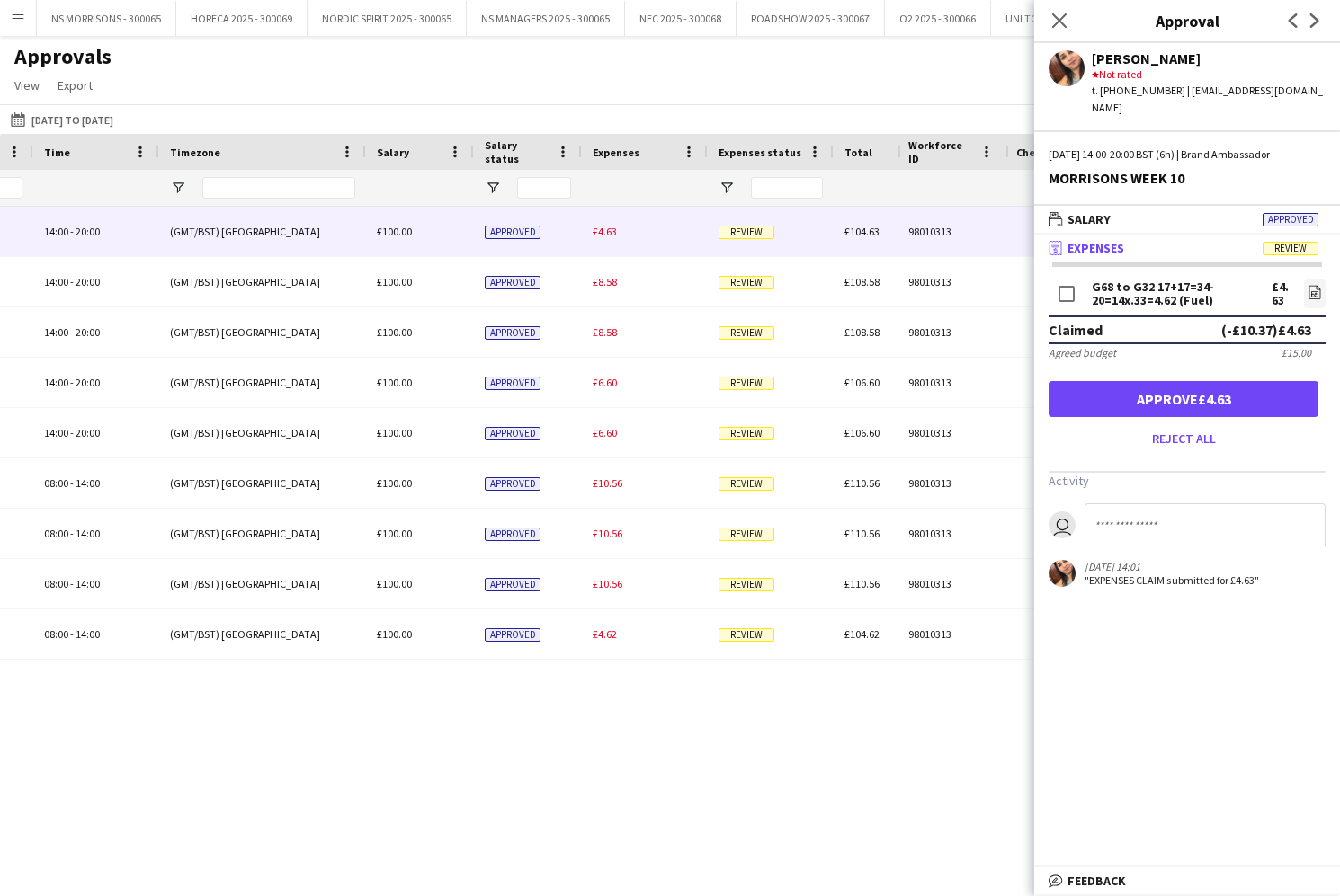
click at [1171, 388] on button "Approve £4.63" at bounding box center [1183, 399] width 270 height 36
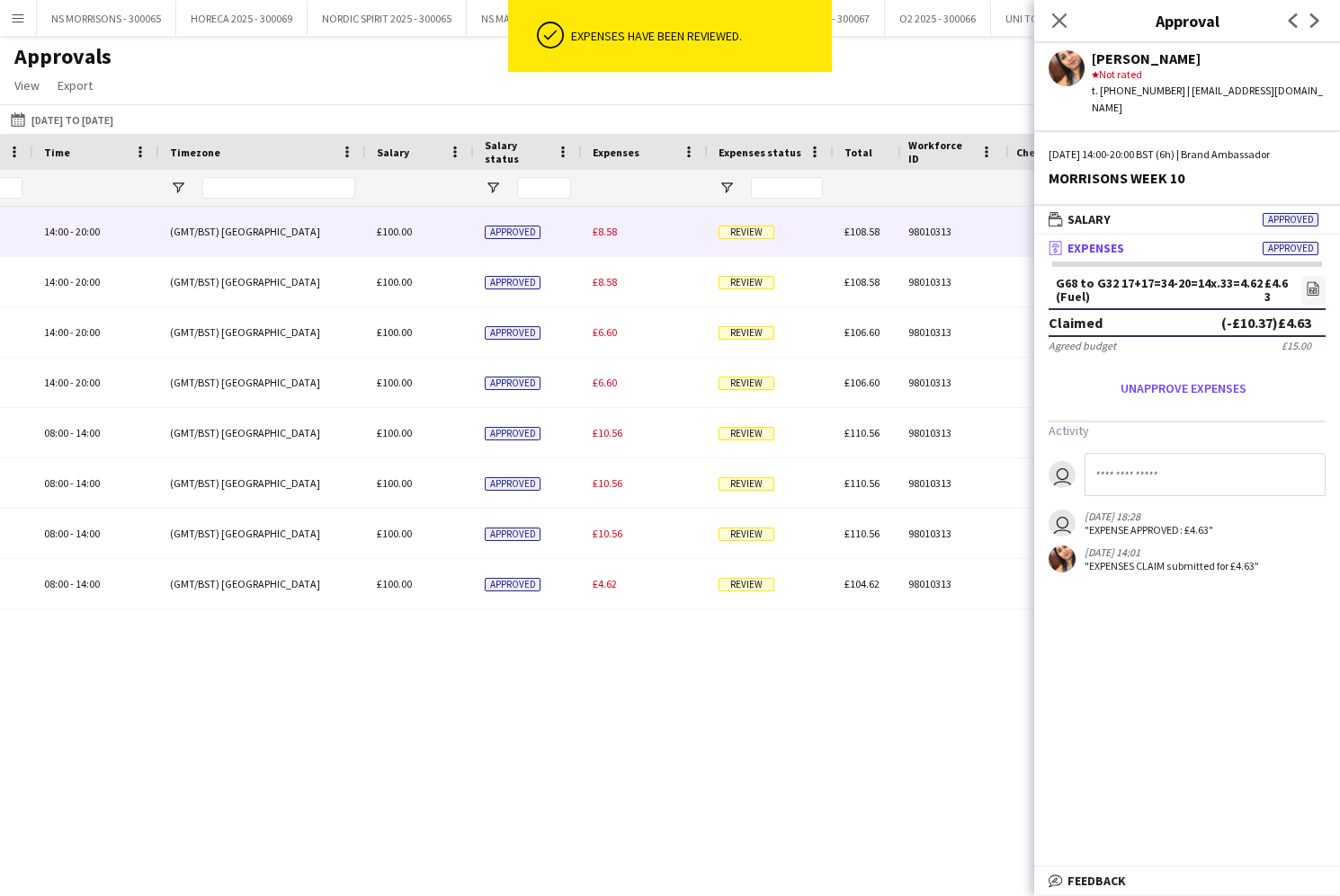
click at [606, 240] on div "£8.58" at bounding box center [645, 231] width 126 height 49
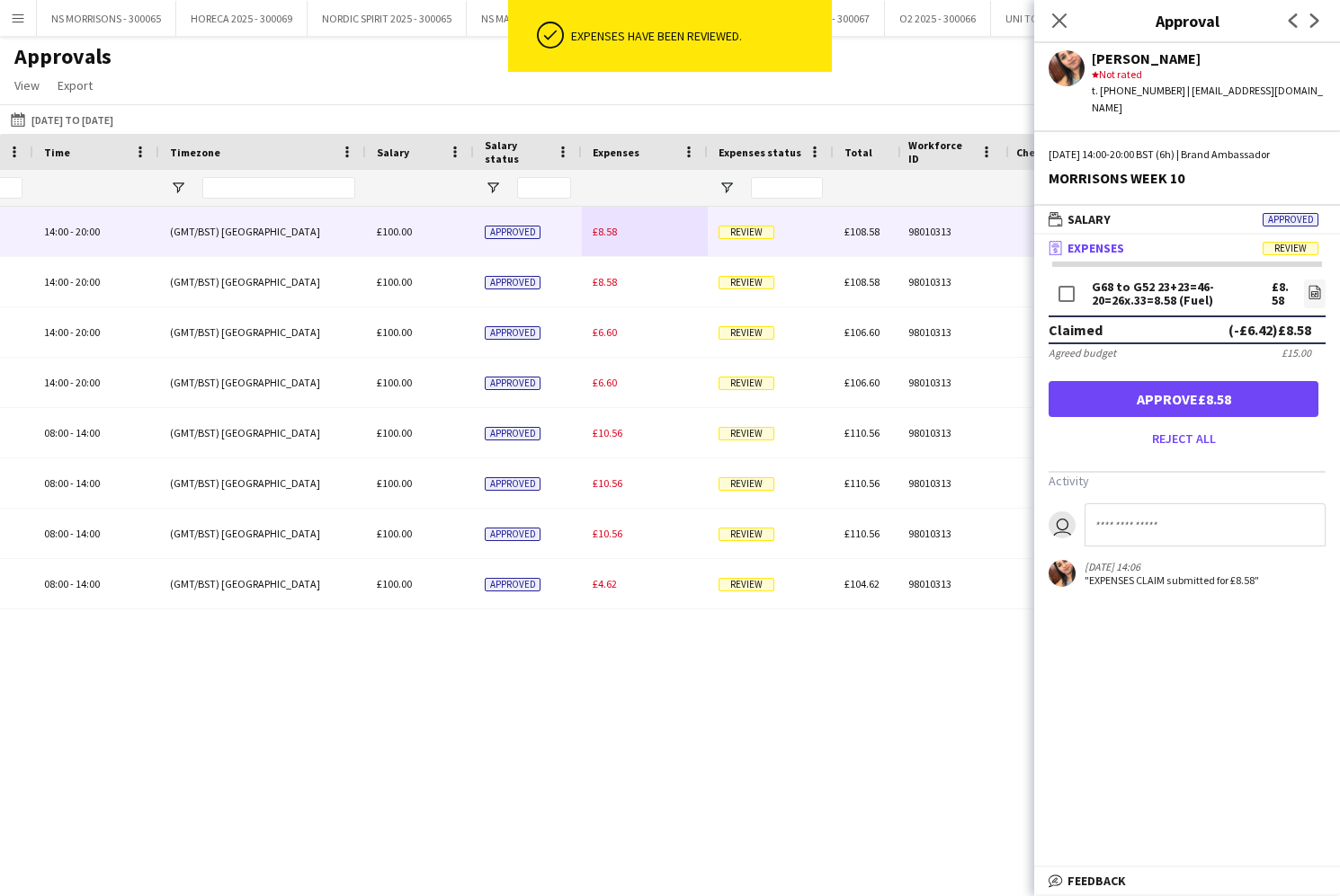
click at [1117, 397] on button "Approve £8.58" at bounding box center [1183, 399] width 270 height 36
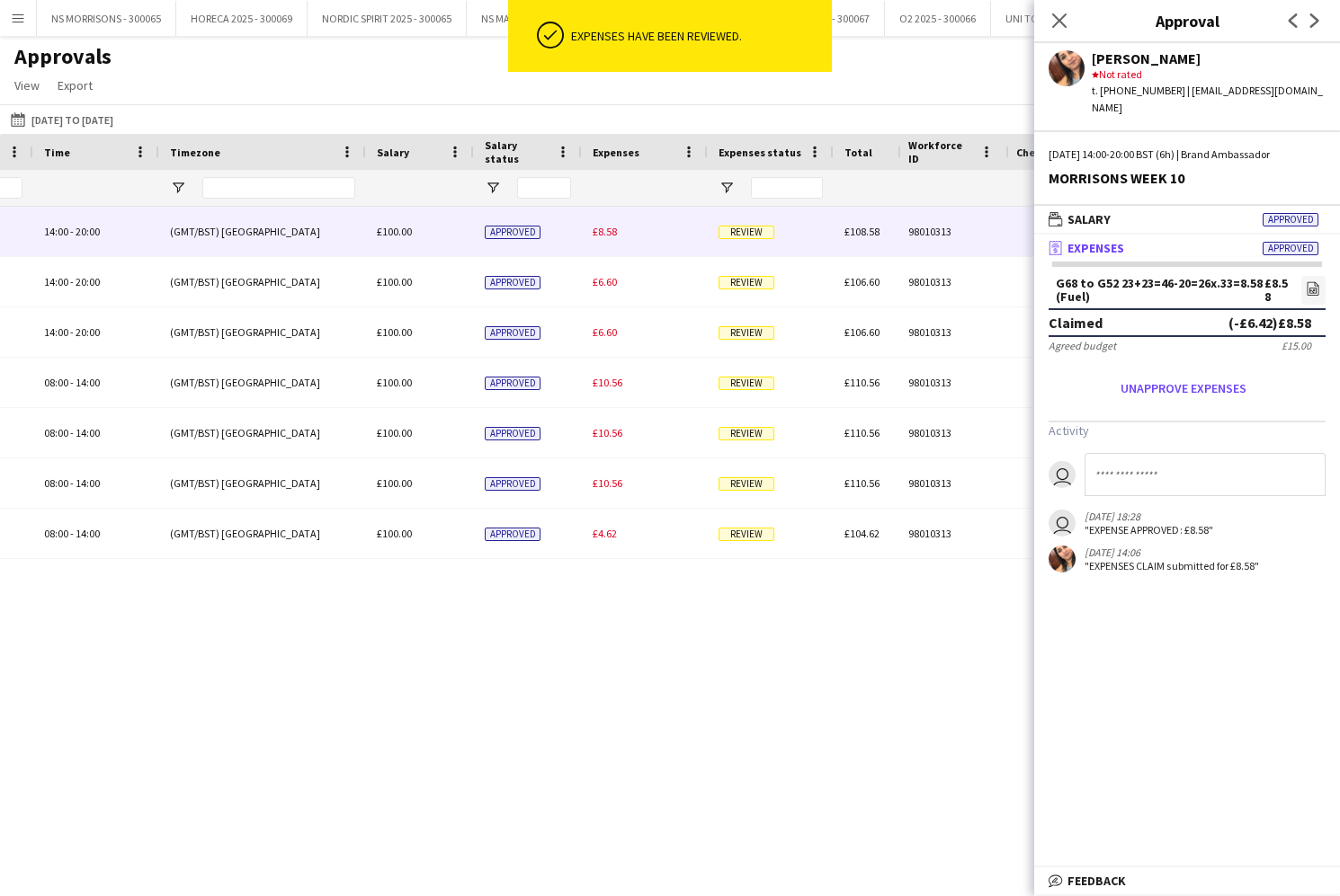
click at [607, 229] on span "£8.58" at bounding box center [605, 231] width 25 height 14
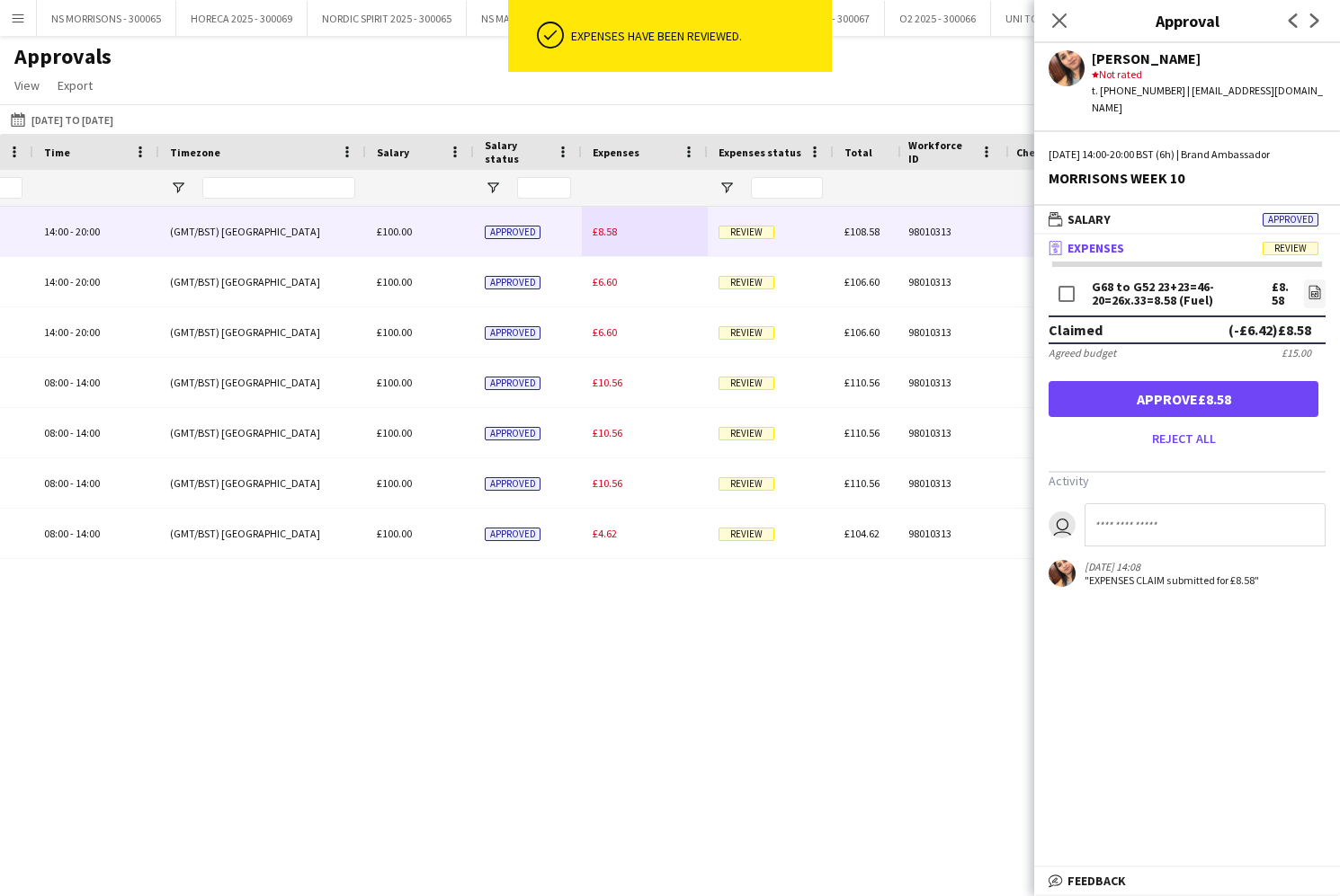
click at [1182, 386] on button "Approve £8.58" at bounding box center [1183, 399] width 270 height 36
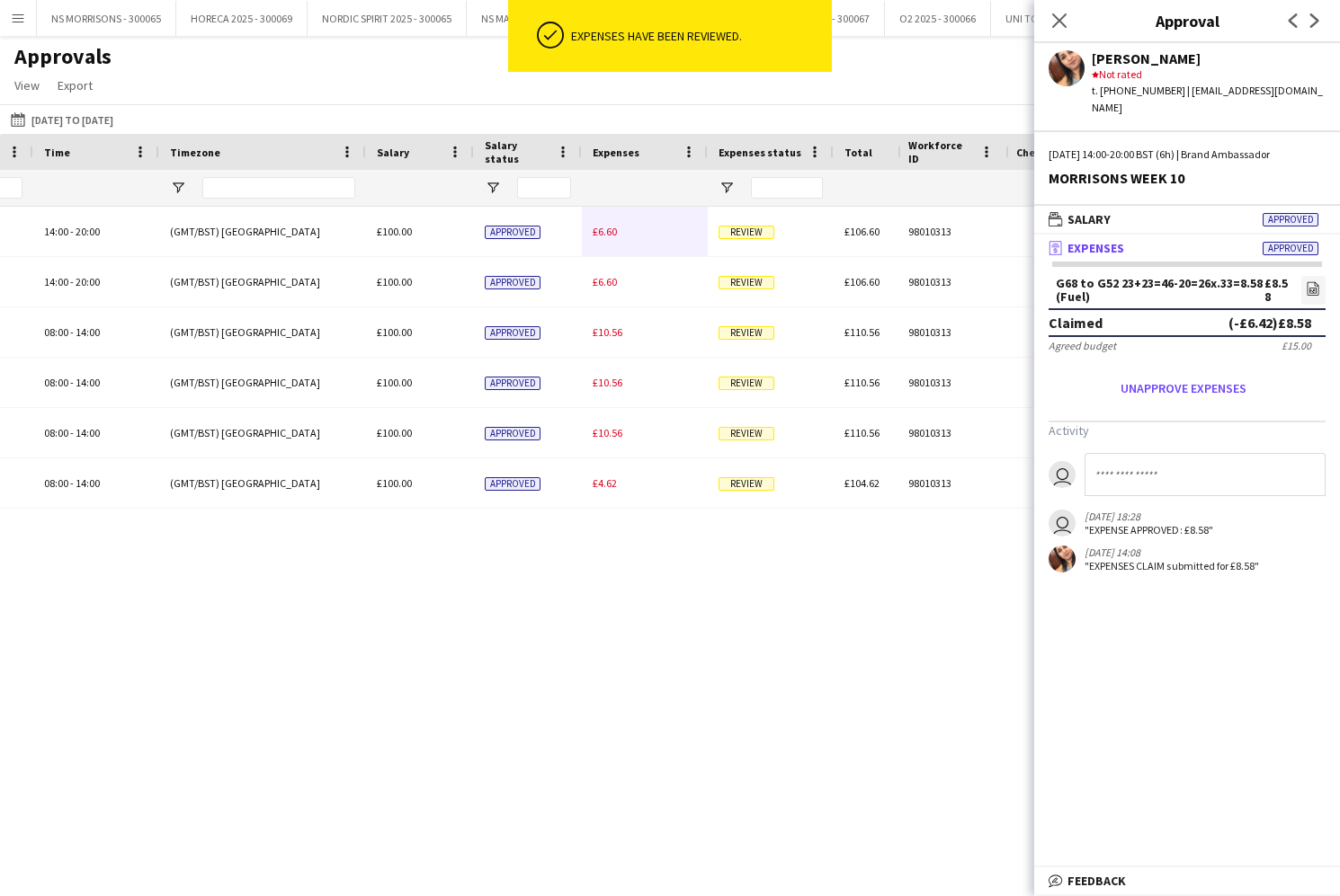
click at [594, 234] on span "£6.60" at bounding box center [605, 231] width 25 height 14
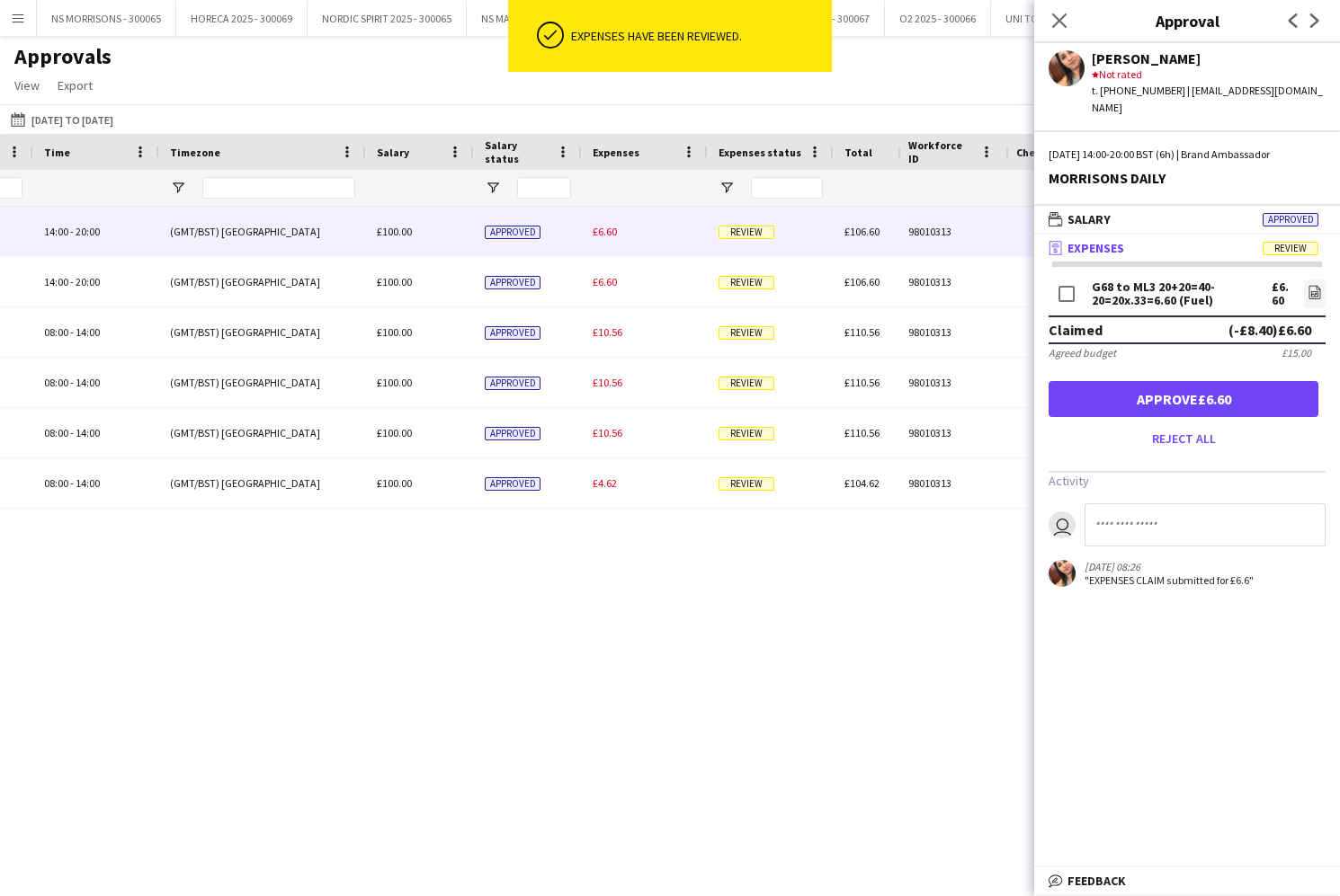
click at [1138, 381] on button "Approve £6.60" at bounding box center [1183, 399] width 270 height 36
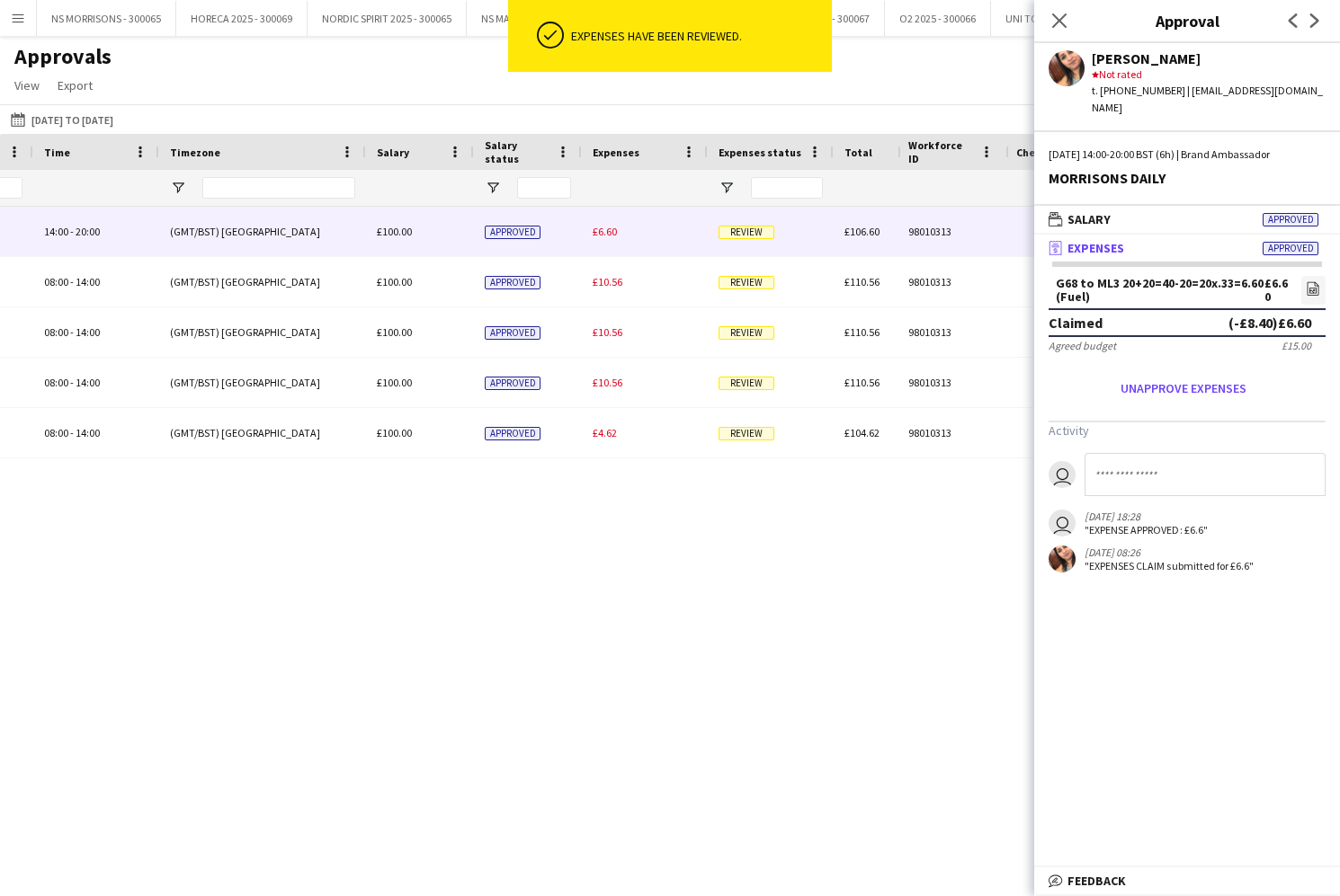
click at [612, 236] on span "£6.60" at bounding box center [605, 231] width 25 height 14
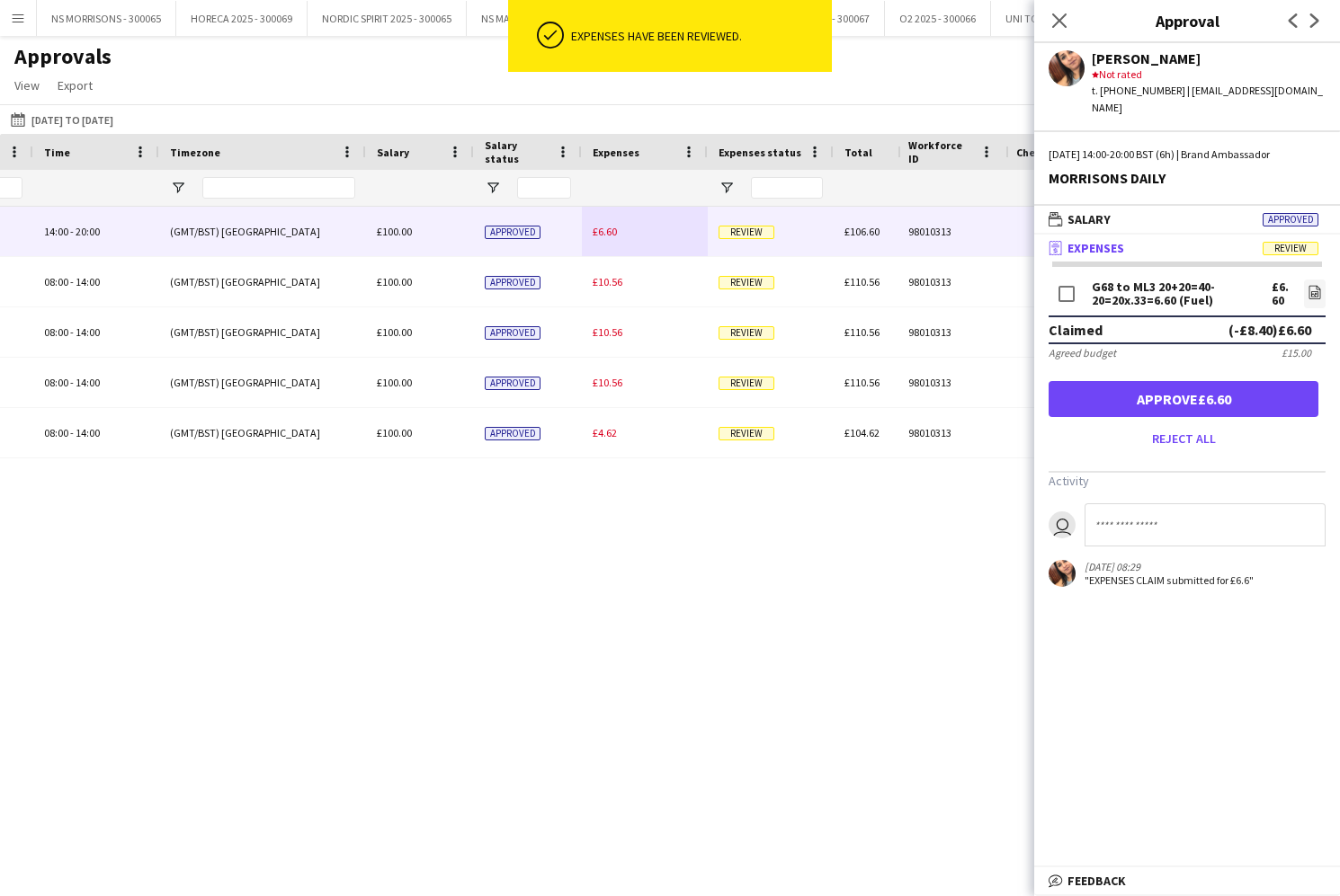
click at [1182, 381] on button "Approve £6.60" at bounding box center [1183, 399] width 270 height 36
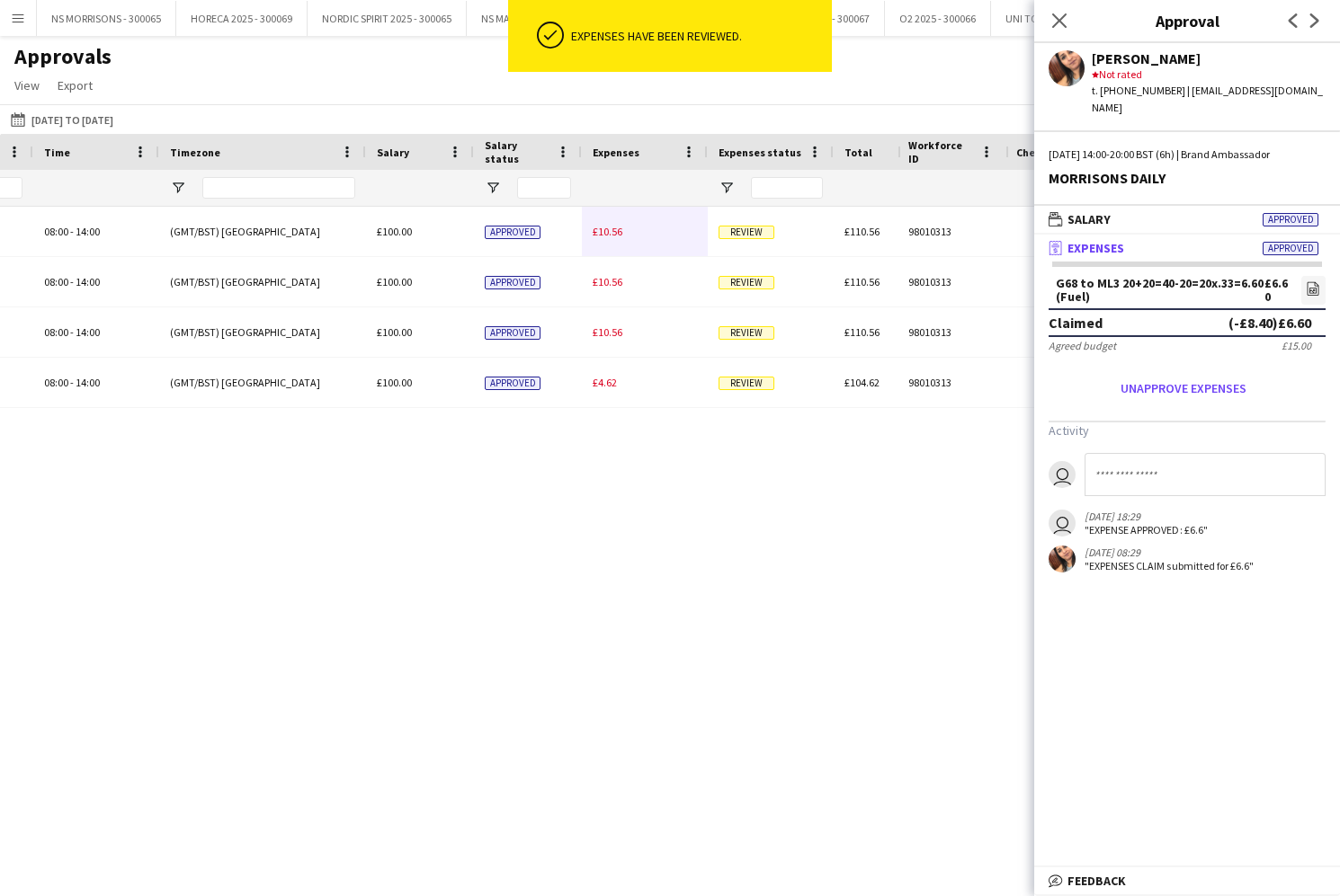
click at [601, 228] on span "£10.56" at bounding box center [607, 231] width 29 height 14
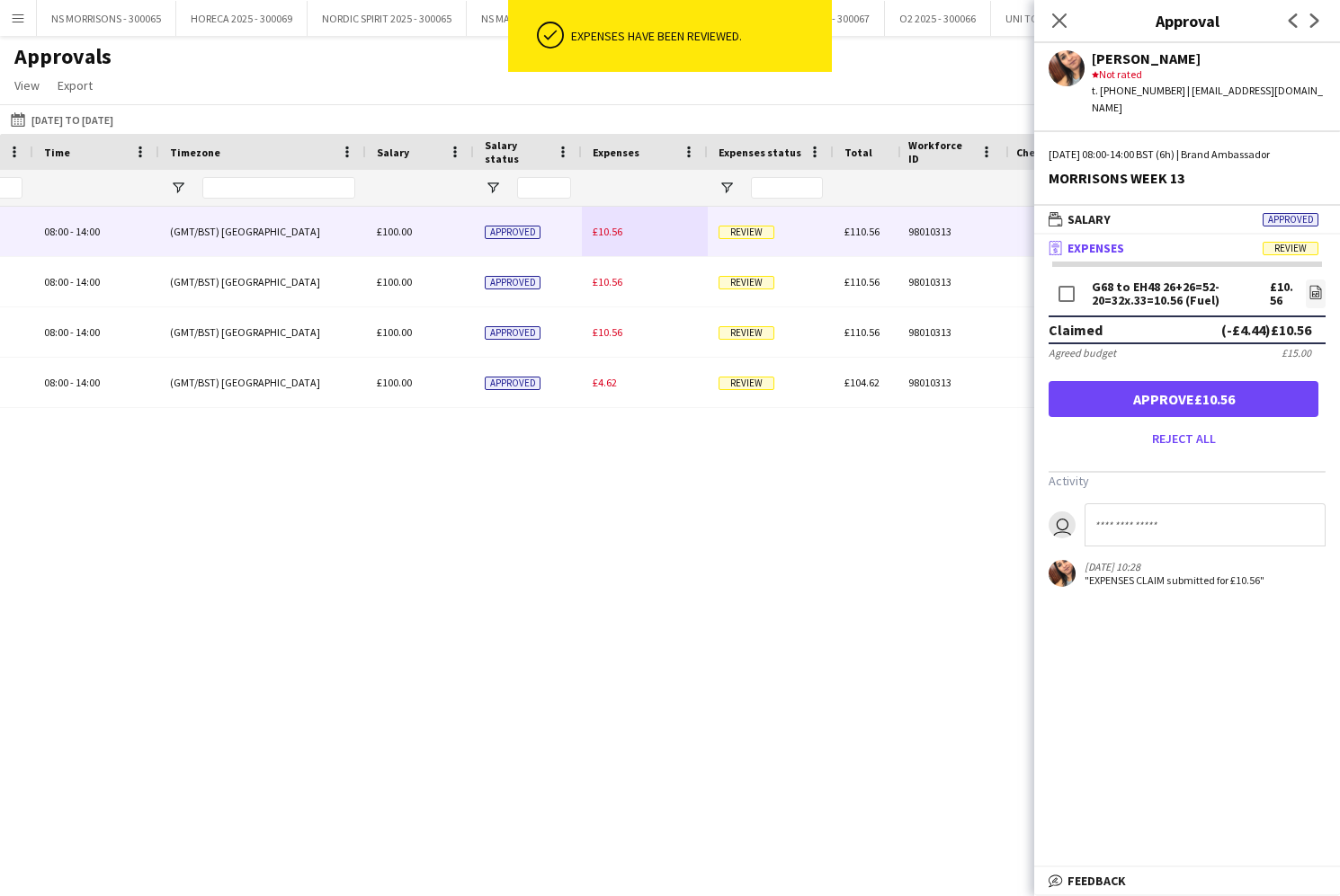
click at [1157, 381] on button "Approve £10.56" at bounding box center [1183, 399] width 270 height 36
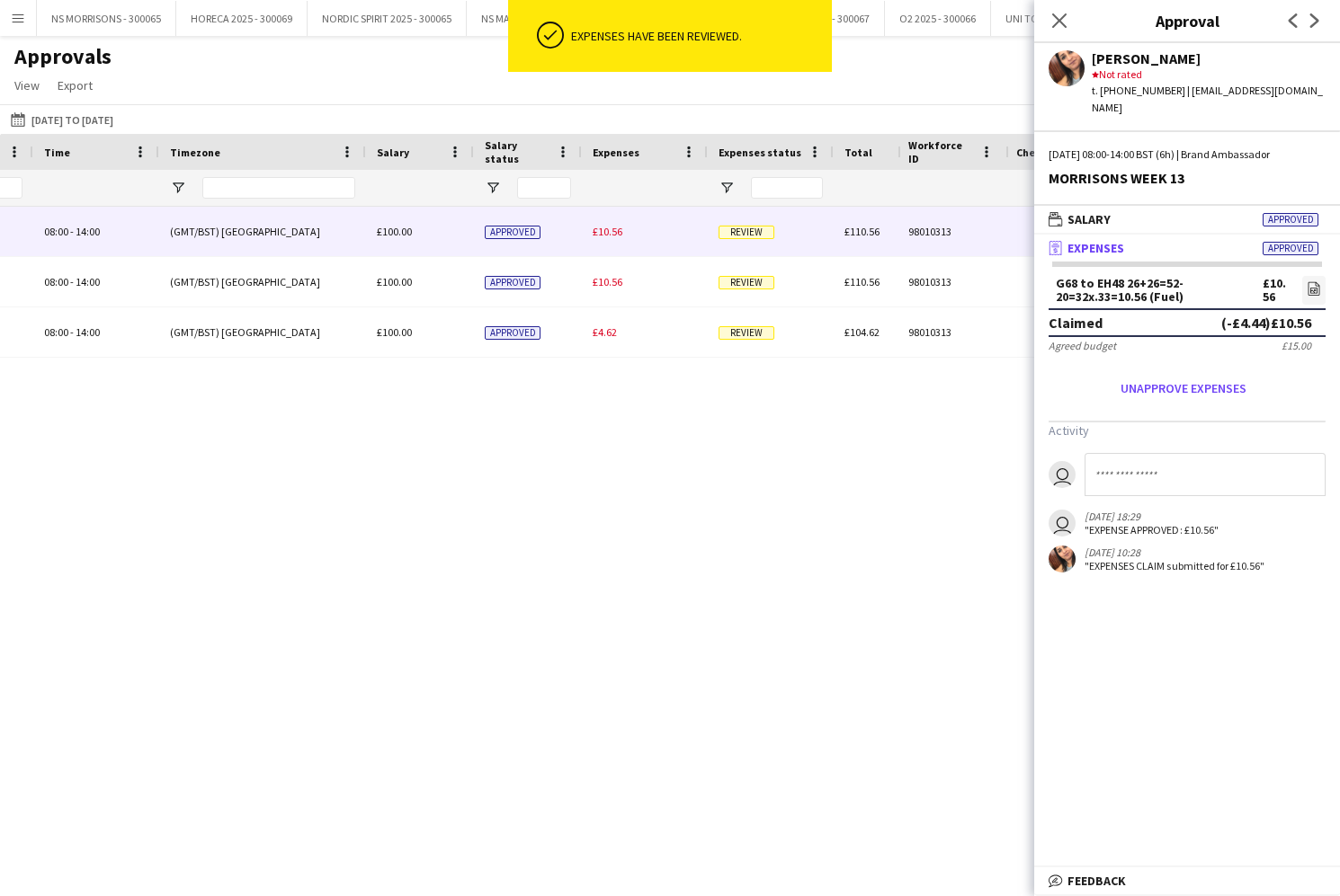
click at [620, 233] on span "£10.56" at bounding box center [607, 231] width 29 height 14
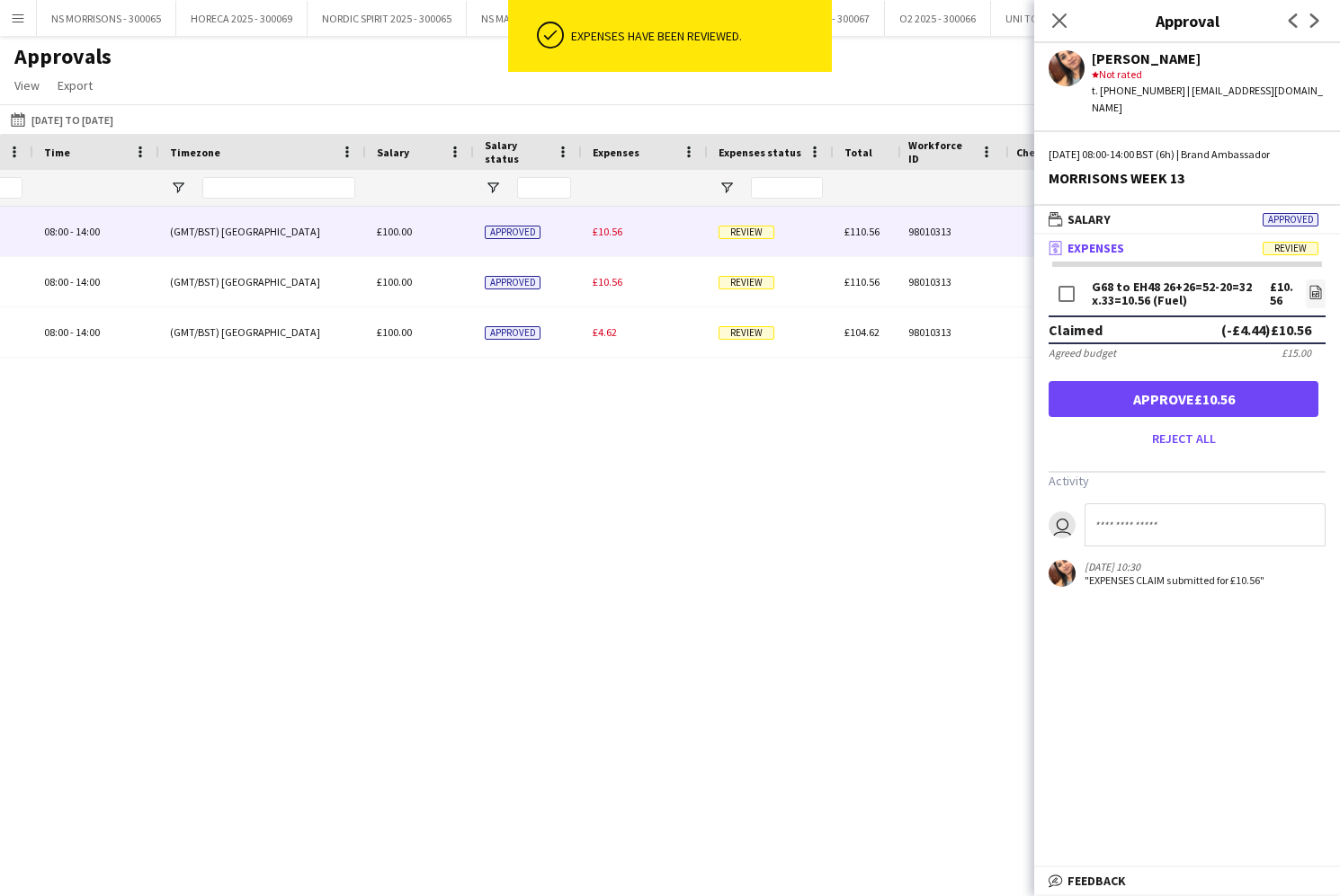
drag, startPoint x: 1279, startPoint y: 392, endPoint x: 1277, endPoint y: 400, distance: 8.2
click at [1279, 392] on button "Approve £10.56" at bounding box center [1183, 399] width 270 height 36
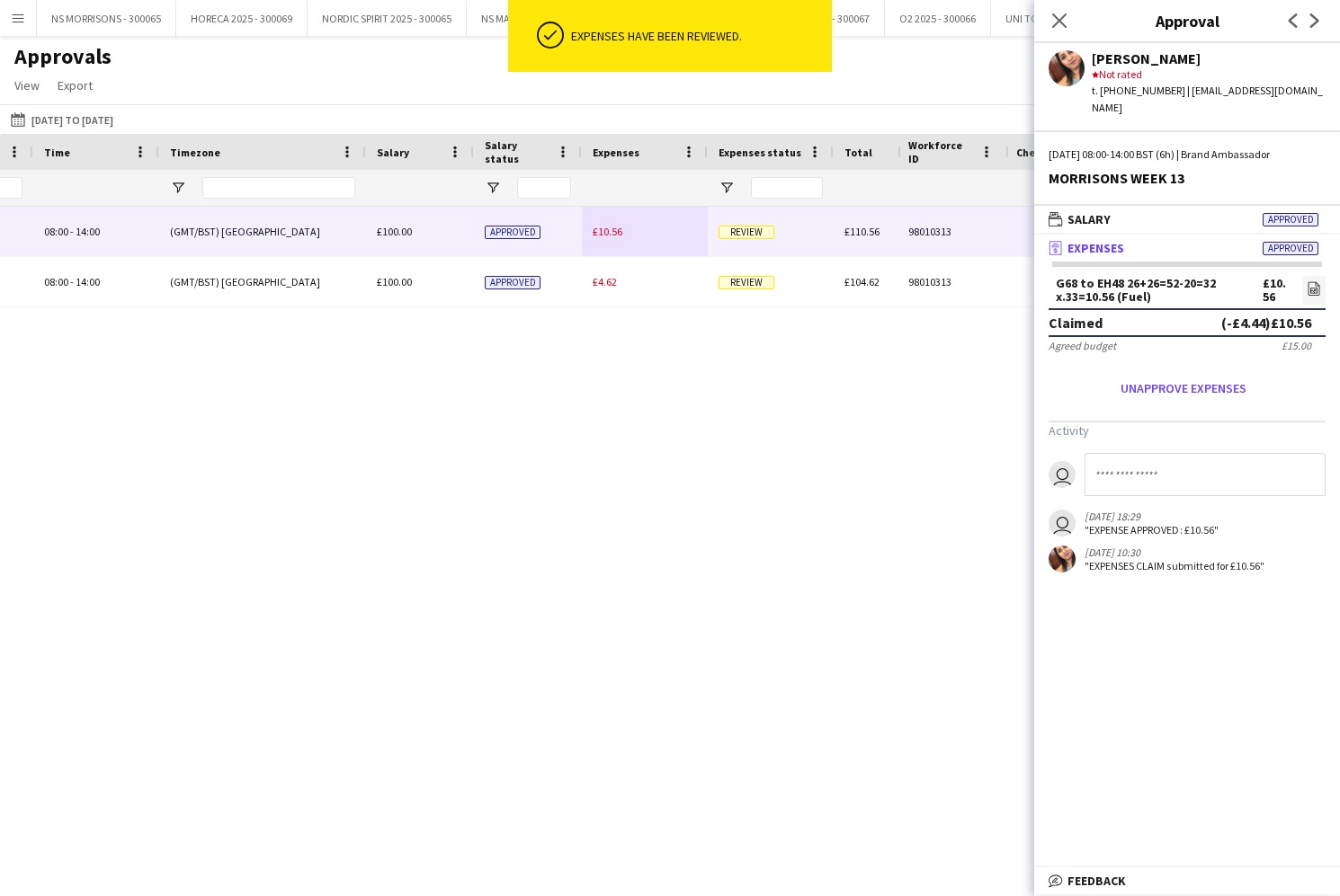
click at [595, 233] on span "£10.56" at bounding box center [607, 231] width 29 height 14
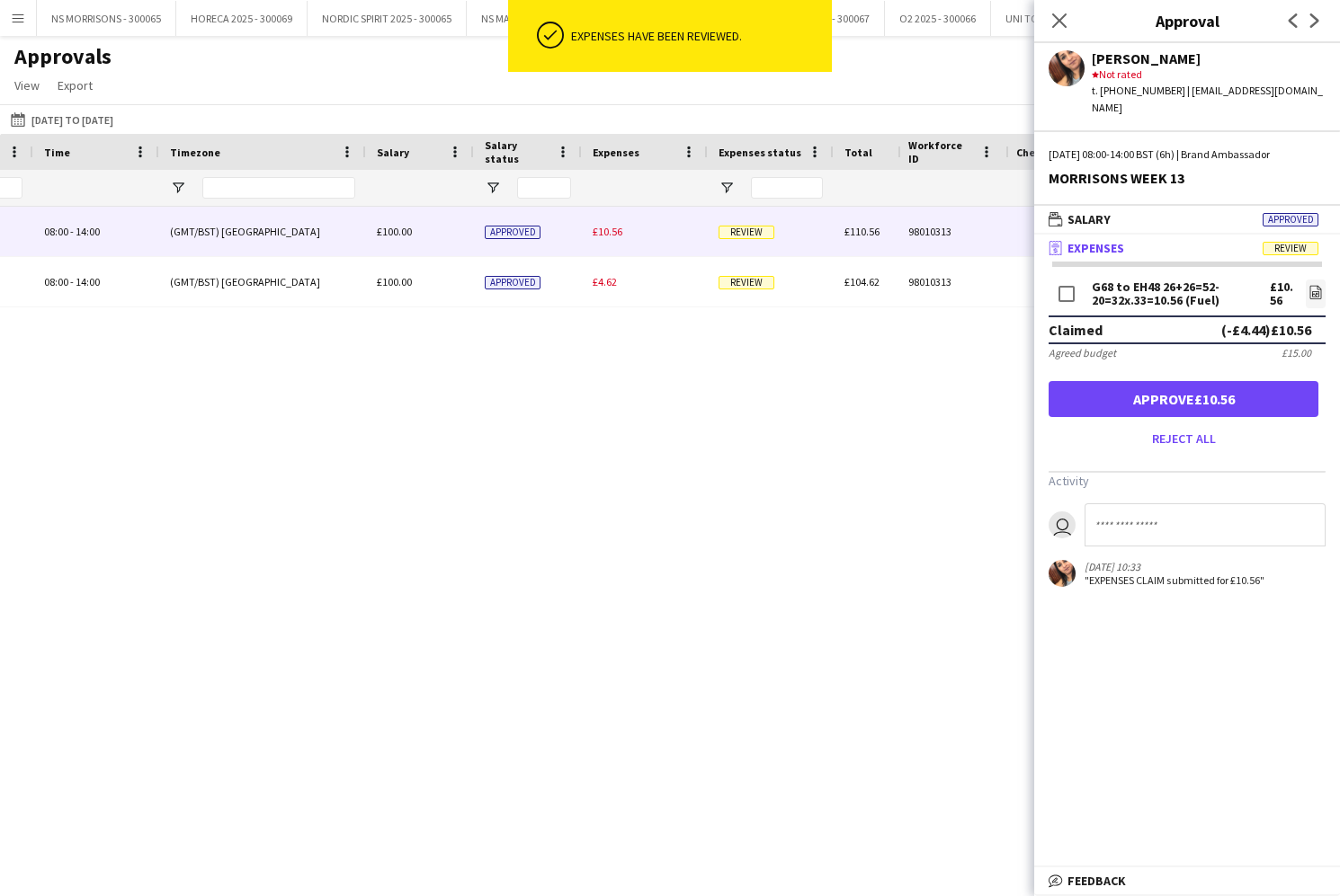
click at [1073, 381] on button "Approve £10.56" at bounding box center [1183, 399] width 270 height 36
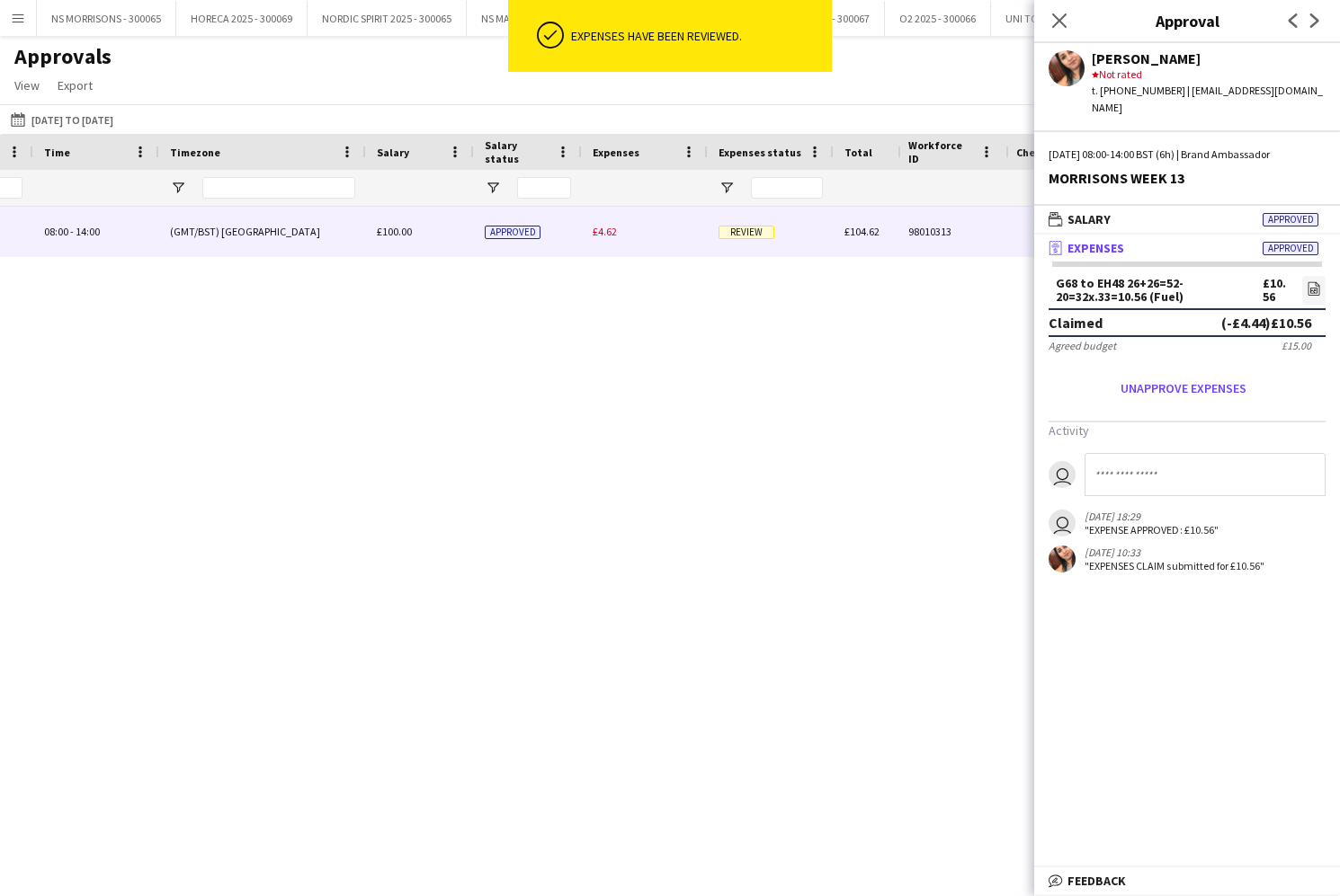
click at [612, 233] on span "£4.62" at bounding box center [605, 231] width 25 height 14
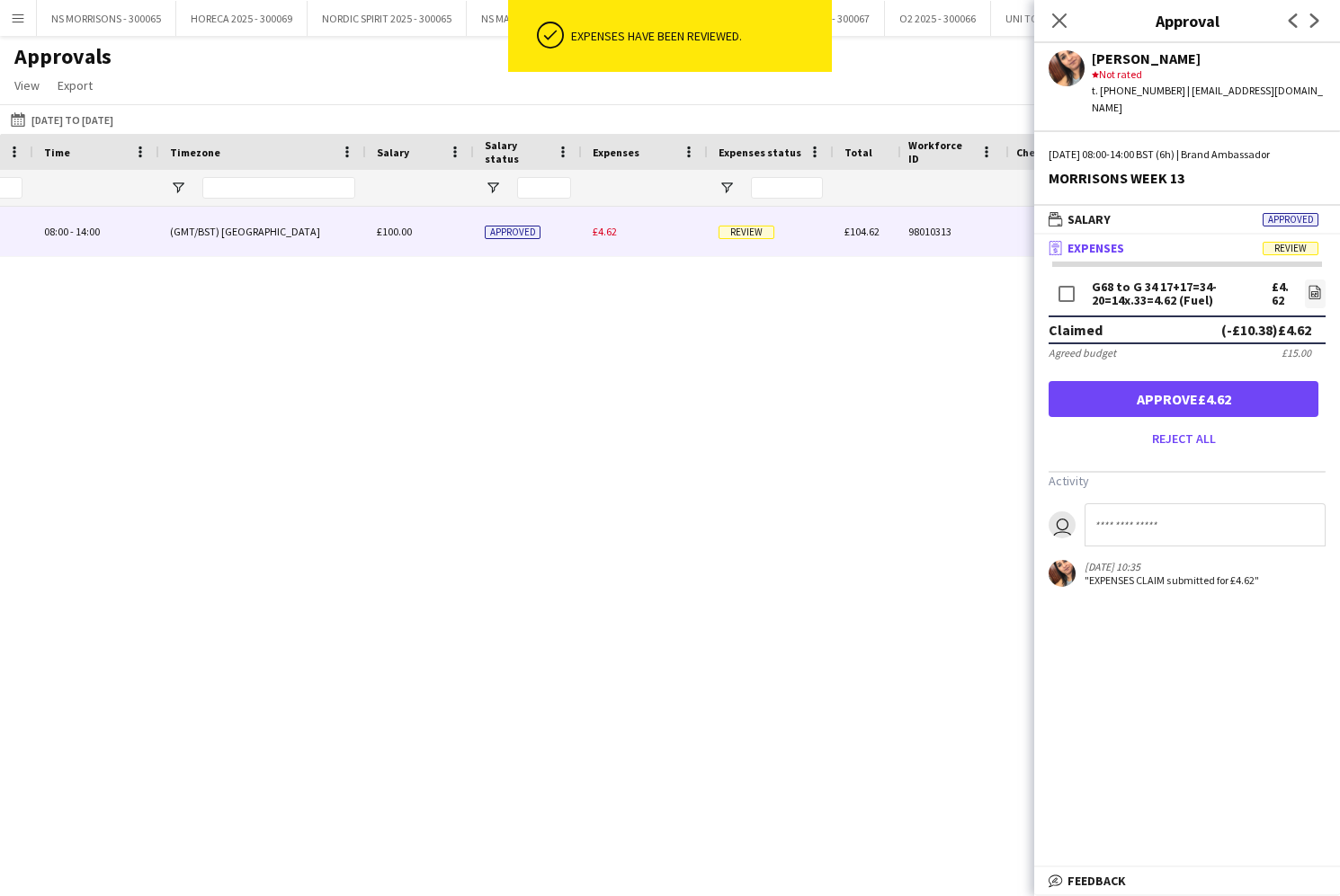
click at [1210, 381] on button "Approve £4.62" at bounding box center [1183, 399] width 270 height 36
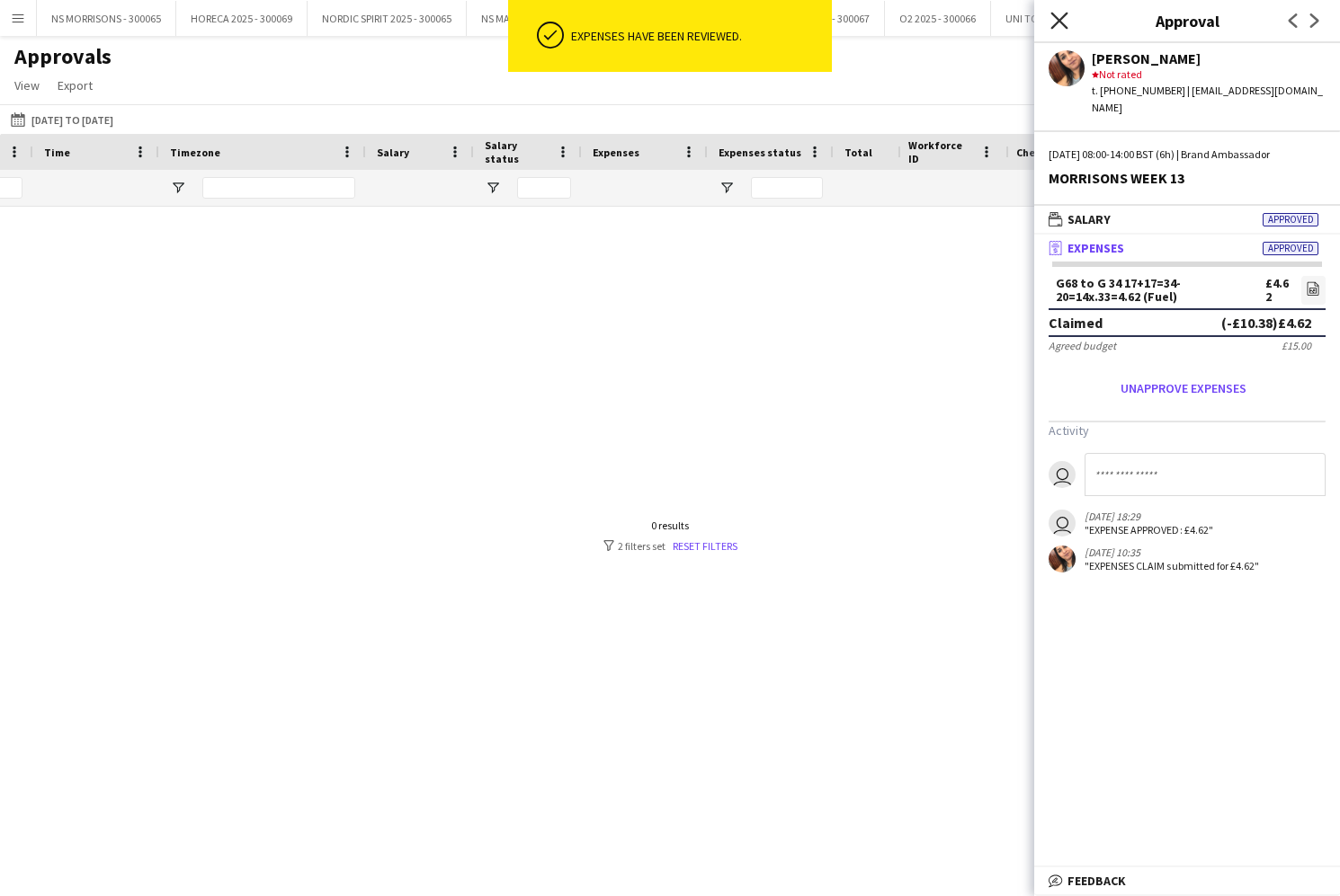
click at [1059, 27] on icon "Close pop-in" at bounding box center [1058, 20] width 17 height 17
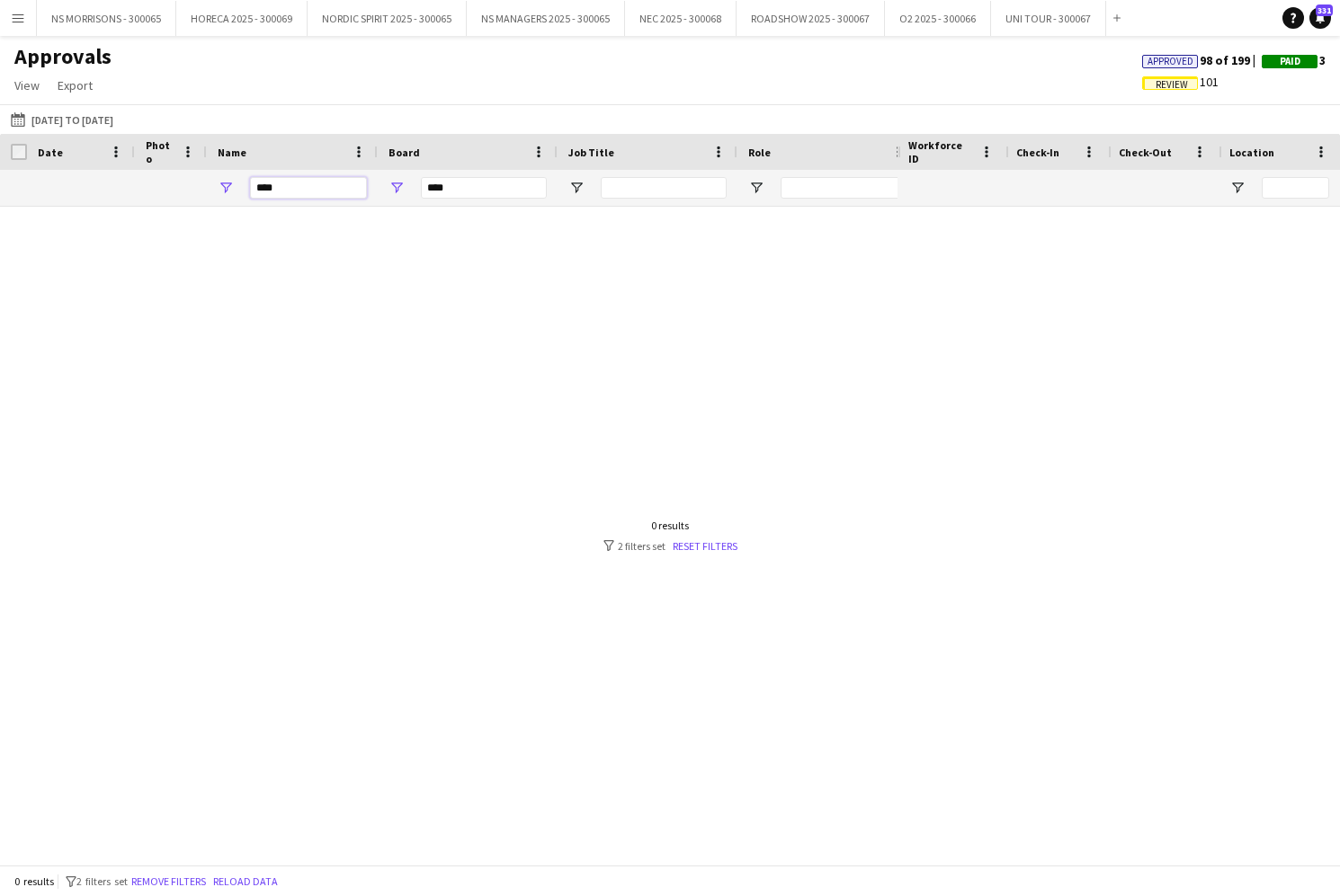
drag, startPoint x: 290, startPoint y: 192, endPoint x: 210, endPoint y: 184, distance: 80.4
click at [210, 184] on div "****" at bounding box center [292, 187] width 171 height 36
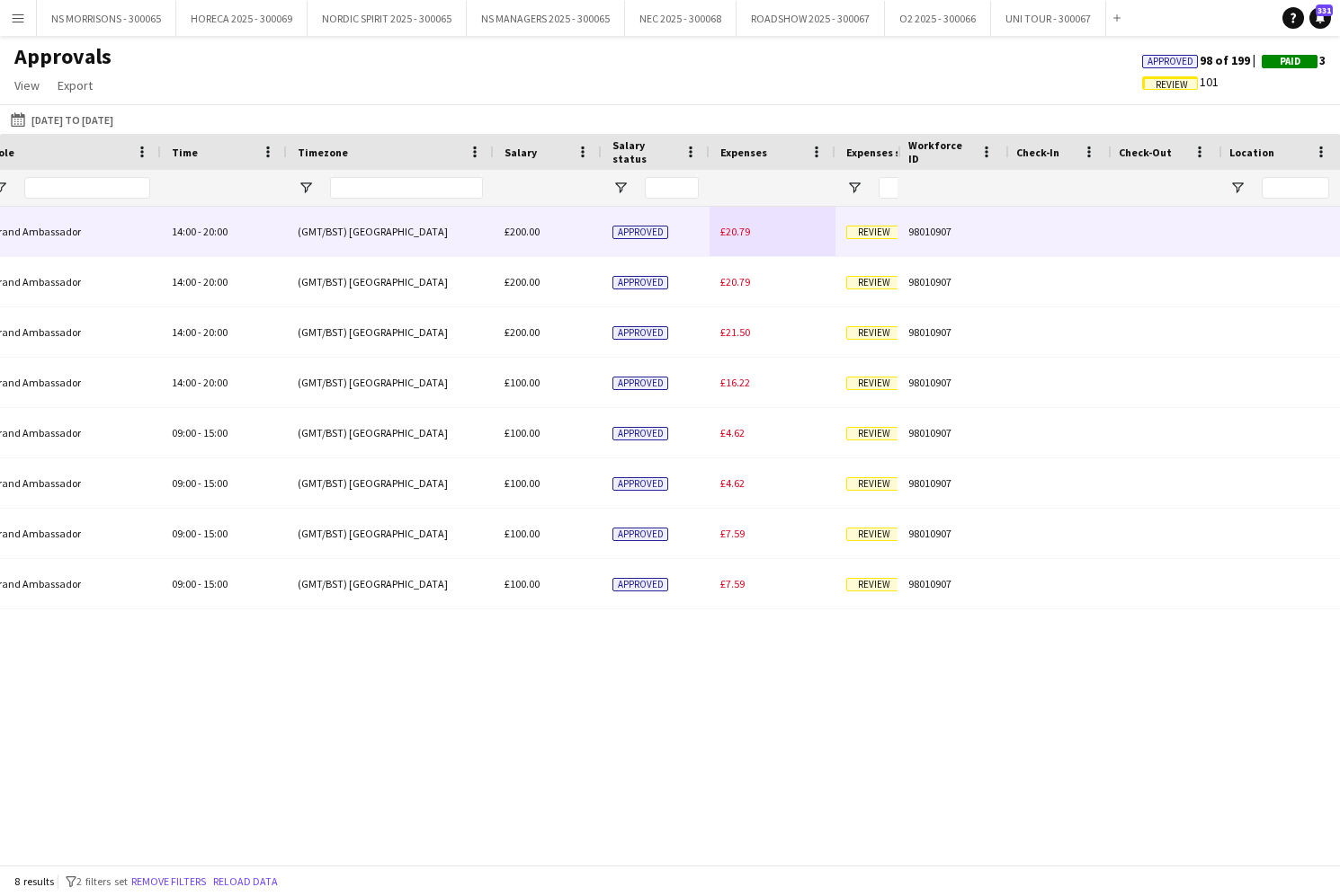
type input "****"
click at [734, 237] on span "£20.79" at bounding box center [734, 231] width 29 height 14
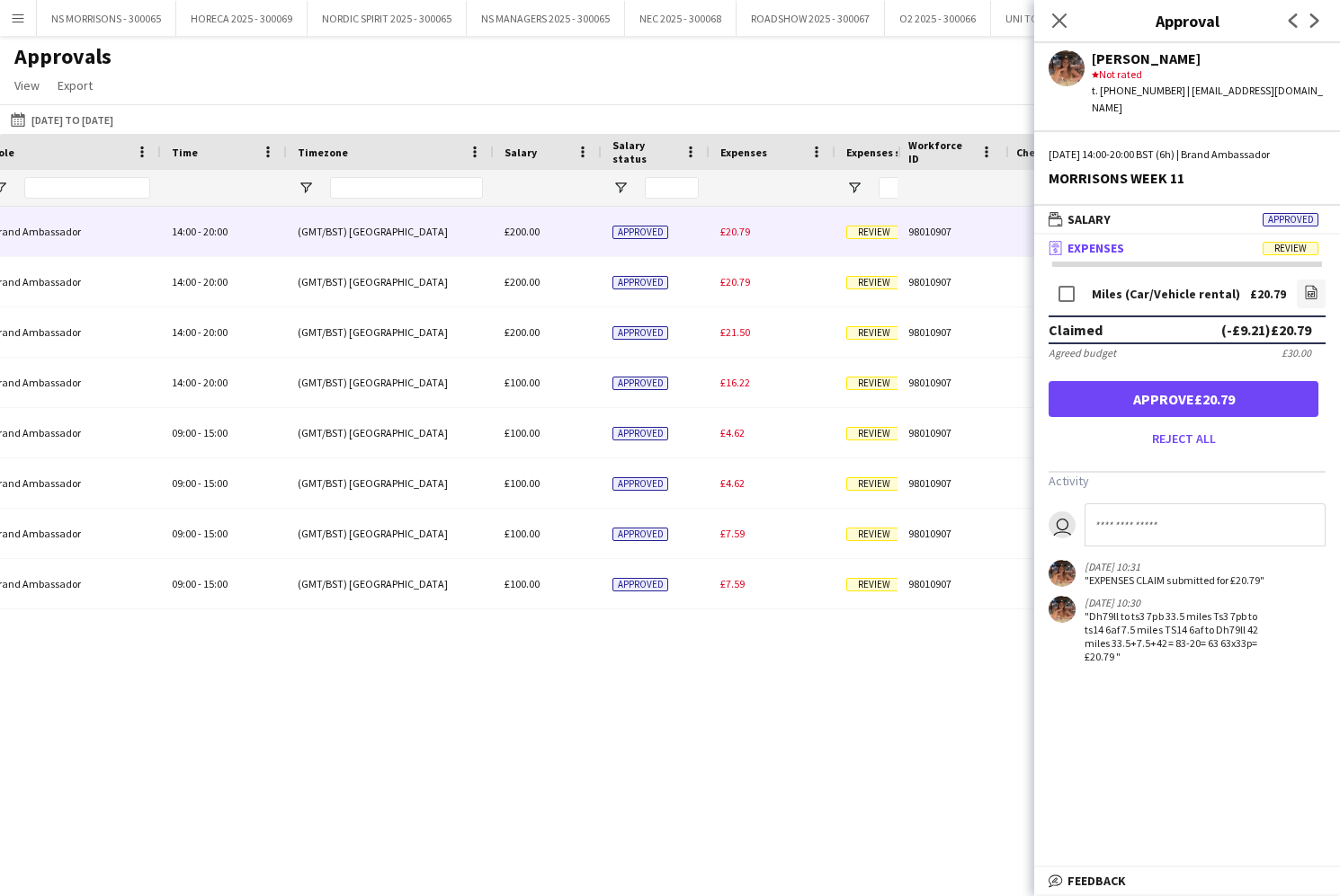
click at [1090, 381] on button "Approve £20.79" at bounding box center [1183, 399] width 270 height 36
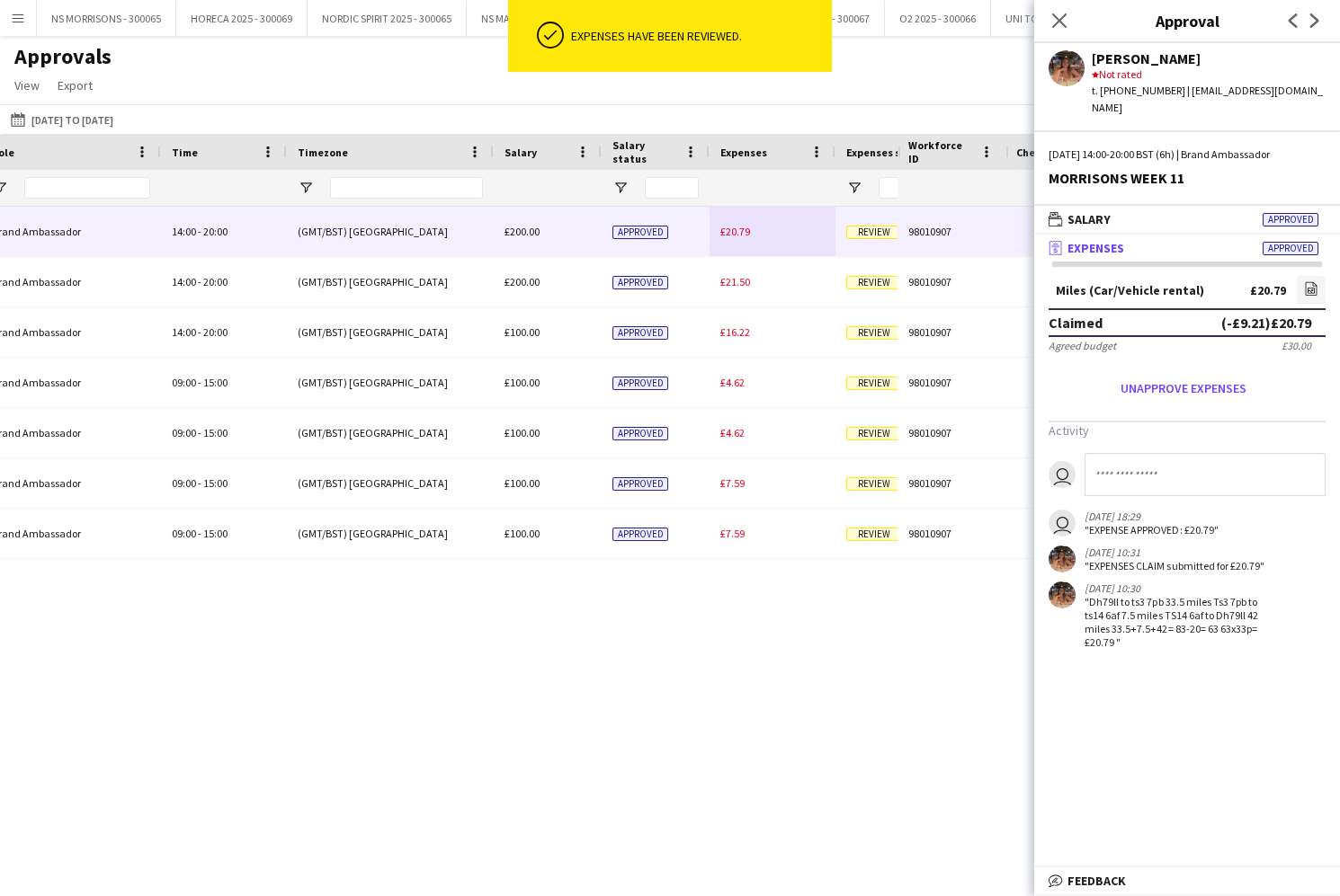
drag, startPoint x: 731, startPoint y: 239, endPoint x: 821, endPoint y: 267, distance: 94.3
click at [731, 239] on div "£20.79" at bounding box center [773, 231] width 126 height 49
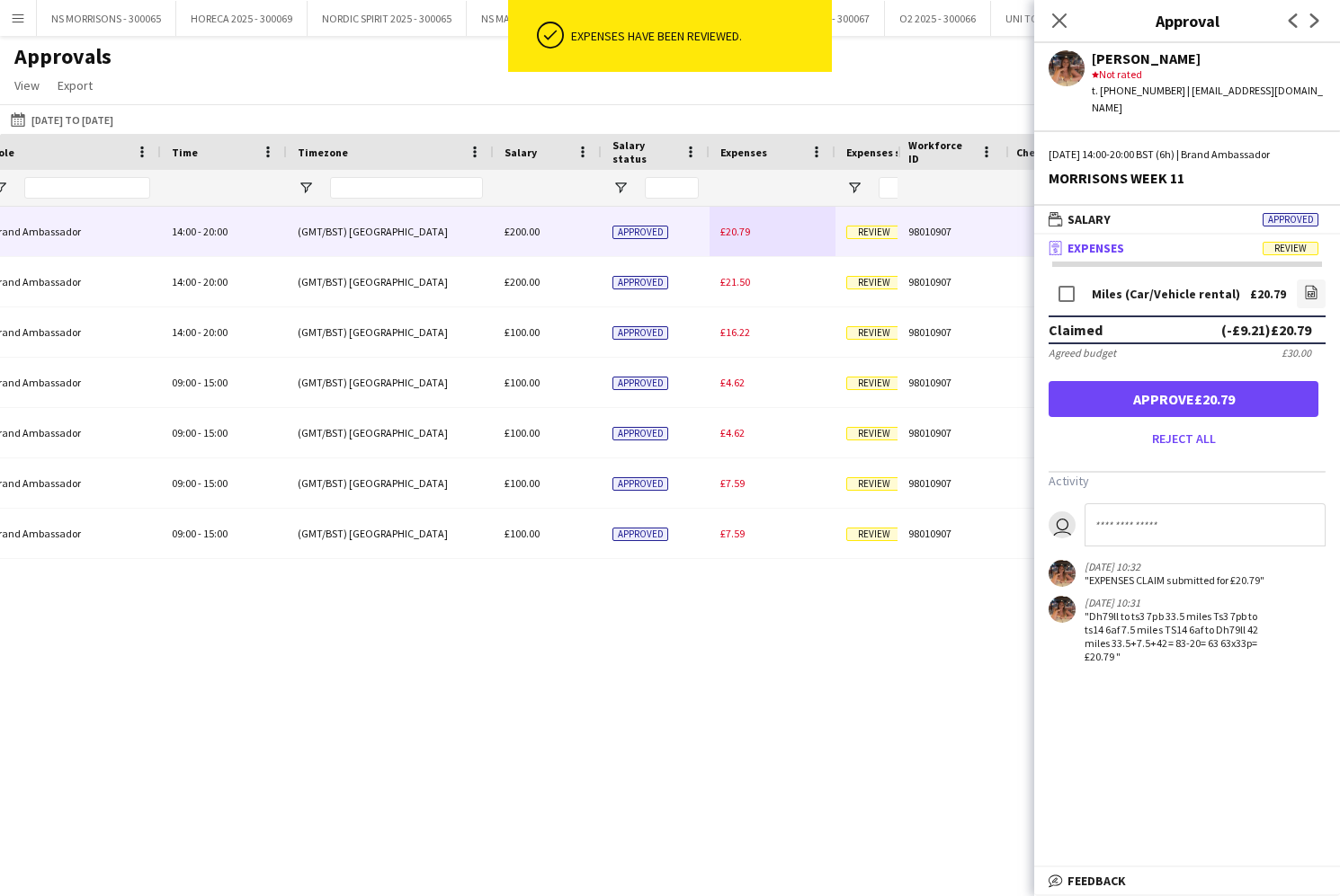
drag, startPoint x: 1141, startPoint y: 389, endPoint x: 1084, endPoint y: 350, distance: 69.1
click at [1141, 389] on button "Approve £20.79" at bounding box center [1183, 399] width 270 height 36
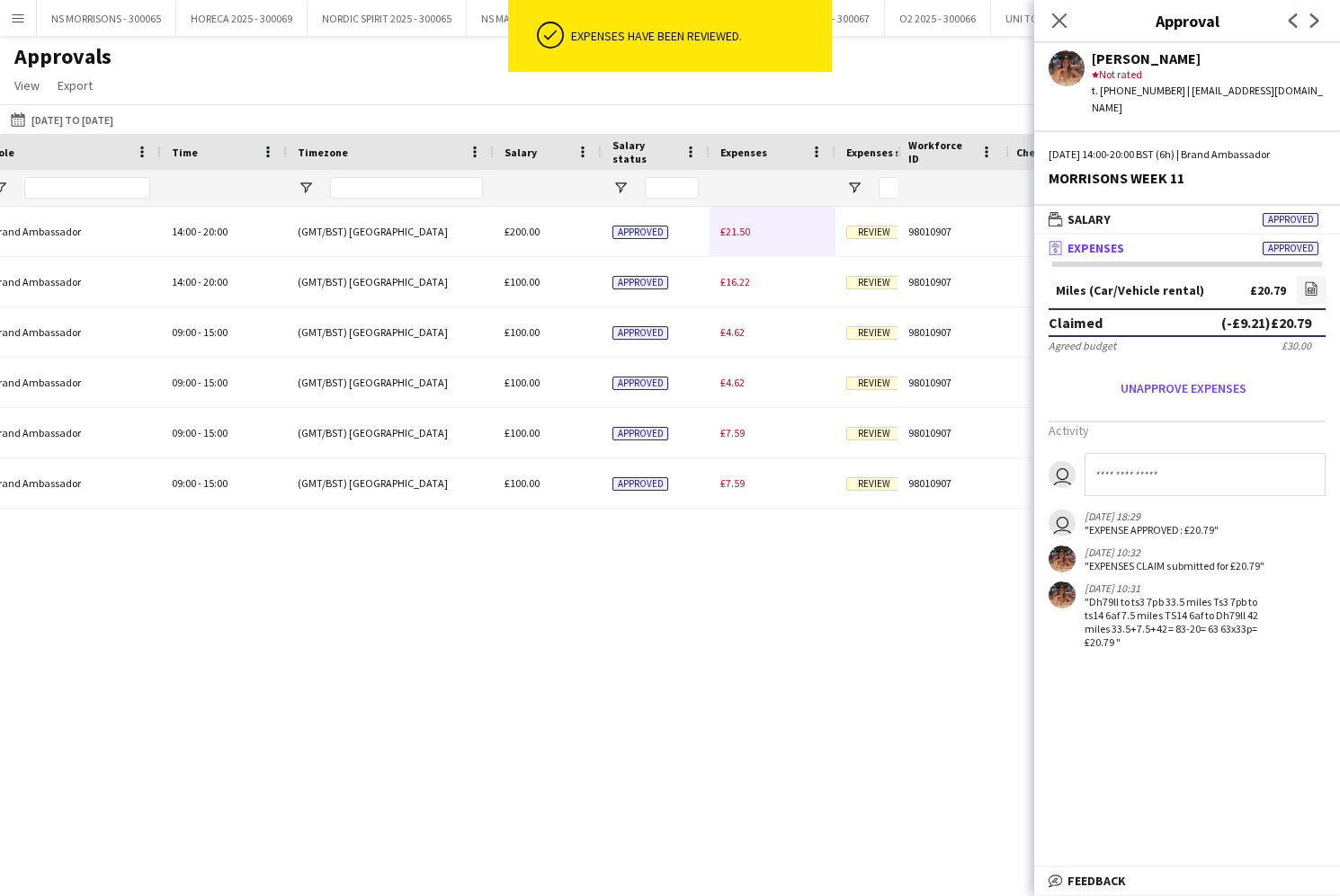
click at [741, 236] on span "£21.50" at bounding box center [734, 231] width 29 height 14
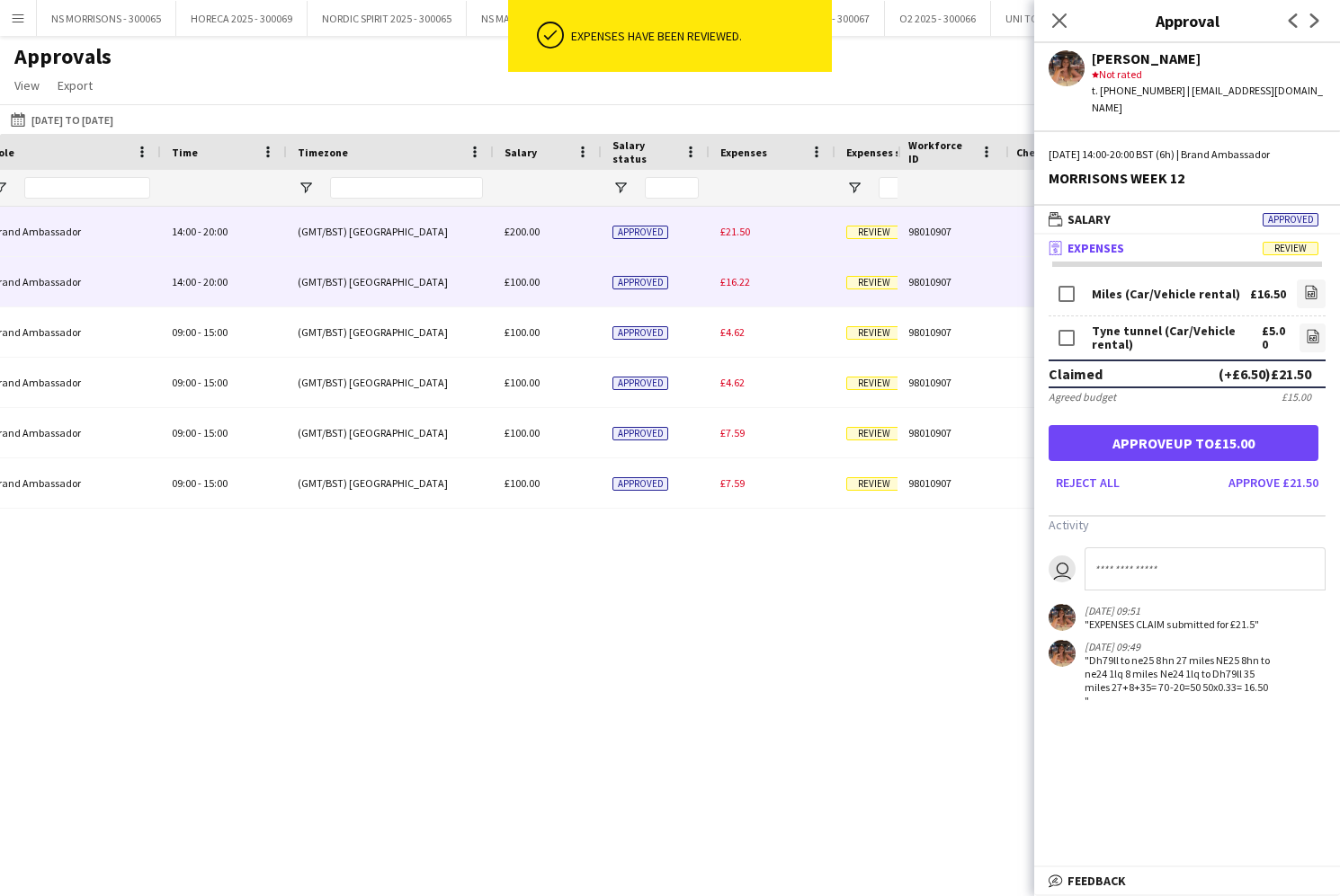
click at [725, 283] on span "£16.22" at bounding box center [734, 282] width 29 height 14
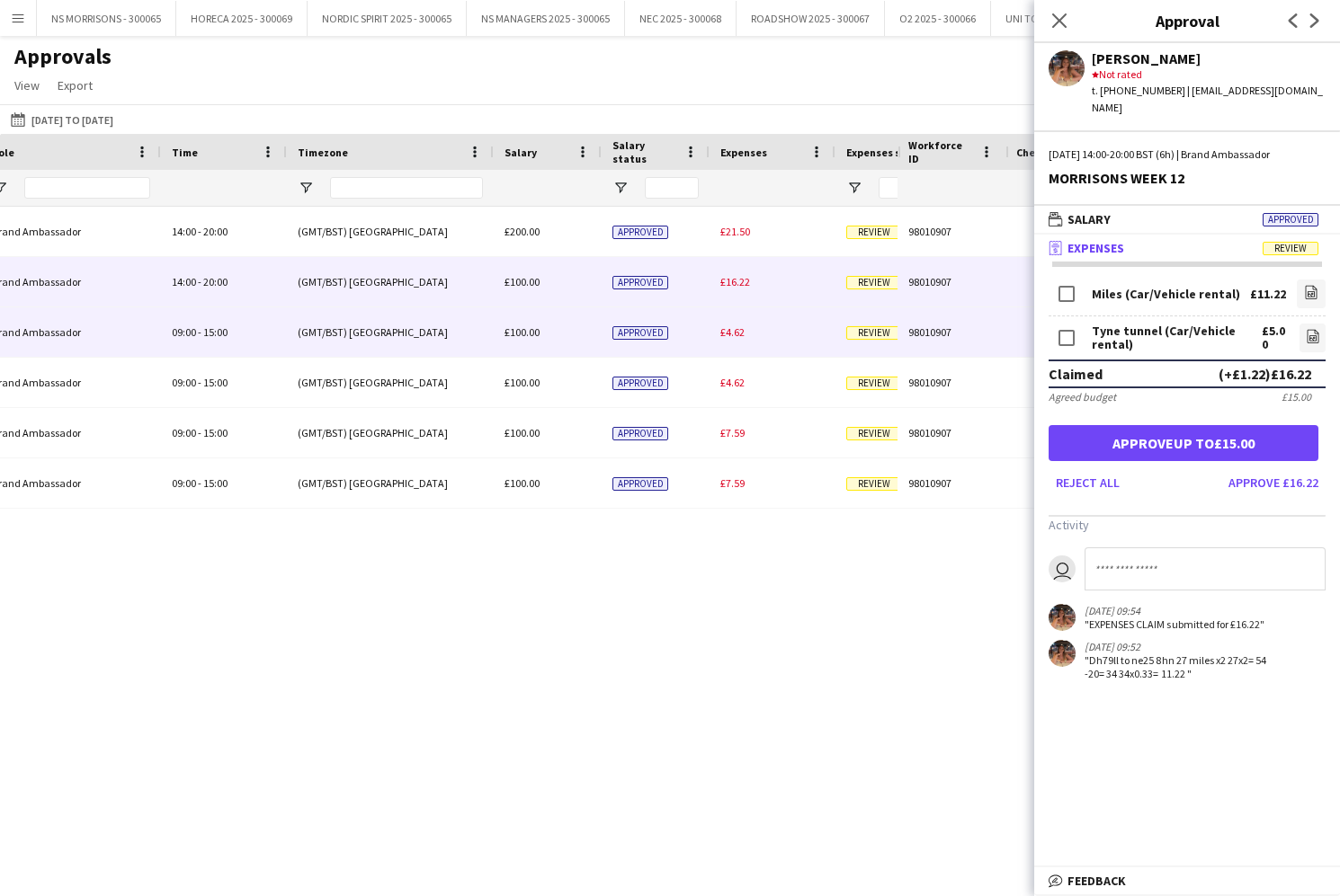
click at [742, 330] on span "£4.62" at bounding box center [732, 332] width 25 height 14
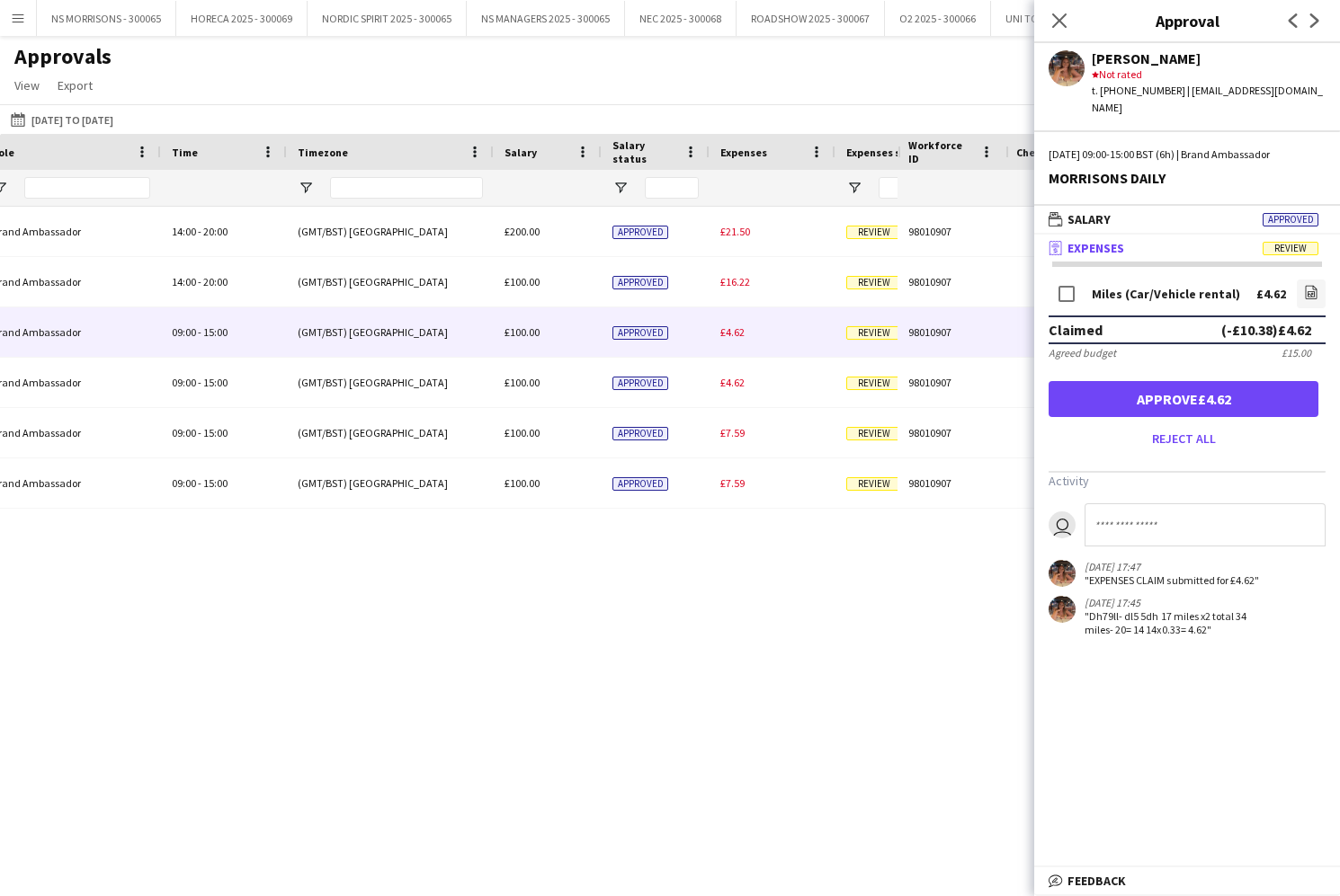
click at [1131, 381] on button "Approve £4.62" at bounding box center [1183, 399] width 270 height 36
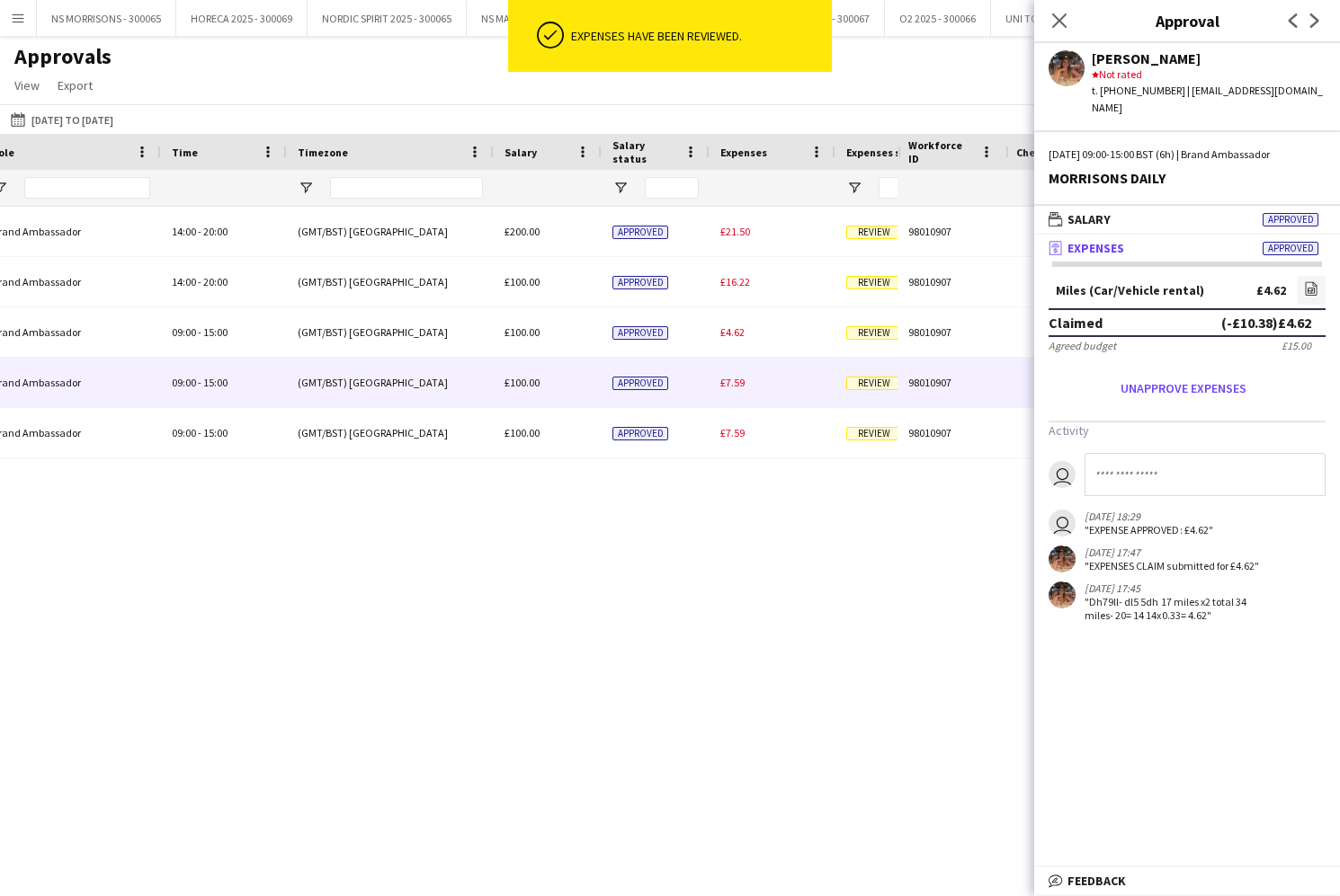
click at [740, 377] on div "£7.59" at bounding box center [773, 382] width 126 height 49
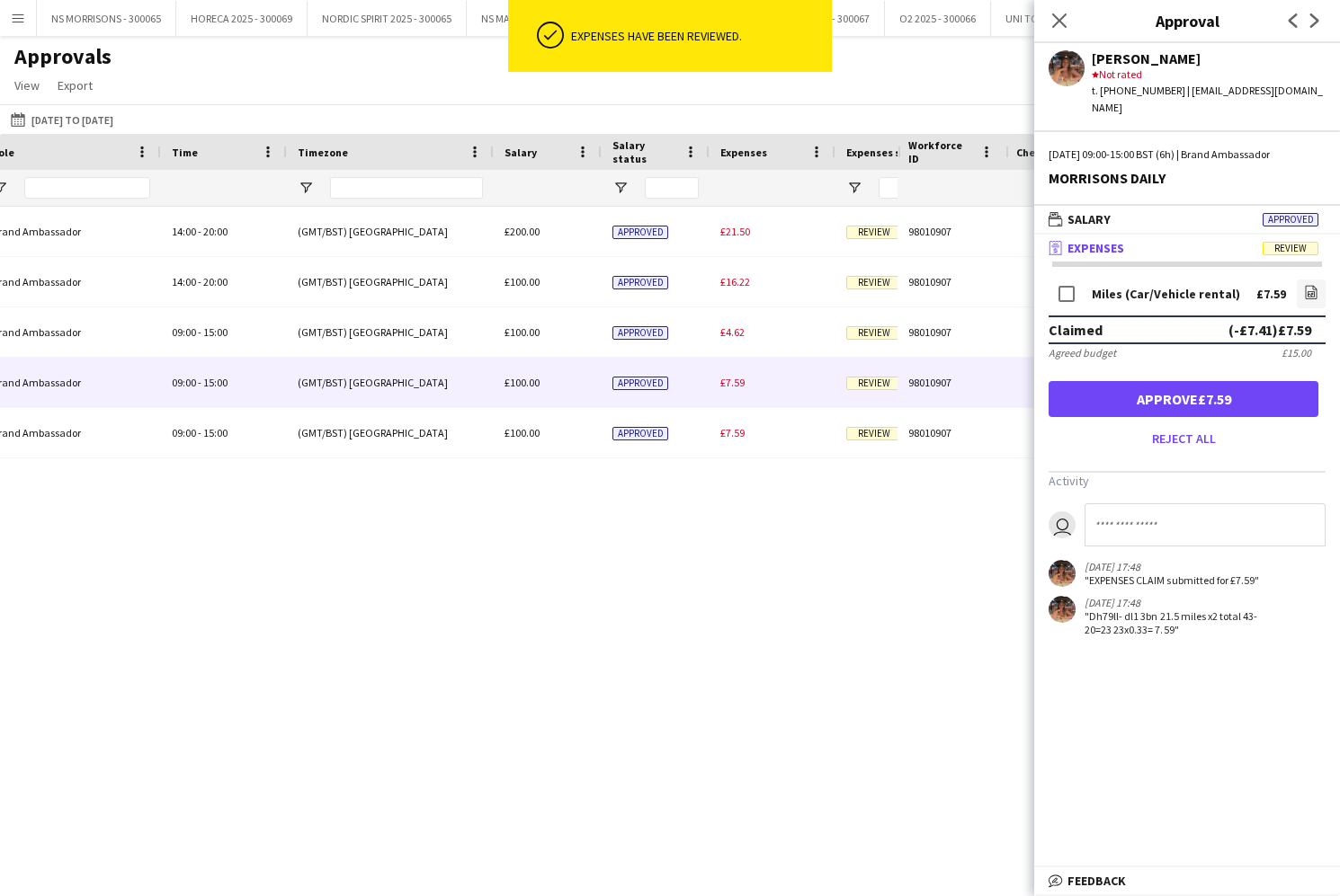
click at [1102, 381] on button "Approve £7.59" at bounding box center [1183, 399] width 270 height 36
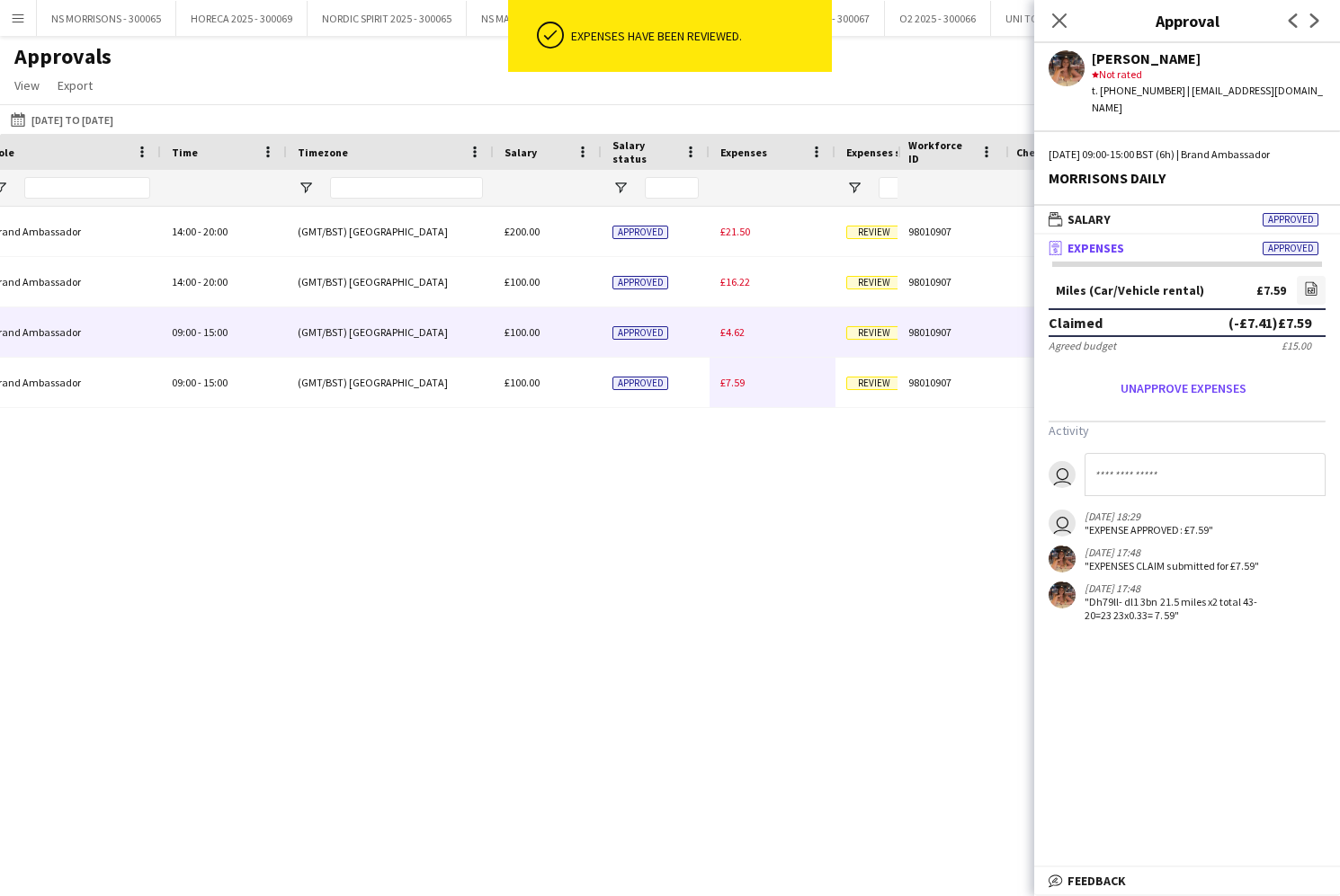
click at [728, 340] on div "£4.62" at bounding box center [773, 332] width 126 height 49
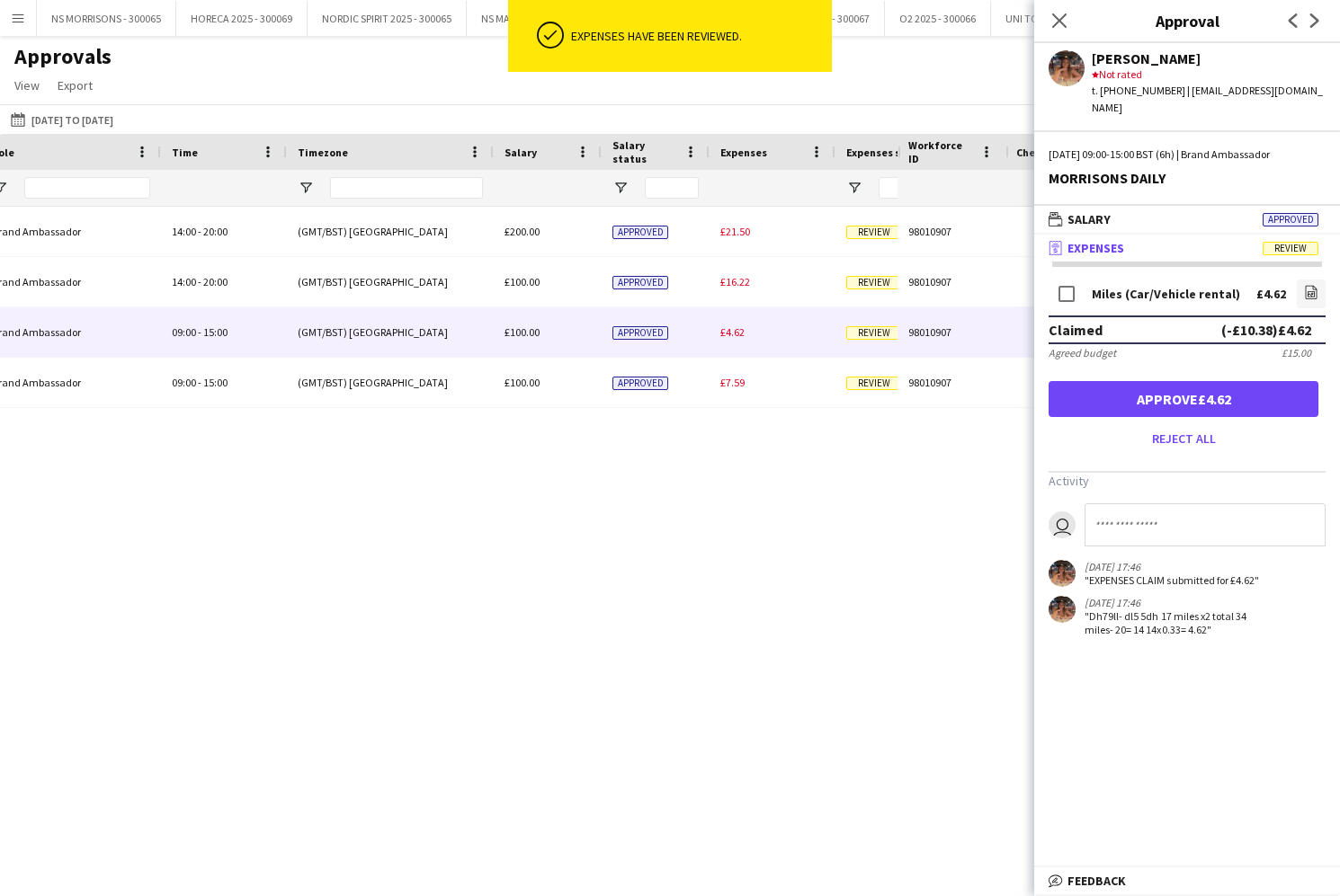
click at [1128, 388] on button "Approve £4.62" at bounding box center [1183, 399] width 270 height 36
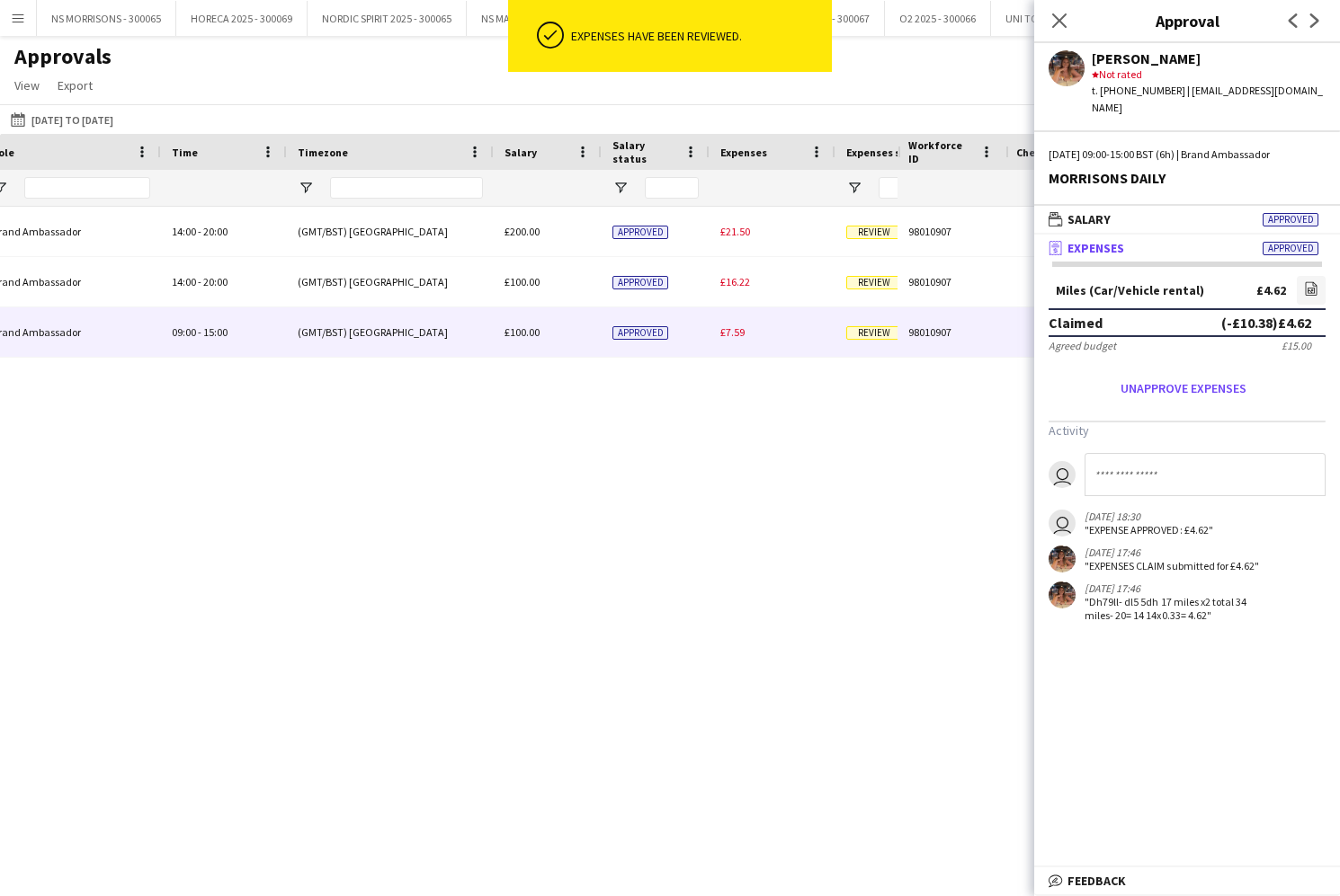
drag, startPoint x: 727, startPoint y: 337, endPoint x: 809, endPoint y: 336, distance: 82.0
click at [728, 337] on span "£7.59" at bounding box center [732, 332] width 25 height 14
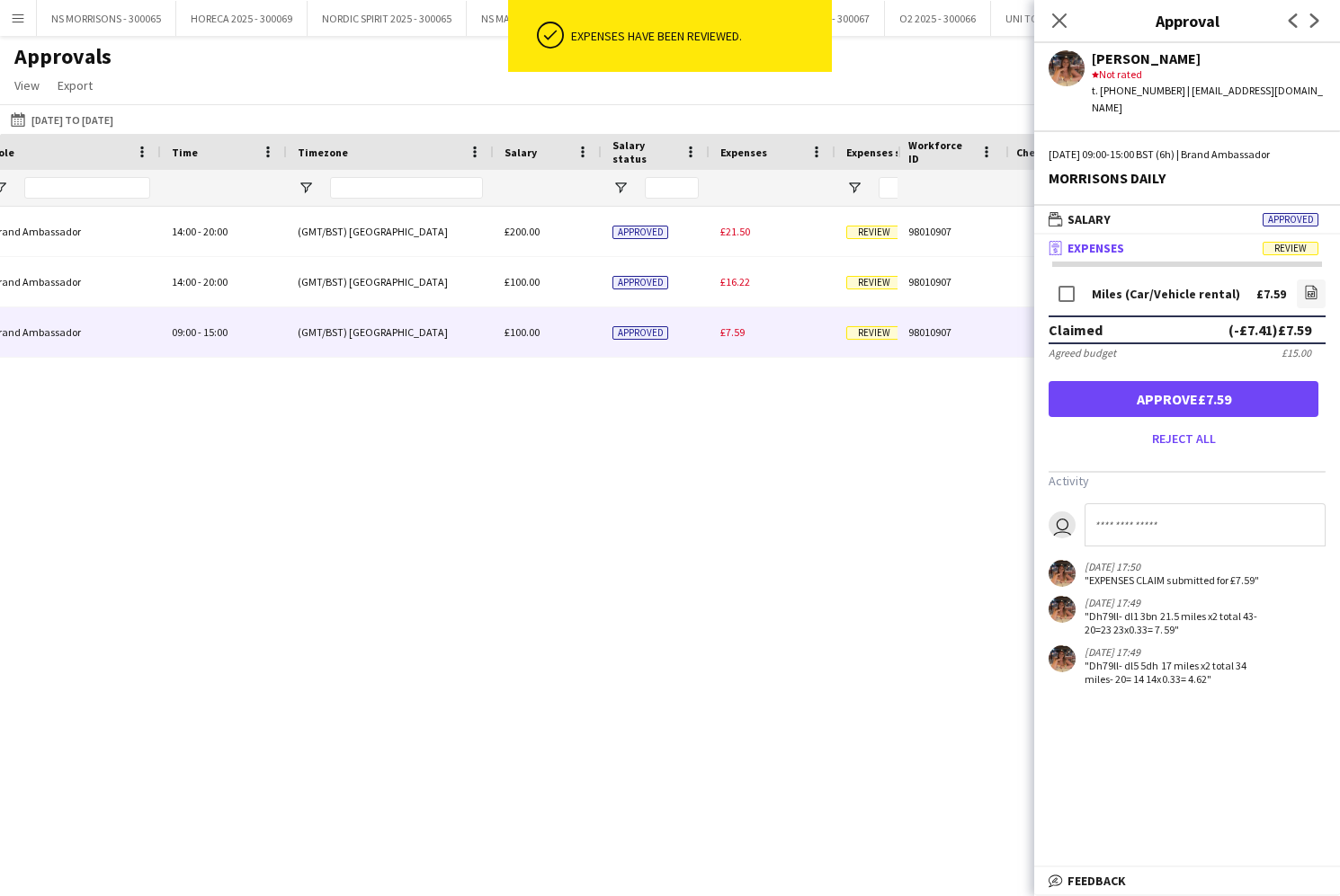
click at [1105, 381] on button "Approve £7.59" at bounding box center [1183, 399] width 270 height 36
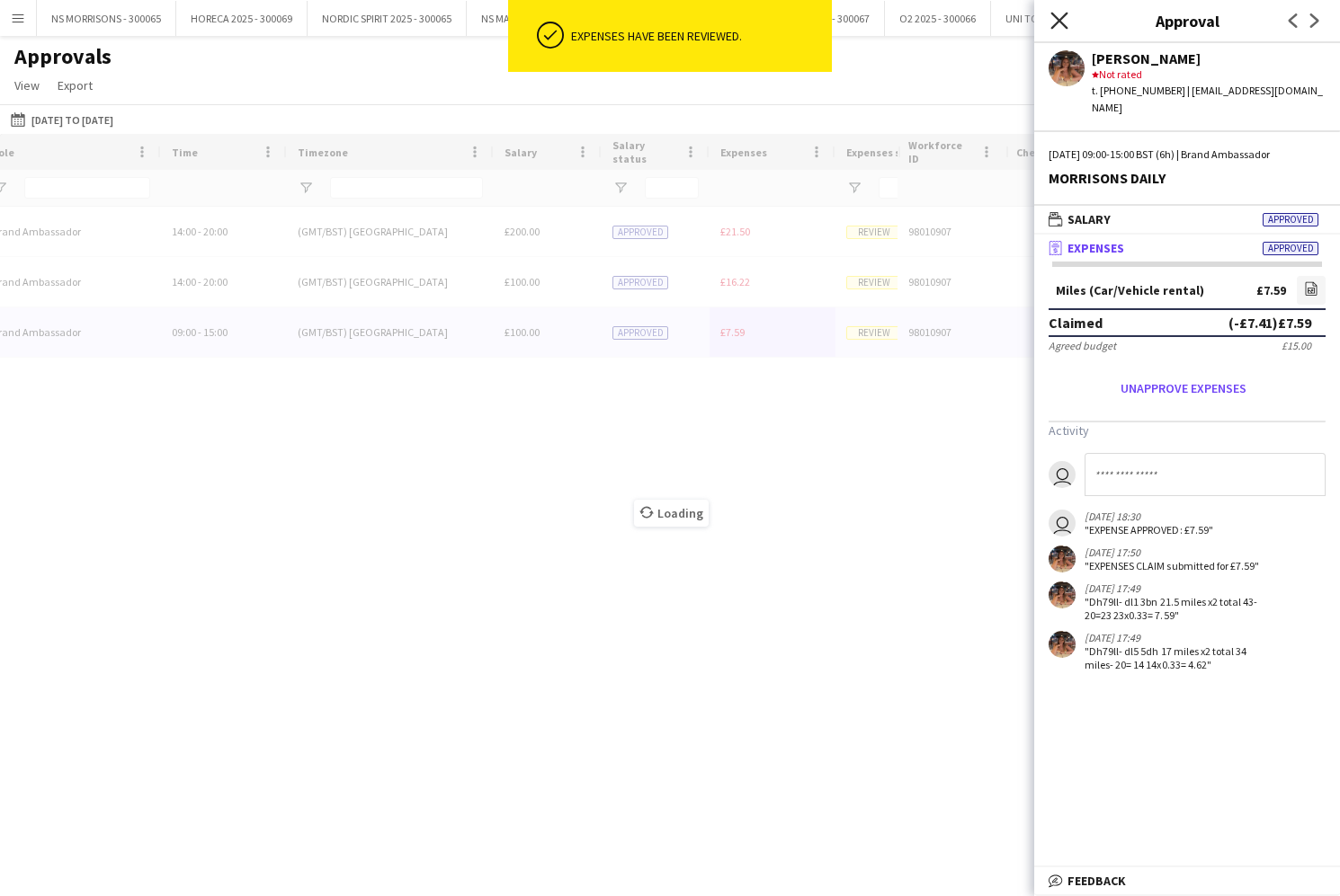
click at [1058, 23] on icon at bounding box center [1058, 20] width 17 height 17
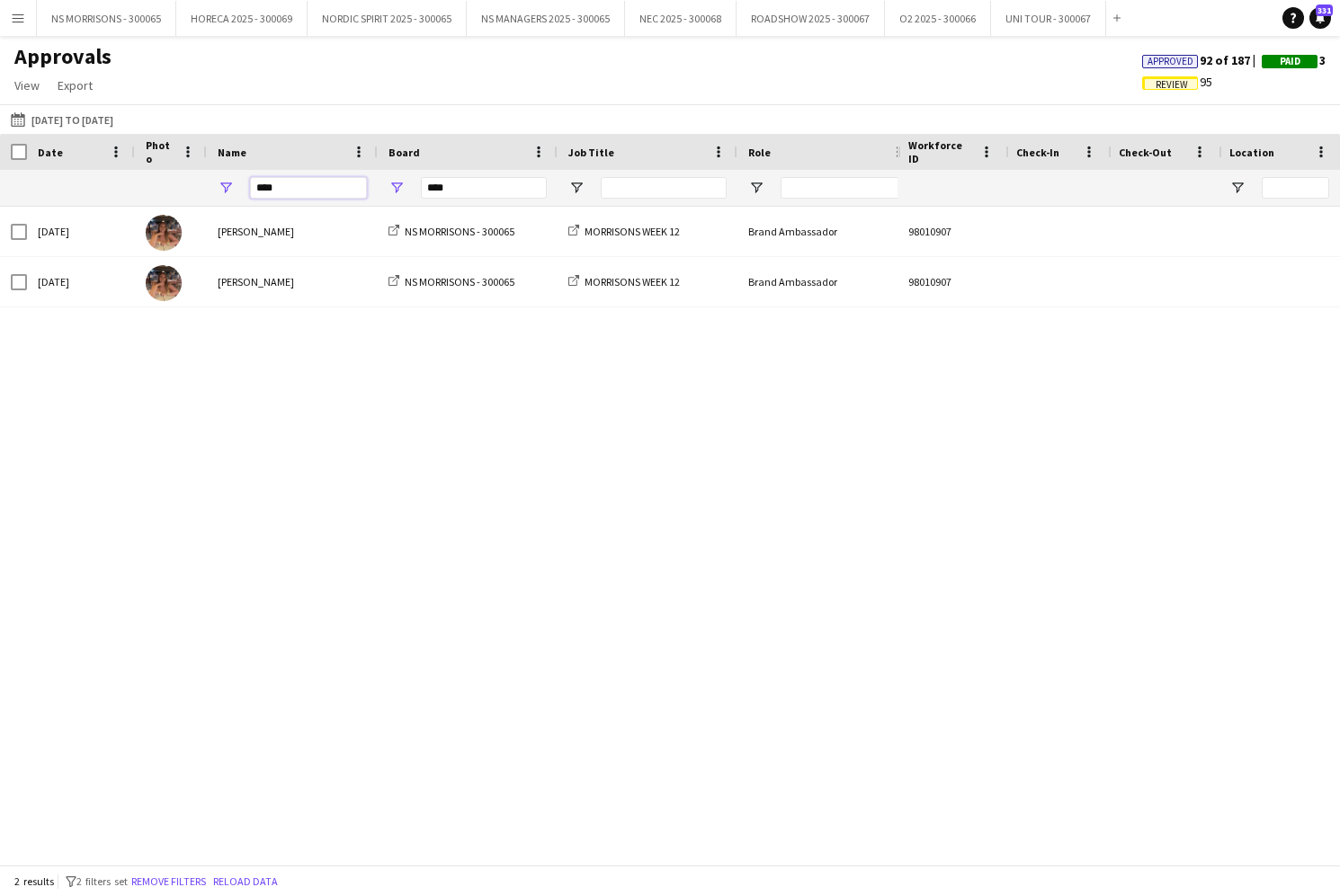
click at [338, 192] on input "****" at bounding box center [308, 188] width 117 height 22
type input "*"
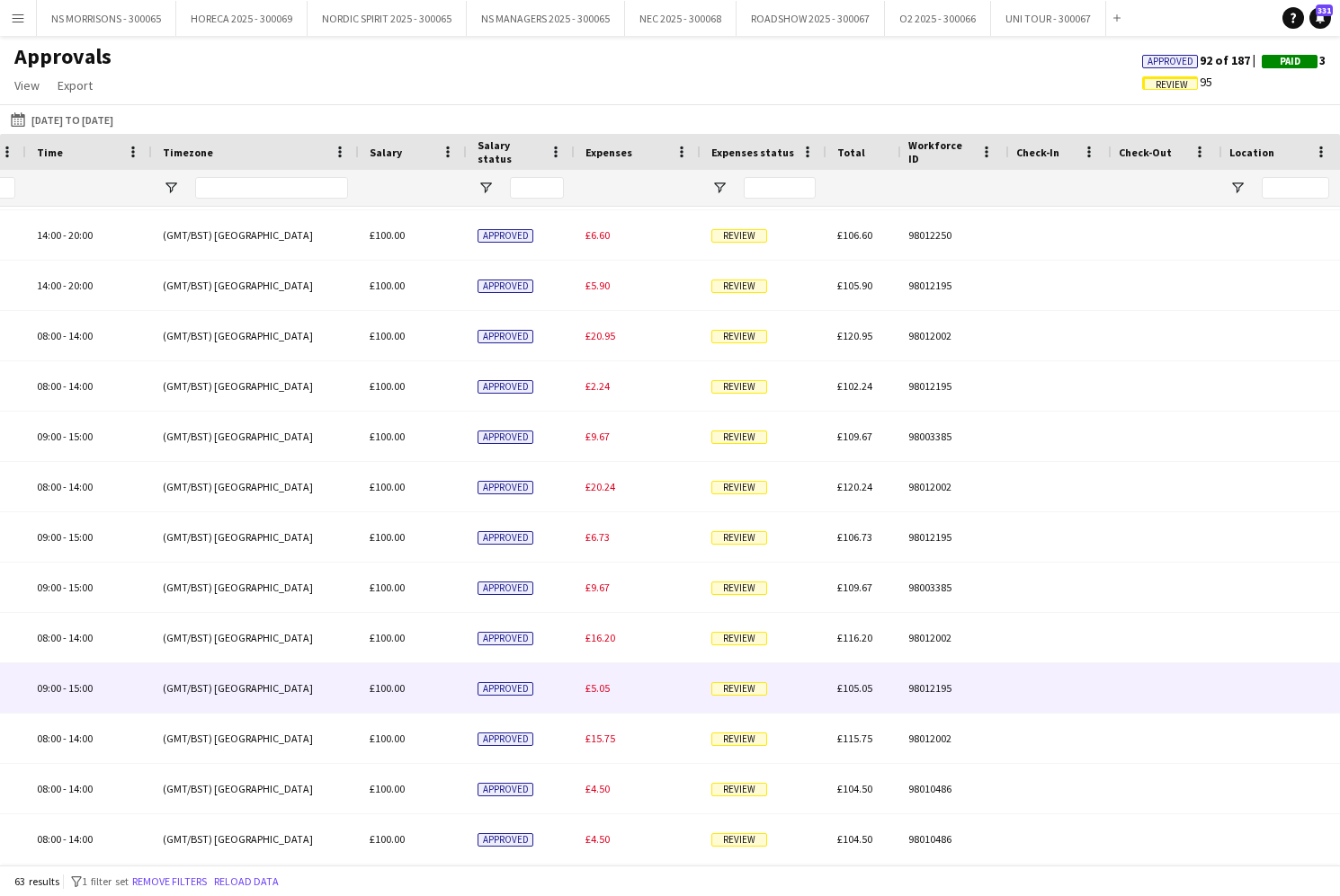
click at [590, 685] on span "£5.05" at bounding box center [597, 688] width 25 height 14
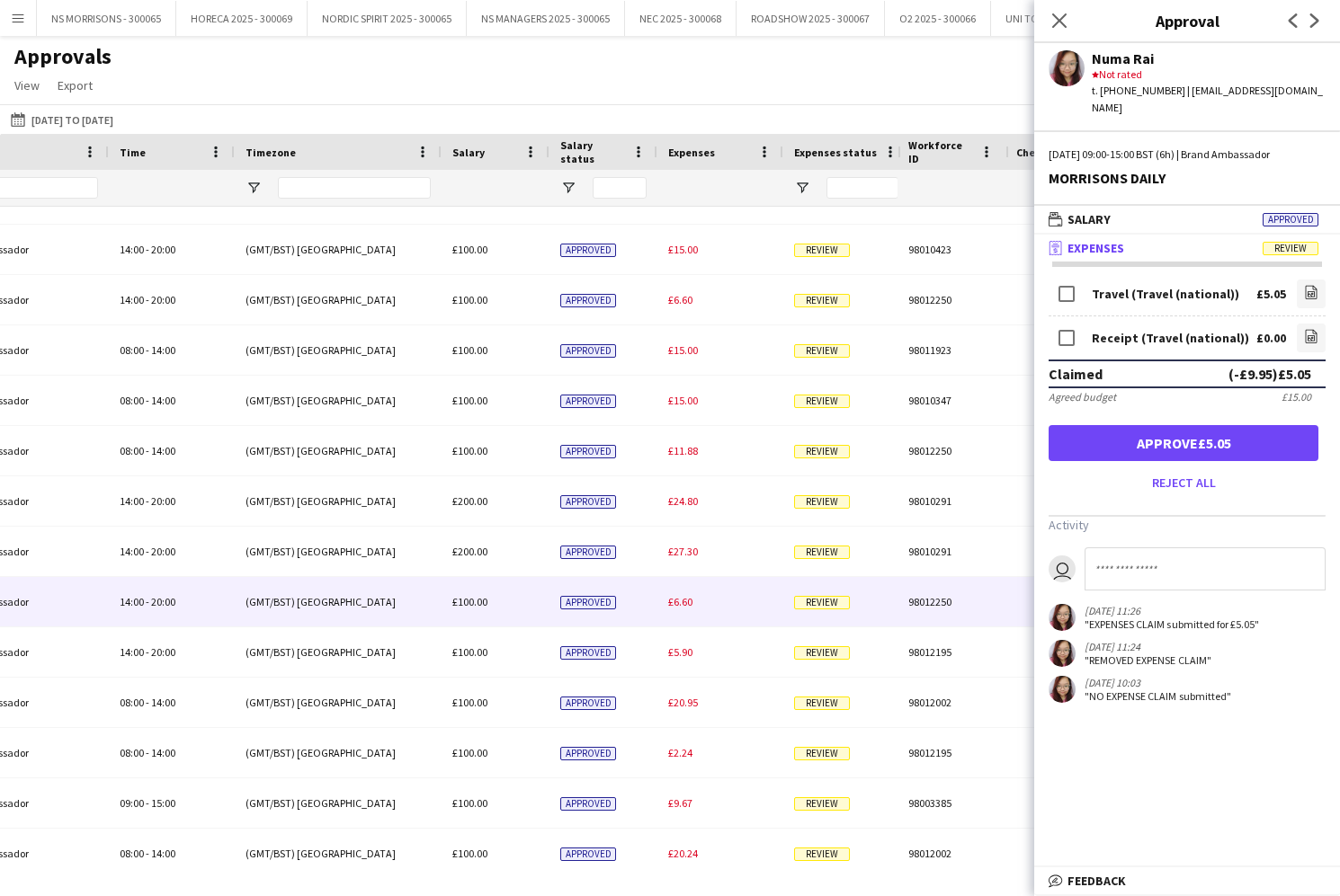
click at [669, 599] on span "£6.60" at bounding box center [680, 602] width 25 height 14
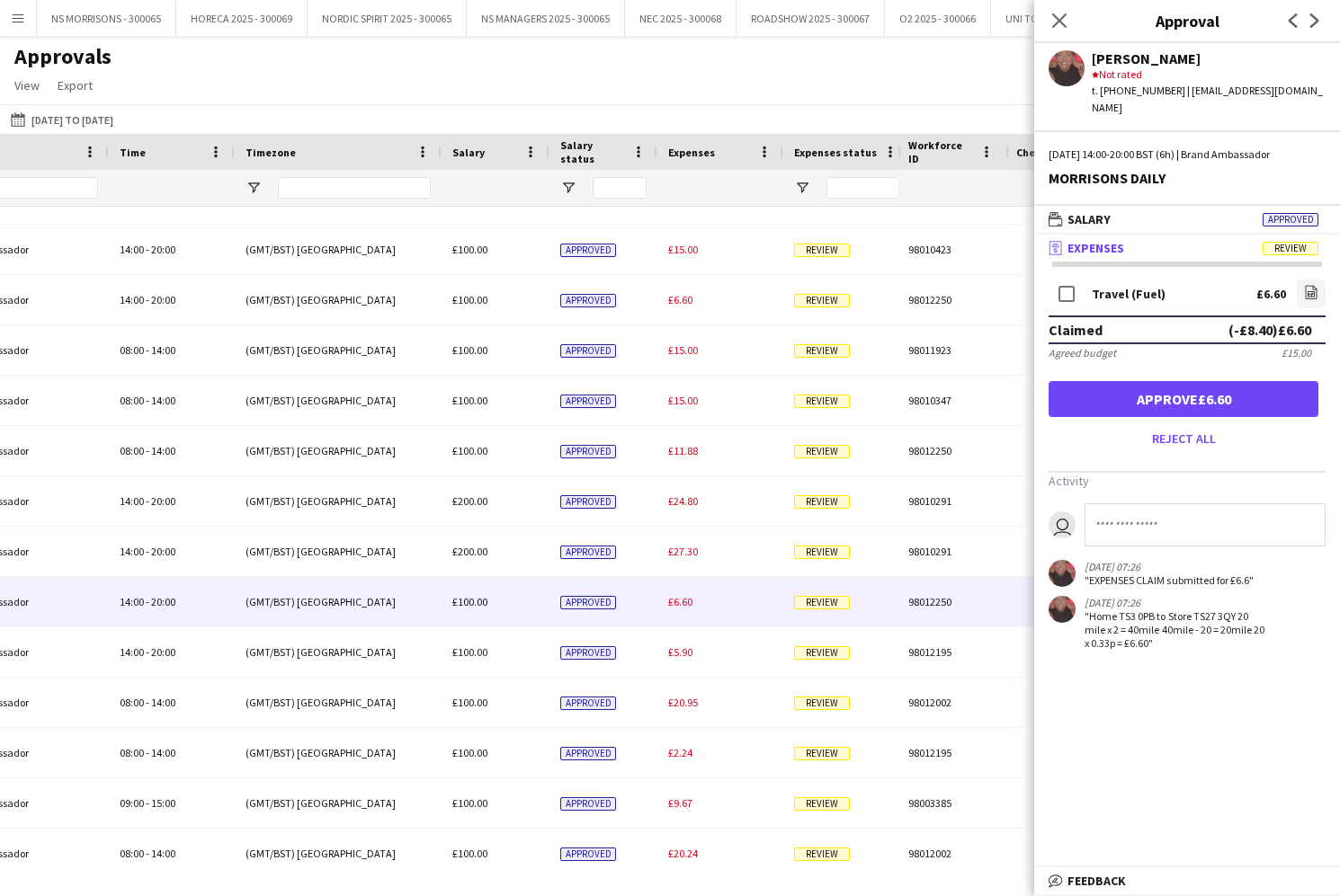
click at [1179, 381] on button "Approve £6.60" at bounding box center [1183, 399] width 270 height 36
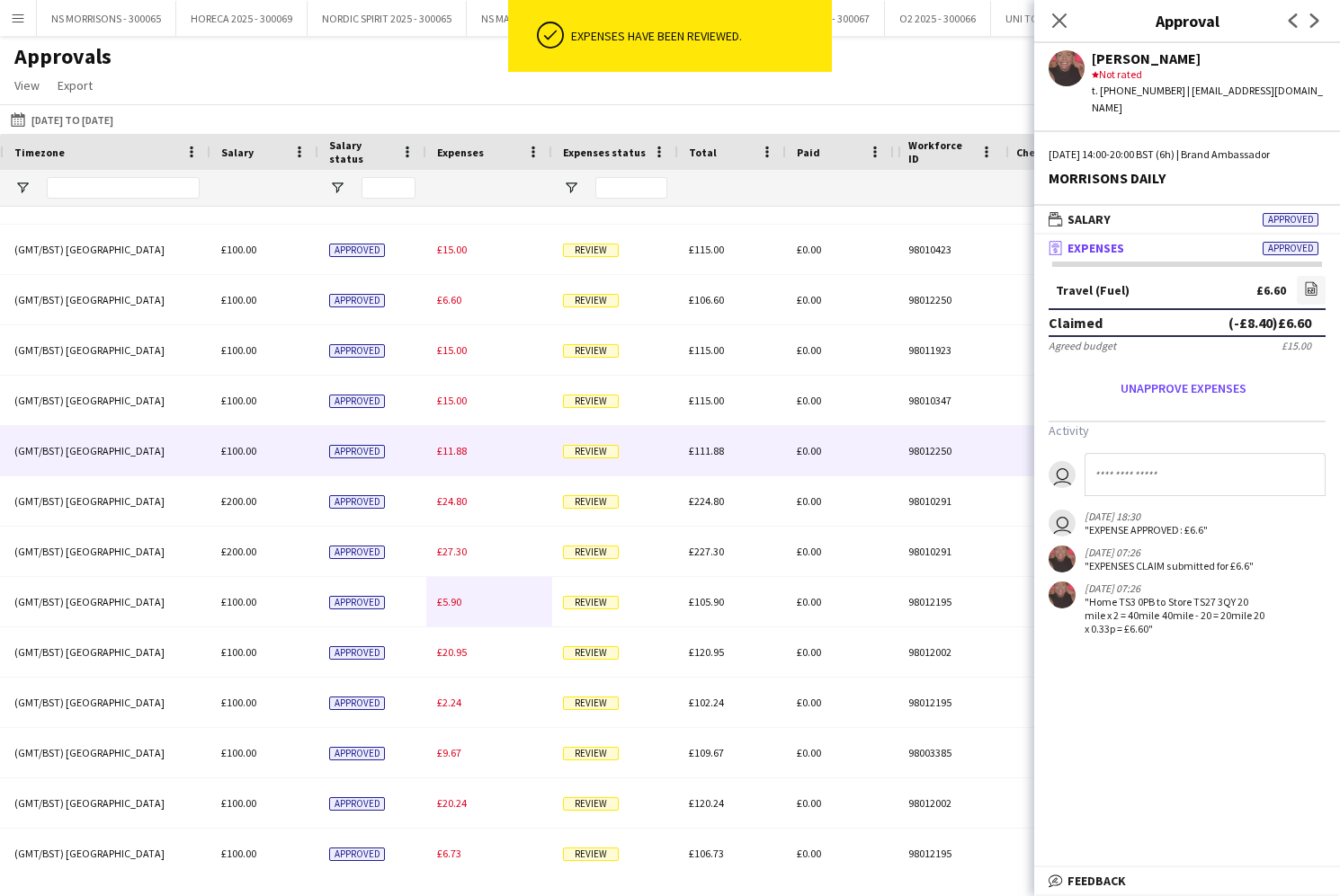
click at [456, 449] on span "£11.88" at bounding box center [452, 451] width 29 height 14
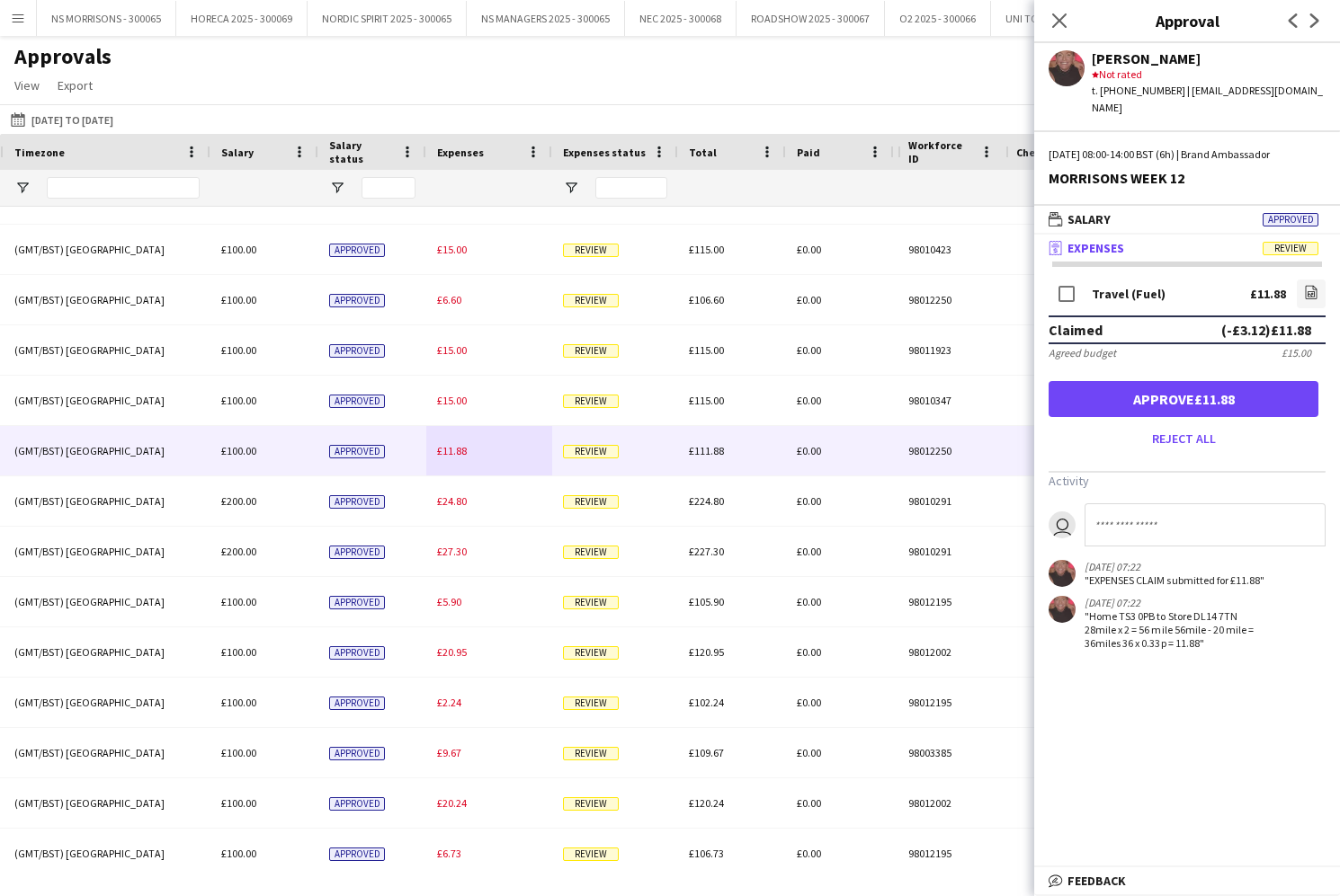
click at [1082, 381] on button "Approve £11.88" at bounding box center [1183, 399] width 270 height 36
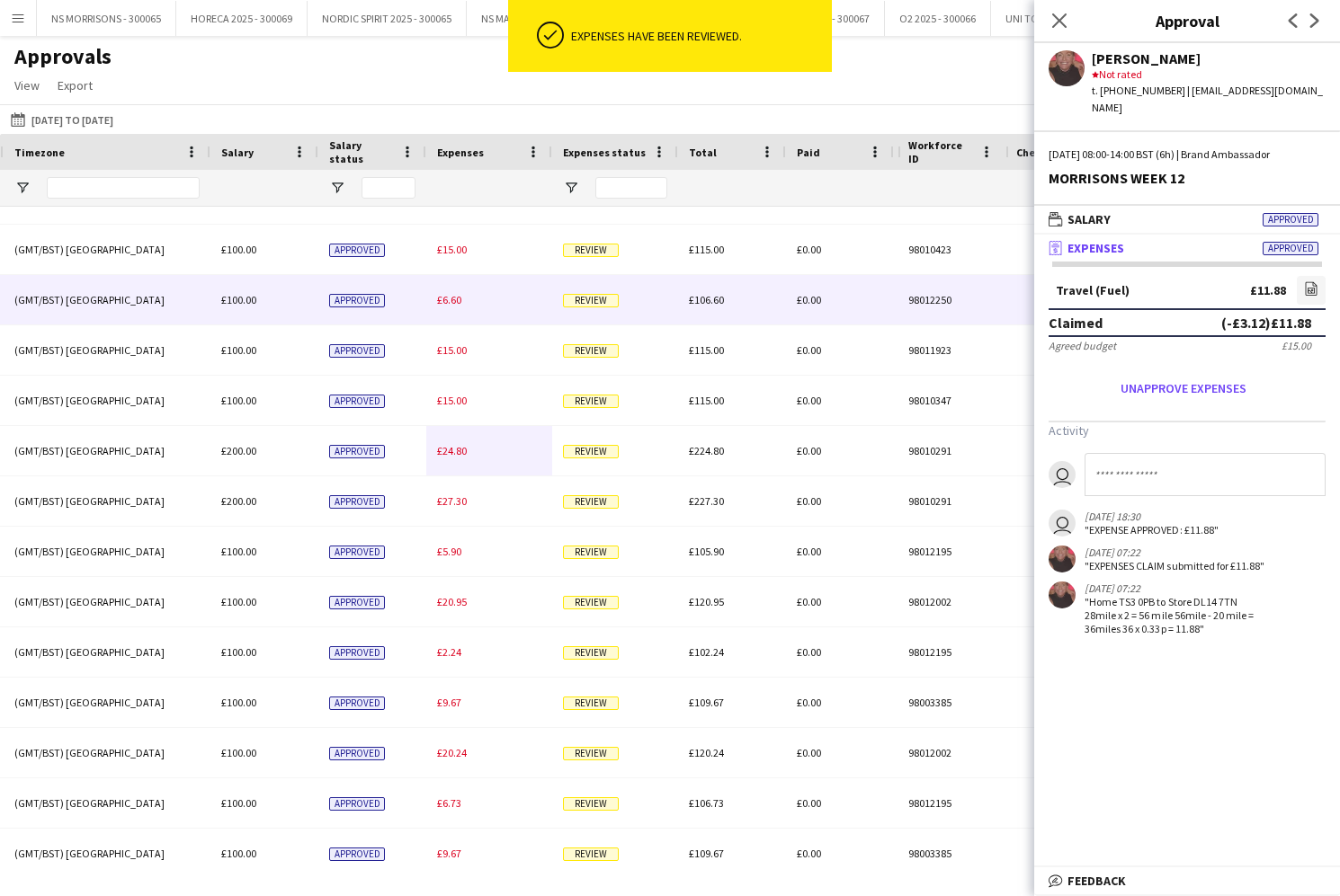
click at [459, 304] on span "£6.60" at bounding box center [449, 299] width 25 height 14
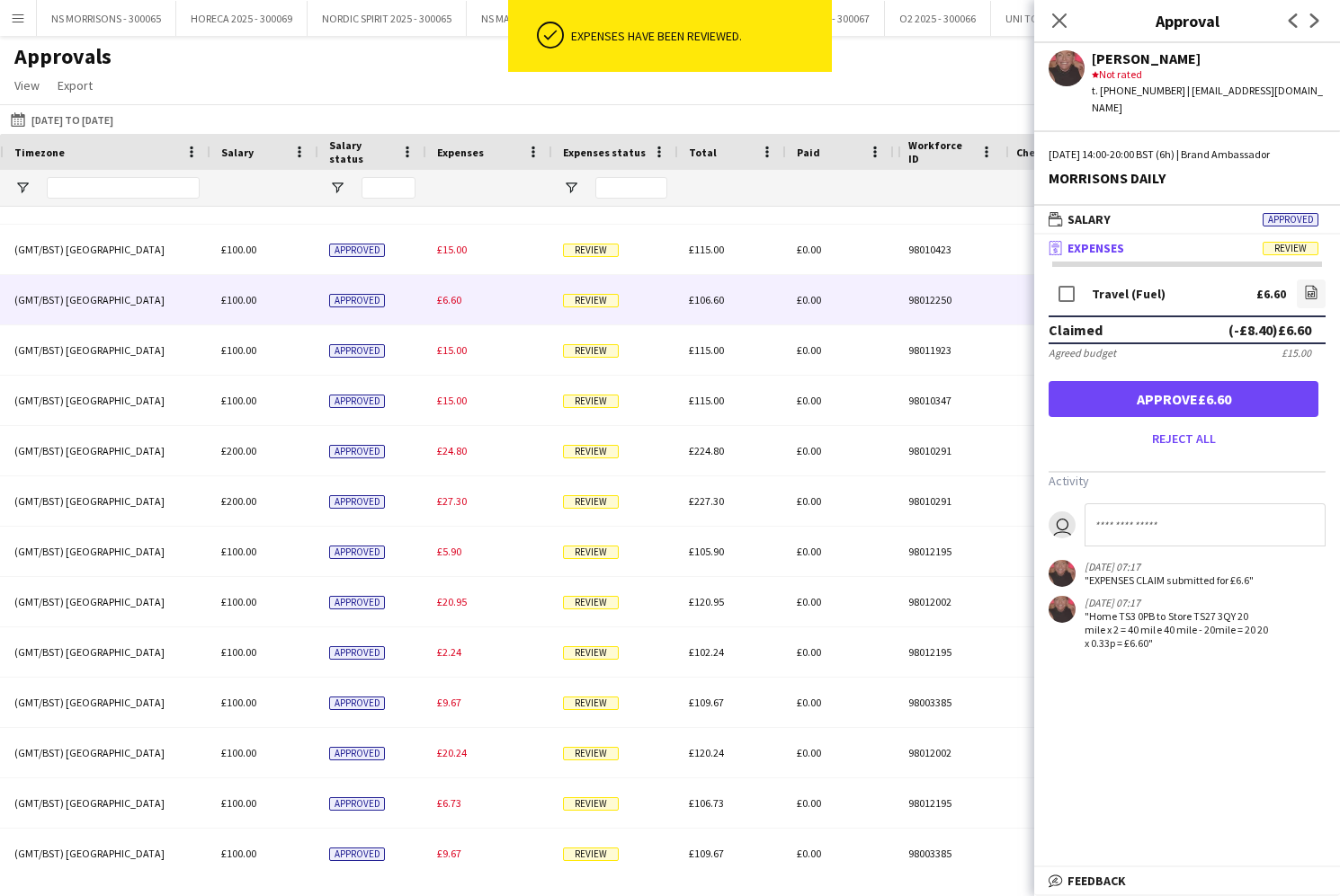
click at [1206, 381] on button "Approve £6.60" at bounding box center [1183, 399] width 270 height 36
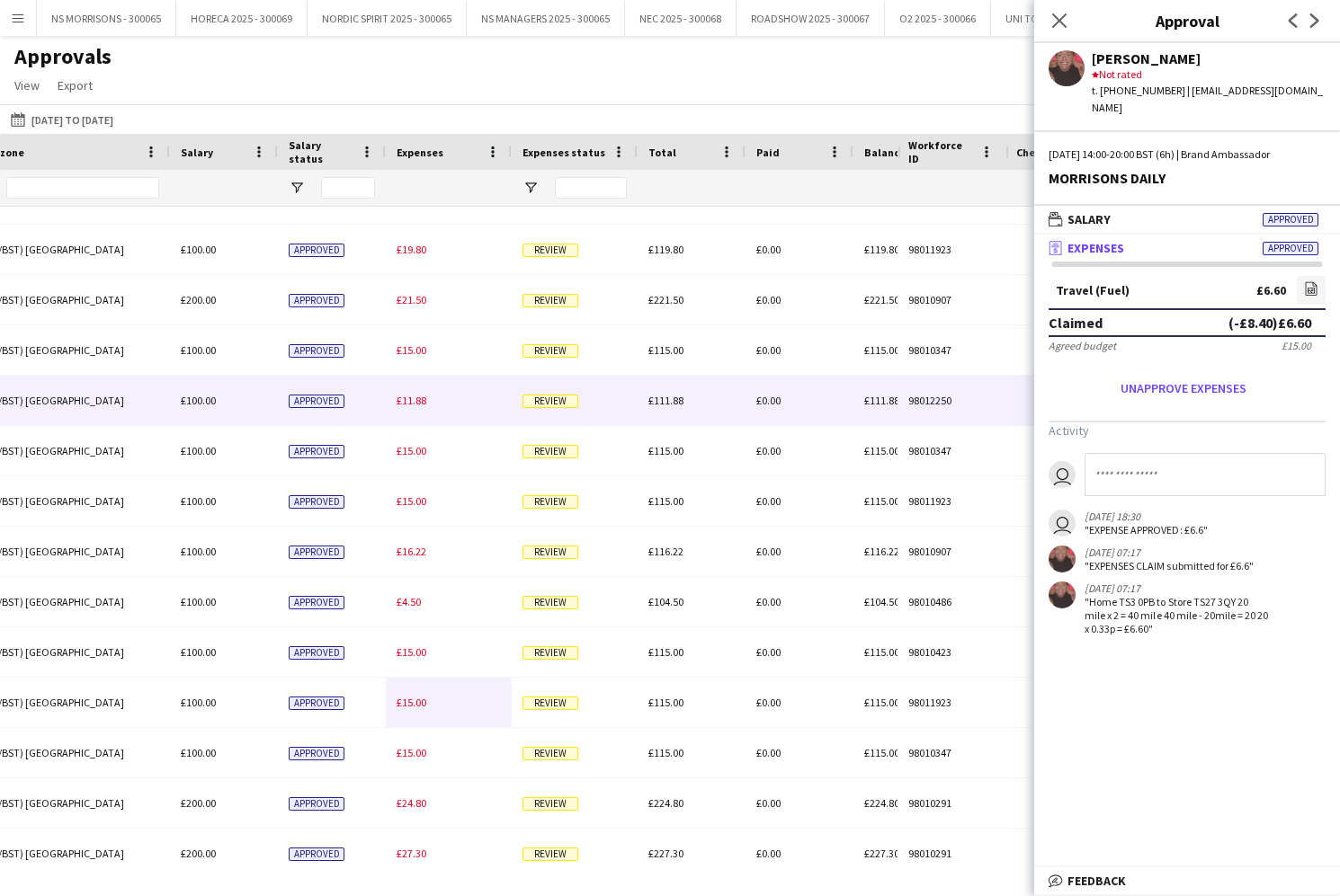
click at [407, 402] on span "£11.88" at bounding box center [412, 400] width 29 height 14
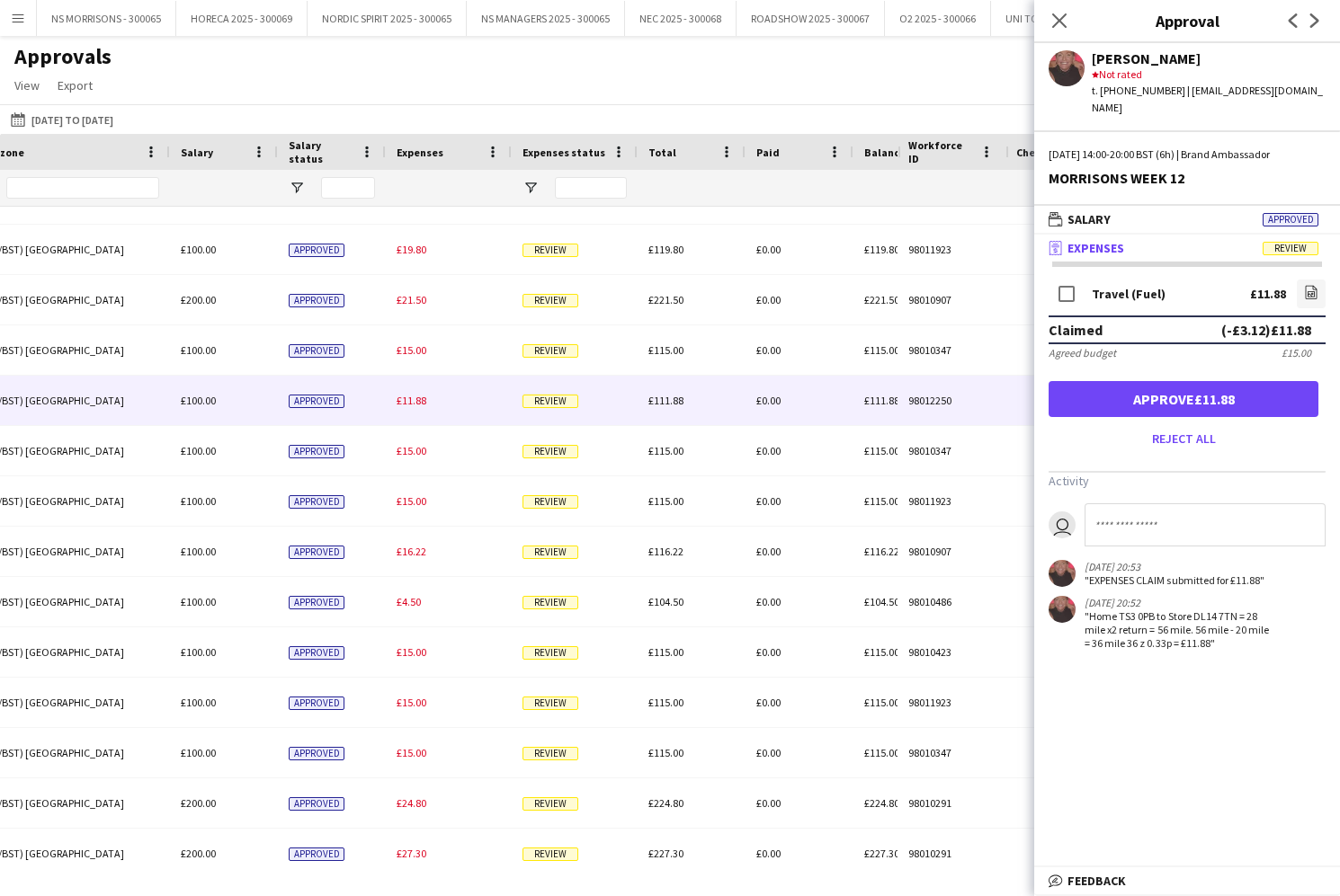
click at [1175, 387] on button "Approve £11.88" at bounding box center [1183, 399] width 270 height 36
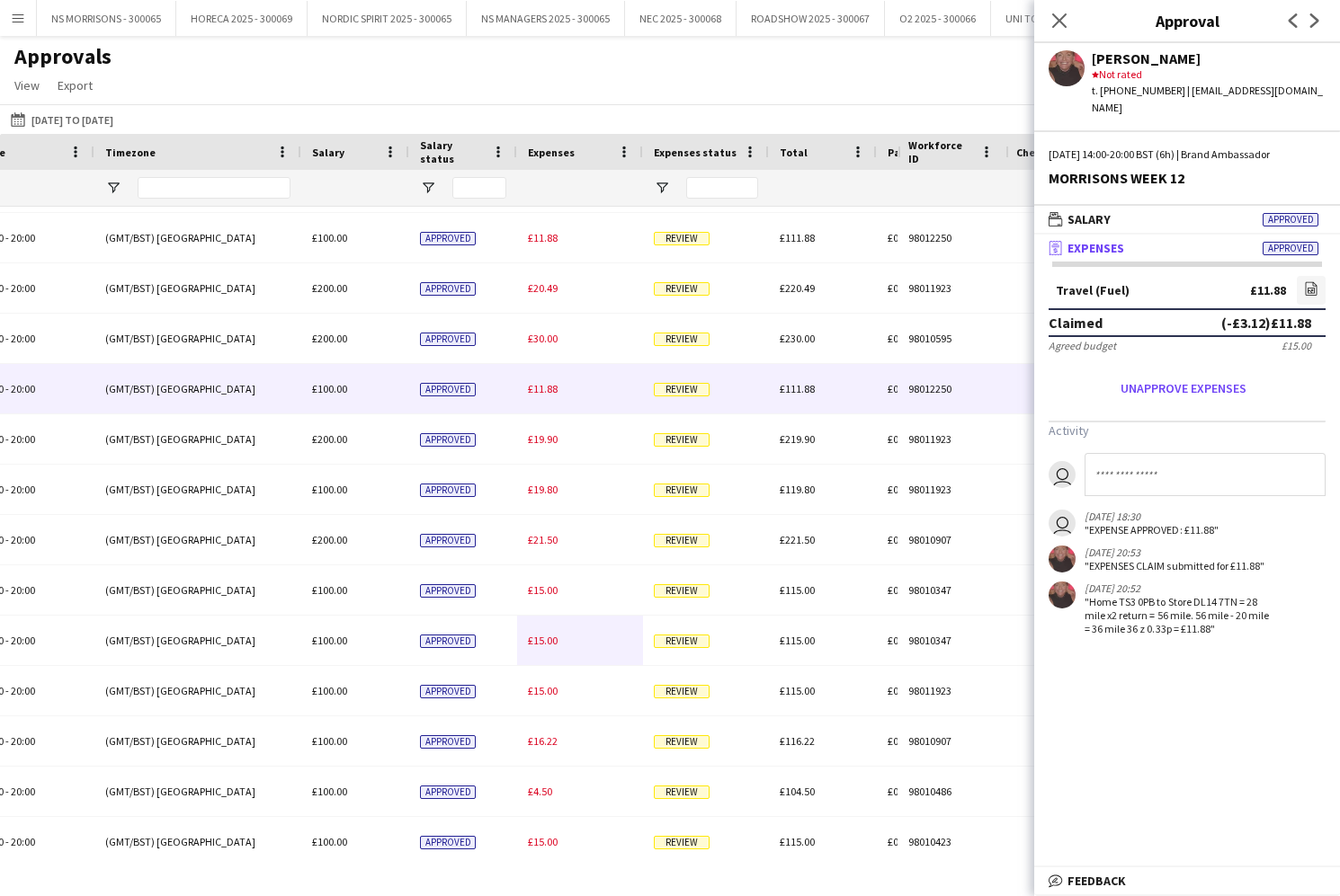
click at [554, 392] on span "£11.88" at bounding box center [542, 389] width 29 height 14
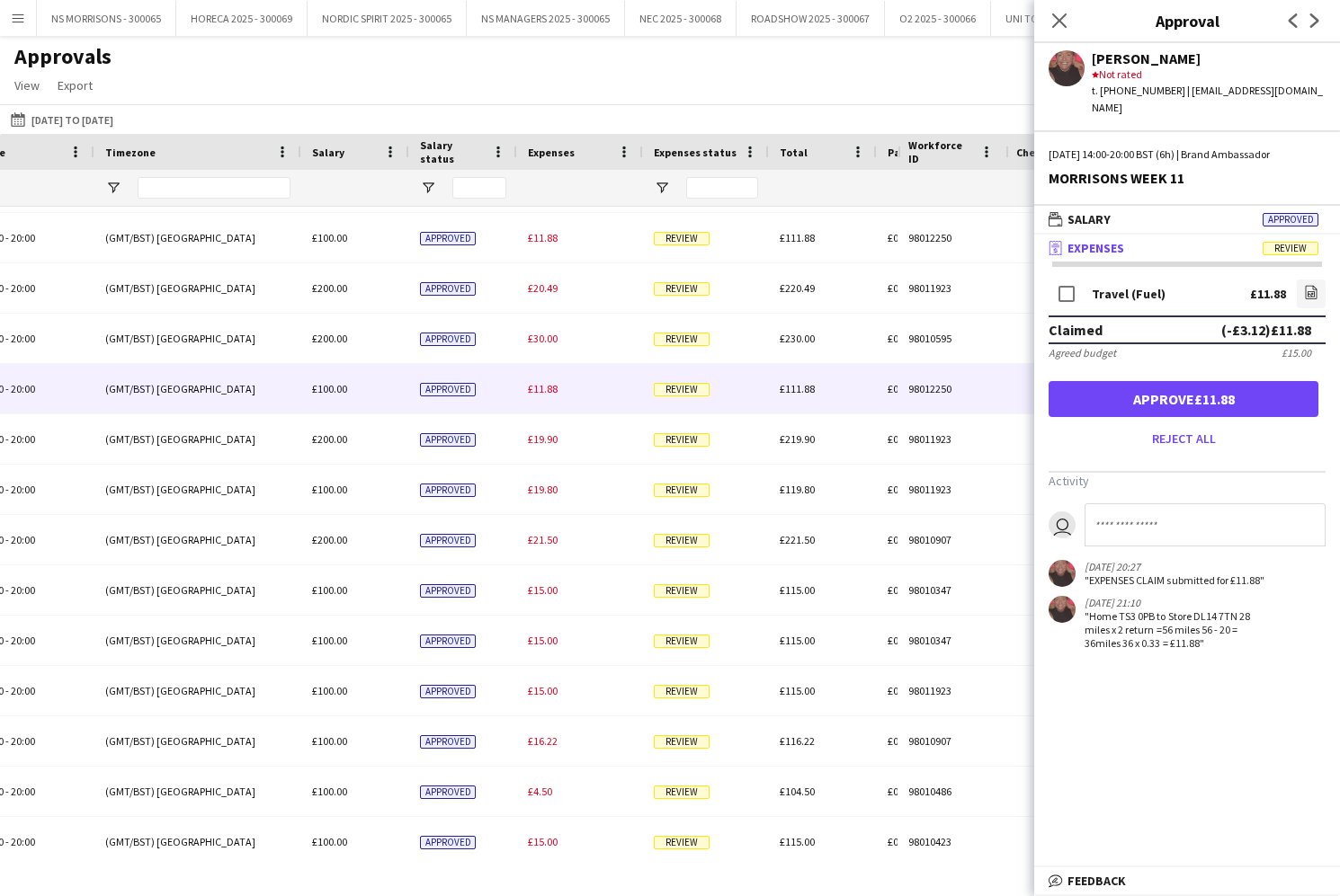
click at [1079, 388] on button "Approve £11.88" at bounding box center [1183, 399] width 270 height 36
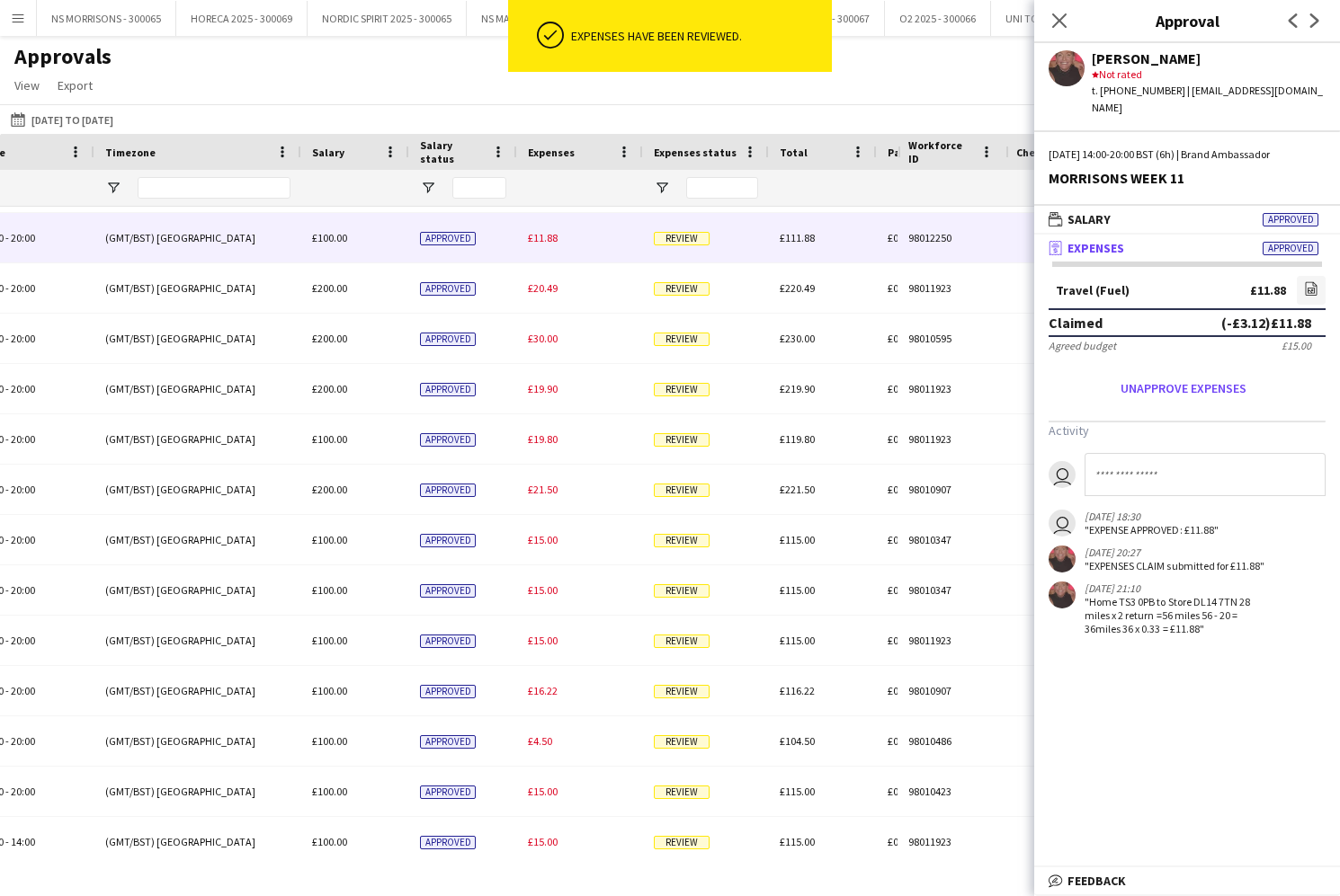
click at [547, 240] on span "£11.88" at bounding box center [542, 238] width 29 height 14
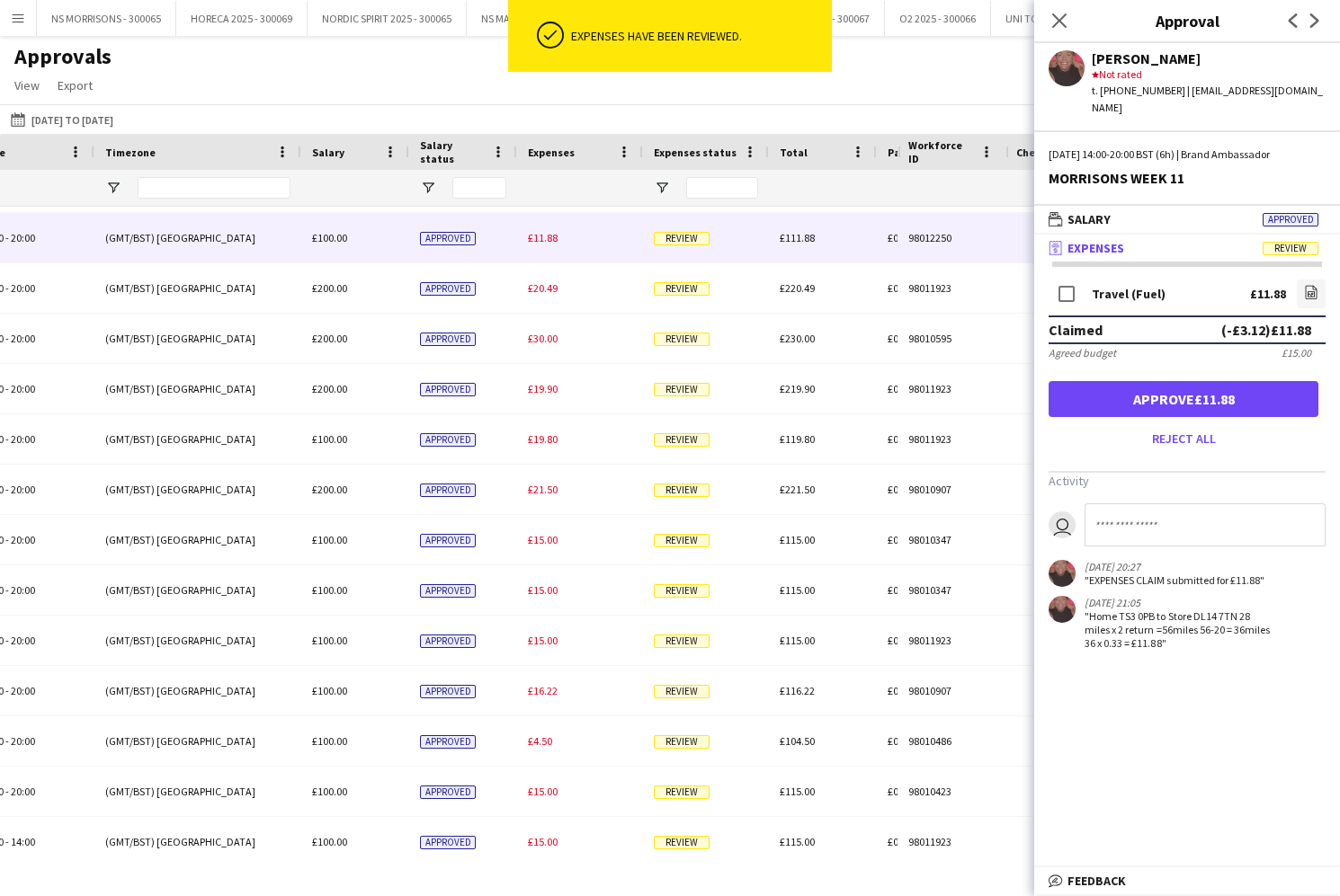
drag, startPoint x: 1093, startPoint y: 373, endPoint x: 1013, endPoint y: 398, distance: 83.8
click at [1093, 381] on button "Approve £11.88" at bounding box center [1183, 399] width 270 height 36
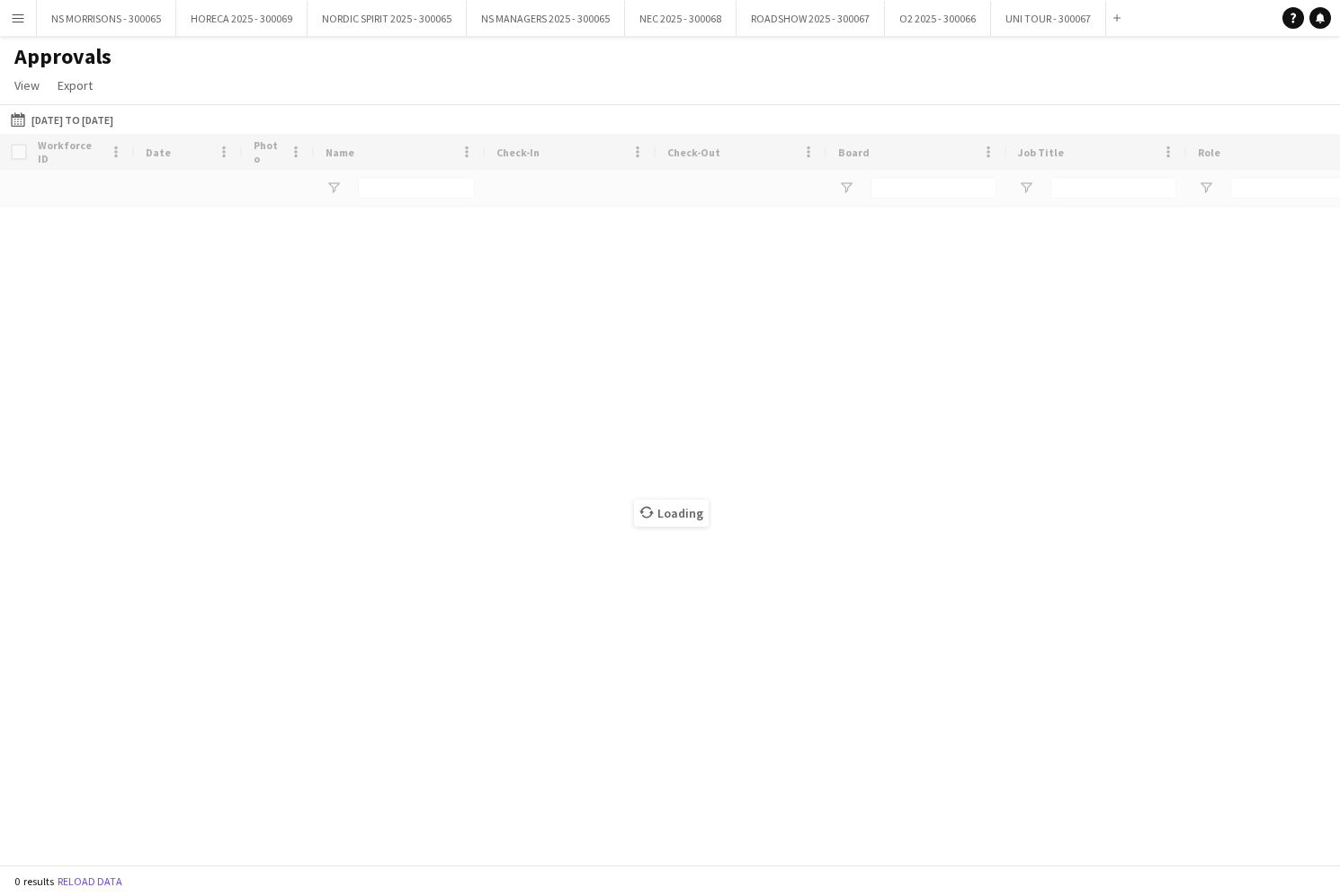
type input "***"
type input "****"
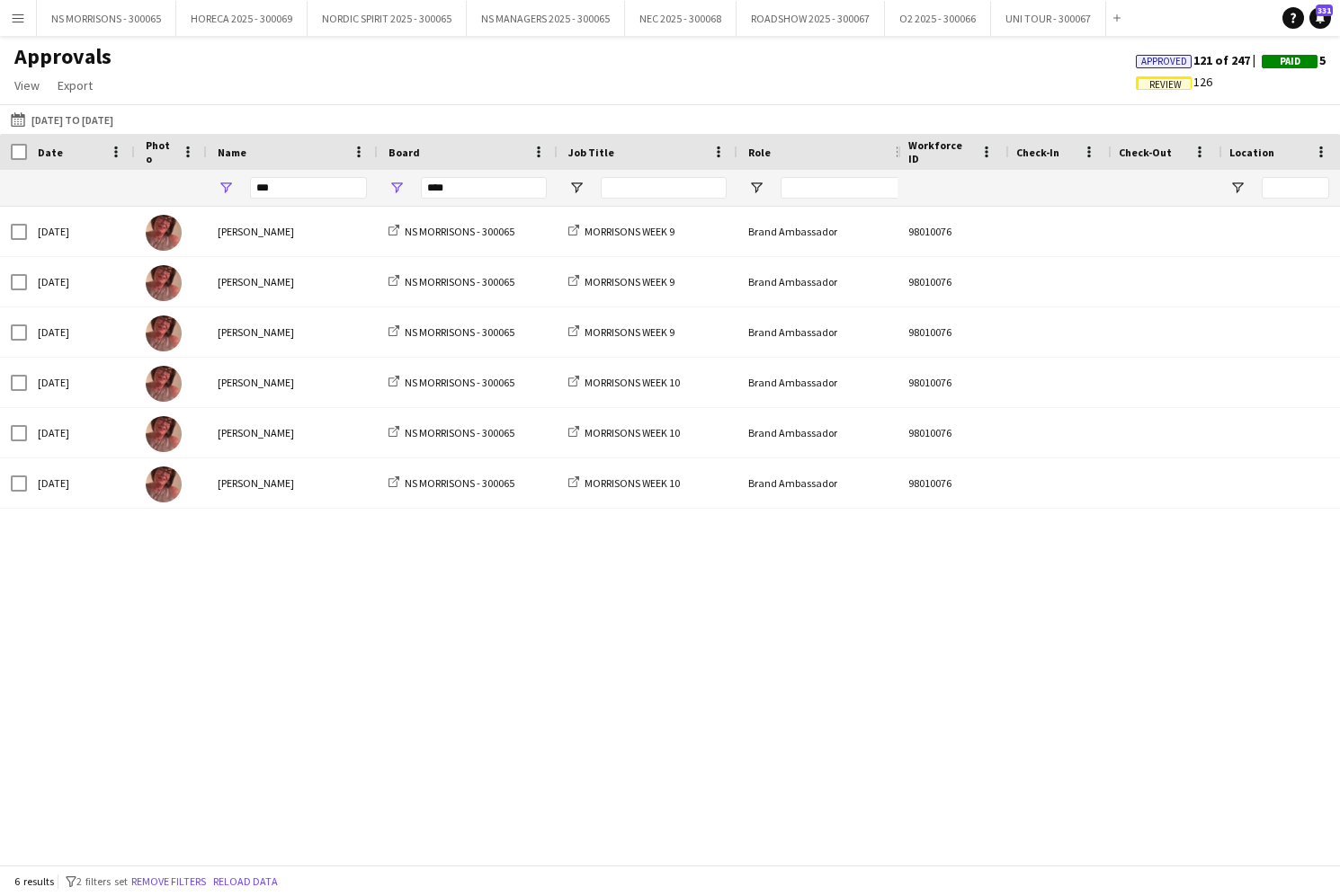
click at [15, 16] on app-icon "Menu" at bounding box center [18, 18] width 15 height 15
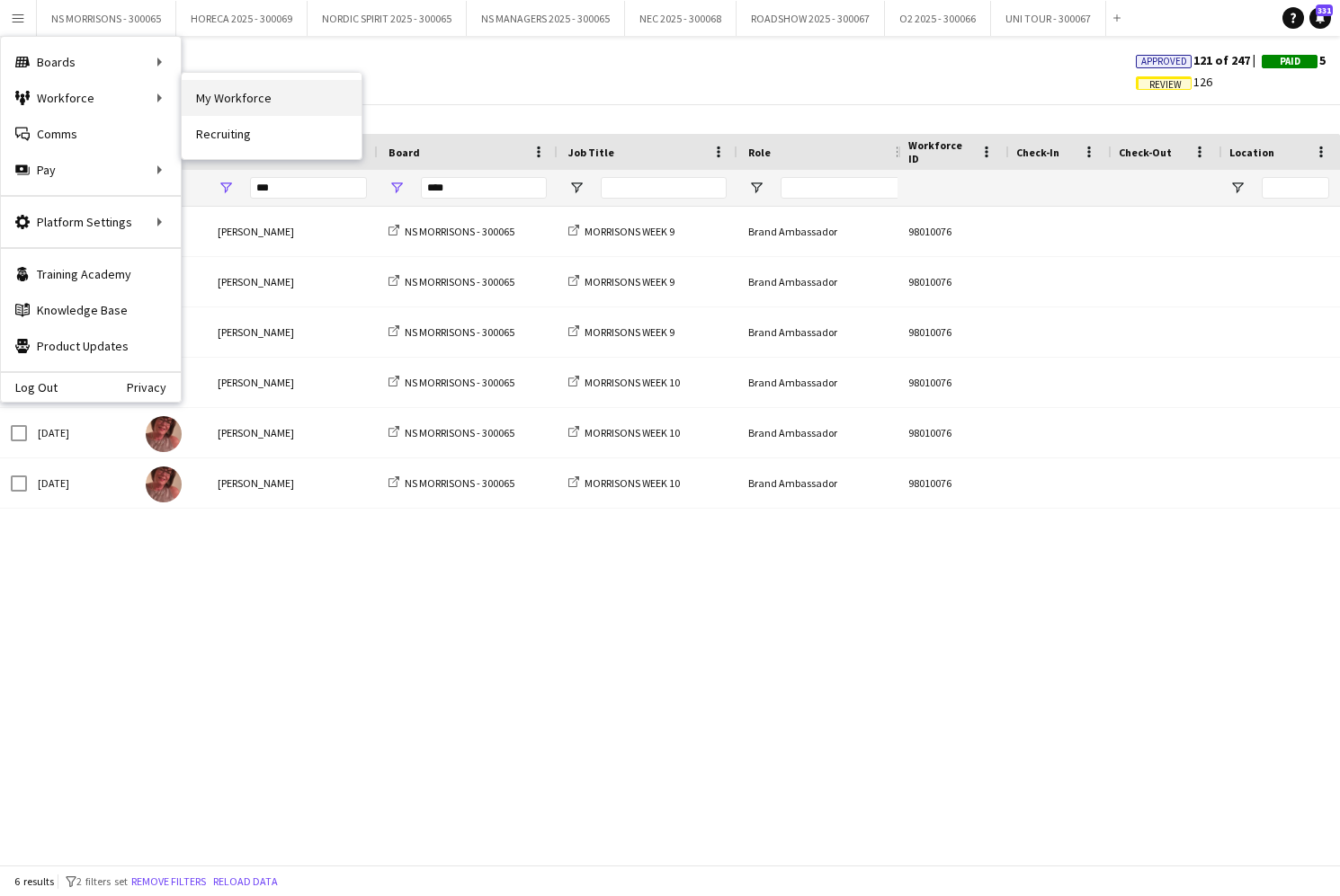
click at [187, 99] on link "My Workforce" at bounding box center [272, 97] width 180 height 36
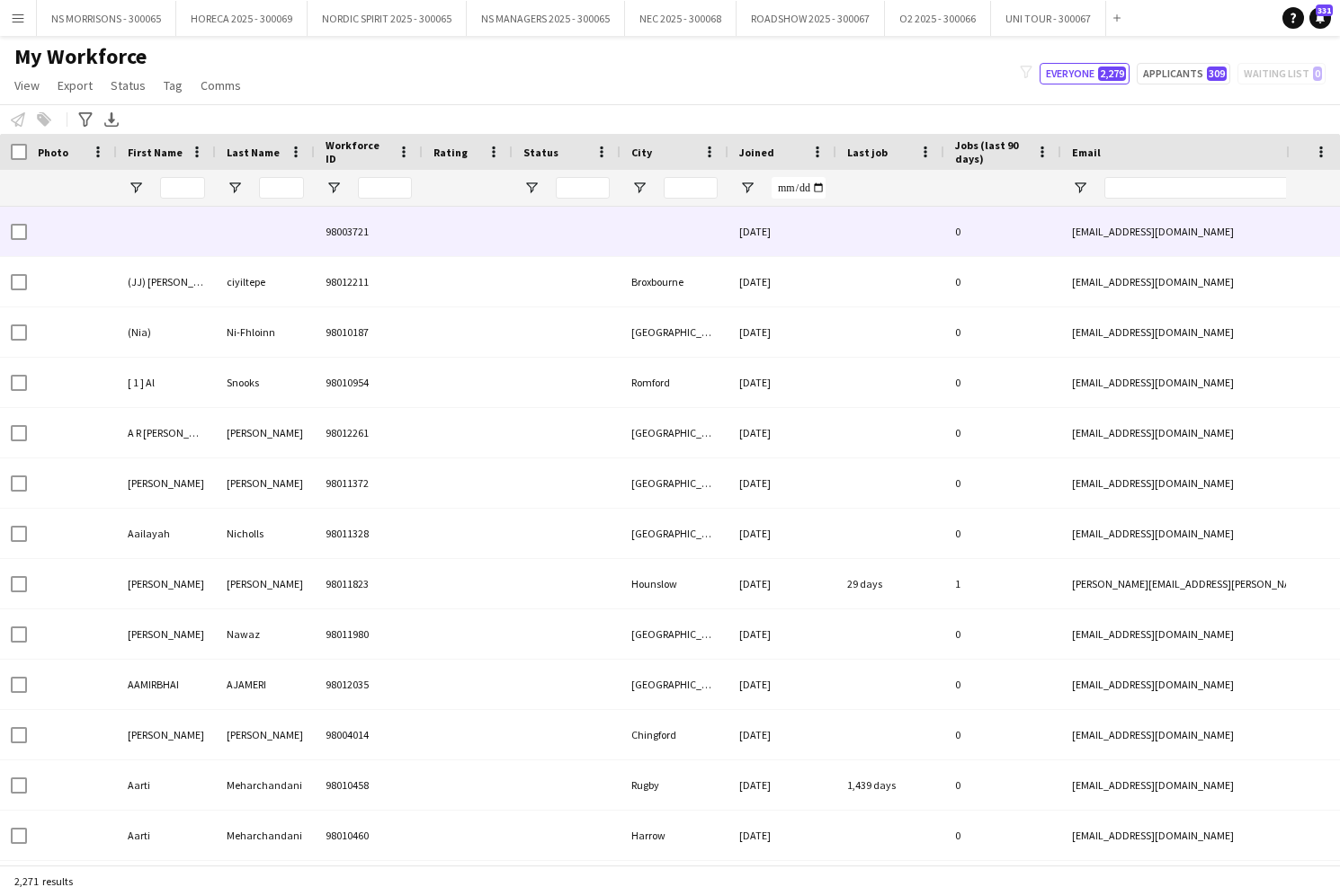
type input "**********"
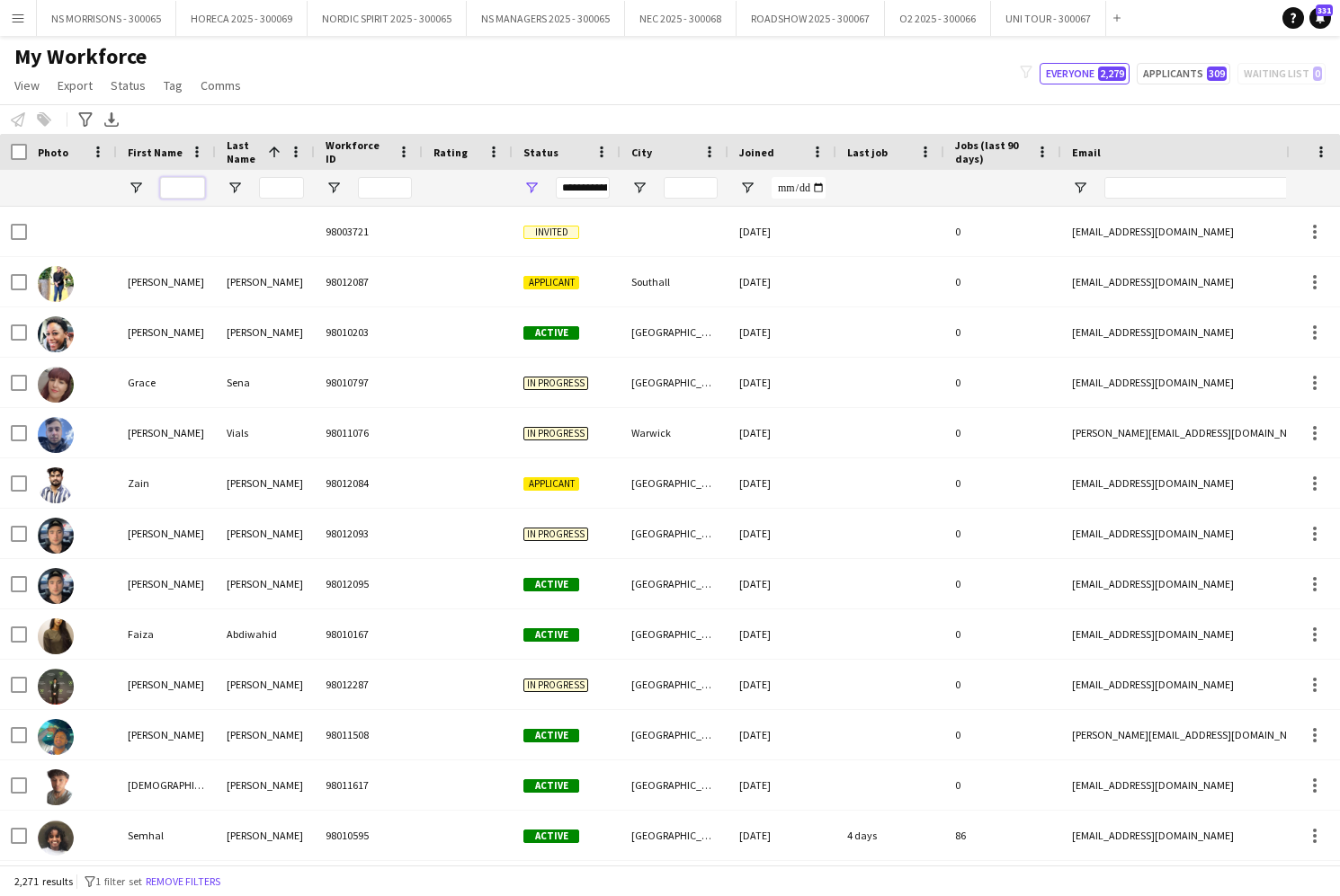
click at [177, 187] on input "First Name Filter Input" at bounding box center [182, 188] width 45 height 22
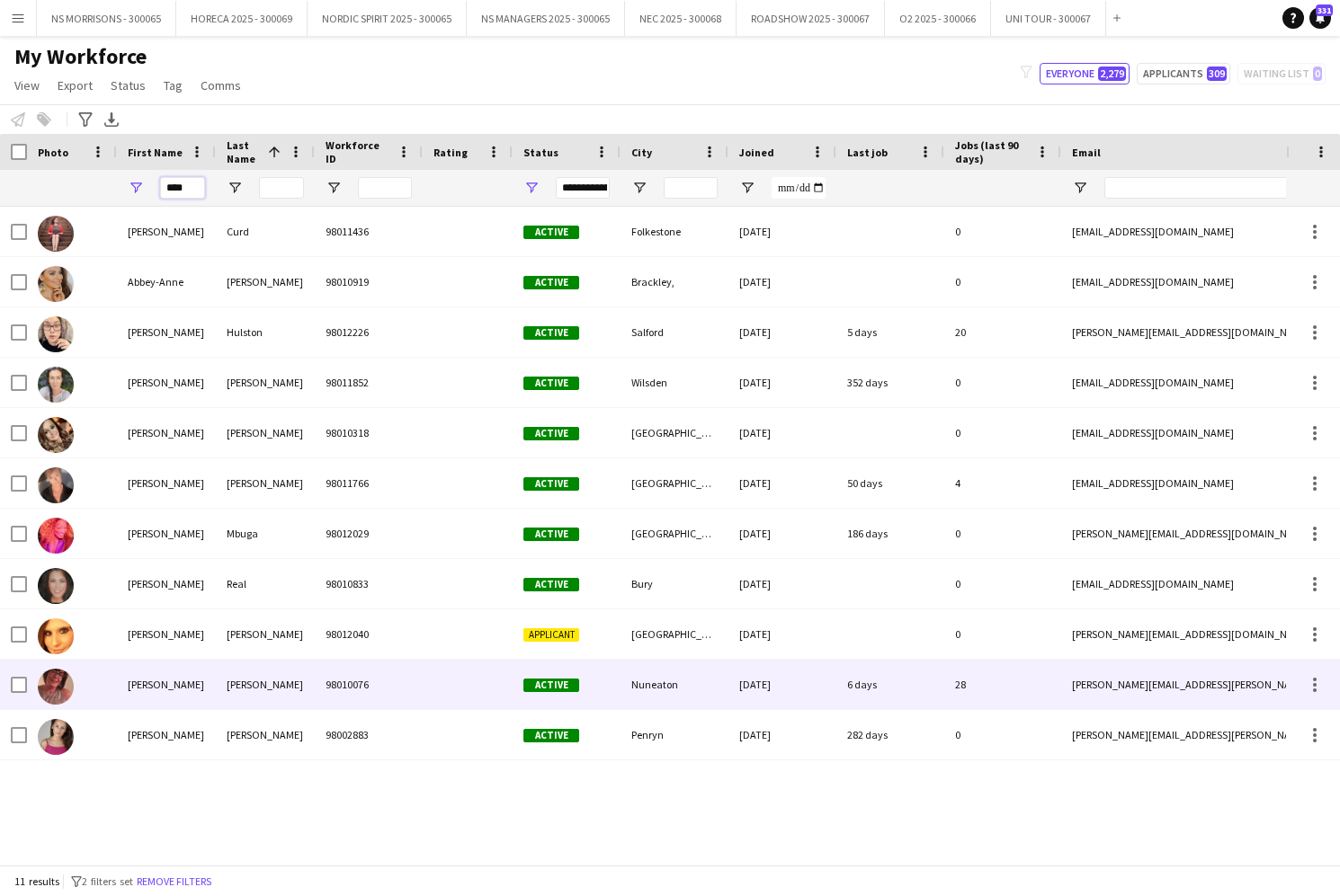
type input "****"
click at [664, 683] on div "Nuneaton" at bounding box center [674, 685] width 108 height 49
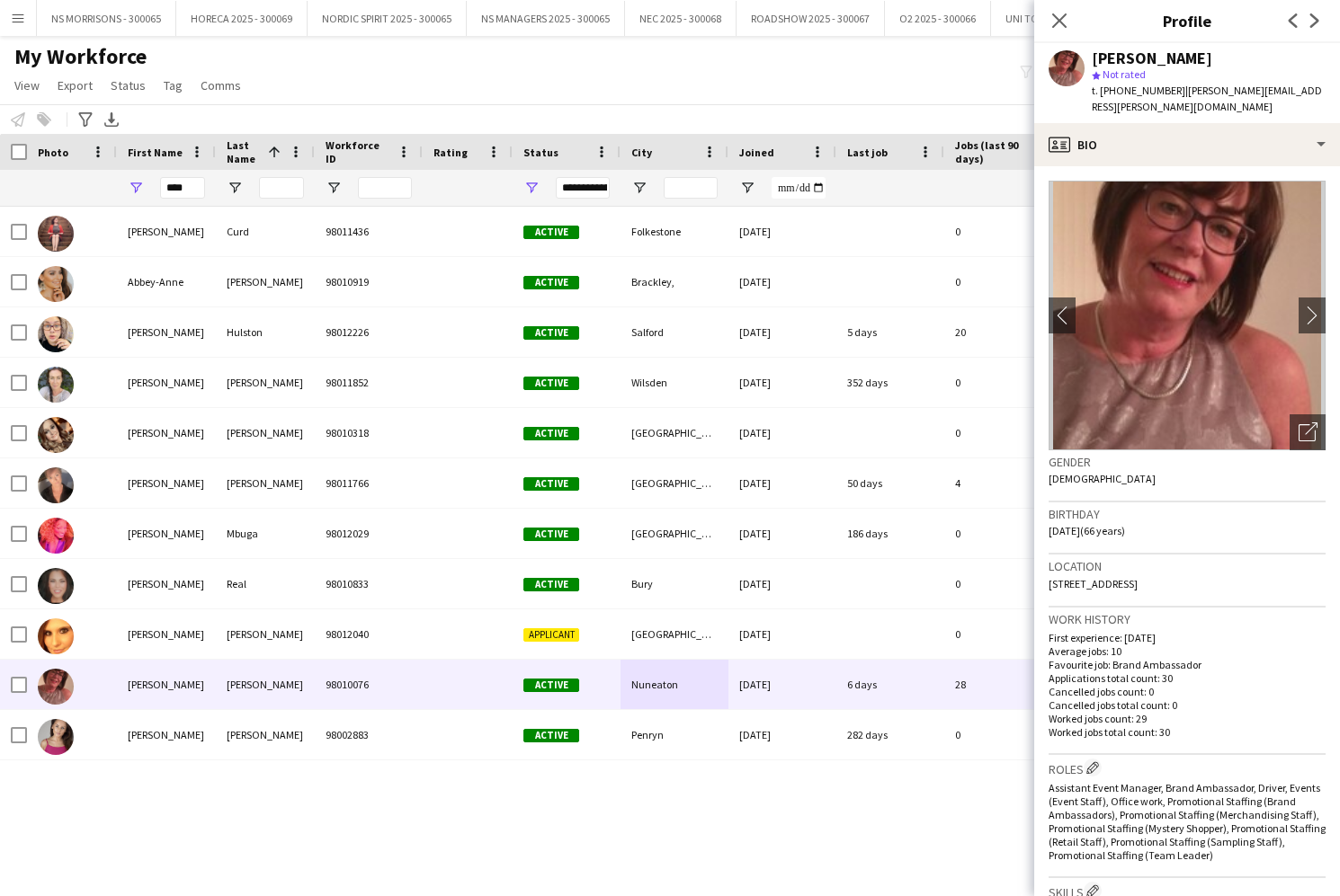
drag, startPoint x: 1153, startPoint y: 568, endPoint x: 1200, endPoint y: 569, distance: 47.0
click at [1201, 569] on div "Location 7 The Nook, Nuneaton, CV11 4LG" at bounding box center [1186, 581] width 277 height 52
copy span "CV11 4LG"
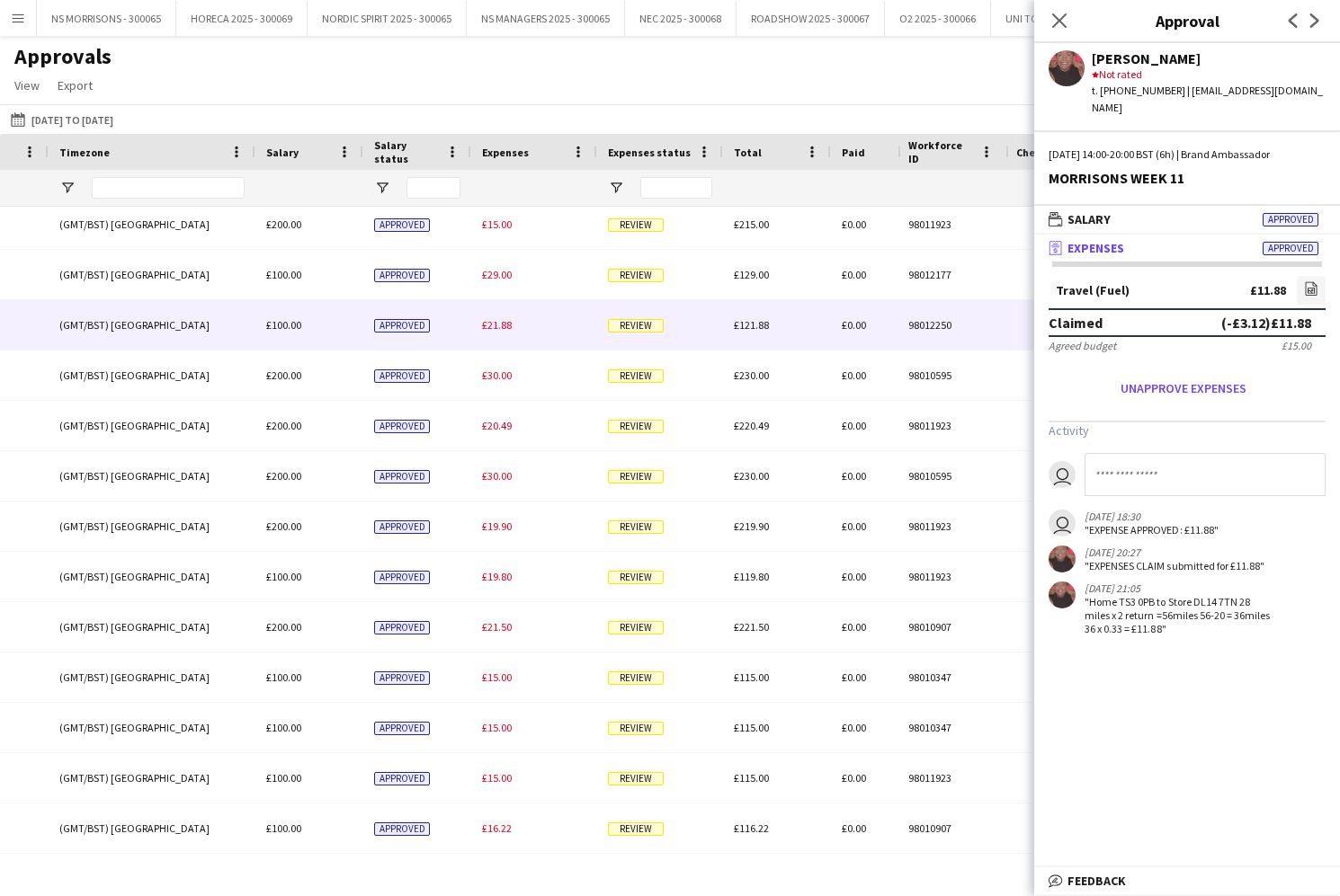
click at [503, 324] on span "£21.88" at bounding box center [497, 325] width 29 height 14
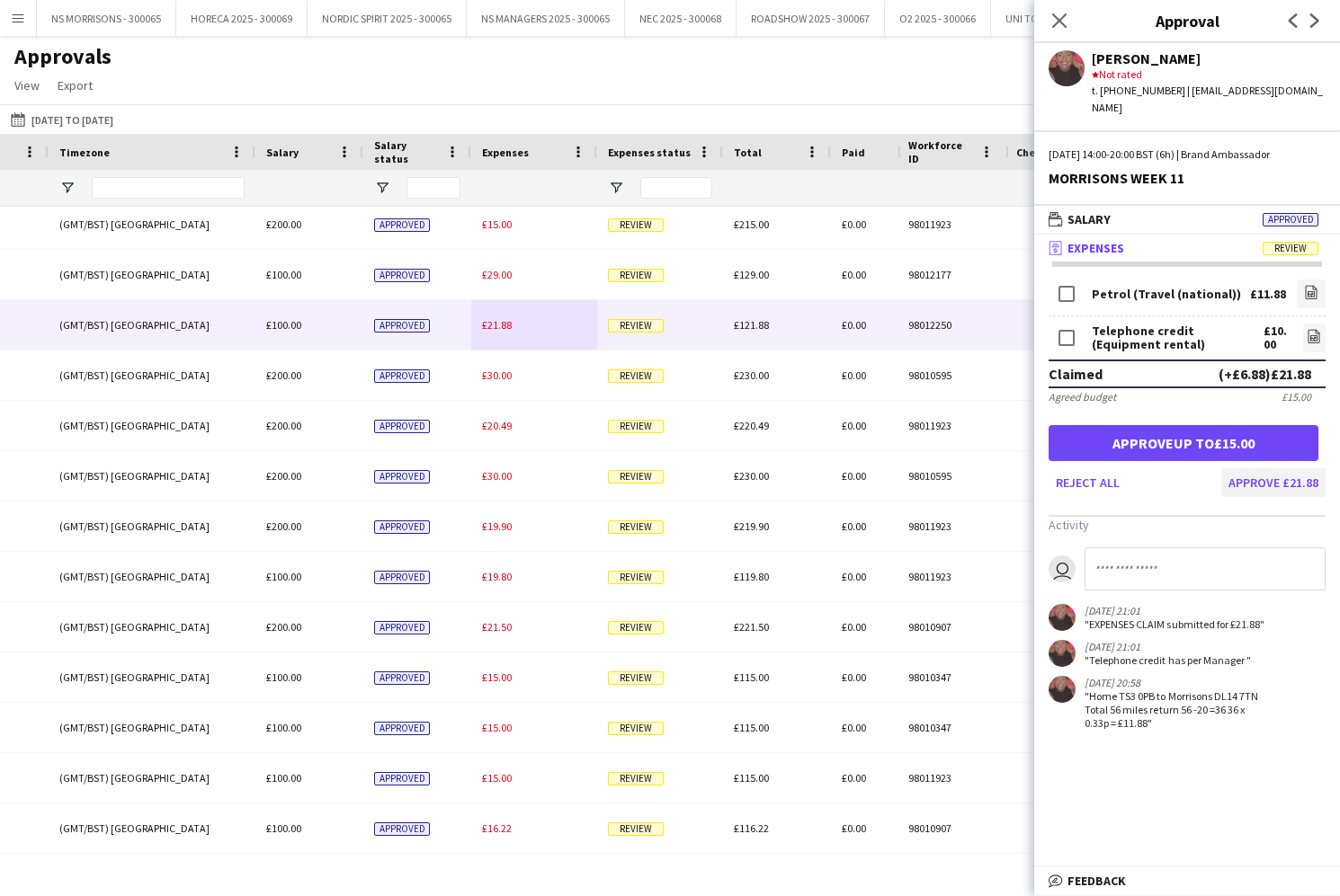
click at [1262, 468] on button "Approve £21.88" at bounding box center [1273, 482] width 104 height 28
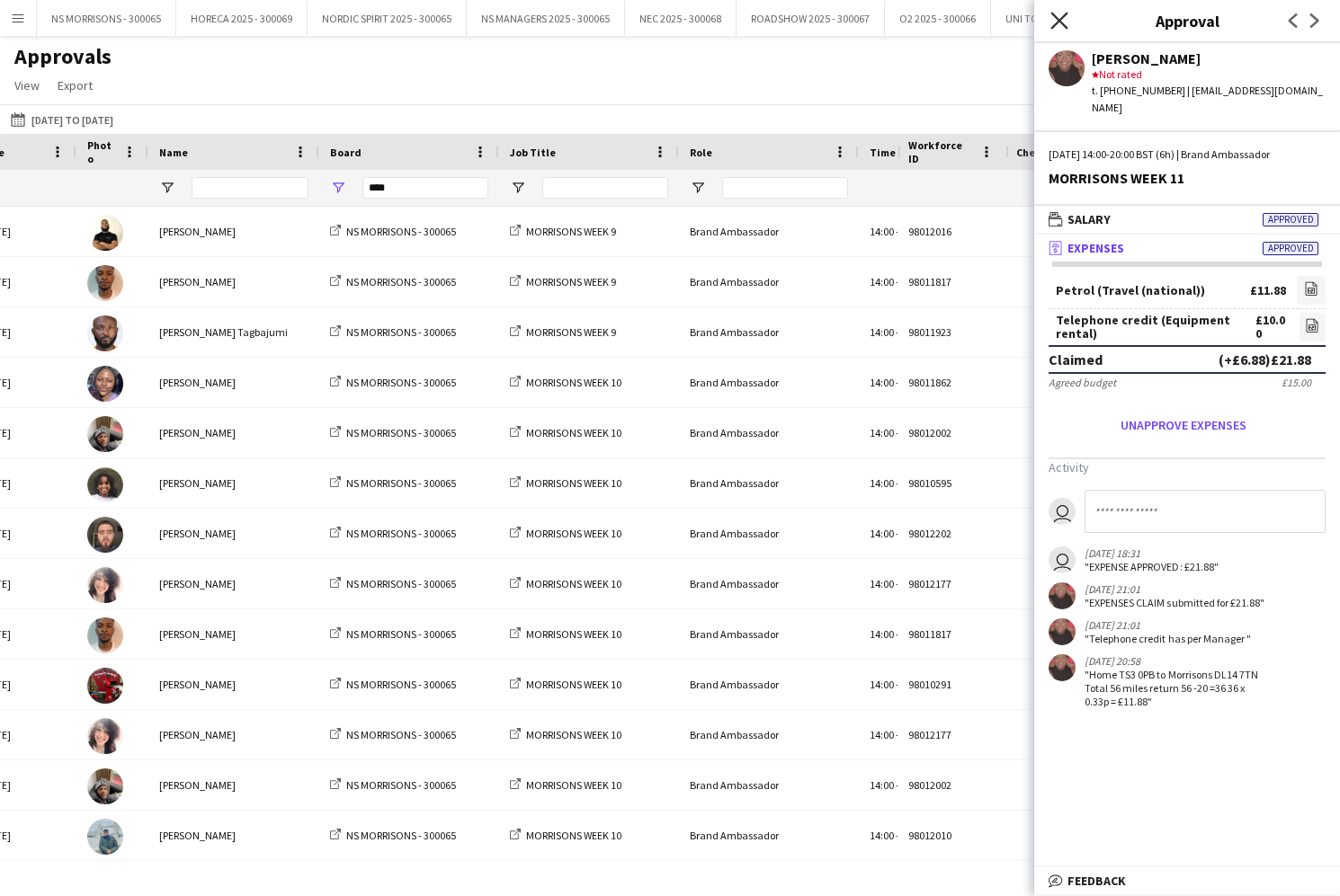
click at [1055, 19] on icon "Close pop-in" at bounding box center [1058, 20] width 17 height 17
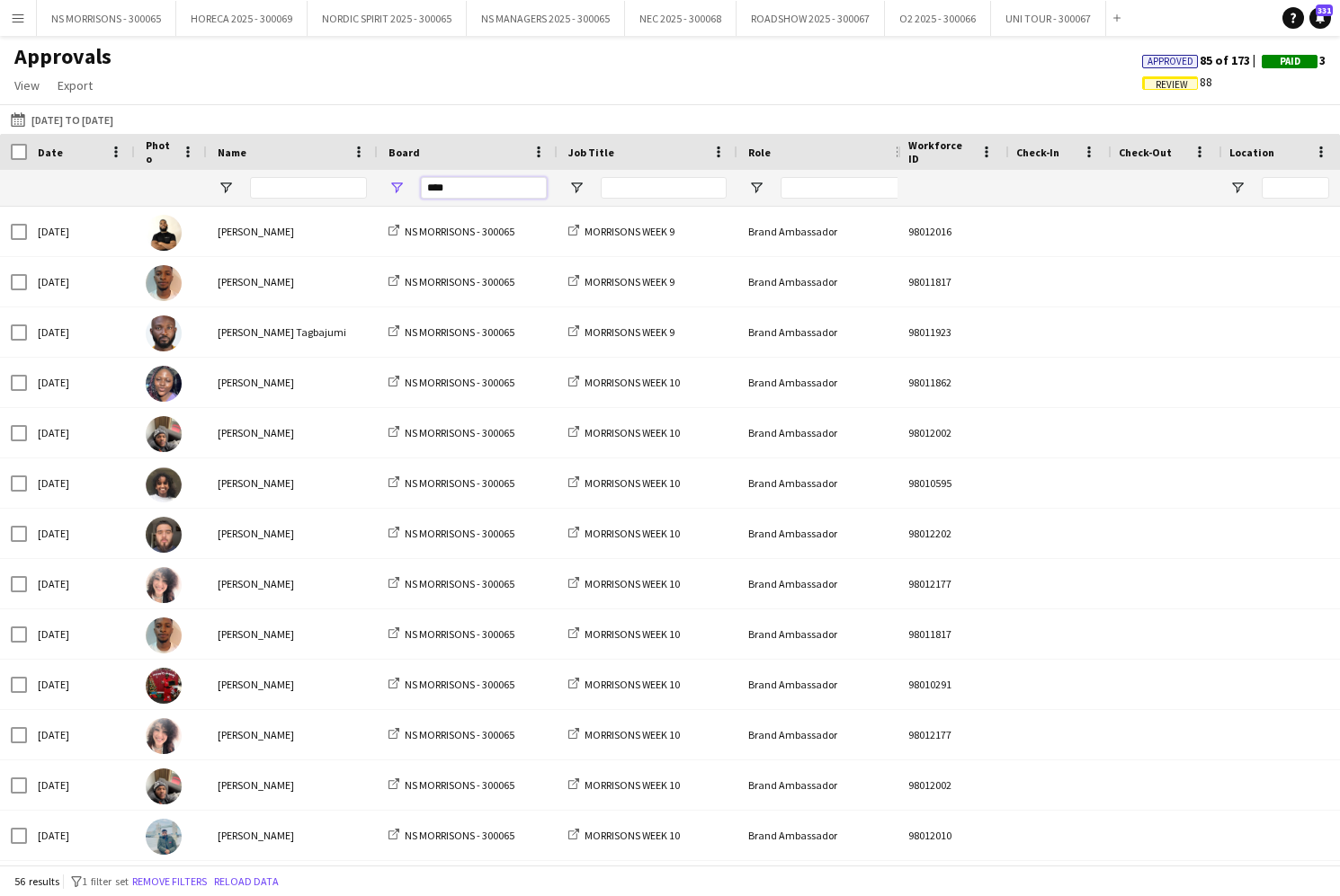
drag, startPoint x: 487, startPoint y: 187, endPoint x: 357, endPoint y: 182, distance: 130.1
click at [357, 183] on div "****" at bounding box center [1317, 187] width 2634 height 36
